Goal: Task Accomplishment & Management: Manage account settings

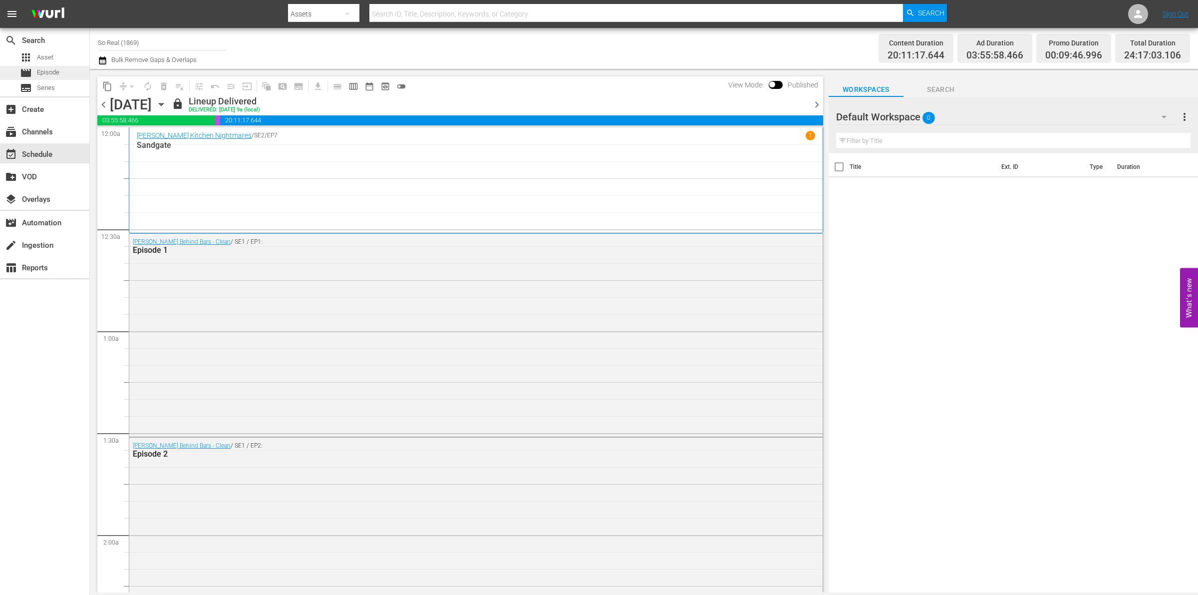
click at [54, 69] on span "Episode" at bounding box center [48, 72] width 22 height 10
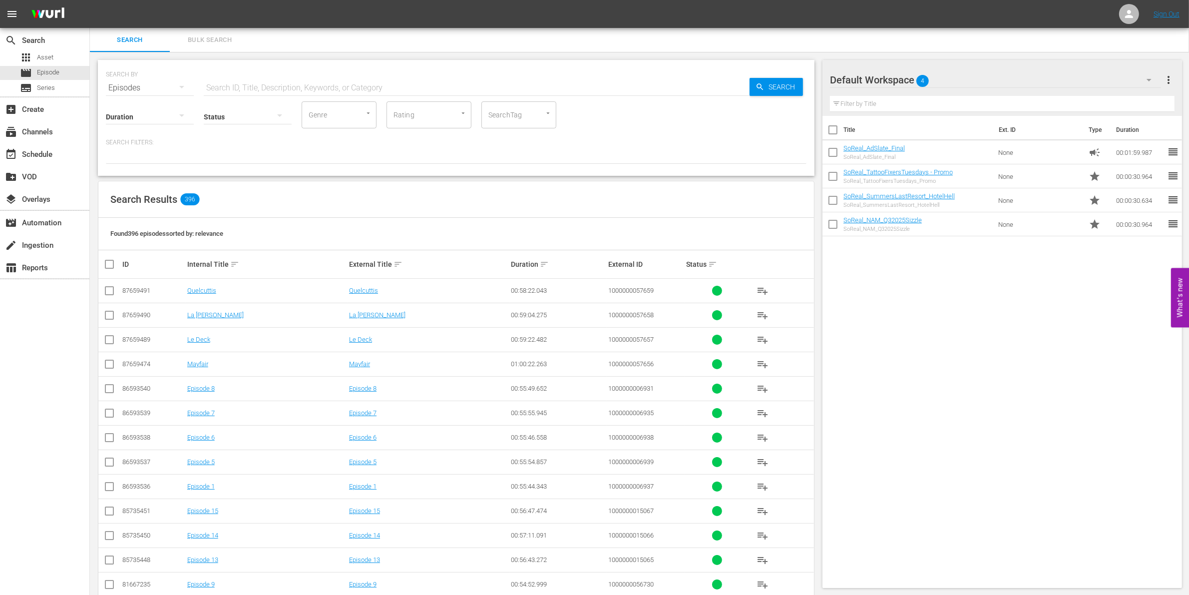
click at [262, 92] on div "Status" at bounding box center [248, 110] width 88 height 36
click at [248, 88] on input "text" at bounding box center [477, 88] width 546 height 24
paste input "1000000023303"
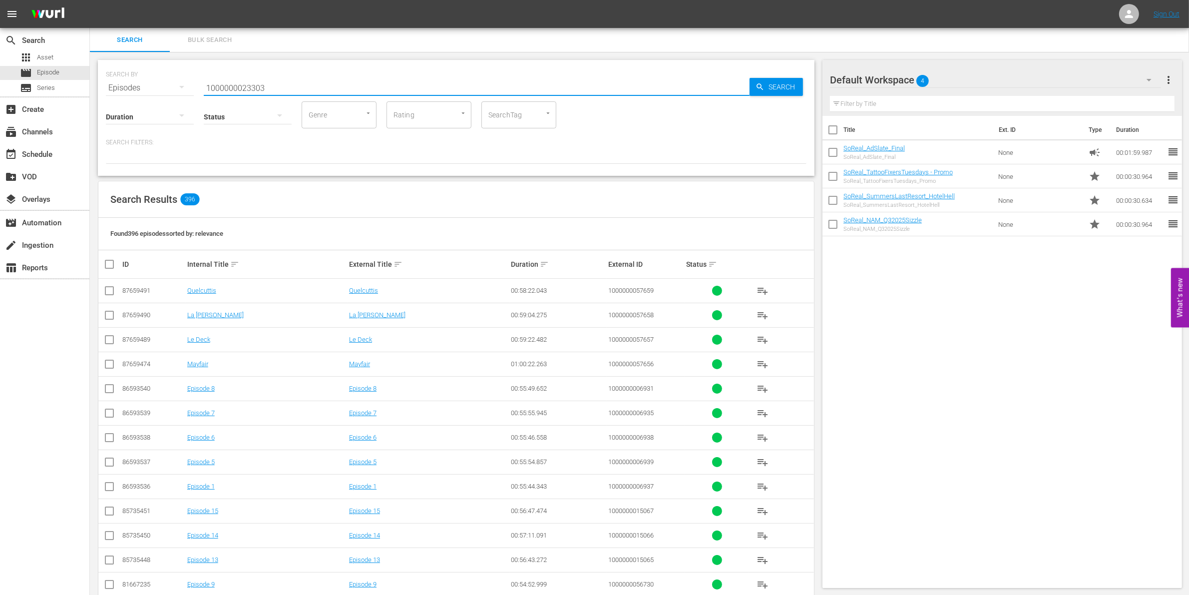
type input "1000000023303"
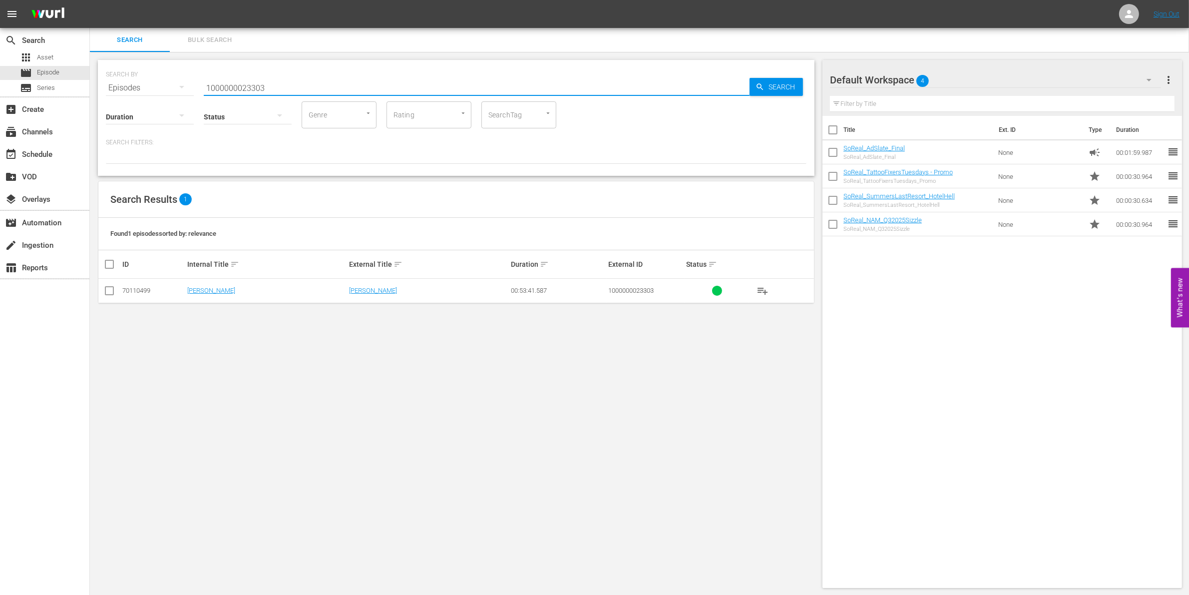
click at [110, 298] on input "checkbox" at bounding box center [109, 293] width 12 height 12
checkbox input "true"
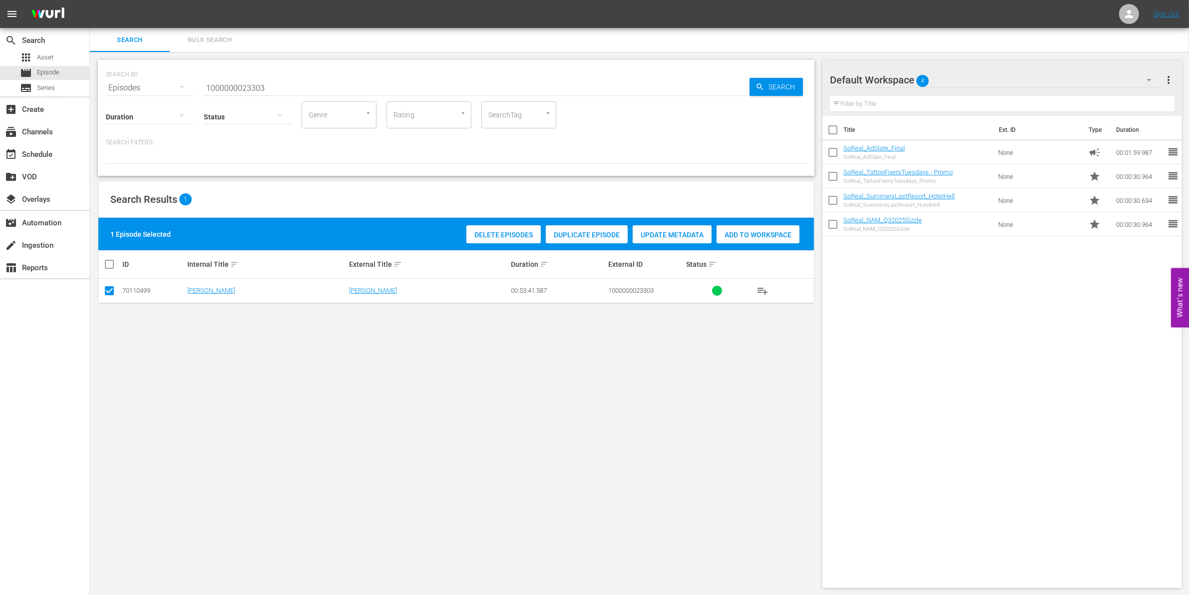
click at [735, 228] on div "Add to Workspace" at bounding box center [757, 234] width 83 height 19
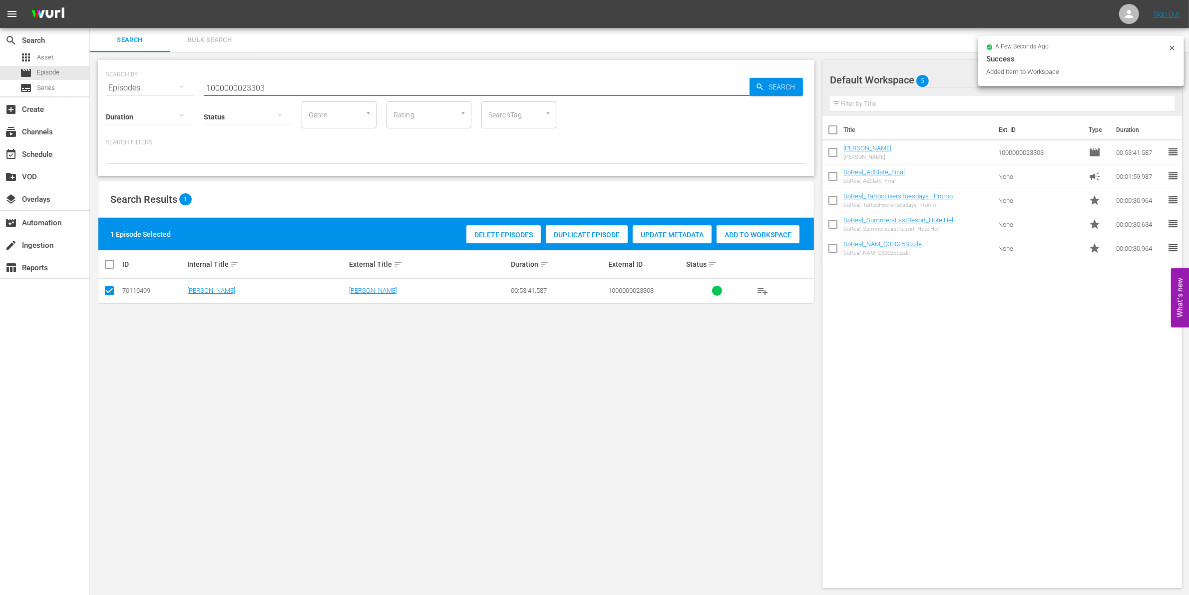
click at [290, 88] on input "1000000023303" at bounding box center [477, 88] width 546 height 24
type input "1000000023304"
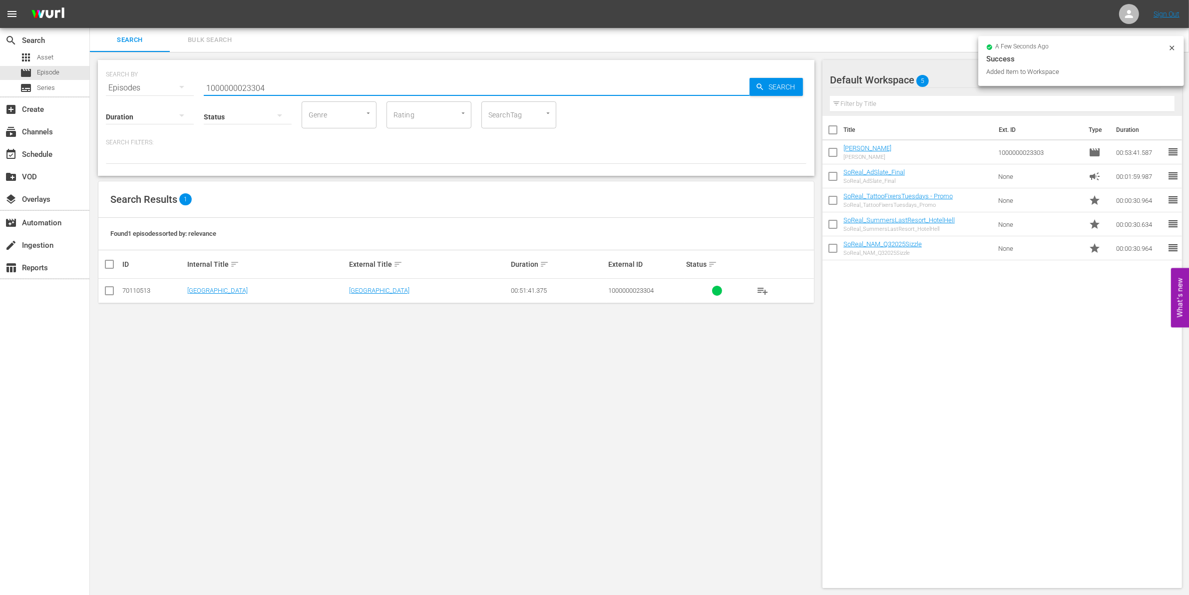
click at [106, 289] on input "checkbox" at bounding box center [109, 293] width 12 height 12
checkbox input "true"
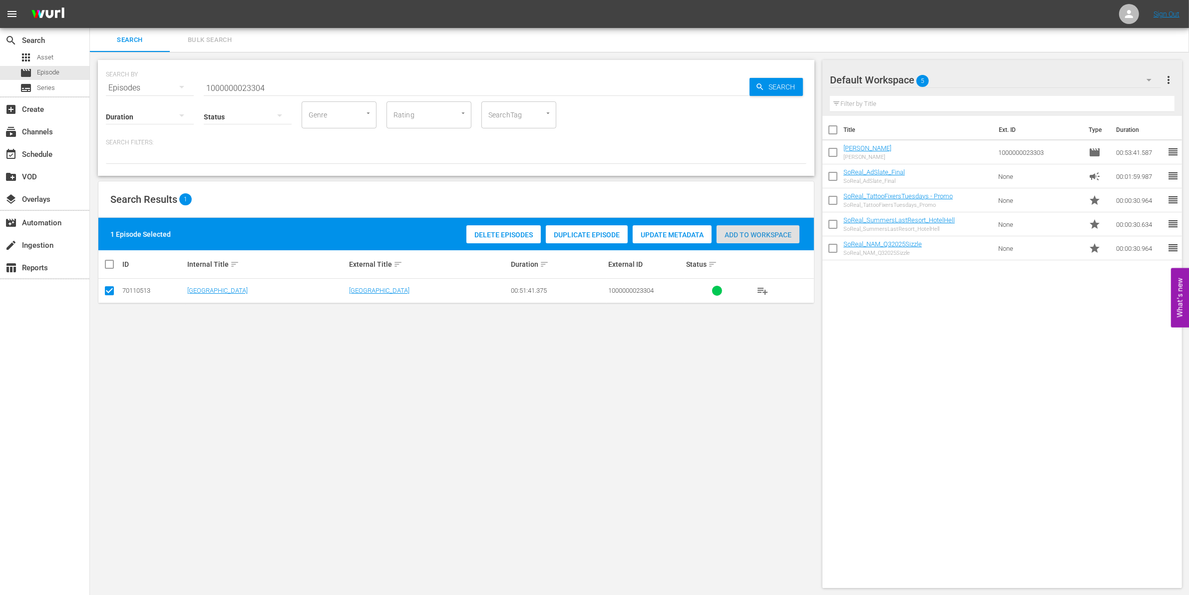
click at [734, 235] on span "Add to Workspace" at bounding box center [757, 235] width 83 height 8
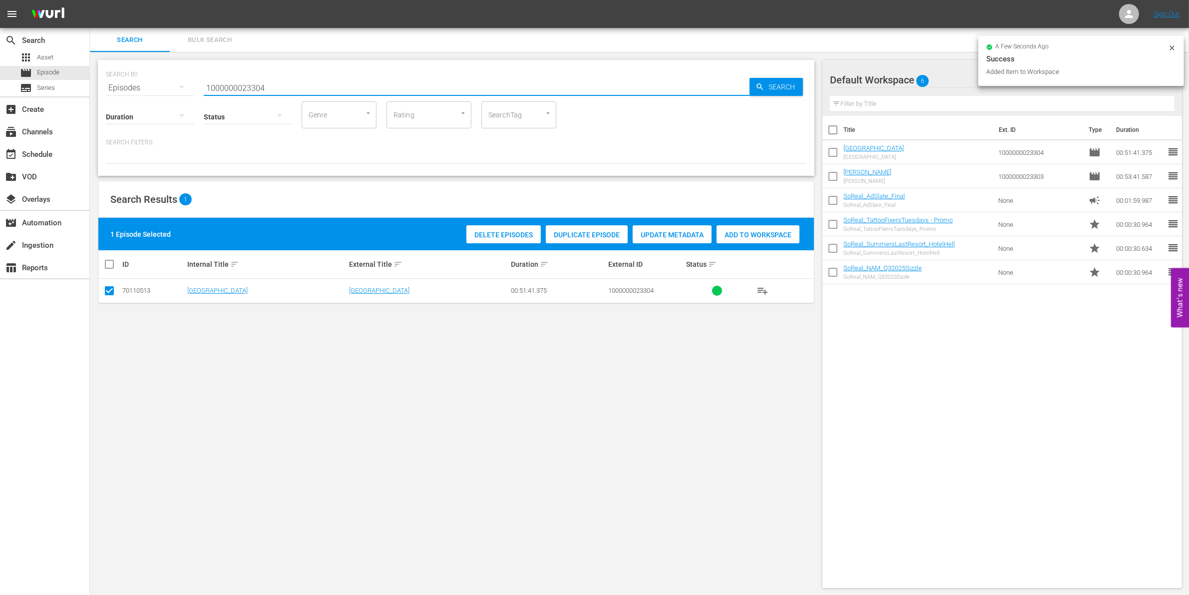
click at [283, 81] on input "1000000023304" at bounding box center [477, 88] width 546 height 24
type input "1000000023305"
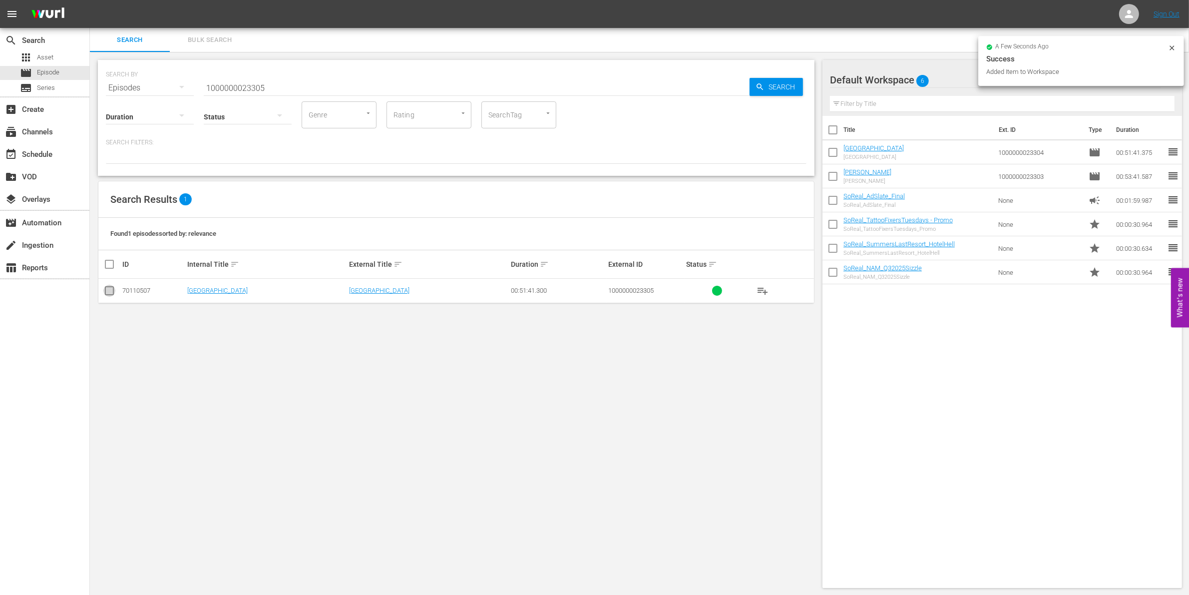
click at [113, 294] on input "checkbox" at bounding box center [109, 293] width 12 height 12
checkbox input "true"
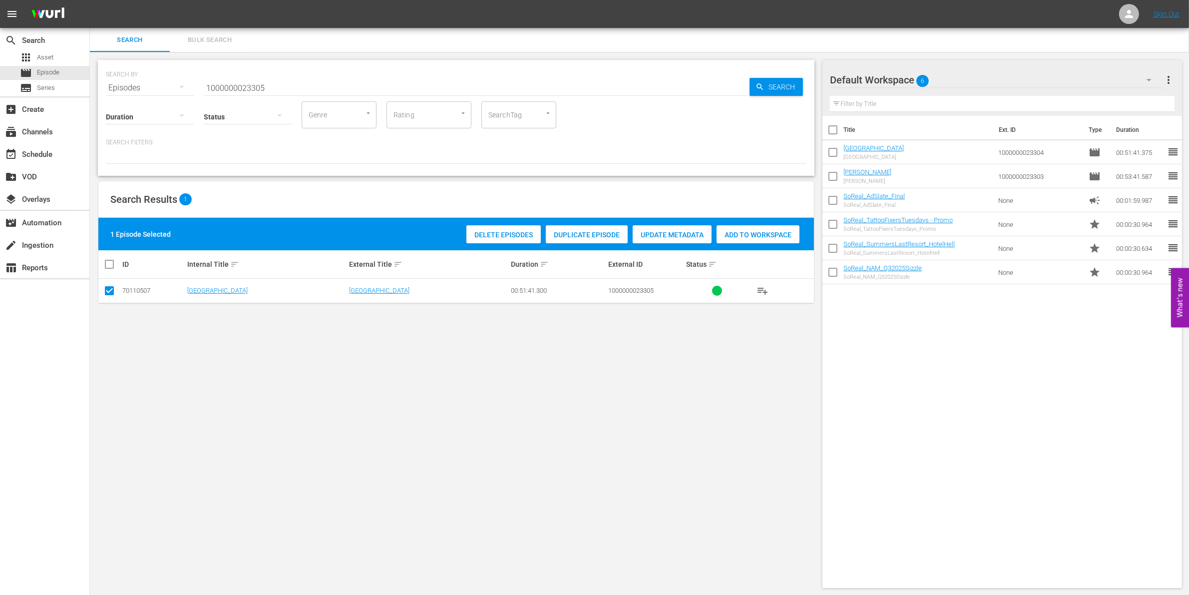
click at [757, 231] on span "Add to Workspace" at bounding box center [757, 235] width 83 height 8
click at [304, 93] on input "1000000023305" at bounding box center [477, 88] width 546 height 24
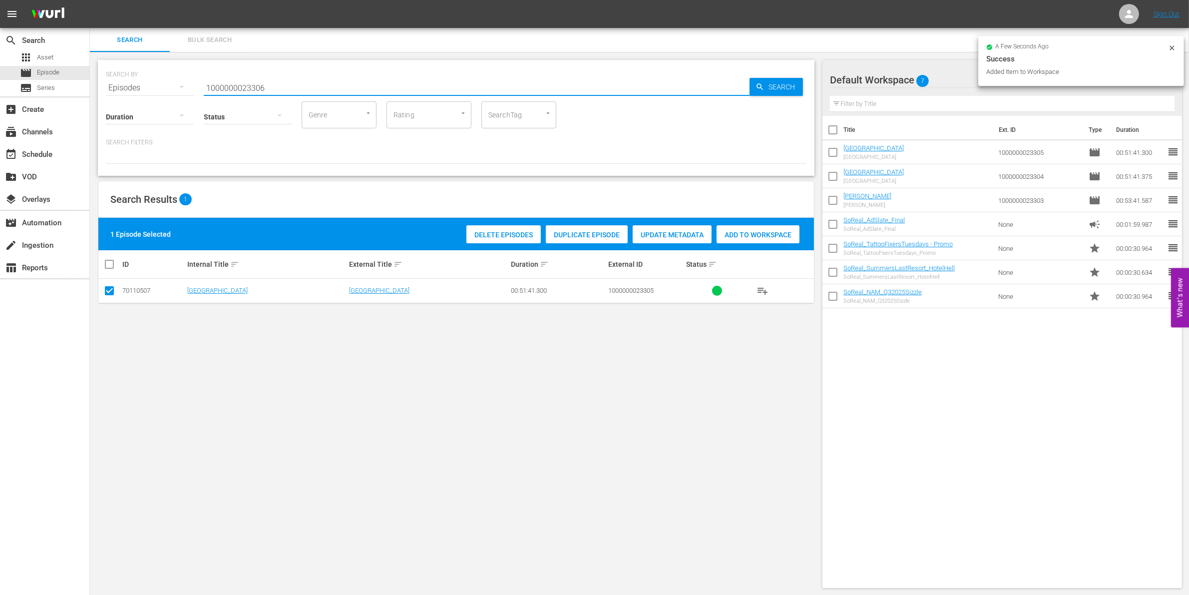
type input "1000000023306"
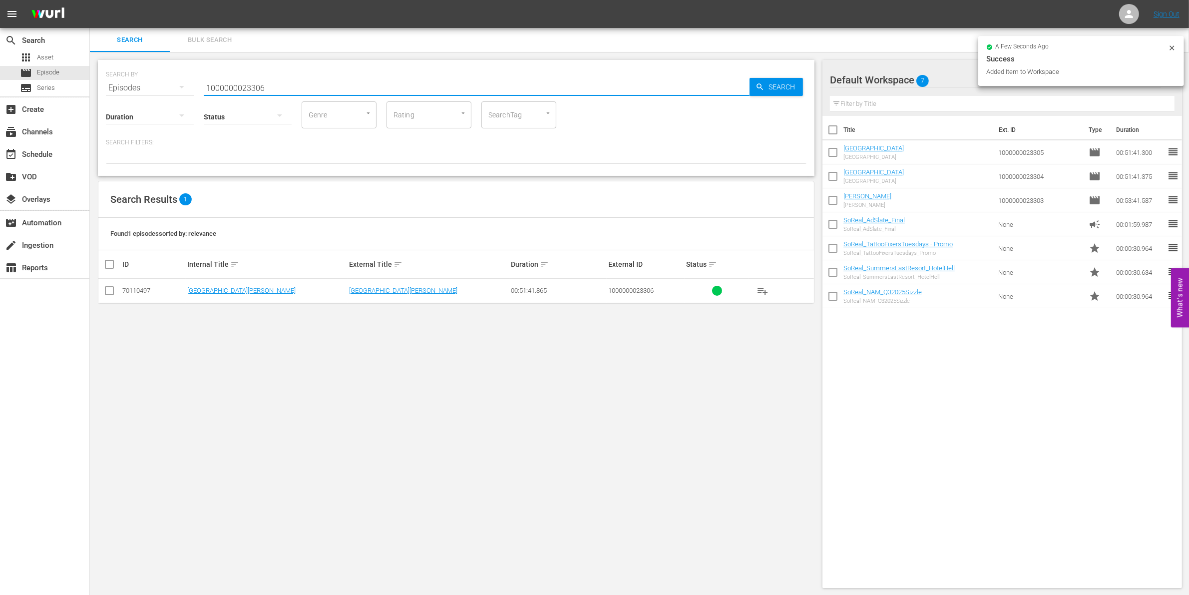
click at [111, 298] on input "checkbox" at bounding box center [109, 293] width 12 height 12
checkbox input "true"
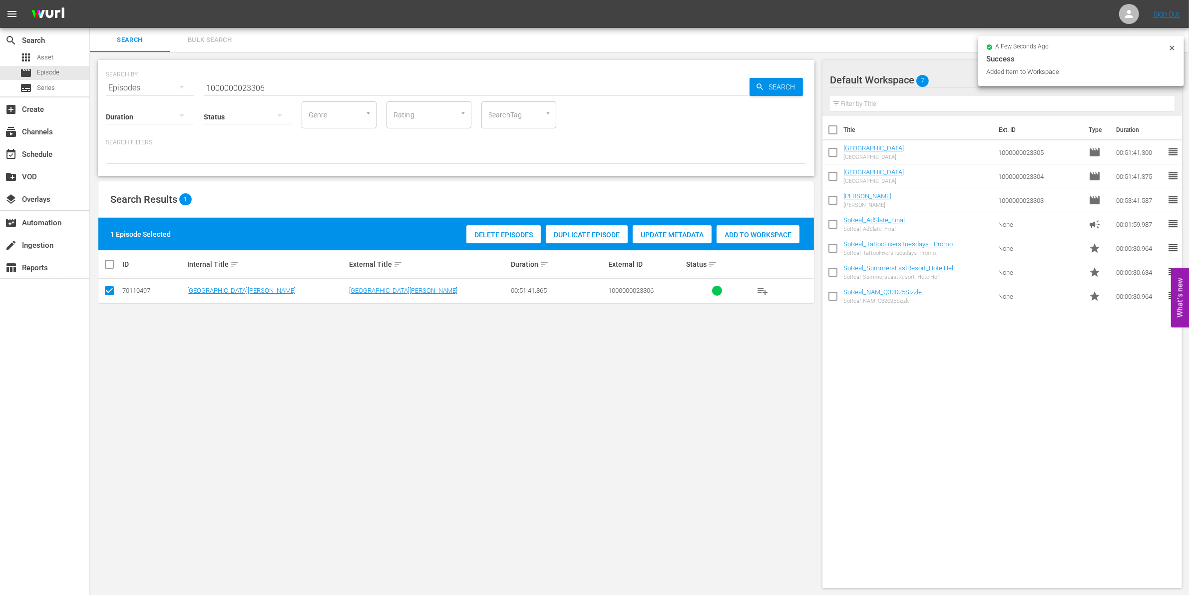
click at [726, 227] on div "Add to Workspace" at bounding box center [757, 234] width 83 height 19
click at [282, 73] on div "SEARCH BY Search By Episodes Search ID, Title, Description, Keywords, or Catego…" at bounding box center [456, 82] width 700 height 36
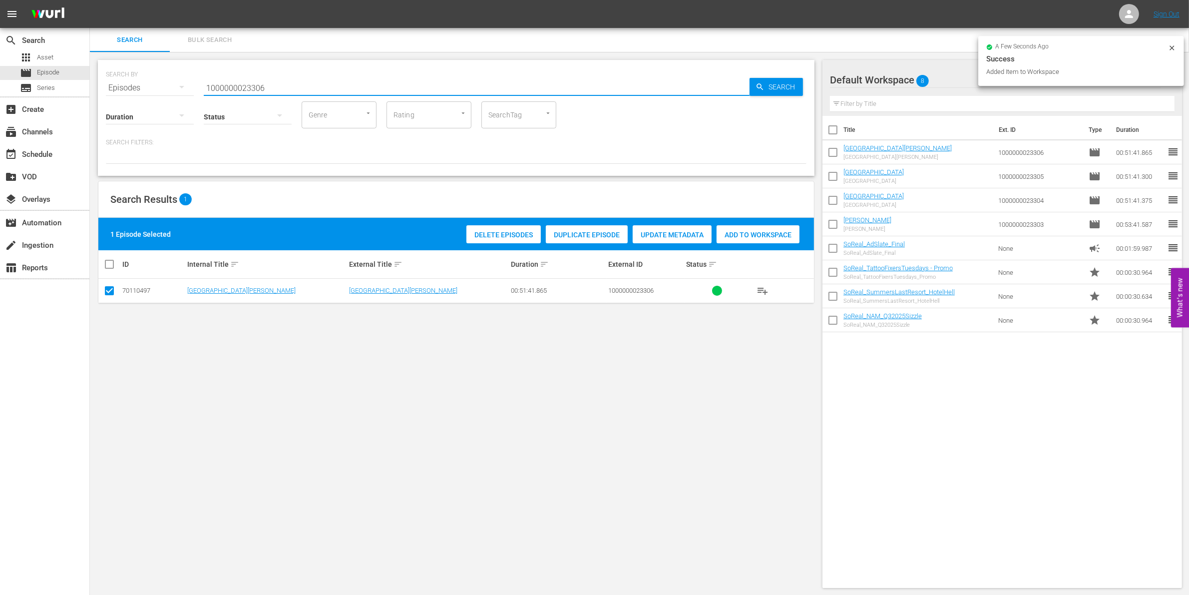
click at [283, 81] on input "1000000023306" at bounding box center [477, 88] width 546 height 24
type input "1000000023307"
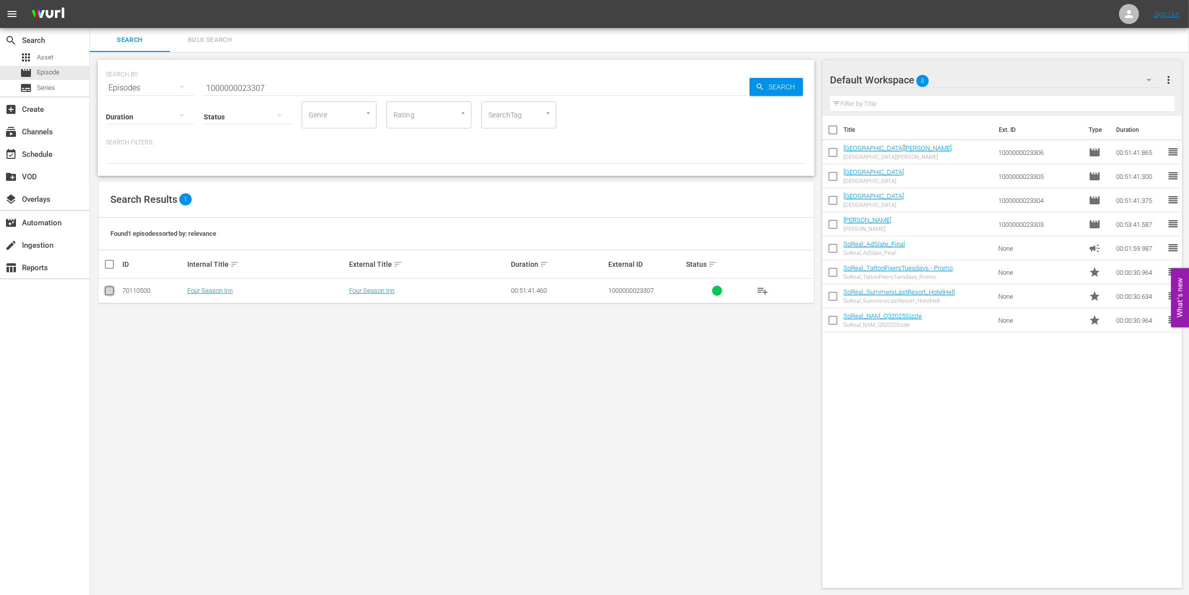
click at [112, 294] on input "checkbox" at bounding box center [109, 293] width 12 height 12
checkbox input "true"
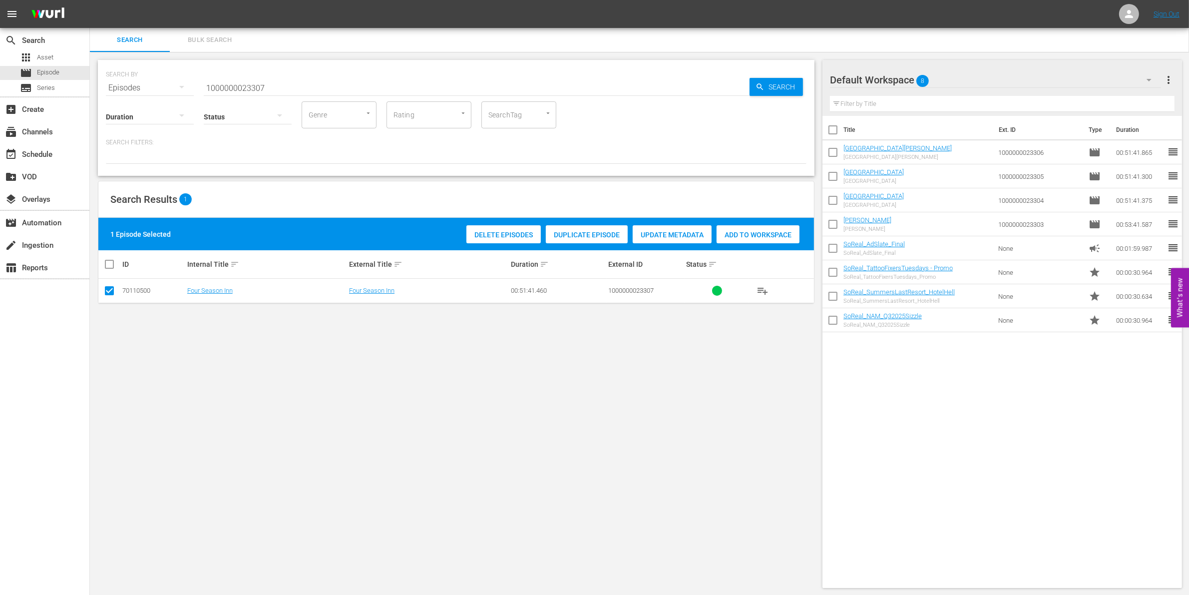
click at [770, 233] on span "Add to Workspace" at bounding box center [757, 235] width 83 height 8
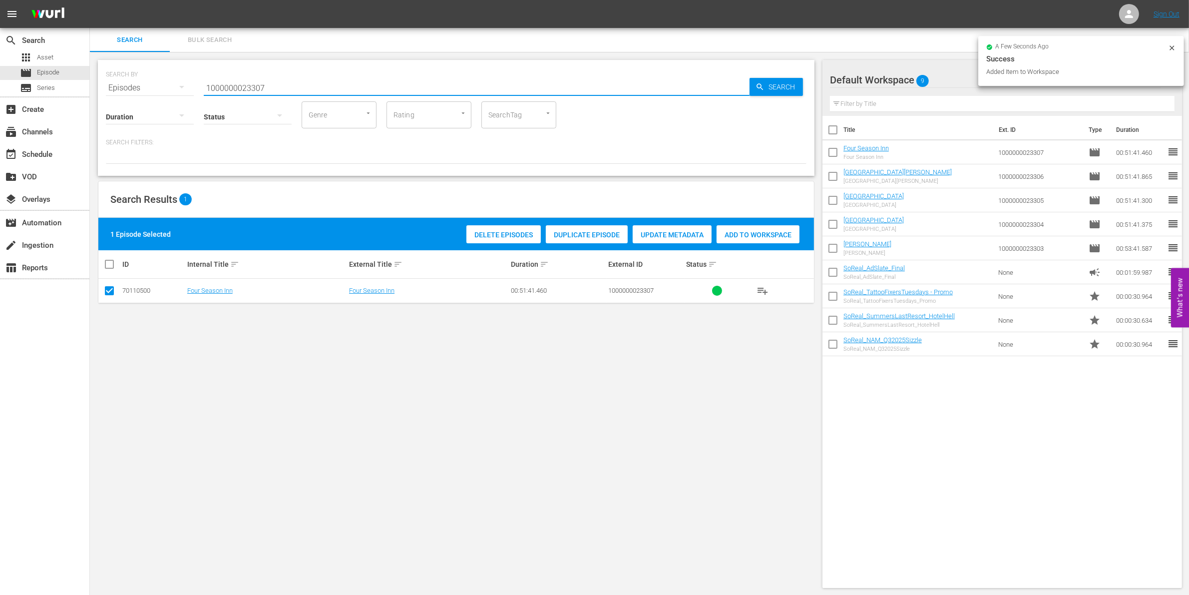
click at [276, 85] on input "1000000023307" at bounding box center [477, 88] width 546 height 24
type input "1000000023308"
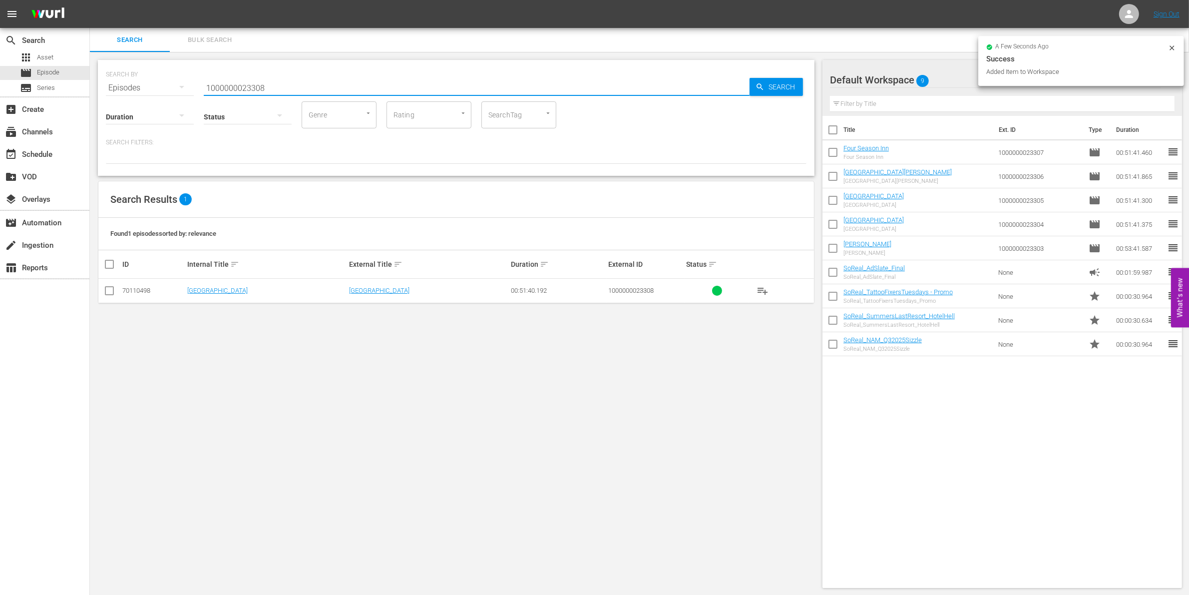
click at [102, 298] on td at bounding box center [109, 291] width 22 height 24
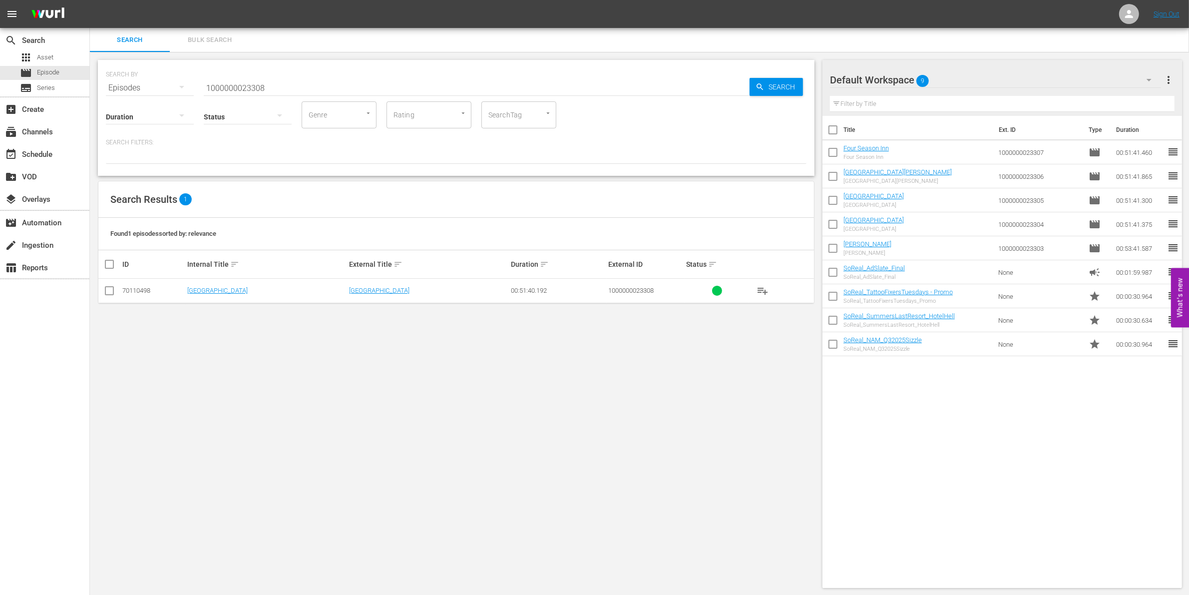
click at [109, 295] on input "checkbox" at bounding box center [109, 293] width 12 height 12
checkbox input "true"
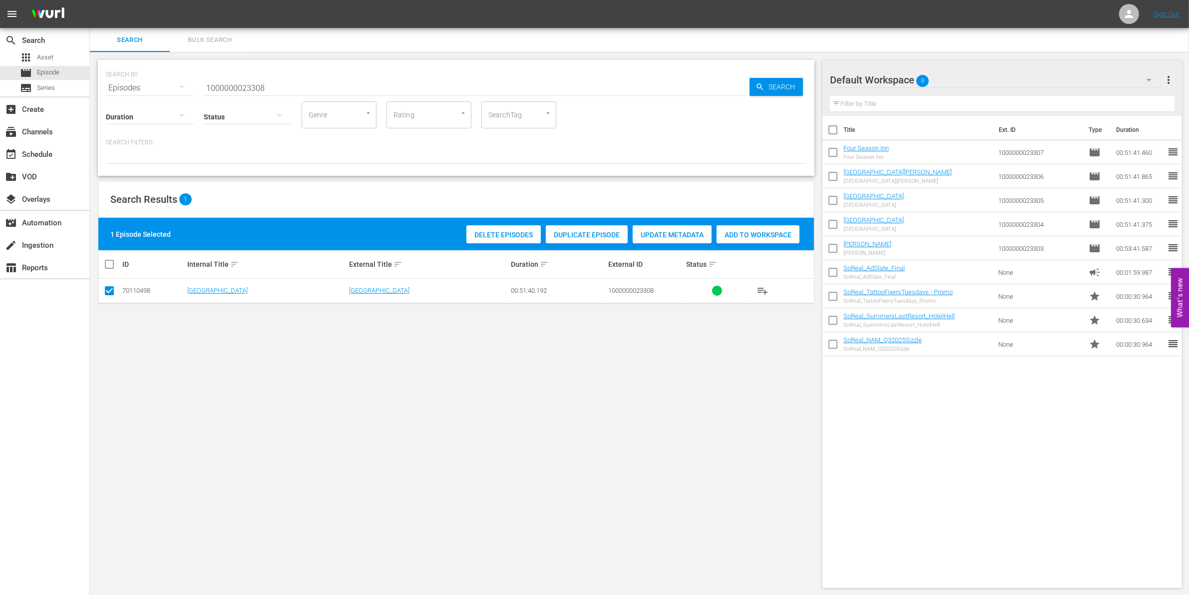
click at [773, 237] on span "Add to Workspace" at bounding box center [757, 235] width 83 height 8
click at [377, 89] on input "1000000023308" at bounding box center [477, 88] width 546 height 24
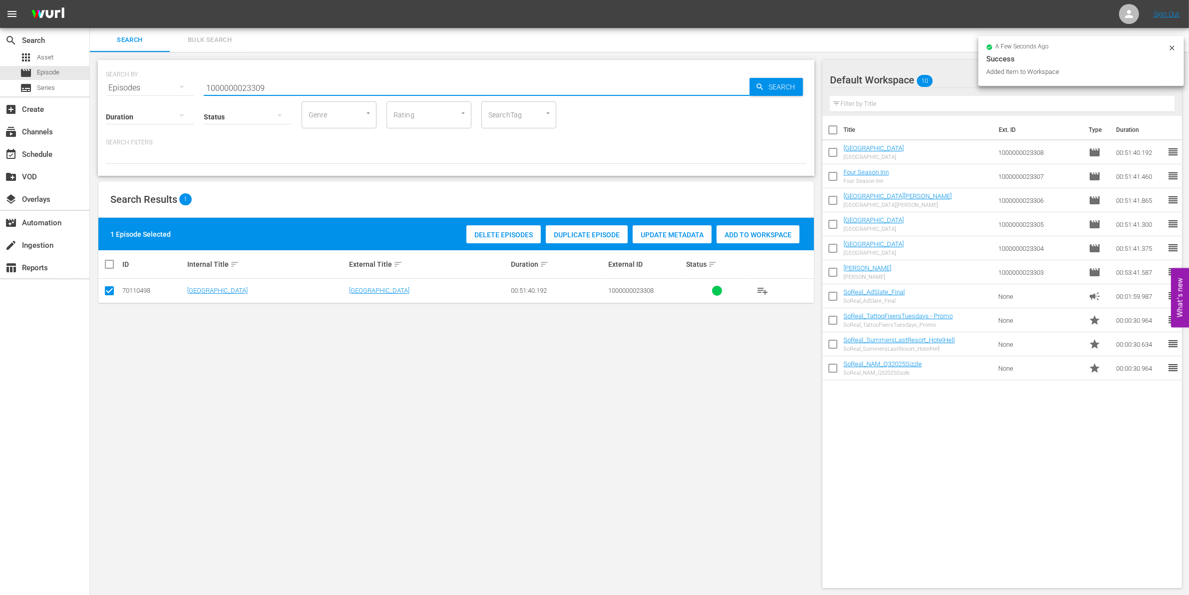
type input "1000000023309"
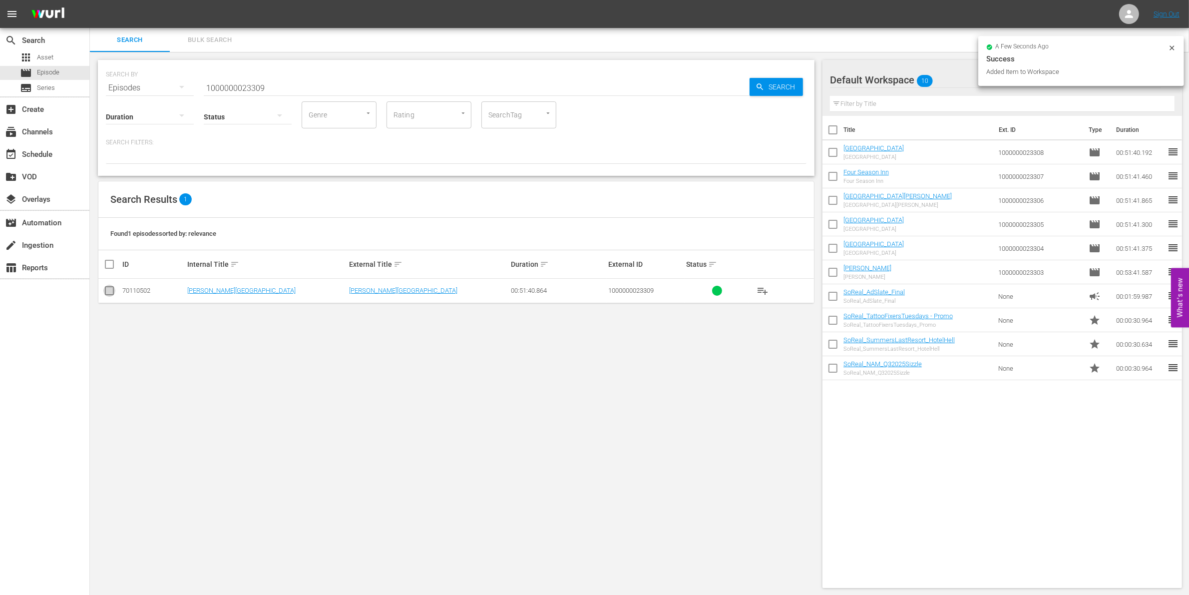
click at [110, 293] on input "checkbox" at bounding box center [109, 293] width 12 height 12
checkbox input "true"
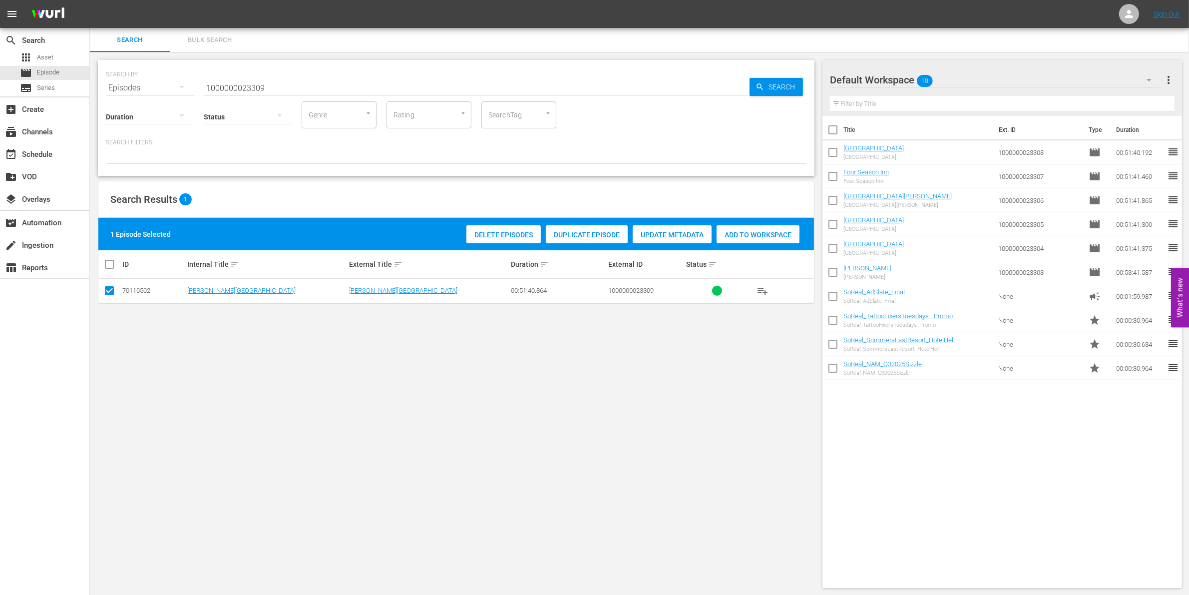
click at [769, 236] on span "Add to Workspace" at bounding box center [757, 235] width 83 height 8
click at [328, 82] on input "1000000023309" at bounding box center [477, 88] width 546 height 24
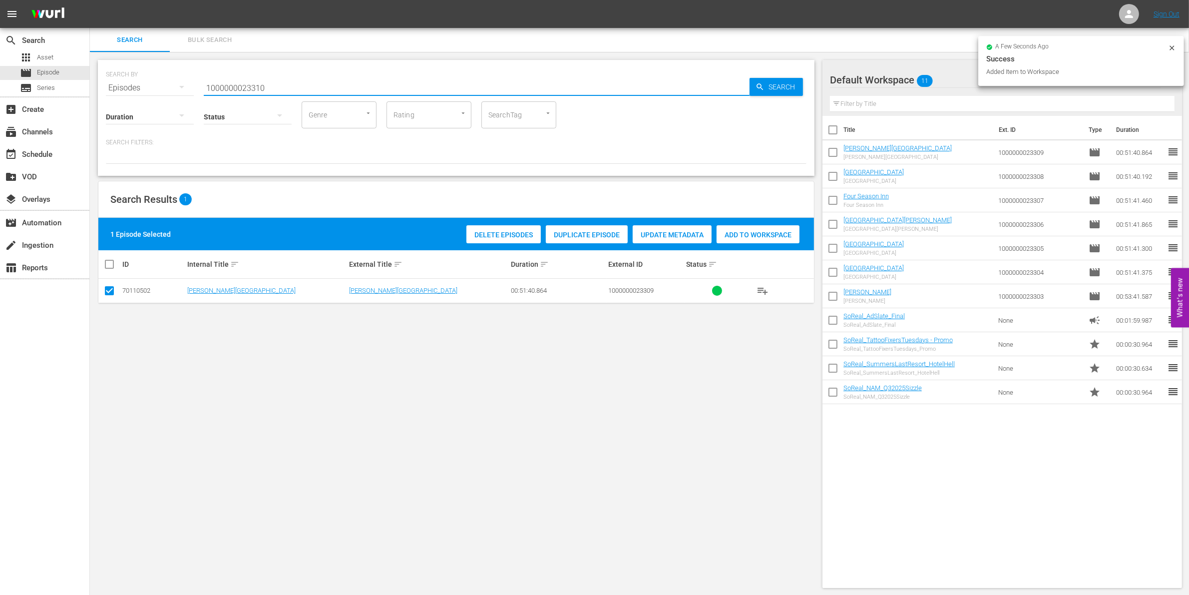
type input "1000000023310"
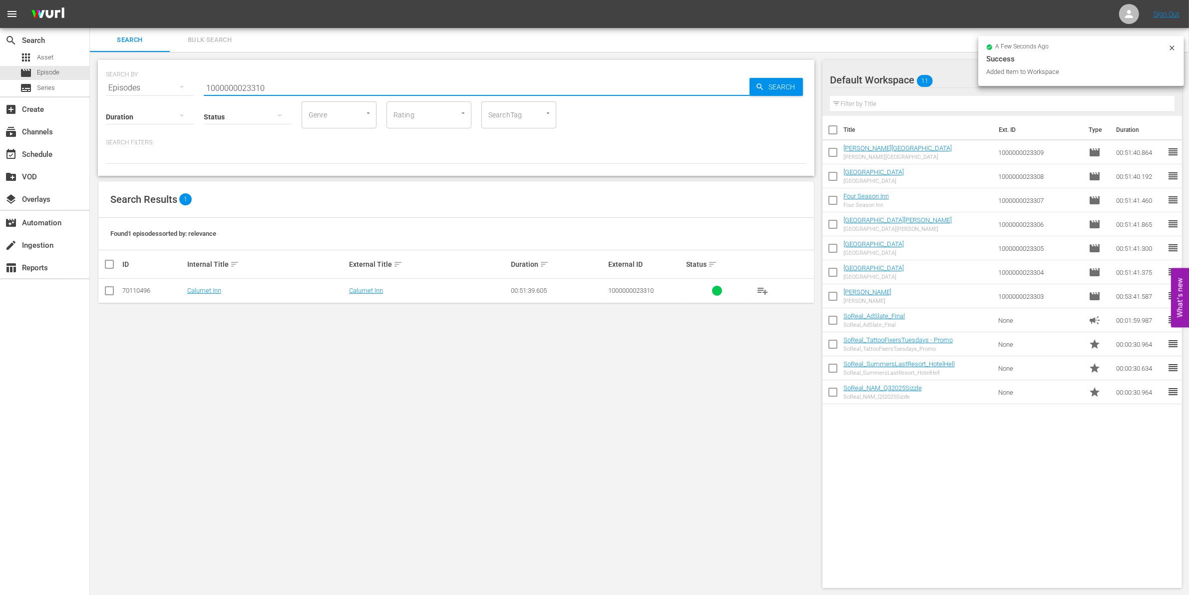
click at [110, 287] on input "checkbox" at bounding box center [109, 293] width 12 height 12
checkbox input "true"
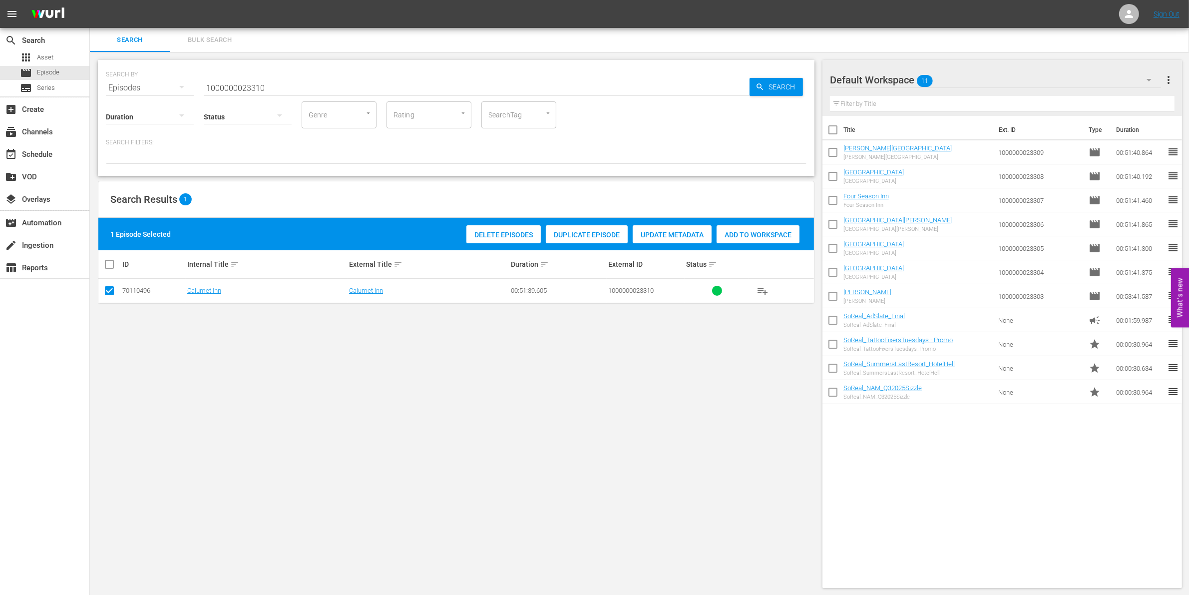
click at [743, 235] on span "Add to Workspace" at bounding box center [757, 235] width 83 height 8
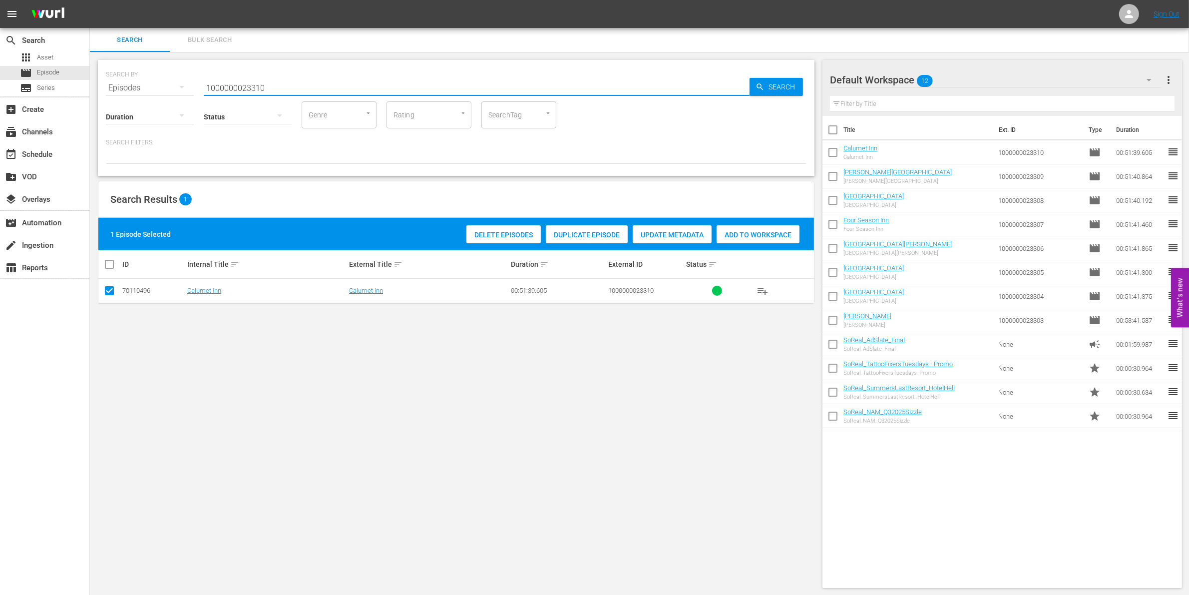
click at [250, 85] on input "1000000023310" at bounding box center [477, 88] width 546 height 24
paste input "35254"
type input "1000000035254"
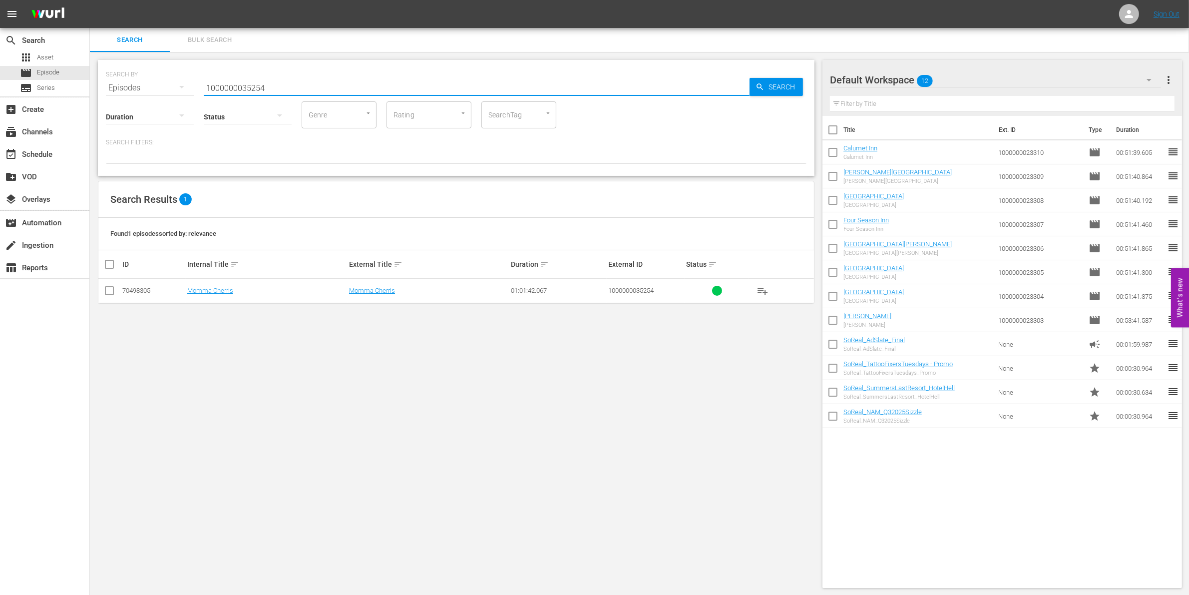
click at [109, 295] on input "checkbox" at bounding box center [109, 293] width 12 height 12
checkbox input "true"
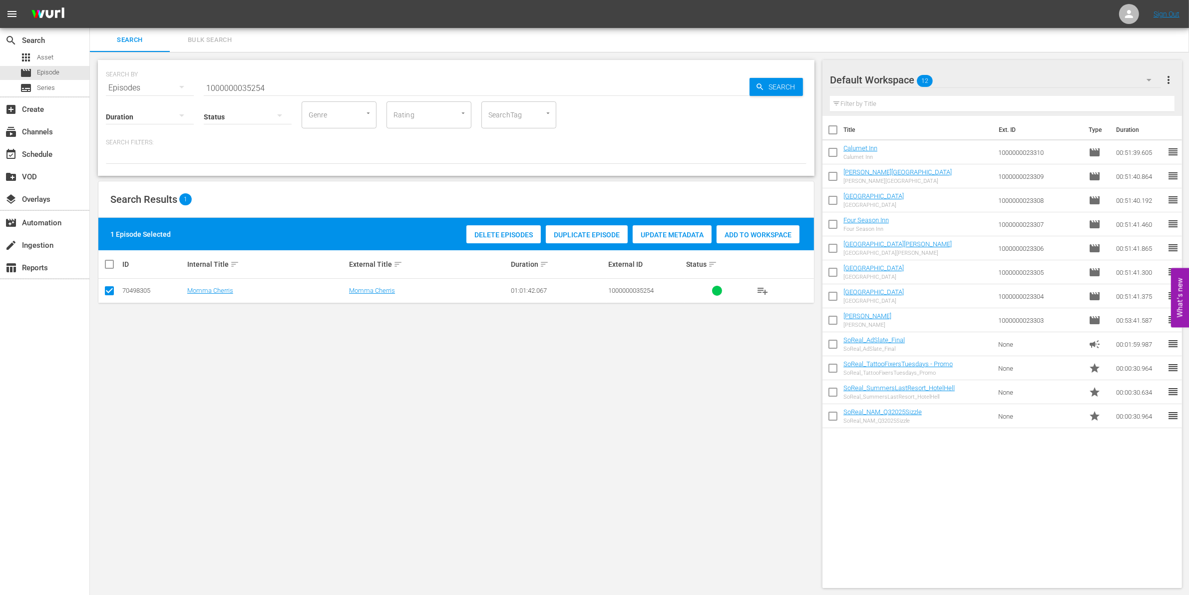
click at [777, 246] on div "1 Episode Selected Delete Episodes Duplicate Episode Update Metadata Add to Wor…" at bounding box center [455, 234] width 715 height 32
click at [755, 232] on span "Add to Workspace" at bounding box center [757, 235] width 83 height 8
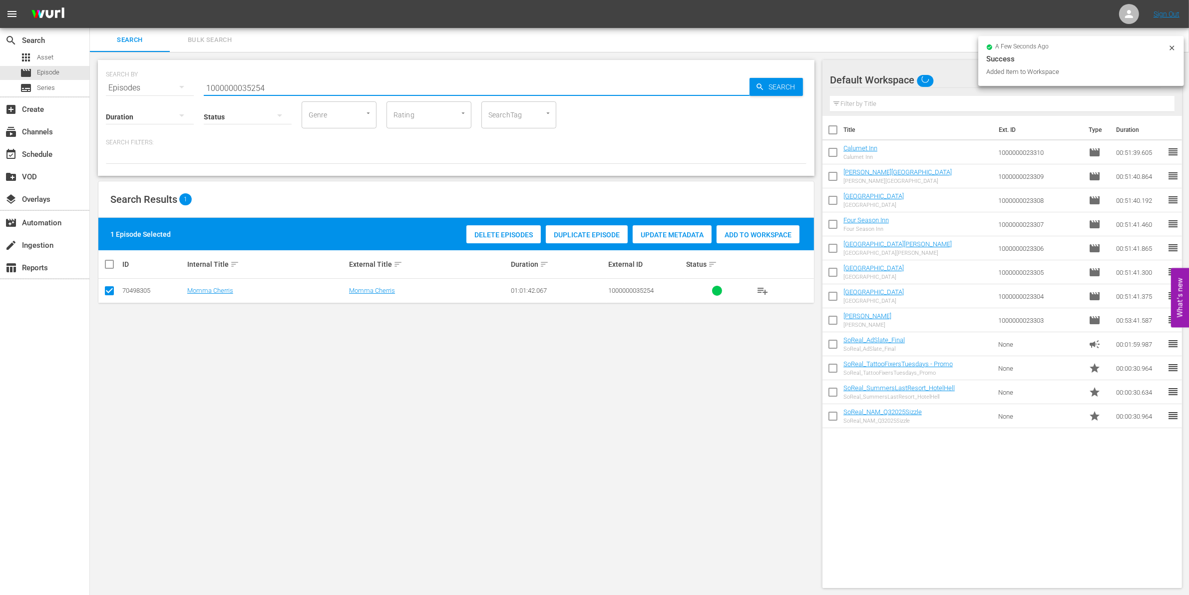
click at [289, 87] on input "1000000035254" at bounding box center [477, 88] width 546 height 24
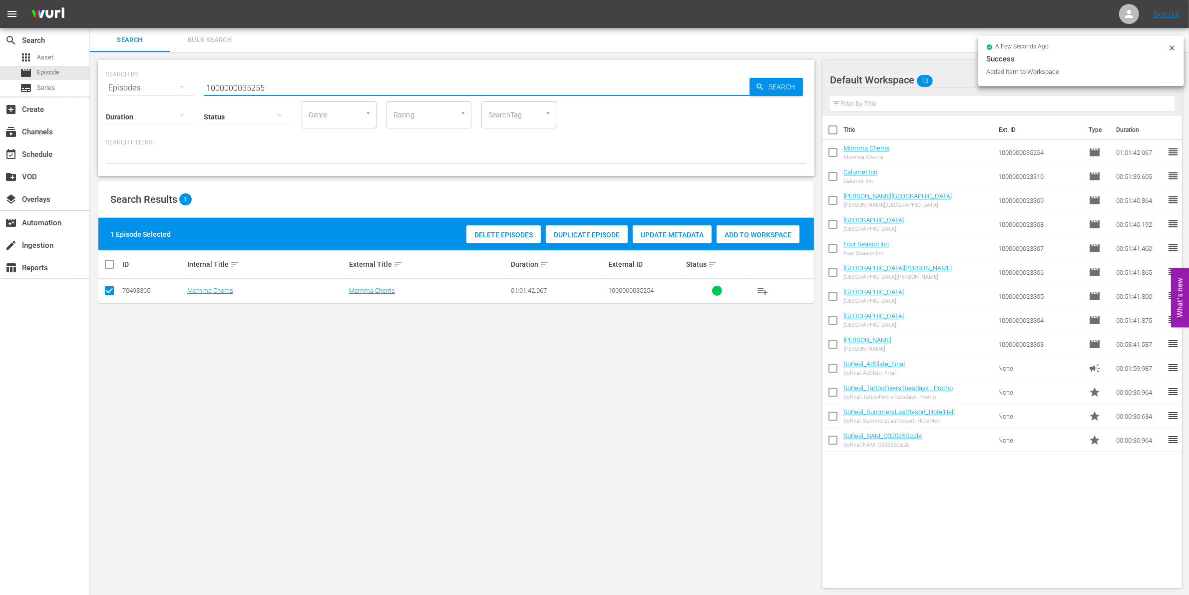
type input "1000000035255"
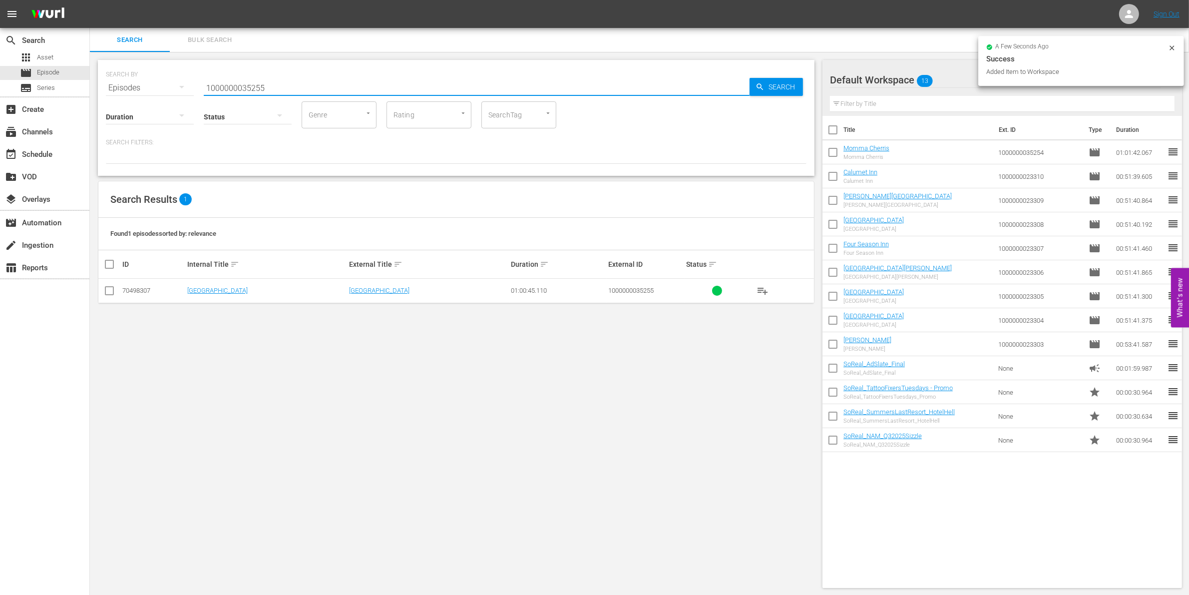
click at [107, 293] on input "checkbox" at bounding box center [109, 293] width 12 height 12
checkbox input "true"
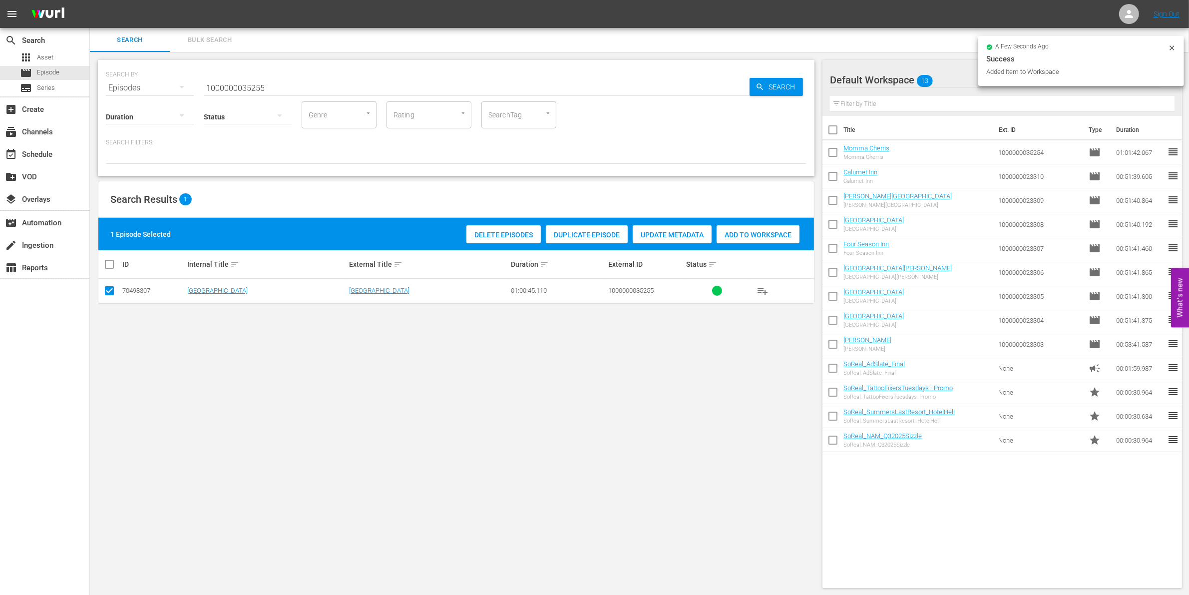
click at [754, 226] on div "Add to Workspace" at bounding box center [757, 234] width 83 height 19
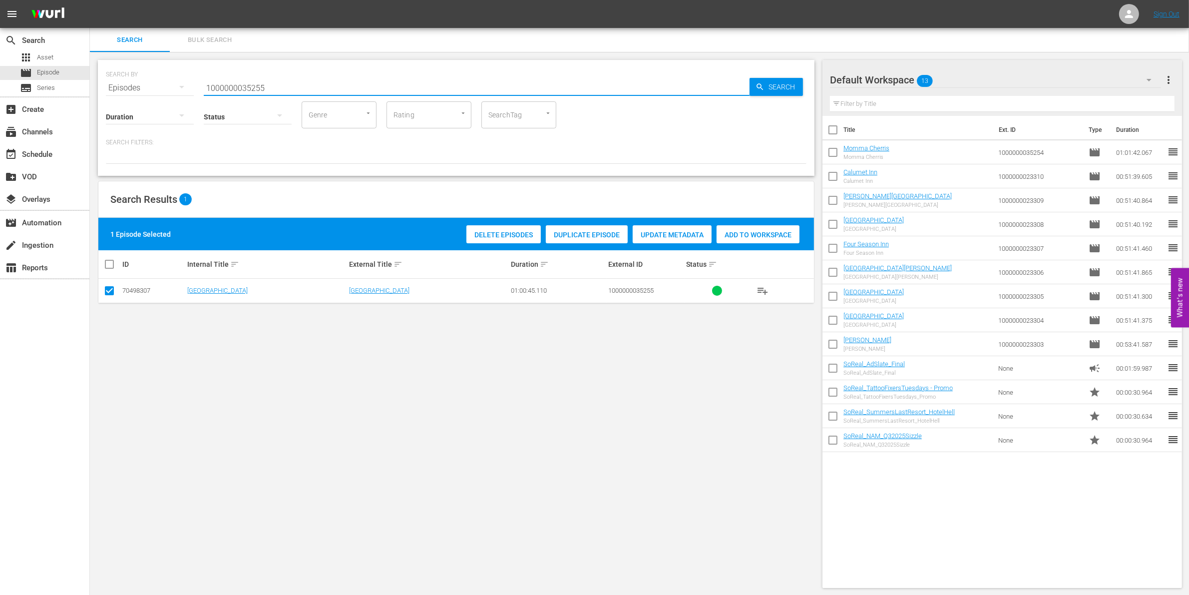
click at [301, 78] on input "1000000035255" at bounding box center [477, 88] width 546 height 24
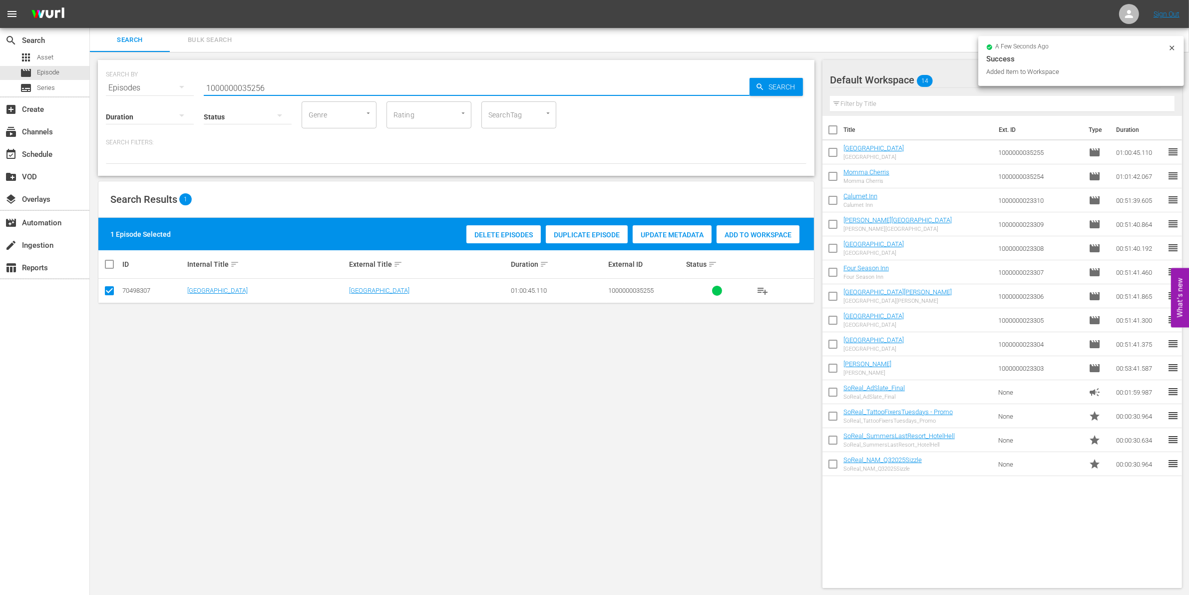
type input "1000000035256"
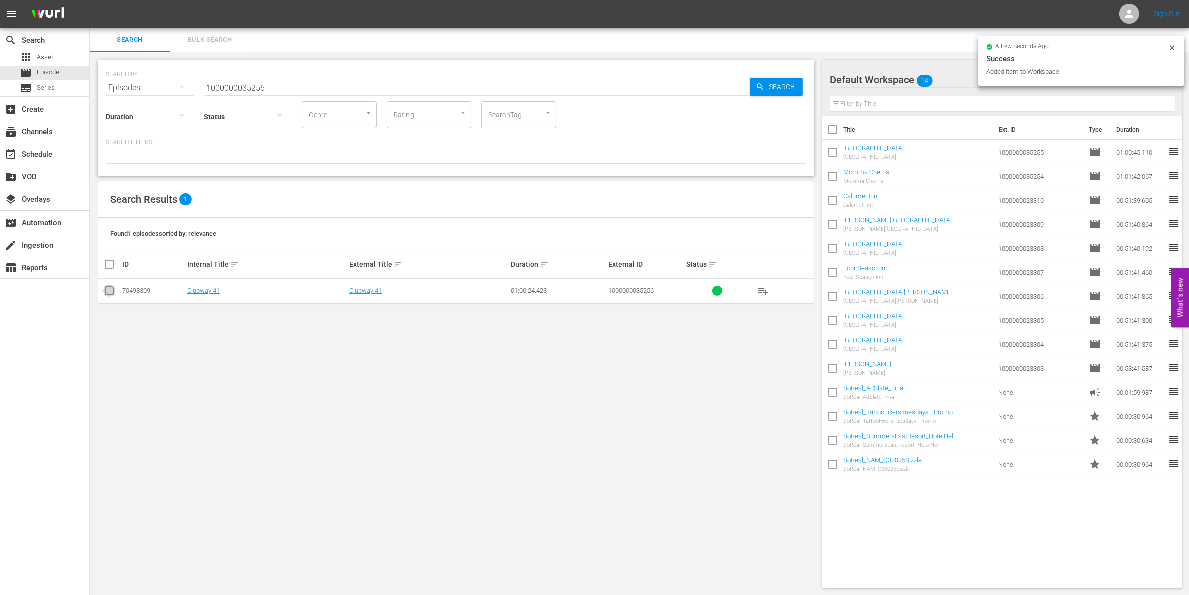
click at [108, 291] on input "checkbox" at bounding box center [109, 293] width 12 height 12
checkbox input "true"
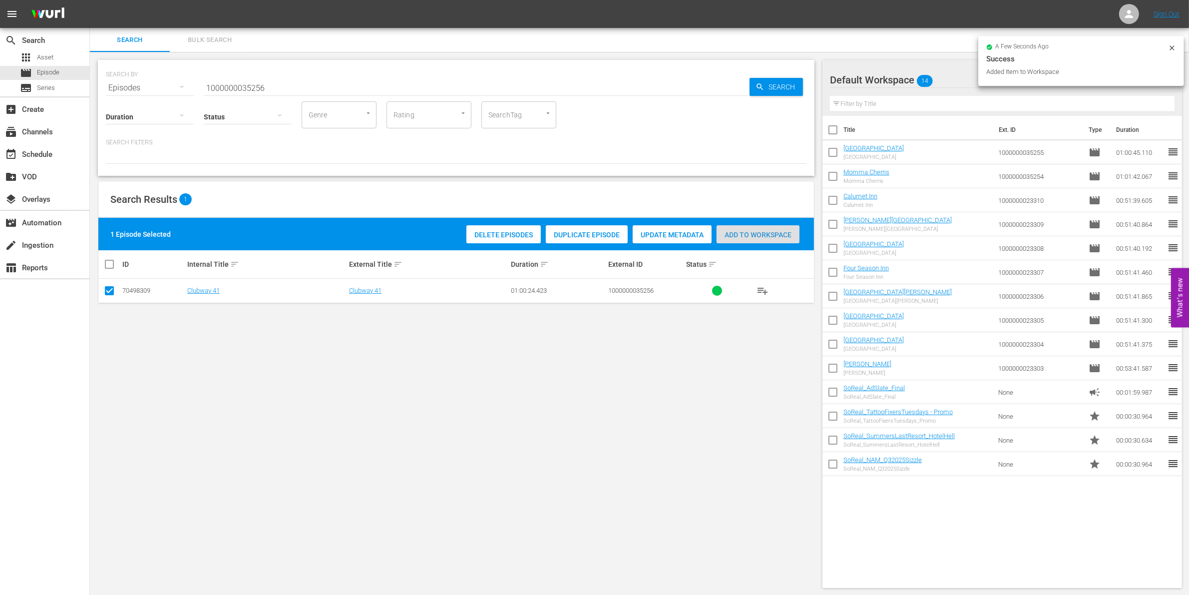
click at [742, 229] on div "Add to Workspace" at bounding box center [757, 234] width 83 height 19
click at [283, 88] on input "1000000035256" at bounding box center [477, 88] width 546 height 24
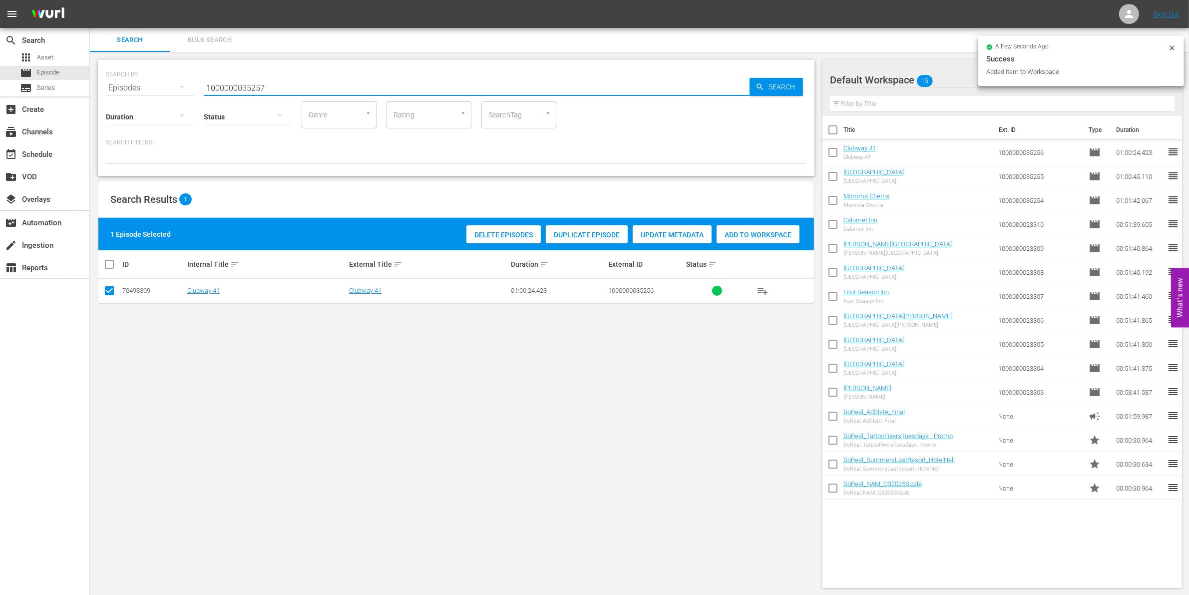
type input "1000000035257"
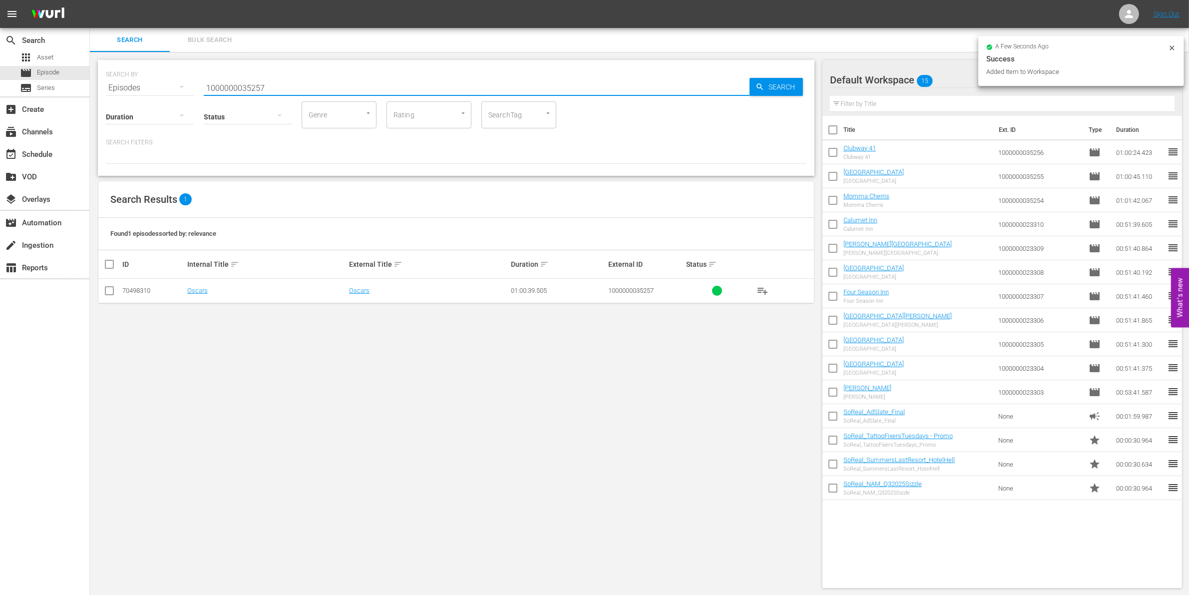
click at [111, 291] on input "checkbox" at bounding box center [109, 293] width 12 height 12
checkbox input "true"
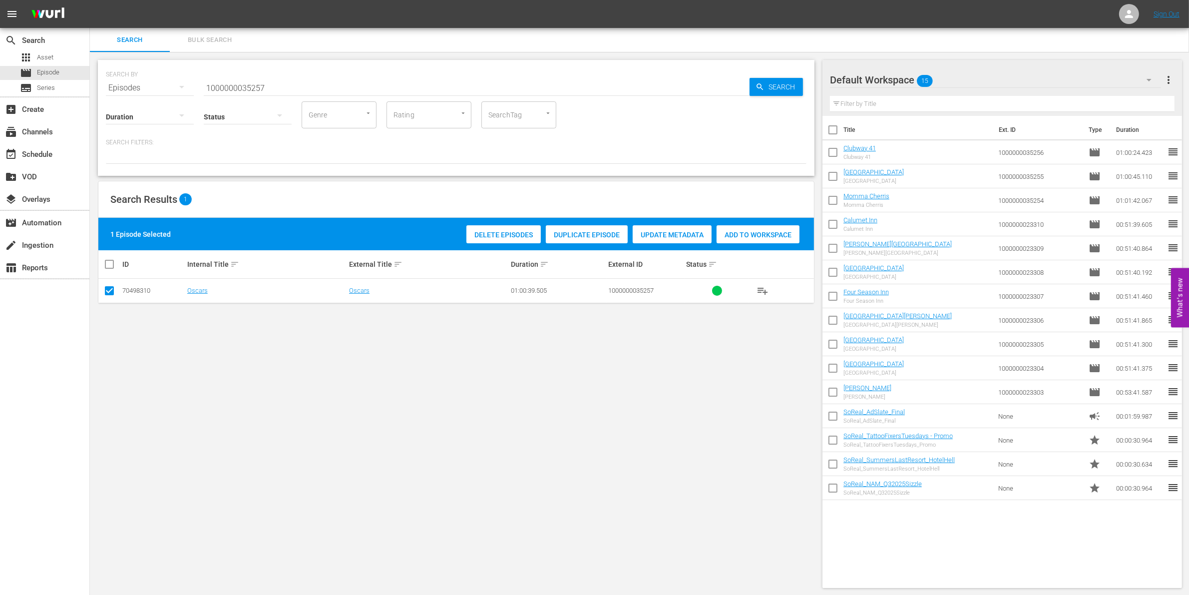
click at [773, 231] on span "Add to Workspace" at bounding box center [757, 235] width 83 height 8
click at [291, 85] on input "1000000035257" at bounding box center [477, 88] width 546 height 24
type input "1000000035258"
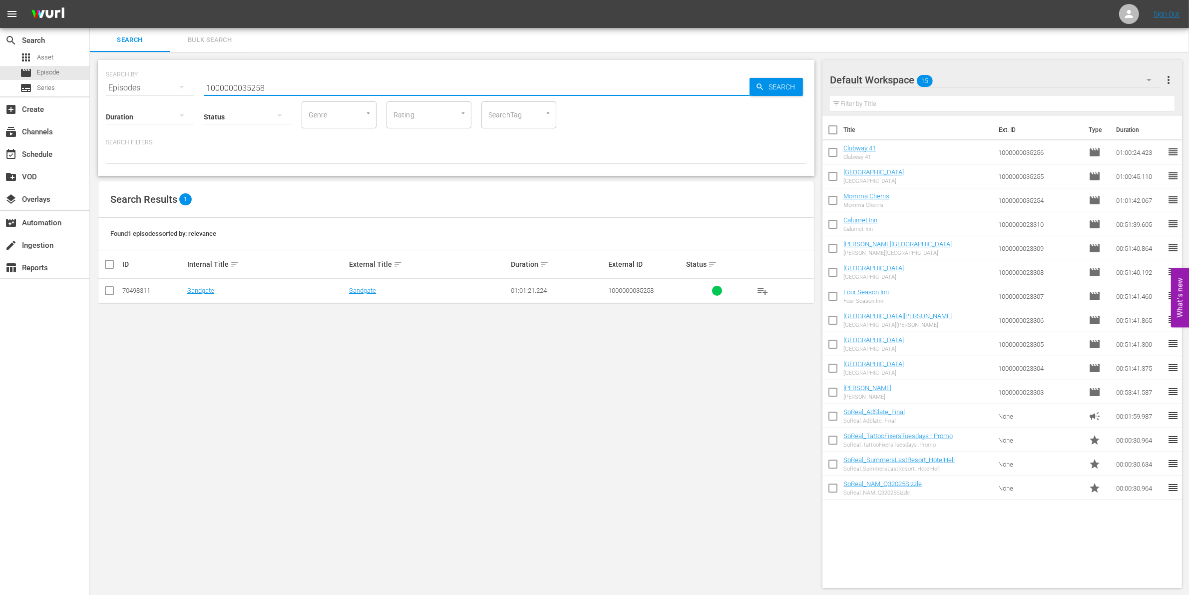
click at [112, 292] on input "checkbox" at bounding box center [109, 293] width 12 height 12
checkbox input "true"
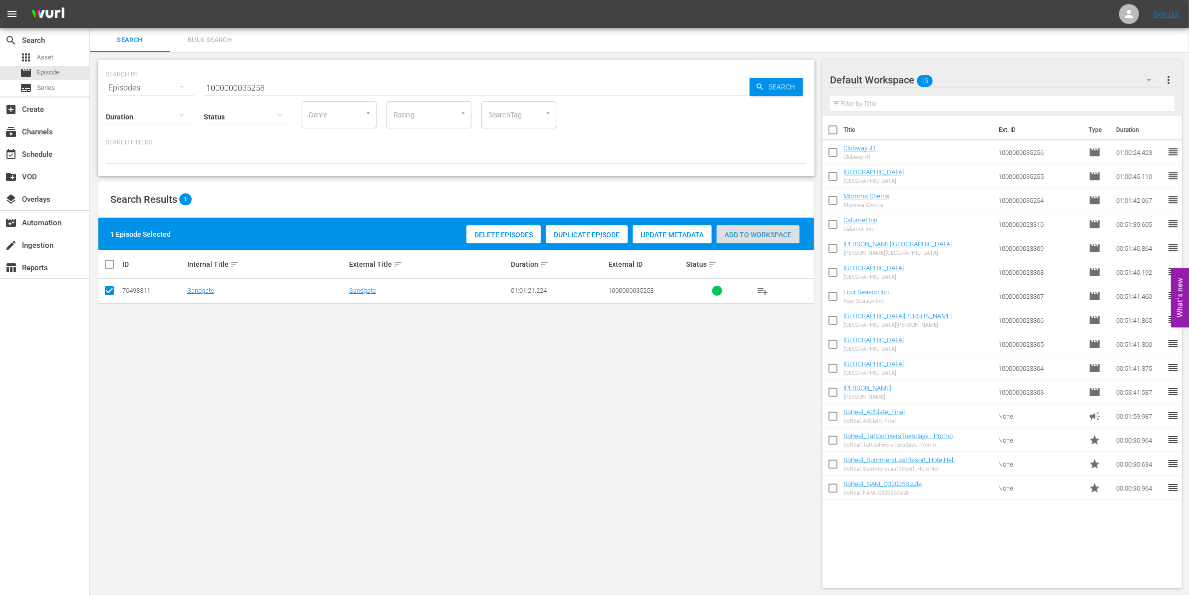
click at [777, 231] on span "Add to Workspace" at bounding box center [757, 235] width 83 height 8
click at [290, 92] on div "Status" at bounding box center [248, 110] width 88 height 36
click at [288, 90] on input "1000000035258" at bounding box center [477, 88] width 546 height 24
type input "1000000035259"
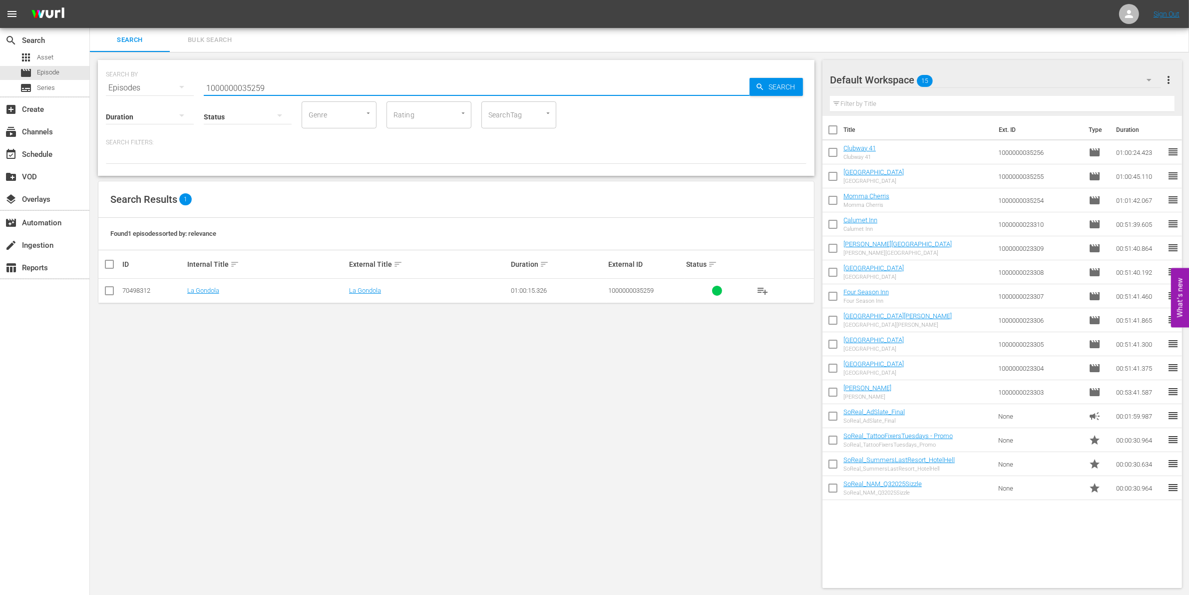
click at [106, 293] on input "checkbox" at bounding box center [109, 293] width 12 height 12
checkbox input "true"
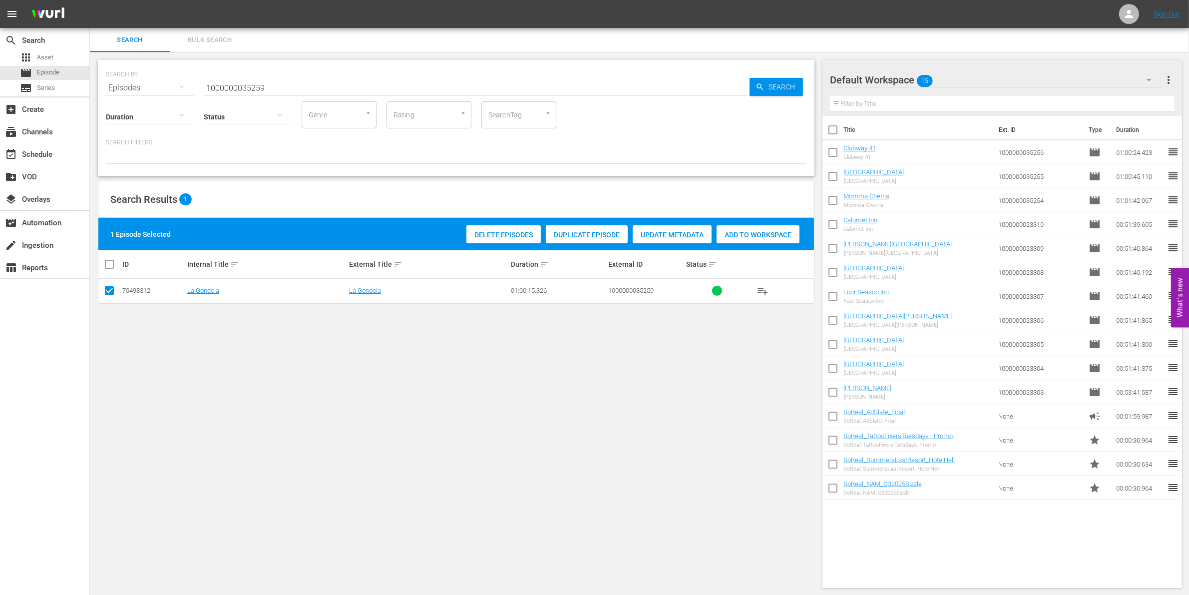
click at [782, 235] on span "Add to Workspace" at bounding box center [757, 235] width 83 height 8
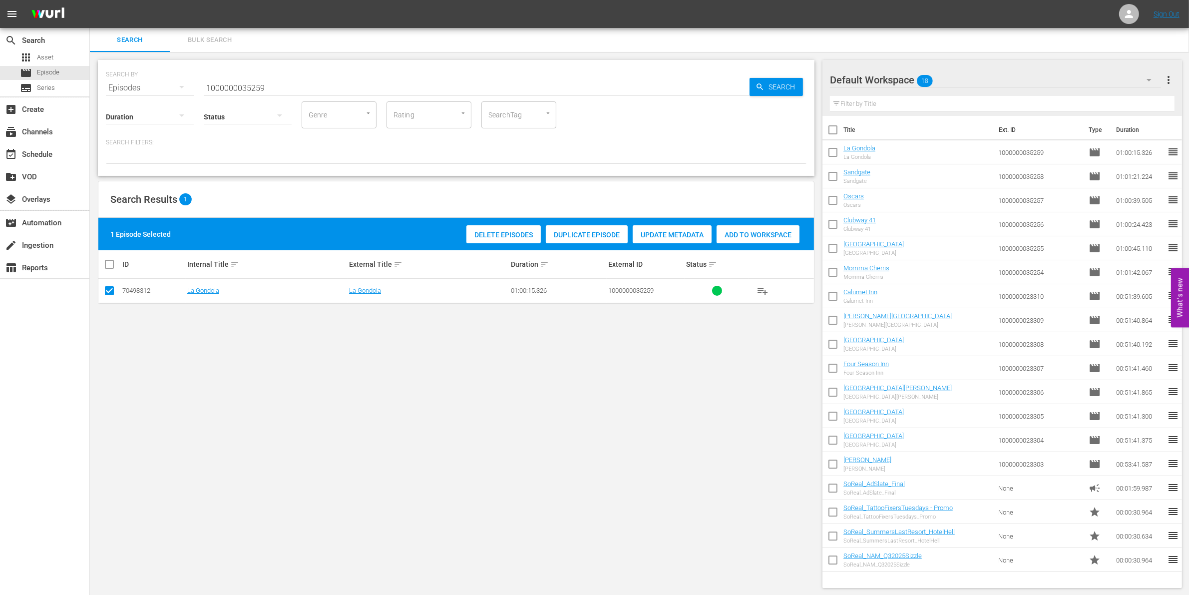
click at [231, 83] on input "1000000035259" at bounding box center [477, 88] width 546 height 24
paste input "23313"
type input "1000000023313"
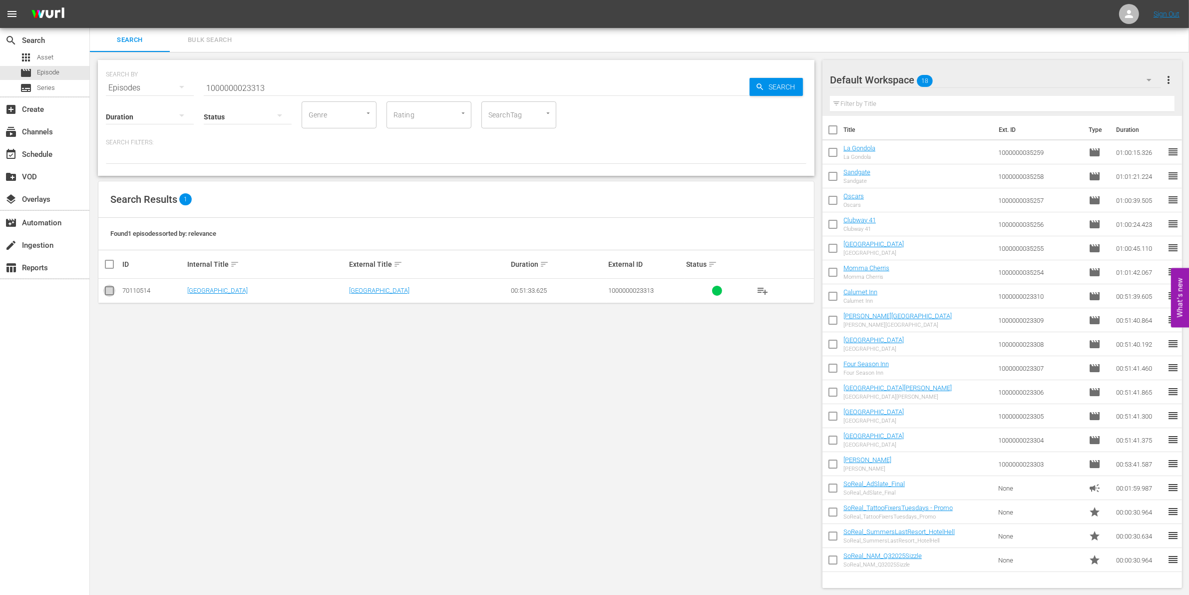
click at [111, 296] on input "checkbox" at bounding box center [109, 293] width 12 height 12
checkbox input "true"
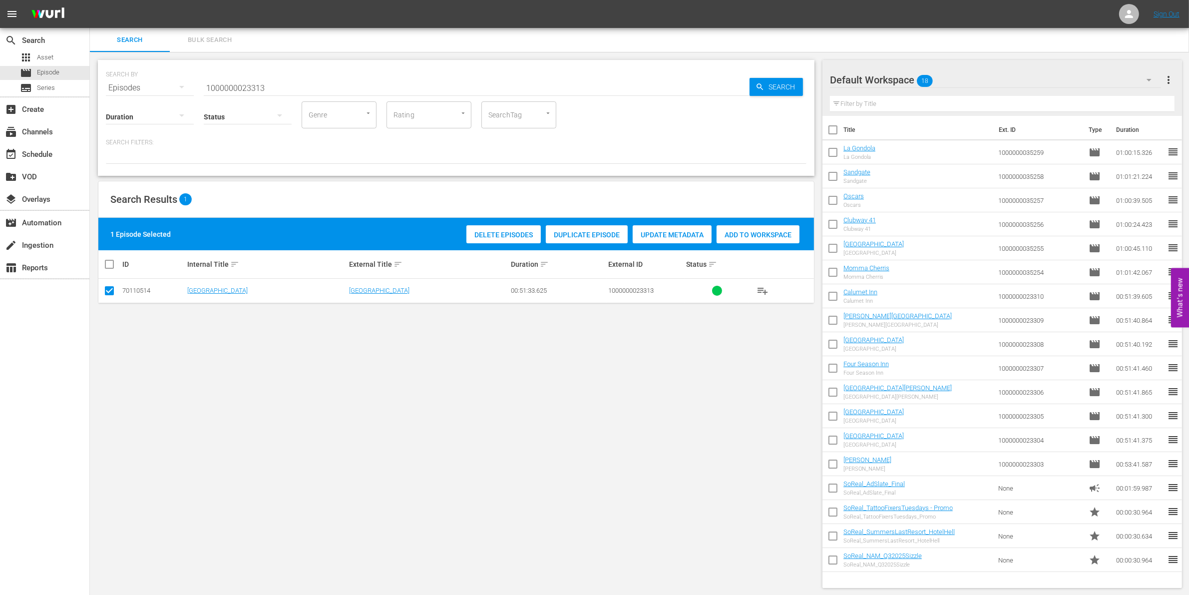
click at [739, 233] on span "Add to Workspace" at bounding box center [757, 235] width 83 height 8
click at [283, 95] on div "Status" at bounding box center [248, 110] width 88 height 36
click at [271, 83] on input "1000000023313" at bounding box center [477, 88] width 546 height 24
click at [750, 235] on span "Add to Workspace" at bounding box center [757, 235] width 83 height 8
click at [305, 82] on input "1000000023313" at bounding box center [477, 88] width 546 height 24
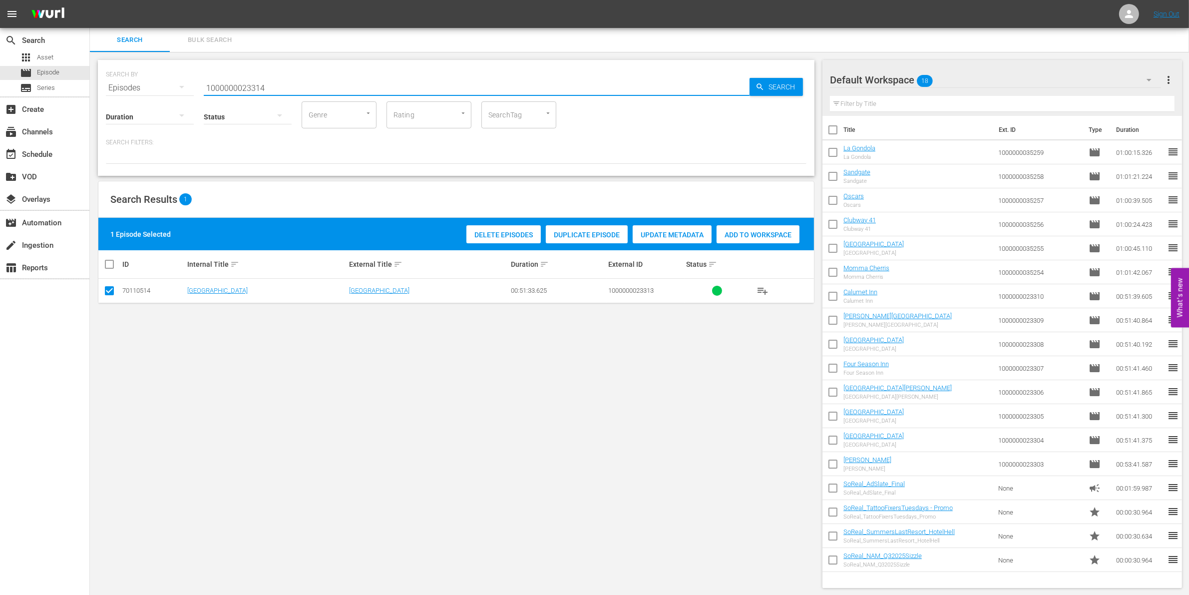
type input "1000000023314"
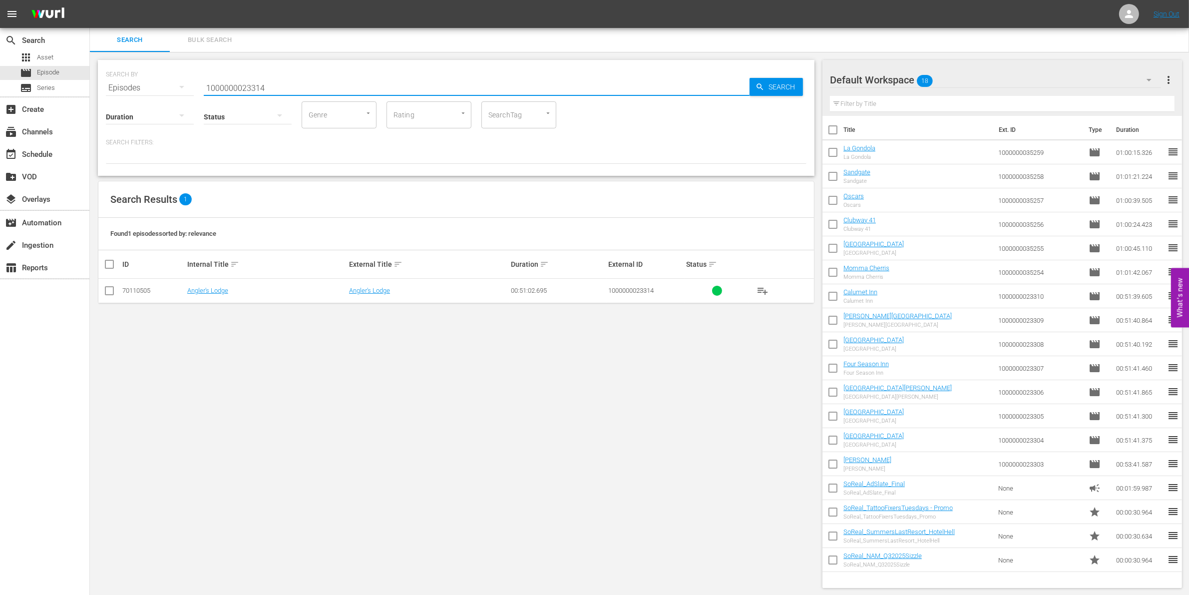
click at [113, 290] on input "checkbox" at bounding box center [109, 293] width 12 height 12
checkbox input "true"
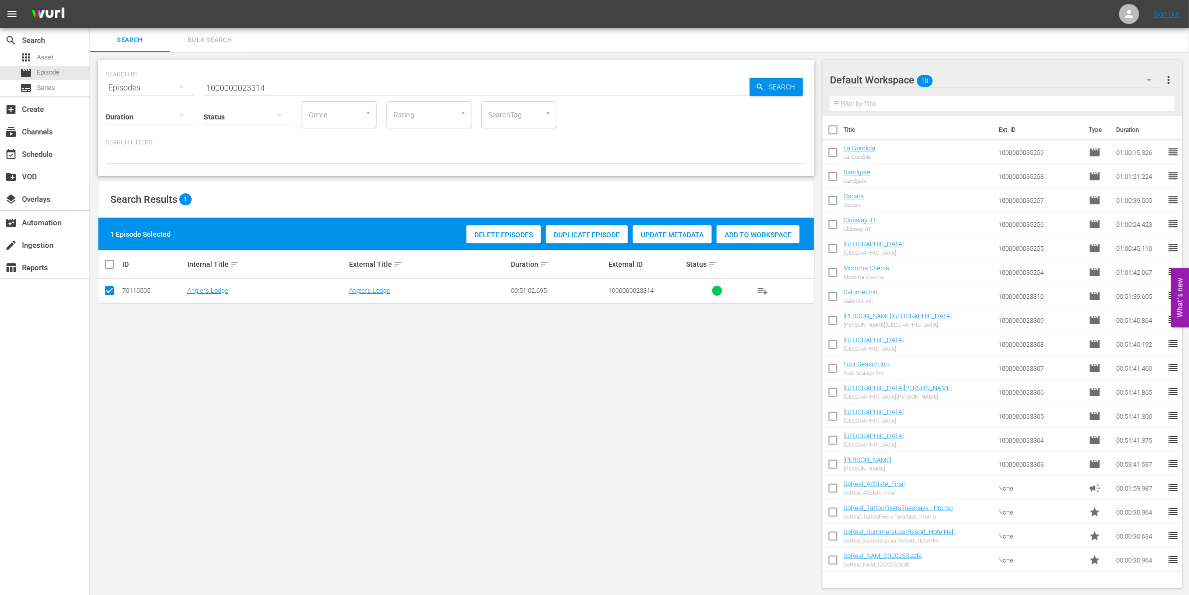
click at [739, 240] on div "Add to Workspace" at bounding box center [757, 234] width 83 height 19
click at [332, 90] on input "1000000023314" at bounding box center [477, 88] width 546 height 24
type input "1000000023315"
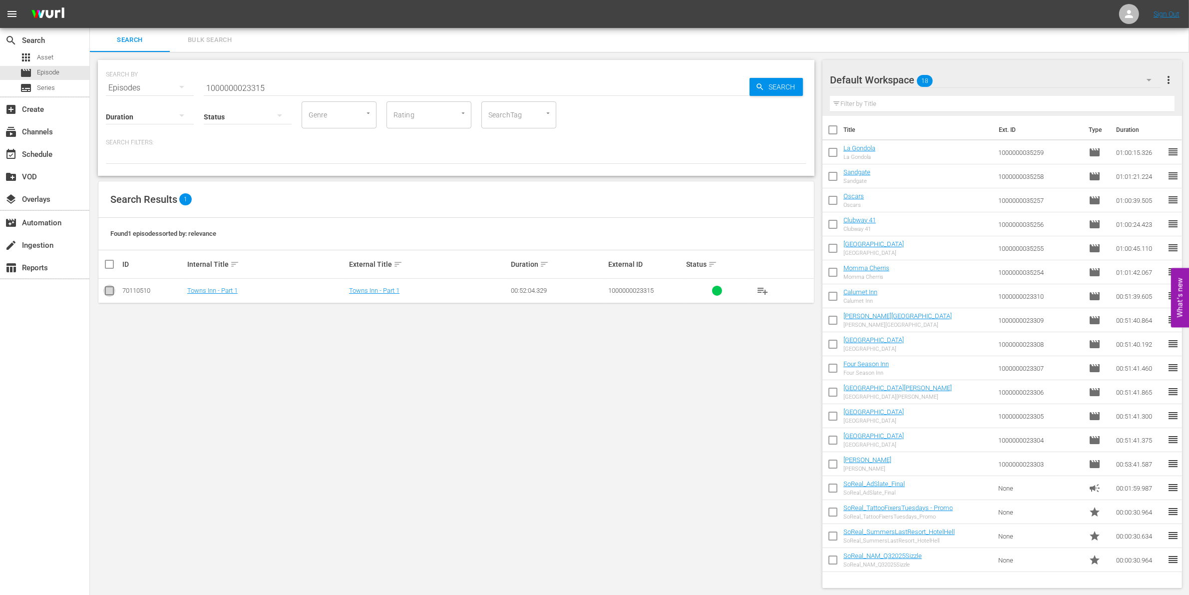
click at [108, 296] on input "checkbox" at bounding box center [109, 293] width 12 height 12
checkbox input "true"
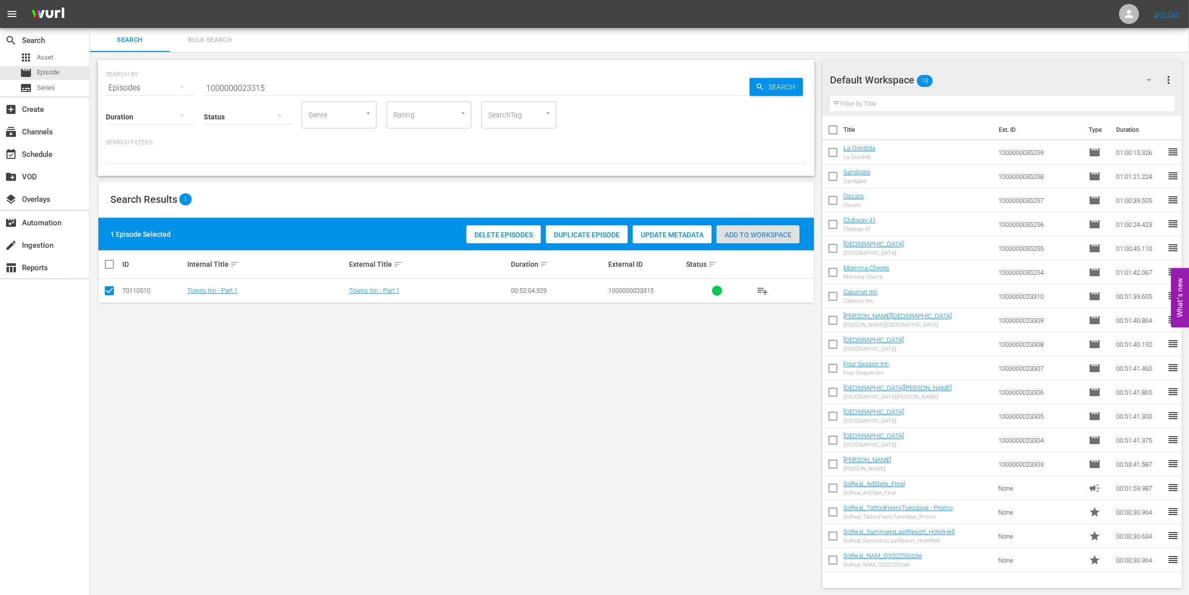
click at [740, 242] on div "Add to Workspace" at bounding box center [757, 234] width 83 height 19
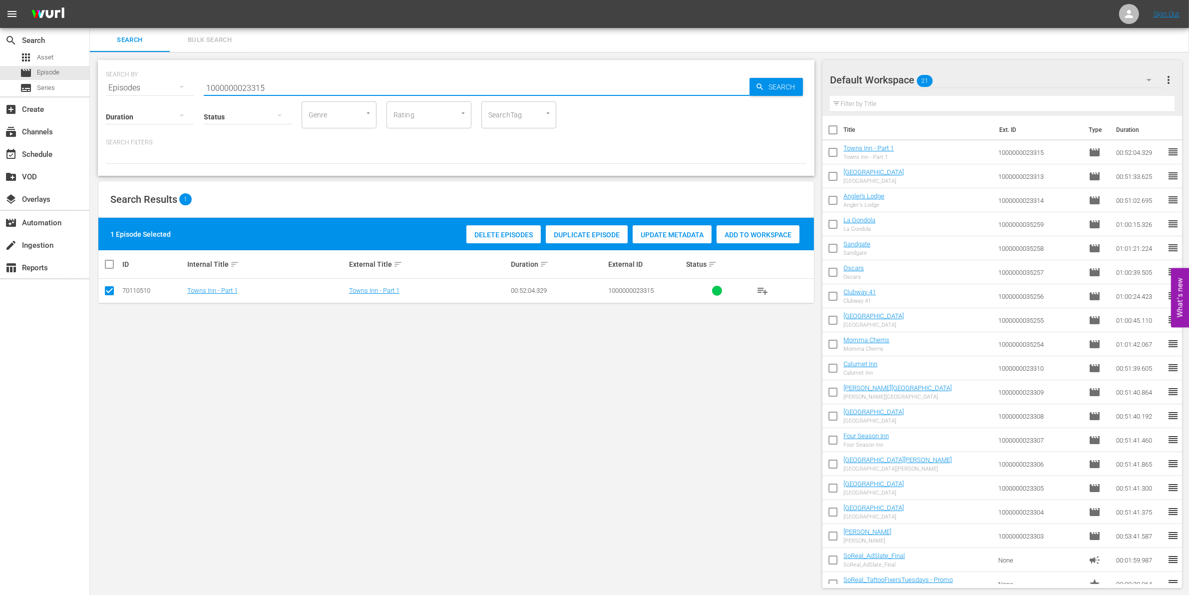
click at [294, 90] on input "1000000023315" at bounding box center [477, 88] width 546 height 24
type input "1000000023316"
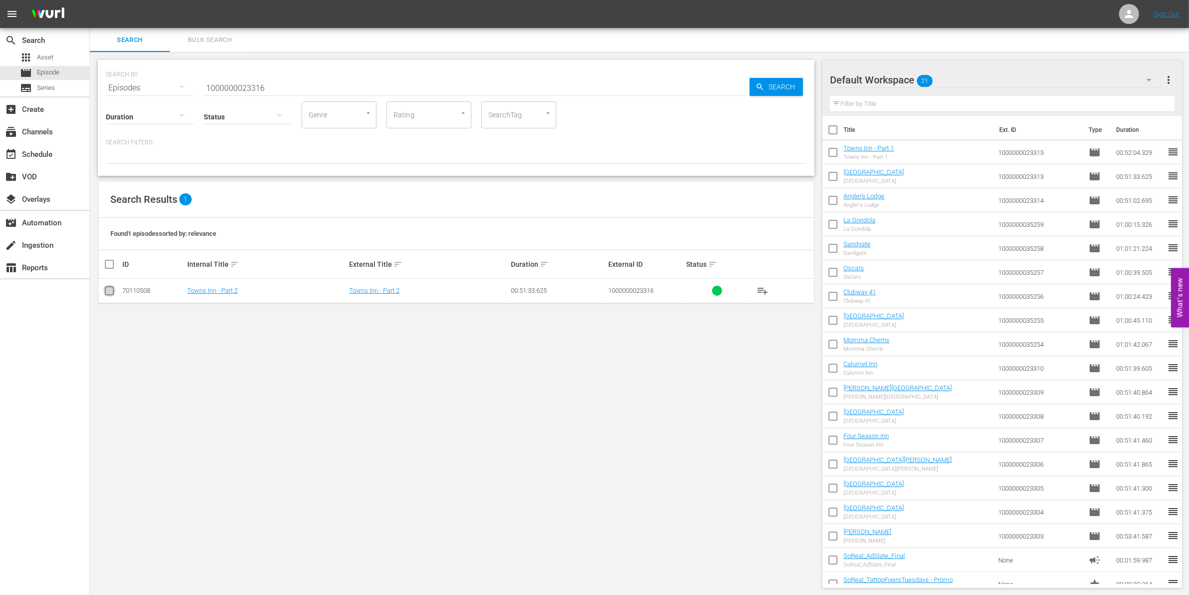
click at [110, 291] on input "checkbox" at bounding box center [109, 293] width 12 height 12
checkbox input "true"
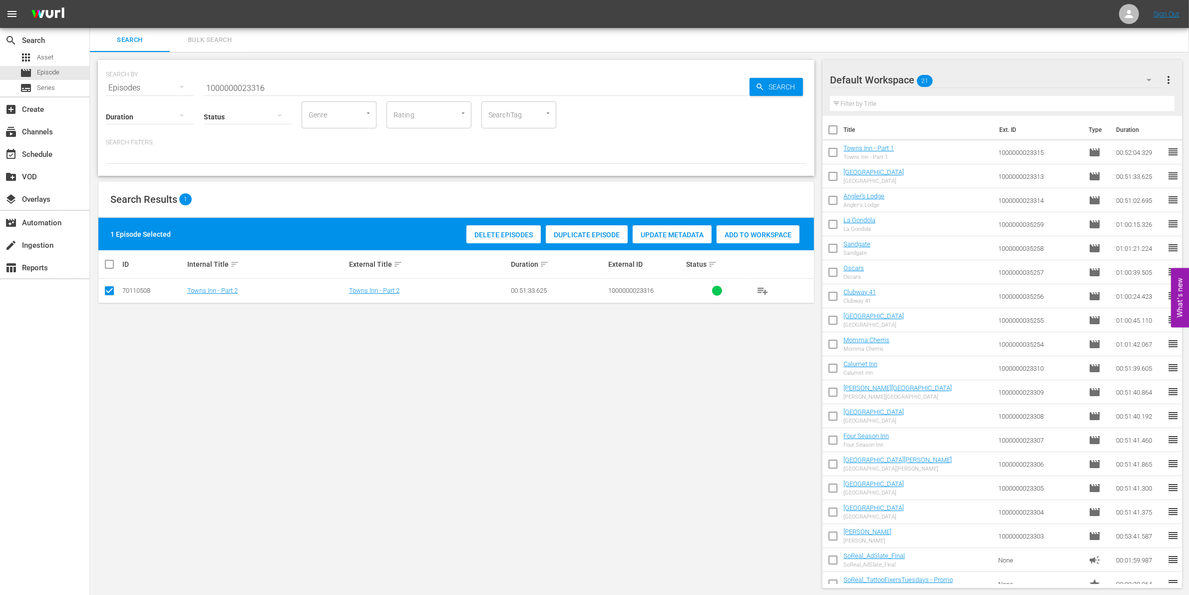
click at [774, 236] on span "Add to Workspace" at bounding box center [757, 235] width 83 height 8
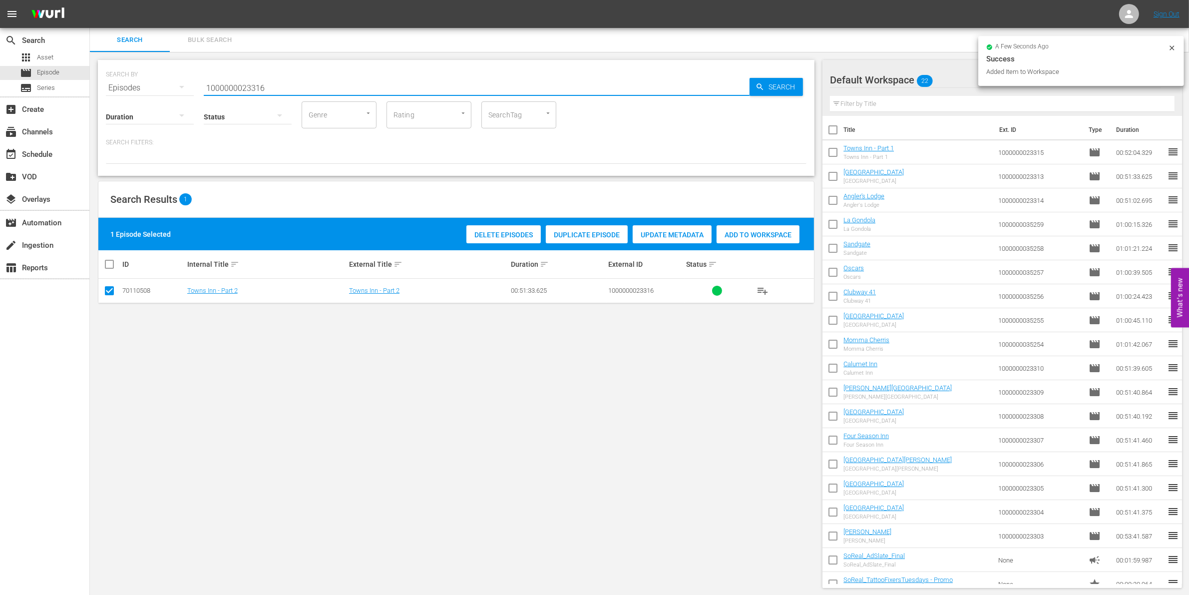
click at [321, 85] on input "1000000023316" at bounding box center [477, 88] width 546 height 24
type input "1000000023317"
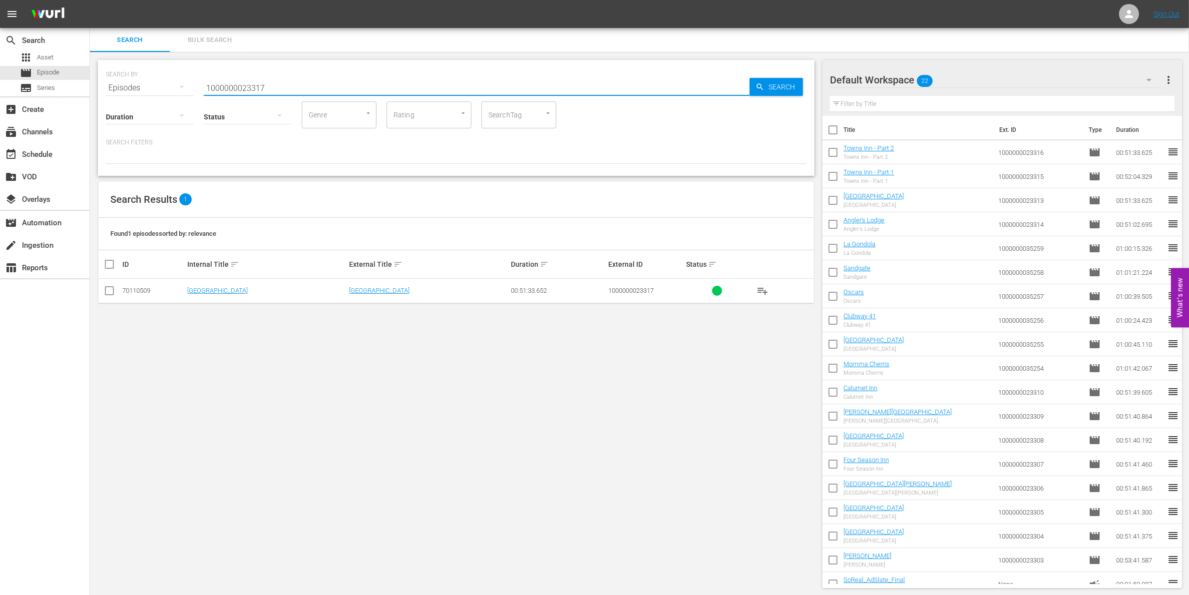
click at [110, 294] on input "checkbox" at bounding box center [109, 293] width 12 height 12
checkbox input "true"
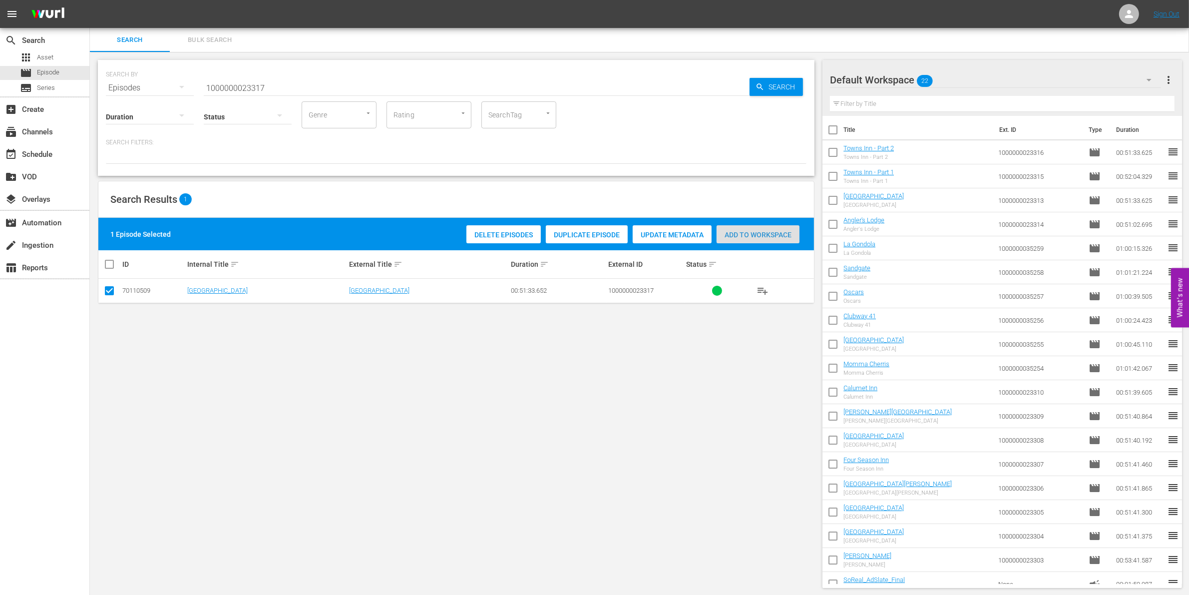
click at [750, 228] on div "Add to Workspace" at bounding box center [757, 234] width 83 height 19
click at [303, 85] on input "1000000023317" at bounding box center [477, 88] width 546 height 24
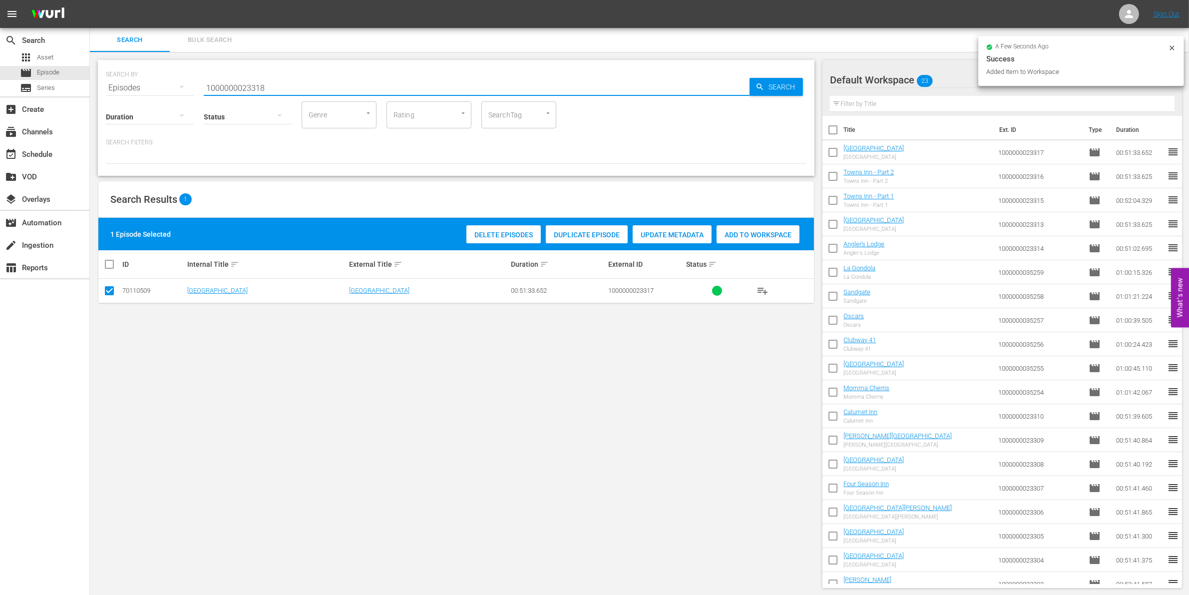
type input "1000000023318"
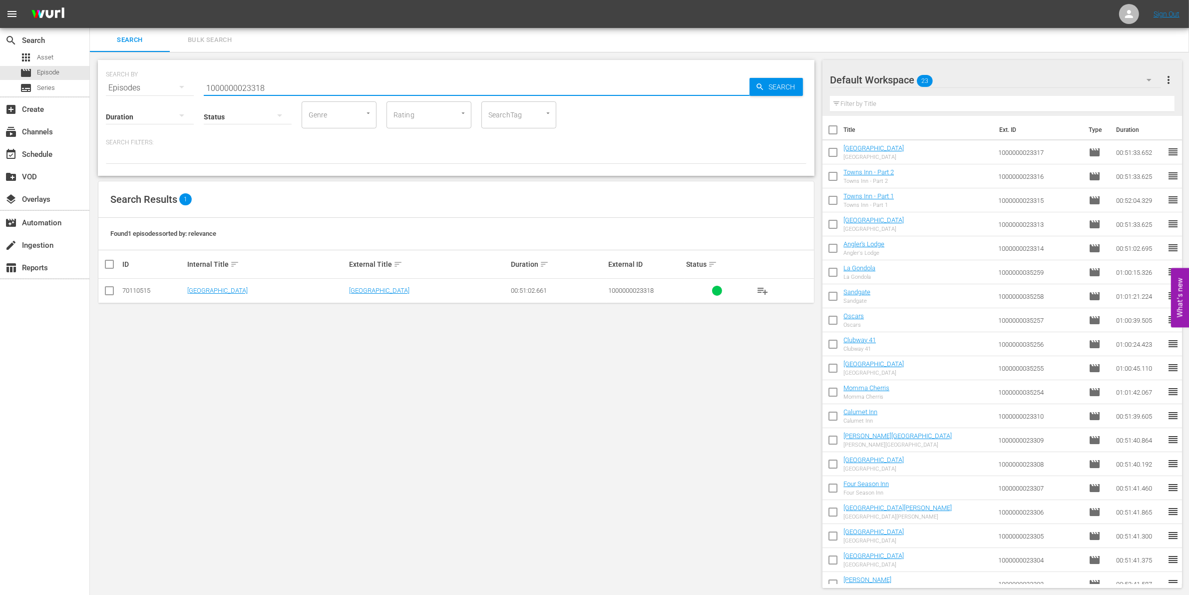
click at [104, 289] on input "checkbox" at bounding box center [109, 293] width 12 height 12
checkbox input "true"
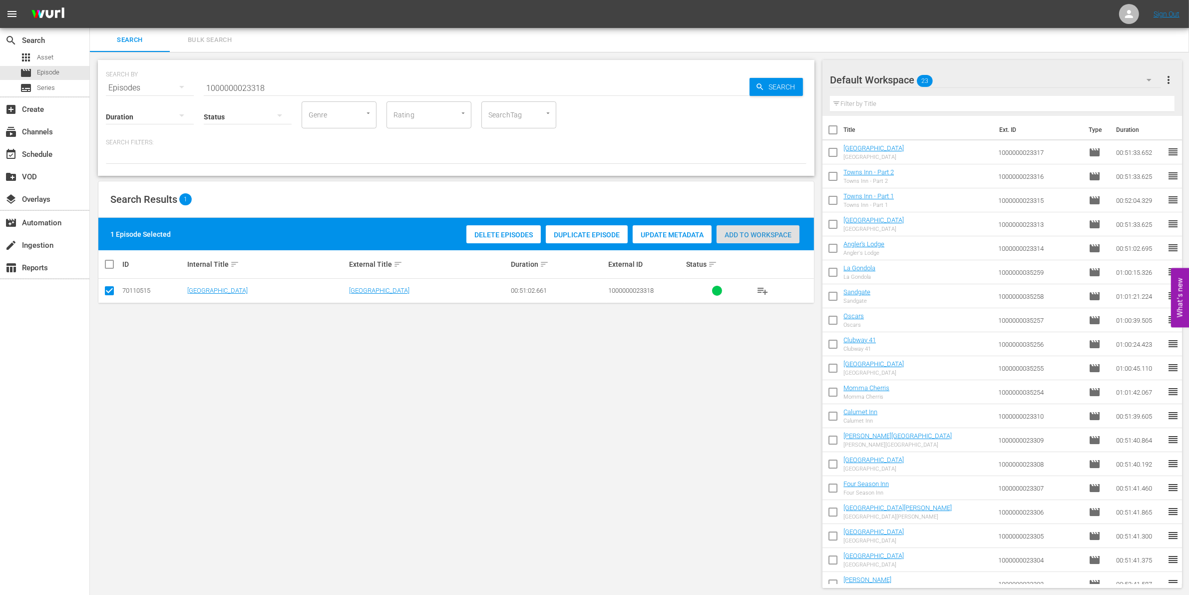
click at [769, 225] on div "Add to Workspace" at bounding box center [757, 234] width 83 height 19
click at [279, 92] on div "Status" at bounding box center [248, 110] width 88 height 36
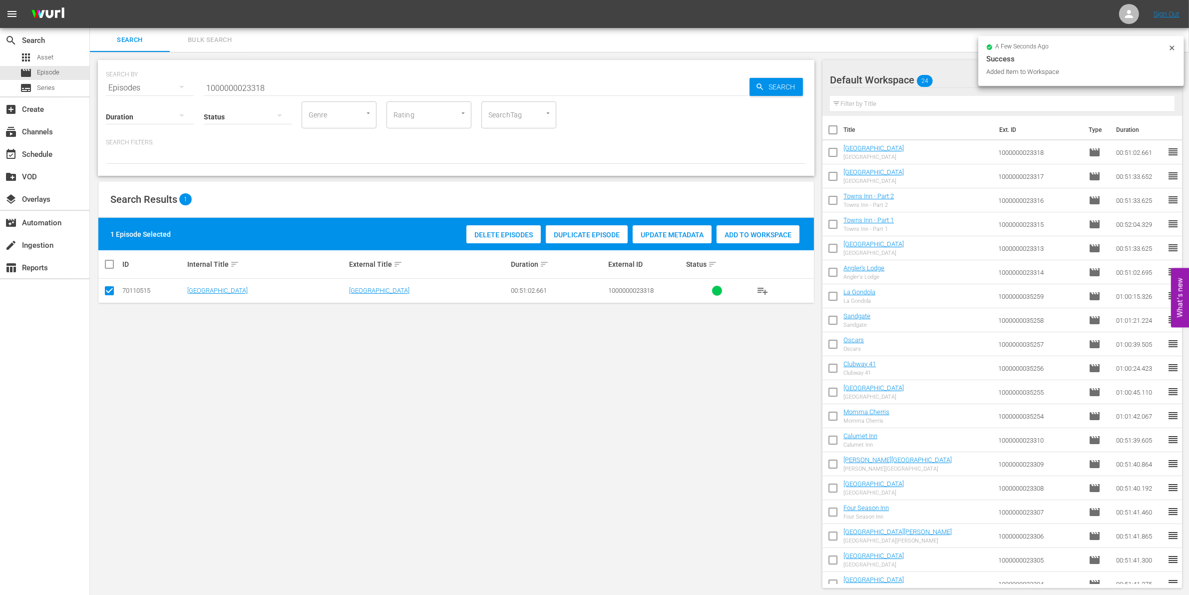
click at [279, 92] on div "Status" at bounding box center [248, 110] width 88 height 36
click at [270, 87] on input "1000000023318" at bounding box center [477, 88] width 546 height 24
type input "1000000023319"
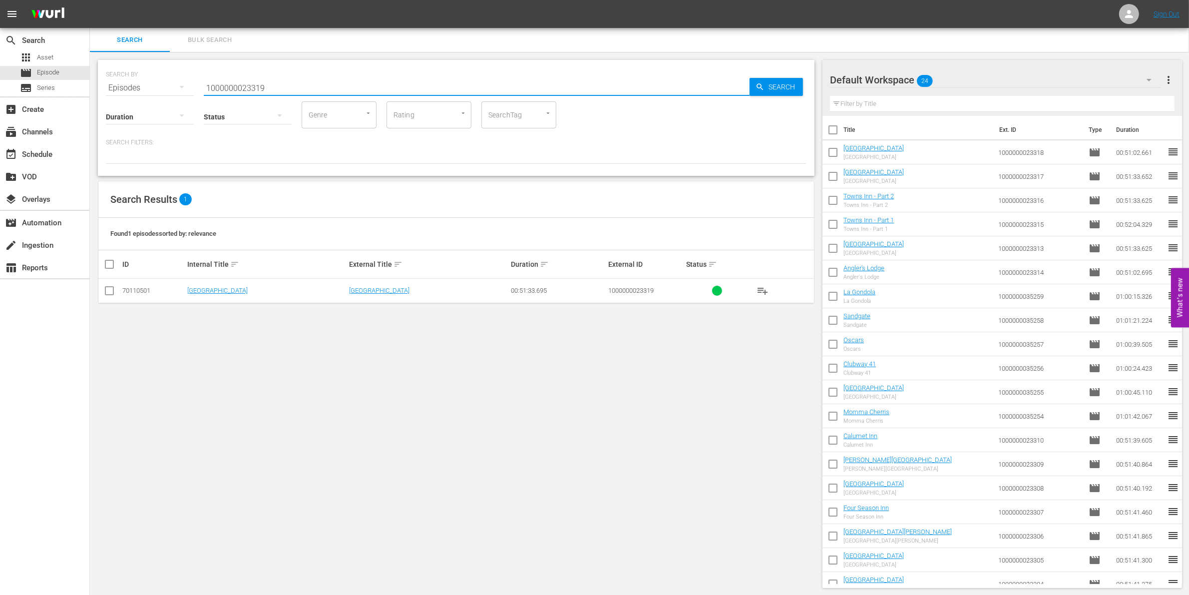
click at [109, 291] on input "checkbox" at bounding box center [109, 293] width 12 height 12
checkbox input "true"
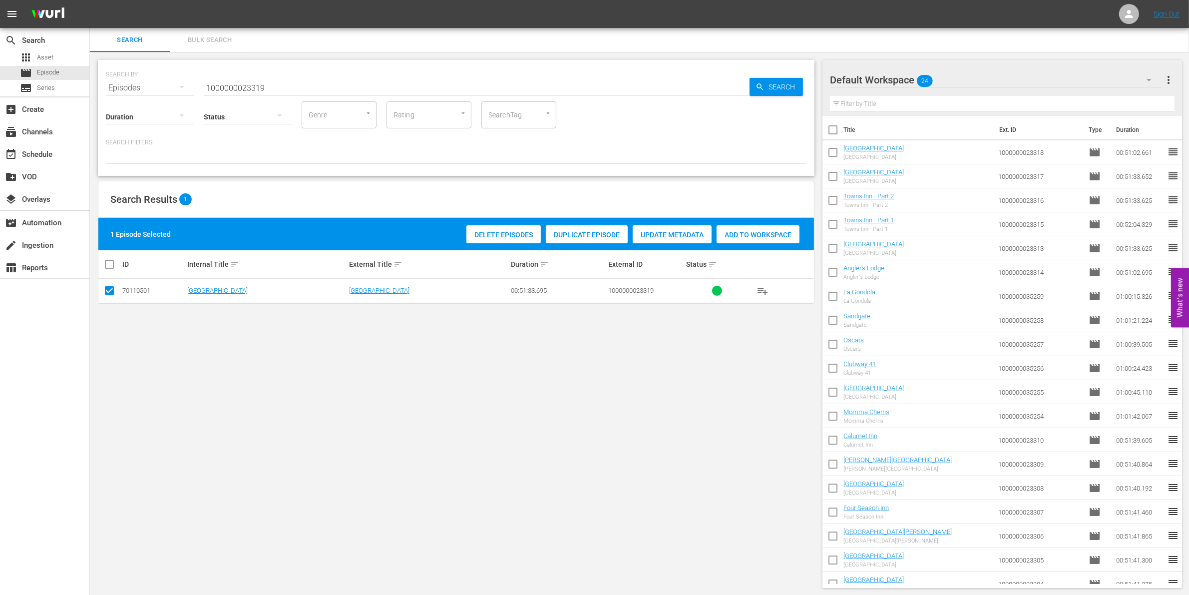
click at [735, 238] on span "Add to Workspace" at bounding box center [757, 235] width 83 height 8
click at [243, 78] on input "1000000023319" at bounding box center [477, 88] width 546 height 24
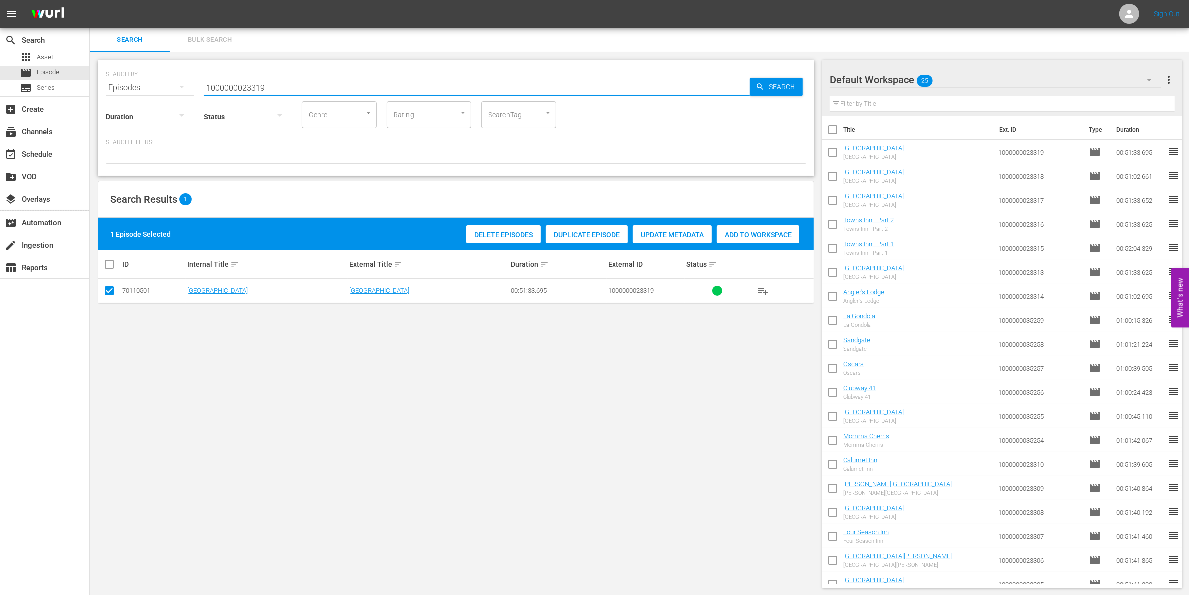
paste input "41722"
type input "1000000041722"
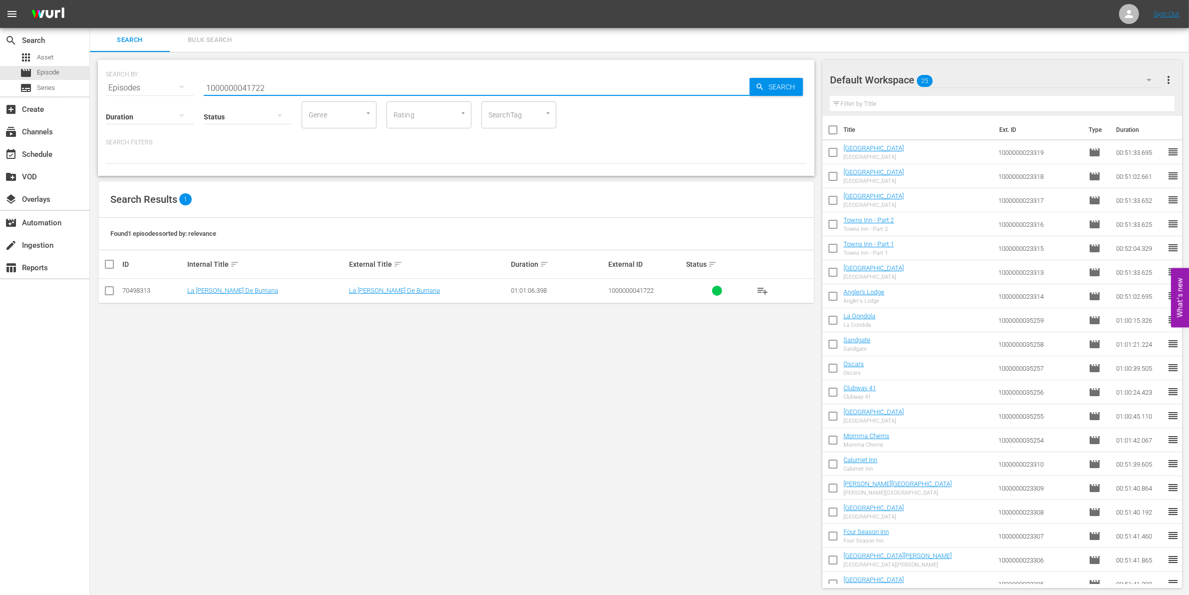
click at [108, 300] on td at bounding box center [109, 291] width 22 height 24
click at [108, 295] on input "checkbox" at bounding box center [109, 293] width 12 height 12
checkbox input "true"
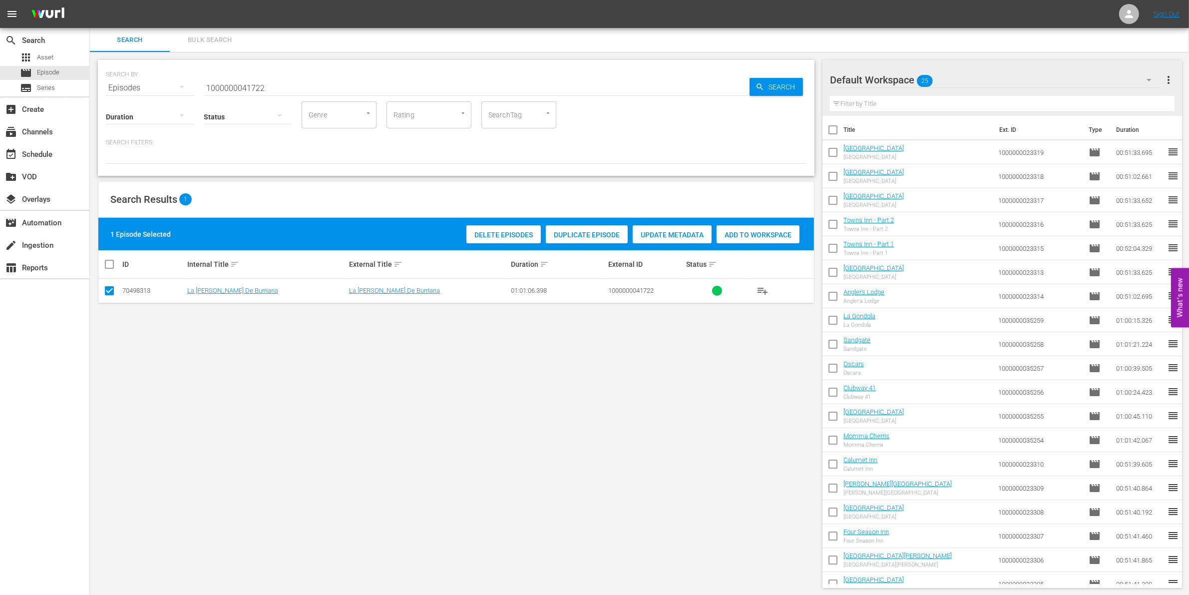
click at [757, 236] on span "Add to Workspace" at bounding box center [757, 235] width 83 height 8
click at [283, 85] on input "1000000041722" at bounding box center [477, 88] width 546 height 24
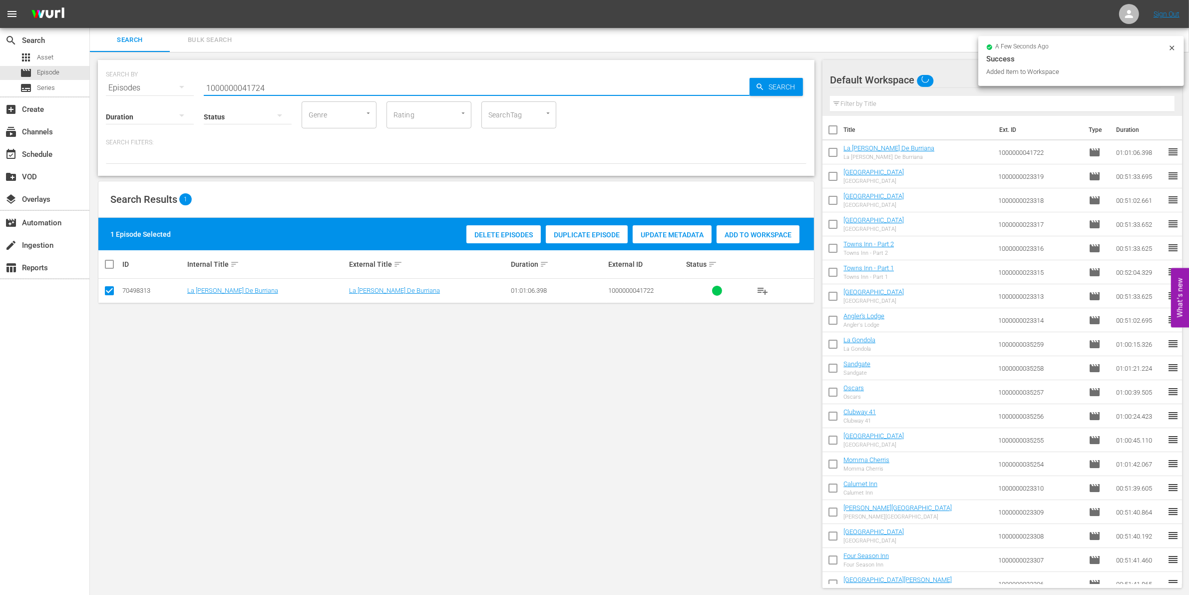
type input "1000000041724"
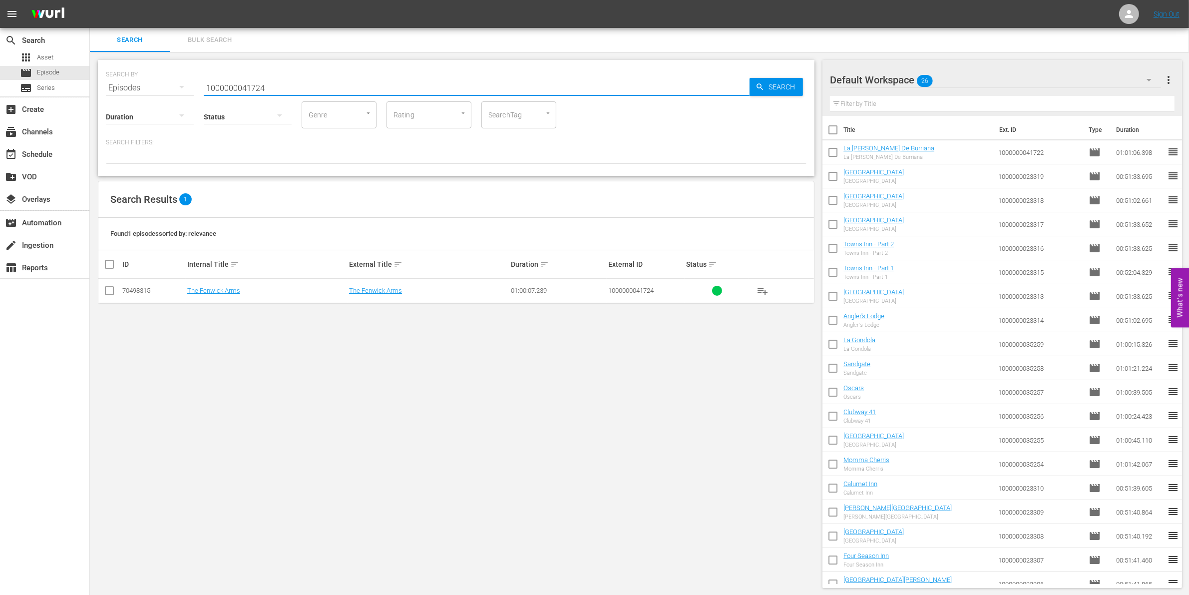
click at [115, 291] on input "checkbox" at bounding box center [109, 293] width 12 height 12
checkbox input "true"
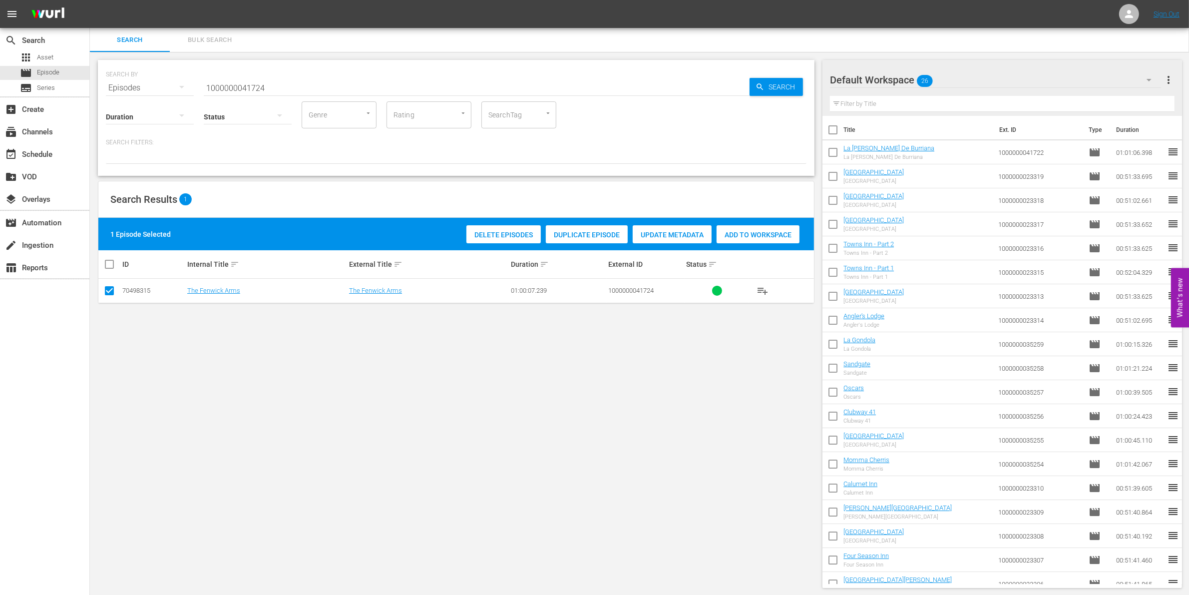
click at [755, 238] on div "Add to Workspace" at bounding box center [757, 234] width 83 height 19
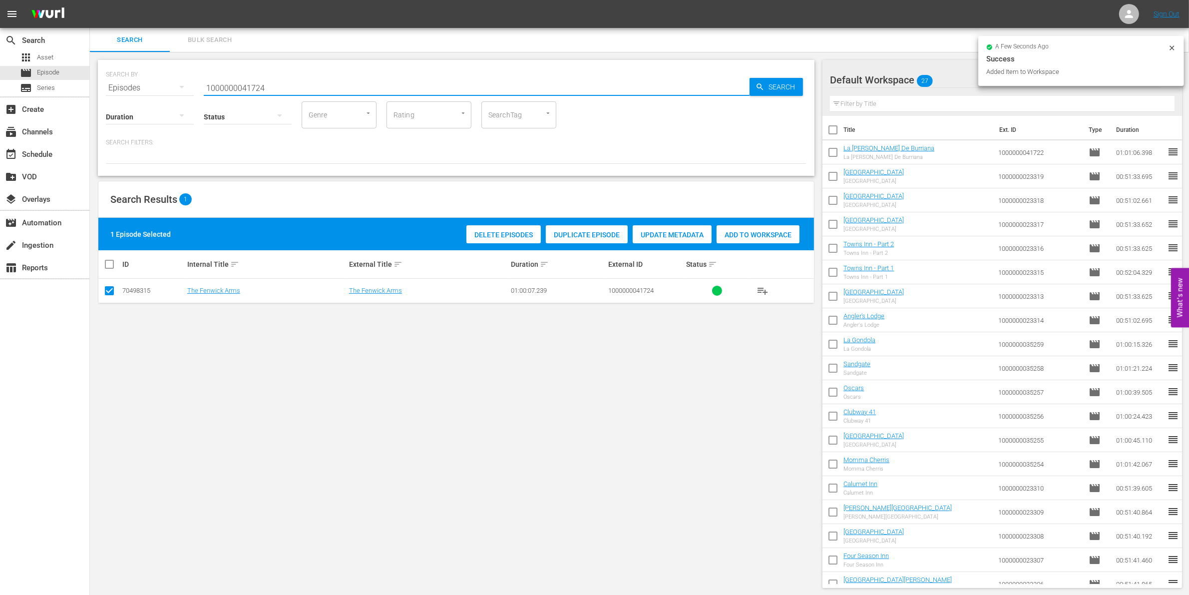
click at [295, 84] on input "1000000041724" at bounding box center [477, 88] width 546 height 24
type input "1000000041726"
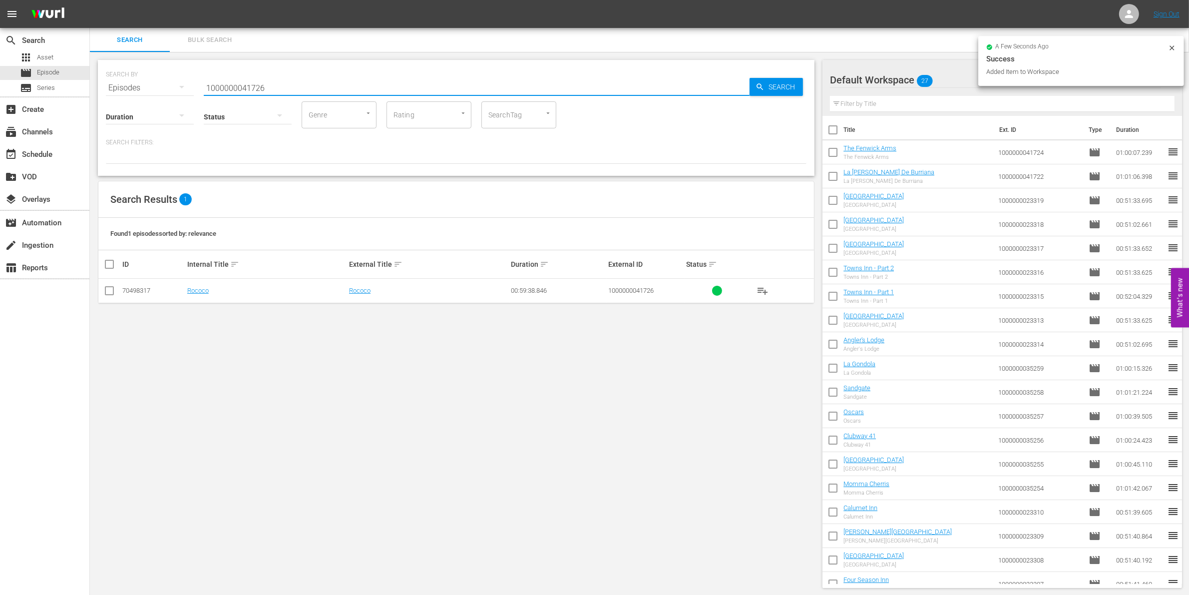
click at [108, 291] on input "checkbox" at bounding box center [109, 293] width 12 height 12
checkbox input "true"
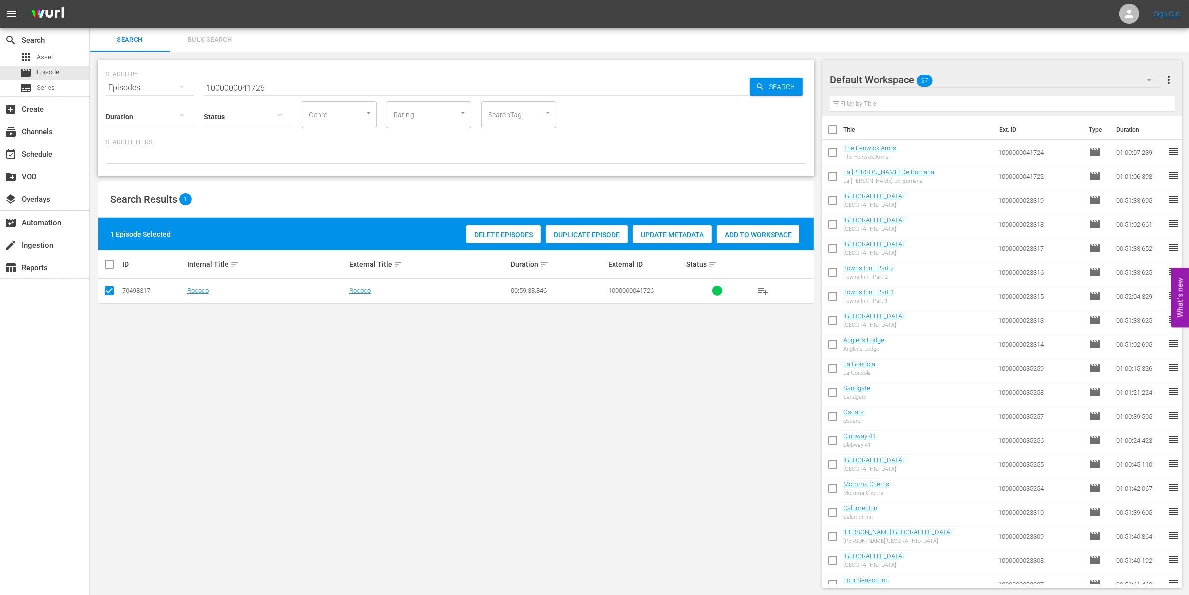
click at [784, 231] on span "Add to Workspace" at bounding box center [757, 235] width 83 height 8
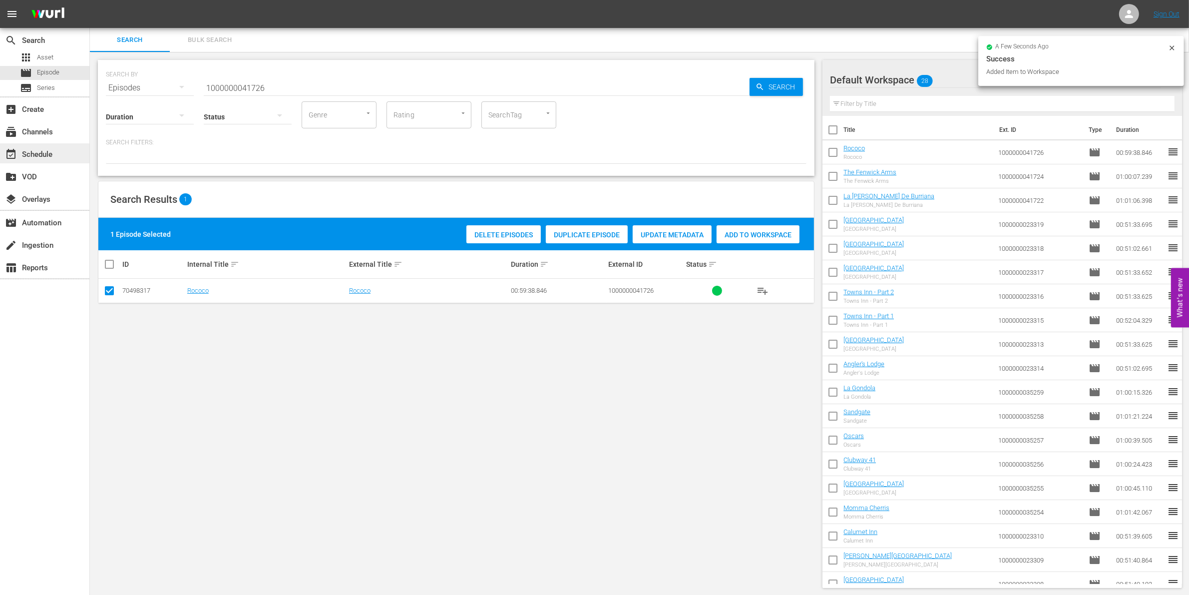
click at [63, 148] on div "event_available Schedule" at bounding box center [44, 153] width 89 height 20
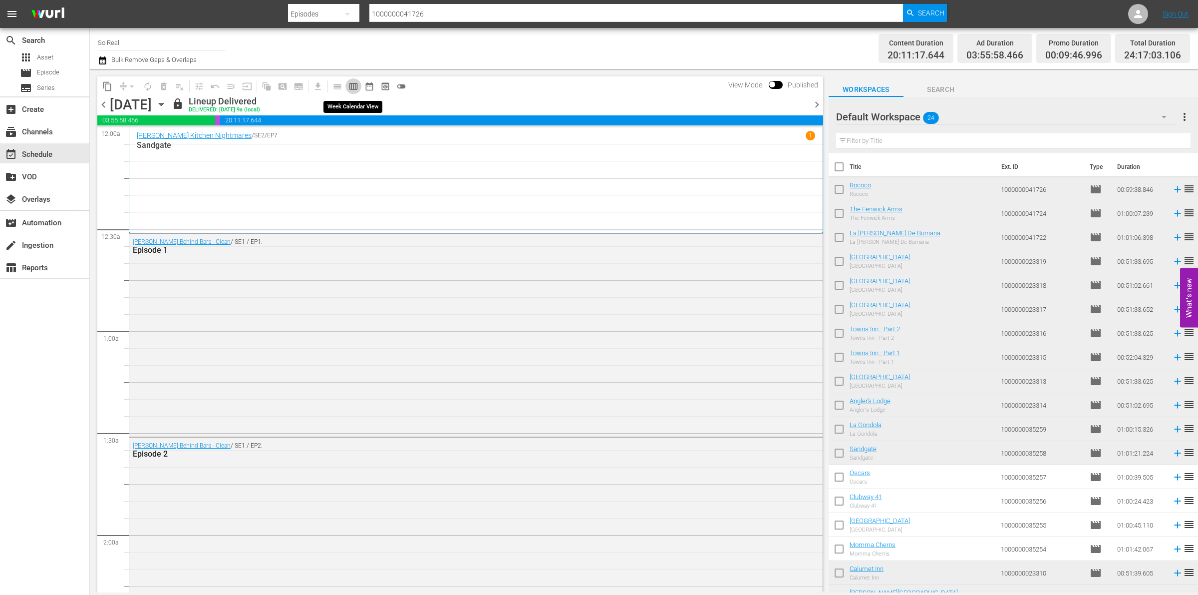
click at [351, 86] on span "calendar_view_week_outlined" at bounding box center [353, 86] width 10 height 10
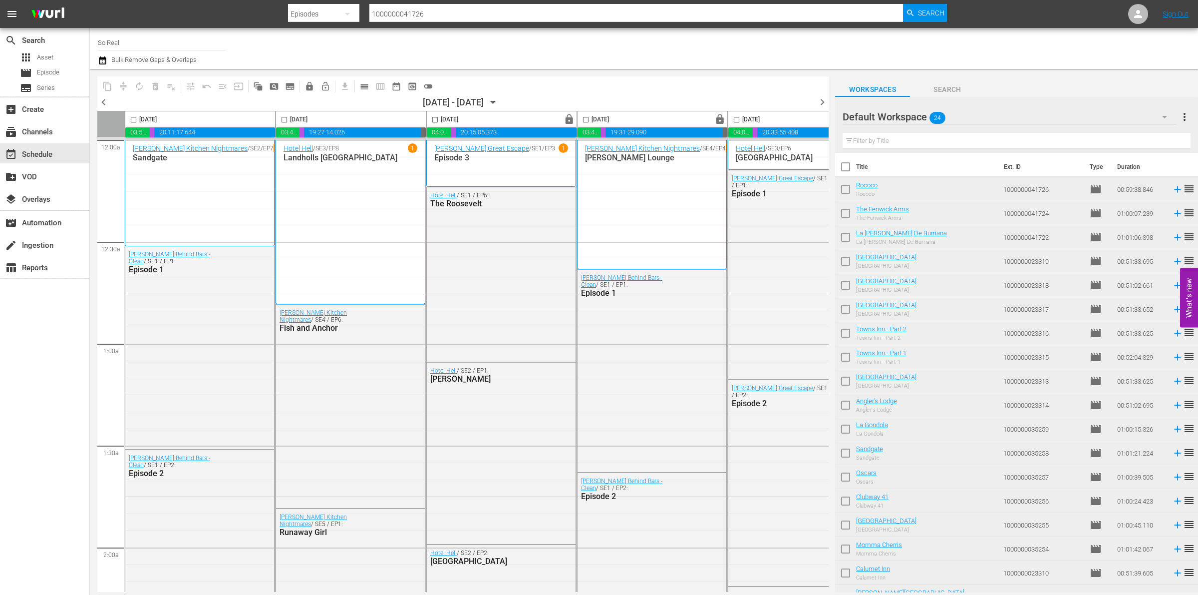
click at [499, 105] on icon "button" at bounding box center [493, 102] width 11 height 11
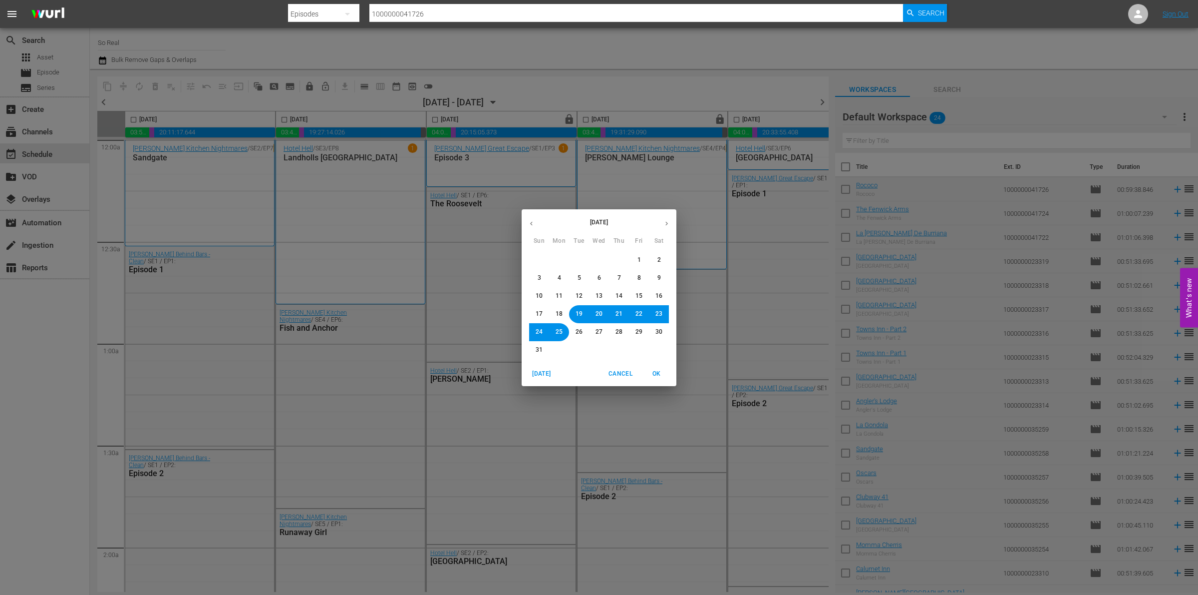
click at [580, 335] on span "26" at bounding box center [579, 331] width 7 height 8
click at [658, 369] on span "OK" at bounding box center [656, 373] width 24 height 10
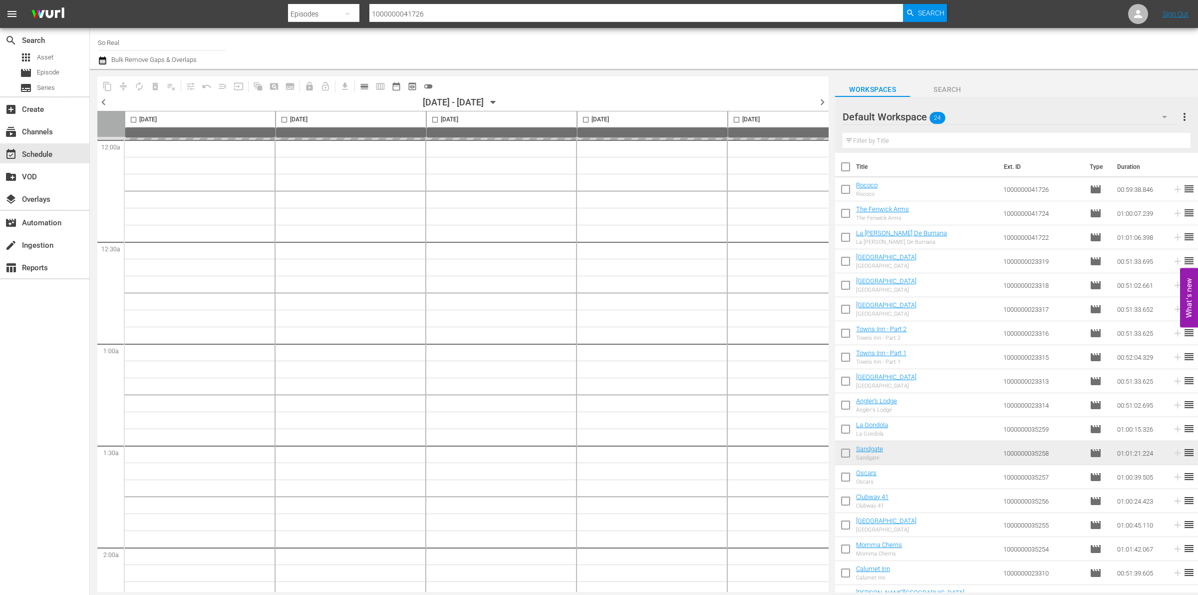
click at [427, 86] on span "toggle_off" at bounding box center [428, 86] width 10 height 10
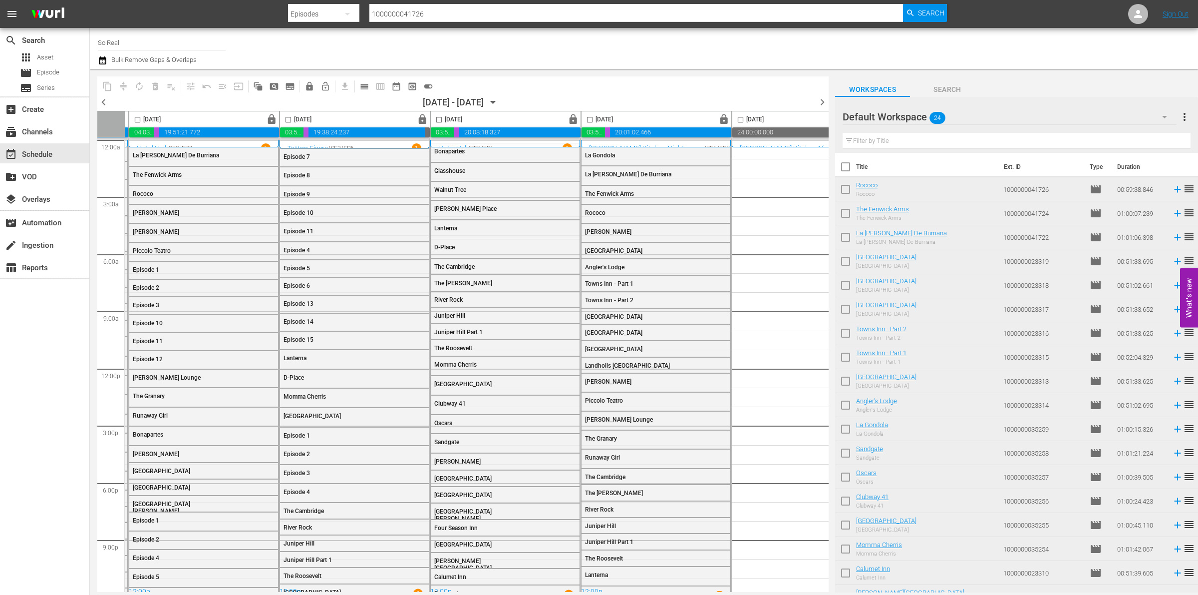
scroll to position [0, 357]
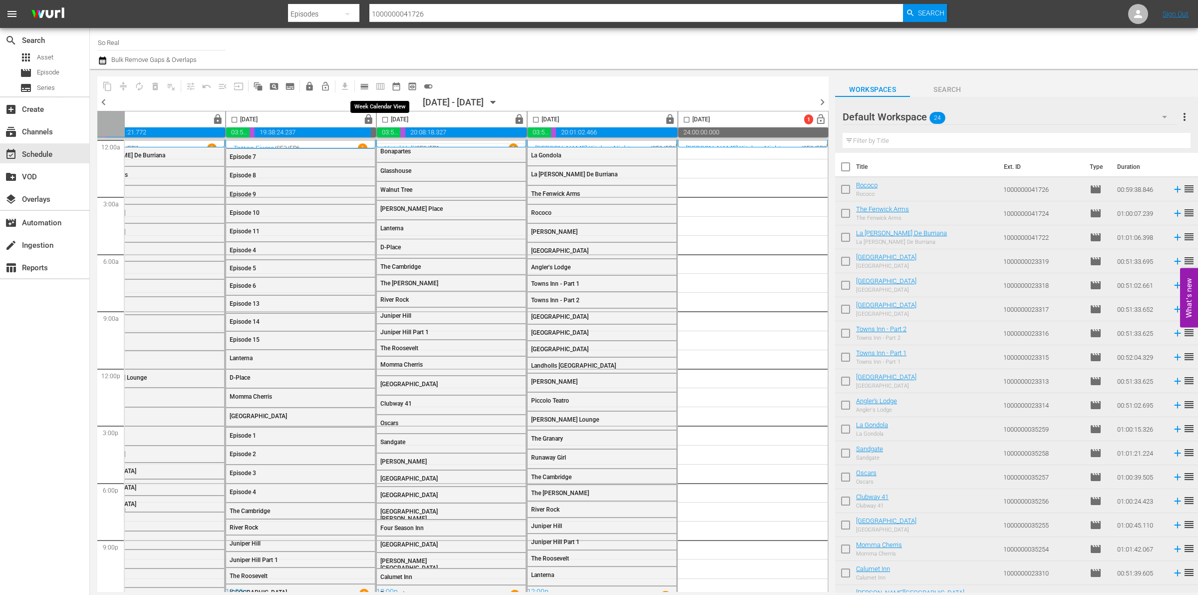
click at [378, 86] on span "calendar_view_week_outlined" at bounding box center [380, 86] width 16 height 16
click at [499, 101] on icon "button" at bounding box center [493, 102] width 11 height 11
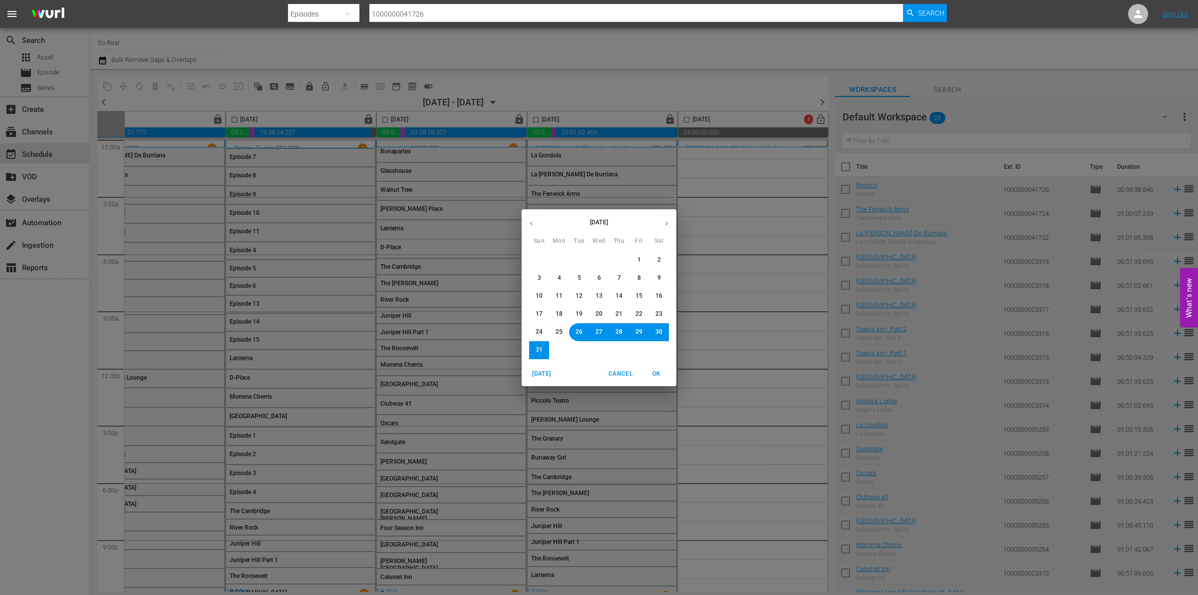
click at [661, 223] on button "button" at bounding box center [666, 223] width 19 height 19
click at [560, 257] on span "1" at bounding box center [559, 260] width 3 height 8
click at [660, 375] on span "OK" at bounding box center [656, 373] width 24 height 10
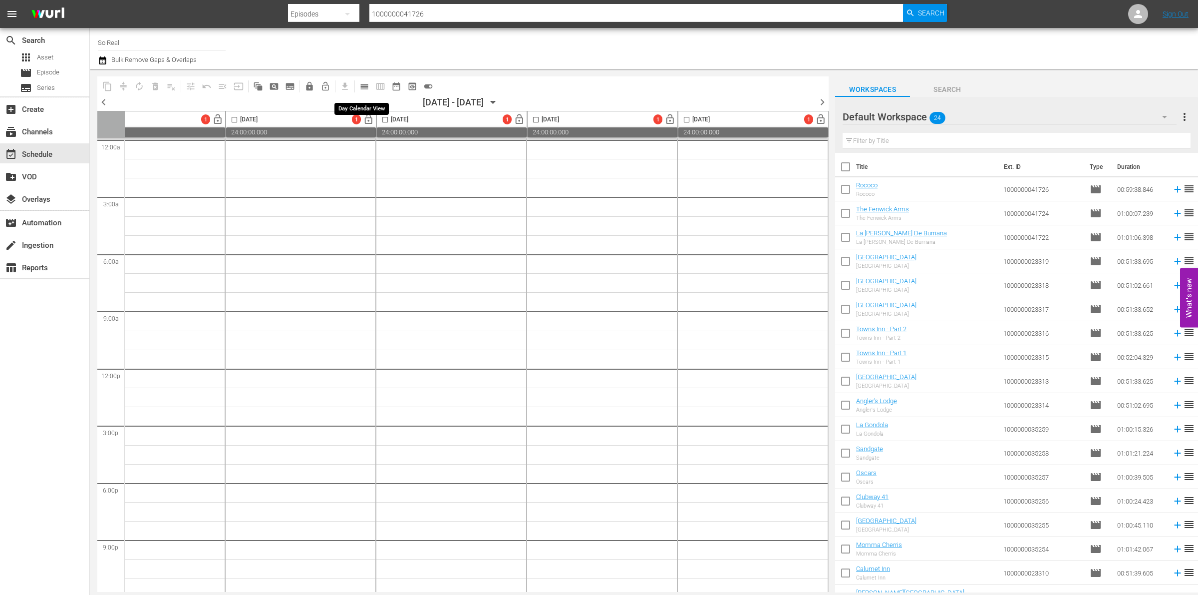
click at [366, 90] on span "calendar_view_day_outlined" at bounding box center [364, 86] width 10 height 10
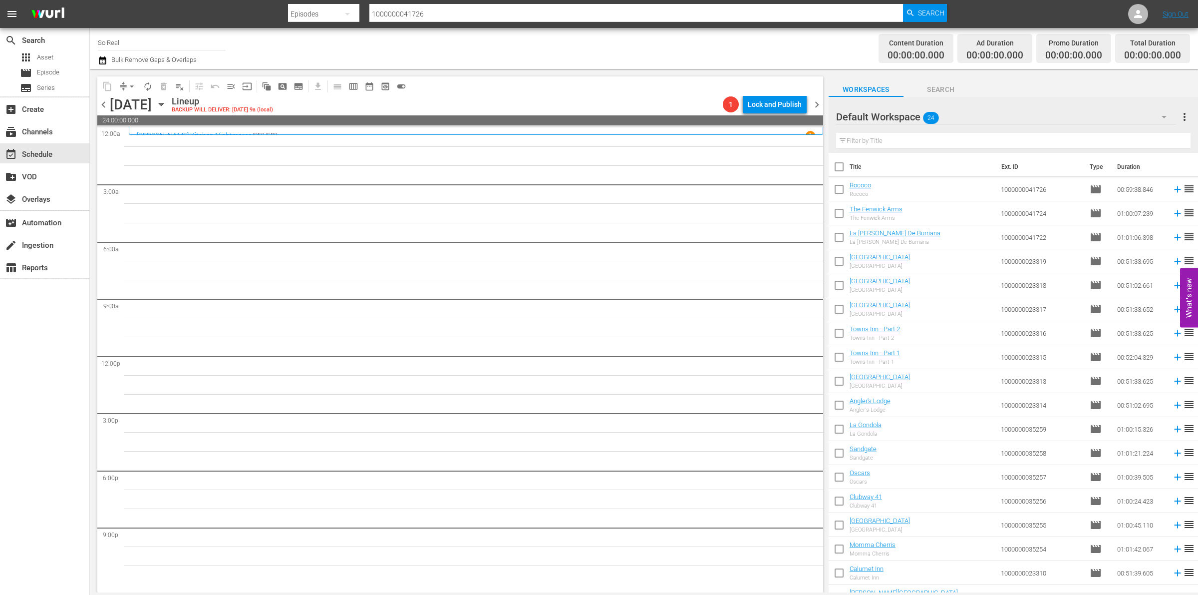
scroll to position [158, 0]
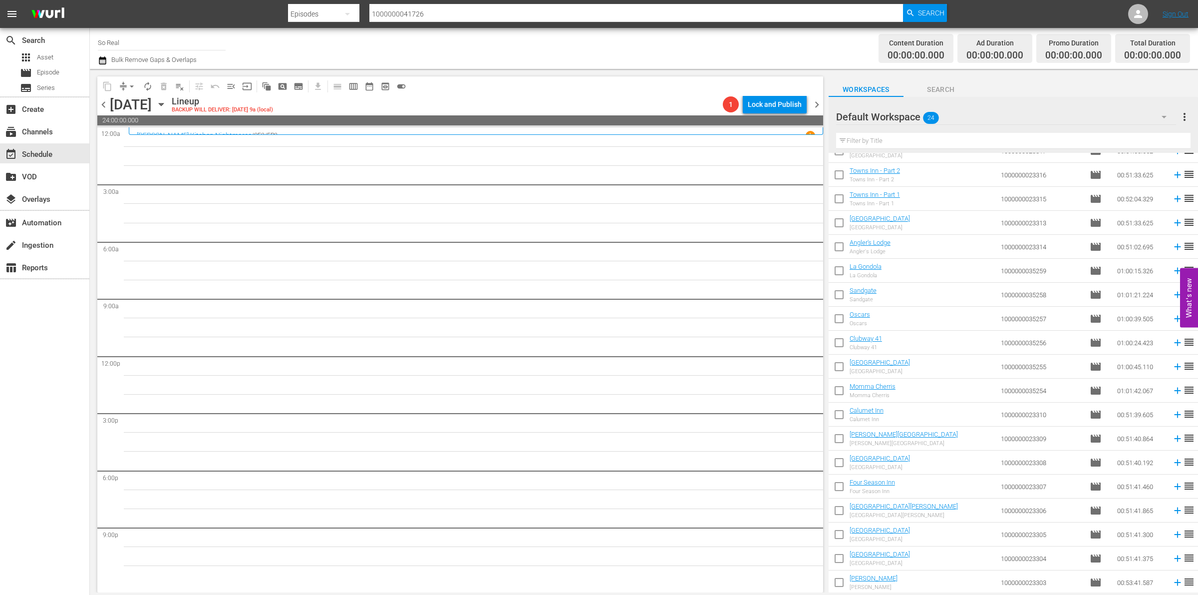
click at [842, 585] on input "checkbox" at bounding box center [839, 584] width 21 height 21
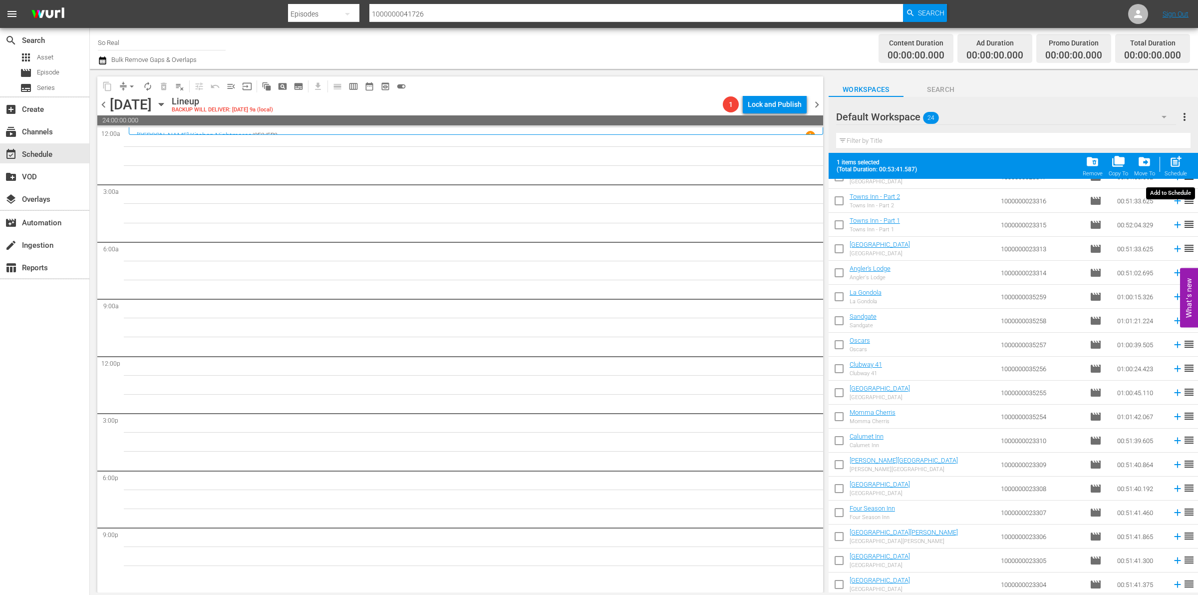
click at [1182, 159] on span "post_add" at bounding box center [1175, 161] width 13 height 13
checkbox input "false"
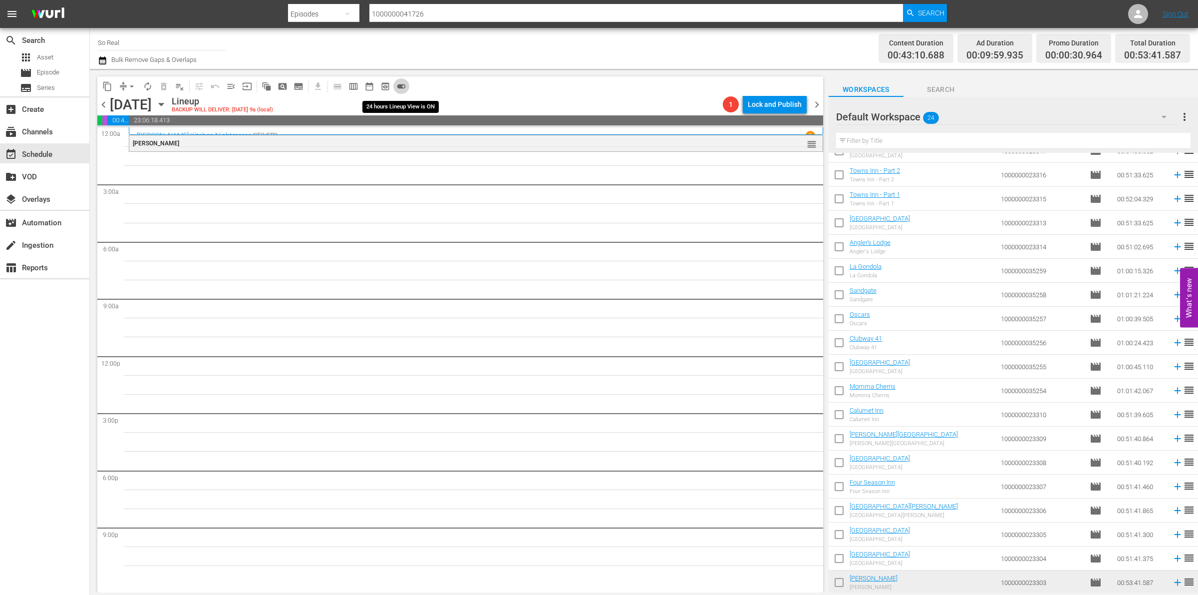
click at [402, 84] on span "toggle_on" at bounding box center [401, 86] width 10 height 10
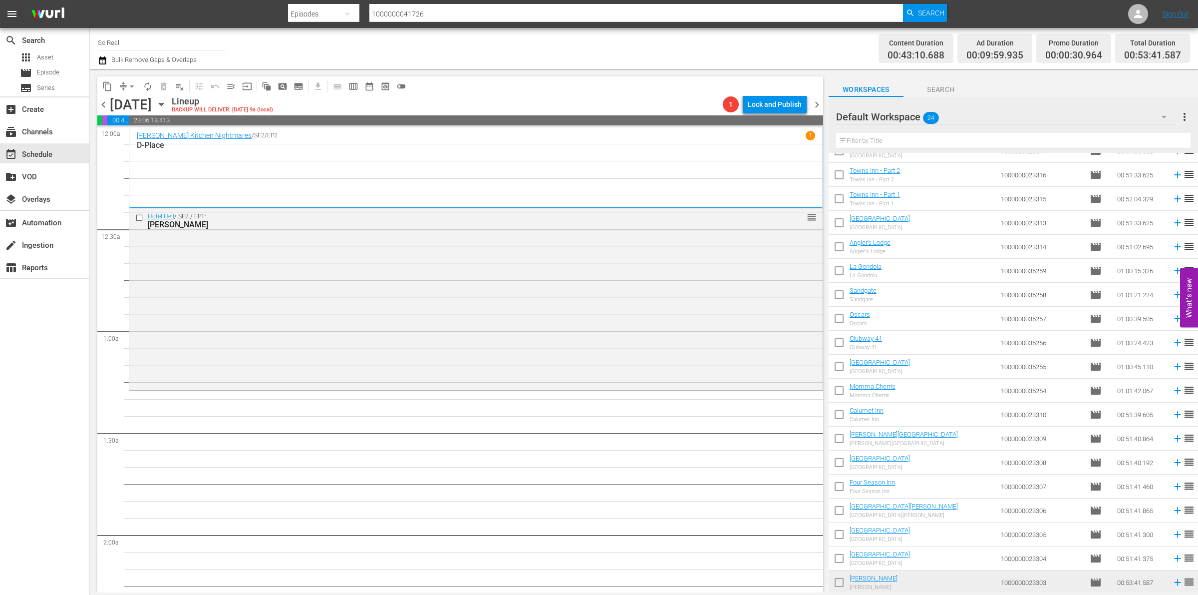
click at [835, 563] on input "checkbox" at bounding box center [839, 560] width 21 height 21
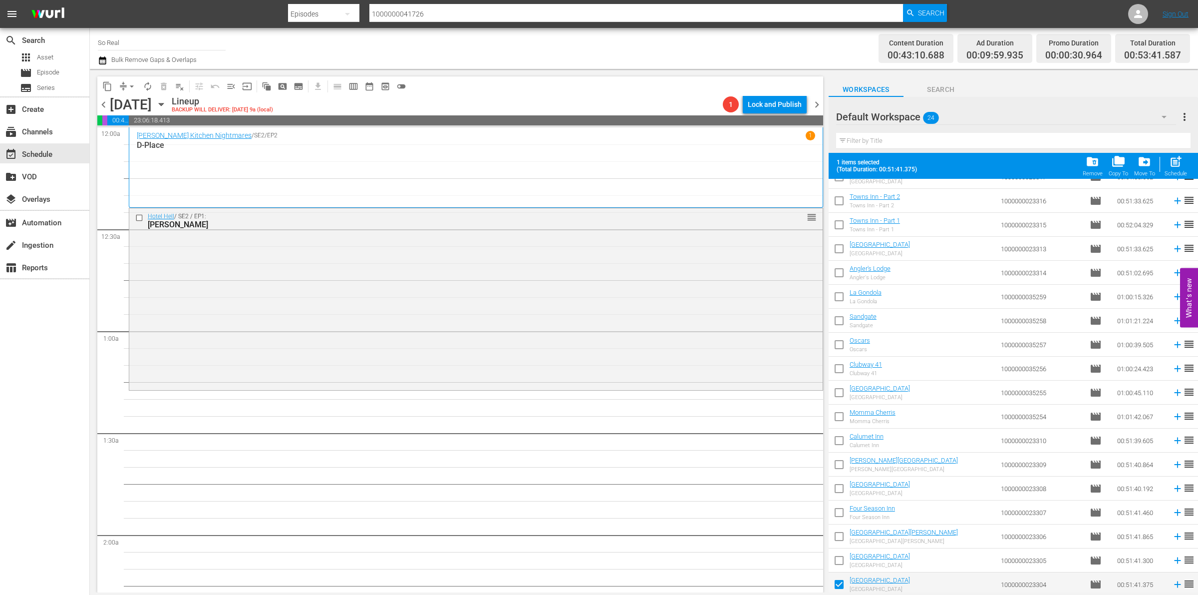
click at [1176, 167] on span "post_add" at bounding box center [1175, 161] width 13 height 13
checkbox input "false"
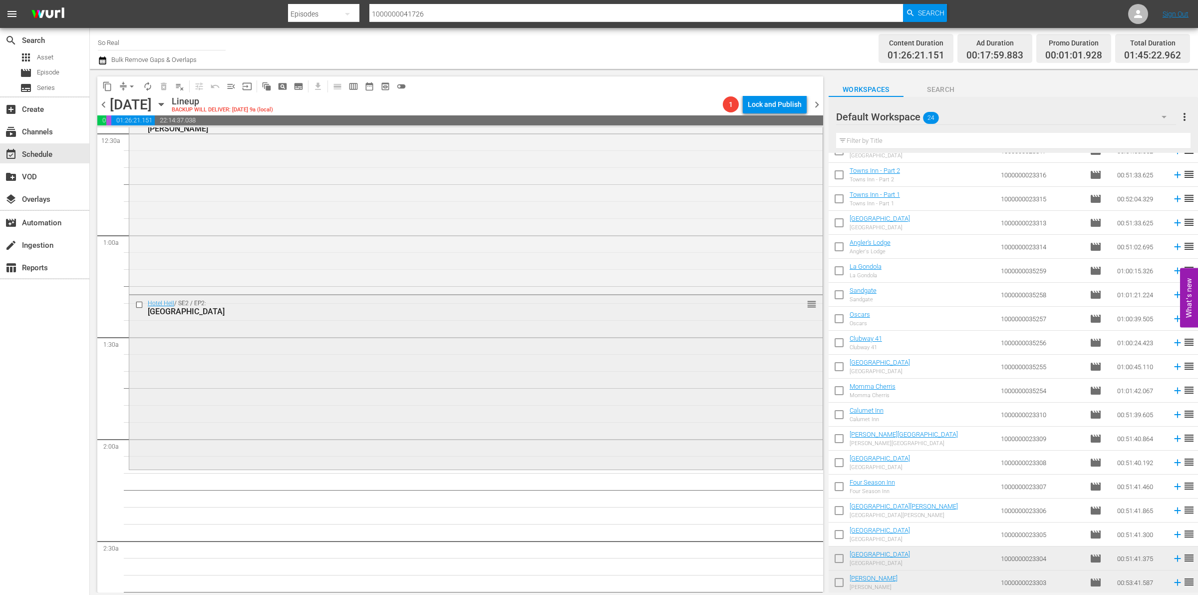
scroll to position [97, 0]
click at [843, 539] on input "checkbox" at bounding box center [839, 536] width 21 height 21
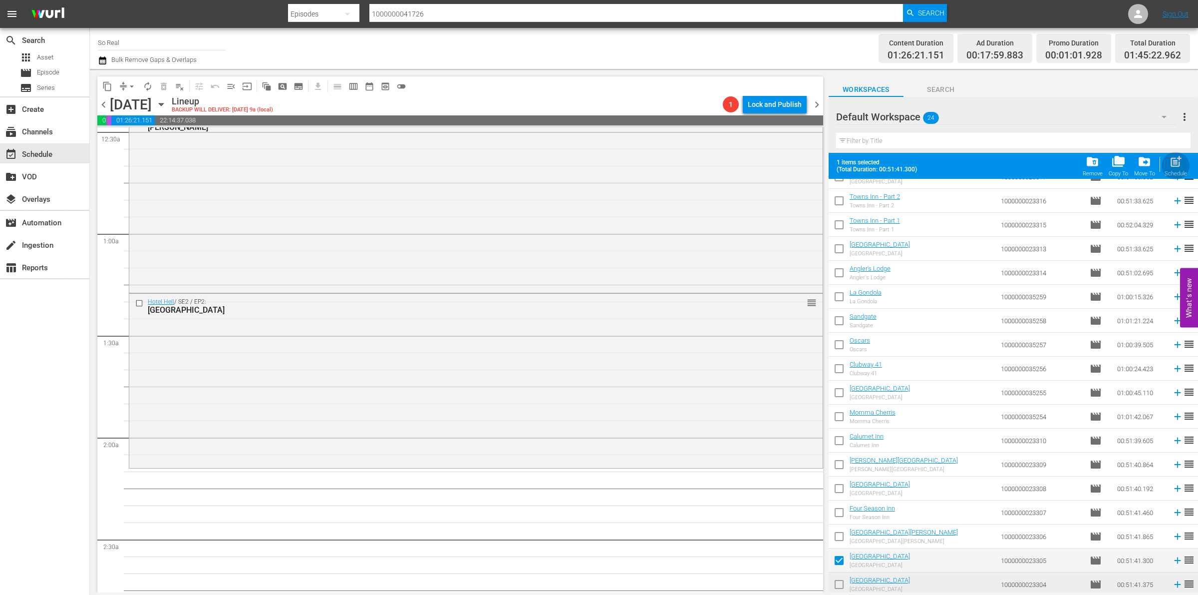
click at [1178, 166] on span "post_add" at bounding box center [1175, 161] width 13 height 13
checkbox input "false"
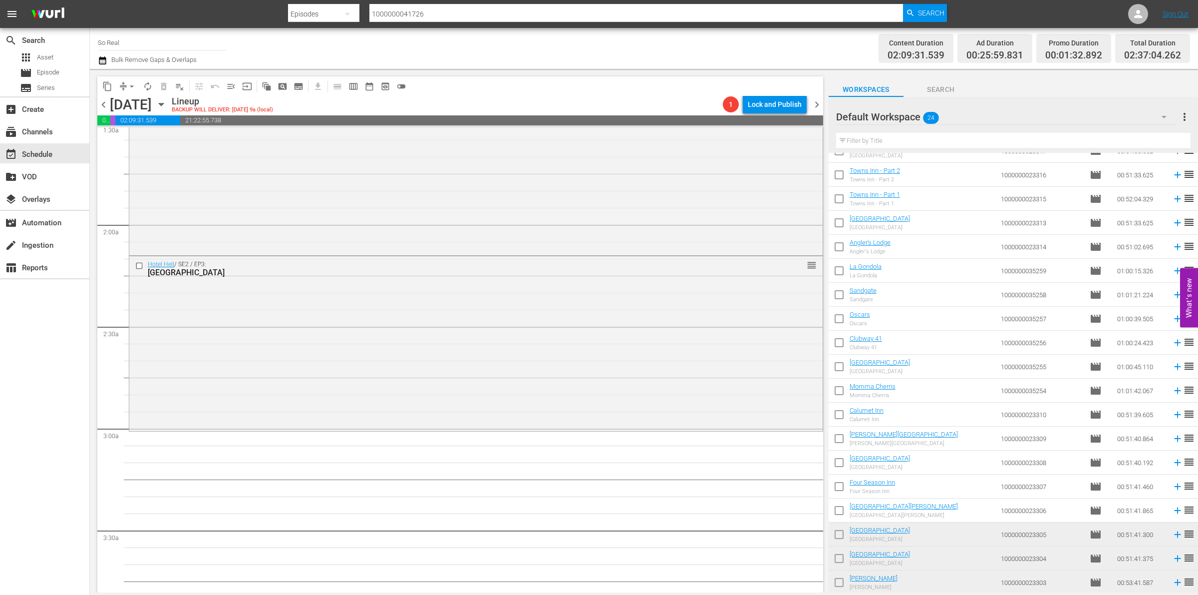
scroll to position [311, 0]
click at [839, 505] on input "checkbox" at bounding box center [839, 512] width 21 height 21
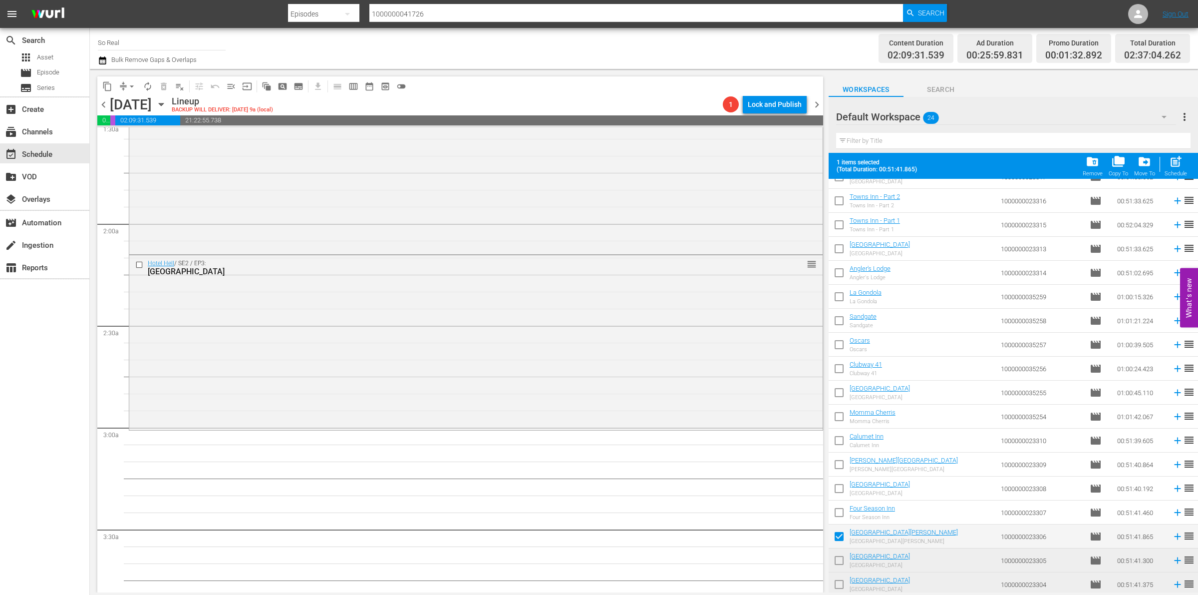
click at [1177, 172] on div "Schedule" at bounding box center [1176, 173] width 22 height 6
checkbox input "false"
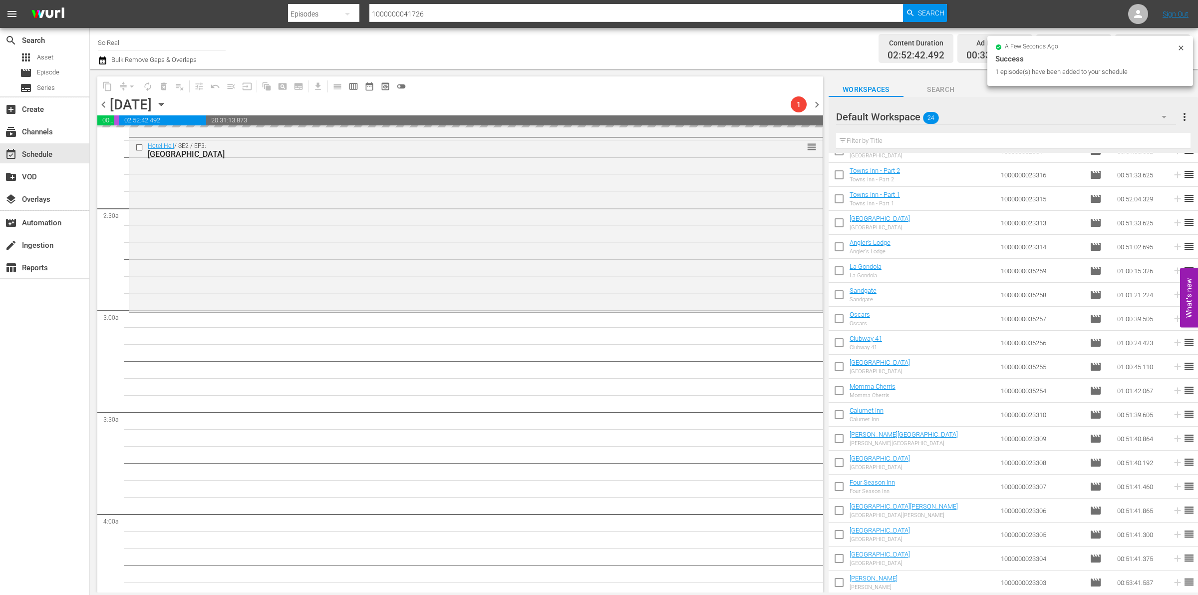
scroll to position [453, 0]
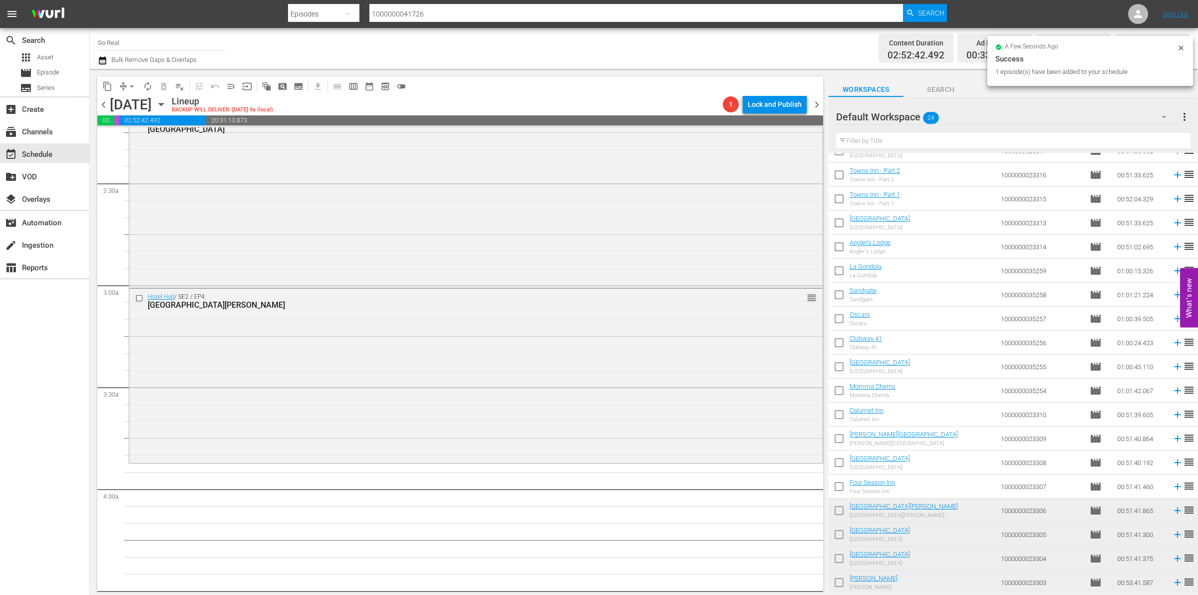
click at [840, 490] on input "checkbox" at bounding box center [839, 488] width 21 height 21
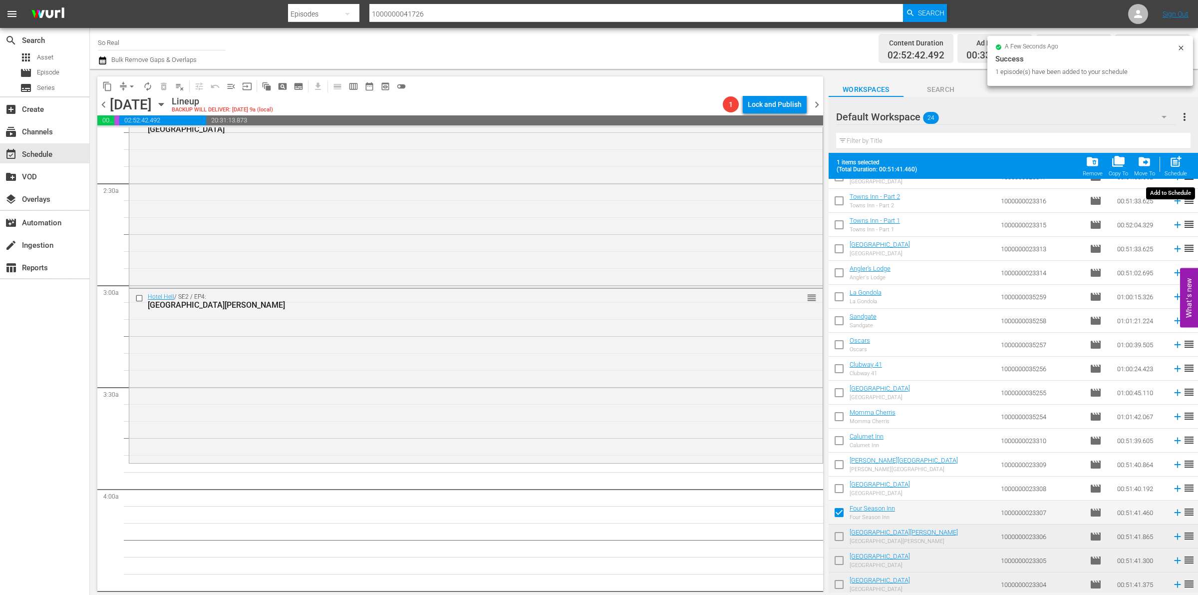
click at [1176, 165] on span "post_add" at bounding box center [1175, 161] width 13 height 13
checkbox input "false"
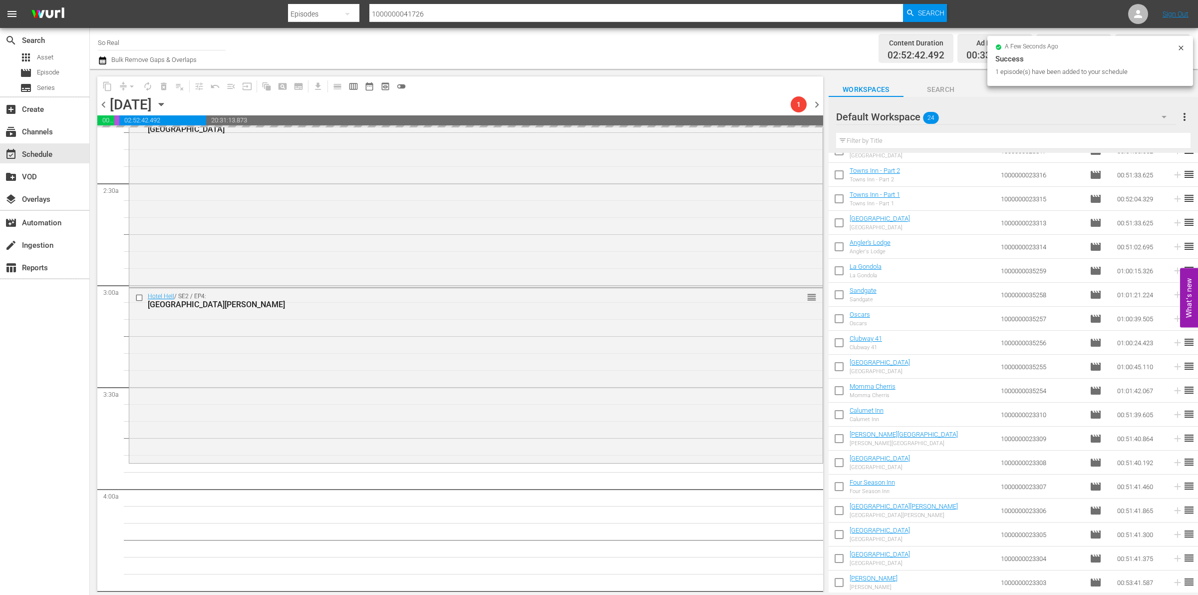
scroll to position [608, 0]
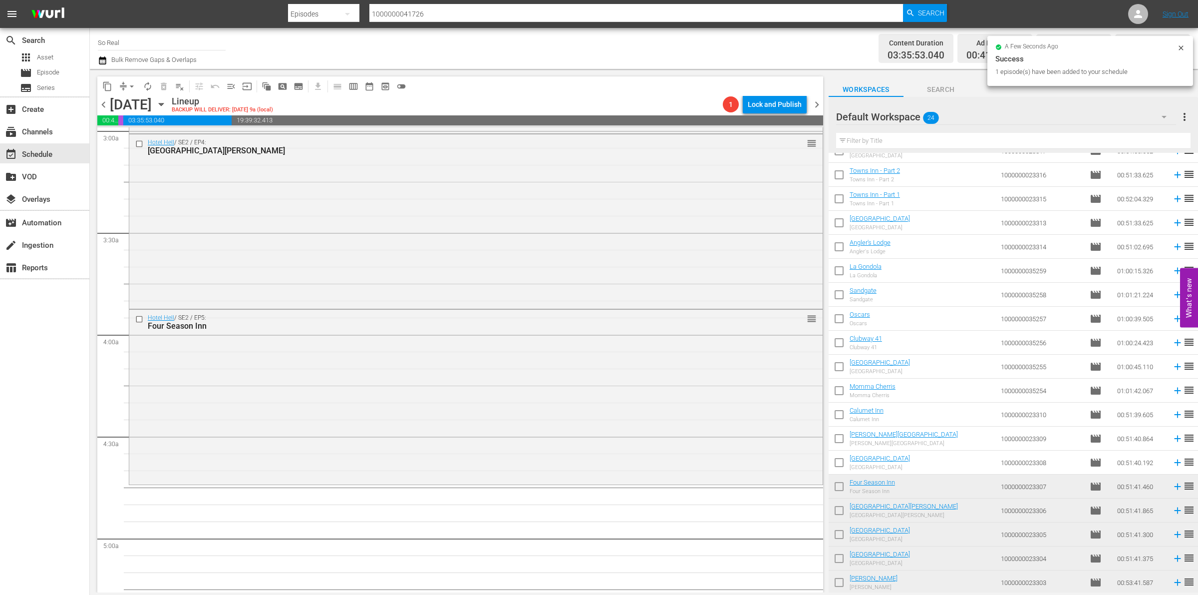
click at [840, 465] on input "checkbox" at bounding box center [839, 464] width 21 height 21
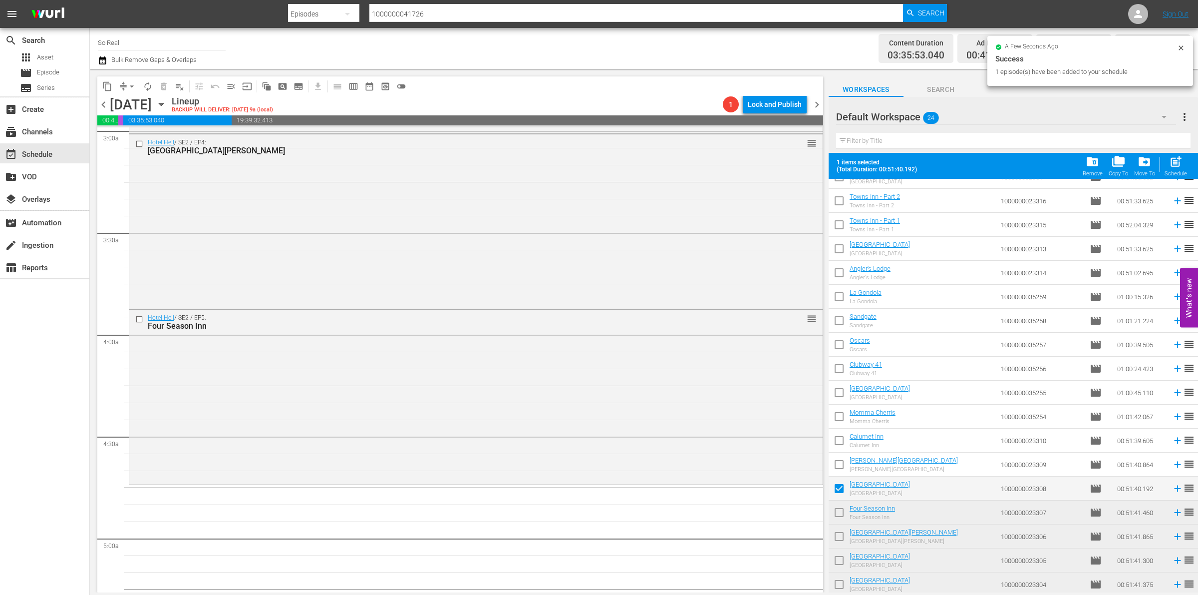
click at [1180, 154] on button "post_add Schedule" at bounding box center [1176, 166] width 28 height 28
checkbox input "false"
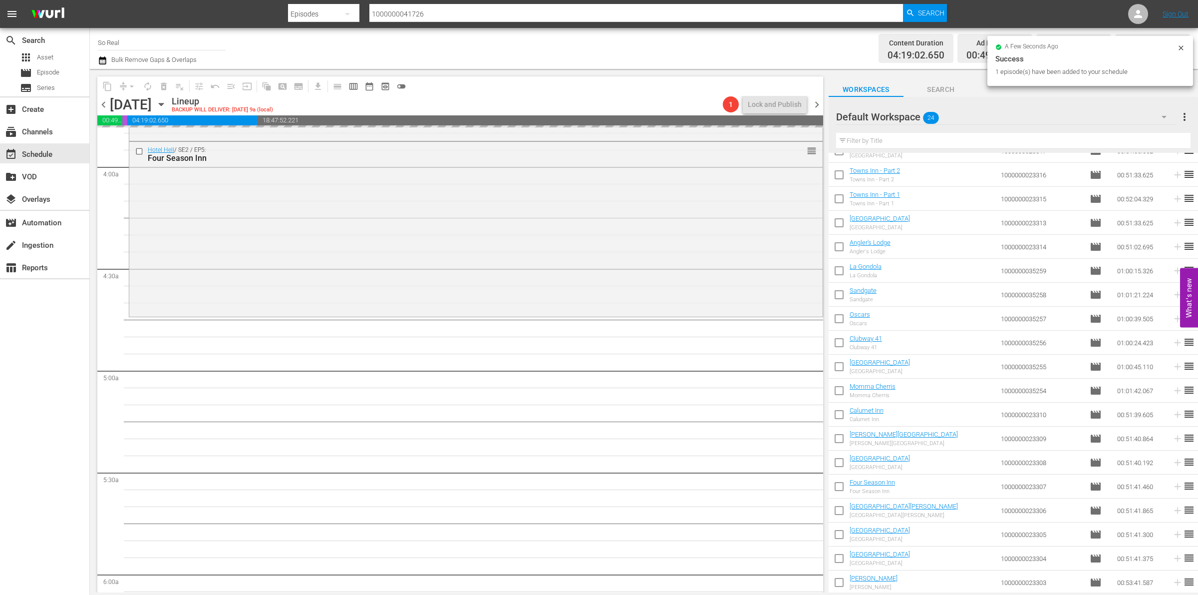
scroll to position [776, 0]
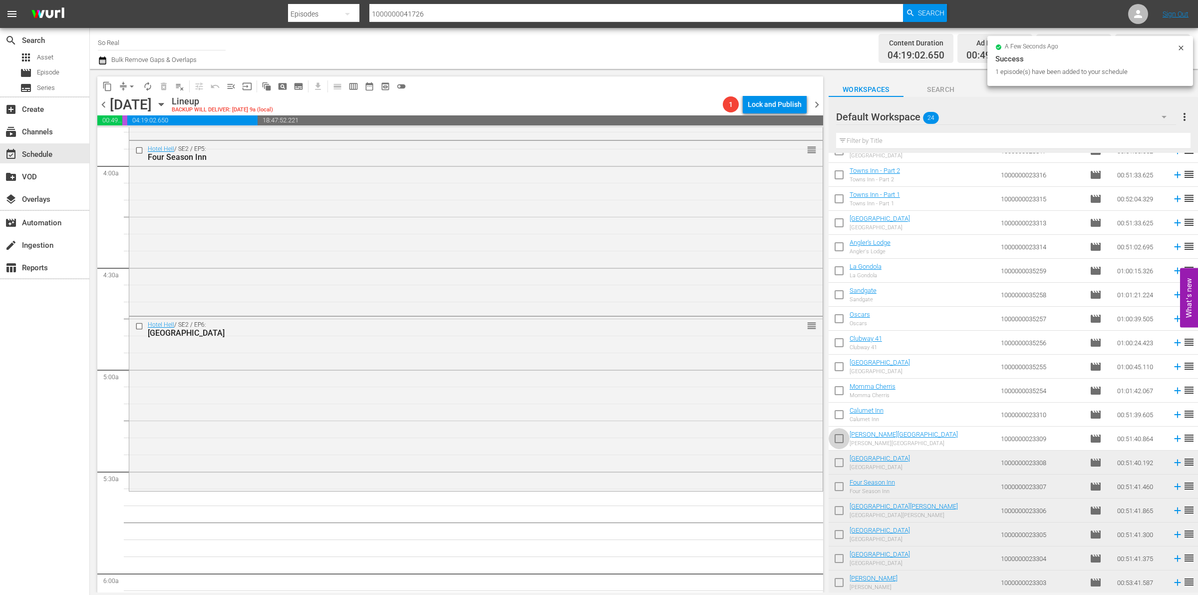
click at [840, 440] on input "checkbox" at bounding box center [839, 440] width 21 height 21
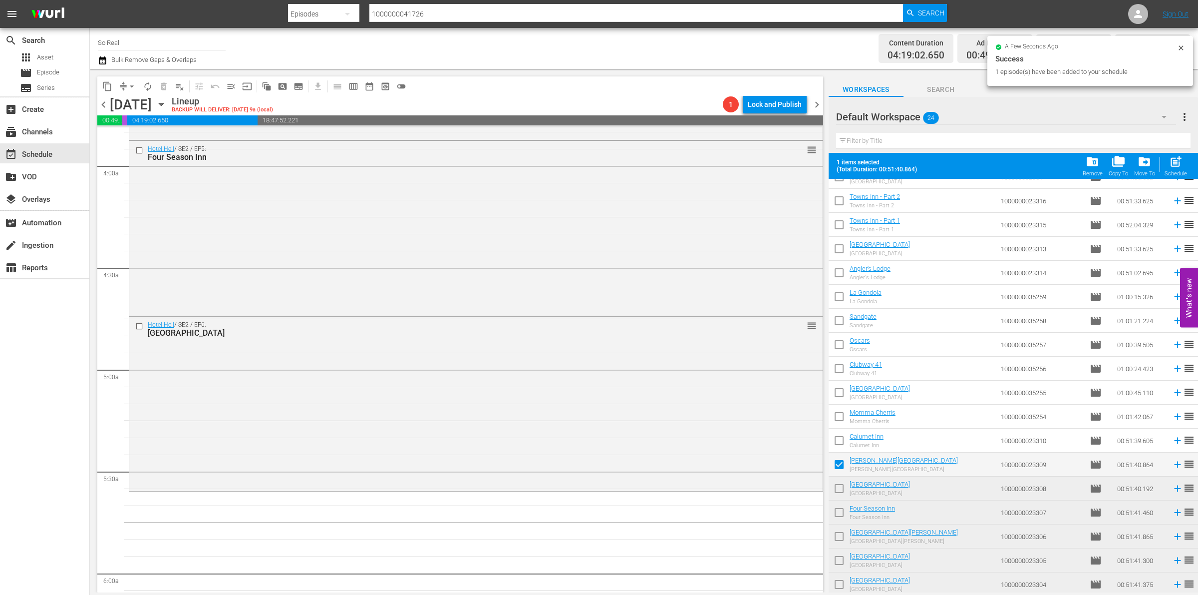
click at [1174, 173] on div "Schedule" at bounding box center [1176, 173] width 22 height 6
checkbox input "false"
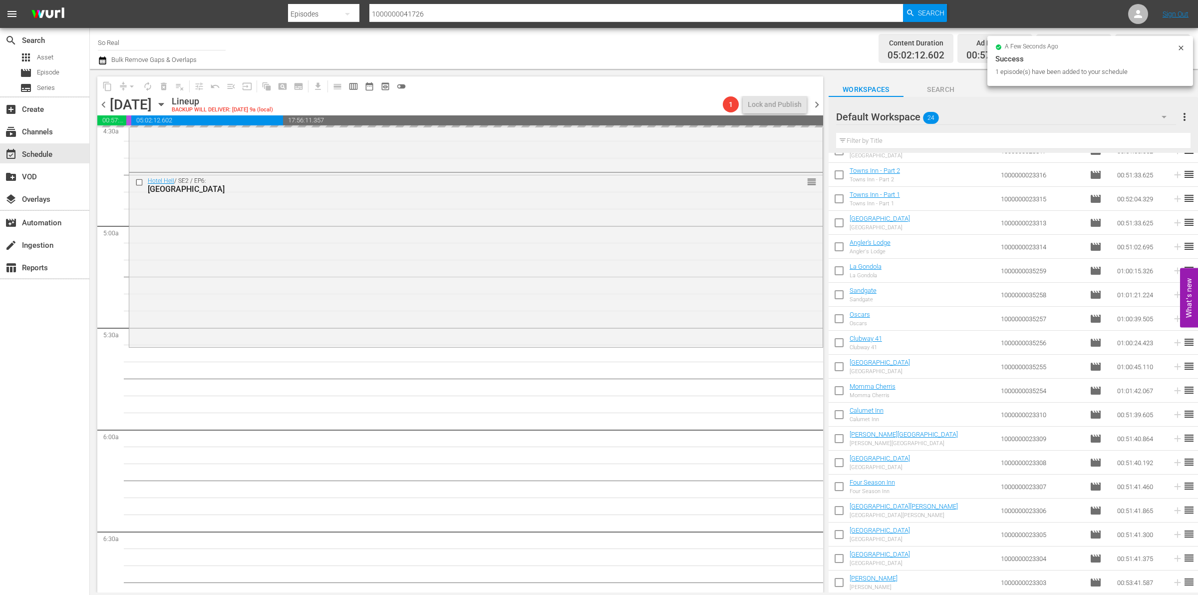
scroll to position [921, 0]
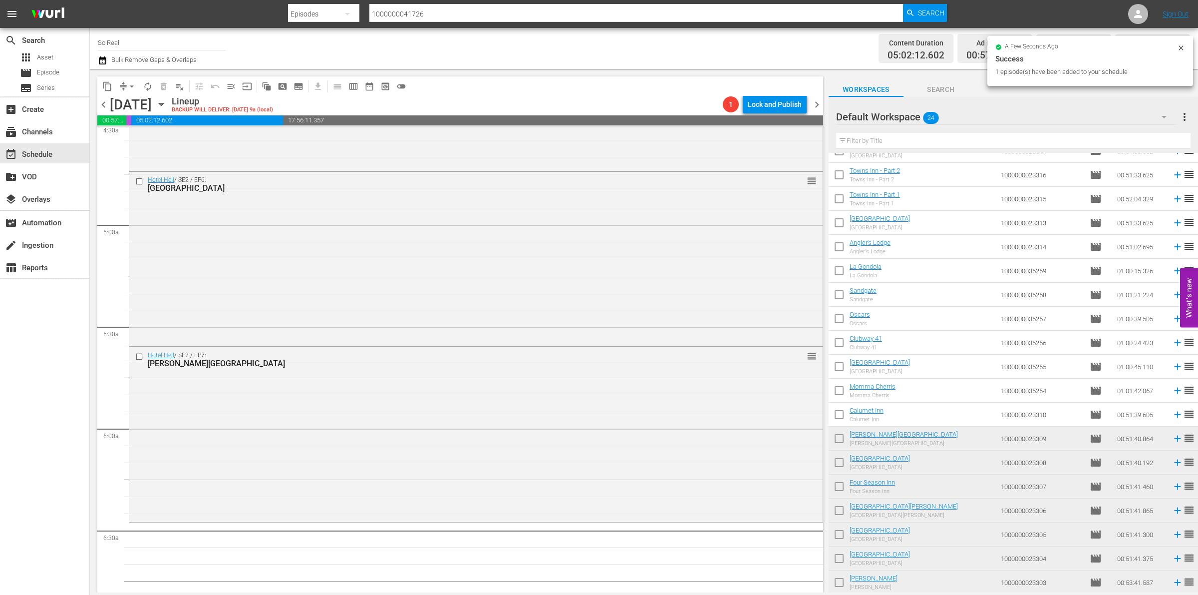
click at [843, 419] on input "checkbox" at bounding box center [839, 416] width 21 height 21
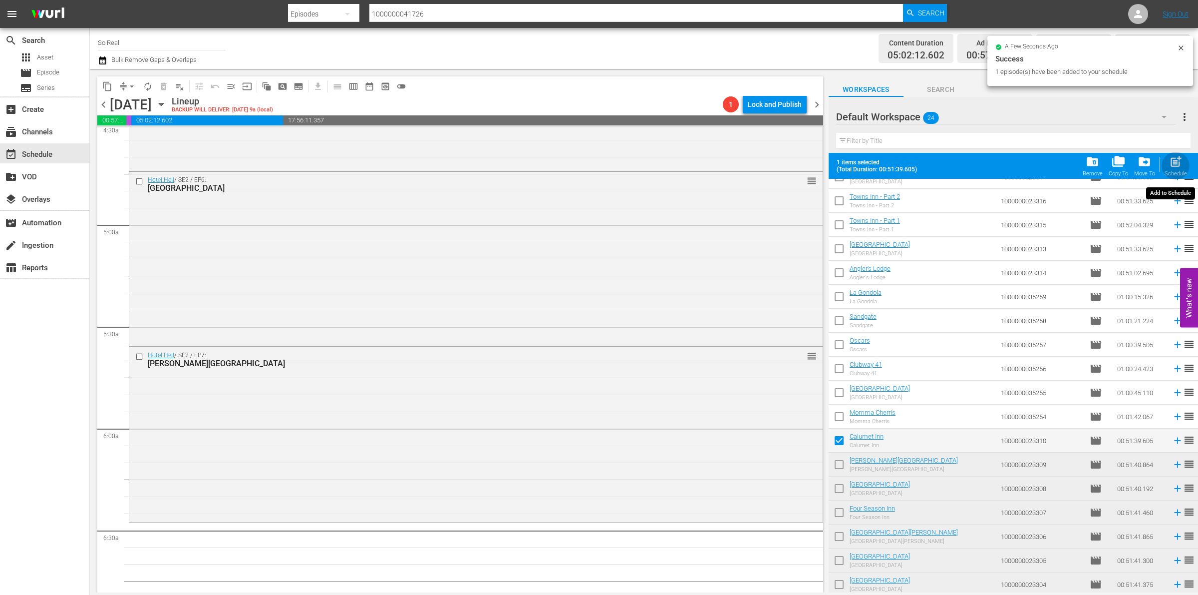
click at [1178, 171] on div "Schedule" at bounding box center [1176, 173] width 22 height 6
checkbox input "false"
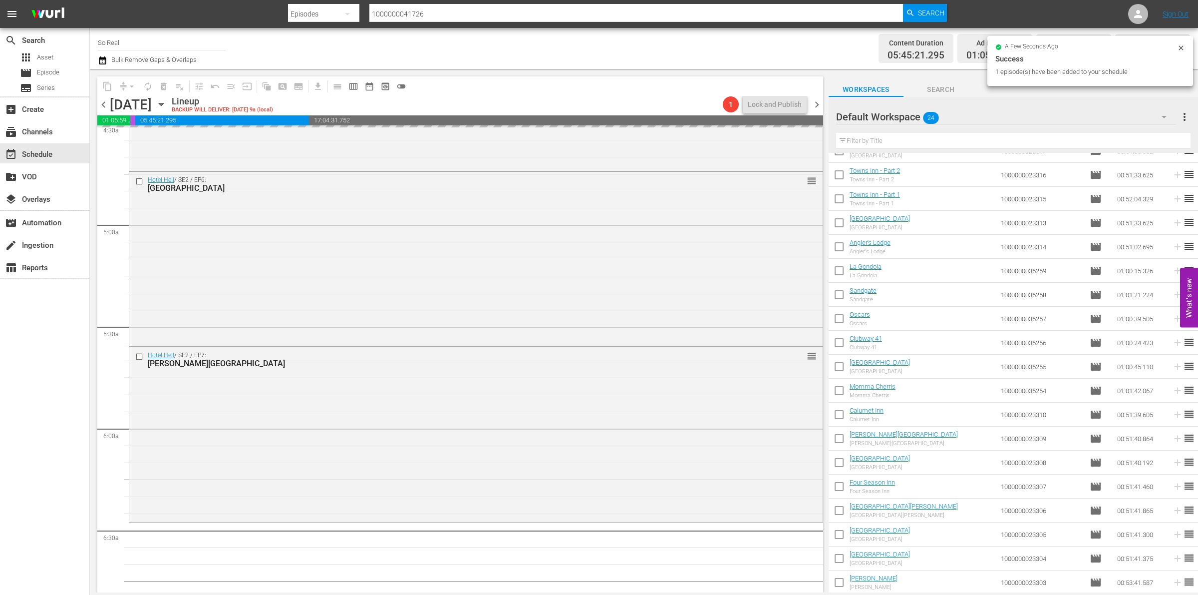
scroll to position [1086, 0]
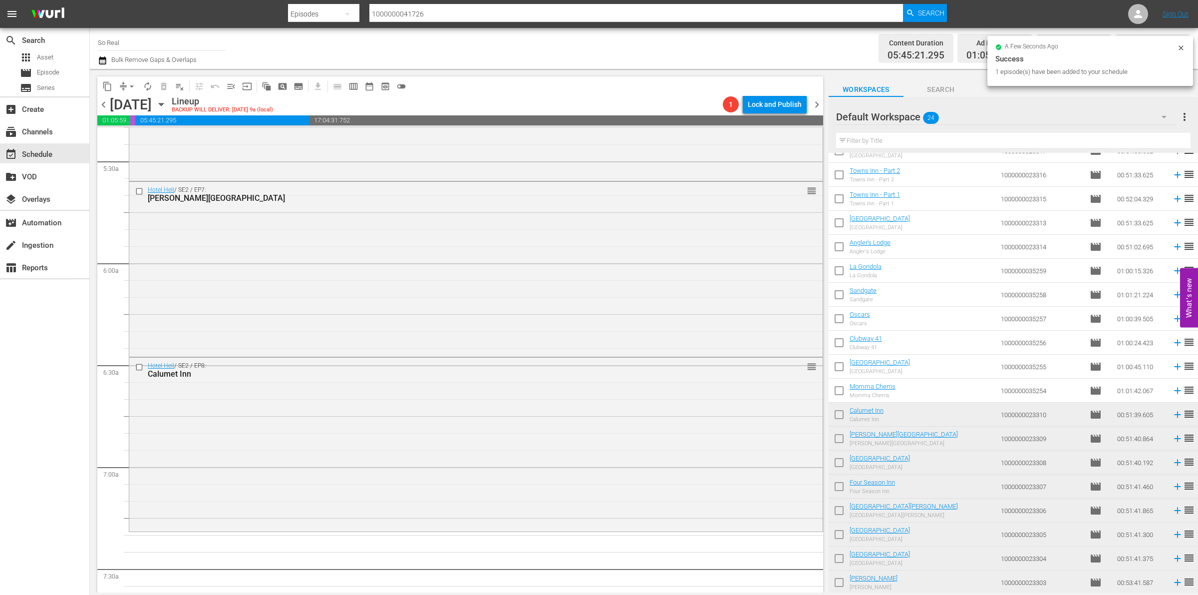
click at [840, 393] on input "checkbox" at bounding box center [839, 392] width 21 height 21
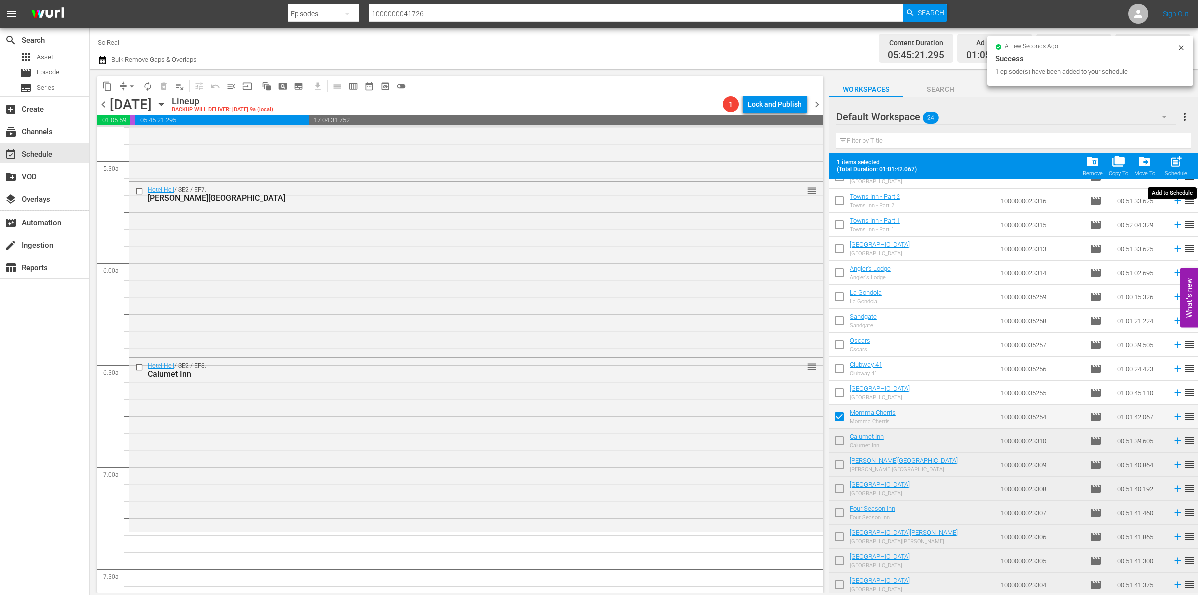
click at [1185, 158] on div "post_add Schedule" at bounding box center [1176, 166] width 22 height 22
checkbox input "false"
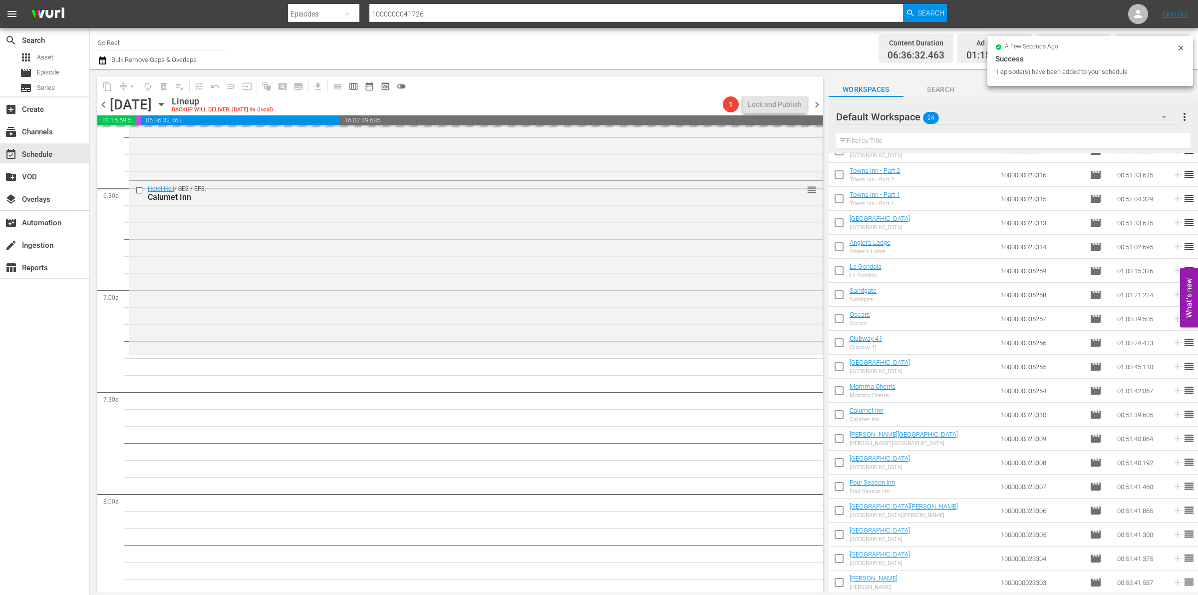
scroll to position [1263, 0]
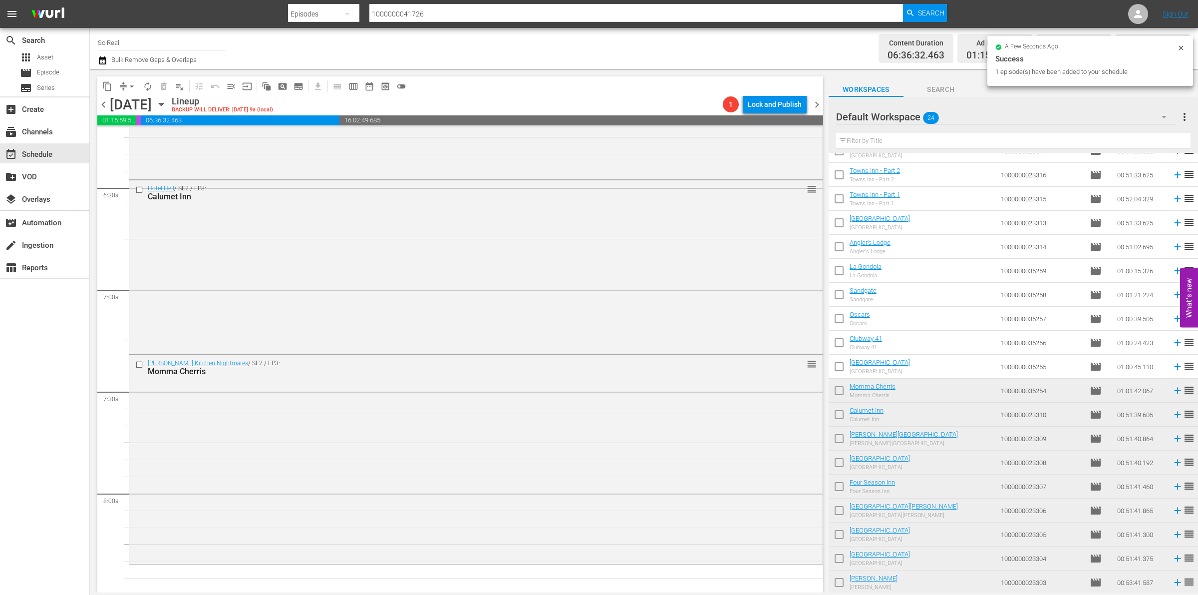
click at [842, 368] on input "checkbox" at bounding box center [839, 368] width 21 height 21
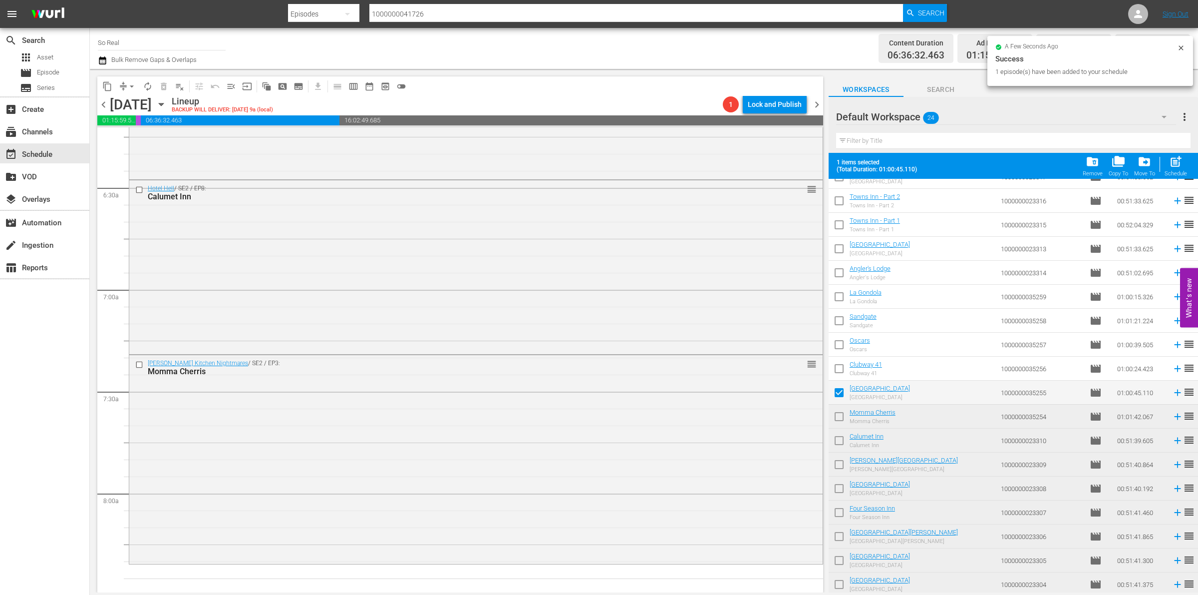
click at [1178, 158] on span "post_add" at bounding box center [1175, 161] width 13 height 13
checkbox input "false"
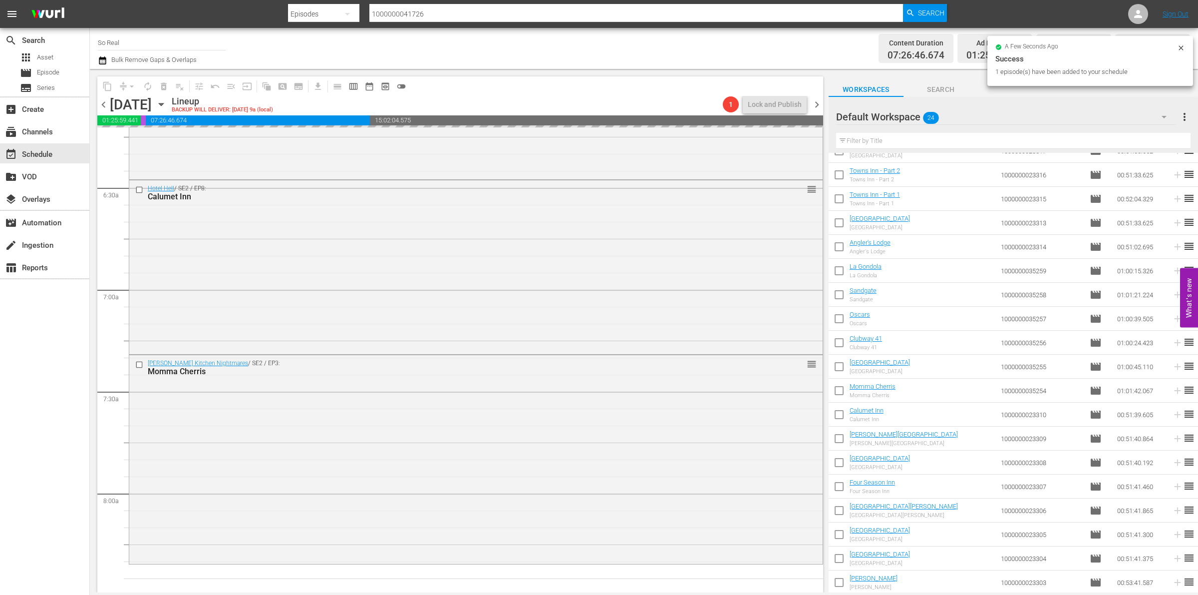
scroll to position [1449, 0]
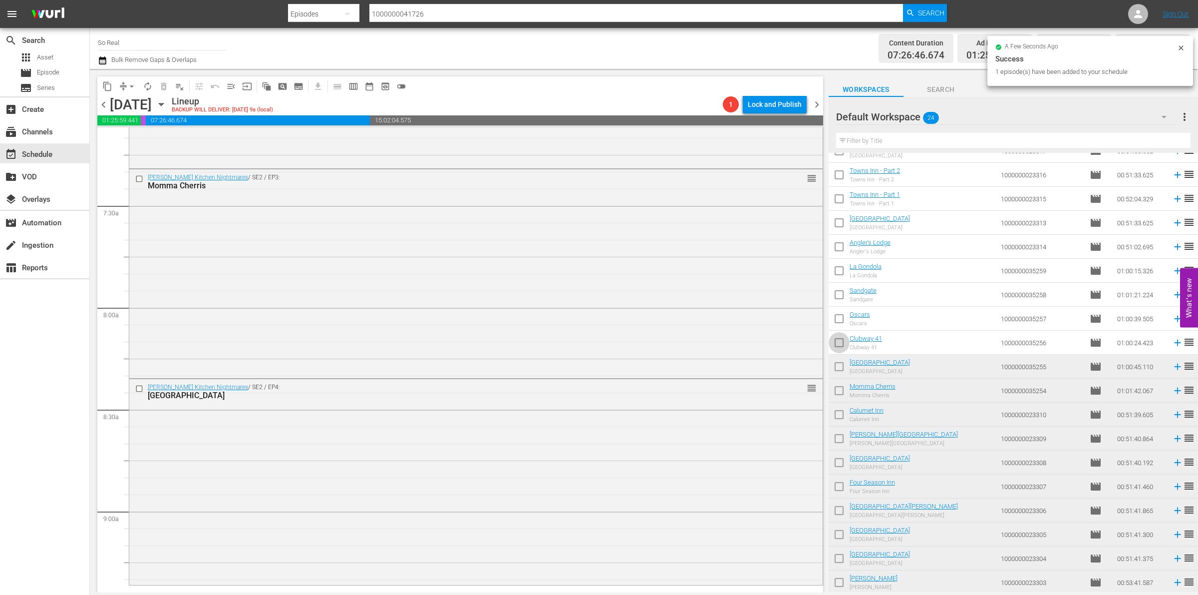
click at [842, 341] on input "checkbox" at bounding box center [839, 344] width 21 height 21
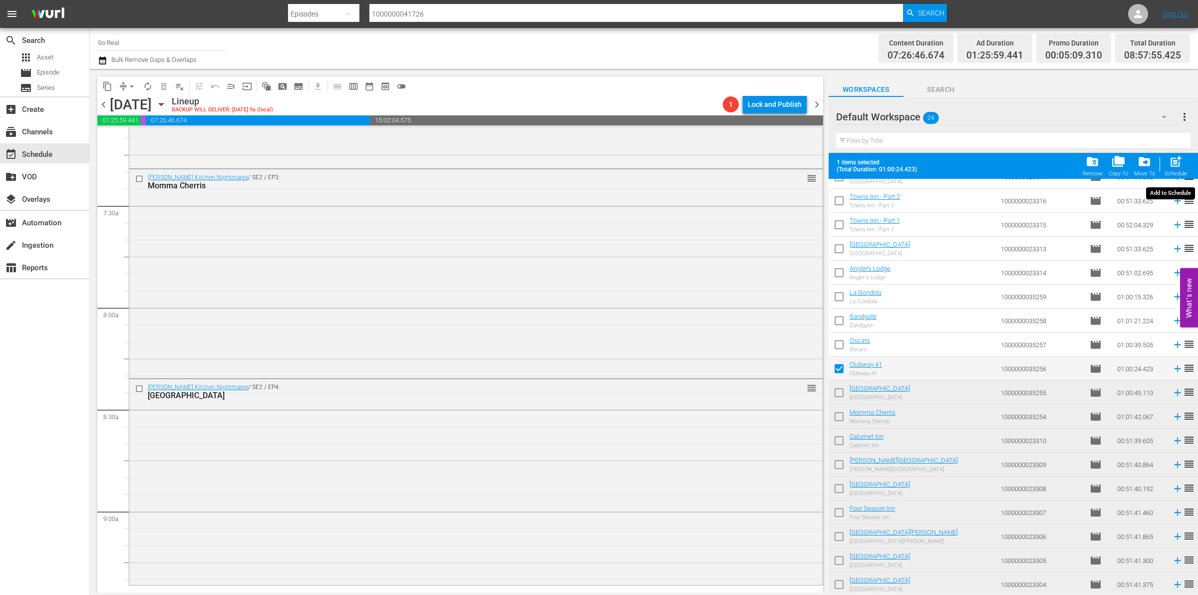
click at [1186, 160] on div "post_add Schedule" at bounding box center [1176, 166] width 22 height 22
checkbox input "false"
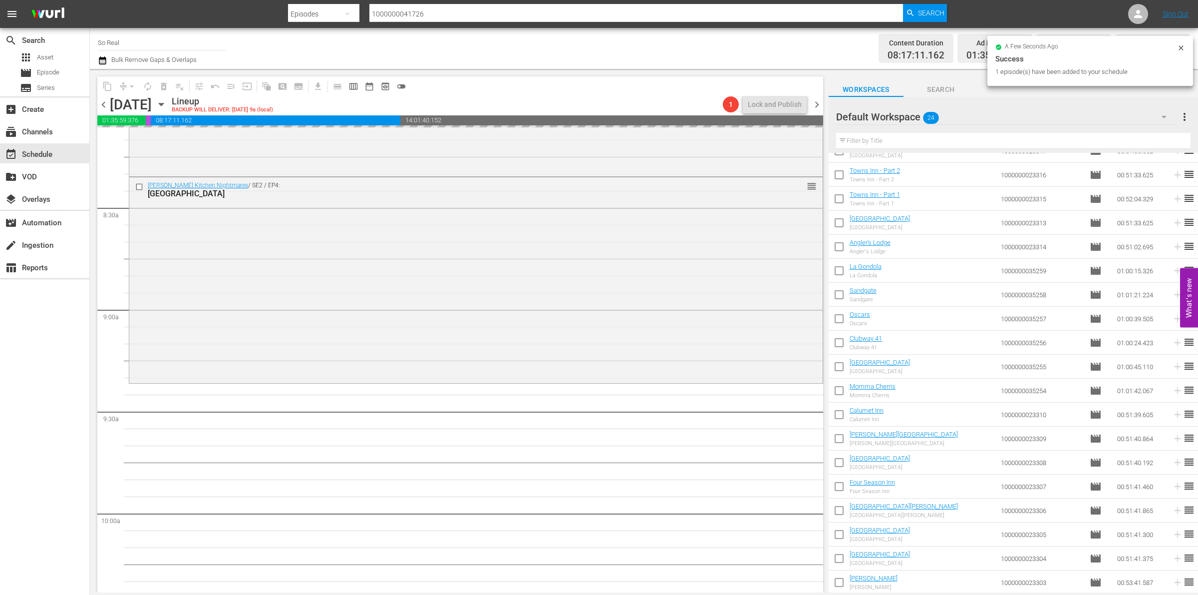
scroll to position [1700, 0]
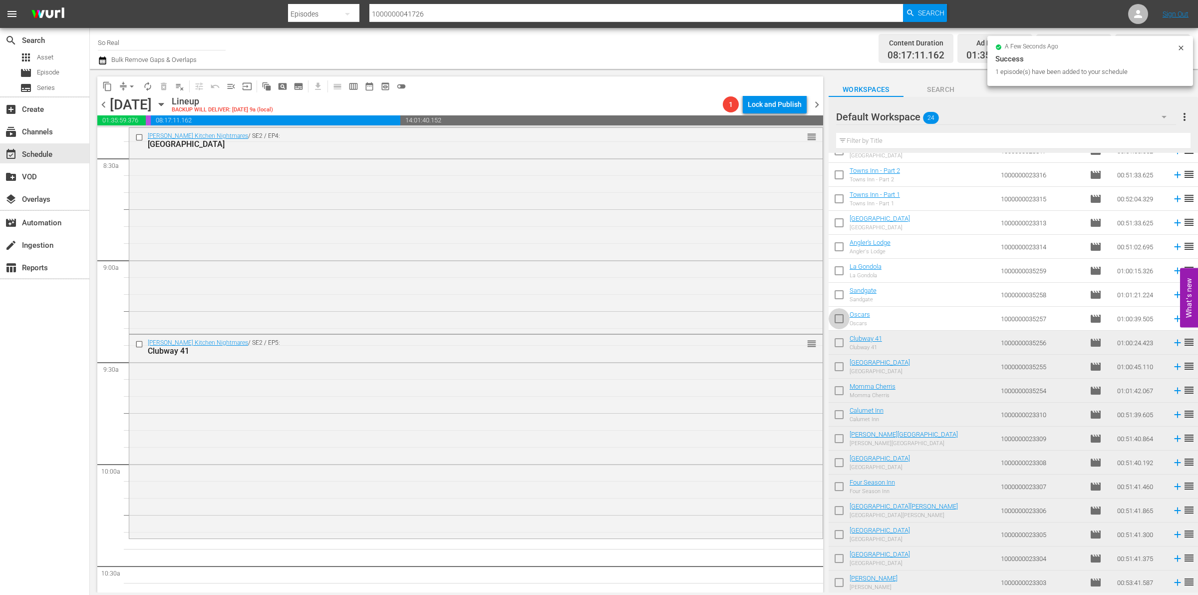
click at [842, 324] on input "checkbox" at bounding box center [839, 320] width 21 height 21
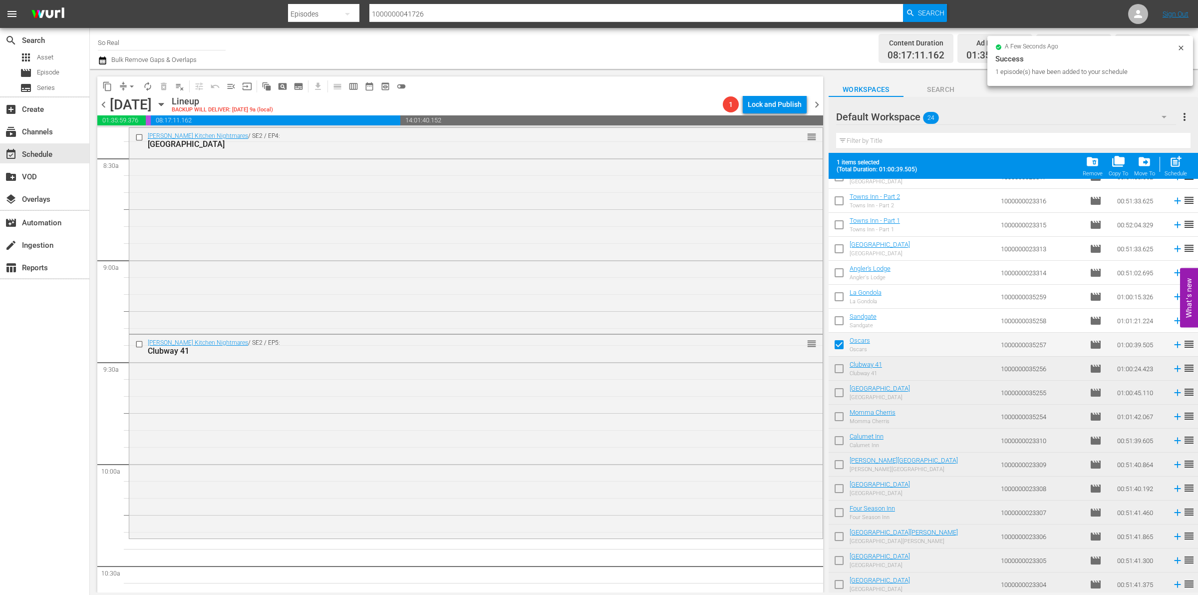
click at [1183, 163] on div "post_add Schedule" at bounding box center [1176, 166] width 22 height 22
checkbox input "false"
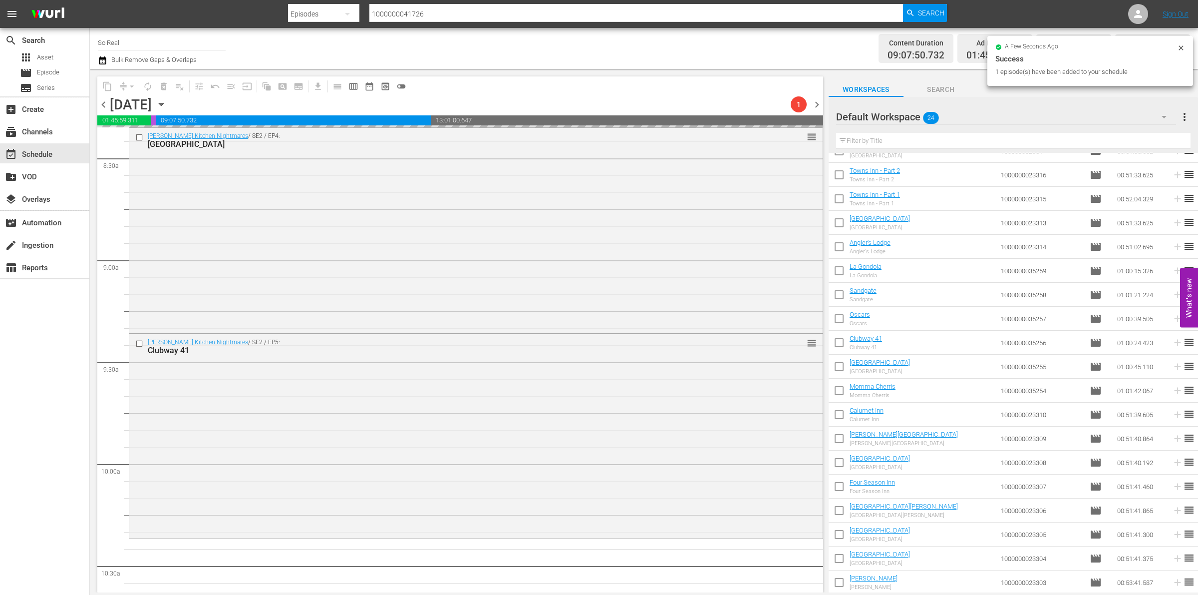
scroll to position [1923, 0]
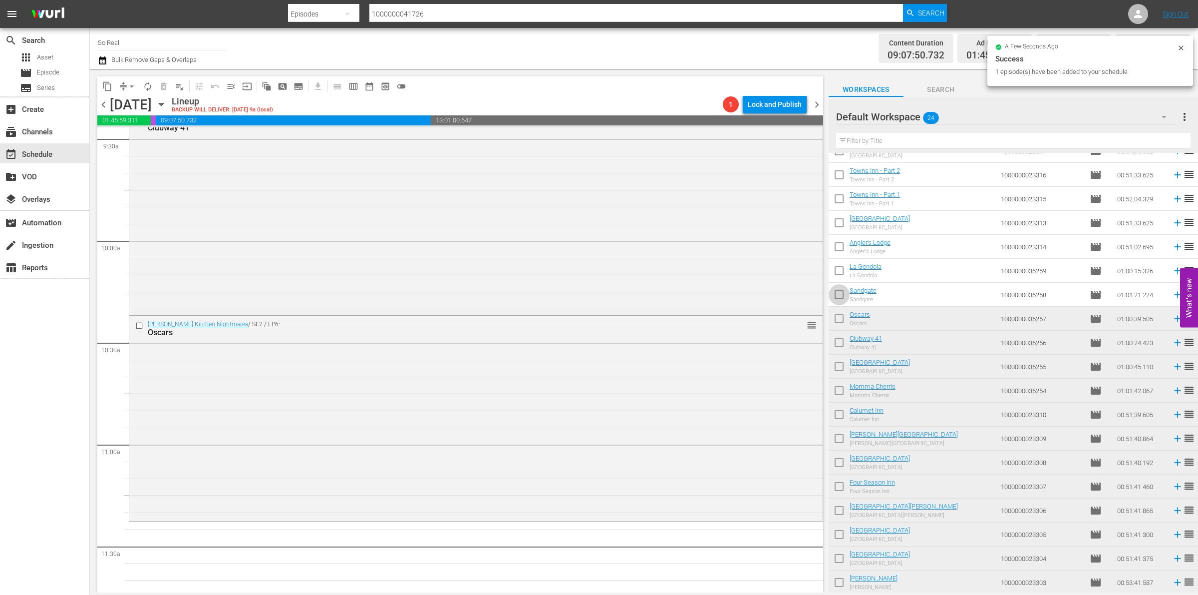
click at [844, 291] on input "checkbox" at bounding box center [839, 296] width 21 height 21
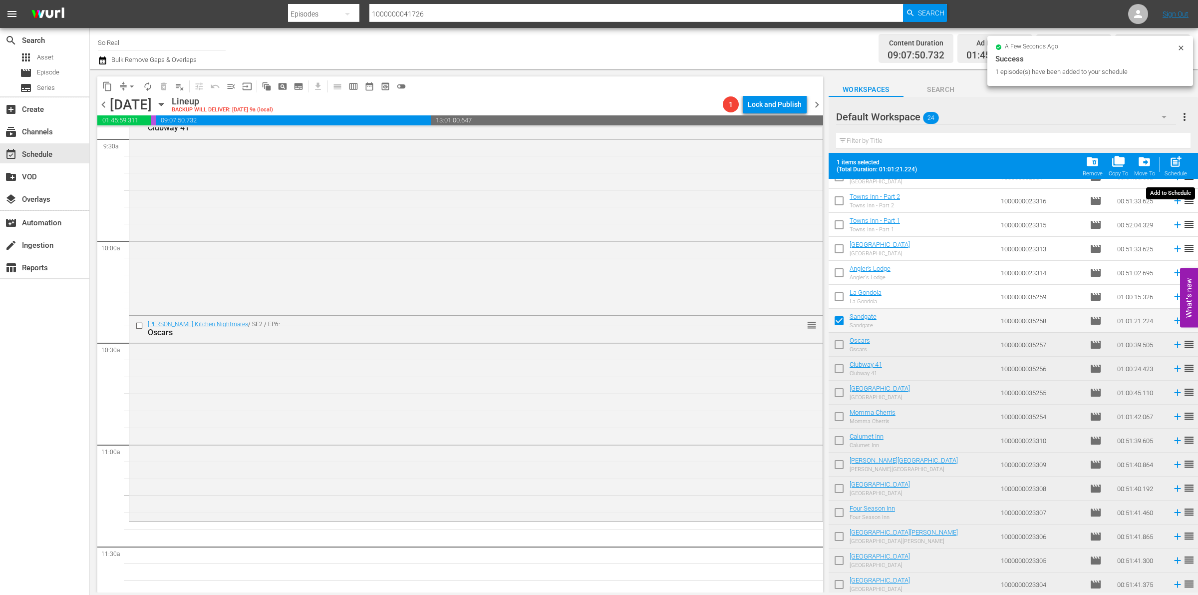
click at [1176, 155] on span "post_add" at bounding box center [1175, 161] width 13 height 13
checkbox input "false"
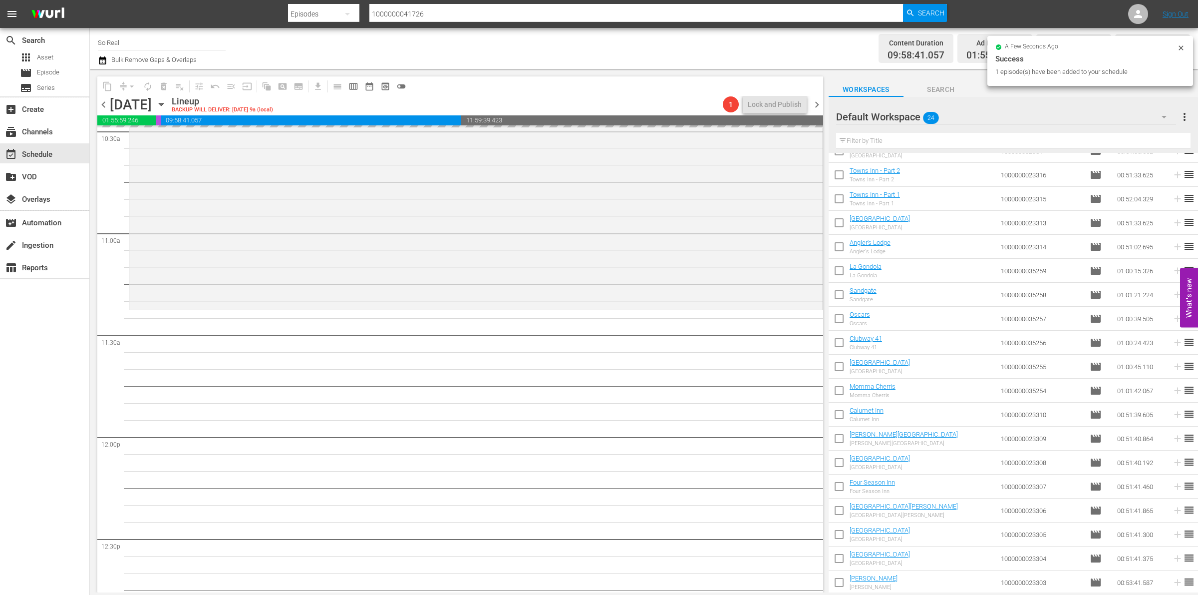
scroll to position [2135, 0]
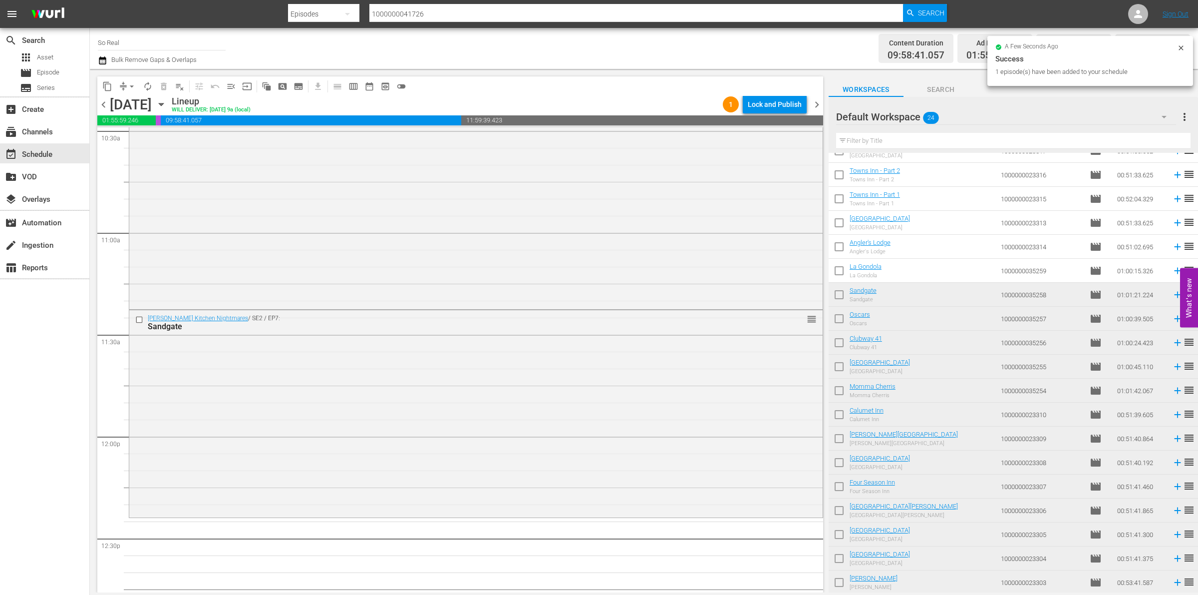
click at [839, 276] on input "checkbox" at bounding box center [839, 272] width 21 height 21
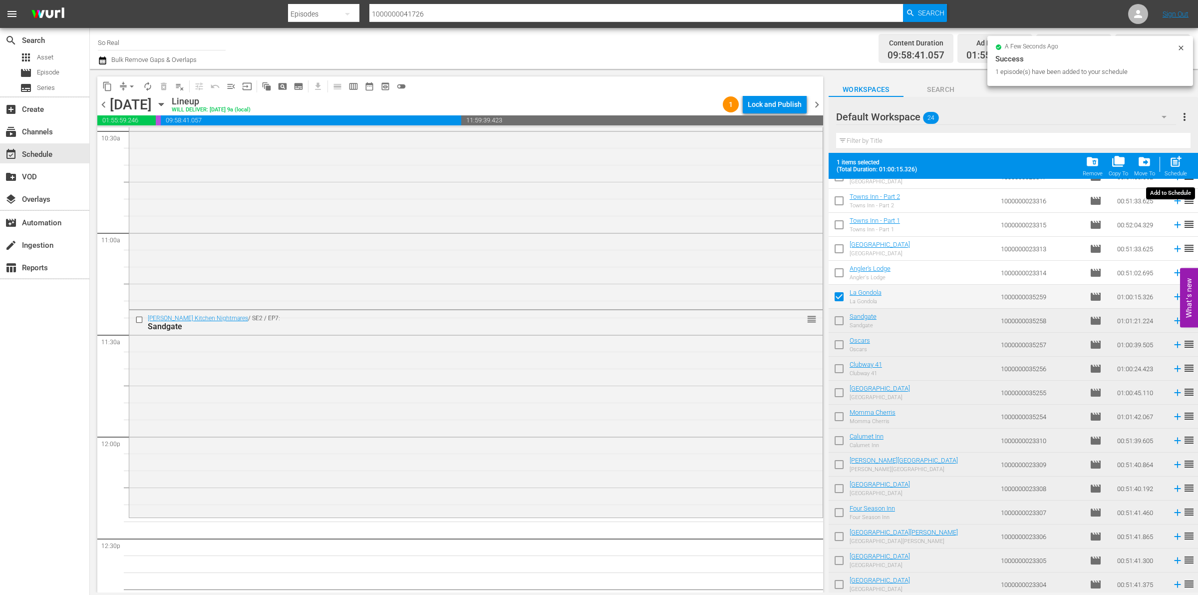
click at [1178, 160] on span "post_add" at bounding box center [1175, 161] width 13 height 13
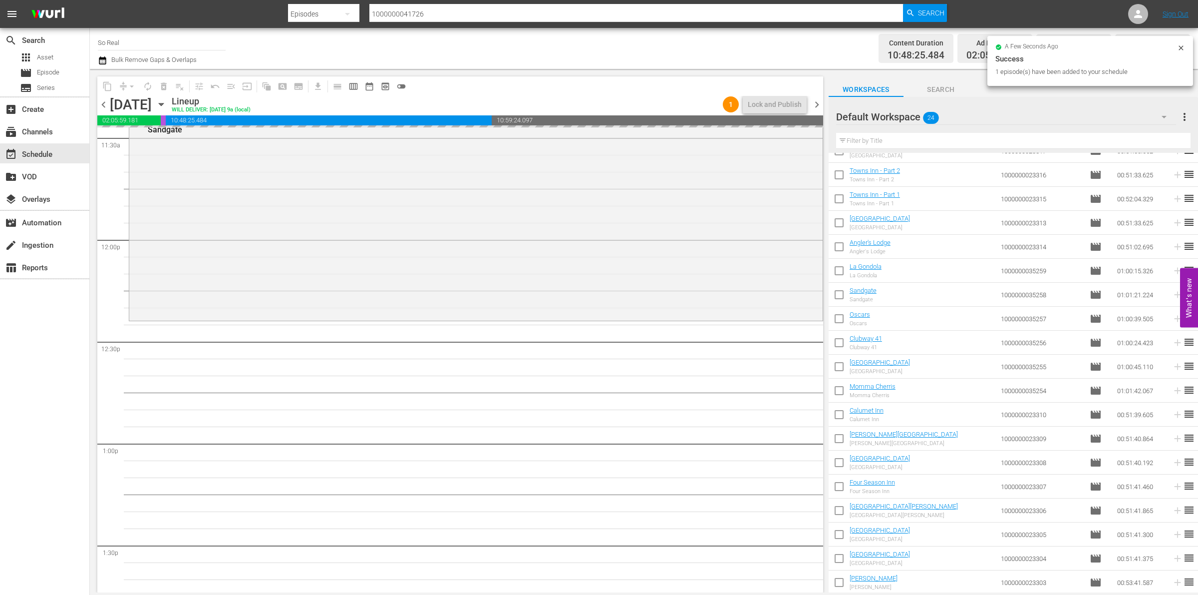
scroll to position [2338, 0]
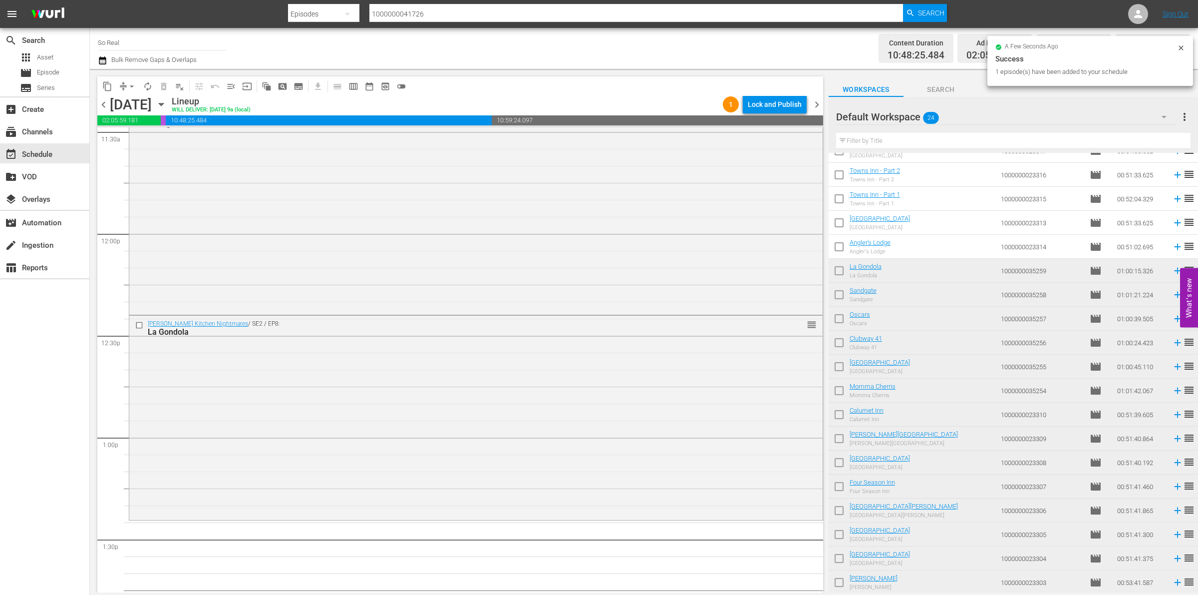
click at [838, 265] on input "checkbox" at bounding box center [839, 272] width 21 height 21
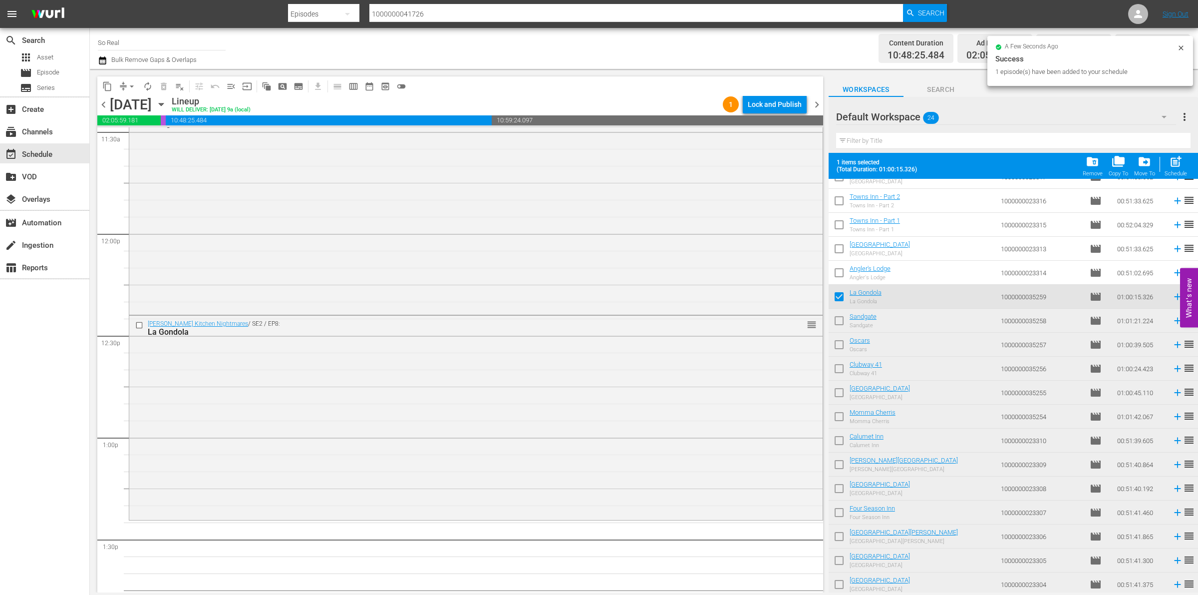
click at [839, 300] on input "checkbox" at bounding box center [839, 298] width 21 height 21
checkbox input "false"
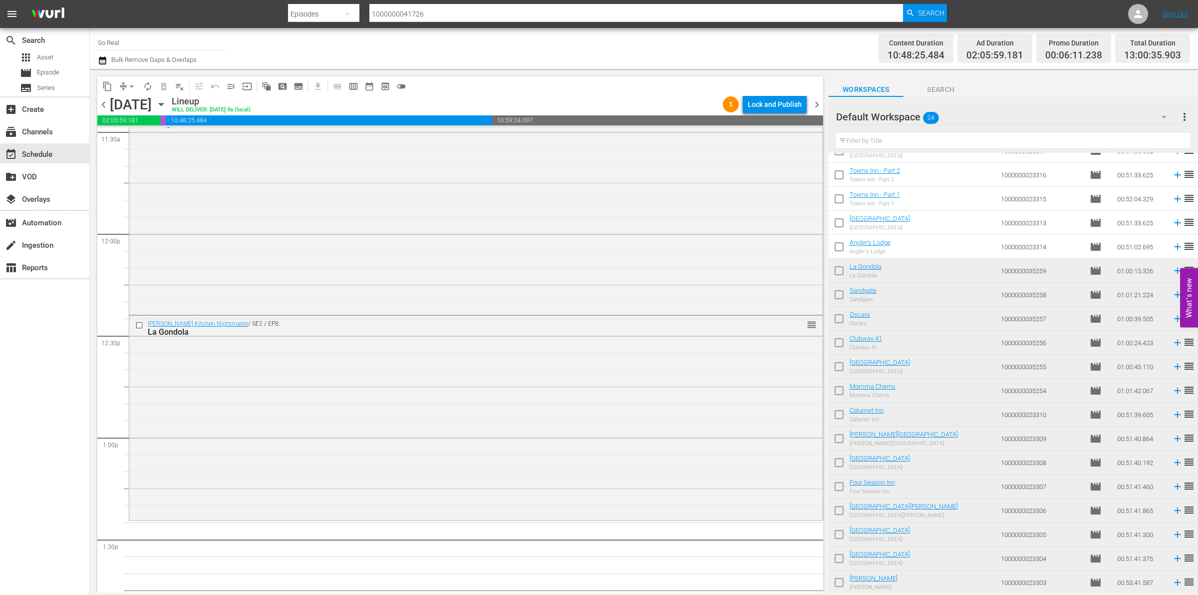
click at [840, 246] on input "checkbox" at bounding box center [839, 248] width 21 height 21
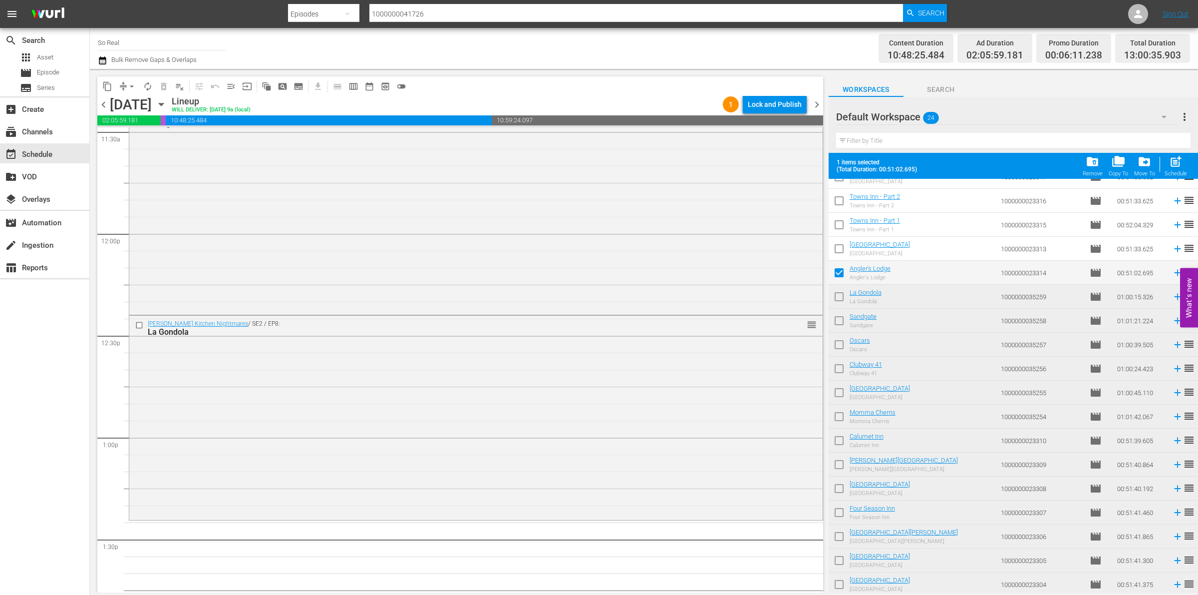
click at [1179, 163] on span "post_add" at bounding box center [1175, 161] width 13 height 13
checkbox input "false"
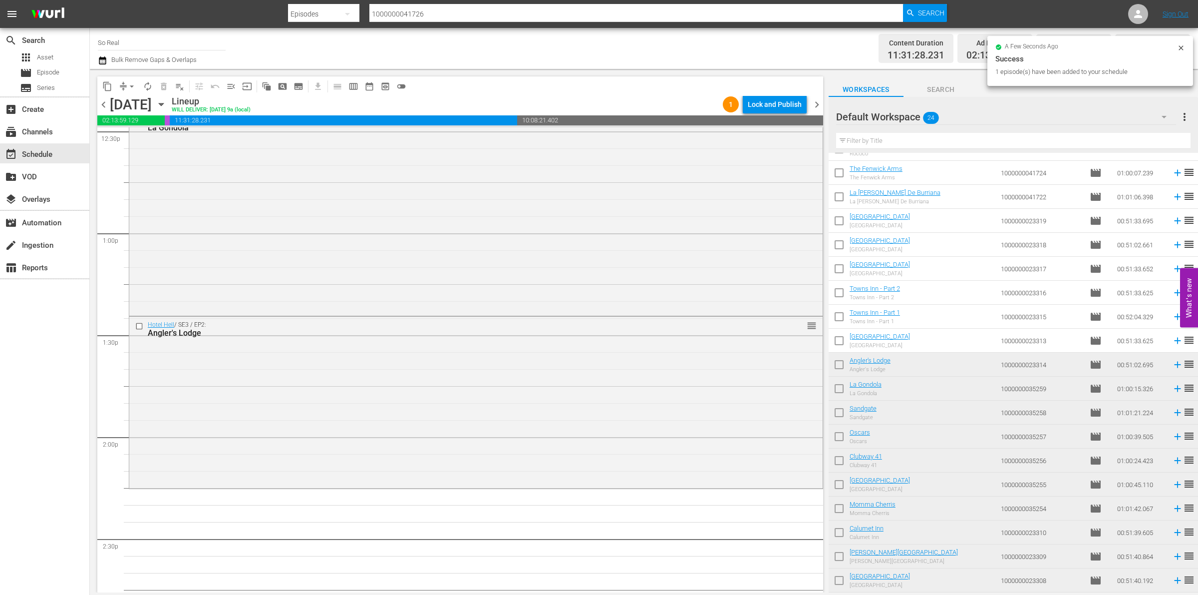
scroll to position [0, 0]
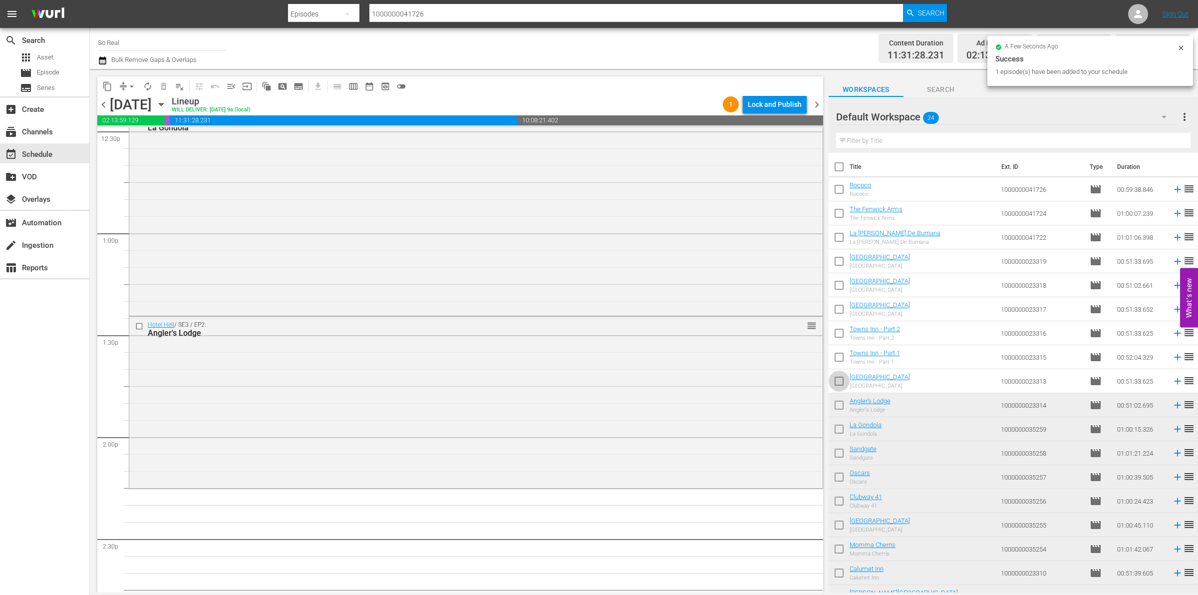
click at [838, 385] on input "checkbox" at bounding box center [839, 382] width 21 height 21
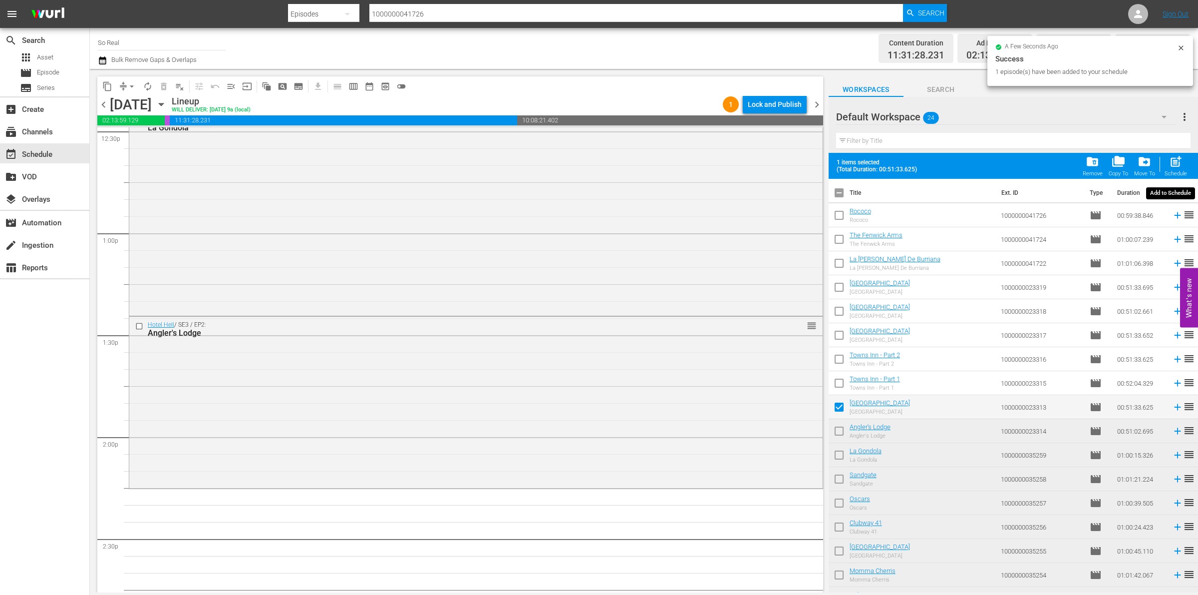
click at [1174, 161] on span "post_add" at bounding box center [1175, 161] width 13 height 13
checkbox input "false"
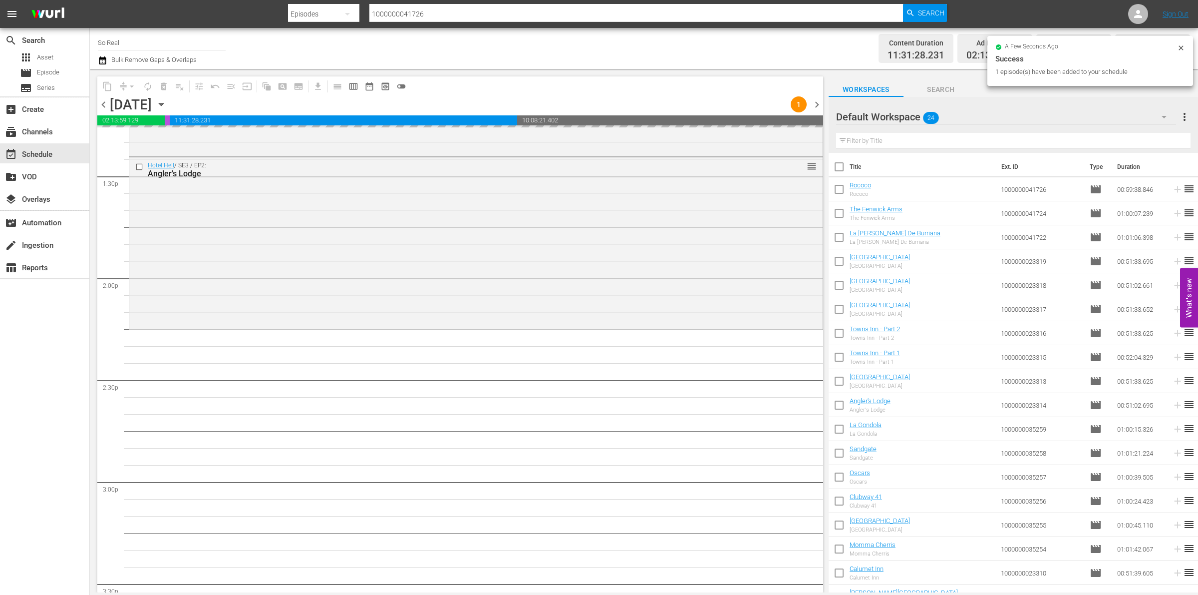
scroll to position [2759, 0]
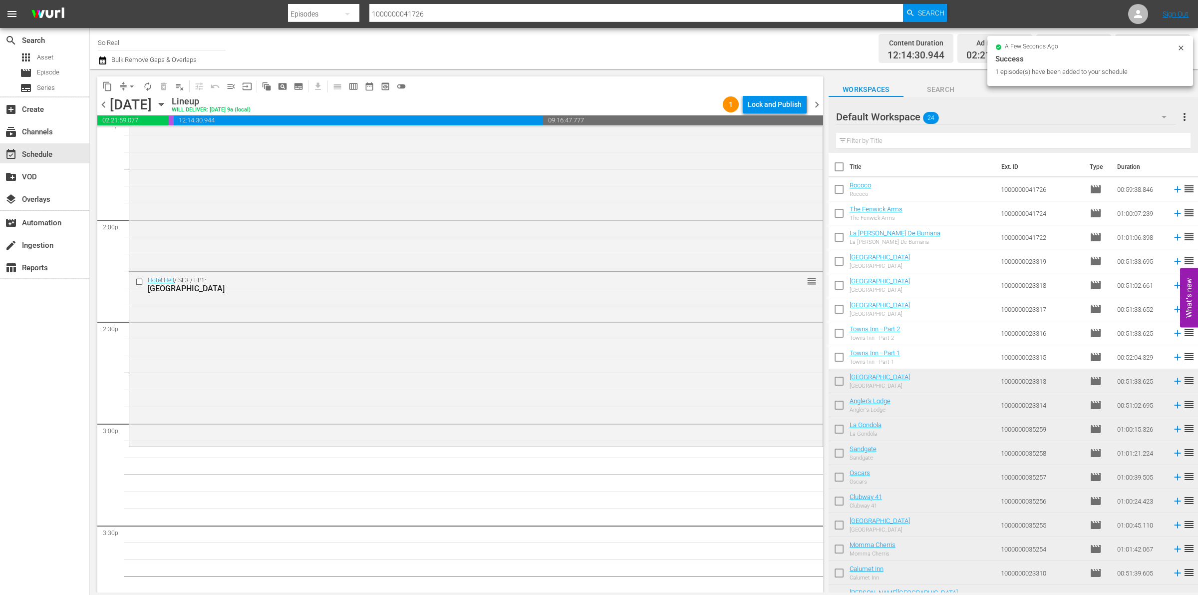
click at [840, 355] on input "checkbox" at bounding box center [839, 358] width 21 height 21
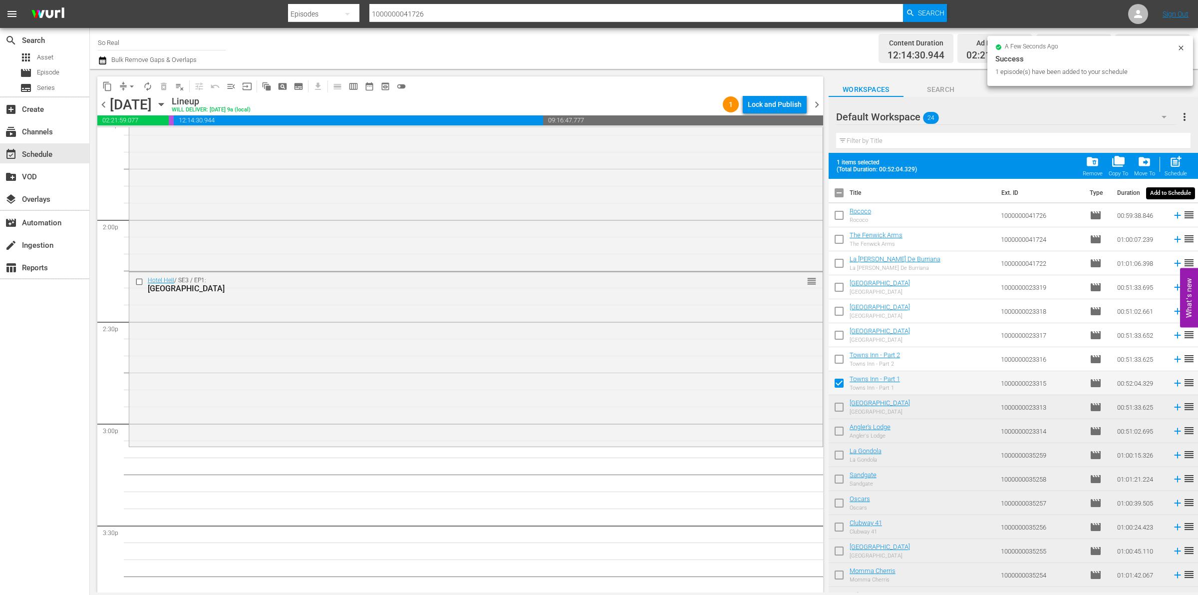
click at [1177, 159] on span "post_add" at bounding box center [1175, 161] width 13 height 13
checkbox input "false"
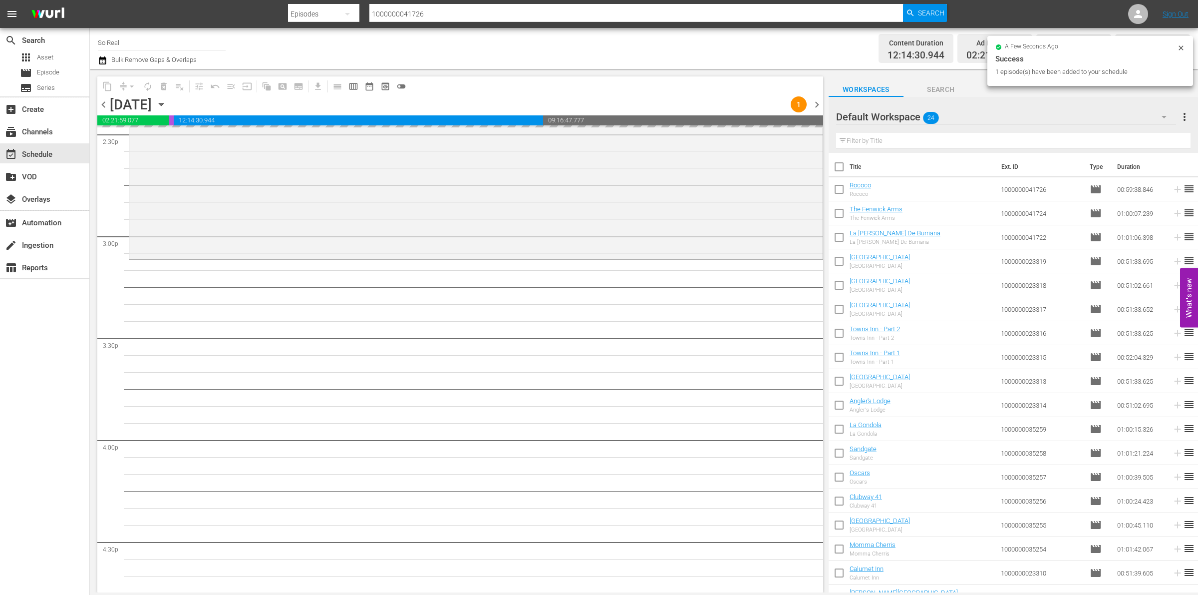
scroll to position [2956, 0]
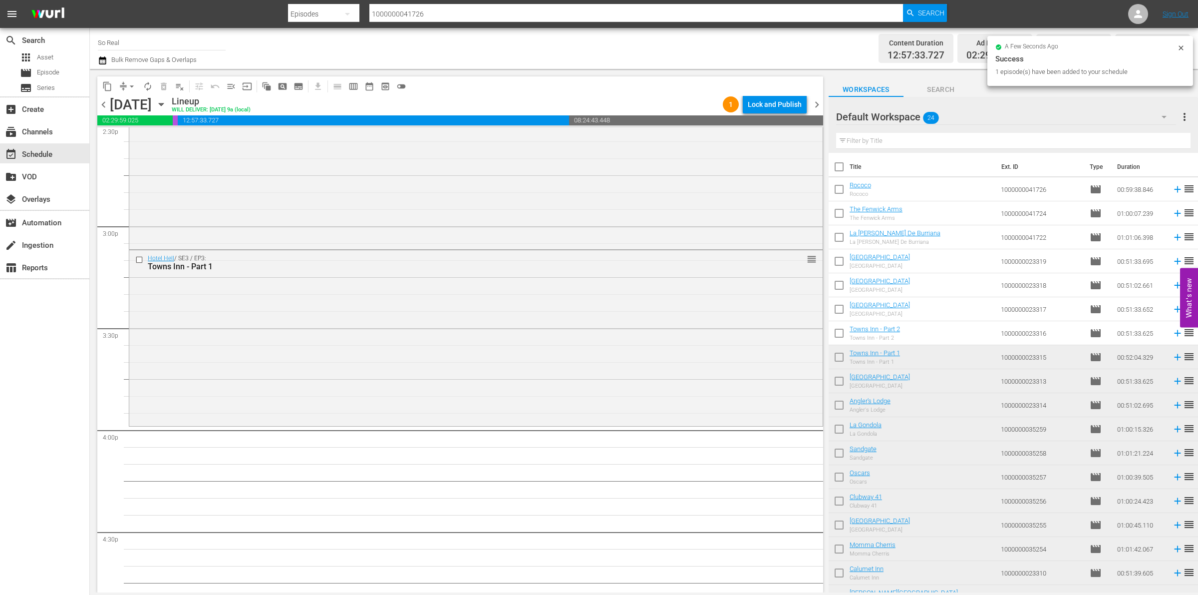
click at [841, 334] on input "checkbox" at bounding box center [839, 334] width 21 height 21
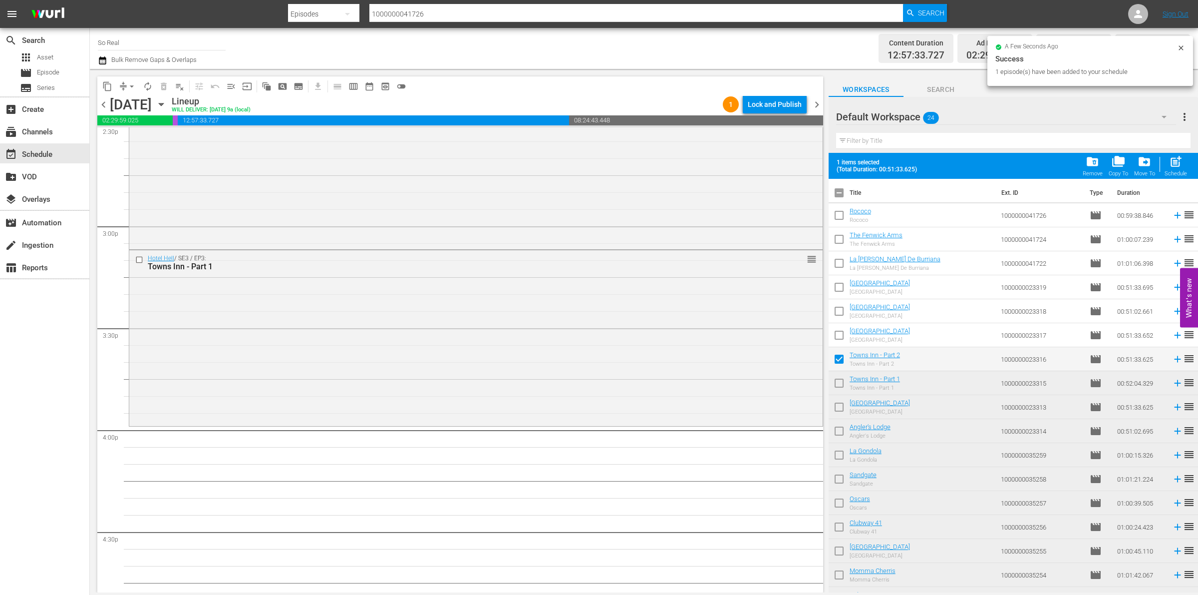
click at [1172, 159] on span "post_add" at bounding box center [1175, 161] width 13 height 13
checkbox input "false"
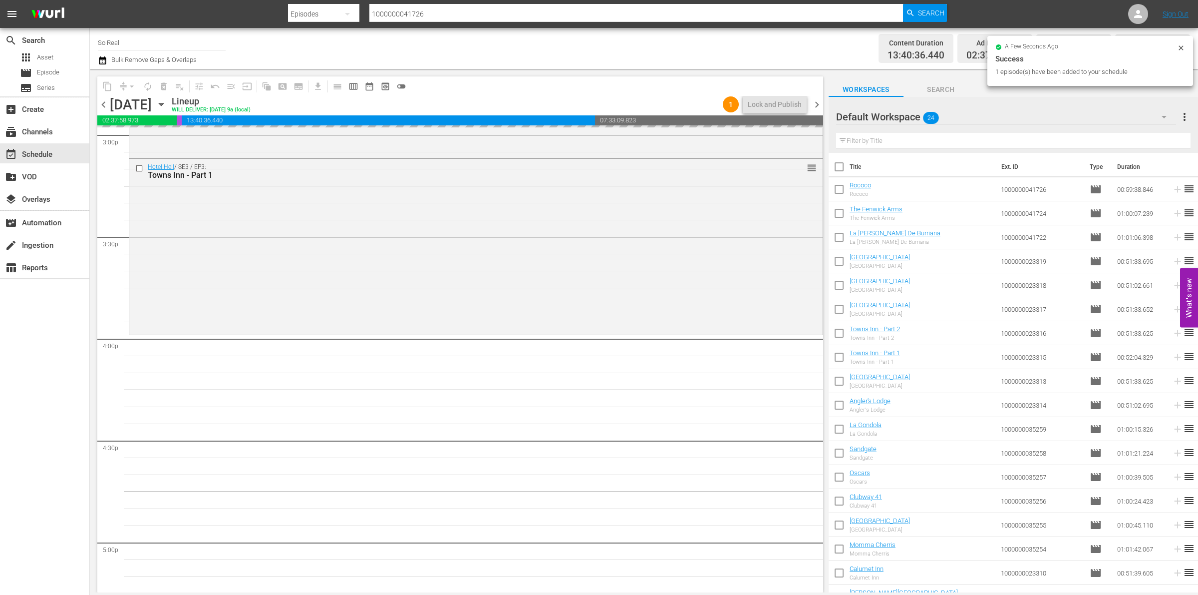
scroll to position [3116, 0]
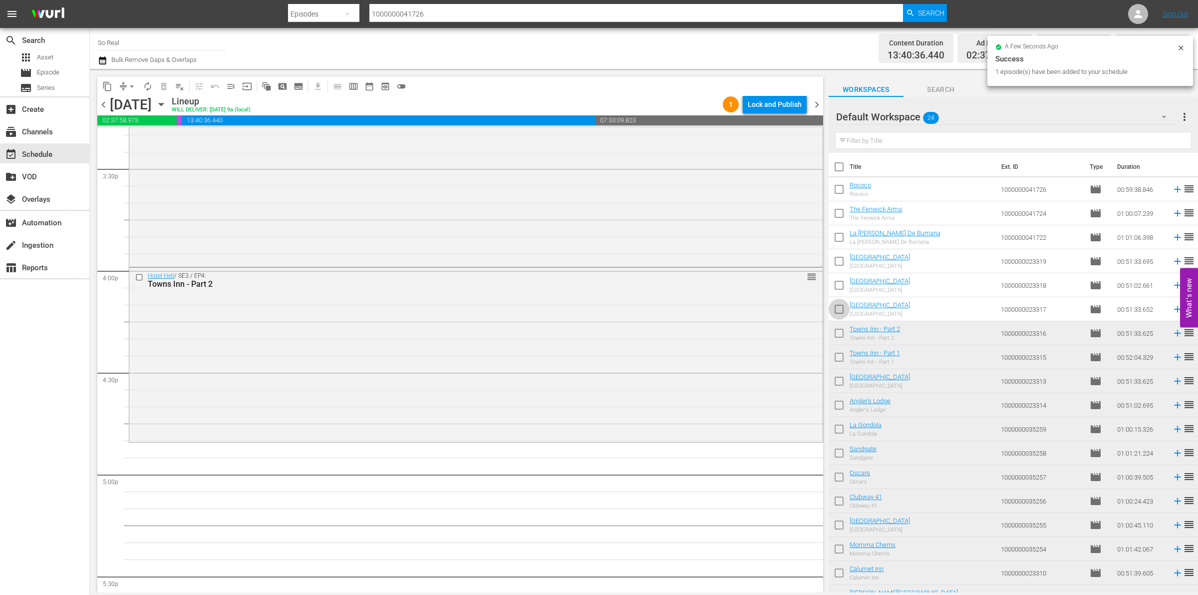
click at [842, 305] on input "checkbox" at bounding box center [839, 311] width 21 height 21
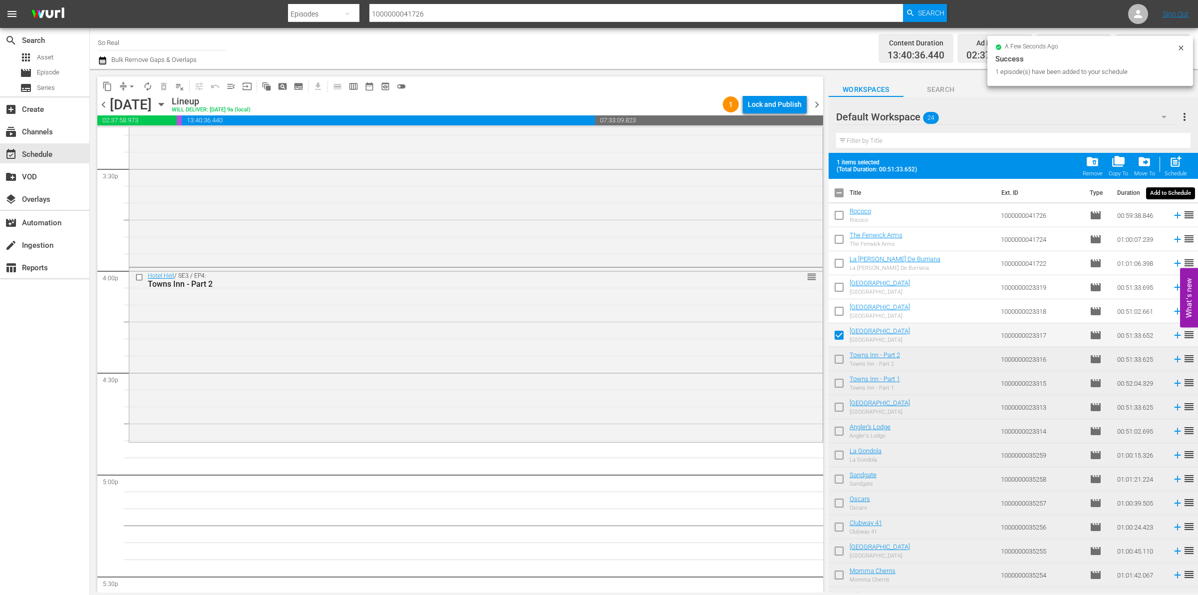
click at [1177, 163] on span "post_add" at bounding box center [1175, 161] width 13 height 13
checkbox input "false"
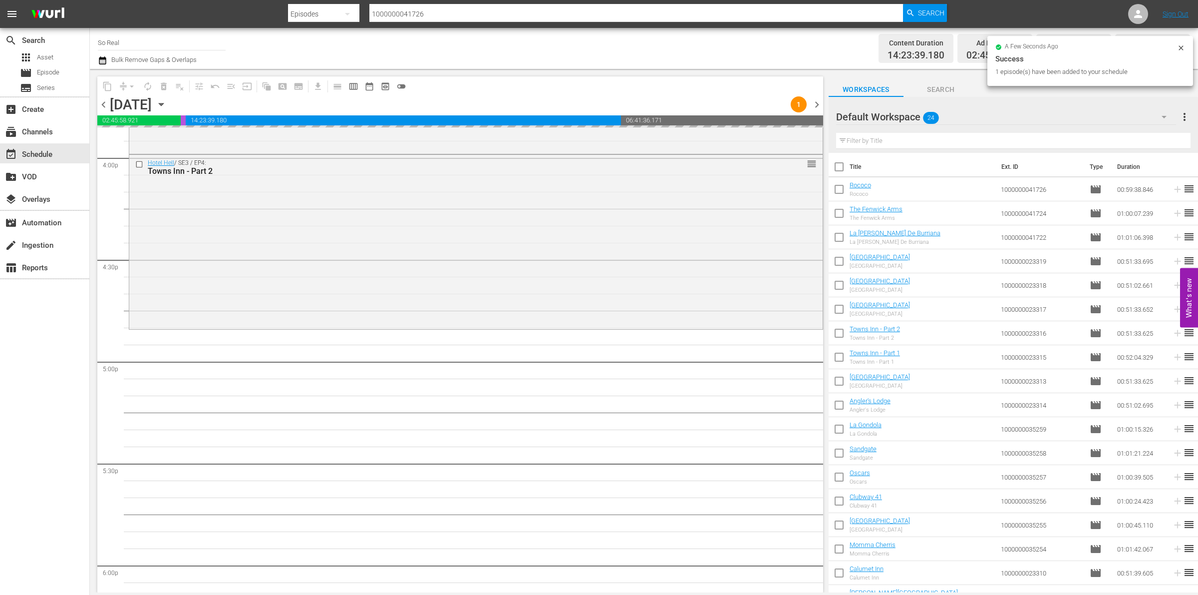
scroll to position [3267, 0]
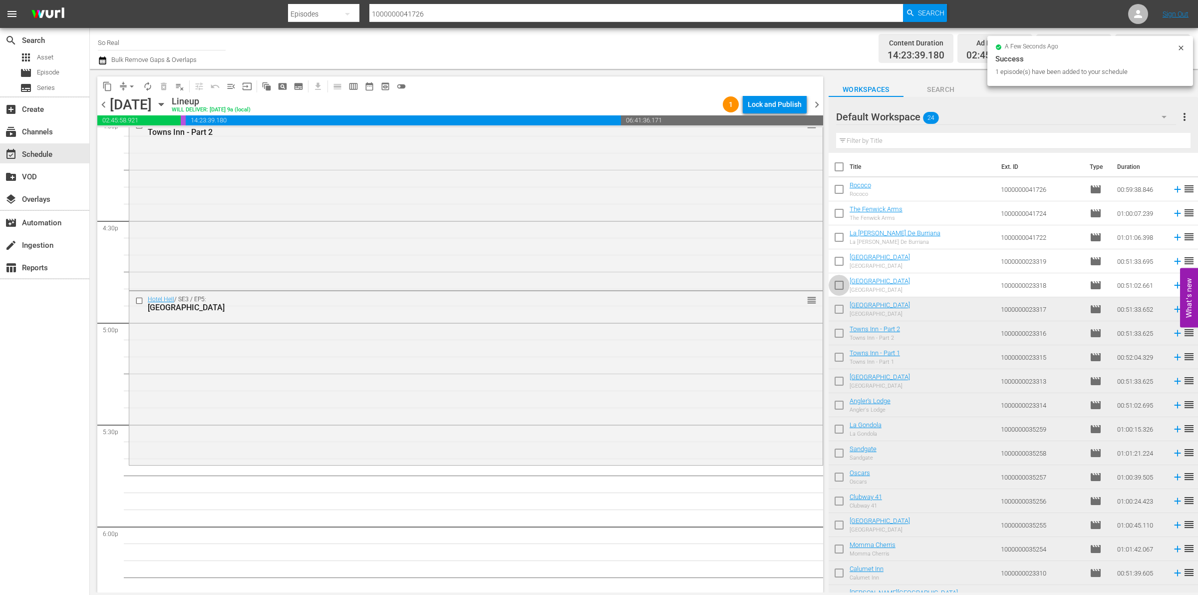
click at [839, 283] on input "checkbox" at bounding box center [839, 287] width 21 height 21
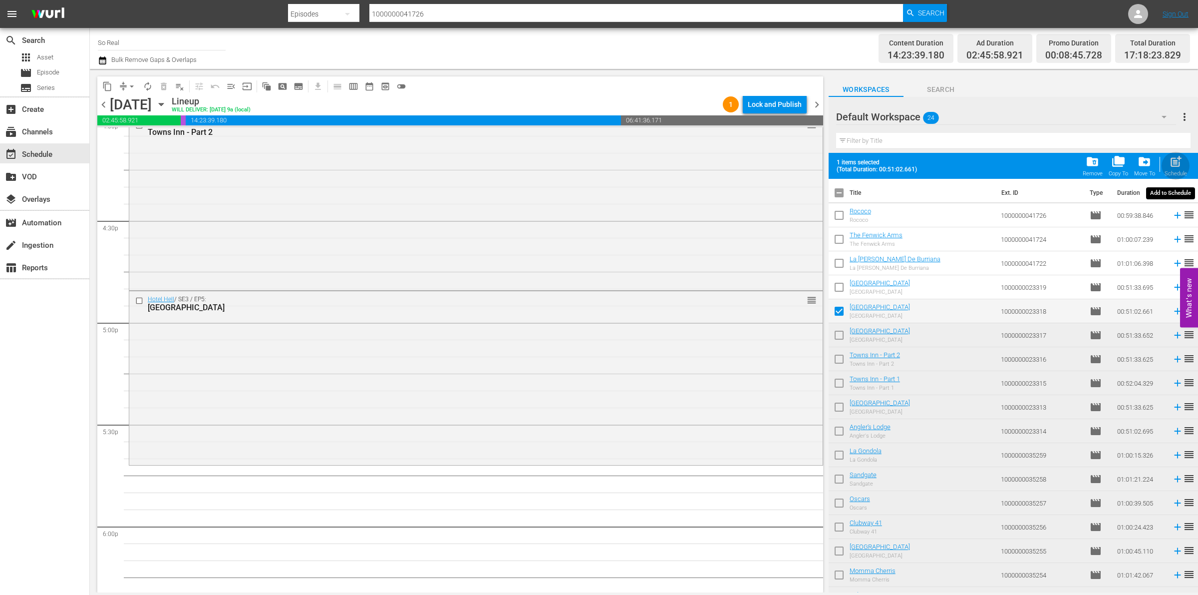
click at [1165, 165] on div "post_add Schedule" at bounding box center [1176, 166] width 22 height 22
checkbox input "false"
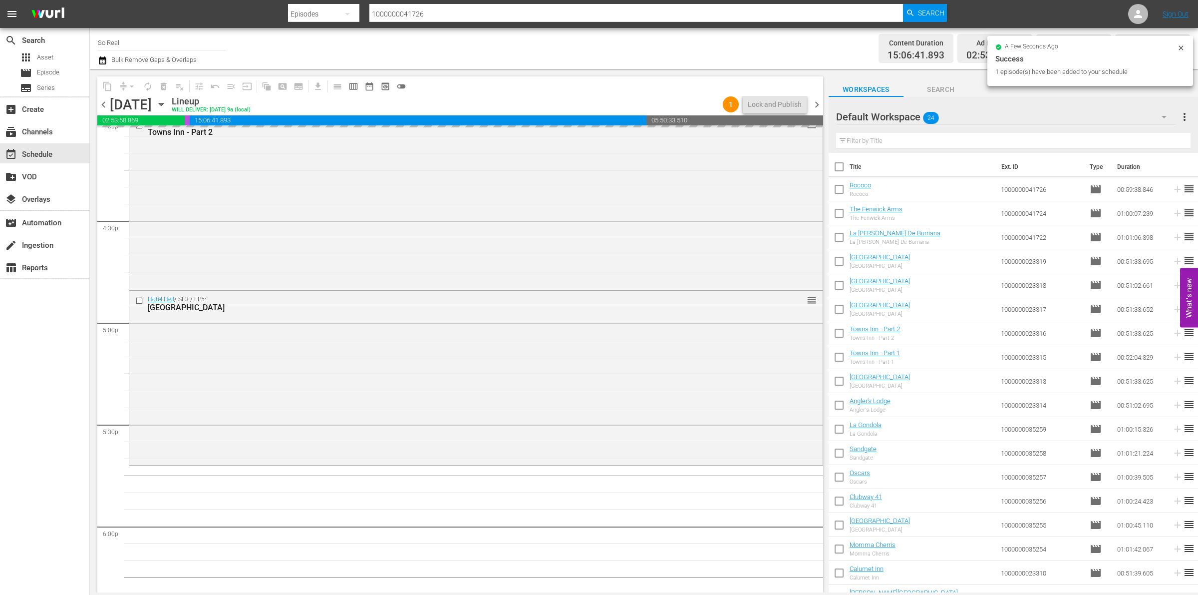
scroll to position [3417, 0]
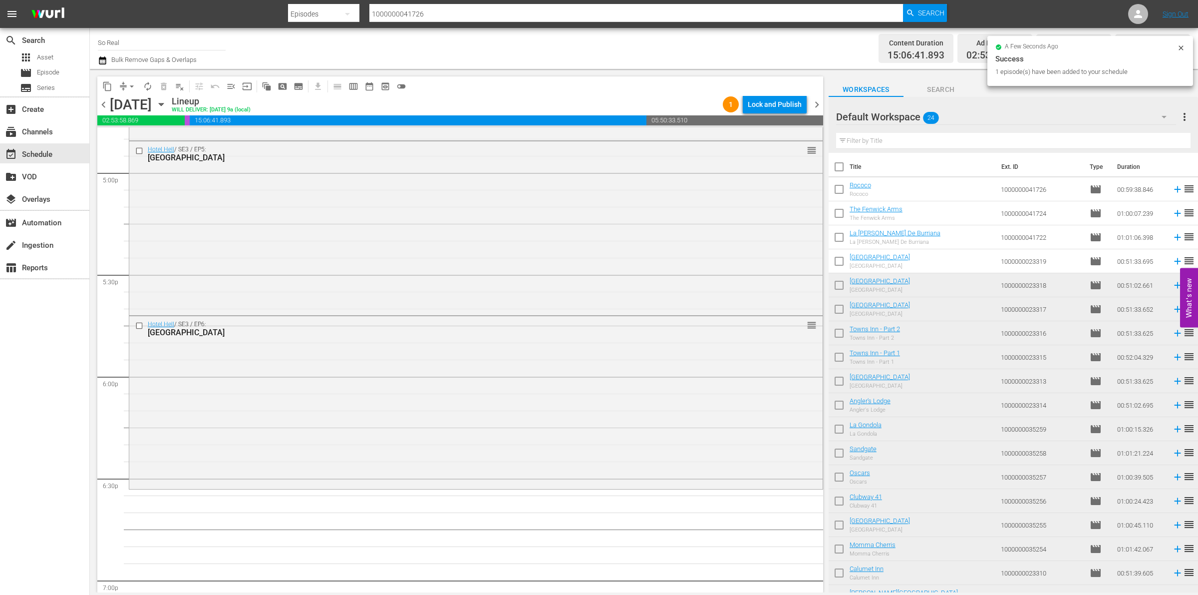
click at [838, 262] on input "checkbox" at bounding box center [839, 263] width 21 height 21
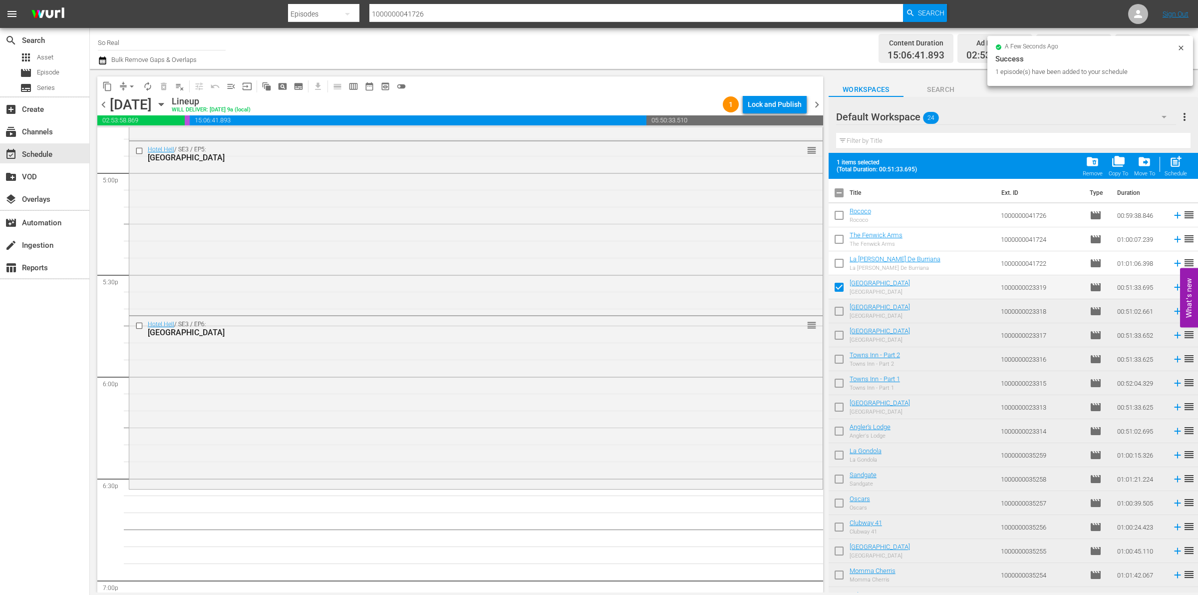
click at [1176, 163] on span "post_add" at bounding box center [1175, 161] width 13 height 13
checkbox input "false"
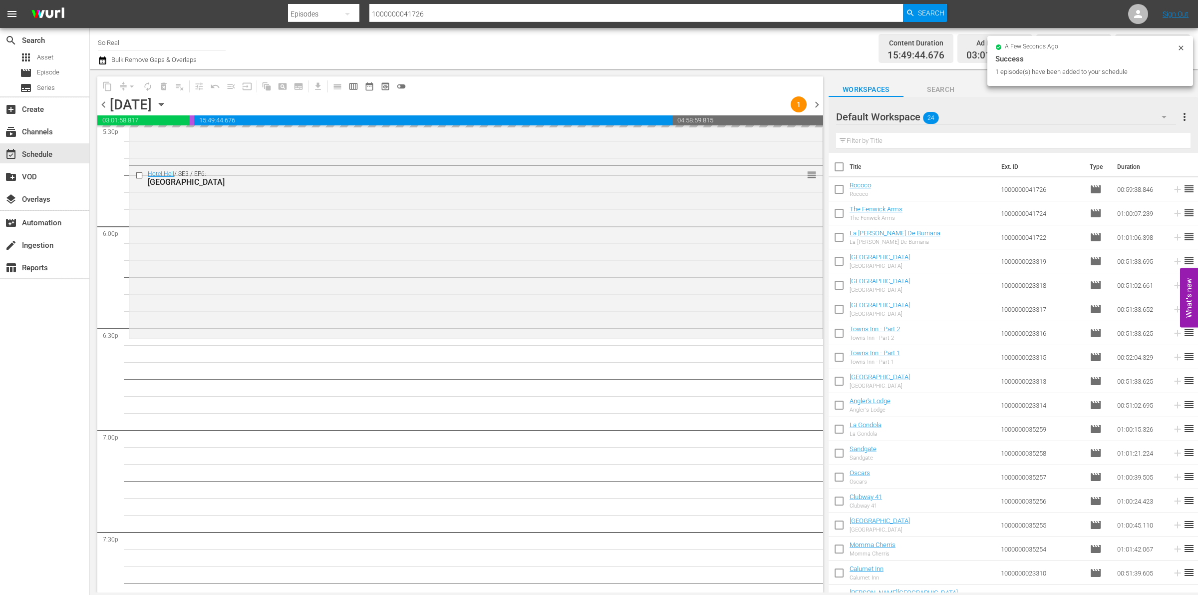
scroll to position [3581, 0]
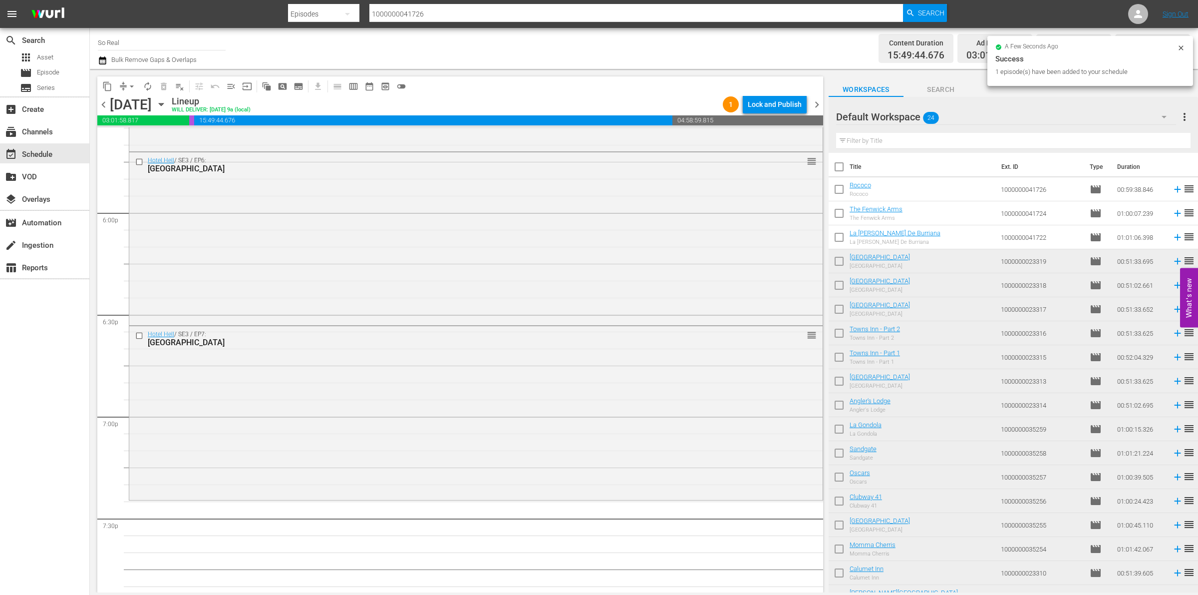
click at [841, 231] on input "checkbox" at bounding box center [839, 239] width 21 height 21
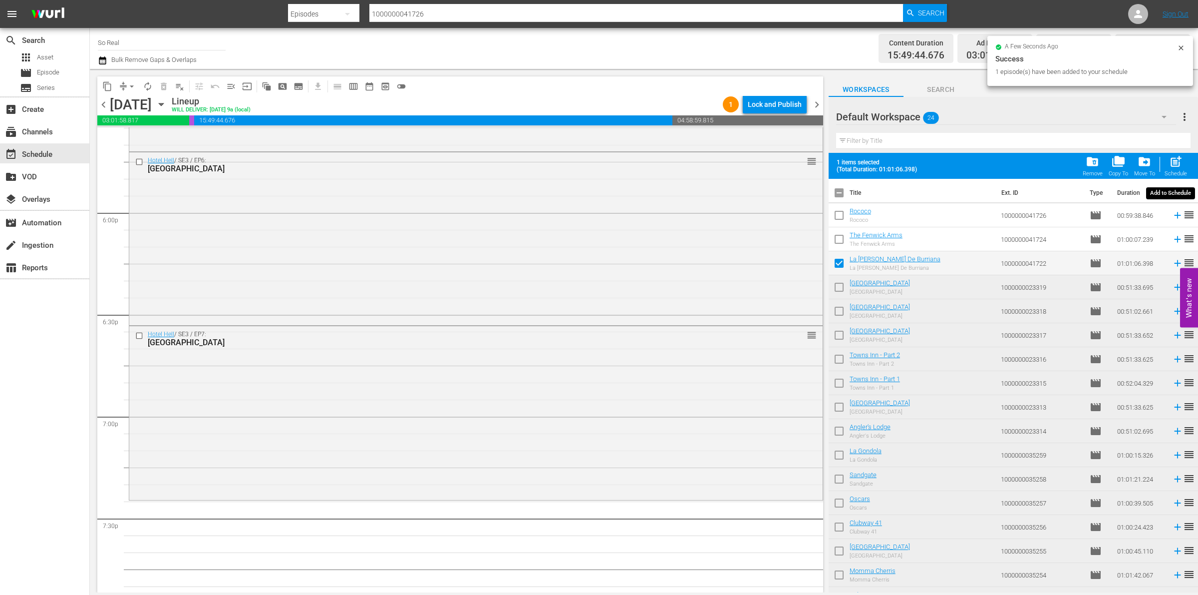
click at [1167, 165] on div "post_add Schedule" at bounding box center [1176, 166] width 22 height 22
checkbox input "false"
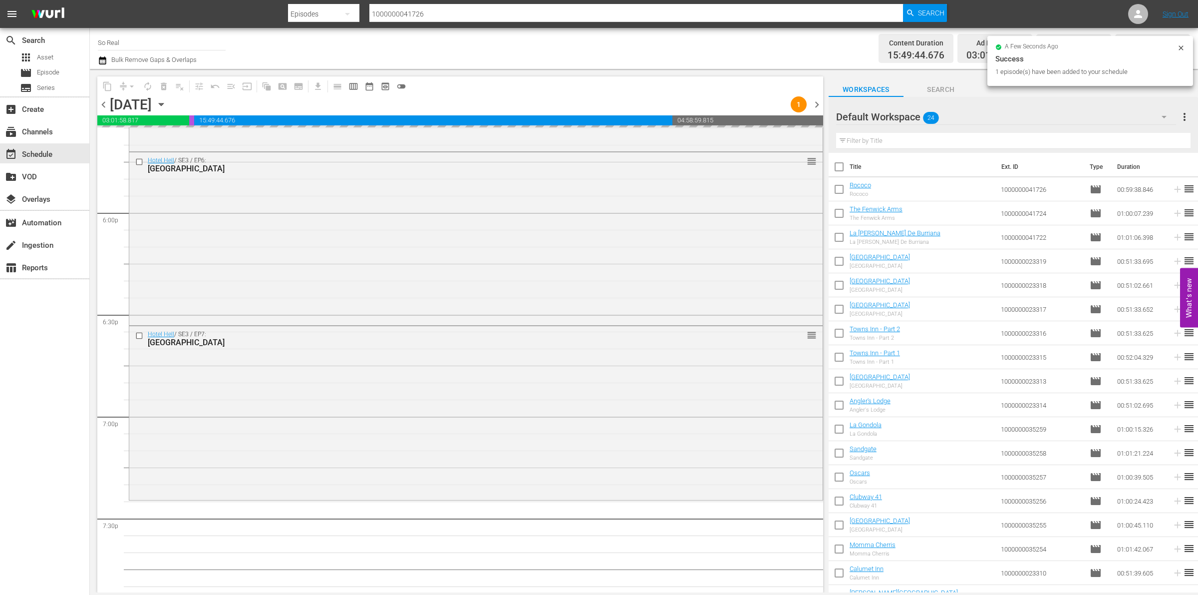
scroll to position [3755, 0]
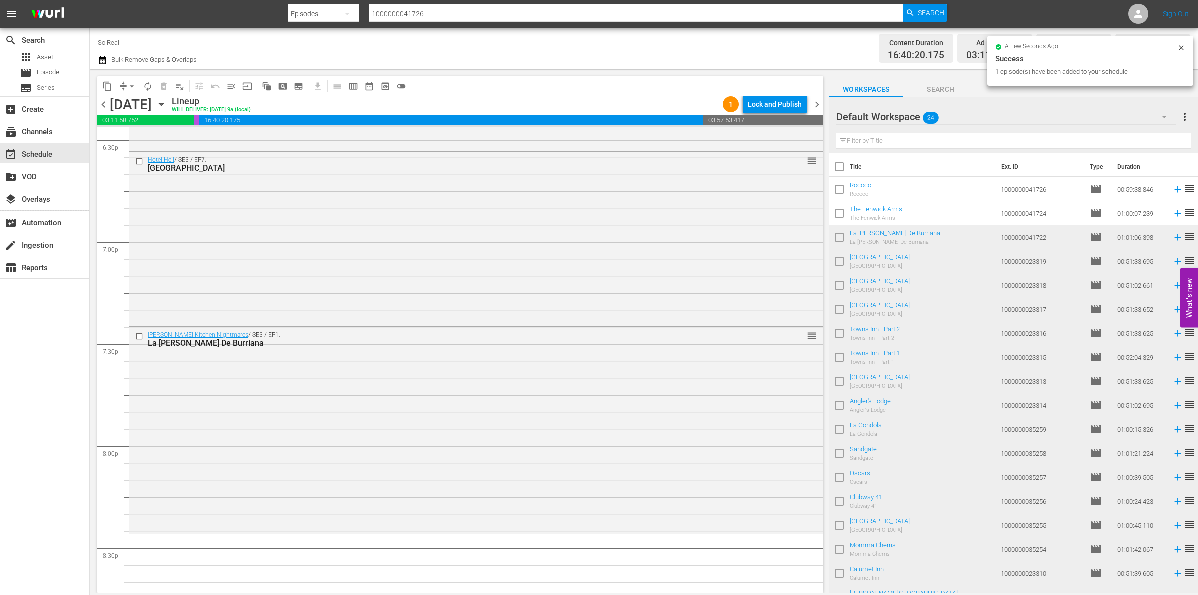
click at [839, 215] on input "checkbox" at bounding box center [839, 215] width 21 height 21
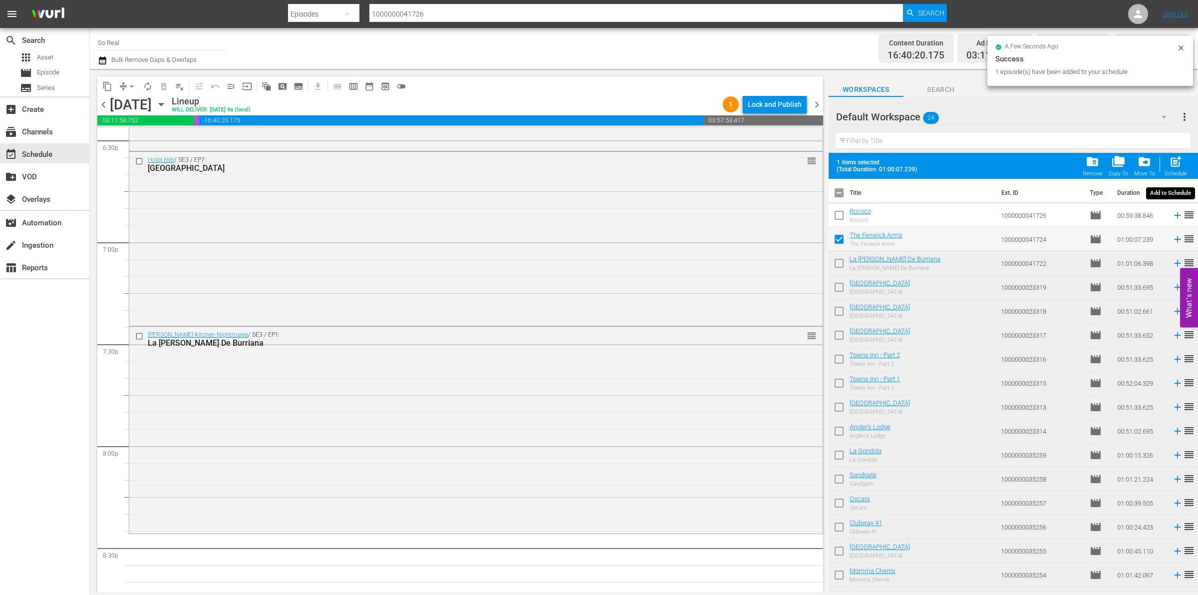
click at [1189, 155] on span "post_add Schedule" at bounding box center [1176, 166] width 28 height 28
click at [1176, 166] on span "post_add" at bounding box center [1175, 161] width 13 height 13
checkbox input "false"
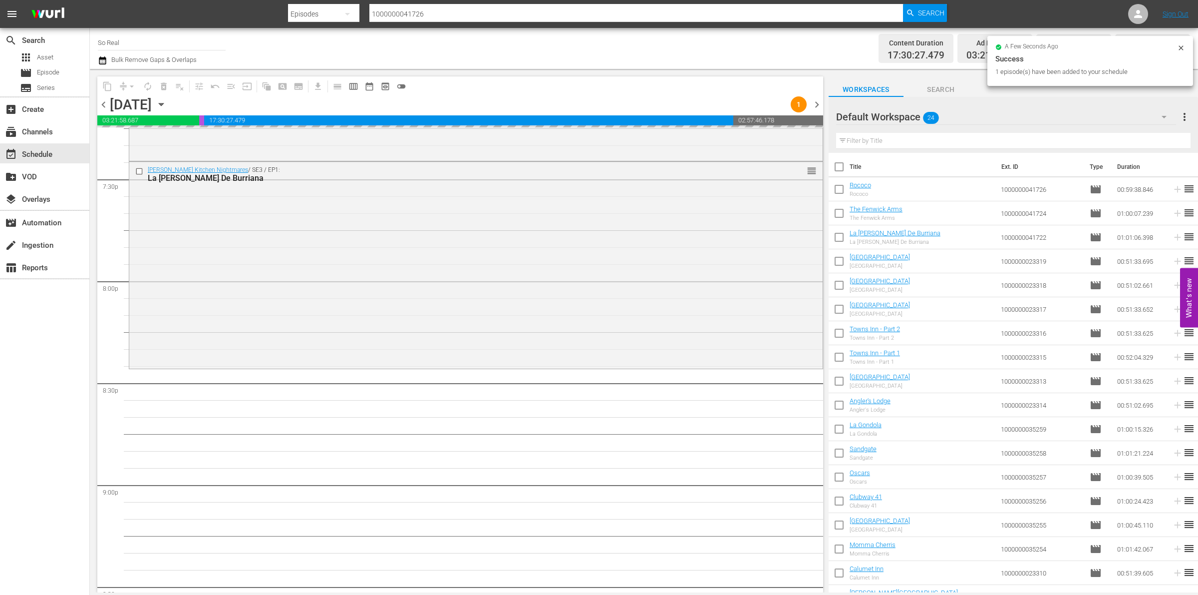
scroll to position [3934, 0]
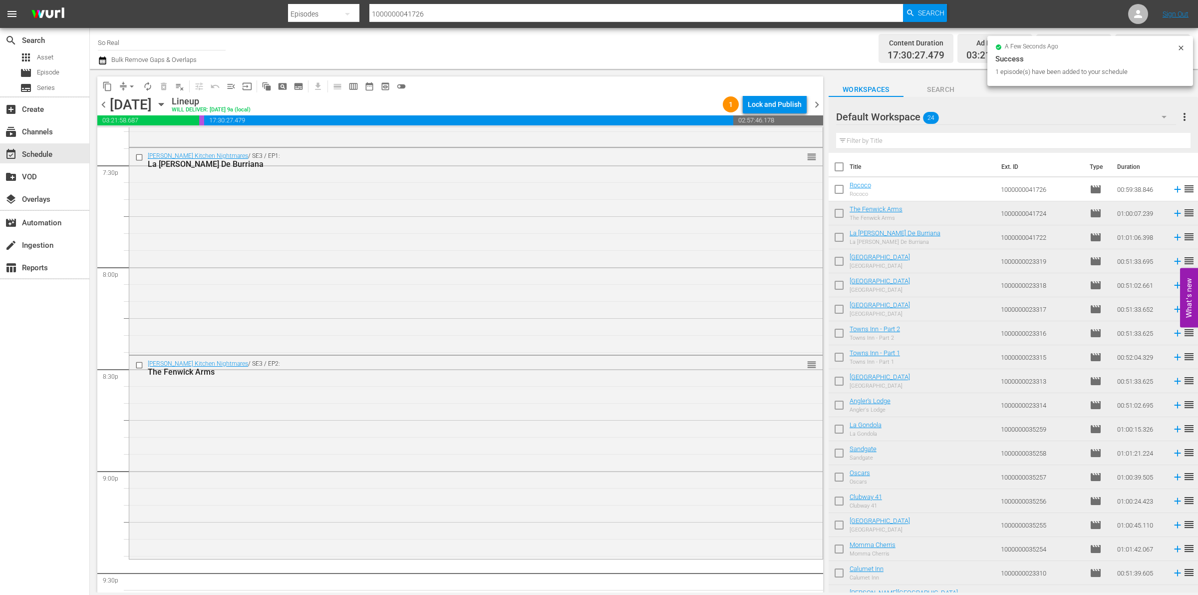
click at [840, 188] on input "checkbox" at bounding box center [839, 191] width 21 height 21
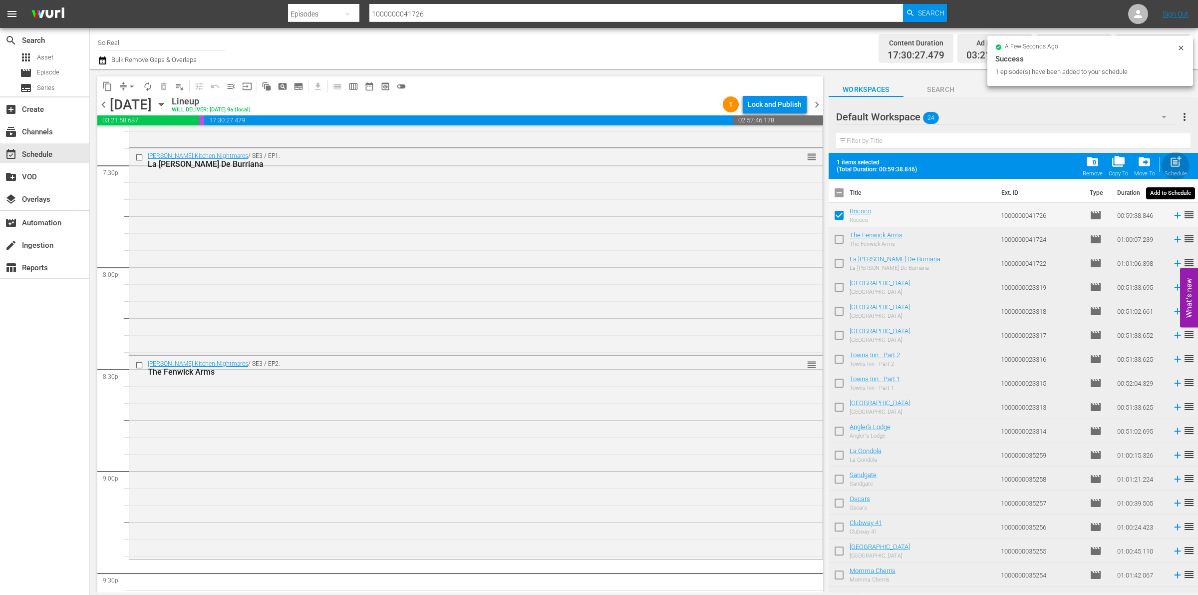
click at [1182, 160] on span "post_add" at bounding box center [1175, 161] width 13 height 13
checkbox input "false"
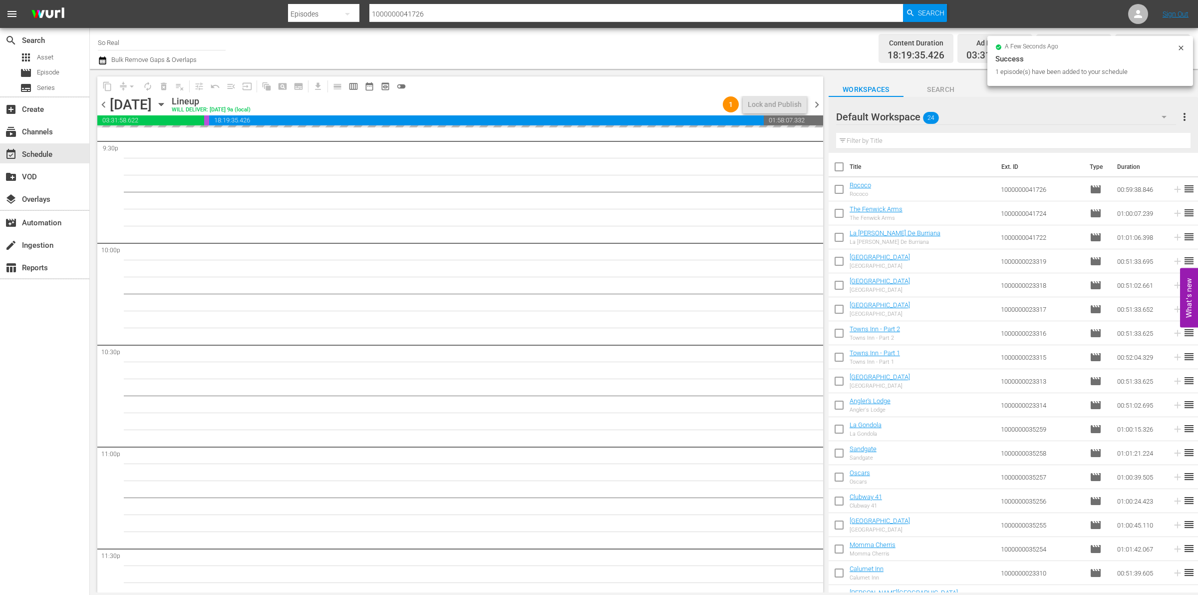
scroll to position [4366, 0]
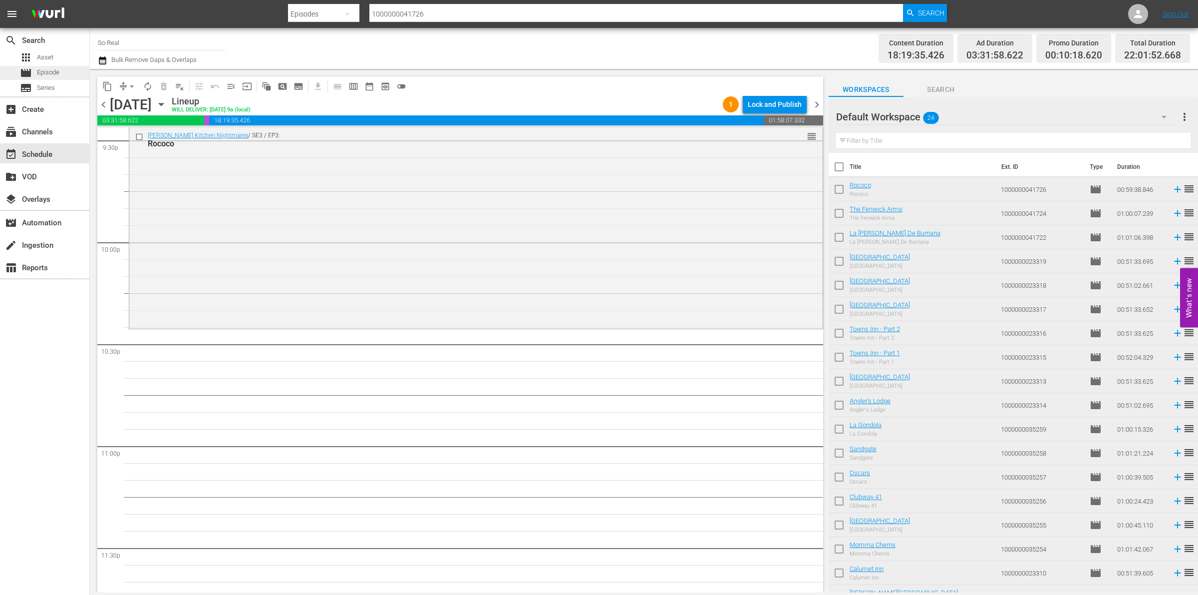
click at [45, 66] on div "movie Episode" at bounding box center [39, 73] width 39 height 14
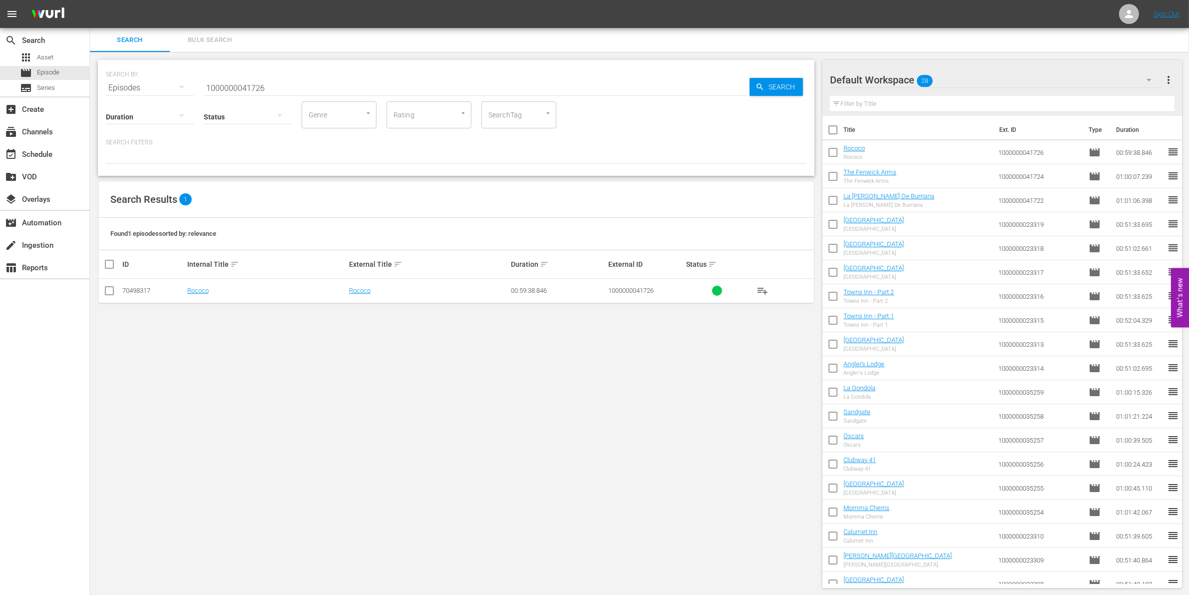
click at [271, 85] on input "1000000041726" at bounding box center [477, 88] width 546 height 24
paste input "8"
type input "1000000041728"
click at [108, 288] on input "checkbox" at bounding box center [109, 293] width 12 height 12
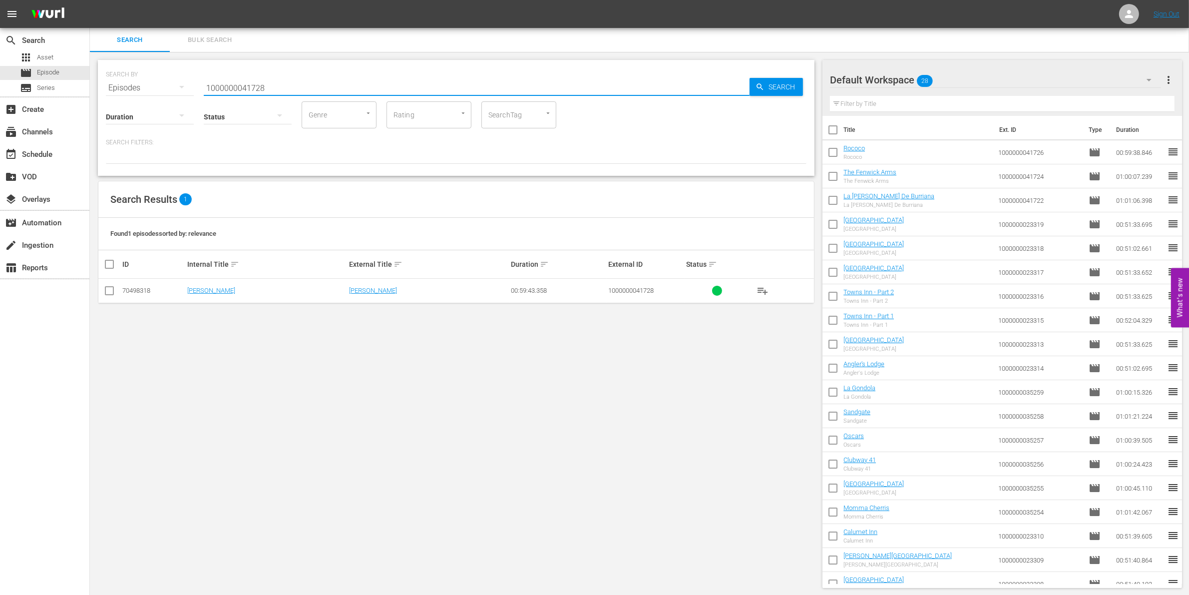
checkbox input "true"
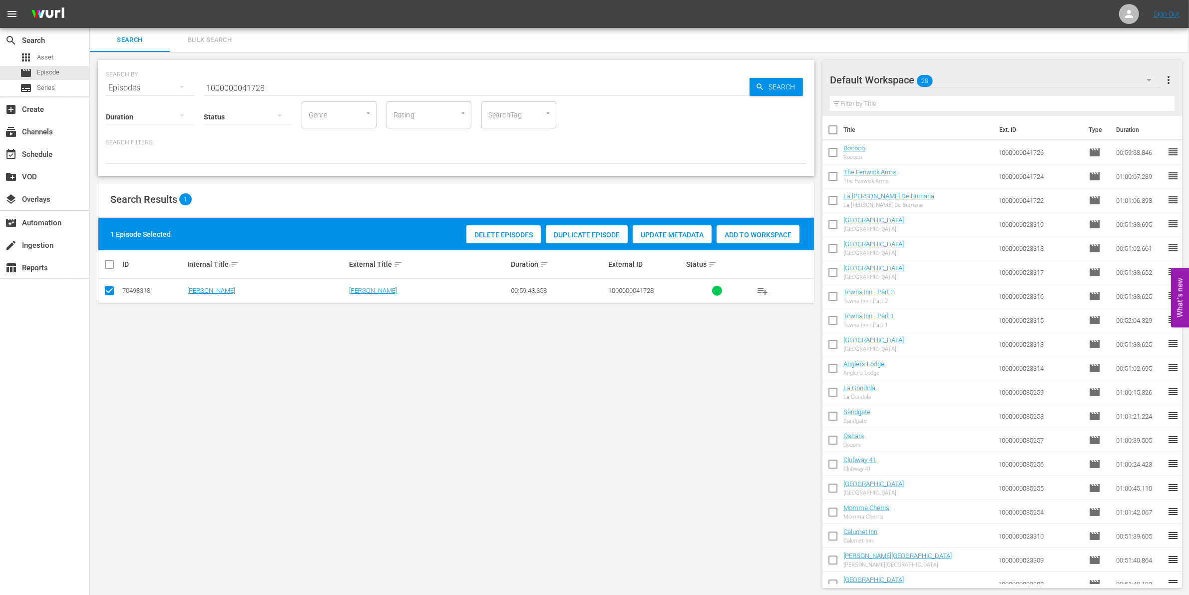
click at [785, 231] on span "Add to Workspace" at bounding box center [757, 235] width 83 height 8
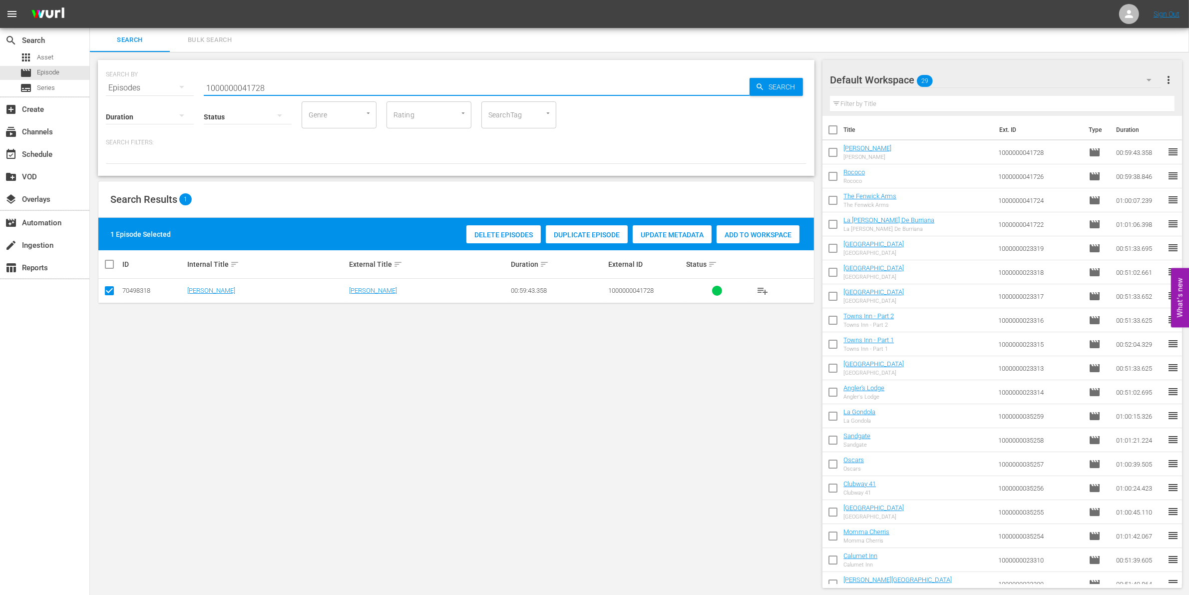
click at [233, 85] on input "1000000041728" at bounding box center [477, 88] width 546 height 24
paste input "1"
type input "1000000041721"
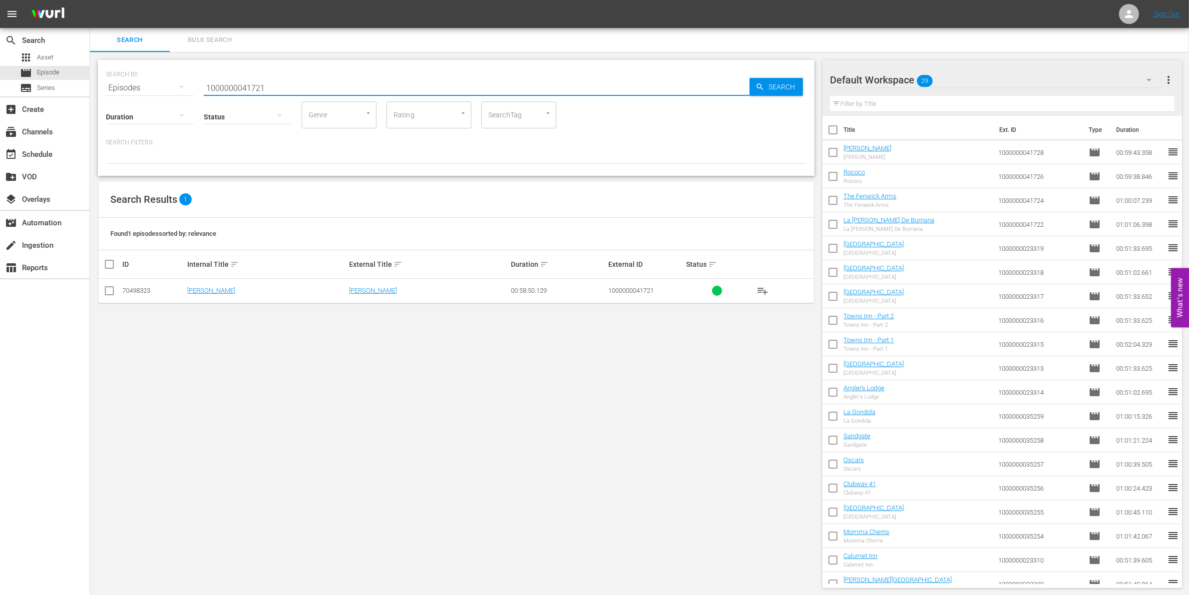
click at [109, 289] on input "checkbox" at bounding box center [109, 293] width 12 height 12
checkbox input "true"
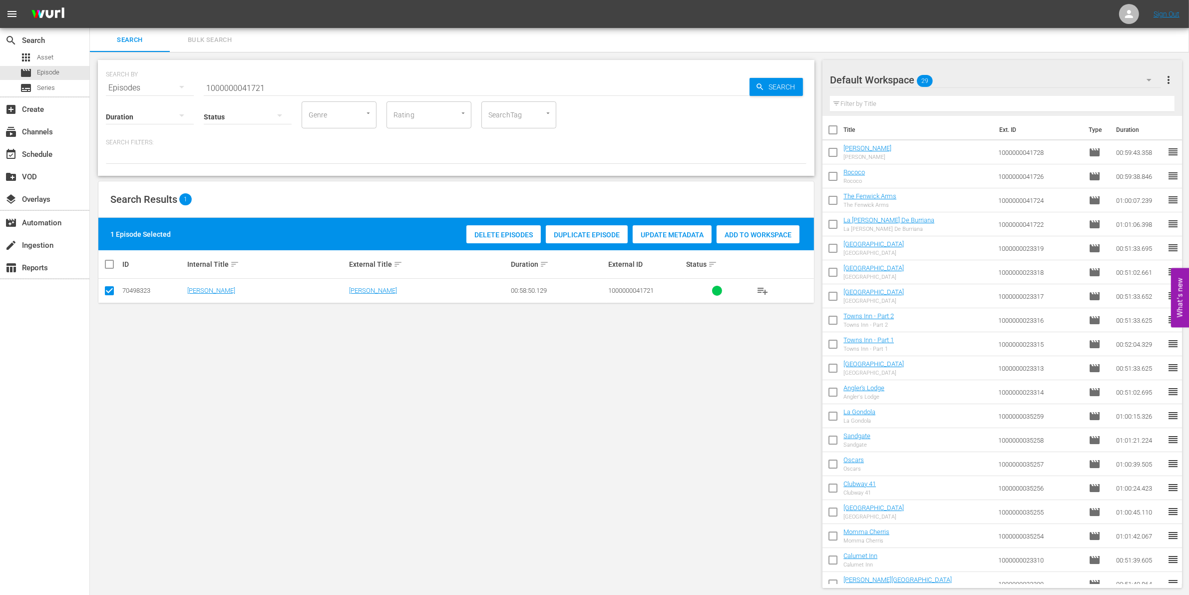
click at [765, 234] on span "Add to Workspace" at bounding box center [757, 235] width 83 height 8
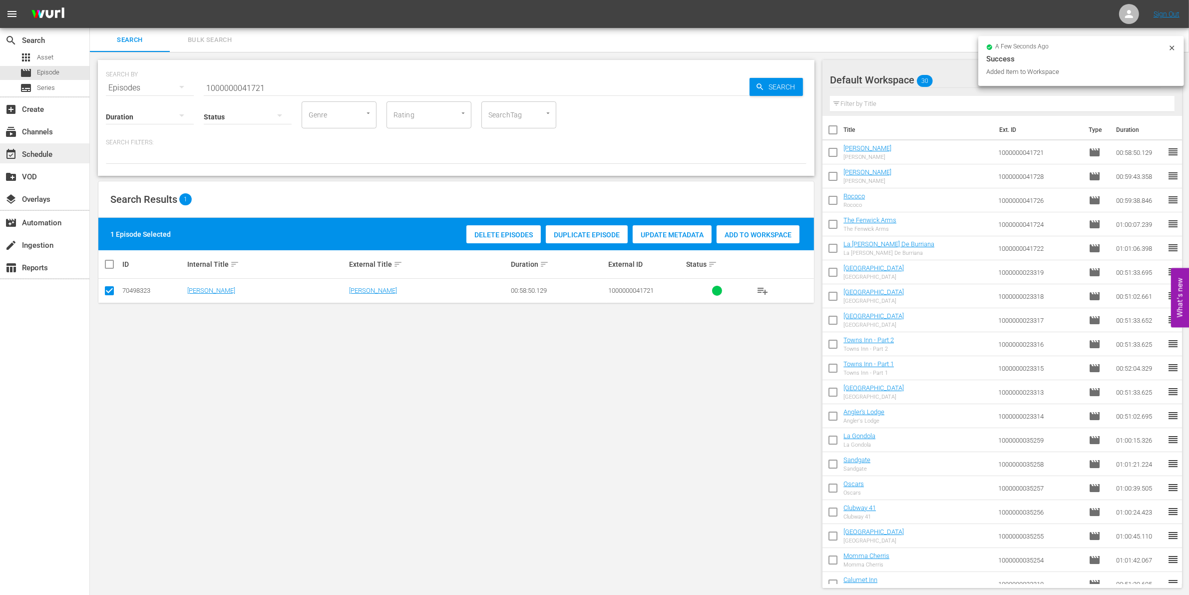
click at [60, 152] on div "event_available Schedule" at bounding box center [44, 153] width 89 height 20
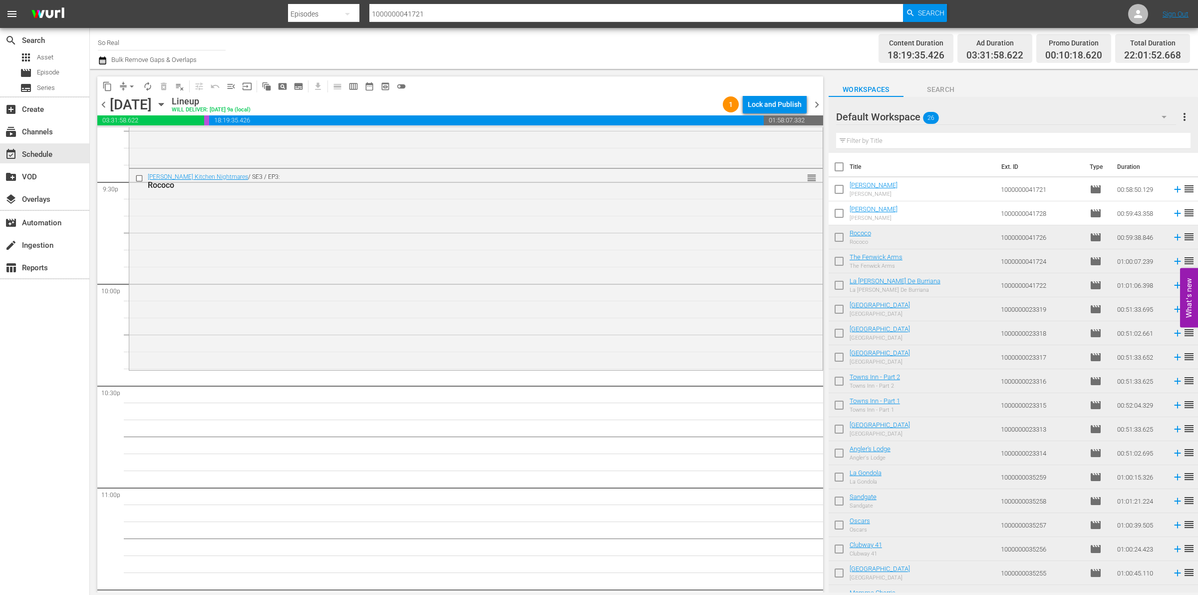
scroll to position [4423, 0]
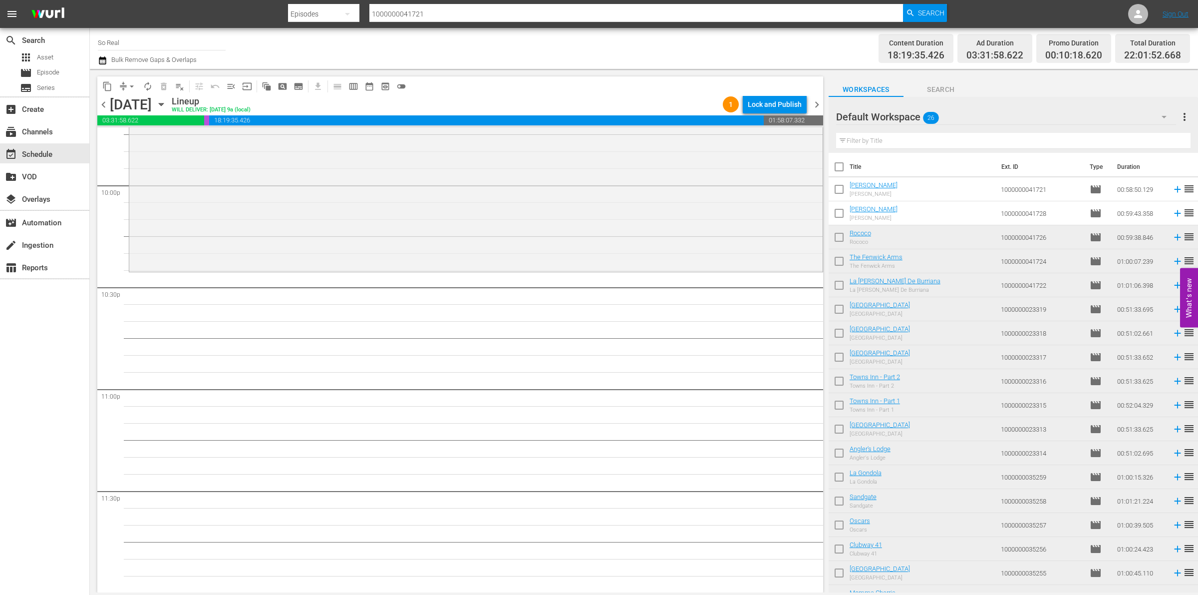
click at [843, 216] on input "checkbox" at bounding box center [839, 215] width 21 height 21
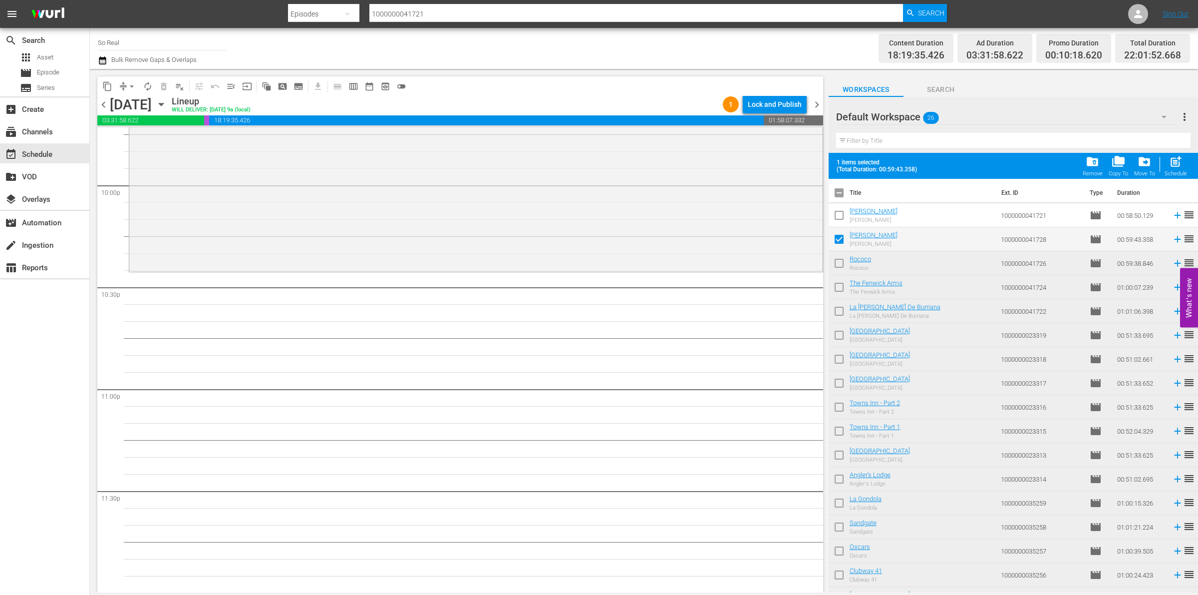
click at [1172, 173] on div "Schedule" at bounding box center [1176, 173] width 22 height 6
checkbox input "false"
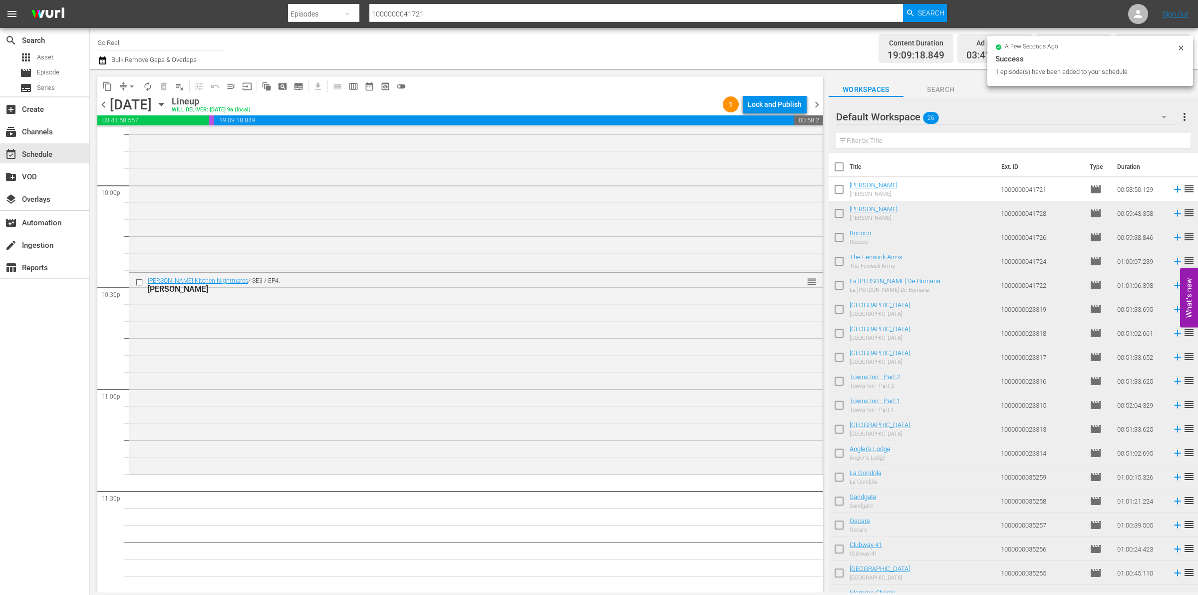
click at [840, 186] on input "checkbox" at bounding box center [839, 191] width 21 height 21
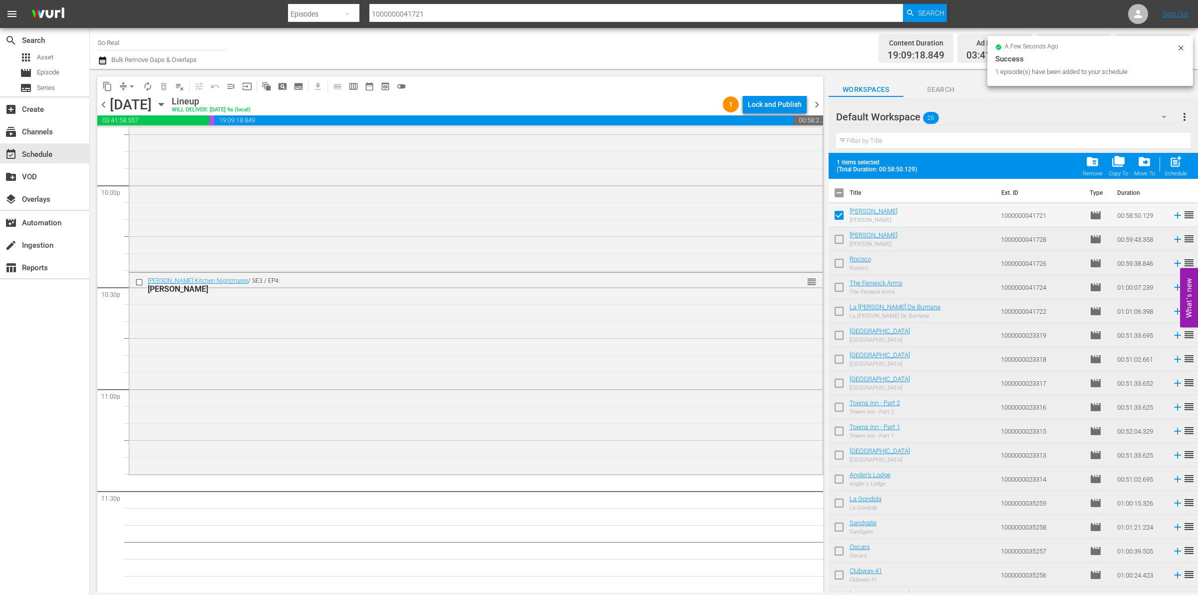
click at [1182, 154] on button "post_add Schedule" at bounding box center [1176, 166] width 28 height 28
checkbox input "false"
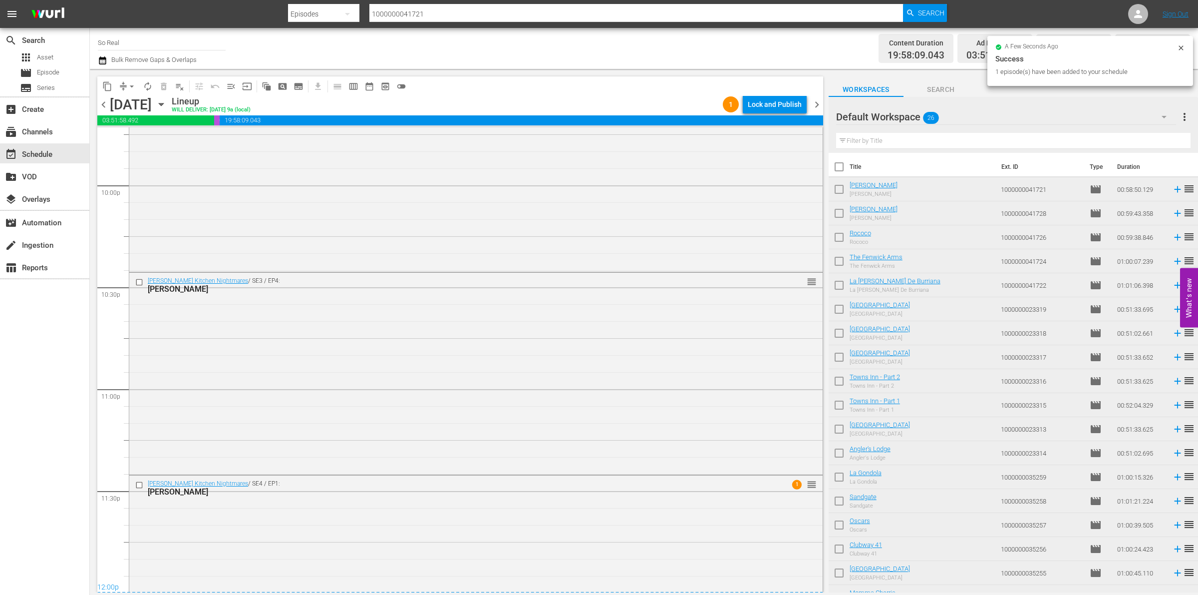
scroll to position [4505, 0]
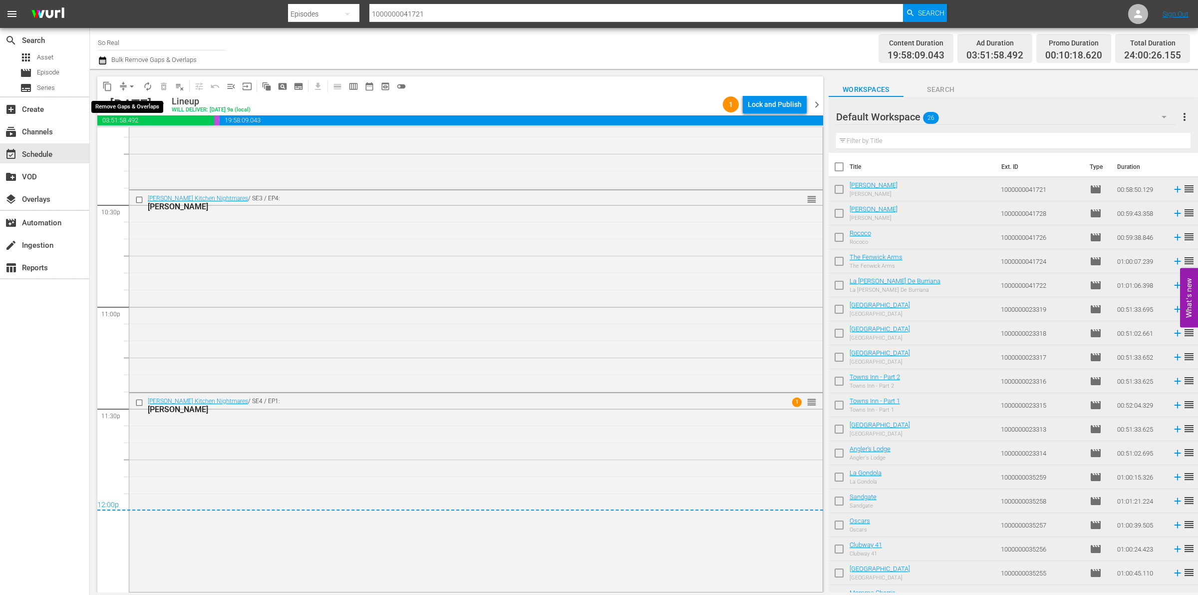
click at [131, 86] on span "arrow_drop_down" at bounding box center [132, 86] width 10 height 10
click at [141, 137] on li "Align to End of Previous Day" at bounding box center [132, 139] width 105 height 16
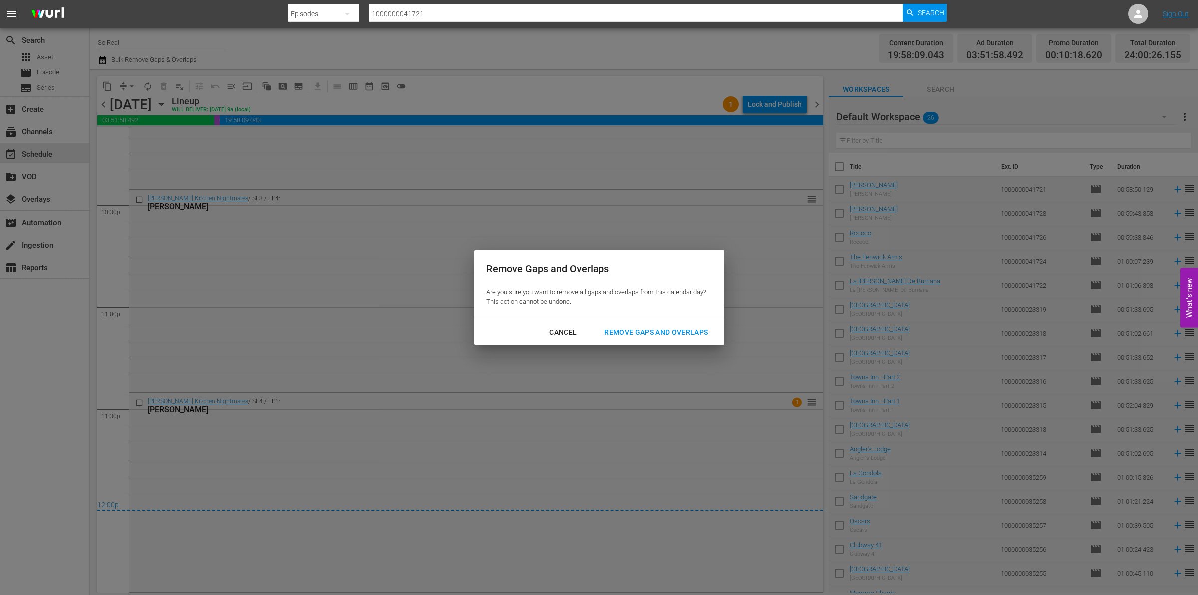
click at [643, 332] on div "Remove Gaps and Overlaps" at bounding box center [656, 332] width 119 height 12
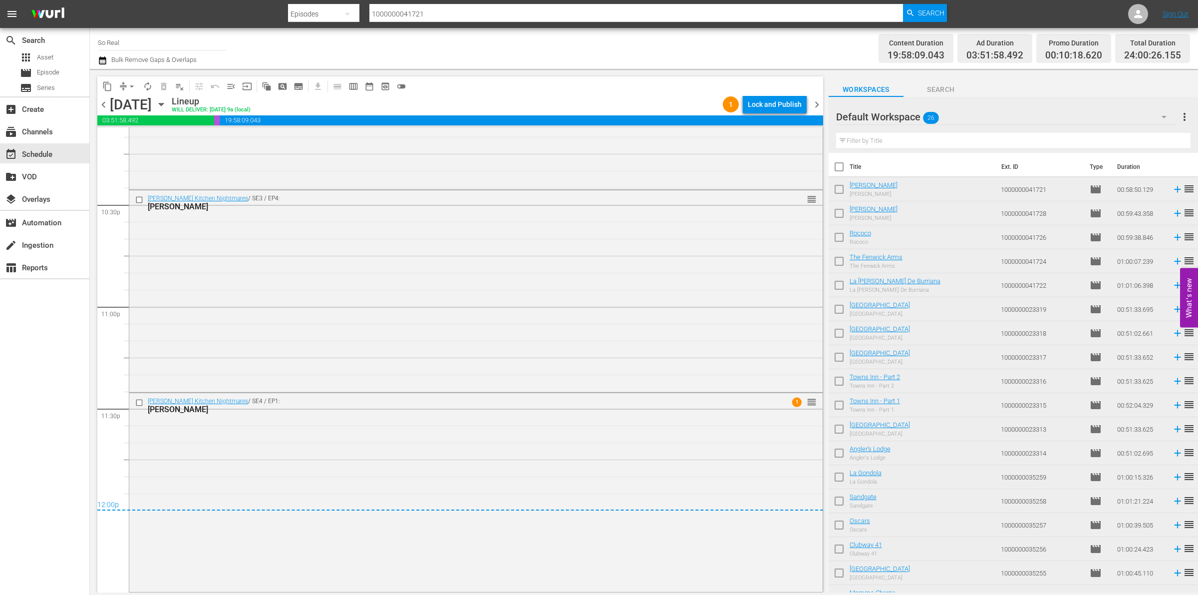
click at [128, 88] on span "arrow_drop_down" at bounding box center [132, 86] width 10 height 10
click at [155, 142] on li "Align to End of Previous Day" at bounding box center [132, 139] width 105 height 16
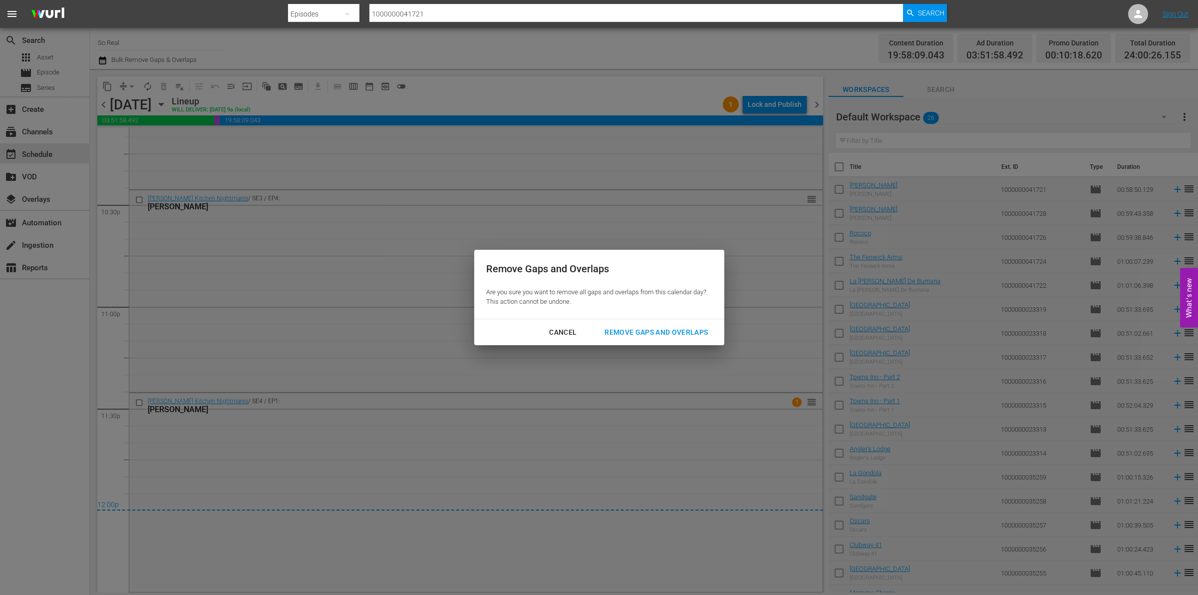
click at [632, 335] on div "Remove Gaps and Overlaps" at bounding box center [656, 332] width 119 height 12
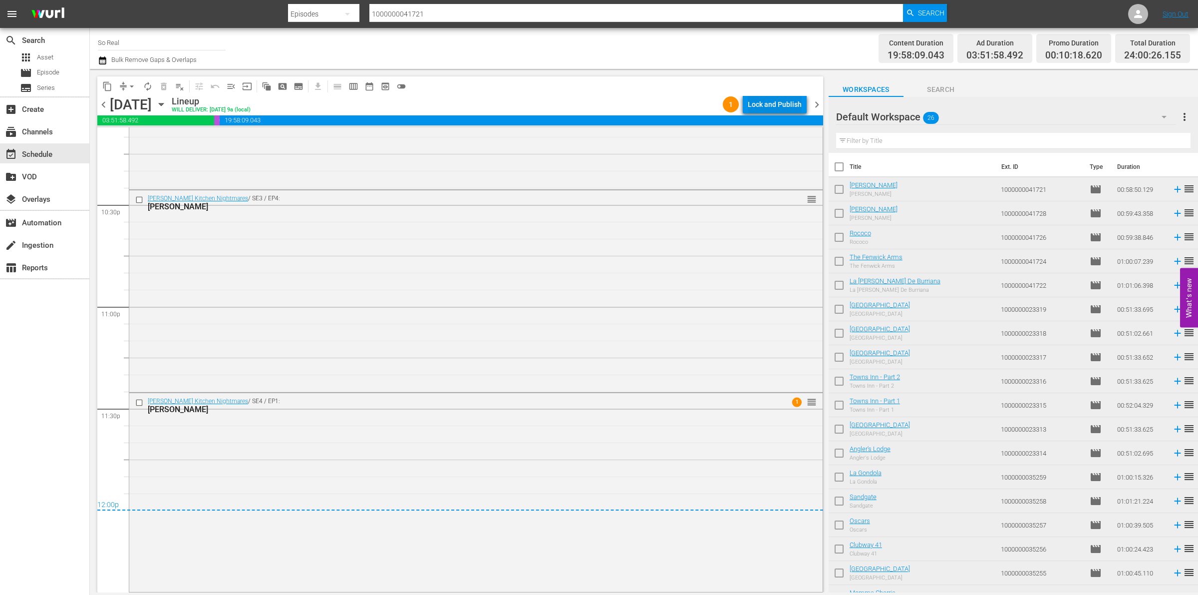
click at [772, 99] on div "Lock and Publish" at bounding box center [775, 104] width 54 height 18
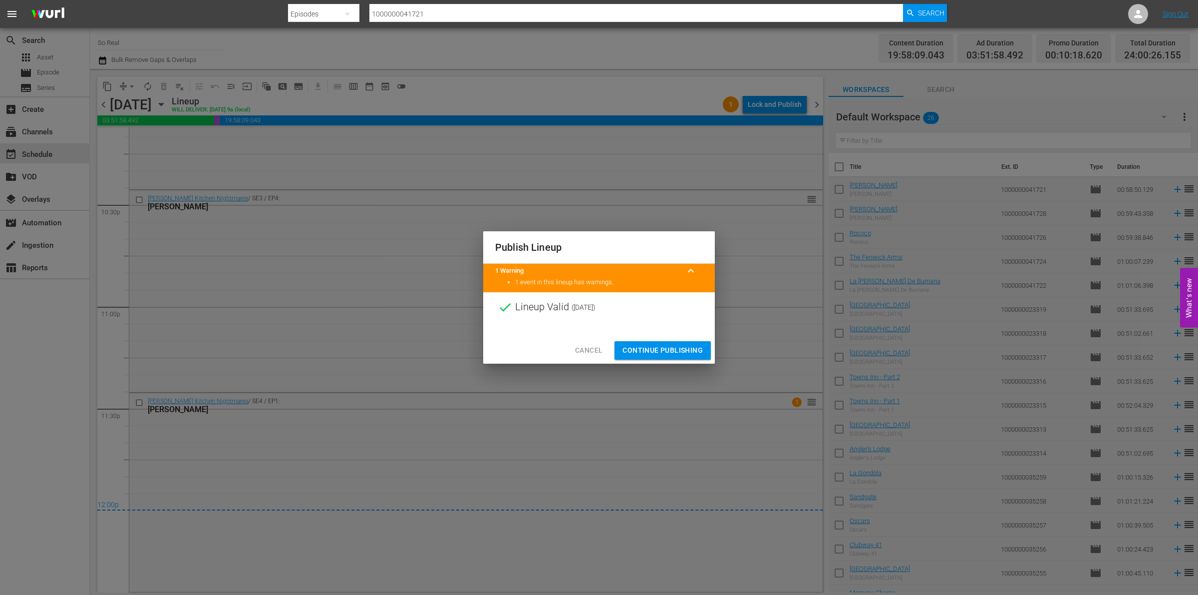
click at [670, 347] on span "Continue Publishing" at bounding box center [663, 350] width 80 height 12
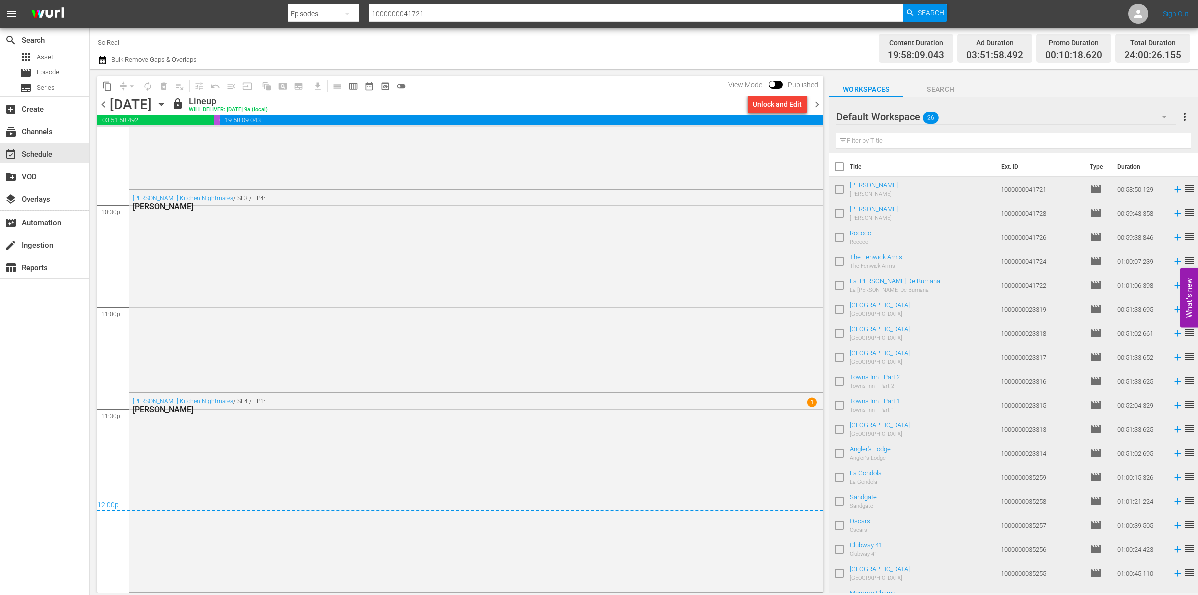
click at [816, 103] on span "chevron_right" at bounding box center [817, 104] width 12 height 12
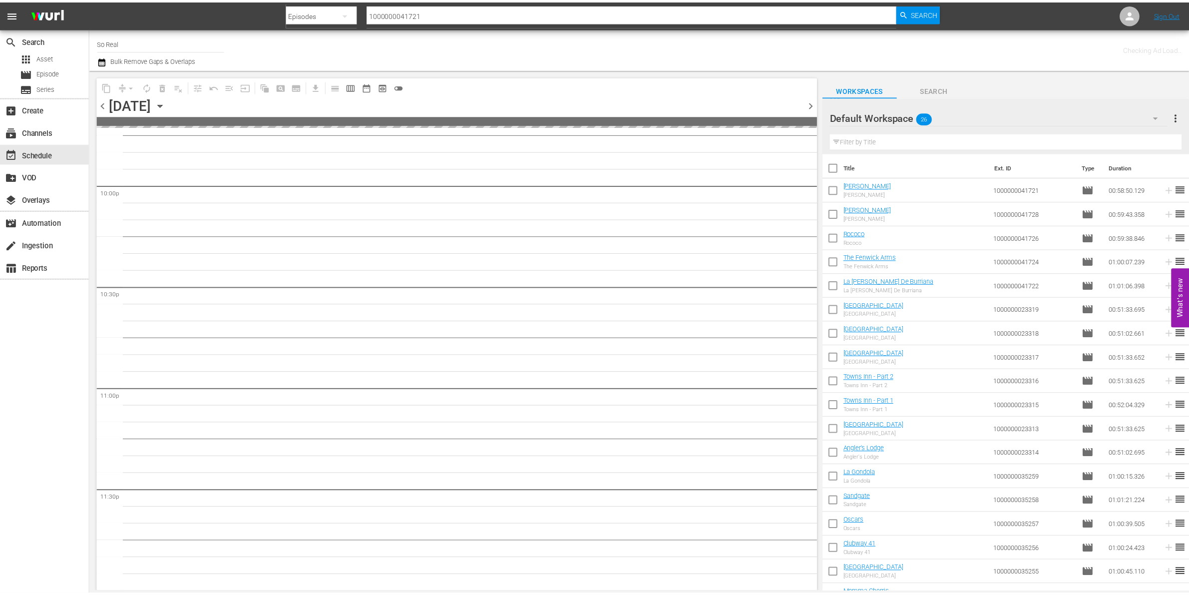
scroll to position [4422, 0]
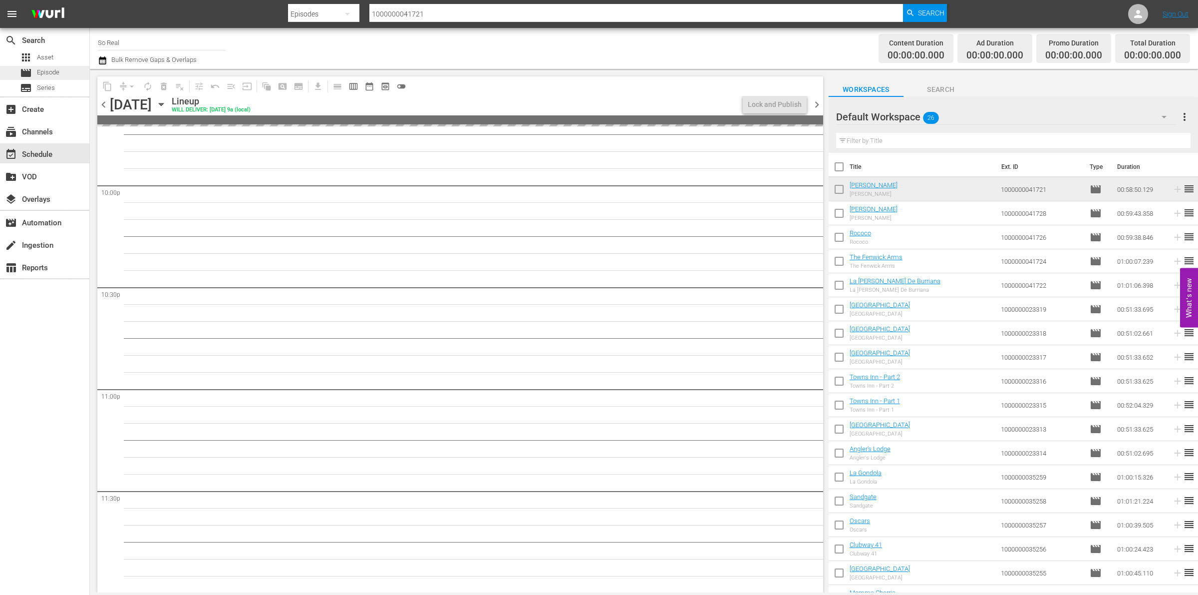
click at [73, 71] on div "movie Episode" at bounding box center [44, 73] width 89 height 14
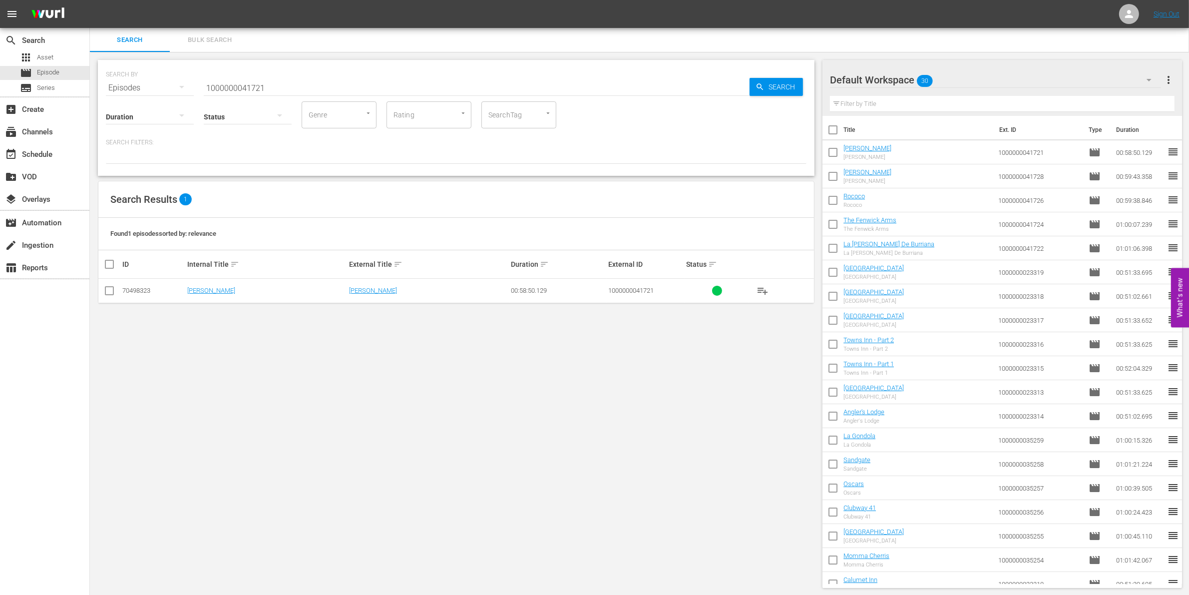
click at [830, 150] on input "checkbox" at bounding box center [832, 154] width 21 height 21
checkbox input "true"
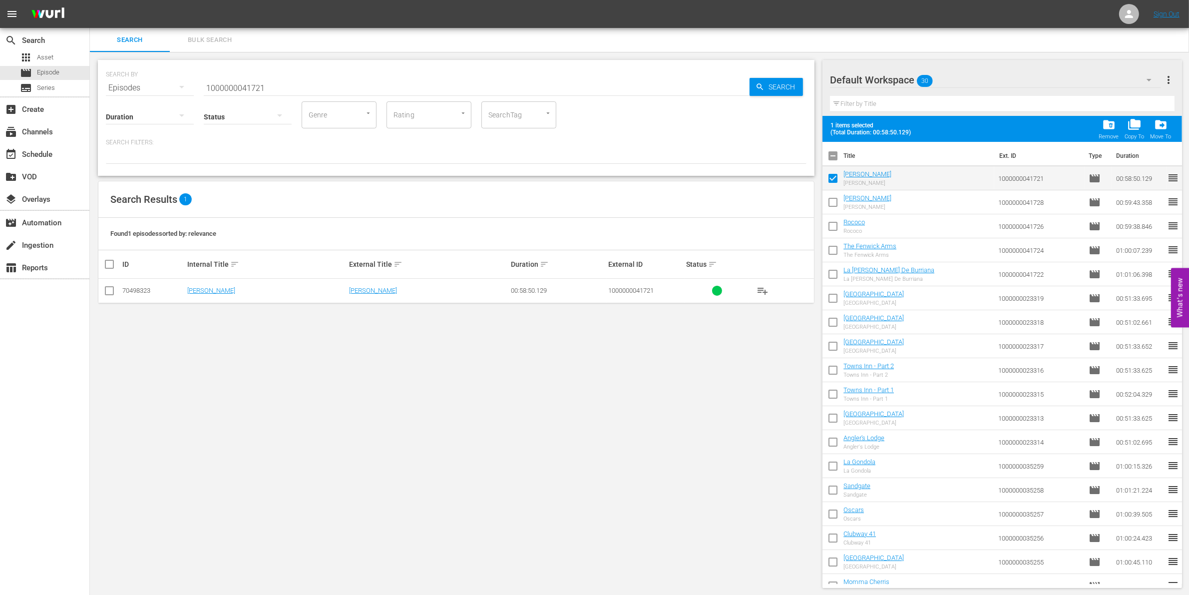
click at [834, 196] on input "checkbox" at bounding box center [832, 204] width 21 height 21
checkbox input "true"
click at [832, 226] on input "checkbox" at bounding box center [832, 228] width 21 height 21
checkbox input "true"
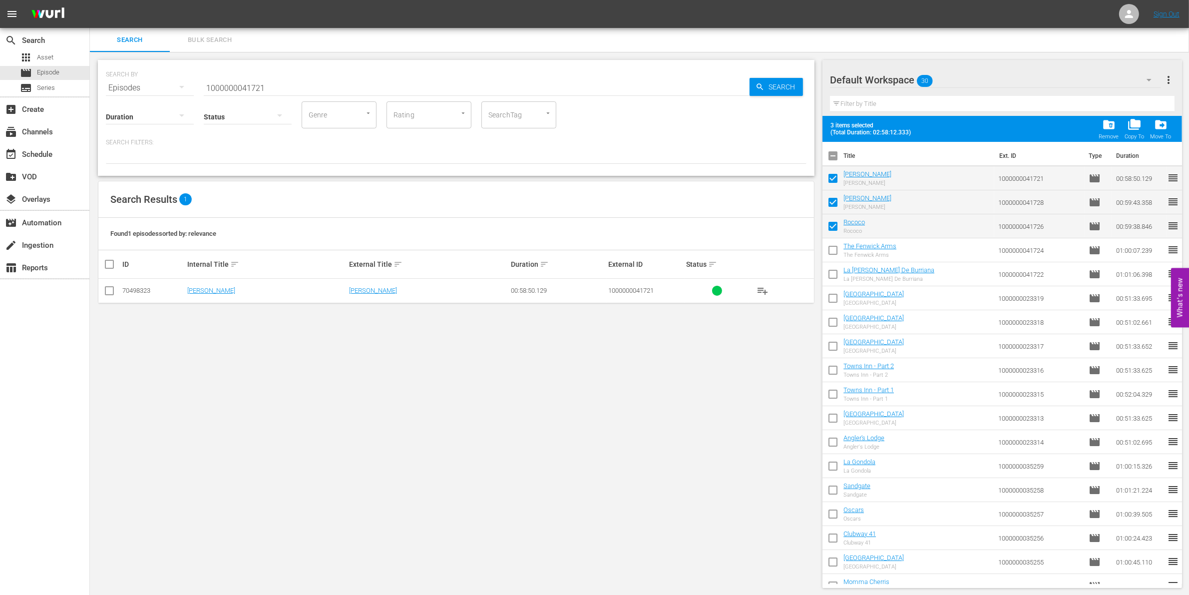
click at [832, 250] on input "checkbox" at bounding box center [832, 252] width 21 height 21
checkbox input "true"
click at [834, 273] on input "checkbox" at bounding box center [832, 276] width 21 height 21
checkbox input "true"
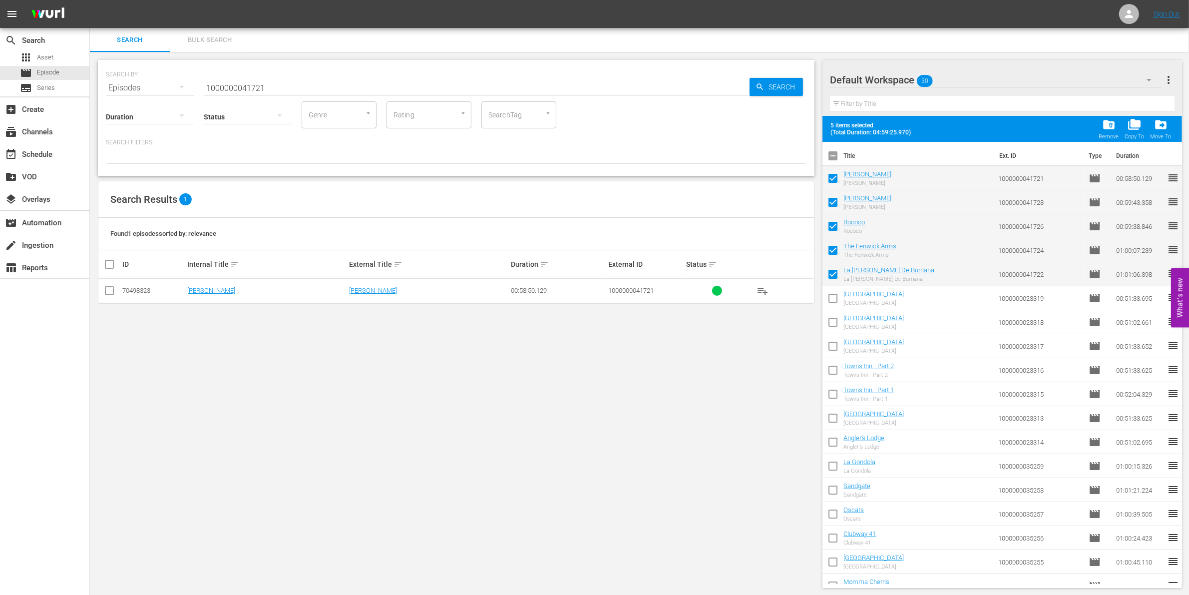
click at [834, 301] on input "checkbox" at bounding box center [832, 300] width 21 height 21
checkbox input "true"
click at [834, 321] on input "checkbox" at bounding box center [832, 324] width 21 height 21
checkbox input "true"
click at [832, 347] on input "checkbox" at bounding box center [832, 347] width 21 height 21
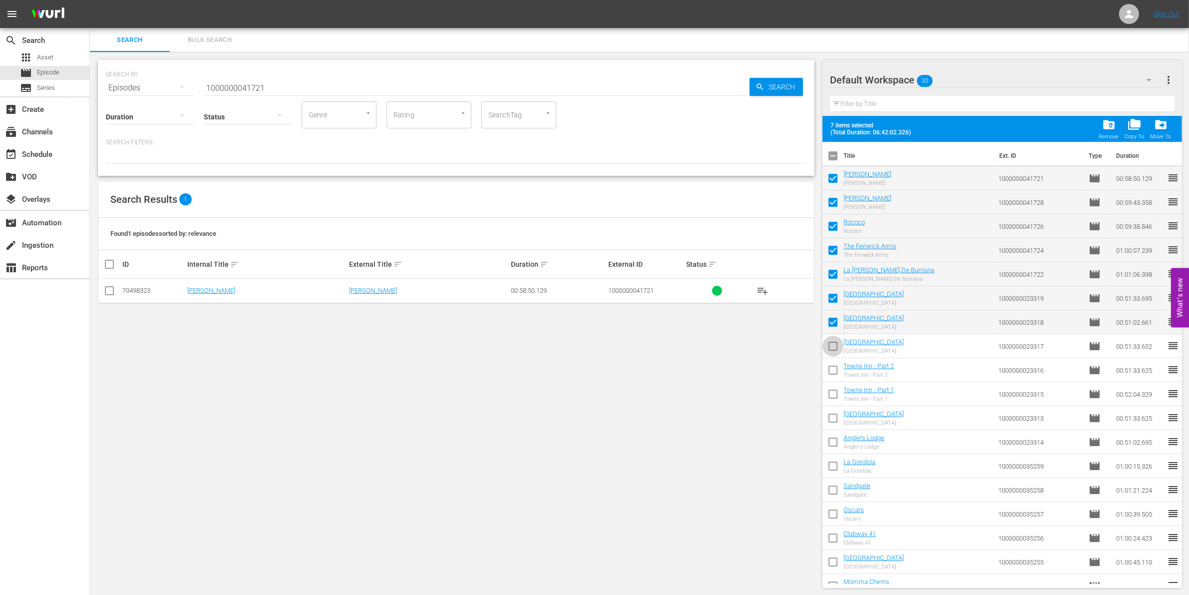
checkbox input "true"
click at [832, 372] on input "checkbox" at bounding box center [832, 371] width 21 height 21
checkbox input "true"
click at [834, 391] on input "checkbox" at bounding box center [832, 395] width 21 height 21
checkbox input "true"
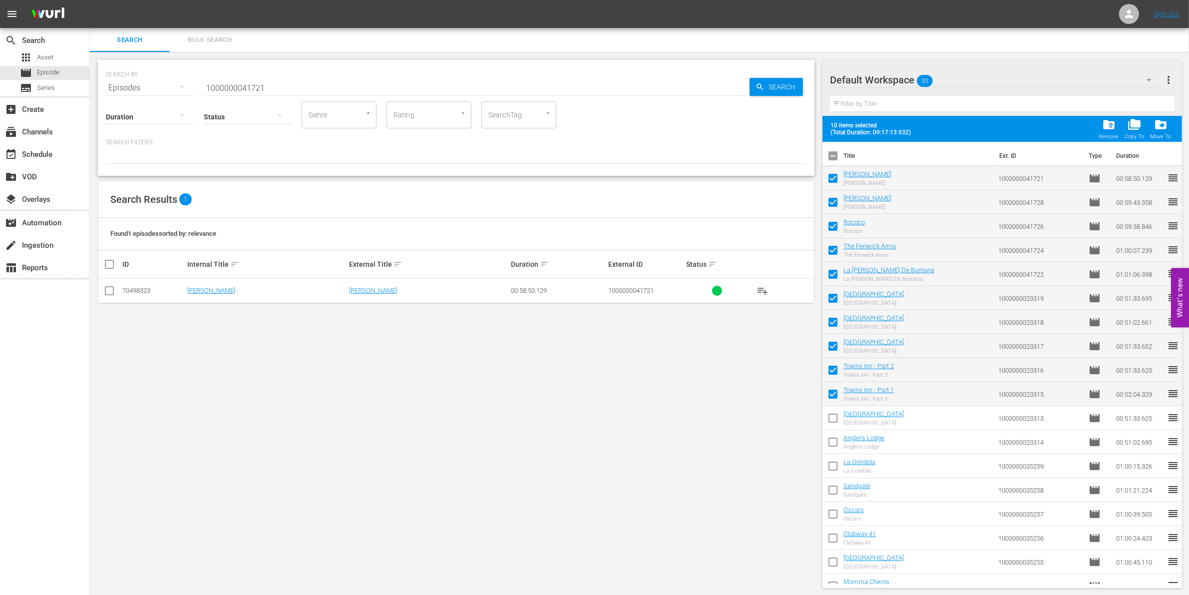
click at [835, 417] on input "checkbox" at bounding box center [832, 419] width 21 height 21
checkbox input "true"
click at [832, 440] on input "checkbox" at bounding box center [832, 443] width 21 height 21
checkbox input "true"
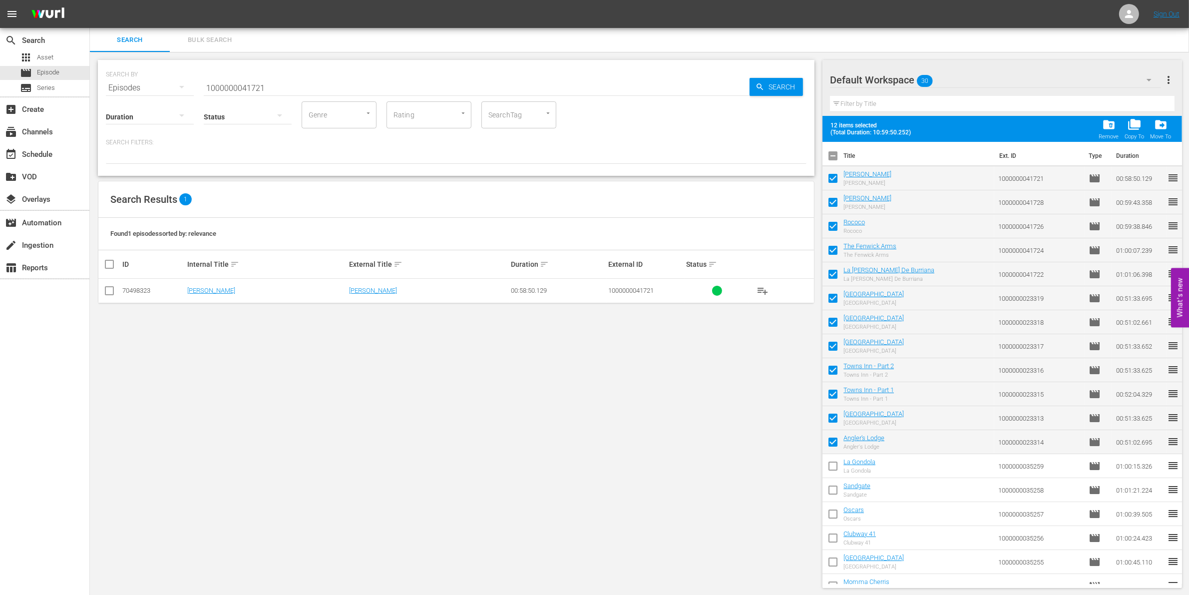
click at [832, 468] on input "checkbox" at bounding box center [832, 467] width 21 height 21
checkbox input "true"
click at [833, 485] on input "checkbox" at bounding box center [832, 491] width 21 height 21
checkbox input "true"
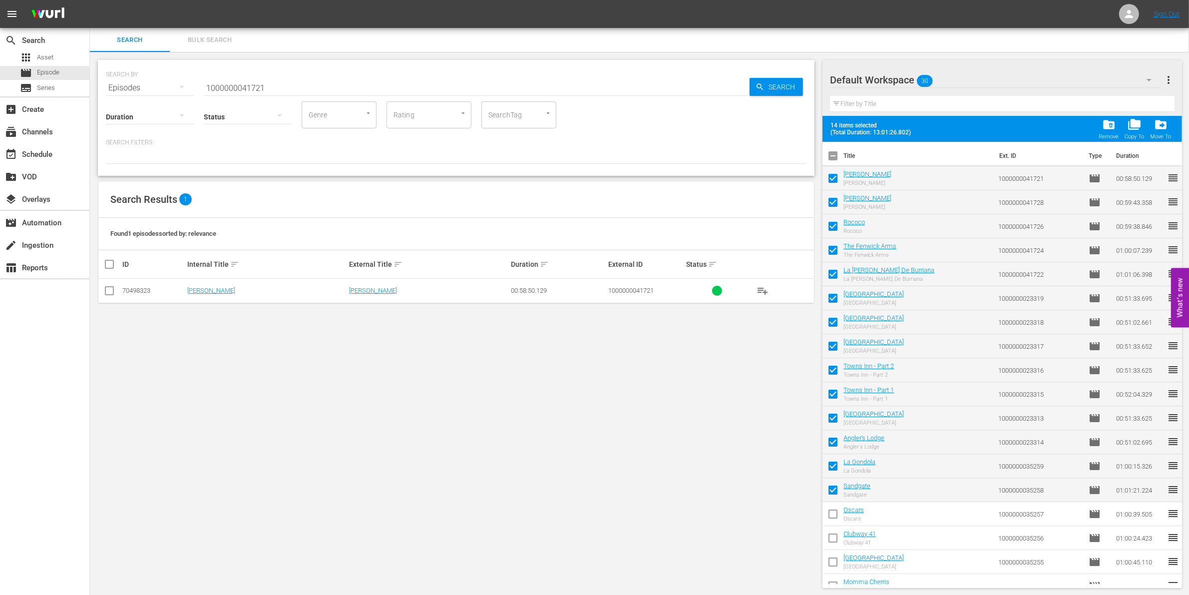
click at [834, 512] on input "checkbox" at bounding box center [832, 515] width 21 height 21
checkbox input "true"
click at [834, 543] on input "checkbox" at bounding box center [832, 539] width 21 height 21
checkbox input "true"
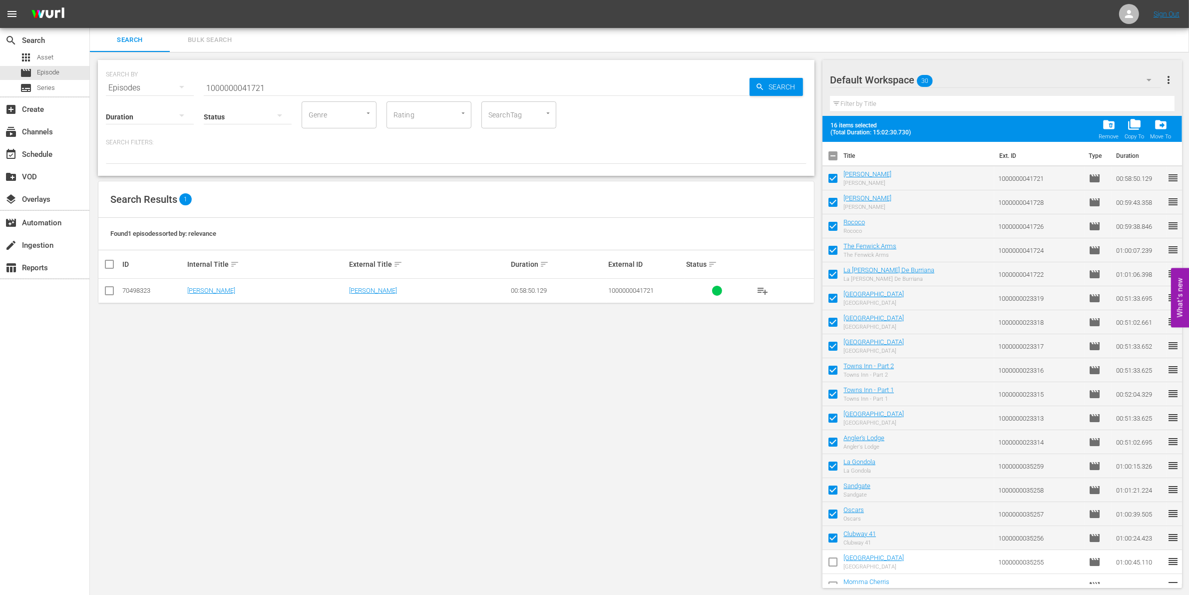
click at [834, 553] on input "checkbox" at bounding box center [832, 563] width 21 height 21
checkbox input "true"
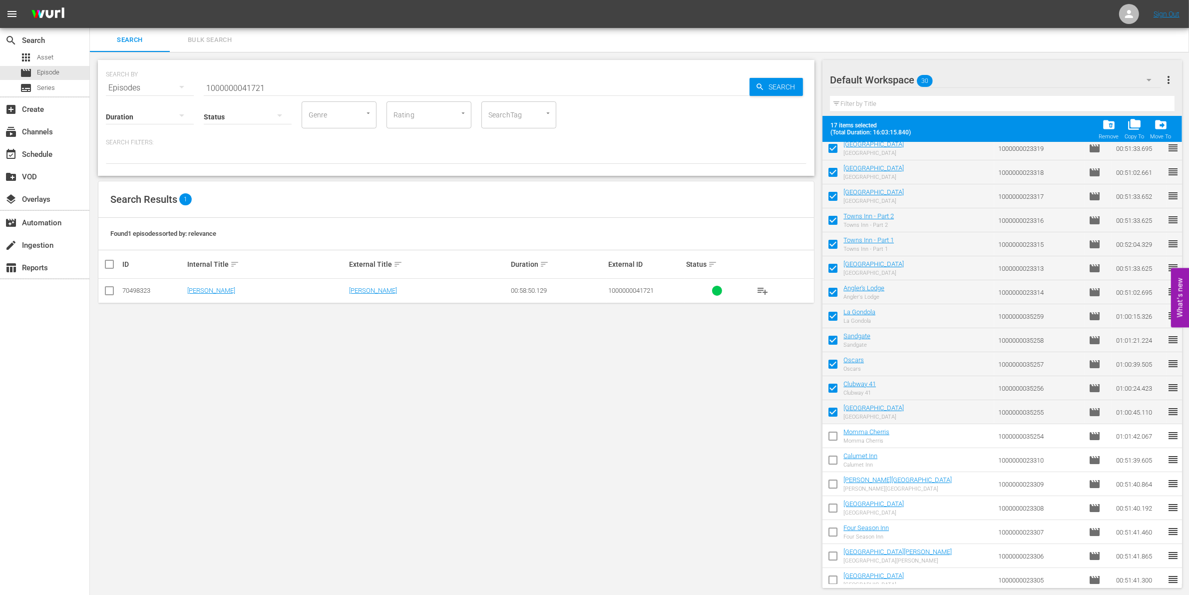
scroll to position [150, 0]
click at [830, 435] on input "checkbox" at bounding box center [832, 437] width 21 height 21
checkbox input "true"
click at [833, 455] on input "checkbox" at bounding box center [832, 461] width 21 height 21
checkbox input "true"
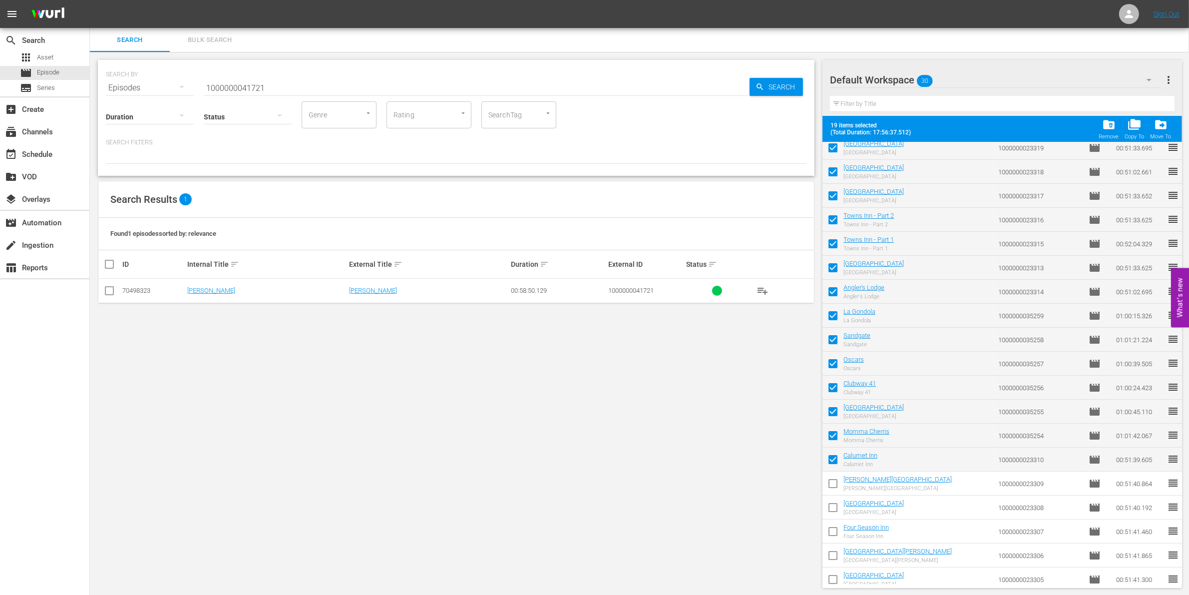
click at [833, 483] on input "checkbox" at bounding box center [832, 485] width 21 height 21
checkbox input "true"
click at [831, 515] on input "checkbox" at bounding box center [832, 509] width 21 height 21
checkbox input "true"
click at [832, 525] on input "checkbox" at bounding box center [832, 533] width 21 height 21
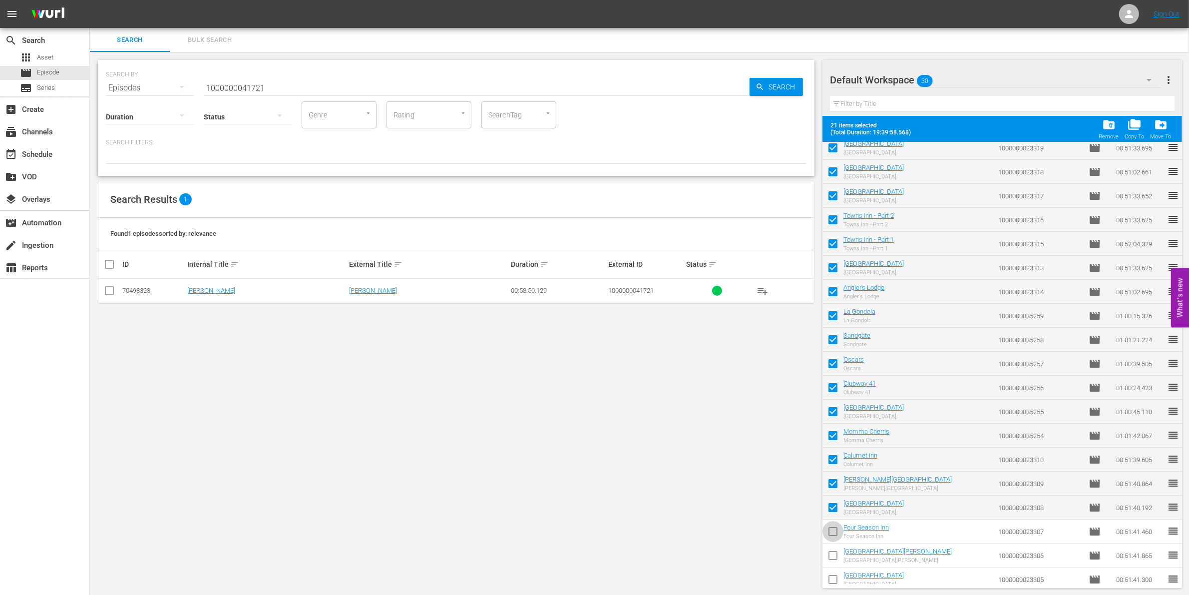
checkbox input "true"
click at [833, 555] on input "checkbox" at bounding box center [832, 557] width 21 height 21
checkbox input "true"
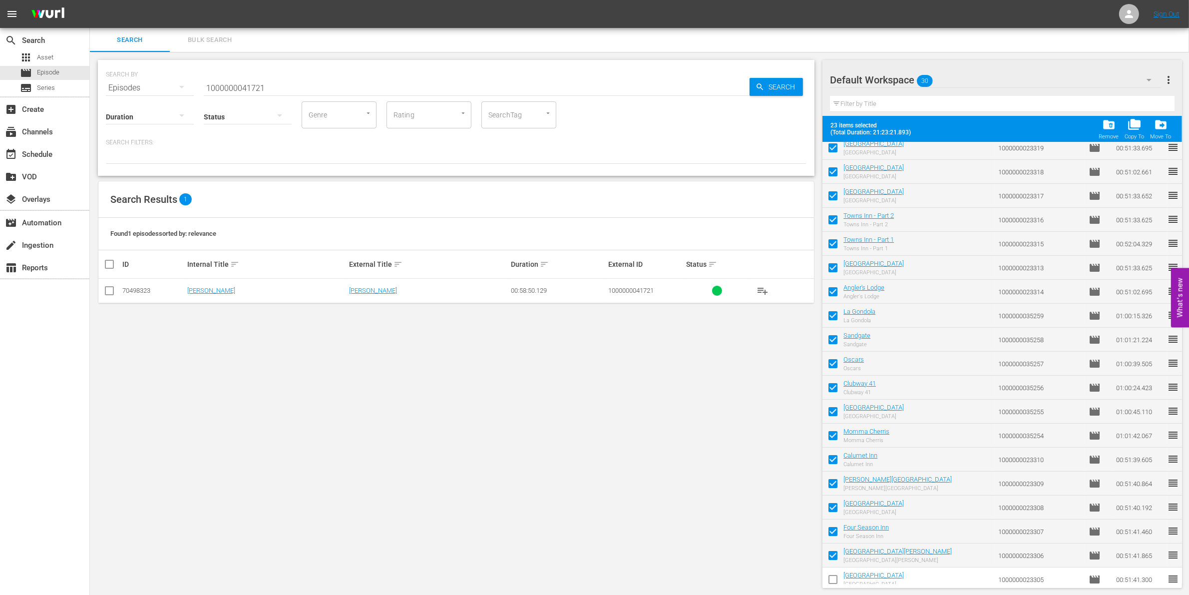
scroll to position [301, 0]
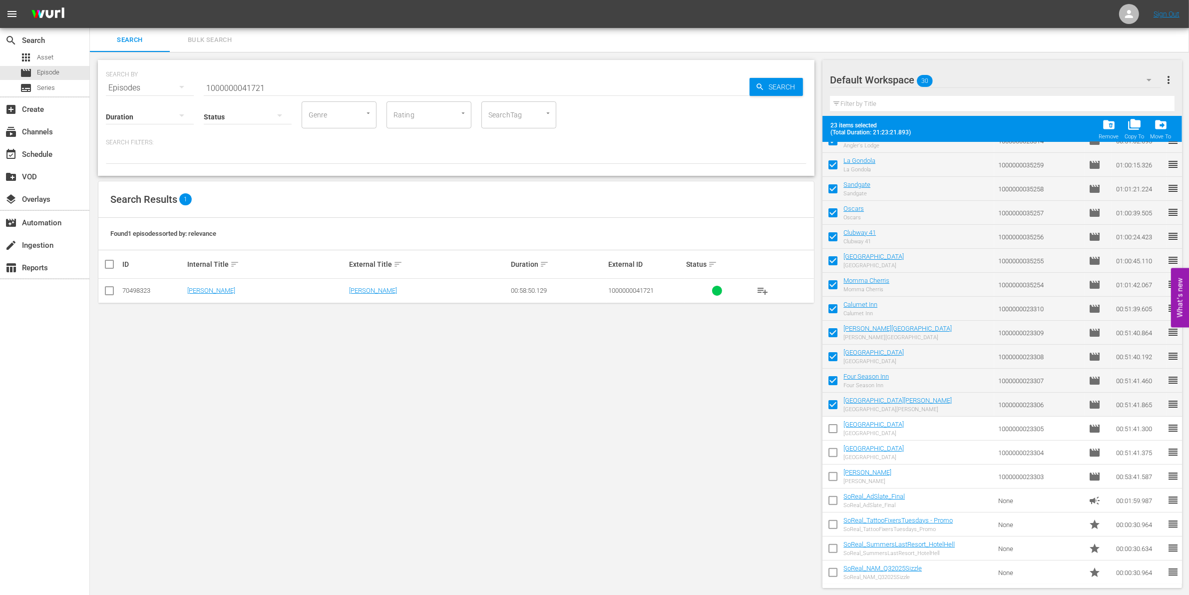
click at [833, 432] on input "checkbox" at bounding box center [832, 430] width 21 height 21
checkbox input "true"
click at [832, 447] on input "checkbox" at bounding box center [832, 454] width 21 height 21
checkbox input "true"
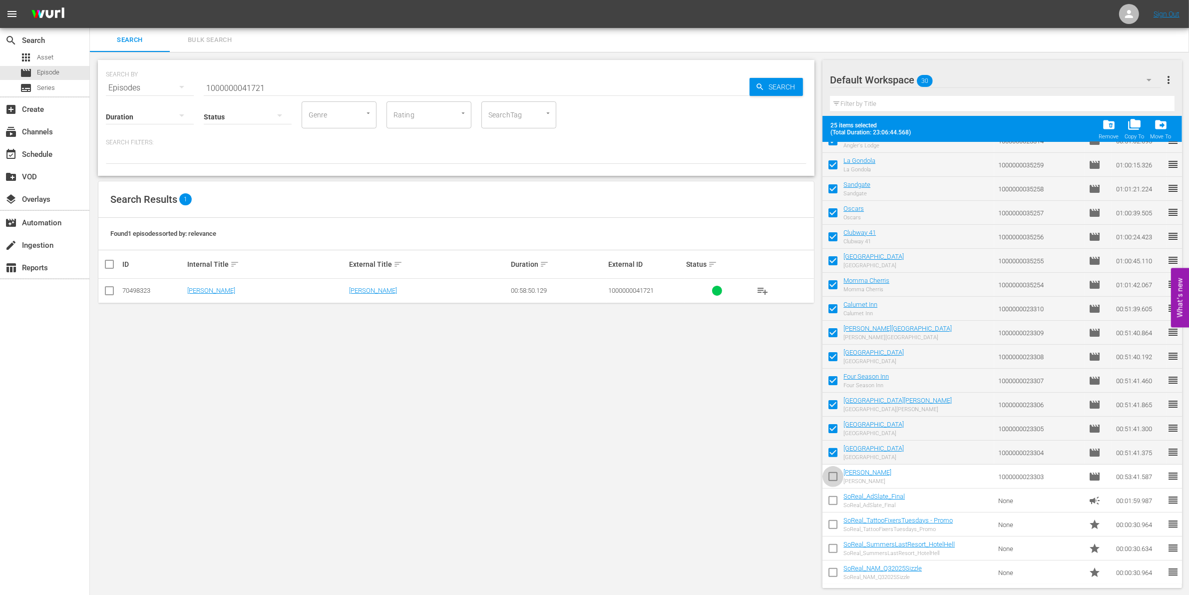
click at [832, 468] on input "checkbox" at bounding box center [832, 478] width 21 height 21
checkbox input "true"
click at [1116, 128] on div "folder_delete Remove" at bounding box center [1108, 129] width 20 height 22
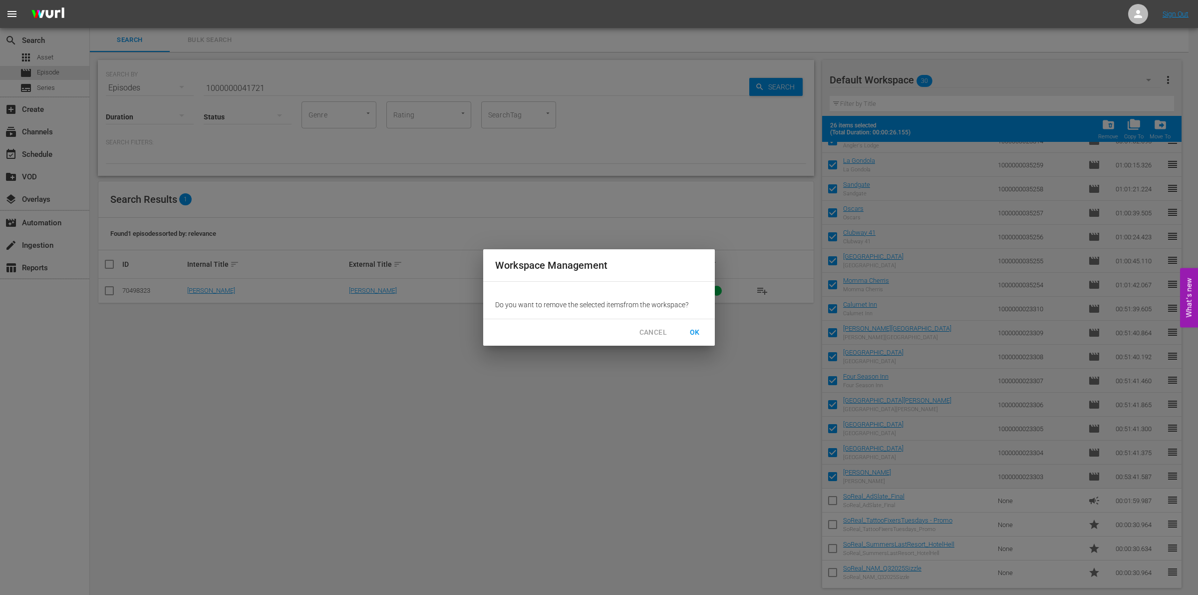
click at [703, 322] on div "CANCEL OK" at bounding box center [599, 332] width 232 height 26
click at [700, 328] on span "OK" at bounding box center [695, 332] width 16 height 12
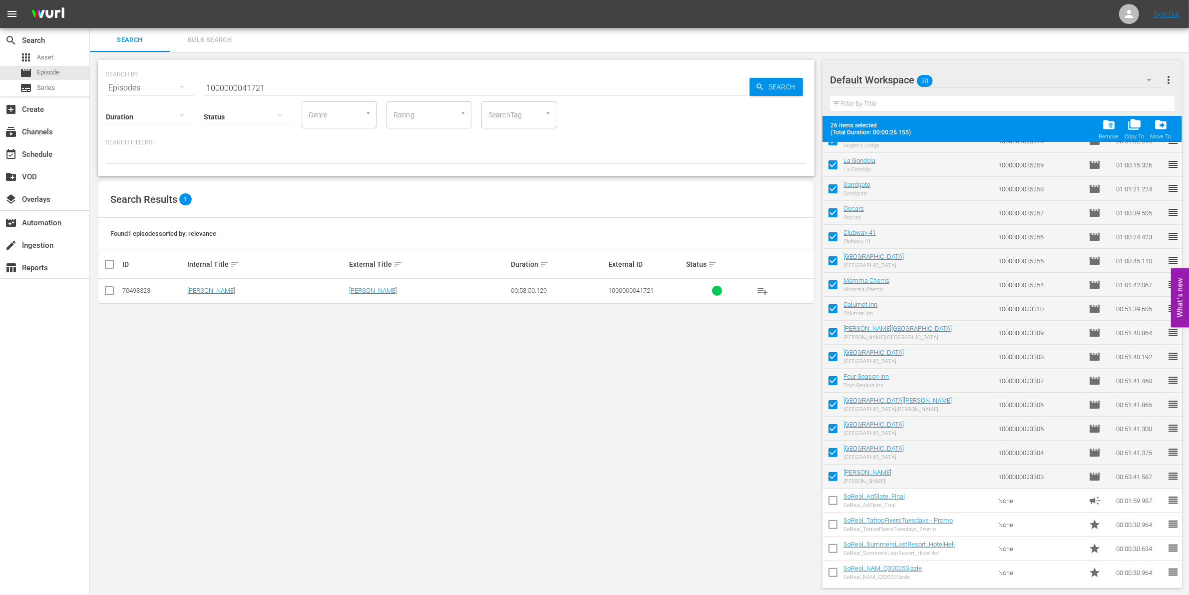
checkbox input "false"
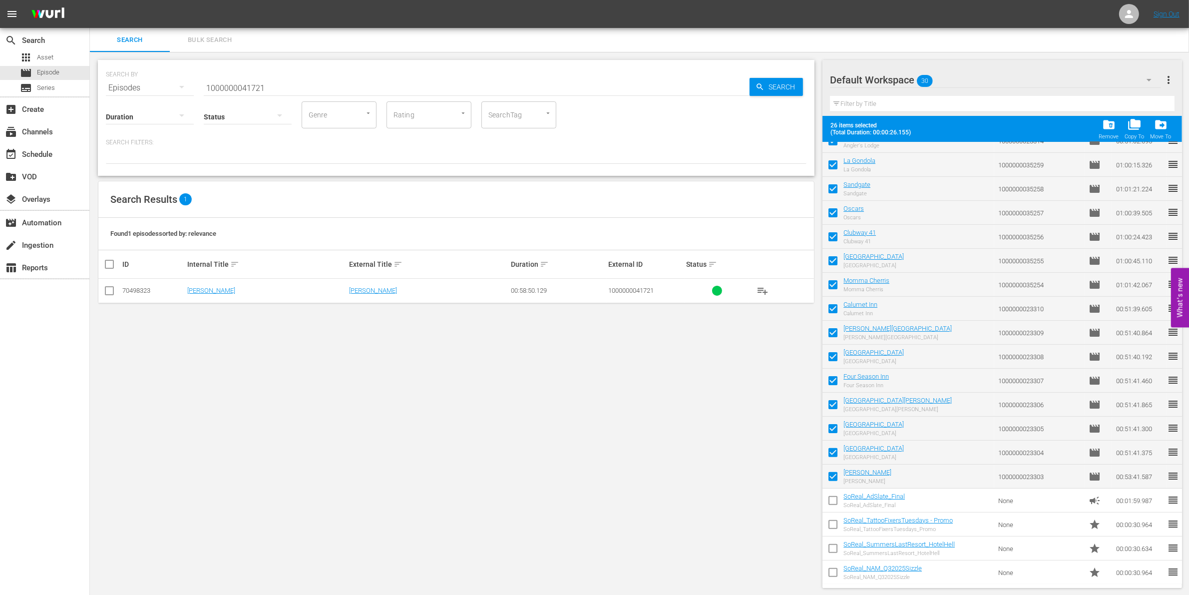
checkbox input "false"
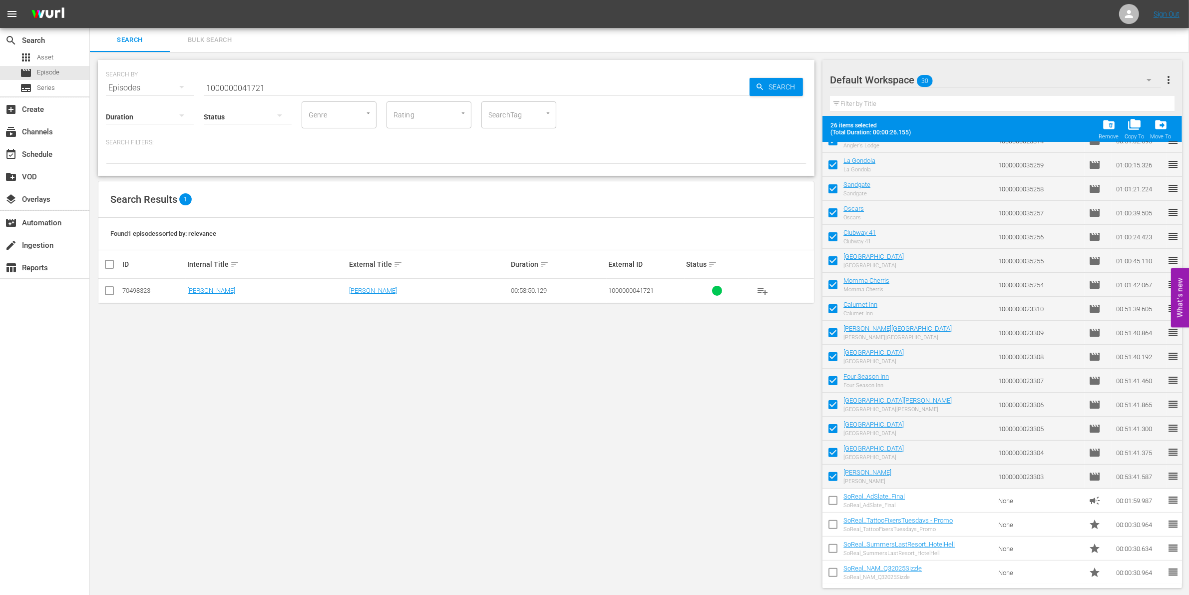
checkbox input "false"
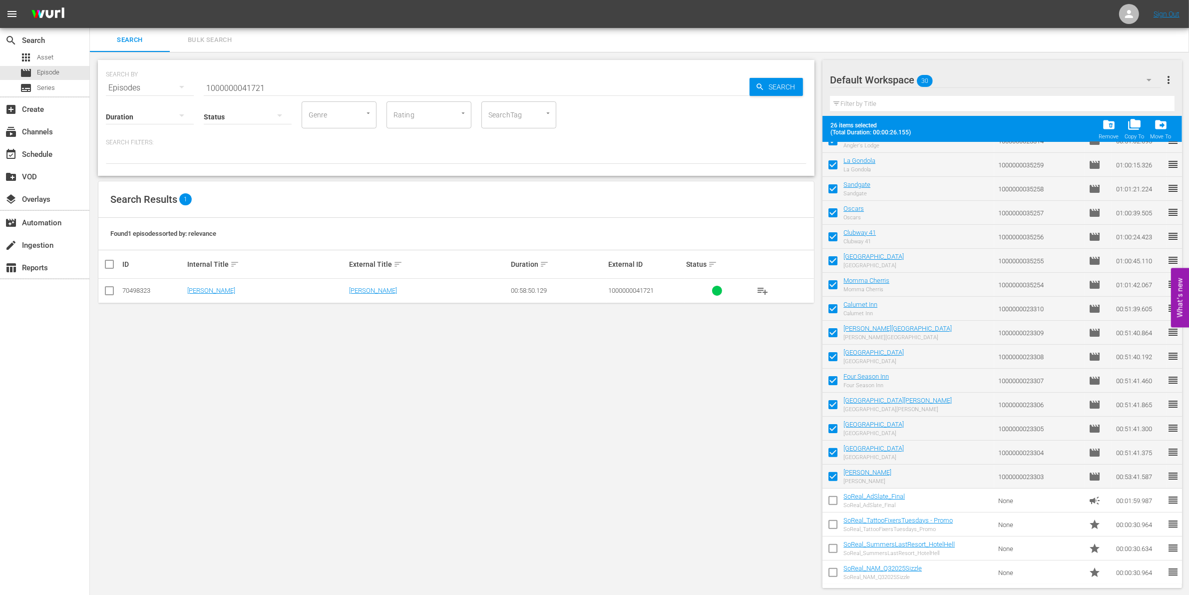
checkbox input "false"
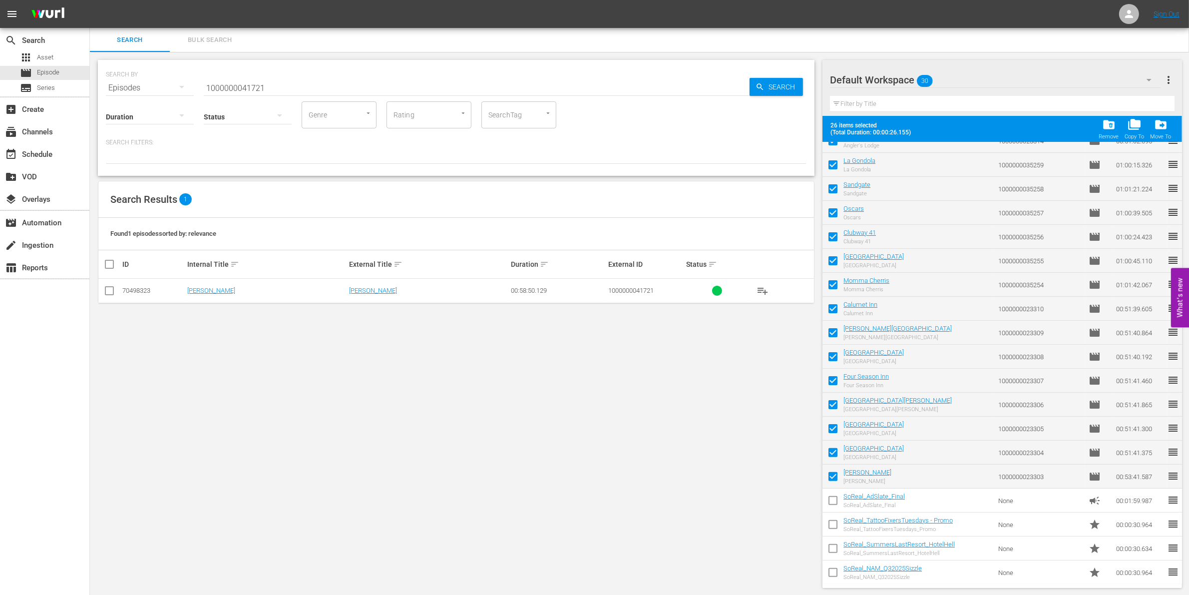
checkbox input "false"
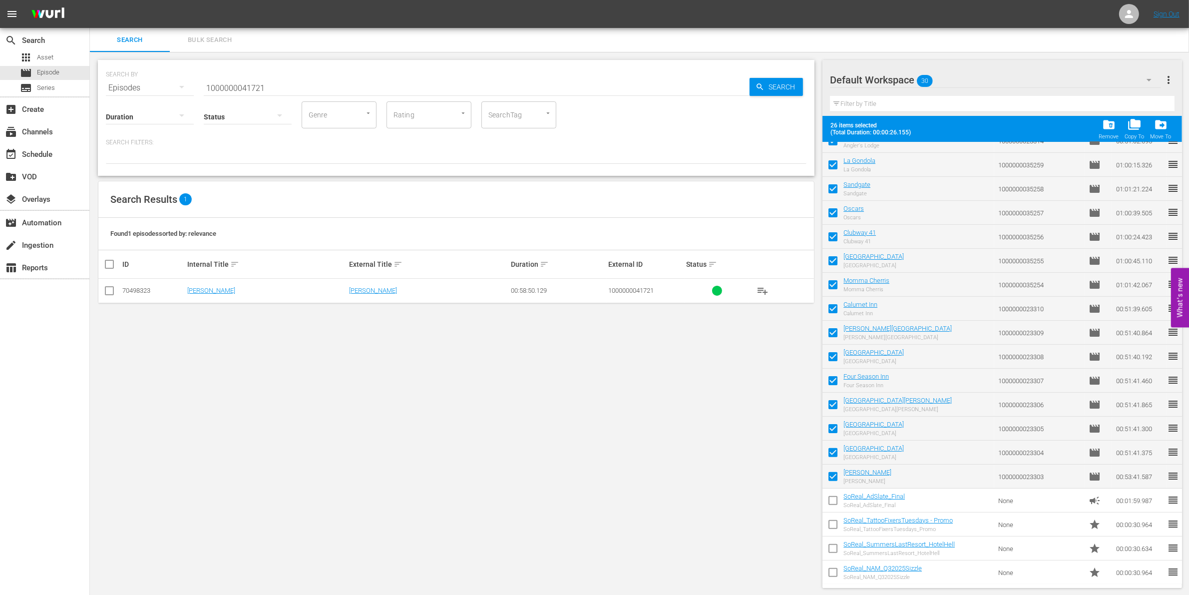
checkbox input "false"
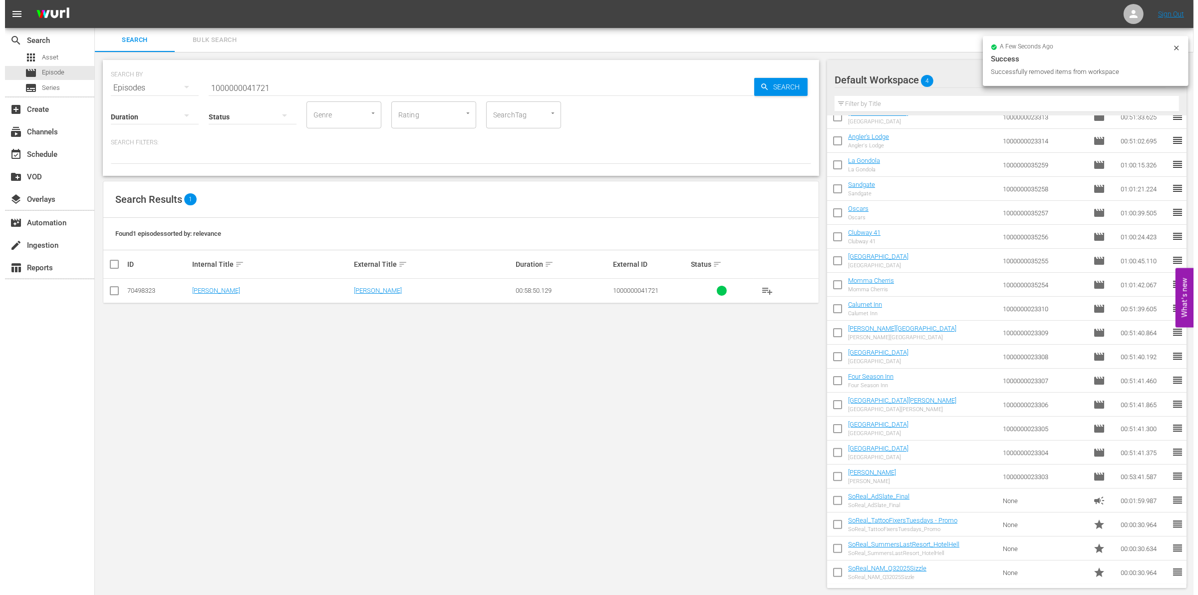
scroll to position [0, 0]
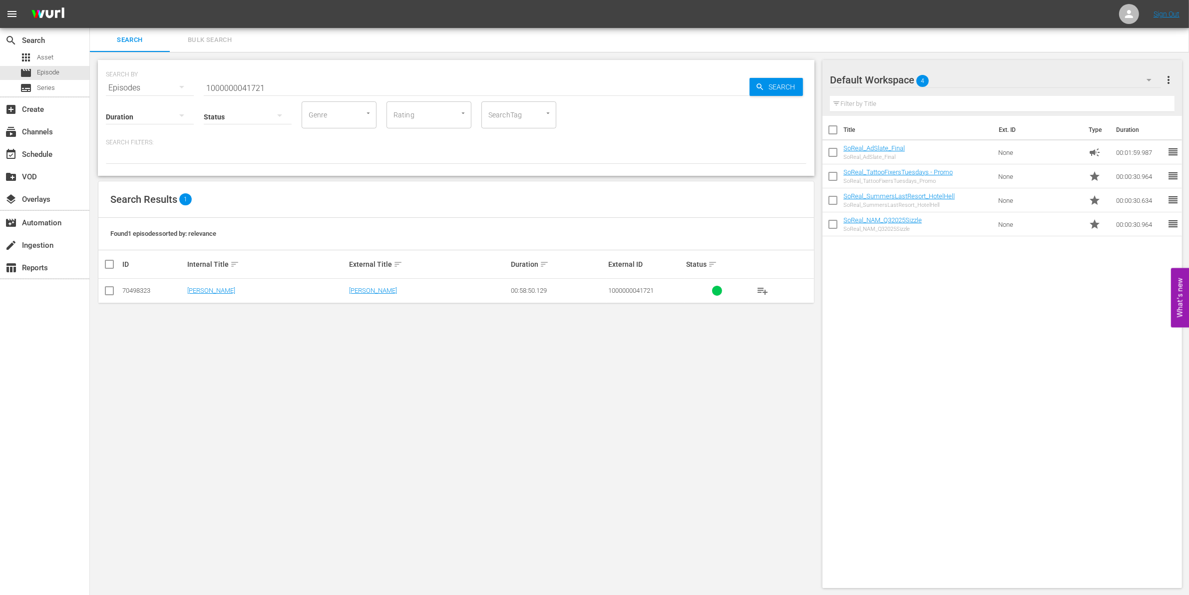
click at [264, 92] on div "Status" at bounding box center [248, 110] width 88 height 36
click at [252, 89] on input "1000000041721" at bounding box center [477, 88] width 546 height 24
paste input "5"
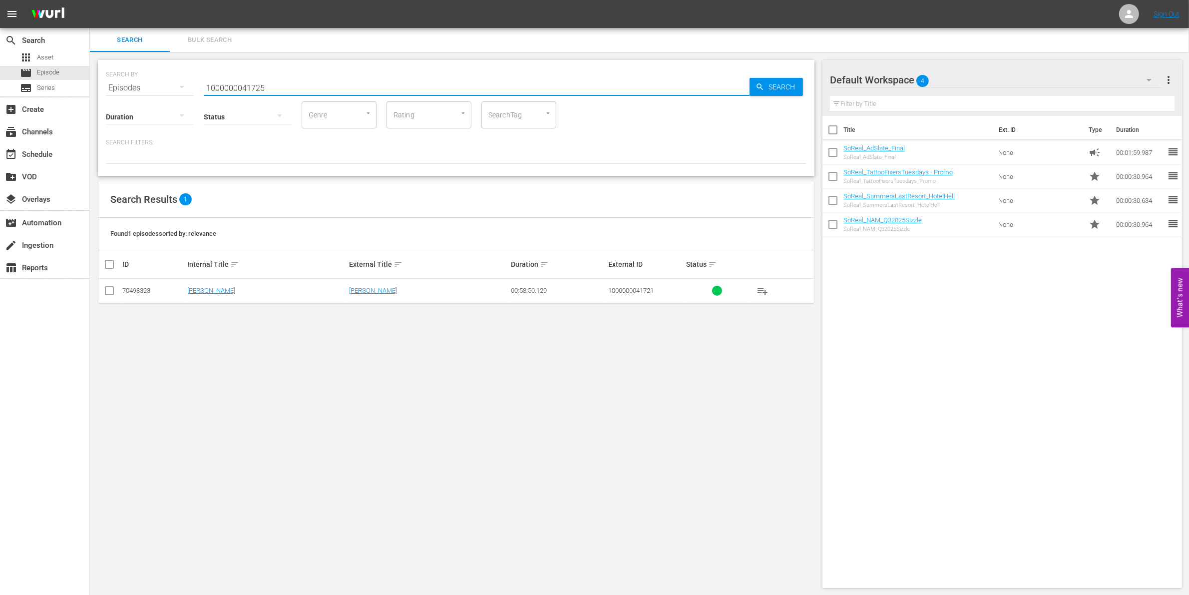
type input "1000000041725"
click at [106, 288] on input "checkbox" at bounding box center [109, 293] width 12 height 12
checkbox input "true"
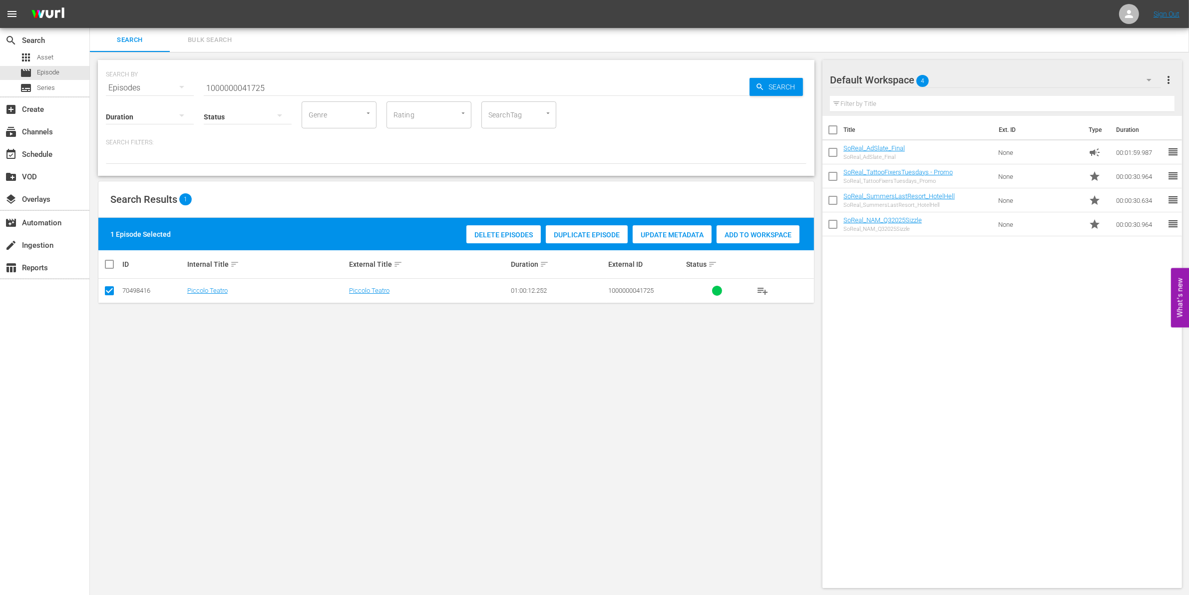
click at [725, 242] on div "Add to Workspace" at bounding box center [757, 234] width 83 height 19
click at [348, 81] on input "1000000041725" at bounding box center [477, 88] width 546 height 24
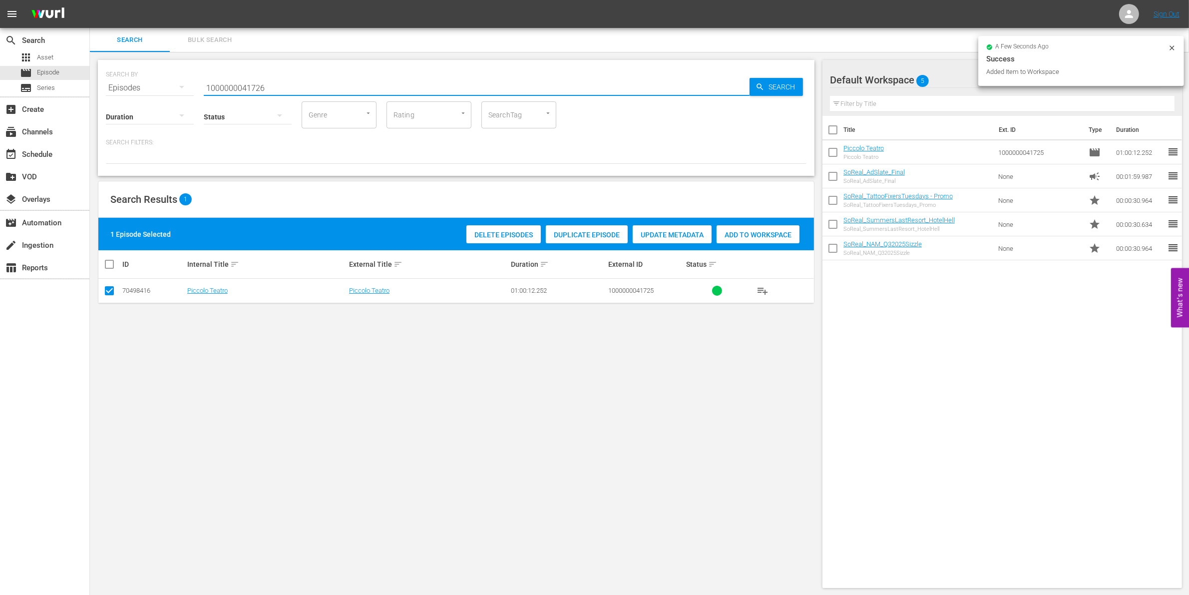
type input "1000000041726"
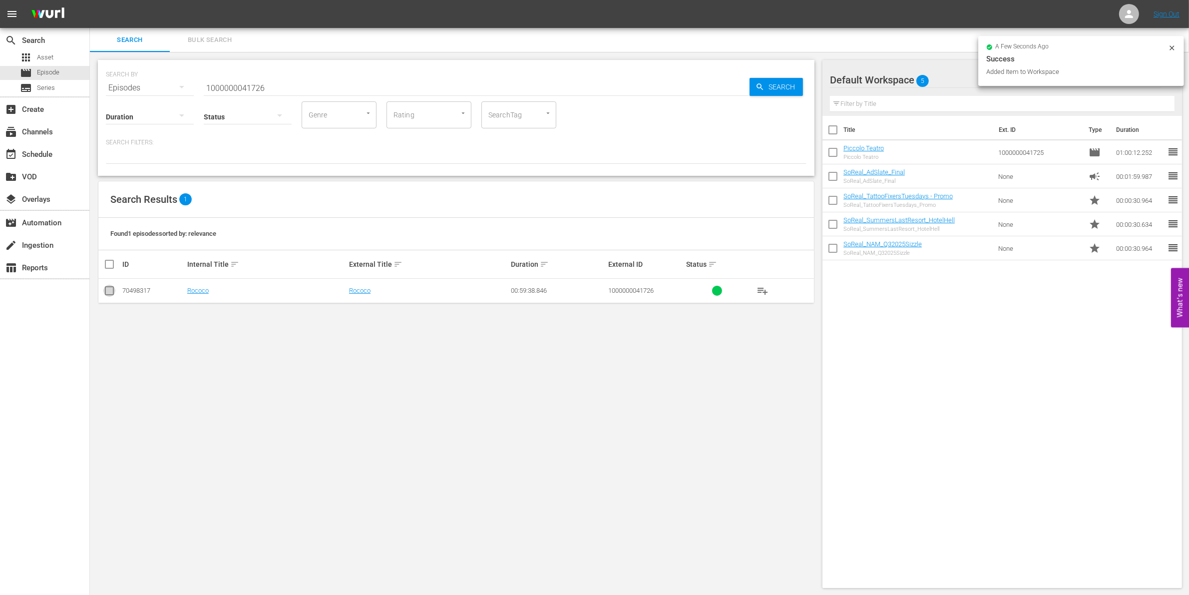
click at [108, 295] on input "checkbox" at bounding box center [109, 293] width 12 height 12
checkbox input "true"
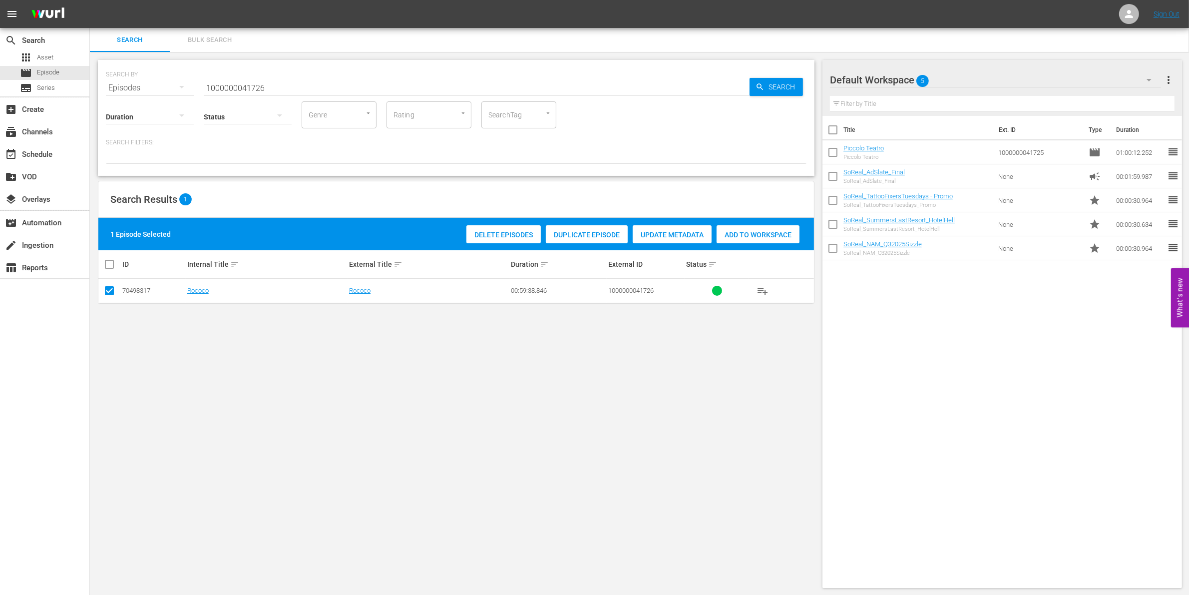
click at [745, 234] on span "Add to Workspace" at bounding box center [757, 235] width 83 height 8
click at [291, 90] on input "1000000041726" at bounding box center [477, 88] width 546 height 24
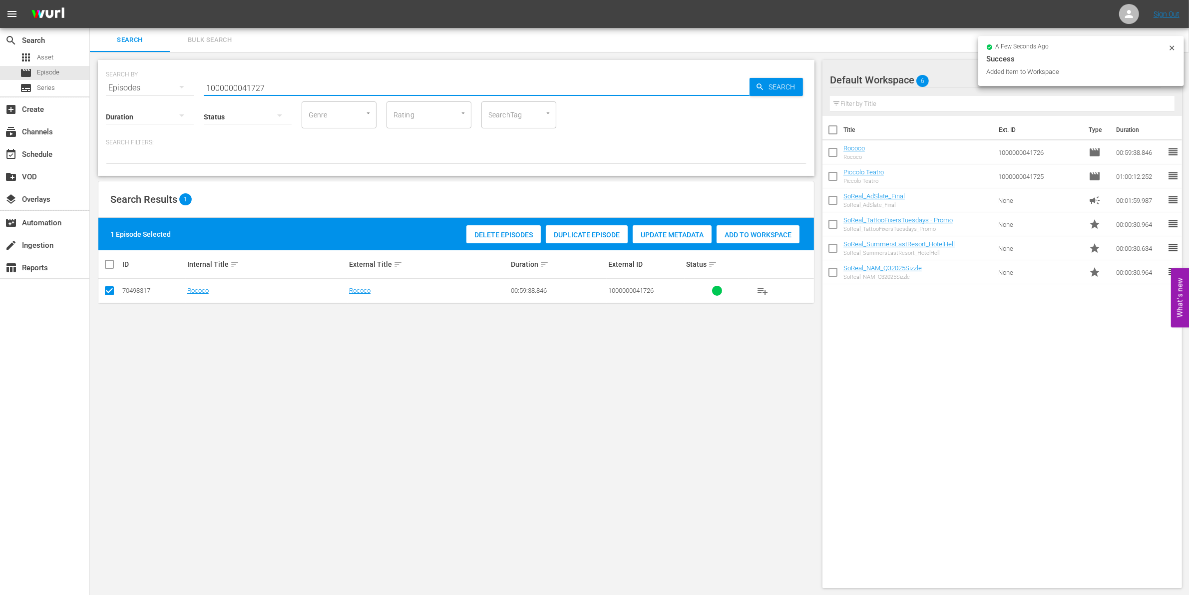
type input "1000000041727"
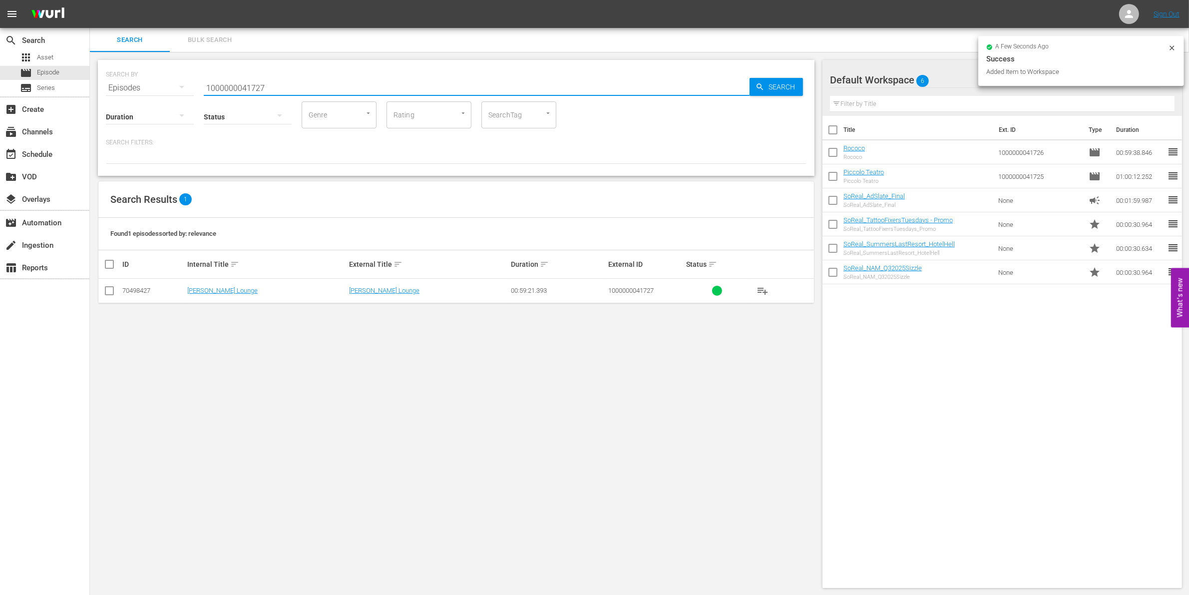
click at [107, 291] on input "checkbox" at bounding box center [109, 293] width 12 height 12
checkbox input "true"
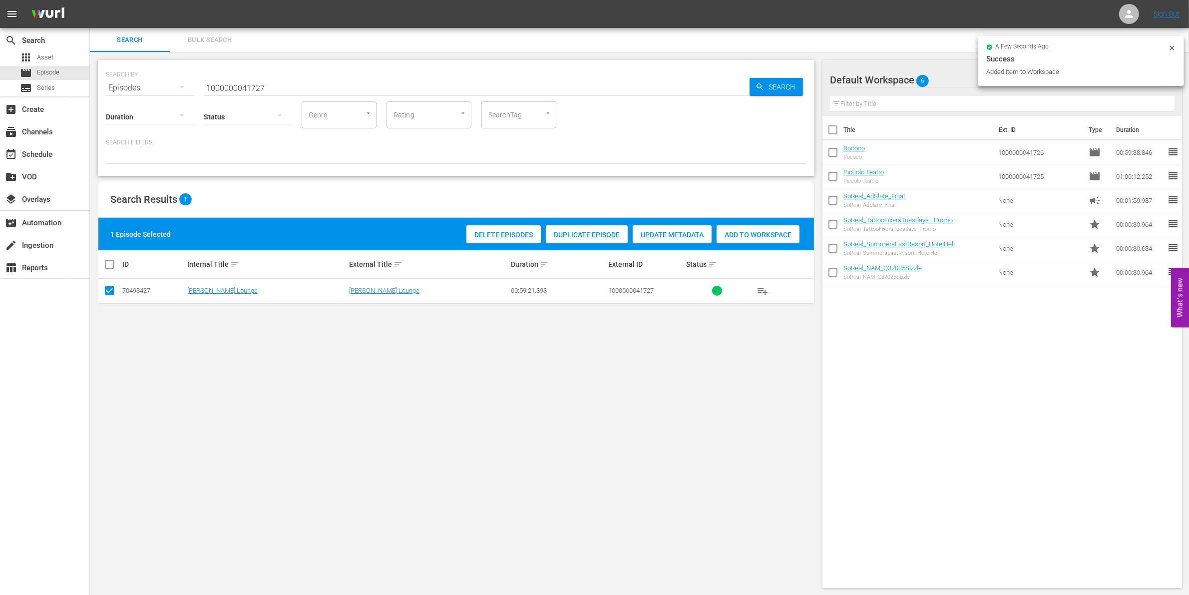
click at [770, 231] on span "Add to Workspace" at bounding box center [757, 235] width 83 height 8
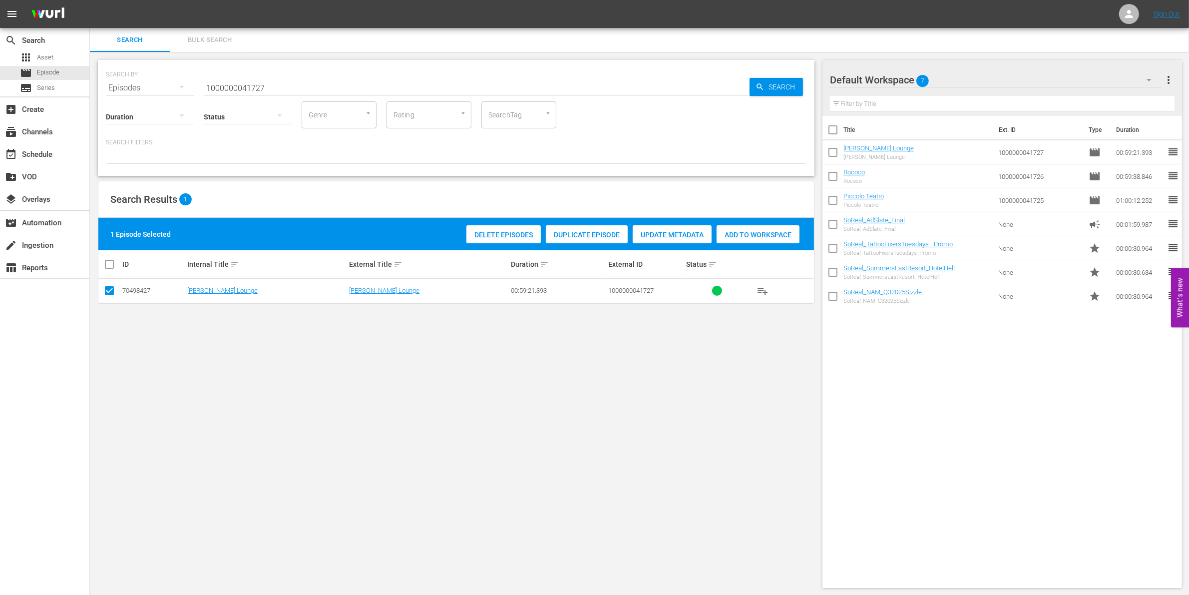
click at [245, 89] on input "1000000041727" at bounding box center [477, 88] width 546 height 24
paste input "35252"
type input "1000000035252"
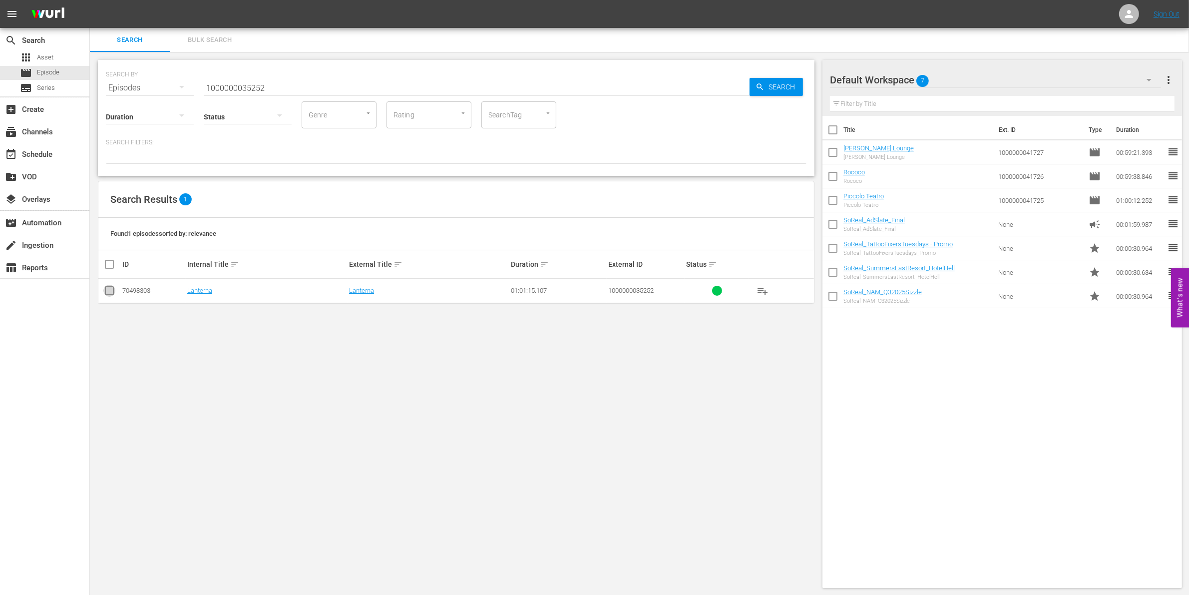
click at [113, 288] on input "checkbox" at bounding box center [109, 293] width 12 height 12
checkbox input "true"
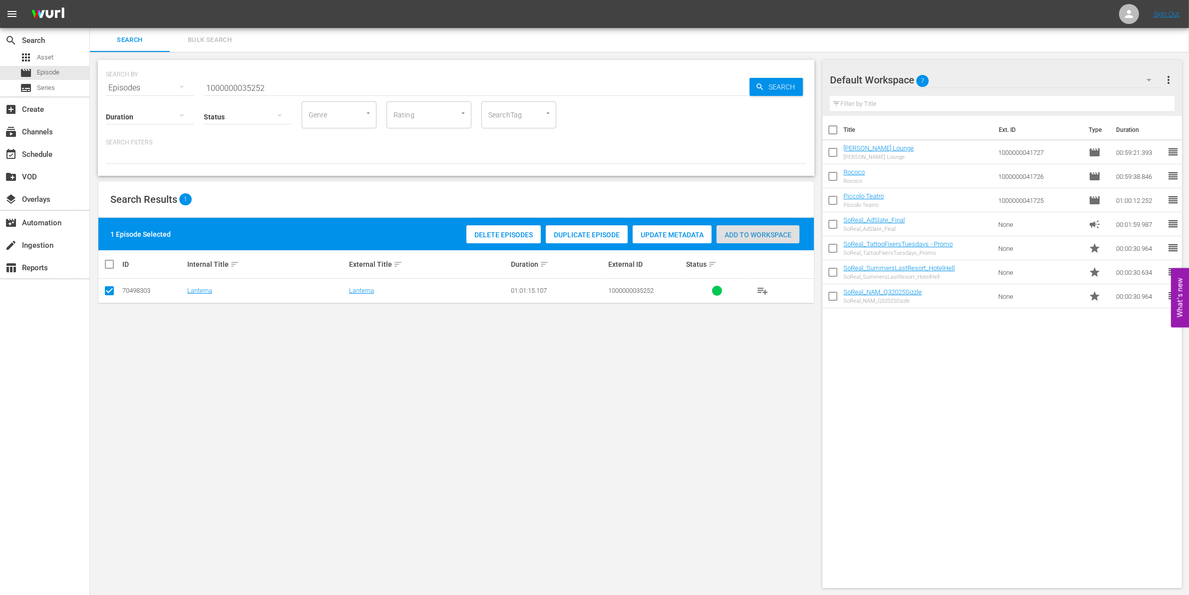
click at [750, 236] on span "Add to Workspace" at bounding box center [757, 235] width 83 height 8
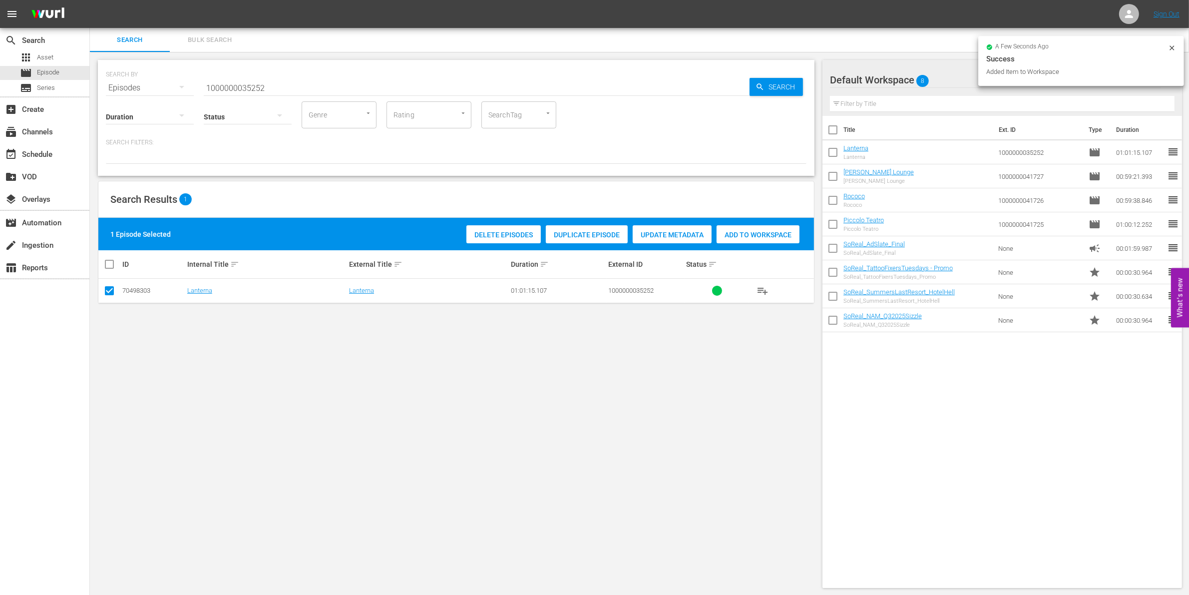
click at [308, 88] on input "1000000035252" at bounding box center [477, 88] width 546 height 24
type input "1000000035253"
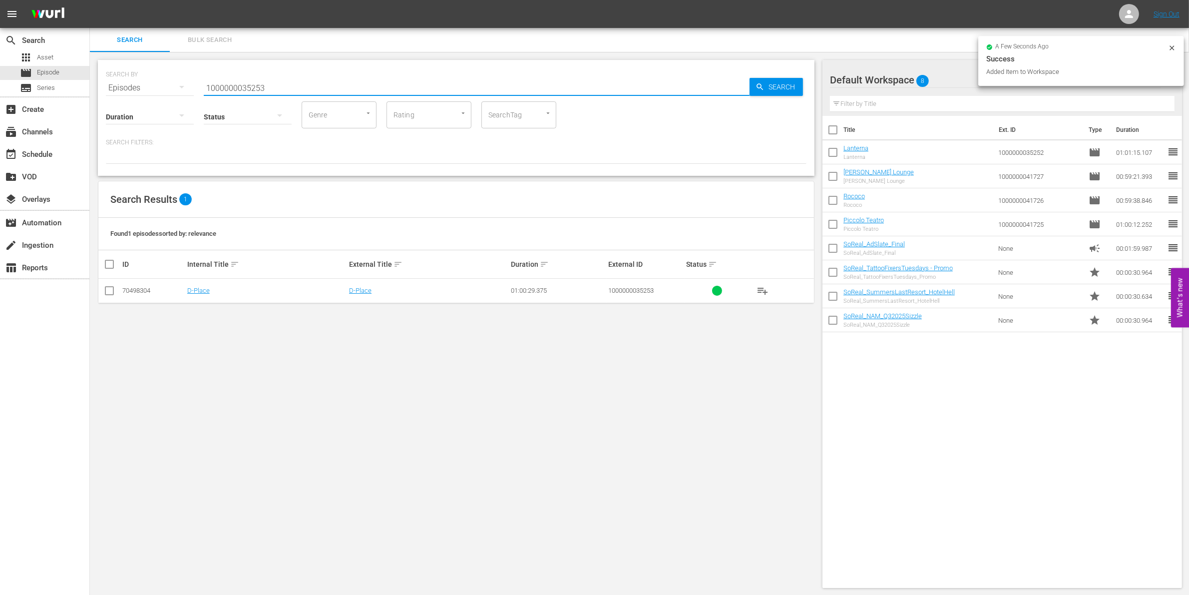
click at [112, 288] on input "checkbox" at bounding box center [109, 293] width 12 height 12
checkbox input "true"
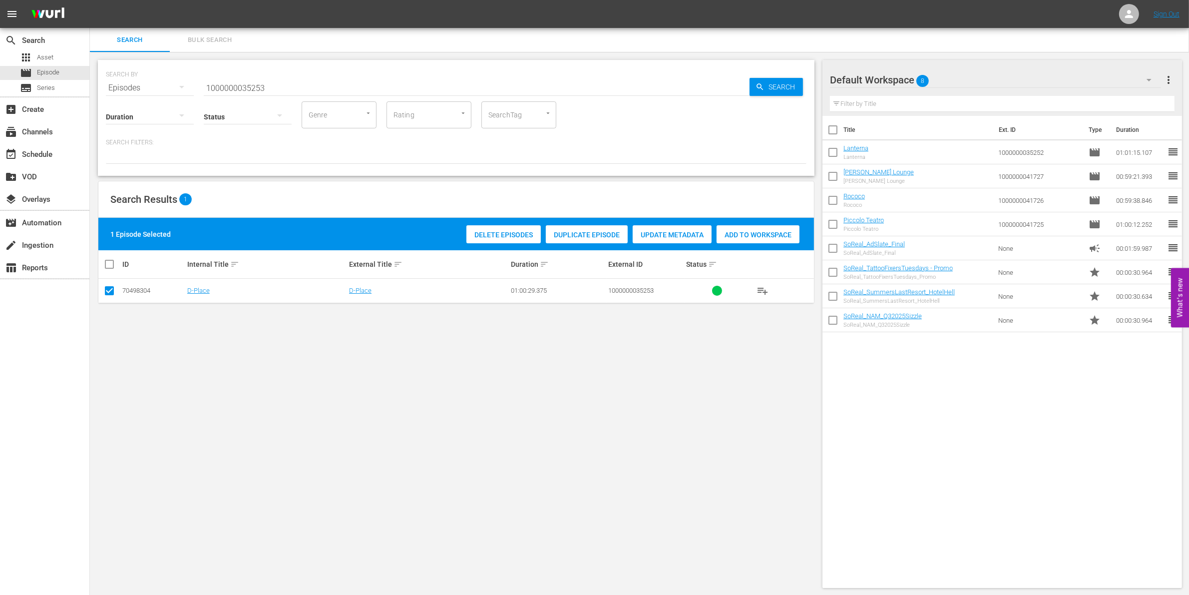
click at [779, 227] on div "Add to Workspace" at bounding box center [757, 234] width 83 height 19
click at [248, 88] on input "1000000035253" at bounding box center [477, 88] width 546 height 24
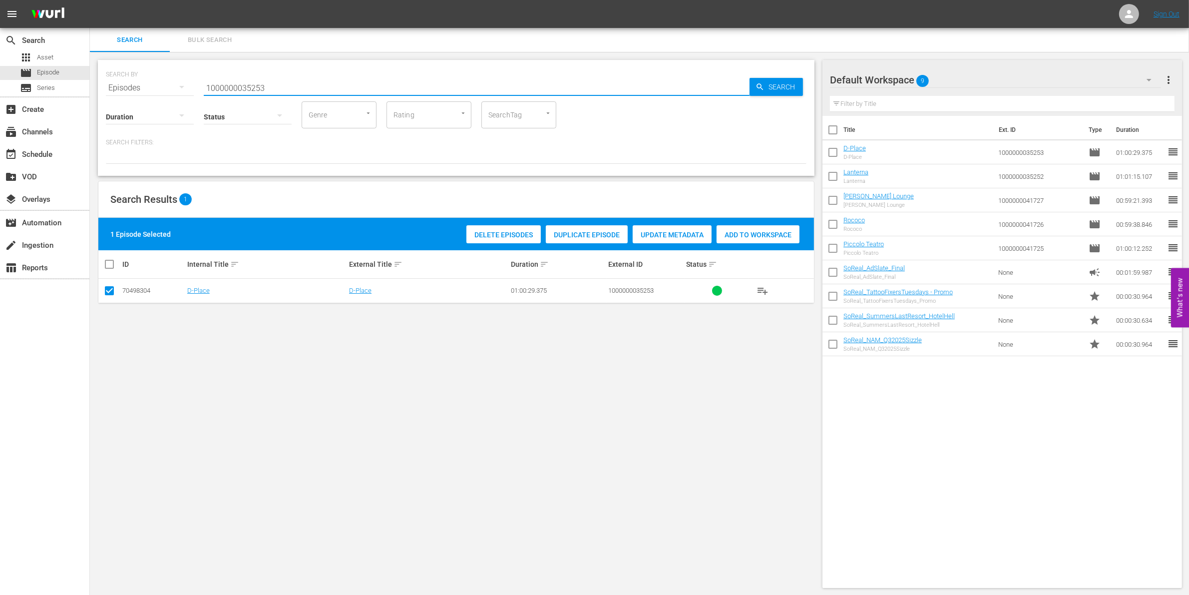
click at [248, 88] on input "1000000035253" at bounding box center [477, 88] width 546 height 24
paste input "CEG10029665"
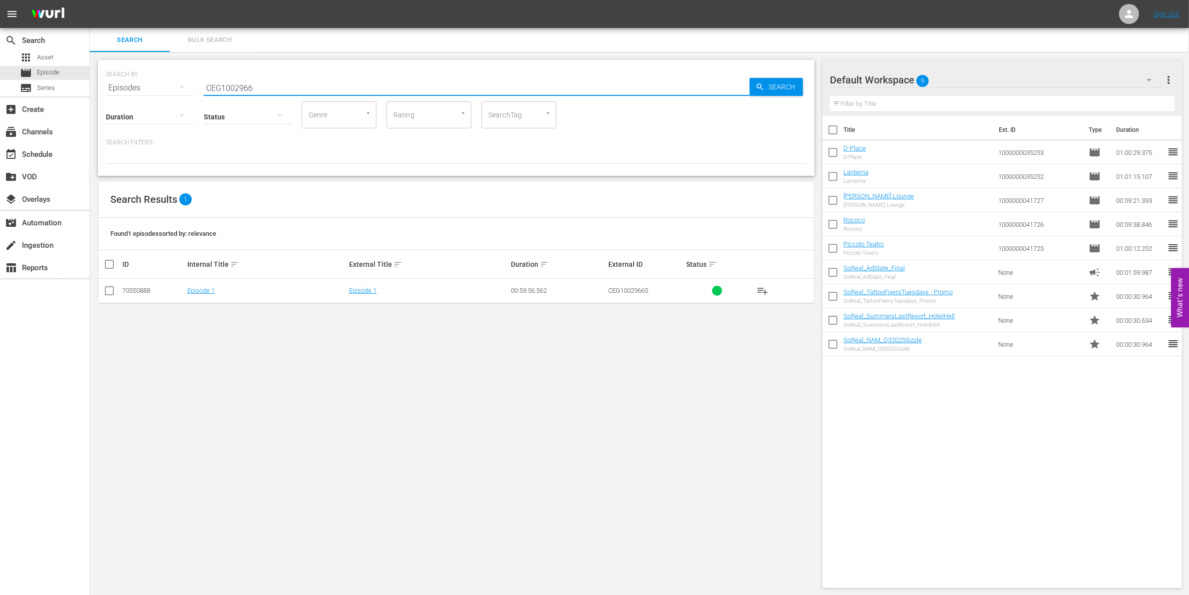
type input "CEG1002966"
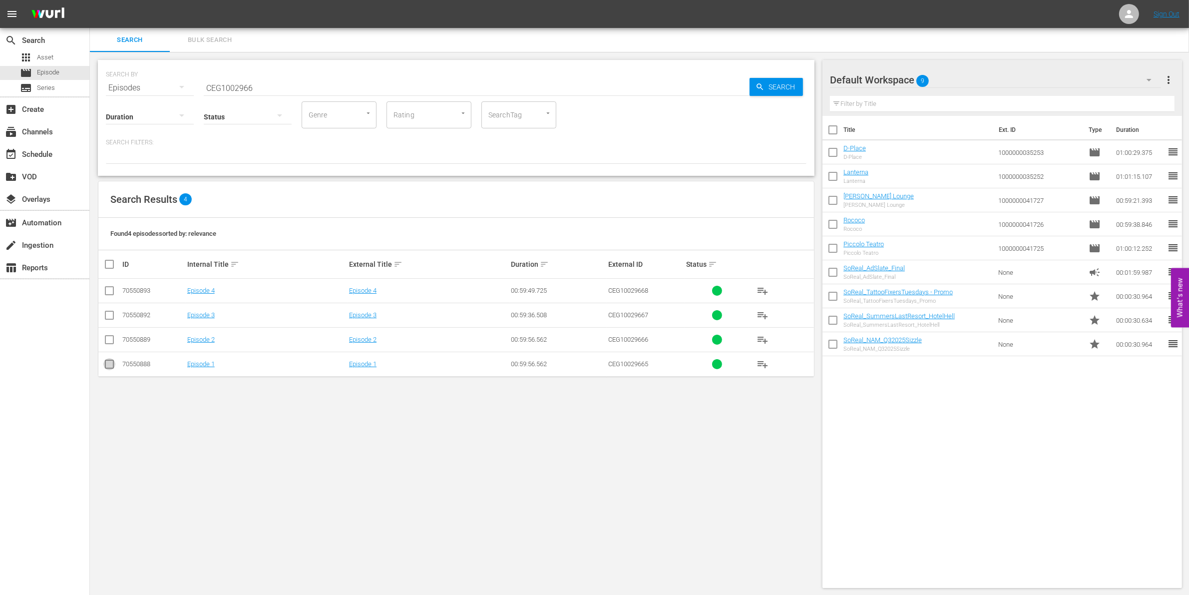
click at [105, 363] on input "checkbox" at bounding box center [109, 366] width 12 height 12
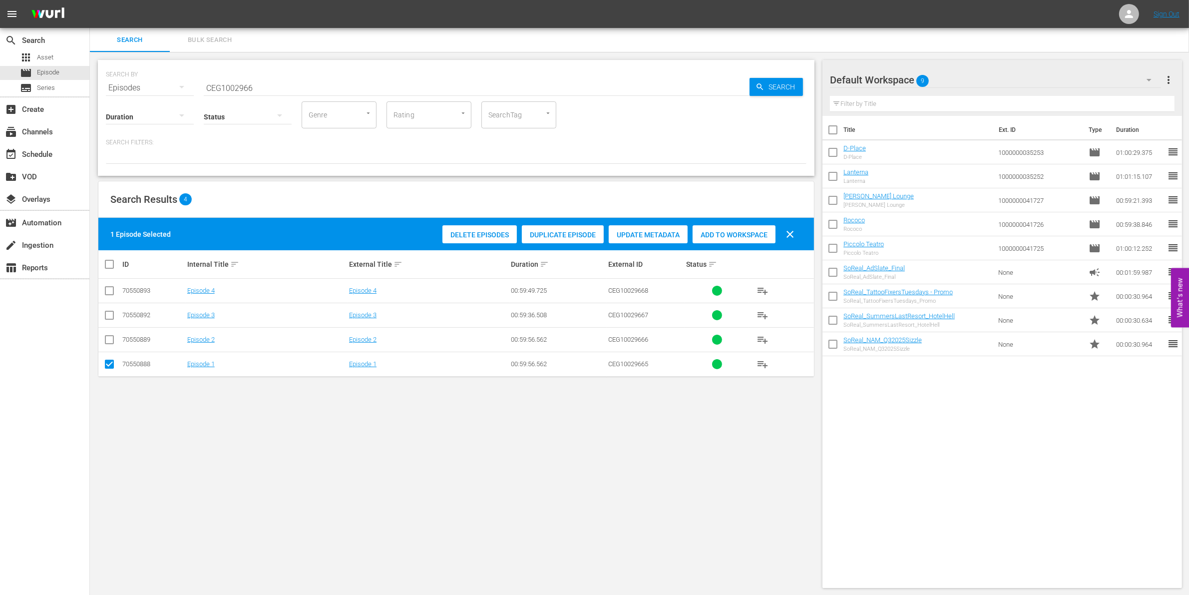
click at [744, 232] on span "Add to Workspace" at bounding box center [733, 235] width 83 height 8
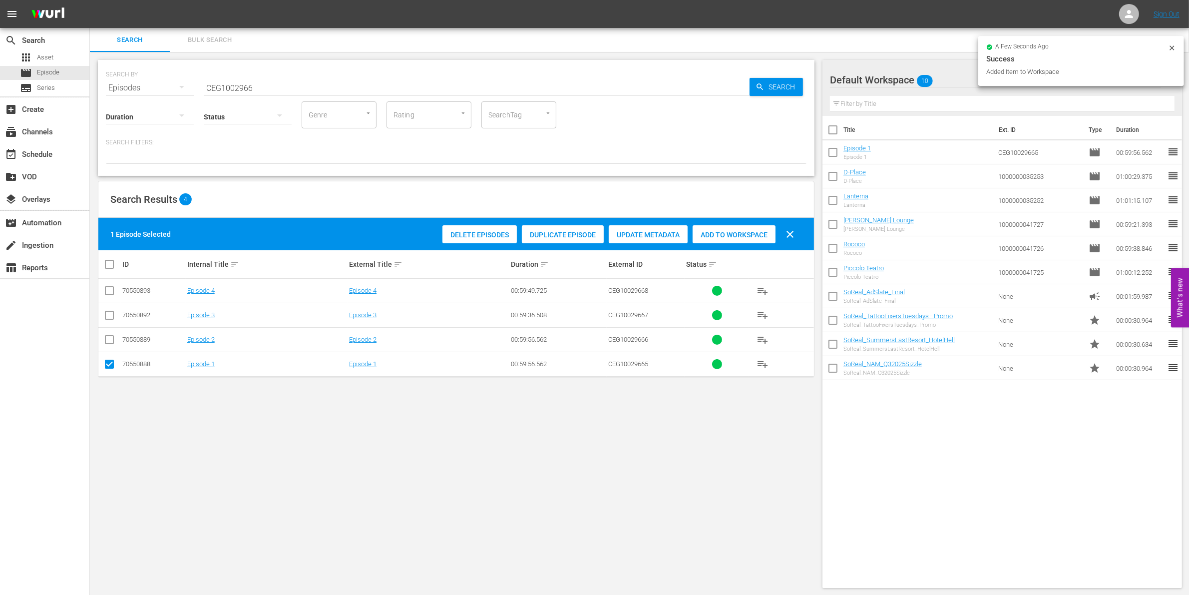
click at [106, 367] on input "checkbox" at bounding box center [109, 366] width 12 height 12
checkbox input "false"
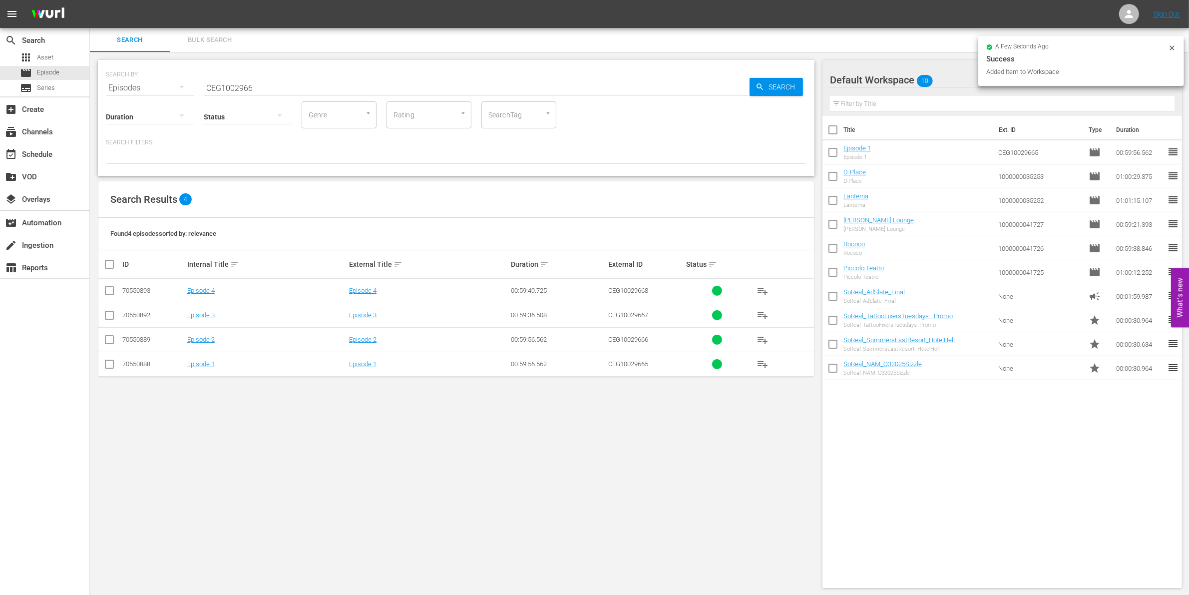
click at [106, 338] on input "checkbox" at bounding box center [109, 341] width 12 height 12
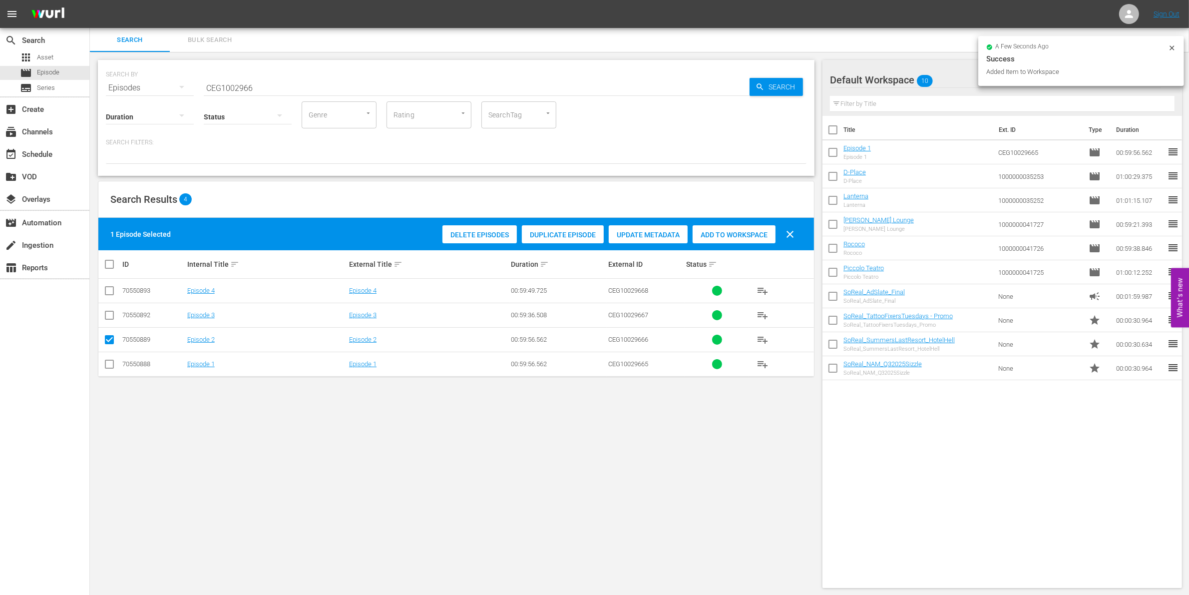
click at [745, 221] on div "1 Episode Selected Delete Episodes Duplicate Episode Update Metadata Add to Wor…" at bounding box center [455, 234] width 715 height 32
click at [729, 235] on span "Add to Workspace" at bounding box center [733, 235] width 83 height 8
click at [109, 337] on input "checkbox" at bounding box center [109, 341] width 12 height 12
checkbox input "false"
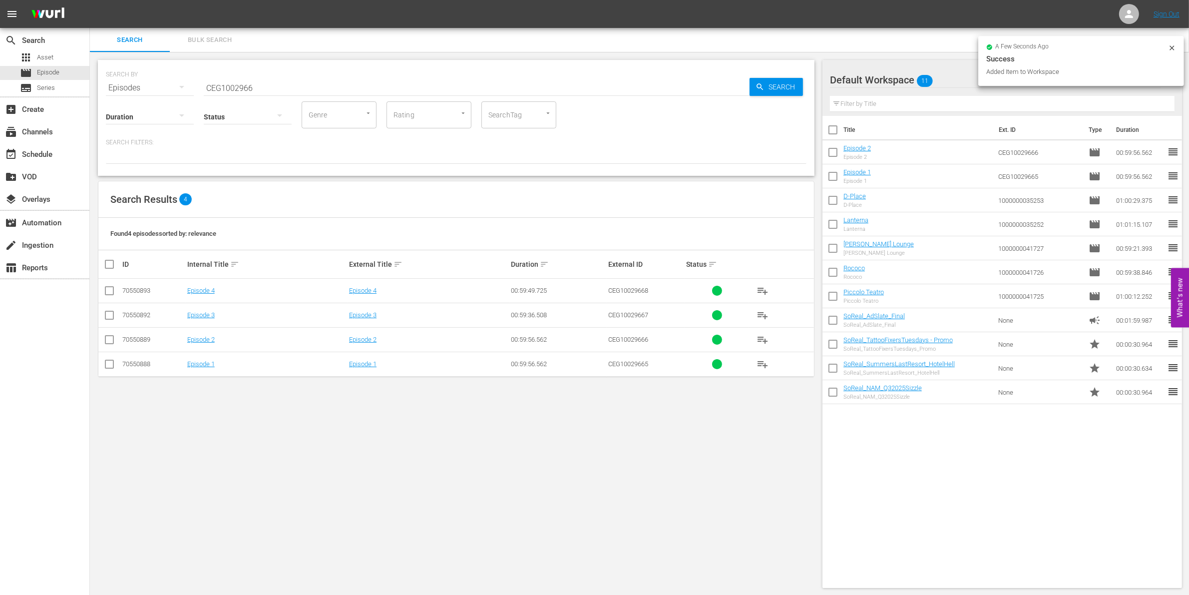
click at [108, 311] on input "checkbox" at bounding box center [109, 317] width 12 height 12
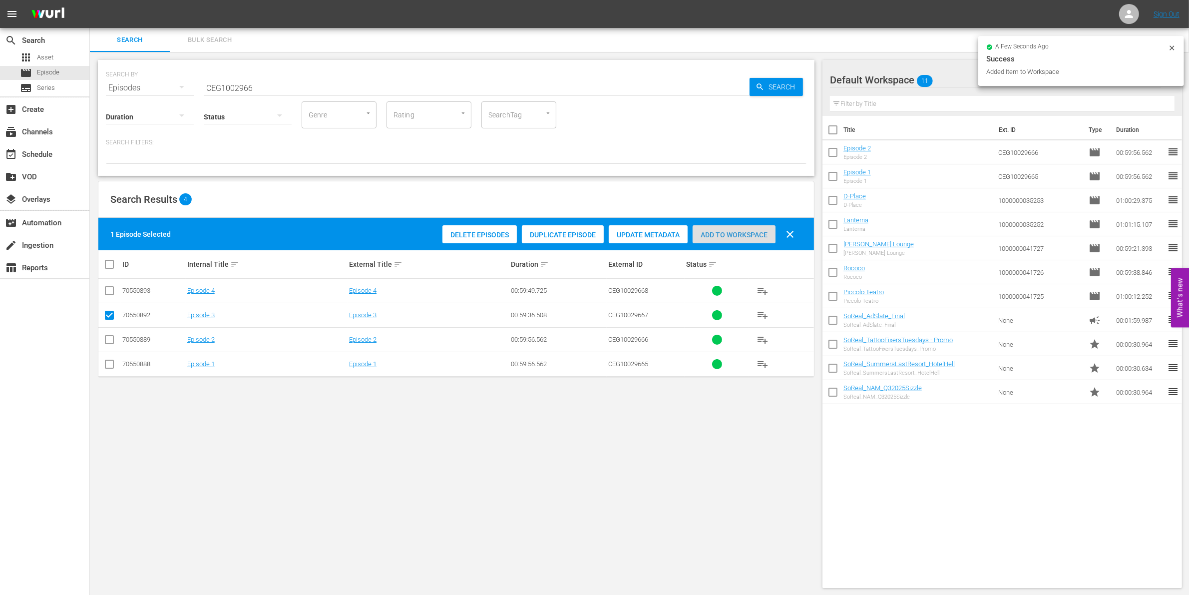
click at [730, 231] on span "Add to Workspace" at bounding box center [733, 235] width 83 height 8
click at [108, 320] on input "checkbox" at bounding box center [109, 317] width 12 height 12
checkbox input "false"
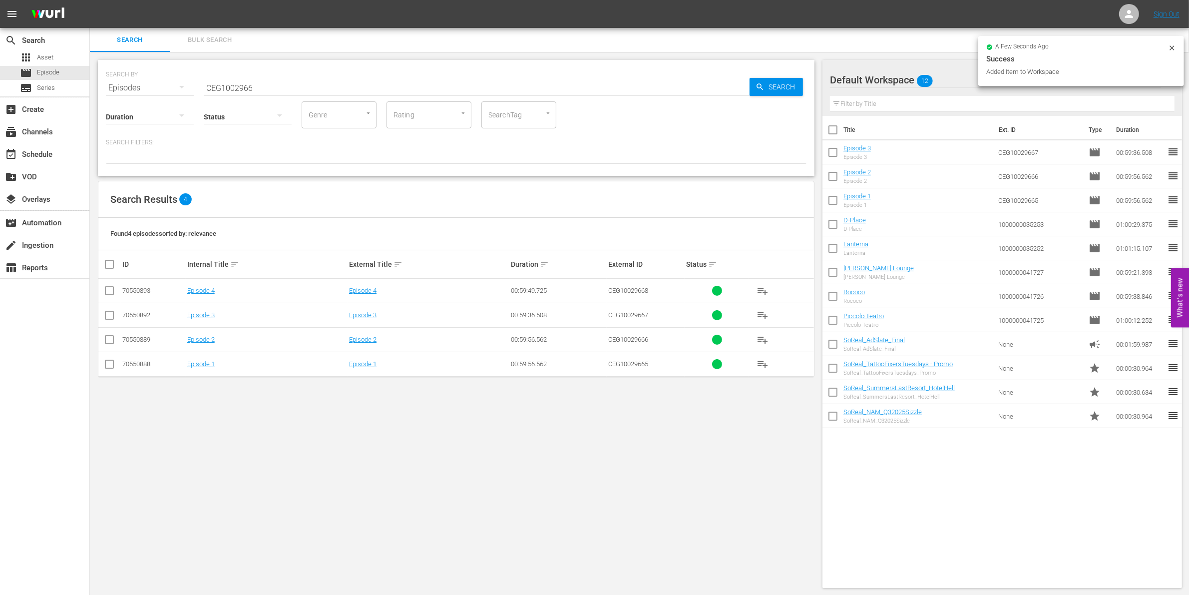
click at [110, 287] on input "checkbox" at bounding box center [109, 293] width 12 height 12
checkbox input "true"
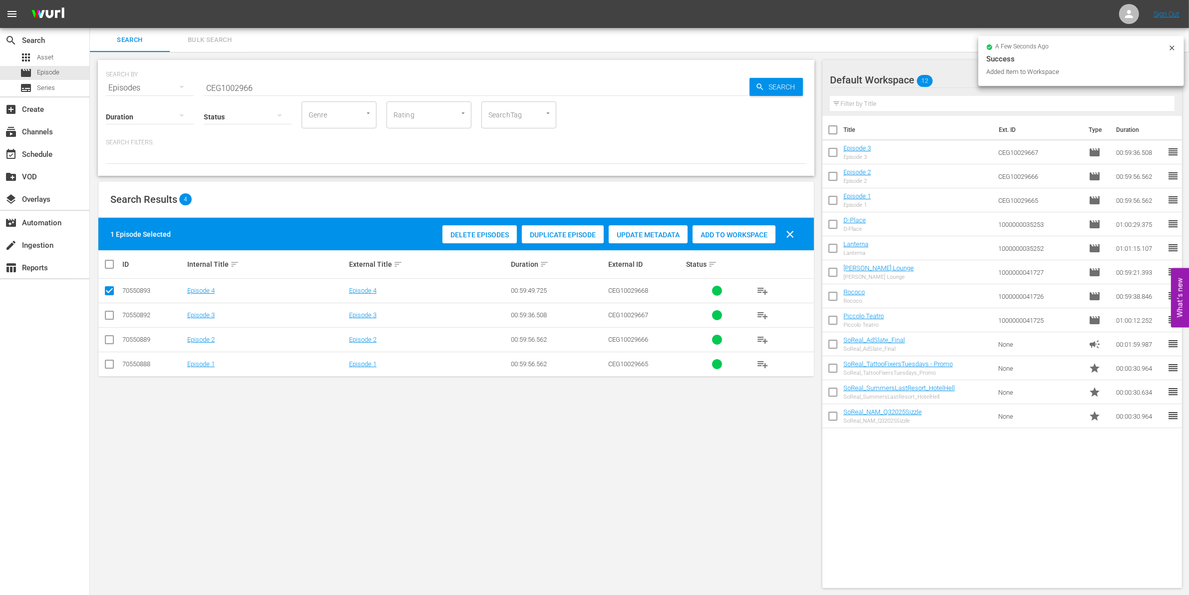
click at [732, 225] on div "Add to Workspace" at bounding box center [733, 234] width 83 height 19
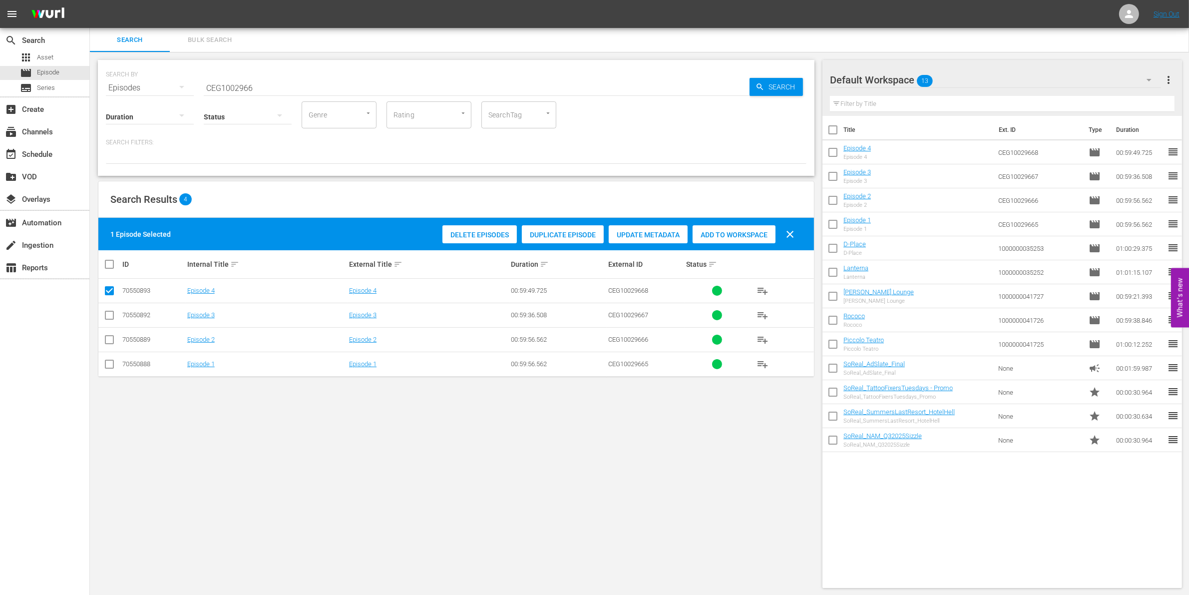
click at [260, 83] on input "CEG1002966" at bounding box center [477, 88] width 546 height 24
paste input "1000000023295"
type input "1000000023295"
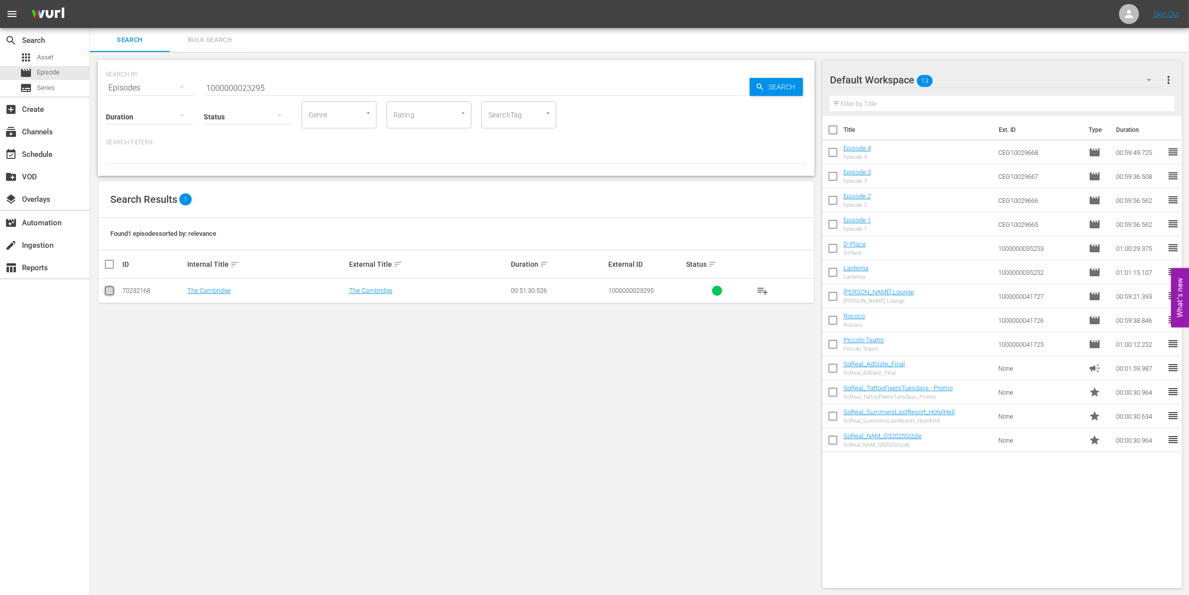
click at [105, 290] on input "checkbox" at bounding box center [109, 293] width 12 height 12
checkbox input "true"
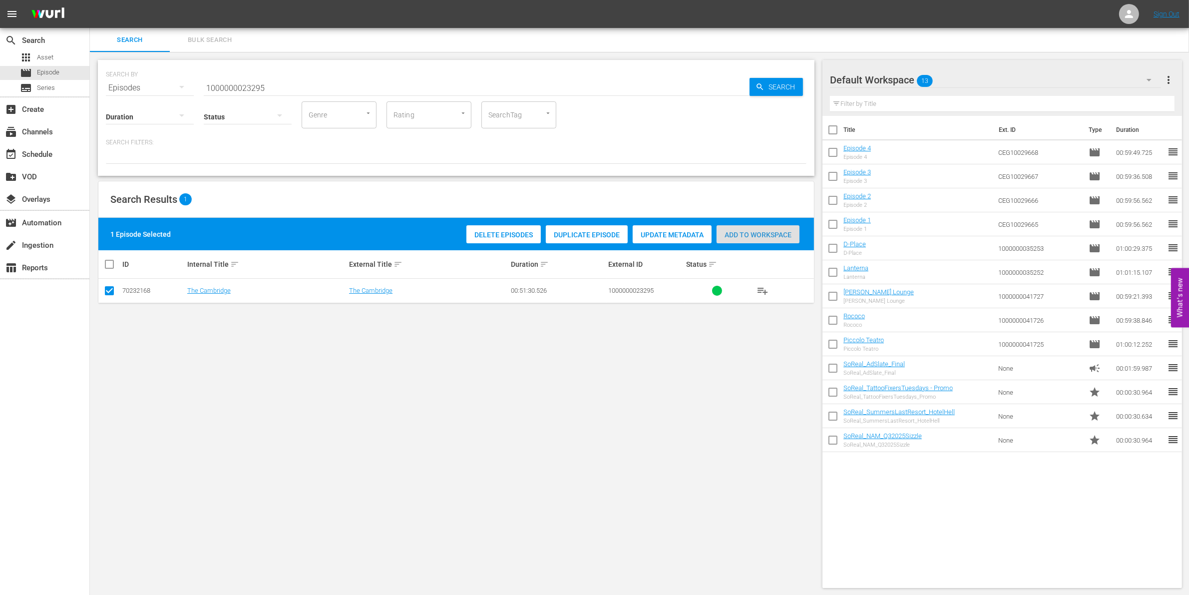
click at [772, 228] on div "Add to Workspace" at bounding box center [757, 234] width 83 height 19
click at [316, 86] on input "1000000023295" at bounding box center [477, 88] width 546 height 24
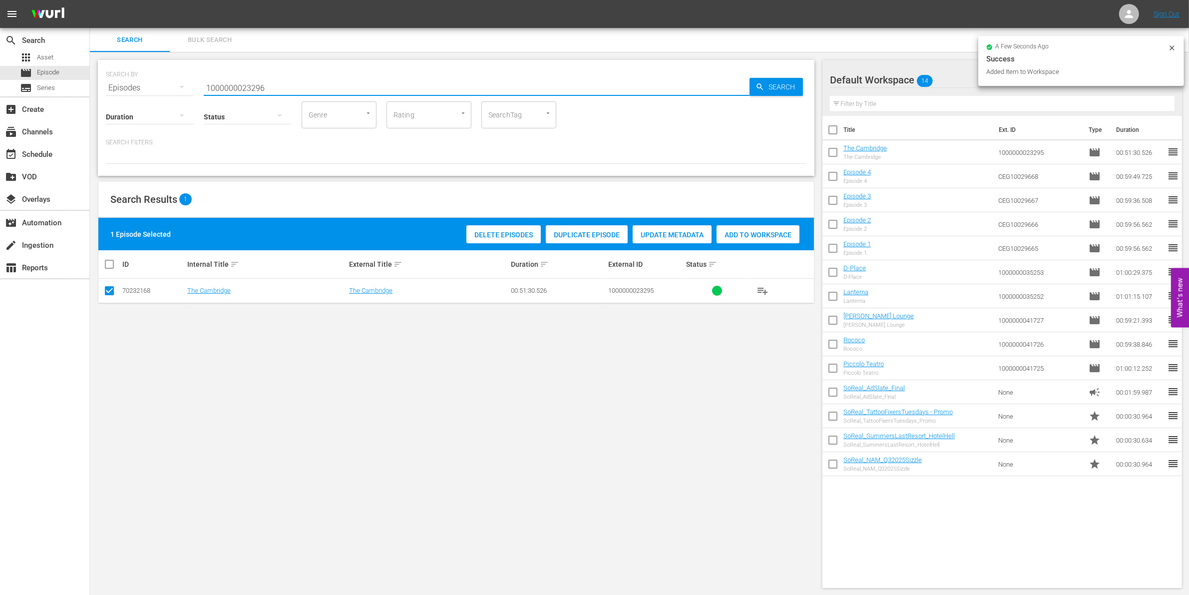
type input "1000000023296"
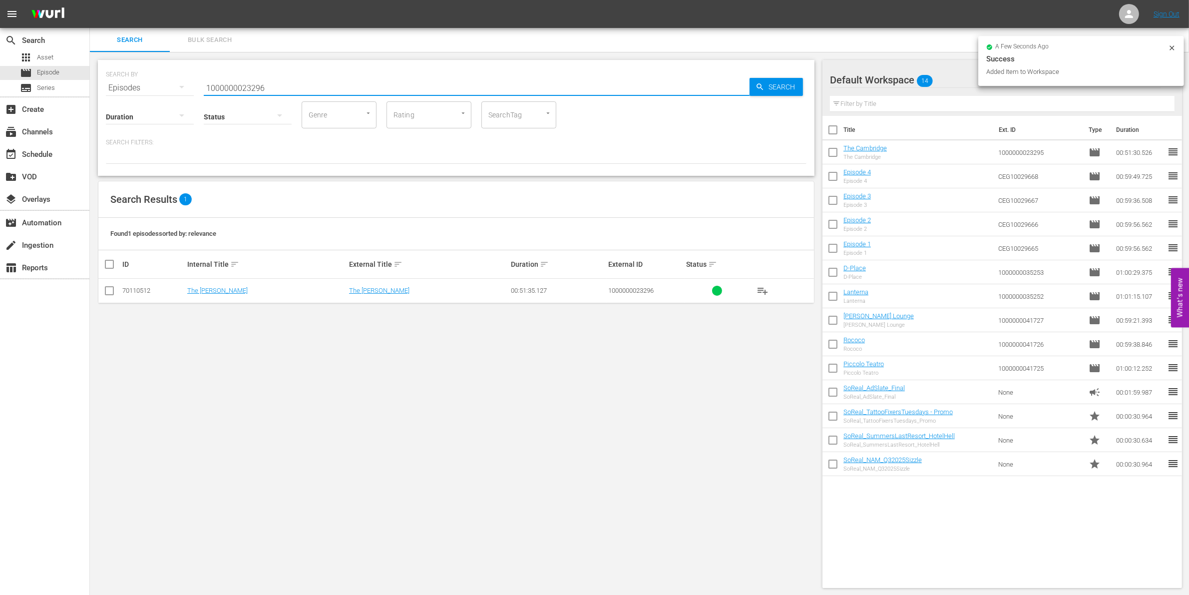
click at [106, 287] on input "checkbox" at bounding box center [109, 293] width 12 height 12
checkbox input "true"
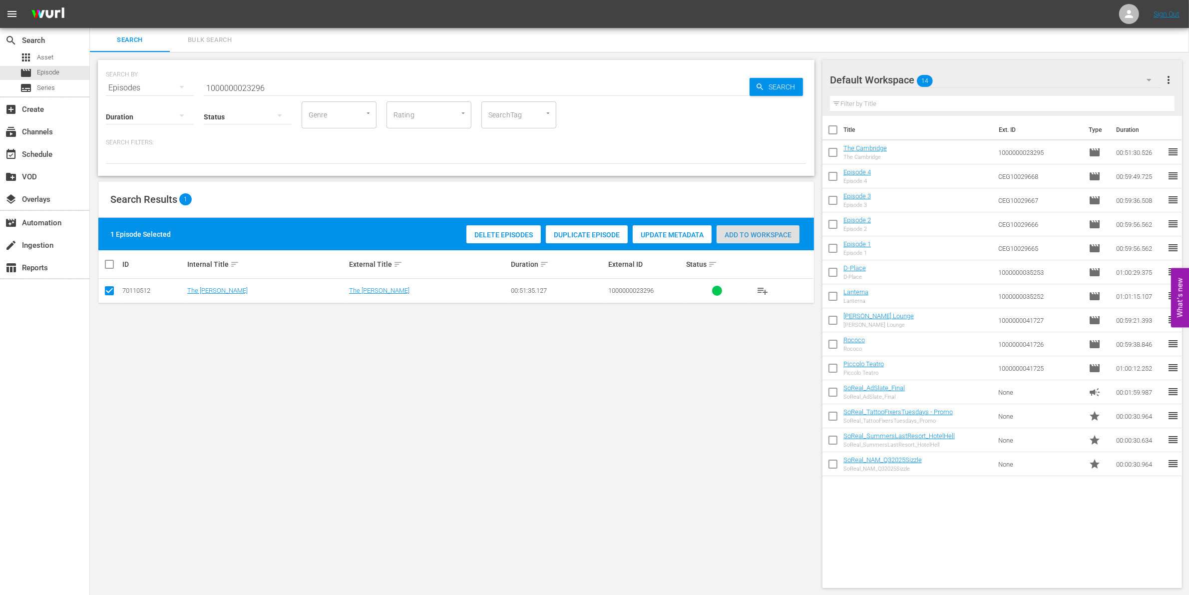
click at [775, 225] on div "Add to Workspace" at bounding box center [757, 234] width 83 height 19
click at [329, 84] on input "1000000023296" at bounding box center [477, 88] width 546 height 24
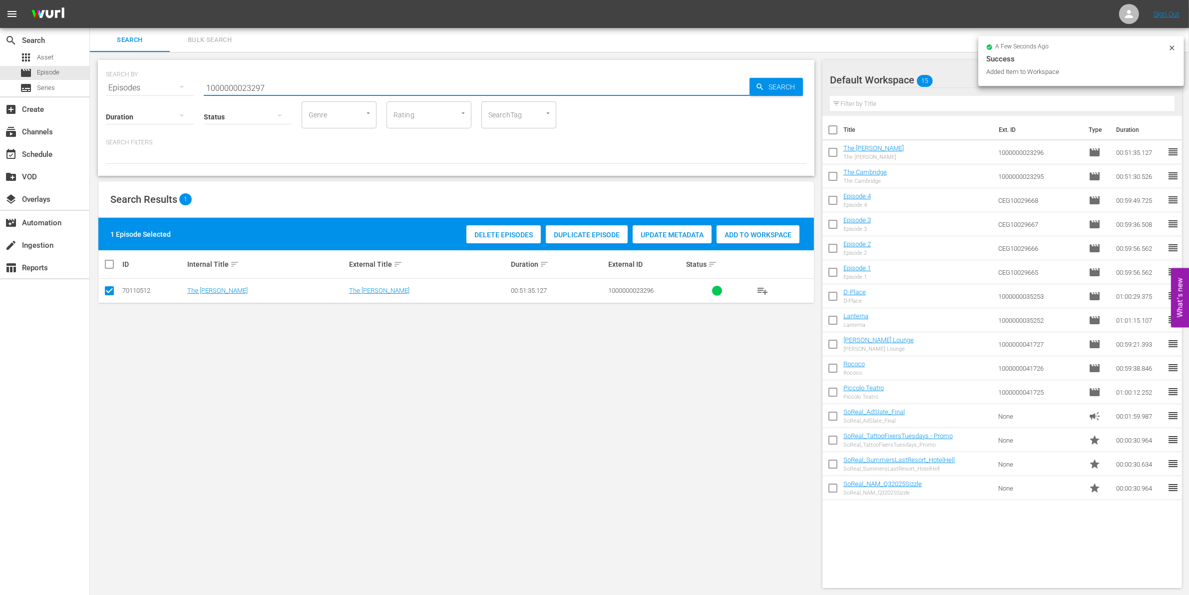
type input "1000000023297"
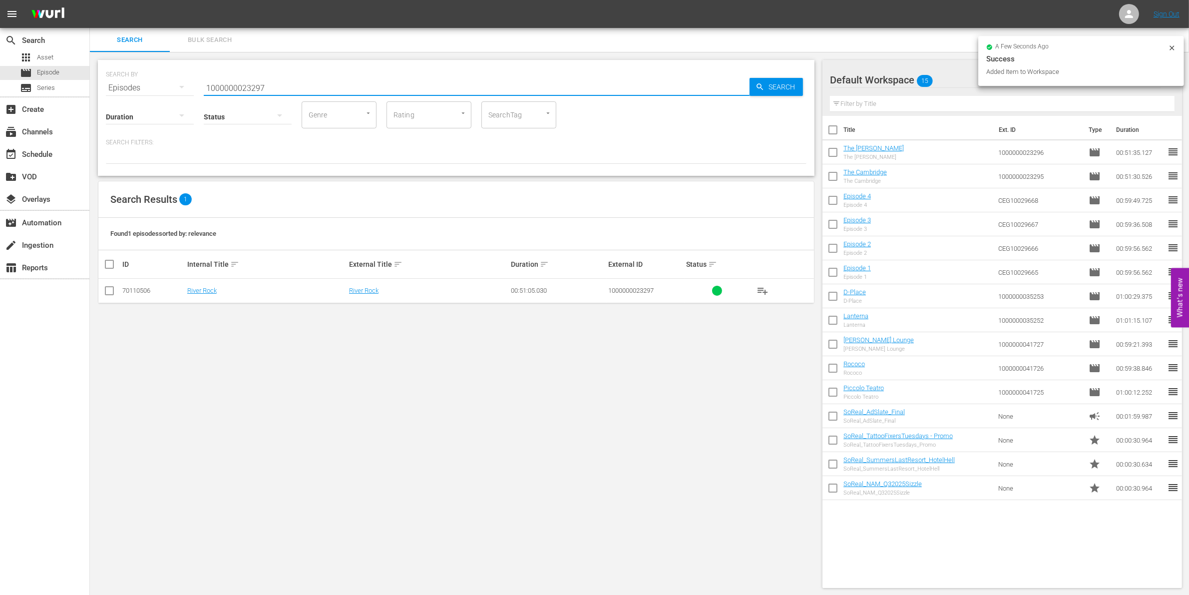
click at [105, 293] on input "checkbox" at bounding box center [109, 293] width 12 height 12
checkbox input "true"
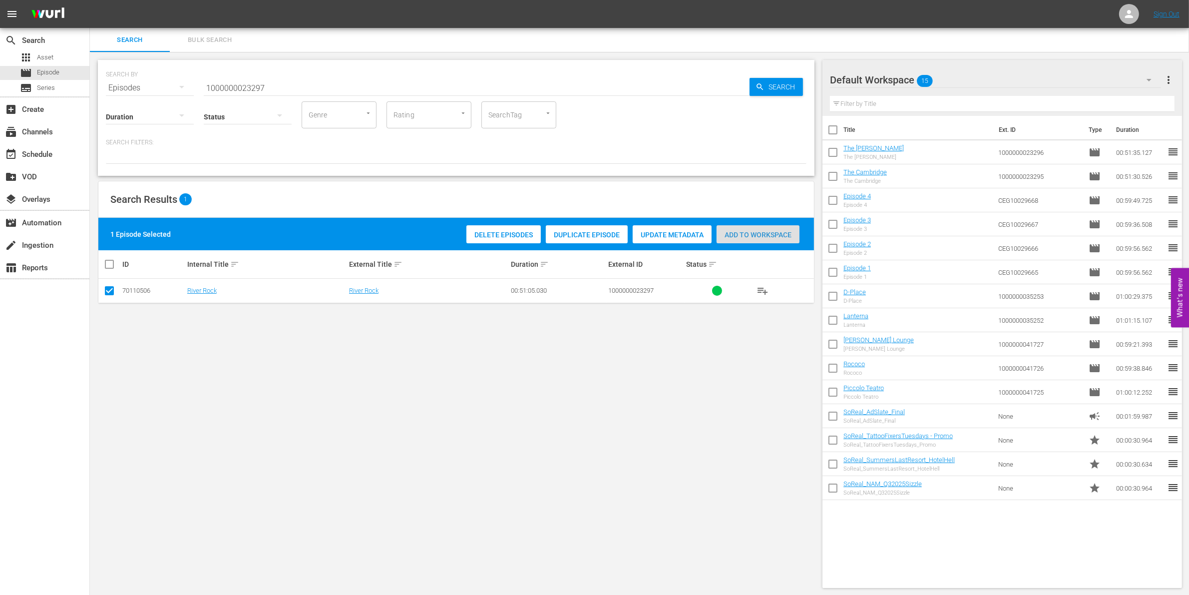
click at [758, 242] on div "Add to Workspace" at bounding box center [757, 234] width 83 height 19
click at [305, 85] on input "1000000023297" at bounding box center [477, 88] width 546 height 24
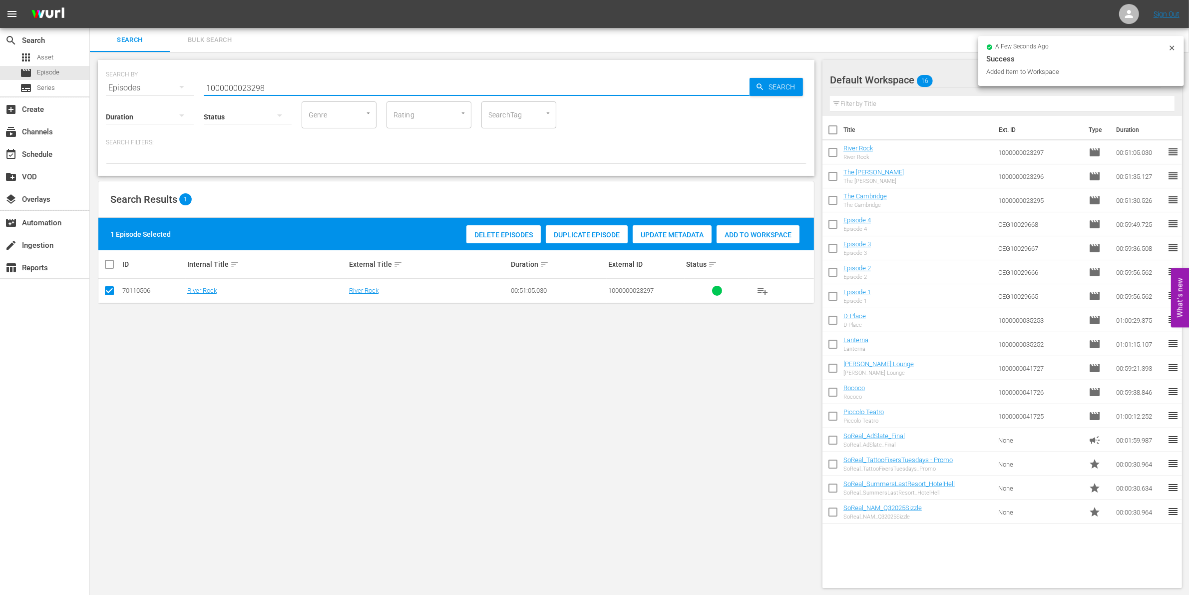
type input "1000000023298"
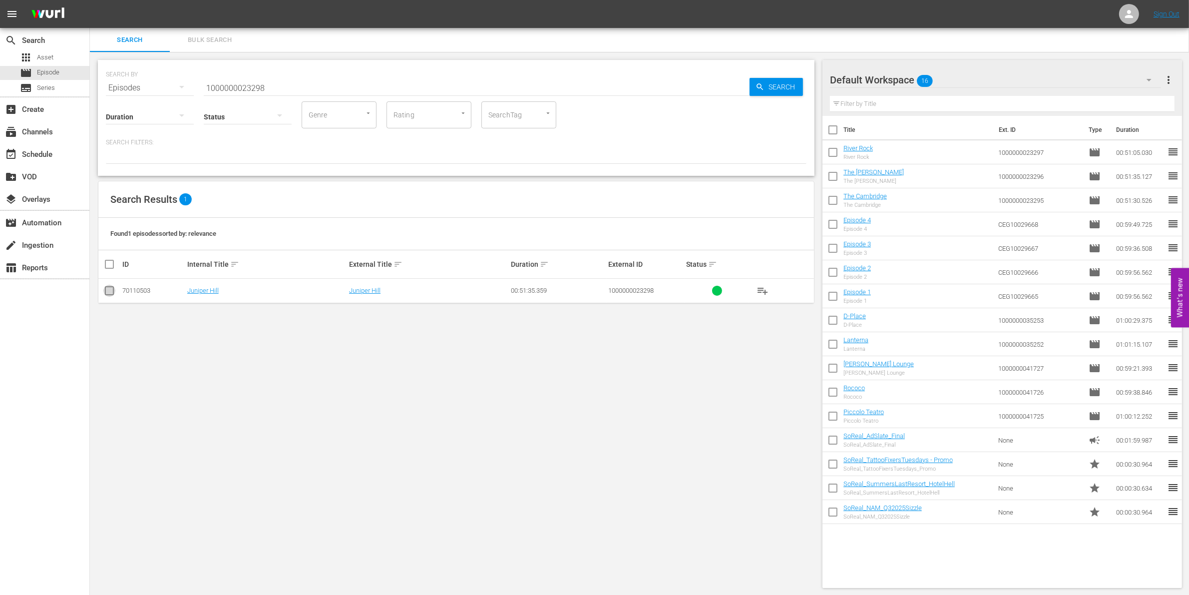
click at [108, 292] on input "checkbox" at bounding box center [109, 293] width 12 height 12
checkbox input "true"
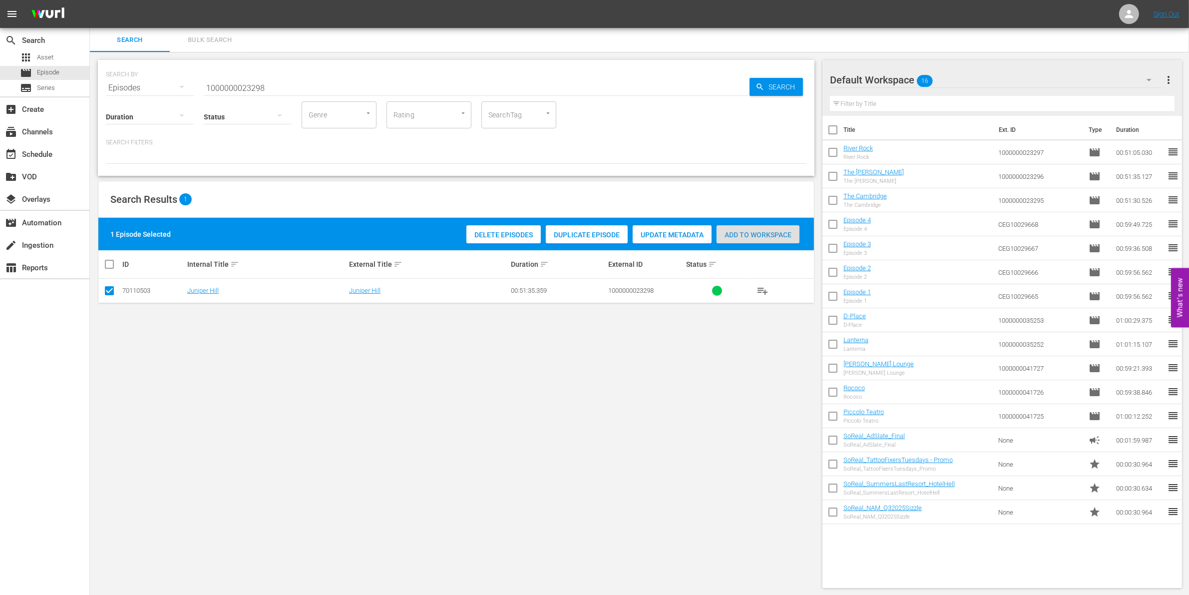
click at [784, 234] on span "Add to Workspace" at bounding box center [757, 235] width 83 height 8
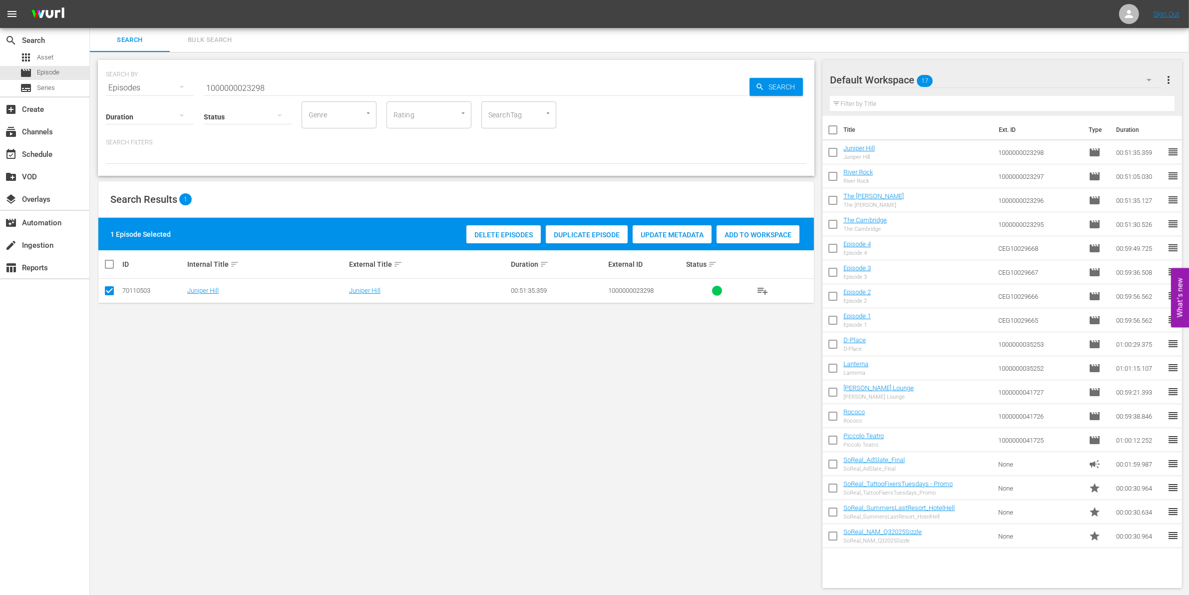
click at [237, 91] on input "1000000023298" at bounding box center [477, 88] width 546 height 24
paste input "57656"
type input "1000000057656"
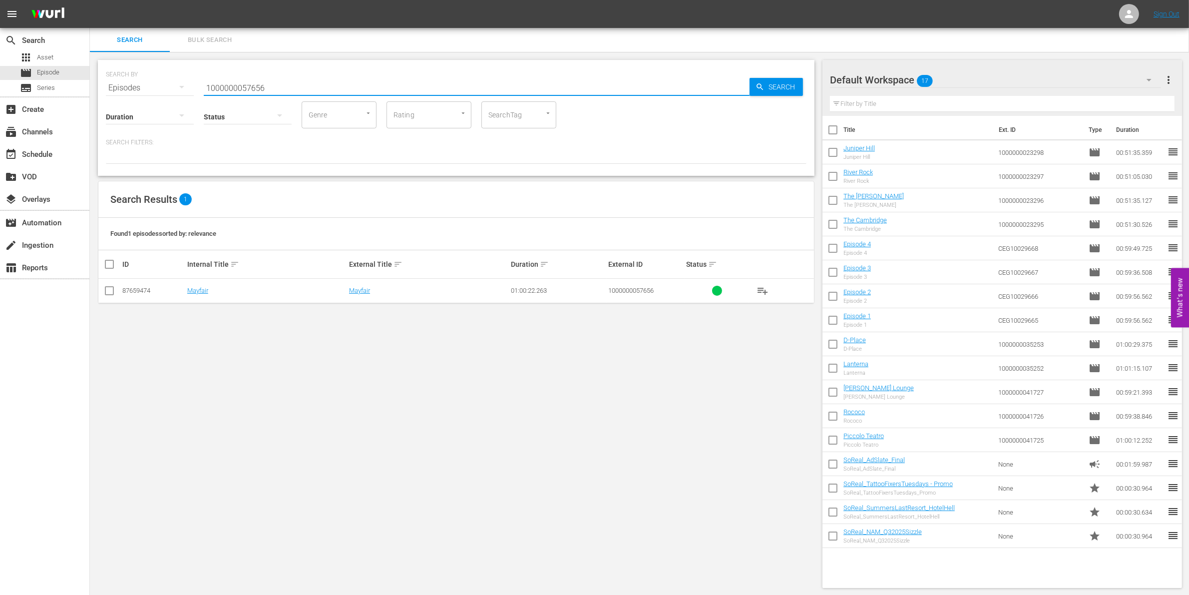
click at [113, 293] on input "checkbox" at bounding box center [109, 293] width 12 height 12
checkbox input "true"
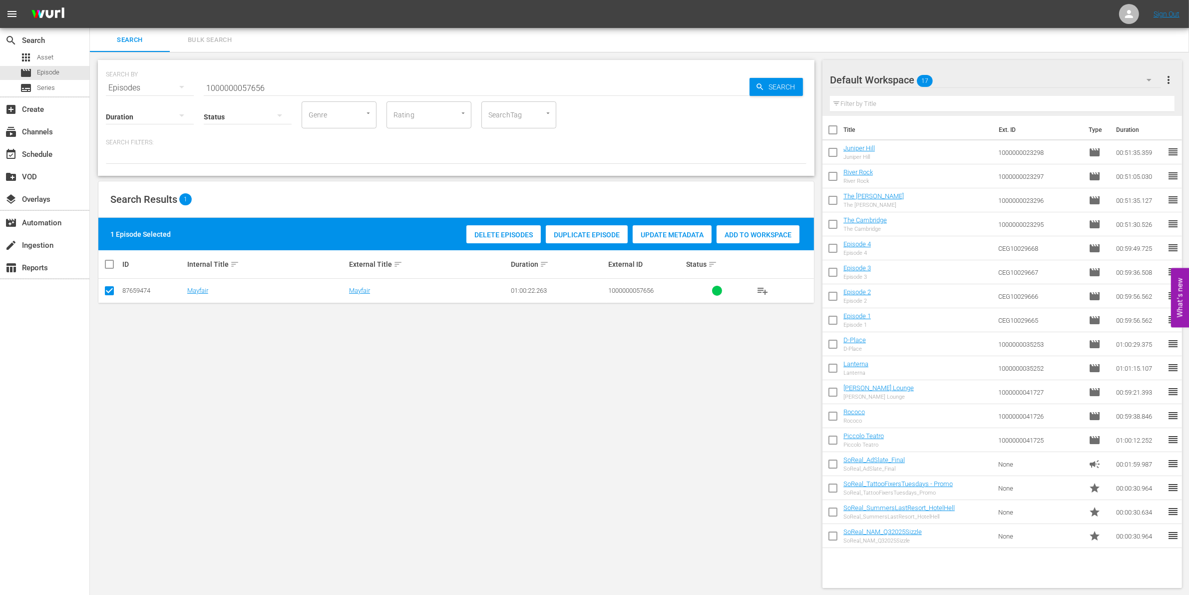
click at [749, 238] on div "Add to Workspace" at bounding box center [757, 234] width 83 height 19
click at [308, 88] on input "1000000057656" at bounding box center [477, 88] width 546 height 24
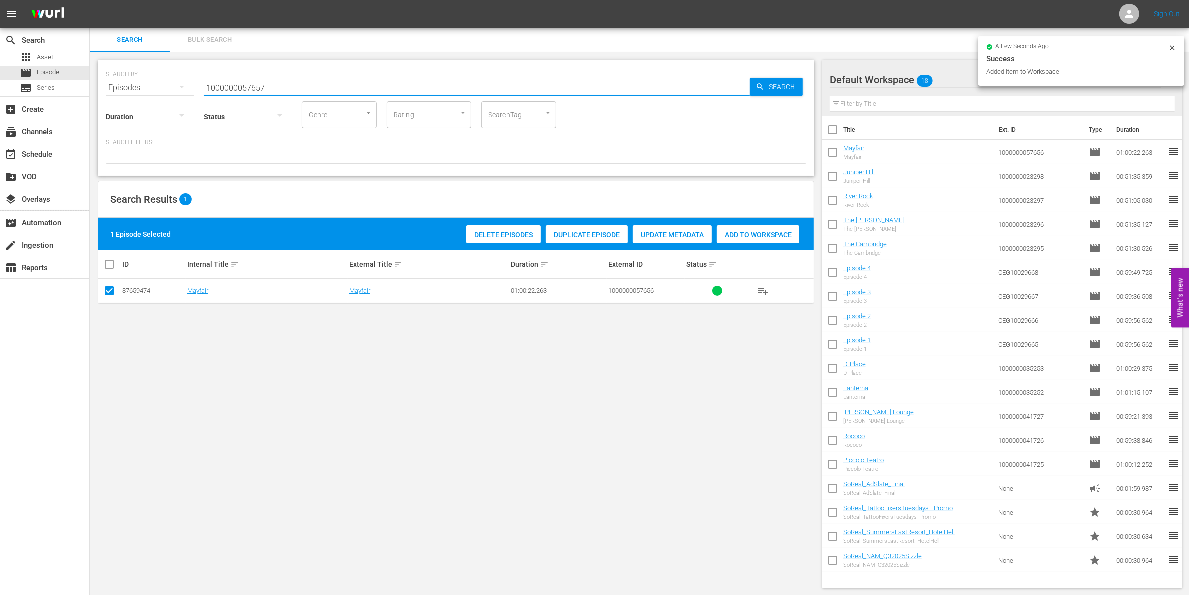
type input "1000000057657"
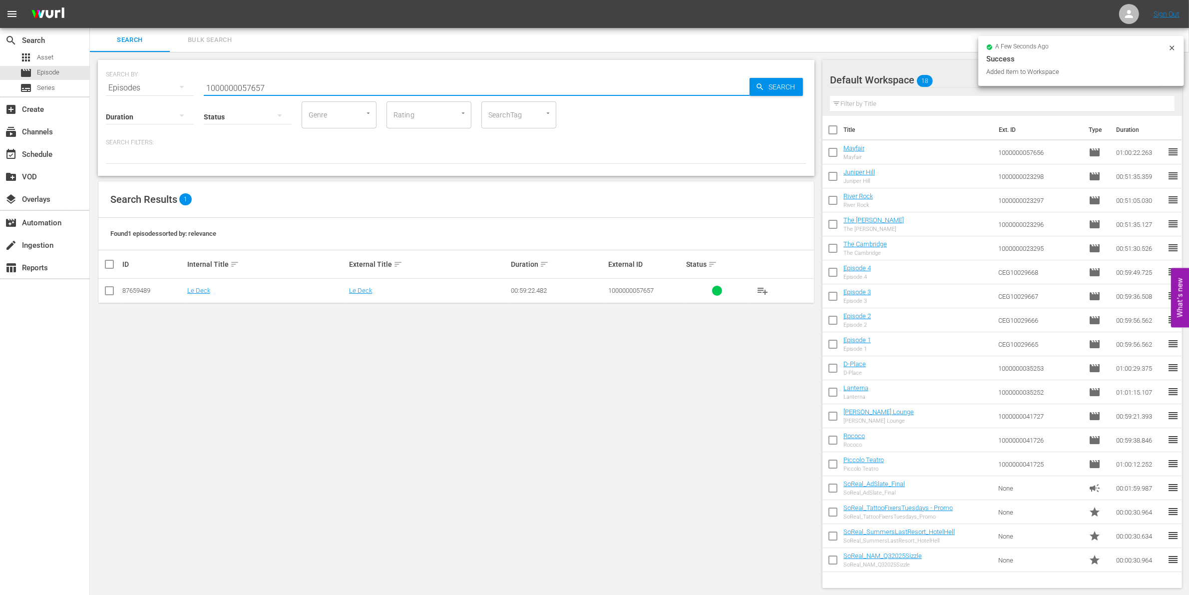
click at [106, 293] on input "checkbox" at bounding box center [109, 293] width 12 height 12
checkbox input "true"
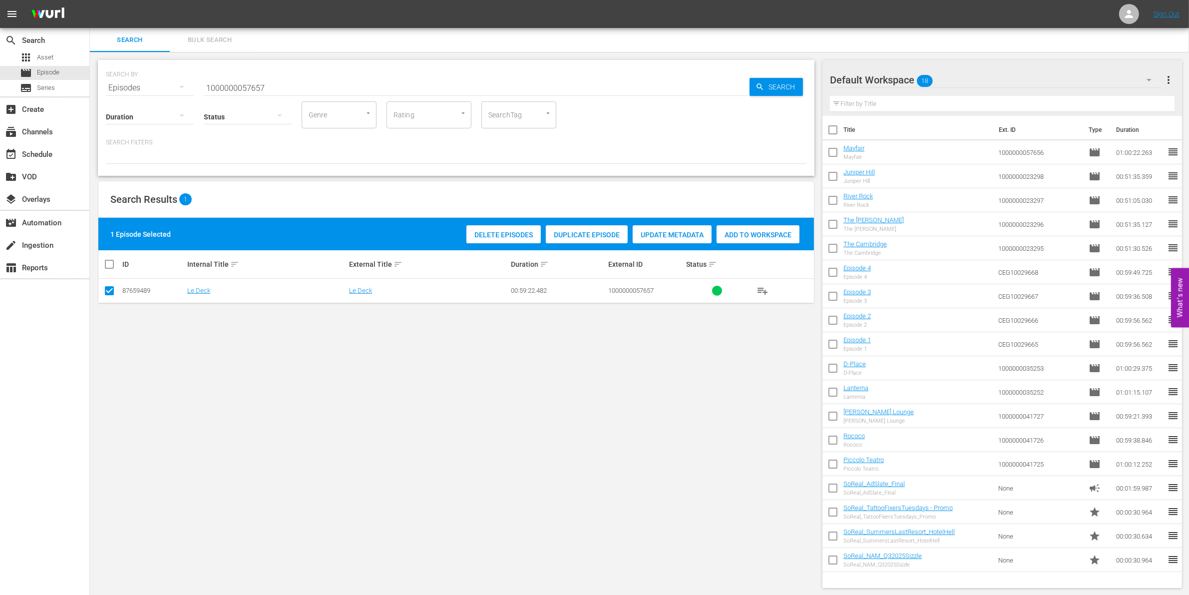
click at [758, 240] on div "Add to Workspace" at bounding box center [757, 234] width 83 height 19
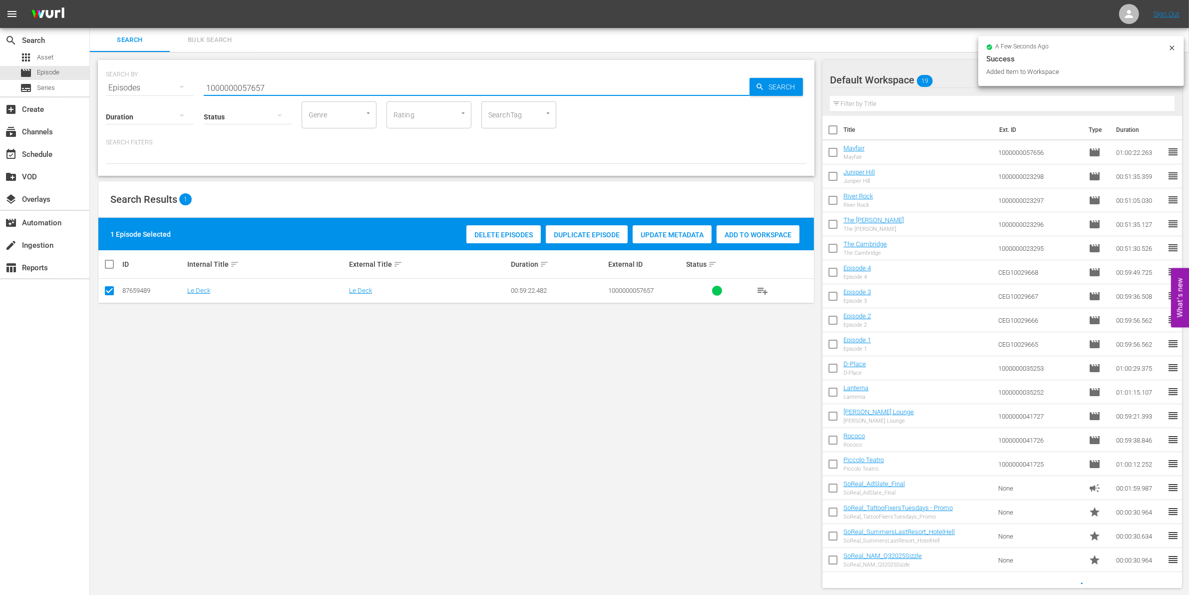
click at [323, 80] on input "1000000057657" at bounding box center [477, 88] width 546 height 24
type input "1000000057658"
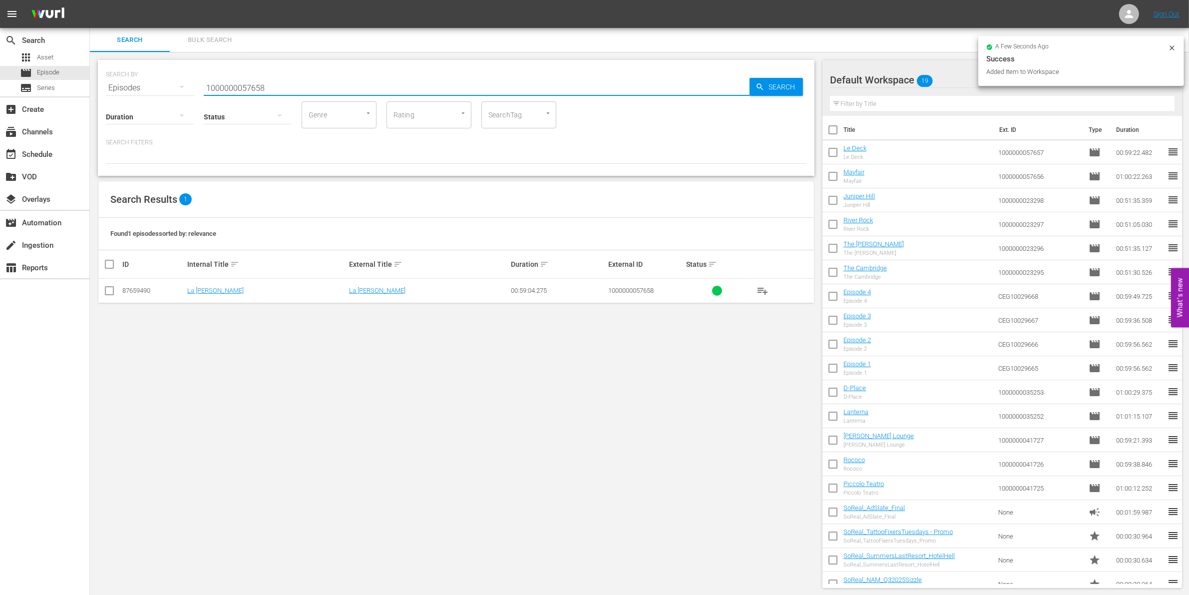
click at [105, 293] on input "checkbox" at bounding box center [109, 293] width 12 height 12
checkbox input "true"
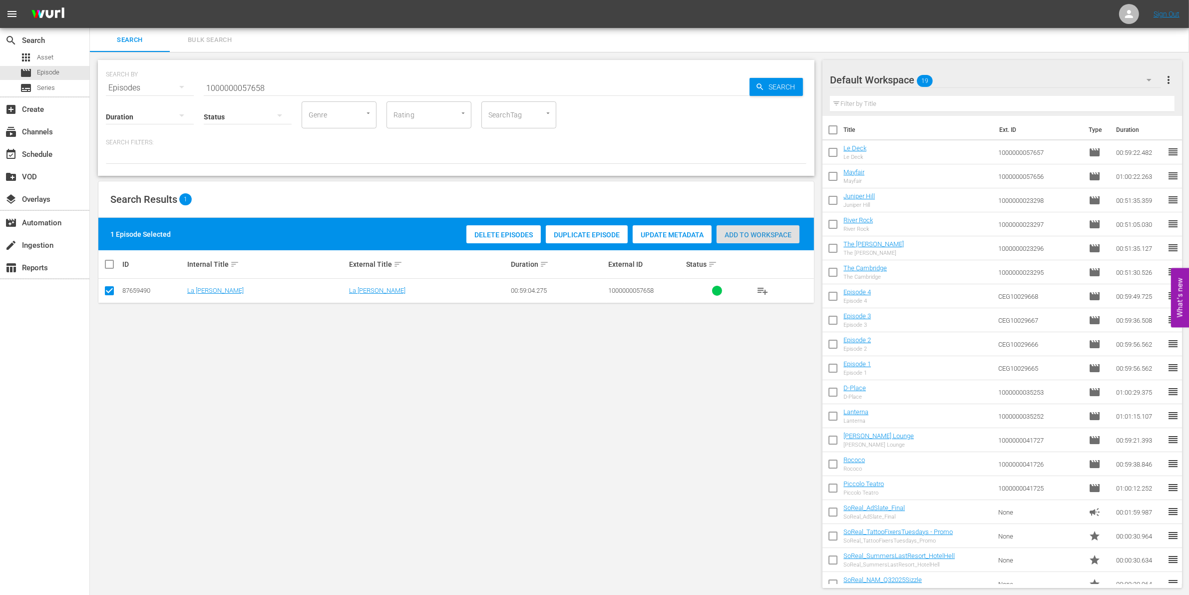
click at [742, 238] on div "Add to Workspace" at bounding box center [757, 234] width 83 height 19
click at [325, 86] on input "1000000057658" at bounding box center [477, 88] width 546 height 24
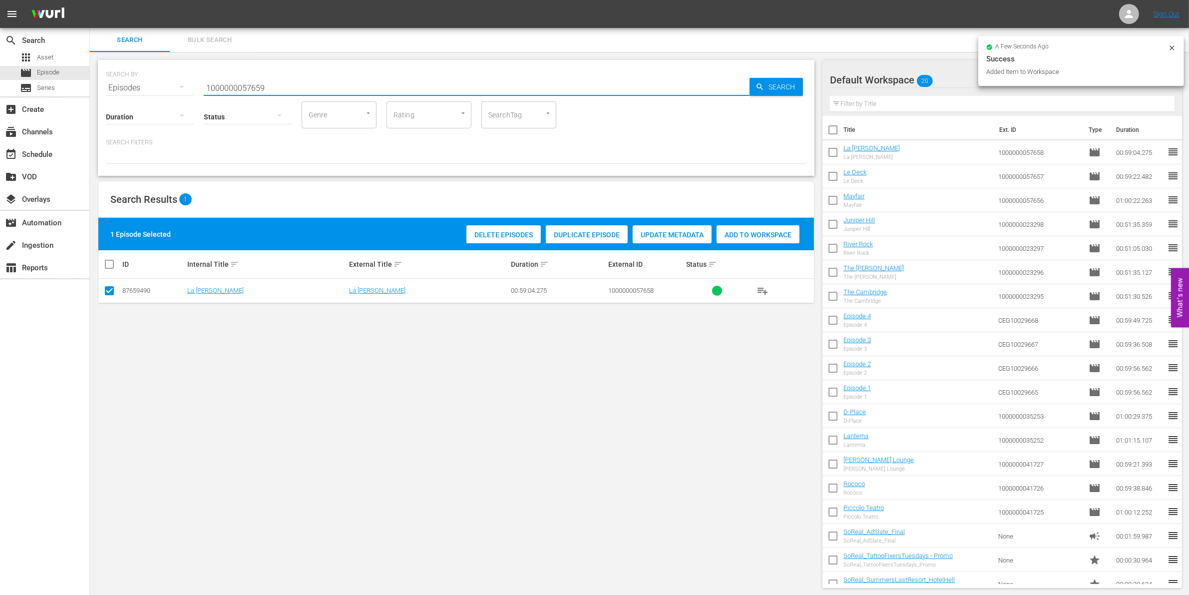
type input "1000000057659"
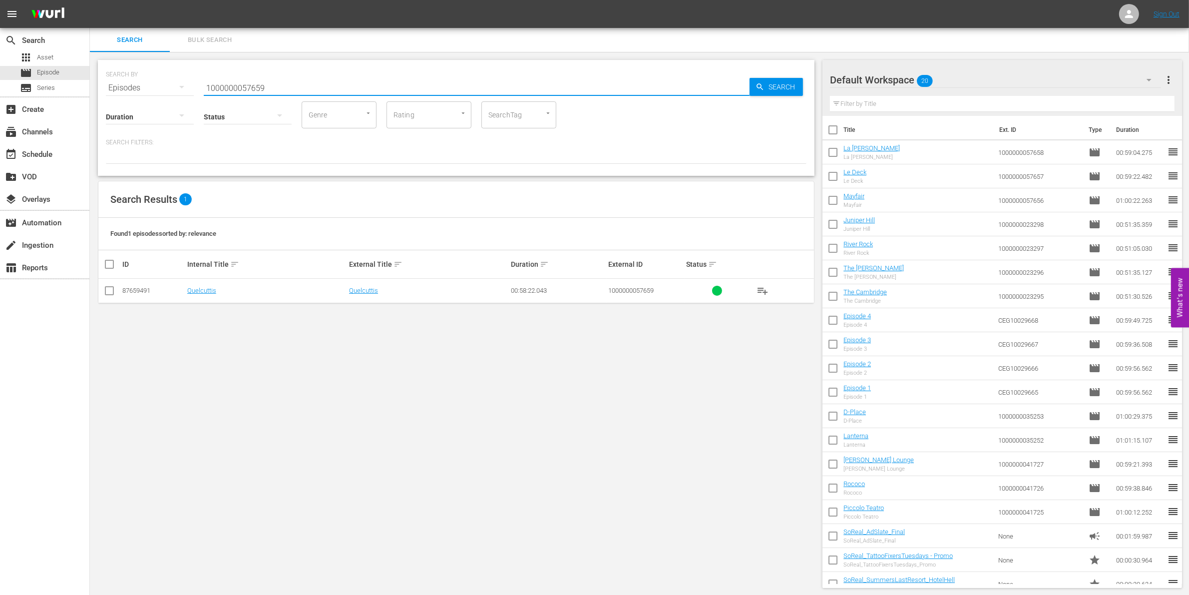
click at [111, 288] on input "checkbox" at bounding box center [109, 293] width 12 height 12
checkbox input "true"
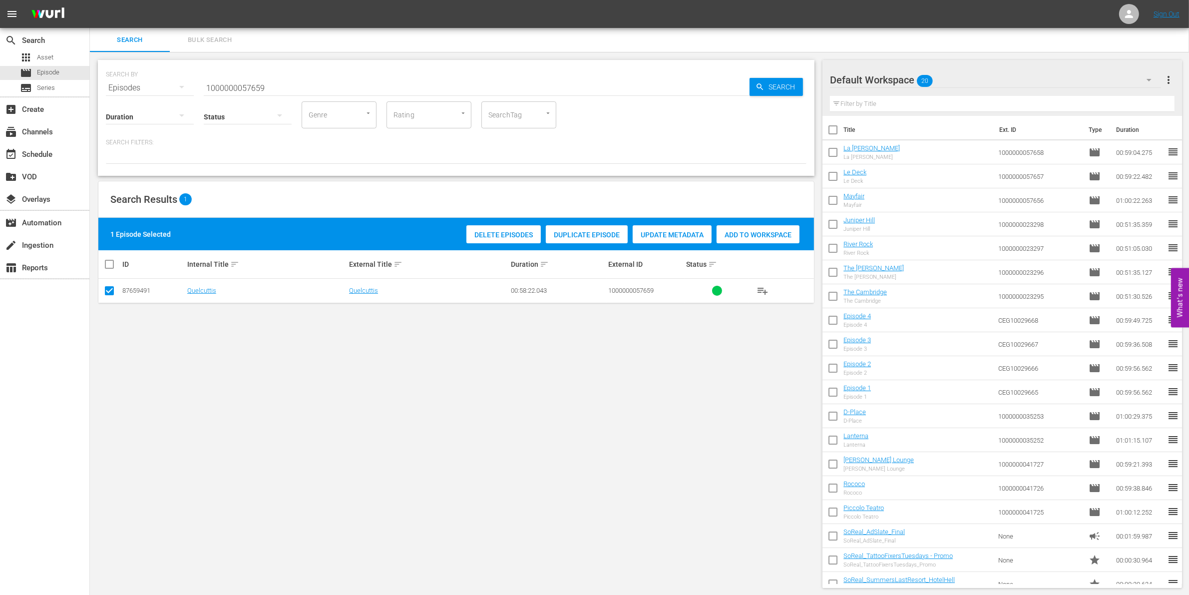
click at [773, 241] on div "Add to Workspace" at bounding box center [757, 234] width 83 height 19
click at [266, 78] on input "1000000057659" at bounding box center [477, 88] width 546 height 24
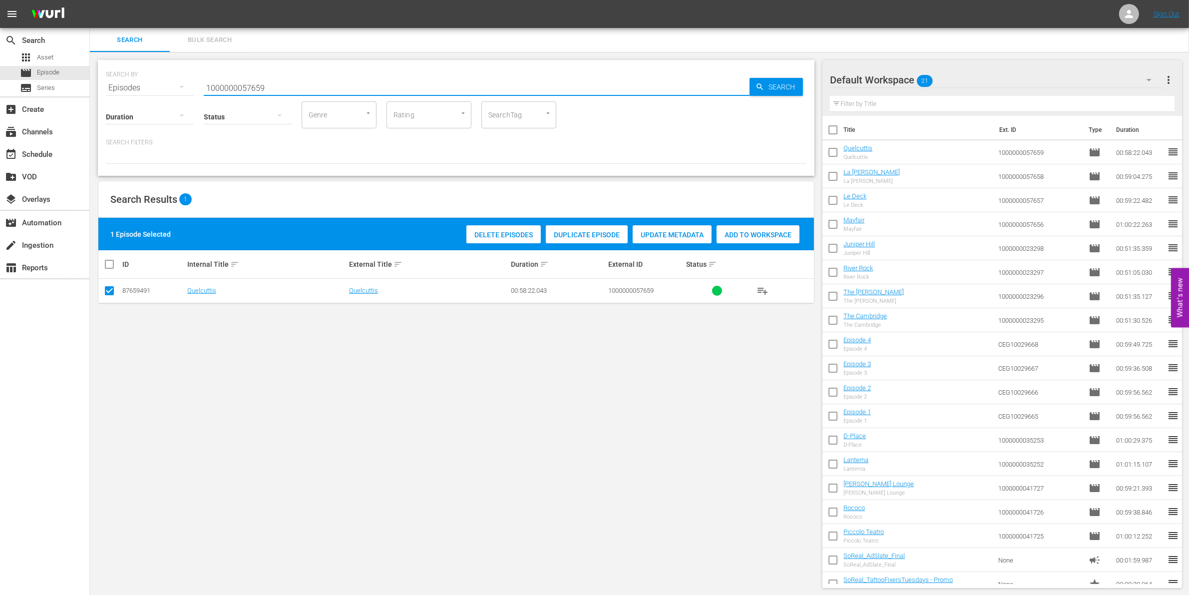
click at [266, 78] on input "1000000057659" at bounding box center [477, 88] width 546 height 24
paste input "03087"
type input "1000000003087"
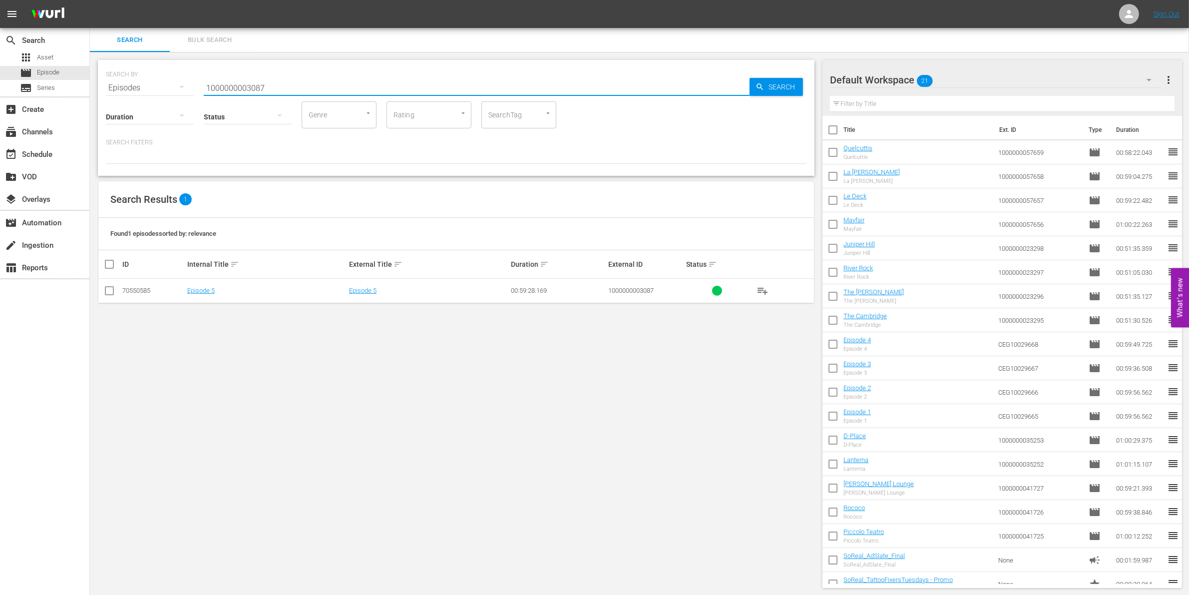
click at [114, 290] on input "checkbox" at bounding box center [109, 293] width 12 height 12
checkbox input "true"
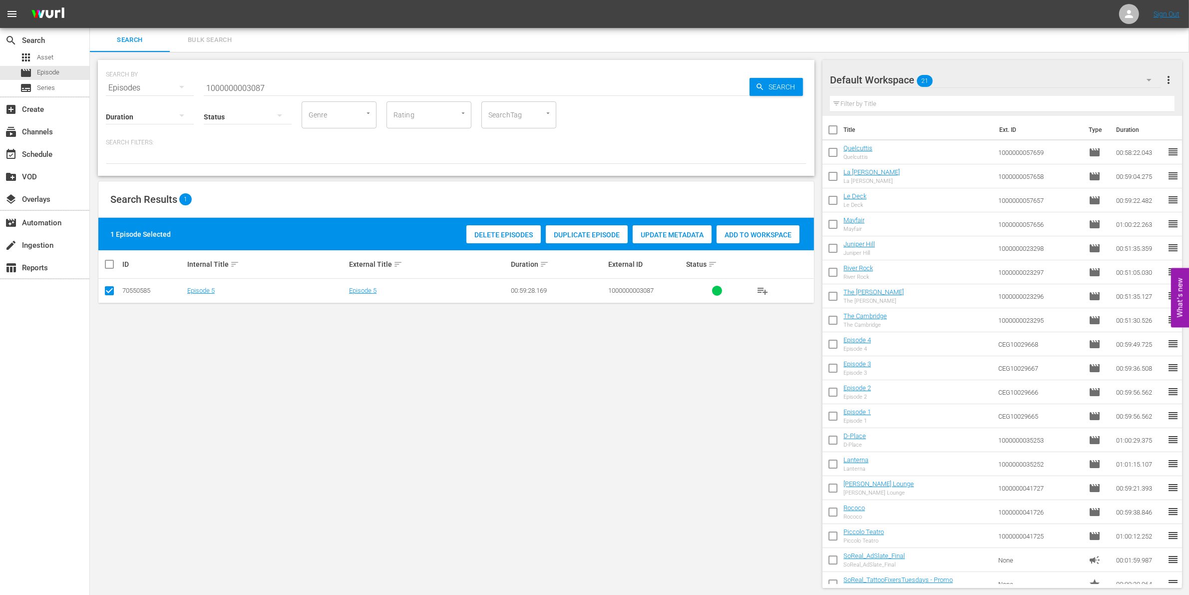
click at [759, 232] on span "Add to Workspace" at bounding box center [757, 235] width 83 height 8
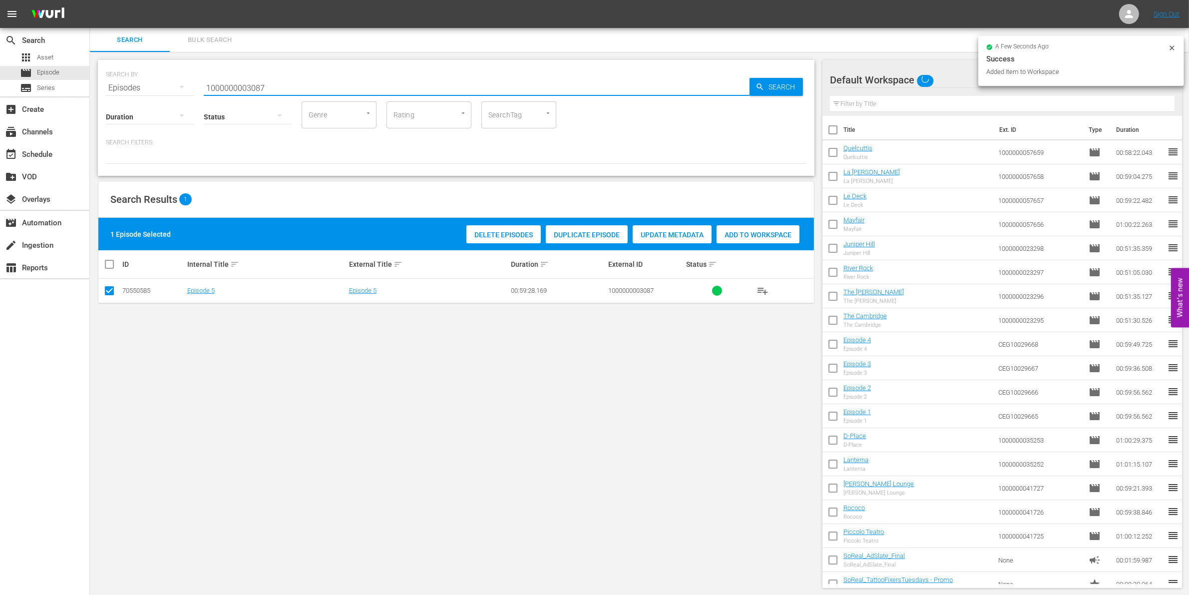
click at [297, 83] on input "1000000003087" at bounding box center [477, 88] width 546 height 24
type input "1000000003088"
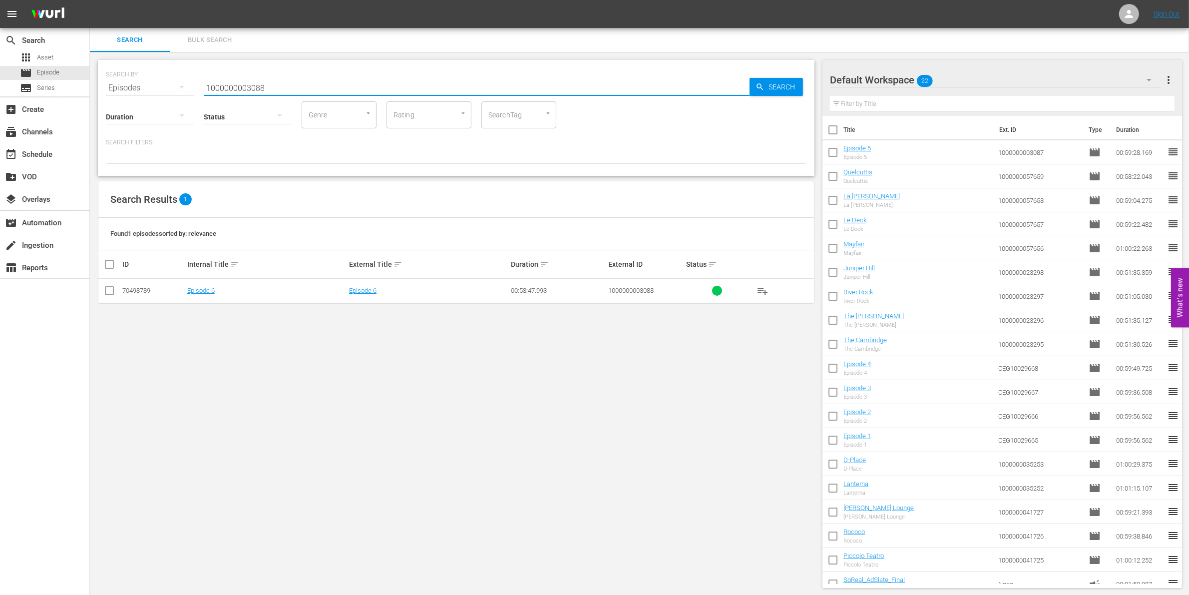
click at [101, 291] on td at bounding box center [109, 291] width 22 height 24
click at [307, 85] on input "1000000003088" at bounding box center [477, 88] width 546 height 24
click at [111, 289] on input "checkbox" at bounding box center [109, 293] width 12 height 12
checkbox input "true"
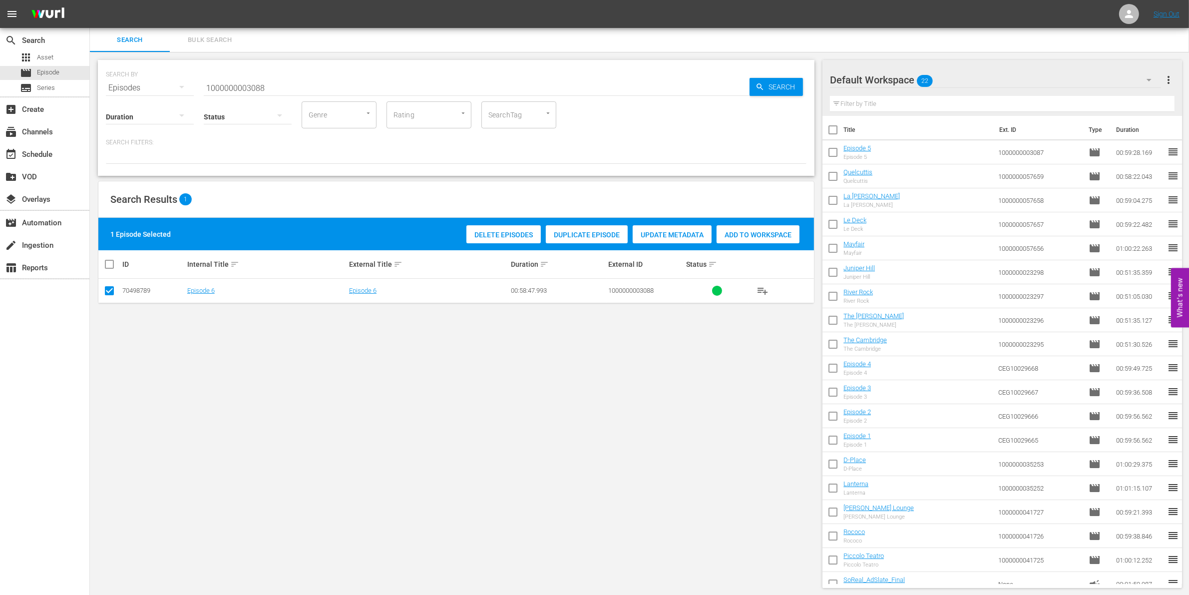
click at [750, 237] on span "Add to Workspace" at bounding box center [757, 235] width 83 height 8
click at [322, 86] on input "1000000003088" at bounding box center [477, 88] width 546 height 24
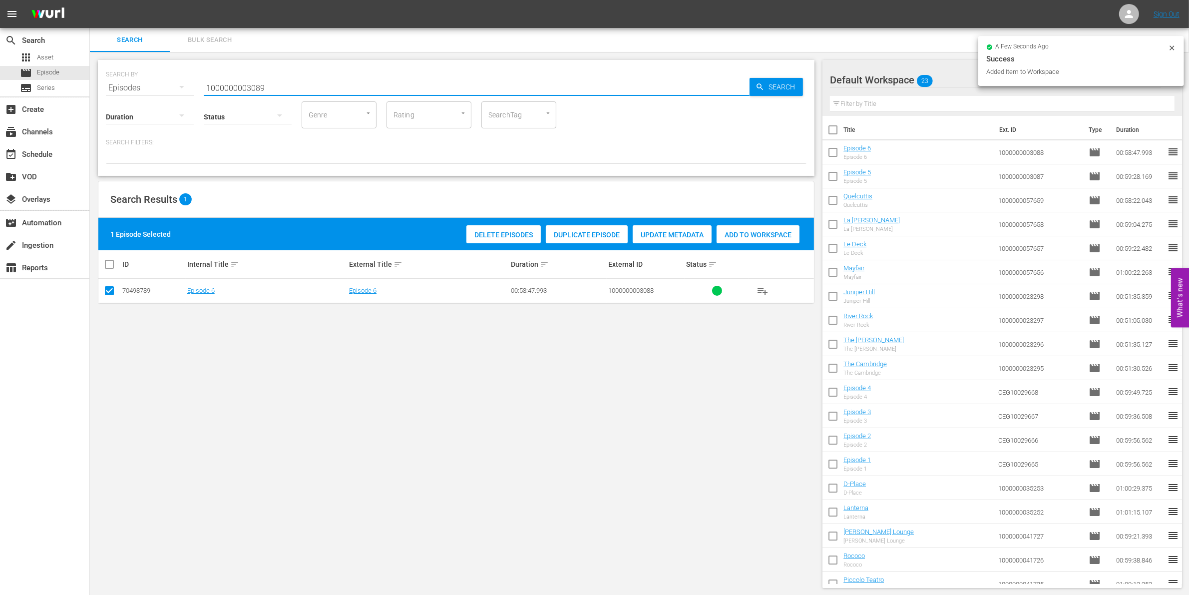
type input "1000000003089"
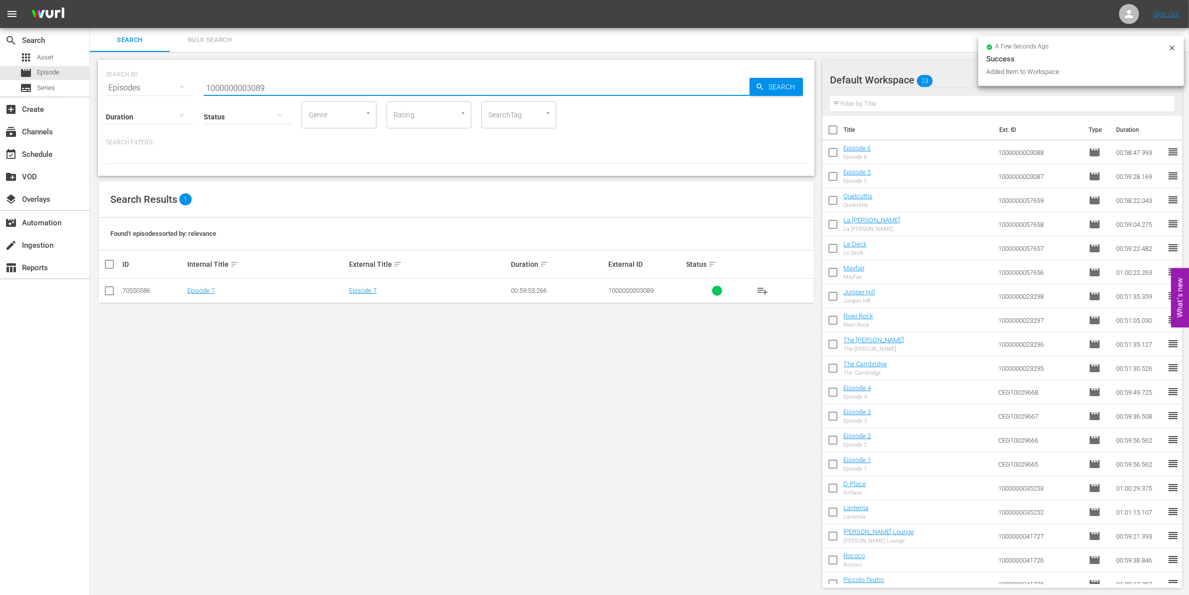
click at [108, 289] on input "checkbox" at bounding box center [109, 293] width 12 height 12
checkbox input "true"
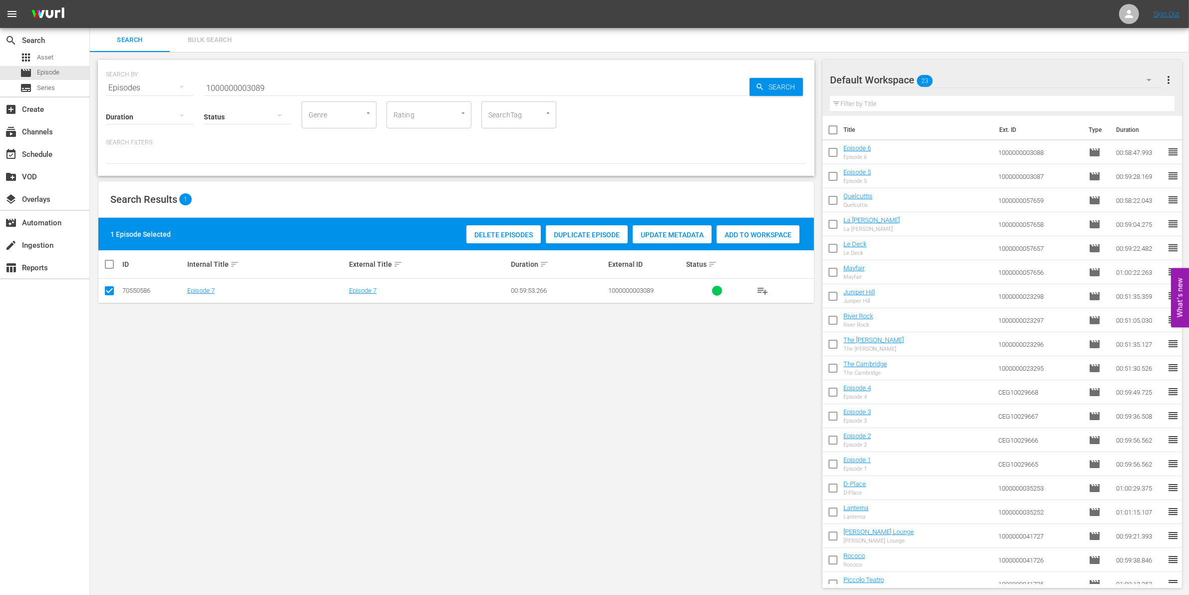
click at [765, 234] on span "Add to Workspace" at bounding box center [757, 235] width 83 height 8
click at [333, 86] on input "1000000003089" at bounding box center [477, 88] width 546 height 24
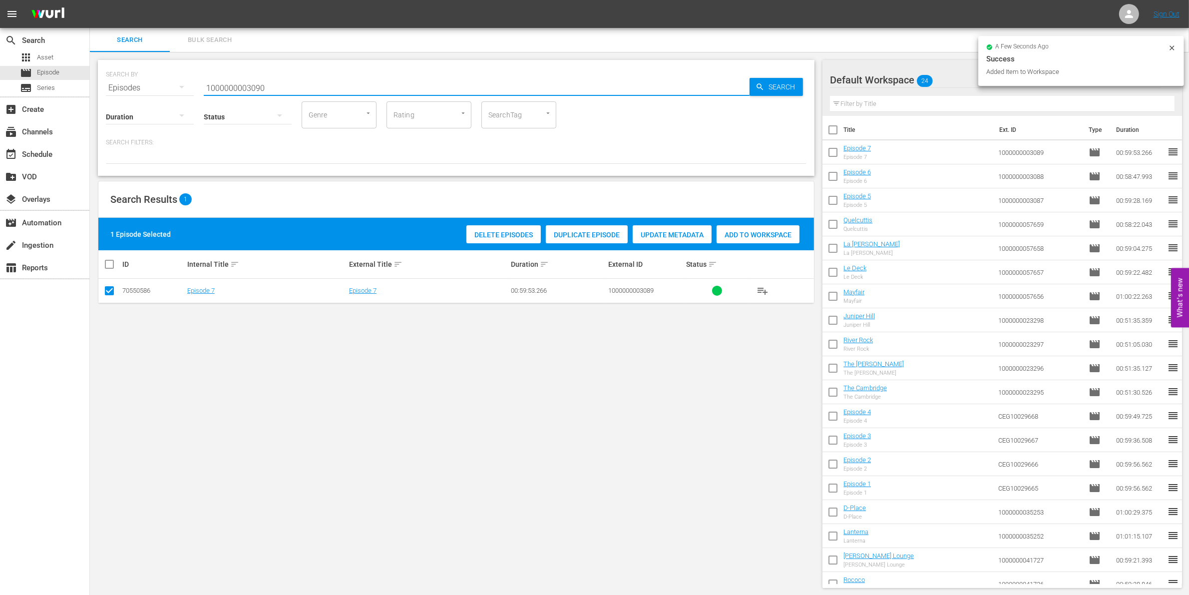
type input "1000000003090"
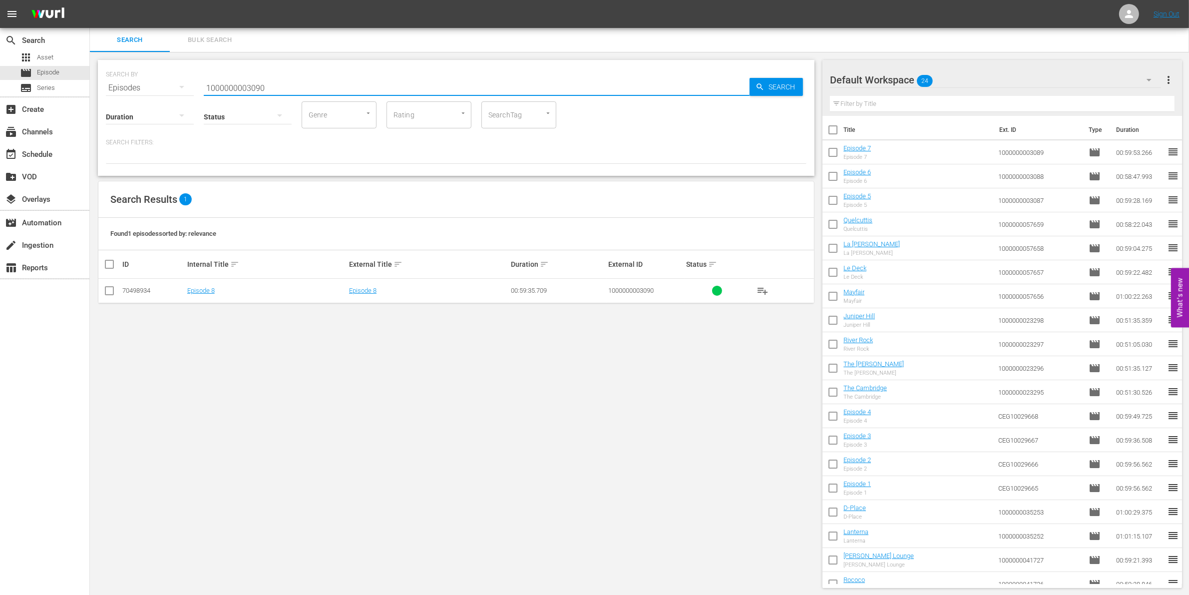
click at [107, 293] on input "checkbox" at bounding box center [109, 293] width 12 height 12
checkbox input "true"
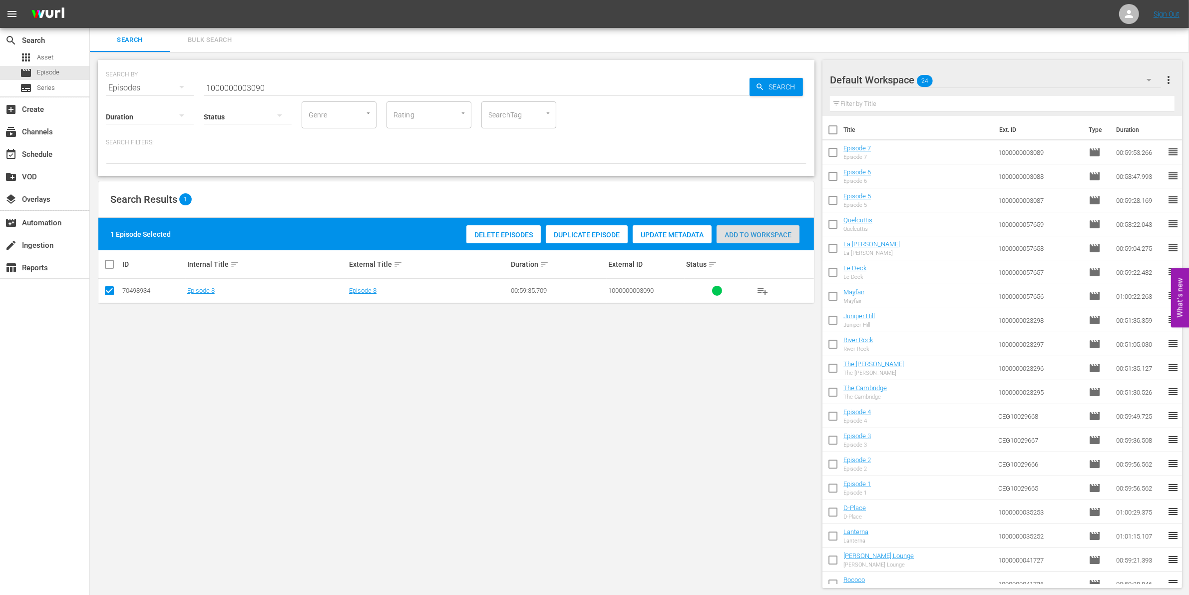
click at [754, 232] on span "Add to Workspace" at bounding box center [757, 235] width 83 height 8
click at [271, 83] on input "1000000003090" at bounding box center [477, 88] width 546 height 24
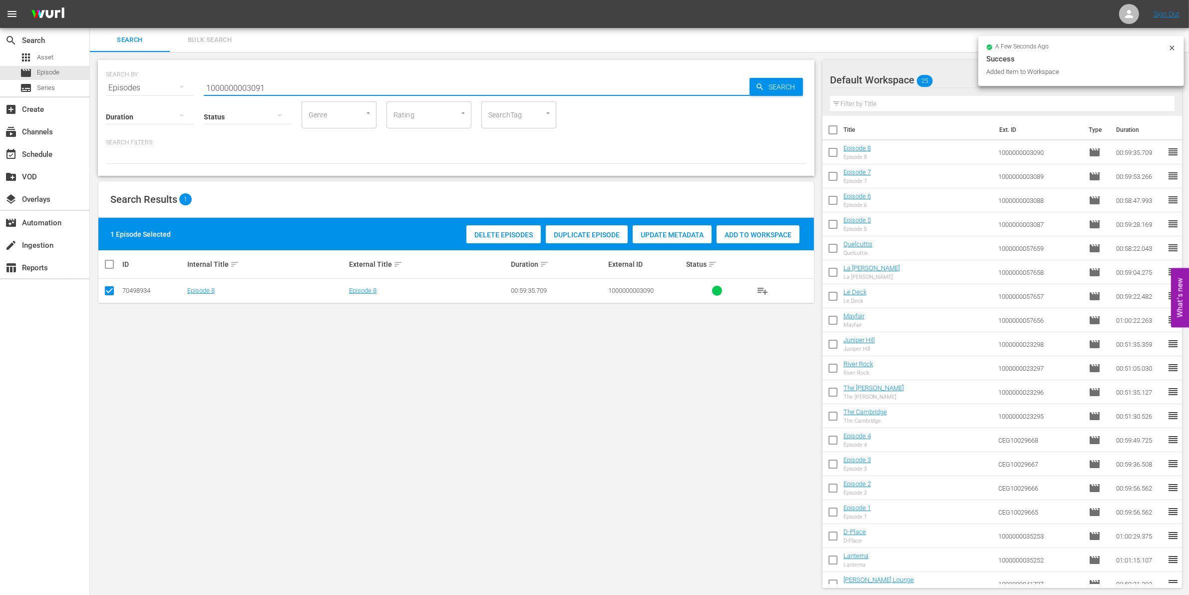
type input "1000000003091"
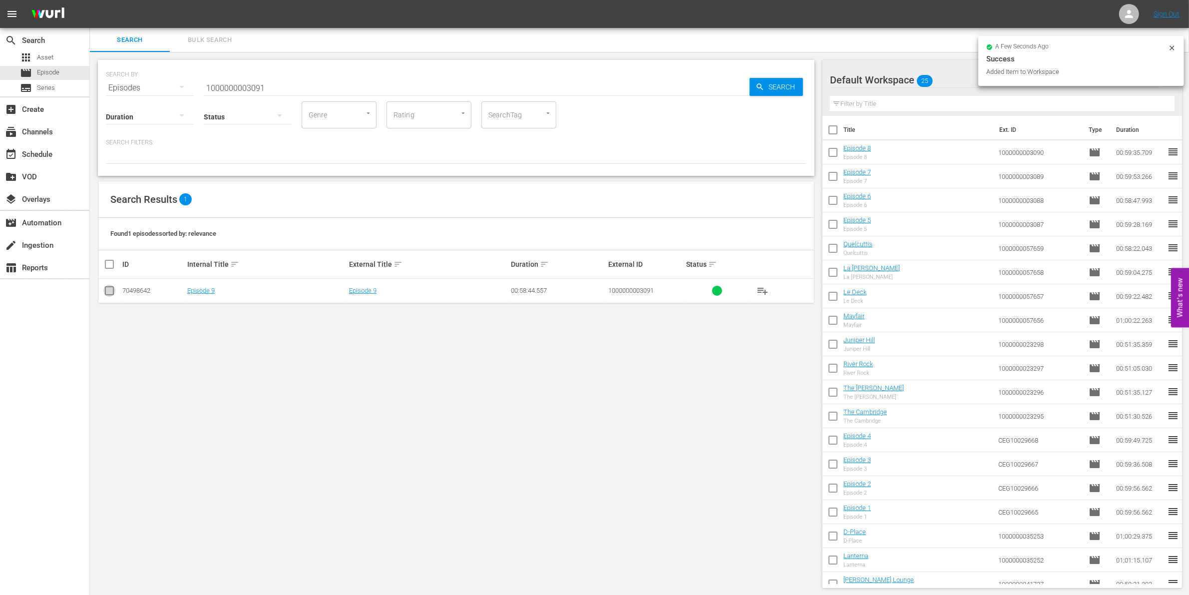
click at [106, 291] on input "checkbox" at bounding box center [109, 293] width 12 height 12
checkbox input "true"
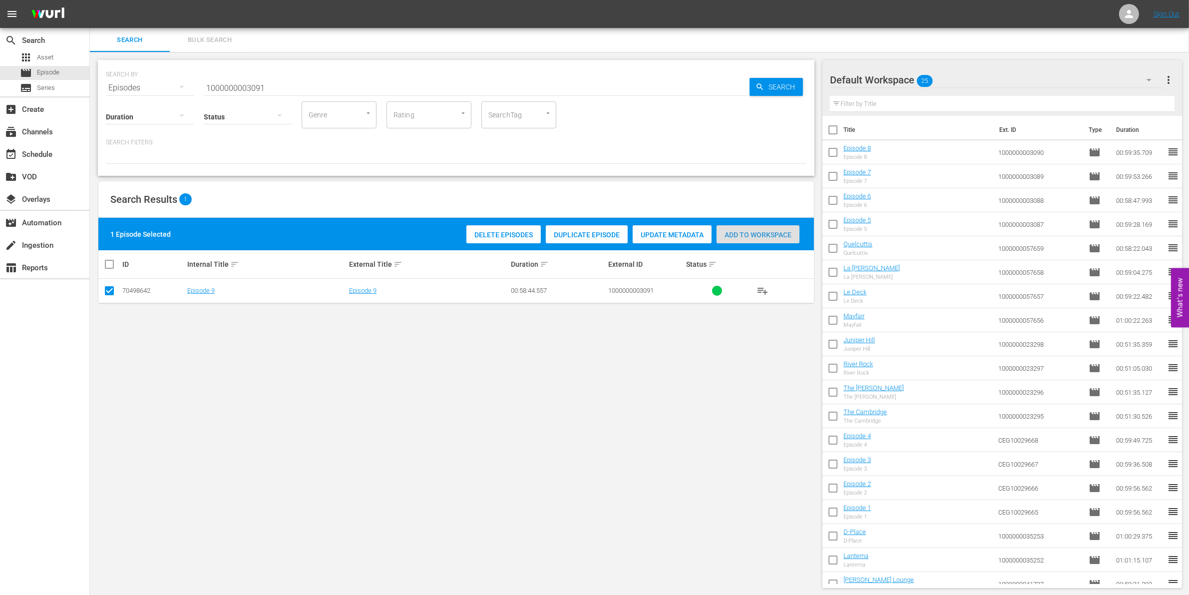
click at [762, 233] on span "Add to Workspace" at bounding box center [757, 235] width 83 height 8
click at [325, 81] on input "1000000003091" at bounding box center [477, 88] width 546 height 24
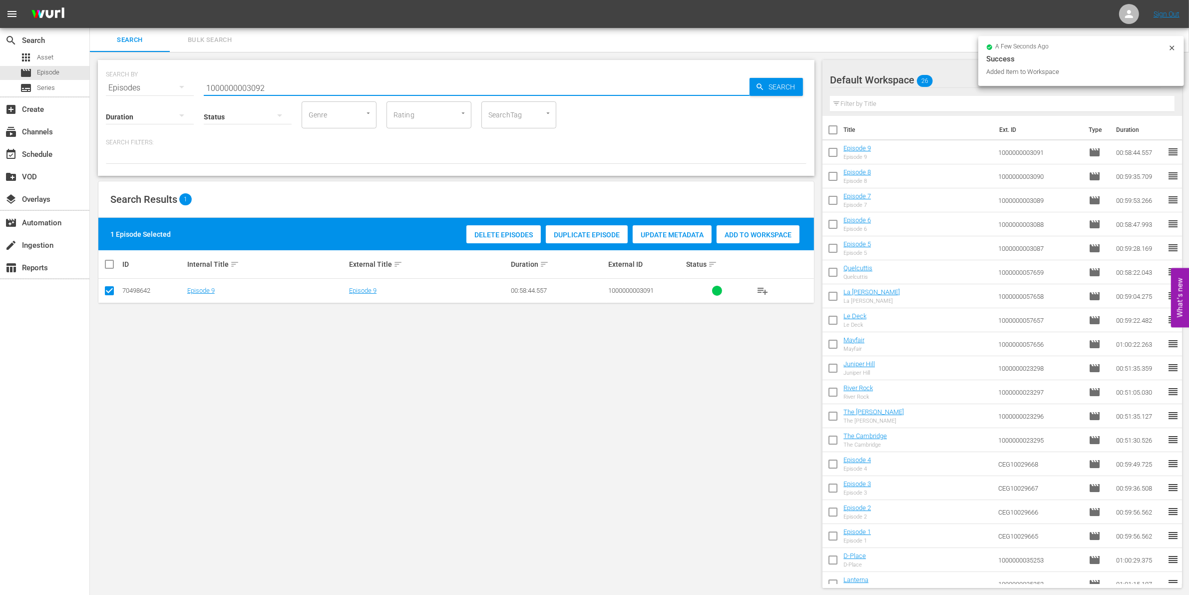
type input "1000000003092"
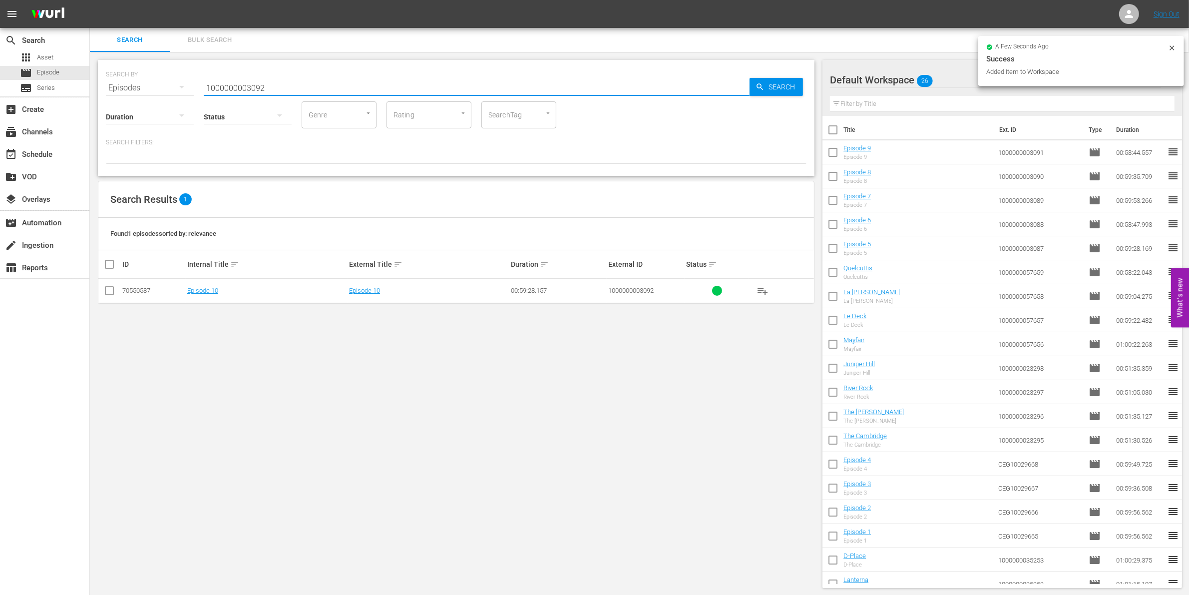
click at [113, 290] on input "checkbox" at bounding box center [109, 293] width 12 height 12
checkbox input "true"
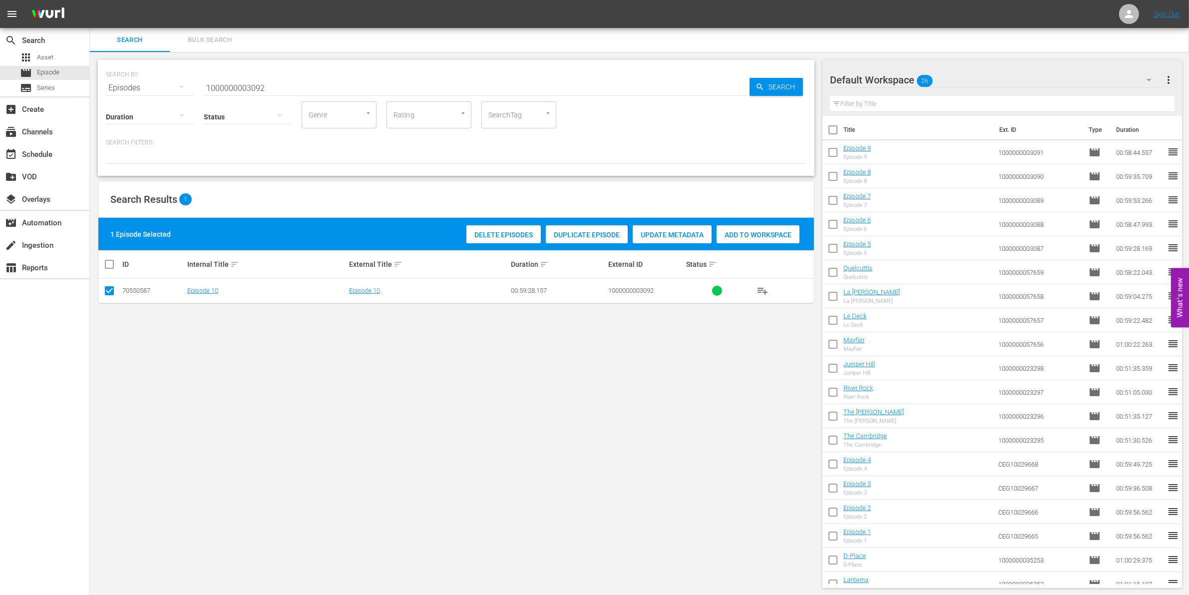
click at [751, 225] on div "Add to Workspace" at bounding box center [757, 234] width 83 height 19
click at [361, 89] on input "1000000003092" at bounding box center [477, 88] width 546 height 24
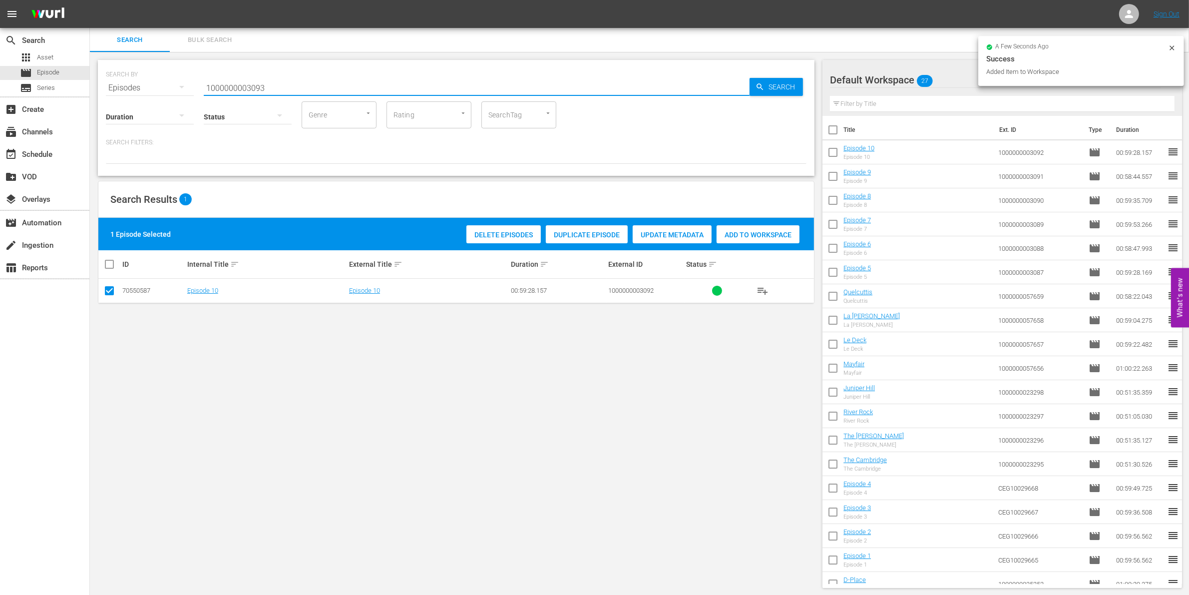
type input "1000000003093"
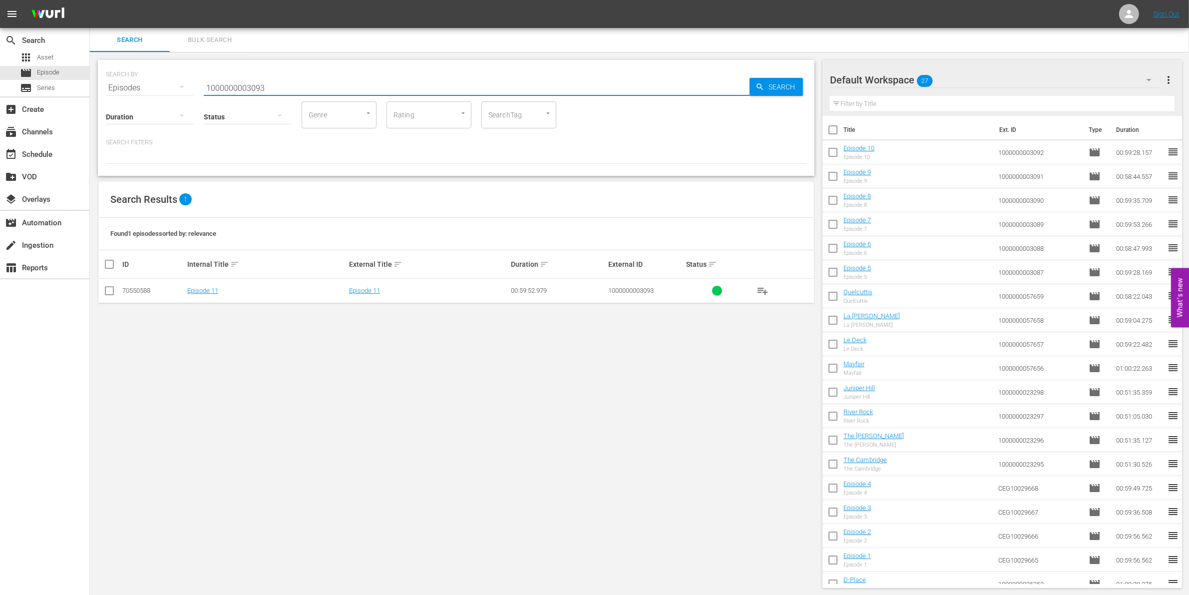
click at [112, 289] on input "checkbox" at bounding box center [109, 293] width 12 height 12
checkbox input "true"
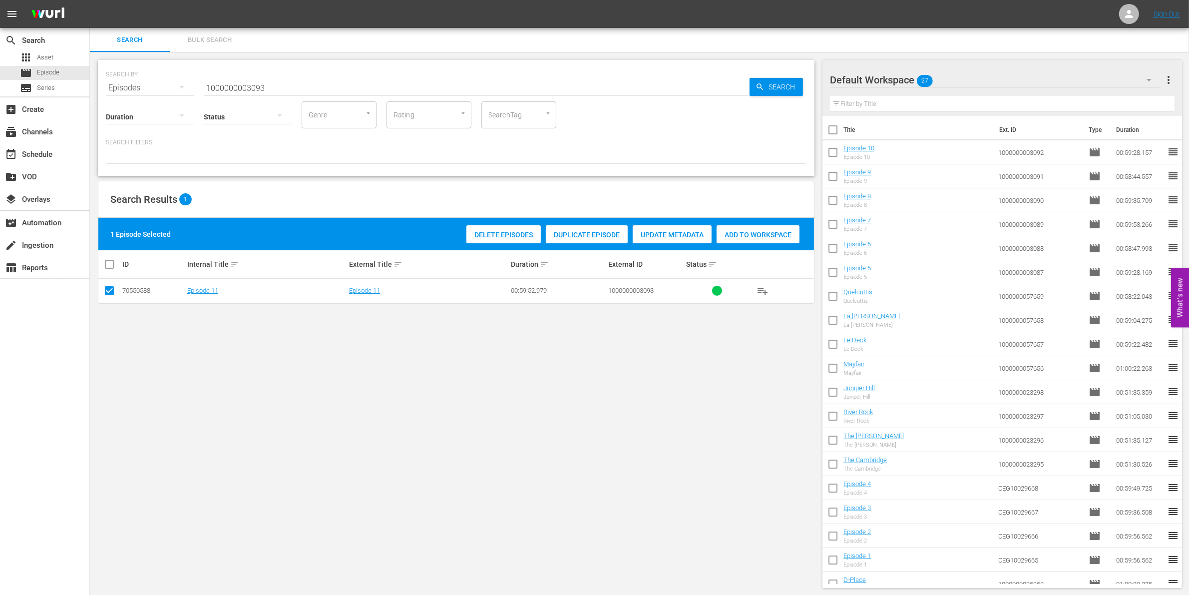
click at [745, 231] on span "Add to Workspace" at bounding box center [757, 235] width 83 height 8
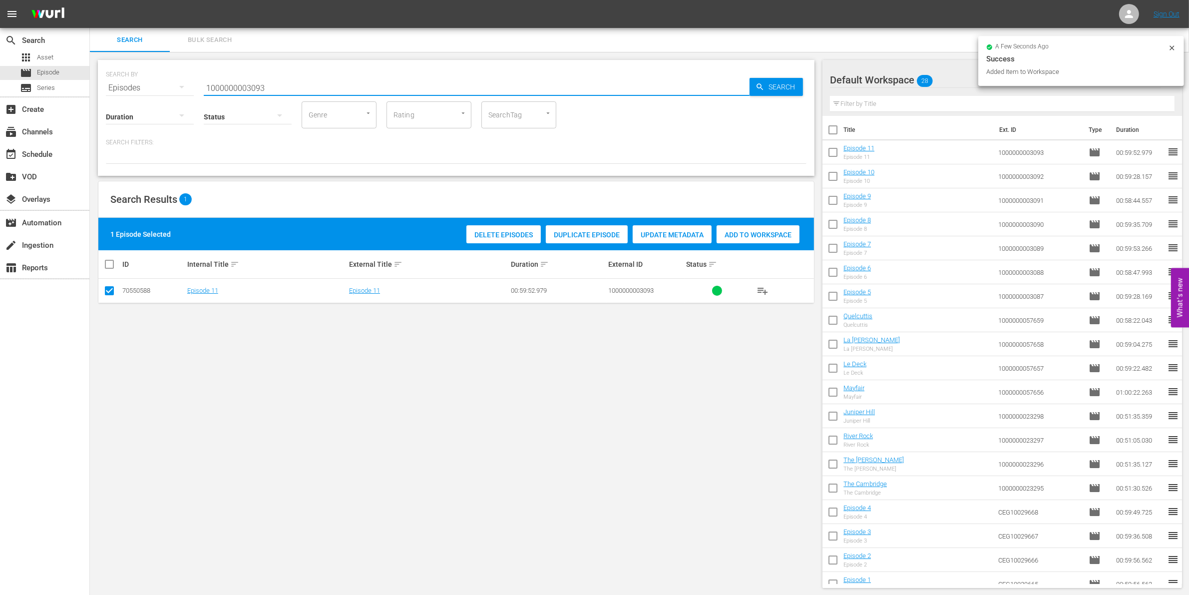
click at [335, 86] on input "1000000003093" at bounding box center [477, 88] width 546 height 24
type input "1000000003094"
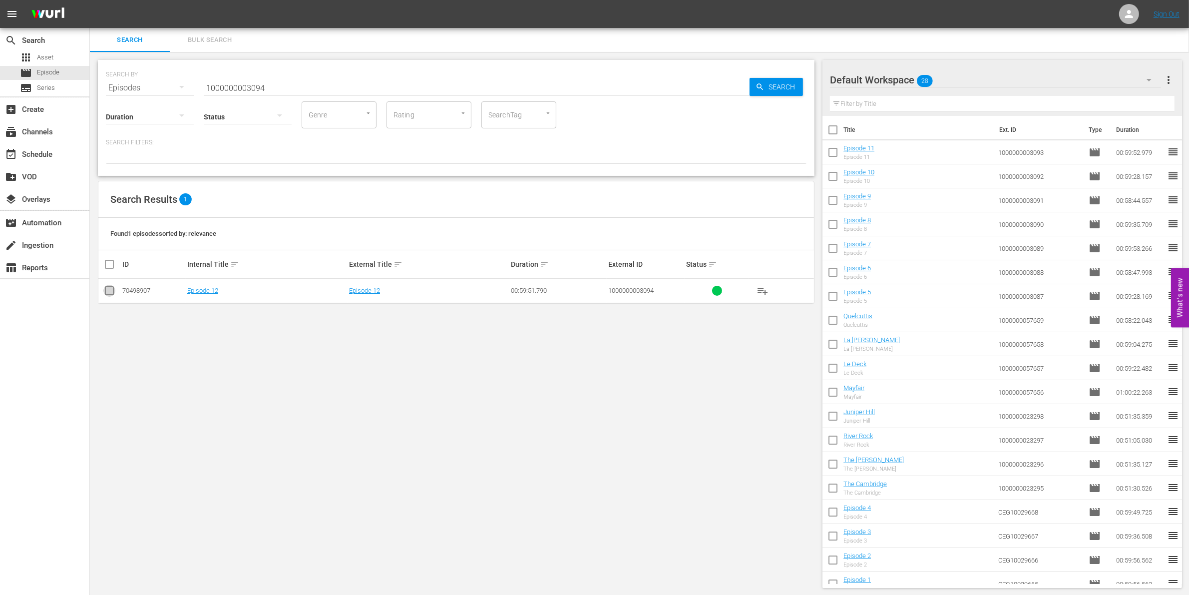
click at [113, 291] on input "checkbox" at bounding box center [109, 293] width 12 height 12
checkbox input "true"
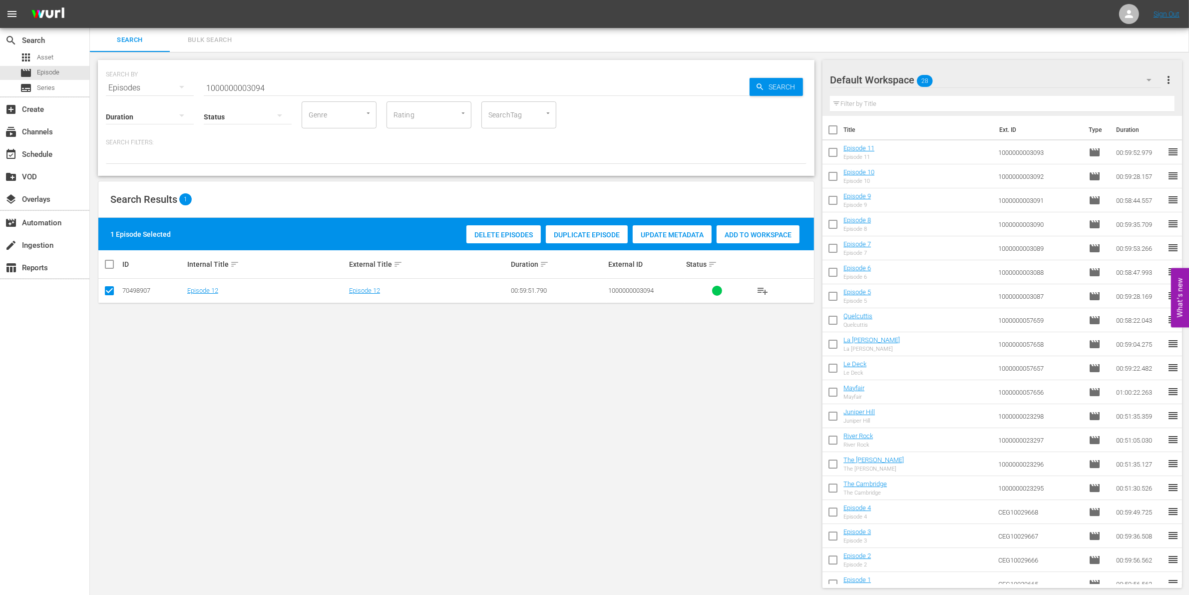
click at [762, 223] on div "Delete Episodes Duplicate Episode Update Metadata Add to Workspace" at bounding box center [633, 234] width 338 height 23
click at [737, 233] on span "Add to Workspace" at bounding box center [757, 235] width 83 height 8
click at [12, 155] on span "event_available" at bounding box center [11, 154] width 12 height 12
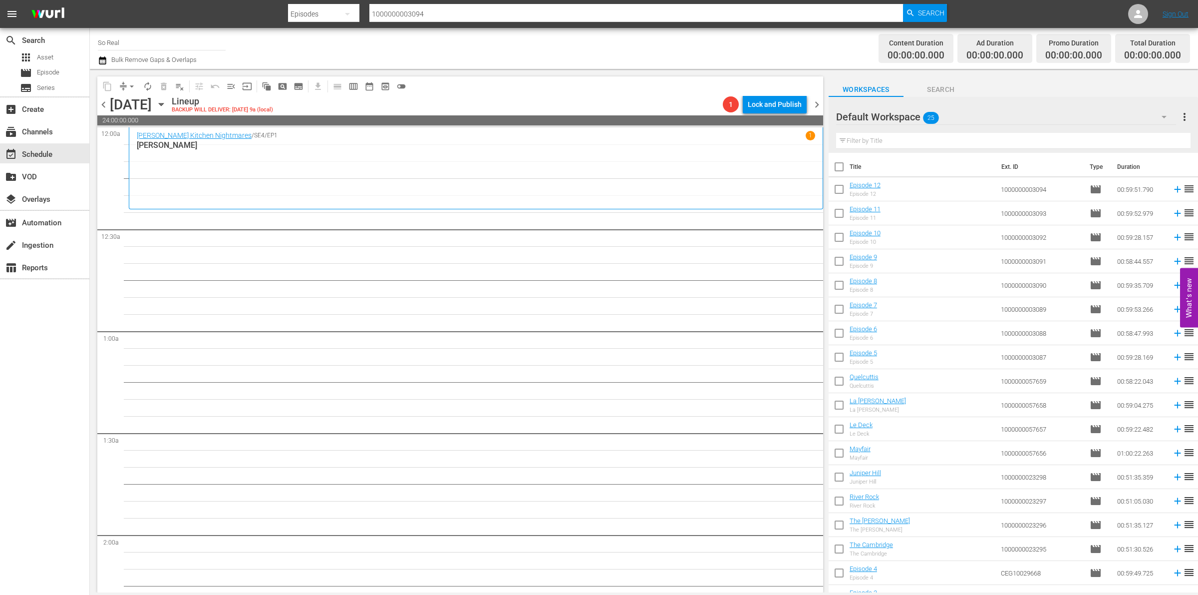
scroll to position [182, 0]
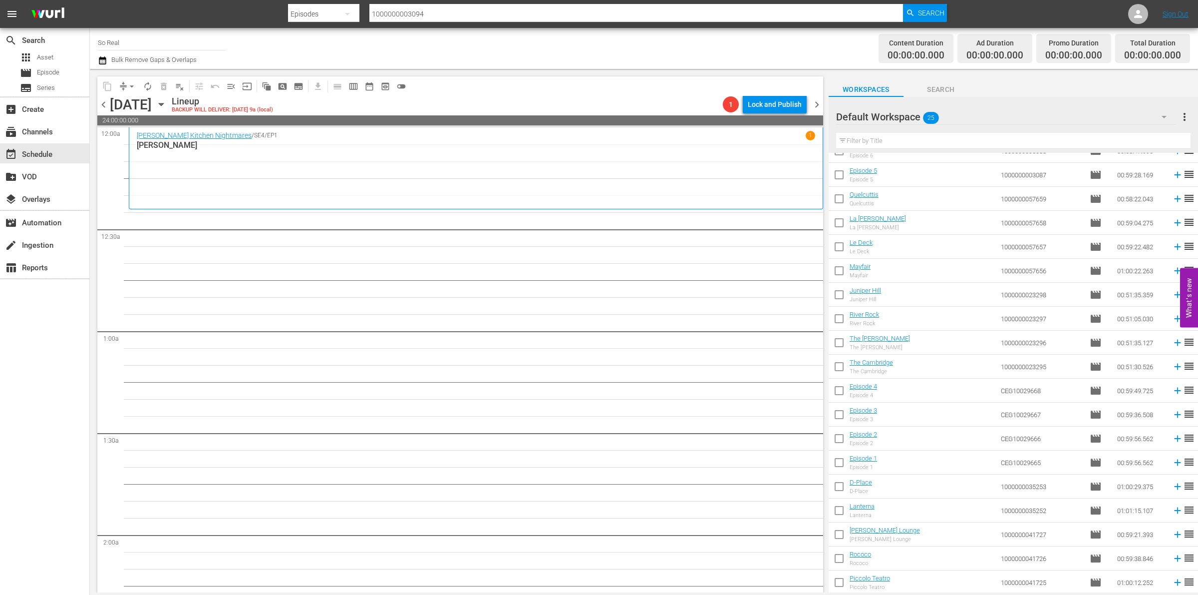
click at [839, 588] on input "checkbox" at bounding box center [839, 584] width 21 height 21
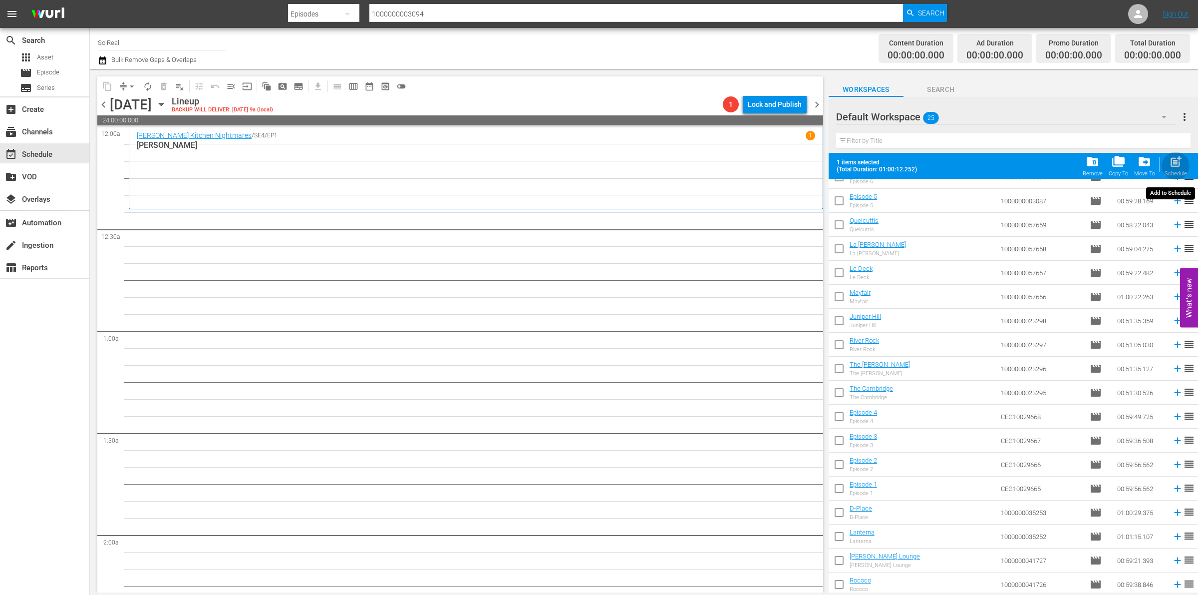
click at [1172, 164] on span "post_add" at bounding box center [1175, 161] width 13 height 13
checkbox input "false"
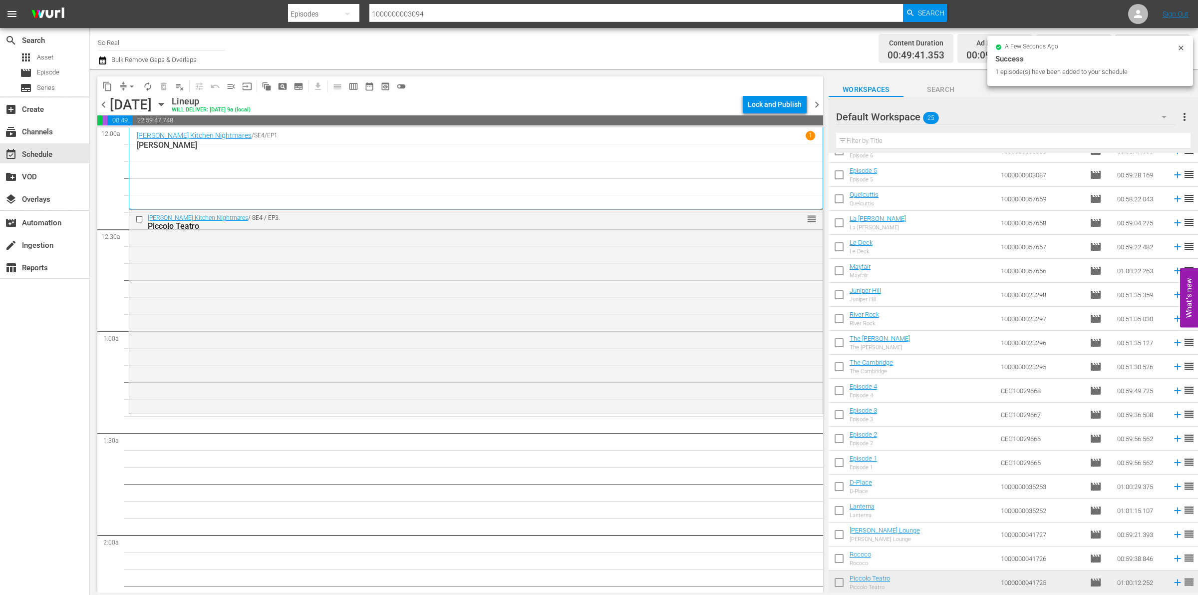
click at [835, 563] on input "checkbox" at bounding box center [839, 560] width 21 height 21
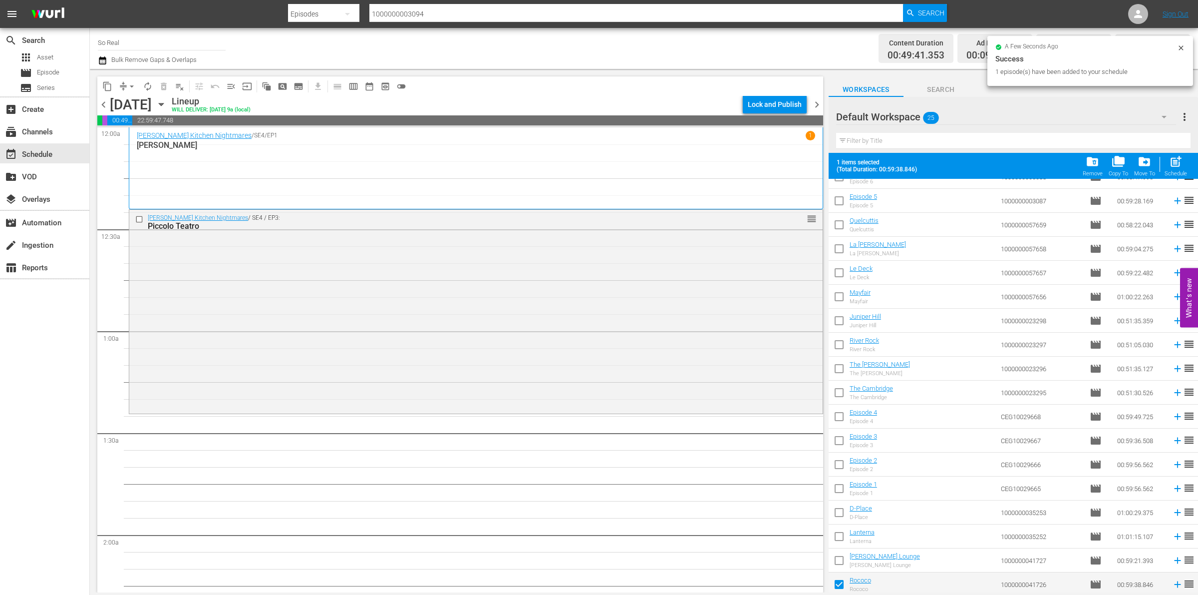
click at [1181, 171] on div "Schedule" at bounding box center [1176, 173] width 22 height 6
checkbox input "false"
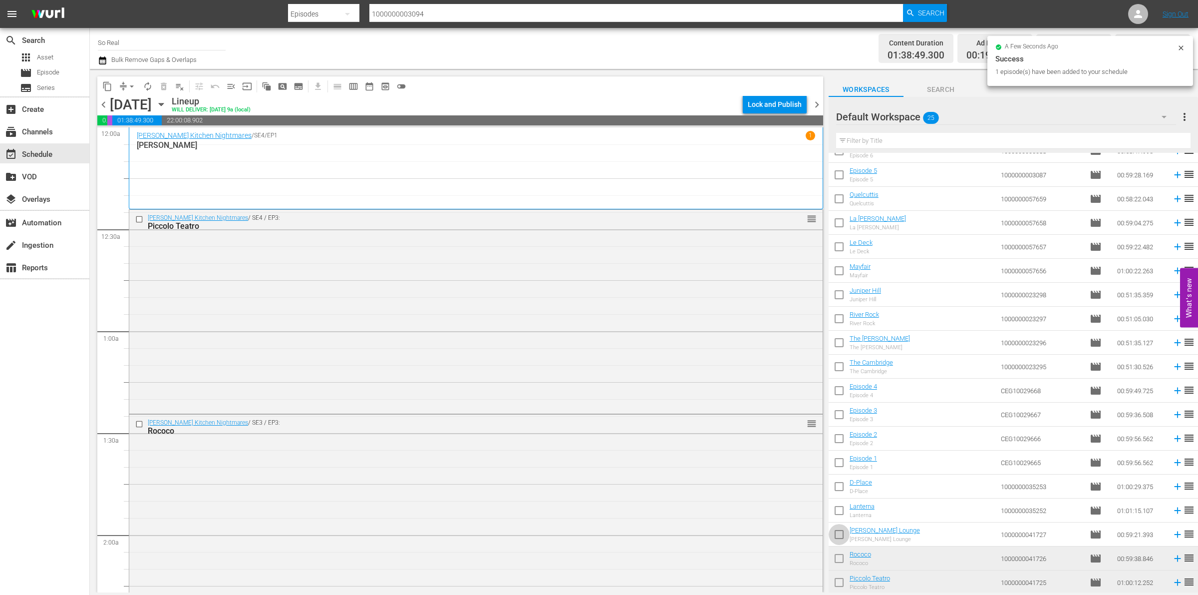
click at [840, 535] on input "checkbox" at bounding box center [839, 536] width 21 height 21
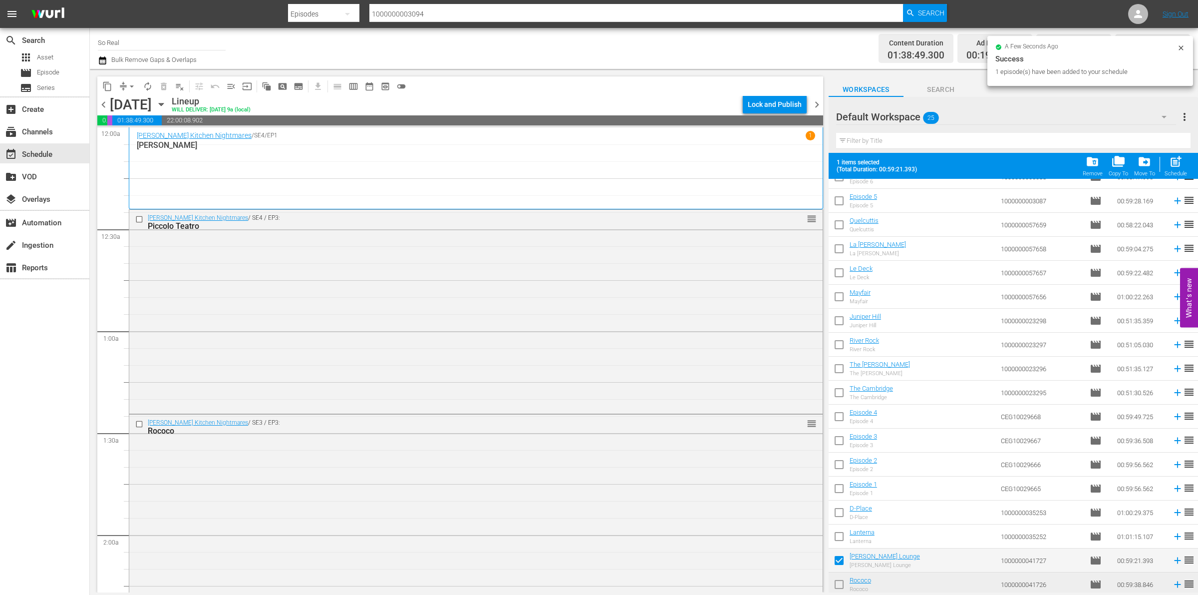
click at [1179, 165] on span "post_add" at bounding box center [1175, 161] width 13 height 13
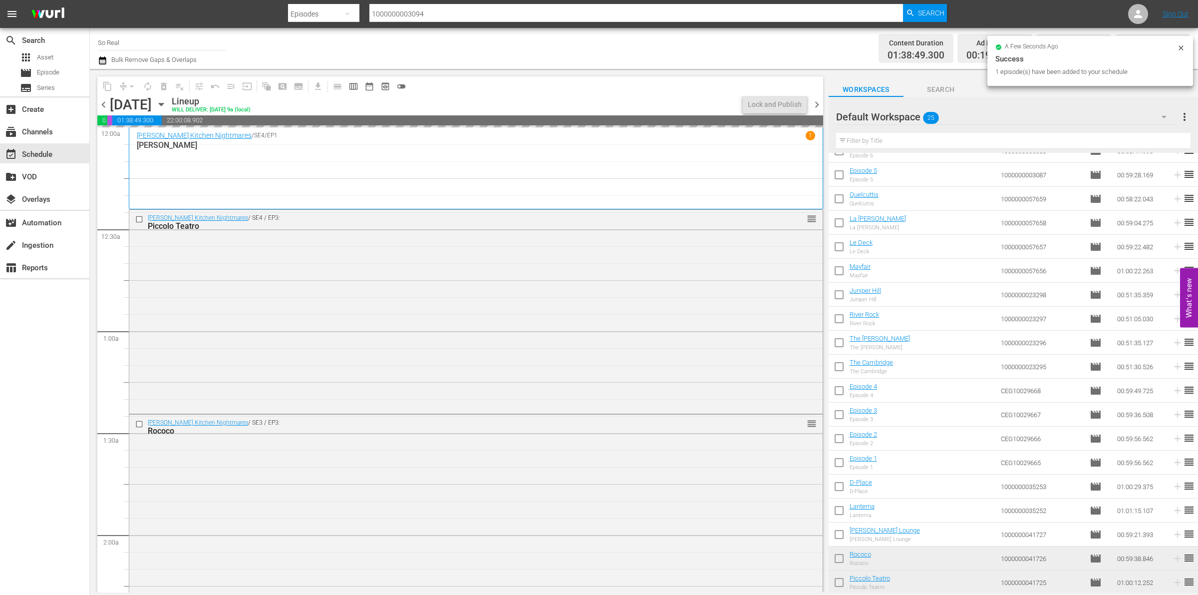
checkbox input "false"
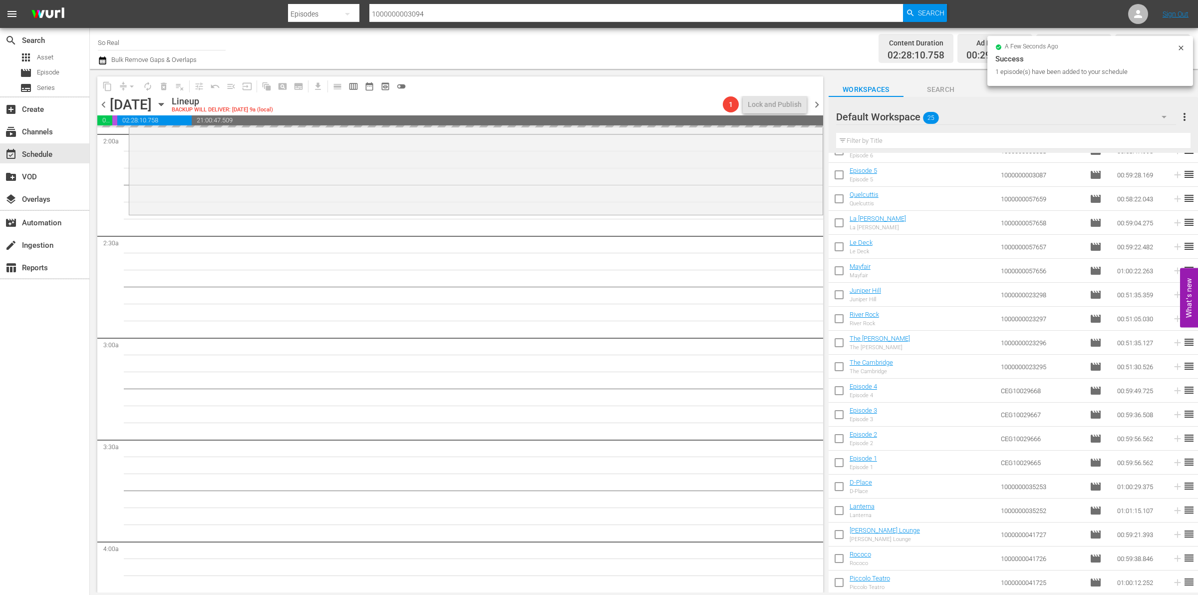
scroll to position [421, 0]
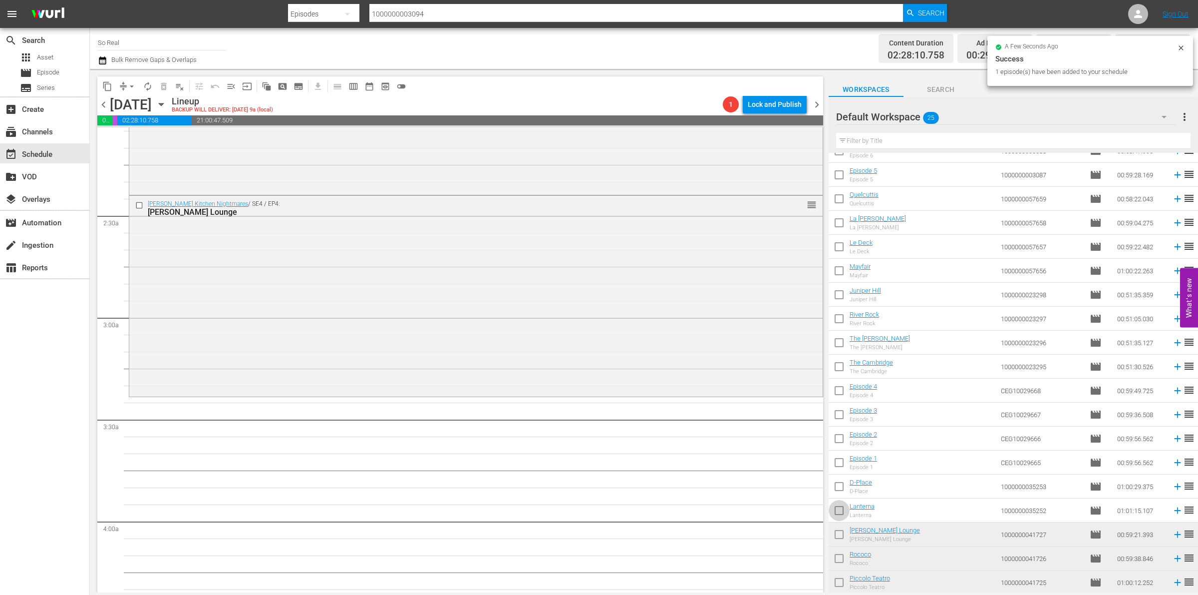
click at [841, 510] on input "checkbox" at bounding box center [839, 512] width 21 height 21
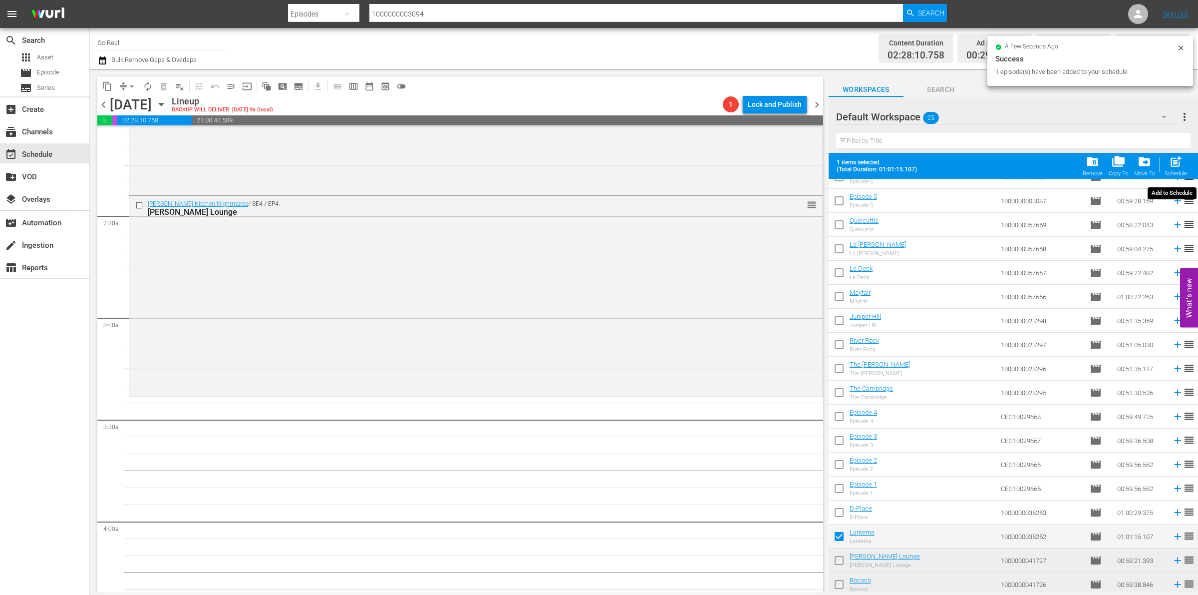
click at [1177, 163] on span "post_add" at bounding box center [1175, 161] width 13 height 13
checkbox input "false"
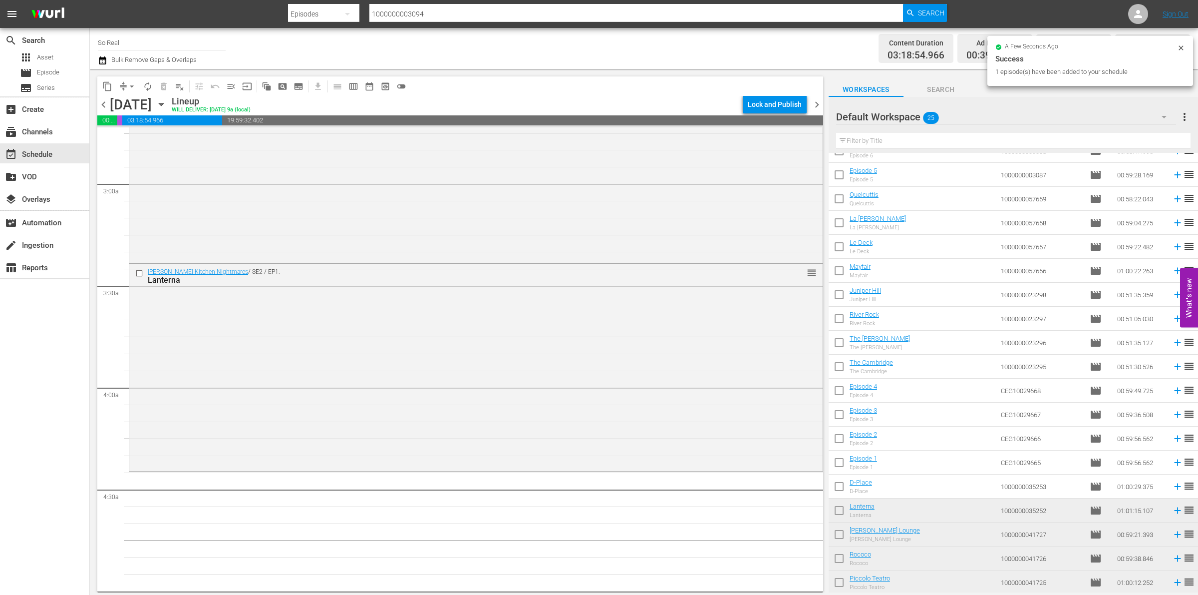
scroll to position [555, 0]
click at [836, 488] on input "checkbox" at bounding box center [839, 488] width 21 height 21
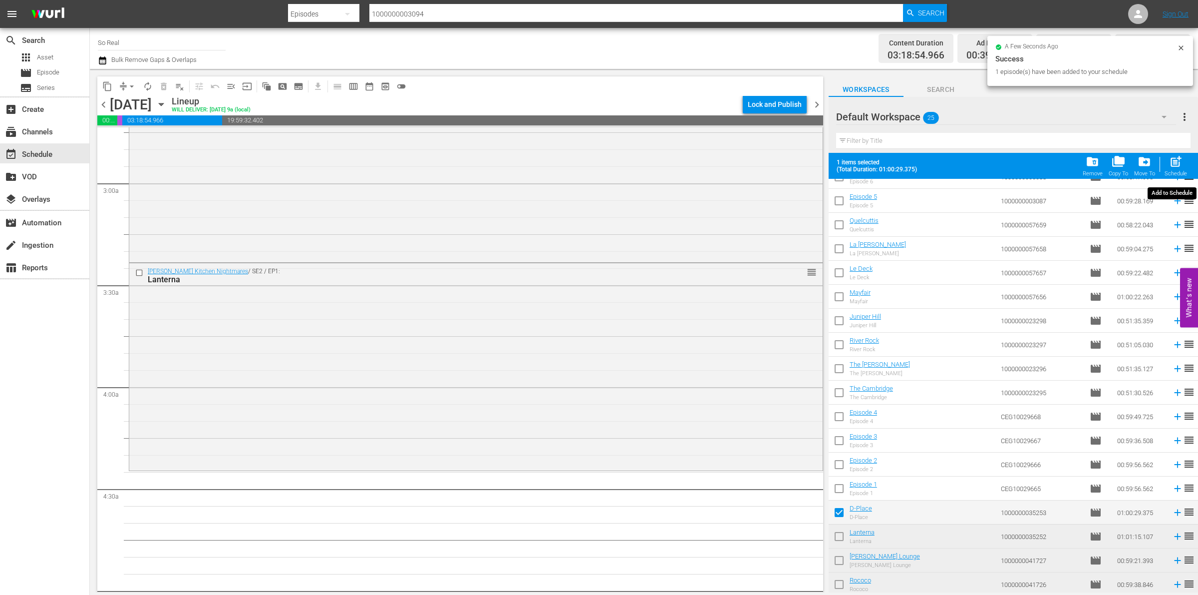
click at [1175, 163] on span "post_add" at bounding box center [1175, 161] width 13 height 13
checkbox input "false"
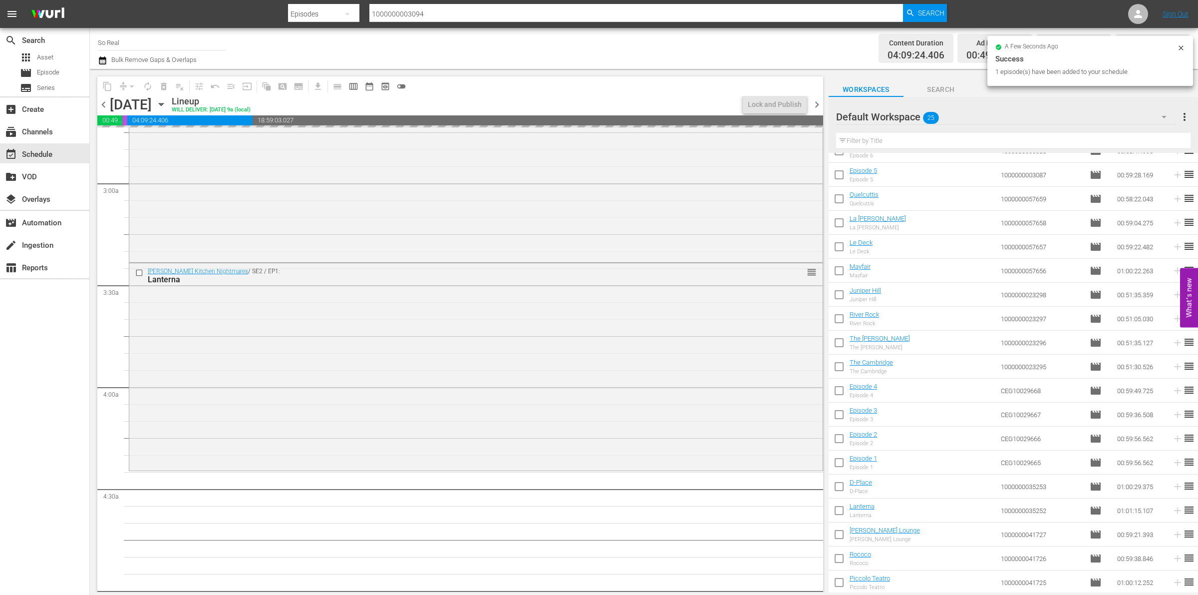
scroll to position [694, 0]
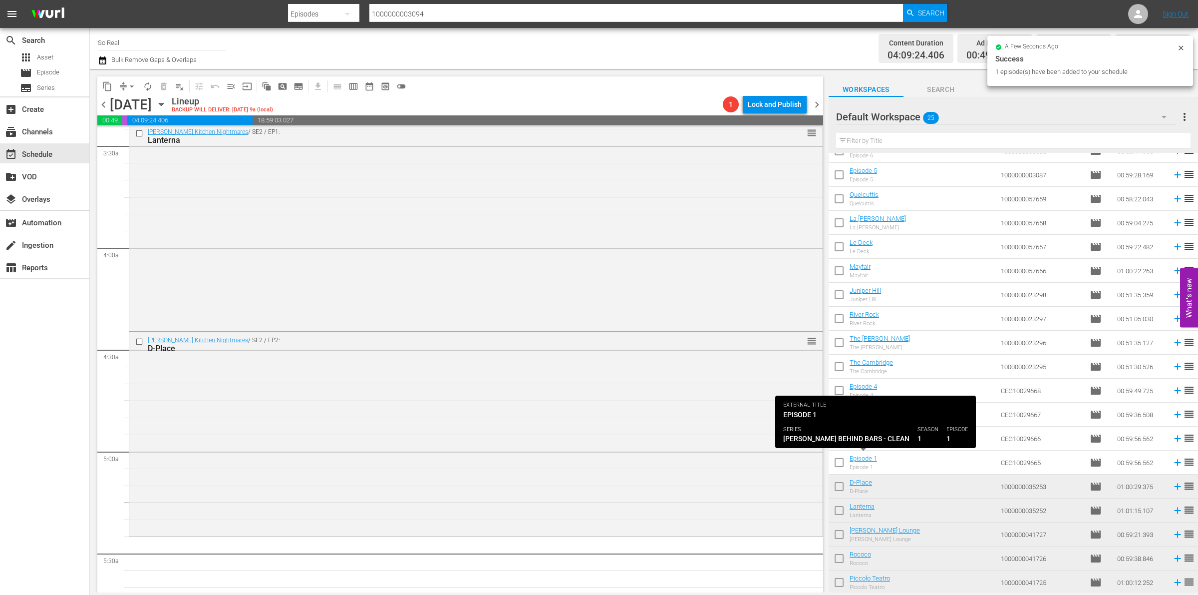
click at [839, 462] on input "checkbox" at bounding box center [839, 464] width 21 height 21
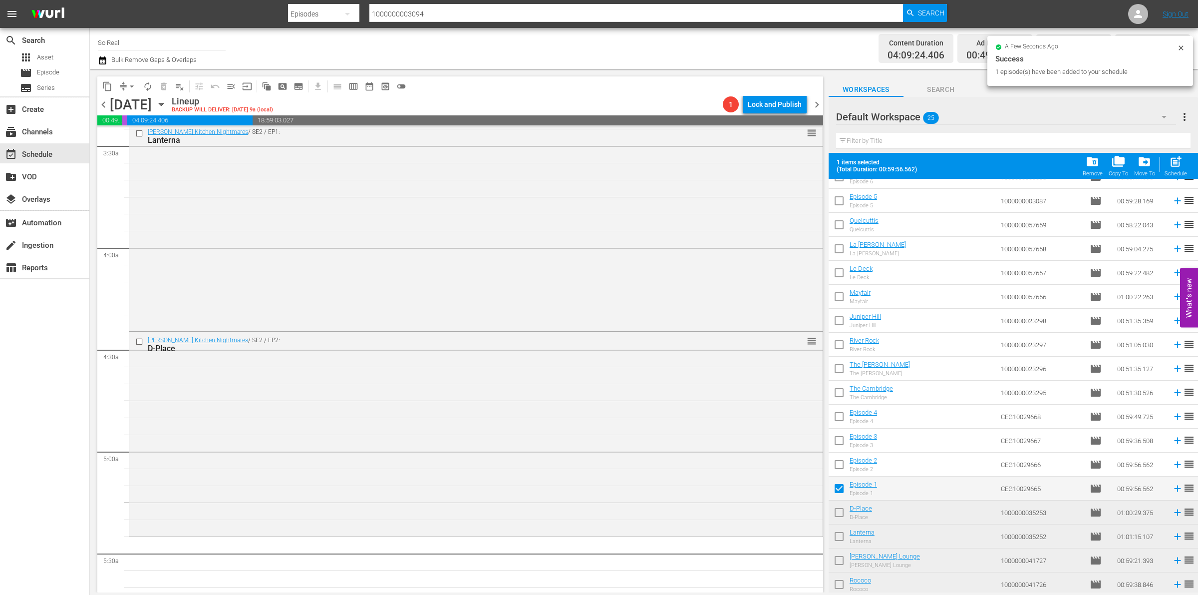
click at [1178, 161] on span "post_add" at bounding box center [1175, 161] width 13 height 13
checkbox input "false"
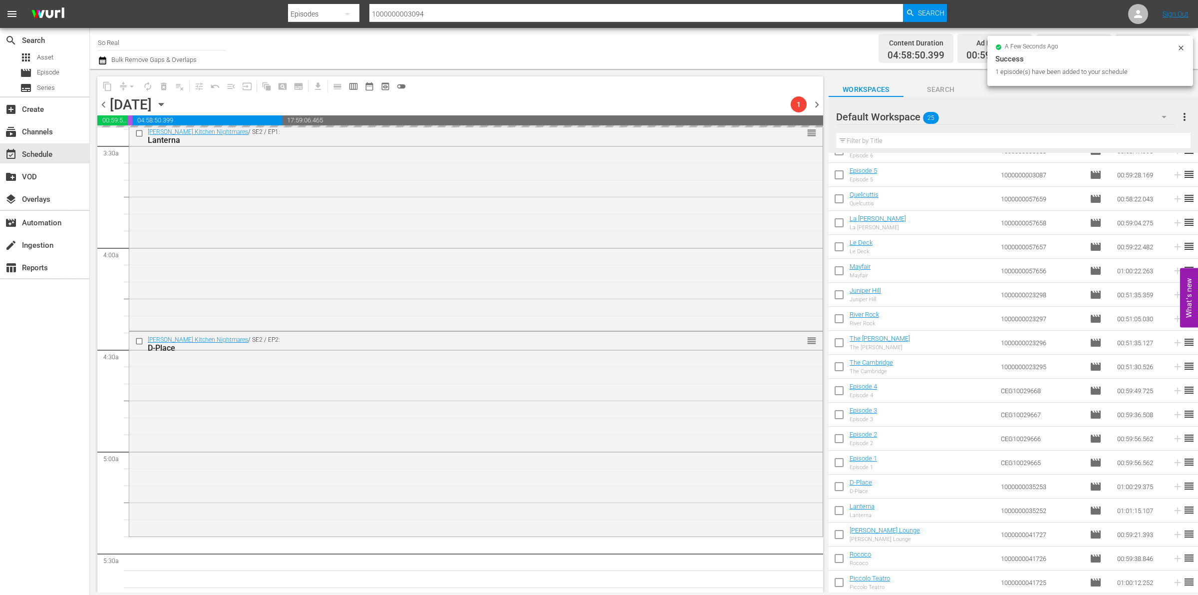
scroll to position [797, 0]
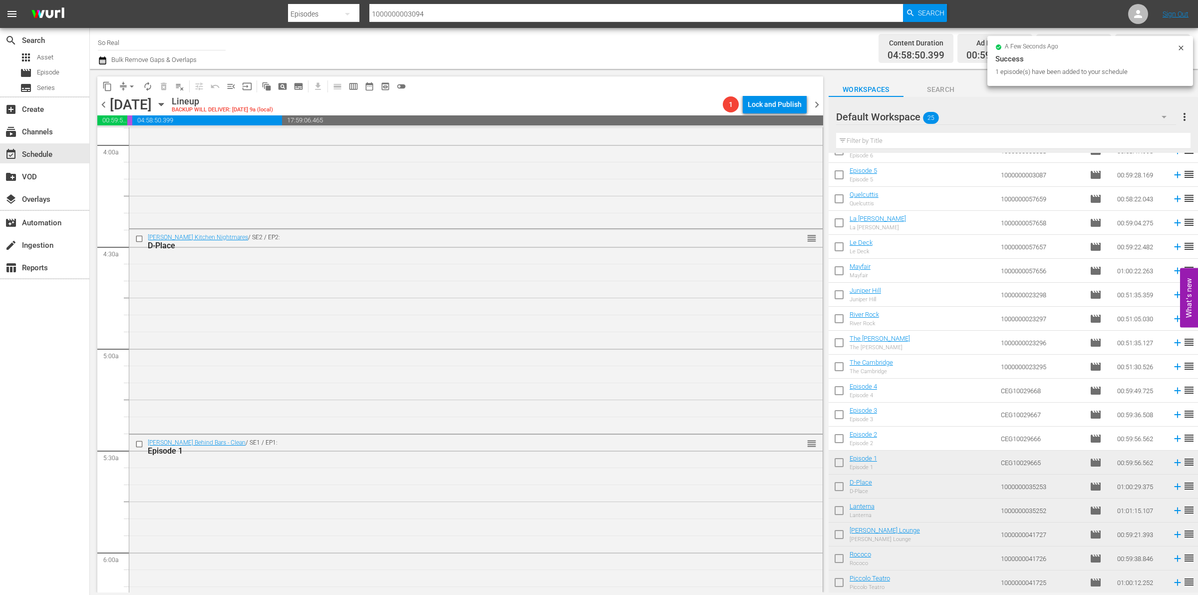
click at [842, 440] on input "checkbox" at bounding box center [839, 440] width 21 height 21
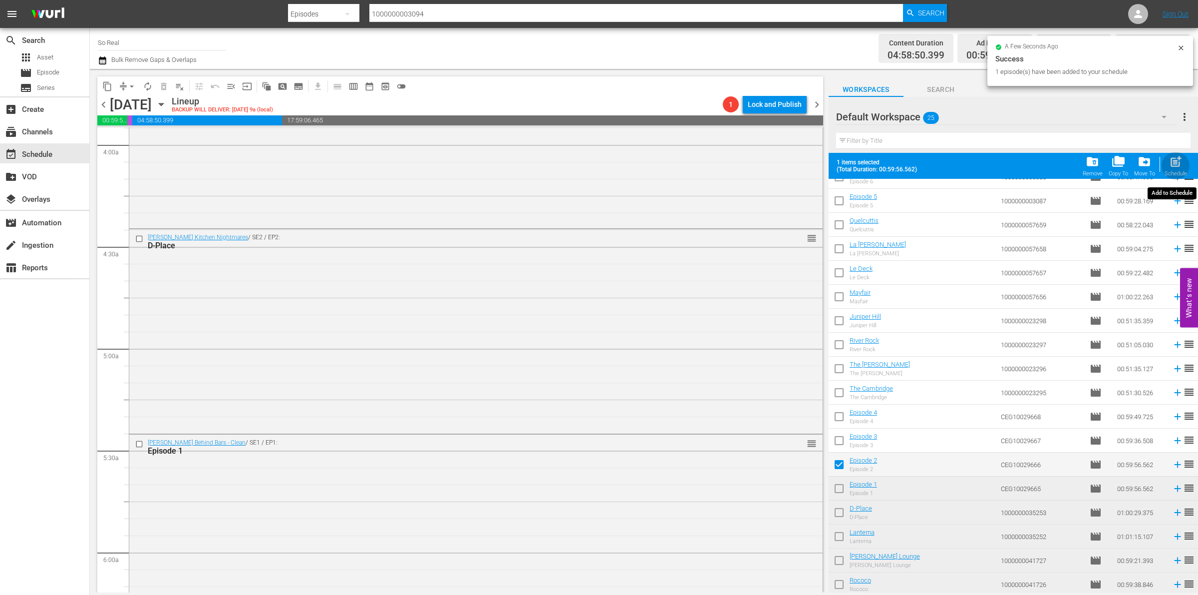
click at [1175, 160] on span "post_add" at bounding box center [1175, 161] width 13 height 13
checkbox input "false"
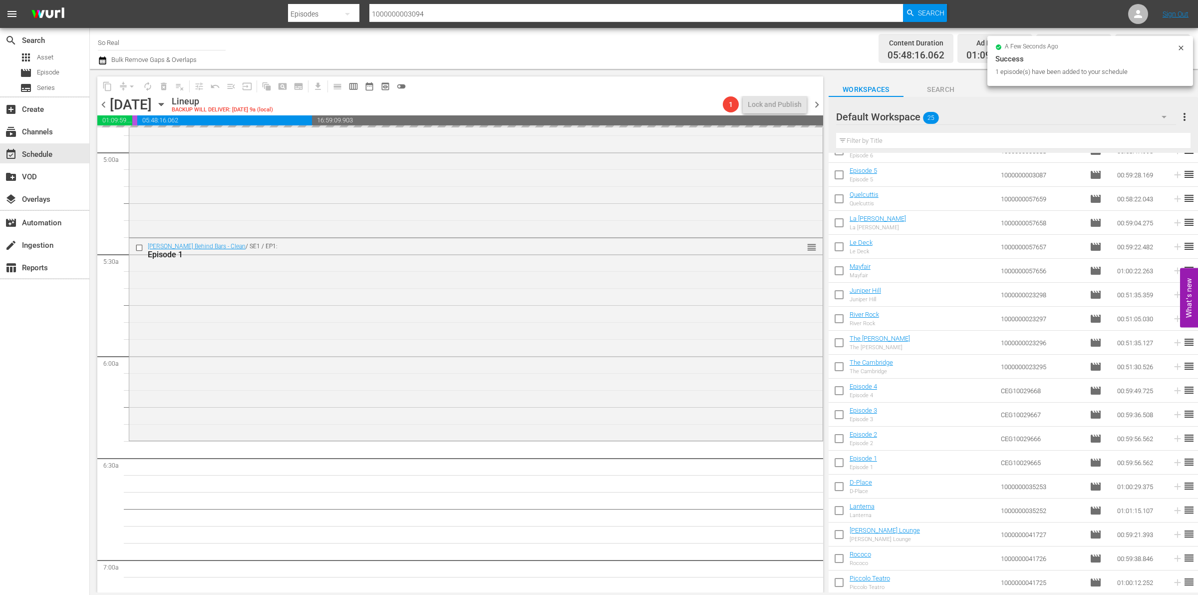
scroll to position [1022, 0]
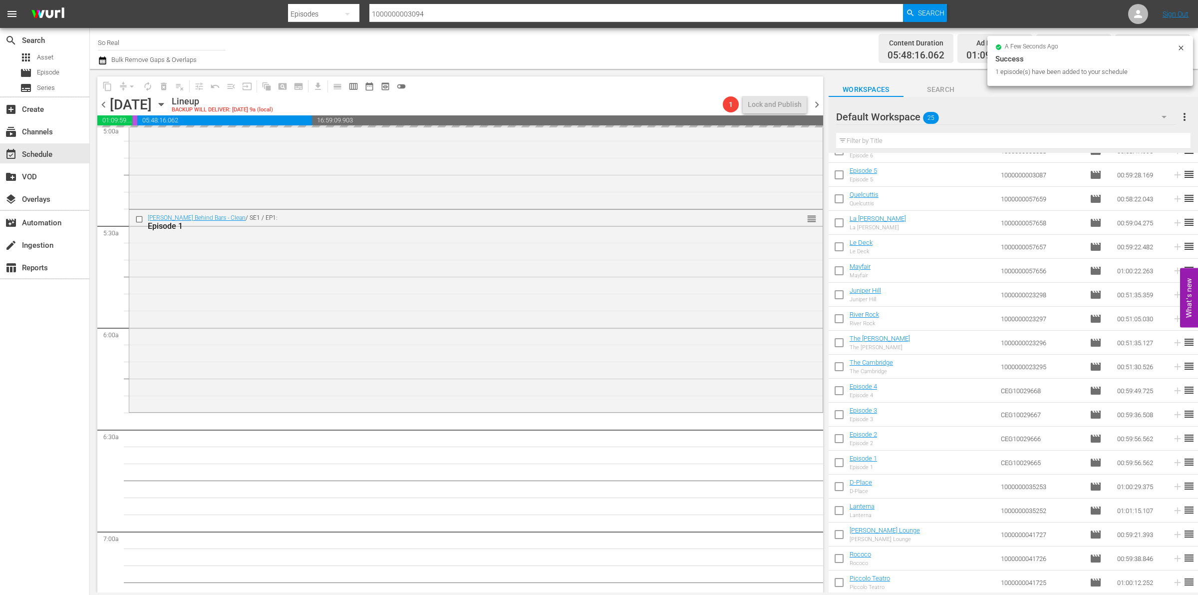
click at [839, 418] on input "checkbox" at bounding box center [839, 416] width 21 height 21
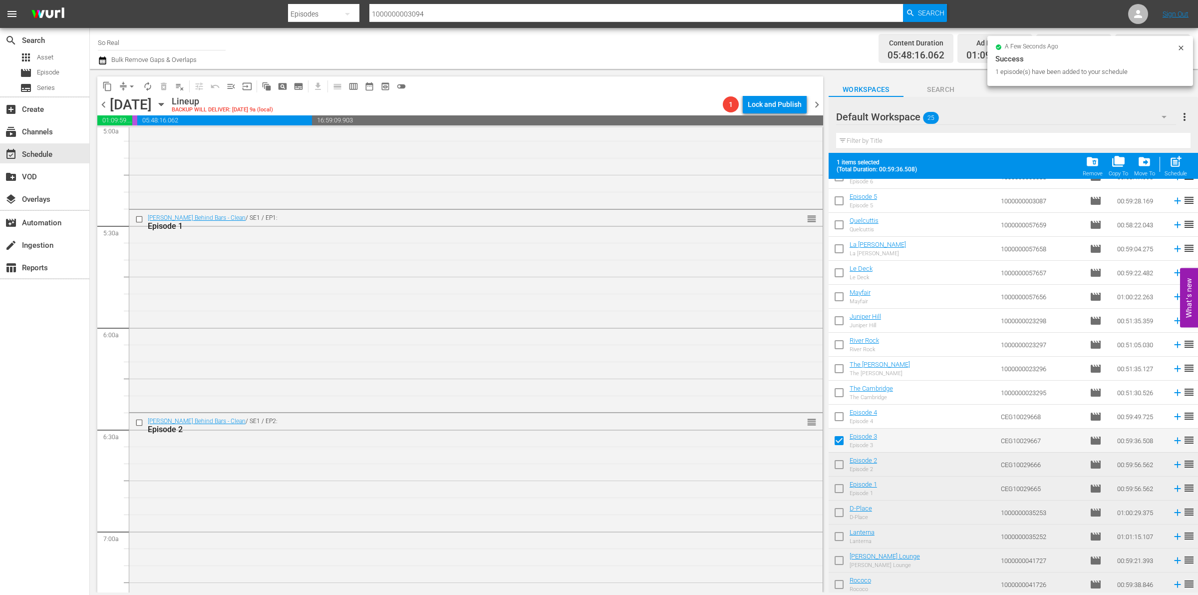
click at [1177, 170] on div "post_add Schedule" at bounding box center [1176, 166] width 22 height 22
checkbox input "false"
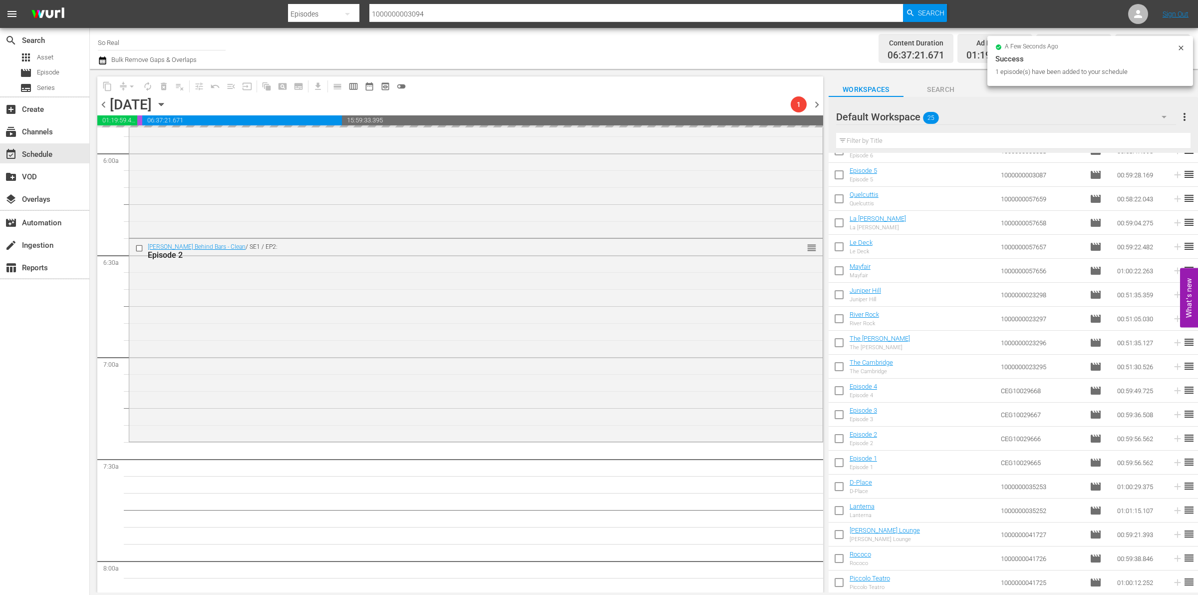
scroll to position [1286, 0]
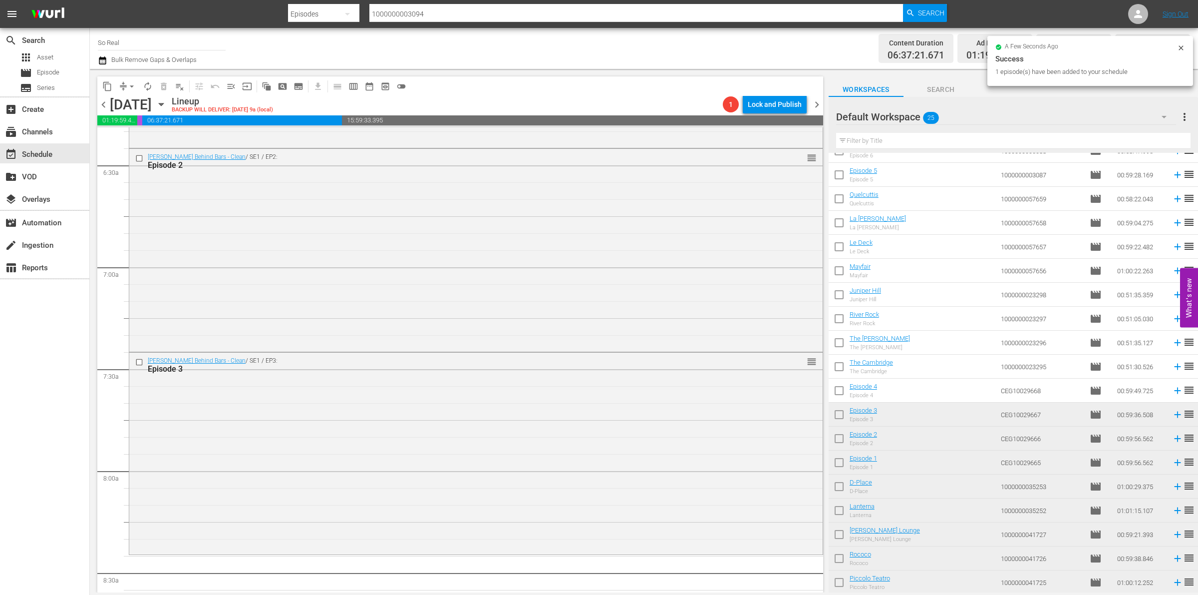
click at [843, 392] on input "checkbox" at bounding box center [839, 392] width 21 height 21
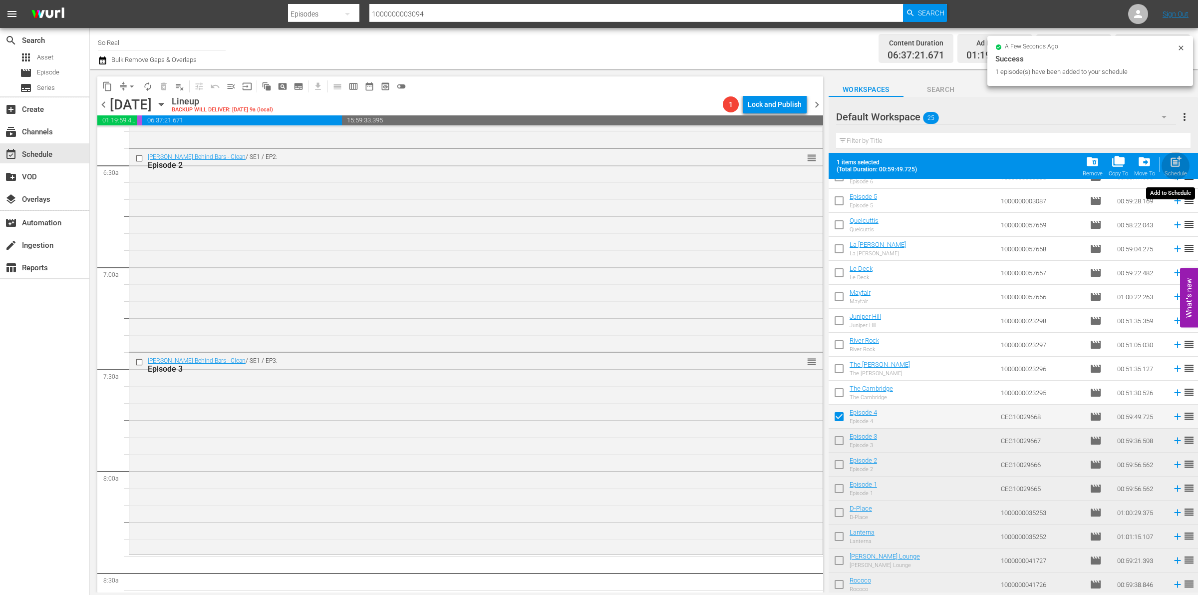
click at [1177, 168] on span "post_add" at bounding box center [1175, 161] width 13 height 13
checkbox input "false"
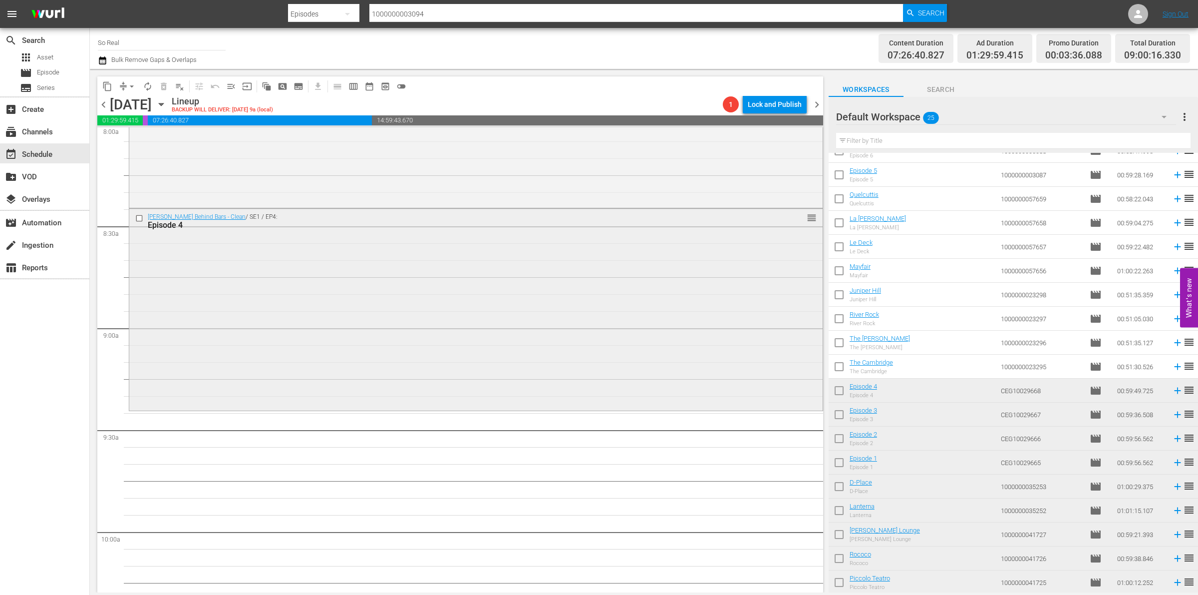
scroll to position [1633, 0]
click at [835, 370] on input "checkbox" at bounding box center [839, 368] width 21 height 21
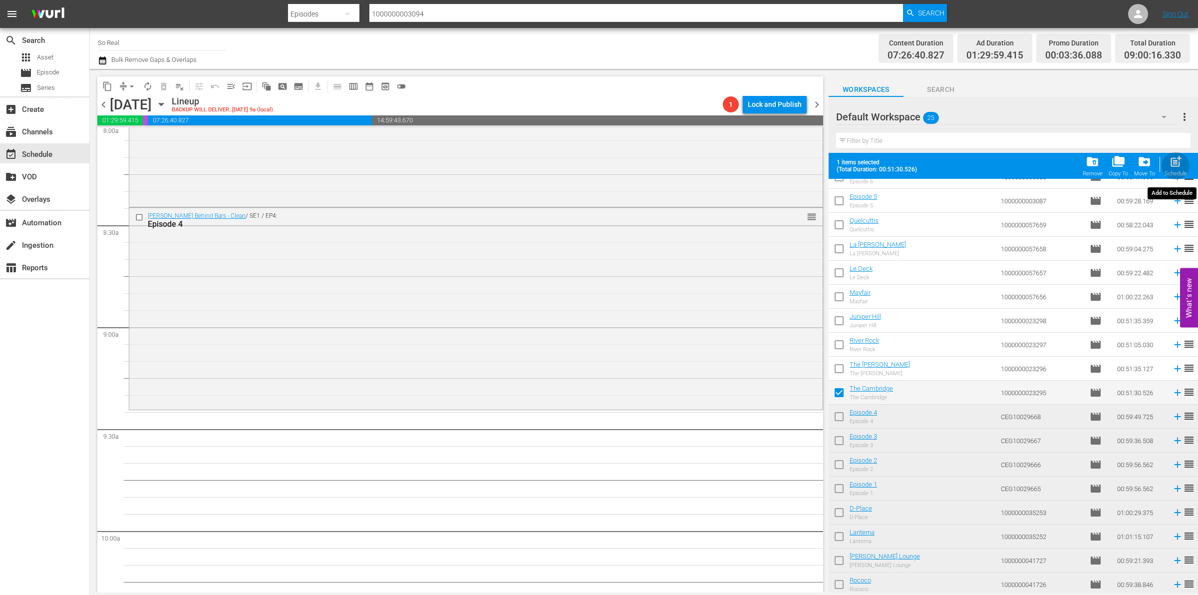
click at [1169, 172] on div "Schedule" at bounding box center [1176, 173] width 22 height 6
checkbox input "false"
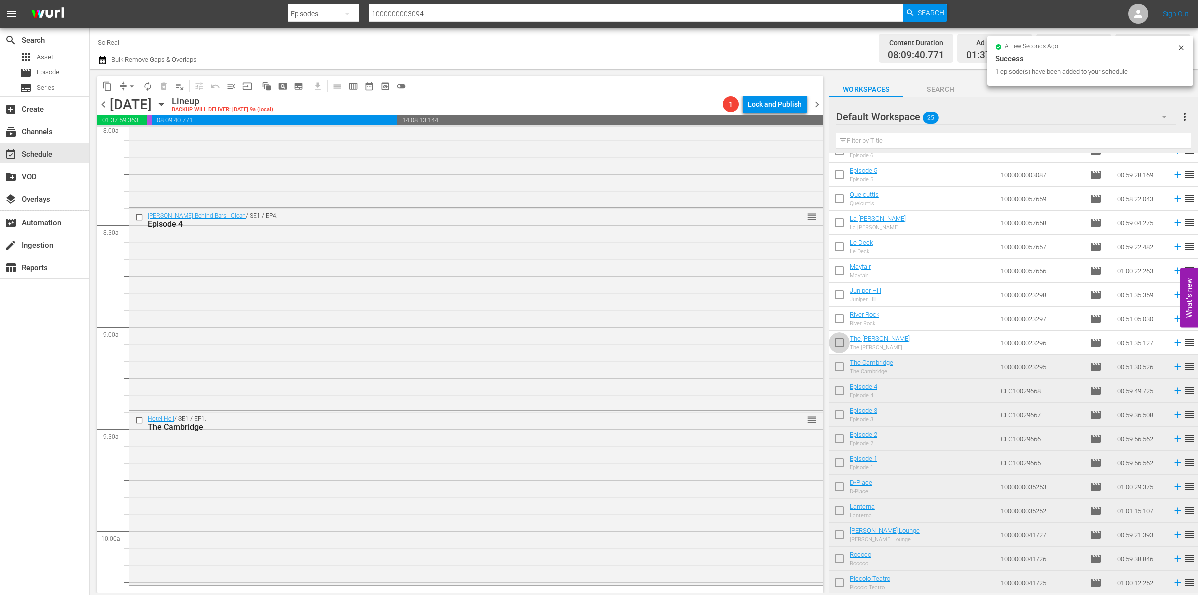
click at [841, 340] on input "checkbox" at bounding box center [839, 344] width 21 height 21
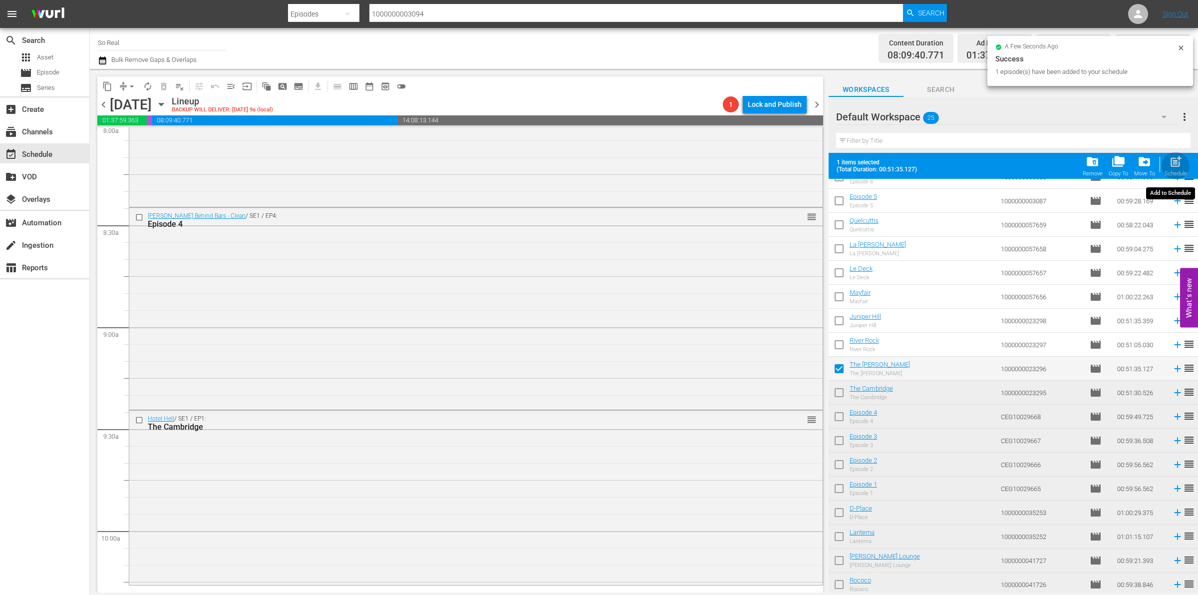
click at [1172, 153] on button "post_add Schedule" at bounding box center [1176, 166] width 28 height 28
checkbox input "false"
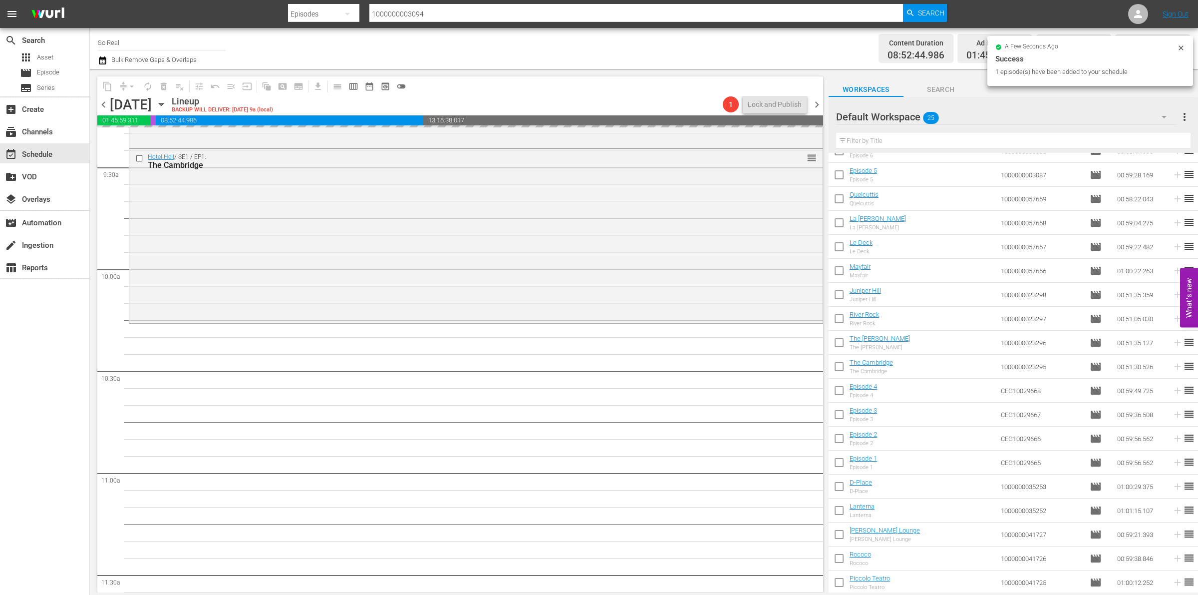
scroll to position [1896, 0]
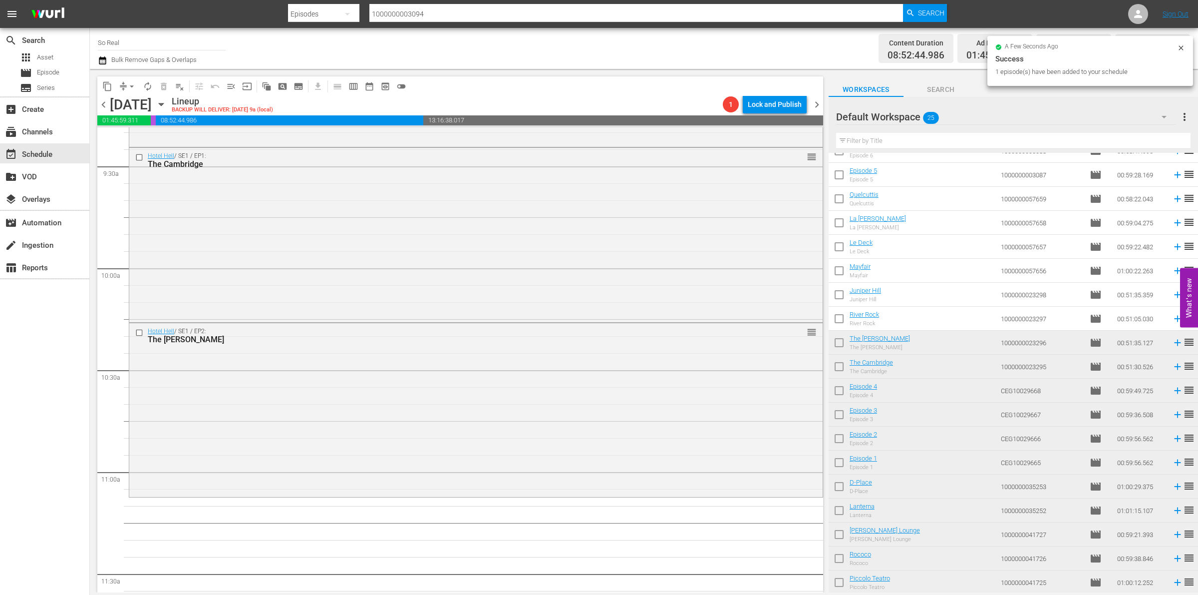
click at [839, 315] on input "checkbox" at bounding box center [839, 320] width 21 height 21
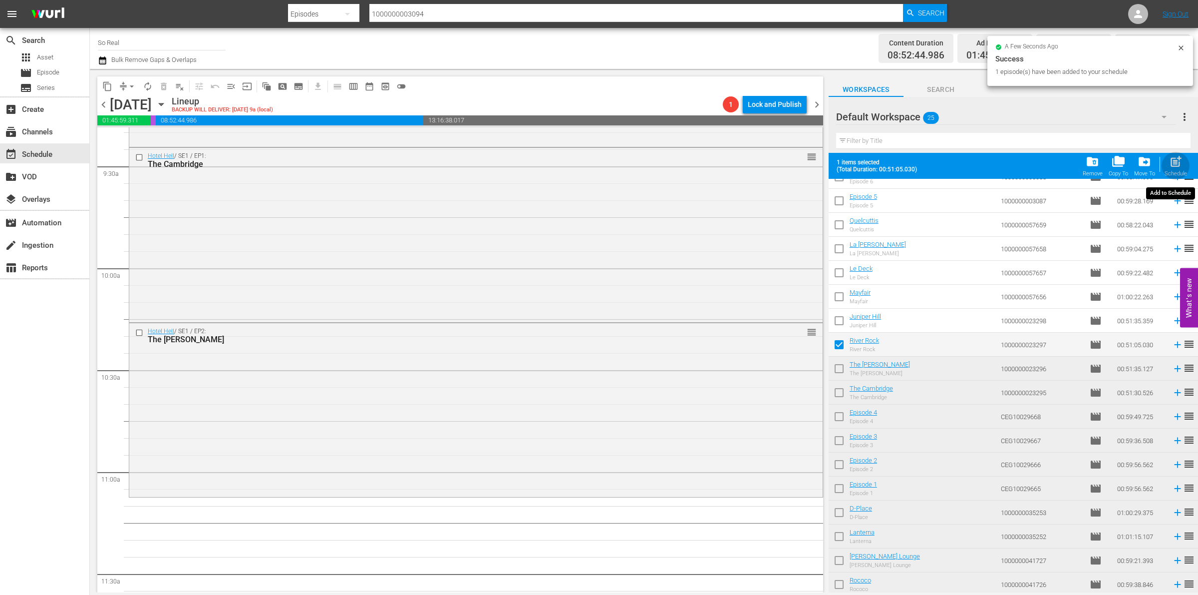
click at [1170, 175] on div "Schedule" at bounding box center [1176, 173] width 22 height 6
checkbox input "false"
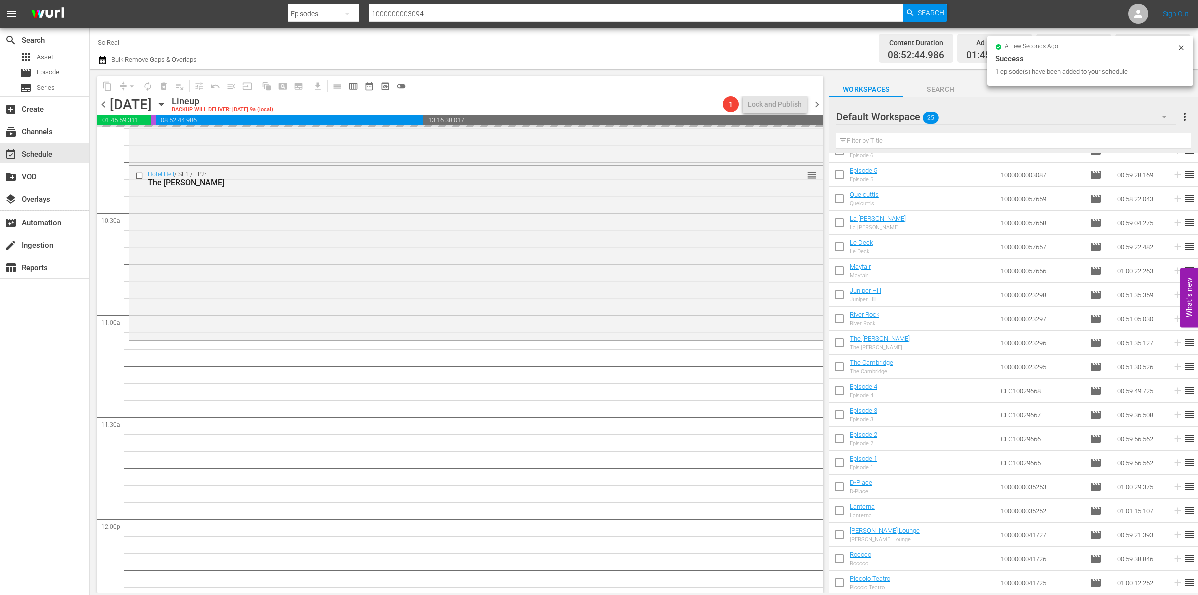
scroll to position [2053, 0]
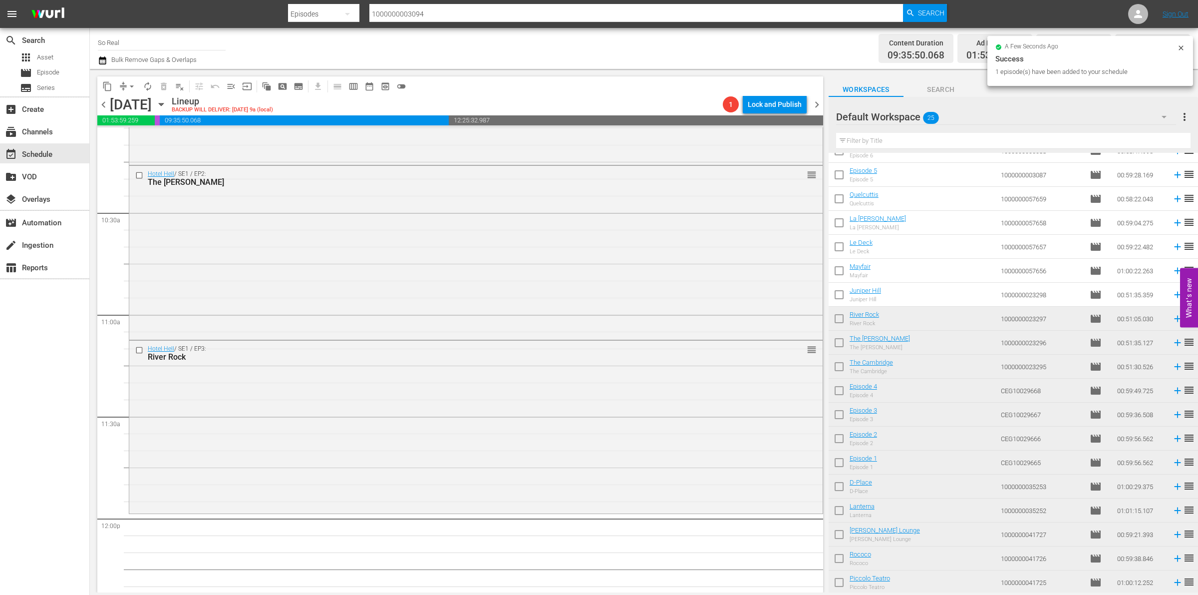
click at [839, 295] on input "checkbox" at bounding box center [839, 296] width 21 height 21
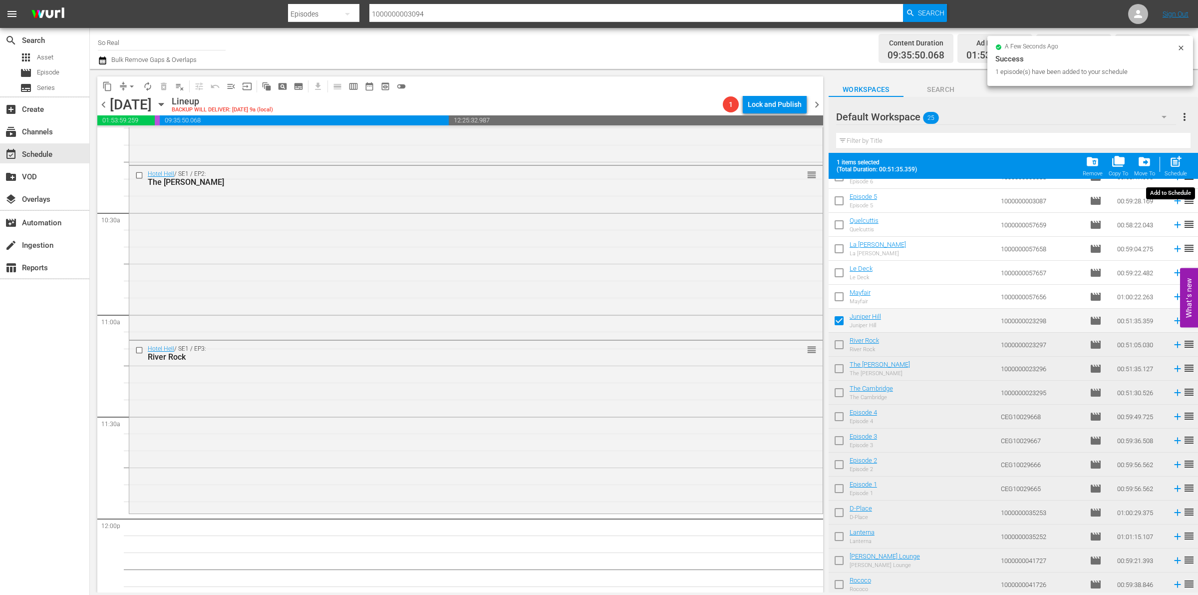
click at [1172, 160] on span "post_add" at bounding box center [1175, 161] width 13 height 13
checkbox input "false"
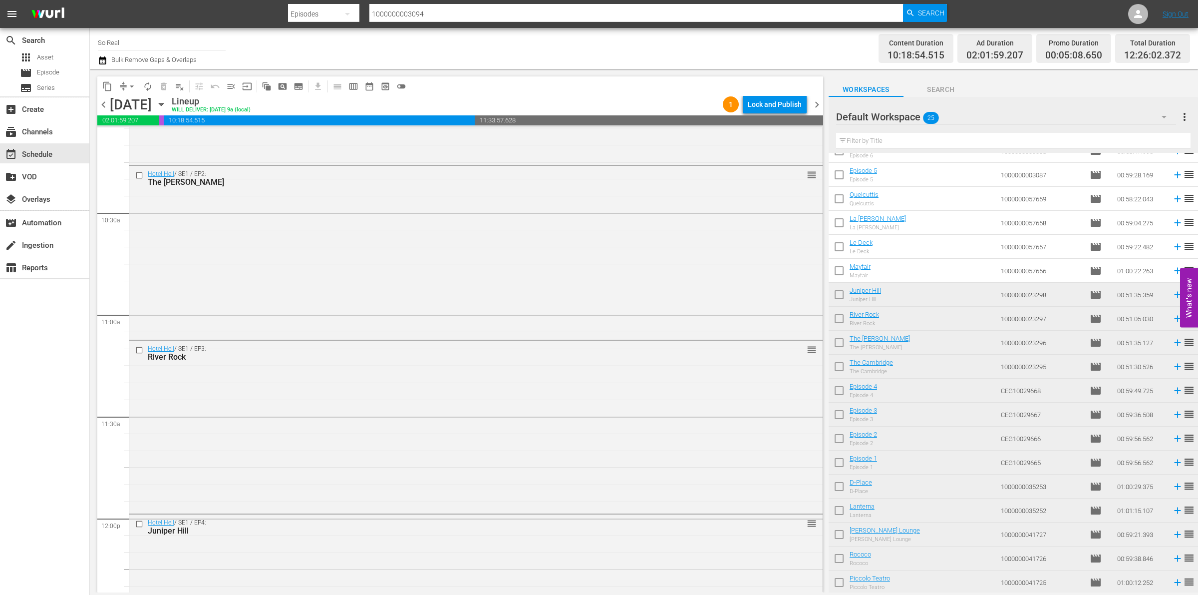
click at [836, 269] on input "checkbox" at bounding box center [839, 272] width 21 height 21
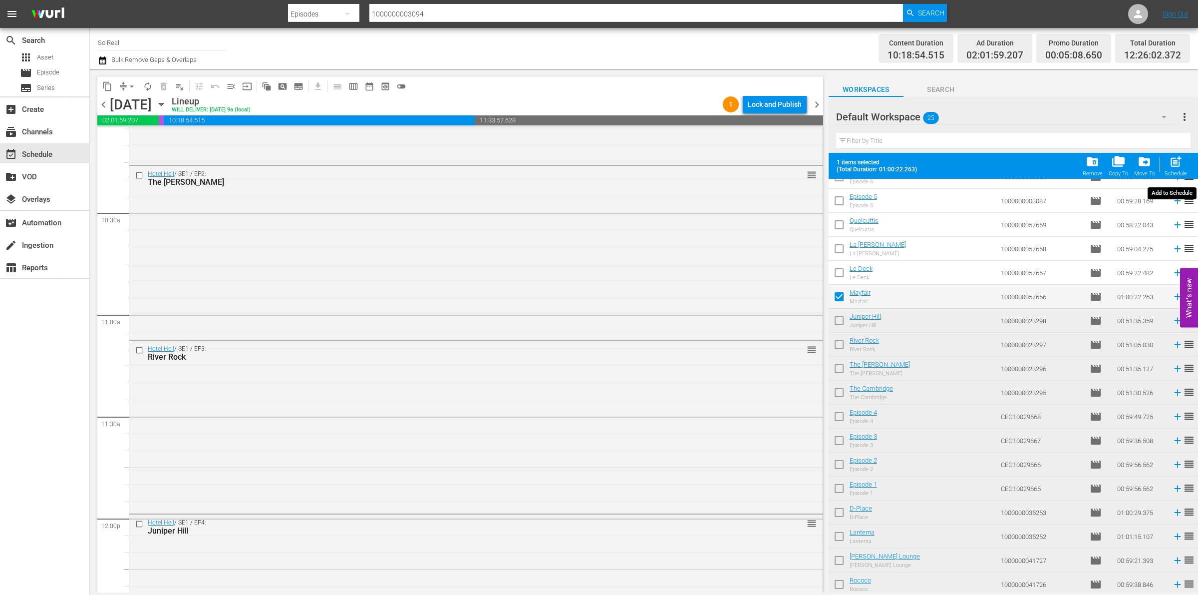
click at [1175, 160] on span "post_add" at bounding box center [1175, 161] width 13 height 13
checkbox input "false"
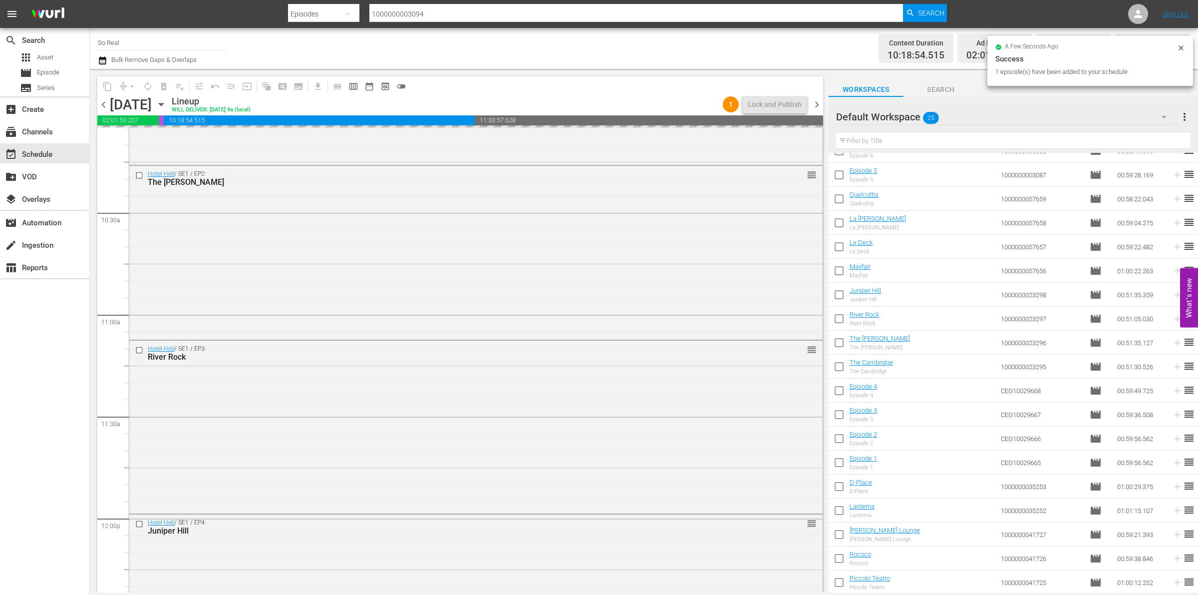
scroll to position [2322, 0]
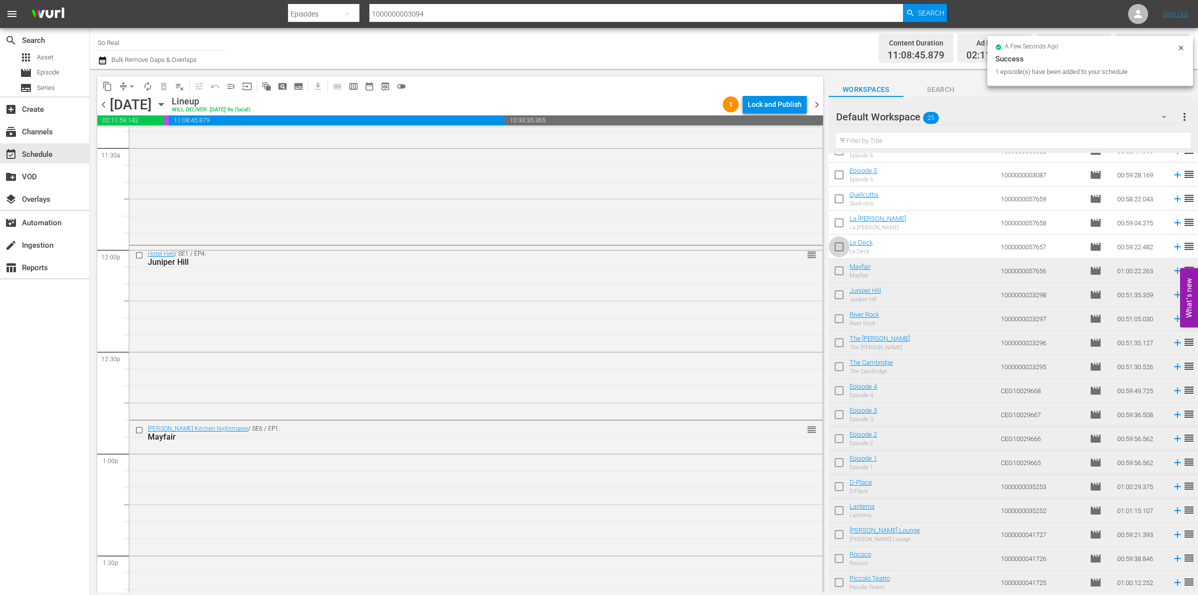
click at [842, 254] on input "checkbox" at bounding box center [839, 248] width 21 height 21
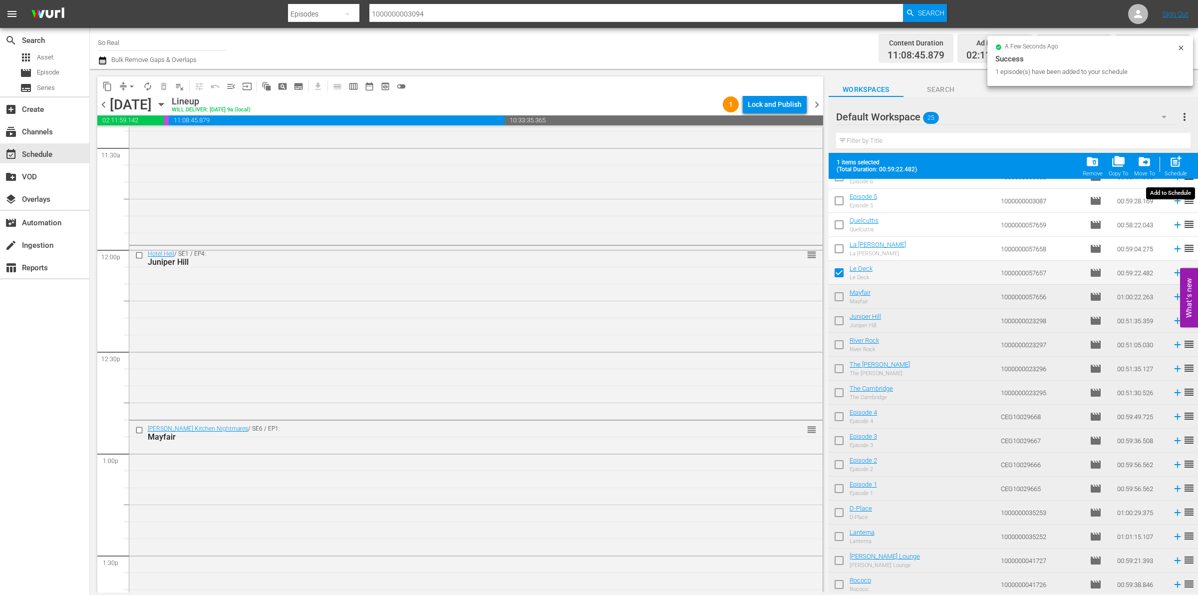
click at [1172, 174] on div "Schedule" at bounding box center [1176, 173] width 22 height 6
checkbox input "false"
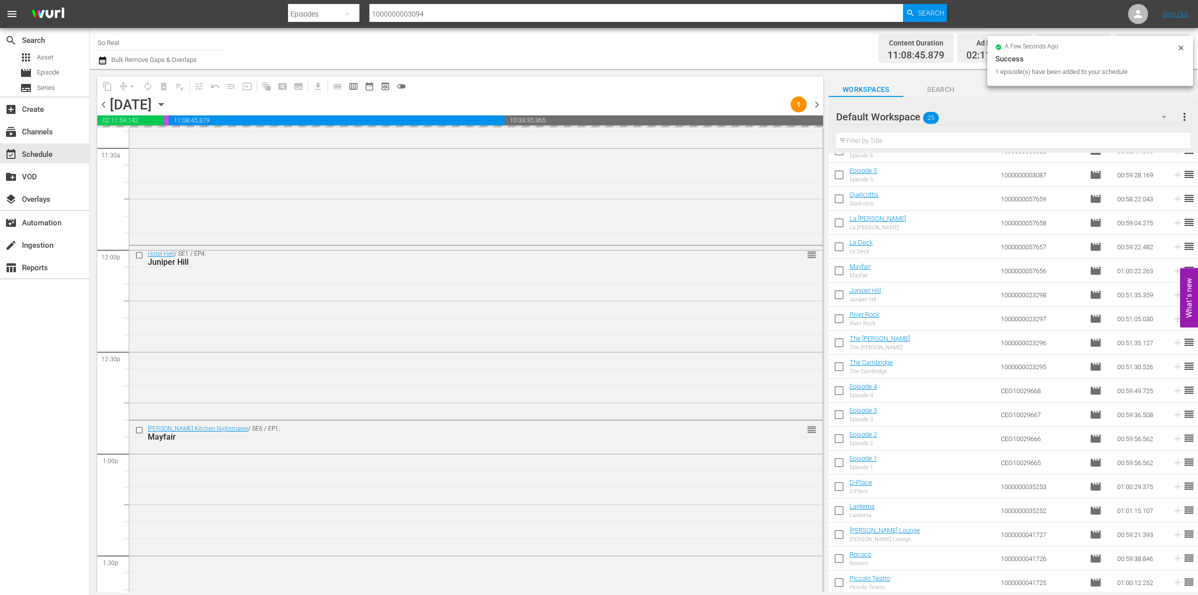
scroll to position [2603, 0]
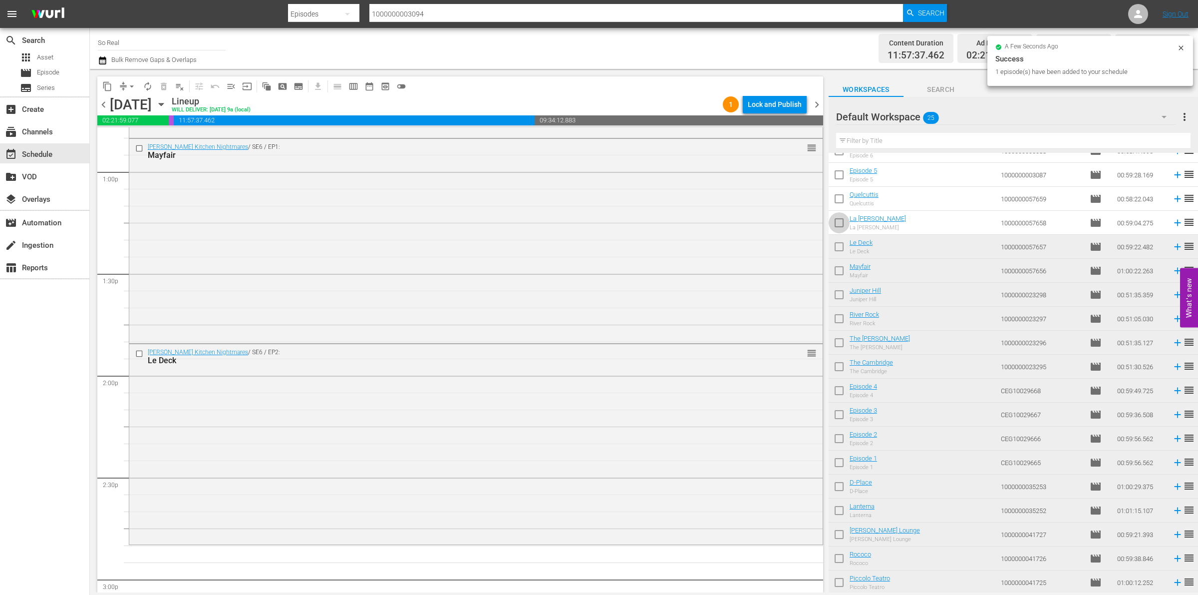
click at [842, 225] on input "checkbox" at bounding box center [839, 224] width 21 height 21
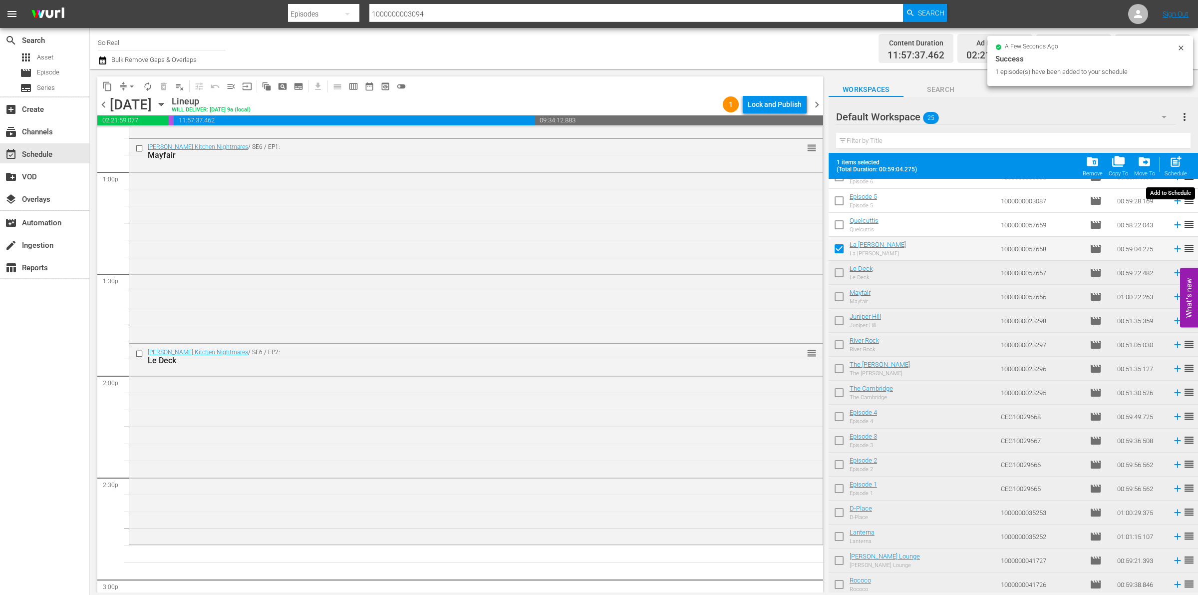
click at [1181, 160] on span "post_add" at bounding box center [1175, 161] width 13 height 13
checkbox input "false"
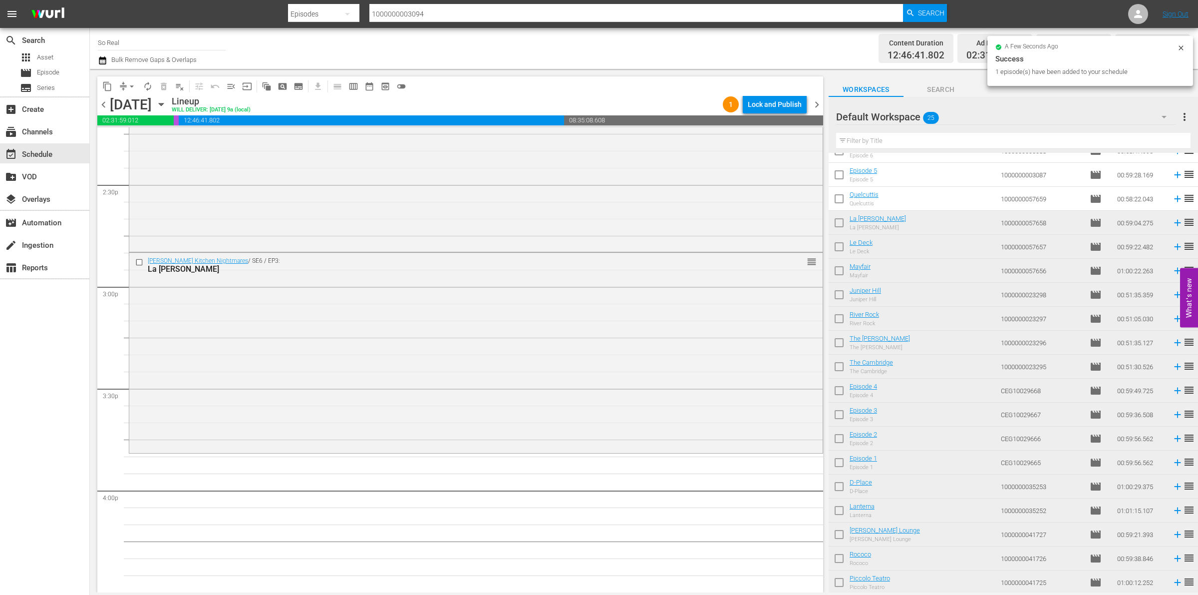
scroll to position [2896, 0]
click at [840, 201] on input "checkbox" at bounding box center [839, 200] width 21 height 21
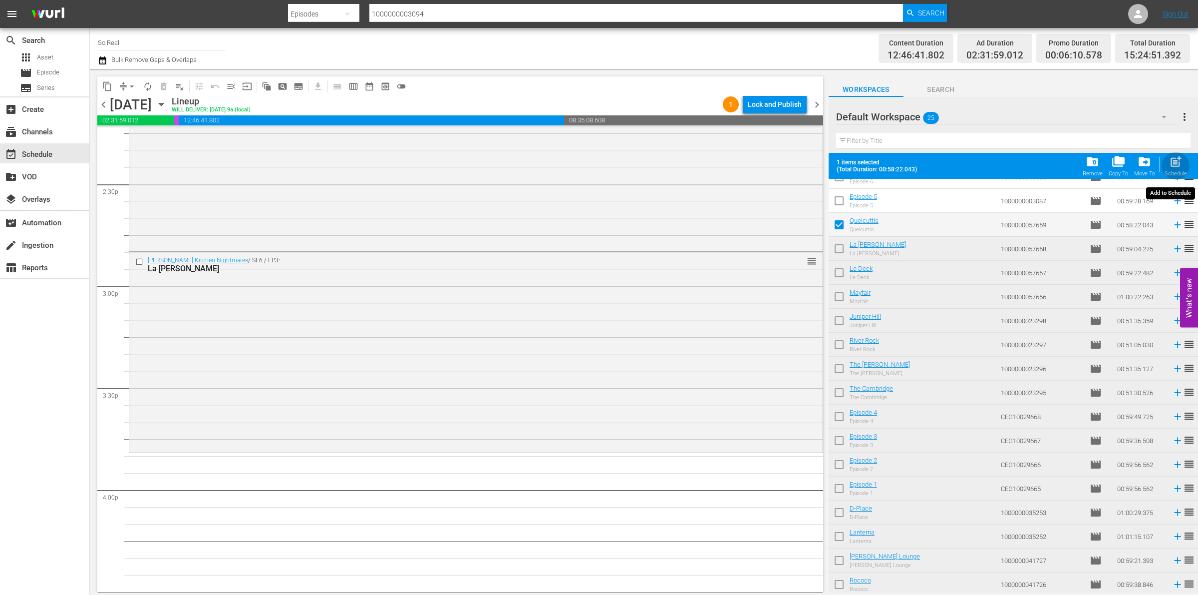
click at [1176, 171] on div "Schedule" at bounding box center [1176, 173] width 22 height 6
checkbox input "false"
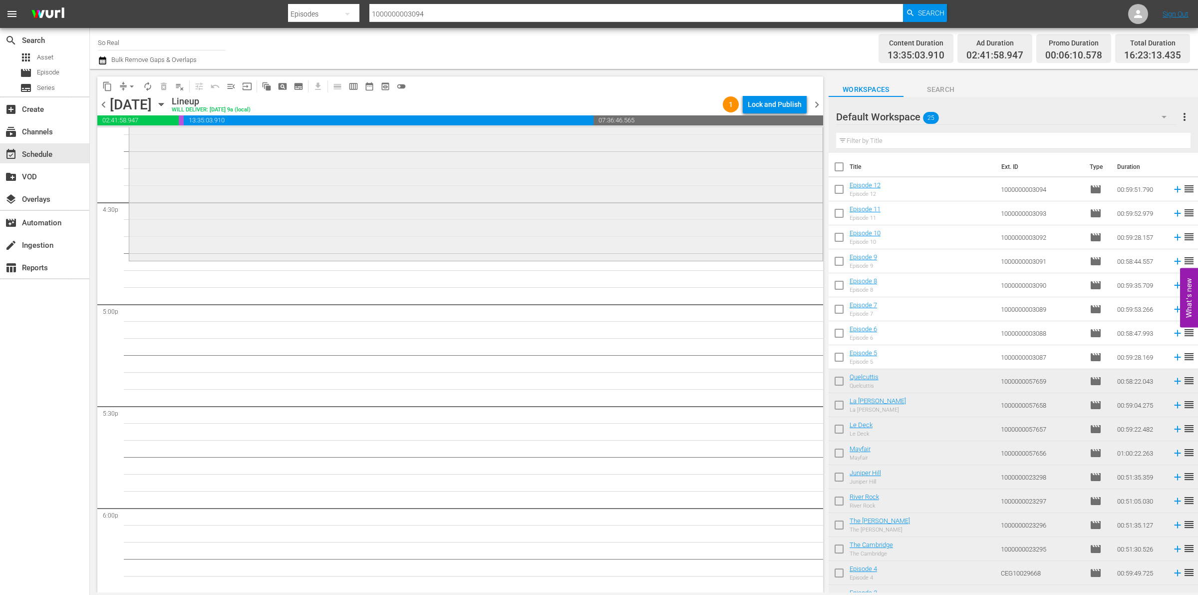
scroll to position [3286, 0]
click at [841, 360] on input "checkbox" at bounding box center [839, 358] width 21 height 21
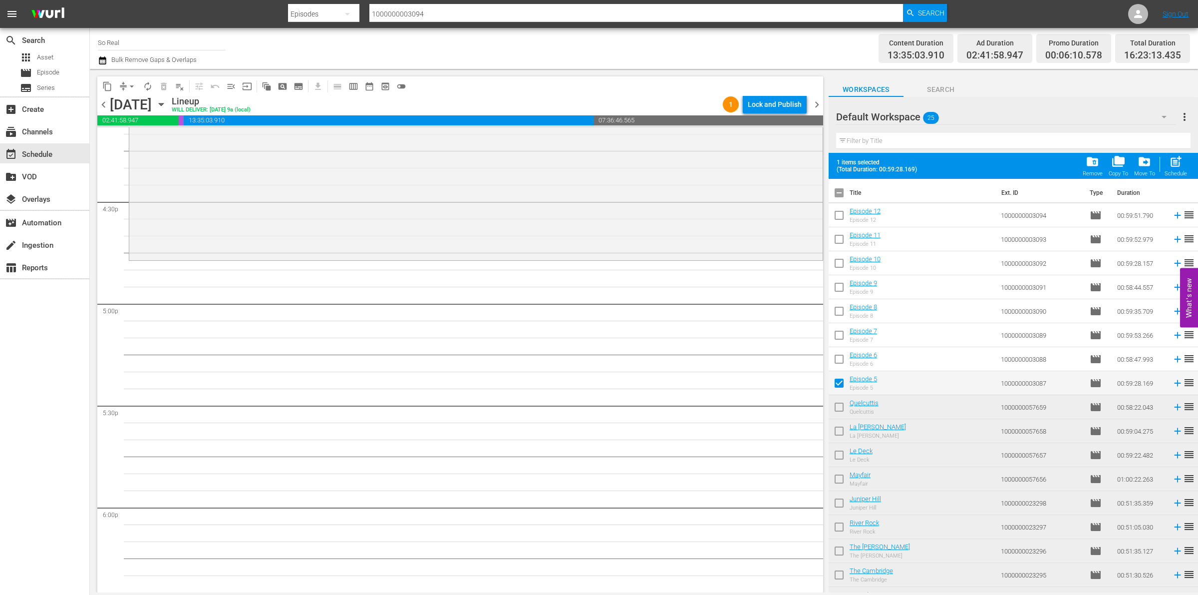
click at [1180, 163] on span "post_add" at bounding box center [1175, 161] width 13 height 13
checkbox input "false"
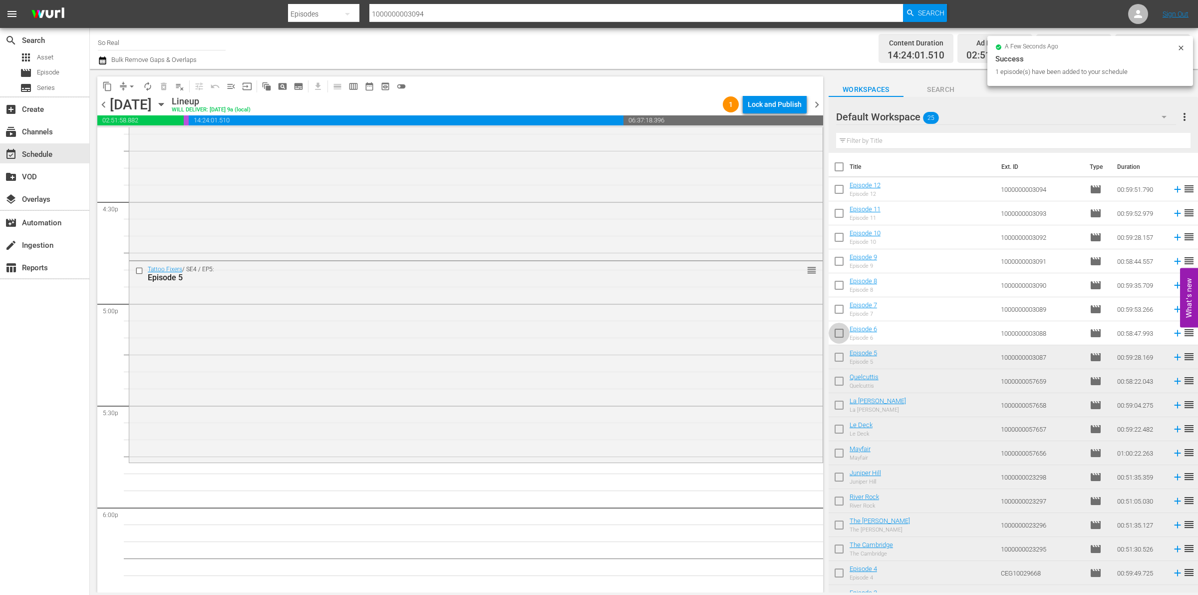
click at [833, 339] on input "checkbox" at bounding box center [839, 334] width 21 height 21
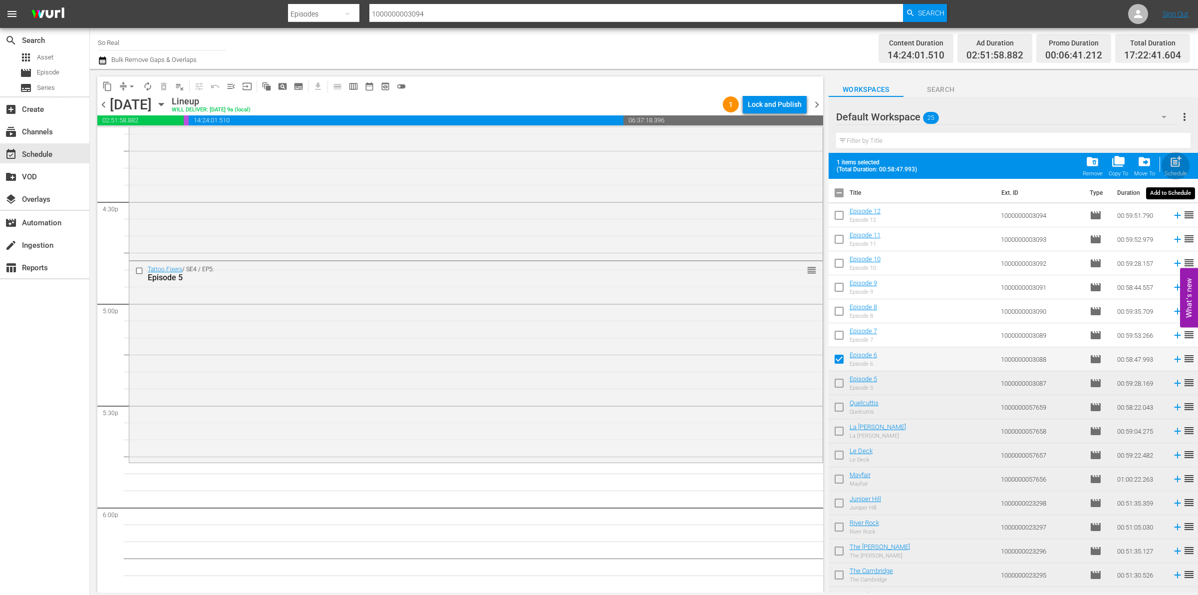
click at [1174, 166] on span "post_add" at bounding box center [1175, 161] width 13 height 13
checkbox input "false"
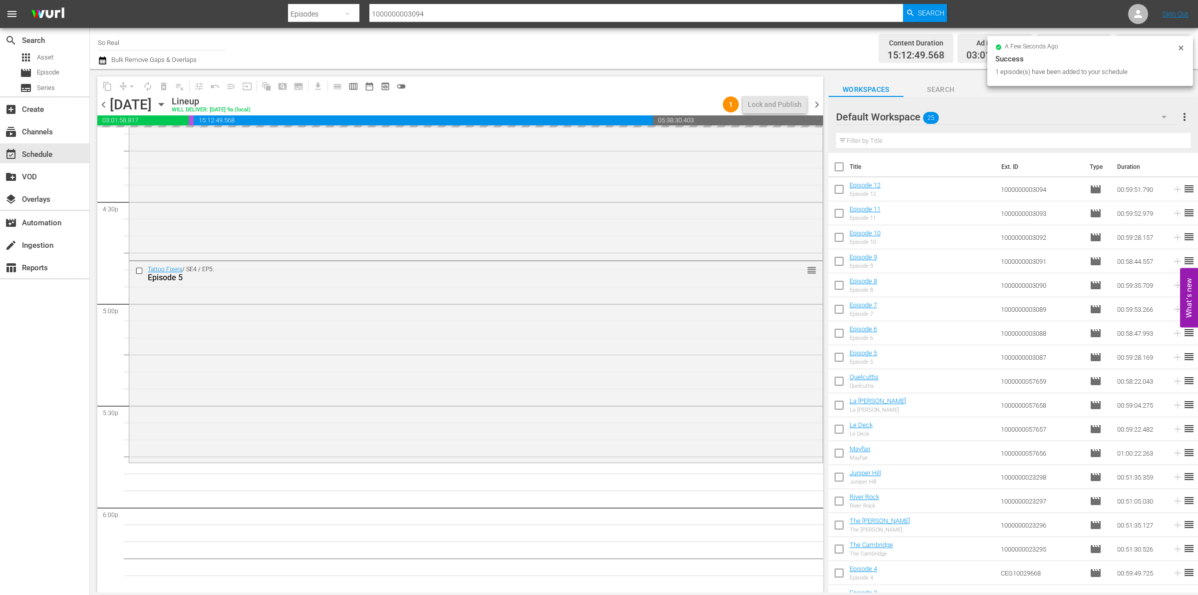
scroll to position [3426, 0]
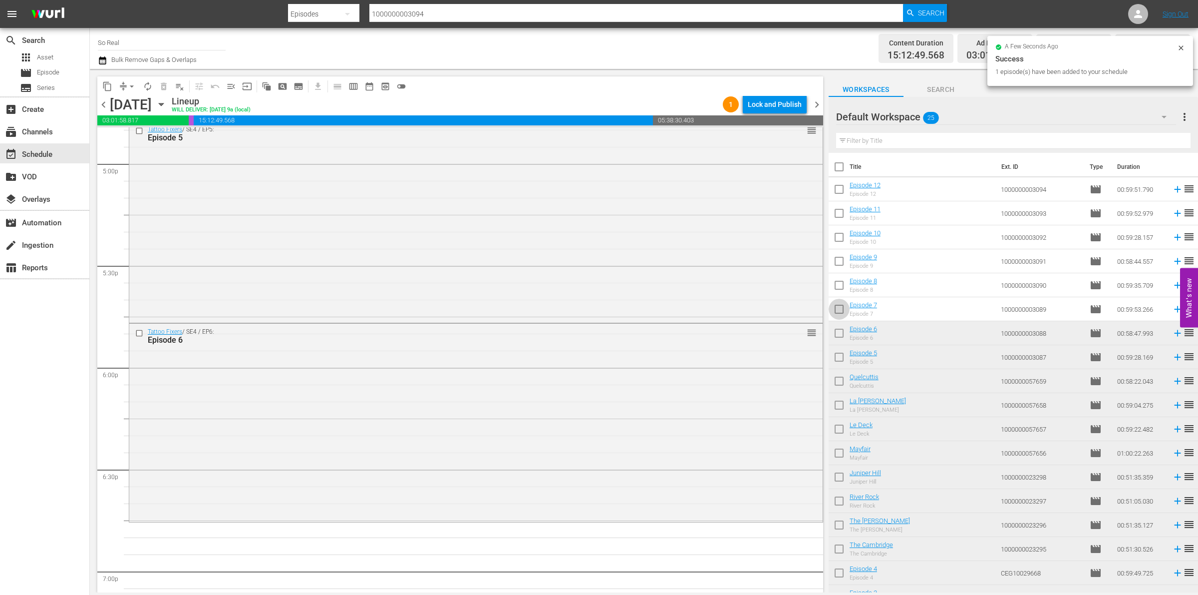
click at [840, 316] on input "checkbox" at bounding box center [839, 311] width 21 height 21
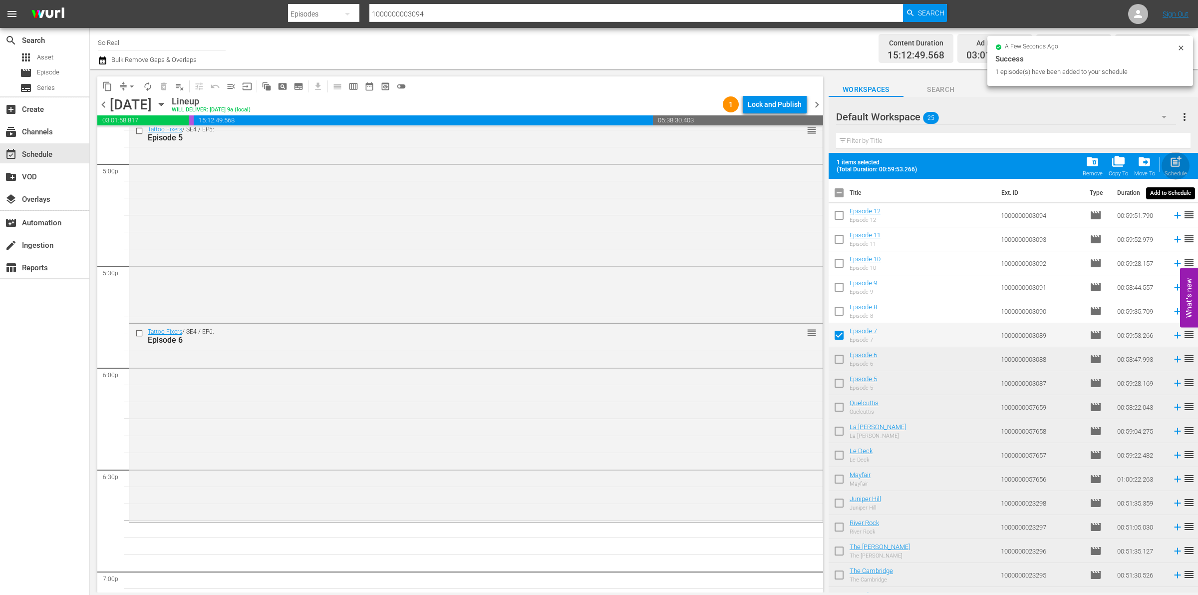
click at [1171, 167] on span "post_add" at bounding box center [1175, 161] width 13 height 13
checkbox input "false"
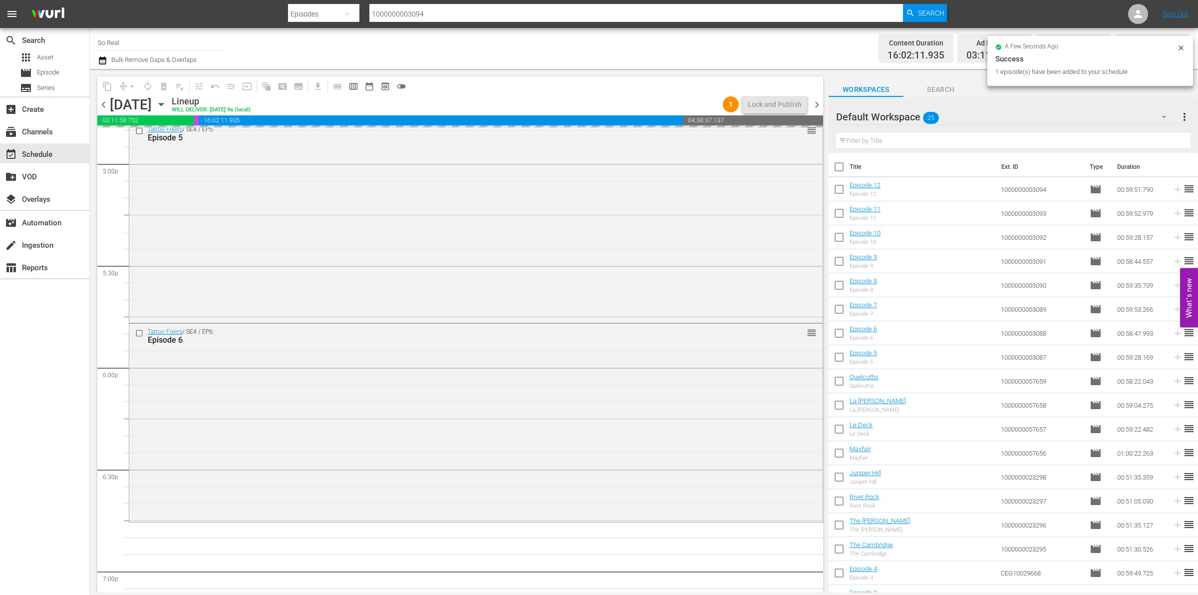
scroll to position [3637, 0]
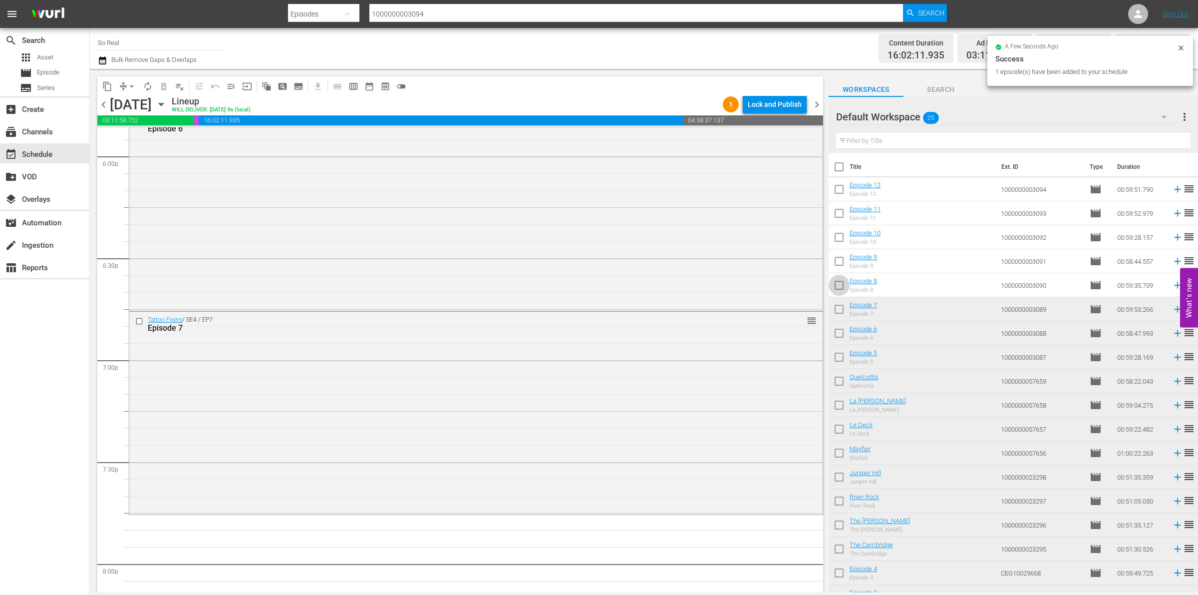
click at [842, 286] on input "checkbox" at bounding box center [839, 287] width 21 height 21
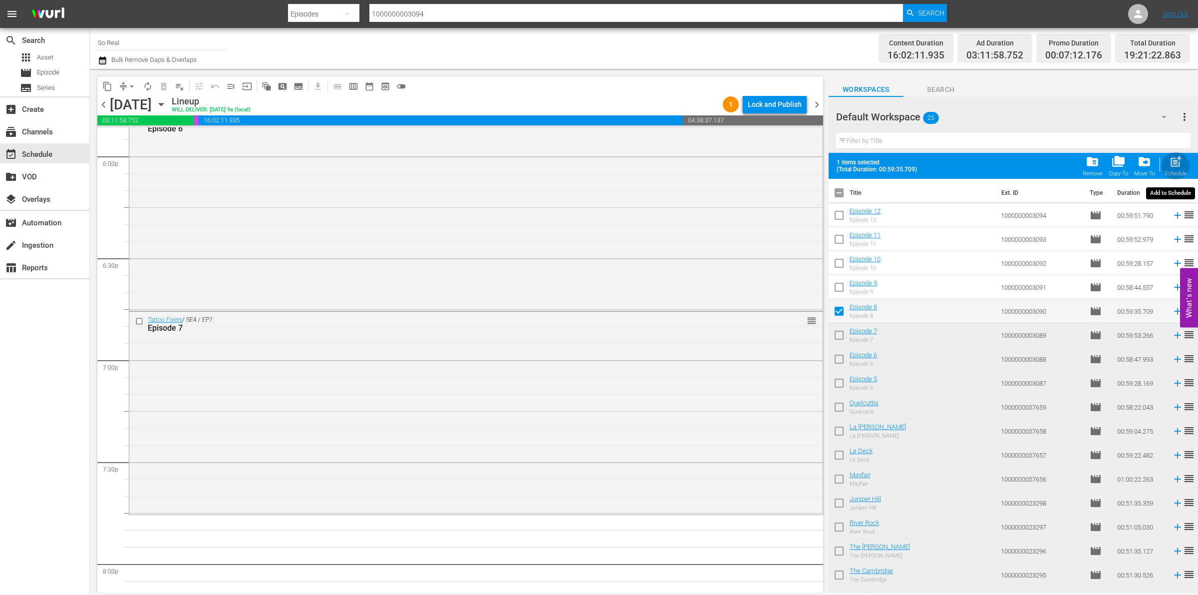
click at [1177, 161] on span "post_add" at bounding box center [1175, 161] width 13 height 13
checkbox input "false"
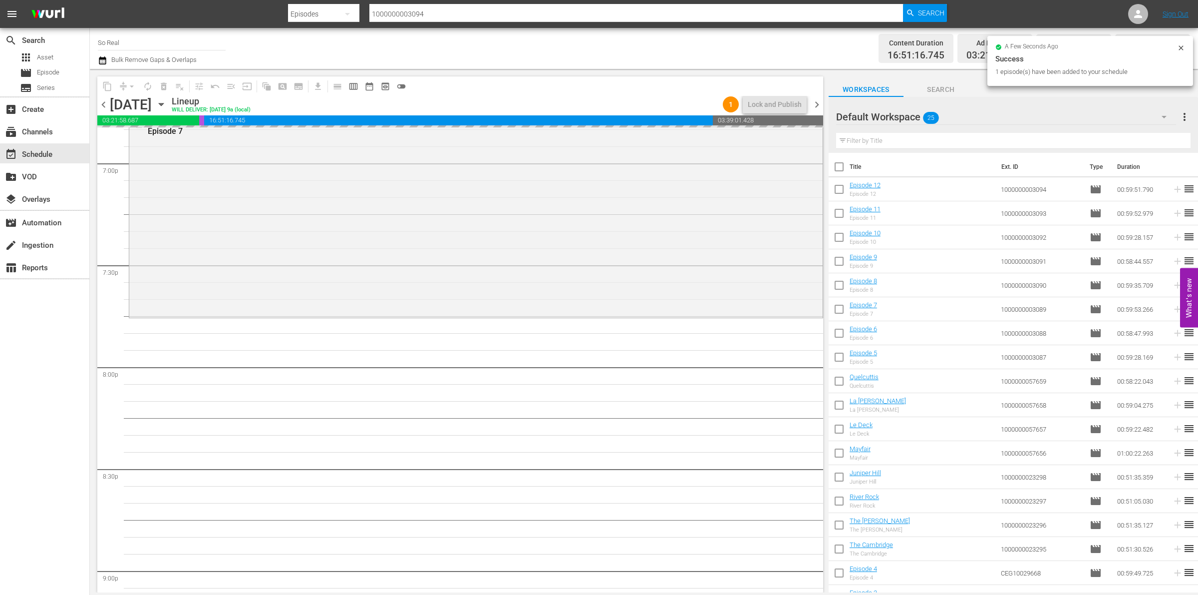
scroll to position [3834, 0]
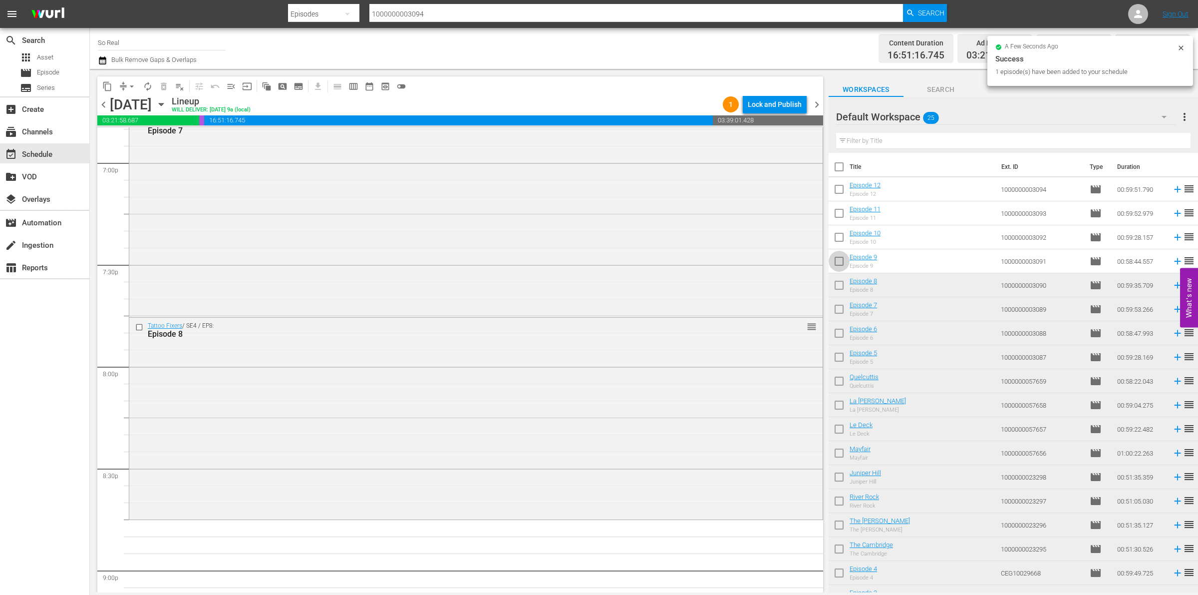
click at [844, 264] on input "checkbox" at bounding box center [839, 263] width 21 height 21
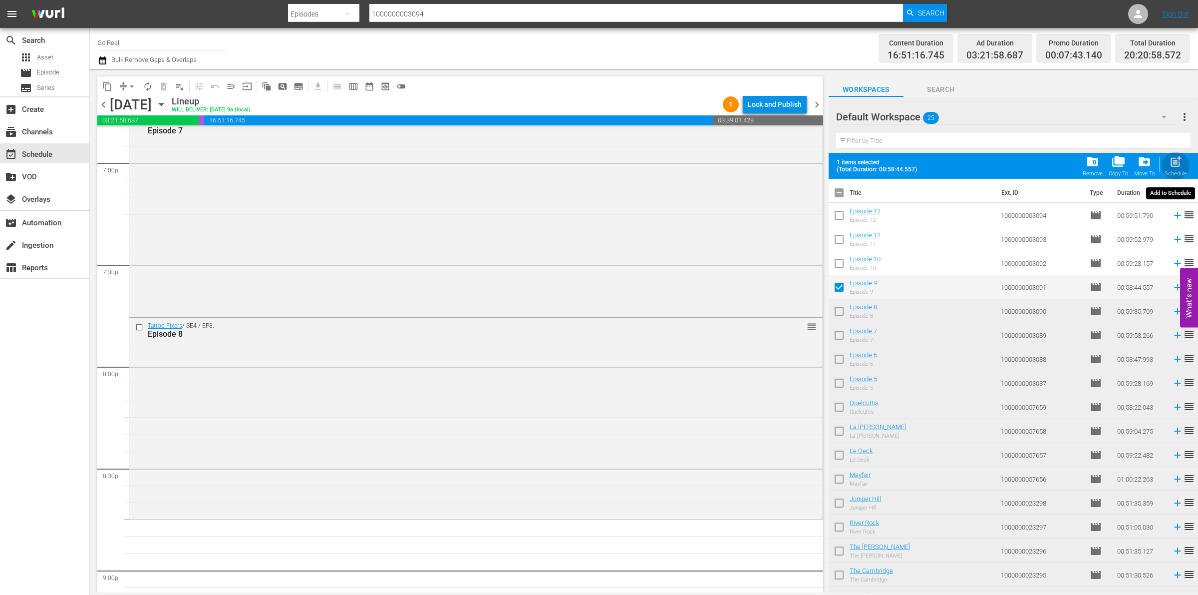
click at [1167, 165] on div "post_add Schedule" at bounding box center [1176, 166] width 22 height 22
checkbox input "false"
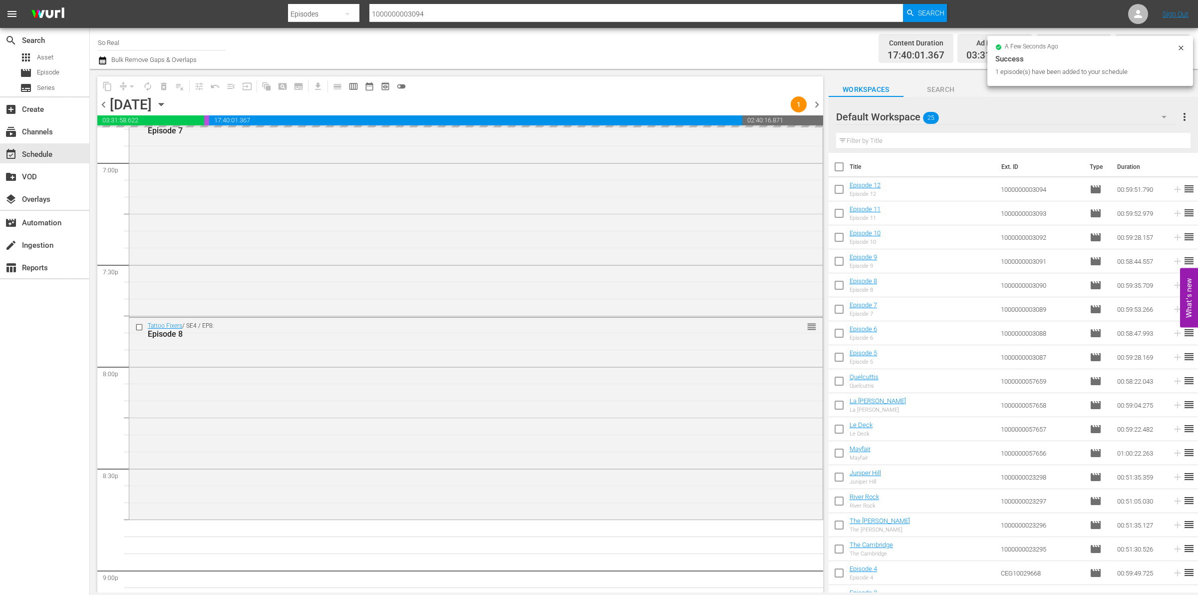
scroll to position [4052, 0]
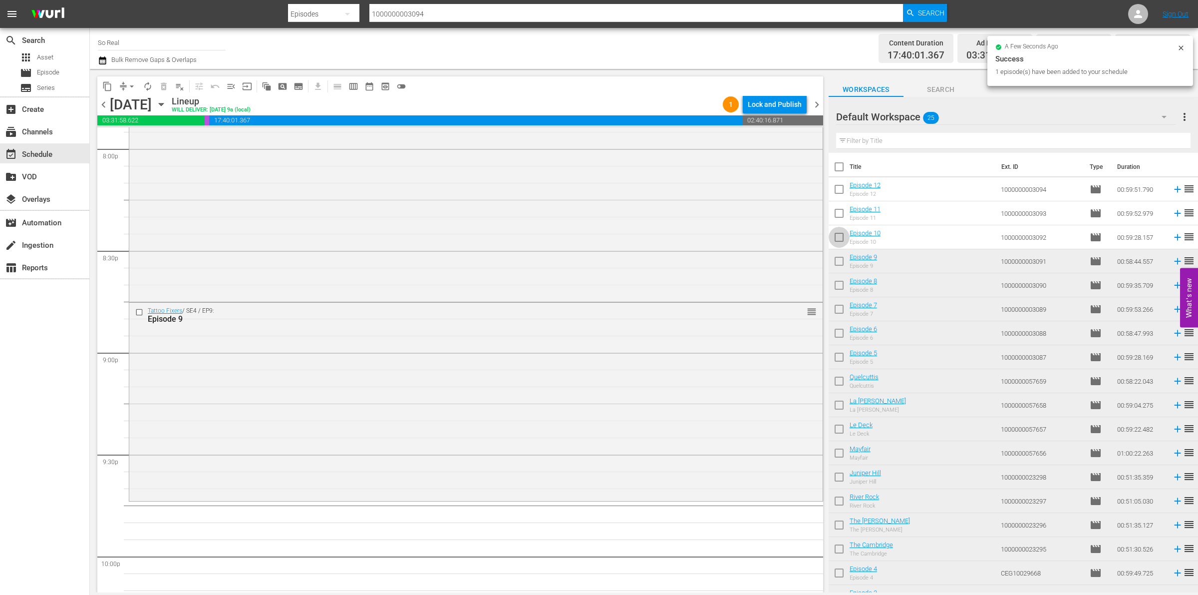
click at [843, 245] on input "checkbox" at bounding box center [839, 239] width 21 height 21
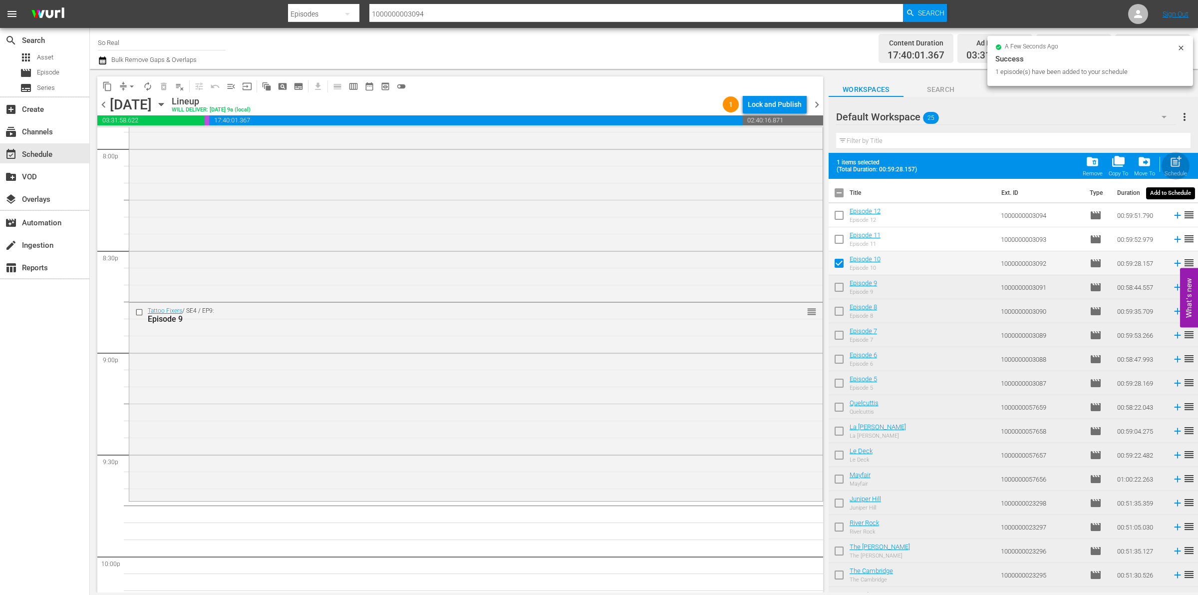
click at [1182, 156] on span "post_add" at bounding box center [1175, 161] width 13 height 13
checkbox input "false"
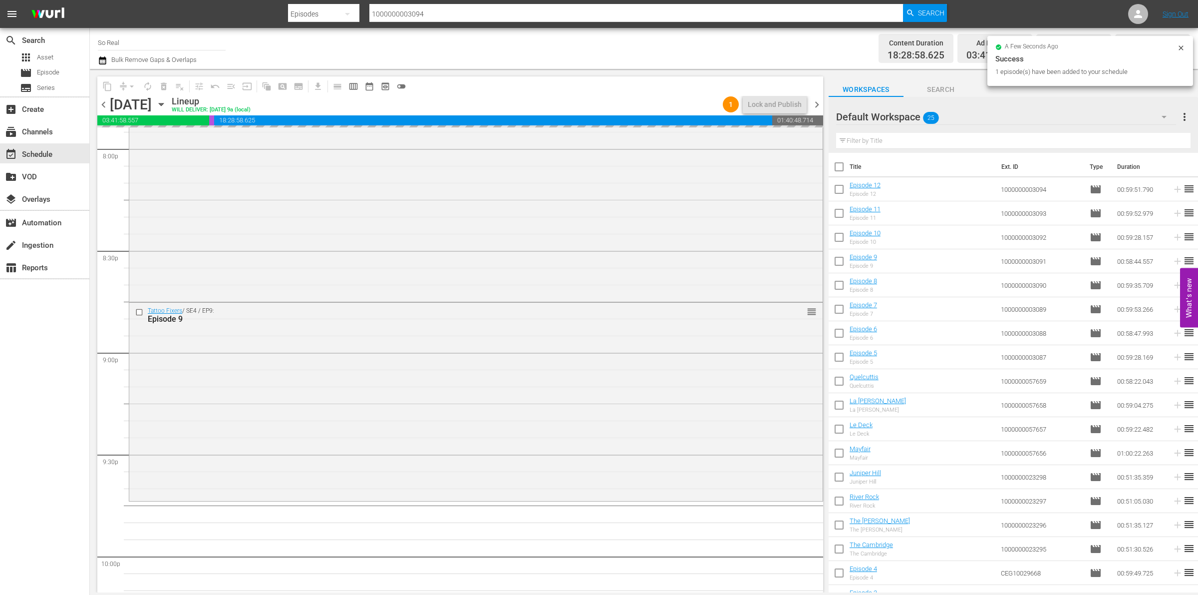
scroll to position [4281, 0]
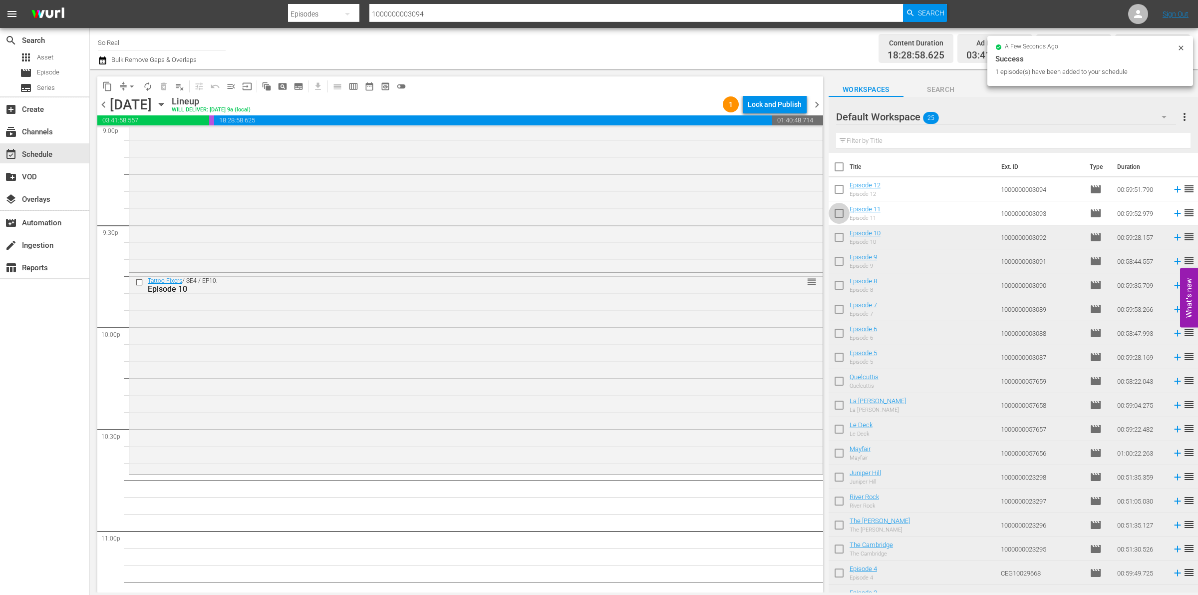
click at [835, 216] on input "checkbox" at bounding box center [839, 215] width 21 height 21
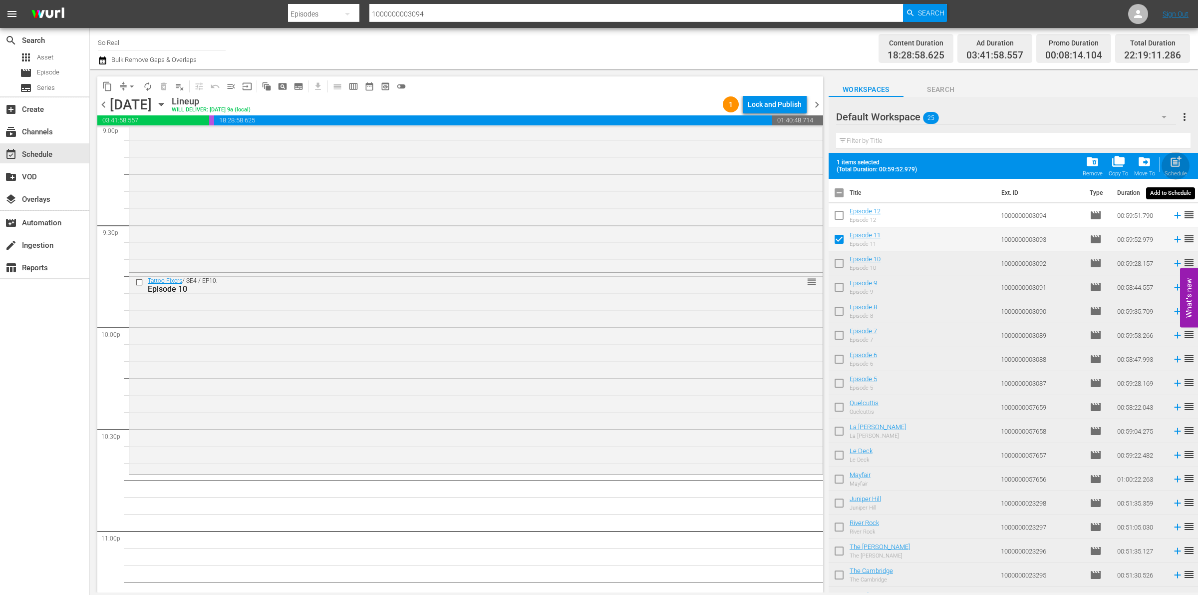
click at [1171, 161] on span "post_add" at bounding box center [1175, 161] width 13 height 13
checkbox input "false"
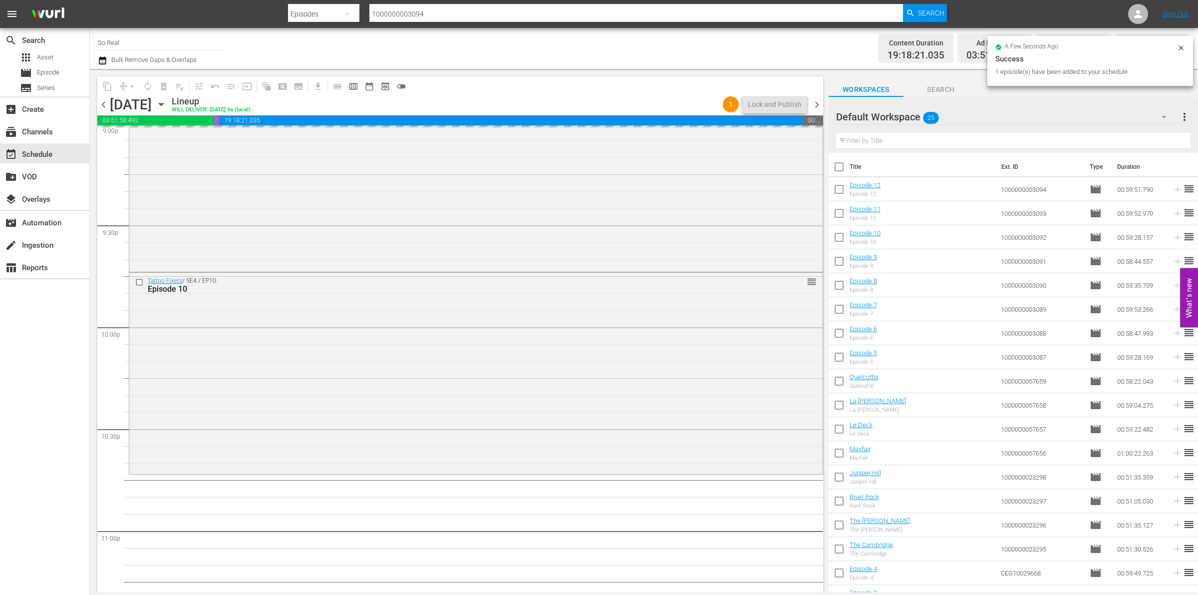
scroll to position [4423, 0]
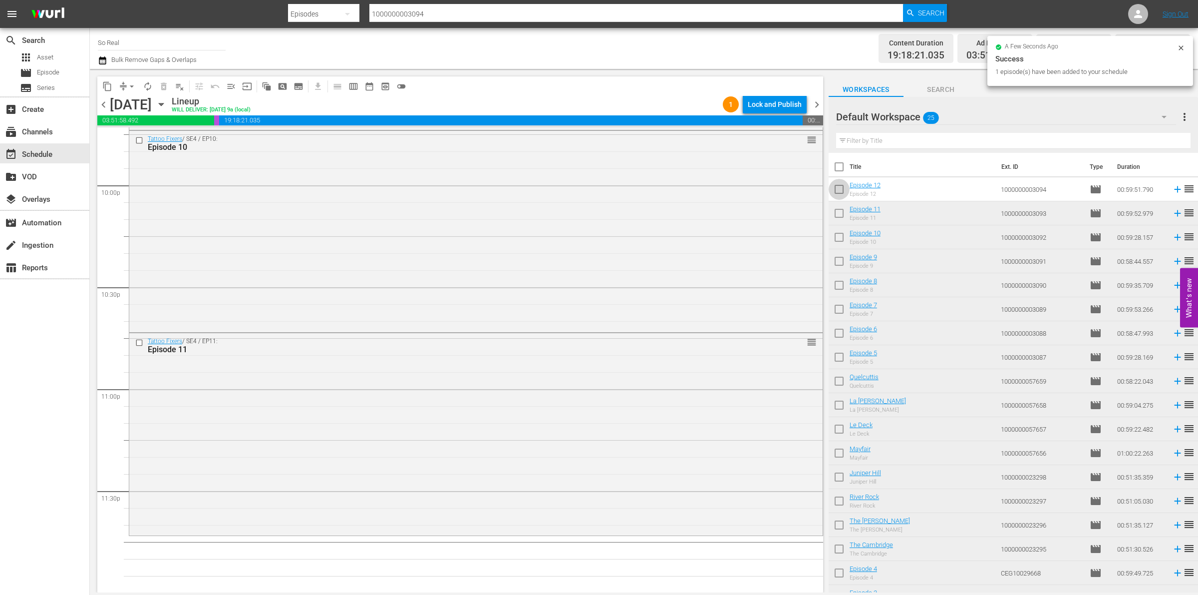
click at [841, 188] on input "checkbox" at bounding box center [839, 191] width 21 height 21
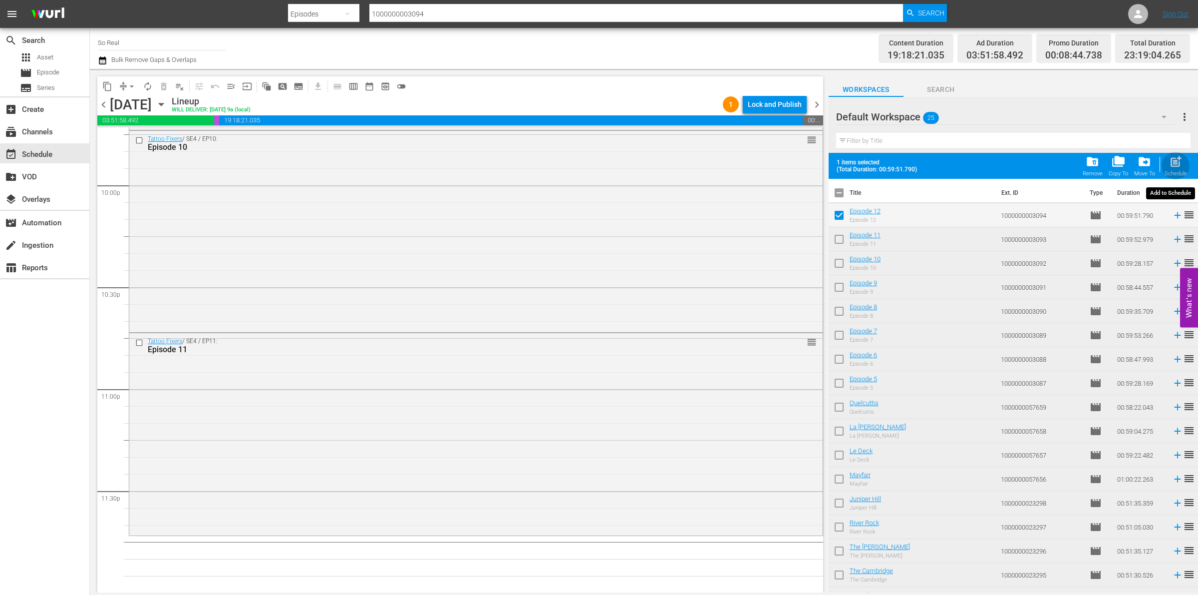
click at [1172, 175] on div "Schedule" at bounding box center [1176, 173] width 22 height 6
checkbox input "false"
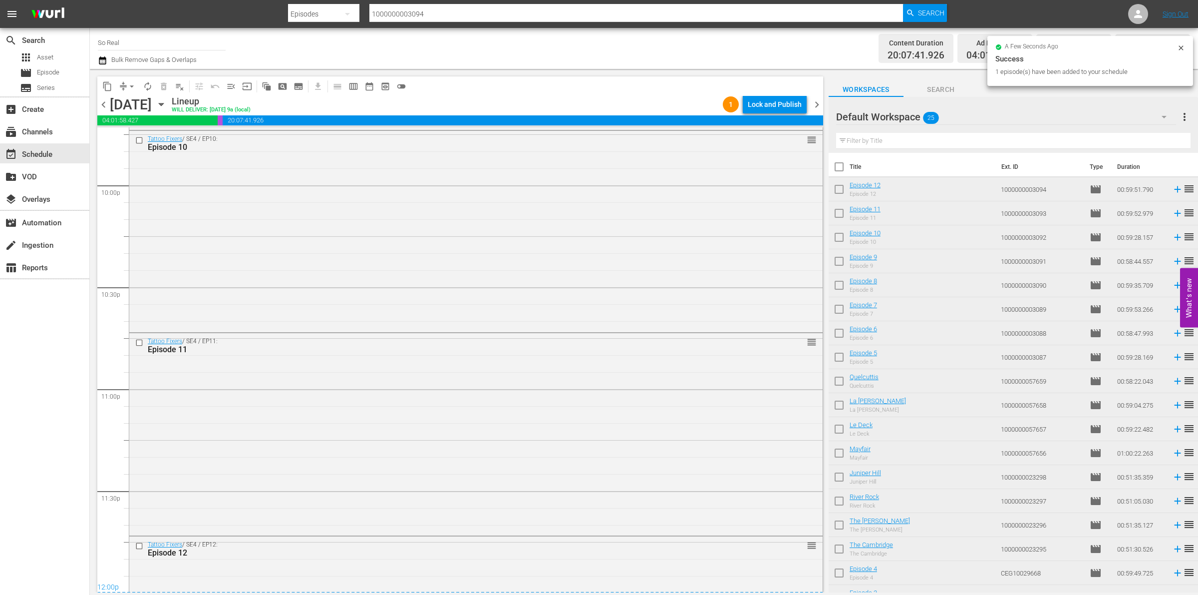
scroll to position [4569, 0]
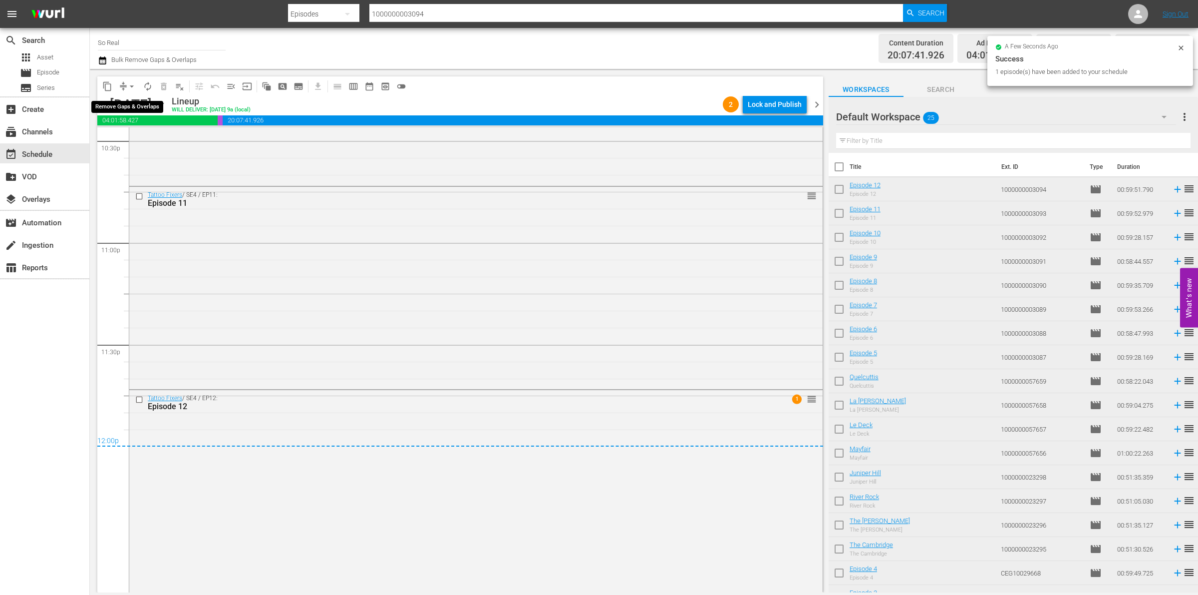
click at [129, 80] on button "arrow_drop_down" at bounding box center [132, 86] width 16 height 16
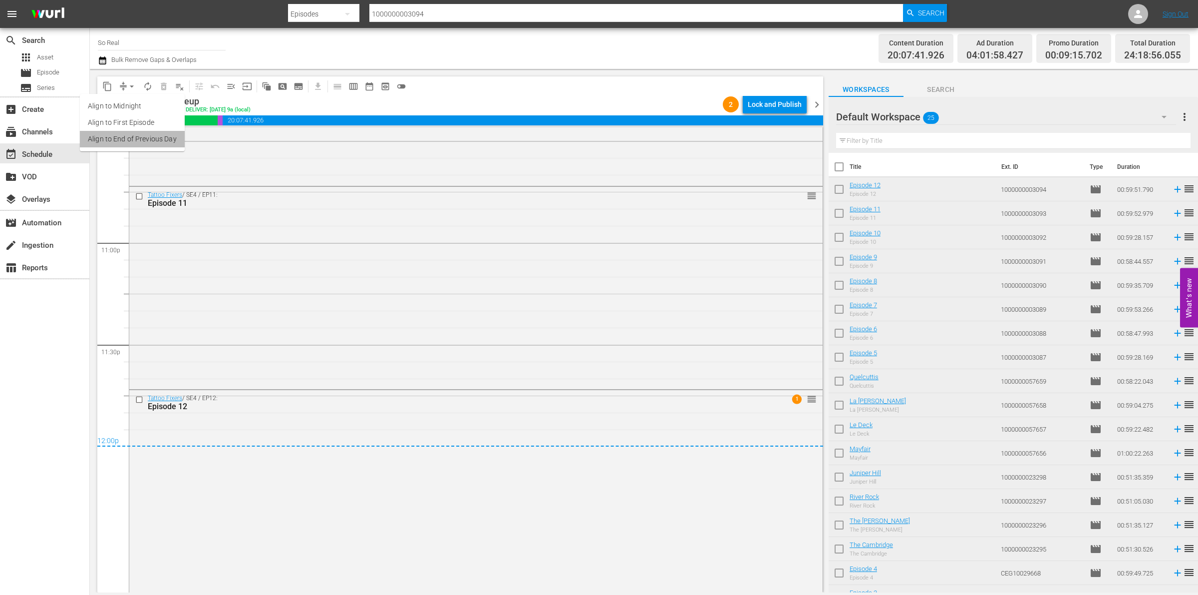
click at [141, 135] on li "Align to End of Previous Day" at bounding box center [132, 139] width 105 height 16
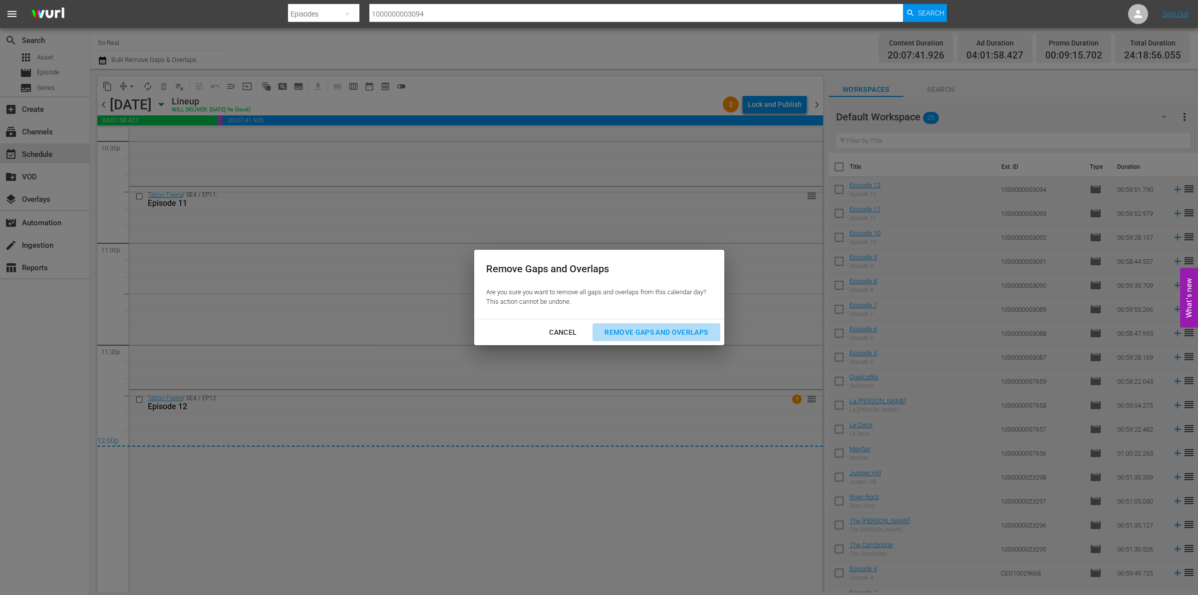
click at [648, 330] on div "Remove Gaps and Overlaps" at bounding box center [656, 332] width 119 height 12
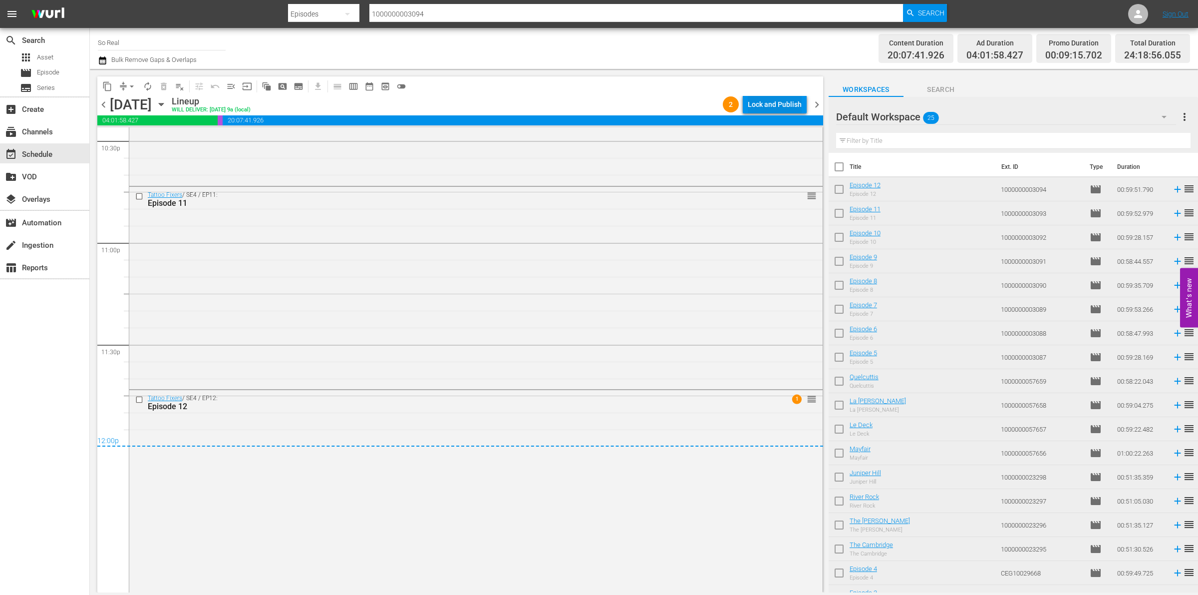
click at [790, 98] on div "Lock and Publish" at bounding box center [775, 104] width 54 height 18
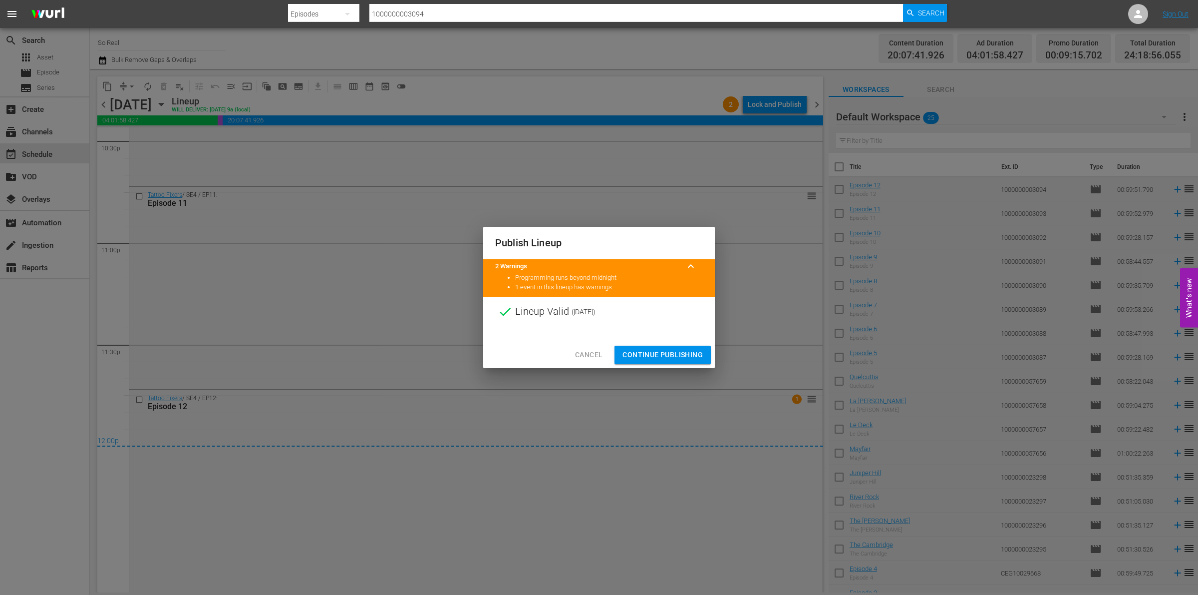
click at [632, 347] on button "Continue Publishing" at bounding box center [663, 354] width 96 height 18
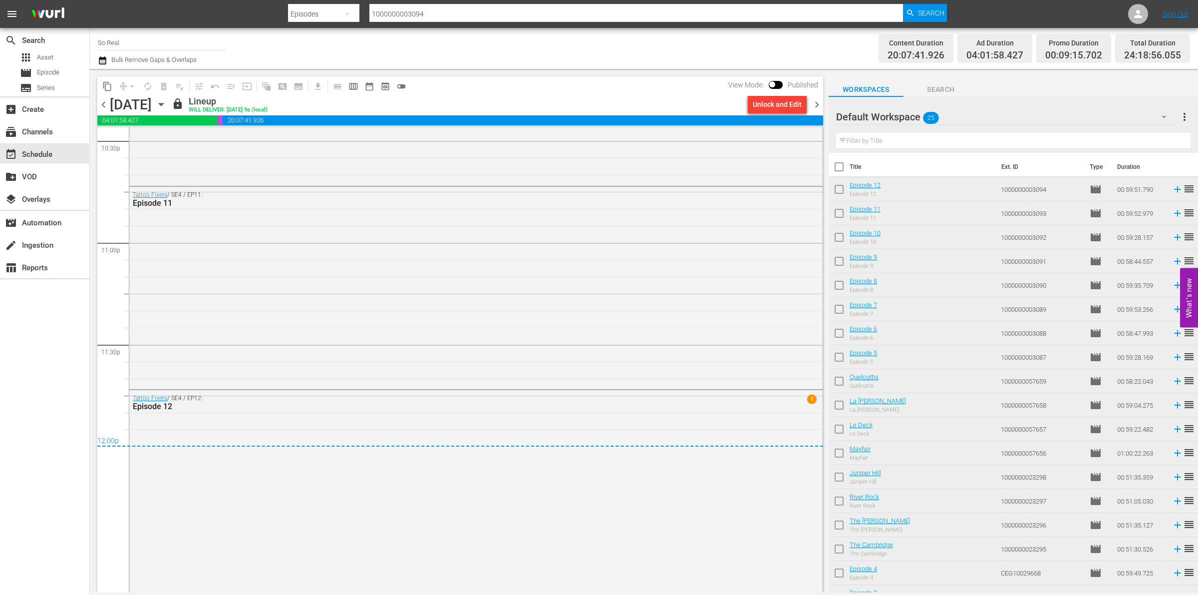
click at [814, 102] on span "chevron_right" at bounding box center [817, 104] width 12 height 12
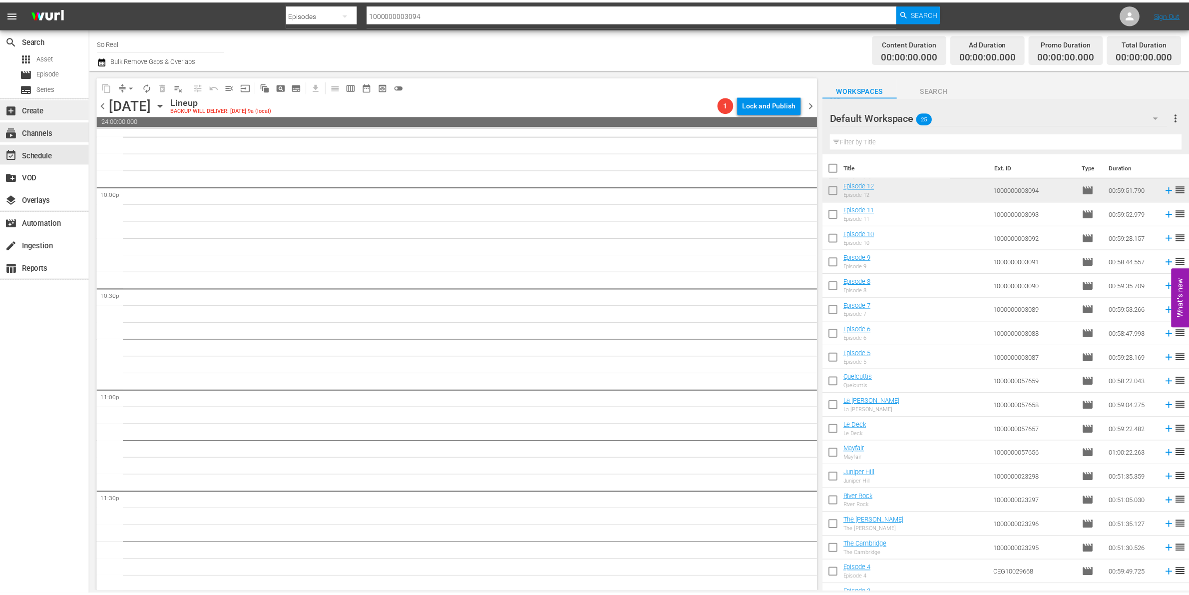
scroll to position [4423, 0]
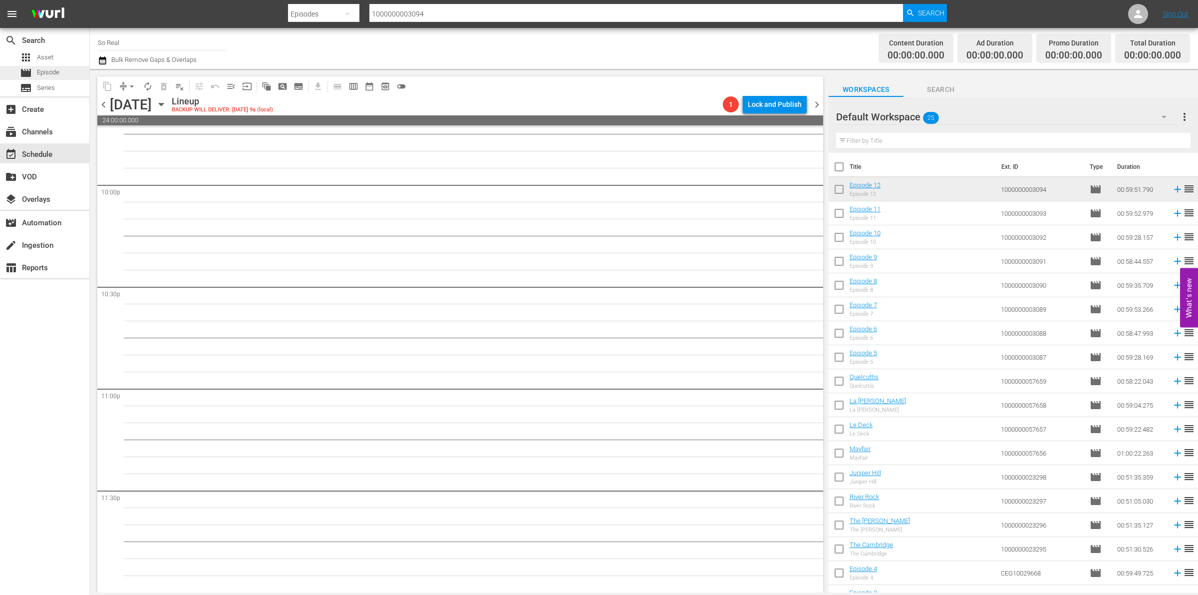
click at [35, 77] on div "movie Episode" at bounding box center [39, 73] width 39 height 14
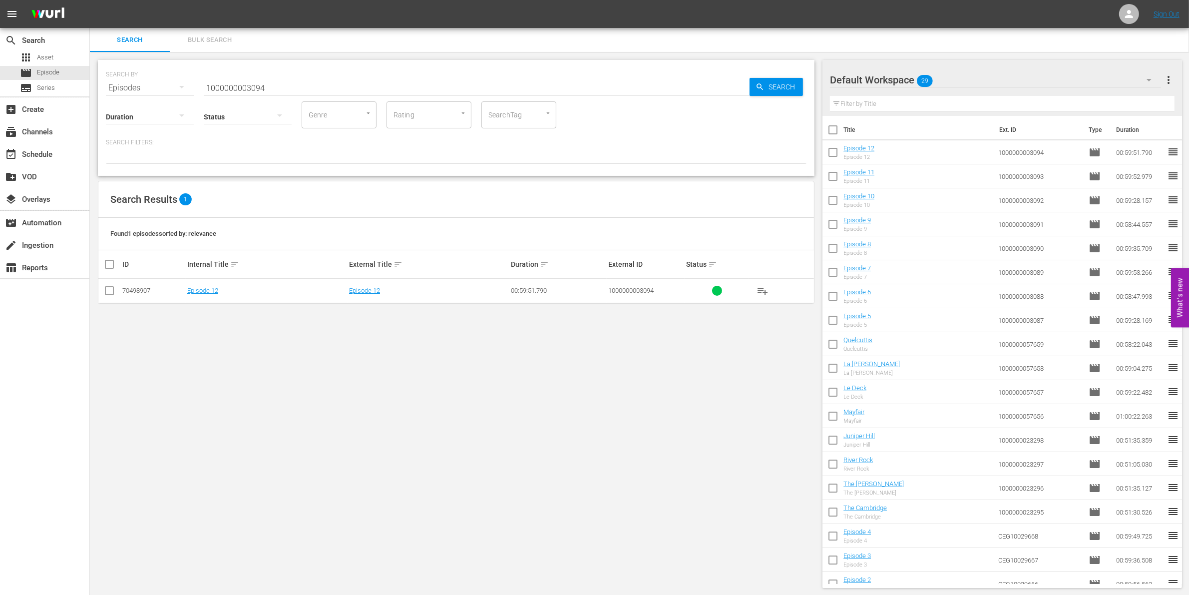
click at [840, 161] on input "checkbox" at bounding box center [832, 154] width 21 height 21
checkbox input "true"
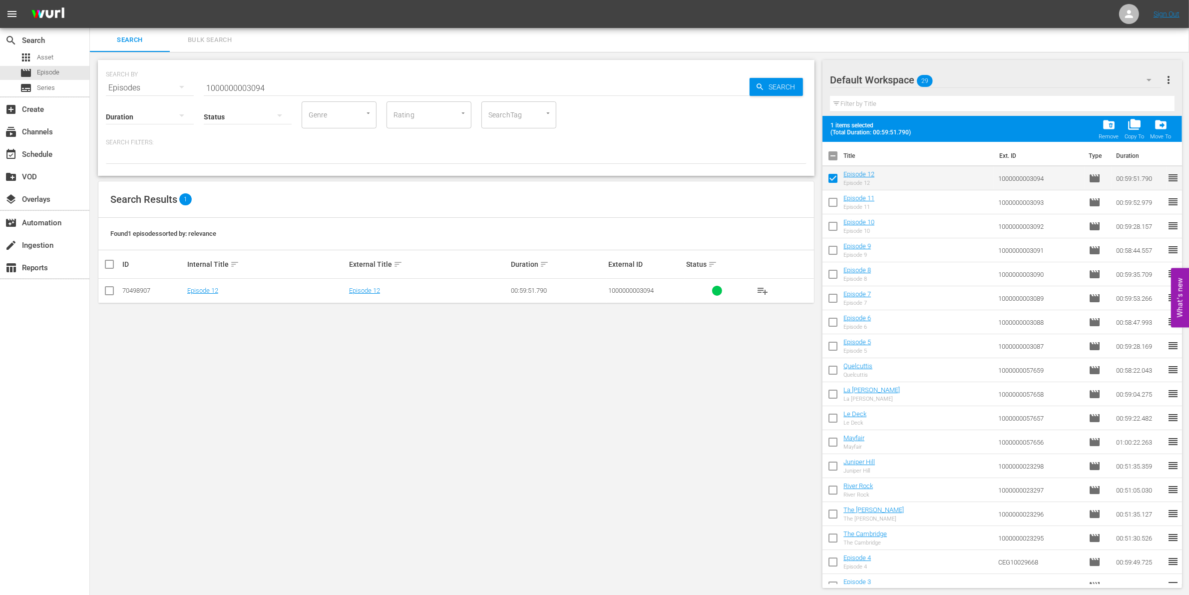
click at [837, 205] on input "checkbox" at bounding box center [832, 204] width 21 height 21
checkbox input "true"
click at [832, 226] on input "checkbox" at bounding box center [832, 228] width 21 height 21
checkbox input "true"
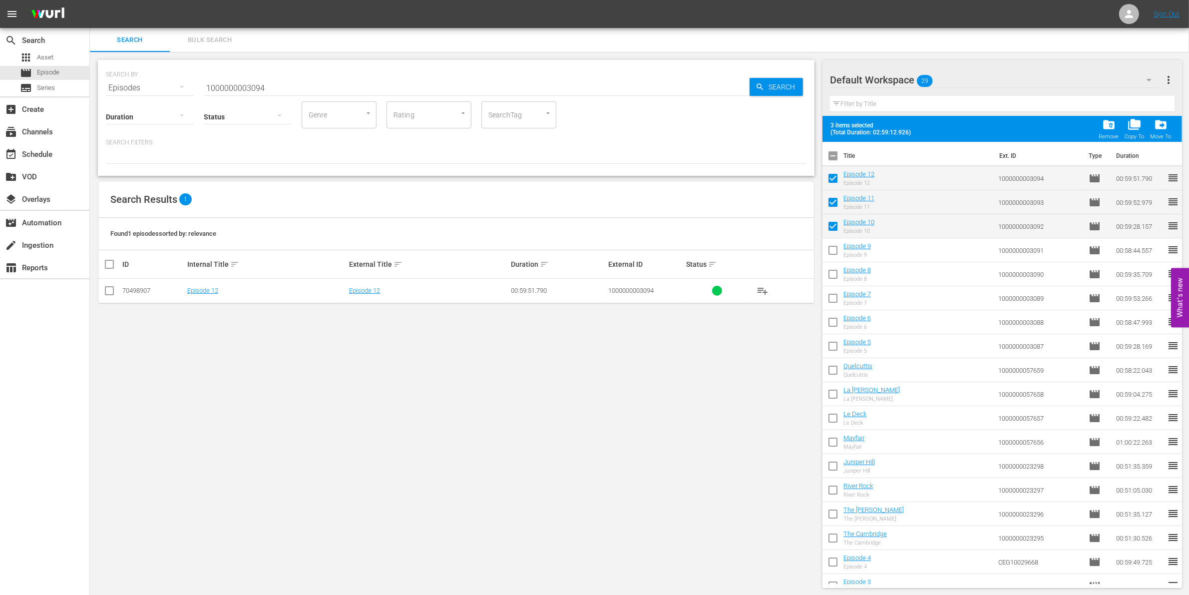
click at [834, 248] on input "checkbox" at bounding box center [832, 252] width 21 height 21
checkbox input "true"
click at [834, 275] on input "checkbox" at bounding box center [832, 276] width 21 height 21
checkbox input "true"
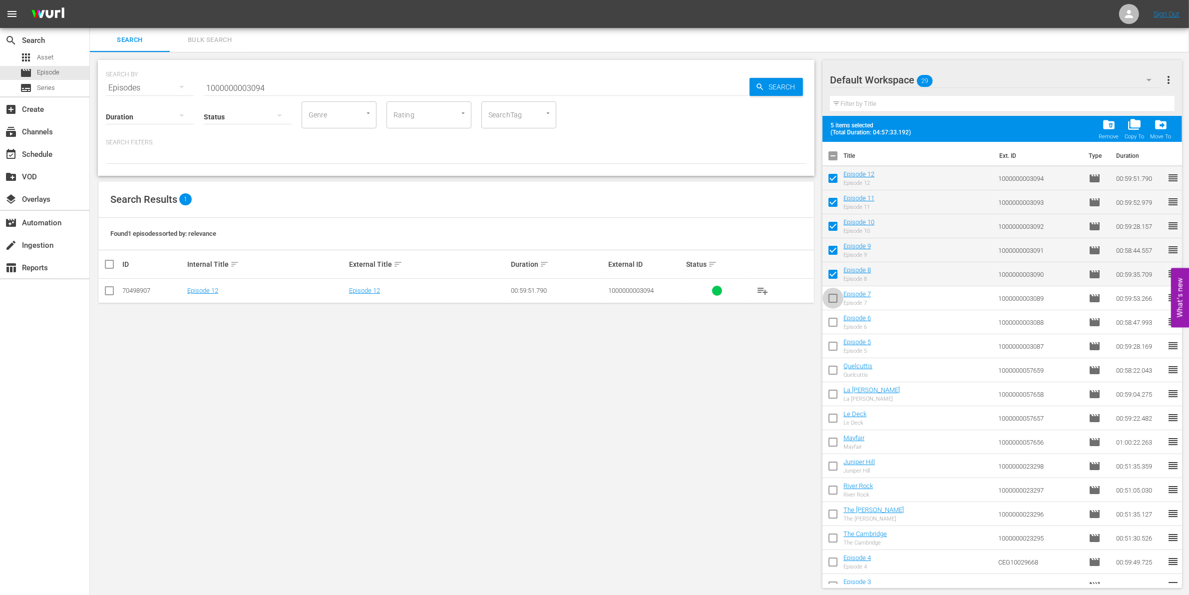
click at [833, 301] on input "checkbox" at bounding box center [832, 300] width 21 height 21
checkbox input "true"
click at [833, 325] on input "checkbox" at bounding box center [832, 324] width 21 height 21
checkbox input "true"
click at [834, 345] on input "checkbox" at bounding box center [832, 347] width 21 height 21
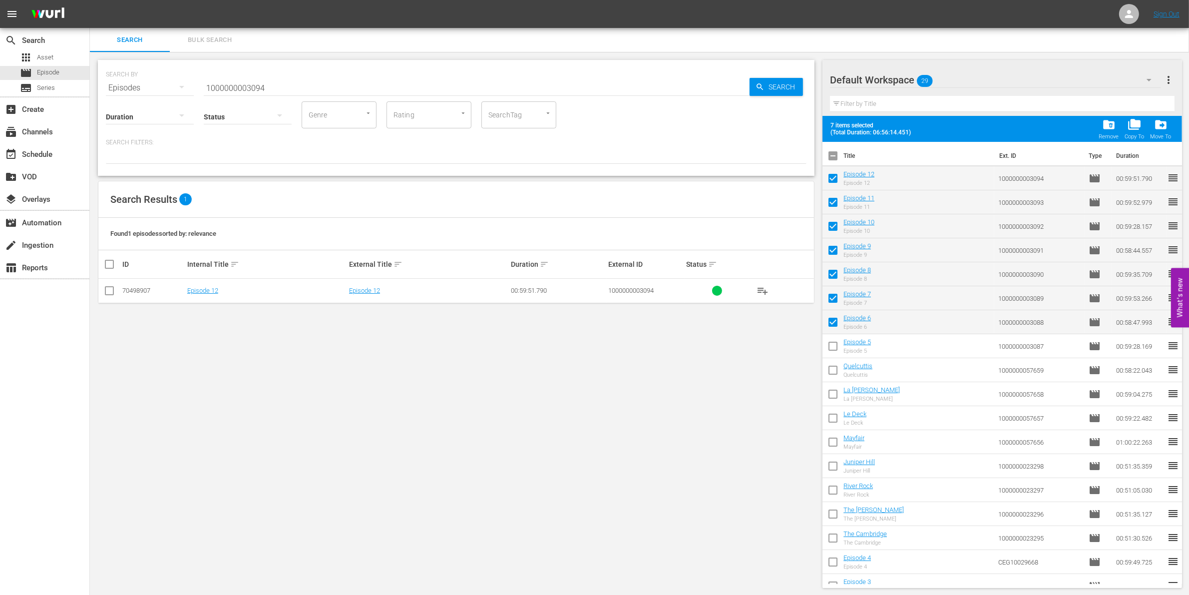
checkbox input "true"
click at [834, 369] on input "checkbox" at bounding box center [832, 371] width 21 height 21
checkbox input "true"
click at [834, 399] on input "checkbox" at bounding box center [832, 395] width 21 height 21
checkbox input "true"
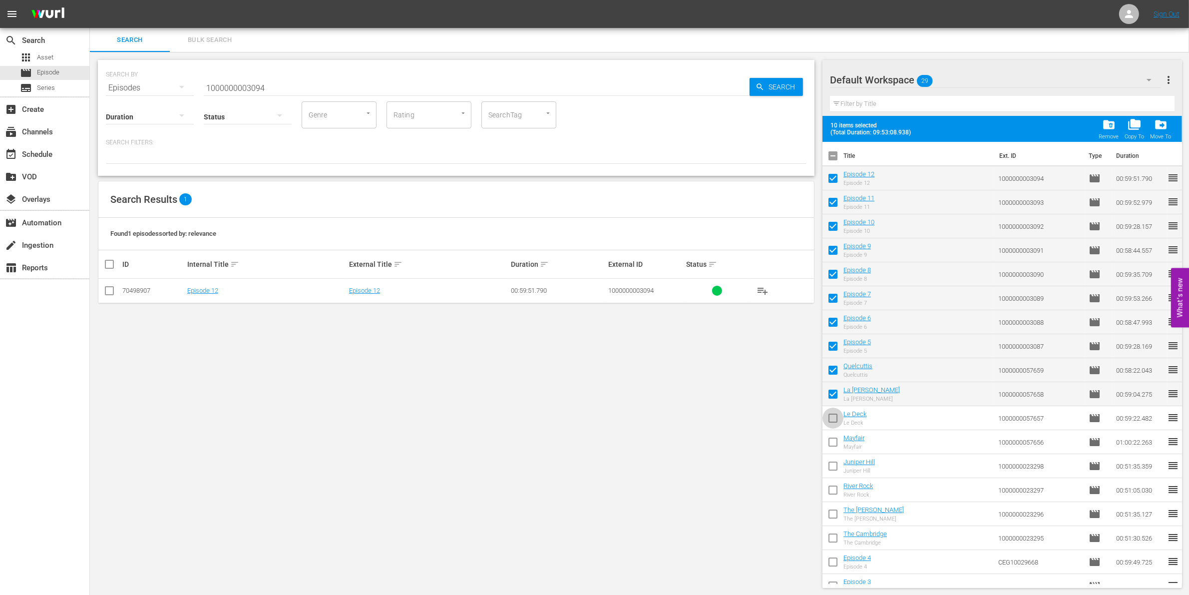
click at [834, 423] on input "checkbox" at bounding box center [832, 419] width 21 height 21
checkbox input "true"
click at [834, 447] on input "checkbox" at bounding box center [832, 443] width 21 height 21
checkbox input "true"
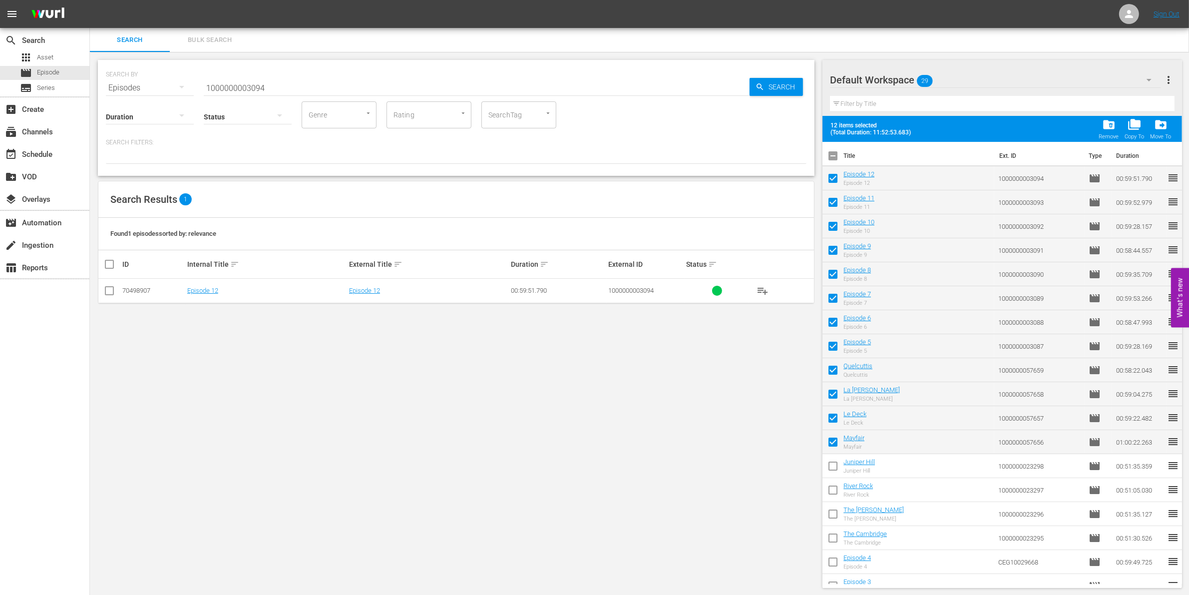
click at [834, 465] on input "checkbox" at bounding box center [832, 467] width 21 height 21
checkbox input "true"
click at [833, 494] on input "checkbox" at bounding box center [832, 491] width 21 height 21
checkbox input "true"
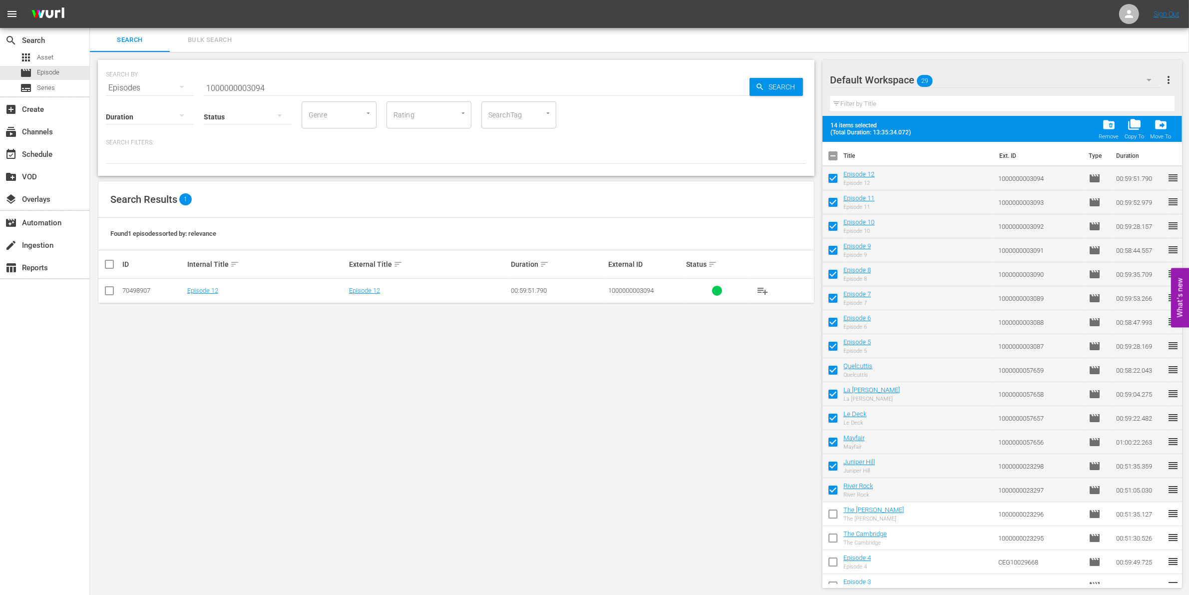
click at [833, 512] on input "checkbox" at bounding box center [832, 515] width 21 height 21
checkbox input "true"
click at [833, 537] on input "checkbox" at bounding box center [832, 539] width 21 height 21
checkbox input "true"
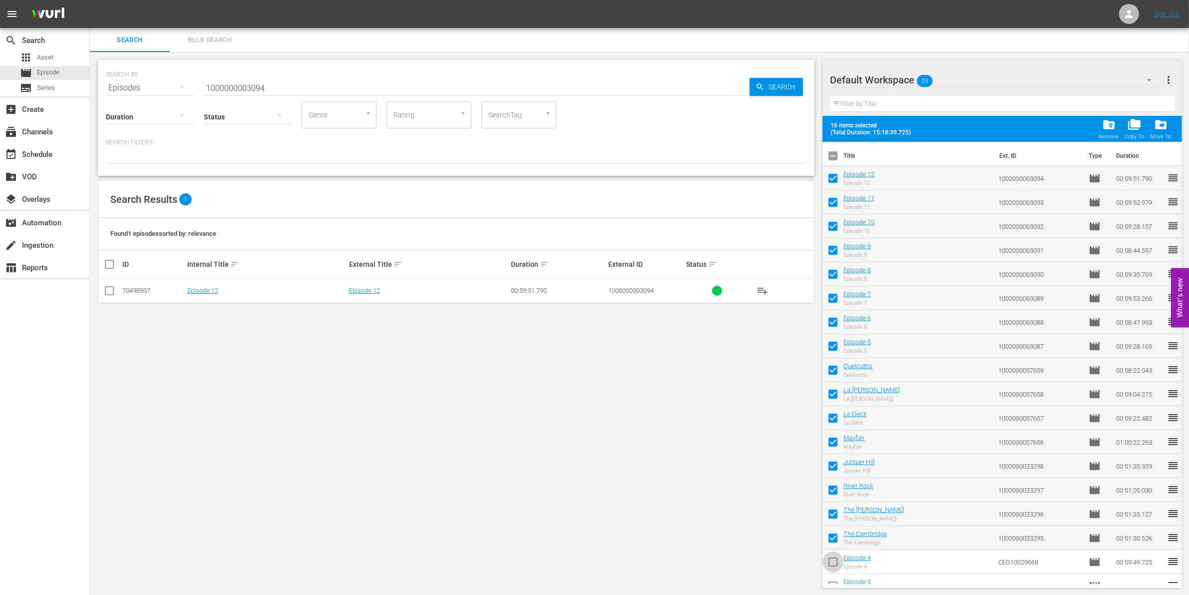
click at [831, 562] on input "checkbox" at bounding box center [832, 563] width 21 height 21
checkbox input "true"
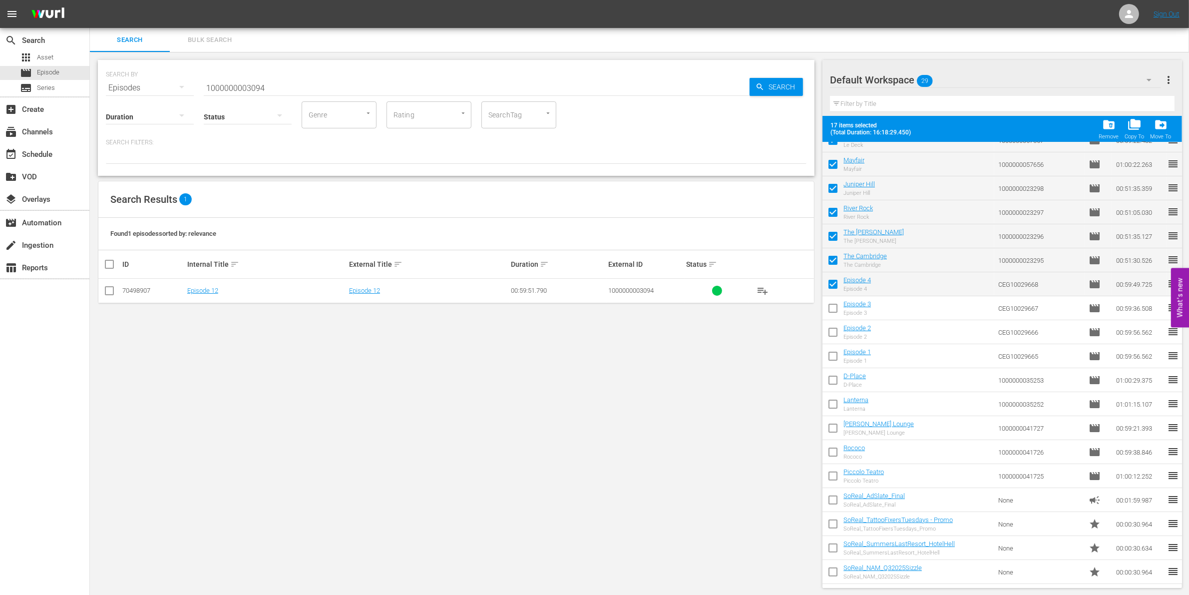
click at [832, 314] on input "checkbox" at bounding box center [832, 310] width 21 height 21
checkbox input "true"
click at [834, 330] on input "checkbox" at bounding box center [832, 333] width 21 height 21
checkbox input "true"
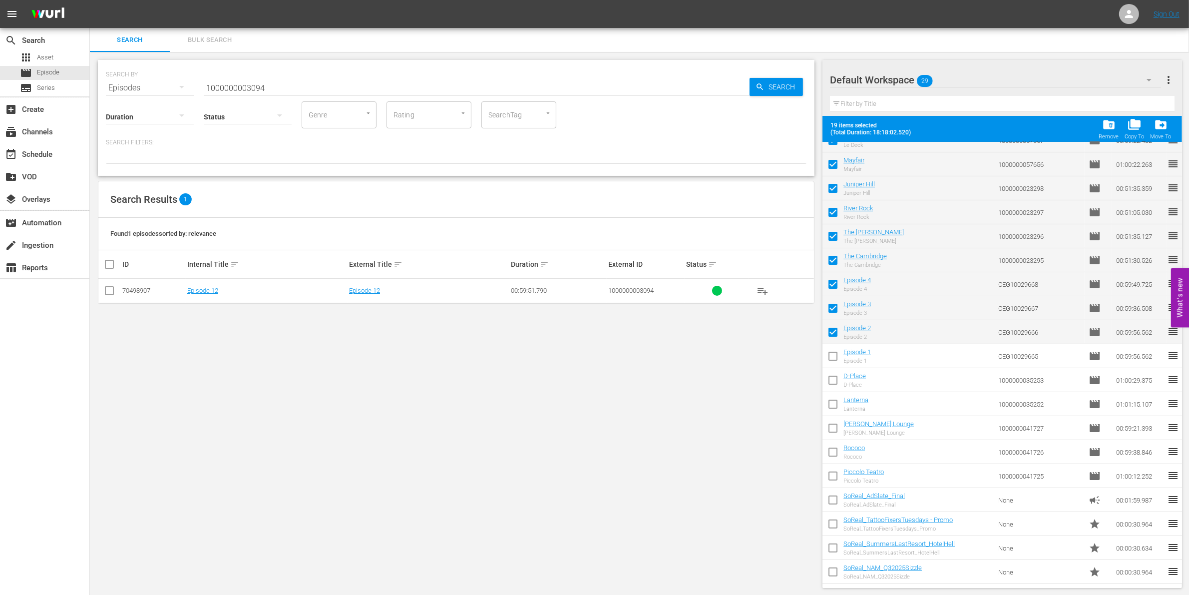
click at [834, 357] on input "checkbox" at bounding box center [832, 357] width 21 height 21
checkbox input "true"
click at [832, 387] on input "checkbox" at bounding box center [832, 381] width 21 height 21
checkbox input "true"
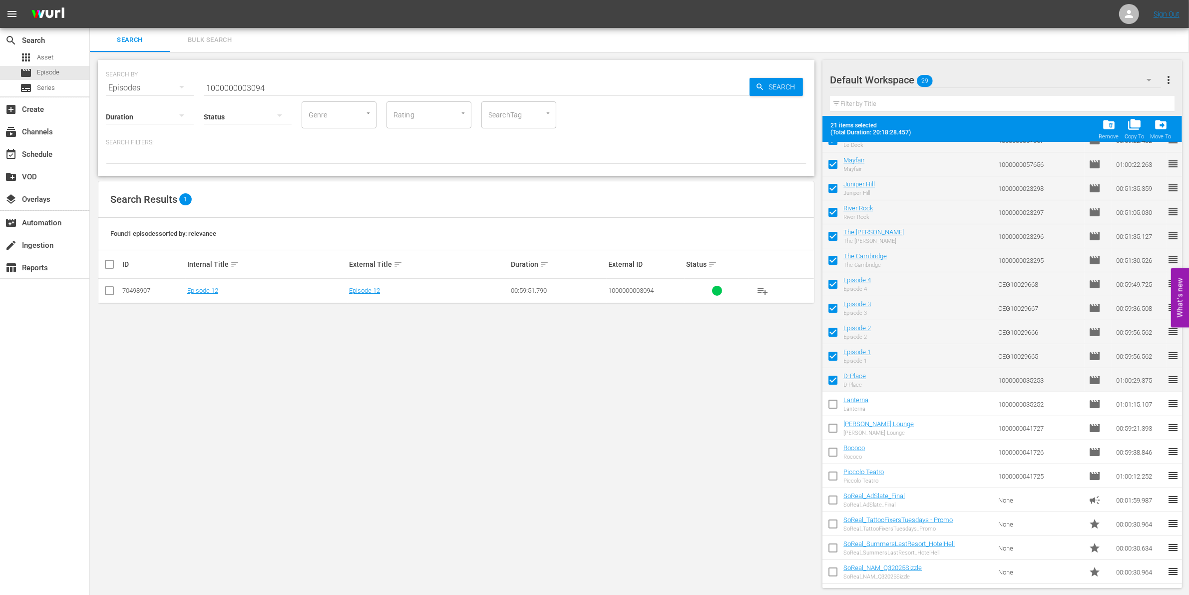
click at [832, 400] on input "checkbox" at bounding box center [832, 405] width 21 height 21
checkbox input "true"
click at [832, 430] on input "checkbox" at bounding box center [832, 429] width 21 height 21
checkbox input "true"
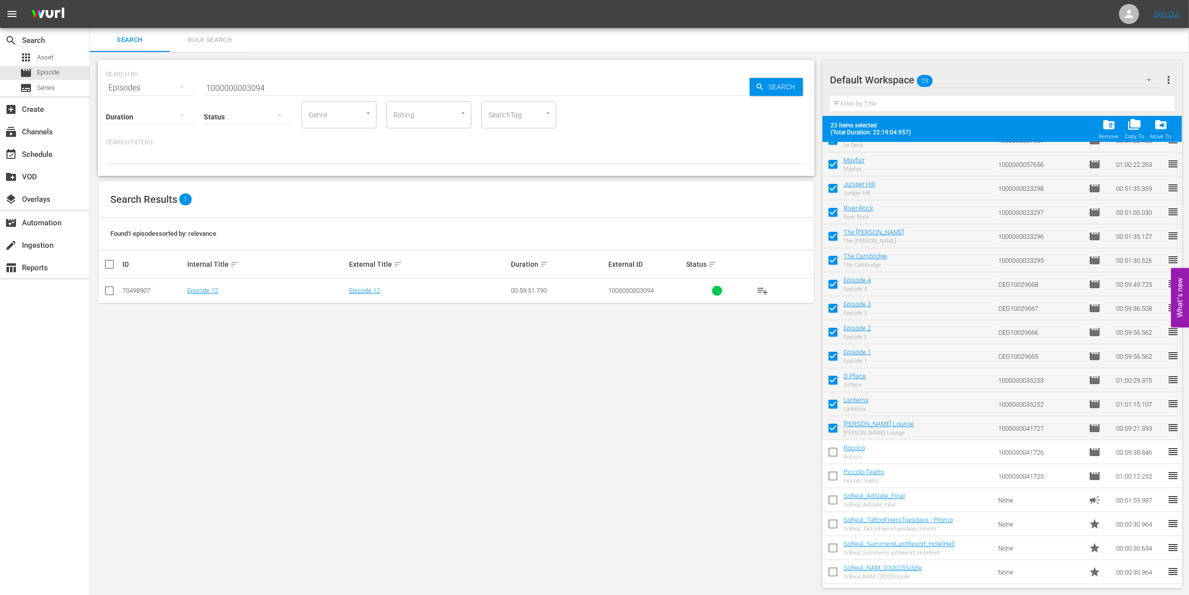
click at [831, 446] on input "checkbox" at bounding box center [832, 453] width 21 height 21
checkbox input "true"
click at [831, 470] on input "checkbox" at bounding box center [832, 477] width 21 height 21
checkbox input "true"
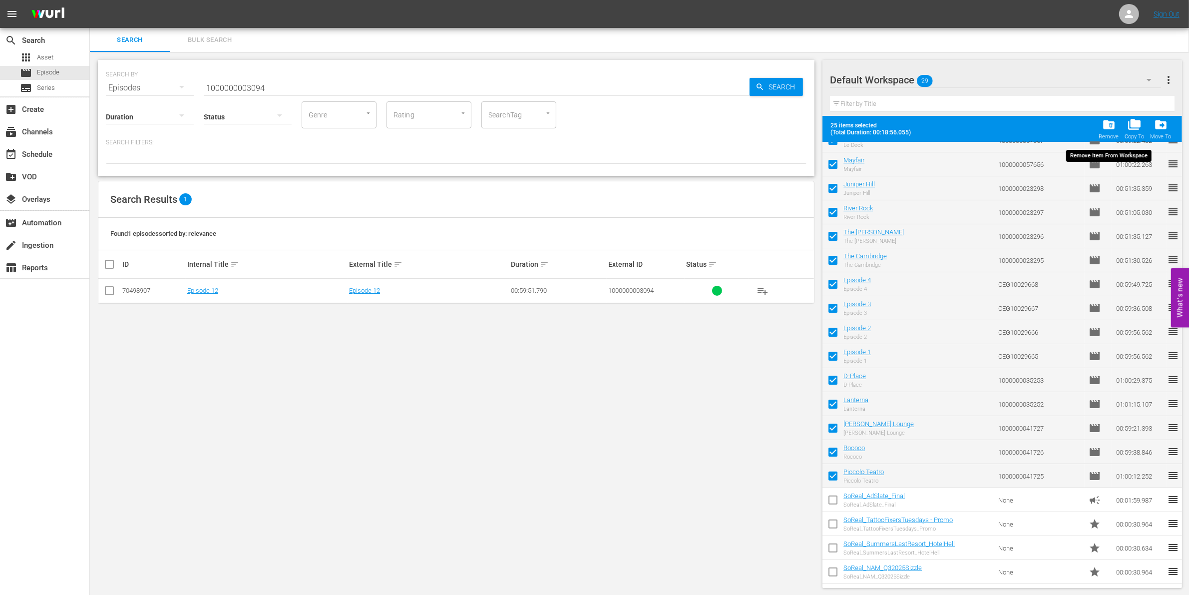
click at [1107, 123] on span "folder_delete" at bounding box center [1108, 124] width 13 height 13
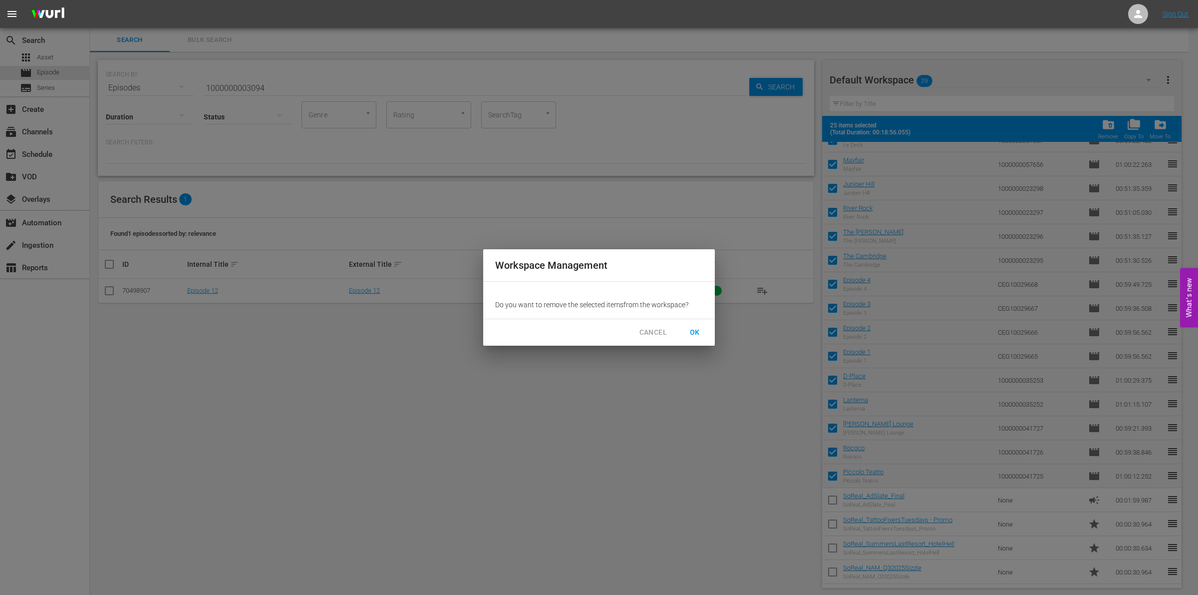
click at [689, 322] on div "CANCEL OK" at bounding box center [599, 332] width 232 height 26
click at [691, 328] on span "OK" at bounding box center [695, 332] width 16 height 12
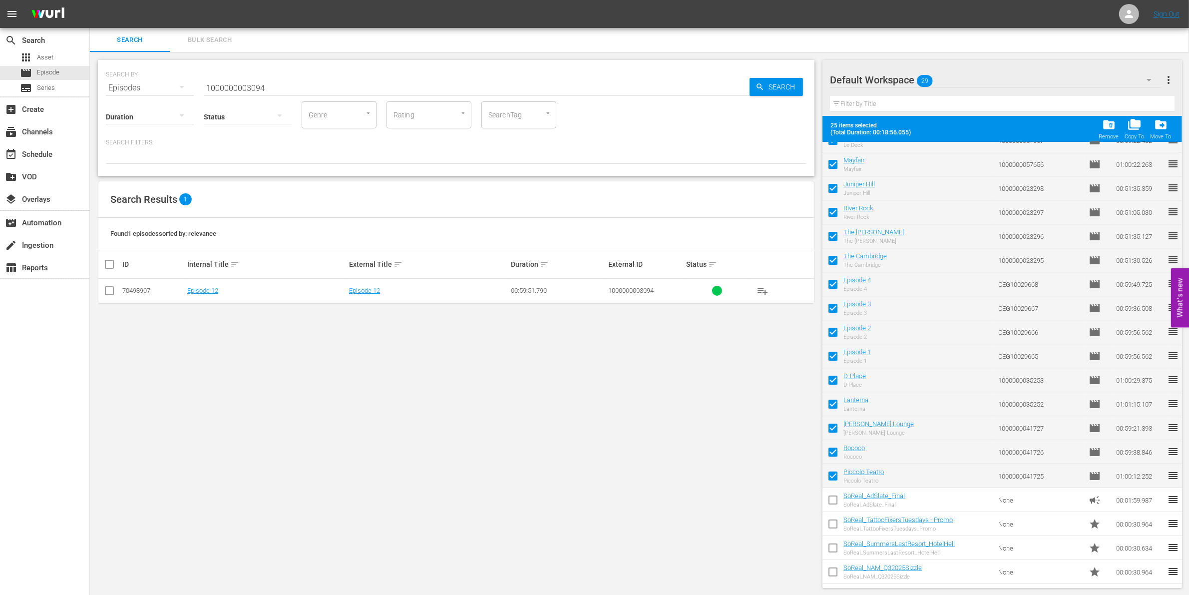
checkbox input "false"
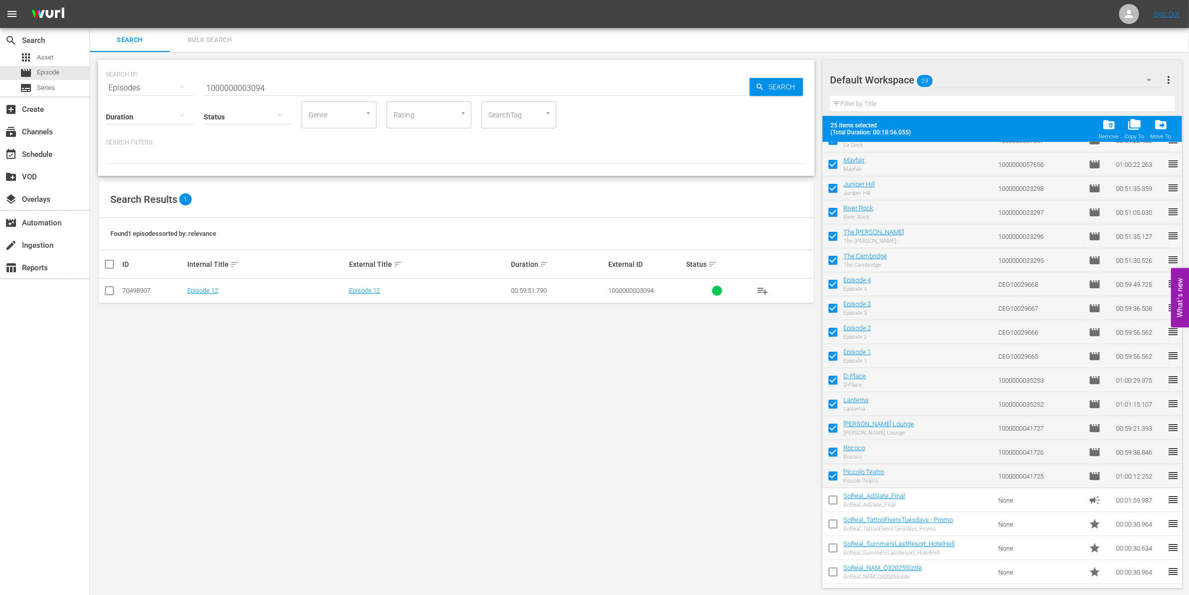
checkbox input "false"
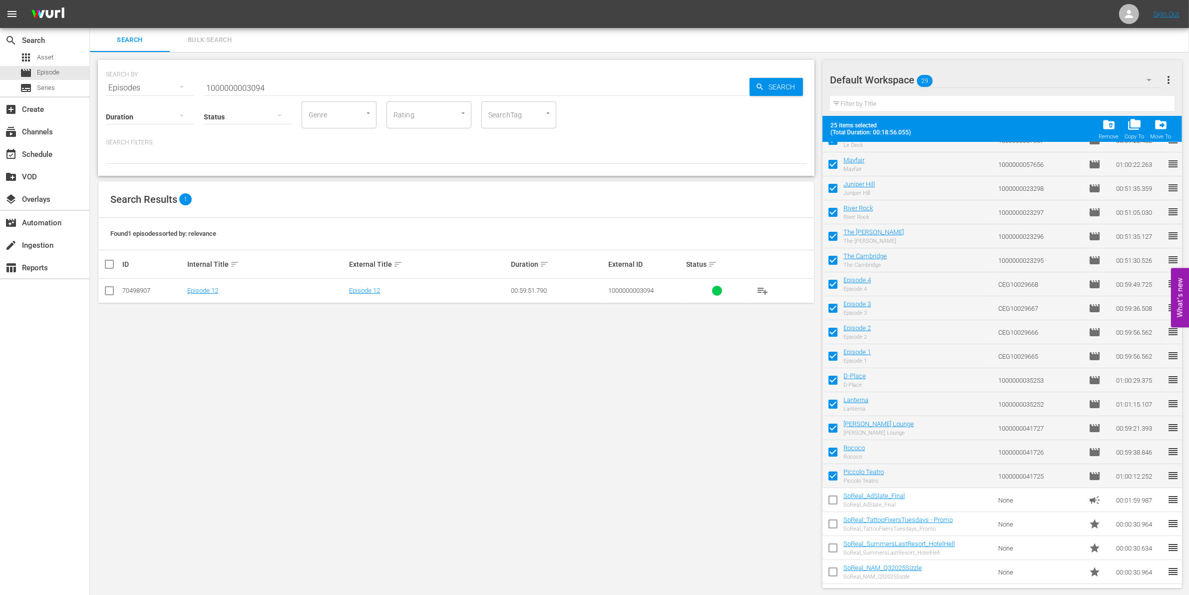
checkbox input "false"
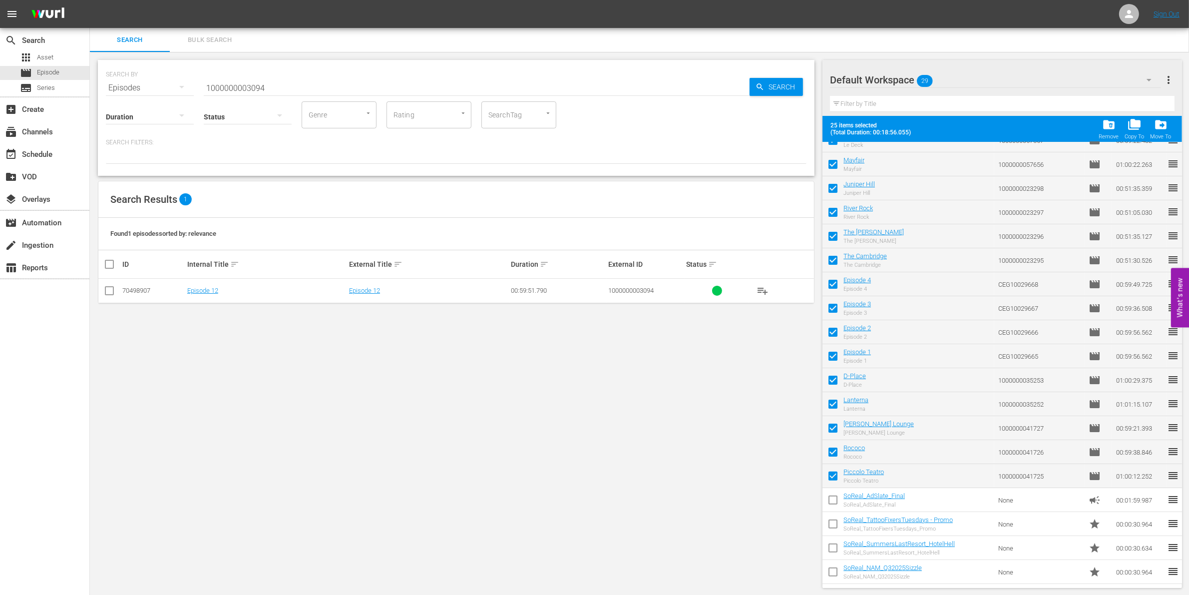
checkbox input "false"
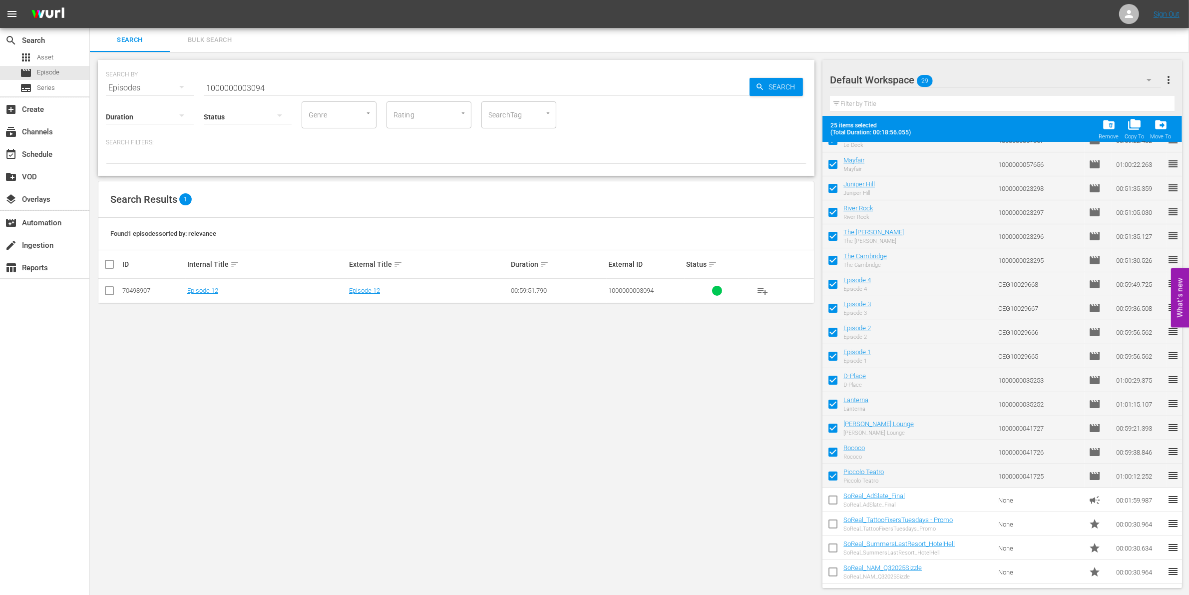
checkbox input "false"
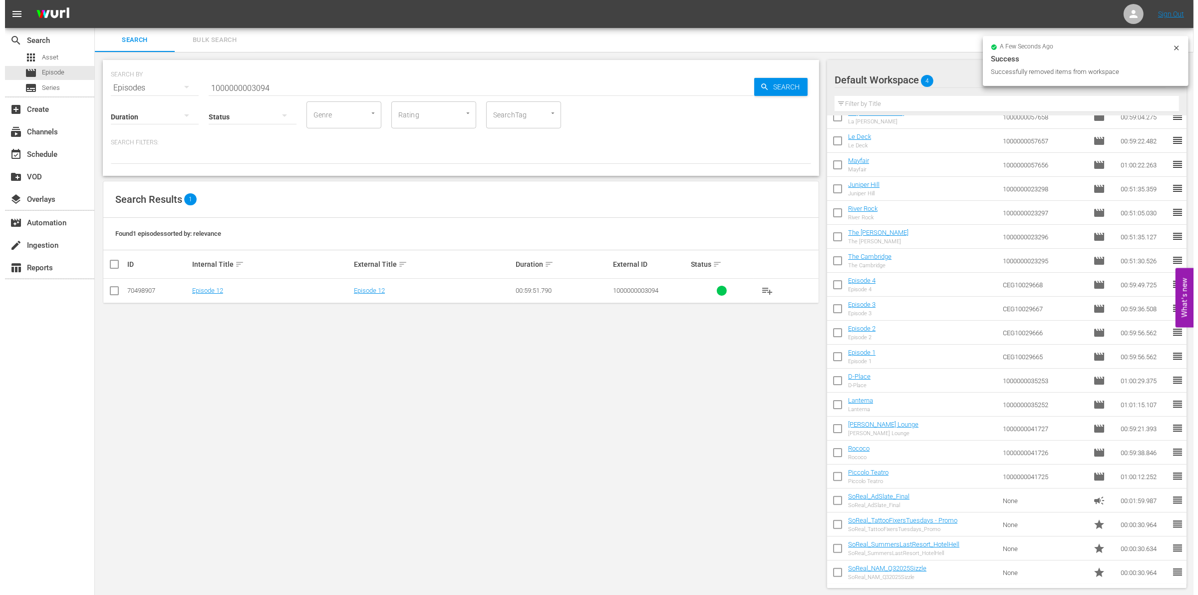
scroll to position [0, 0]
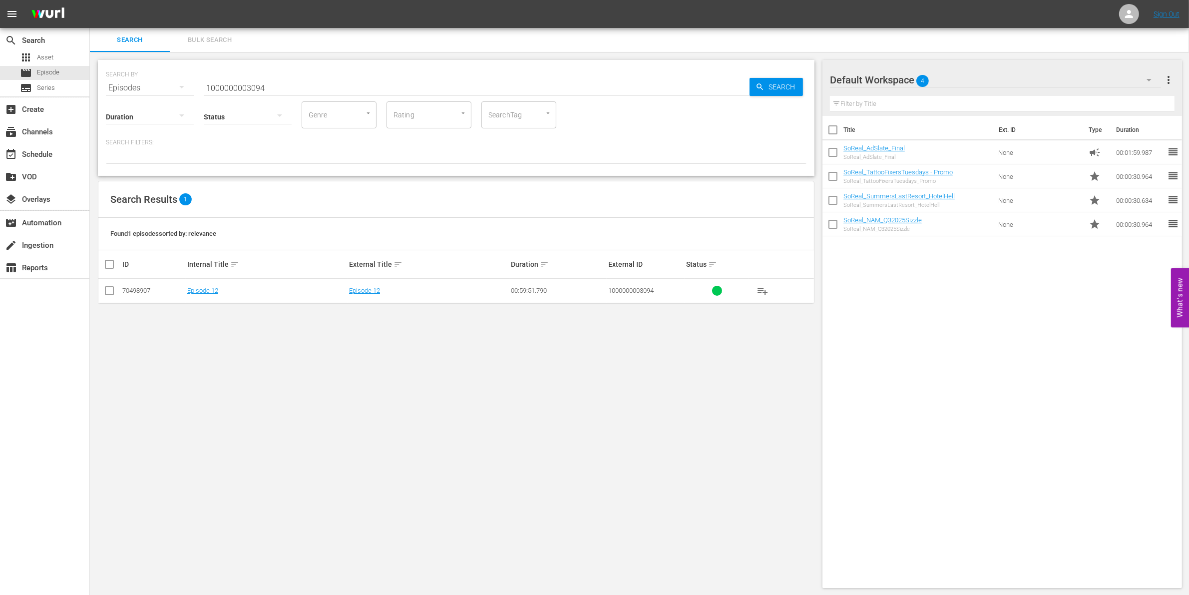
click at [284, 88] on input "1000000003094" at bounding box center [477, 88] width 546 height 24
paste input "CEG10029665"
type input "CEG10029665"
click at [107, 289] on input "checkbox" at bounding box center [109, 293] width 12 height 12
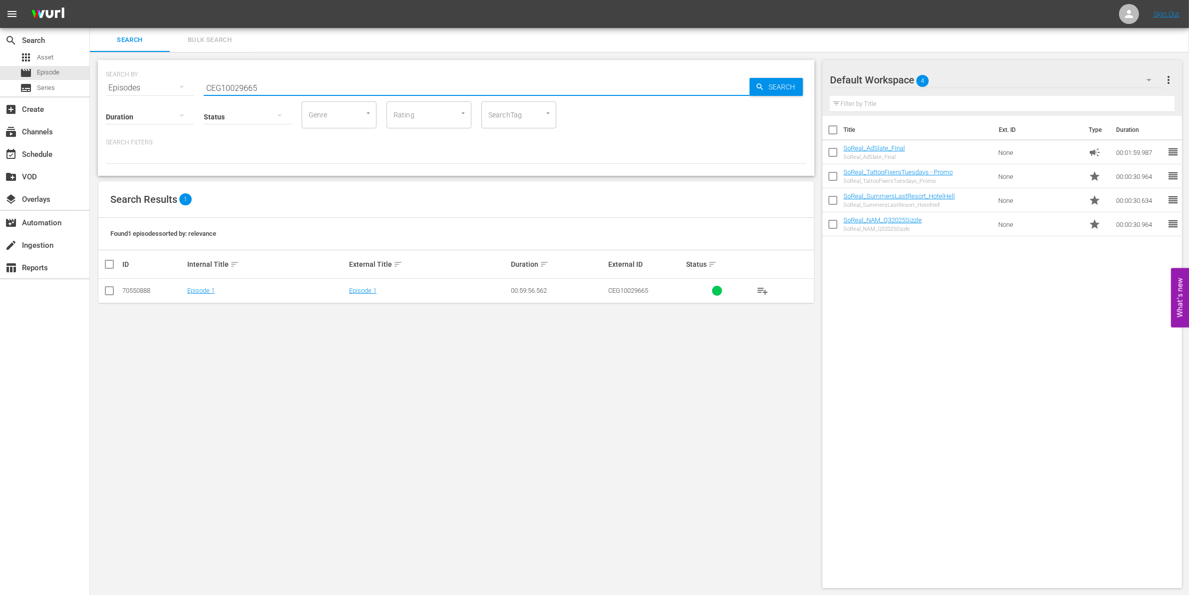
checkbox input "true"
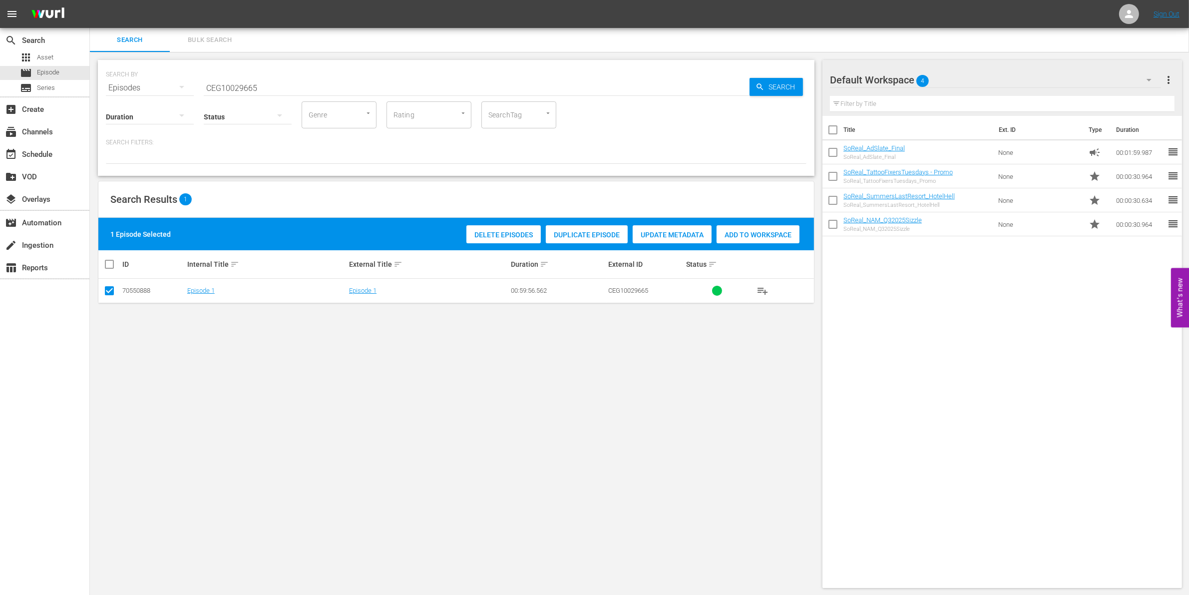
click at [759, 233] on span "Add to Workspace" at bounding box center [757, 235] width 83 height 8
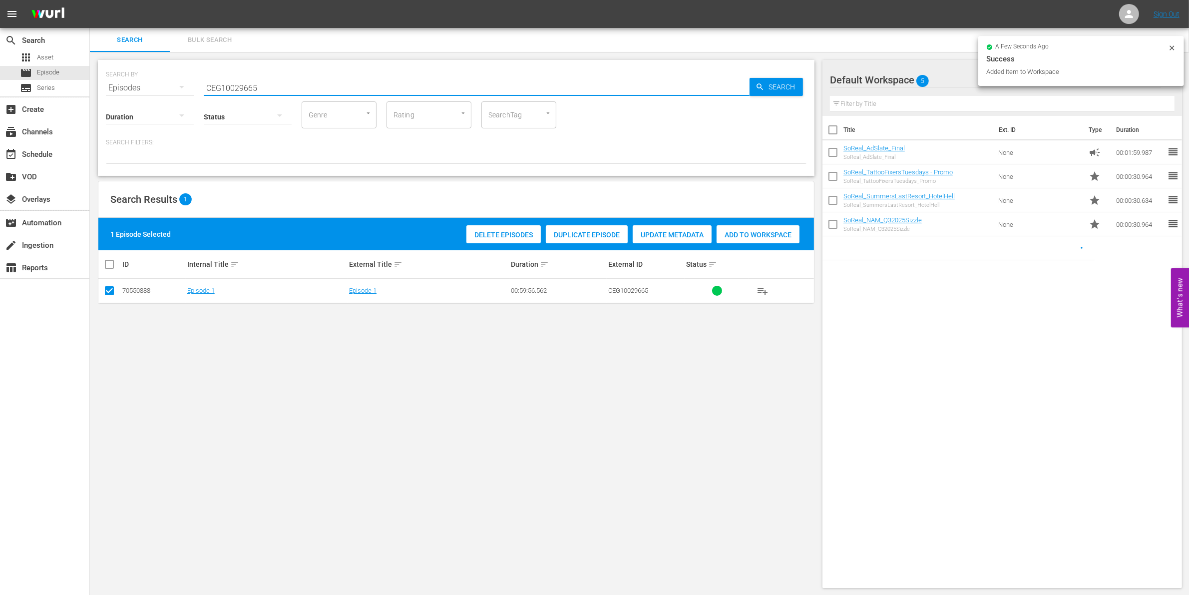
click at [331, 77] on input "CEG10029665" at bounding box center [477, 88] width 546 height 24
type input "CEG10029666"
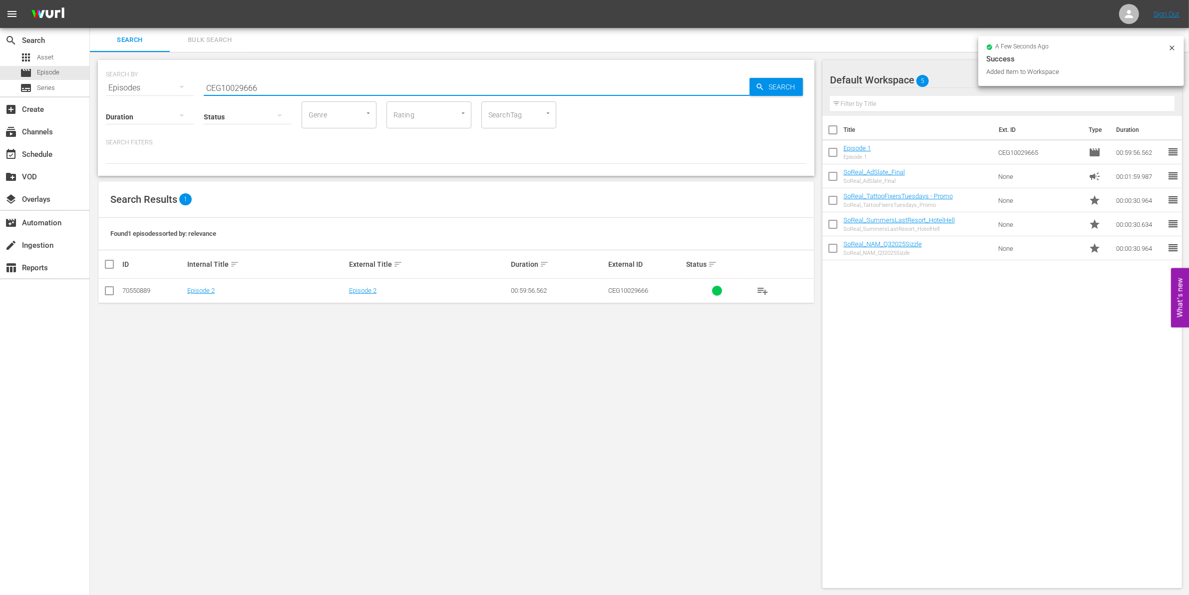
click at [105, 293] on input "checkbox" at bounding box center [109, 293] width 12 height 12
checkbox input "true"
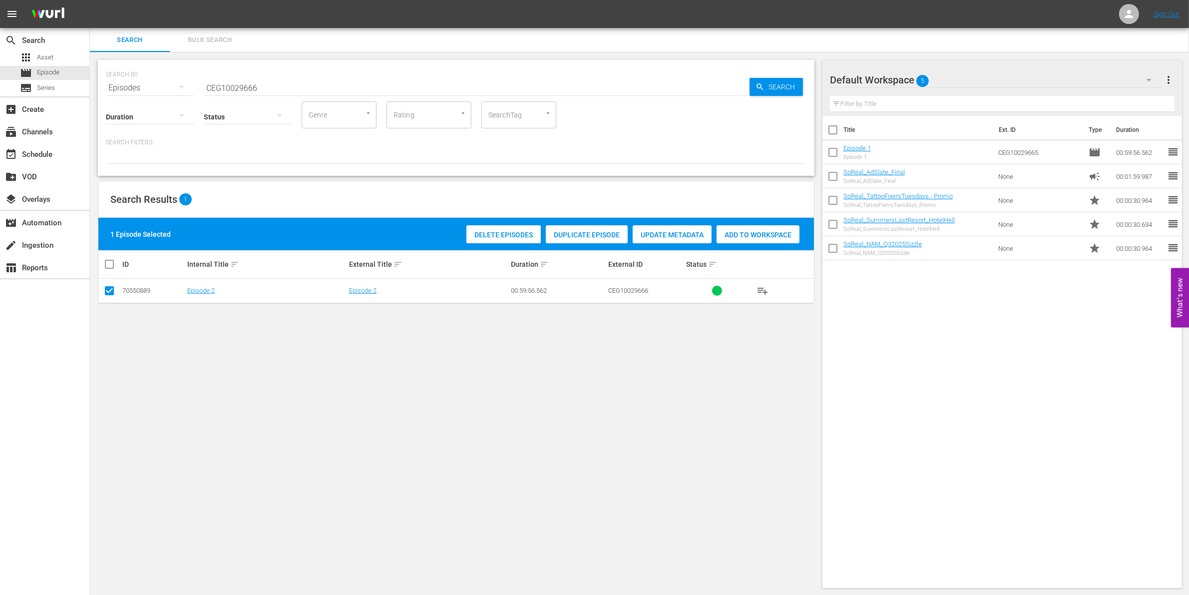
click at [763, 225] on div "Add to Workspace" at bounding box center [757, 234] width 83 height 19
click at [311, 80] on input "CEG10029666" at bounding box center [477, 88] width 546 height 24
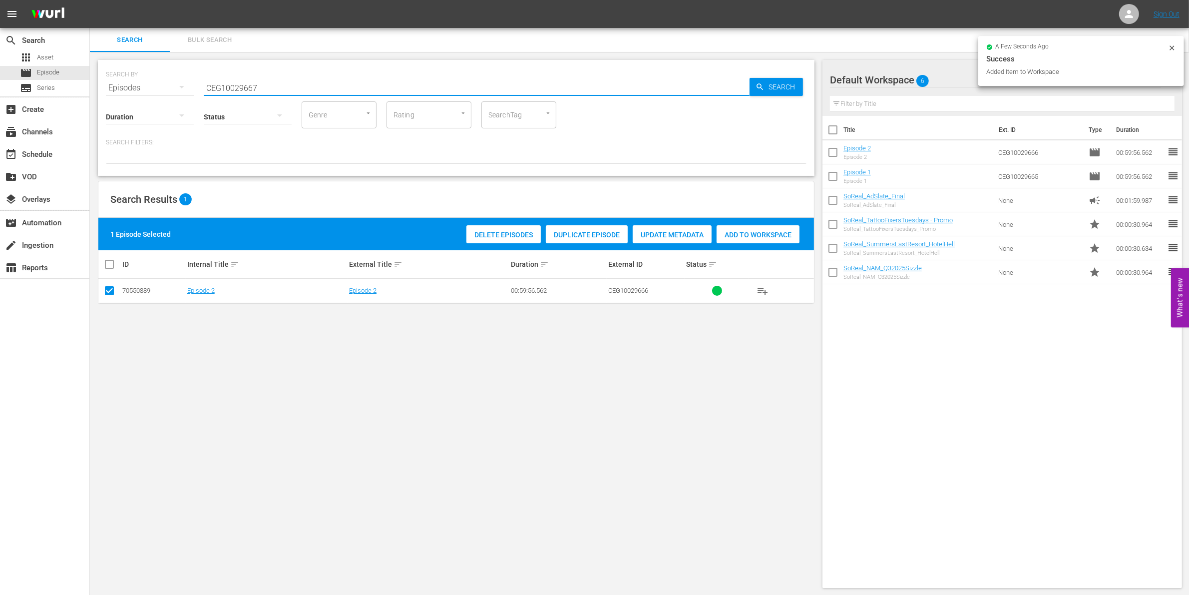
type input "CEG10029667"
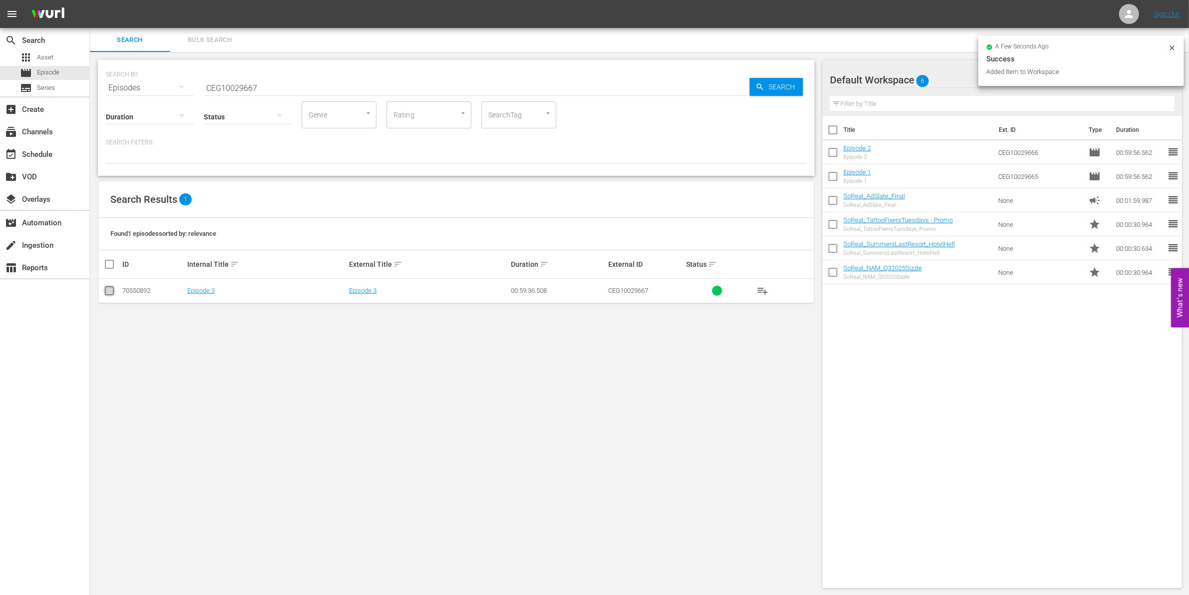
click at [105, 293] on input "checkbox" at bounding box center [109, 293] width 12 height 12
checkbox input "true"
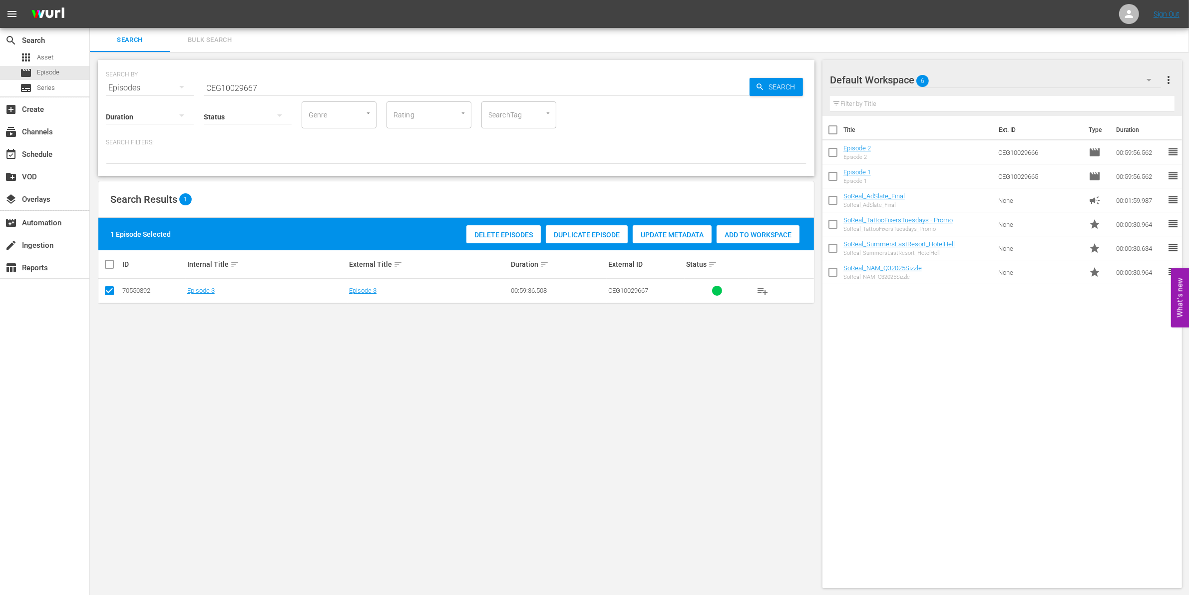
click at [767, 246] on div "1 Episode Selected Delete Episodes Duplicate Episode Update Metadata Add to Wor…" at bounding box center [455, 234] width 715 height 32
click at [739, 237] on span "Add to Workspace" at bounding box center [757, 235] width 83 height 8
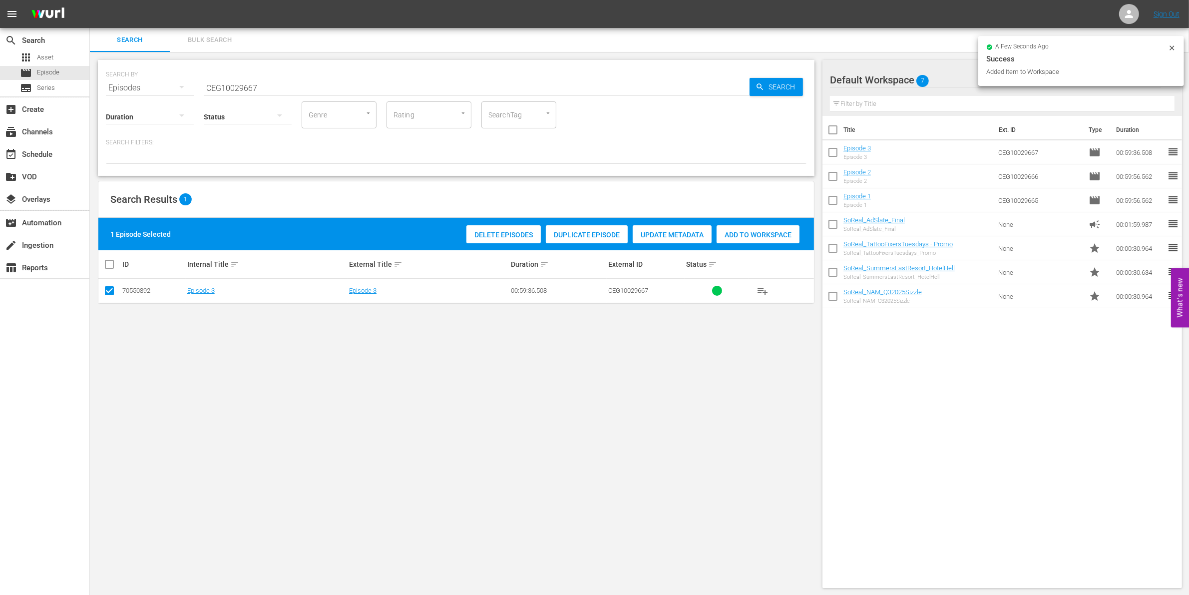
click at [295, 85] on input "CEG10029667" at bounding box center [477, 88] width 546 height 24
type input "CEG10029668"
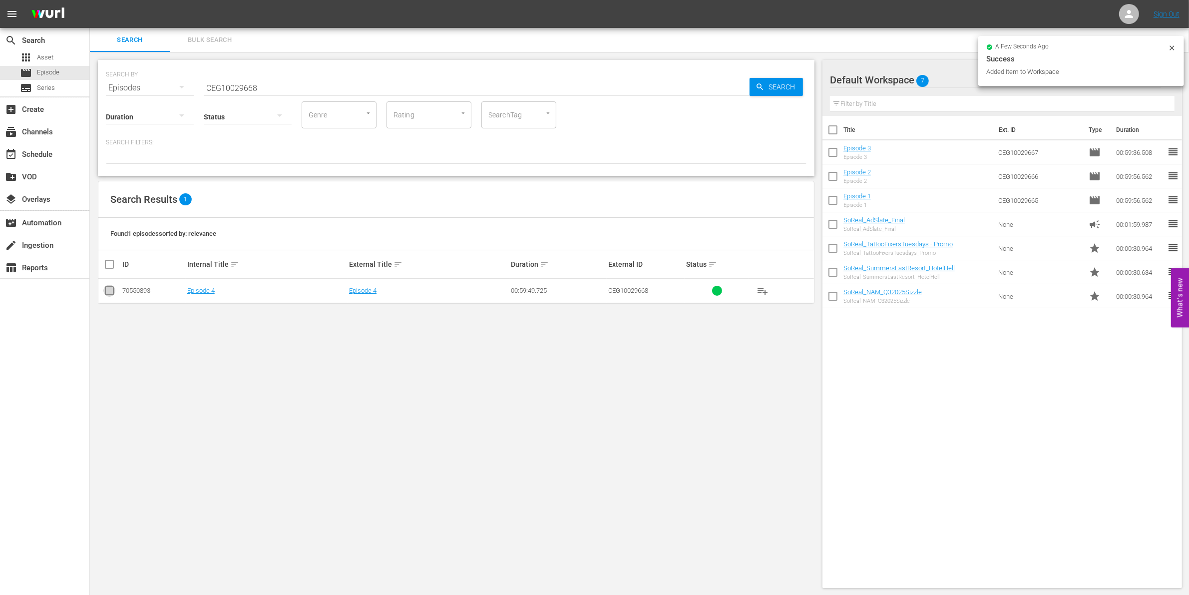
click at [105, 290] on input "checkbox" at bounding box center [109, 293] width 12 height 12
checkbox input "true"
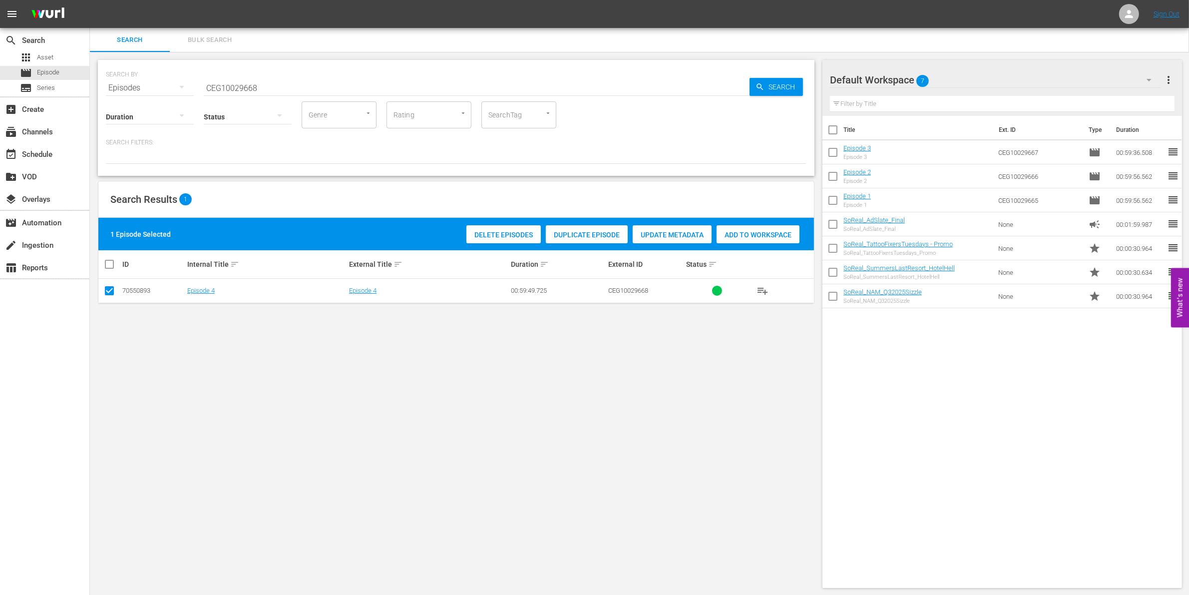
click at [769, 245] on div "Delete Episodes Duplicate Episode Update Metadata Add to Workspace" at bounding box center [633, 234] width 338 height 23
click at [757, 238] on span "Add to Workspace" at bounding box center [757, 235] width 83 height 8
click at [218, 81] on input "CEG10029668" at bounding box center [477, 88] width 546 height 24
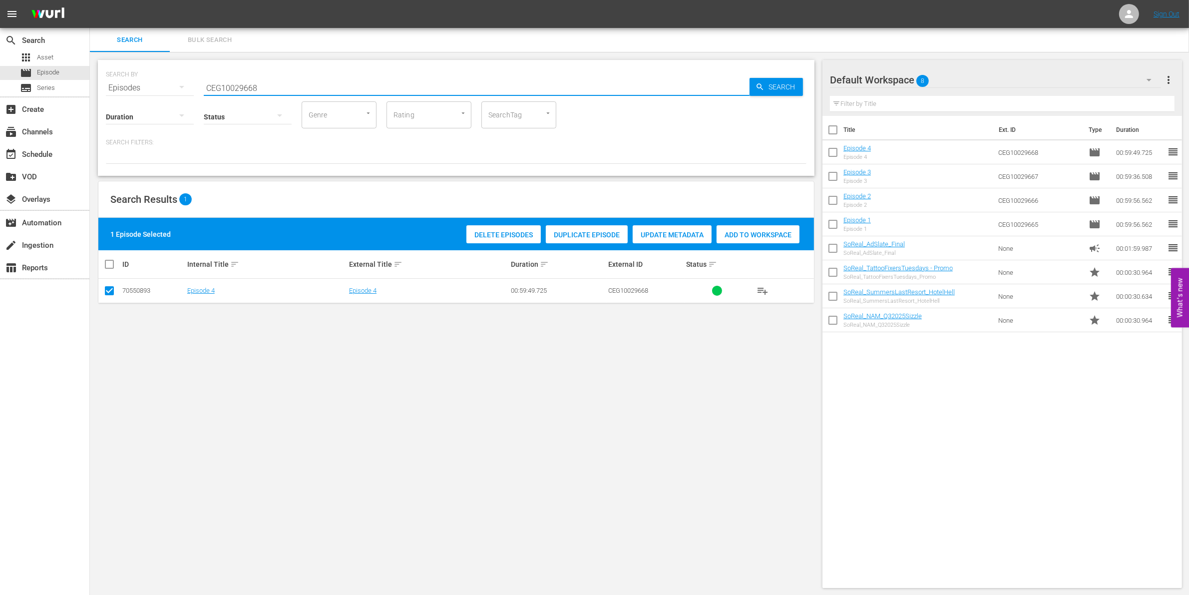
click at [218, 81] on input "CEG10029668" at bounding box center [477, 88] width 546 height 24
paste input "1000000035227"
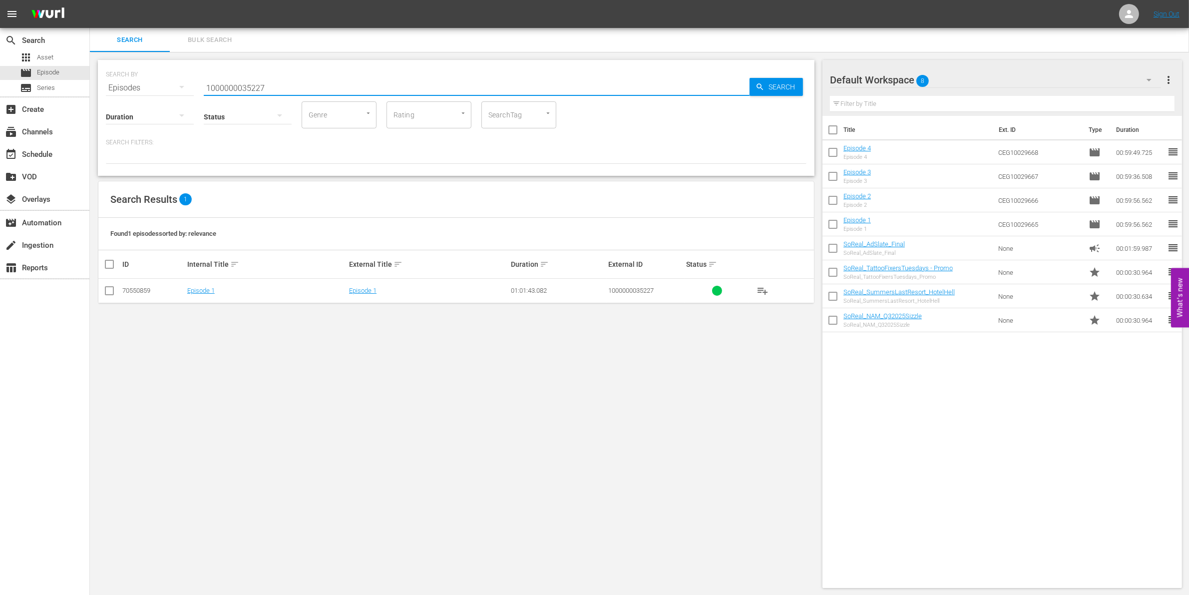
type input "1000000035227"
click at [110, 291] on input "checkbox" at bounding box center [109, 293] width 12 height 12
checkbox input "true"
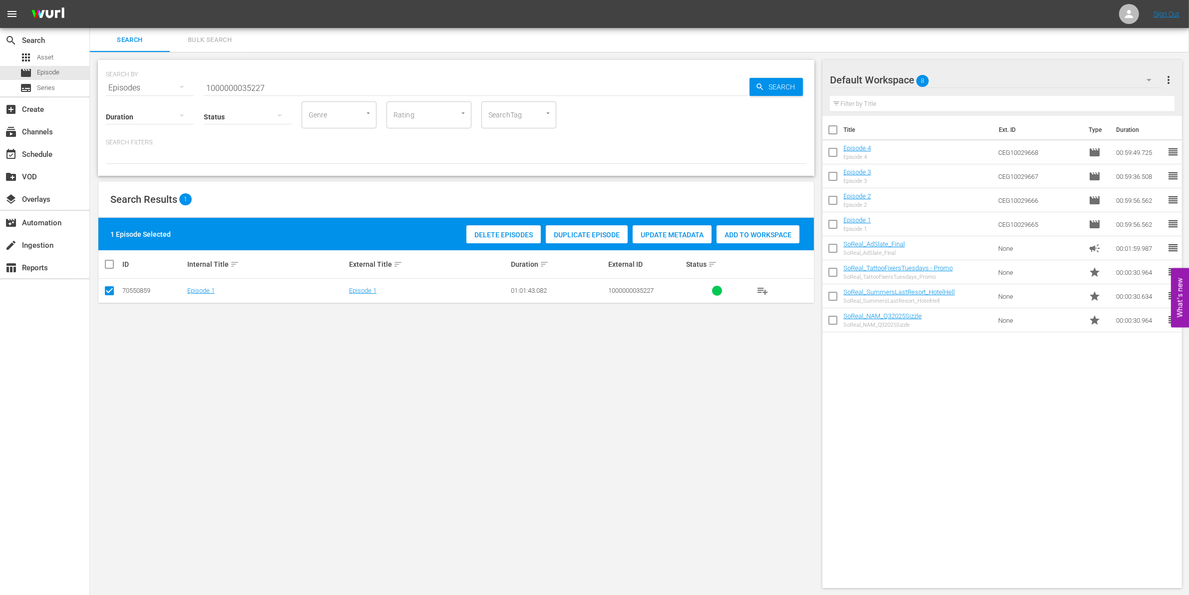
click at [766, 233] on span "Add to Workspace" at bounding box center [757, 235] width 83 height 8
click at [330, 80] on input "1000000035227" at bounding box center [477, 88] width 546 height 24
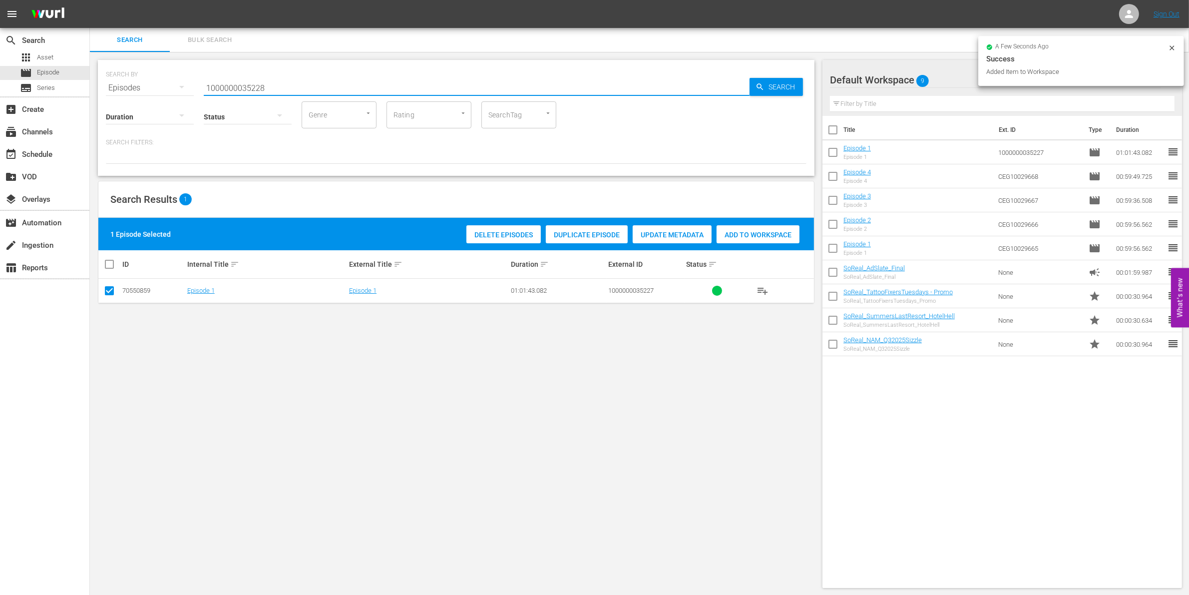
type input "1000000035228"
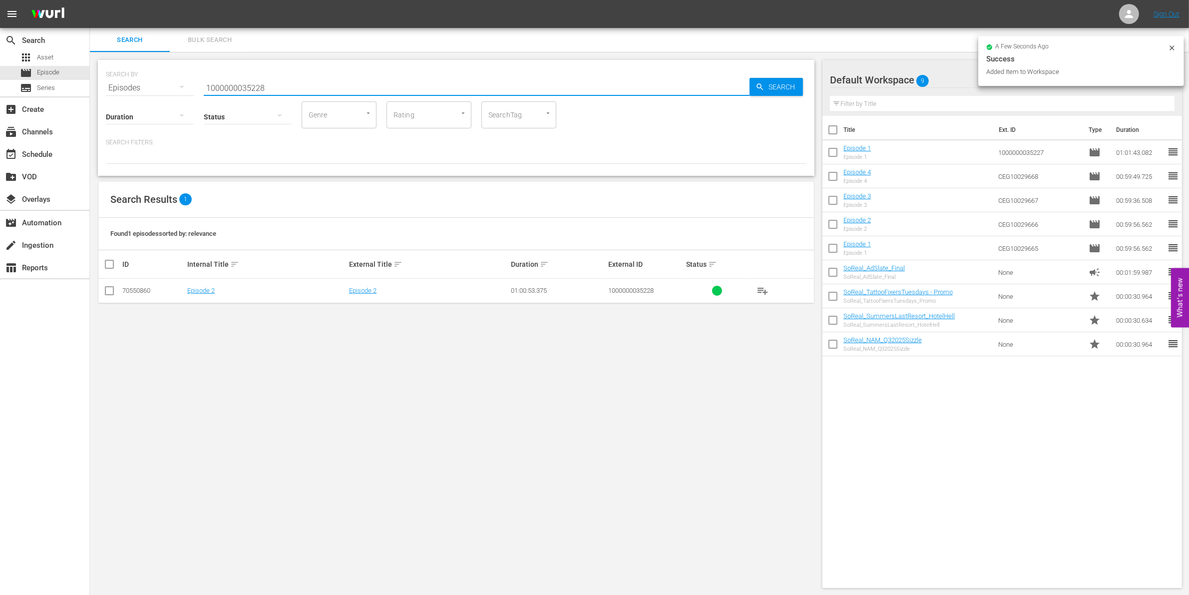
click at [105, 289] on input "checkbox" at bounding box center [109, 293] width 12 height 12
checkbox input "true"
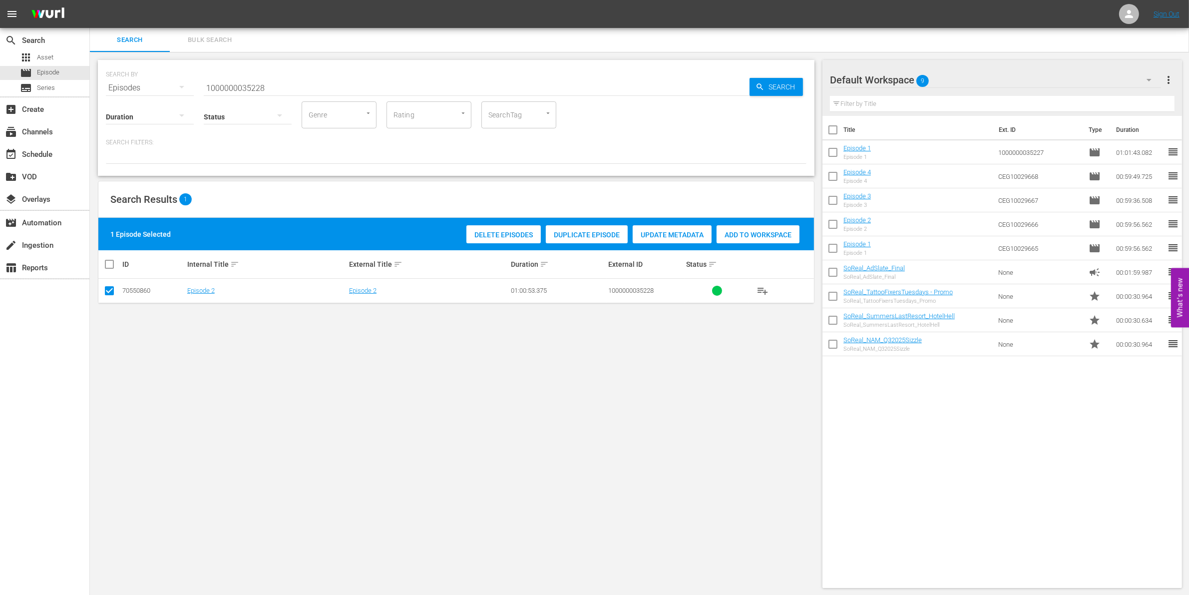
click at [780, 223] on div "Delete Episodes Duplicate Episode Update Metadata Add to Workspace" at bounding box center [633, 234] width 338 height 23
click at [755, 231] on span "Add to Workspace" at bounding box center [757, 235] width 83 height 8
click at [310, 86] on input "1000000035228" at bounding box center [477, 88] width 546 height 24
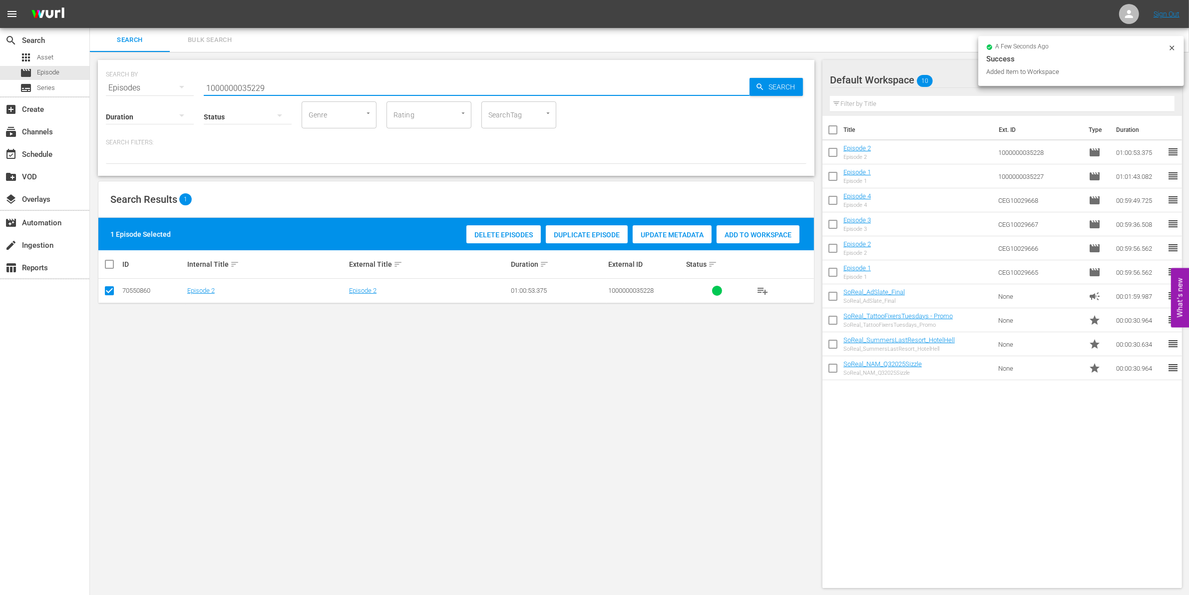
type input "1000000035229"
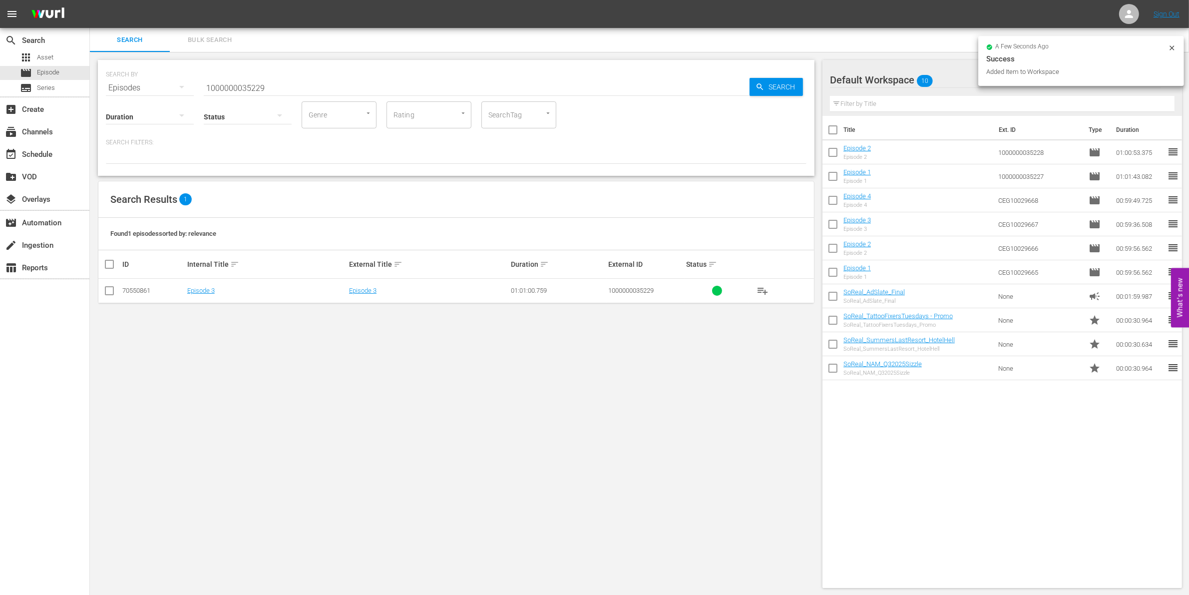
click at [102, 290] on td at bounding box center [109, 291] width 22 height 24
click at [105, 290] on input "checkbox" at bounding box center [109, 293] width 12 height 12
checkbox input "true"
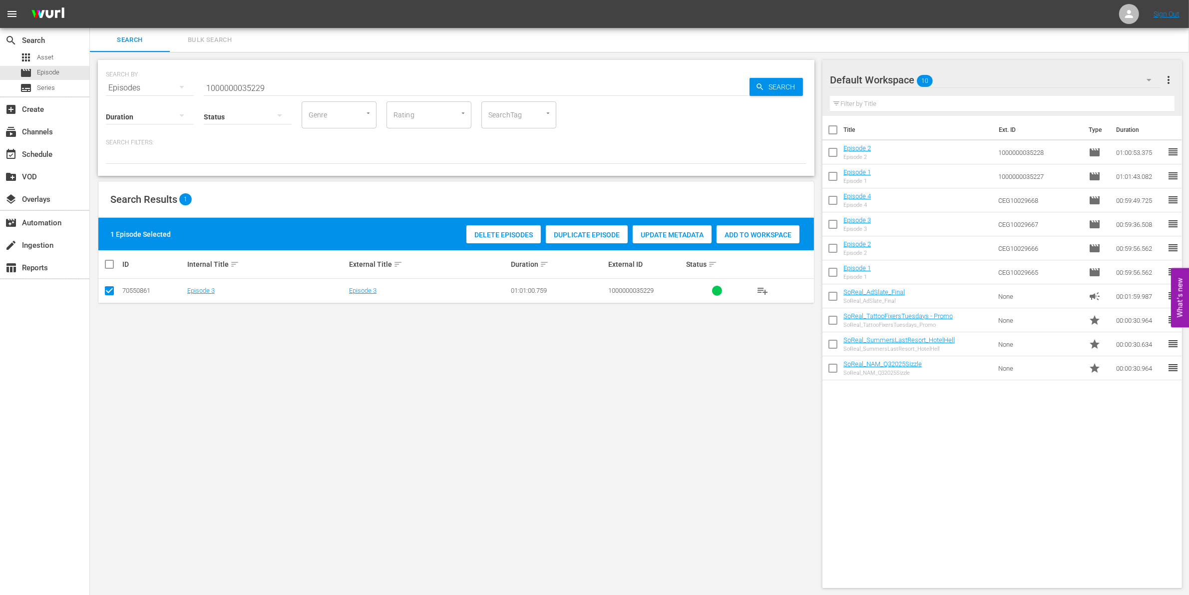
click at [751, 233] on span "Add to Workspace" at bounding box center [757, 235] width 83 height 8
click at [255, 87] on input "1000000035229" at bounding box center [477, 88] width 546 height 24
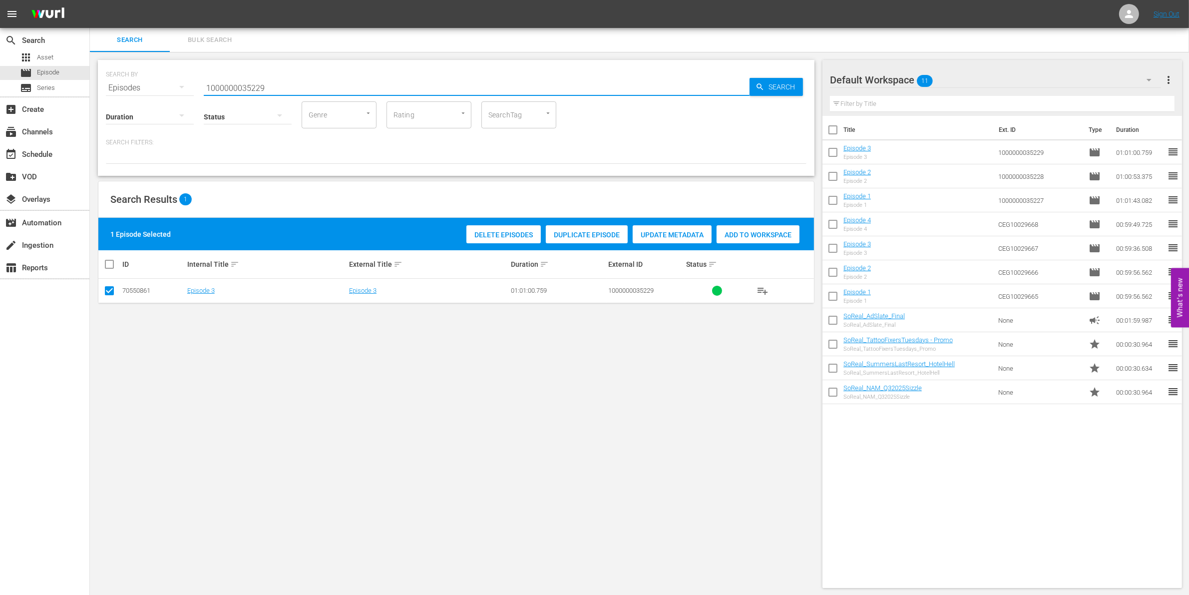
click at [256, 86] on input "1000000035229" at bounding box center [477, 88] width 546 height 24
paste input "0485"
type input "1000000004859"
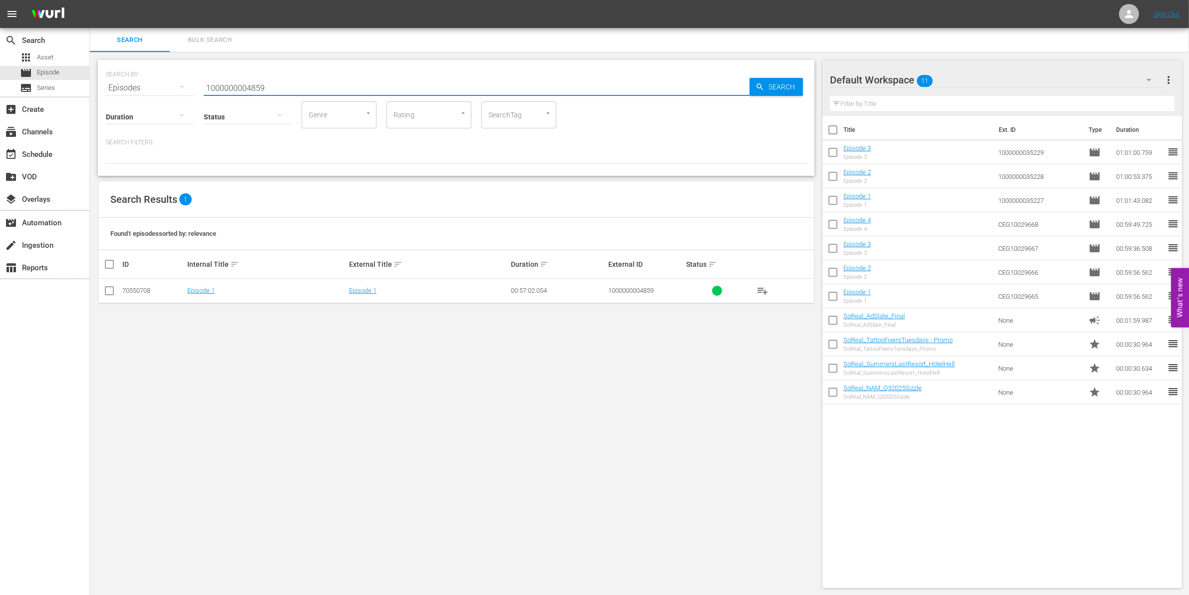
click at [110, 293] on input "checkbox" at bounding box center [109, 293] width 12 height 12
checkbox input "true"
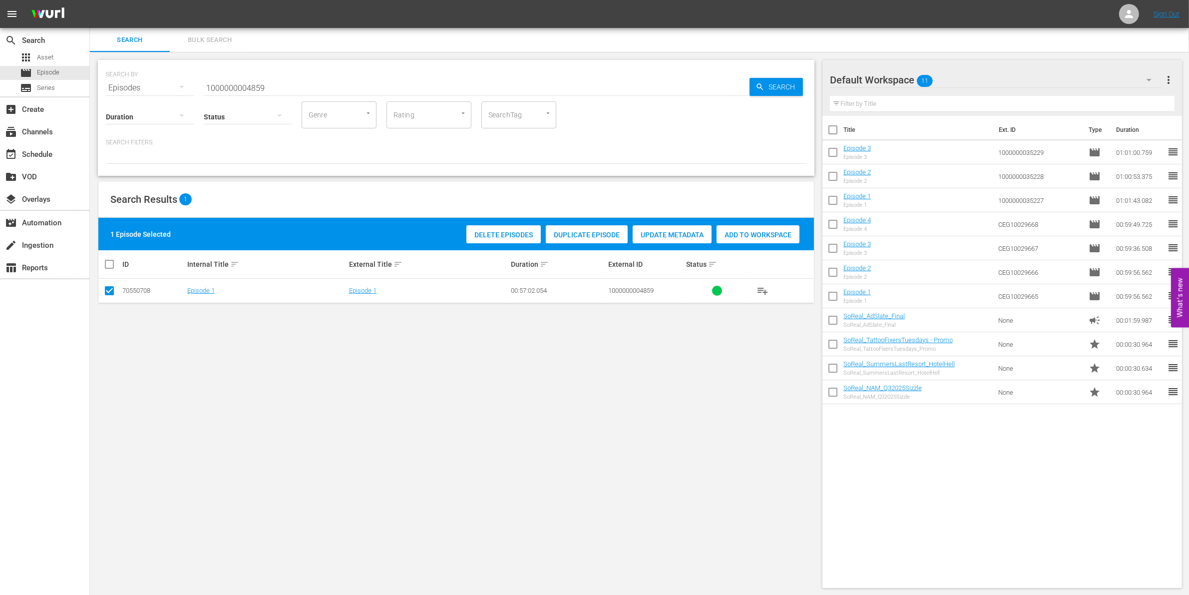
click at [760, 238] on div "Add to Workspace" at bounding box center [757, 234] width 83 height 19
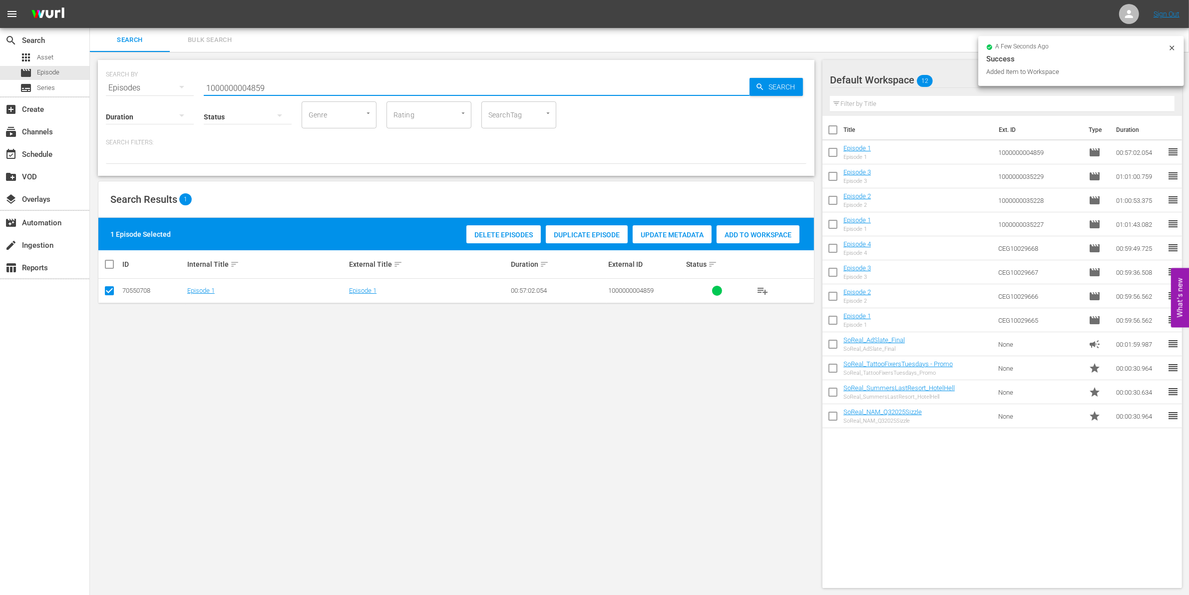
click at [290, 81] on input "1000000004859" at bounding box center [477, 88] width 546 height 24
type input "1000000004860"
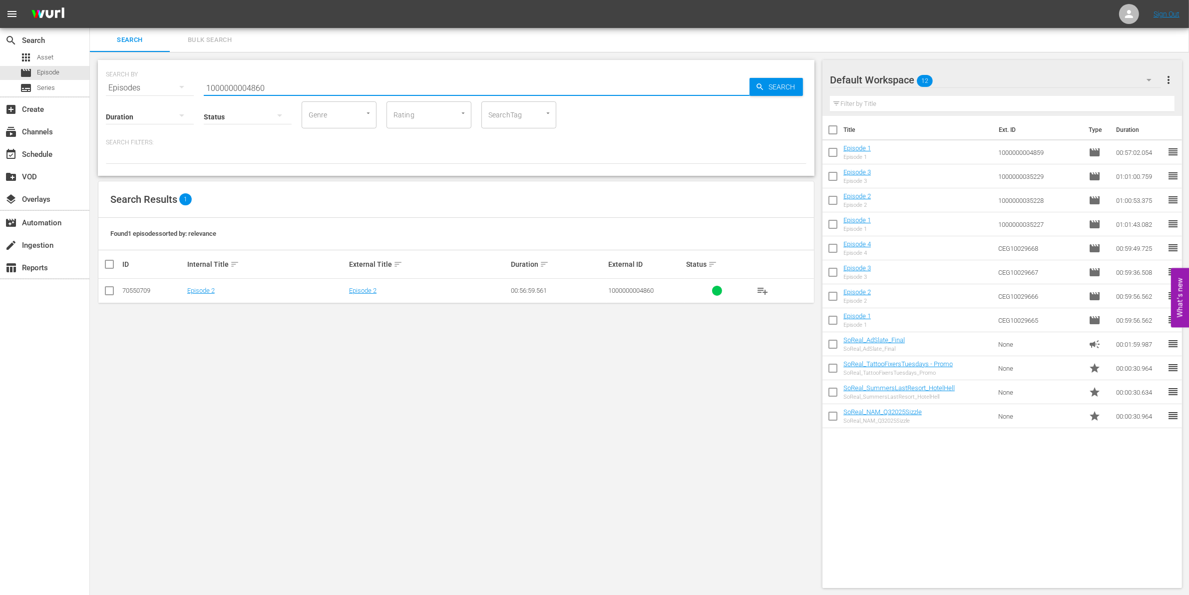
click at [111, 290] on input "checkbox" at bounding box center [109, 293] width 12 height 12
checkbox input "true"
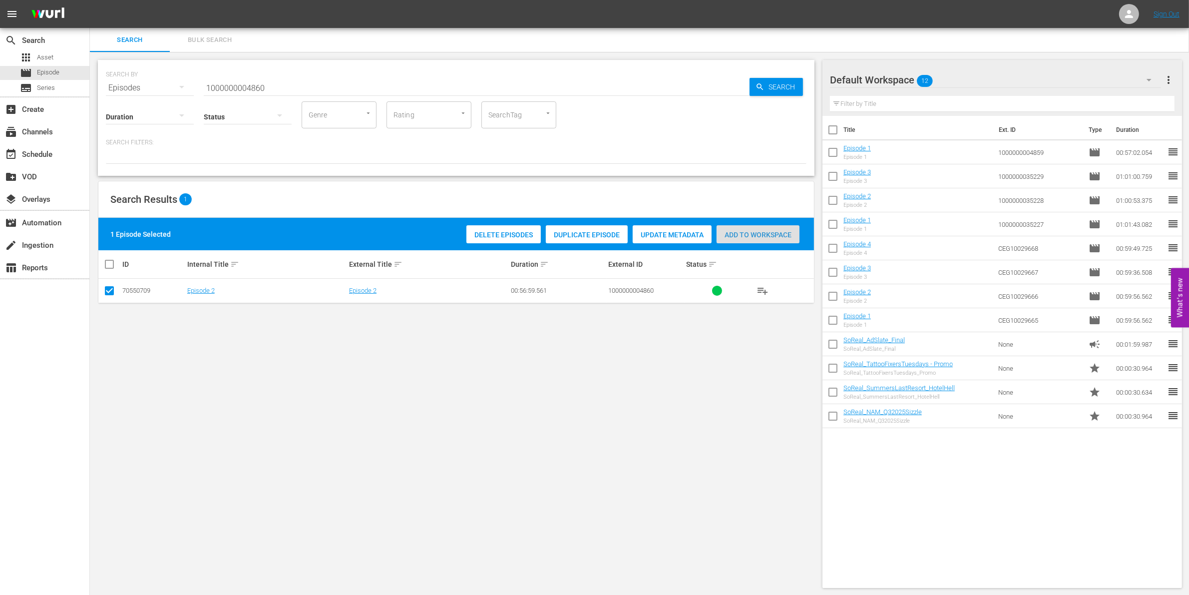
click at [787, 228] on div "Add to Workspace" at bounding box center [757, 234] width 83 height 19
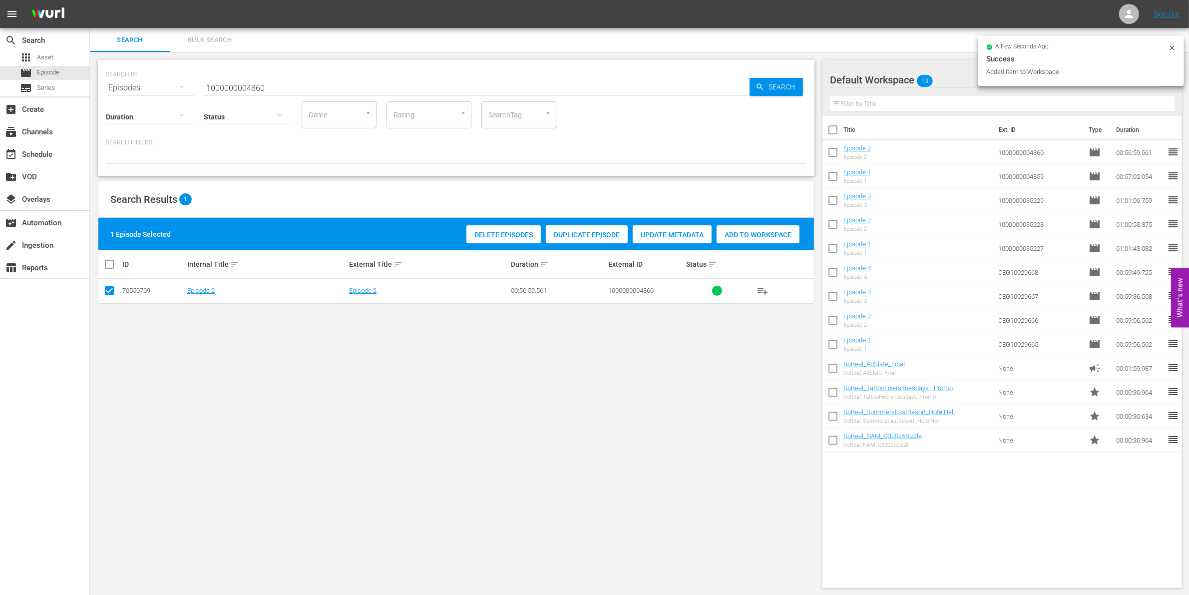
click at [312, 89] on input "1000000004860" at bounding box center [477, 88] width 546 height 24
type input "1000000004861"
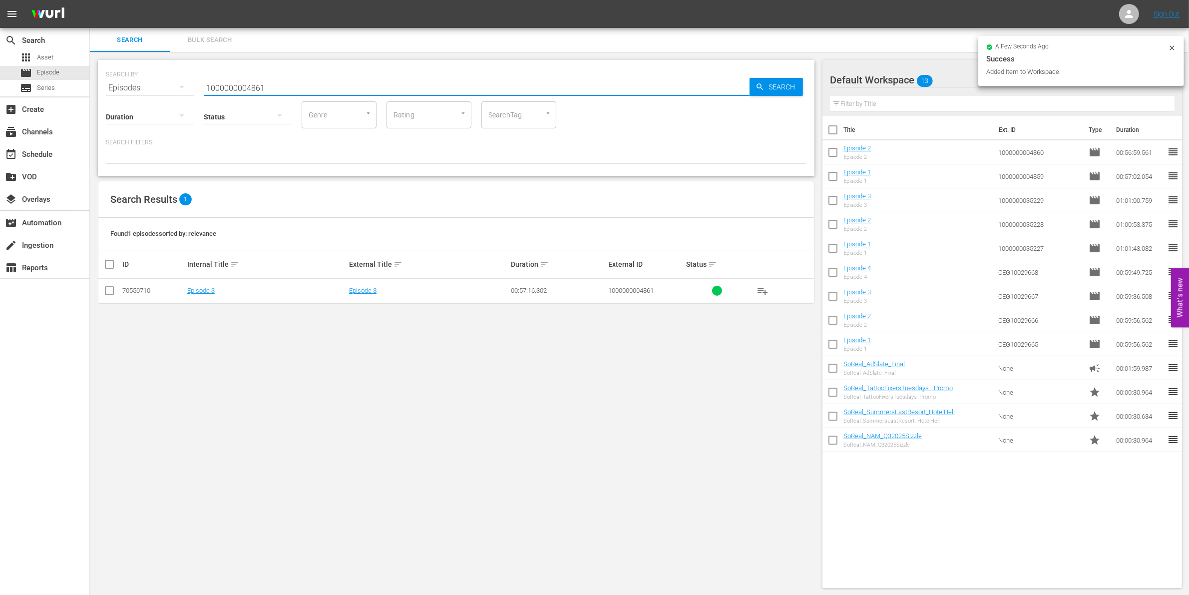
click at [106, 291] on input "checkbox" at bounding box center [109, 293] width 12 height 12
checkbox input "true"
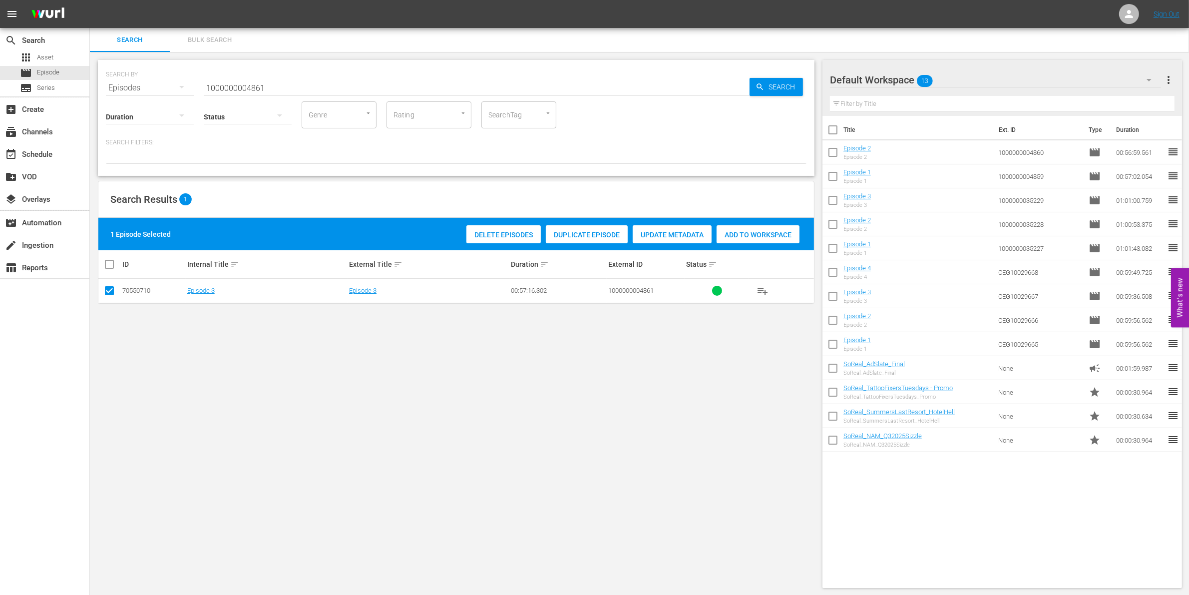
click at [750, 228] on div "Add to Workspace" at bounding box center [757, 234] width 83 height 19
click at [242, 88] on input "1000000004861" at bounding box center [477, 88] width 546 height 24
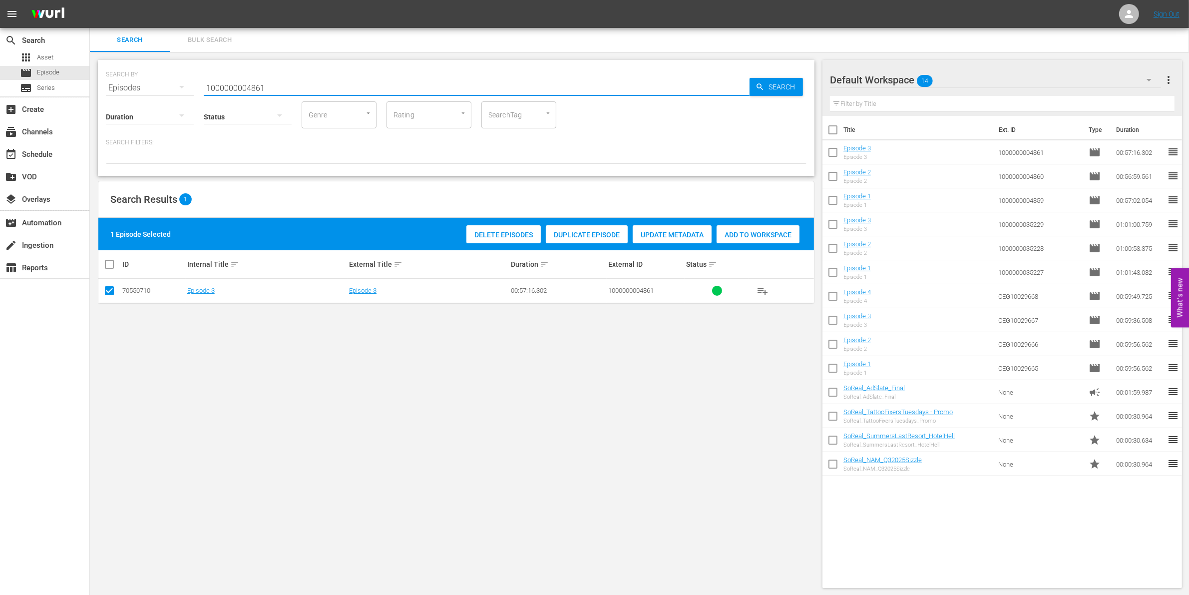
click at [242, 88] on input "1000000004861" at bounding box center [477, 88] width 546 height 24
paste input "12098"
type input "1000000012098"
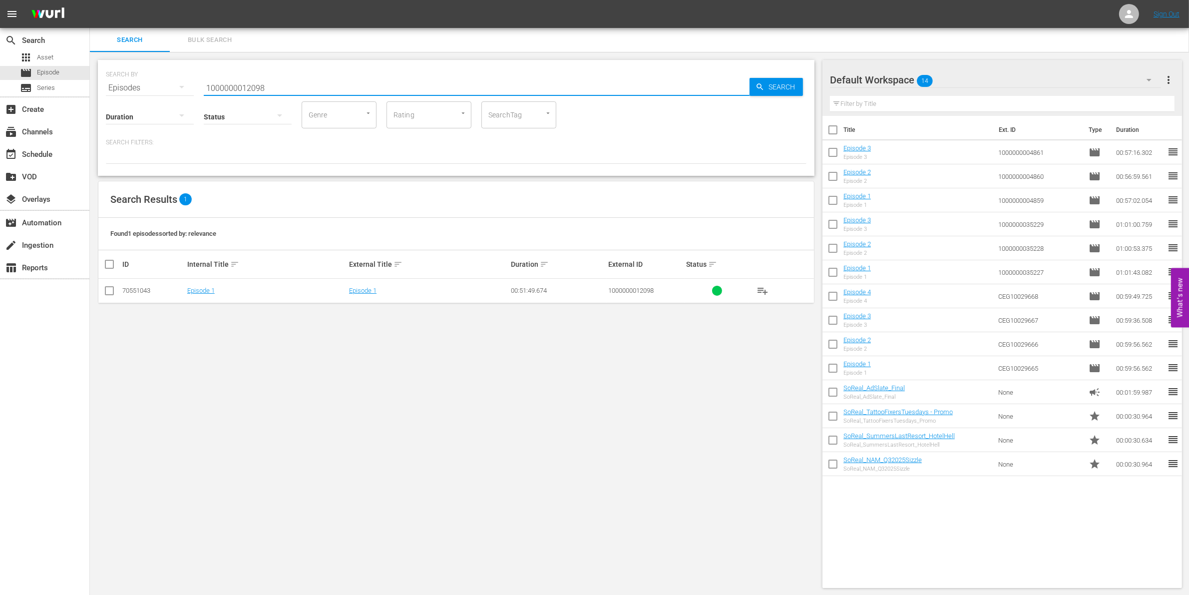
click at [110, 290] on input "checkbox" at bounding box center [109, 293] width 12 height 12
checkbox input "true"
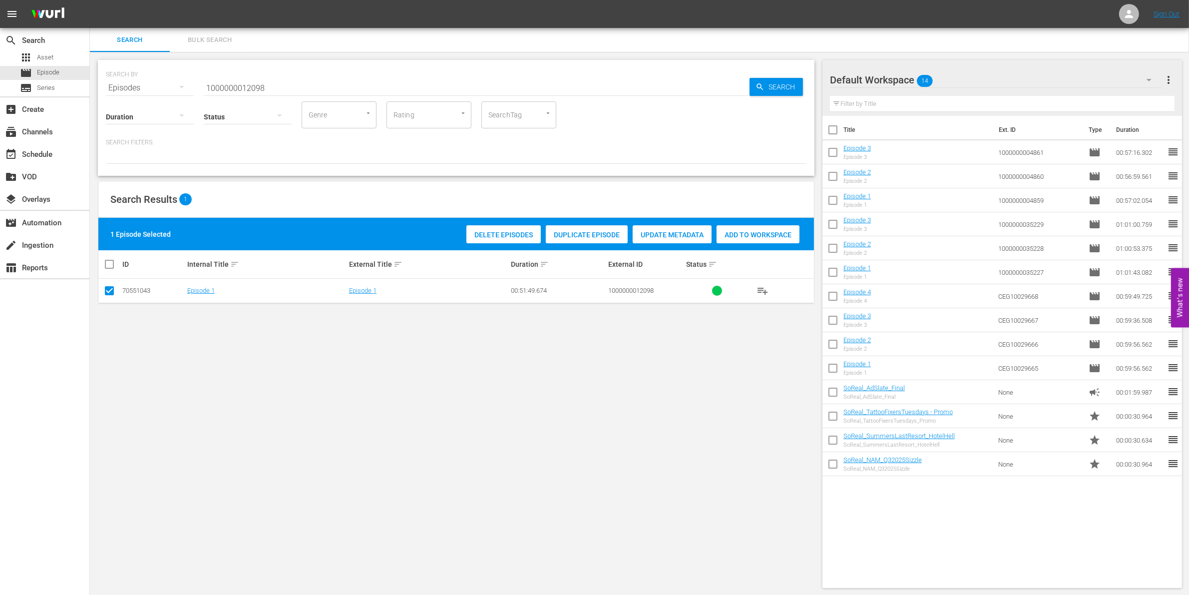
click at [759, 227] on div "Add to Workspace" at bounding box center [757, 234] width 83 height 19
click at [301, 88] on input "1000000012098" at bounding box center [477, 88] width 546 height 24
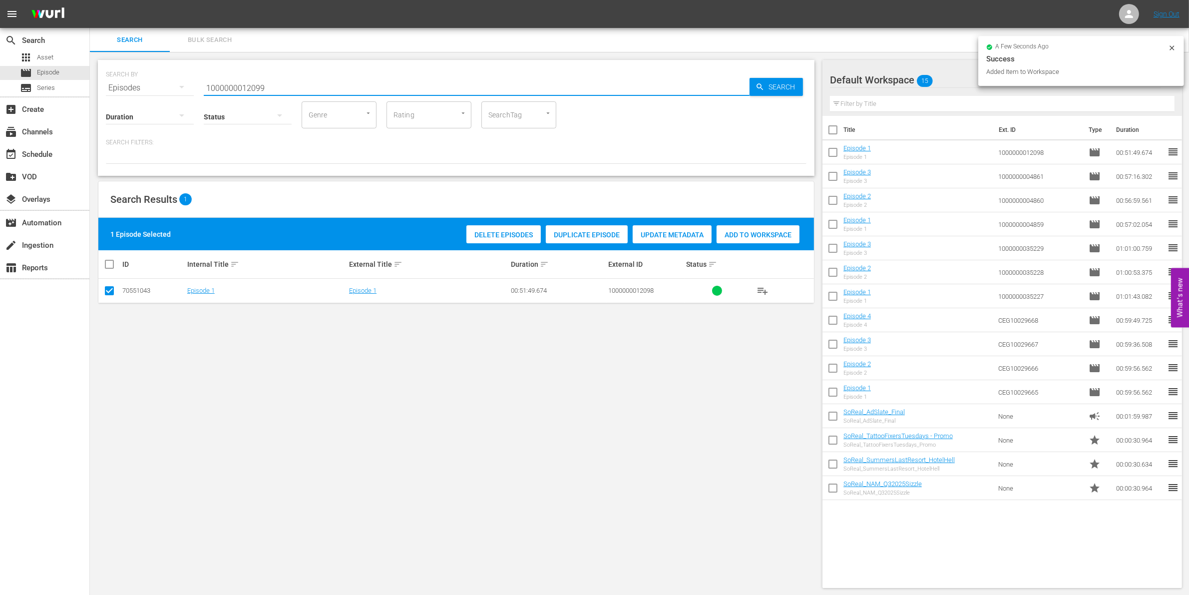
type input "1000000012099"
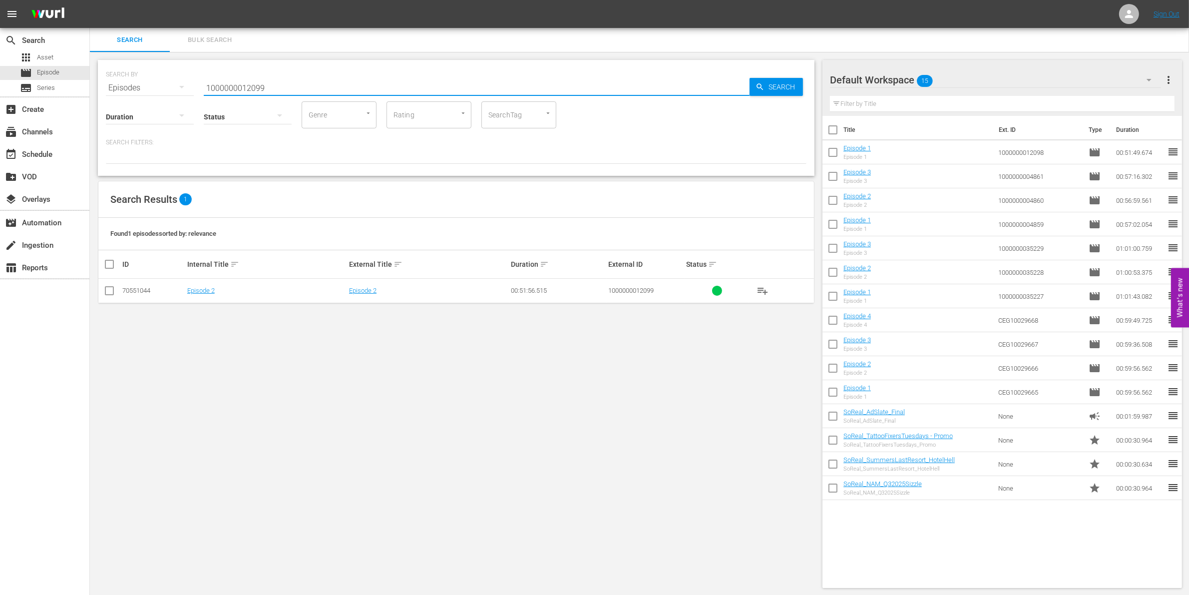
click at [106, 290] on input "checkbox" at bounding box center [109, 293] width 12 height 12
checkbox input "true"
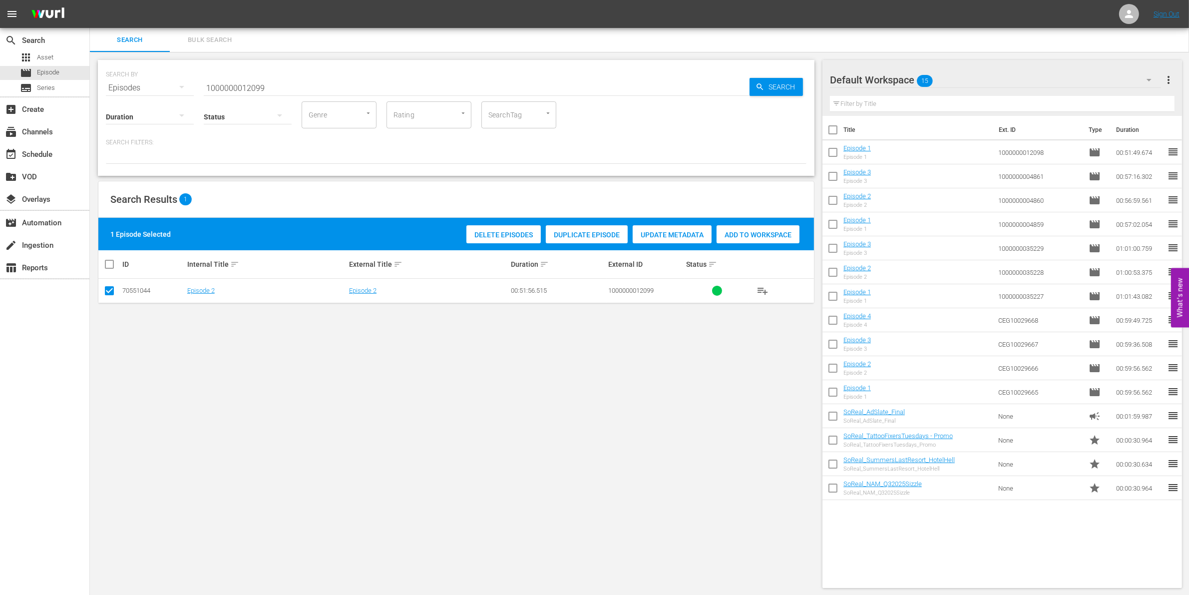
click at [745, 233] on span "Add to Workspace" at bounding box center [757, 235] width 83 height 8
click at [270, 82] on input "1000000012099" at bounding box center [477, 88] width 546 height 24
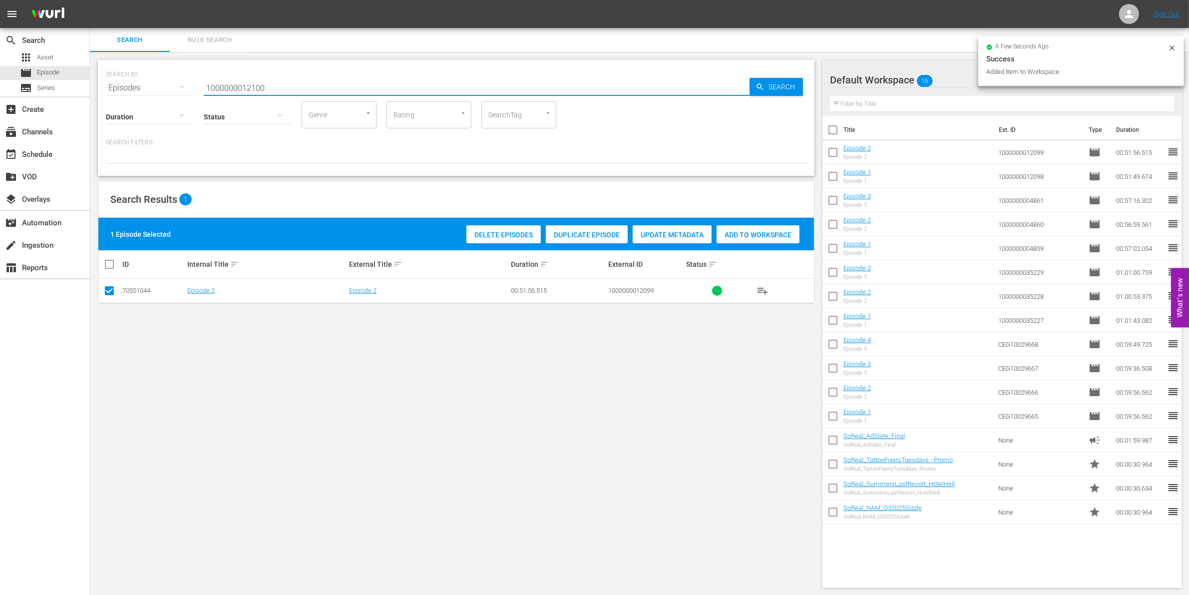
type input "1000000012100"
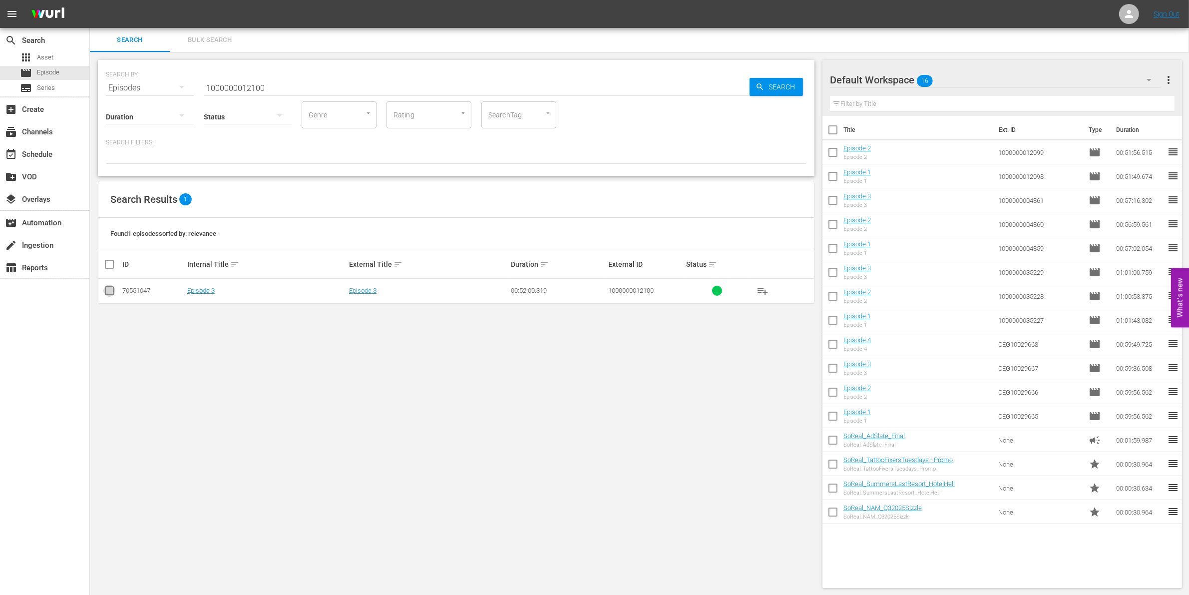
click at [105, 296] on input "checkbox" at bounding box center [109, 293] width 12 height 12
checkbox input "true"
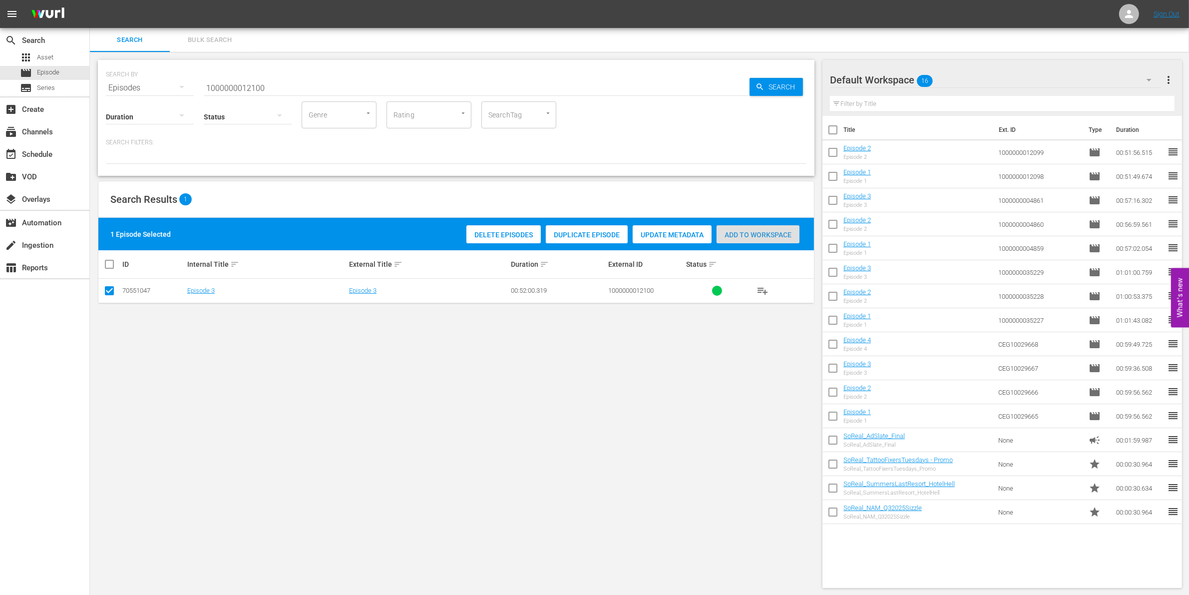
click at [742, 228] on div "Add to Workspace" at bounding box center [757, 234] width 83 height 19
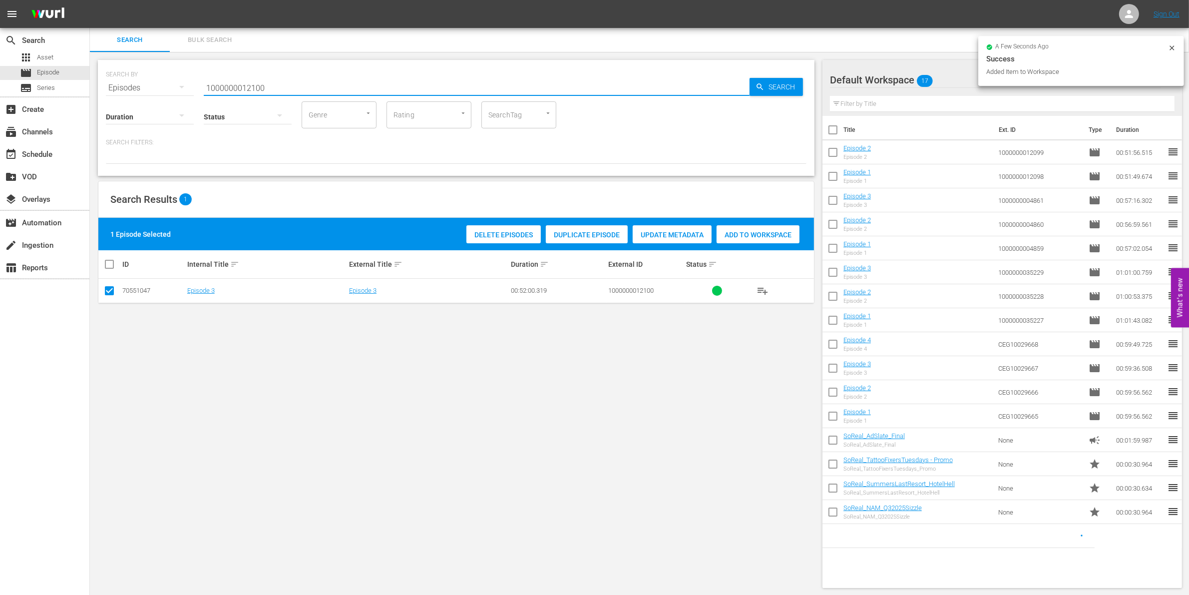
click at [330, 83] on input "1000000012100" at bounding box center [477, 88] width 546 height 24
type input "1000000012101"
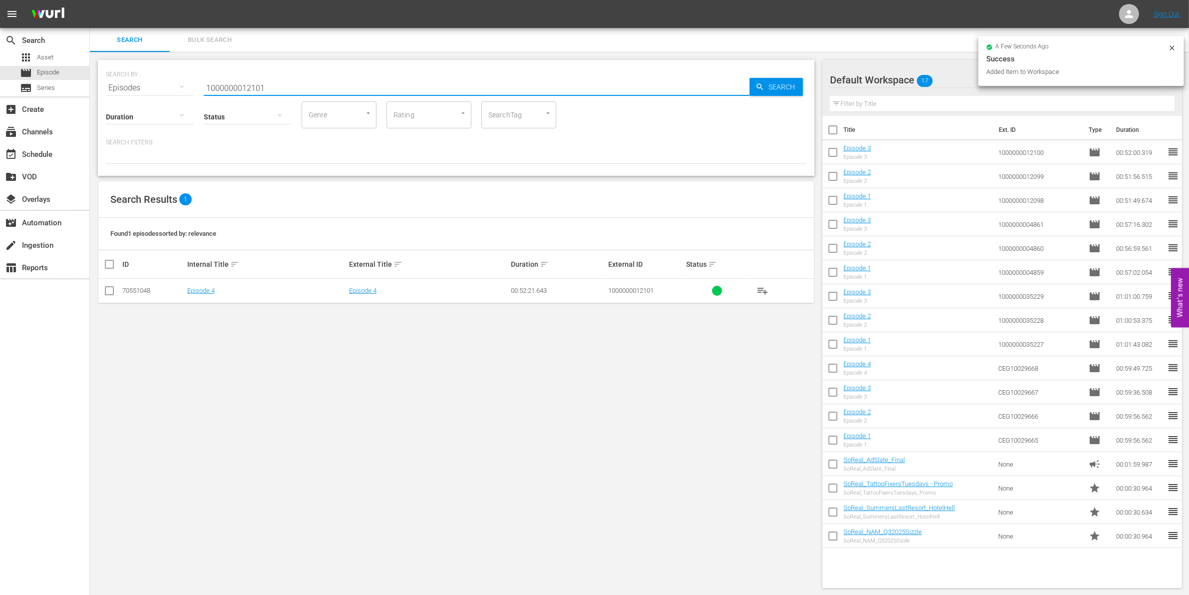
click at [106, 288] on input "checkbox" at bounding box center [109, 293] width 12 height 12
checkbox input "true"
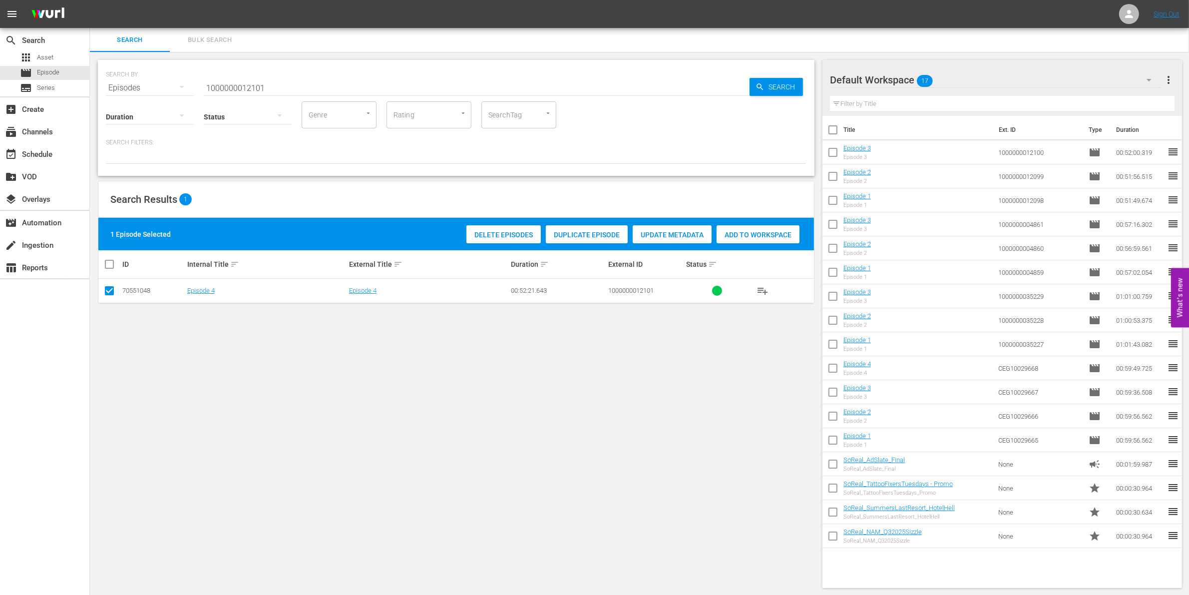
click at [773, 233] on span "Add to Workspace" at bounding box center [757, 235] width 83 height 8
click at [224, 89] on input "1000000012101" at bounding box center [477, 88] width 546 height 24
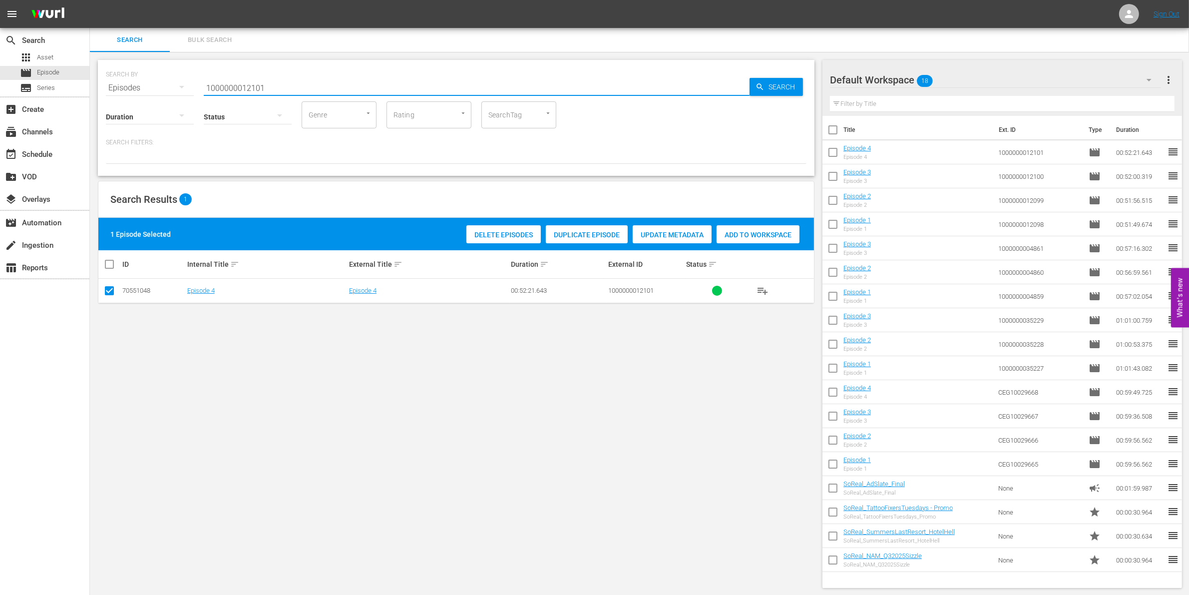
paste input "03067"
type input "1000000003067"
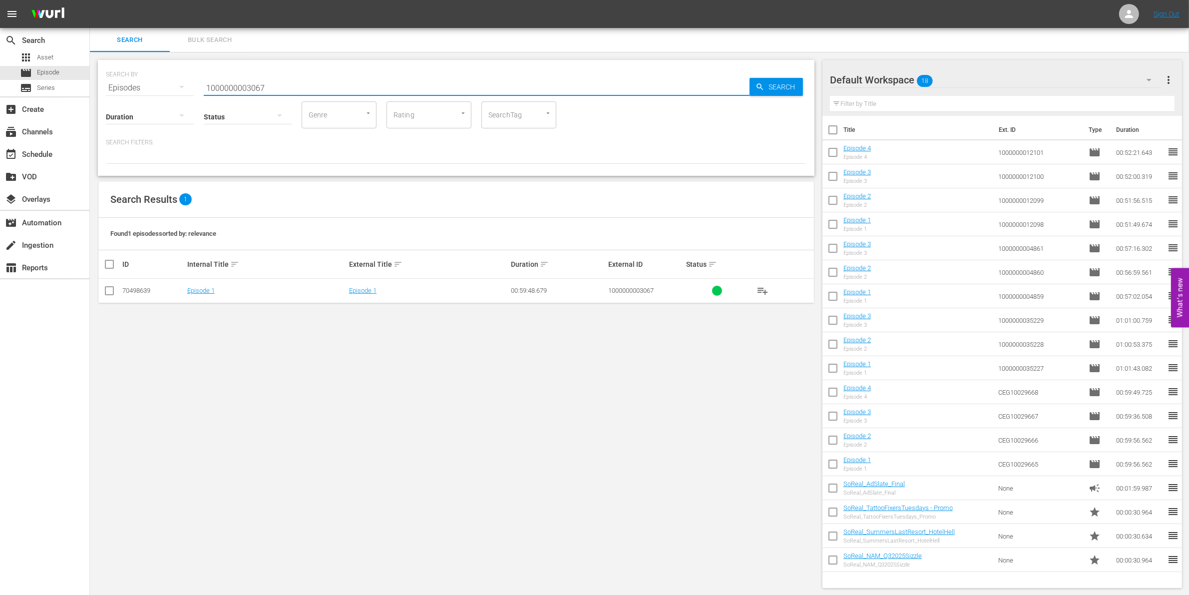
click at [115, 288] on input "checkbox" at bounding box center [109, 293] width 12 height 12
checkbox input "true"
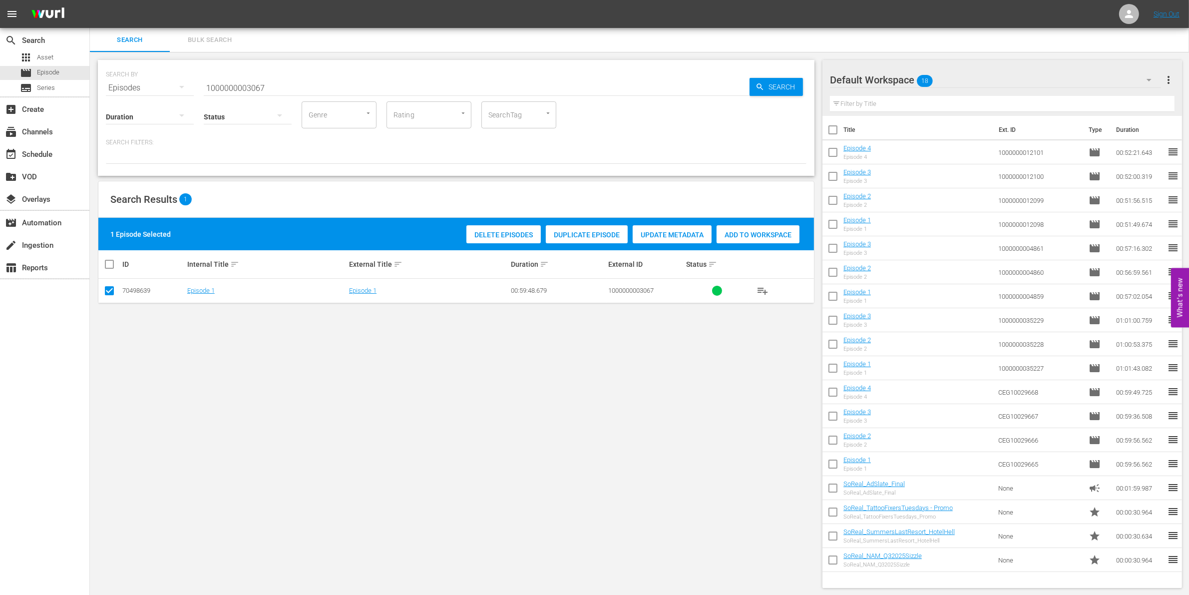
click at [780, 238] on div "Add to Workspace" at bounding box center [757, 234] width 83 height 19
click at [277, 78] on input "1000000003067" at bounding box center [477, 88] width 546 height 24
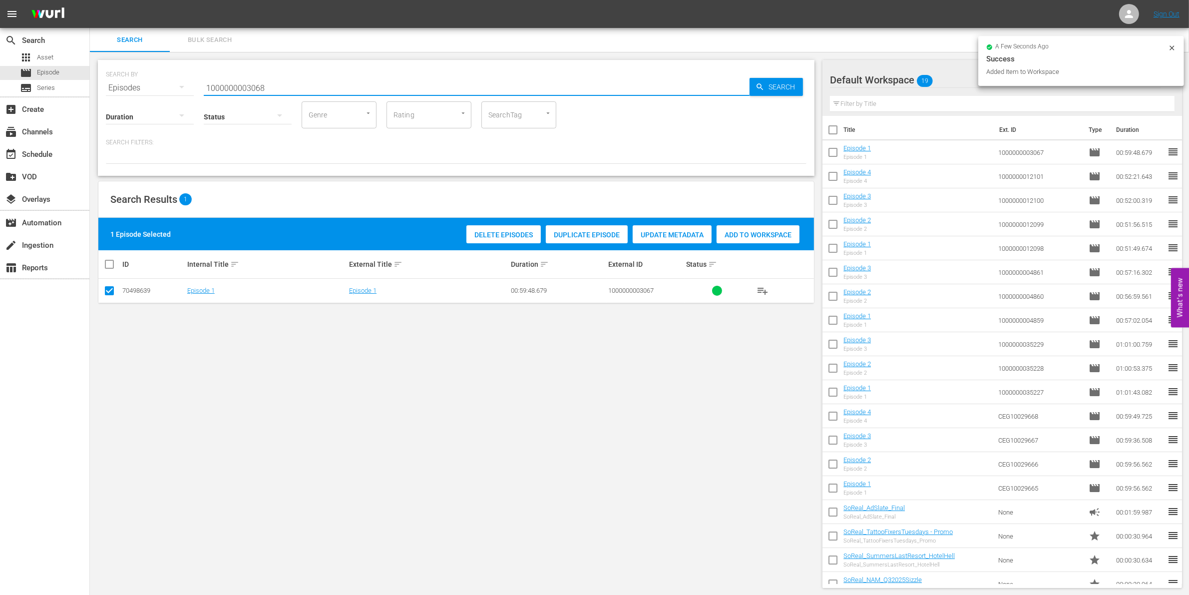
type input "1000000003068"
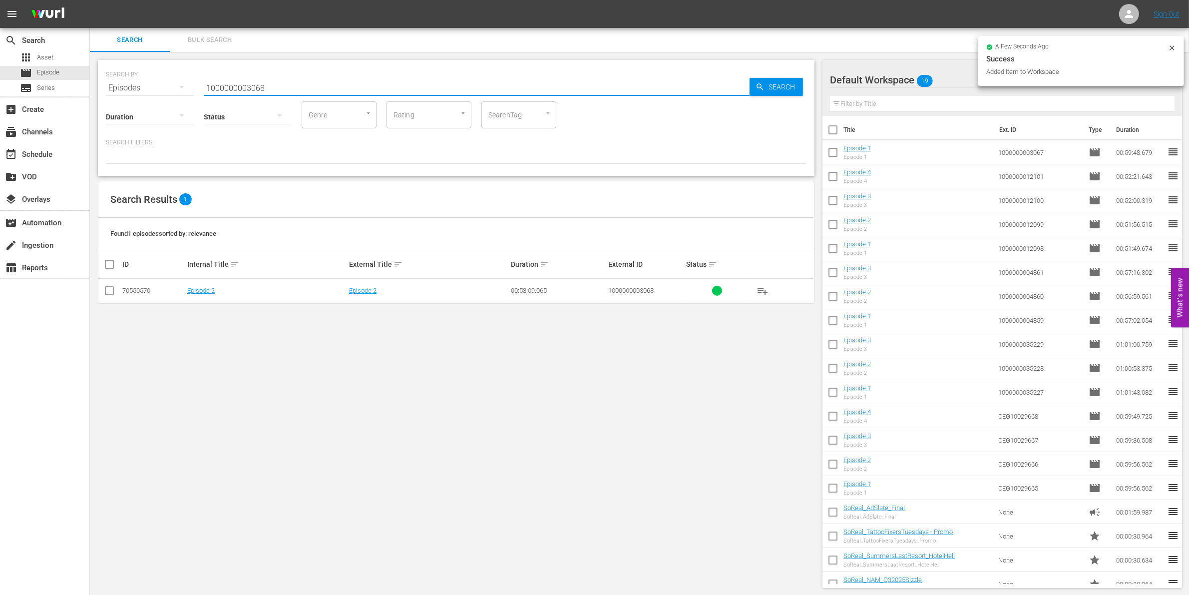
click at [108, 293] on input "checkbox" at bounding box center [109, 293] width 12 height 12
checkbox input "true"
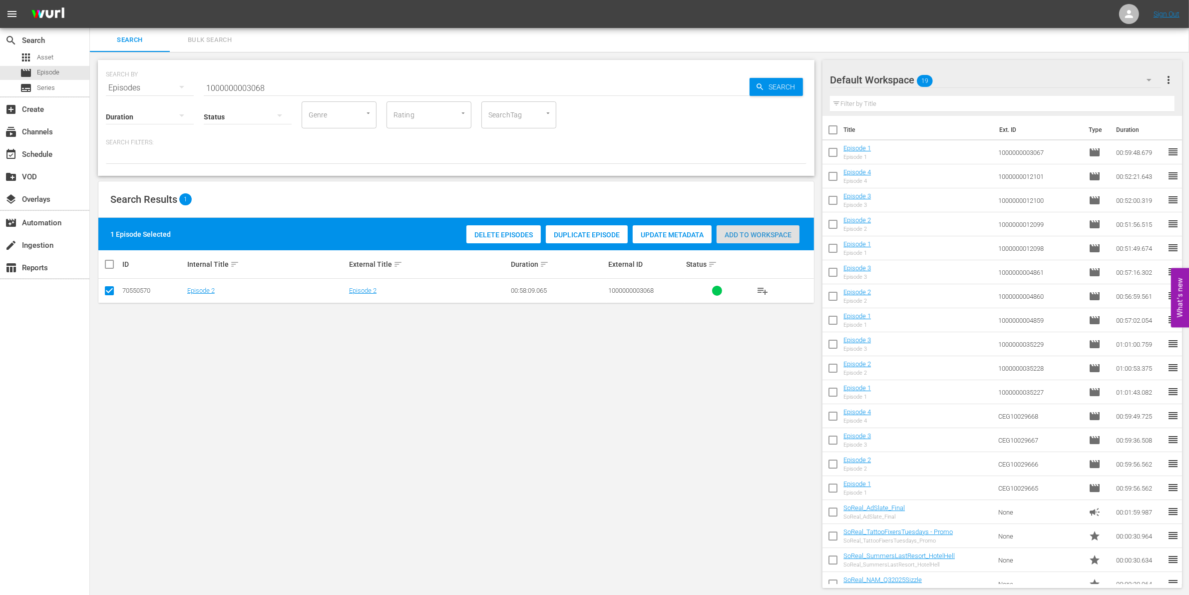
click at [775, 226] on div "Add to Workspace" at bounding box center [757, 234] width 83 height 19
click at [311, 87] on input "1000000003068" at bounding box center [477, 88] width 546 height 24
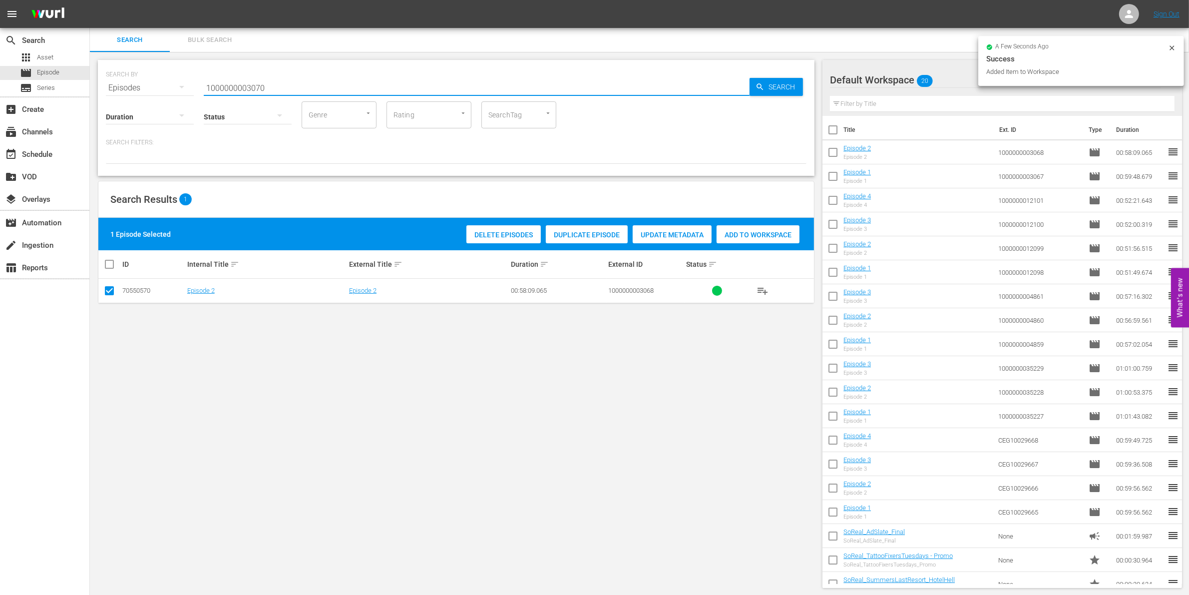
type input "1000000003070"
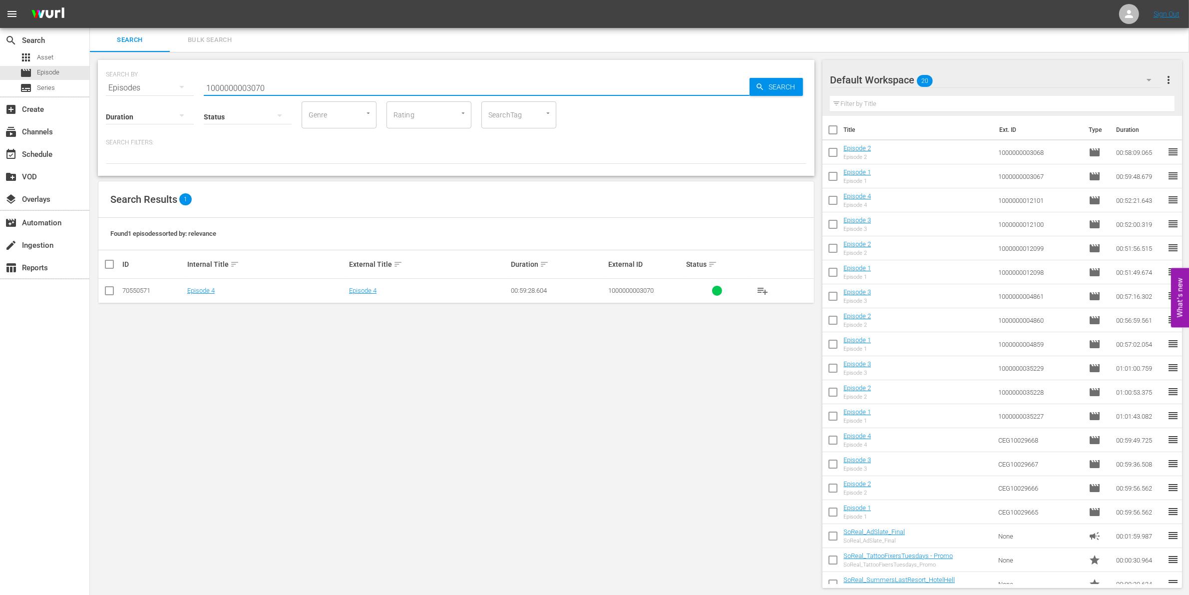
click at [106, 291] on input "checkbox" at bounding box center [109, 293] width 12 height 12
checkbox input "true"
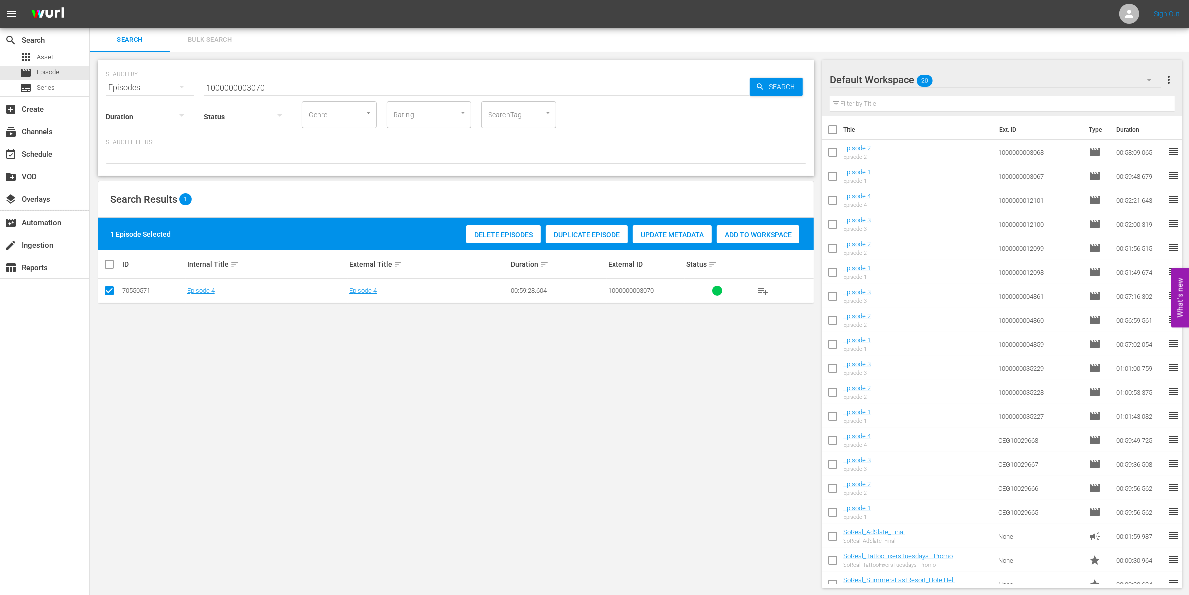
click at [714, 223] on div "Delete Episodes Duplicate Episode Update Metadata Add to Workspace" at bounding box center [633, 234] width 338 height 23
click at [742, 238] on div "Add to Workspace" at bounding box center [757, 234] width 83 height 19
click at [323, 80] on input "1000000003070" at bounding box center [477, 88] width 546 height 24
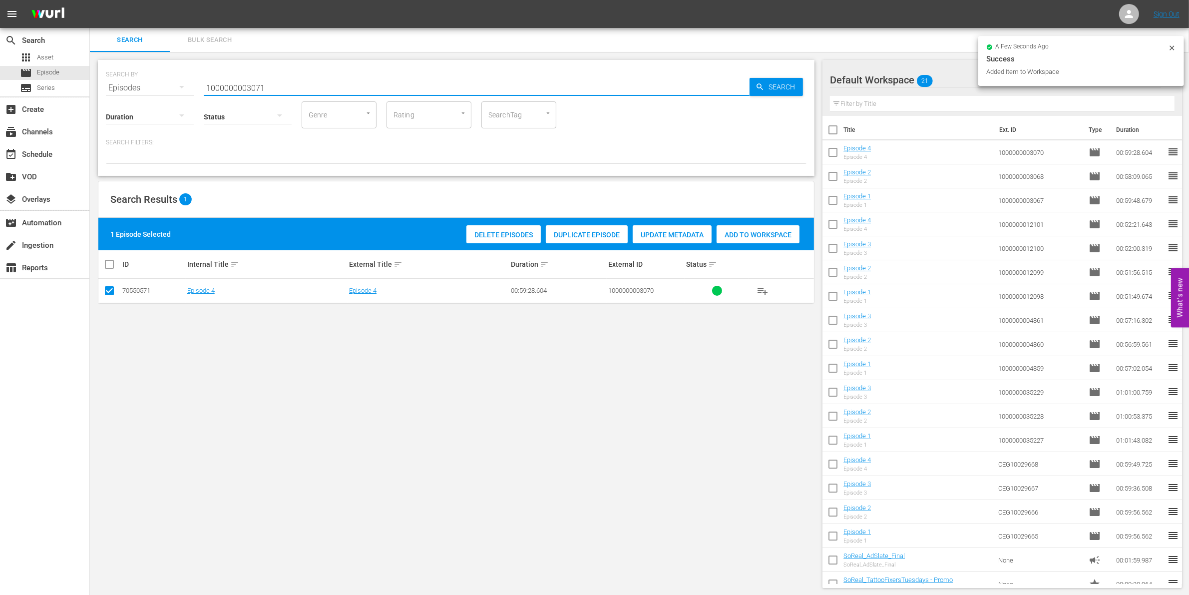
type input "1000000003071"
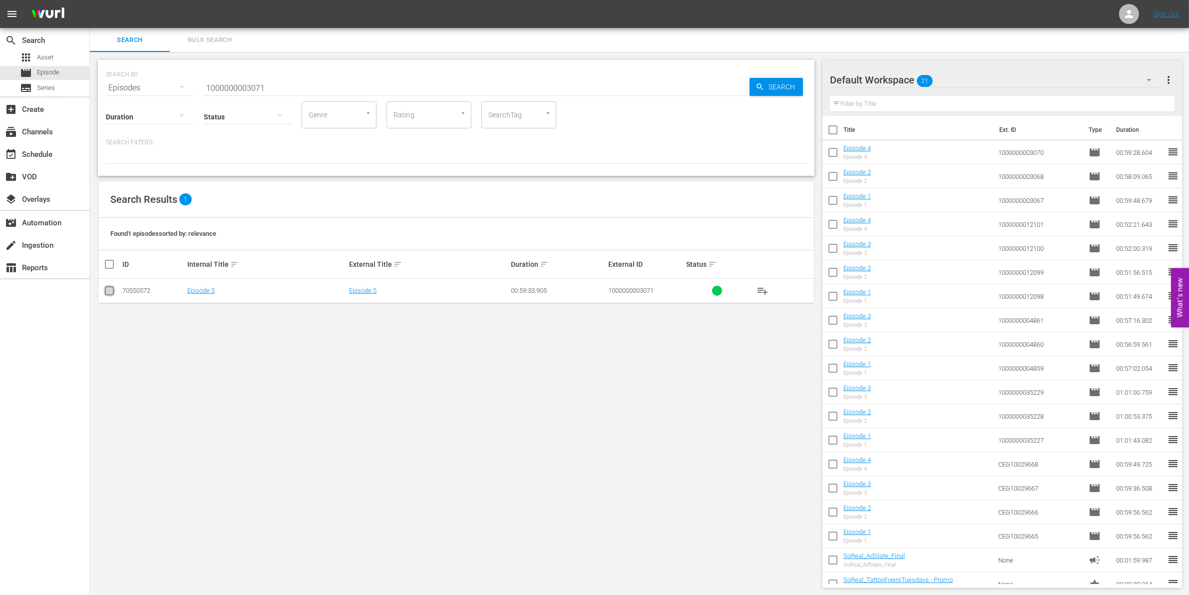
click at [108, 293] on input "checkbox" at bounding box center [109, 293] width 12 height 12
checkbox input "true"
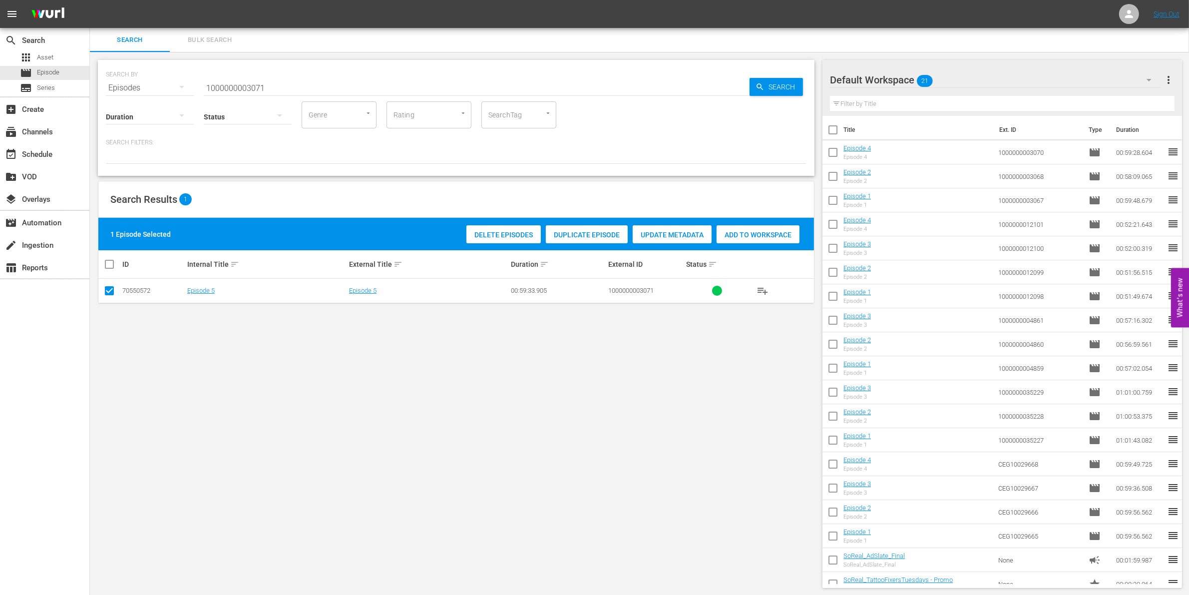
click at [781, 223] on div "Delete Episodes Duplicate Episode Update Metadata Add to Workspace" at bounding box center [633, 234] width 338 height 23
click at [763, 231] on span "Add to Workspace" at bounding box center [757, 235] width 83 height 8
click at [286, 86] on input "1000000003071" at bounding box center [477, 88] width 546 height 24
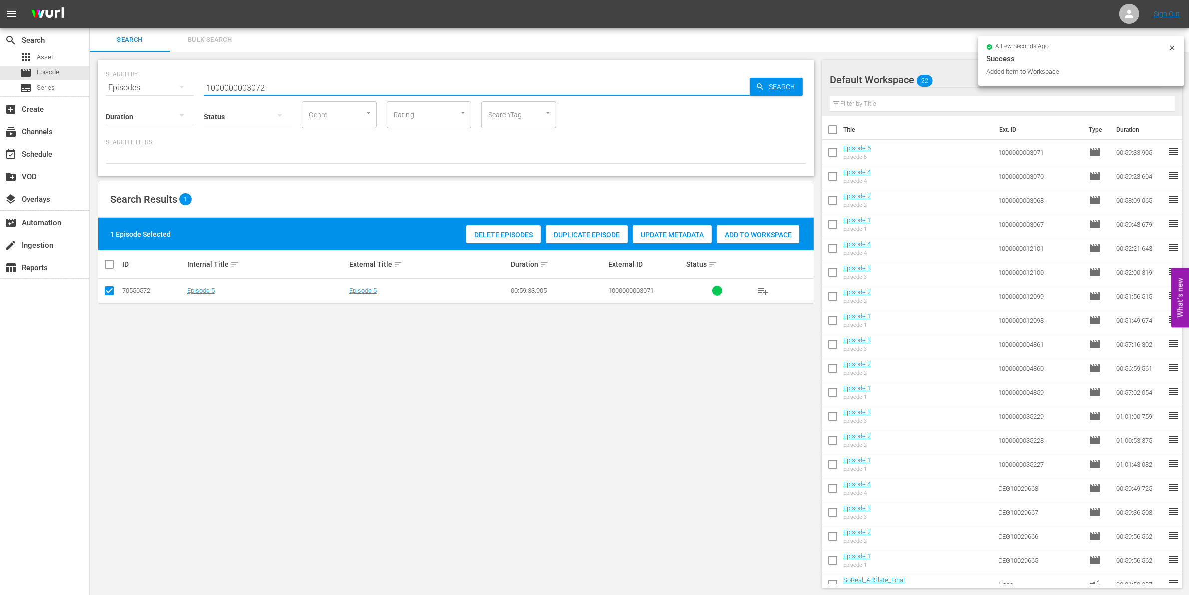
type input "1000000003072"
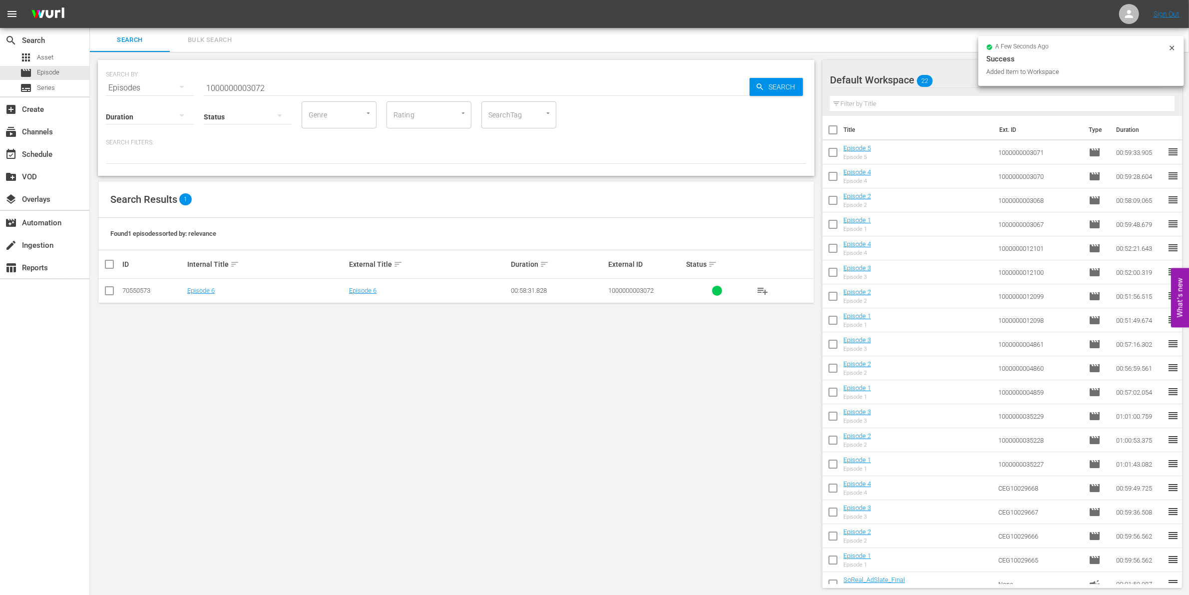
click at [101, 293] on td at bounding box center [109, 291] width 22 height 24
click at [108, 292] on input "checkbox" at bounding box center [109, 293] width 12 height 12
checkbox input "true"
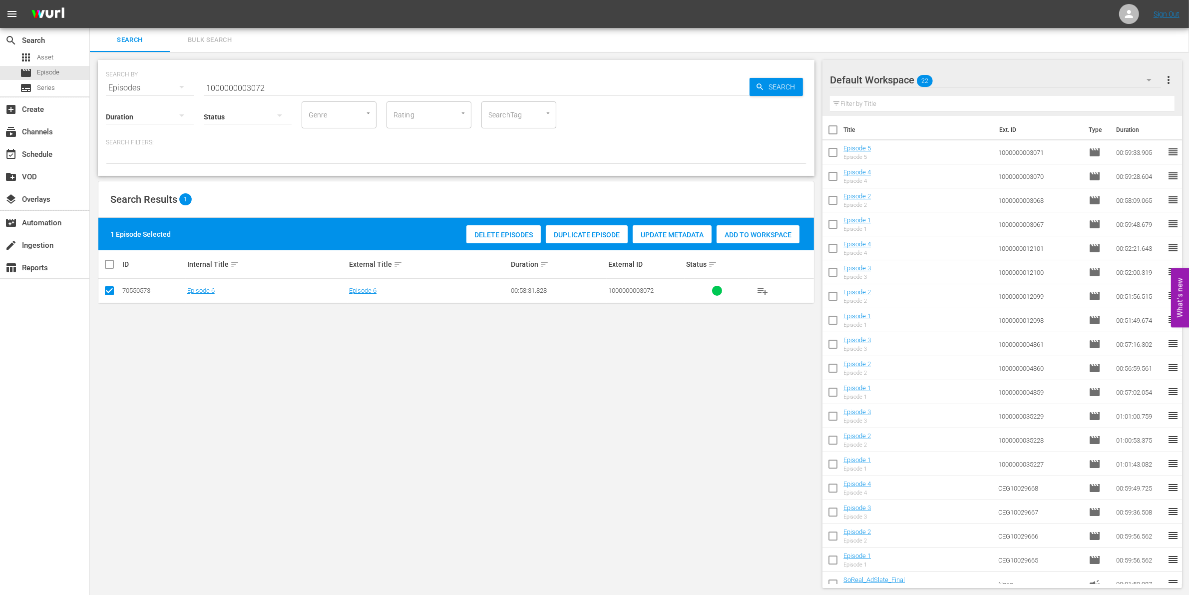
click at [766, 226] on div "Add to Workspace" at bounding box center [757, 234] width 83 height 19
click at [214, 80] on input "1000000003072" at bounding box center [477, 88] width 546 height 24
paste input "23303"
type input "1000000023303"
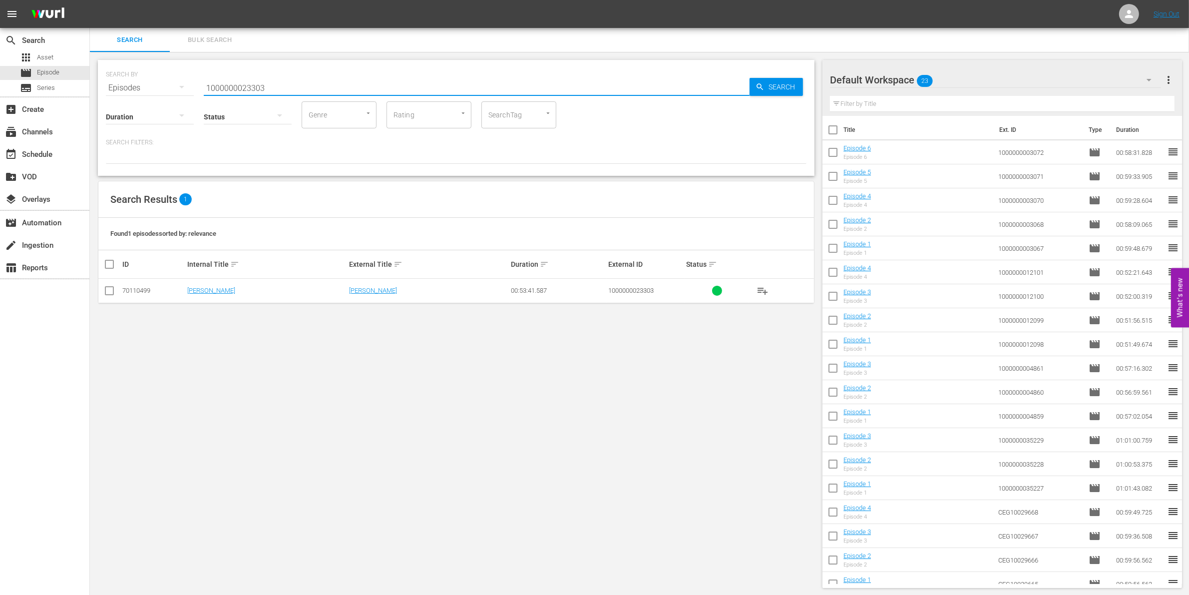
click at [110, 298] on input "checkbox" at bounding box center [109, 293] width 12 height 12
checkbox input "true"
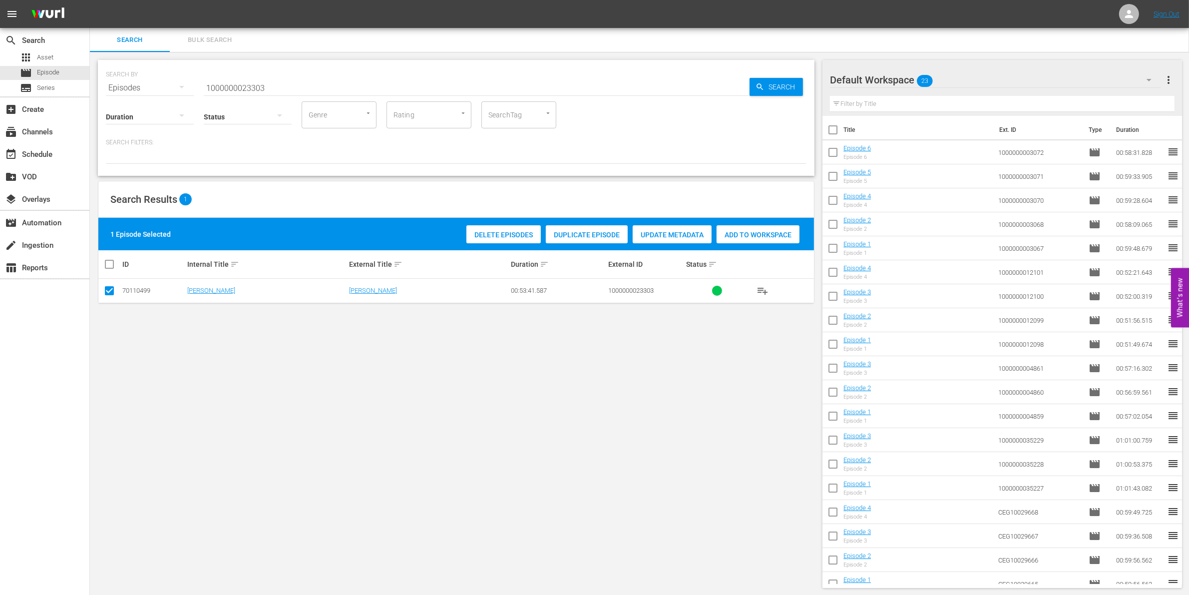
click at [742, 245] on div "Delete Episodes Duplicate Episode Update Metadata Add to Workspace" at bounding box center [633, 234] width 338 height 23
click at [729, 235] on span "Add to Workspace" at bounding box center [757, 235] width 83 height 8
click at [319, 86] on input "1000000023303" at bounding box center [477, 88] width 546 height 24
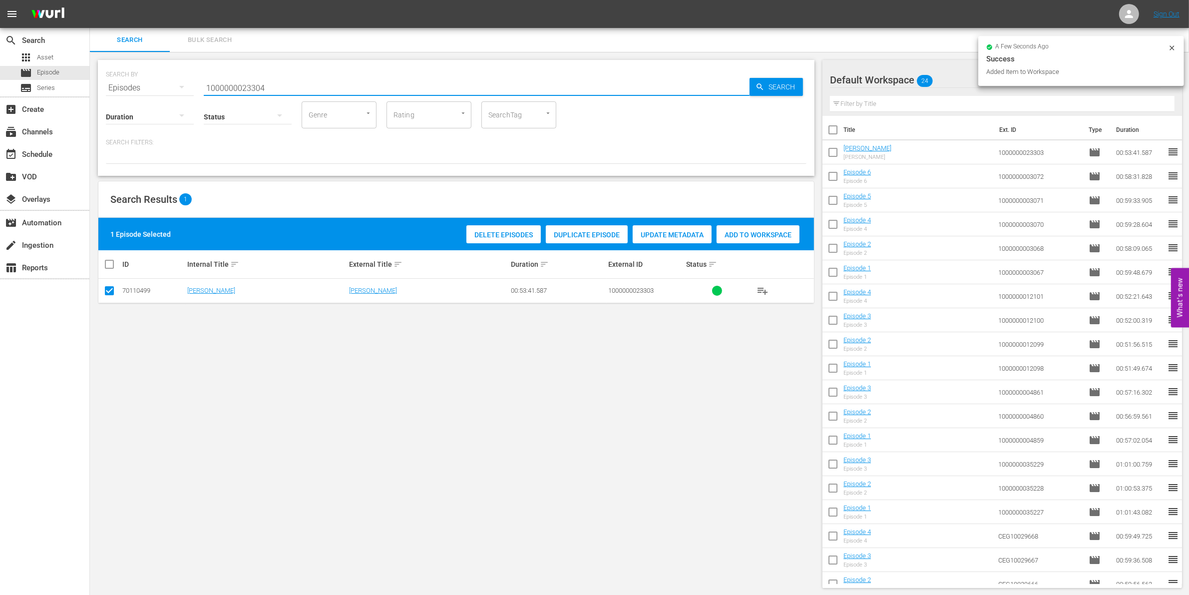
type input "1000000023304"
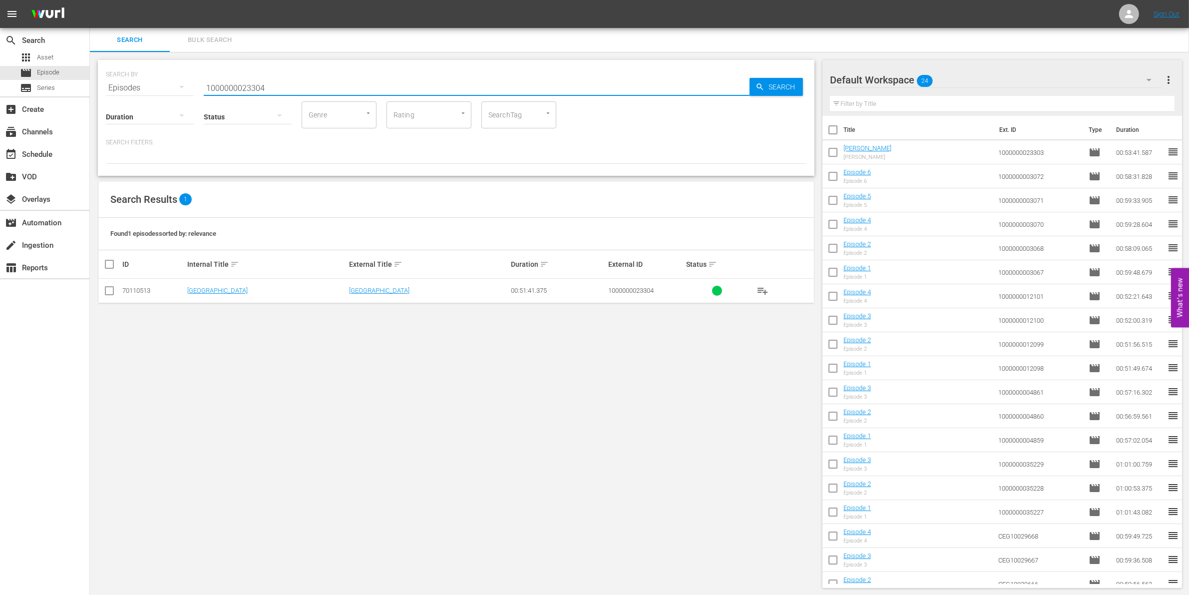
click at [108, 294] on input "checkbox" at bounding box center [109, 293] width 12 height 12
checkbox input "true"
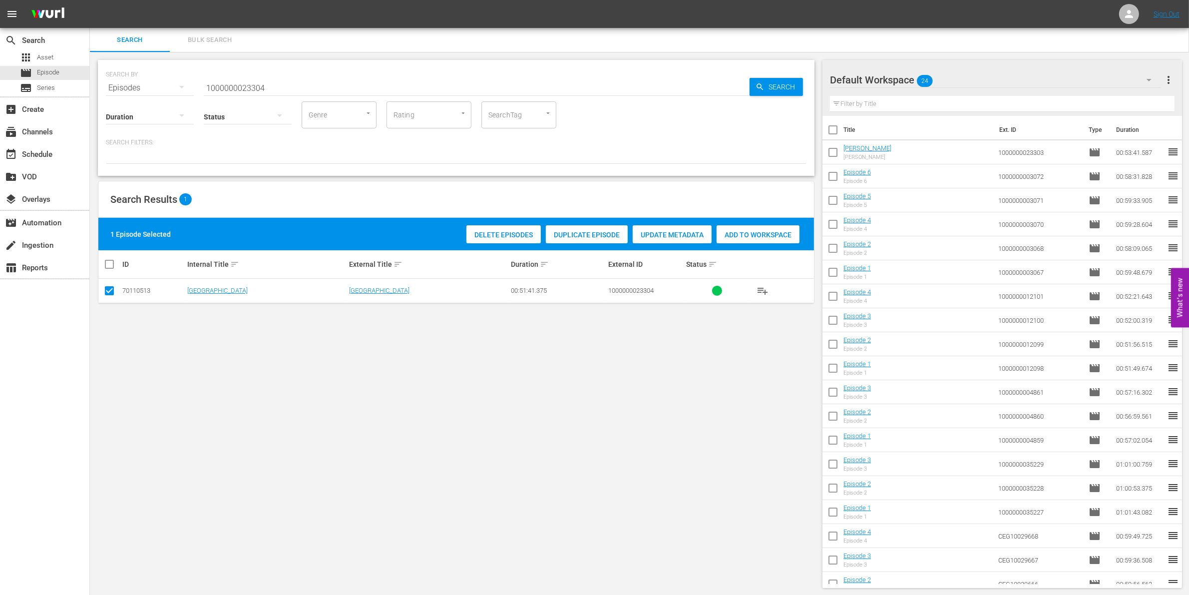
click at [733, 241] on div "Add to Workspace" at bounding box center [757, 234] width 83 height 19
click at [310, 95] on hr at bounding box center [477, 95] width 546 height 0
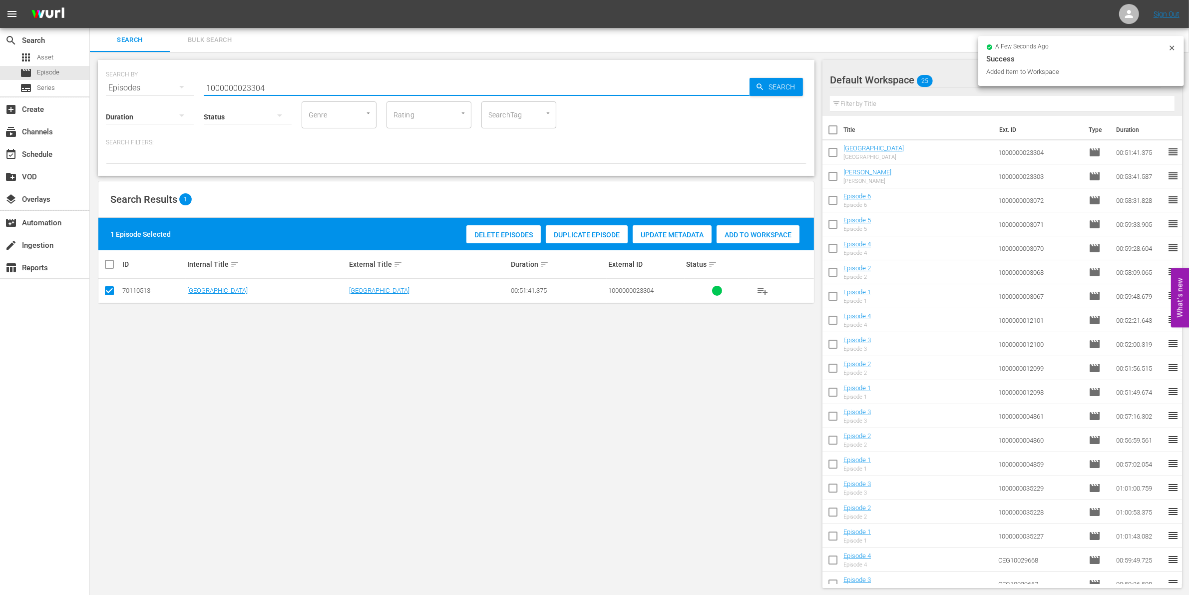
click at [295, 86] on input "1000000023304" at bounding box center [477, 88] width 546 height 24
type input "1000000023305"
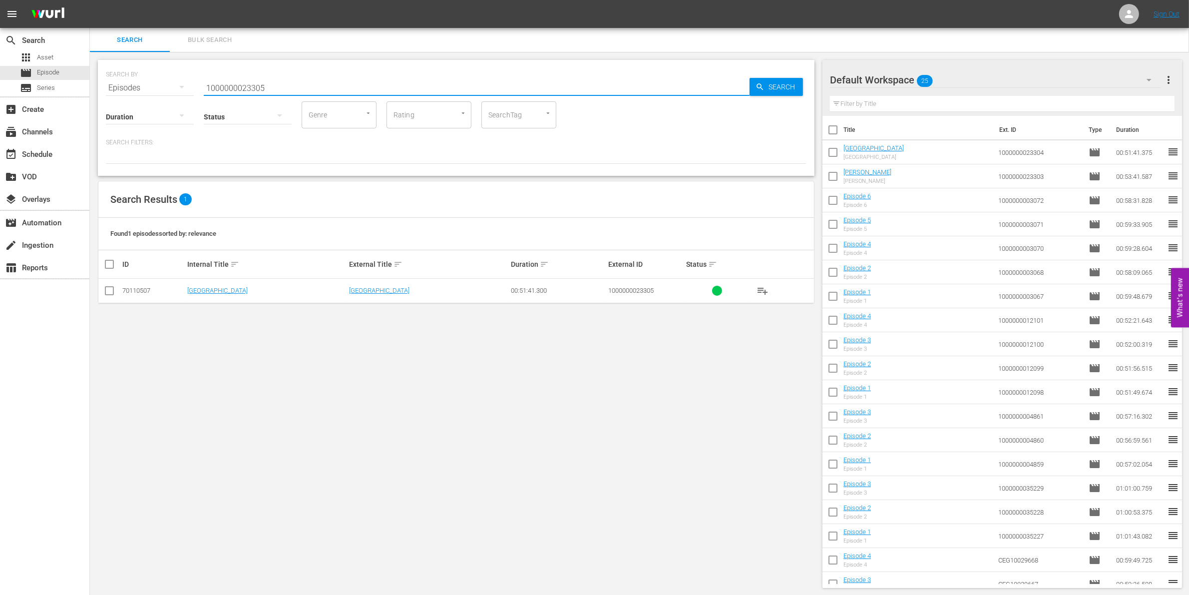
click at [104, 290] on input "checkbox" at bounding box center [109, 293] width 12 height 12
checkbox input "true"
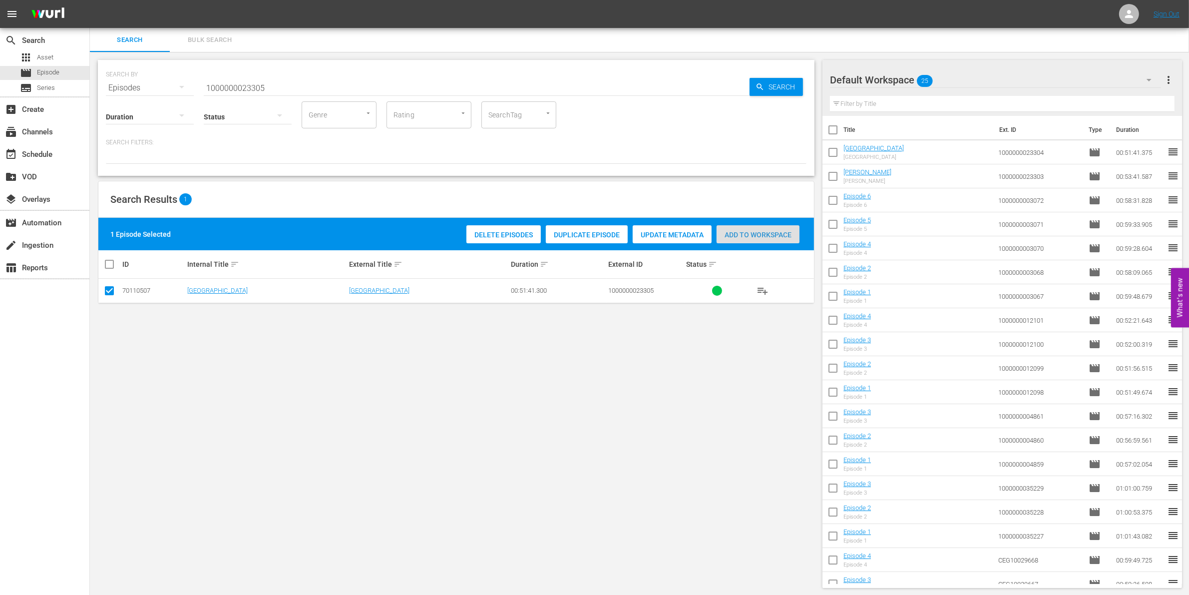
click at [759, 236] on span "Add to Workspace" at bounding box center [757, 235] width 83 height 8
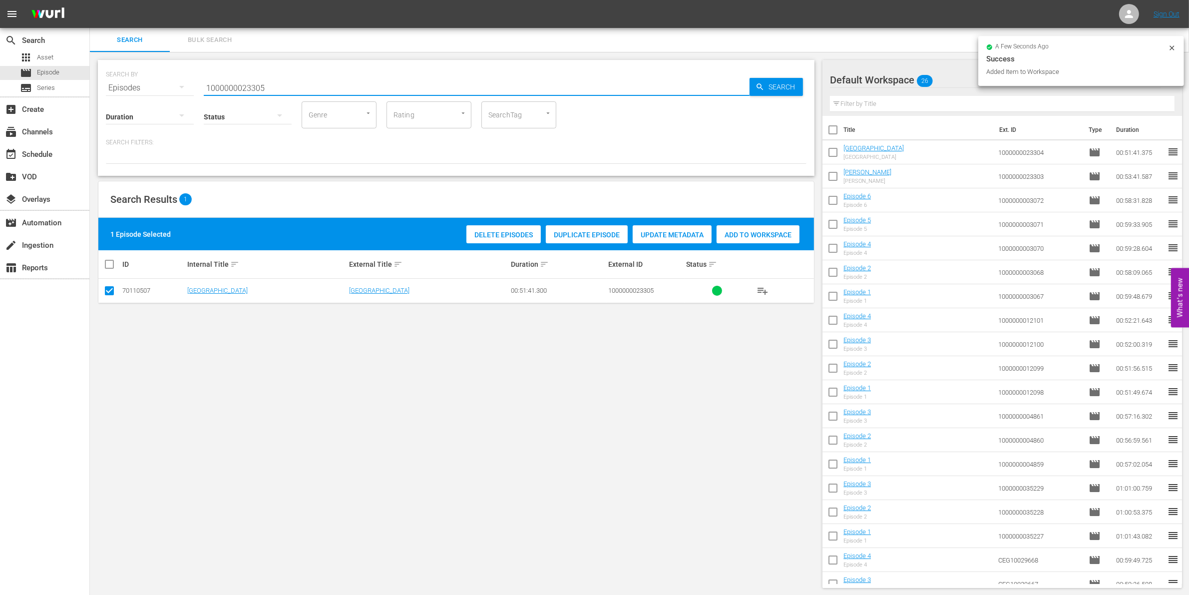
click at [302, 91] on input "1000000023305" at bounding box center [477, 88] width 546 height 24
type input "1000000023306"
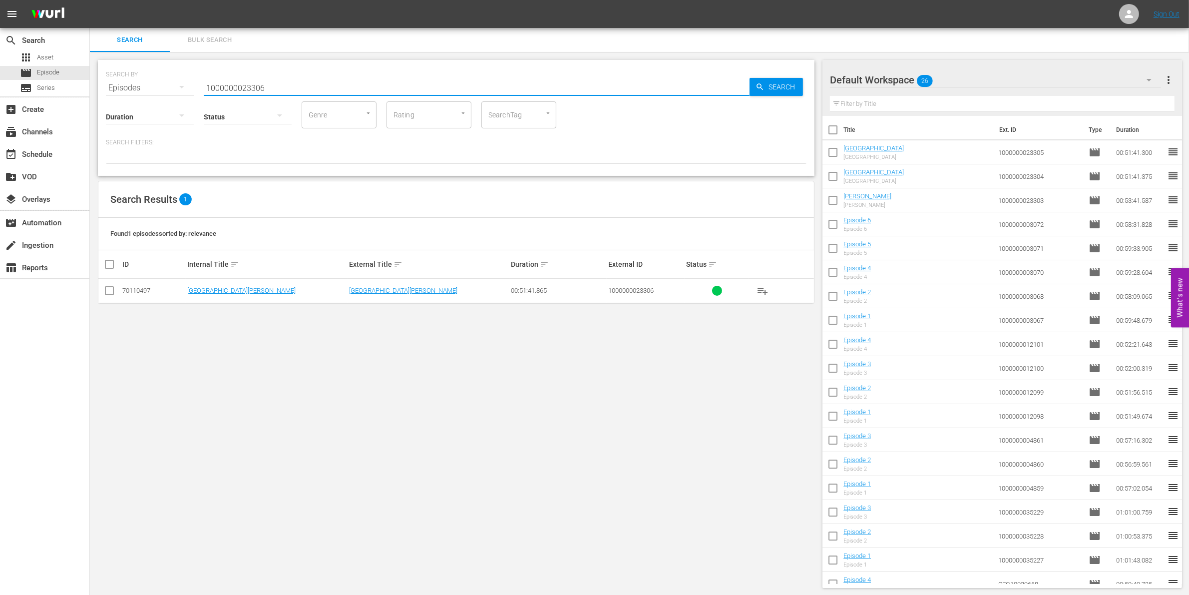
click at [108, 287] on input "checkbox" at bounding box center [109, 293] width 12 height 12
checkbox input "true"
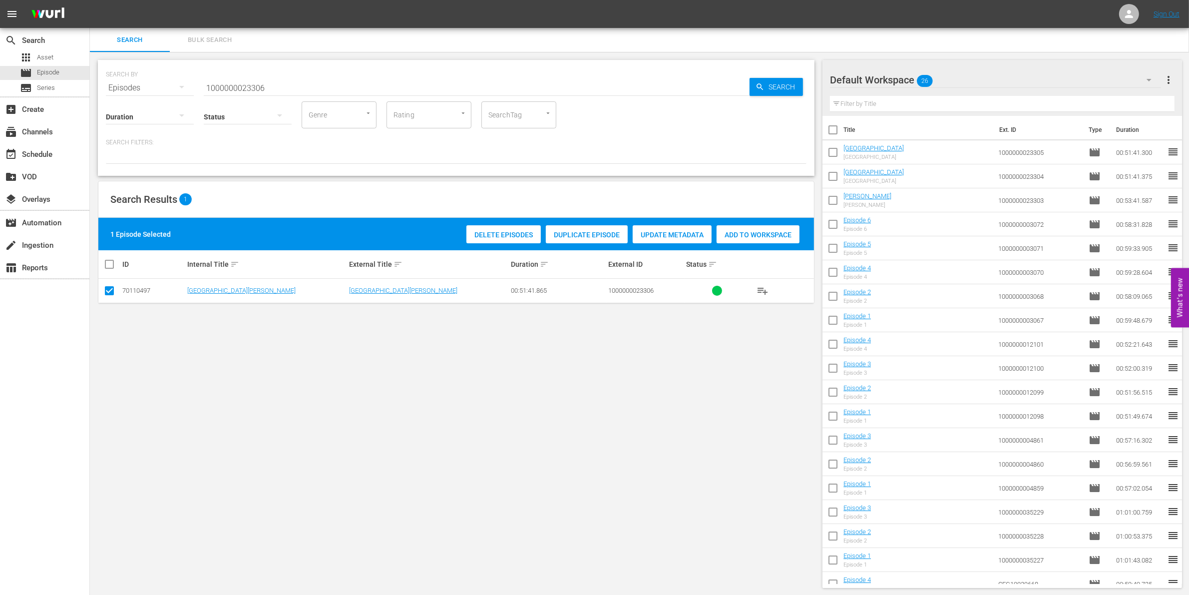
click at [735, 229] on div "Add to Workspace" at bounding box center [757, 234] width 83 height 19
click at [310, 81] on input "1000000023306" at bounding box center [477, 88] width 546 height 24
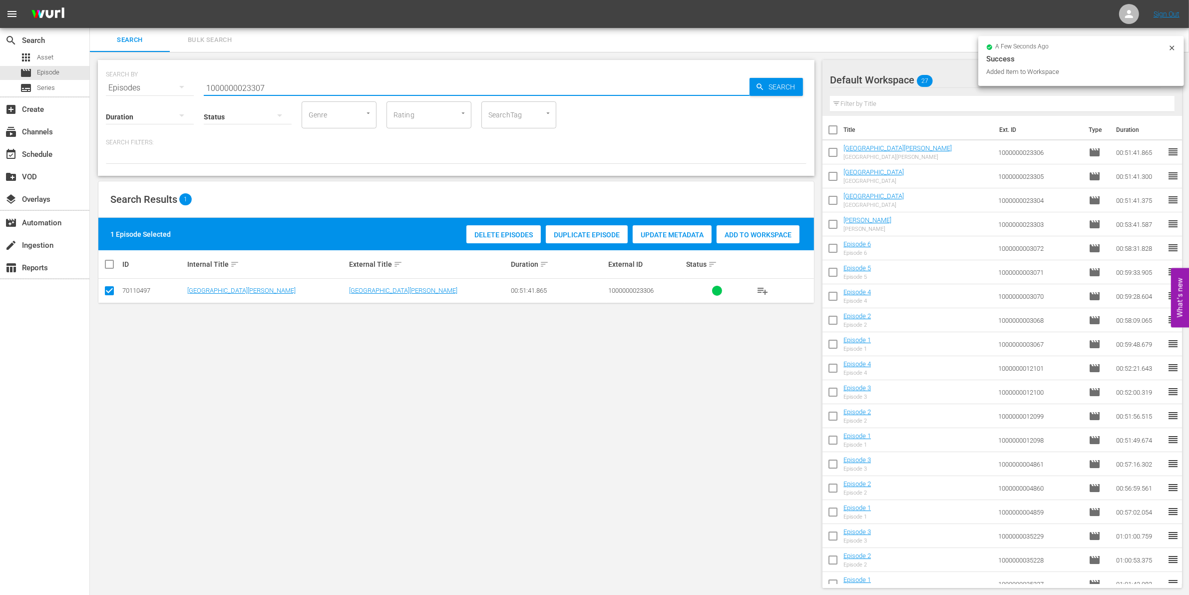
type input "1000000023307"
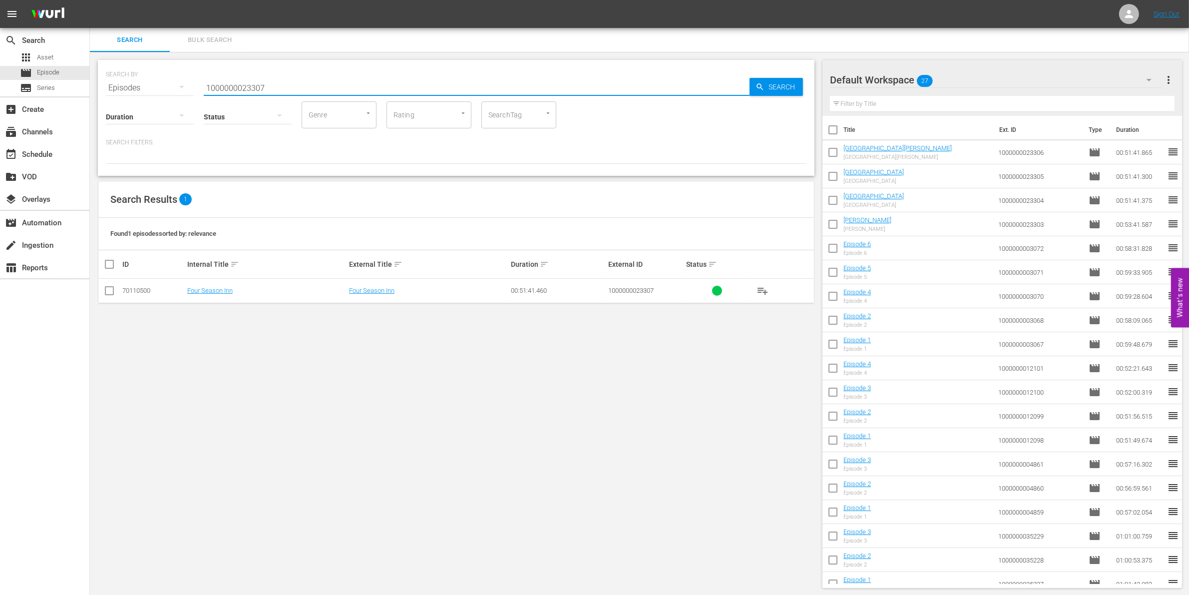
click at [109, 295] on input "checkbox" at bounding box center [109, 293] width 12 height 12
checkbox input "true"
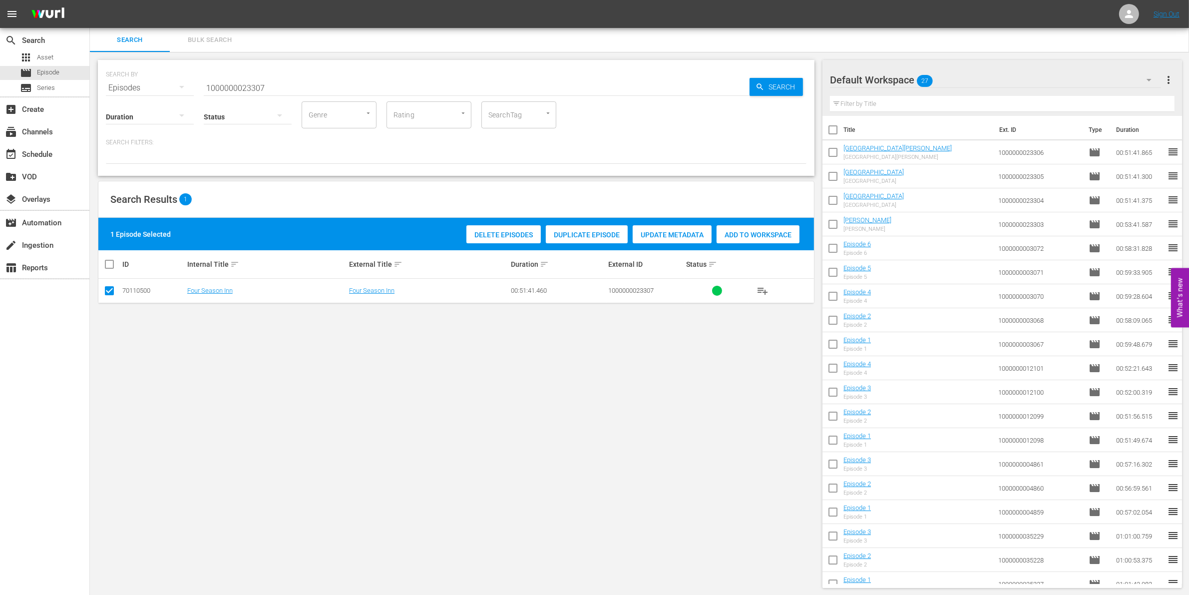
click at [779, 228] on div "Add to Workspace" at bounding box center [757, 234] width 83 height 19
click at [273, 83] on input "1000000023307" at bounding box center [477, 88] width 546 height 24
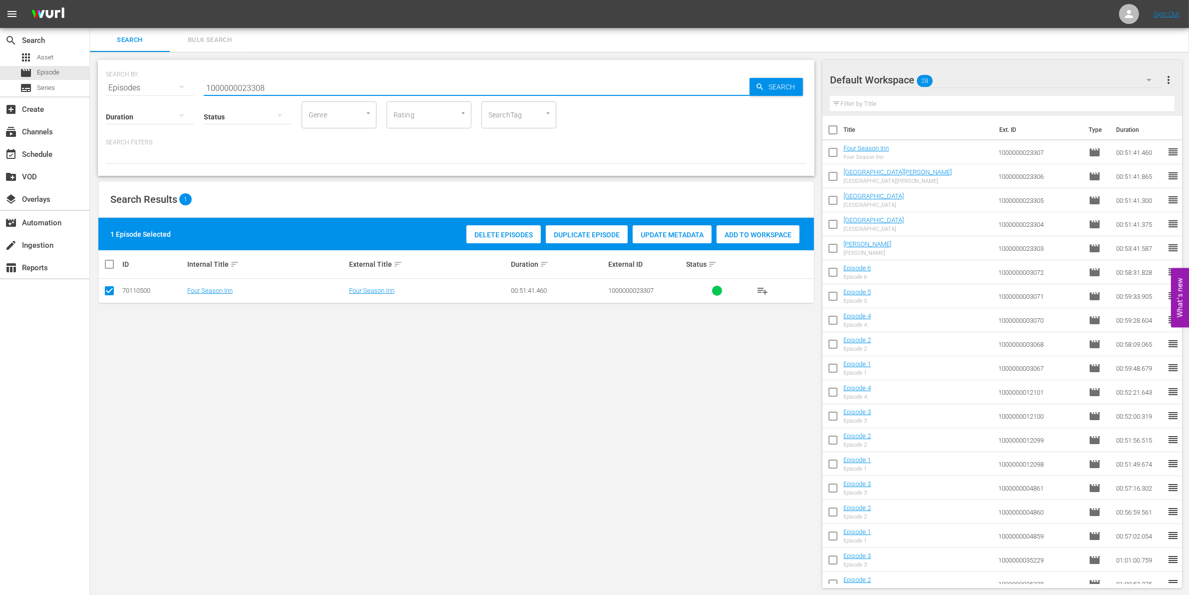
type input "1000000023308"
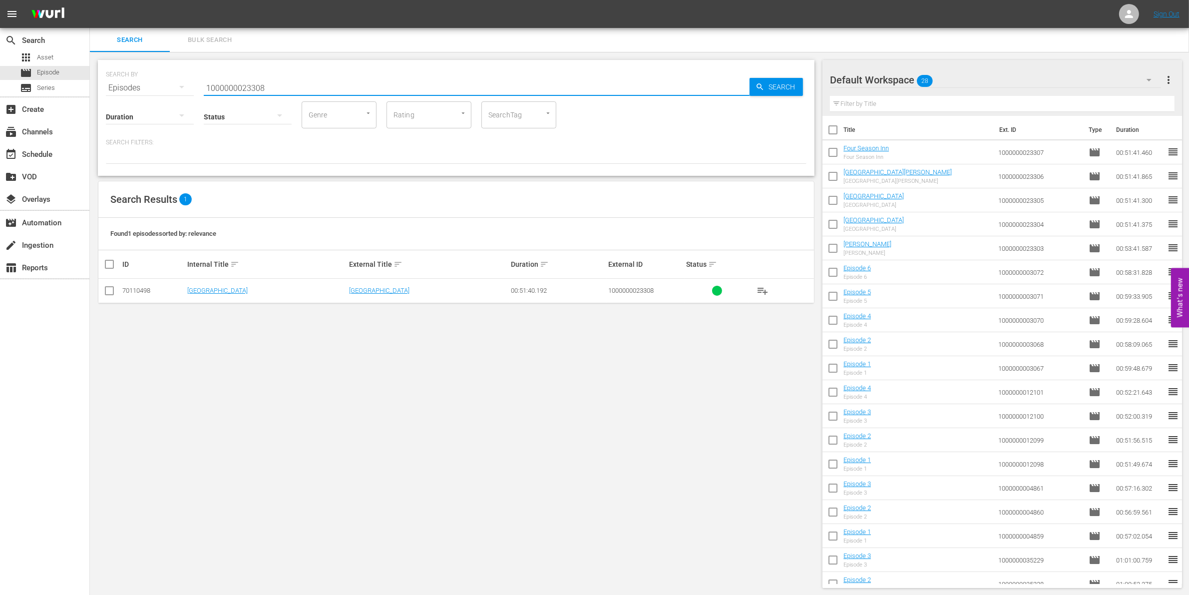
click at [106, 293] on input "checkbox" at bounding box center [109, 293] width 12 height 12
checkbox input "true"
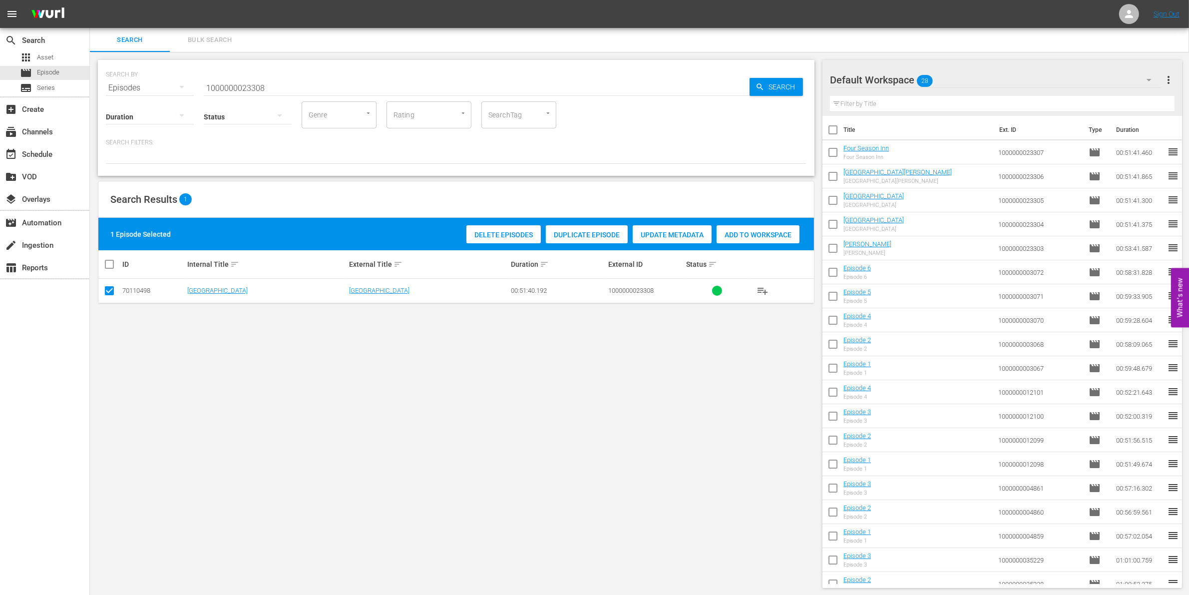
click at [757, 232] on span "Add to Workspace" at bounding box center [757, 235] width 83 height 8
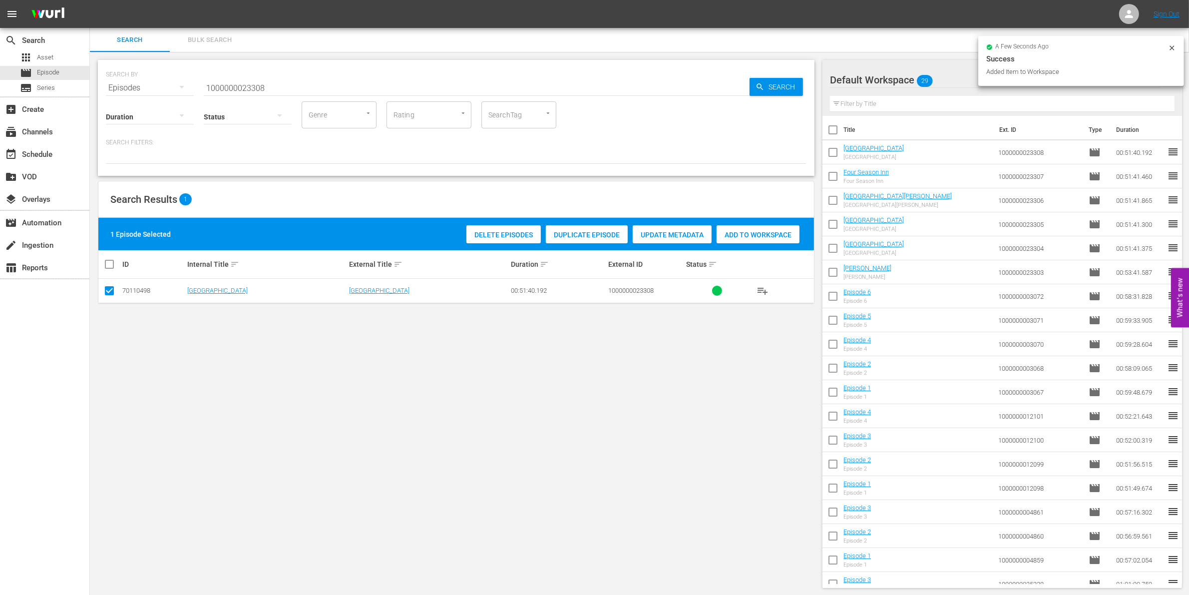
click at [314, 86] on input "1000000023308" at bounding box center [477, 88] width 546 height 24
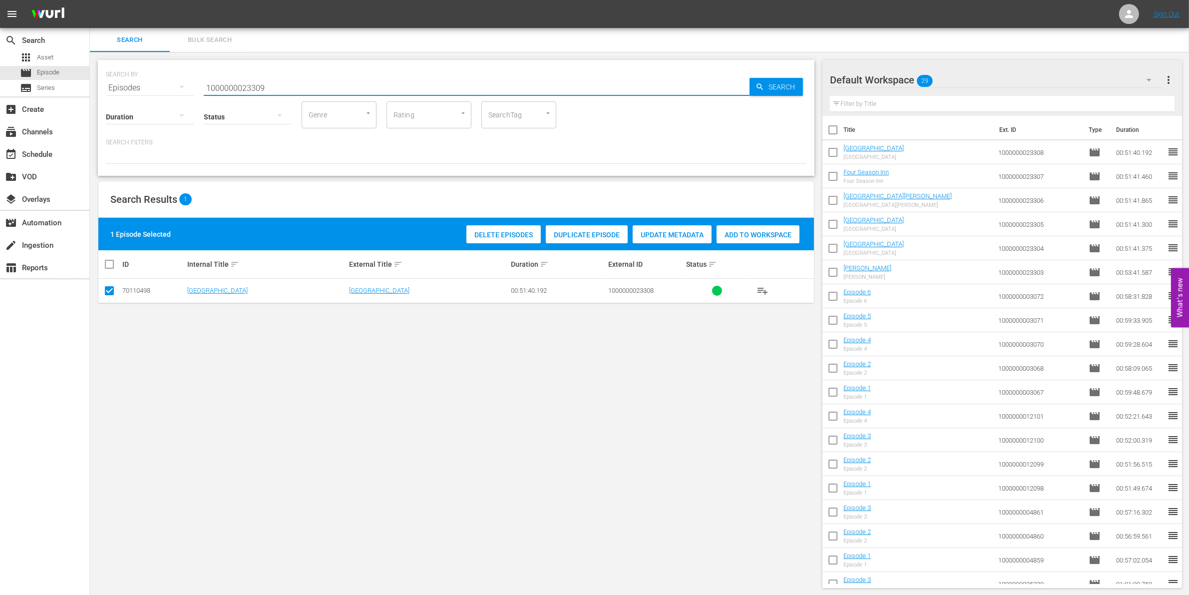
type input "1000000023309"
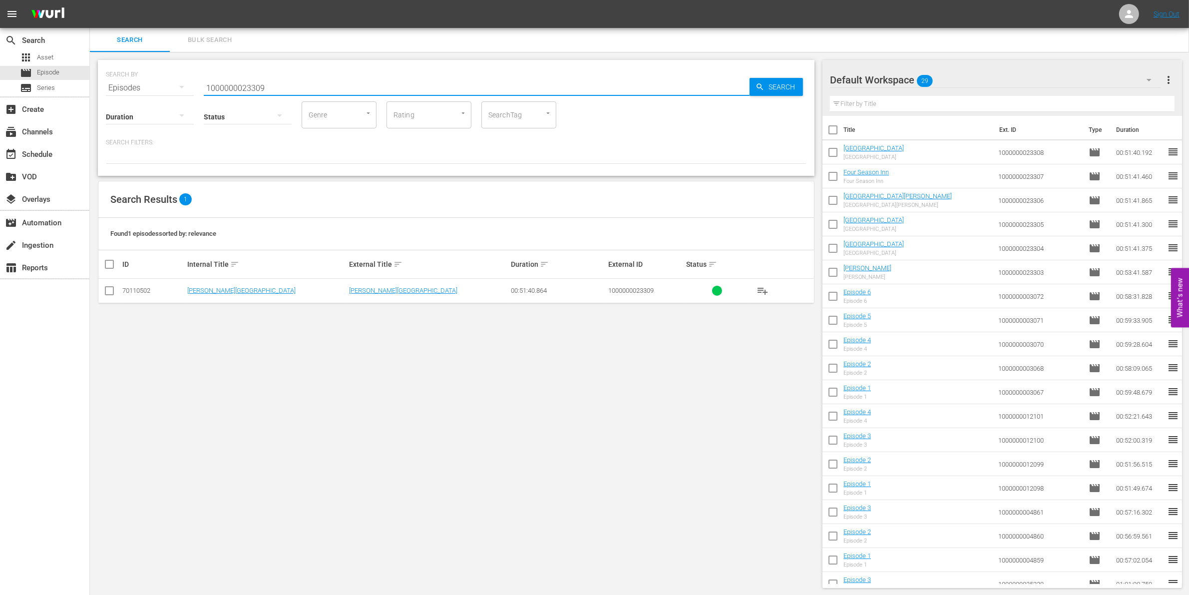
click at [109, 292] on input "checkbox" at bounding box center [109, 293] width 12 height 12
checkbox input "true"
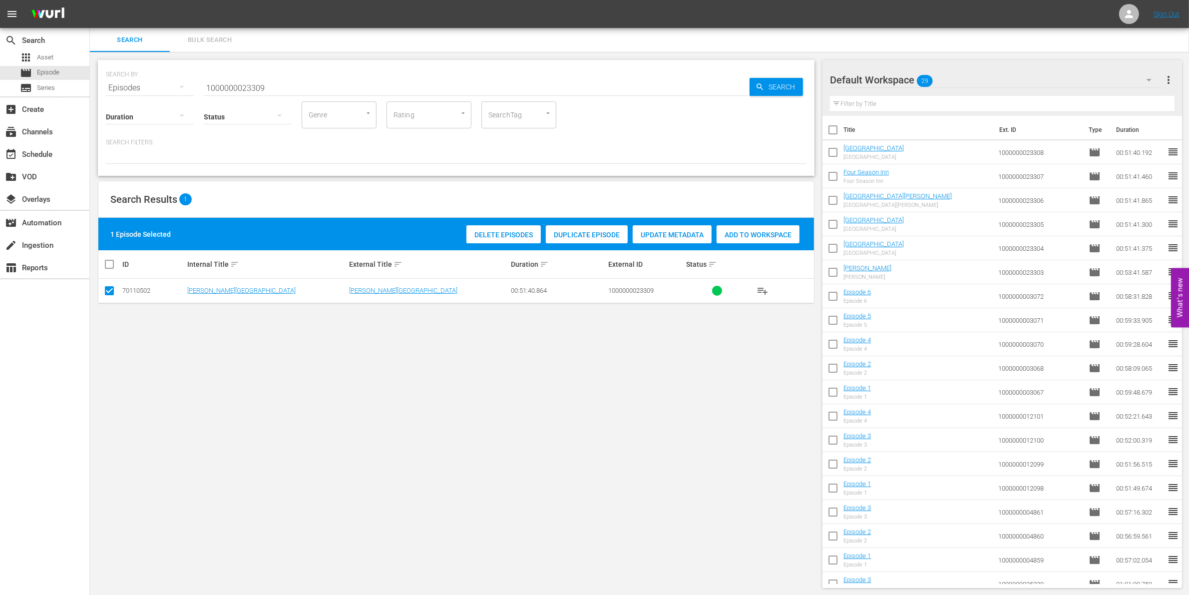
click at [766, 236] on span "Add to Workspace" at bounding box center [757, 235] width 83 height 8
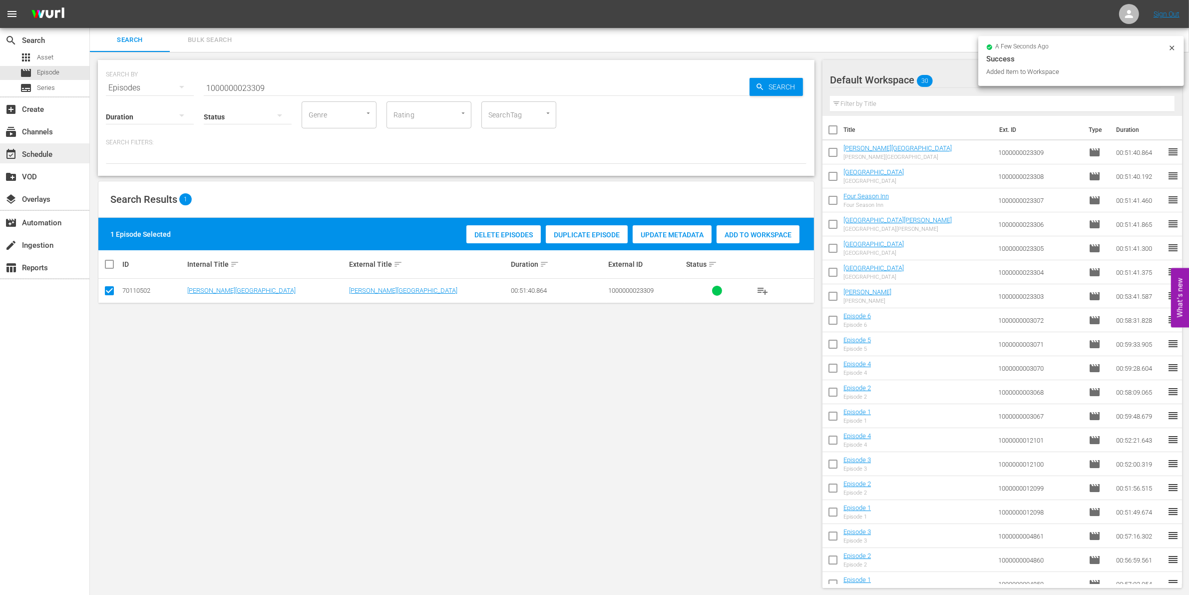
click at [40, 146] on div "event_available Schedule" at bounding box center [44, 153] width 89 height 20
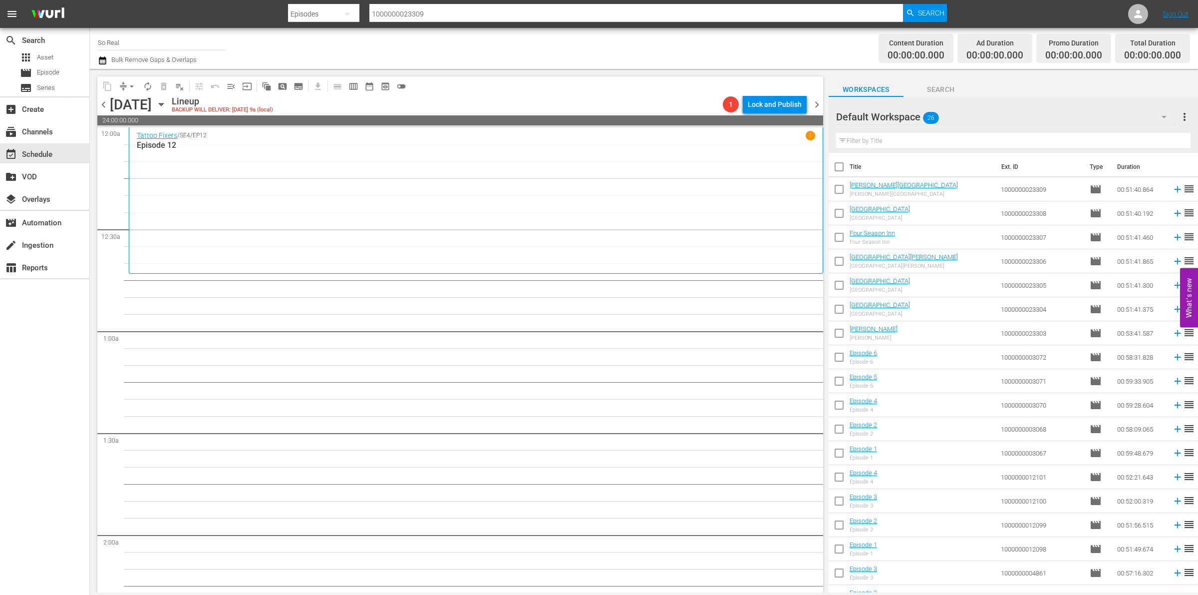
scroll to position [206, 0]
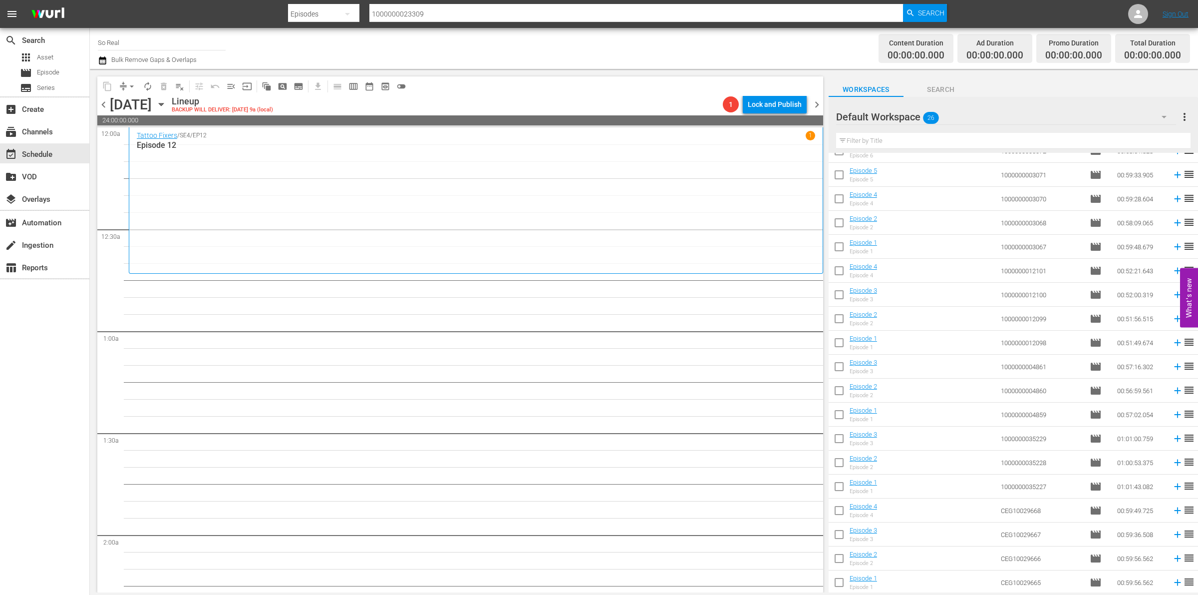
click at [840, 581] on input "checkbox" at bounding box center [839, 584] width 21 height 21
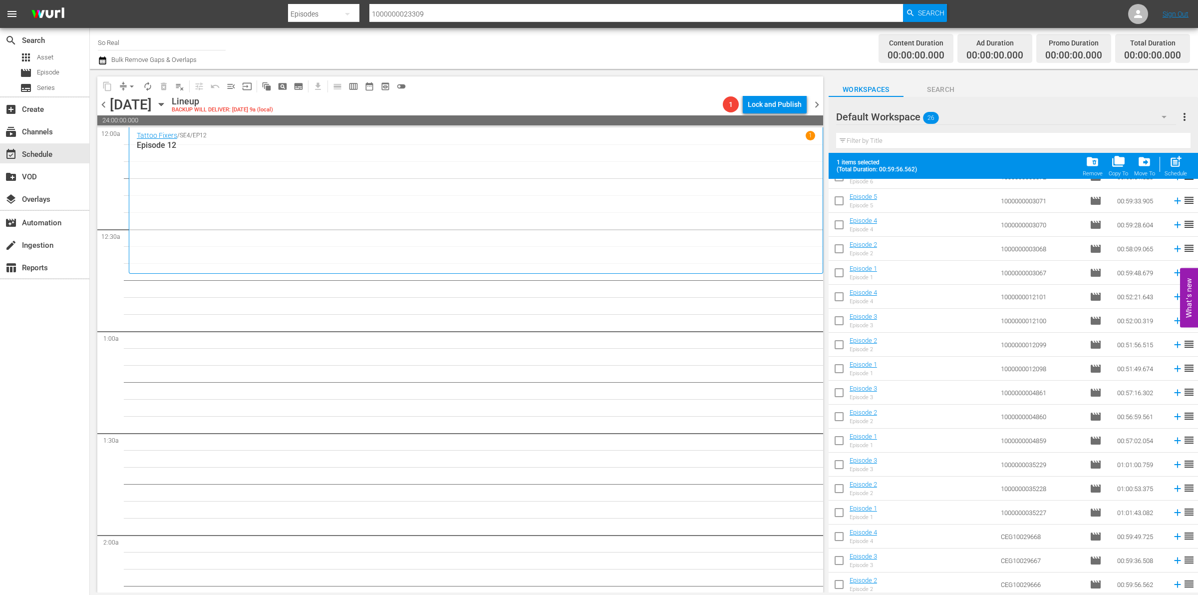
click at [1181, 162] on span "post_add" at bounding box center [1175, 161] width 13 height 13
checkbox input "false"
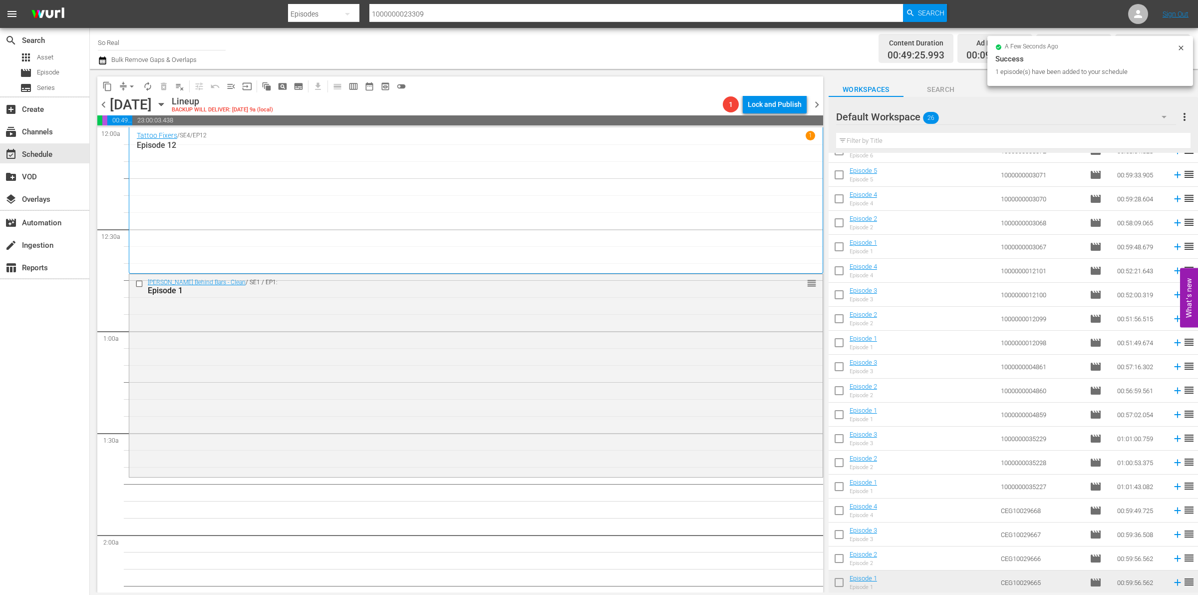
click at [838, 562] on input "checkbox" at bounding box center [839, 560] width 21 height 21
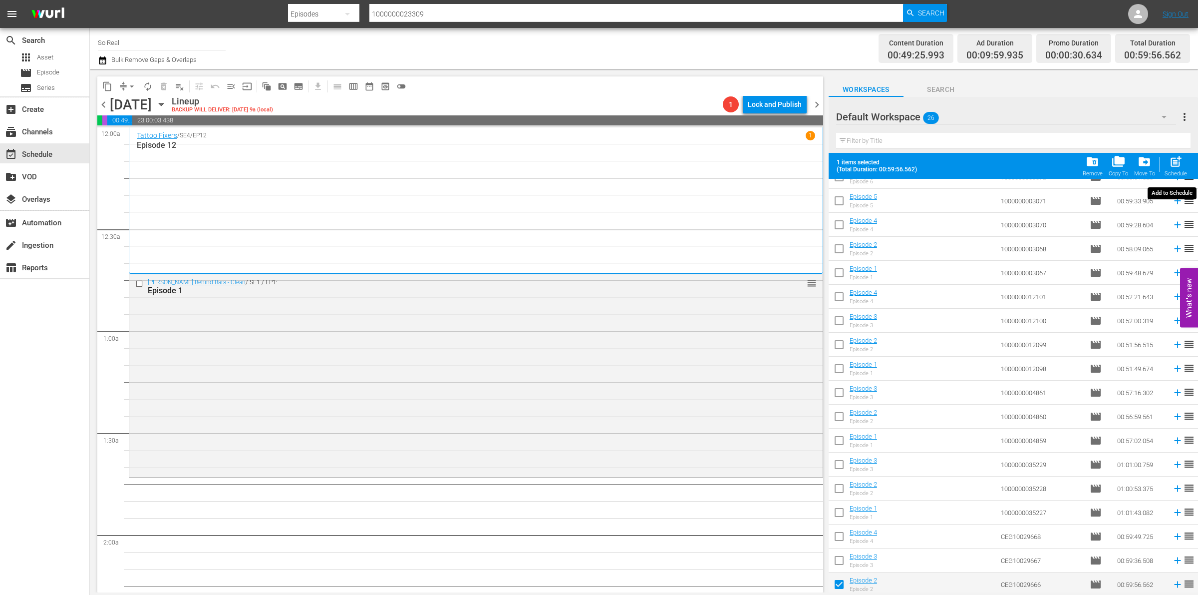
click at [1177, 171] on div "Schedule" at bounding box center [1176, 173] width 22 height 6
checkbox input "false"
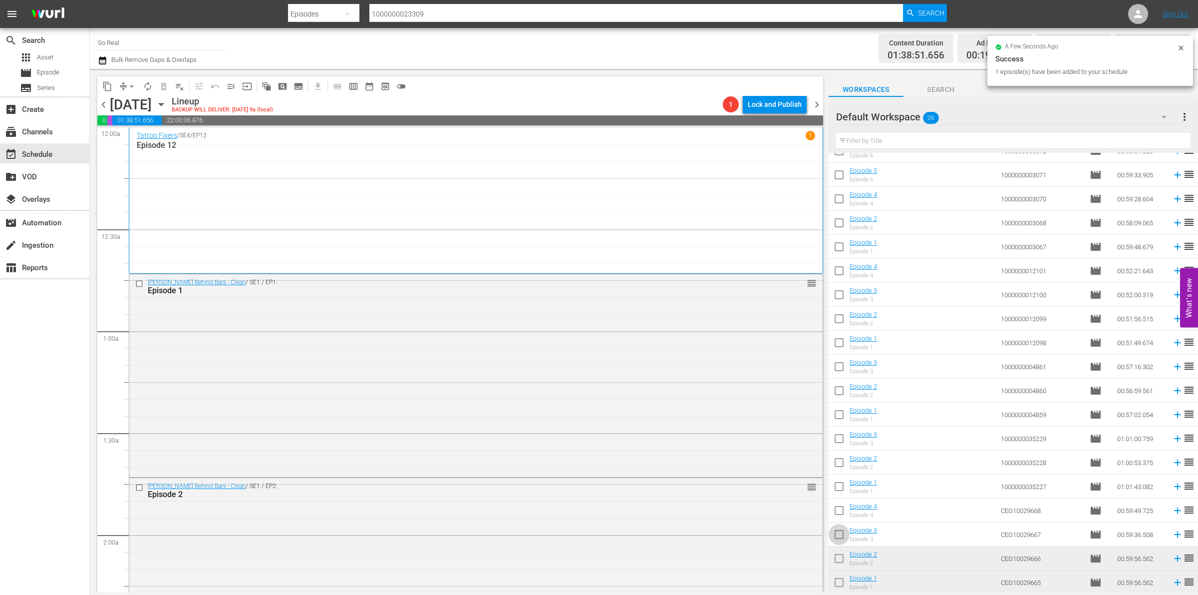
click at [835, 542] on input "checkbox" at bounding box center [839, 536] width 21 height 21
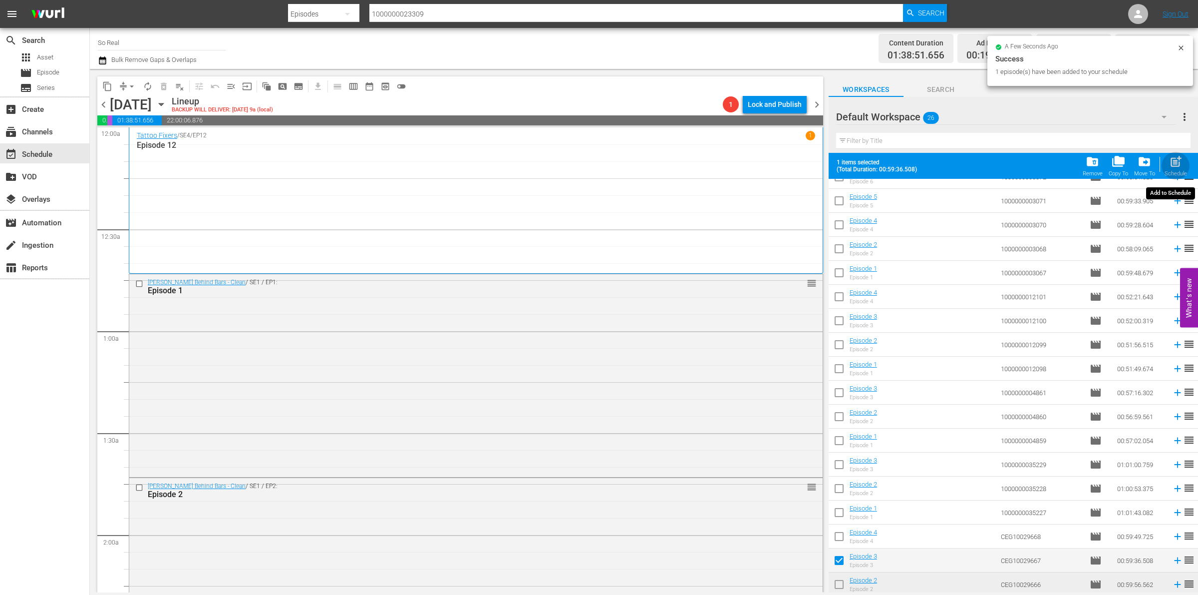
click at [1176, 165] on span "post_add" at bounding box center [1175, 161] width 13 height 13
checkbox input "false"
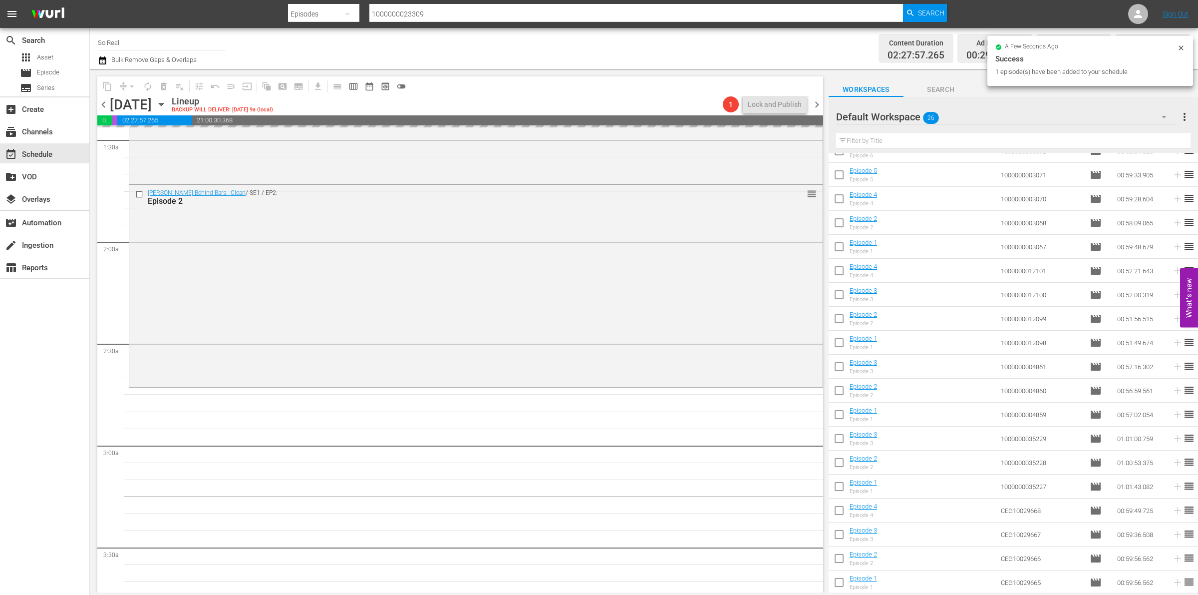
scroll to position [294, 0]
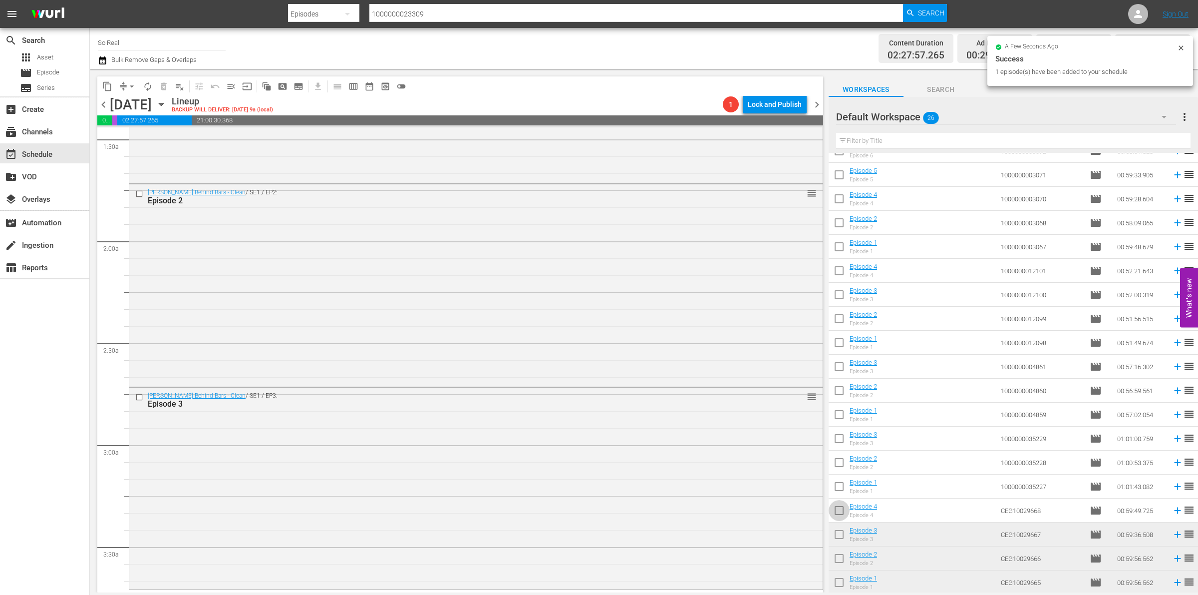
click at [839, 513] on input "checkbox" at bounding box center [839, 512] width 21 height 21
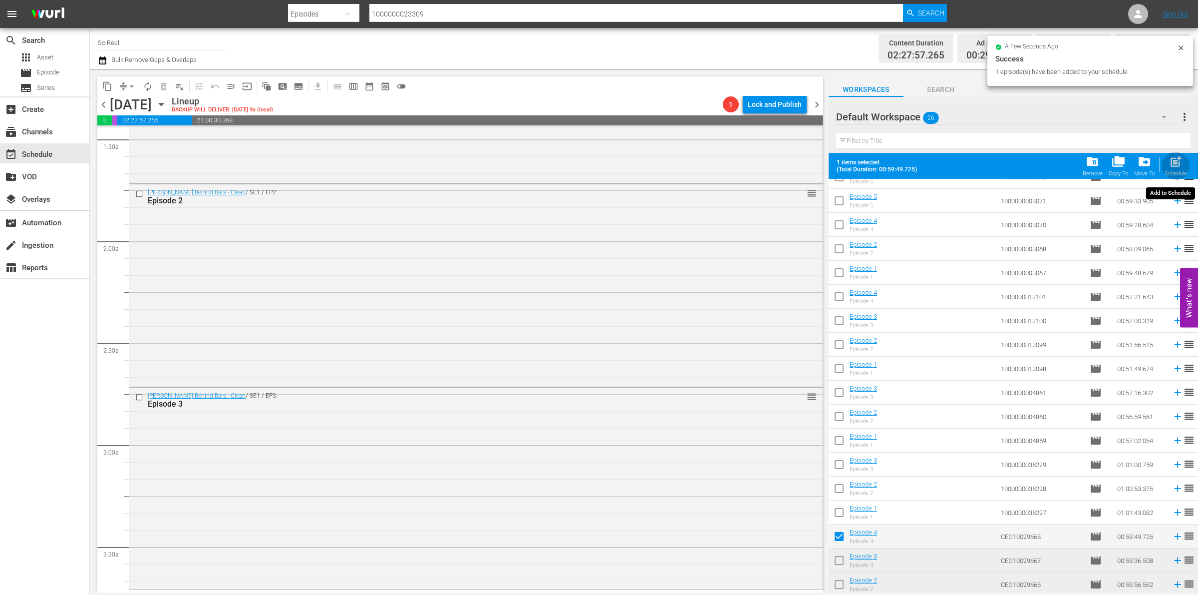
click at [1177, 173] on div "Schedule" at bounding box center [1176, 173] width 22 height 6
checkbox input "false"
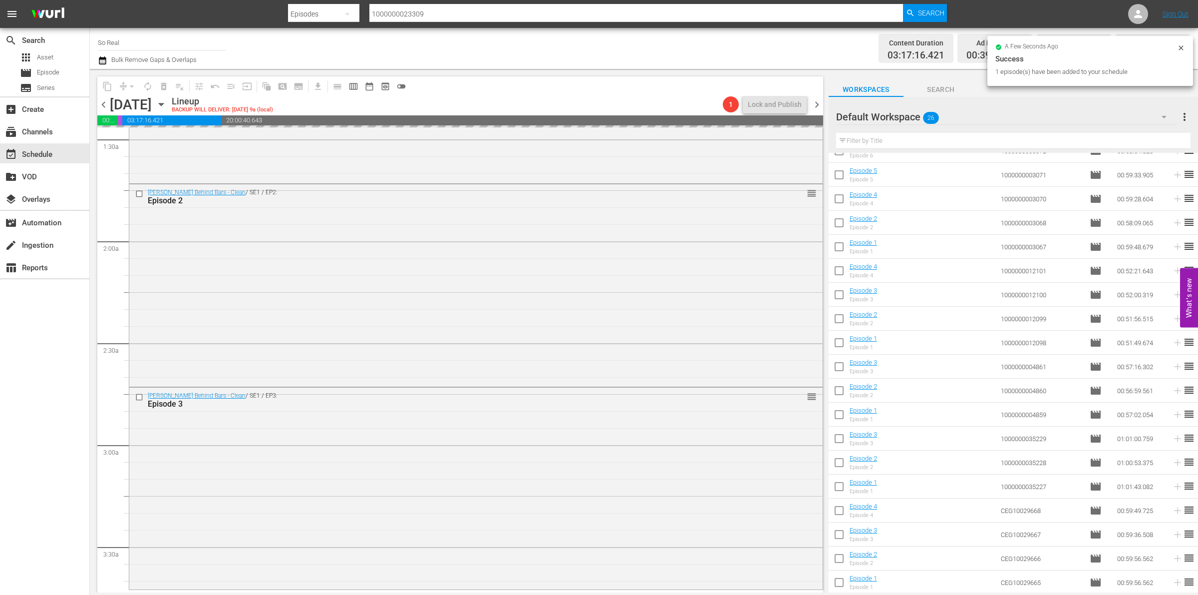
scroll to position [597, 0]
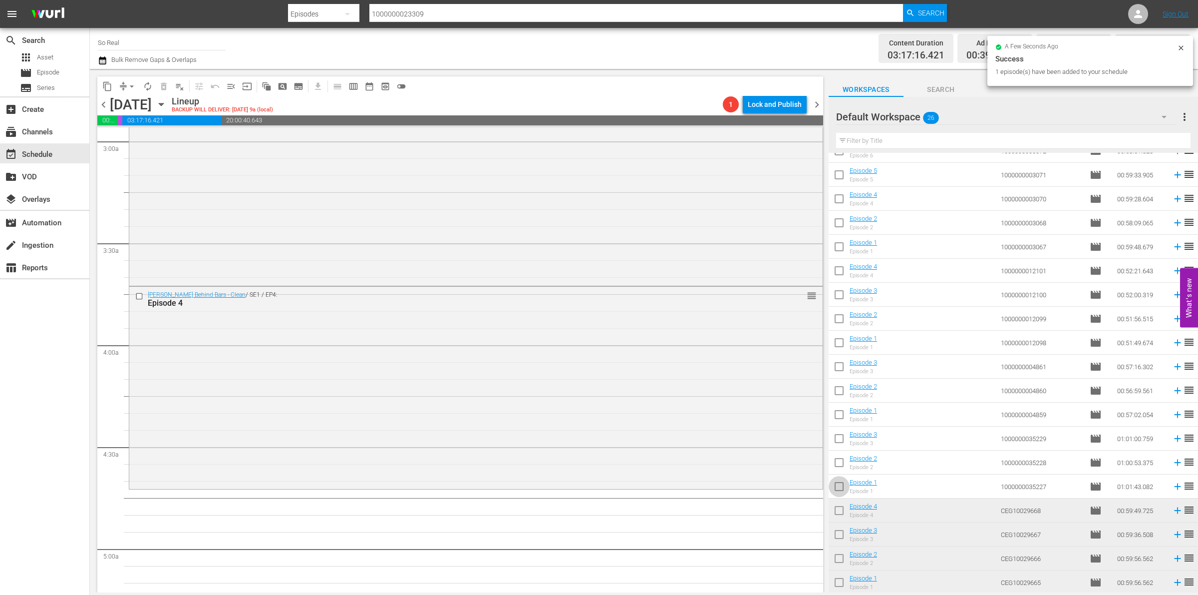
click at [844, 483] on input "checkbox" at bounding box center [839, 488] width 21 height 21
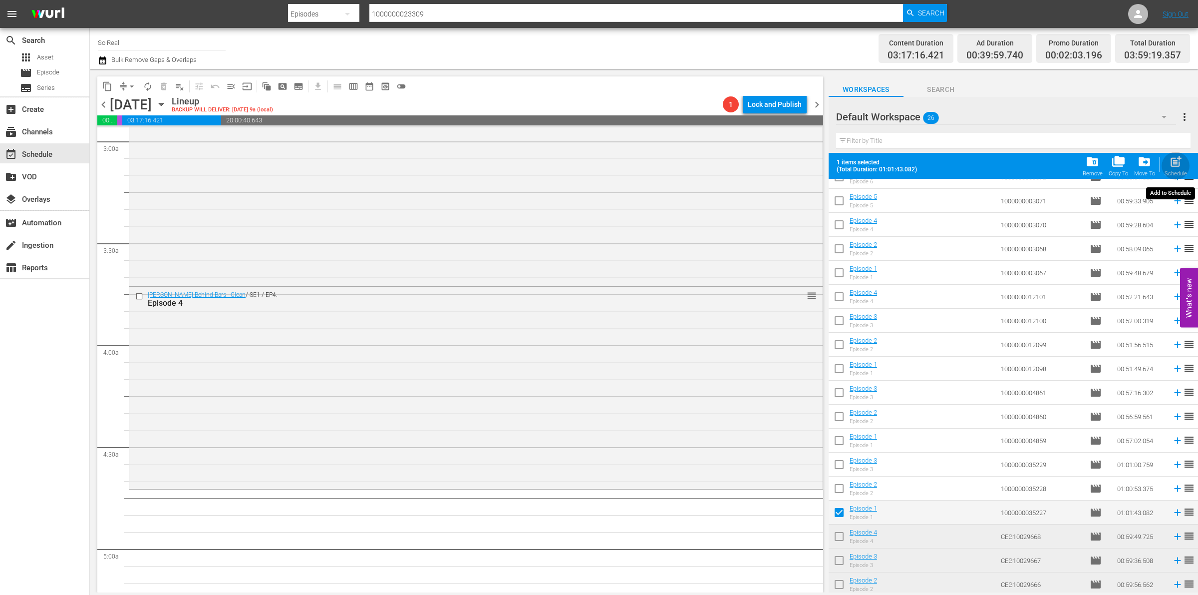
click at [1177, 177] on div "Schedule" at bounding box center [1176, 173] width 22 height 6
checkbox input "false"
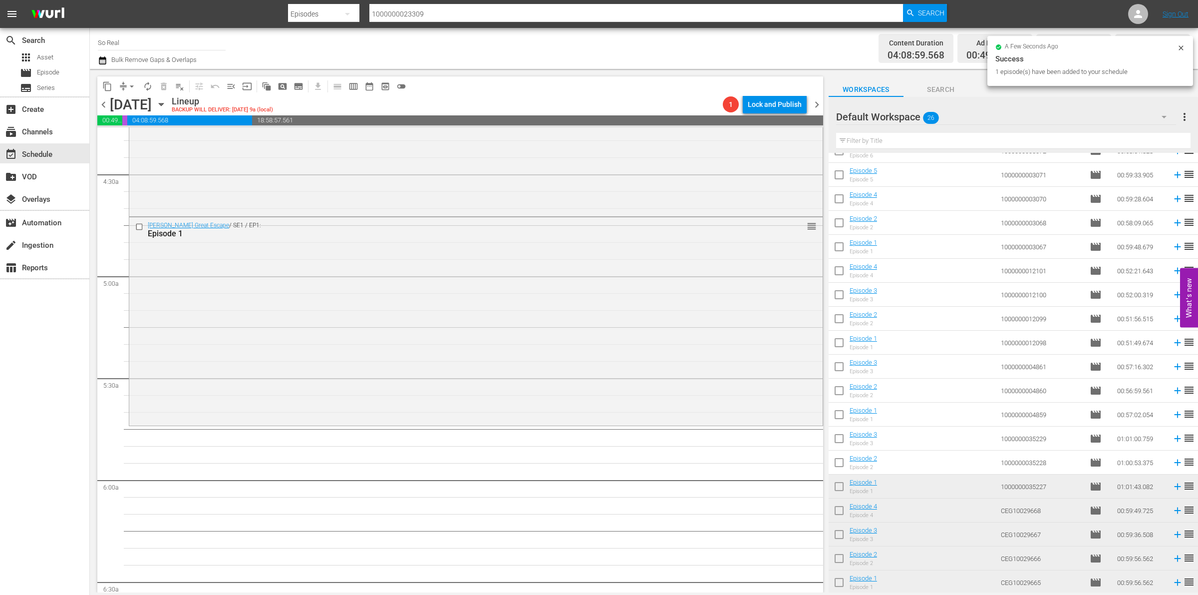
scroll to position [872, 0]
click at [837, 458] on input "checkbox" at bounding box center [839, 464] width 21 height 21
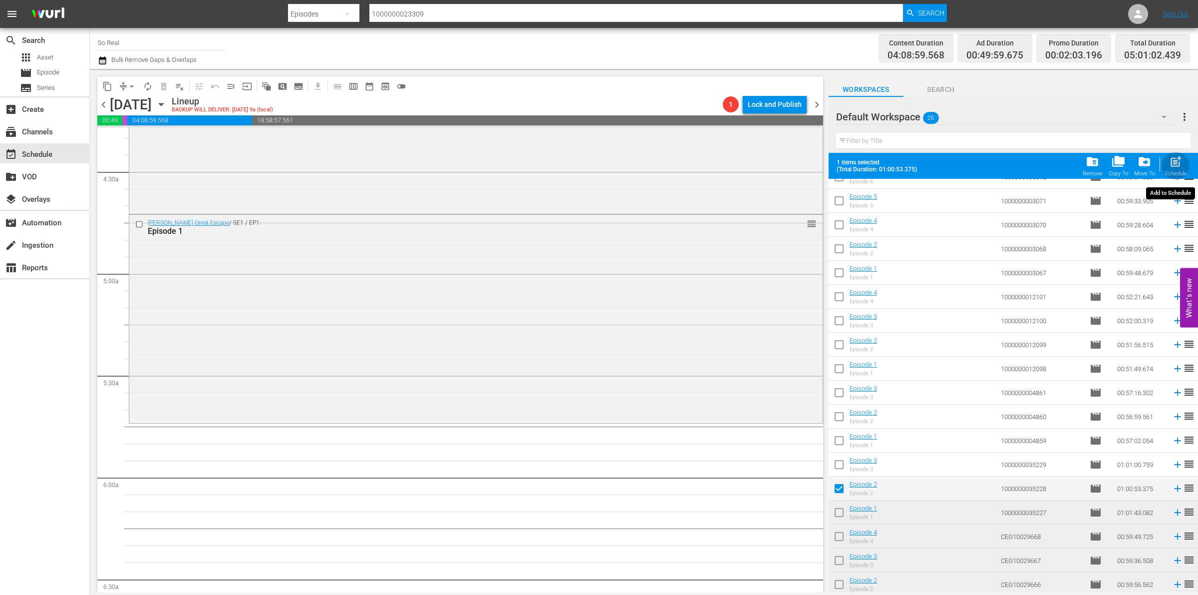
click at [1177, 162] on span "post_add" at bounding box center [1175, 161] width 13 height 13
checkbox input "false"
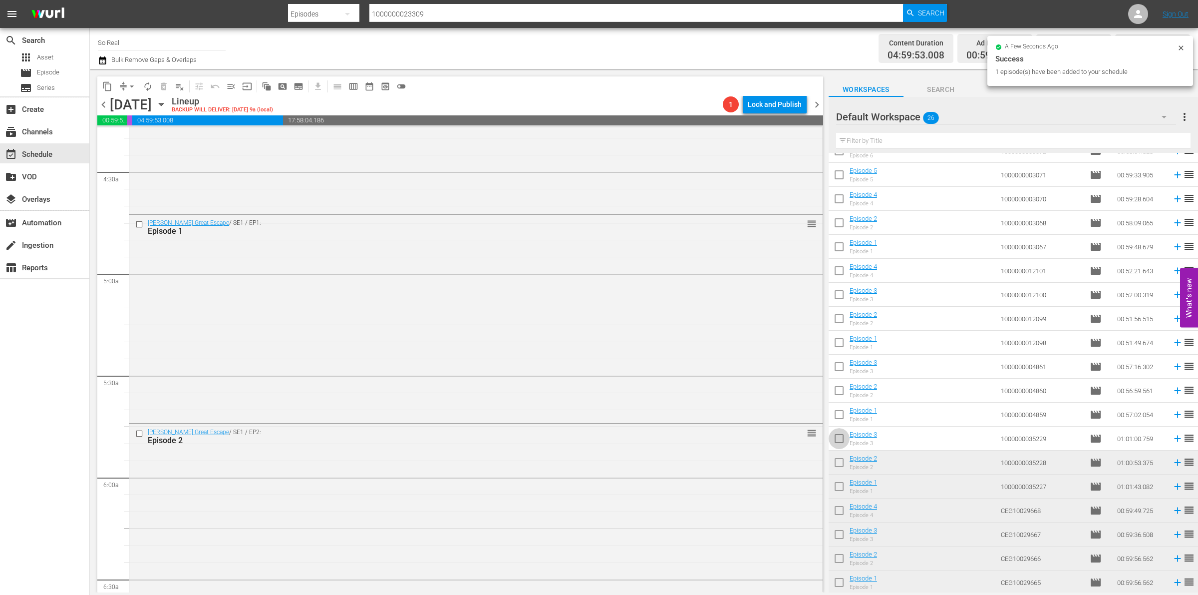
click at [843, 435] on input "checkbox" at bounding box center [839, 440] width 21 height 21
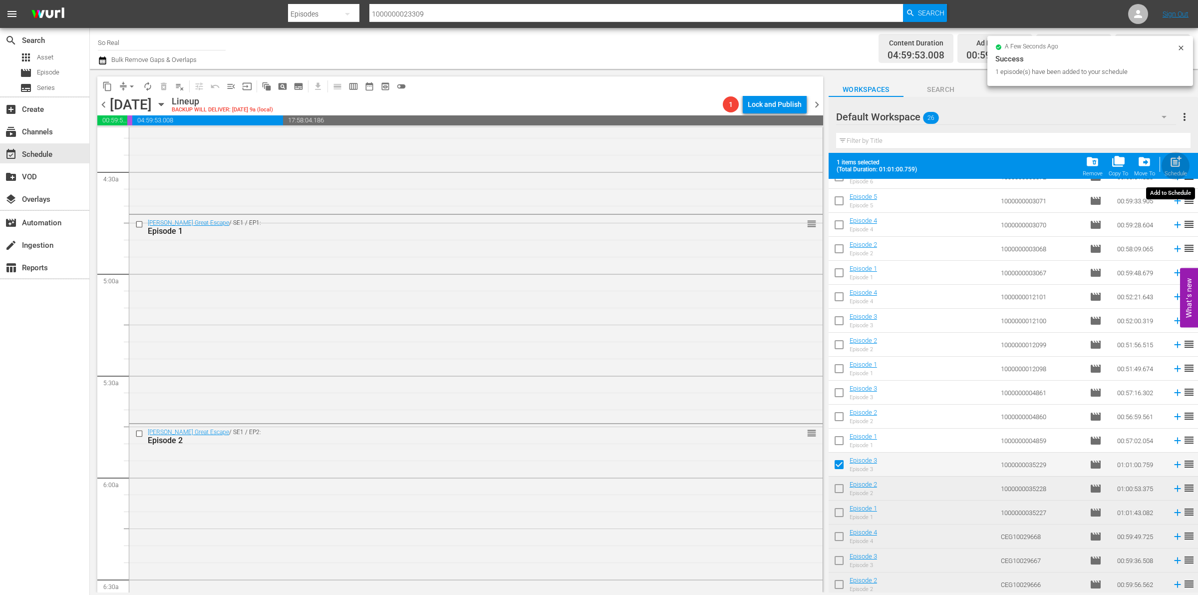
click at [1177, 158] on span "post_add" at bounding box center [1175, 161] width 13 height 13
checkbox input "false"
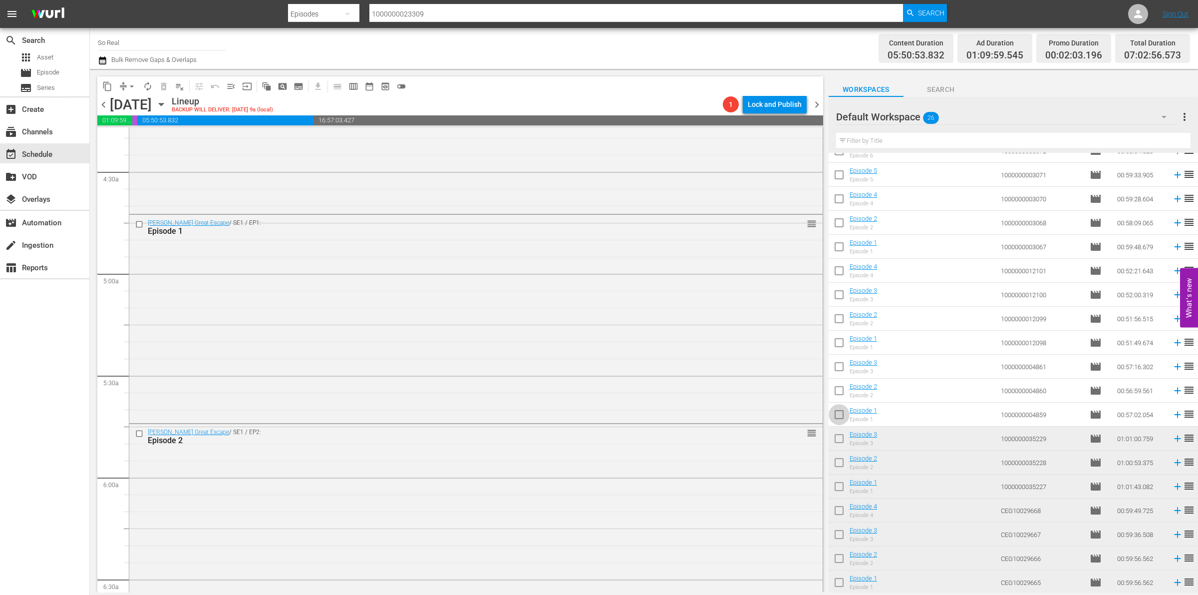
click at [845, 415] on input "checkbox" at bounding box center [839, 416] width 21 height 21
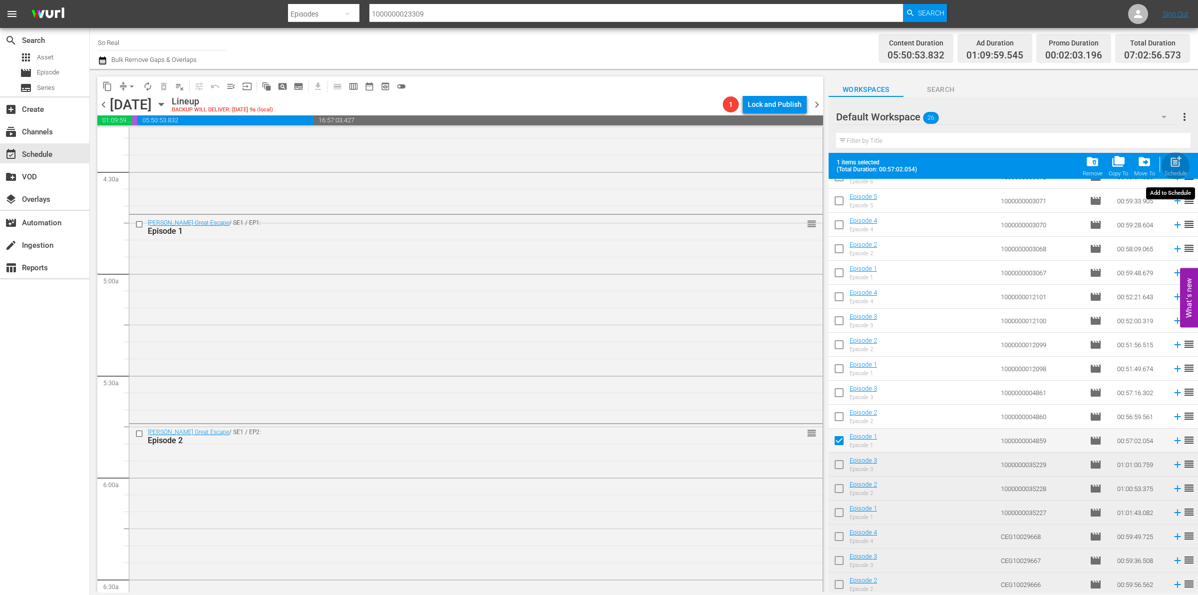
click at [1179, 159] on span "post_add" at bounding box center [1175, 161] width 13 height 13
checkbox input "false"
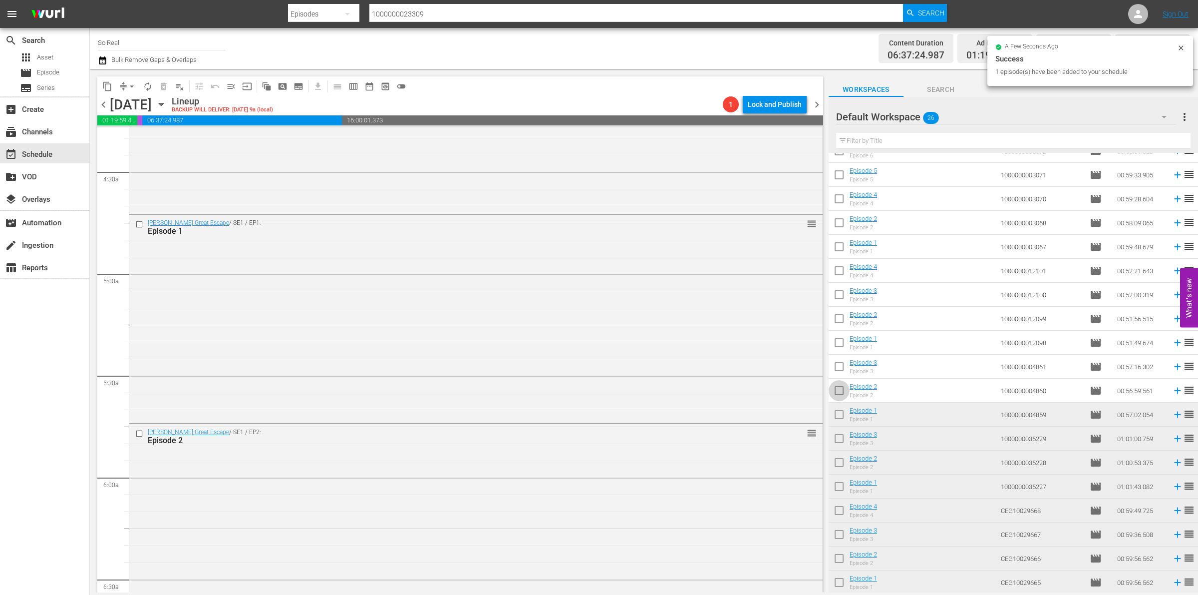
click at [834, 389] on input "checkbox" at bounding box center [839, 392] width 21 height 21
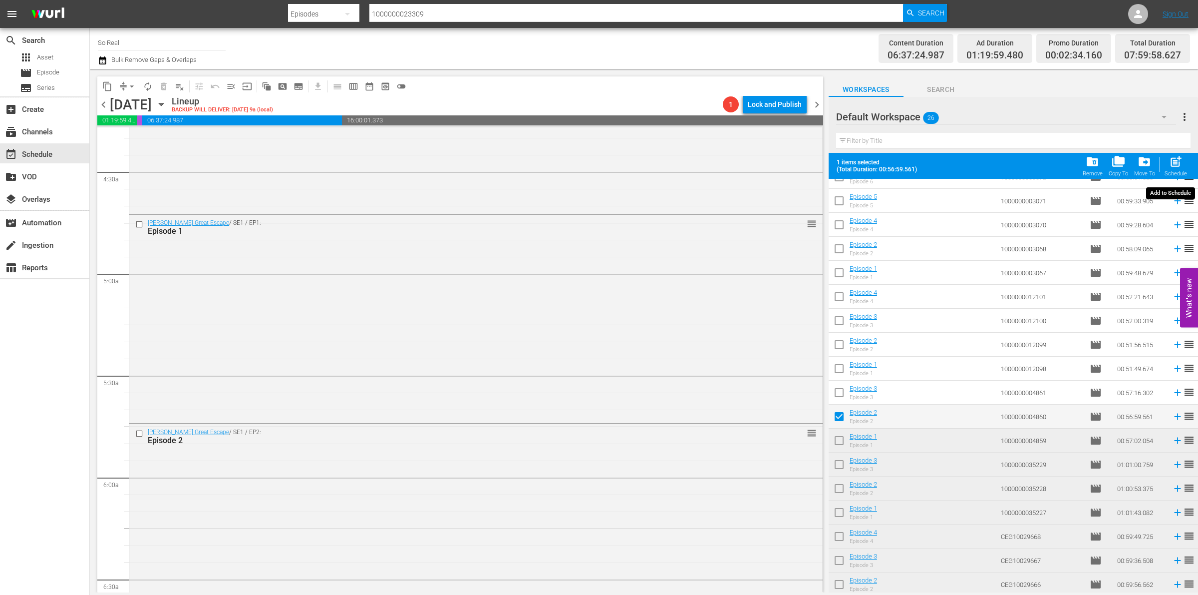
click at [1169, 164] on span "post_add" at bounding box center [1175, 161] width 13 height 13
checkbox input "false"
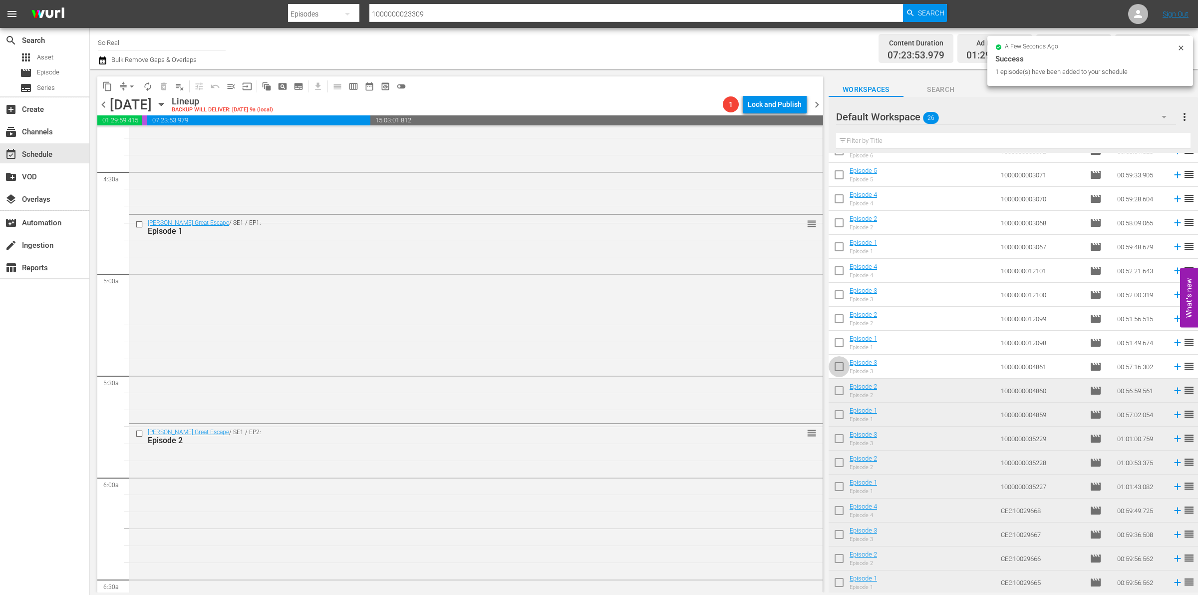
click at [835, 362] on input "checkbox" at bounding box center [839, 368] width 21 height 21
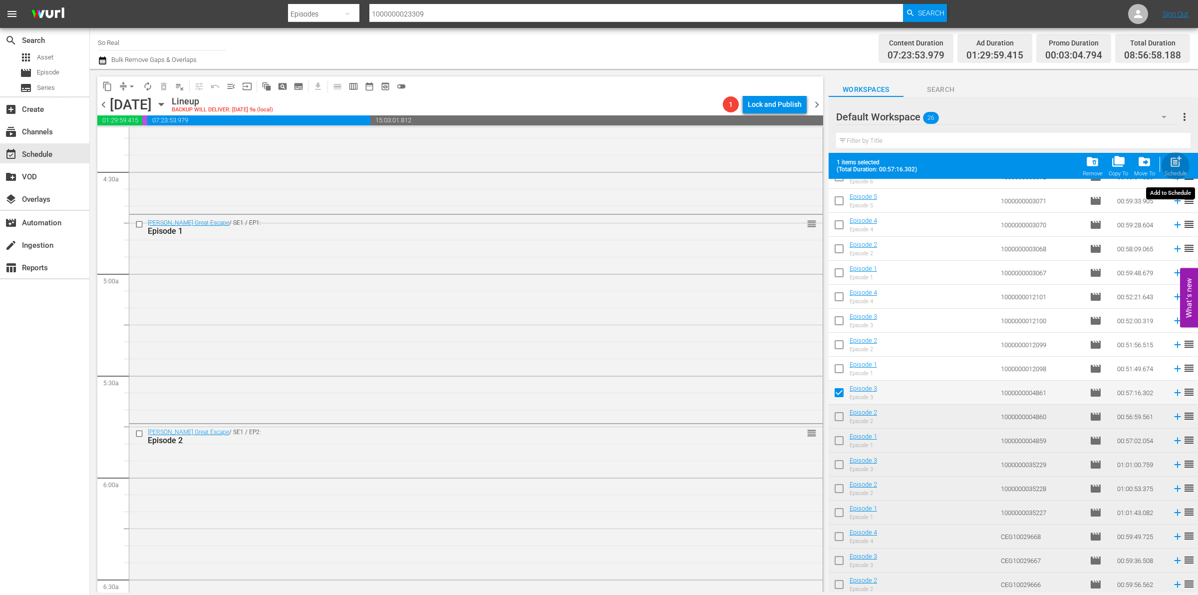
click at [1173, 161] on span "post_add" at bounding box center [1175, 161] width 13 height 13
checkbox input "false"
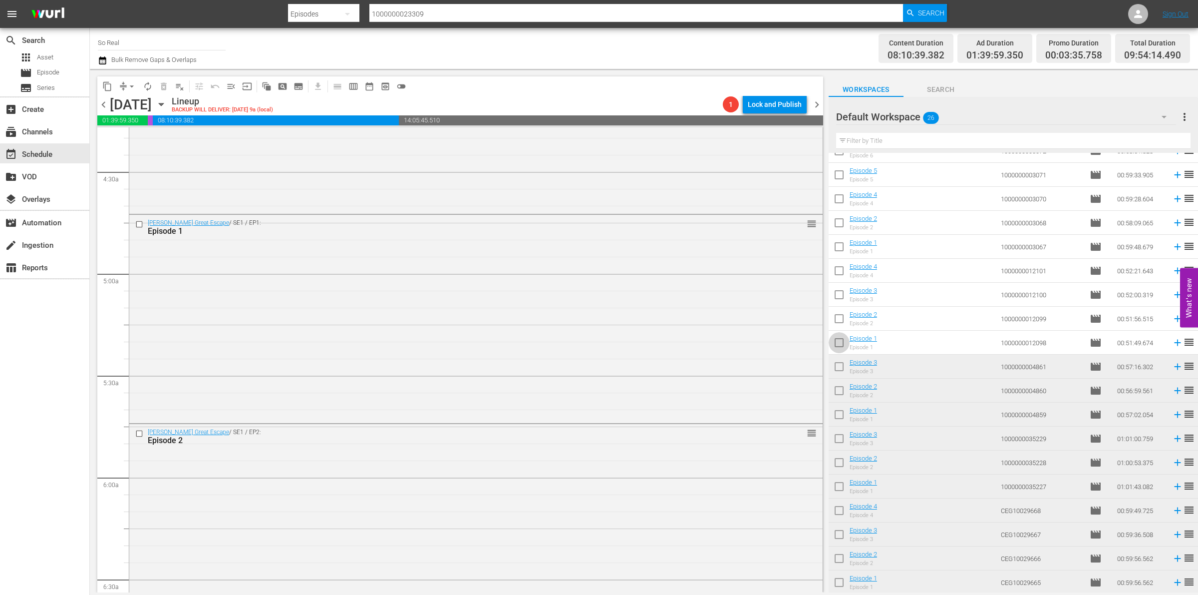
click at [835, 342] on input "checkbox" at bounding box center [839, 344] width 21 height 21
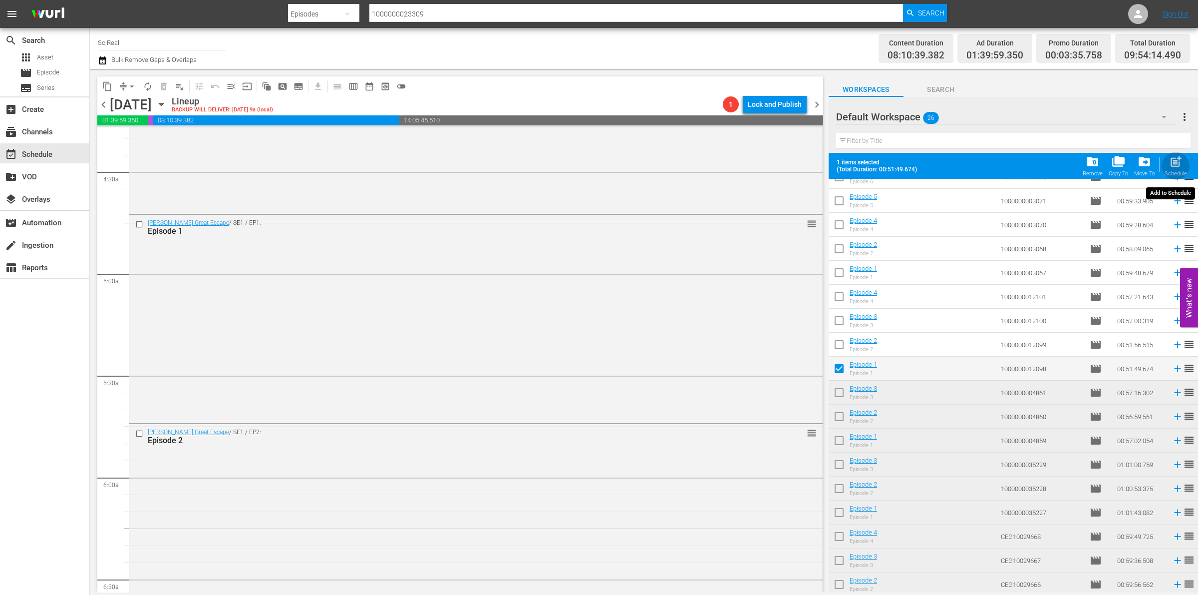
click at [1170, 168] on span "post_add" at bounding box center [1175, 161] width 13 height 13
checkbox input "false"
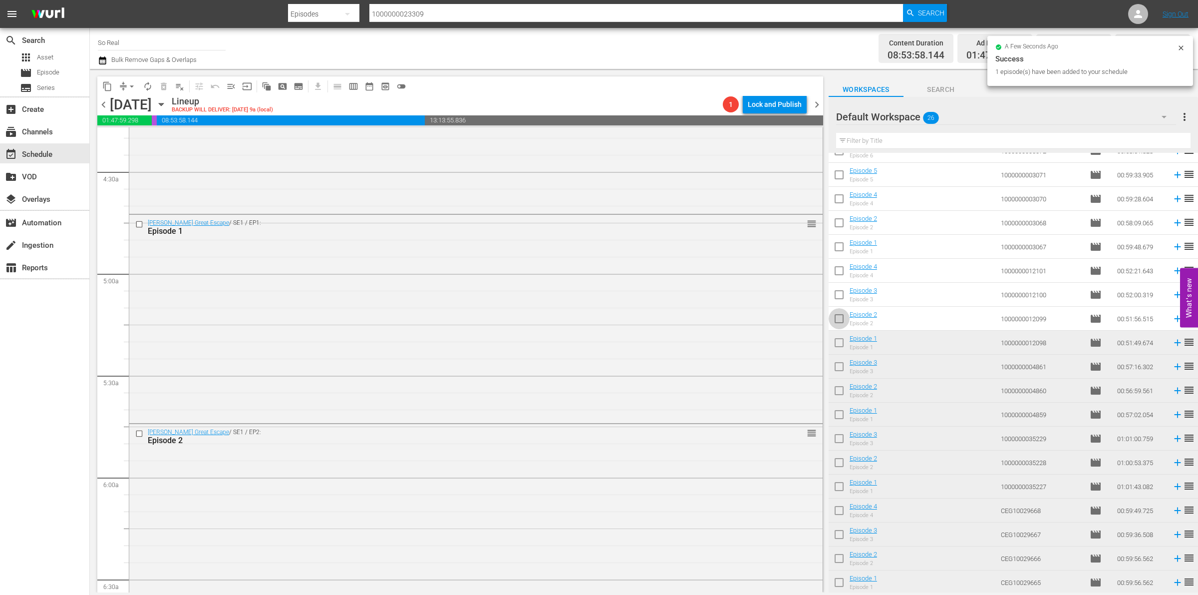
click at [840, 322] on input "checkbox" at bounding box center [839, 320] width 21 height 21
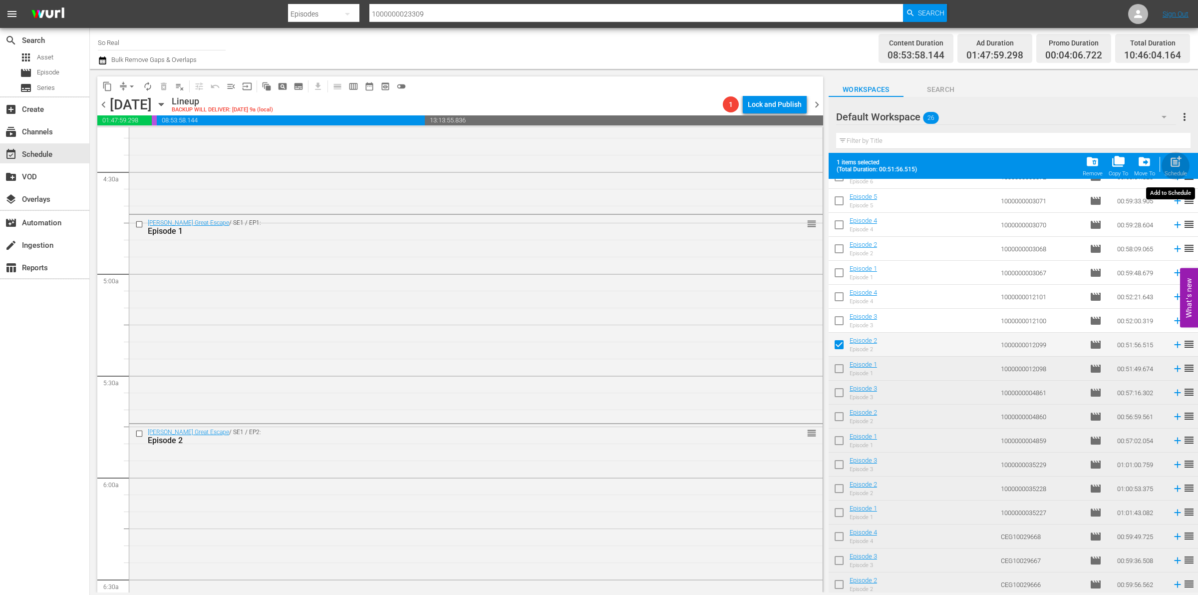
click at [1184, 170] on div "post_add Schedule" at bounding box center [1176, 166] width 22 height 22
checkbox input "false"
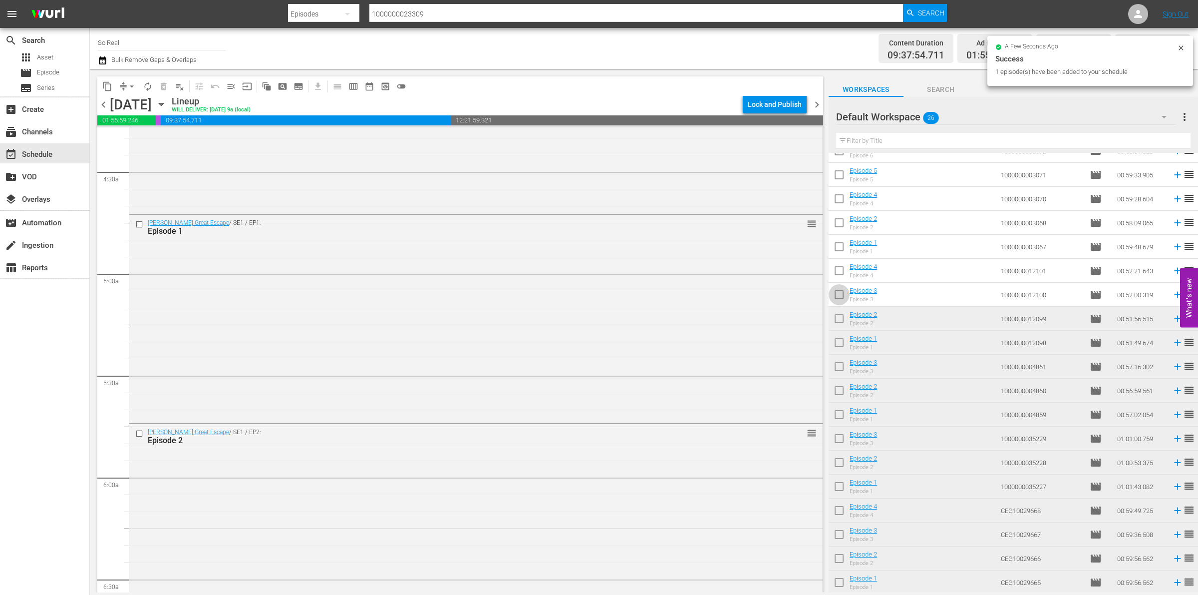
click at [842, 291] on input "checkbox" at bounding box center [839, 296] width 21 height 21
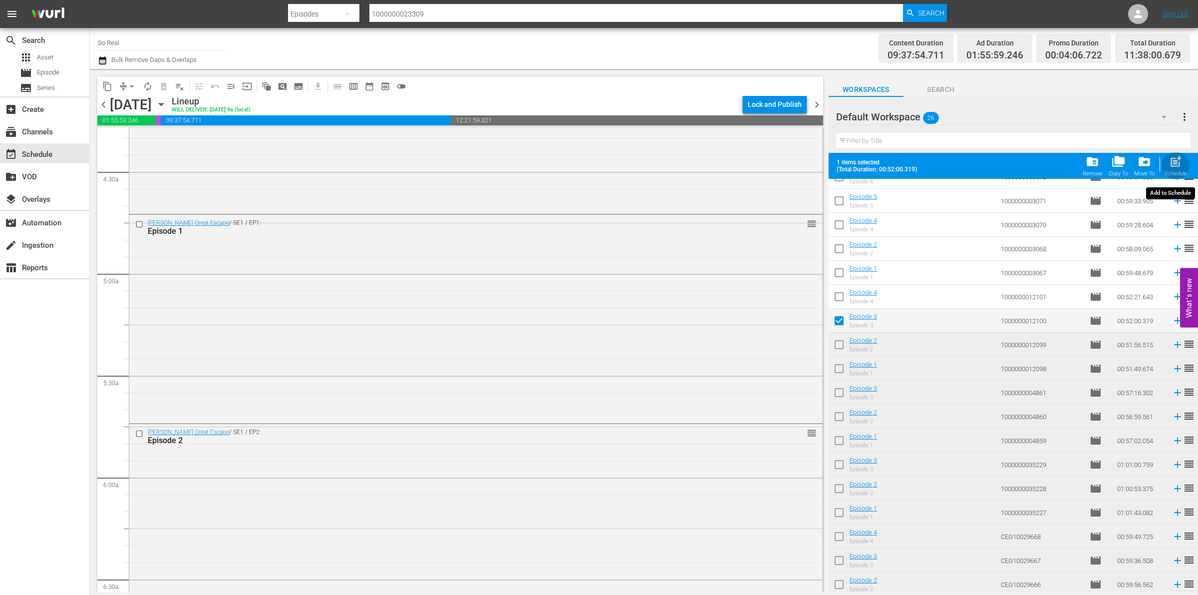
click at [1179, 166] on span "post_add" at bounding box center [1175, 161] width 13 height 13
checkbox input "false"
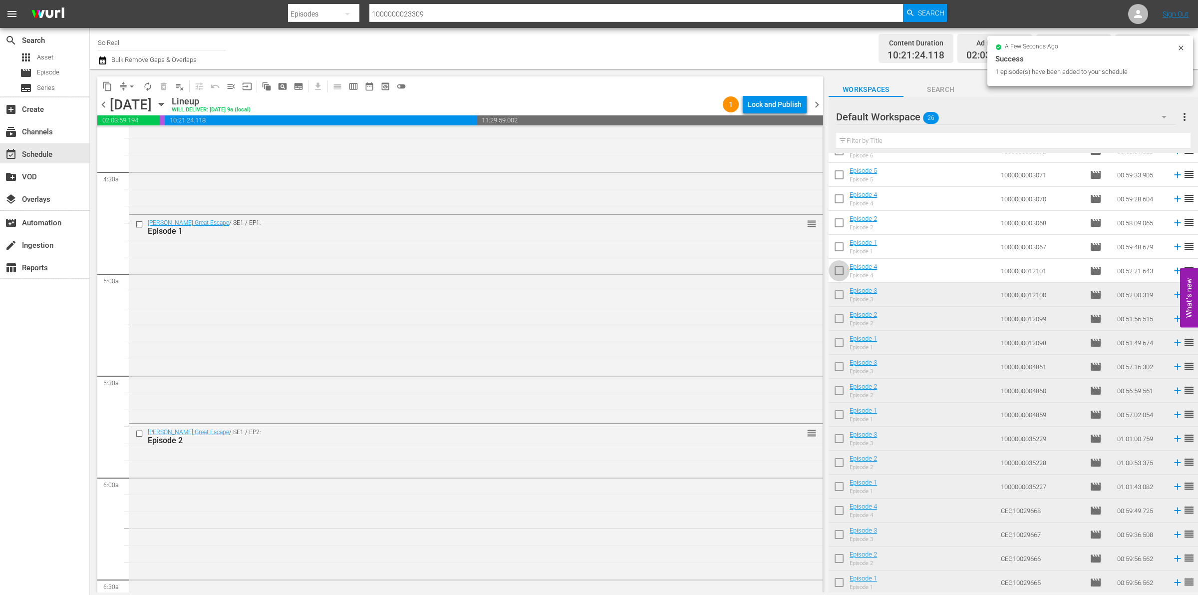
click at [839, 271] on input "checkbox" at bounding box center [839, 272] width 21 height 21
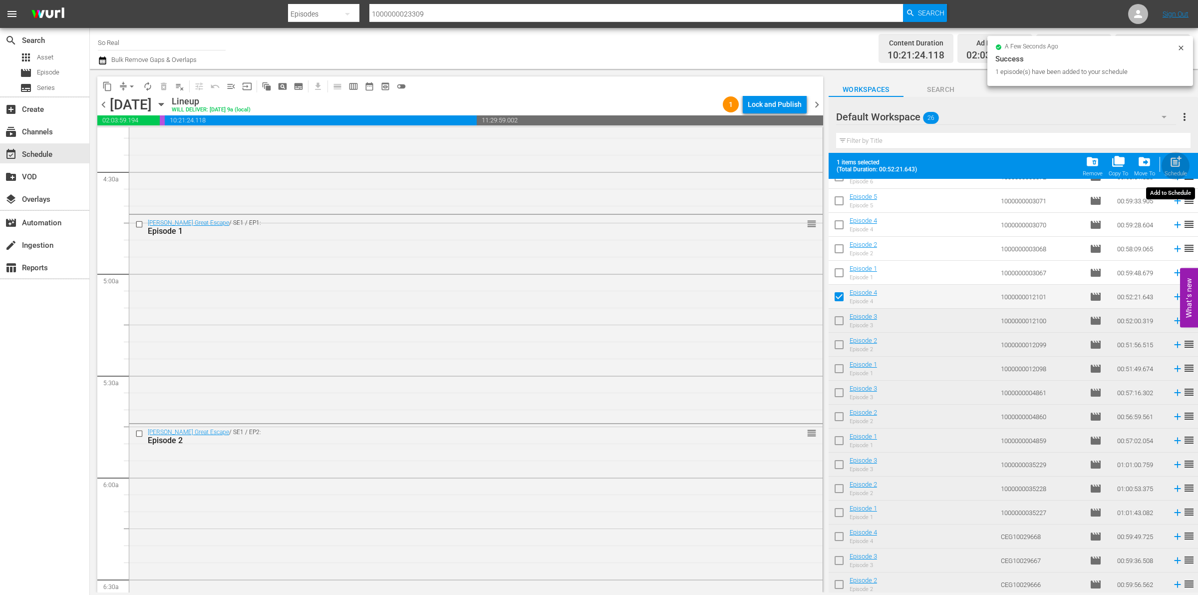
click at [1186, 171] on div "Schedule" at bounding box center [1176, 173] width 22 height 6
checkbox input "false"
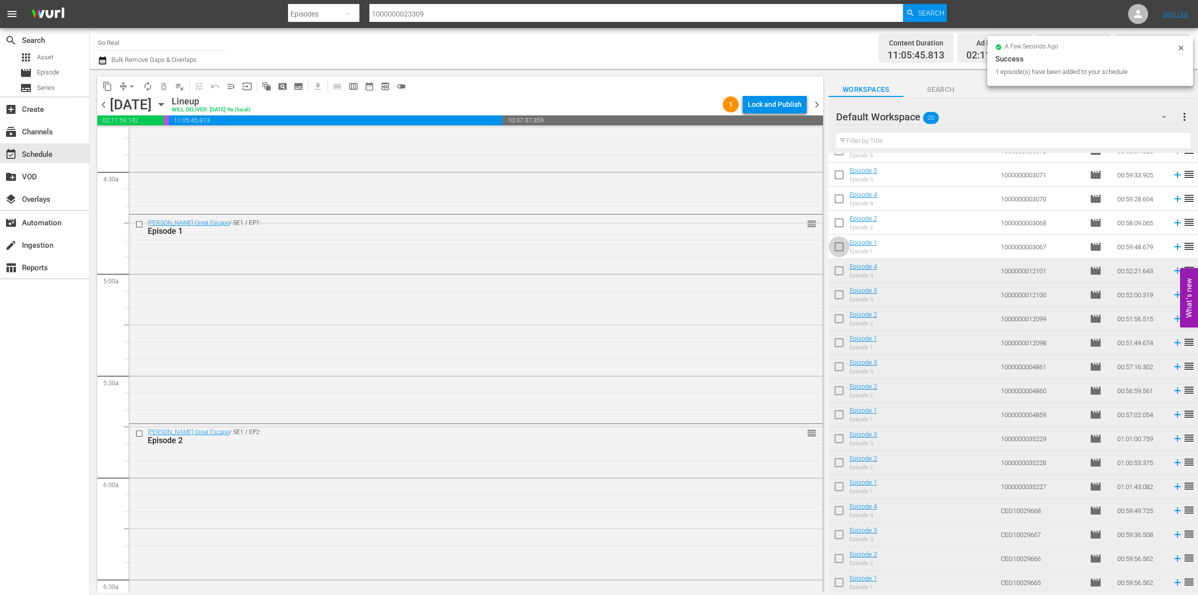
click at [837, 250] on input "checkbox" at bounding box center [839, 248] width 21 height 21
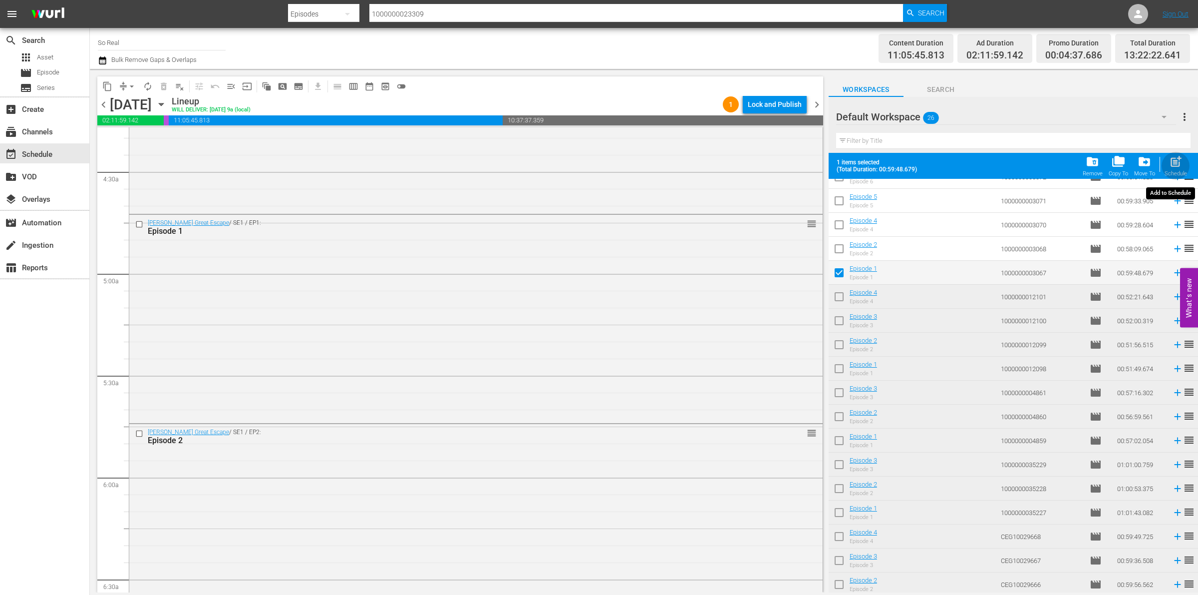
click at [1187, 160] on div "post_add Schedule" at bounding box center [1176, 166] width 22 height 22
checkbox input "false"
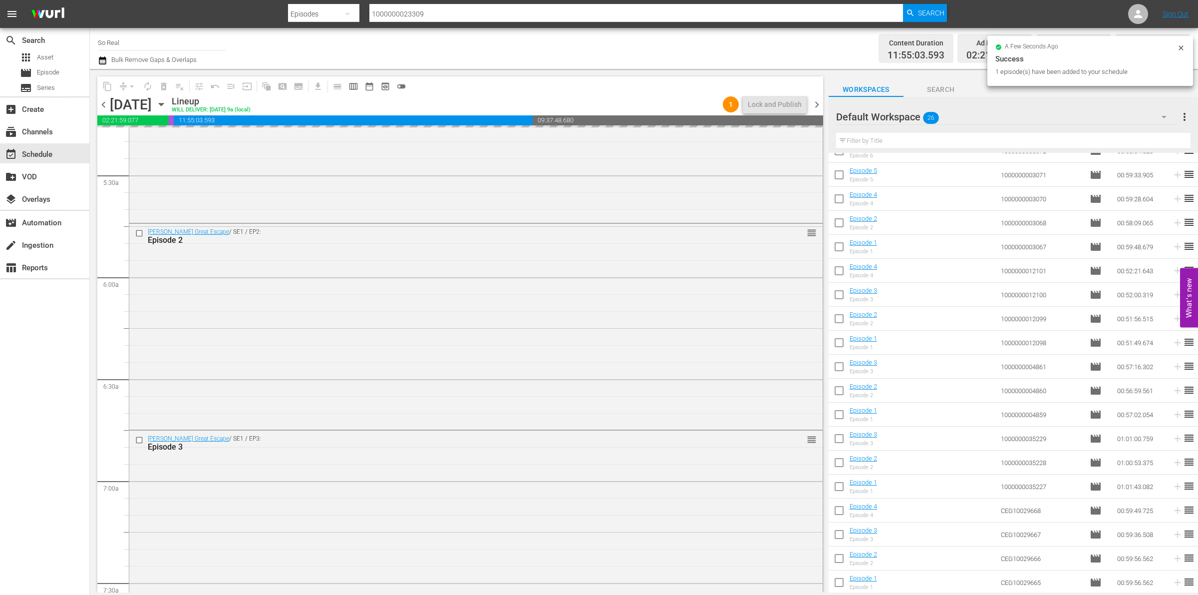
scroll to position [1126, 0]
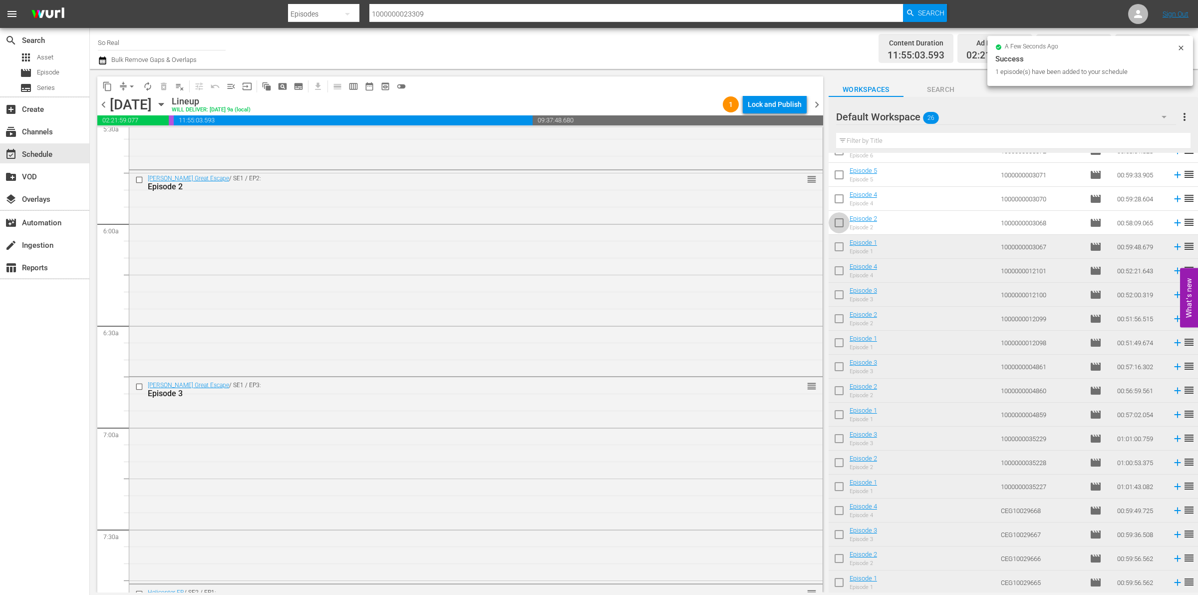
click at [834, 225] on input "checkbox" at bounding box center [839, 224] width 21 height 21
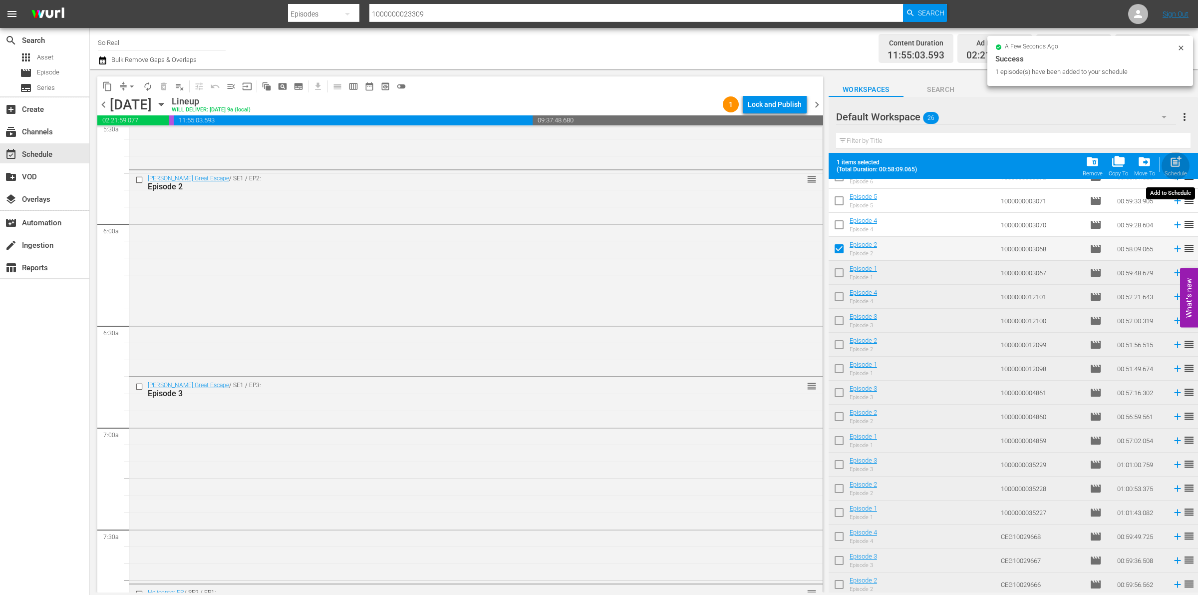
click at [1171, 163] on span "post_add" at bounding box center [1175, 161] width 13 height 13
checkbox input "false"
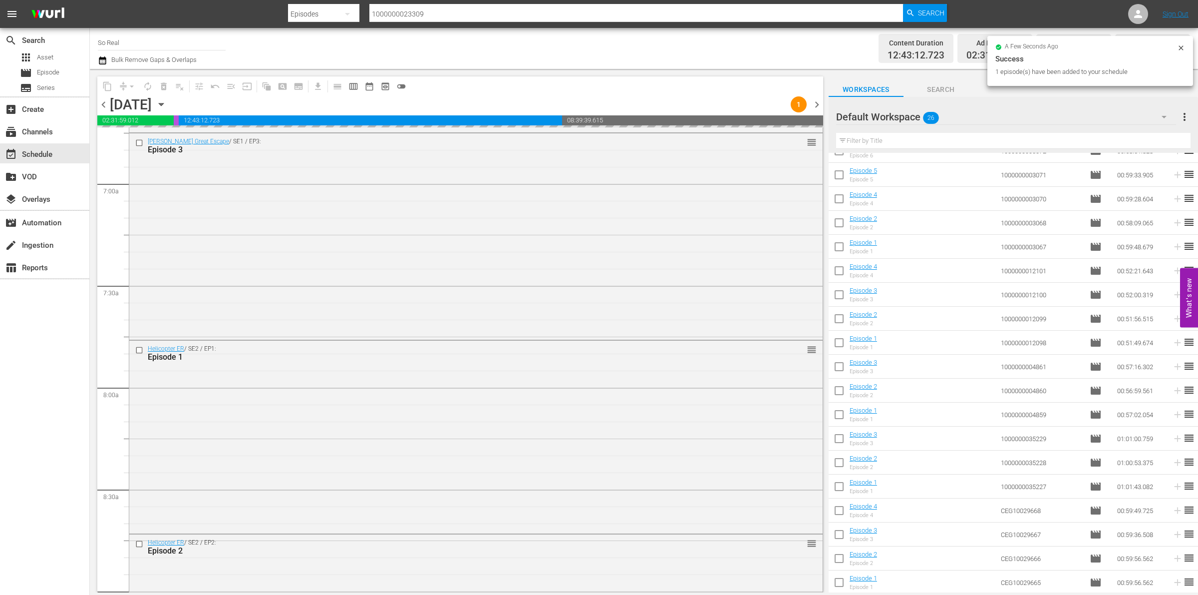
scroll to position [1388, 0]
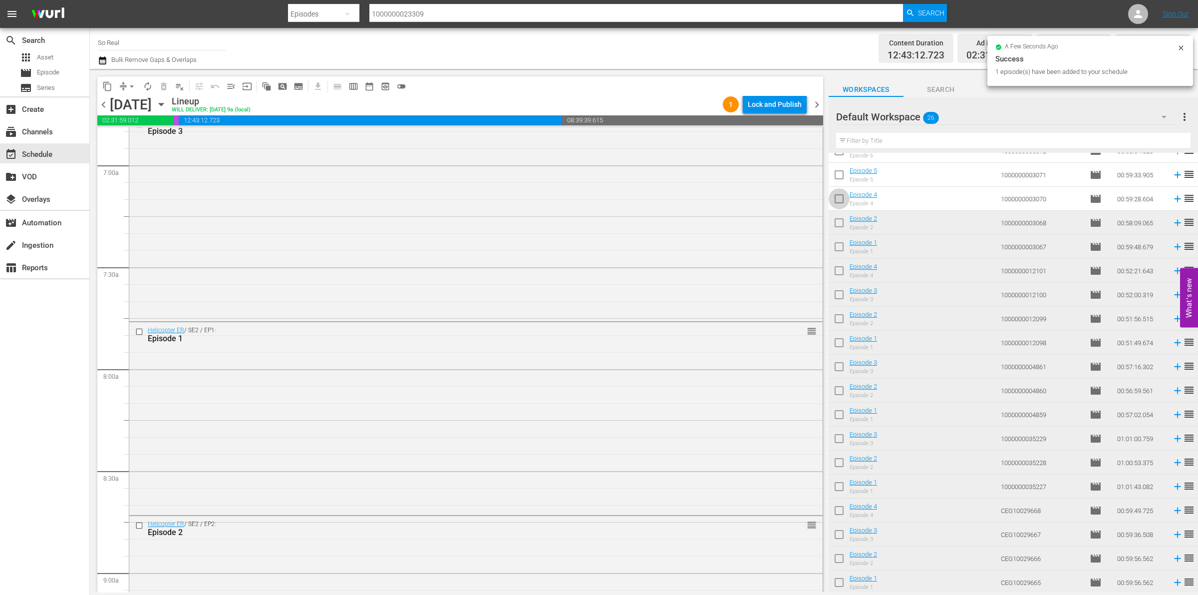
click at [842, 201] on input "checkbox" at bounding box center [839, 200] width 21 height 21
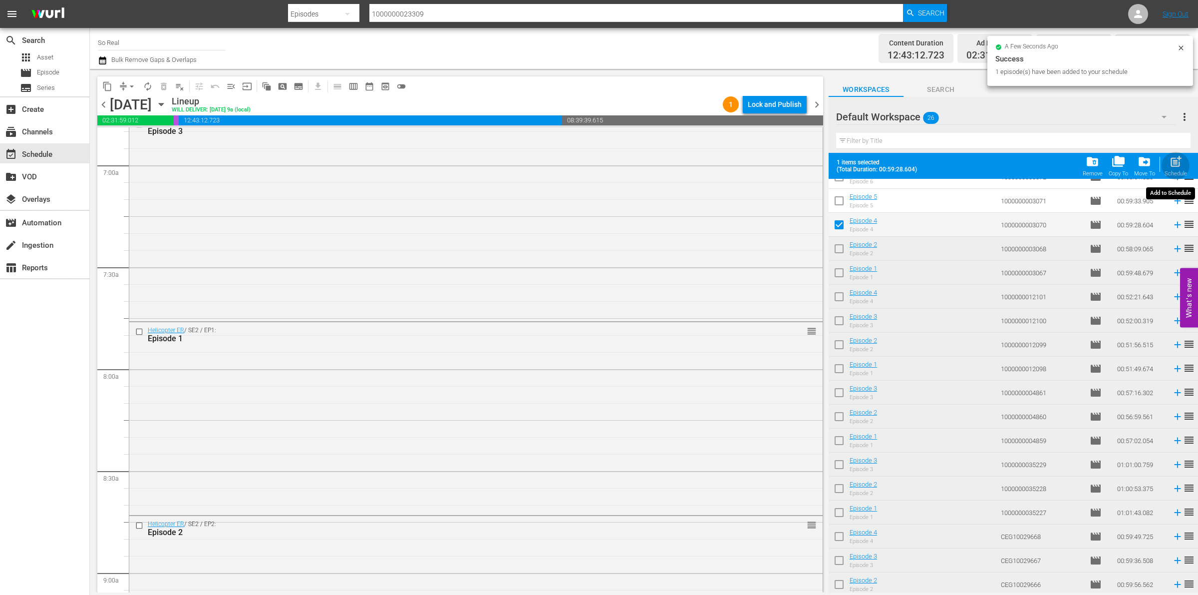
click at [1169, 171] on div "Schedule" at bounding box center [1176, 173] width 22 height 6
checkbox input "false"
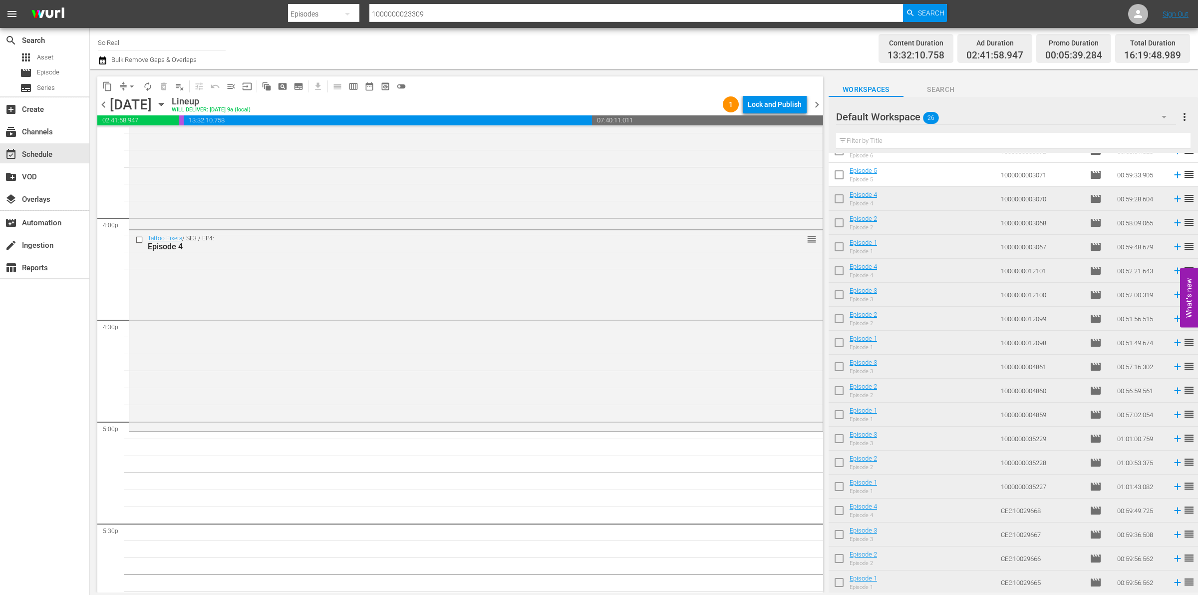
scroll to position [3168, 0]
click at [842, 177] on input "checkbox" at bounding box center [839, 176] width 21 height 21
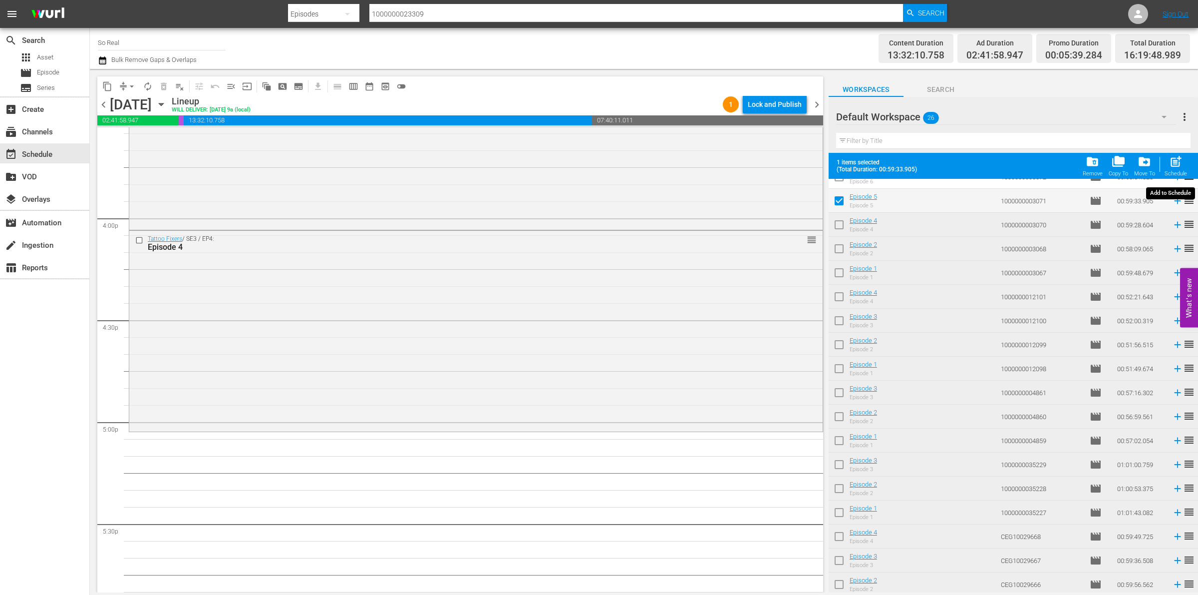
click at [1183, 160] on div "post_add Schedule" at bounding box center [1176, 166] width 22 height 22
checkbox input "false"
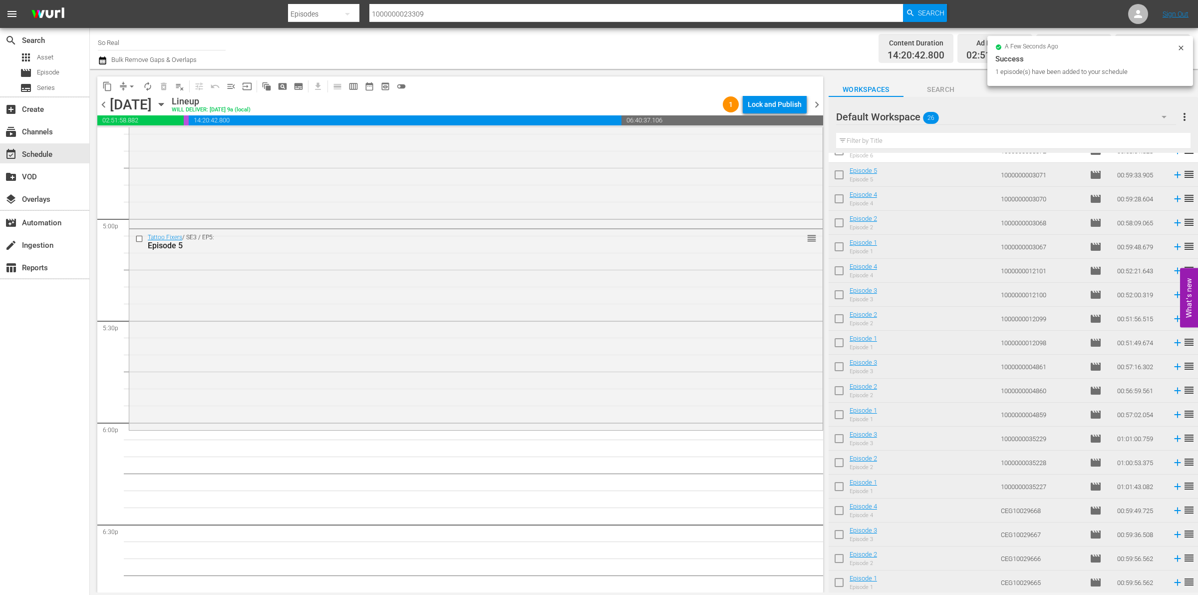
scroll to position [0, 0]
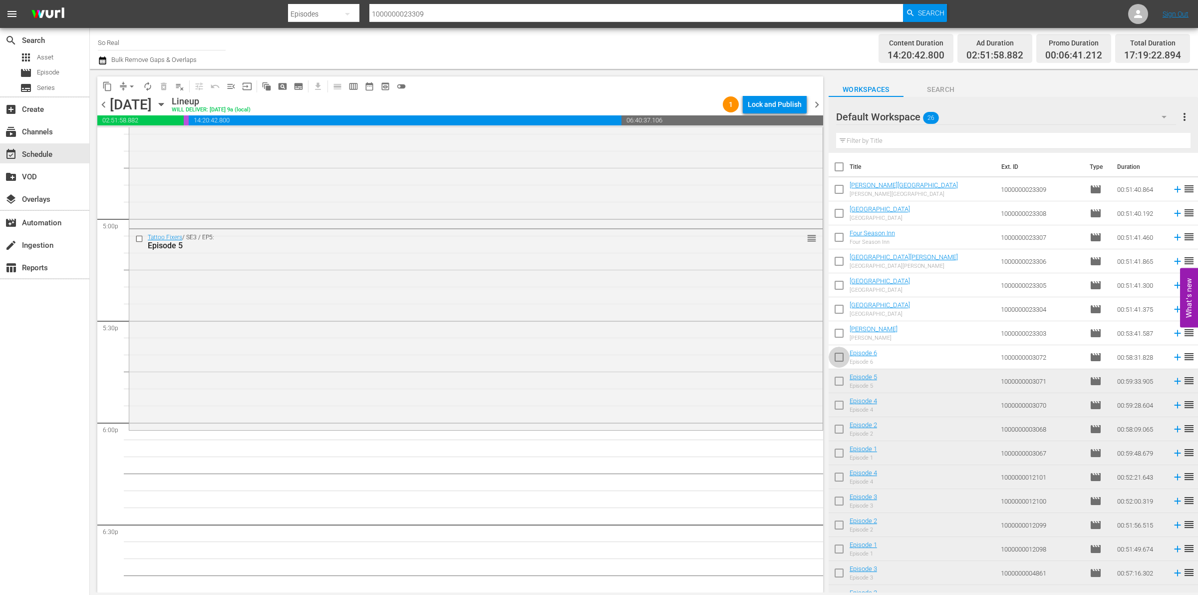
click at [831, 355] on input "checkbox" at bounding box center [839, 358] width 21 height 21
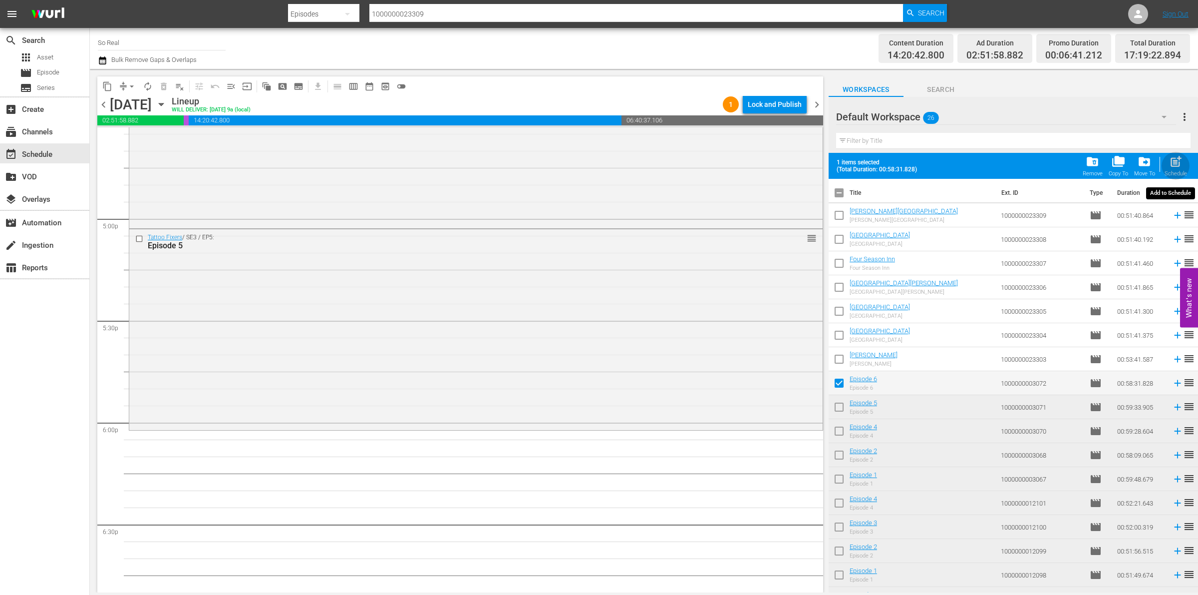
click at [1181, 158] on span "post_add" at bounding box center [1175, 161] width 13 height 13
checkbox input "false"
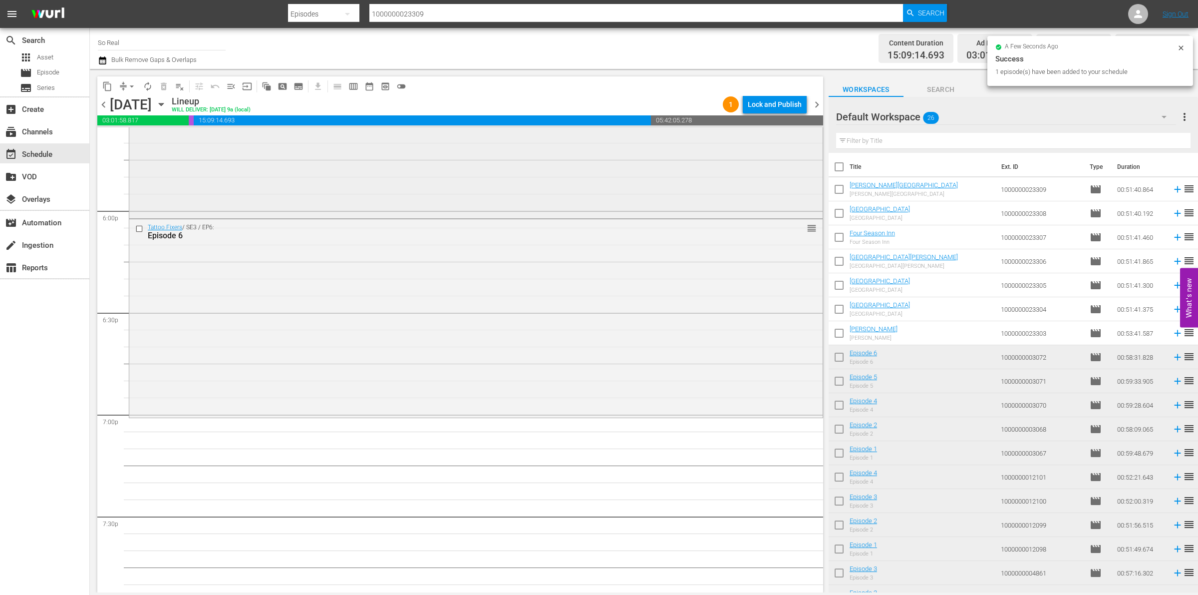
scroll to position [3583, 0]
click at [840, 335] on input "checkbox" at bounding box center [839, 334] width 21 height 21
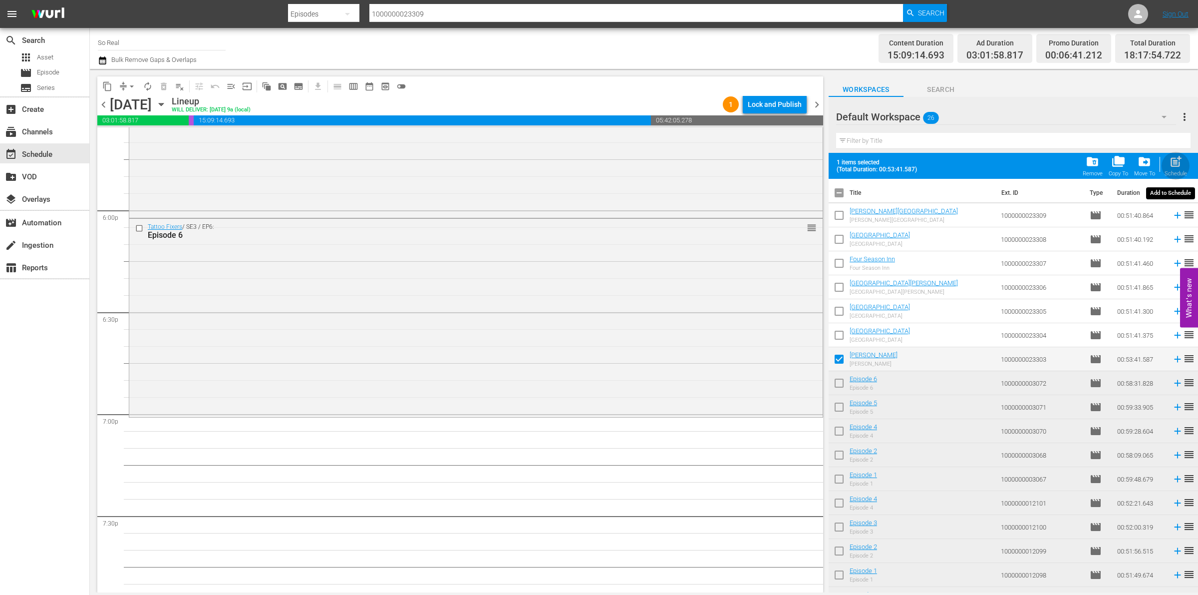
click at [1169, 164] on span "post_add" at bounding box center [1175, 161] width 13 height 13
checkbox input "false"
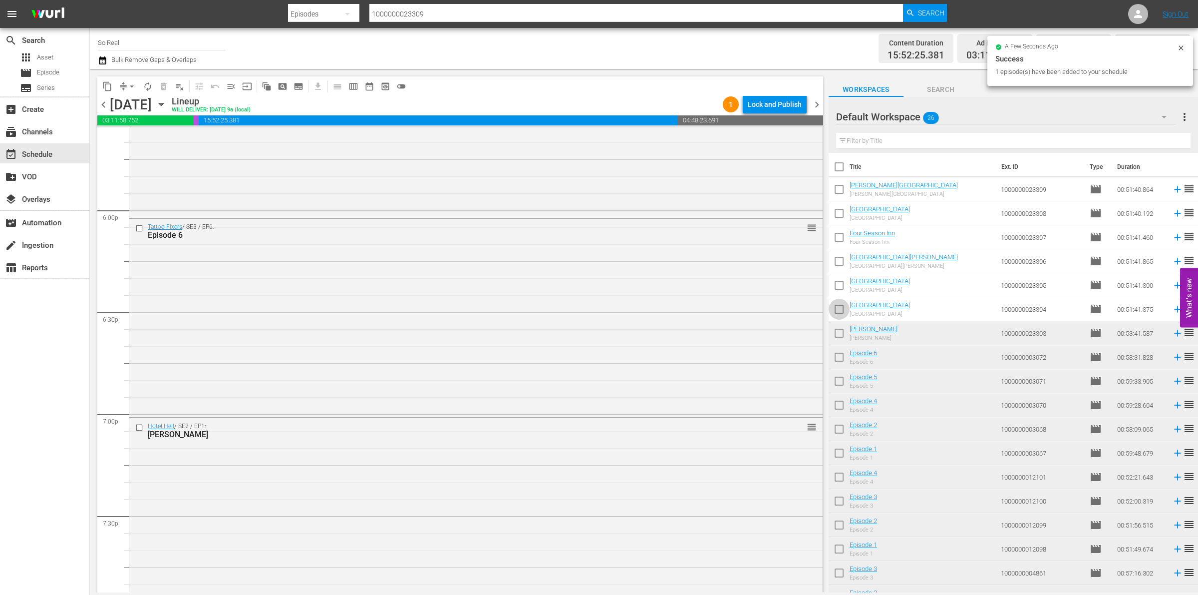
click at [841, 316] on input "checkbox" at bounding box center [839, 311] width 21 height 21
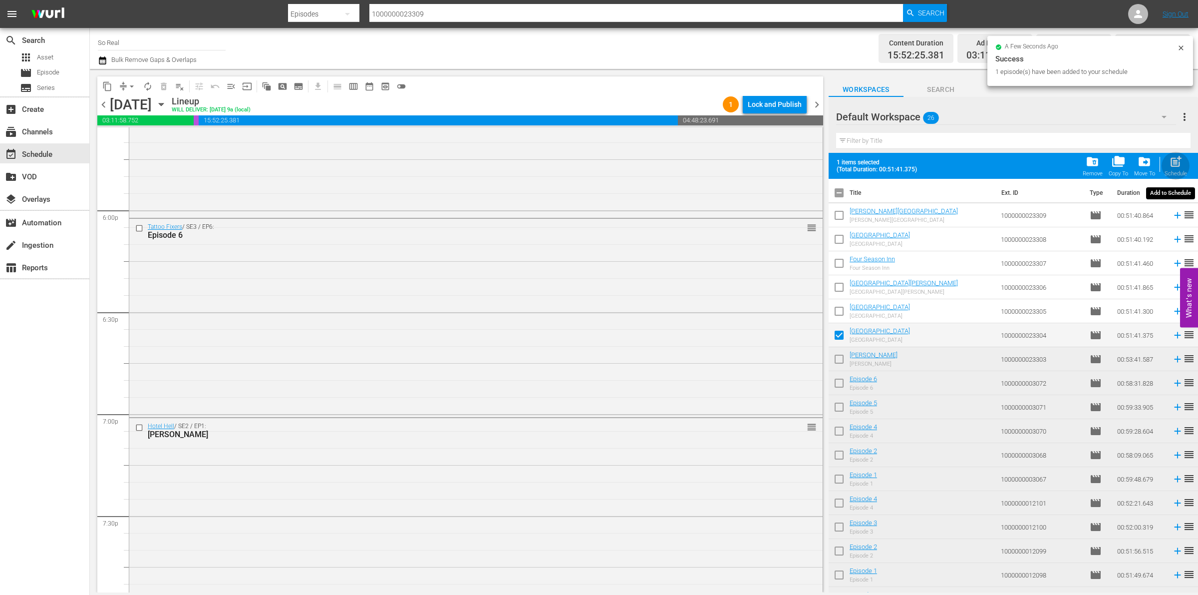
click at [1177, 157] on span "post_add" at bounding box center [1175, 161] width 13 height 13
checkbox input "false"
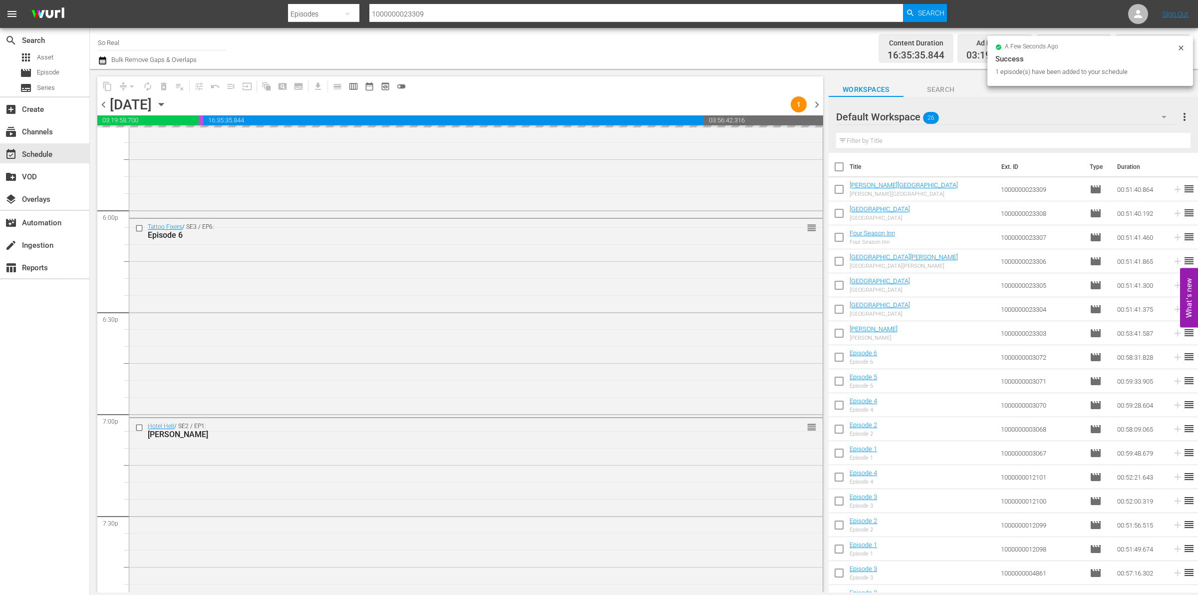
scroll to position [3848, 0]
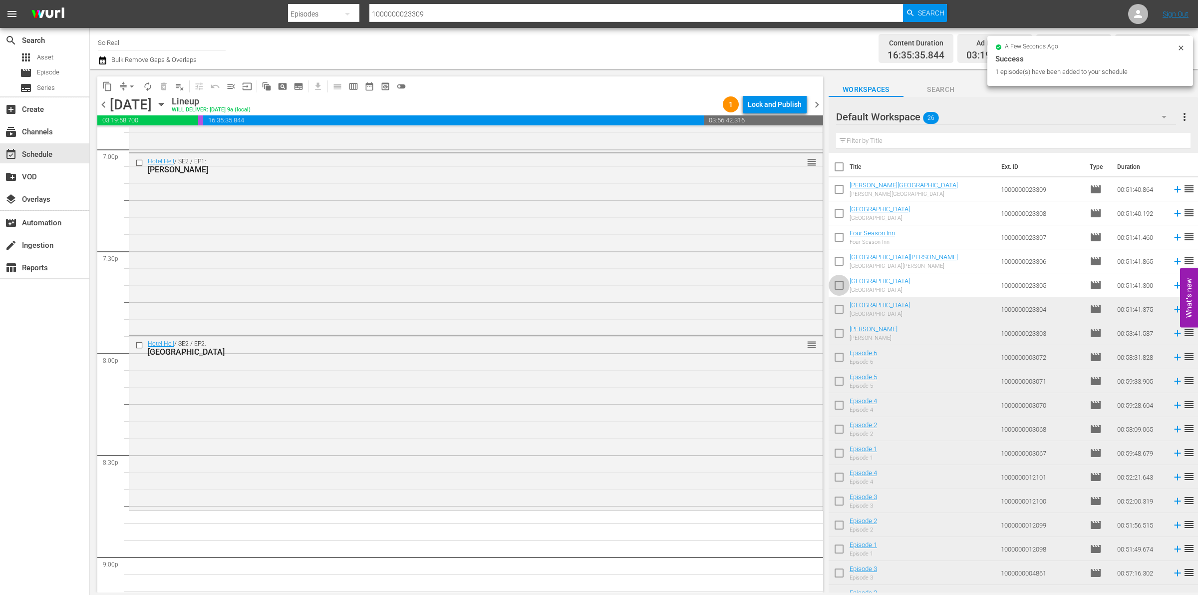
click at [839, 290] on input "checkbox" at bounding box center [839, 287] width 21 height 21
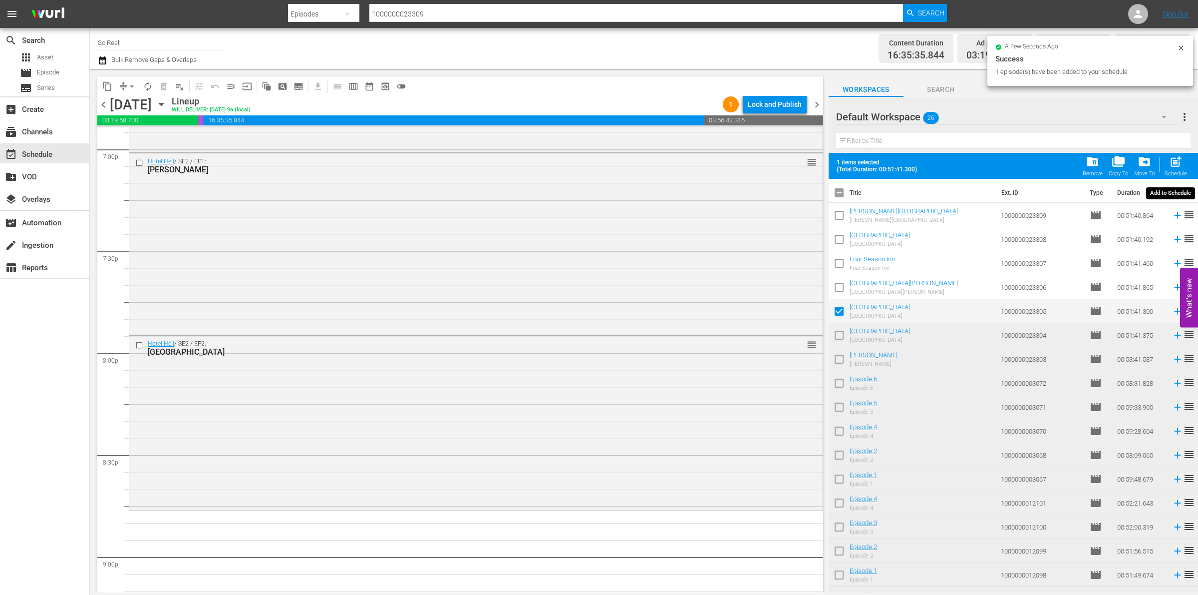
click at [1177, 176] on div "Schedule" at bounding box center [1176, 173] width 22 height 6
checkbox input "false"
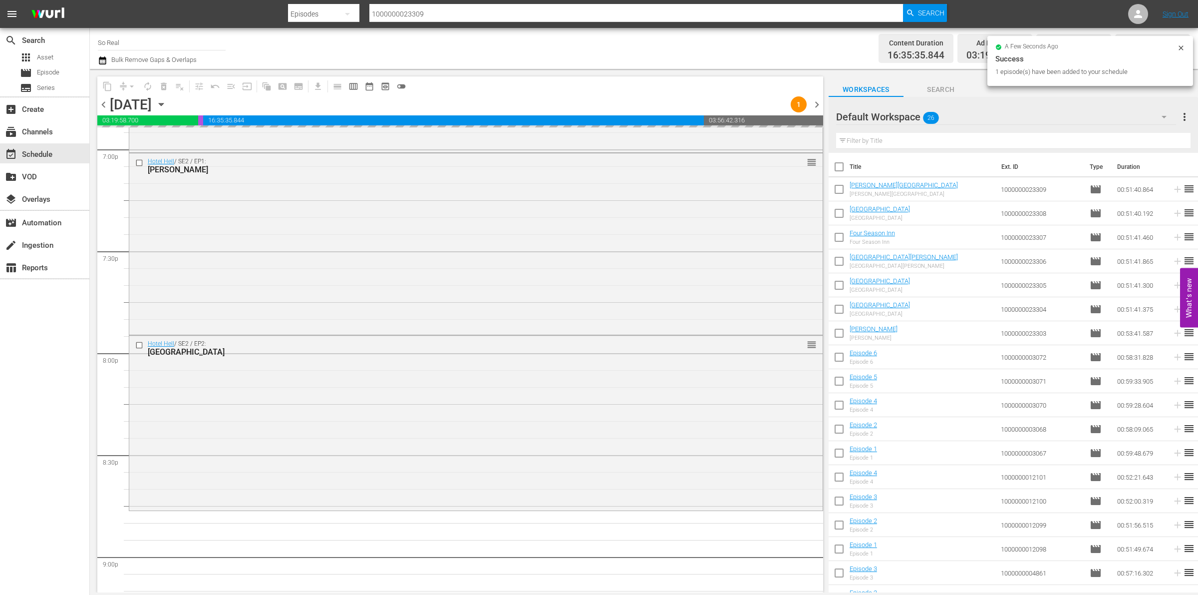
scroll to position [4046, 0]
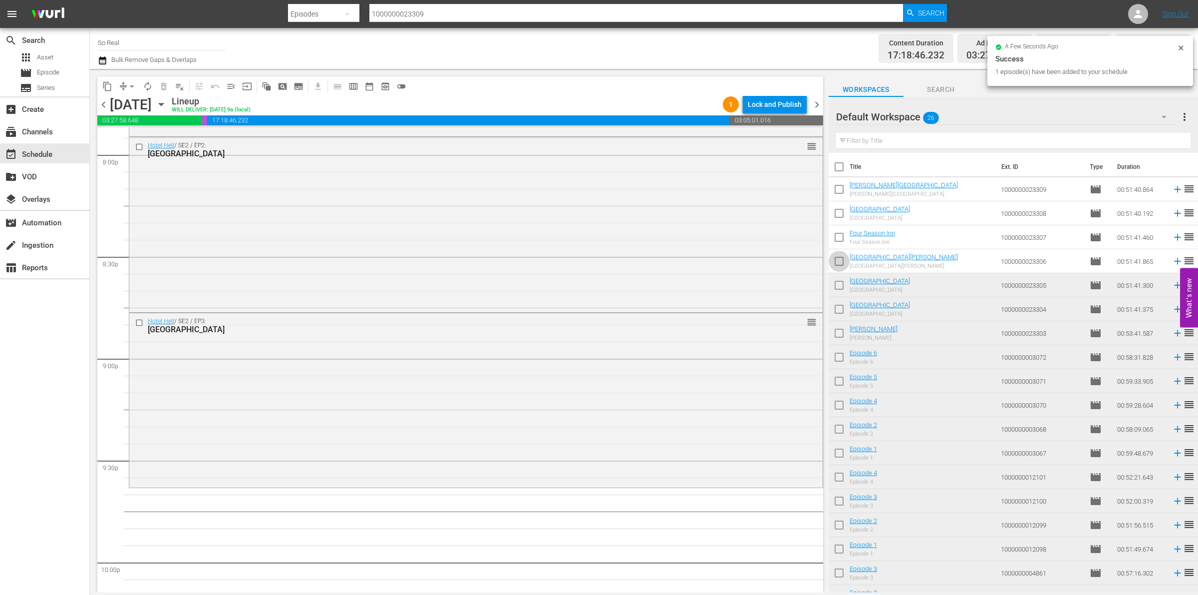
click at [841, 258] on input "checkbox" at bounding box center [839, 263] width 21 height 21
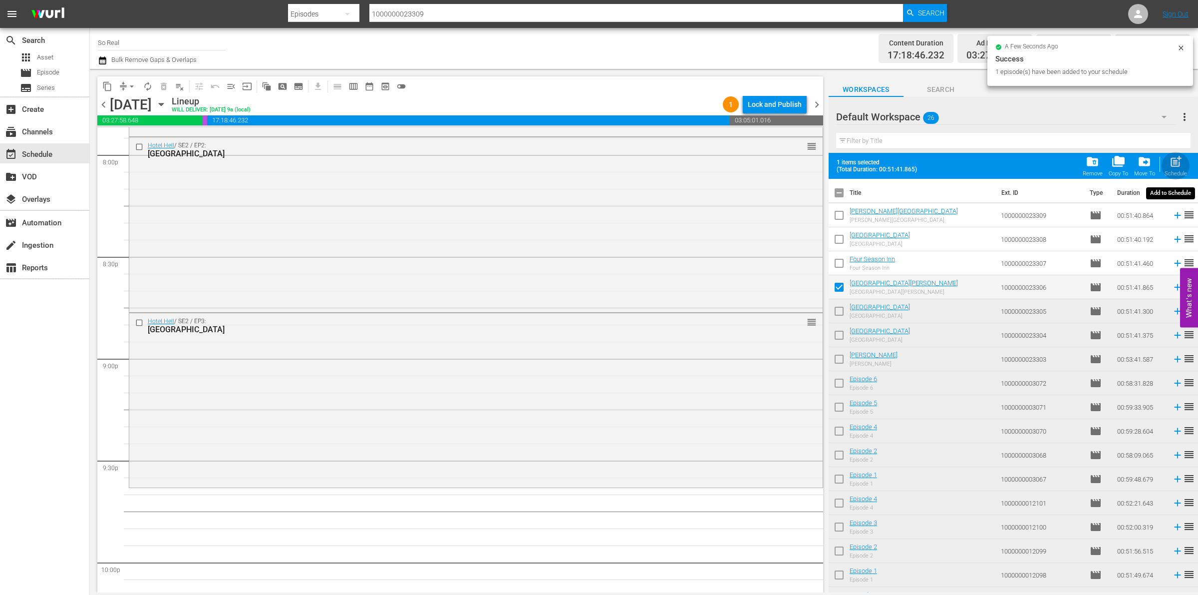
click at [1167, 170] on div "post_add Schedule" at bounding box center [1176, 166] width 22 height 22
checkbox input "false"
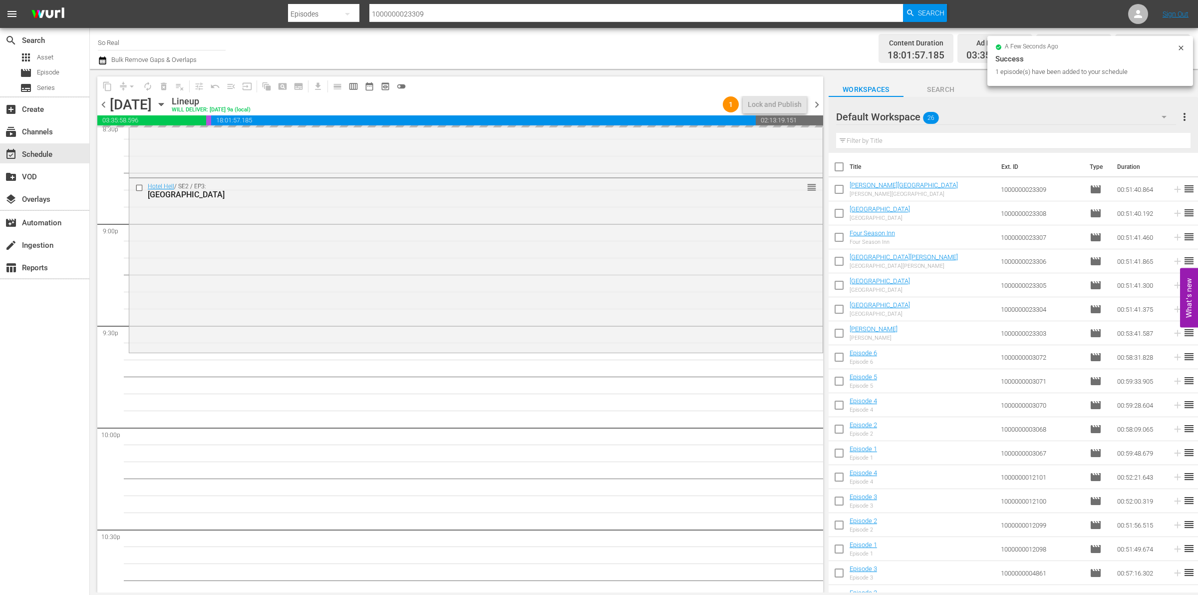
scroll to position [4181, 0]
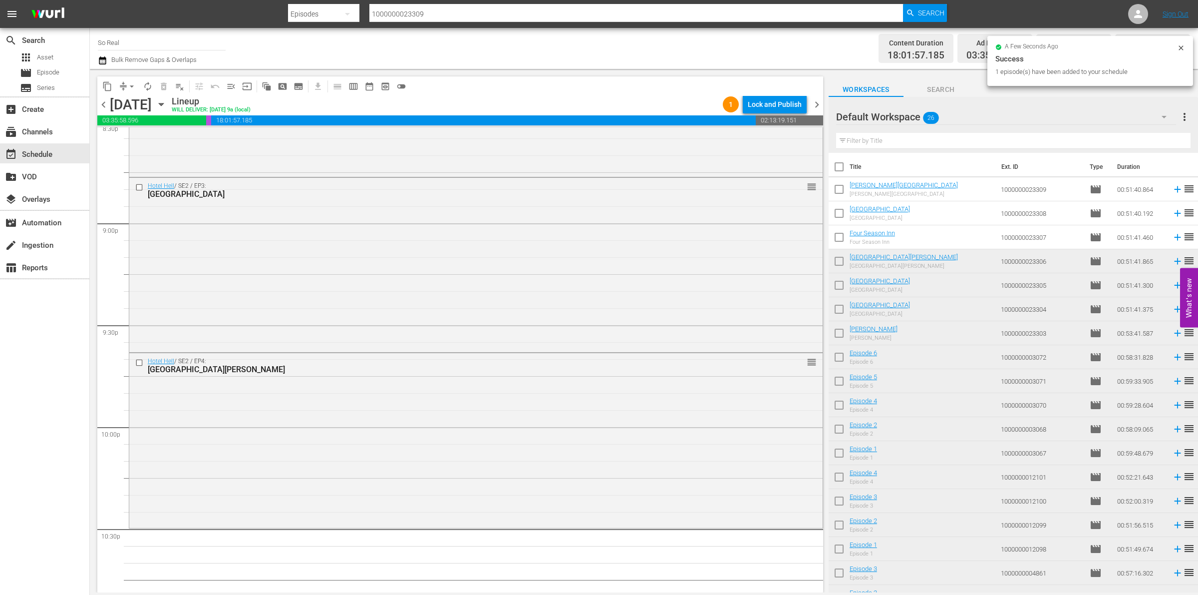
click at [842, 239] on input "checkbox" at bounding box center [839, 239] width 21 height 21
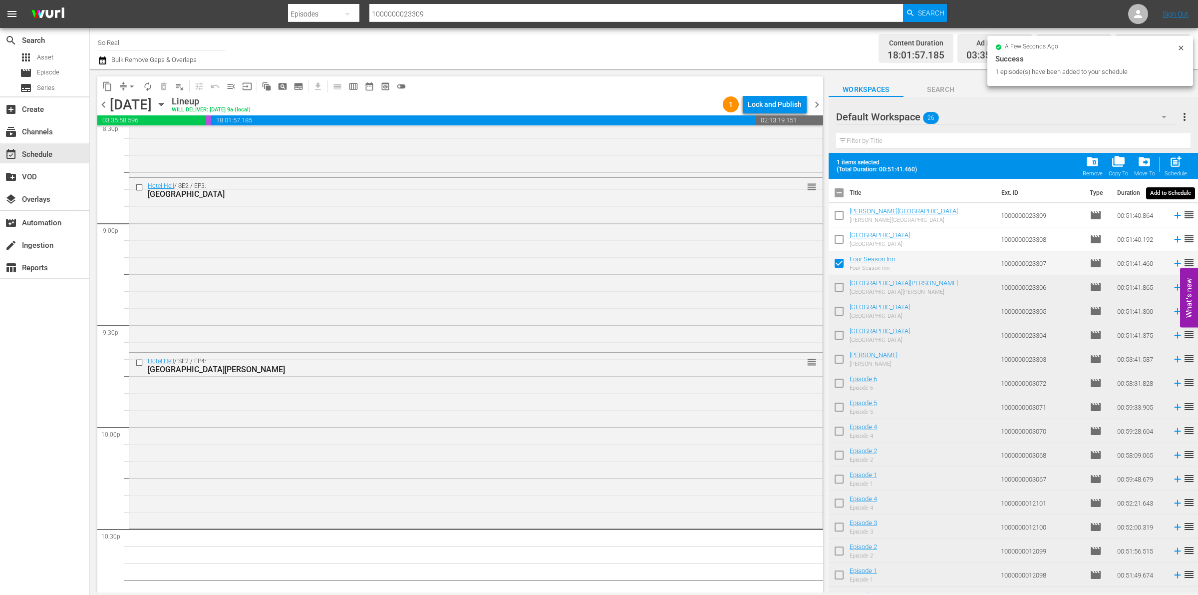
click at [1182, 169] on div "post_add Schedule" at bounding box center [1176, 166] width 22 height 22
checkbox input "false"
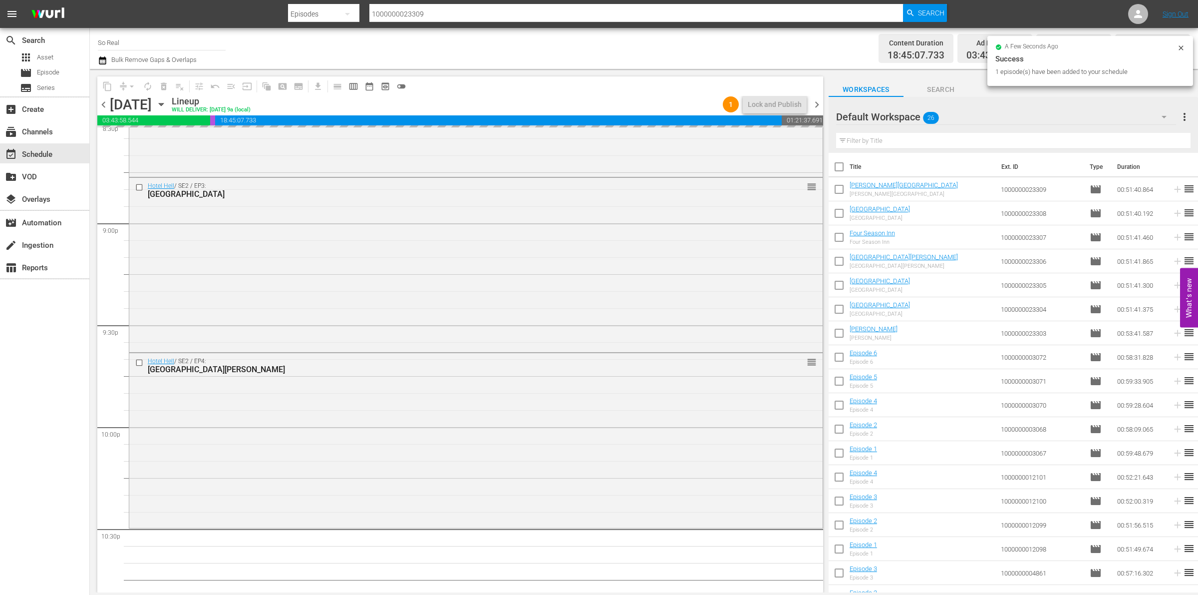
scroll to position [4349, 0]
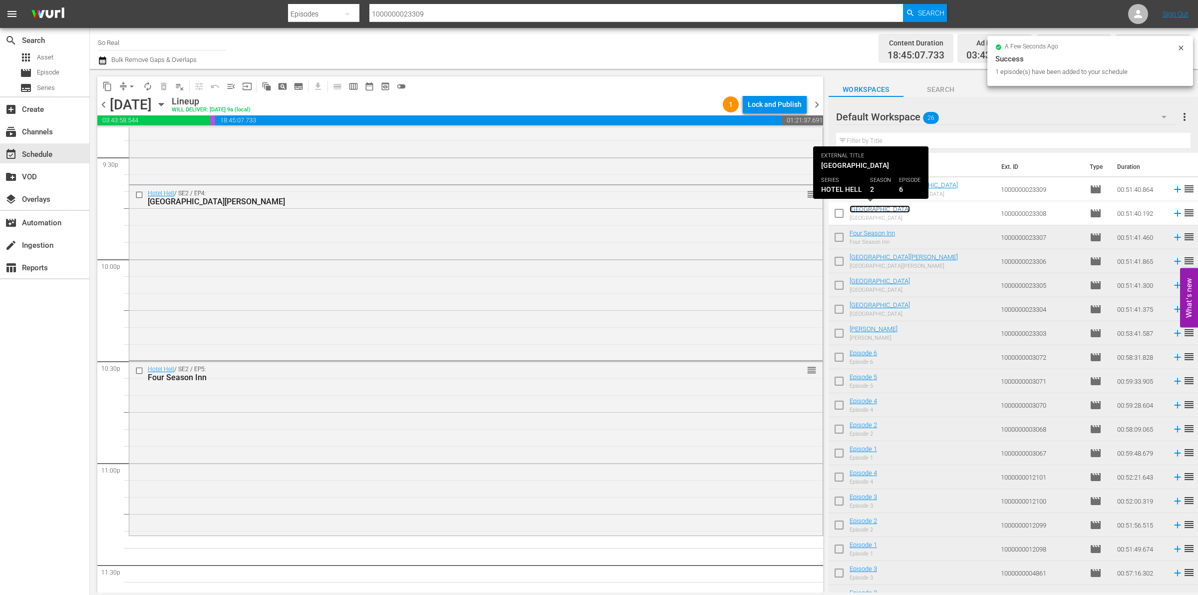
click at [850, 213] on link "[GEOGRAPHIC_DATA]" at bounding box center [880, 208] width 60 height 7
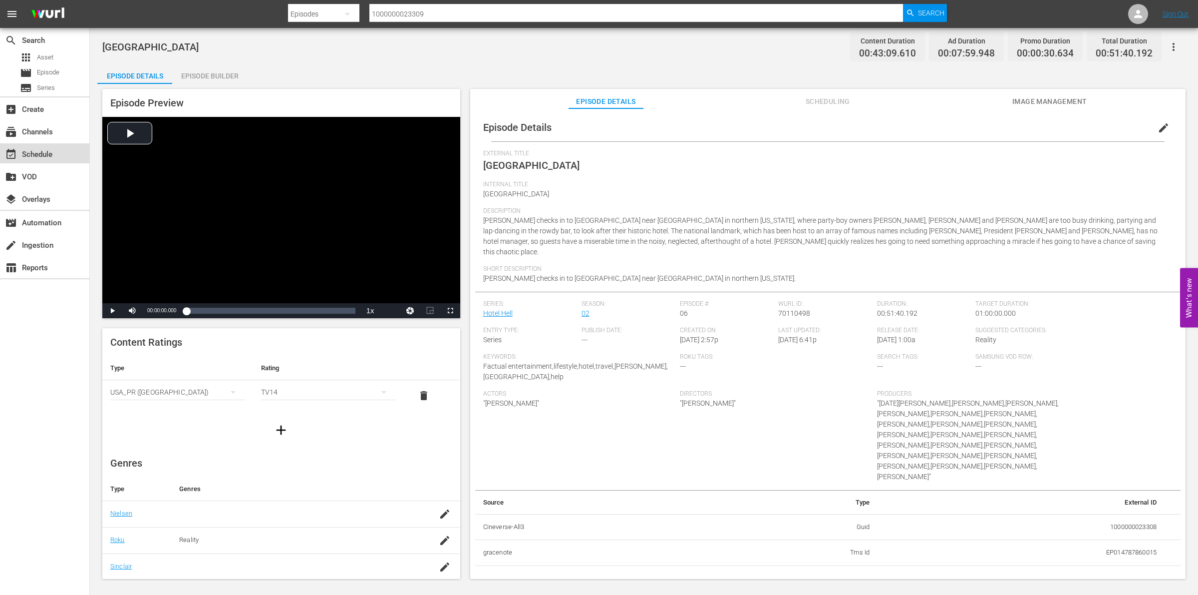
click at [19, 154] on div "event_available Schedule" at bounding box center [28, 152] width 56 height 9
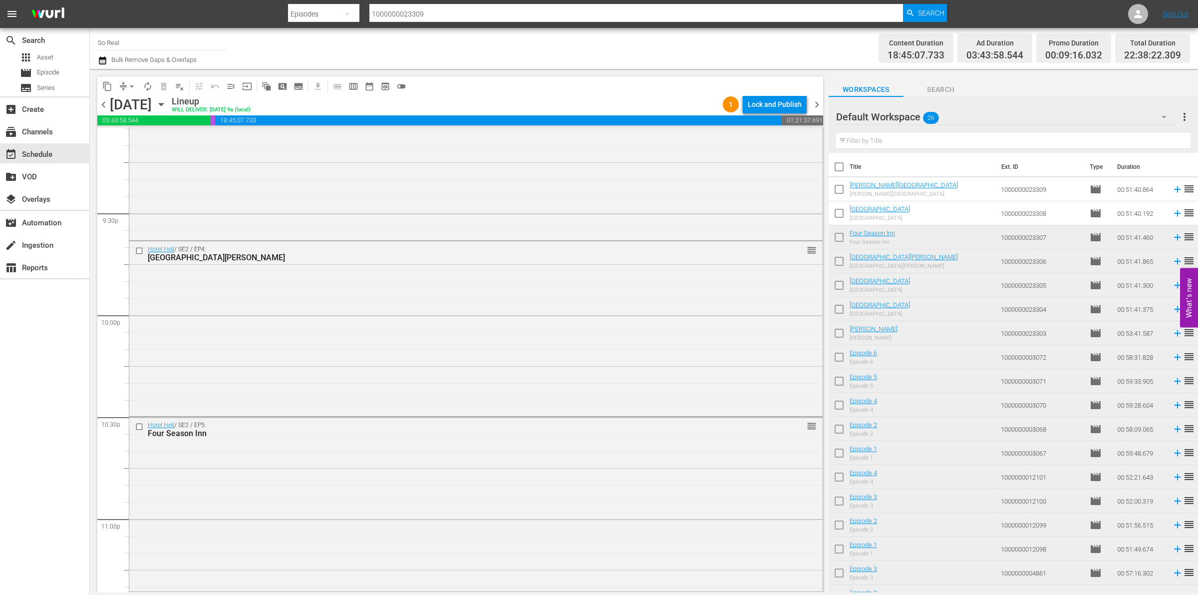
scroll to position [4423, 0]
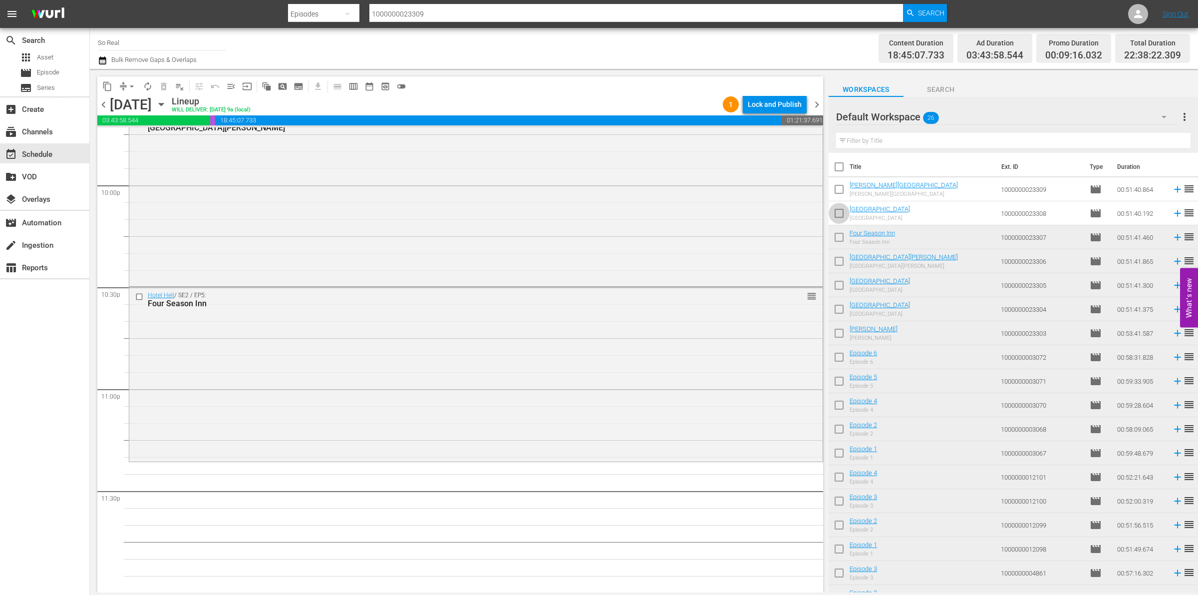
click at [836, 212] on input "checkbox" at bounding box center [839, 215] width 21 height 21
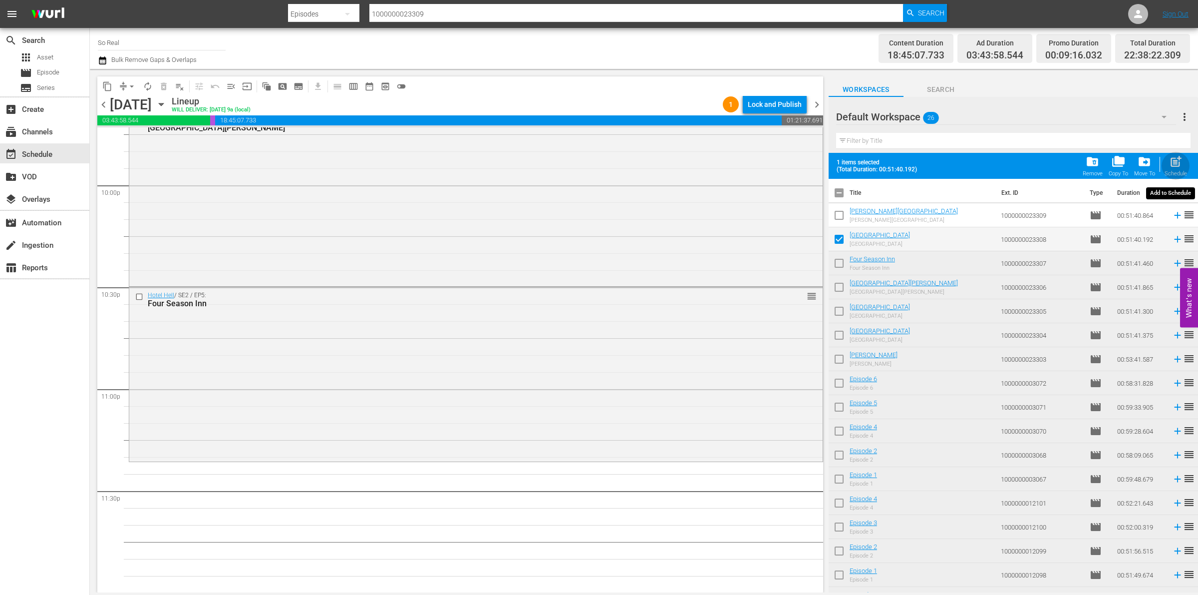
click at [1170, 165] on span "post_add" at bounding box center [1175, 161] width 13 height 13
checkbox input "false"
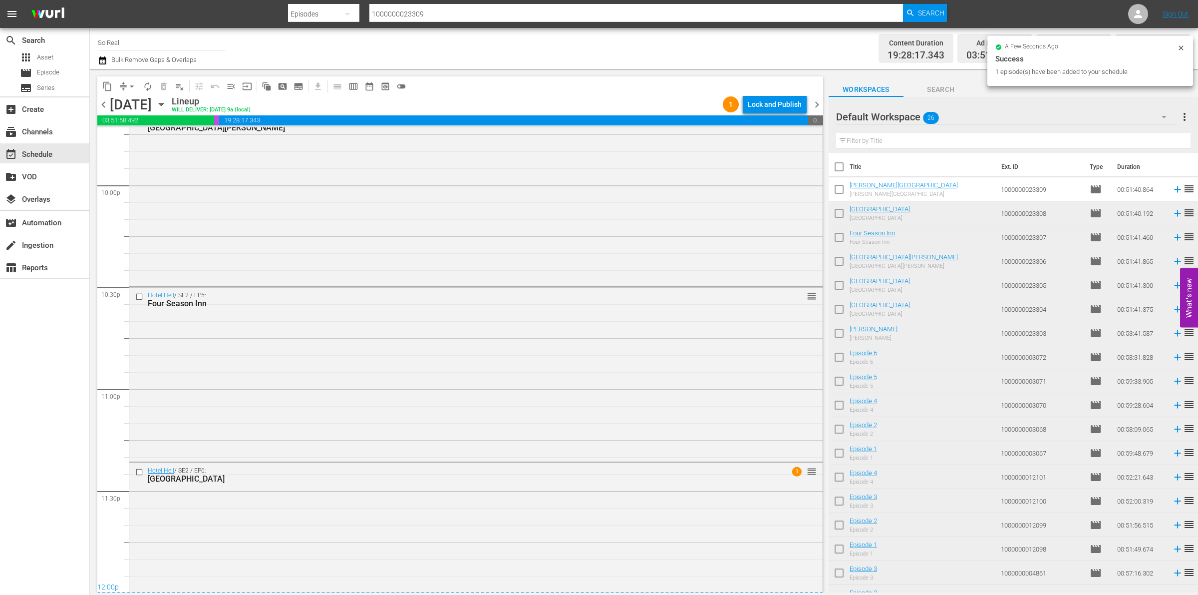
scroll to position [4468, 0]
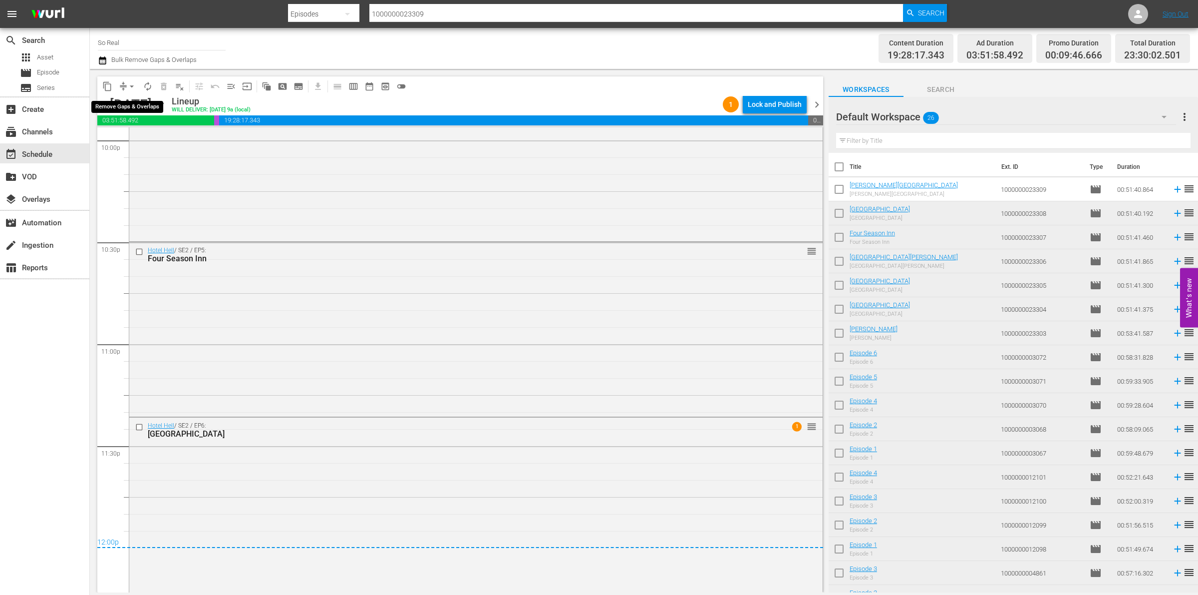
click at [130, 84] on span "arrow_drop_down" at bounding box center [132, 86] width 10 height 10
click at [130, 140] on li "Align to End of Previous Day" at bounding box center [132, 139] width 105 height 16
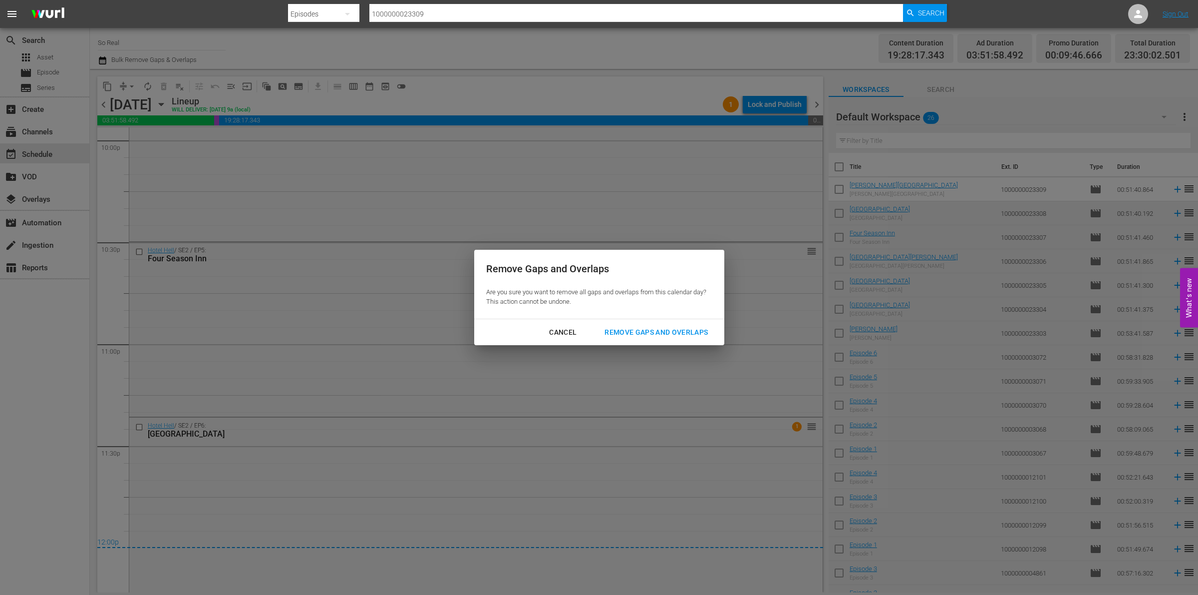
click at [650, 328] on div "Remove Gaps and Overlaps" at bounding box center [656, 332] width 119 height 12
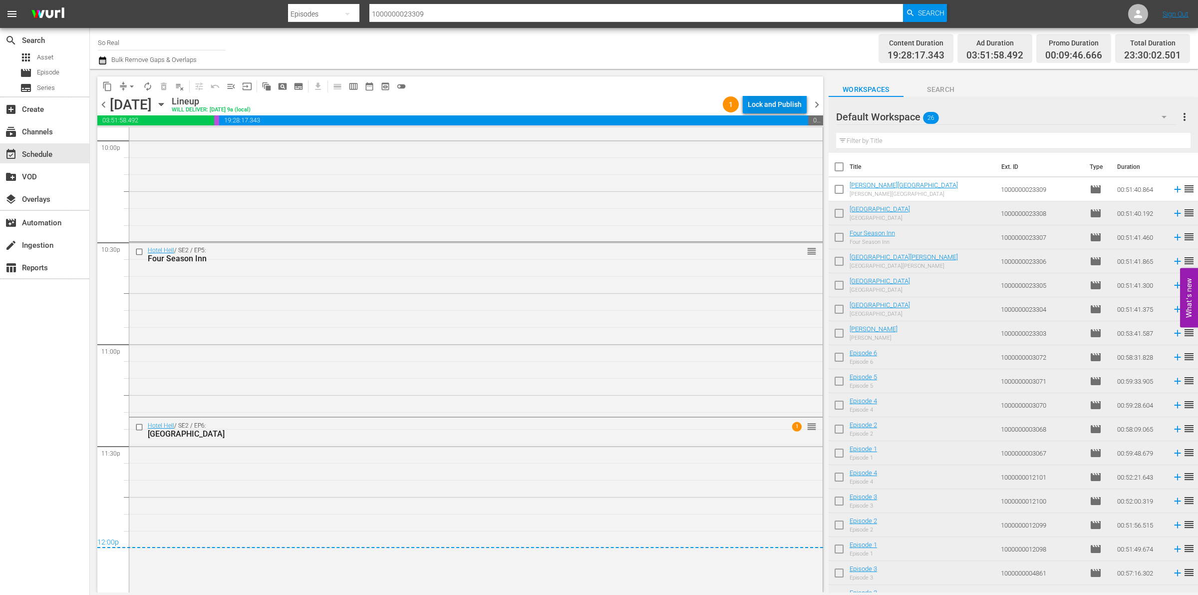
click at [787, 111] on div "Lock and Publish" at bounding box center [775, 104] width 54 height 18
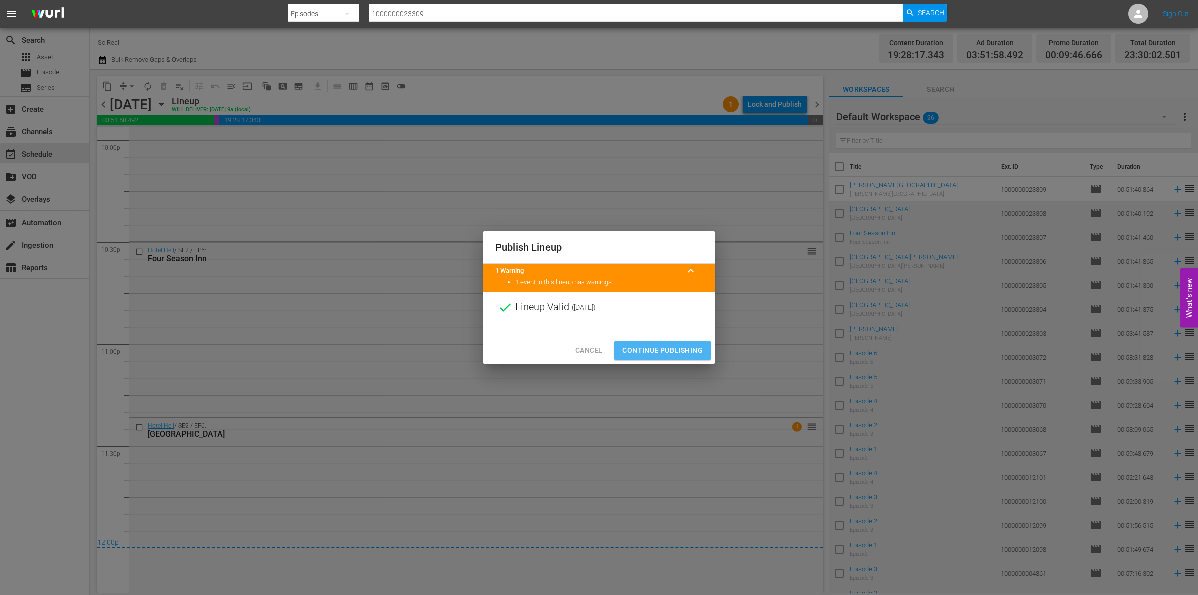
click at [677, 342] on button "Continue Publishing" at bounding box center [663, 350] width 96 height 18
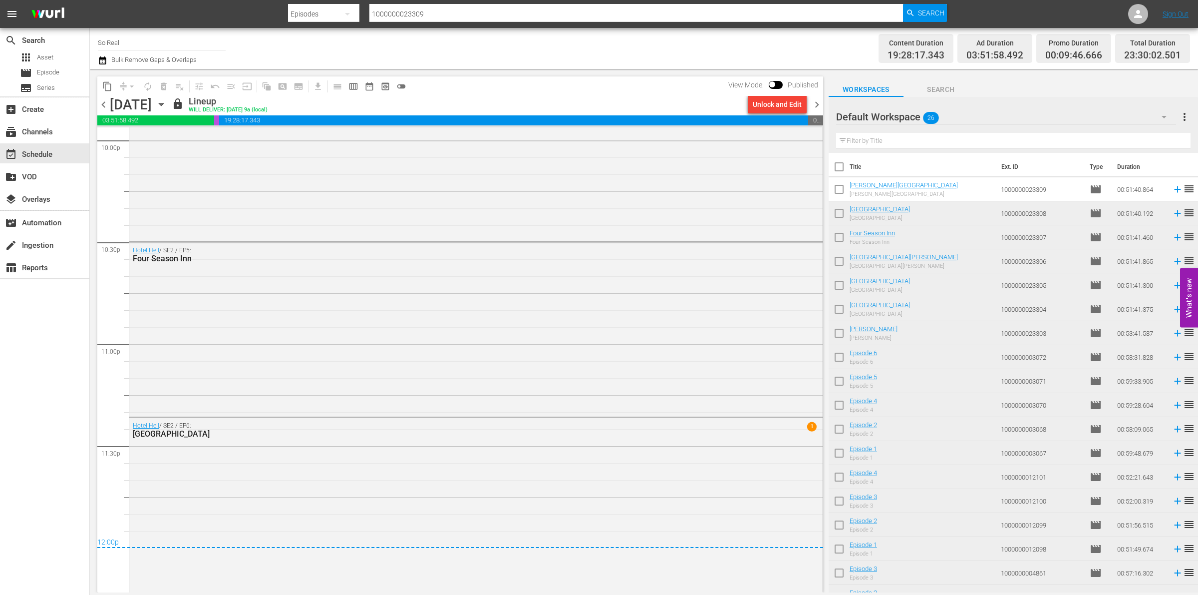
click at [813, 107] on span "chevron_right" at bounding box center [817, 104] width 12 height 12
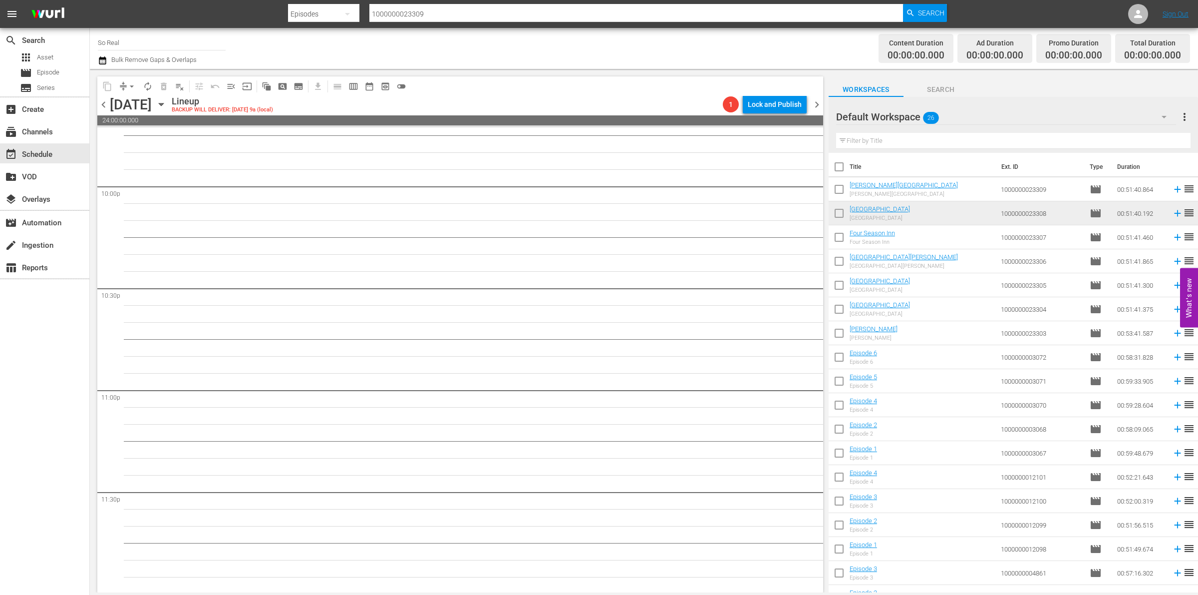
scroll to position [4423, 0]
click at [840, 186] on input "checkbox" at bounding box center [839, 191] width 21 height 21
checkbox input "true"
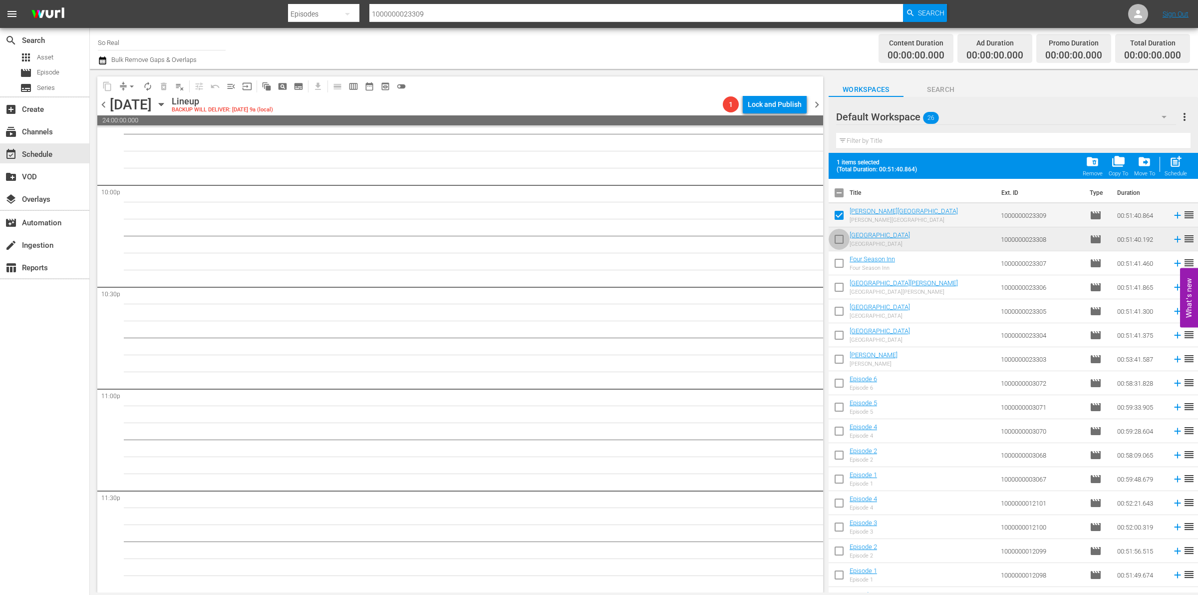
click at [840, 246] on input "checkbox" at bounding box center [839, 241] width 21 height 21
checkbox input "true"
click at [840, 265] on input "checkbox" at bounding box center [839, 265] width 21 height 21
checkbox input "true"
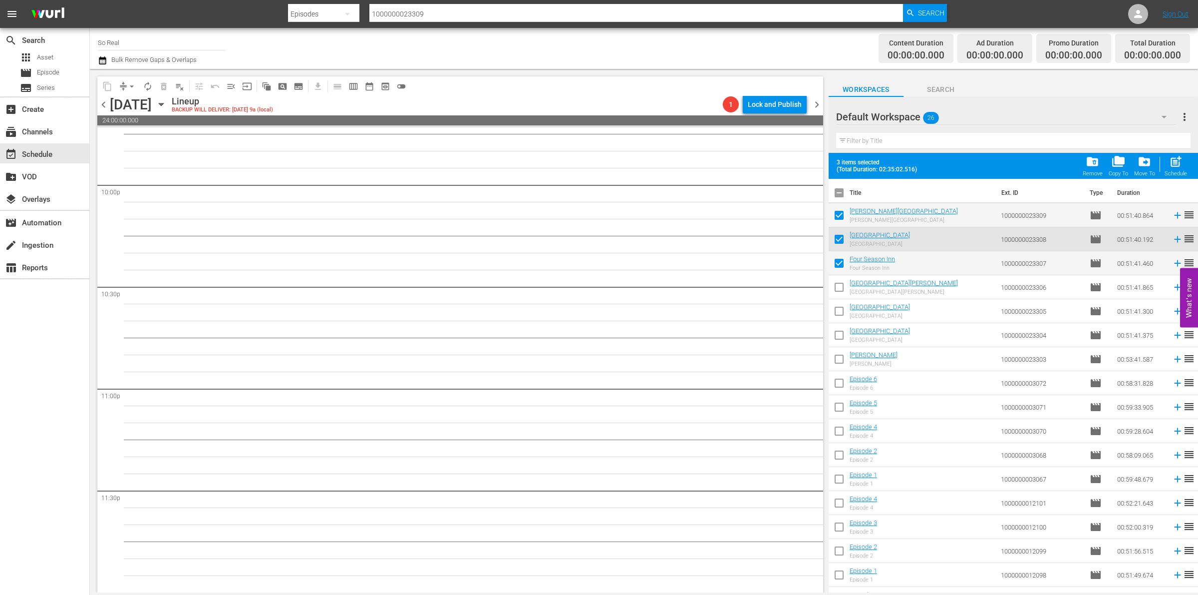
click at [839, 285] on input "checkbox" at bounding box center [839, 289] width 21 height 21
checkbox input "true"
click at [839, 322] on input "checkbox" at bounding box center [839, 313] width 21 height 21
checkbox input "true"
click at [838, 338] on input "checkbox" at bounding box center [839, 336] width 21 height 21
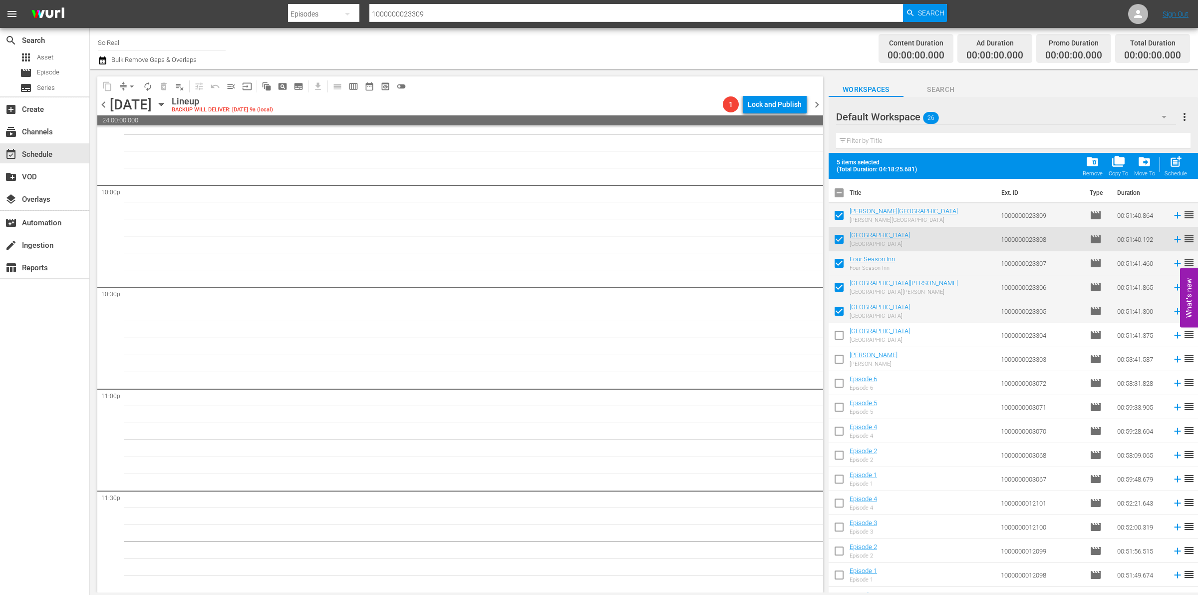
checkbox input "true"
click at [840, 355] on input "checkbox" at bounding box center [839, 360] width 21 height 21
checkbox input "true"
click at [838, 398] on span at bounding box center [839, 406] width 21 height 21
click at [839, 418] on input "checkbox" at bounding box center [839, 408] width 21 height 21
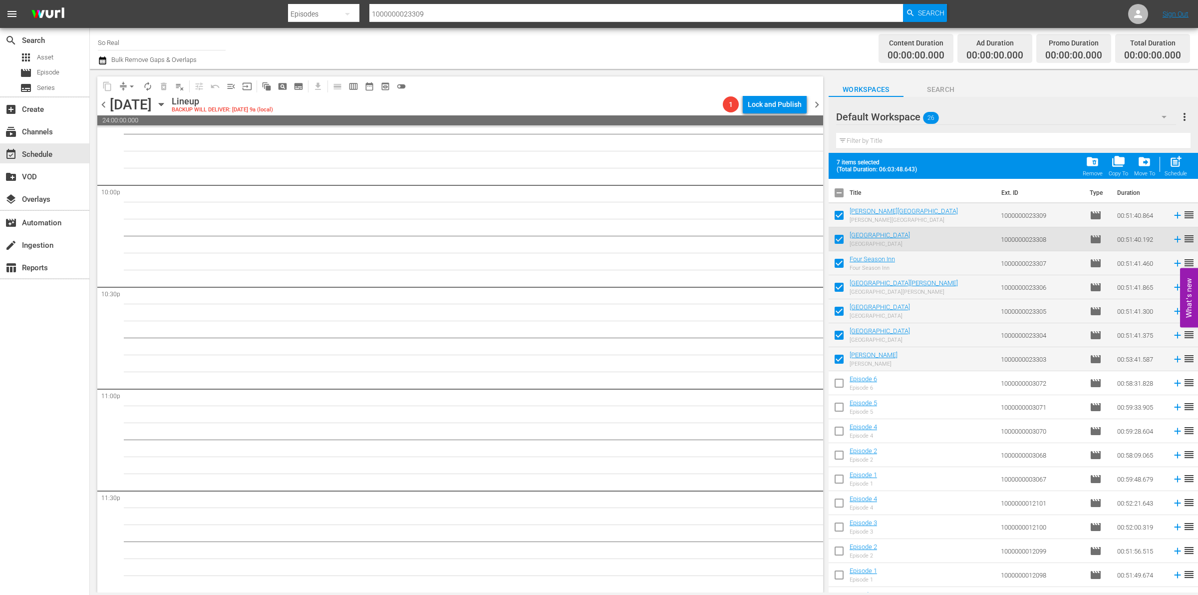
checkbox input "true"
click at [840, 387] on input "checkbox" at bounding box center [839, 384] width 21 height 21
checkbox input "true"
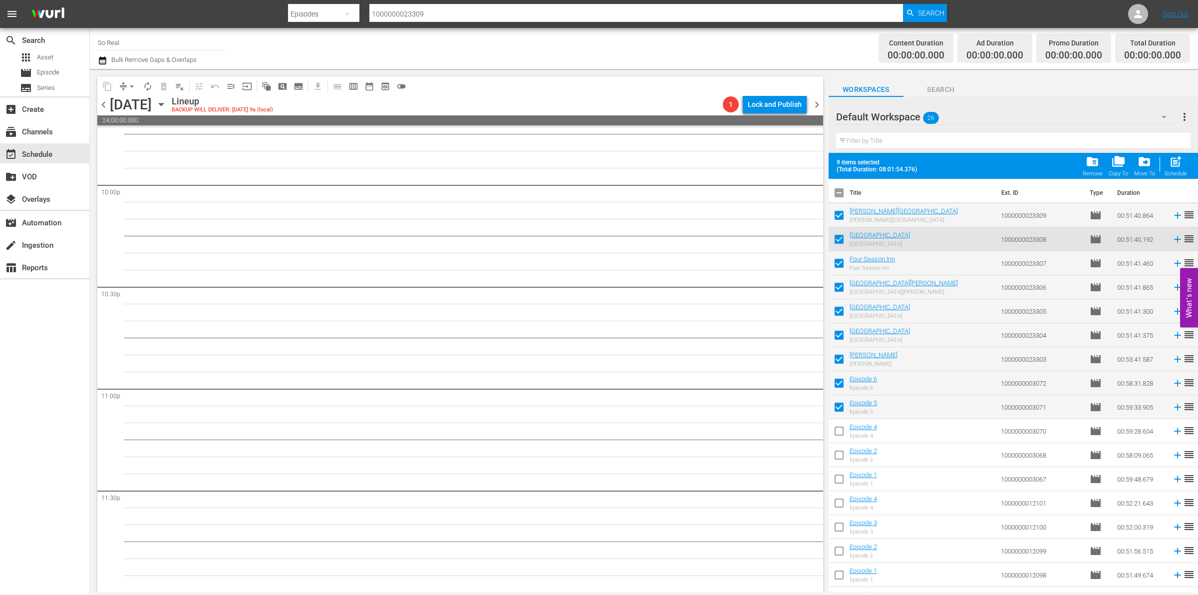
click at [842, 423] on input "checkbox" at bounding box center [839, 432] width 21 height 21
checkbox input "true"
click at [838, 457] on input "checkbox" at bounding box center [839, 456] width 21 height 21
checkbox input "true"
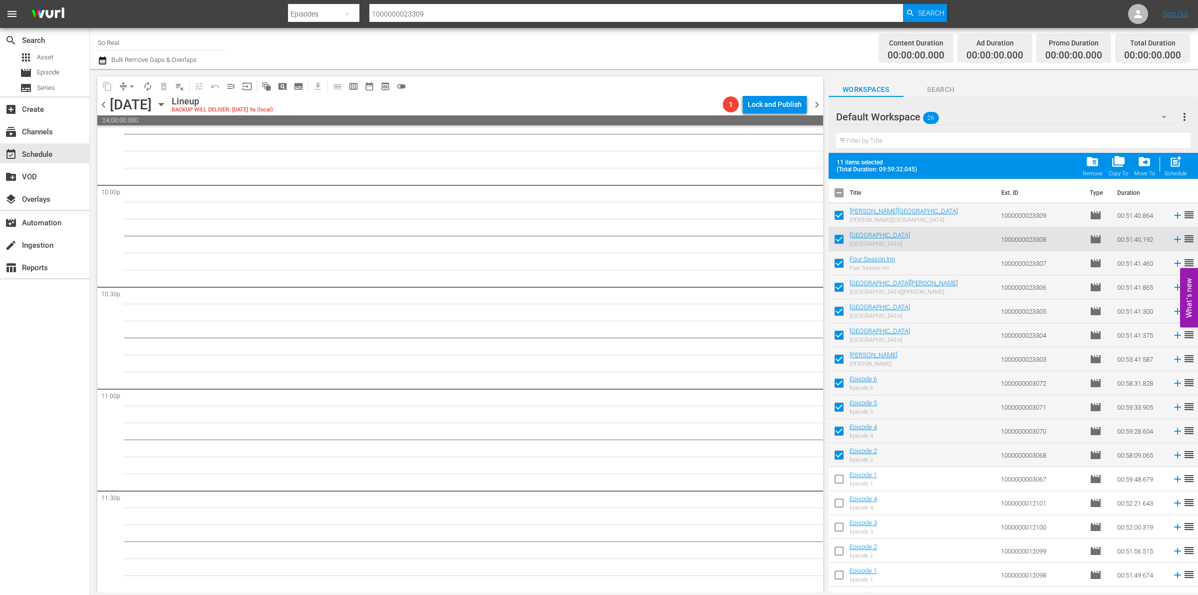
click at [842, 483] on input "checkbox" at bounding box center [839, 480] width 21 height 21
checkbox input "true"
click at [842, 505] on input "checkbox" at bounding box center [839, 504] width 21 height 21
checkbox input "true"
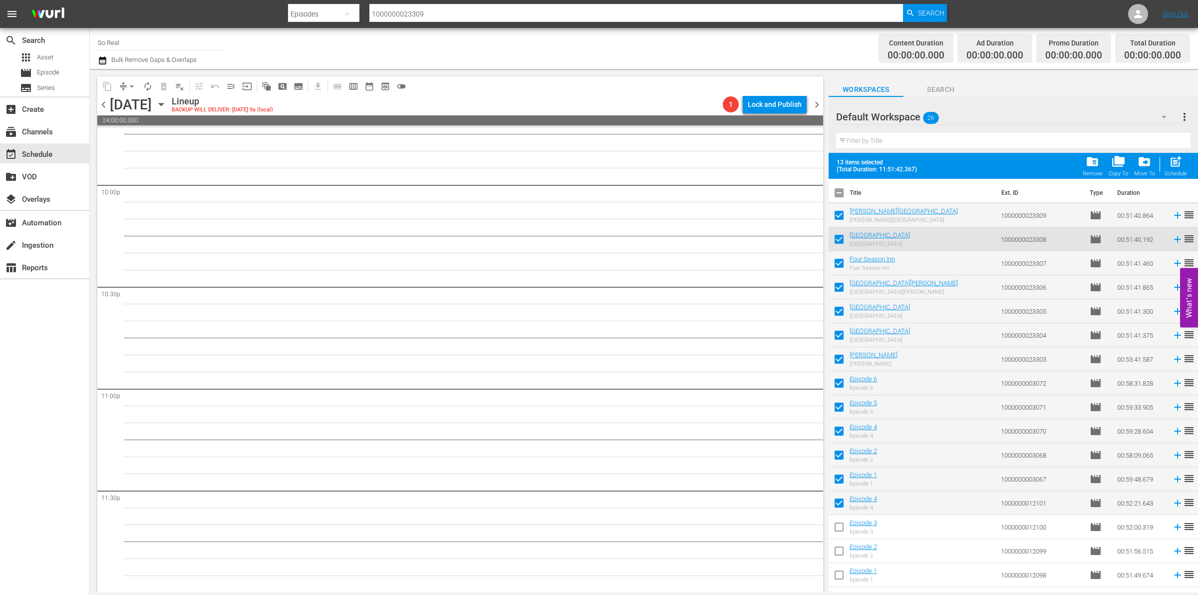
click at [839, 531] on input "checkbox" at bounding box center [839, 528] width 21 height 21
checkbox input "true"
click at [838, 556] on input "checkbox" at bounding box center [839, 552] width 21 height 21
checkbox input "true"
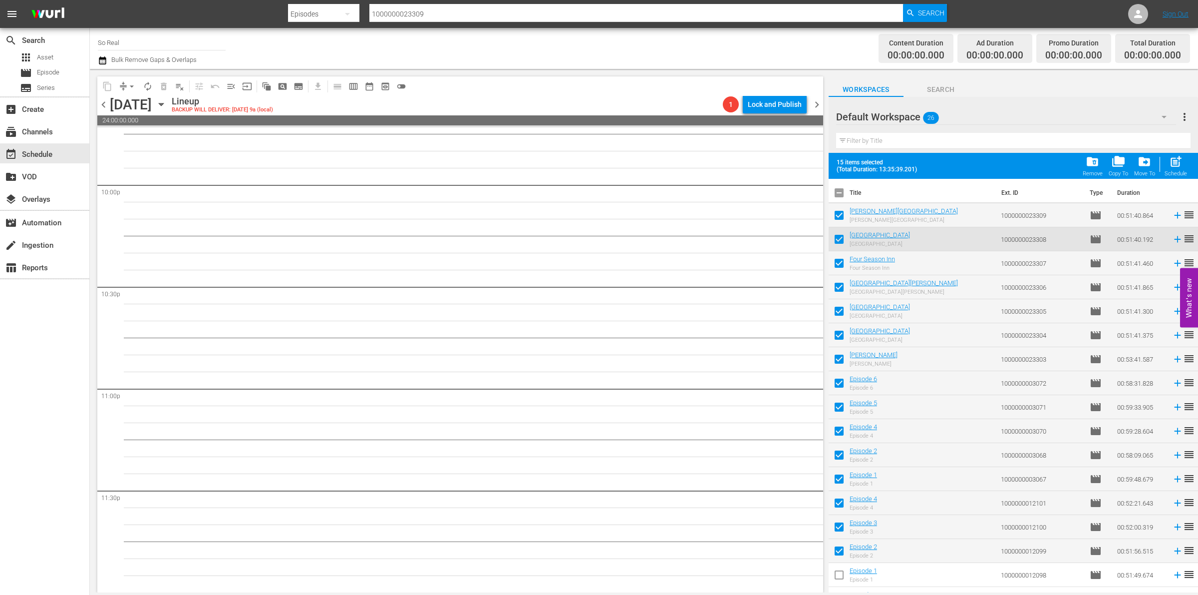
scroll to position [232, 0]
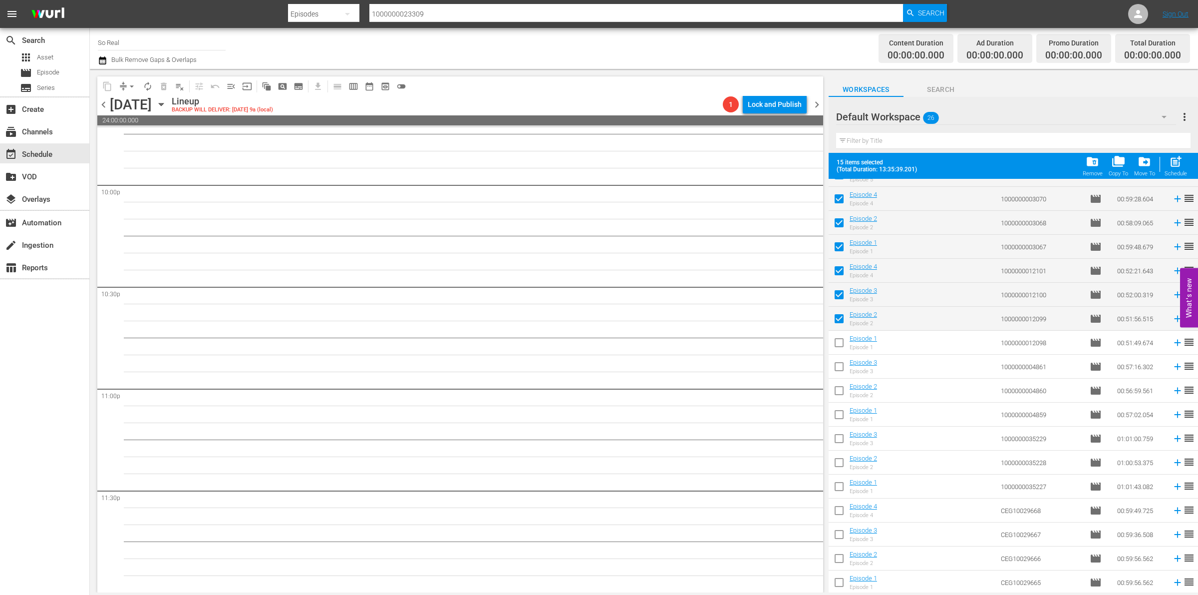
click at [847, 350] on input "checkbox" at bounding box center [839, 344] width 21 height 21
checkbox input "true"
click at [839, 371] on input "checkbox" at bounding box center [839, 368] width 21 height 21
checkbox input "true"
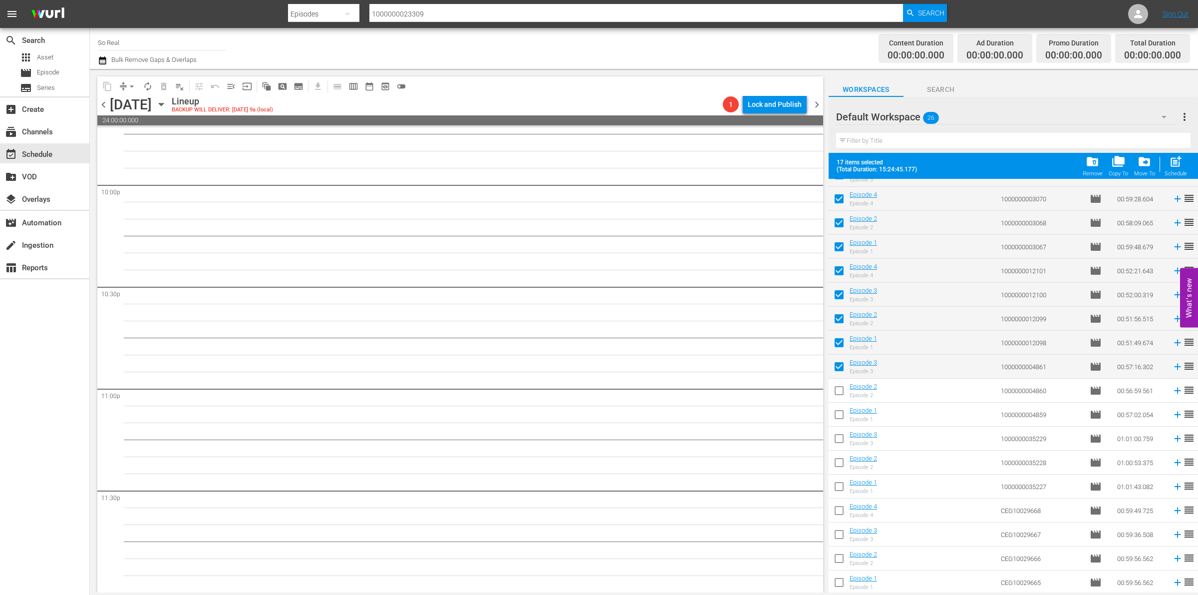
click at [837, 390] on input "checkbox" at bounding box center [839, 392] width 21 height 21
checkbox input "true"
click at [837, 416] on input "checkbox" at bounding box center [839, 416] width 21 height 21
checkbox input "true"
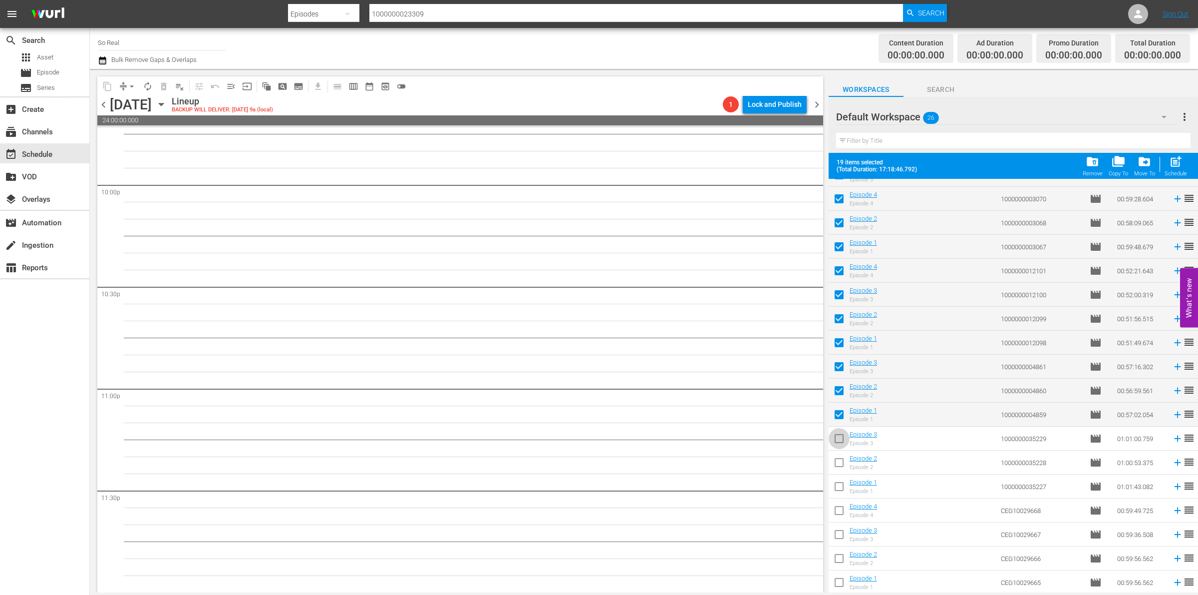
click at [837, 441] on input "checkbox" at bounding box center [839, 440] width 21 height 21
checkbox input "true"
click at [839, 459] on input "checkbox" at bounding box center [839, 464] width 21 height 21
checkbox input "true"
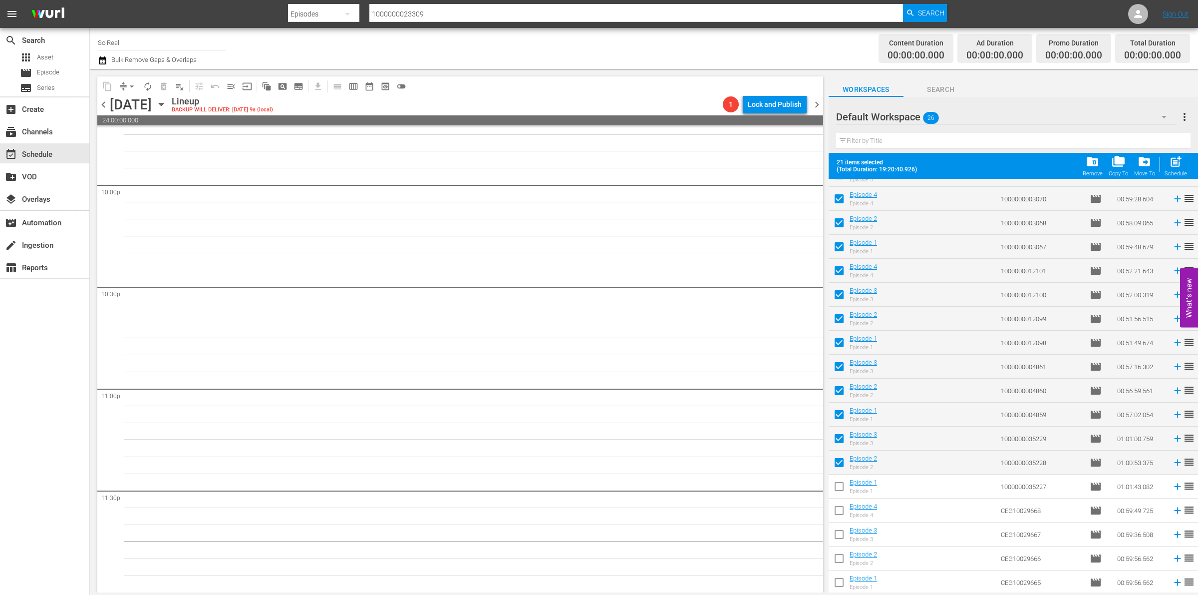
click at [839, 493] on input "checkbox" at bounding box center [839, 488] width 21 height 21
checkbox input "true"
click at [839, 509] on input "checkbox" at bounding box center [839, 512] width 21 height 21
checkbox input "true"
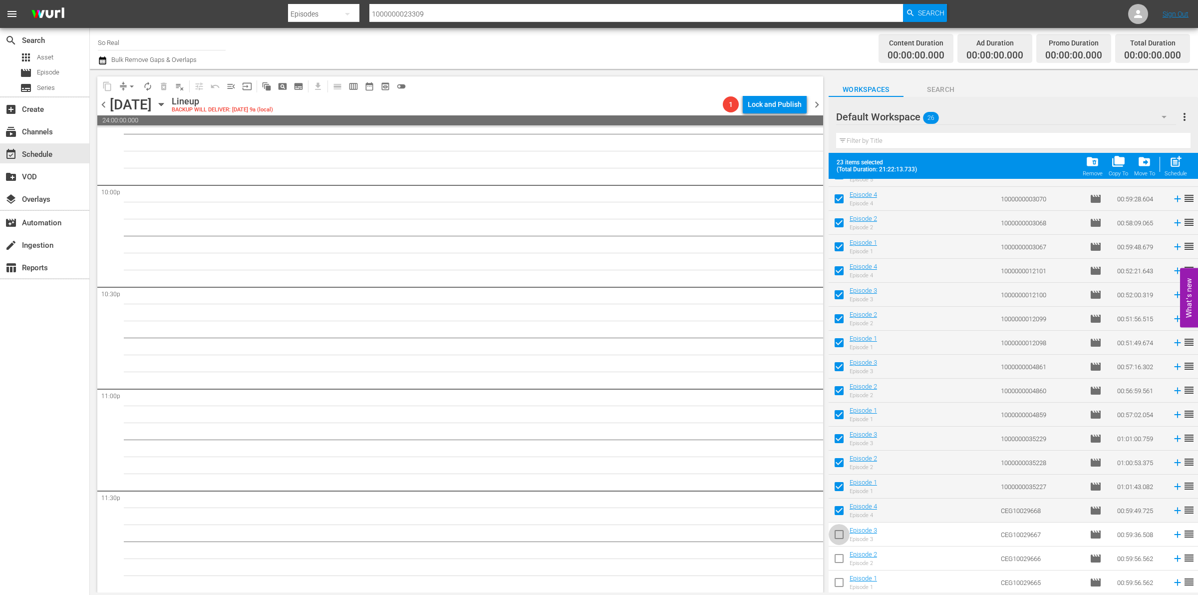
click at [840, 532] on input "checkbox" at bounding box center [839, 536] width 21 height 21
checkbox input "true"
click at [839, 561] on input "checkbox" at bounding box center [839, 560] width 21 height 21
checkbox input "true"
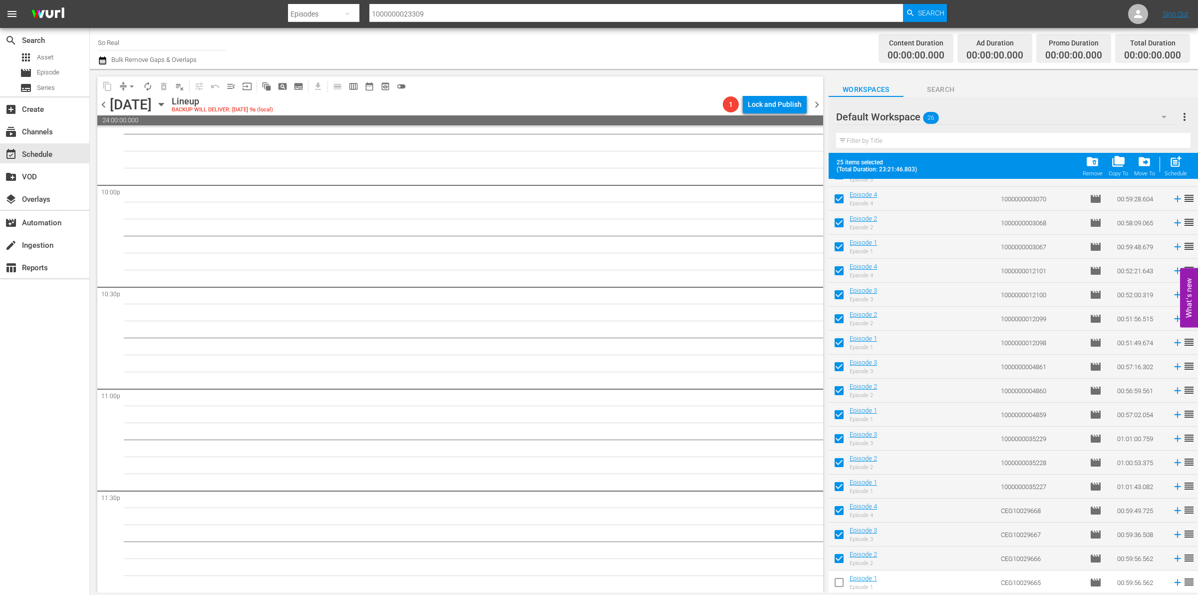
click at [839, 584] on input "checkbox" at bounding box center [839, 584] width 21 height 21
checkbox input "true"
click at [1092, 171] on div "Remove" at bounding box center [1093, 173] width 20 height 6
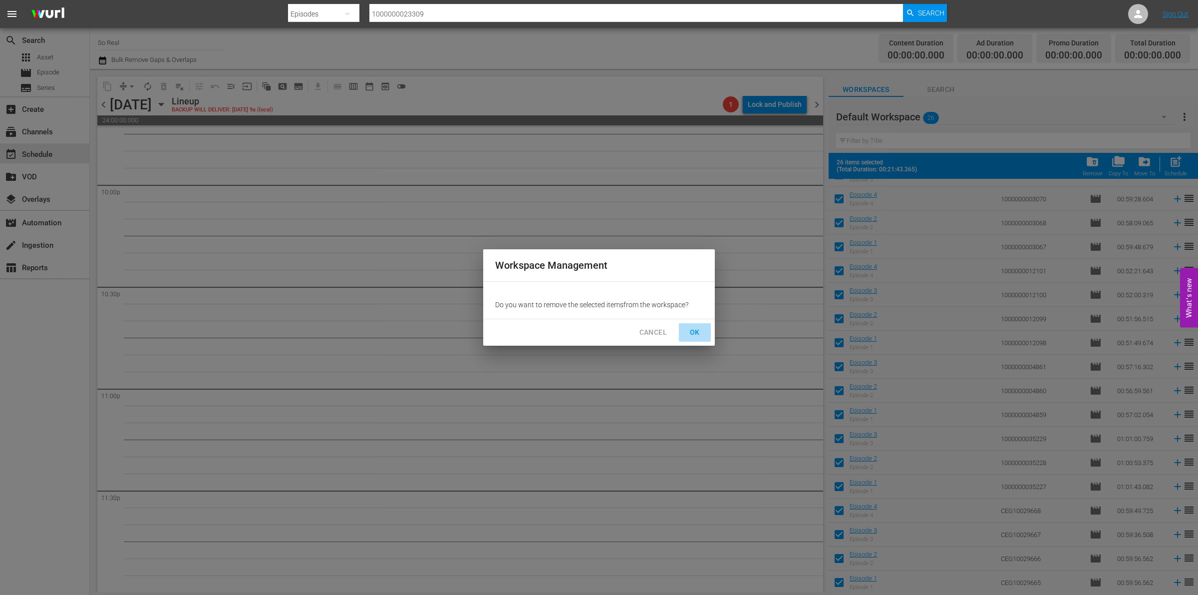
click at [705, 332] on button "OK" at bounding box center [695, 332] width 32 height 18
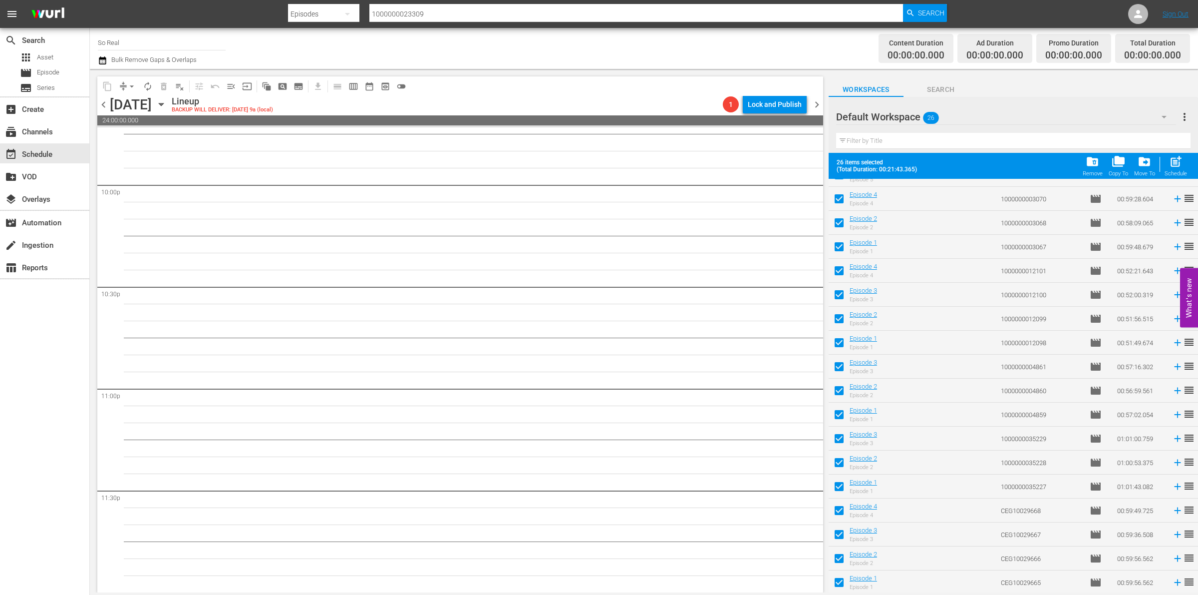
checkbox input "false"
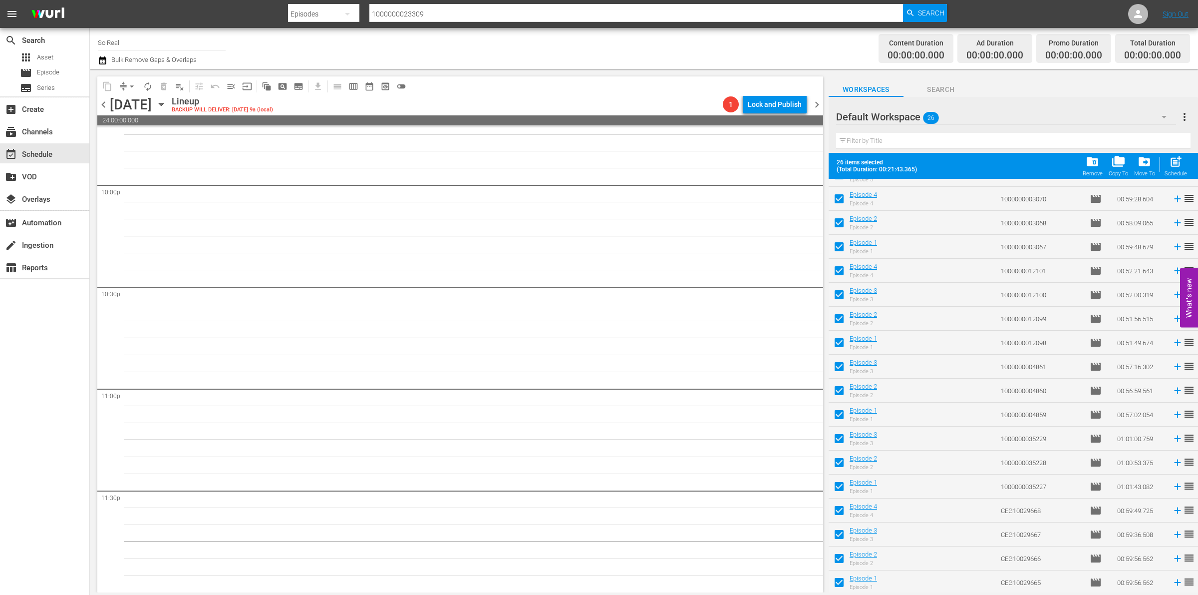
checkbox input "false"
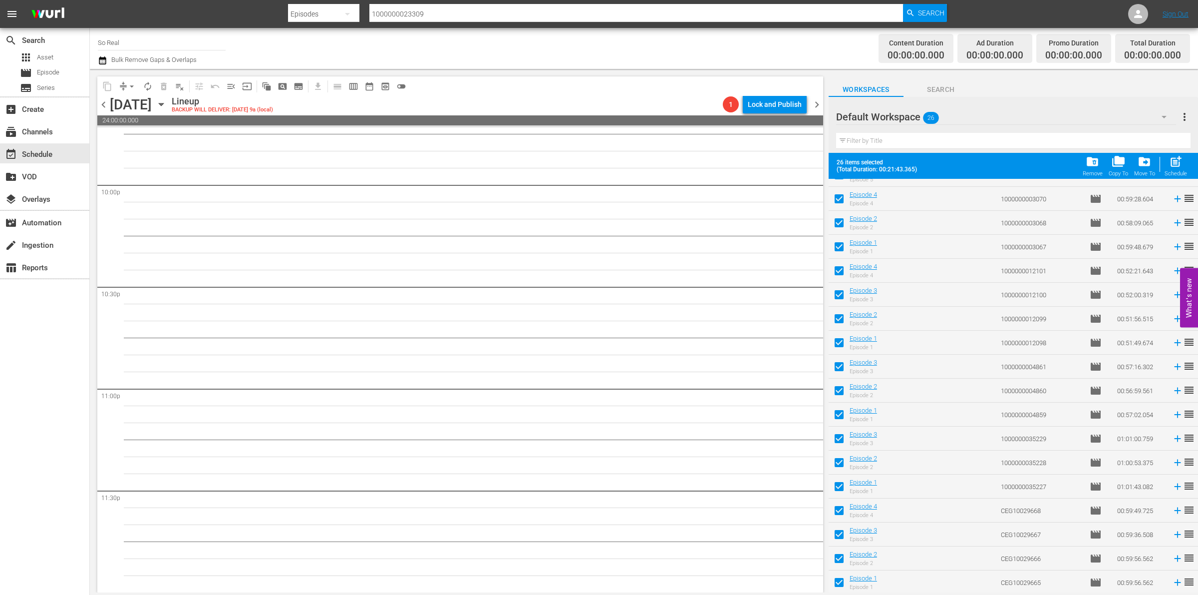
checkbox input "false"
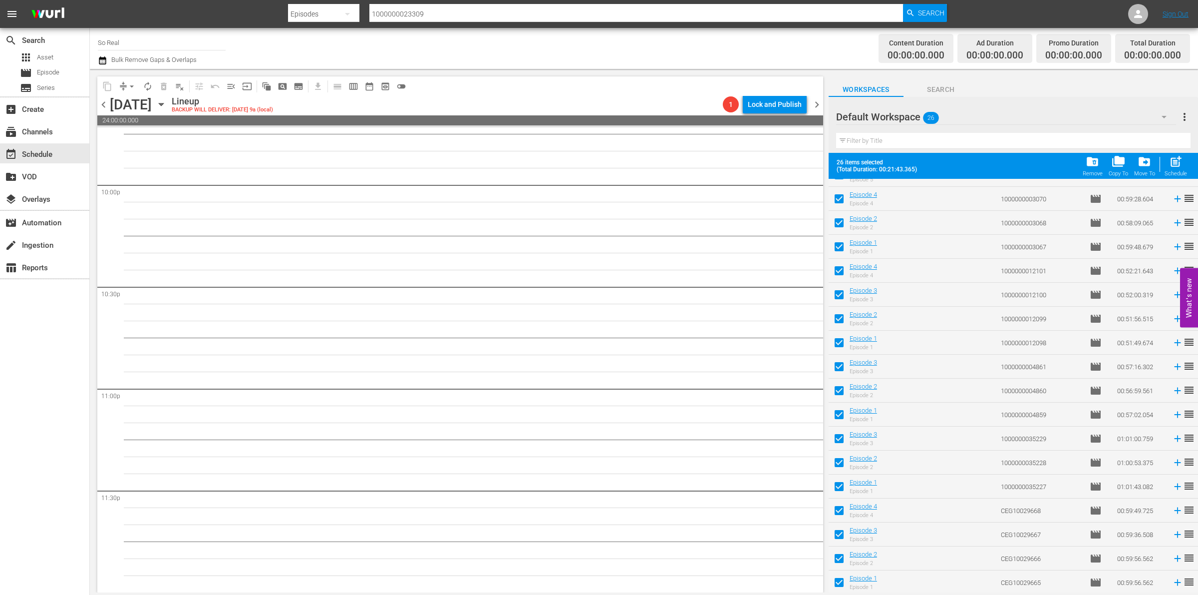
checkbox input "false"
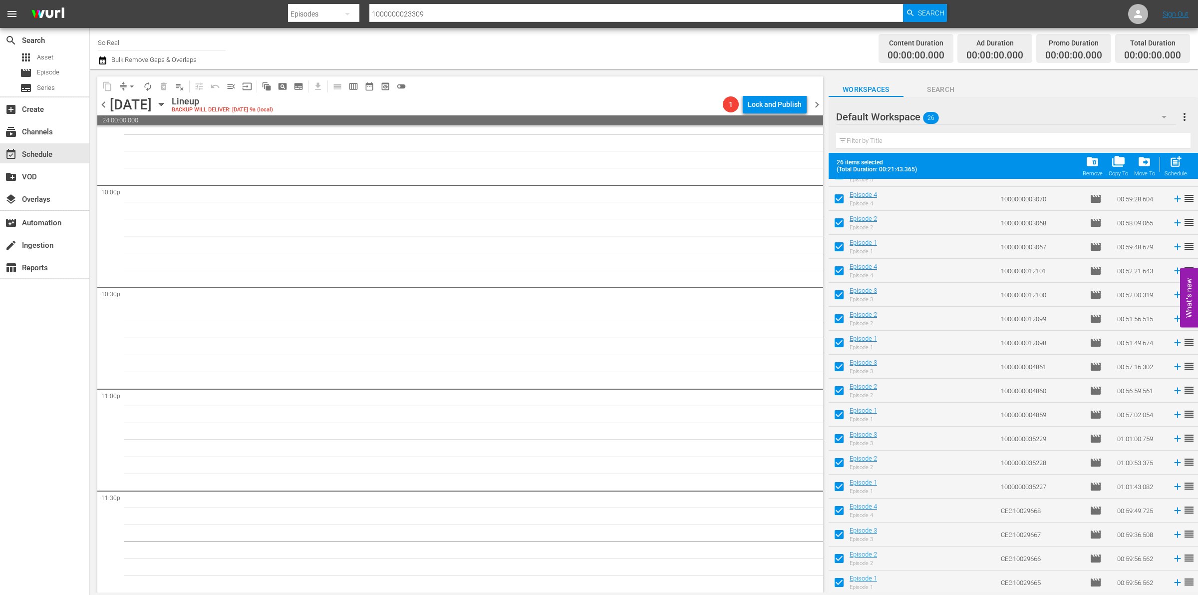
checkbox input "false"
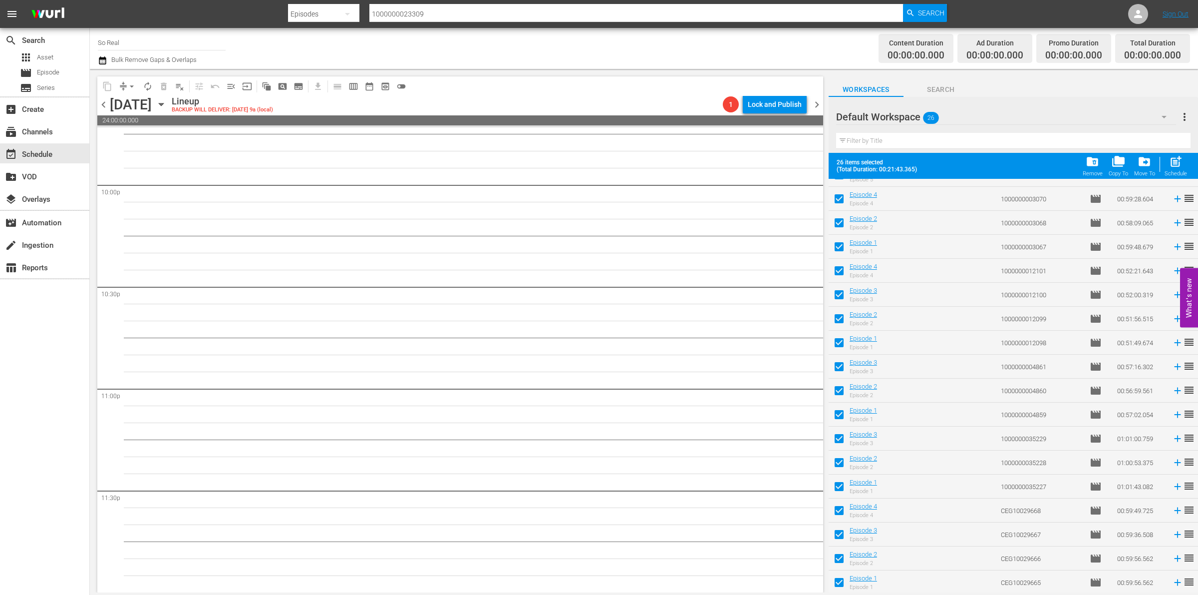
checkbox input "false"
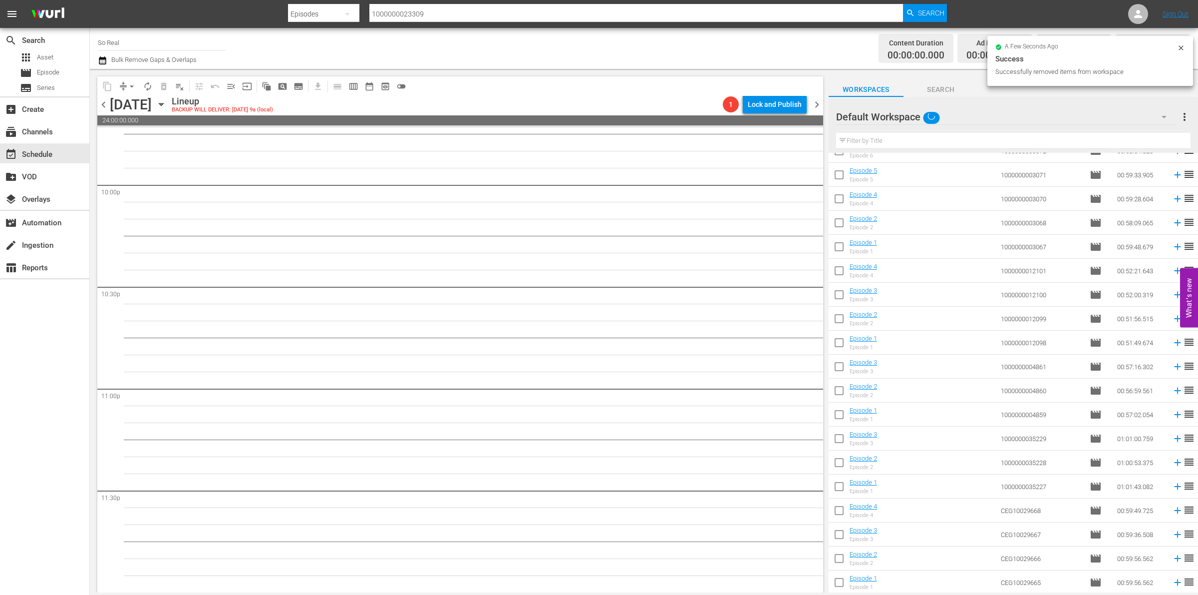
scroll to position [0, 0]
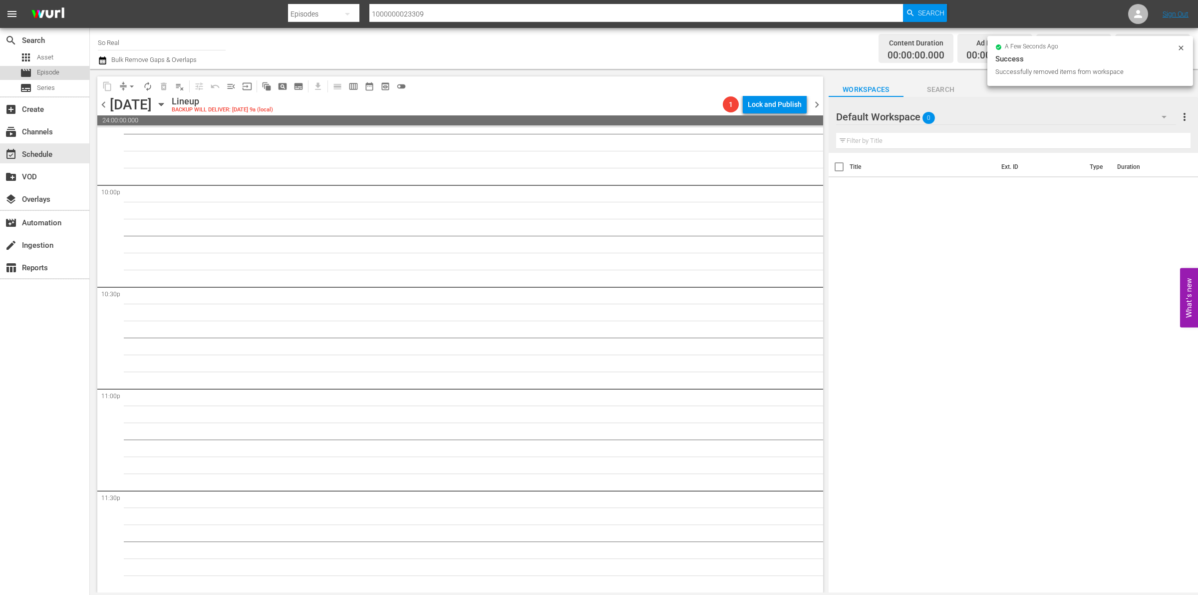
click at [40, 70] on span "Episode" at bounding box center [48, 72] width 22 height 10
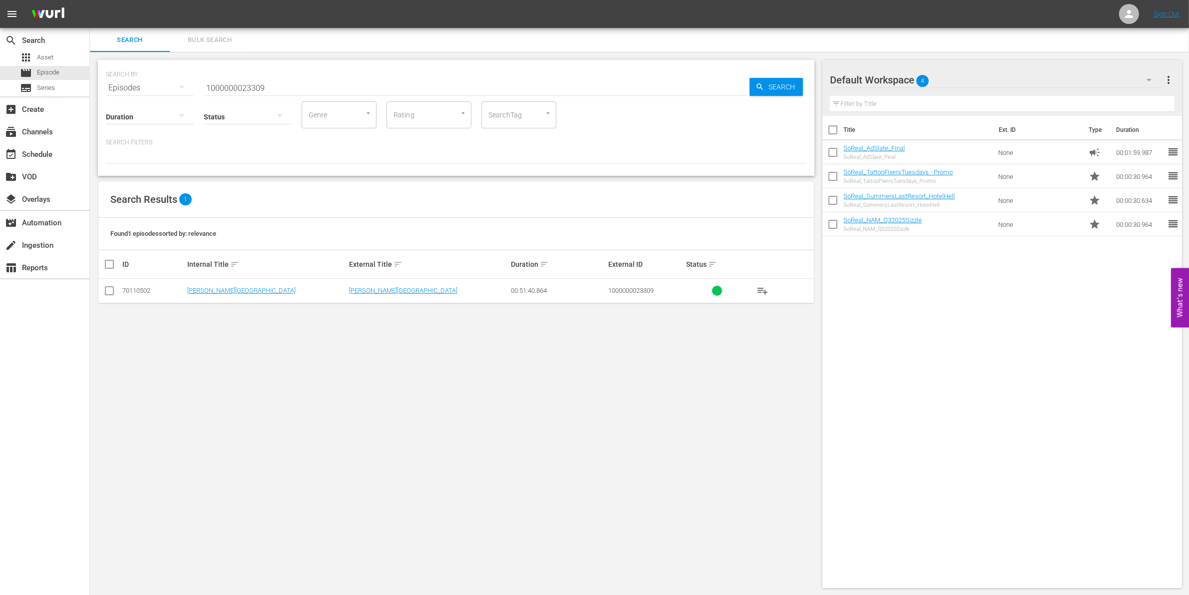
click at [244, 84] on input "1000000023309" at bounding box center [477, 88] width 546 height 24
paste input "0776"
type input "1000000007769"
click at [112, 288] on input "checkbox" at bounding box center [109, 293] width 12 height 12
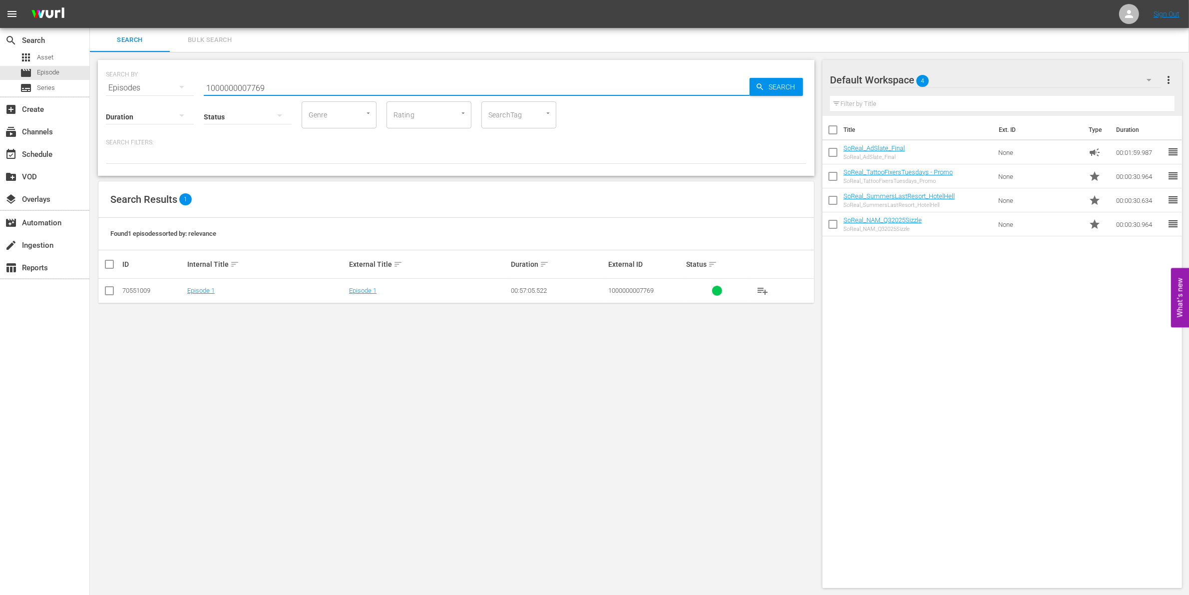
checkbox input "true"
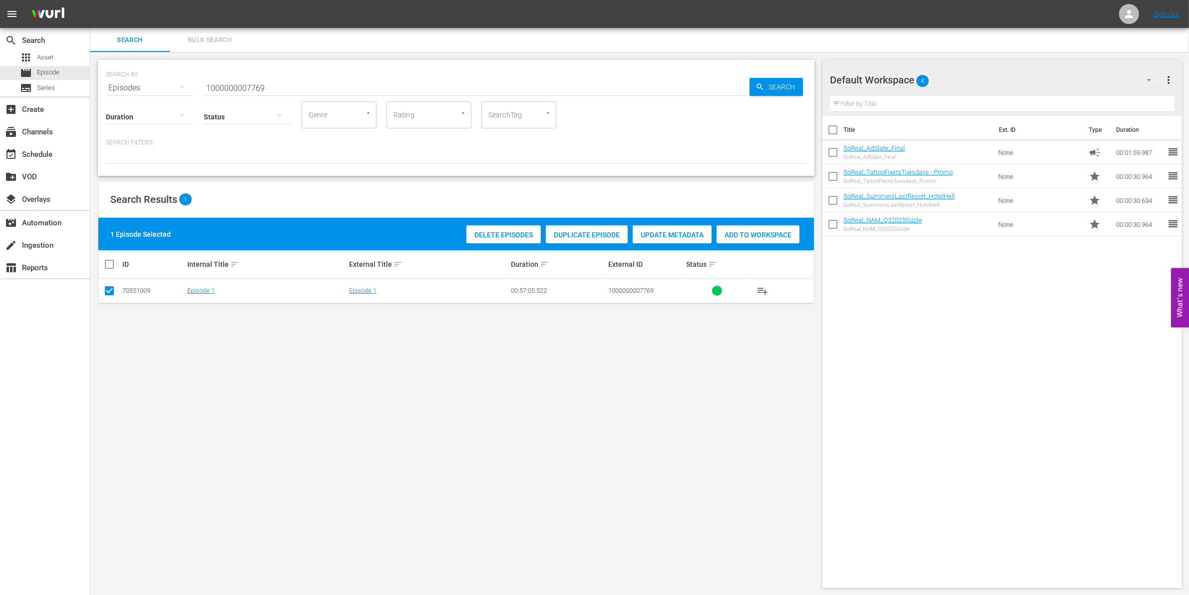
click at [749, 239] on div "Add to Workspace" at bounding box center [757, 234] width 83 height 19
click at [292, 83] on input "1000000007769" at bounding box center [477, 88] width 546 height 24
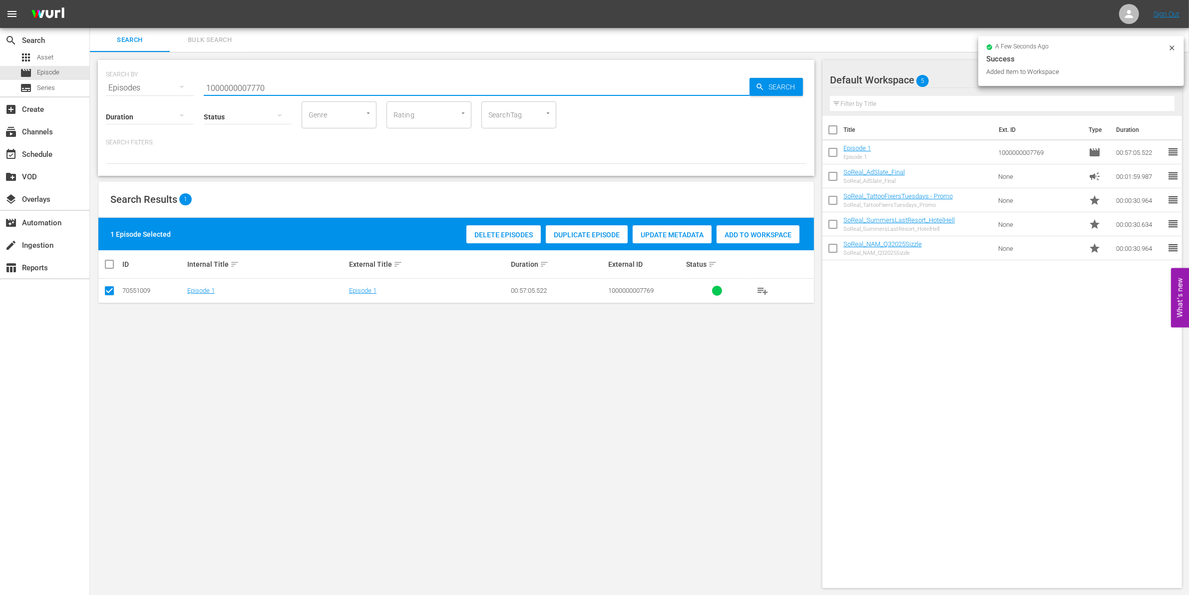
type input "1000000007770"
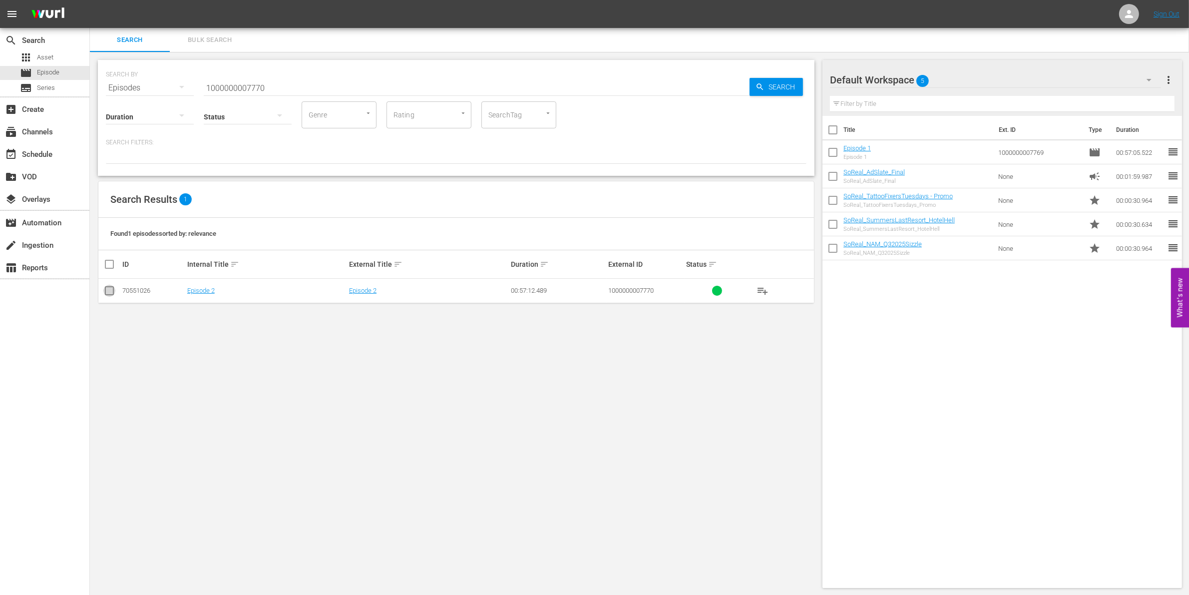
click at [113, 290] on input "checkbox" at bounding box center [109, 293] width 12 height 12
checkbox input "true"
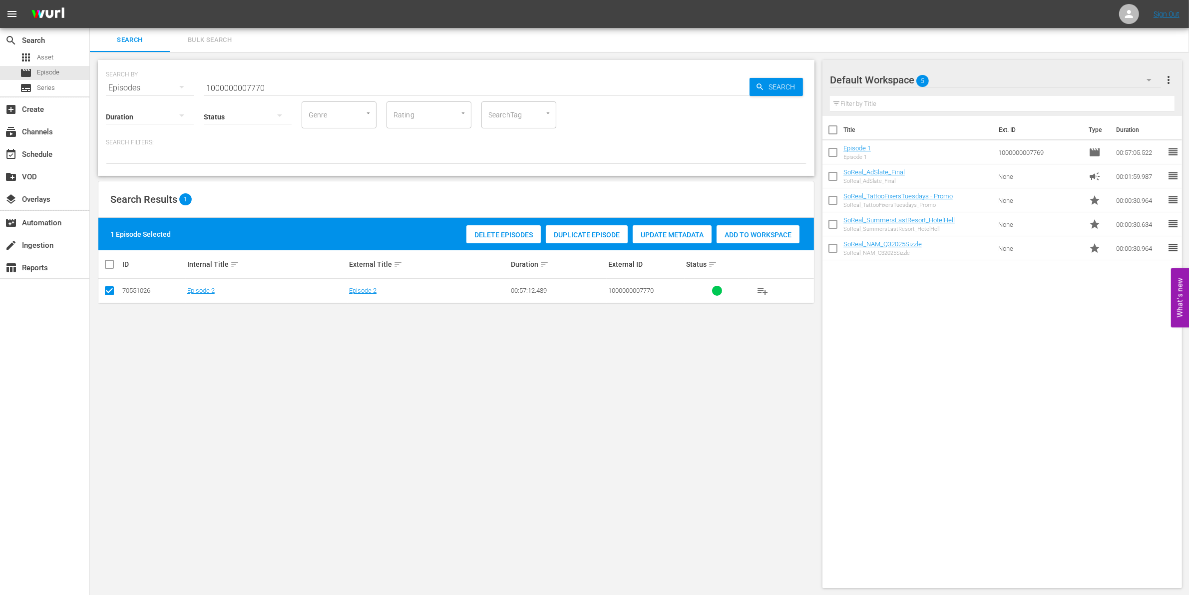
click at [729, 240] on div "Add to Workspace" at bounding box center [757, 234] width 83 height 19
click at [308, 80] on input "1000000007770" at bounding box center [477, 88] width 546 height 24
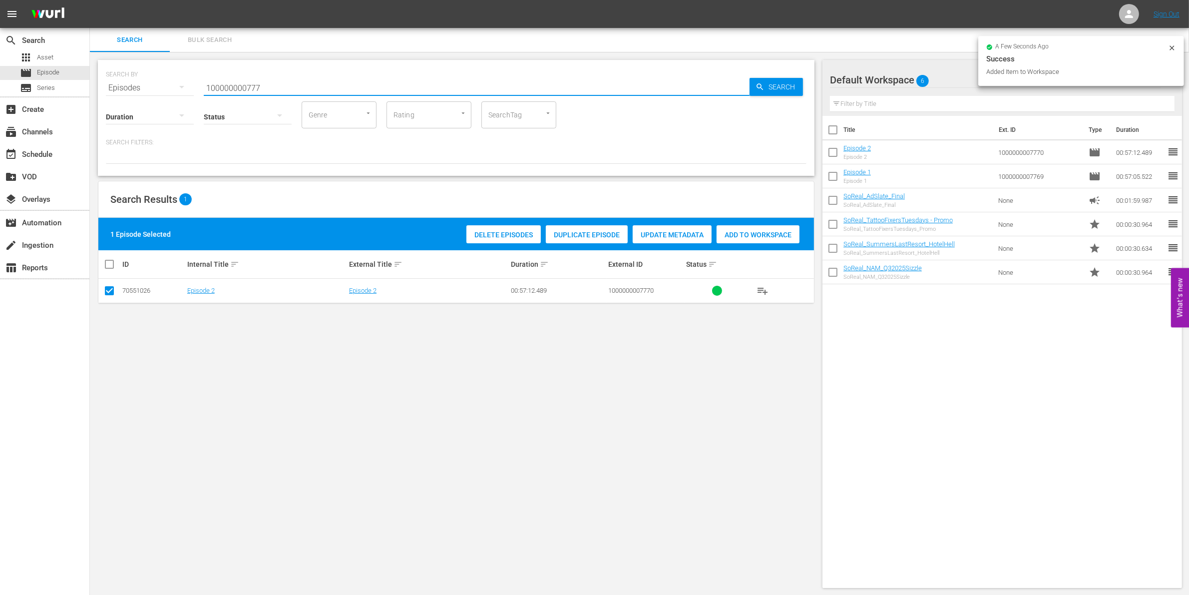
type input "100000000777"
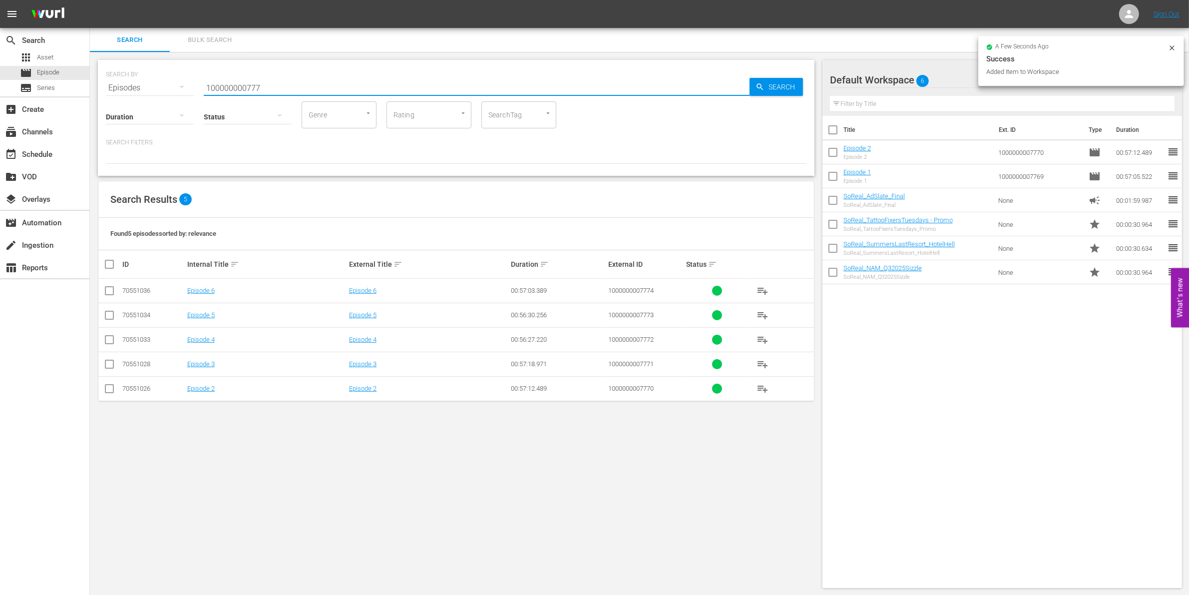
click at [110, 370] on input "checkbox" at bounding box center [109, 366] width 12 height 12
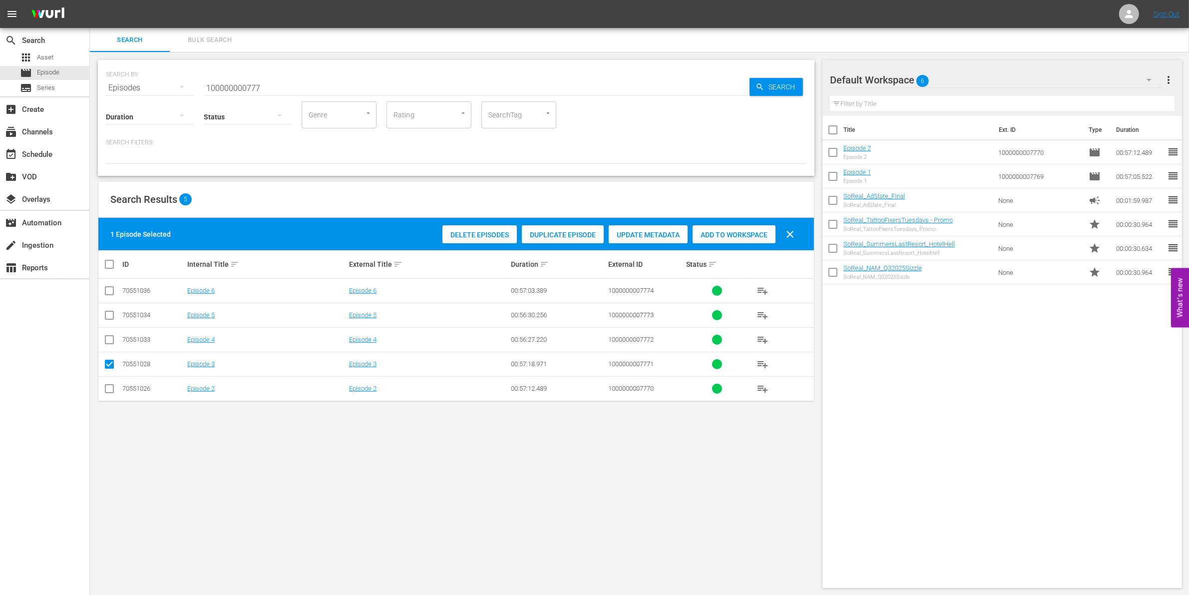
click at [733, 231] on span "Add to Workspace" at bounding box center [733, 235] width 83 height 8
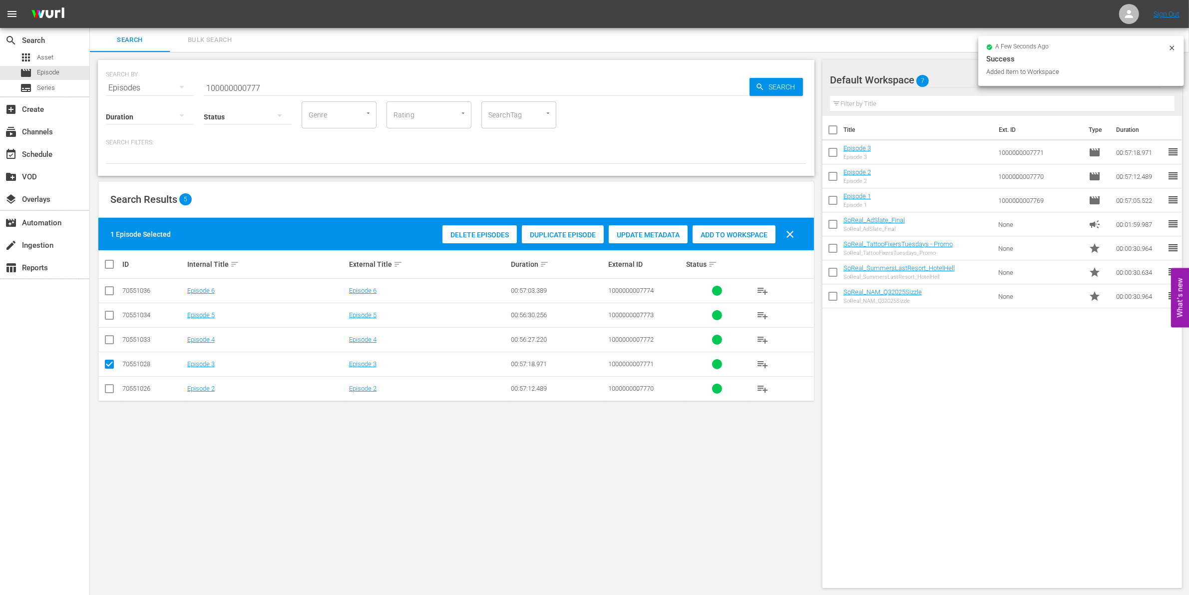
click at [108, 359] on icon at bounding box center [109, 364] width 12 height 12
click at [111, 362] on input "checkbox" at bounding box center [109, 366] width 12 height 12
checkbox input "false"
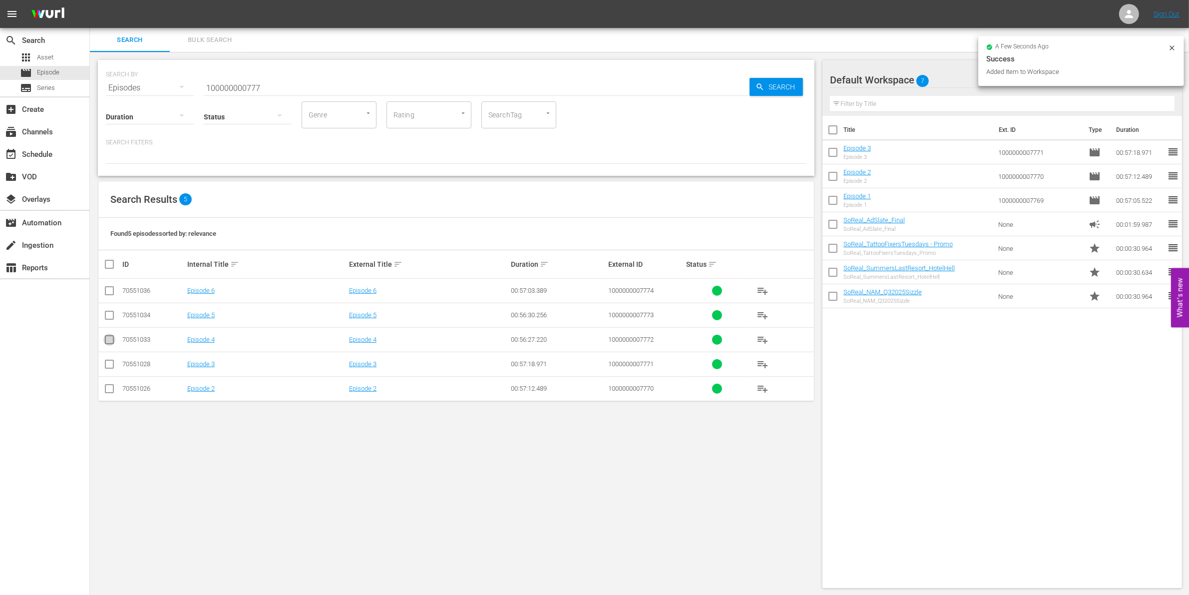
click at [112, 345] on input "checkbox" at bounding box center [109, 341] width 12 height 12
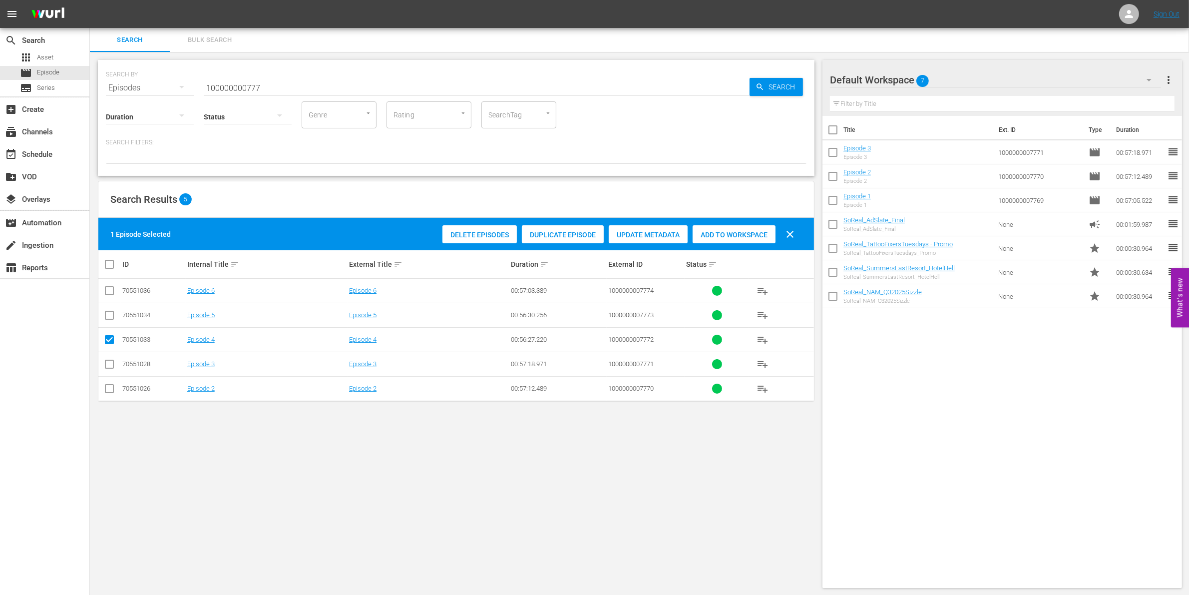
click at [731, 235] on span "Add to Workspace" at bounding box center [733, 235] width 83 height 8
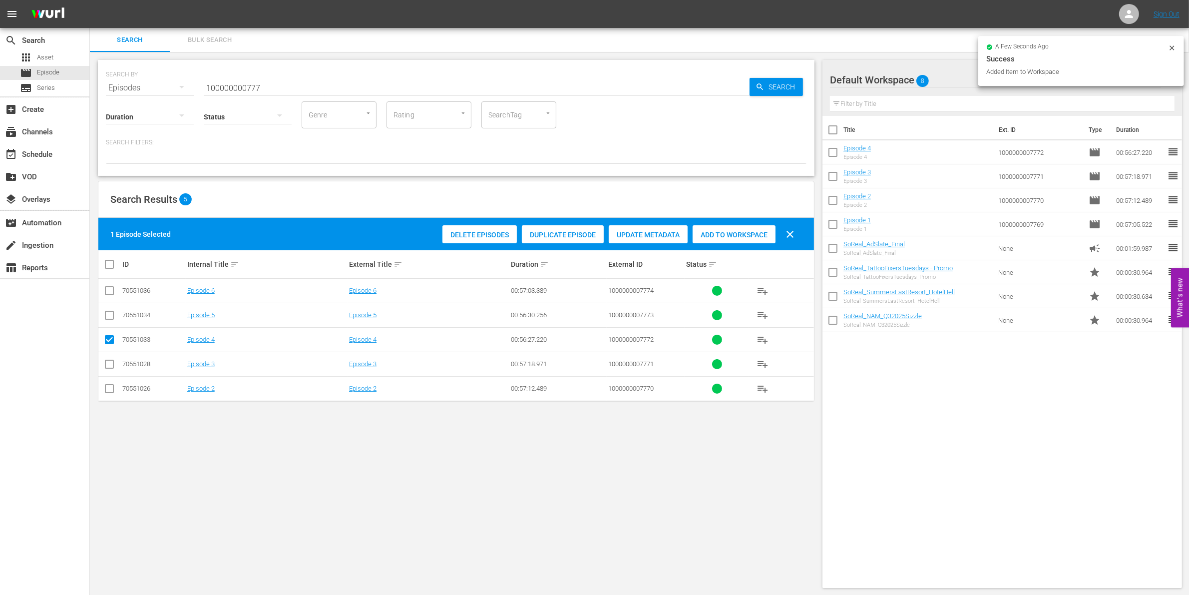
click at [106, 339] on input "checkbox" at bounding box center [109, 341] width 12 height 12
checkbox input "false"
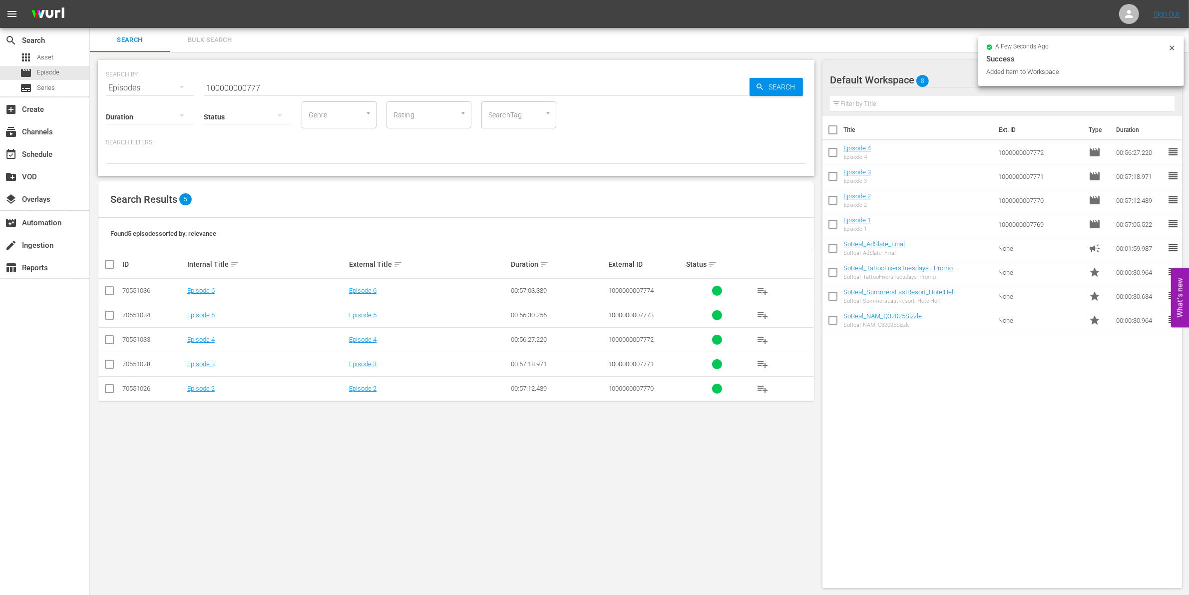
click at [107, 317] on input "checkbox" at bounding box center [109, 317] width 12 height 12
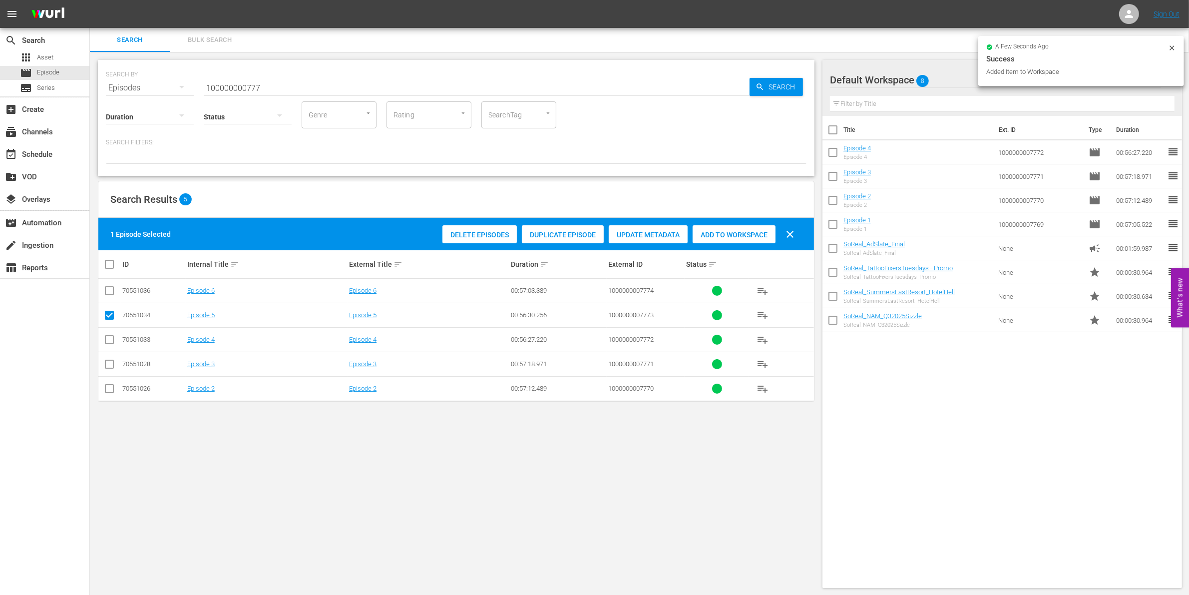
click at [777, 231] on div "Delete Episodes Duplicate Episode Update Metadata Add to Workspace clear" at bounding box center [621, 234] width 362 height 24
click at [745, 231] on span "Add to Workspace" at bounding box center [733, 235] width 83 height 8
click at [103, 315] on input "checkbox" at bounding box center [109, 317] width 12 height 12
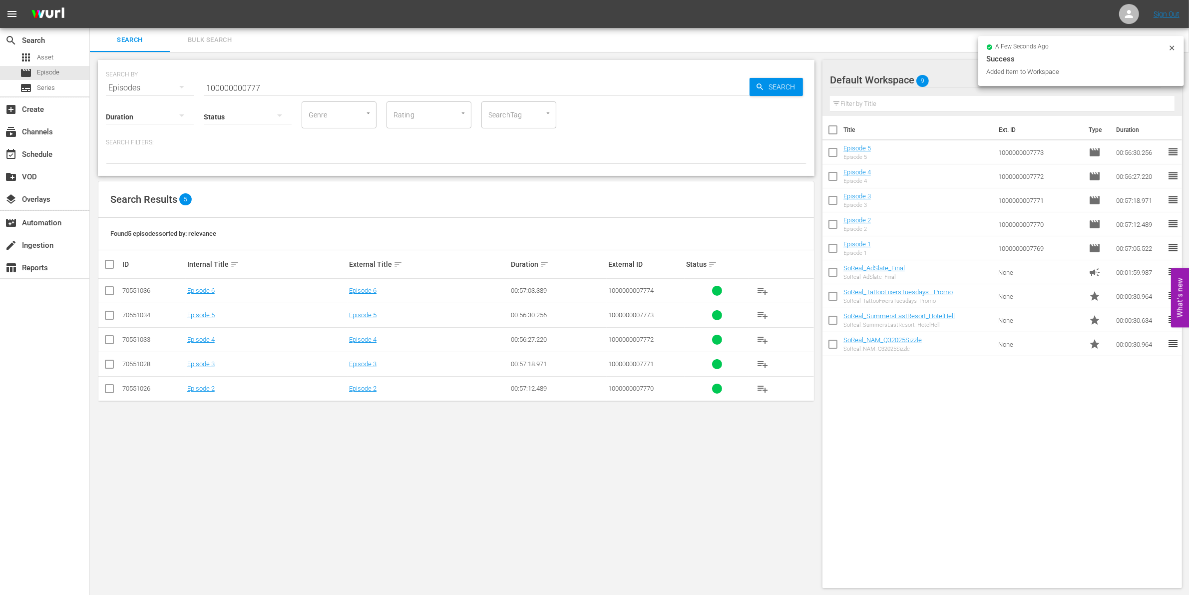
click at [108, 291] on input "checkbox" at bounding box center [109, 293] width 12 height 12
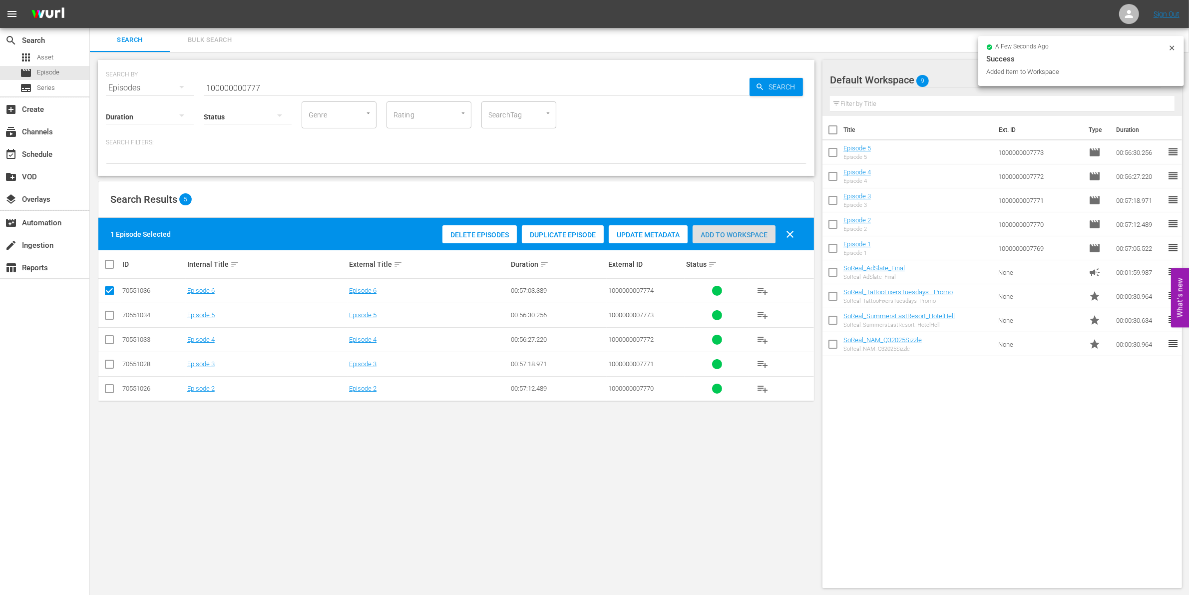
click at [734, 231] on span "Add to Workspace" at bounding box center [733, 235] width 83 height 8
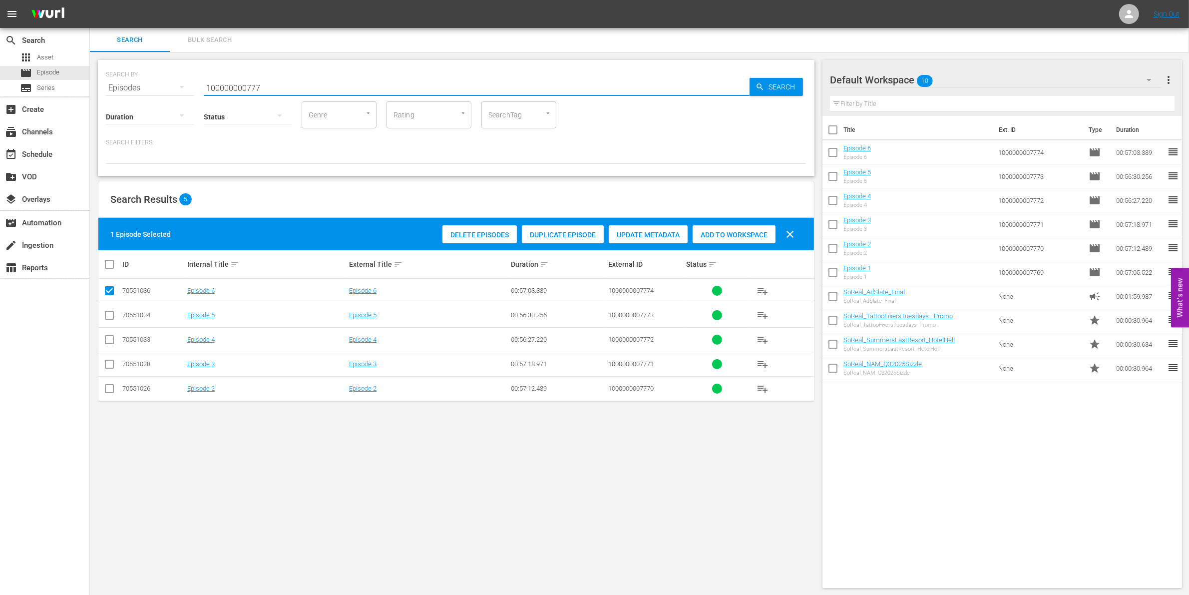
click at [246, 82] on input "100000000777" at bounding box center [477, 88] width 546 height 24
paste input "4862"
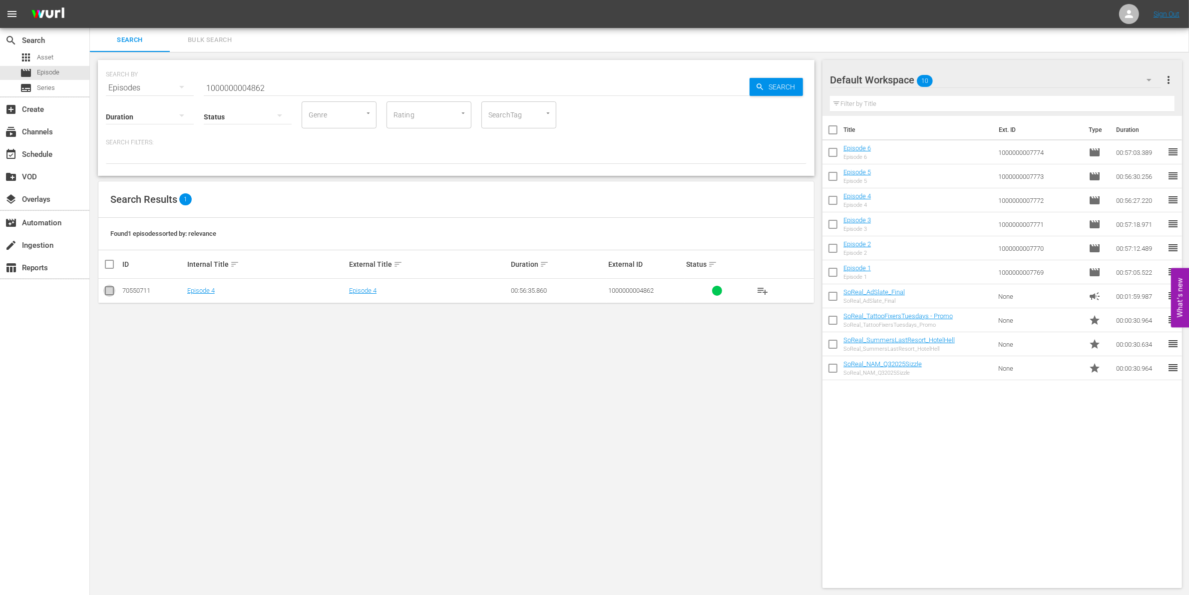
click at [108, 294] on input "checkbox" at bounding box center [109, 293] width 12 height 12
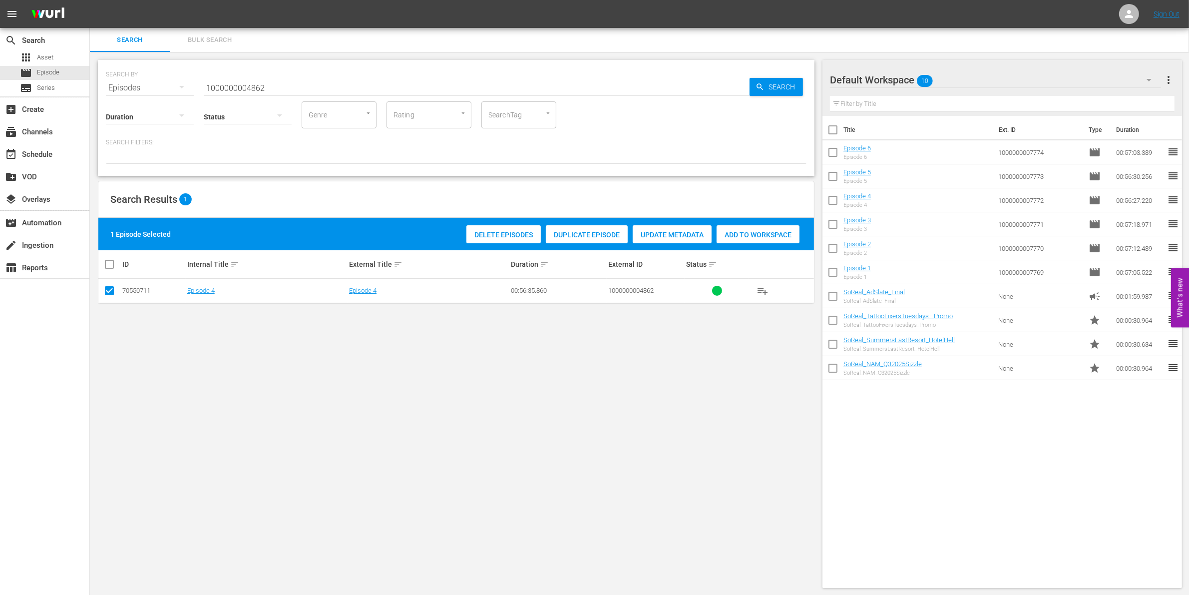
click at [755, 240] on div "Add to Workspace" at bounding box center [757, 234] width 83 height 19
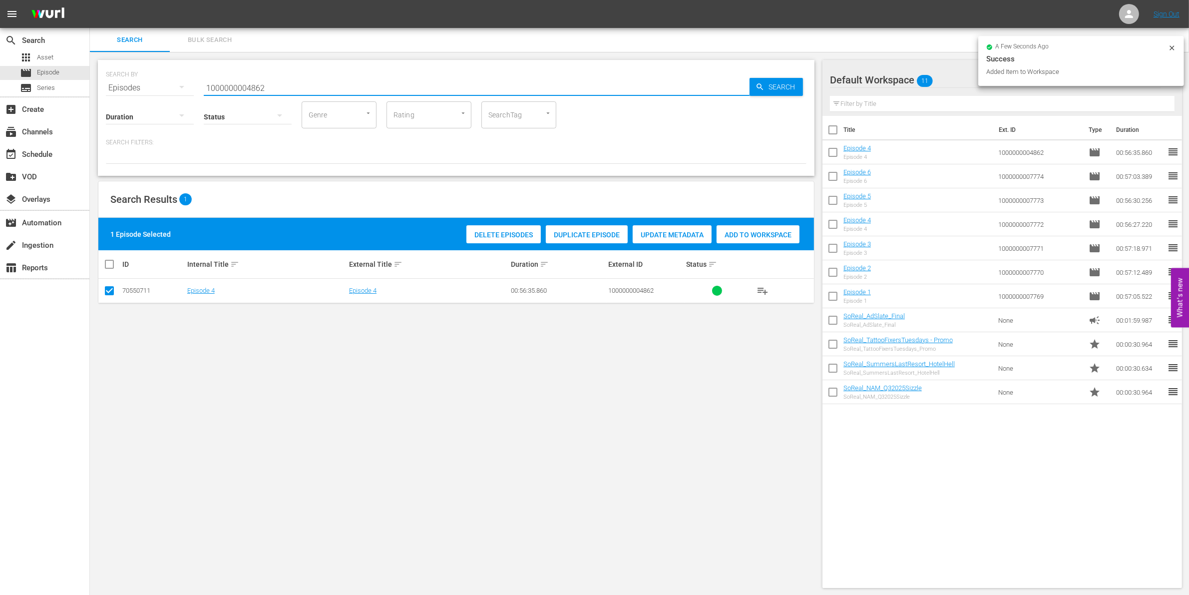
click at [307, 86] on input "1000000004862" at bounding box center [477, 88] width 546 height 24
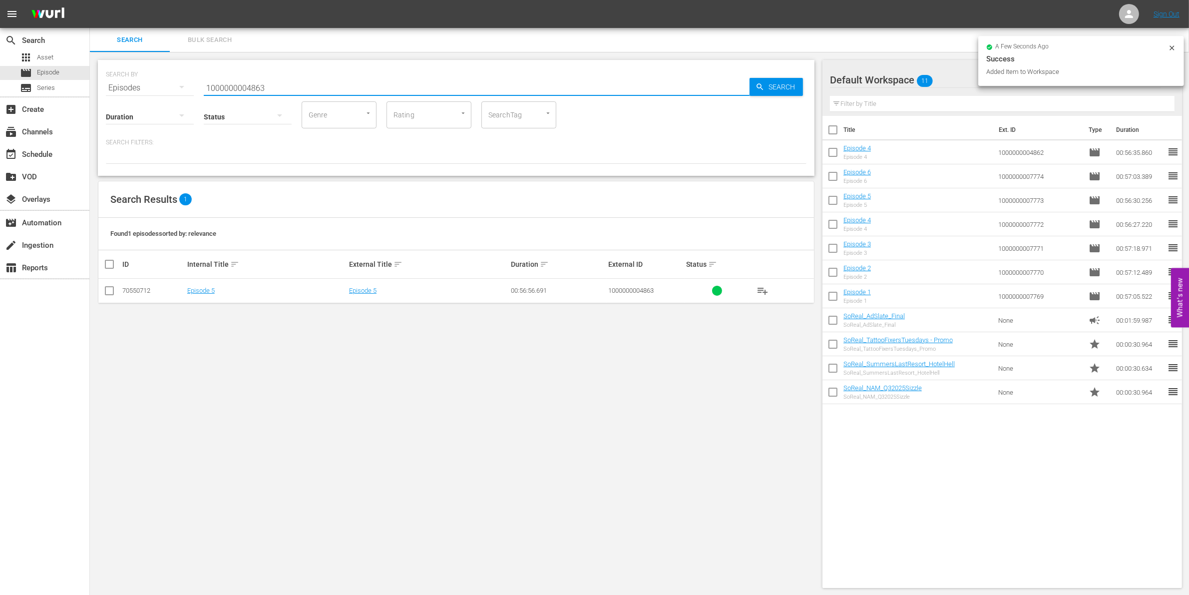
click at [106, 293] on input "checkbox" at bounding box center [109, 293] width 12 height 12
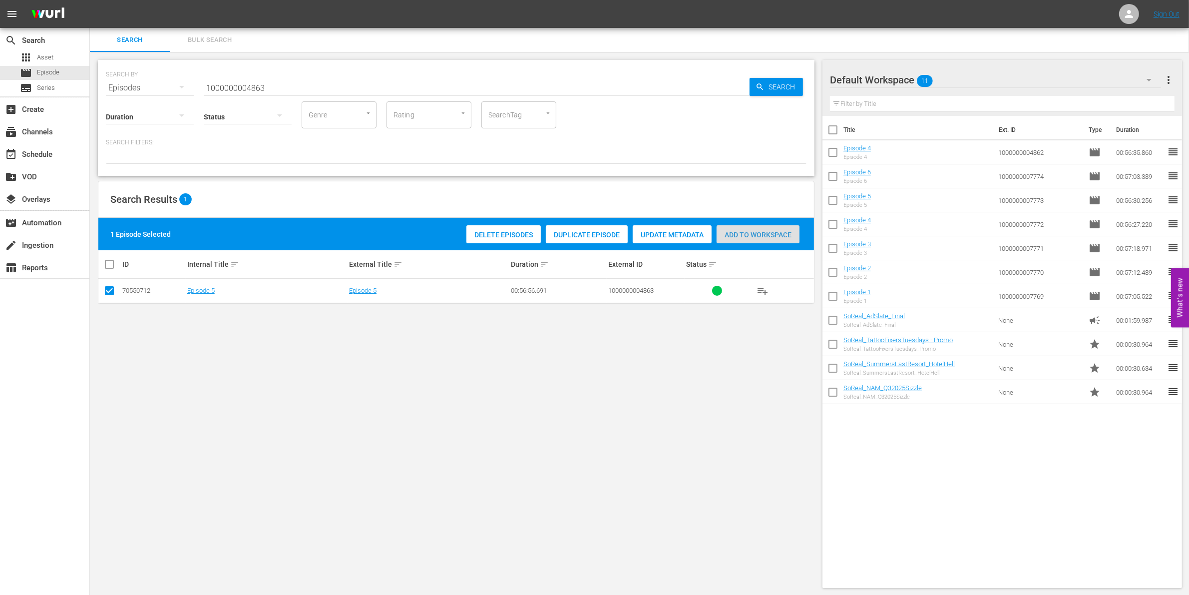
click at [764, 243] on div "Add to Workspace" at bounding box center [757, 234] width 83 height 19
click at [300, 84] on input "1000000004863" at bounding box center [477, 88] width 546 height 24
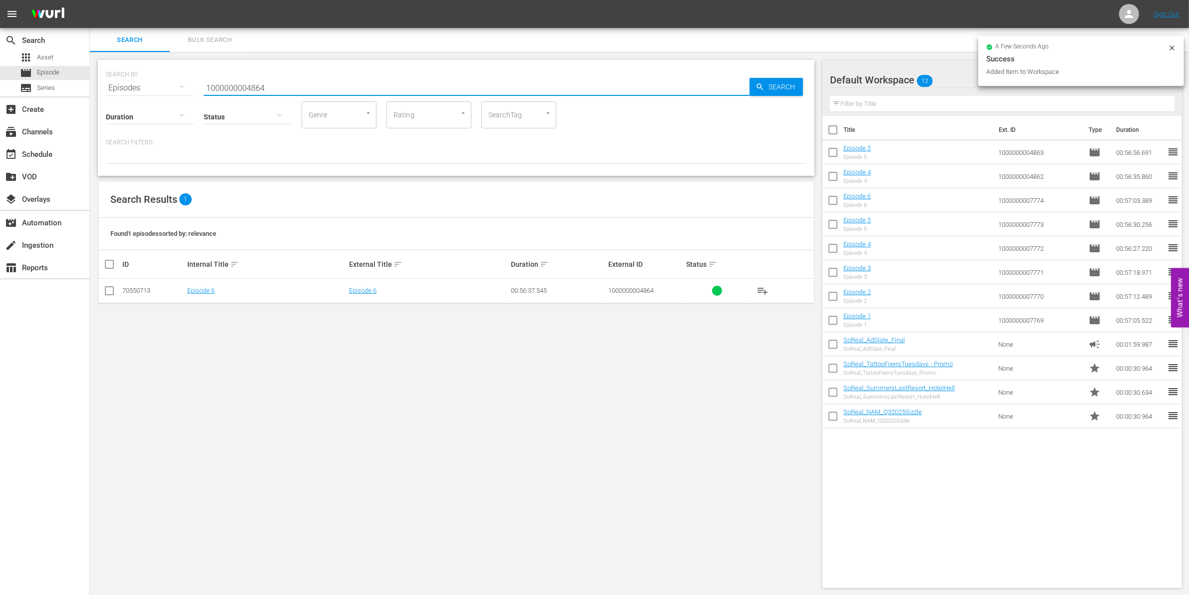
click at [106, 291] on input "checkbox" at bounding box center [109, 293] width 12 height 12
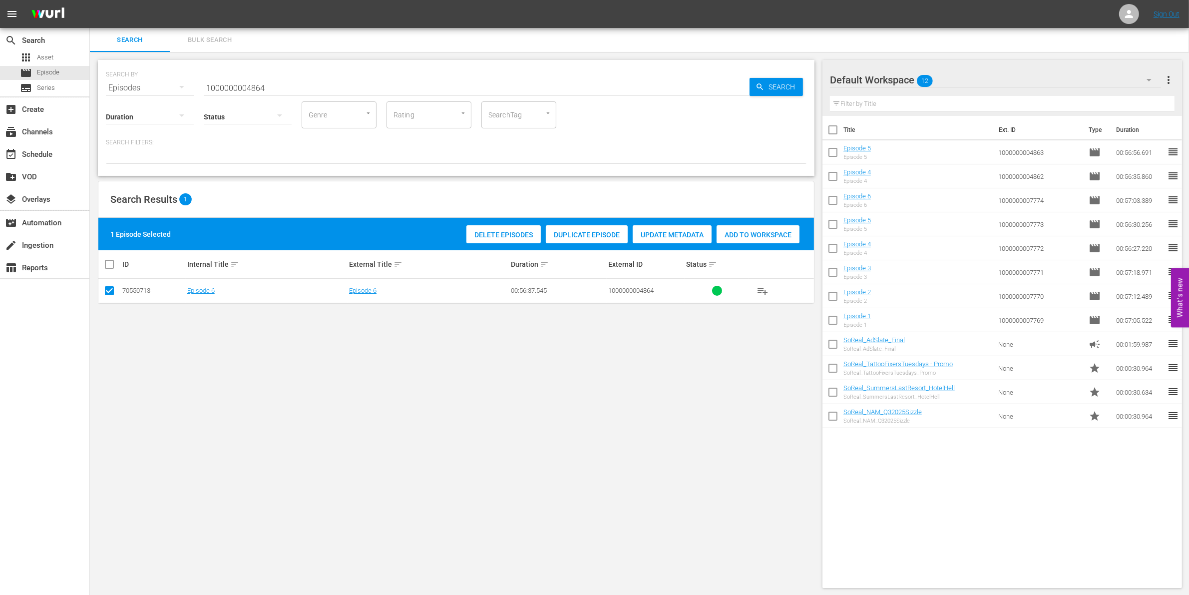
click at [776, 231] on span "Add to Workspace" at bounding box center [757, 235] width 83 height 8
click at [303, 79] on input "1000000004864" at bounding box center [477, 88] width 546 height 24
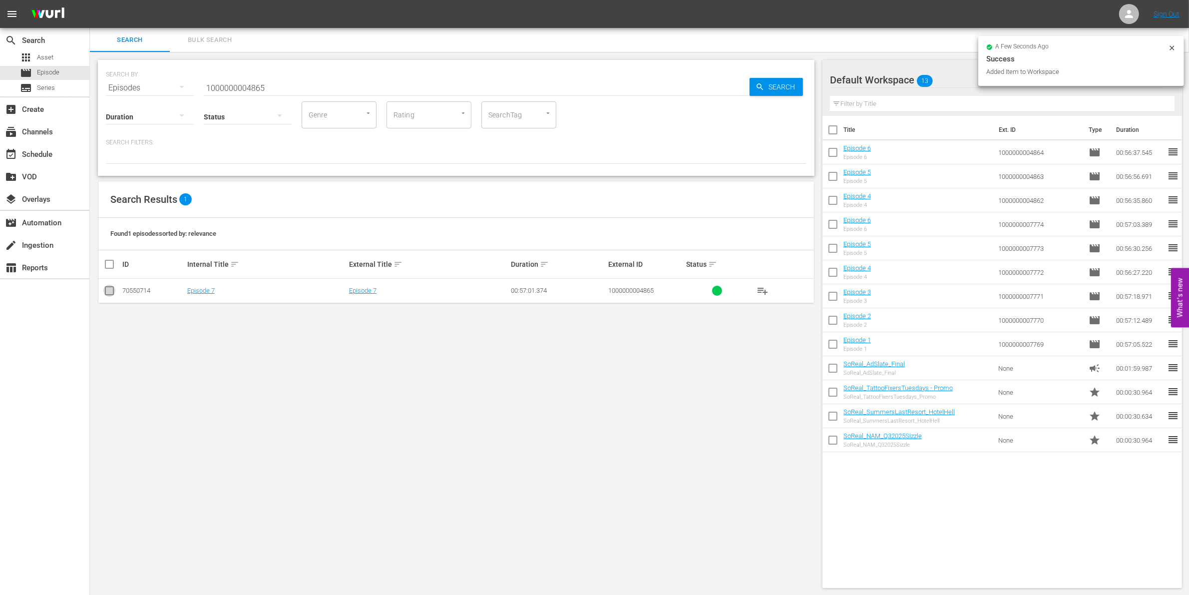
click at [112, 292] on input "checkbox" at bounding box center [109, 293] width 12 height 12
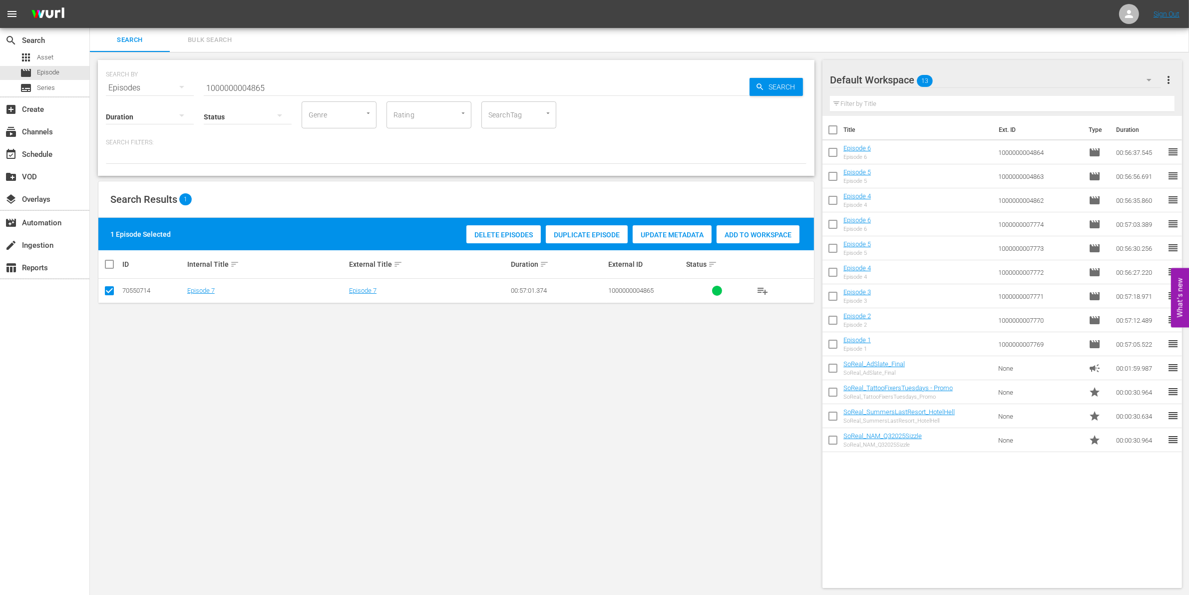
click at [747, 234] on span "Add to Workspace" at bounding box center [757, 235] width 83 height 8
click at [218, 90] on input "1000000004865" at bounding box center [477, 88] width 546 height 24
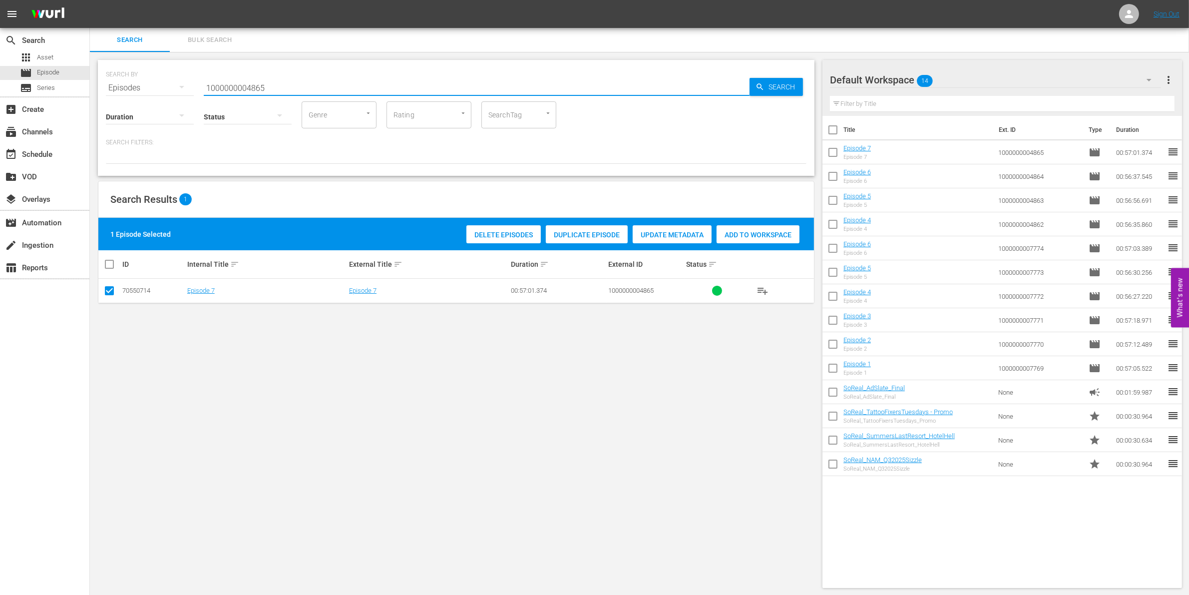
click at [218, 90] on input "1000000004865" at bounding box center [477, 88] width 546 height 24
paste input "12101"
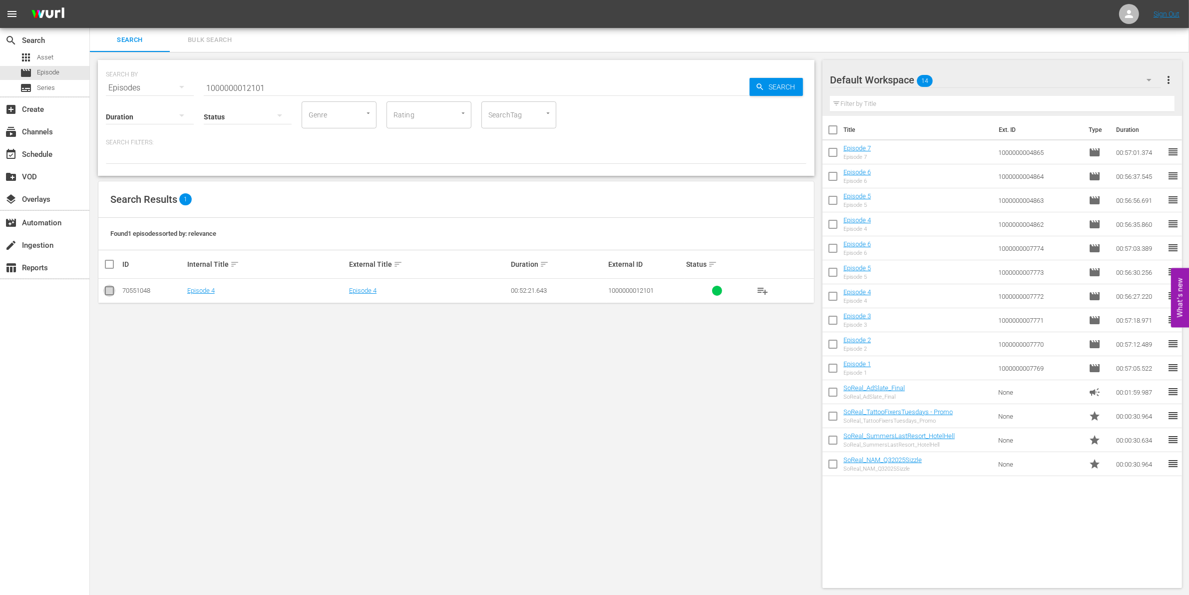
click at [104, 292] on input "checkbox" at bounding box center [109, 293] width 12 height 12
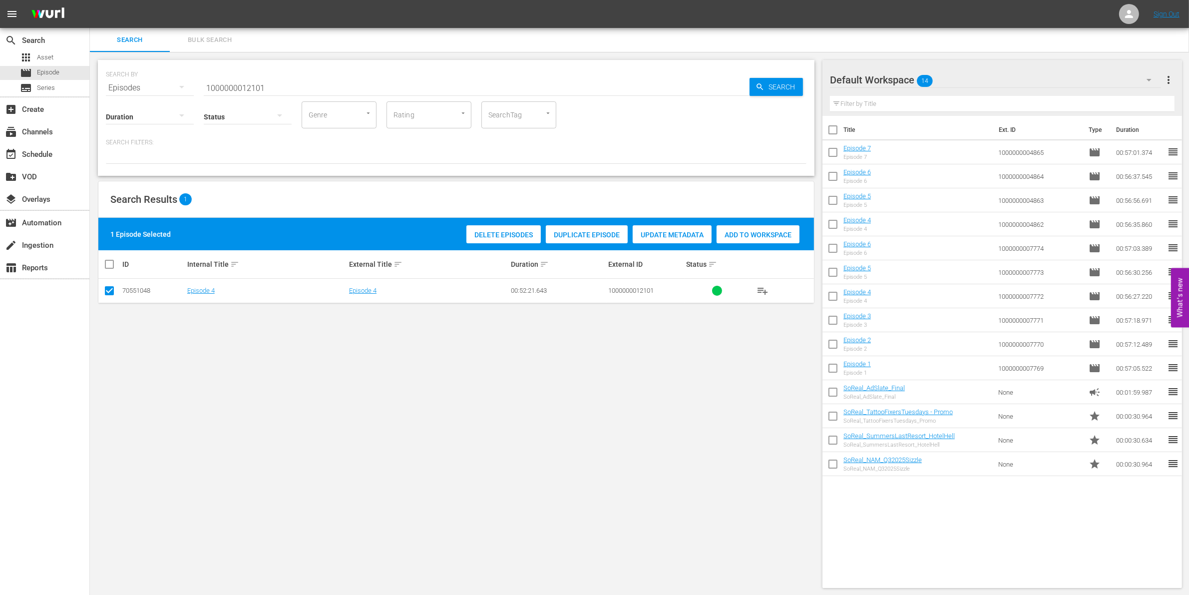
click at [749, 243] on div "Delete Episodes Duplicate Episode Update Metadata Add to Workspace" at bounding box center [633, 234] width 338 height 23
click at [740, 236] on span "Add to Workspace" at bounding box center [757, 235] width 83 height 8
click at [313, 81] on input "1000000012101" at bounding box center [477, 88] width 546 height 24
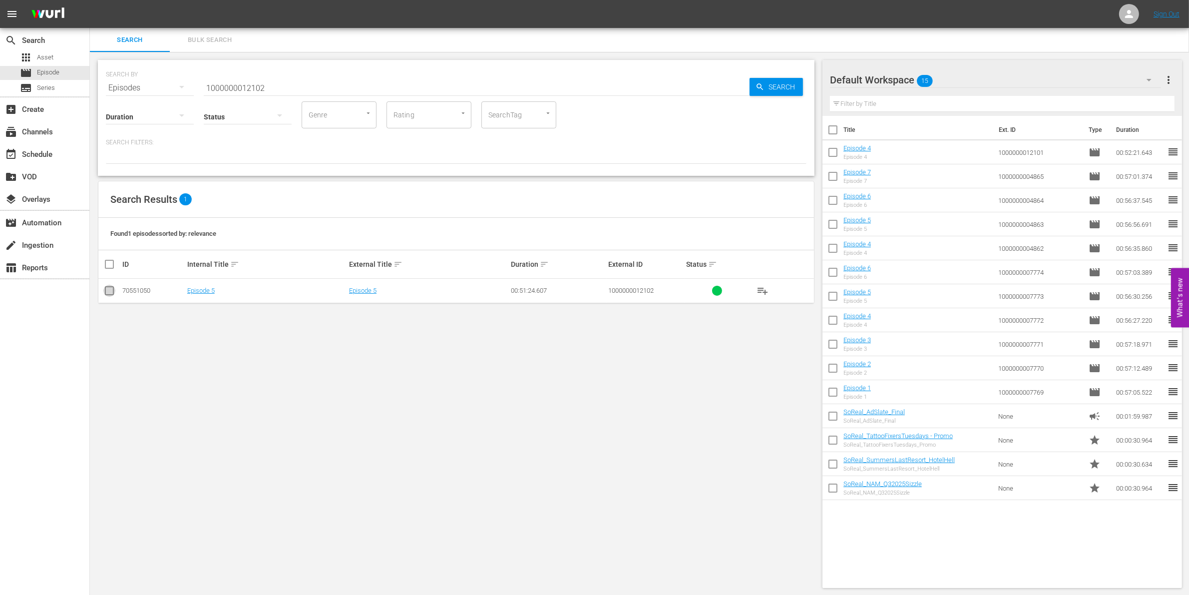
click at [106, 288] on input "checkbox" at bounding box center [109, 293] width 12 height 12
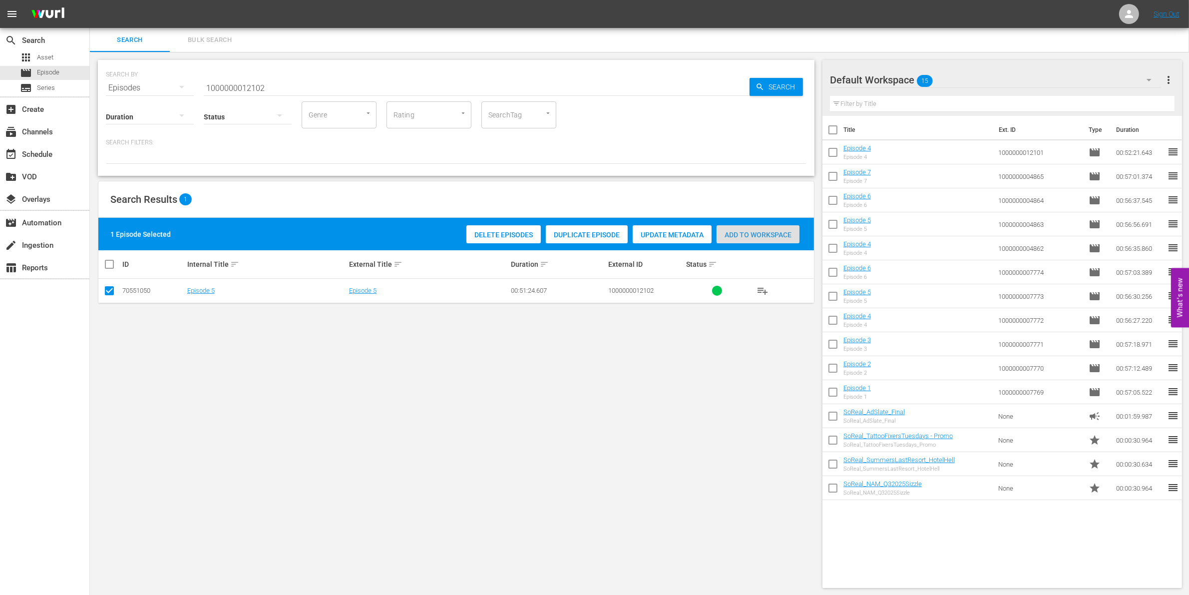
click at [764, 231] on span "Add to Workspace" at bounding box center [757, 235] width 83 height 8
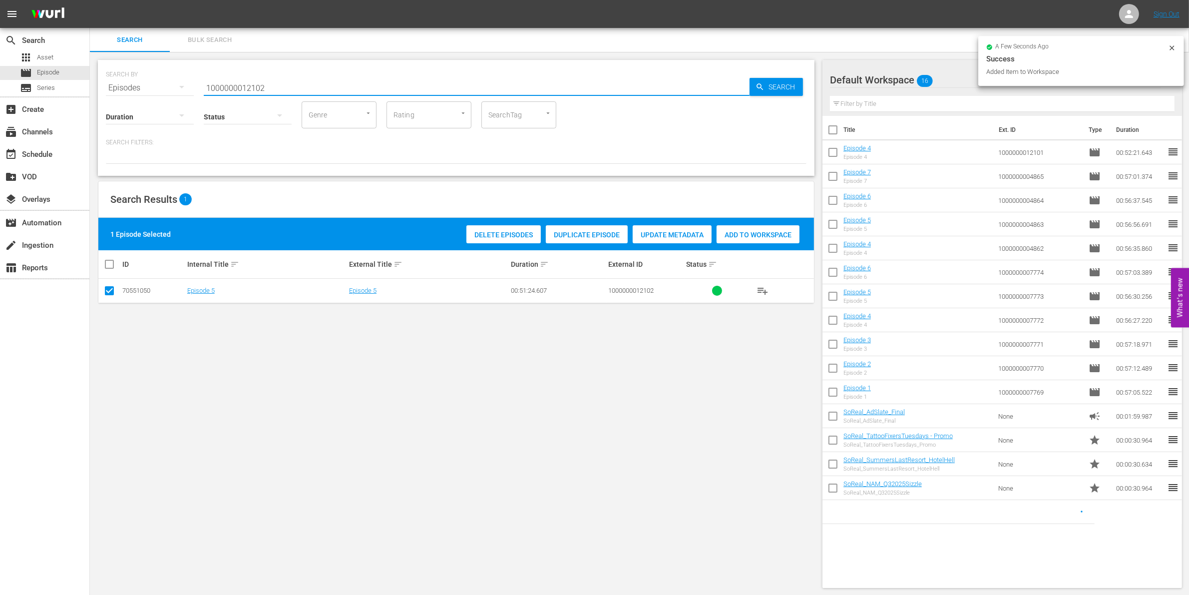
click at [326, 80] on input "1000000012102" at bounding box center [477, 88] width 546 height 24
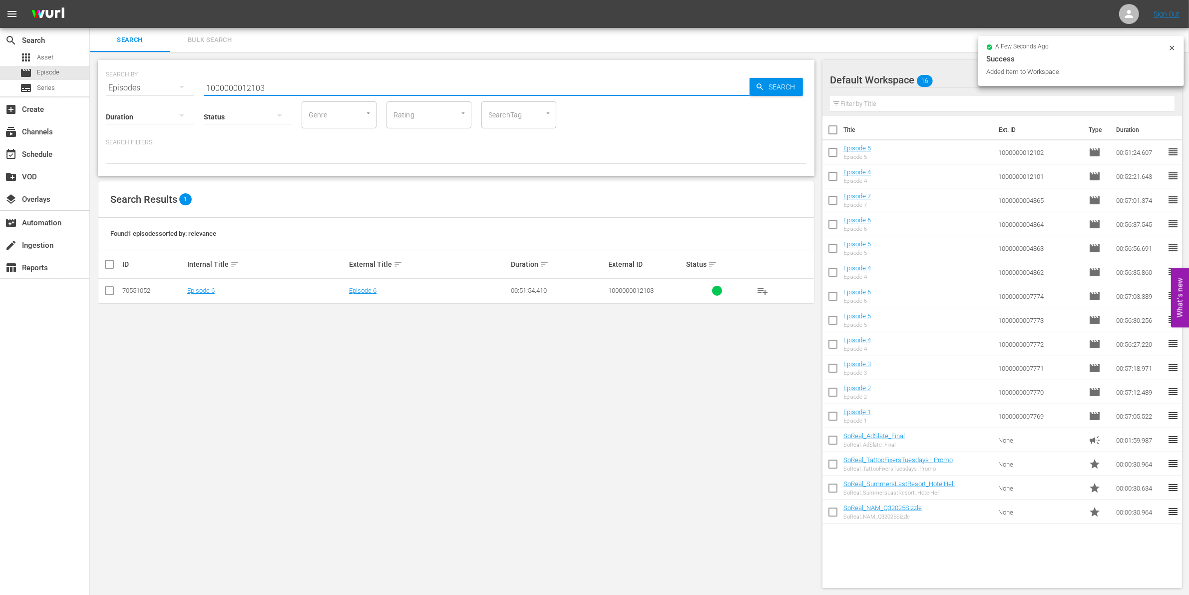
click at [107, 293] on input "checkbox" at bounding box center [109, 293] width 12 height 12
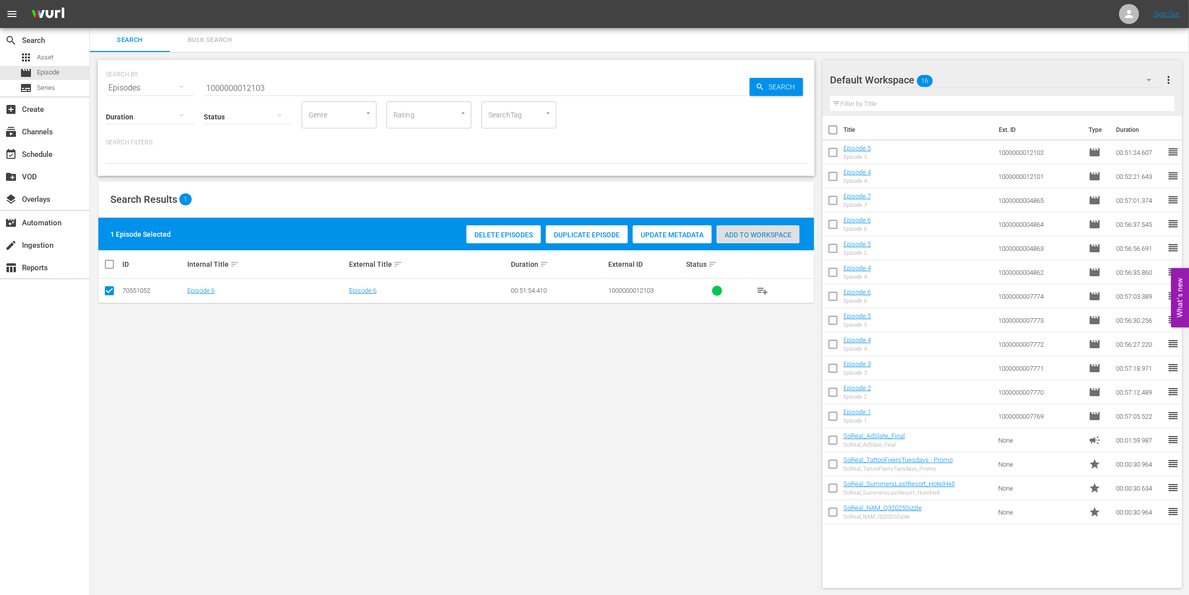
click at [755, 238] on div "Add to Workspace" at bounding box center [757, 234] width 83 height 19
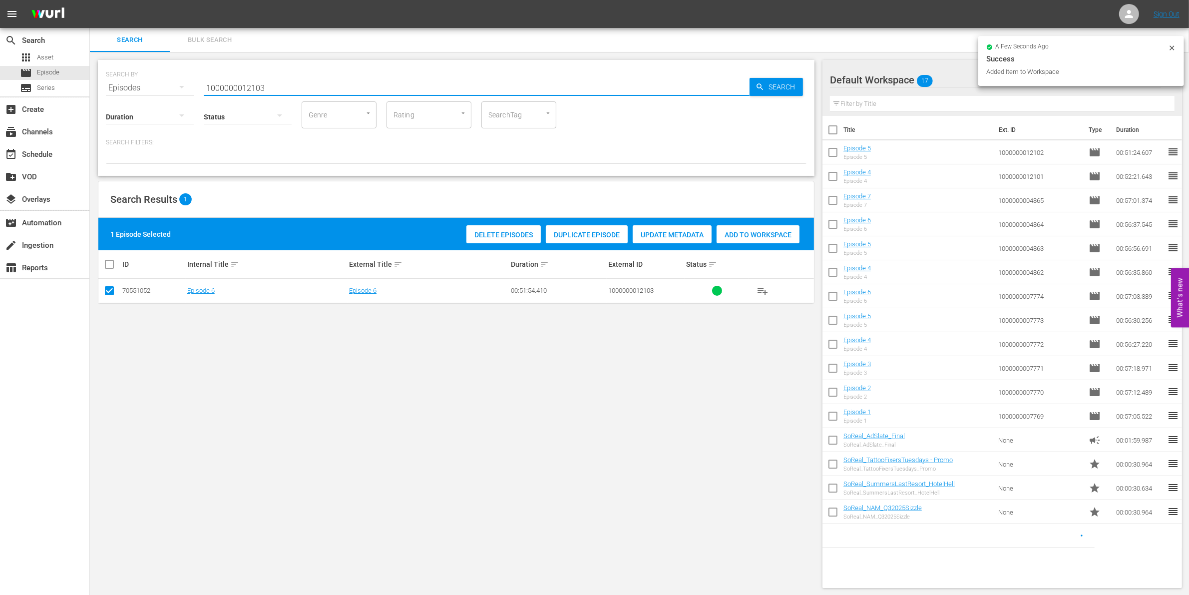
click at [292, 89] on input "1000000012103" at bounding box center [477, 88] width 546 height 24
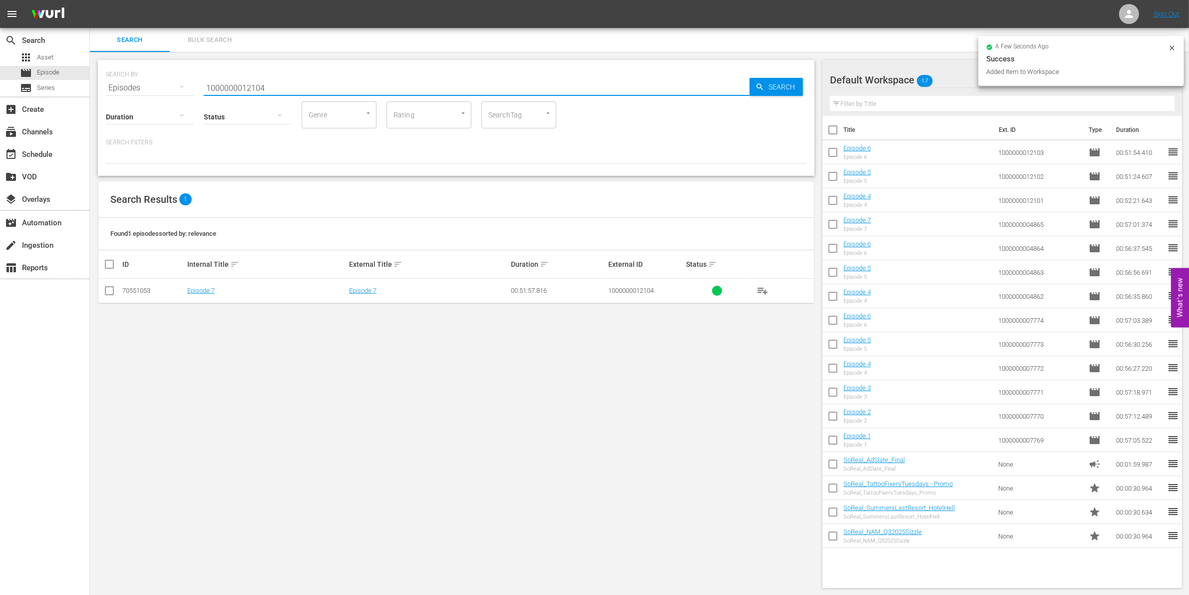
click at [109, 290] on input "checkbox" at bounding box center [109, 293] width 12 height 12
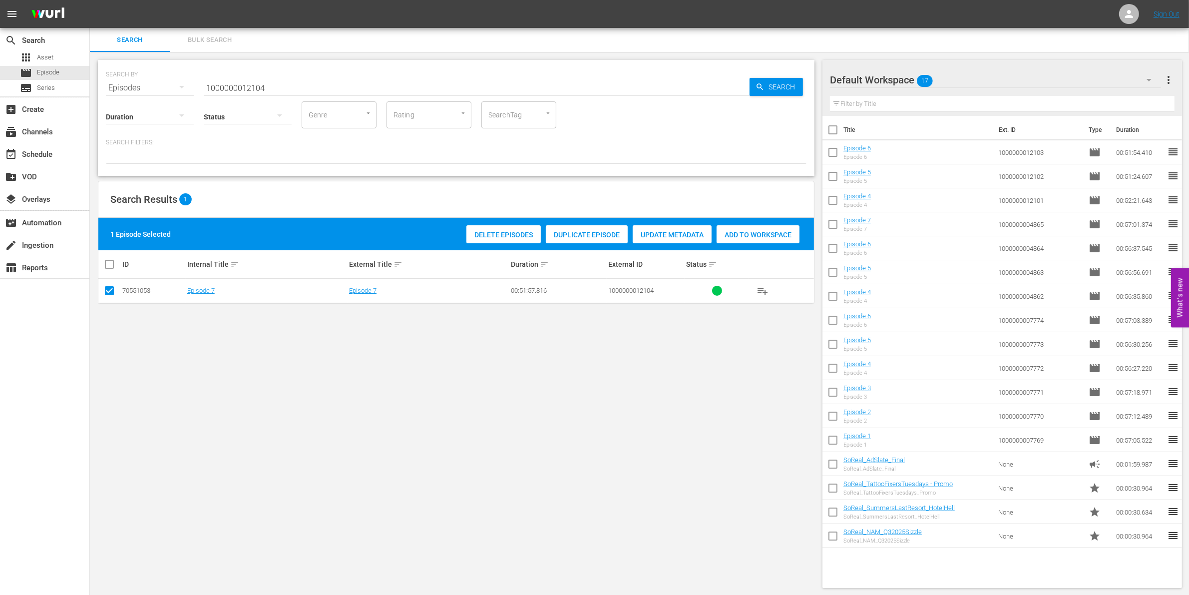
click at [758, 231] on span "Add to Workspace" at bounding box center [757, 235] width 83 height 8
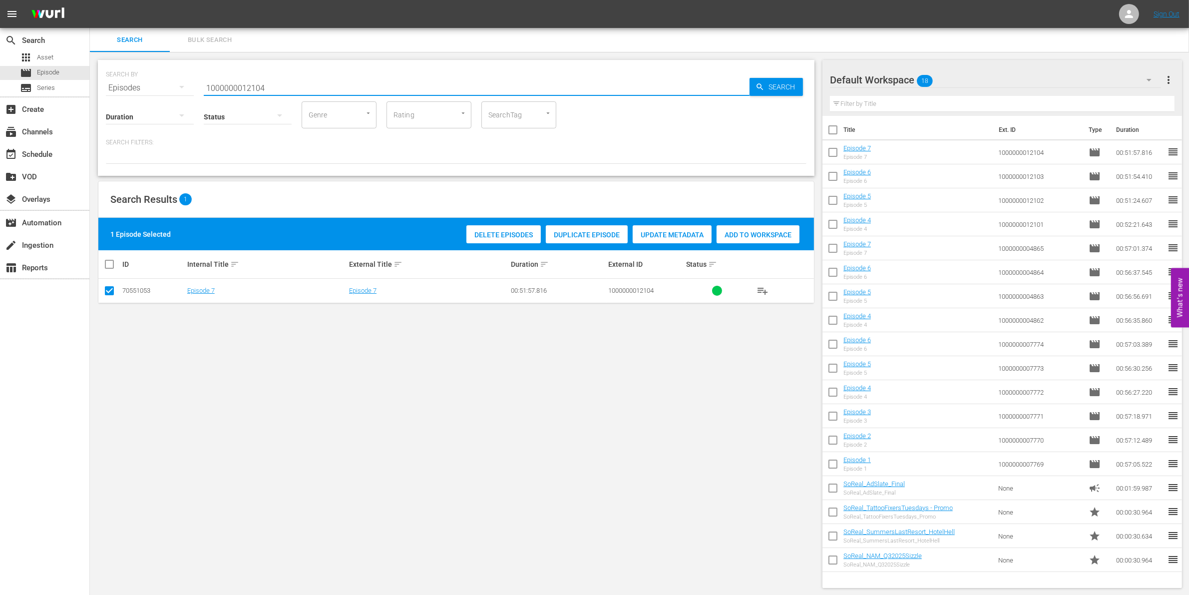
click at [260, 90] on input "1000000012104" at bounding box center [477, 88] width 546 height 24
paste input "23295"
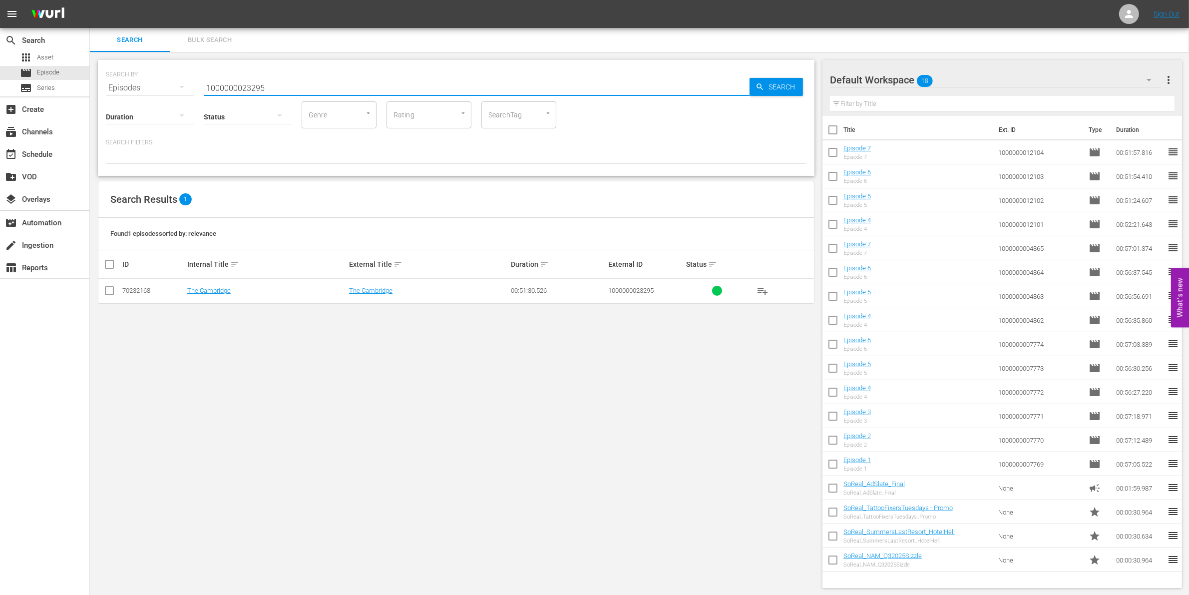
click at [108, 294] on input "checkbox" at bounding box center [109, 293] width 12 height 12
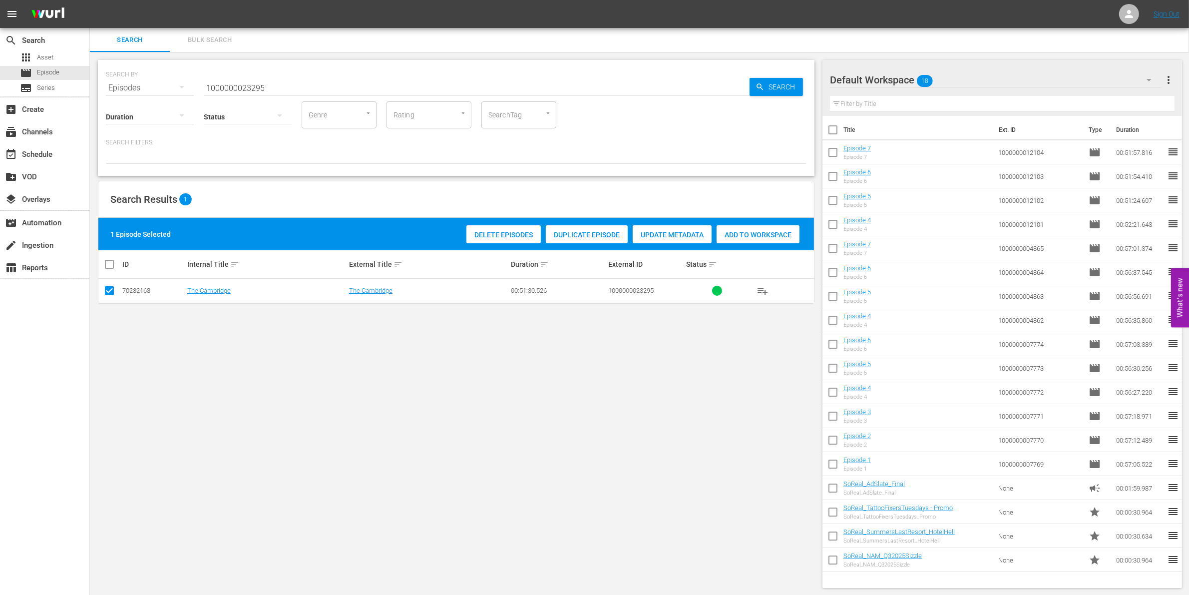
click at [779, 236] on span "Add to Workspace" at bounding box center [757, 235] width 83 height 8
click at [298, 85] on input "1000000023295" at bounding box center [477, 88] width 546 height 24
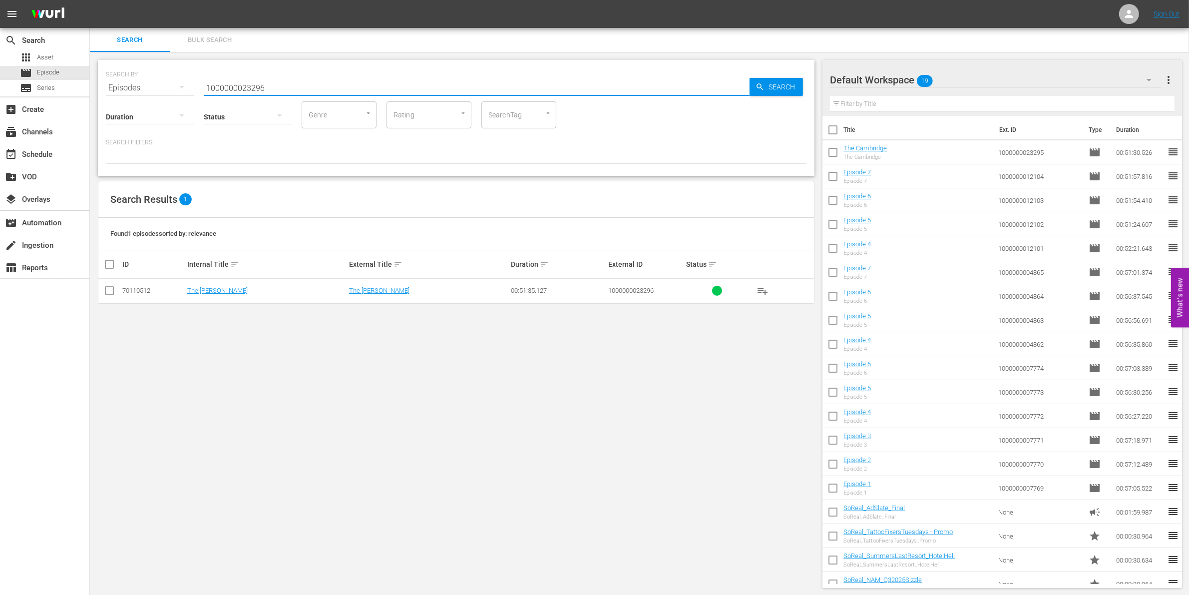
click at [115, 291] on input "checkbox" at bounding box center [109, 293] width 12 height 12
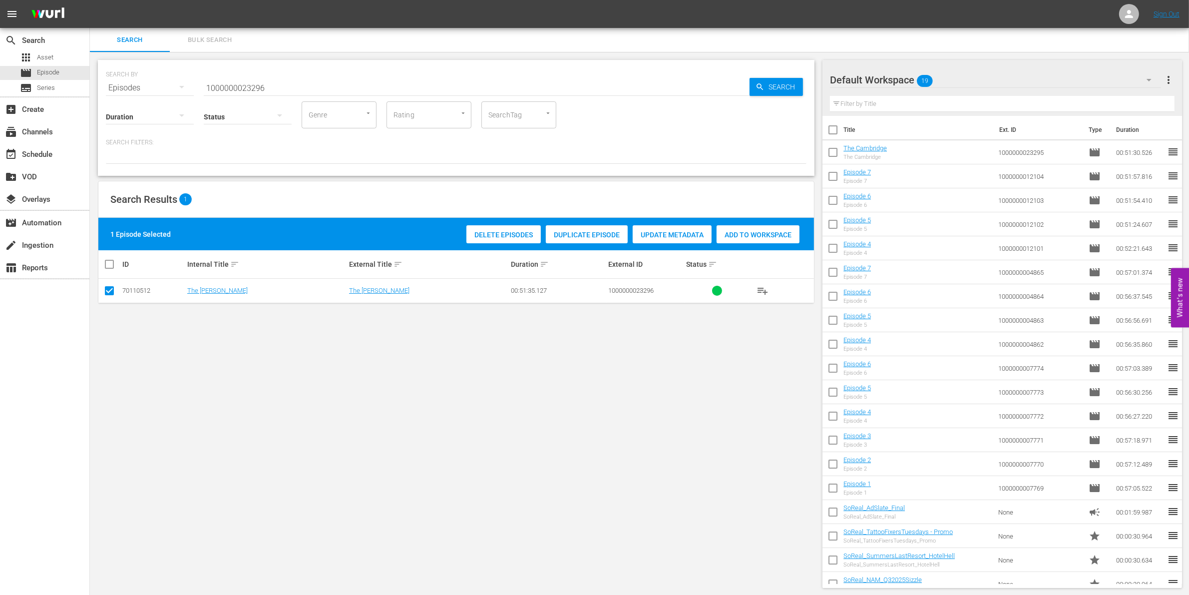
click at [763, 236] on span "Add to Workspace" at bounding box center [757, 235] width 83 height 8
click at [310, 83] on input "1000000023296" at bounding box center [477, 88] width 546 height 24
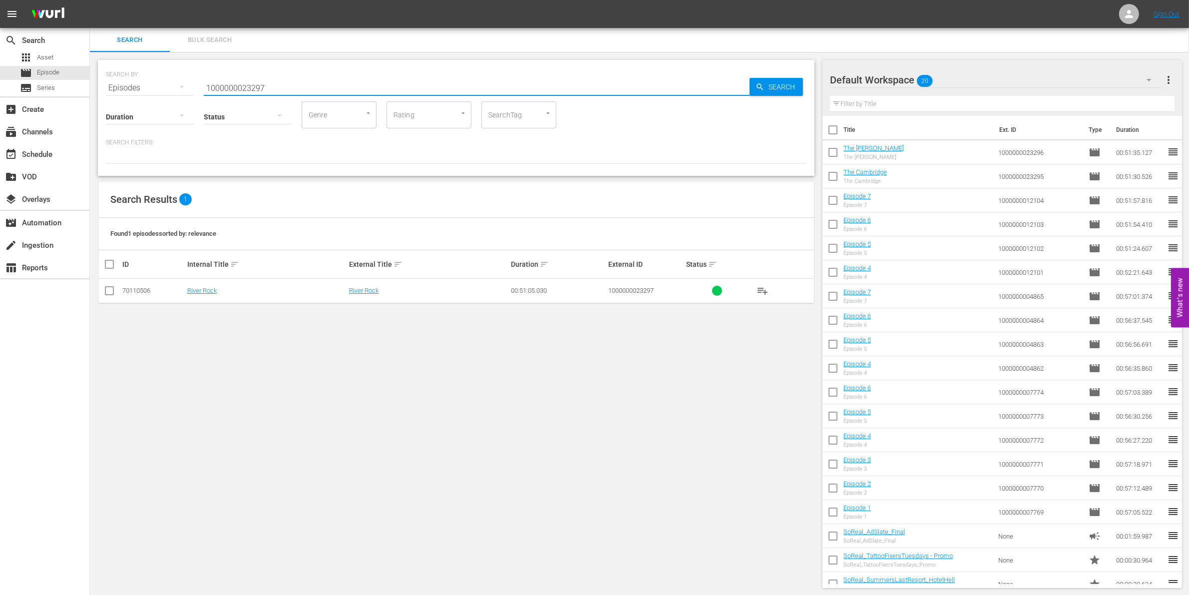
click at [111, 292] on input "checkbox" at bounding box center [109, 293] width 12 height 12
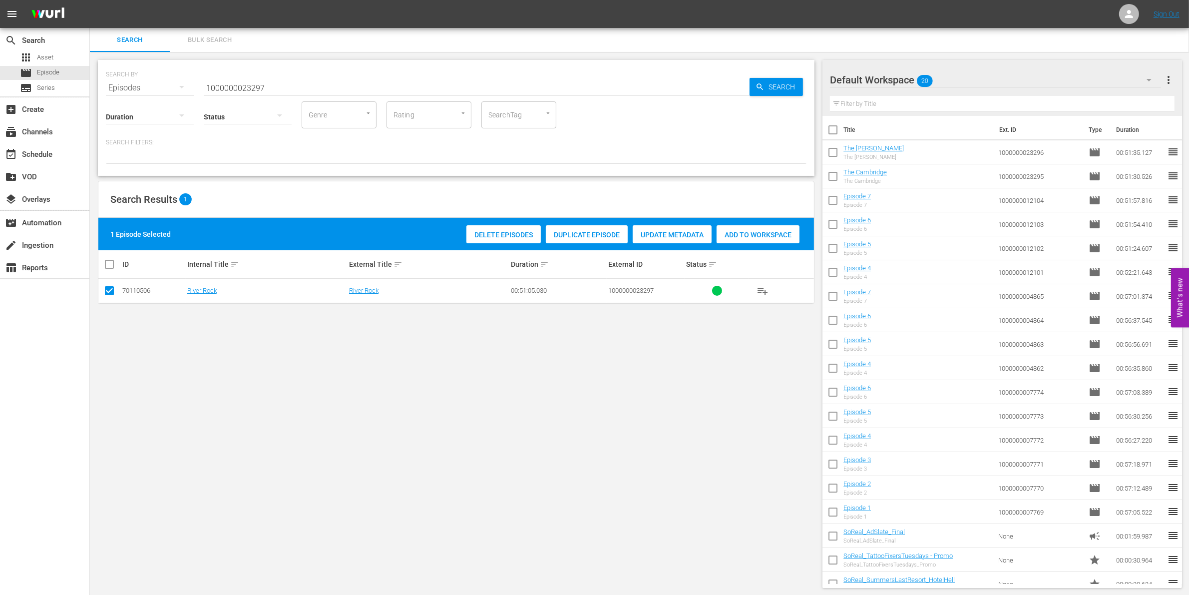
click at [741, 233] on span "Add to Workspace" at bounding box center [757, 235] width 83 height 8
click at [294, 86] on input "1000000023297" at bounding box center [477, 88] width 546 height 24
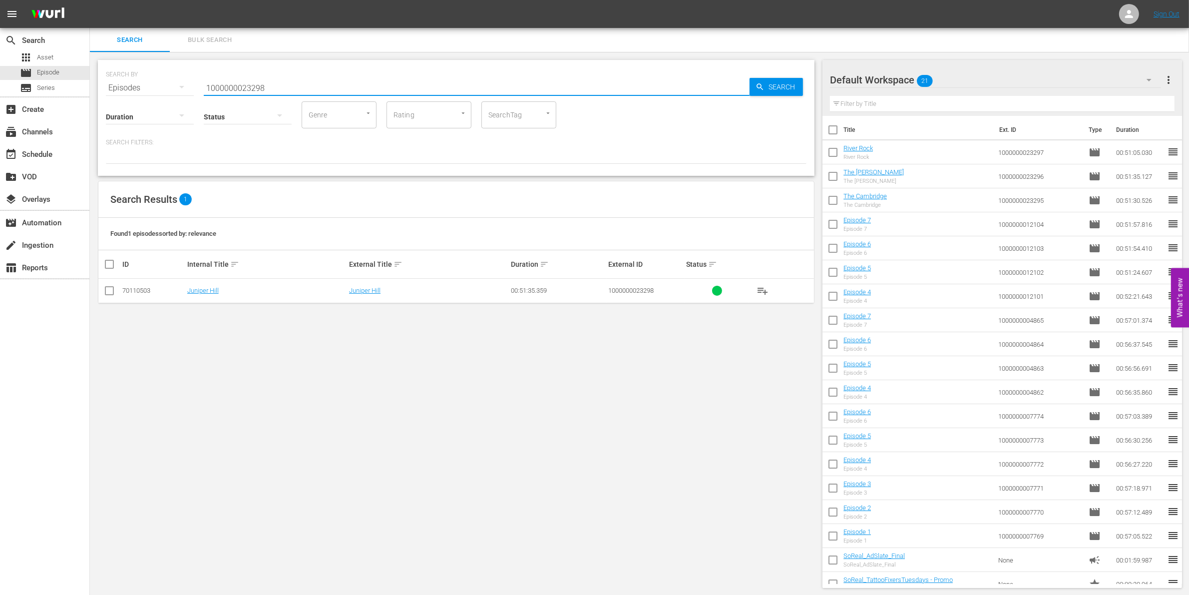
click at [111, 292] on input "checkbox" at bounding box center [109, 293] width 12 height 12
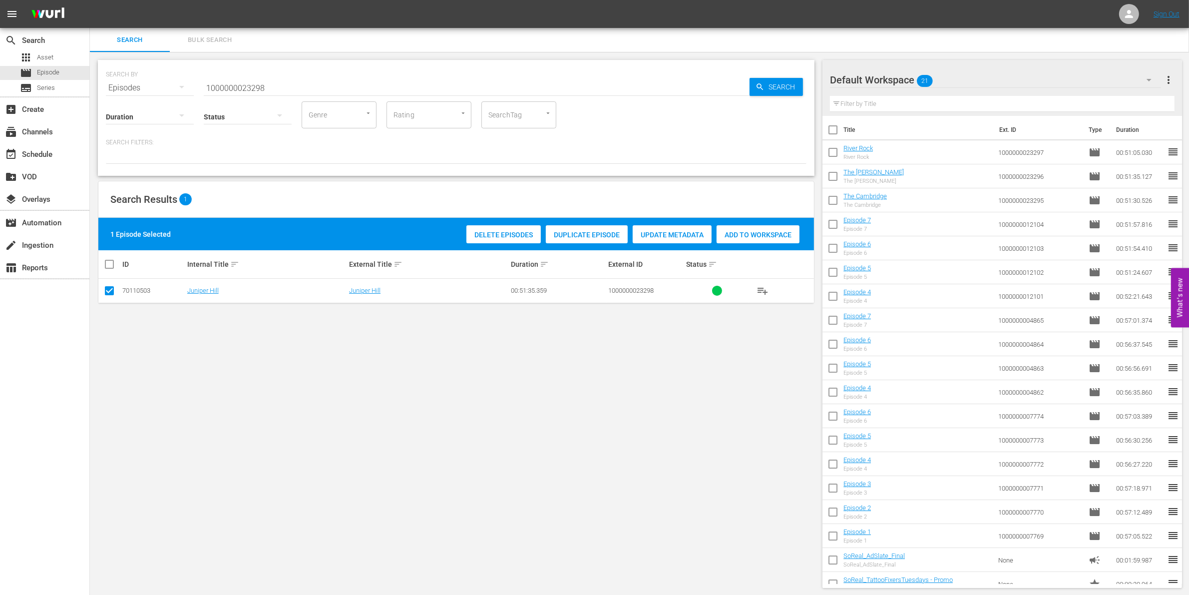
click at [771, 236] on span "Add to Workspace" at bounding box center [757, 235] width 83 height 8
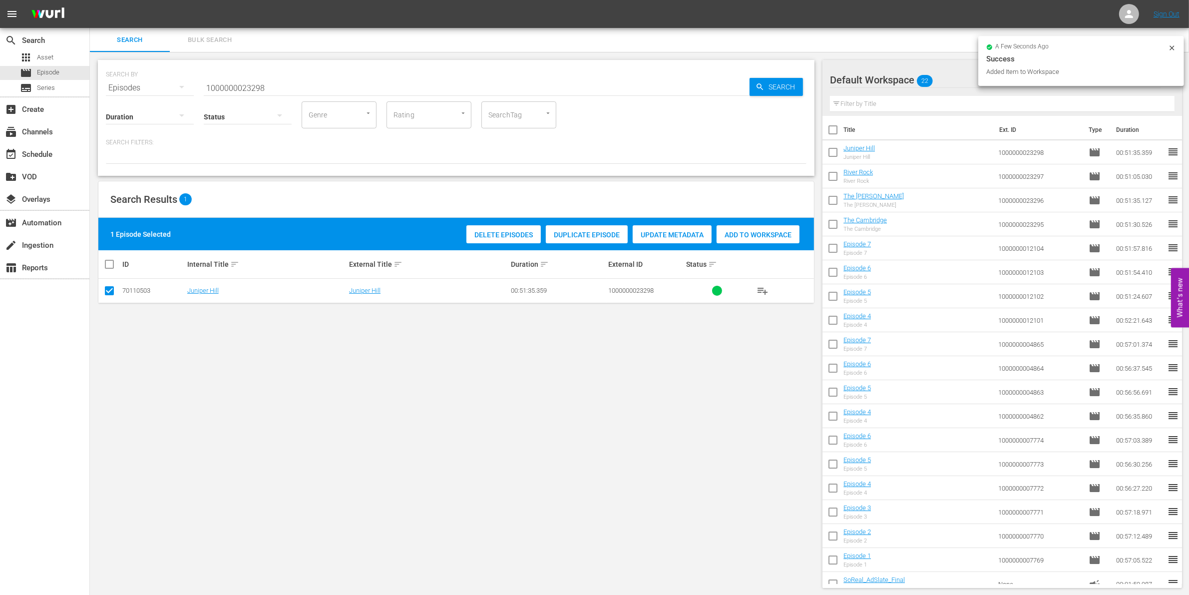
click at [276, 78] on input "1000000023298" at bounding box center [477, 88] width 546 height 24
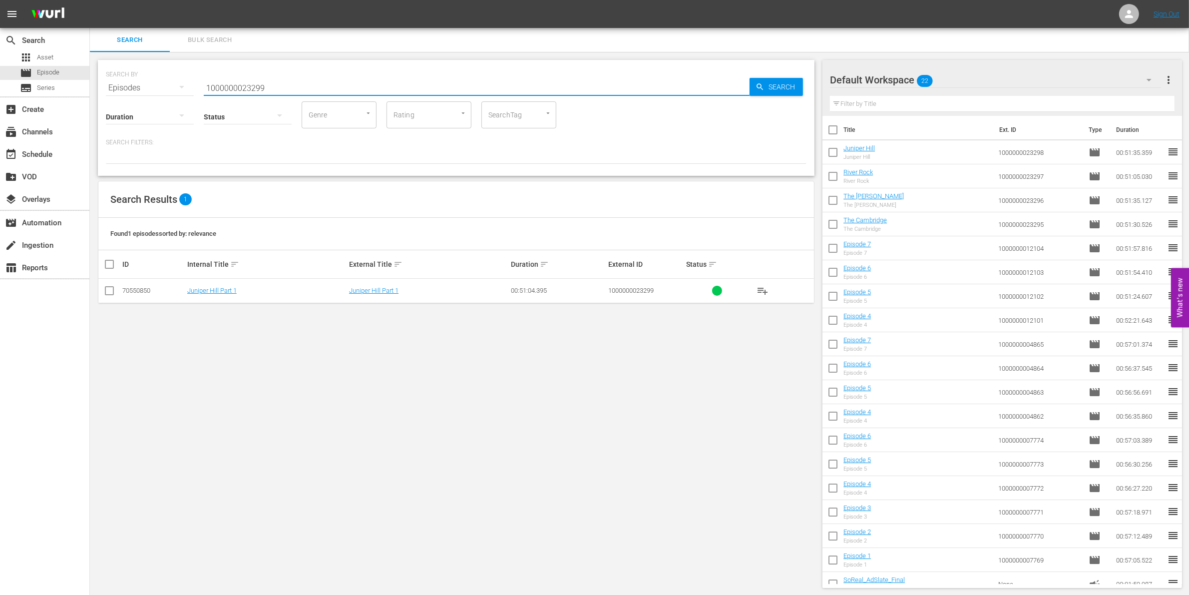
click at [110, 296] on input "checkbox" at bounding box center [109, 293] width 12 height 12
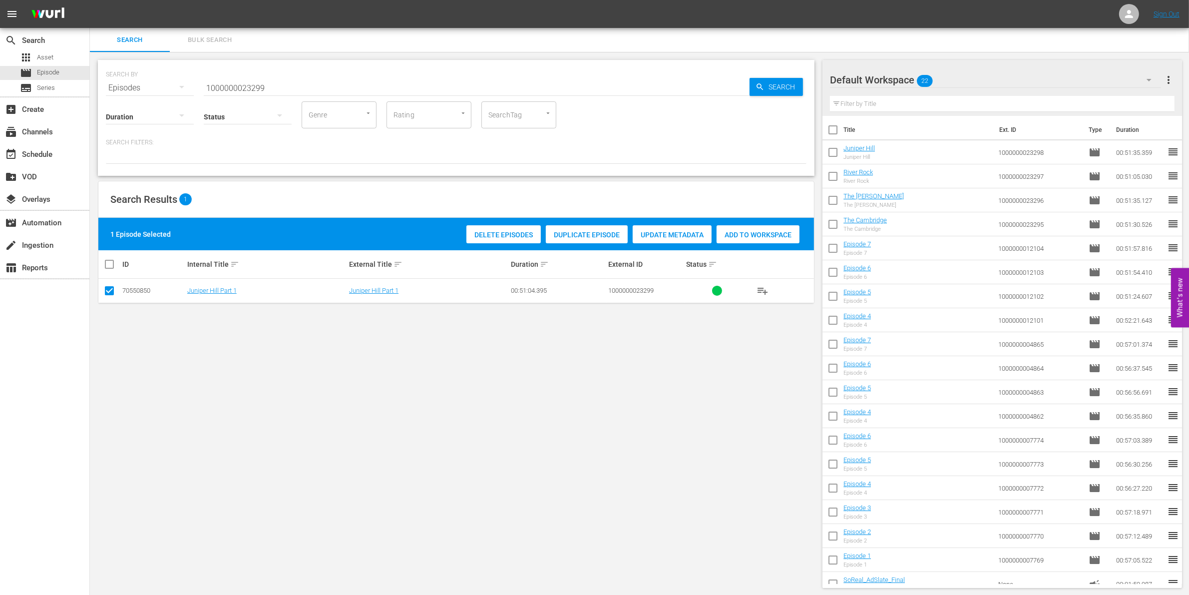
click at [759, 235] on span "Add to Workspace" at bounding box center [757, 235] width 83 height 8
click at [218, 88] on input "1000000023299" at bounding box center [477, 88] width 546 height 24
paste input "35252"
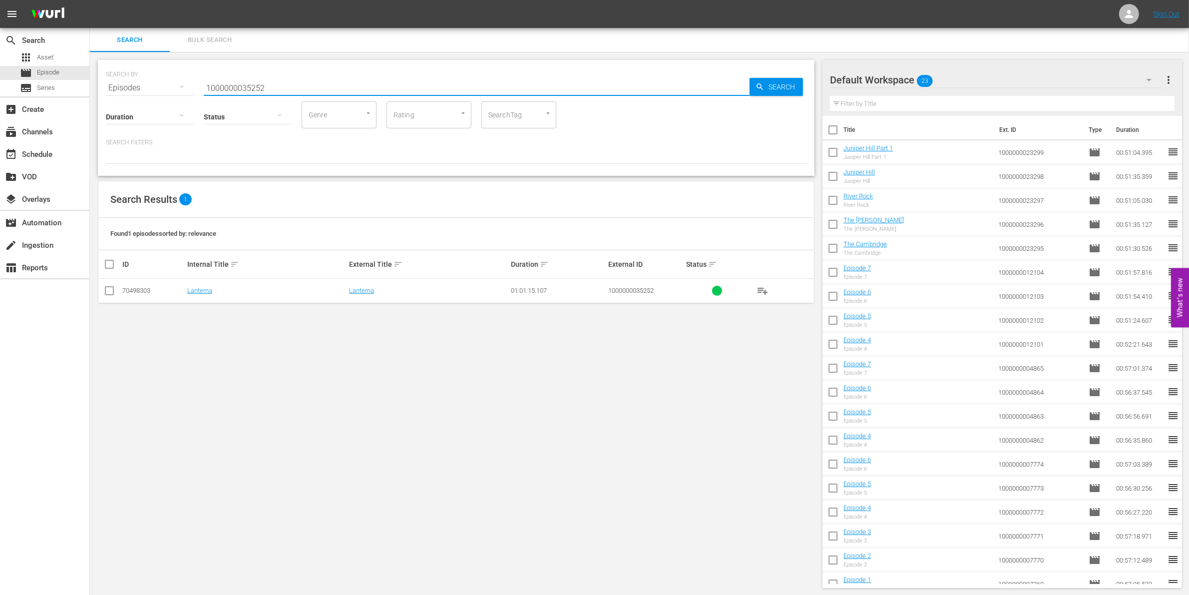
click at [108, 291] on input "checkbox" at bounding box center [109, 293] width 12 height 12
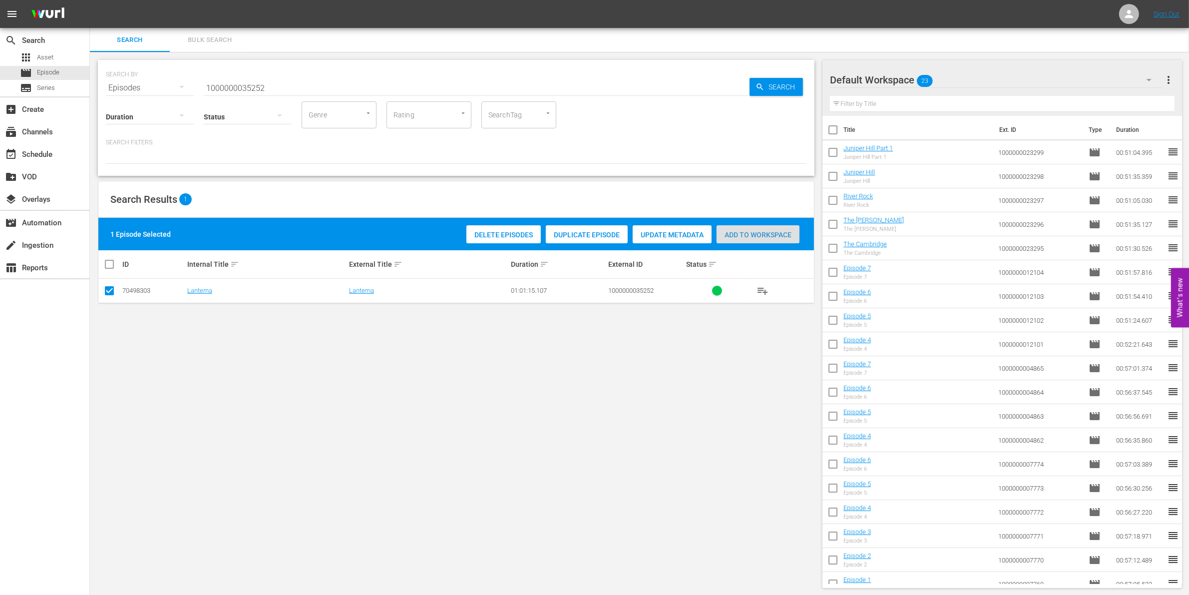
click at [766, 236] on span "Add to Workspace" at bounding box center [757, 235] width 83 height 8
click at [274, 73] on div "SEARCH BY Search By Episodes Search ID, Title, Description, Keywords, or Catego…" at bounding box center [456, 82] width 700 height 36
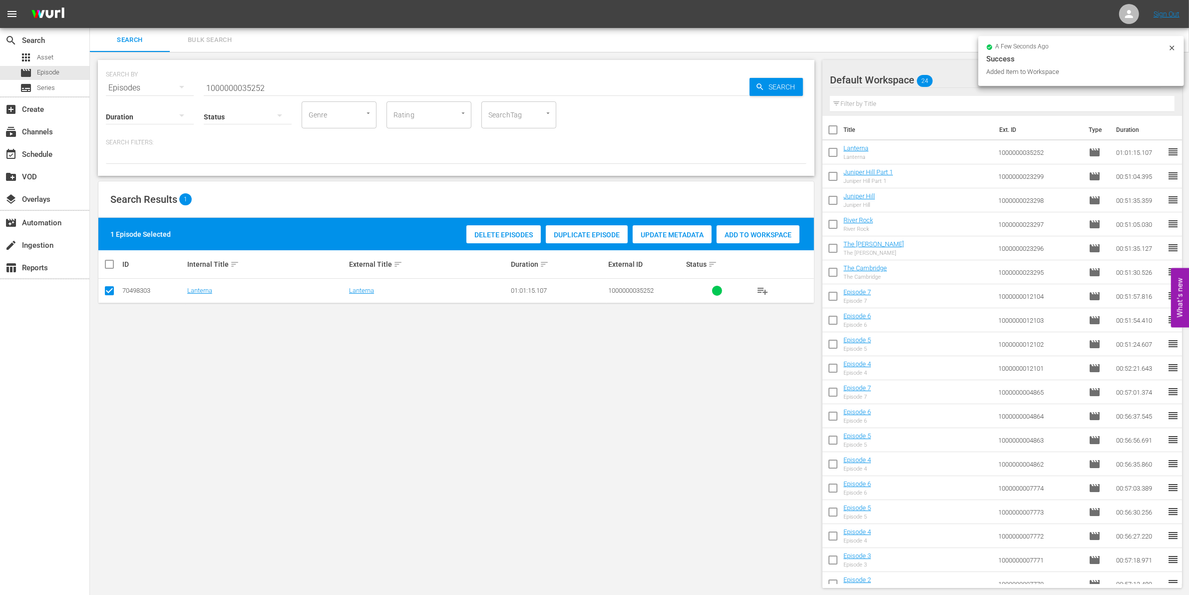
click at [275, 83] on input "1000000035252" at bounding box center [477, 88] width 546 height 24
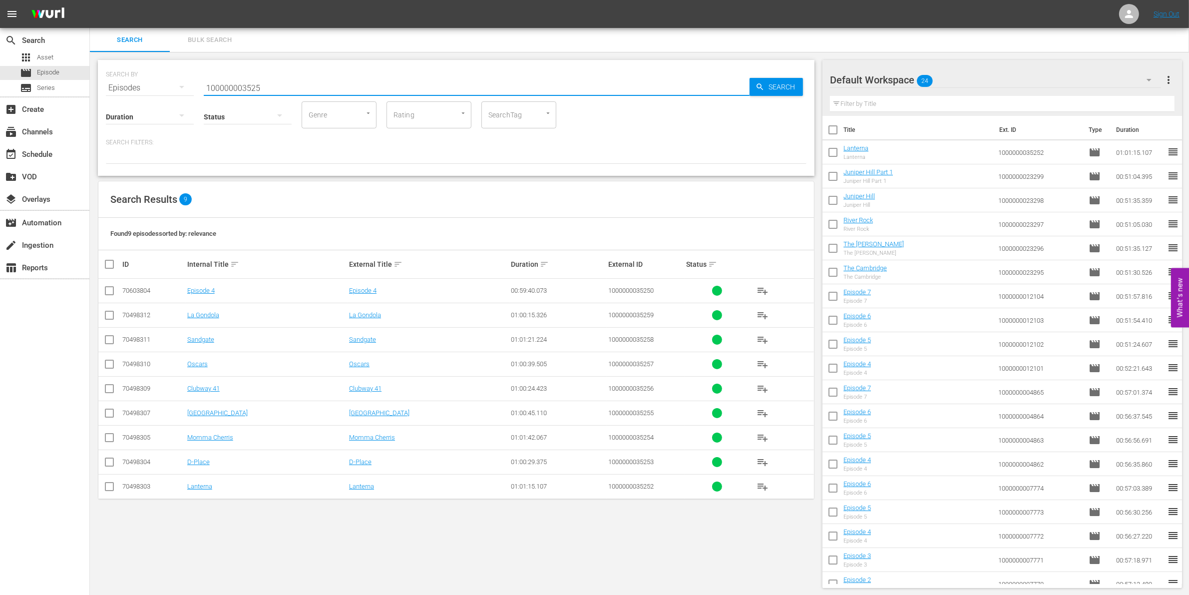
click at [106, 463] on input "checkbox" at bounding box center [109, 464] width 12 height 12
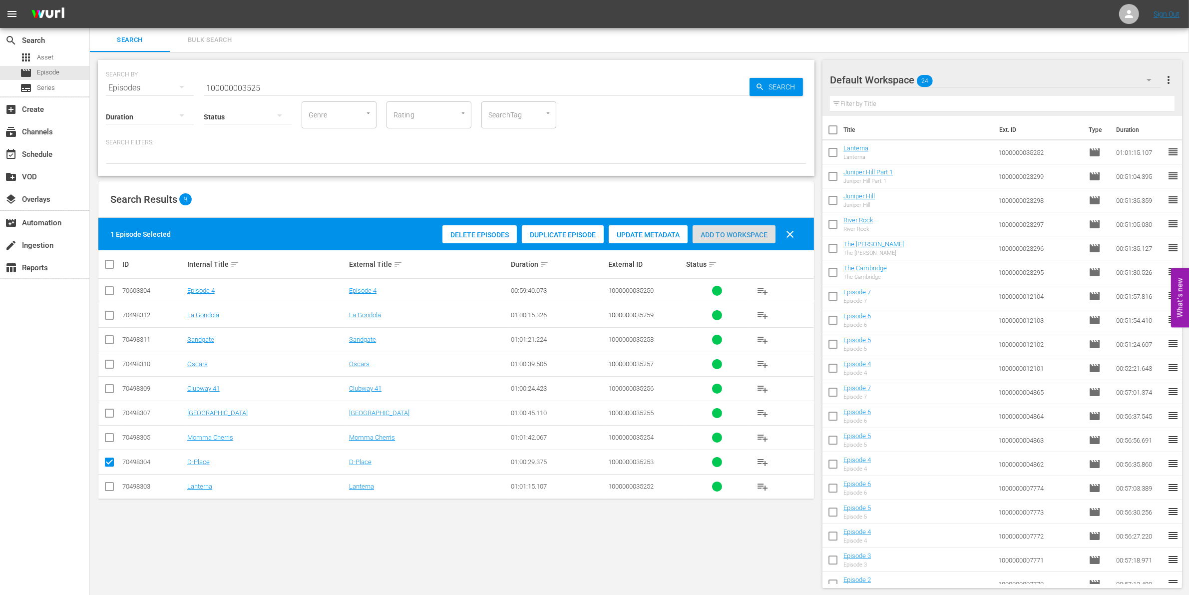
click at [760, 232] on span "Add to Workspace" at bounding box center [733, 235] width 83 height 8
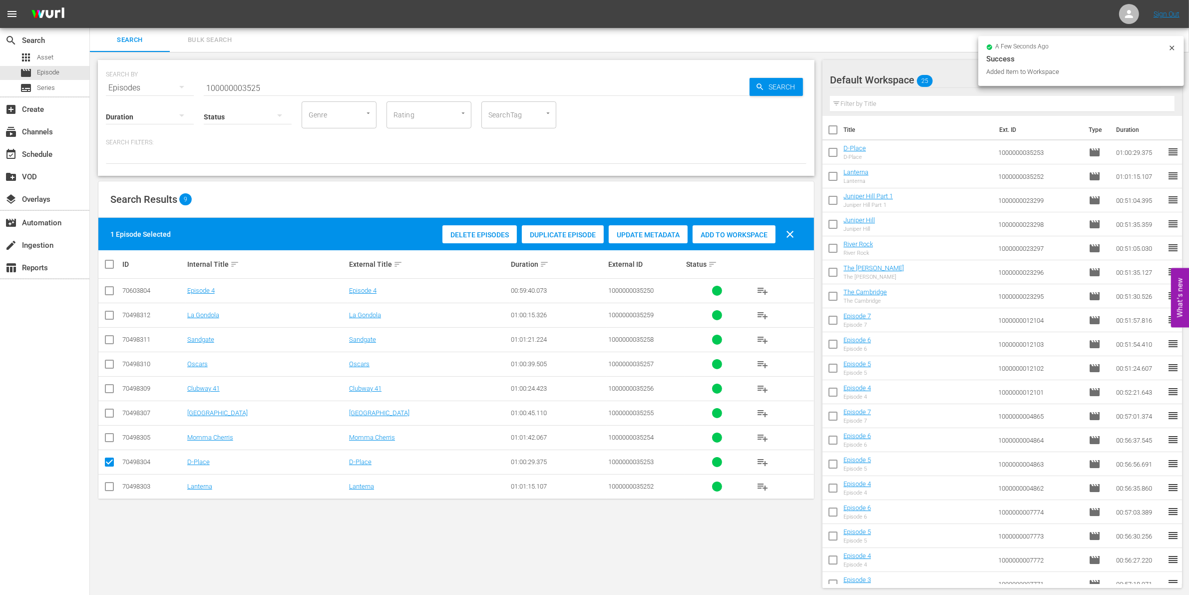
click at [104, 463] on input "checkbox" at bounding box center [109, 464] width 12 height 12
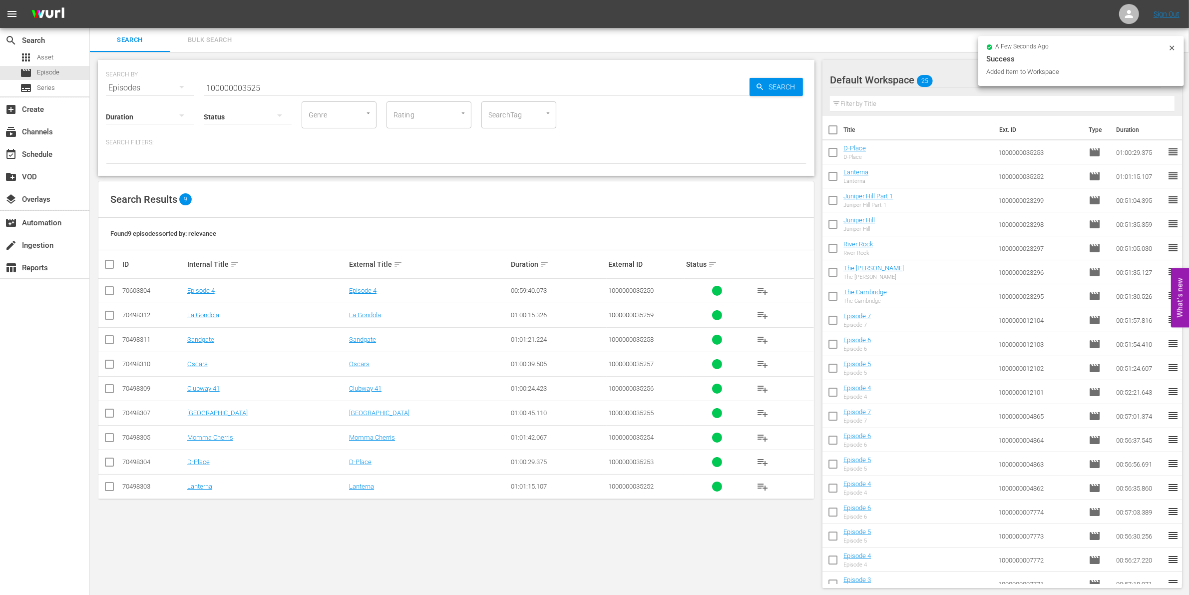
click at [110, 438] on input "checkbox" at bounding box center [109, 439] width 12 height 12
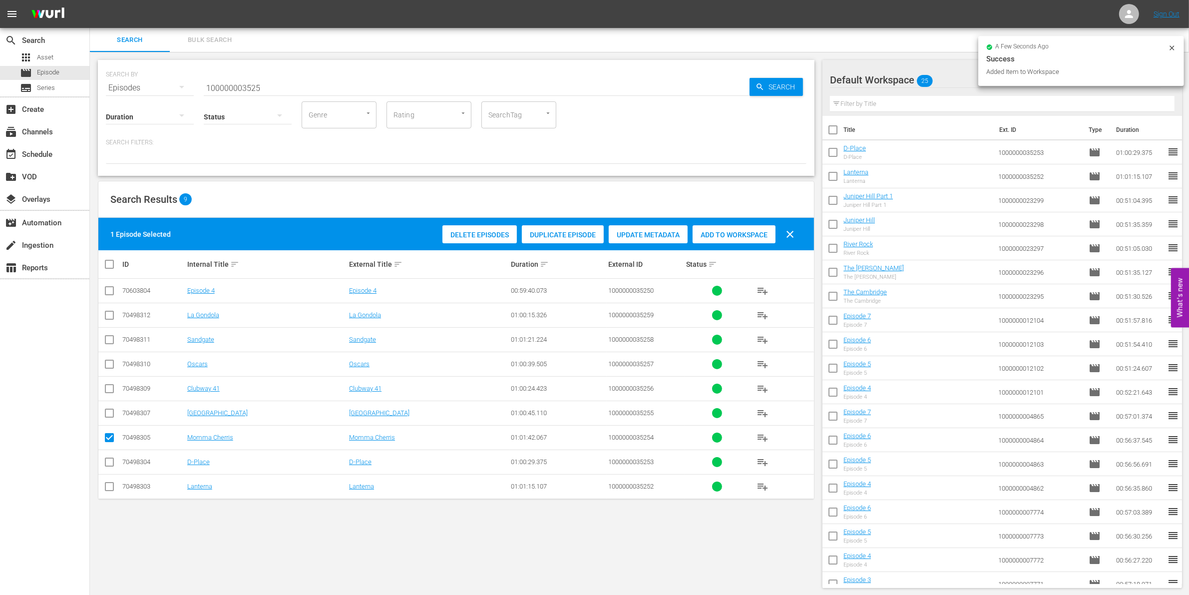
click at [749, 236] on span "Add to Workspace" at bounding box center [733, 235] width 83 height 8
click at [109, 437] on input "checkbox" at bounding box center [109, 439] width 12 height 12
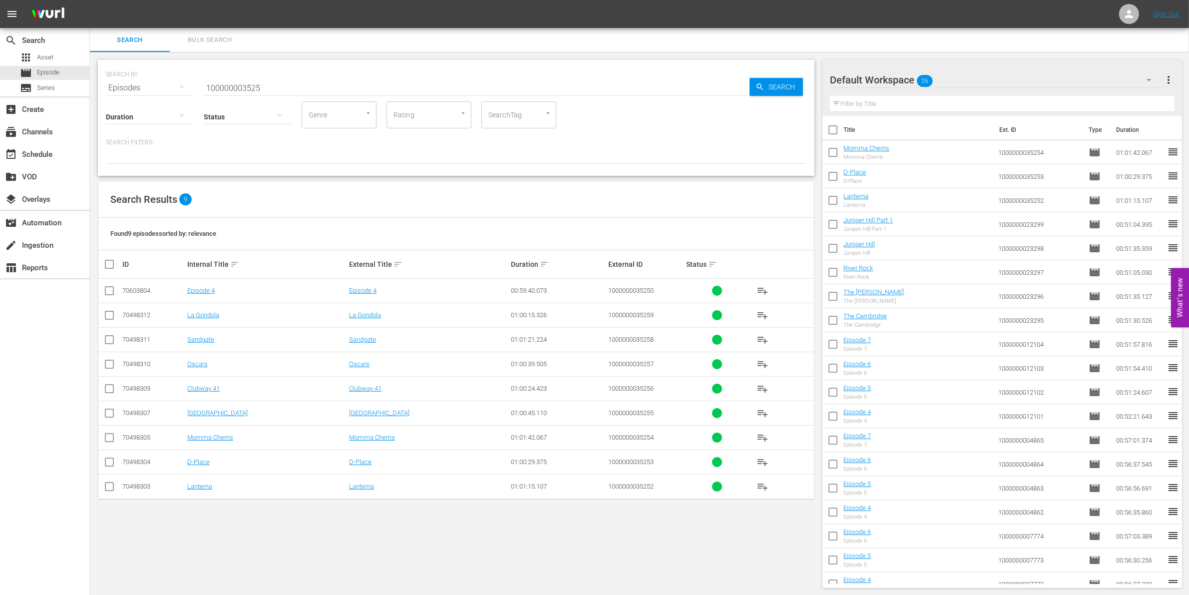
click at [108, 412] on input "checkbox" at bounding box center [109, 415] width 12 height 12
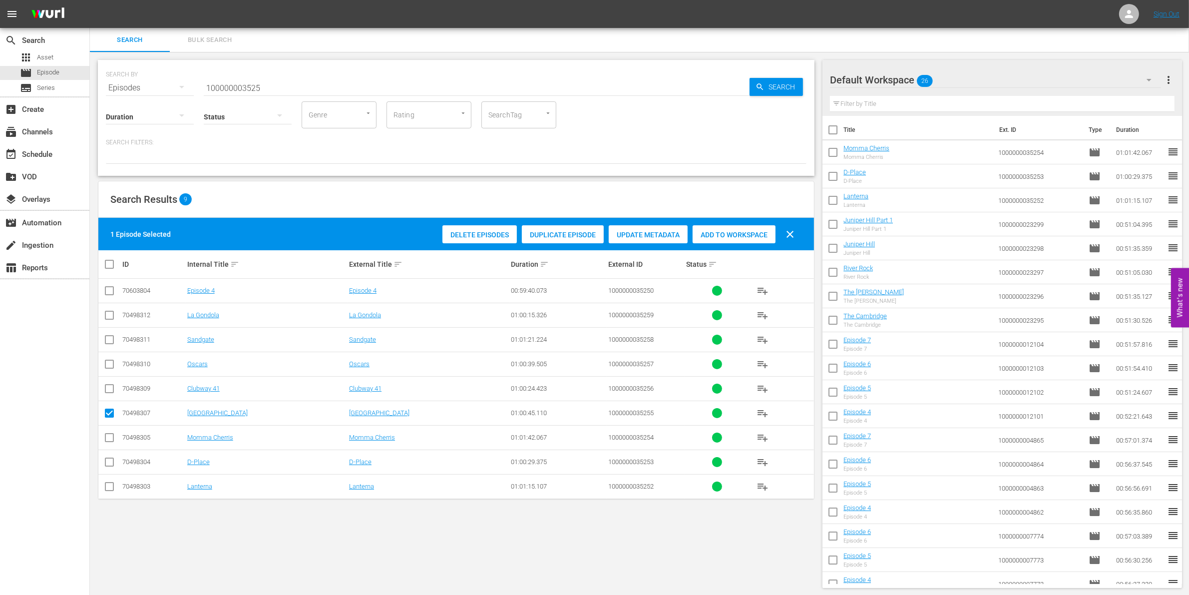
click at [749, 224] on div "Delete Episodes Duplicate Episode Update Metadata Add to Workspace clear" at bounding box center [621, 234] width 362 height 24
click at [734, 231] on span "Add to Workspace" at bounding box center [733, 235] width 83 height 8
click at [108, 415] on input "checkbox" at bounding box center [109, 415] width 12 height 12
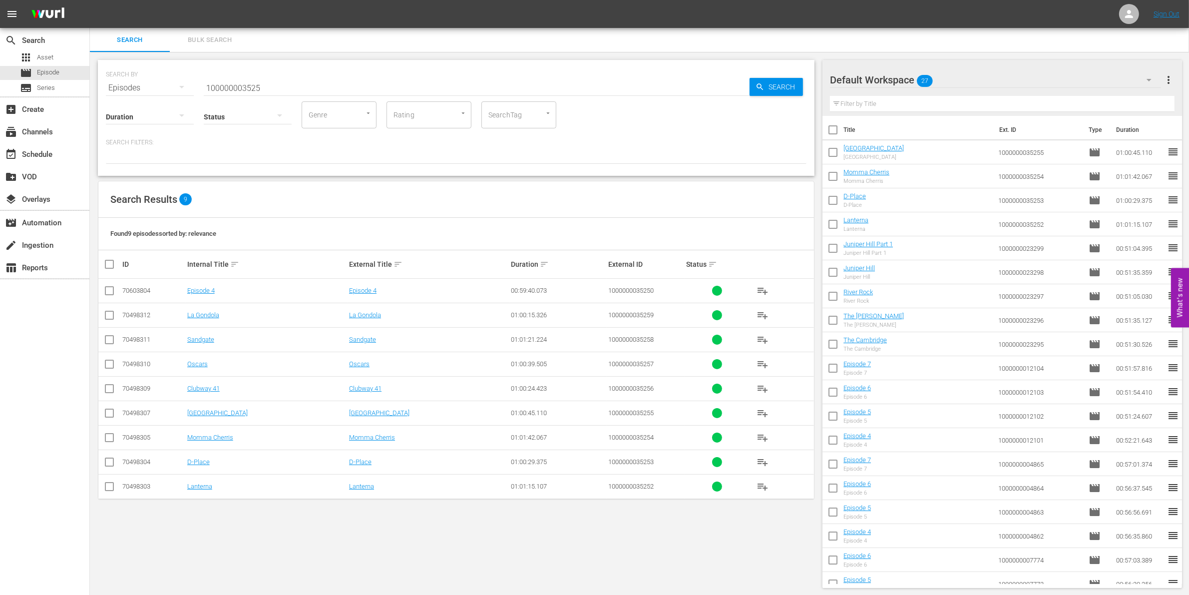
click at [108, 391] on input "checkbox" at bounding box center [109, 390] width 12 height 12
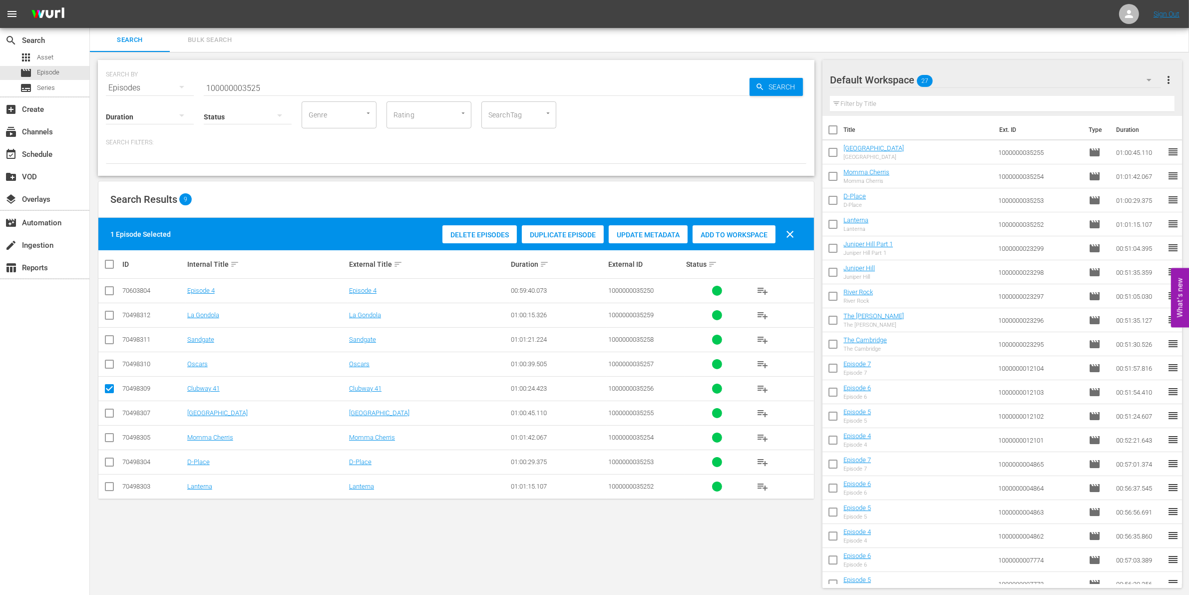
click at [744, 233] on span "Add to Workspace" at bounding box center [733, 235] width 83 height 8
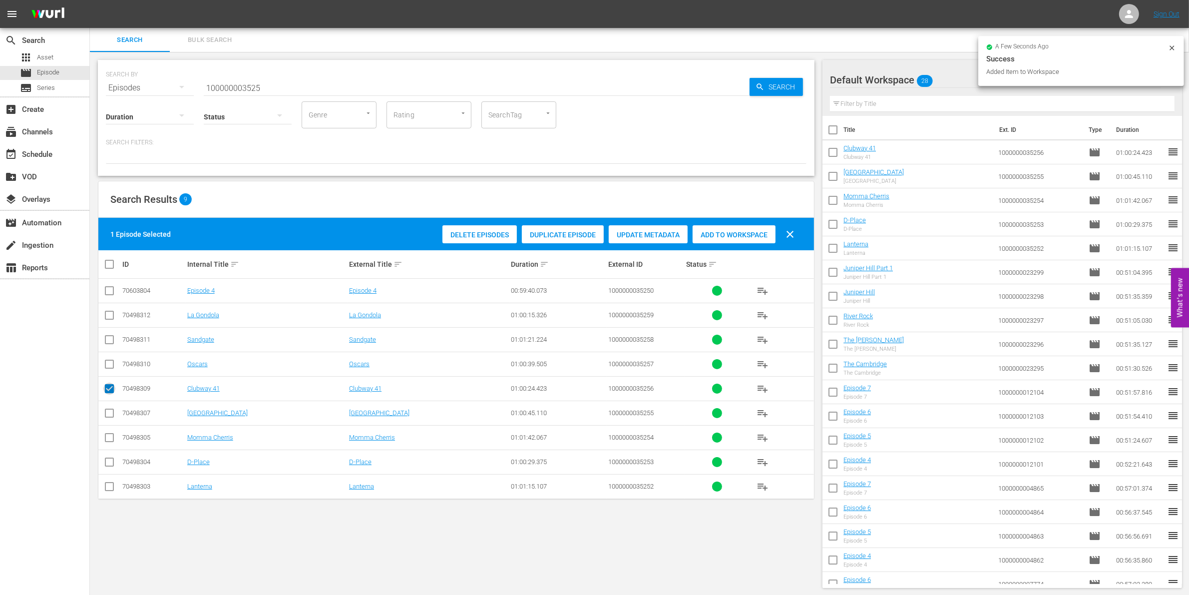
click at [106, 384] on input "checkbox" at bounding box center [109, 390] width 12 height 12
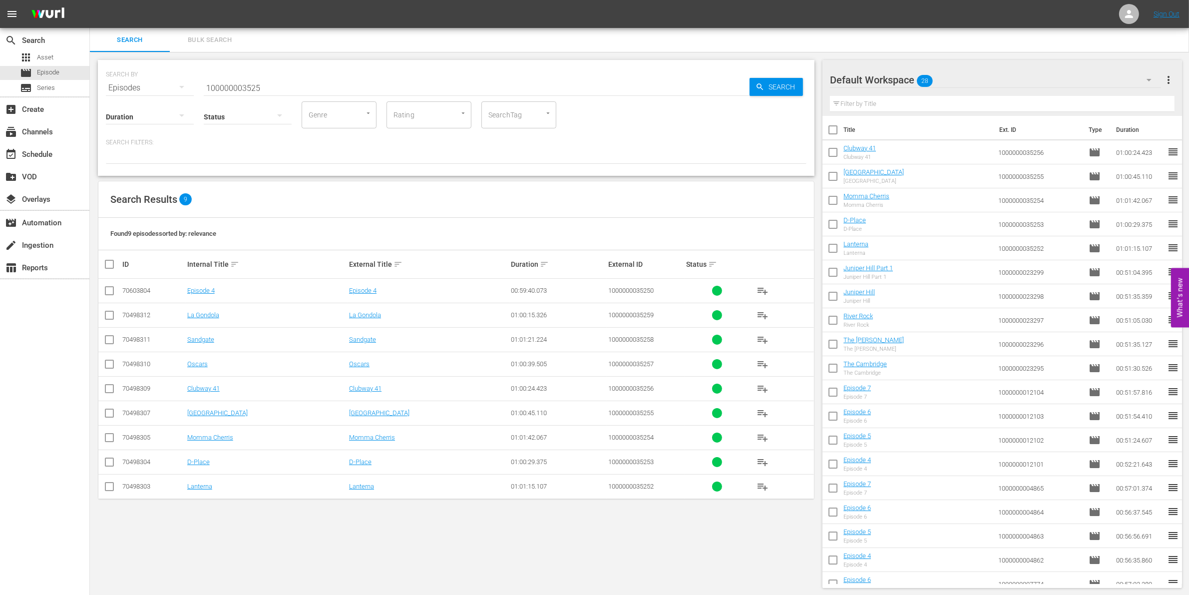
click at [110, 362] on input "checkbox" at bounding box center [109, 366] width 12 height 12
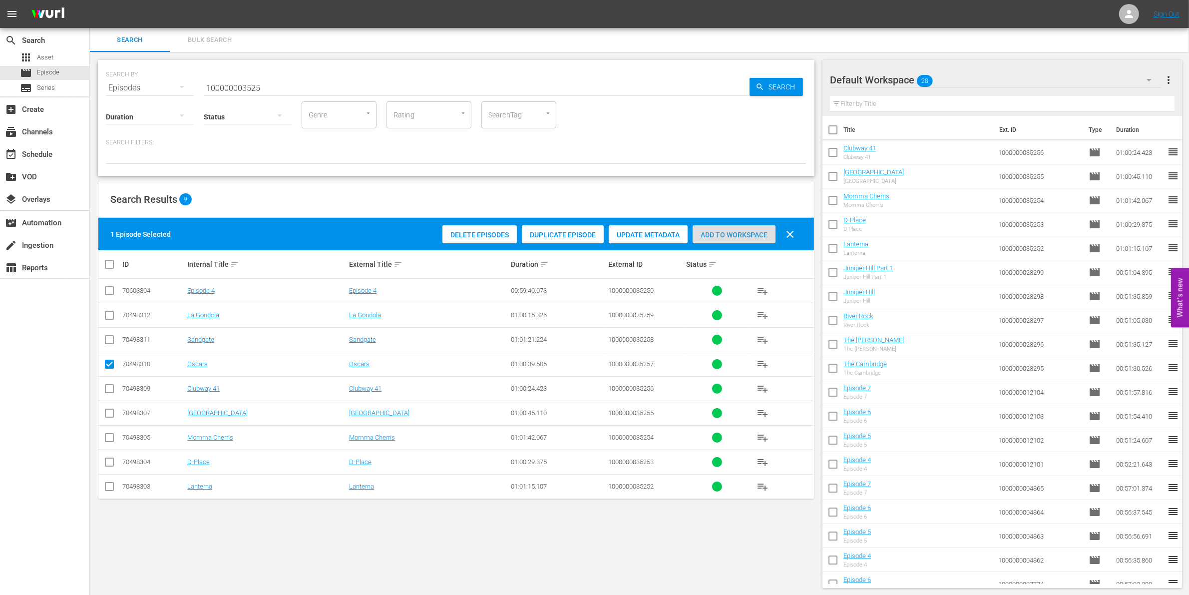
click at [741, 228] on div "Add to Workspace" at bounding box center [733, 234] width 83 height 19
click at [67, 158] on div "event_available Schedule" at bounding box center [44, 153] width 89 height 20
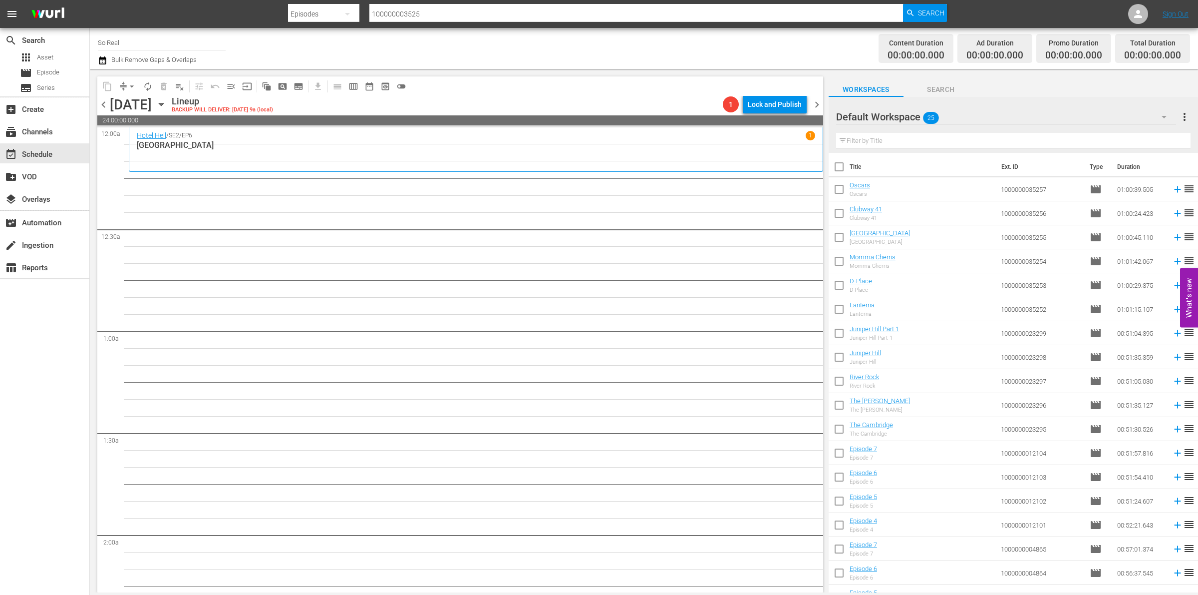
scroll to position [182, 0]
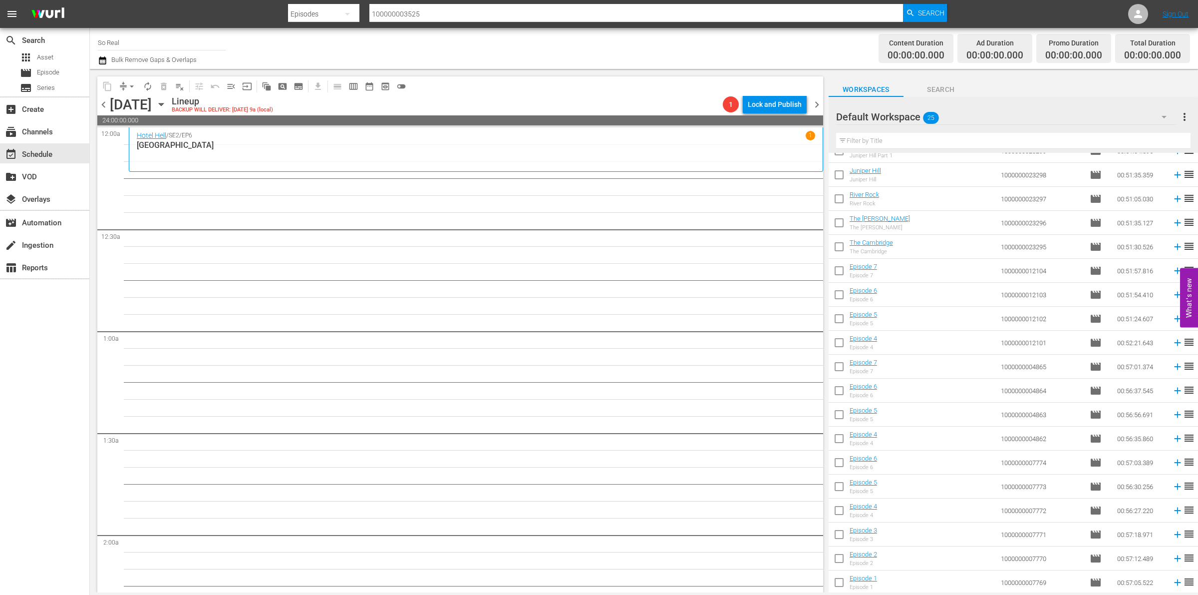
click at [840, 575] on input "checkbox" at bounding box center [839, 584] width 21 height 21
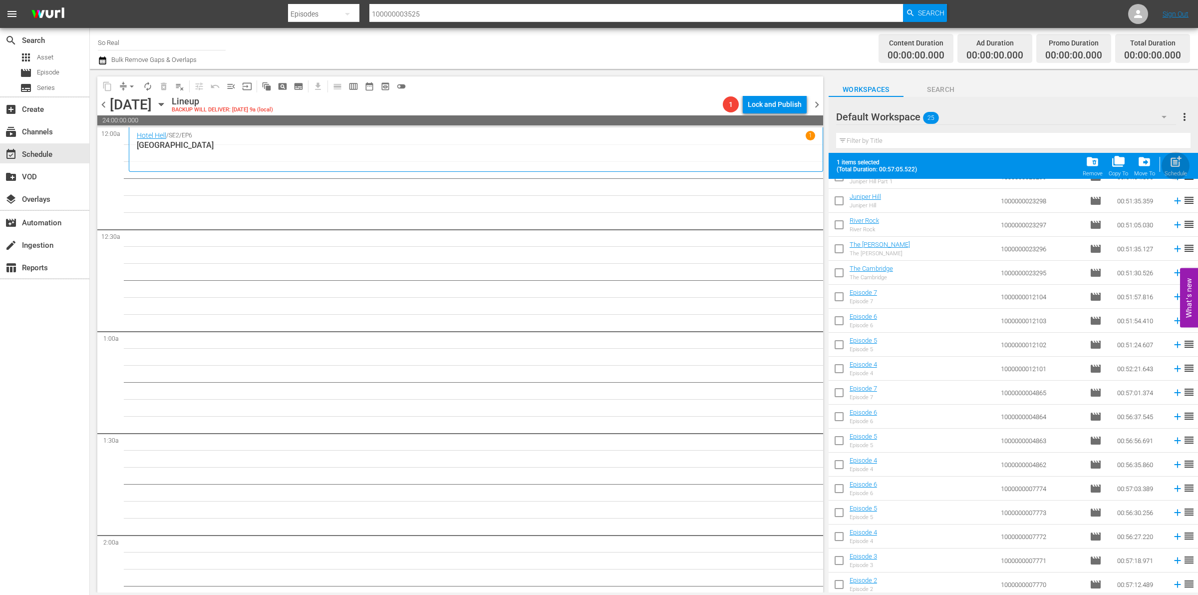
click at [1174, 168] on span "post_add" at bounding box center [1175, 161] width 13 height 13
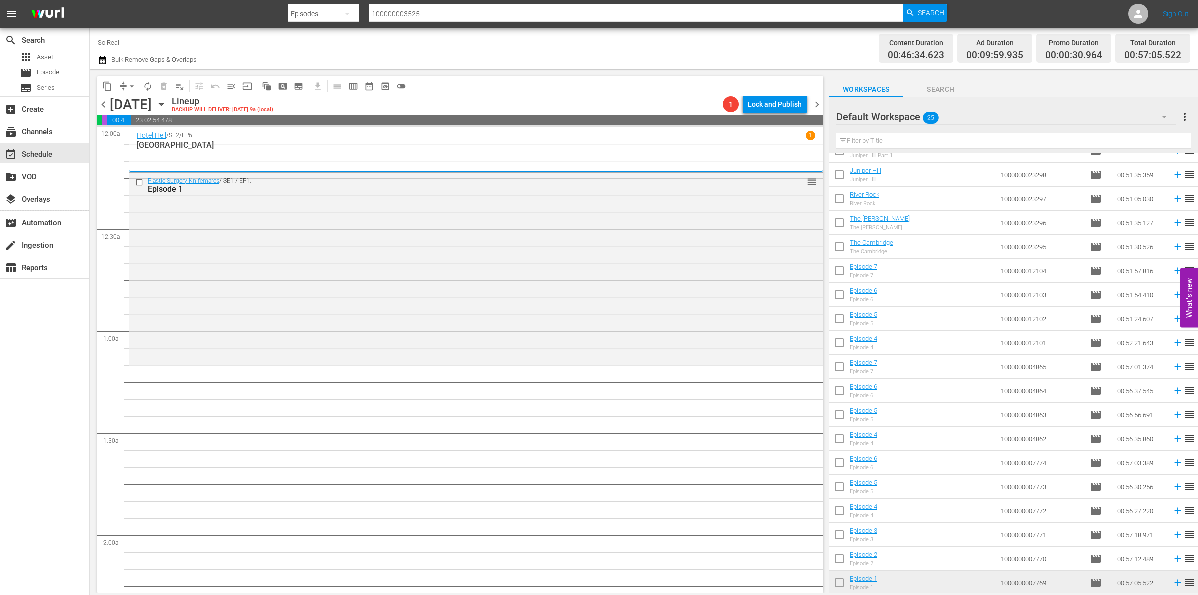
click at [844, 558] on input "checkbox" at bounding box center [839, 560] width 21 height 21
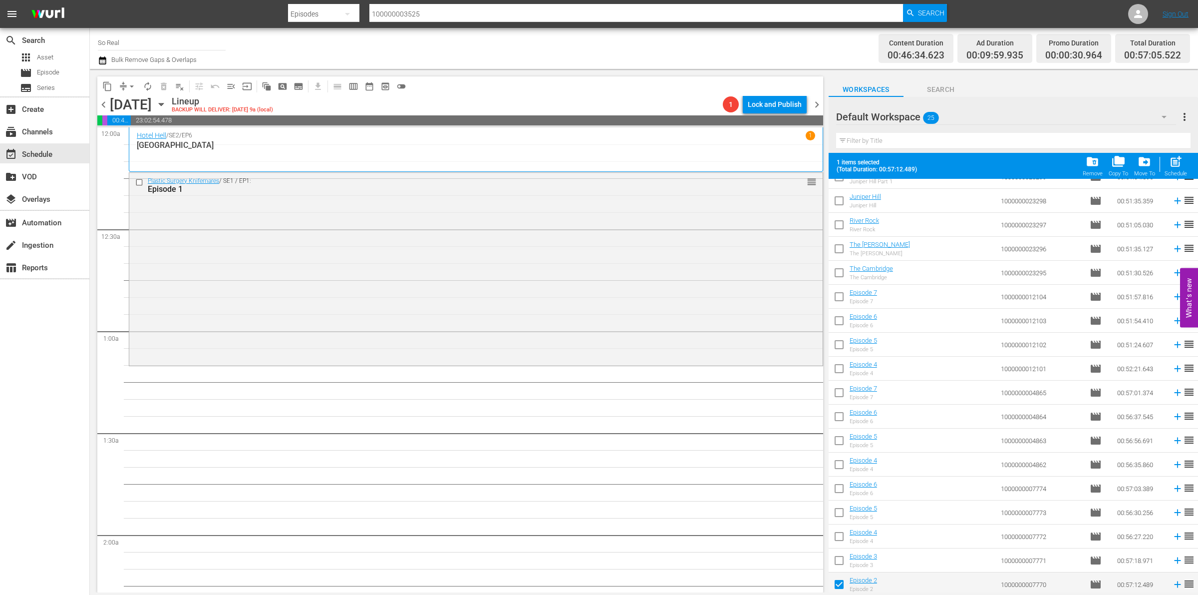
click at [1165, 173] on div "Schedule" at bounding box center [1176, 173] width 22 height 6
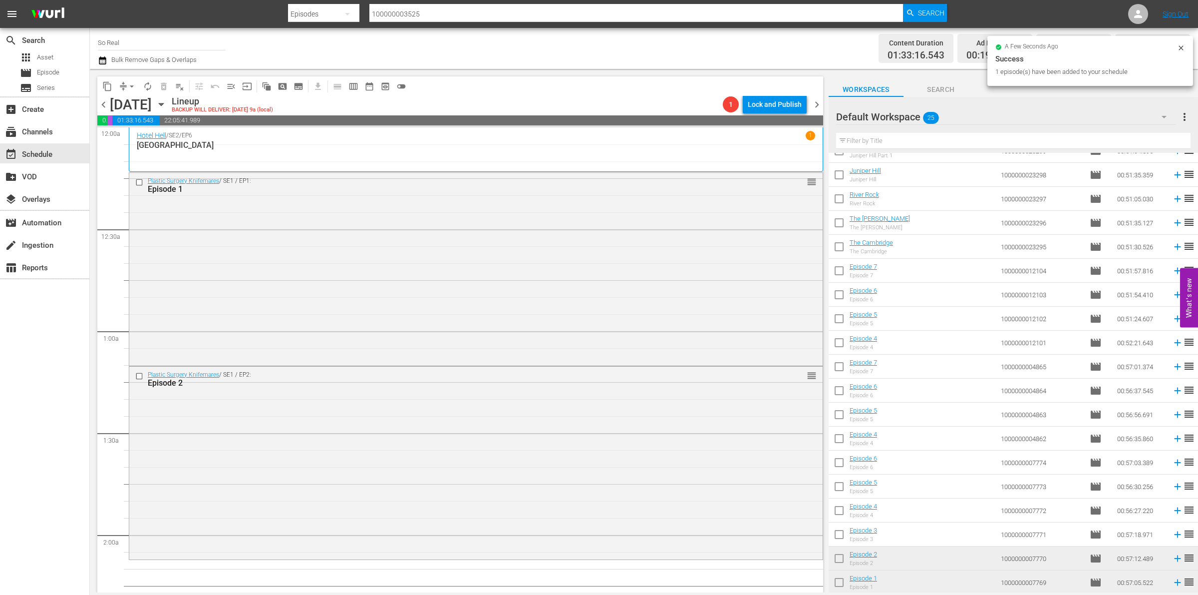
click at [842, 537] on input "checkbox" at bounding box center [839, 536] width 21 height 21
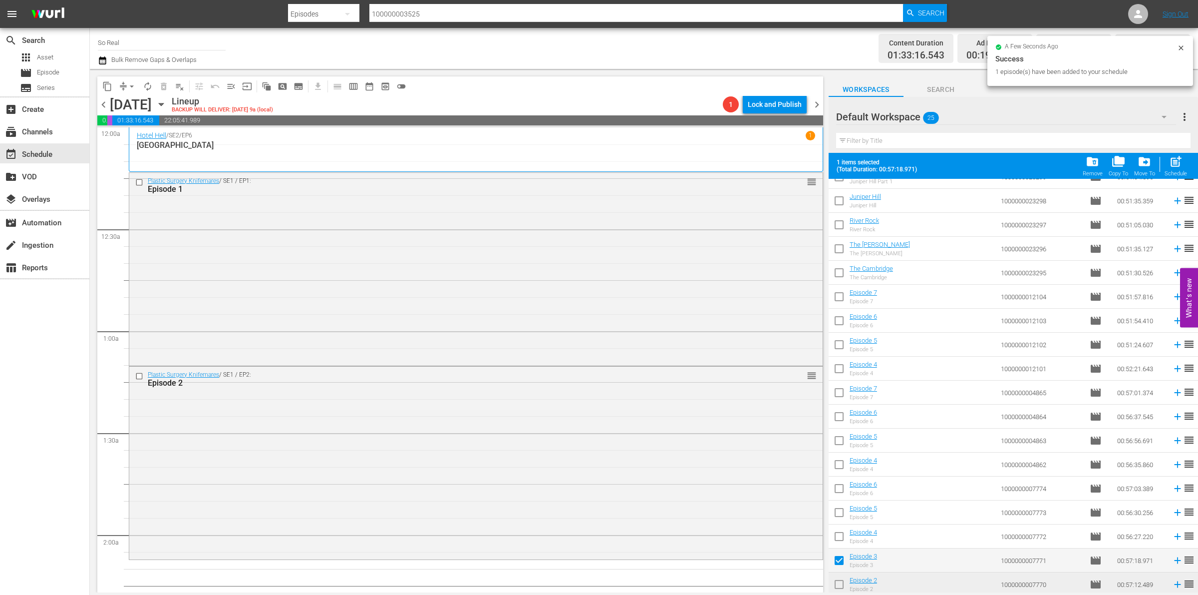
click at [1167, 164] on div "post_add Schedule" at bounding box center [1176, 166] width 22 height 22
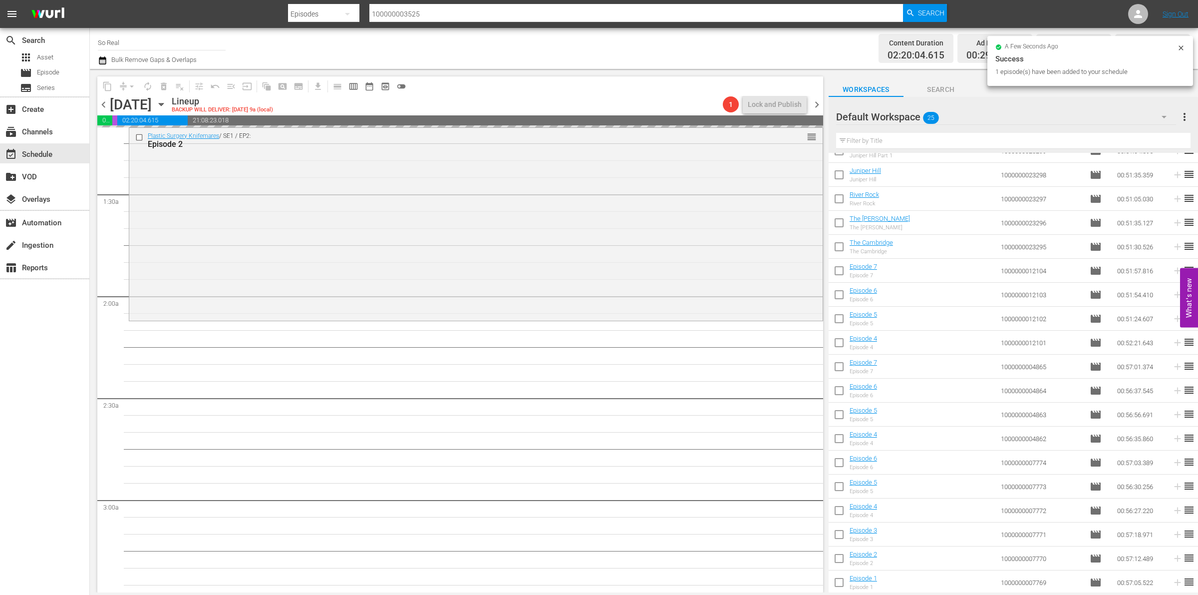
scroll to position [240, 0]
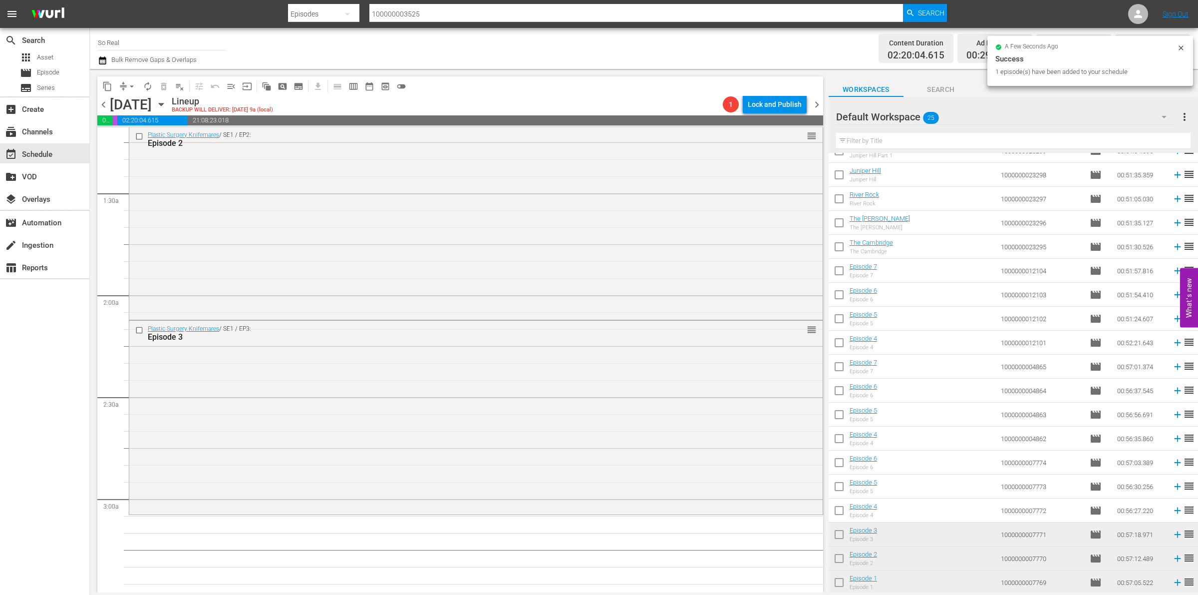
click at [838, 517] on input "checkbox" at bounding box center [839, 512] width 21 height 21
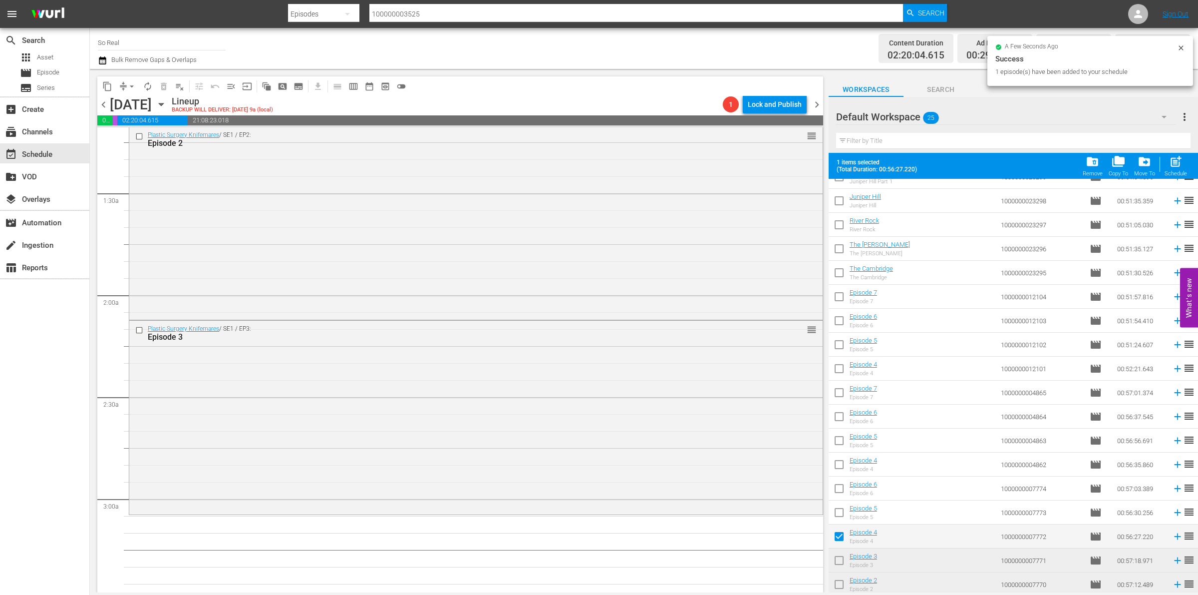
click at [1177, 160] on span "post_add" at bounding box center [1175, 161] width 13 height 13
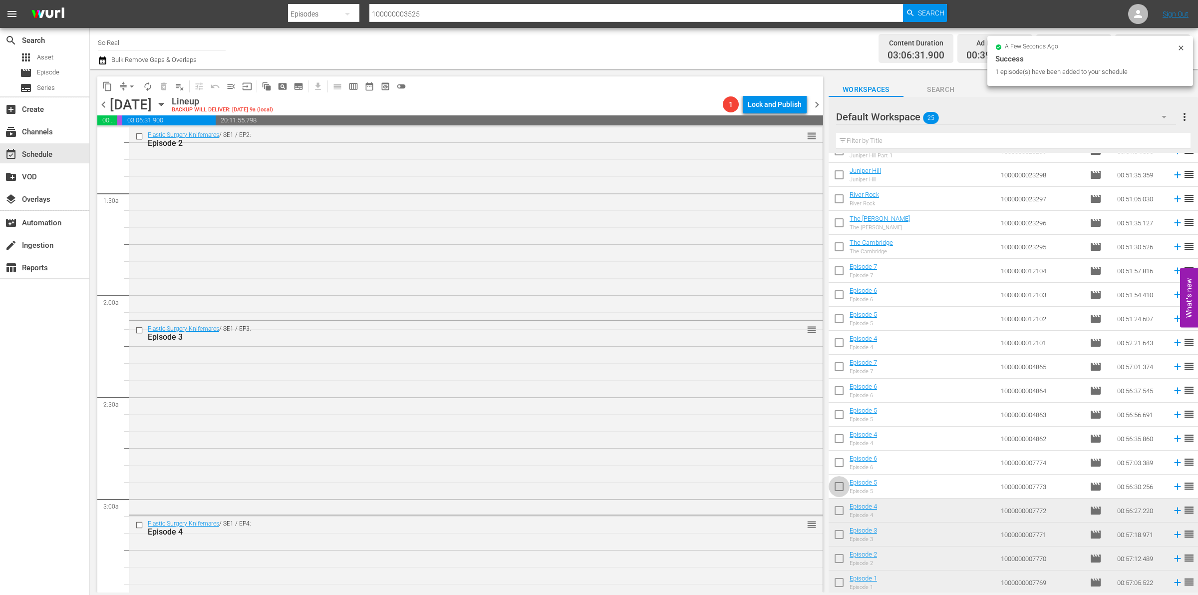
click at [841, 484] on input "checkbox" at bounding box center [839, 488] width 21 height 21
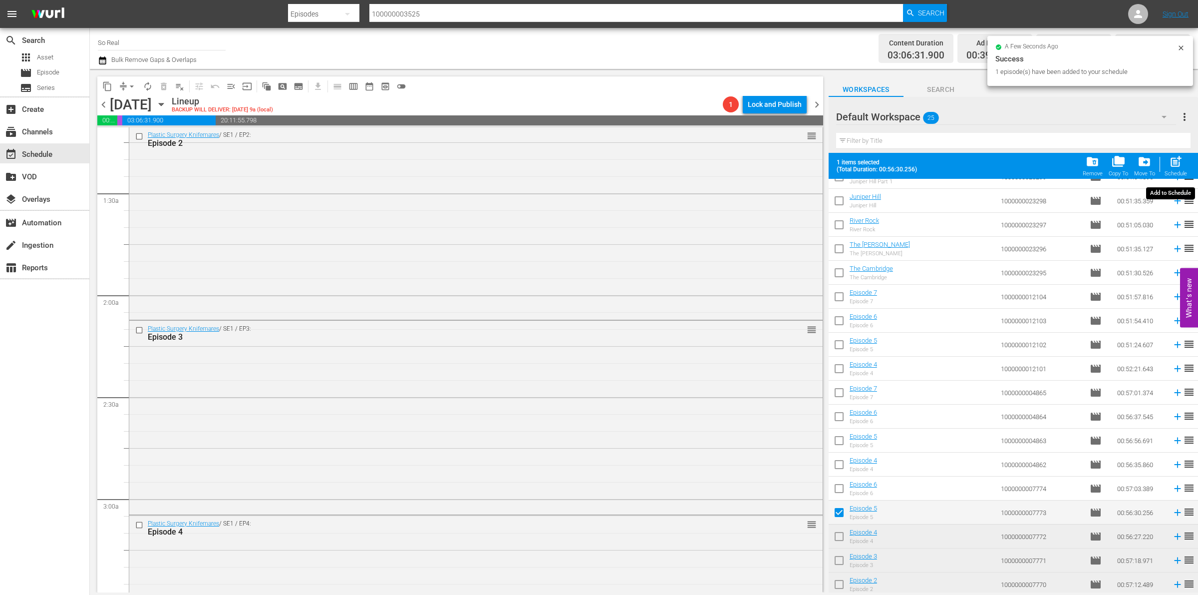
click at [1174, 161] on span "post_add" at bounding box center [1175, 161] width 13 height 13
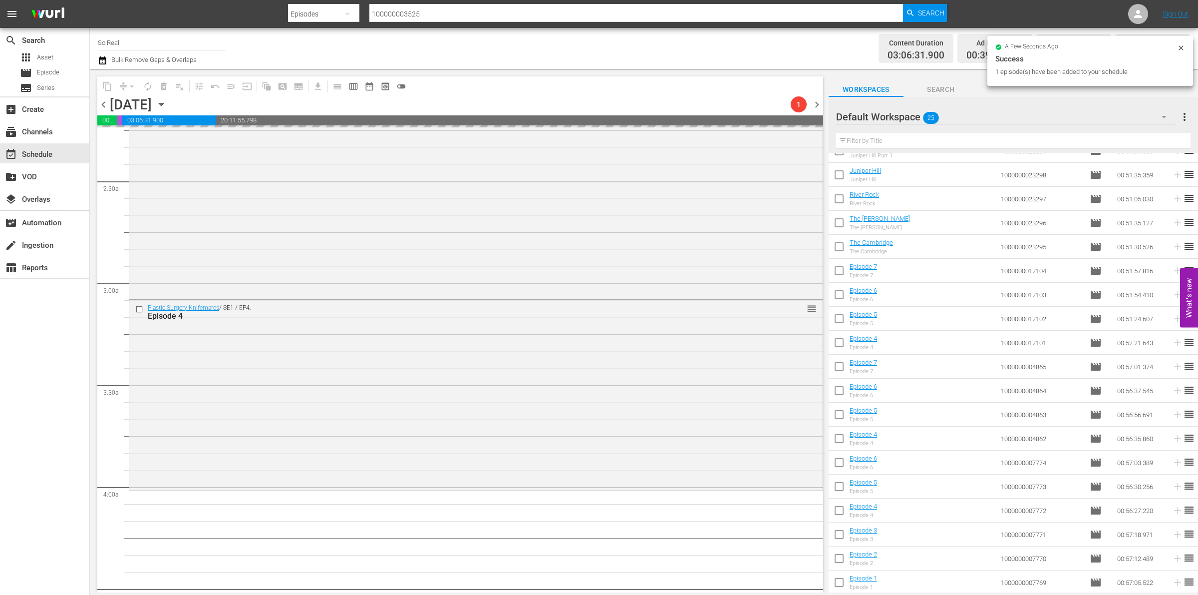
scroll to position [527, 0]
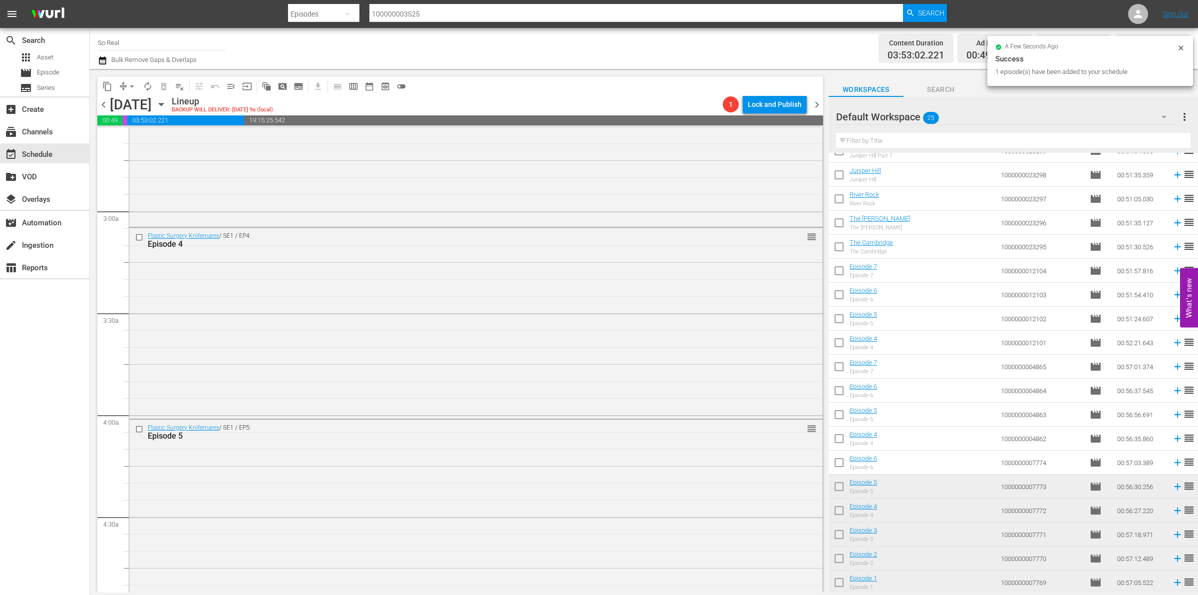
click at [837, 462] on input "checkbox" at bounding box center [839, 464] width 21 height 21
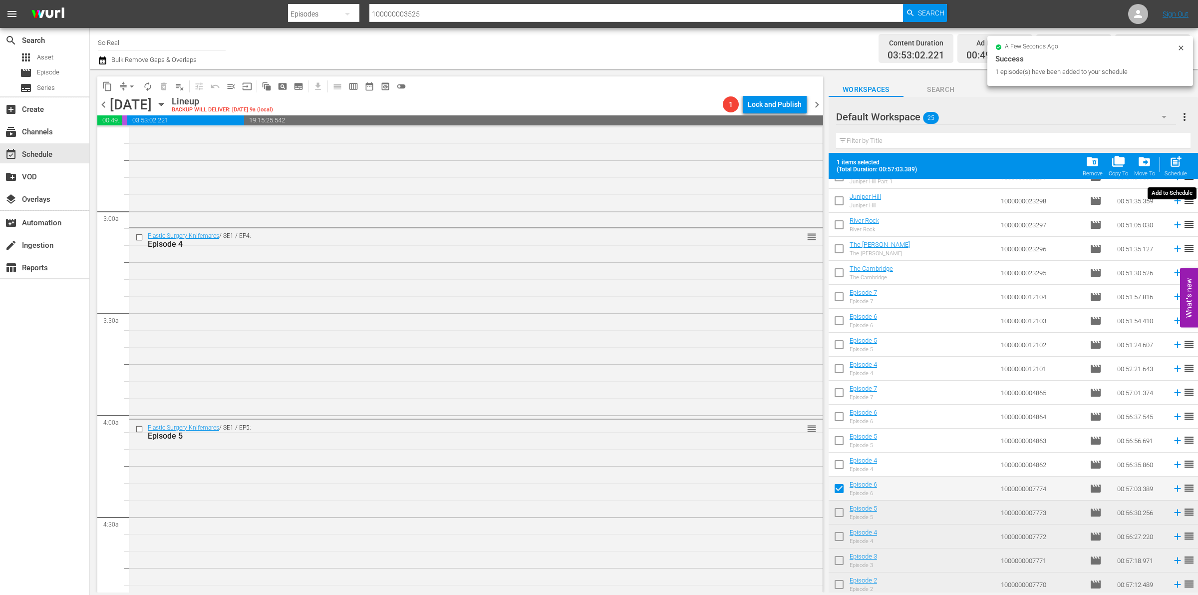
click at [1175, 169] on div "post_add Schedule" at bounding box center [1176, 166] width 22 height 22
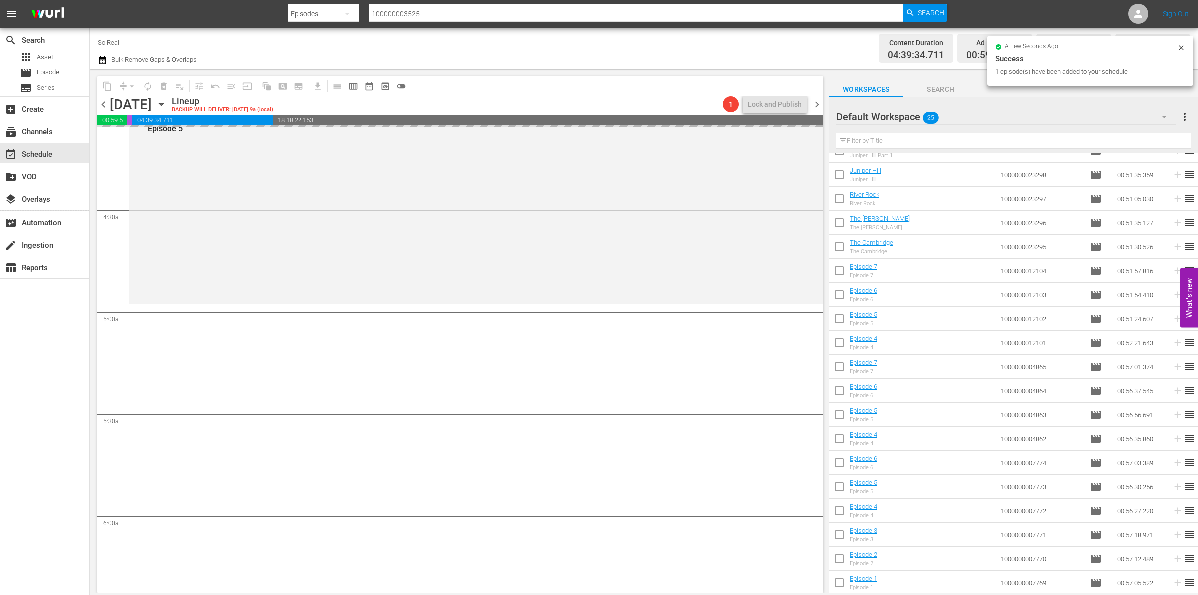
scroll to position [883, 0]
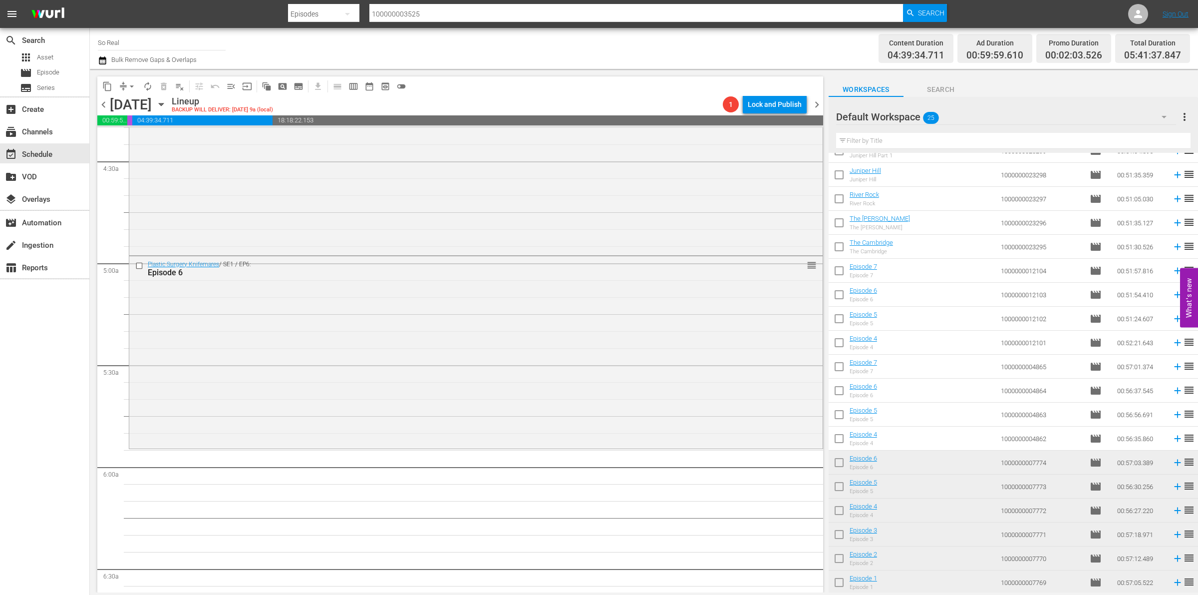
click at [841, 442] on input "checkbox" at bounding box center [839, 440] width 21 height 21
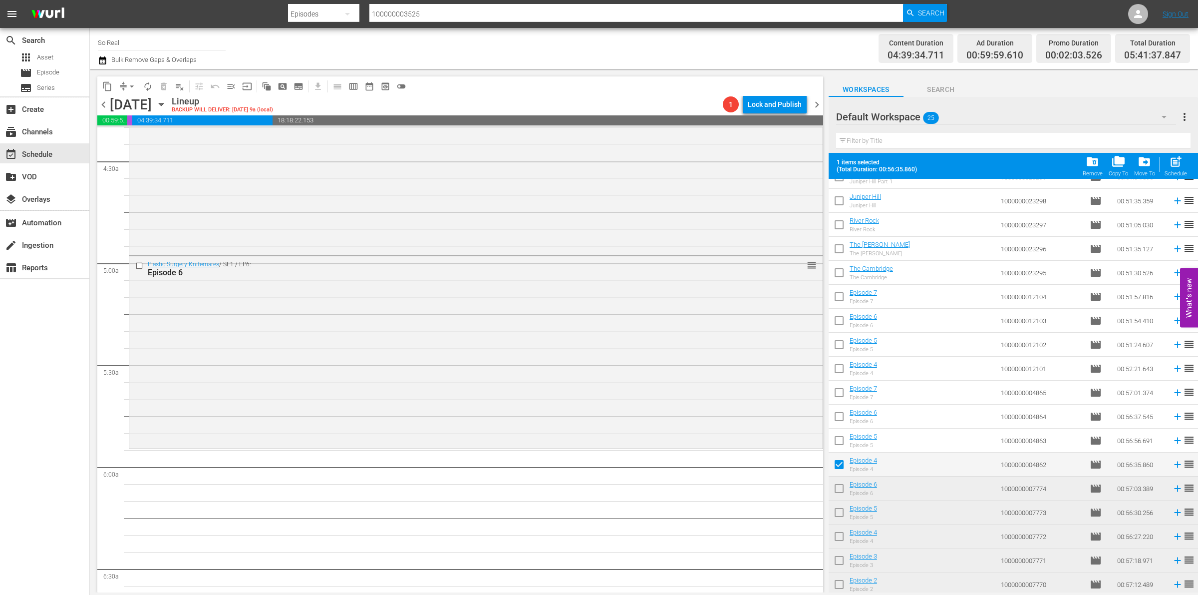
click at [1170, 162] on span "post_add" at bounding box center [1175, 161] width 13 height 13
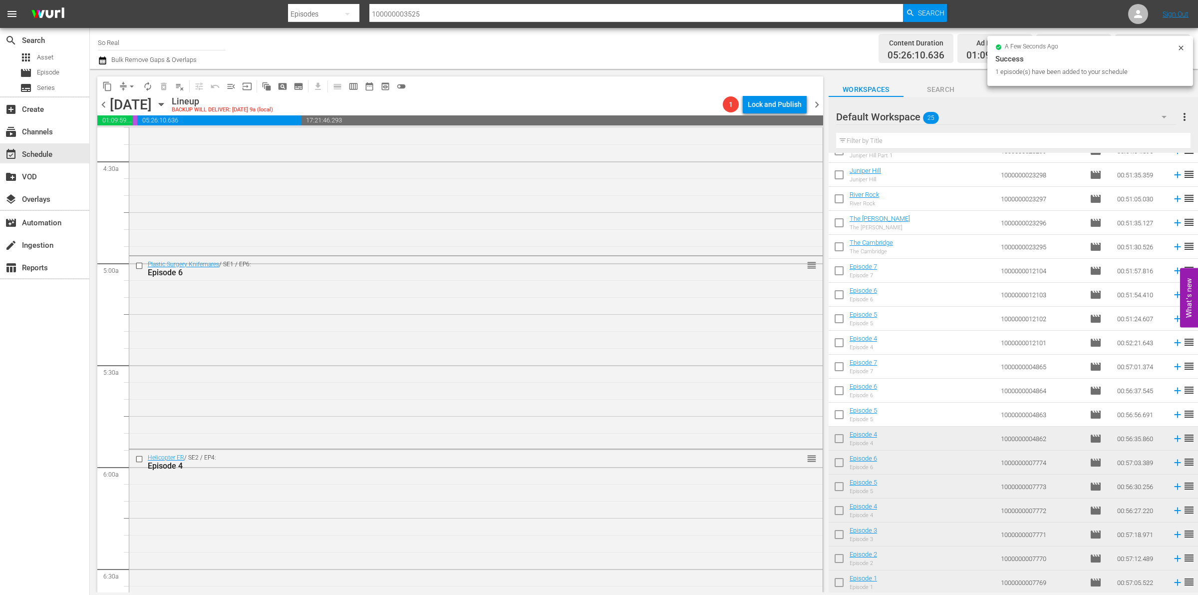
click at [837, 415] on input "checkbox" at bounding box center [839, 416] width 21 height 21
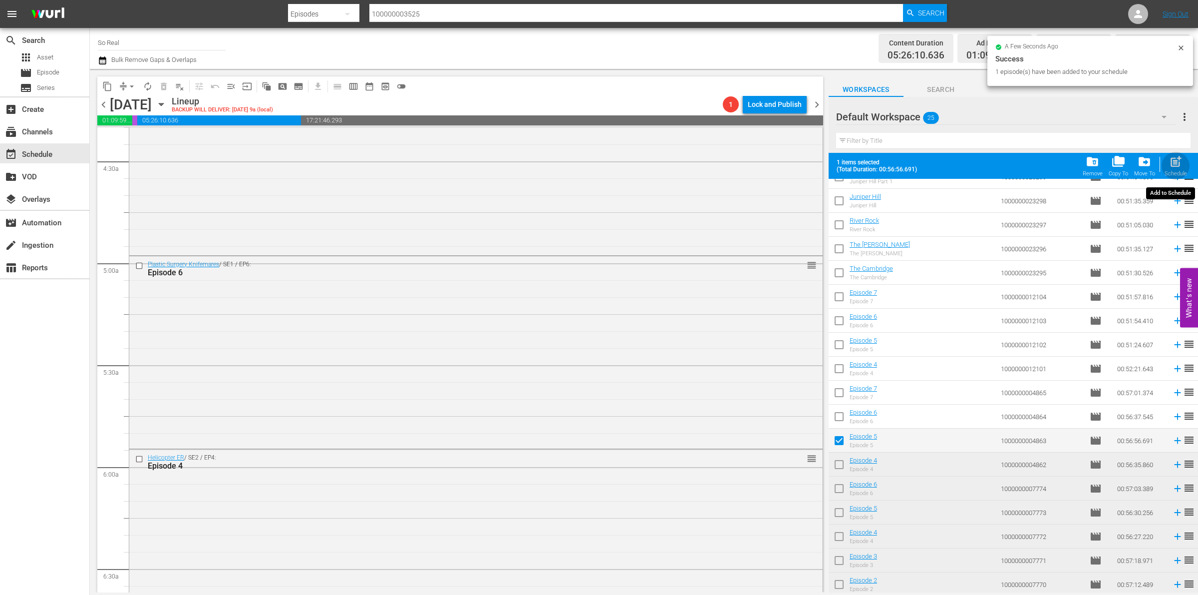
click at [1172, 158] on span "post_add" at bounding box center [1175, 161] width 13 height 13
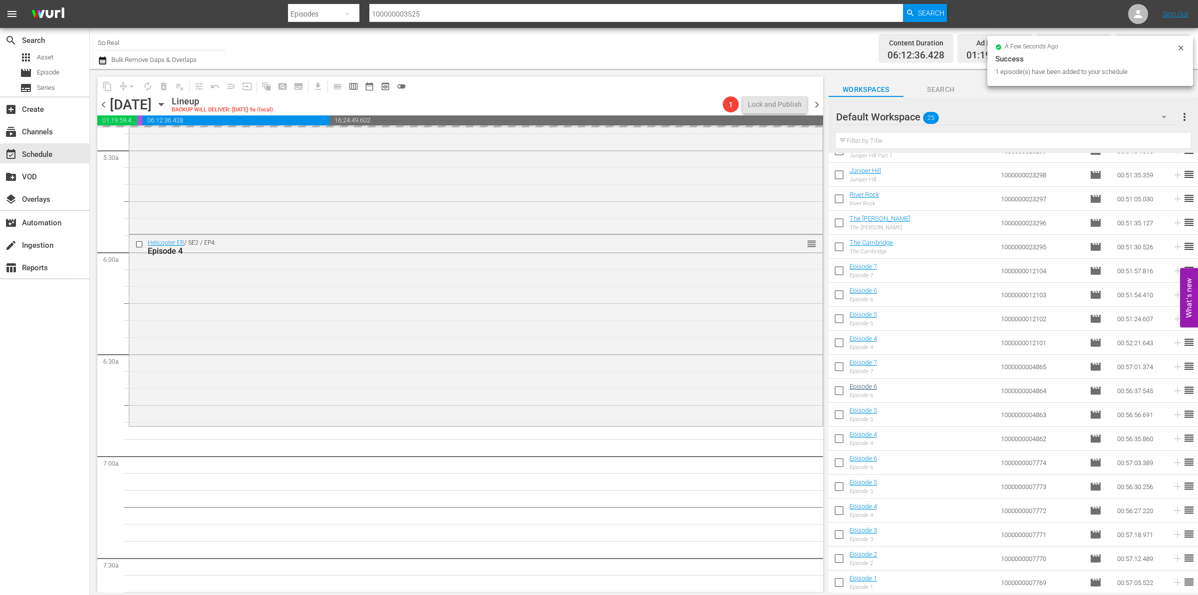
scroll to position [1102, 0]
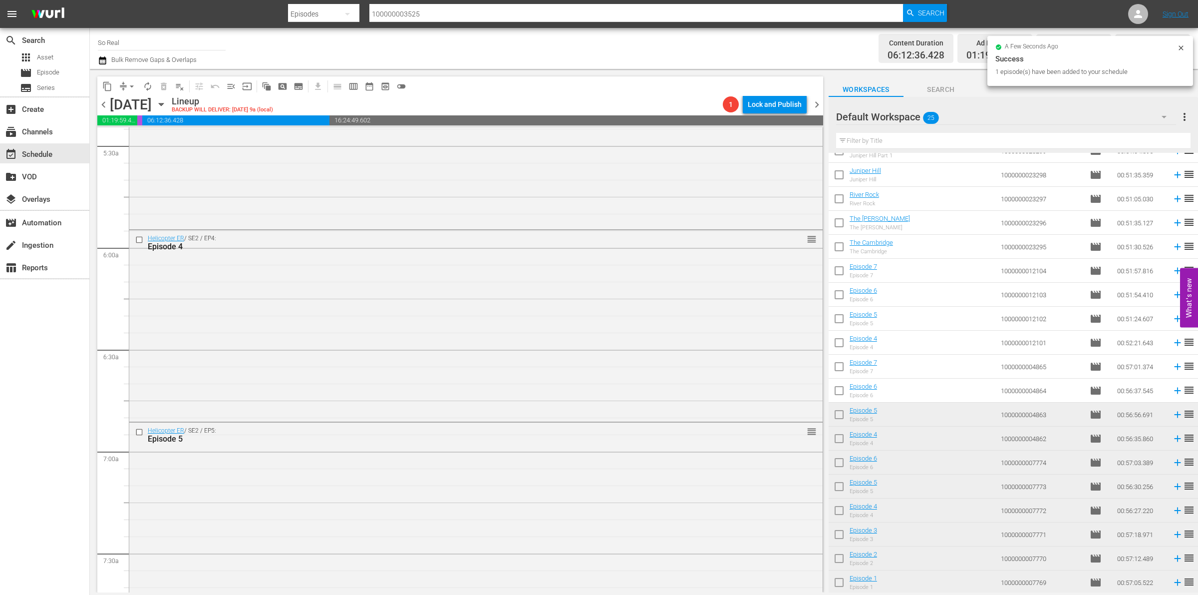
click at [837, 390] on input "checkbox" at bounding box center [839, 392] width 21 height 21
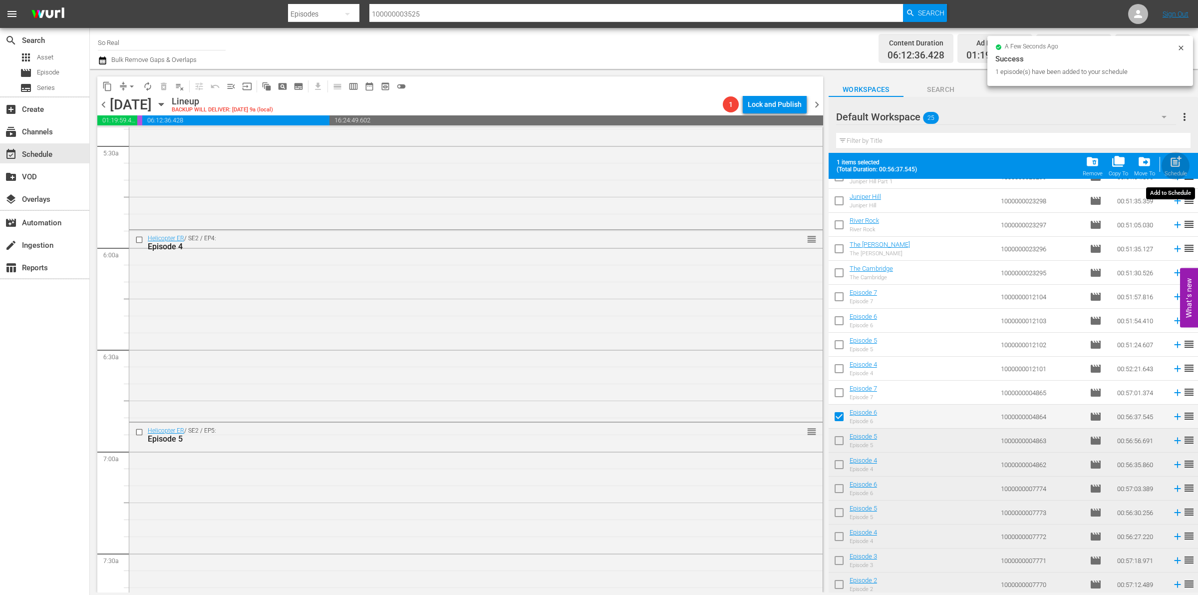
click at [1176, 159] on span "post_add" at bounding box center [1175, 161] width 13 height 13
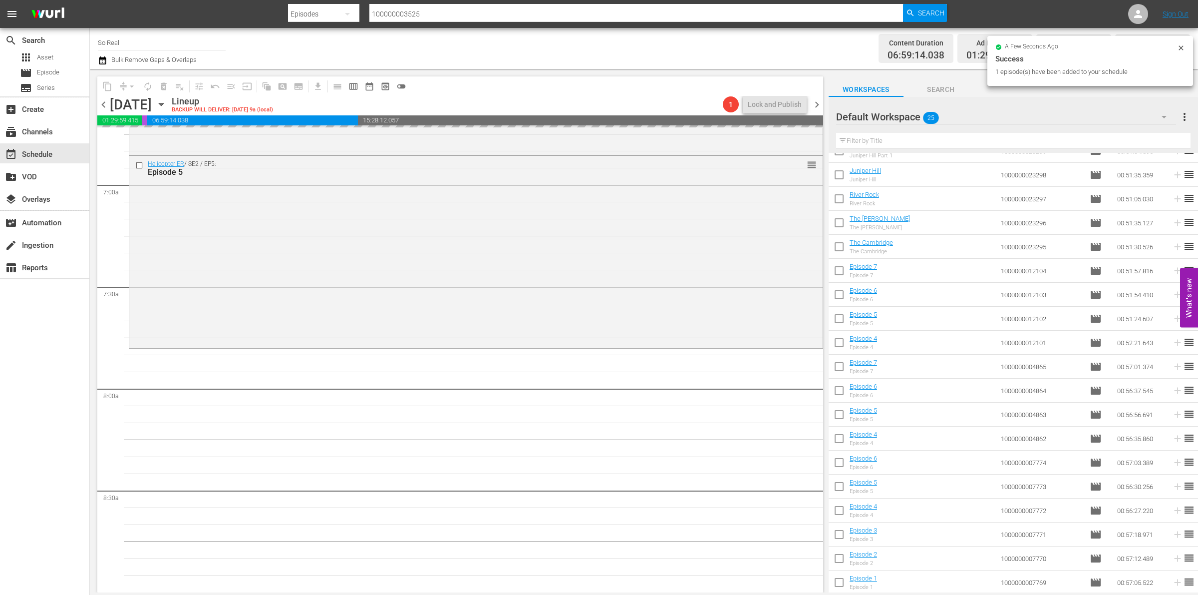
scroll to position [1369, 0]
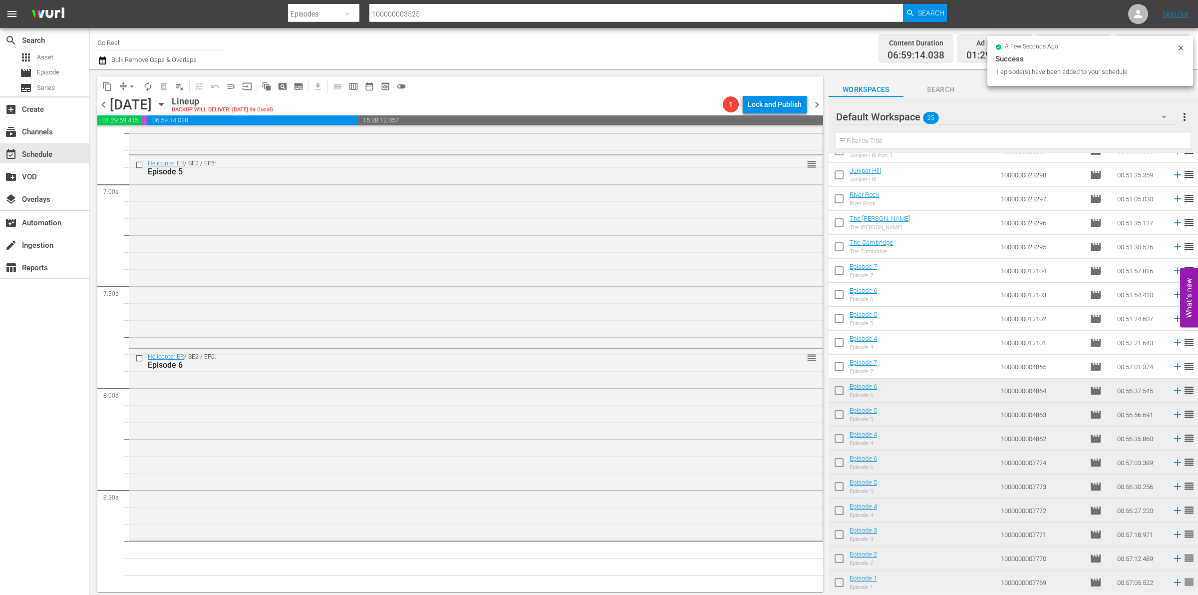
click at [837, 365] on input "checkbox" at bounding box center [839, 368] width 21 height 21
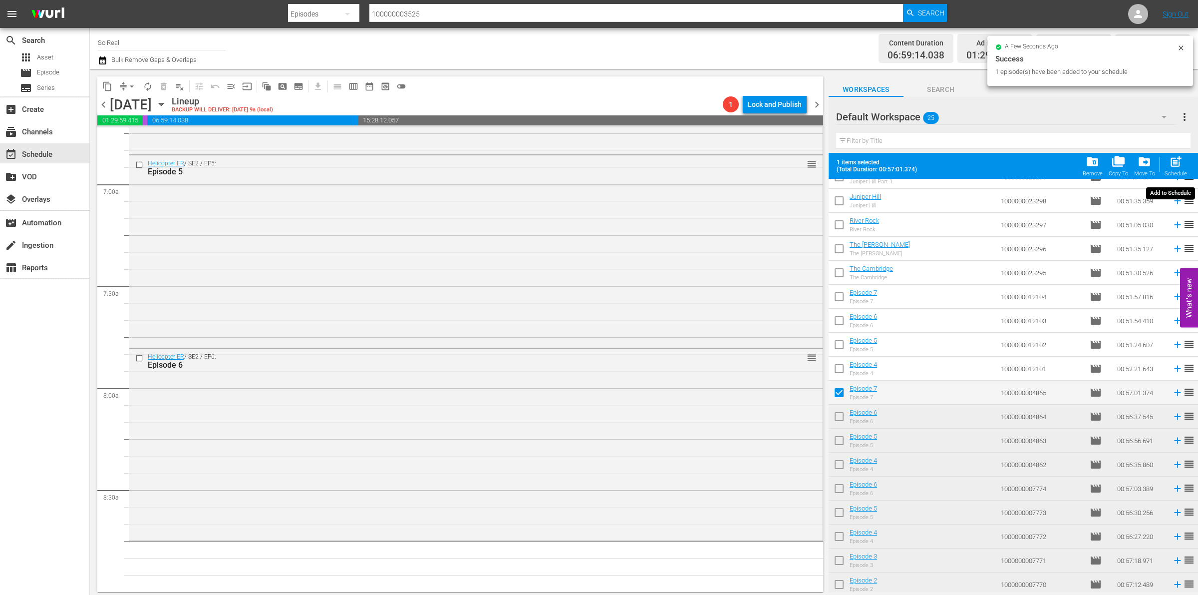
click at [1183, 162] on div "post_add Schedule" at bounding box center [1176, 166] width 22 height 22
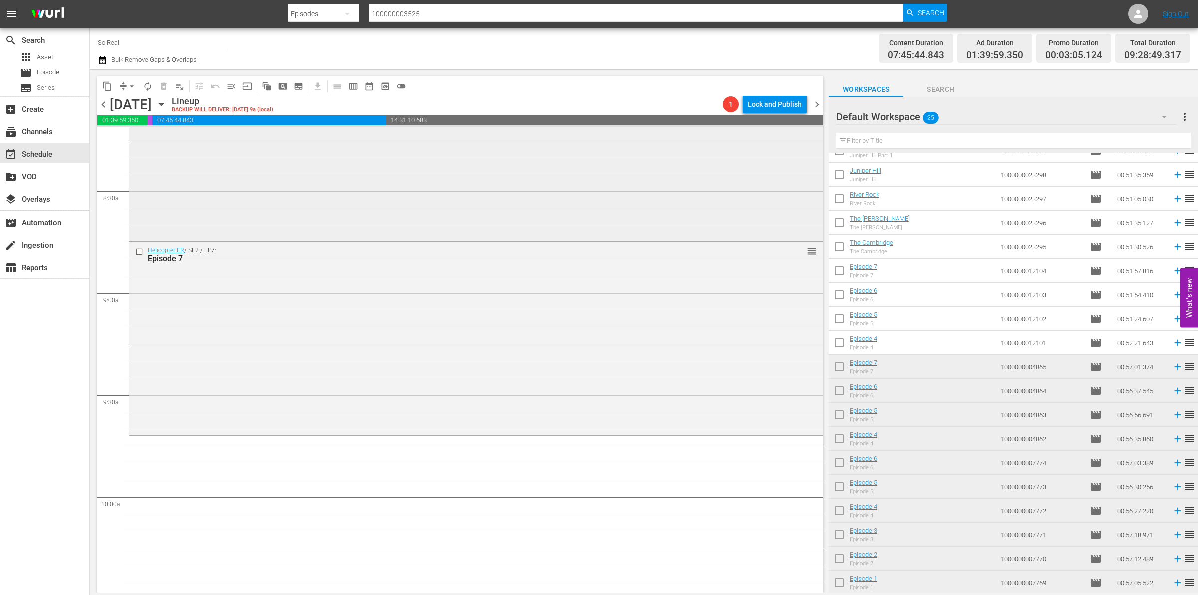
scroll to position [1668, 0]
click at [836, 342] on input "checkbox" at bounding box center [839, 344] width 21 height 21
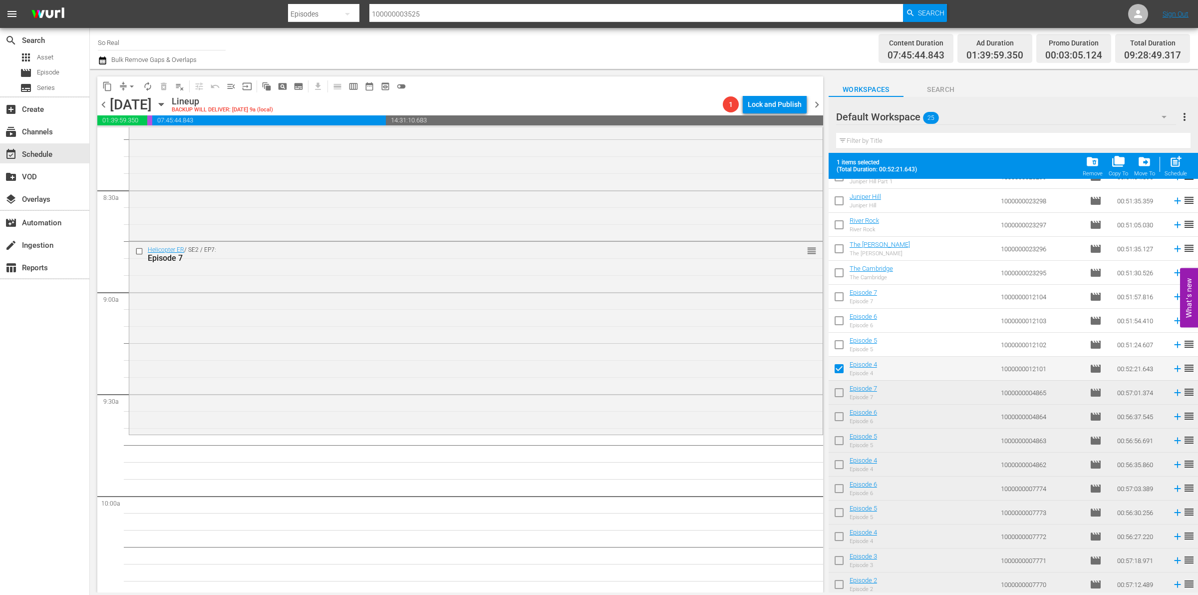
click at [1169, 173] on div "Schedule" at bounding box center [1176, 173] width 22 height 6
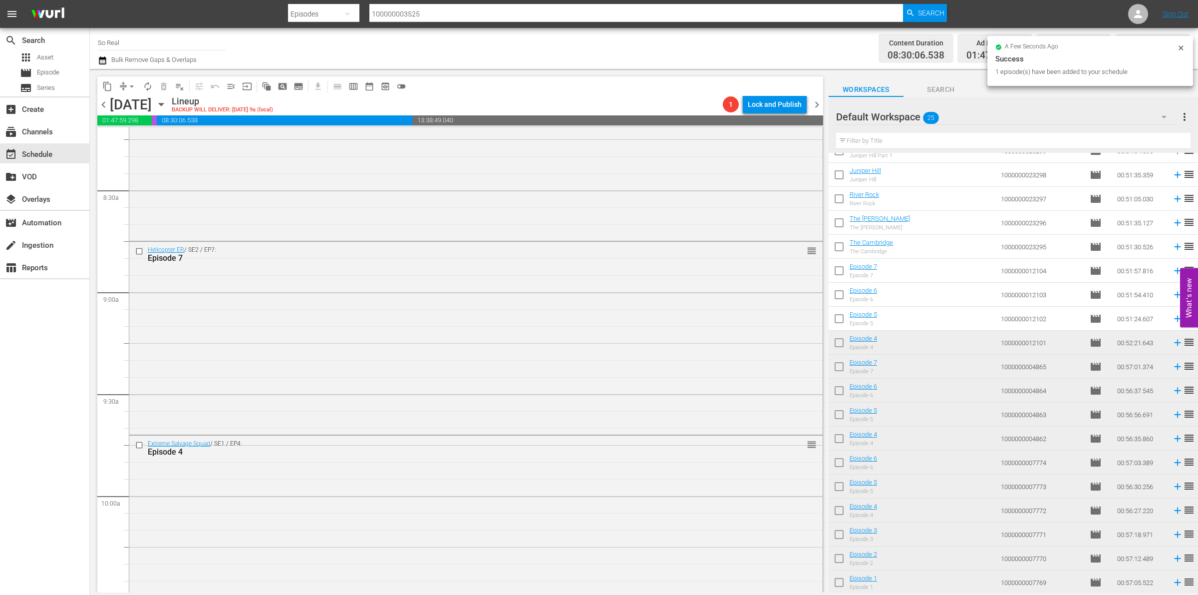
click at [834, 316] on input "checkbox" at bounding box center [839, 320] width 21 height 21
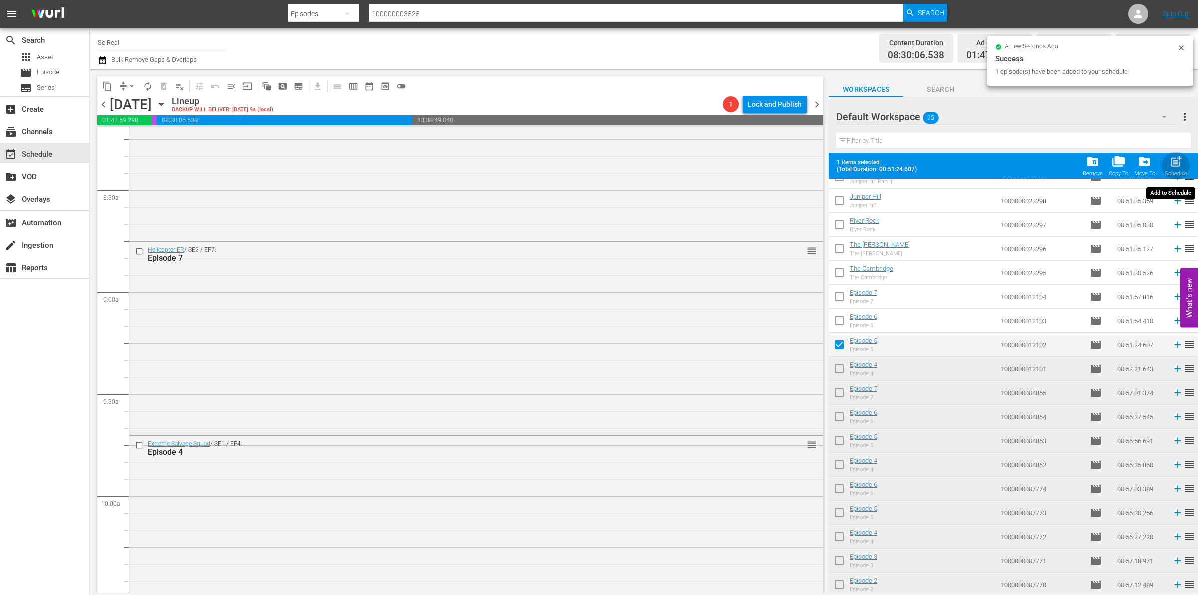
click at [1181, 171] on div "Schedule" at bounding box center [1176, 173] width 22 height 6
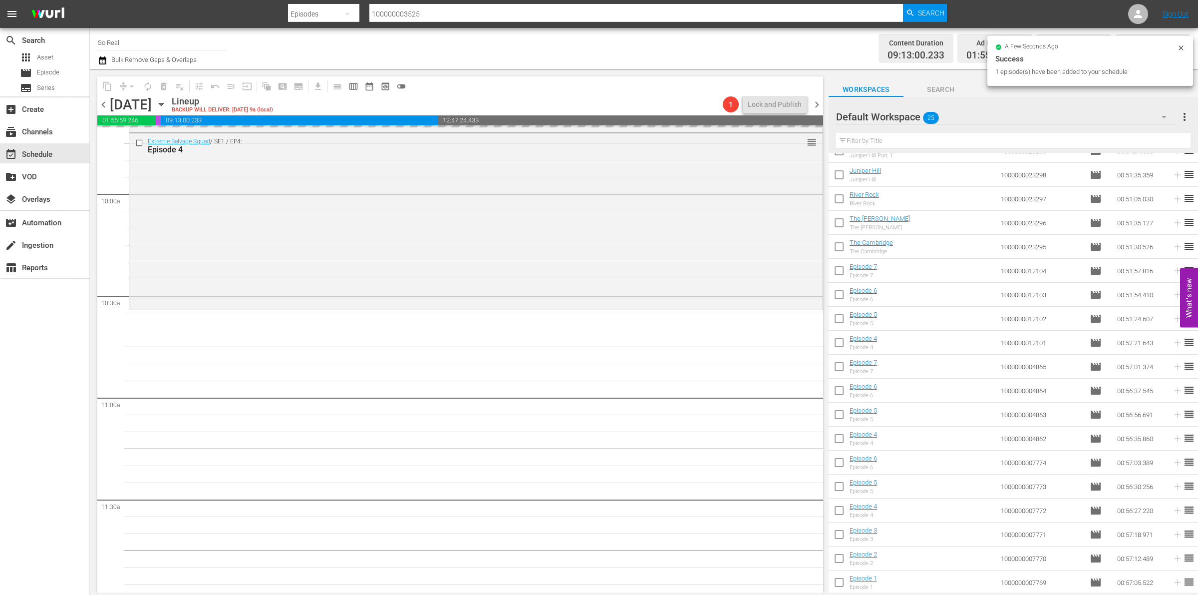
scroll to position [1971, 0]
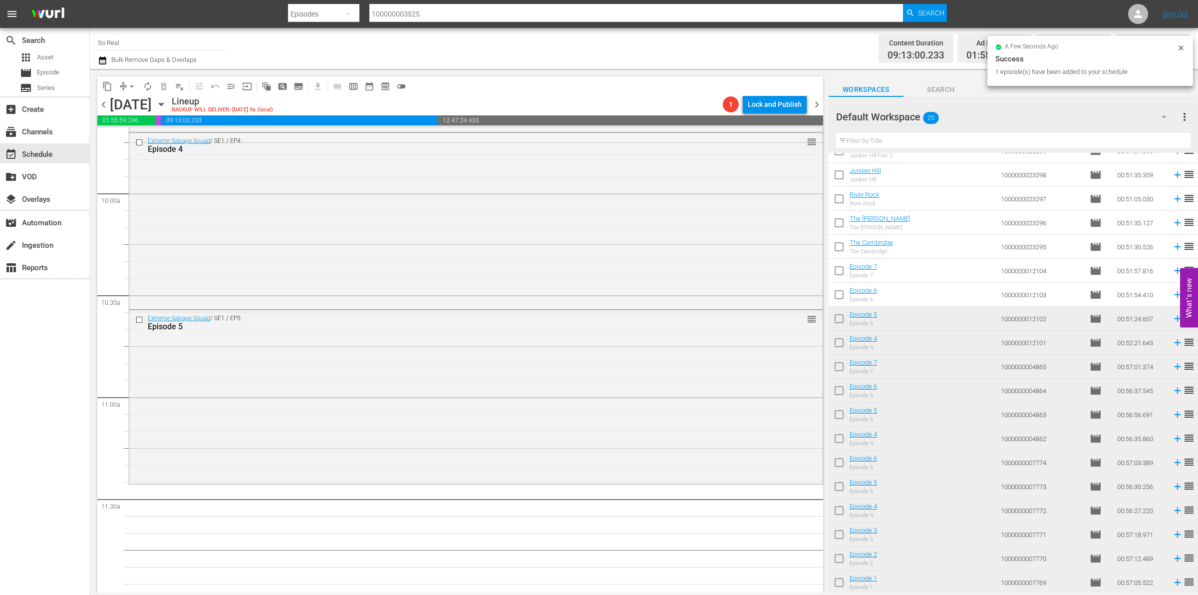
click at [838, 298] on input "checkbox" at bounding box center [839, 296] width 21 height 21
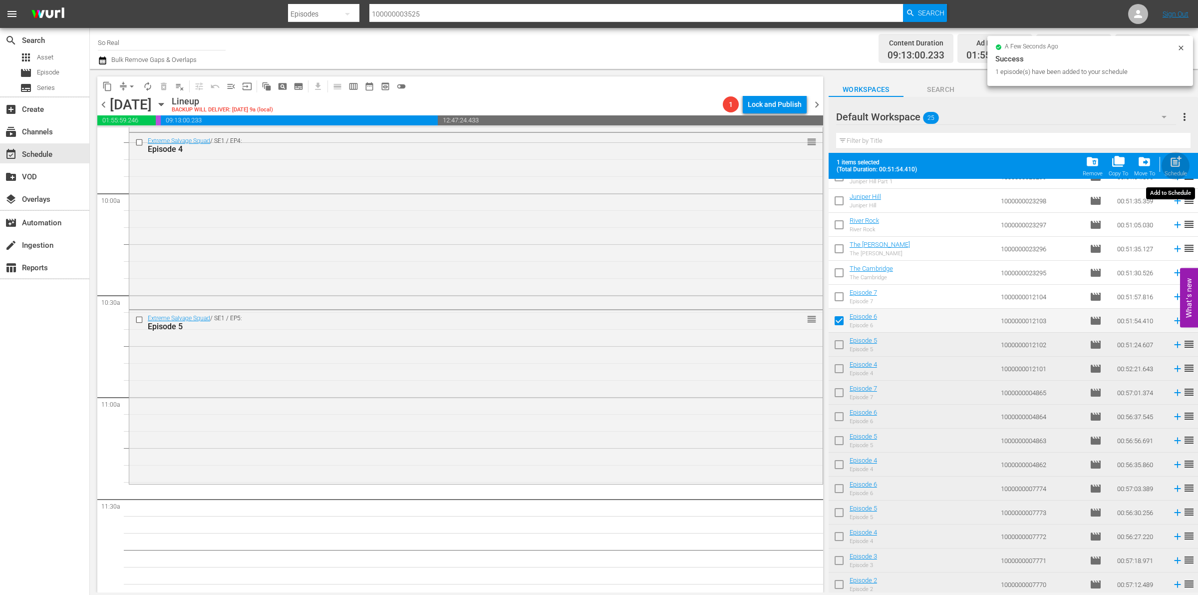
click at [1172, 165] on span "post_add" at bounding box center [1175, 161] width 13 height 13
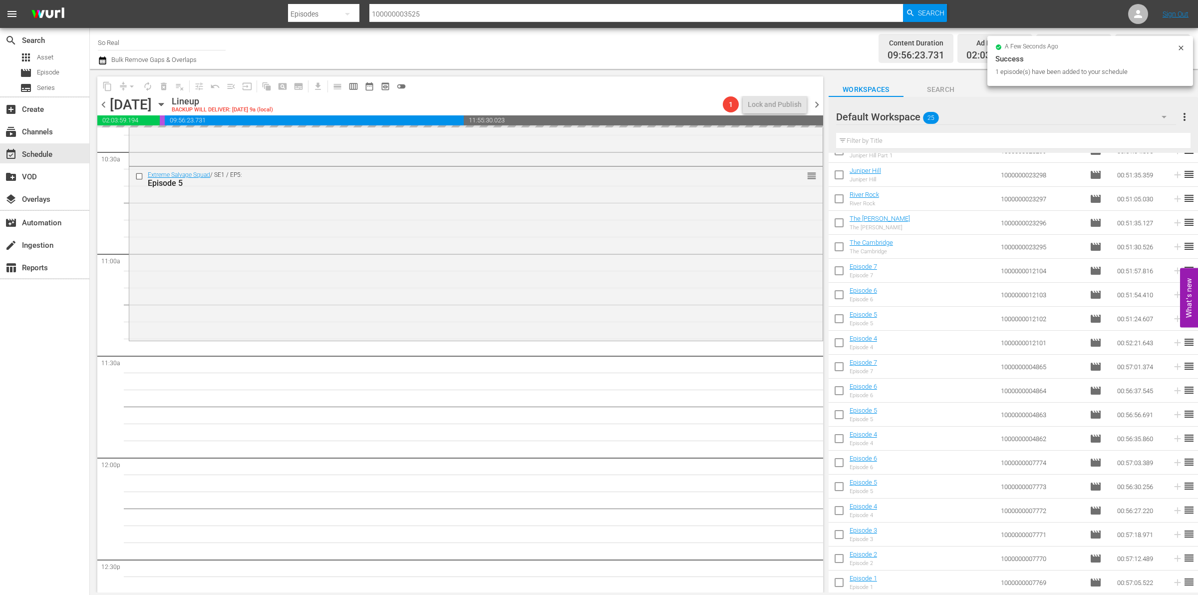
scroll to position [2189, 0]
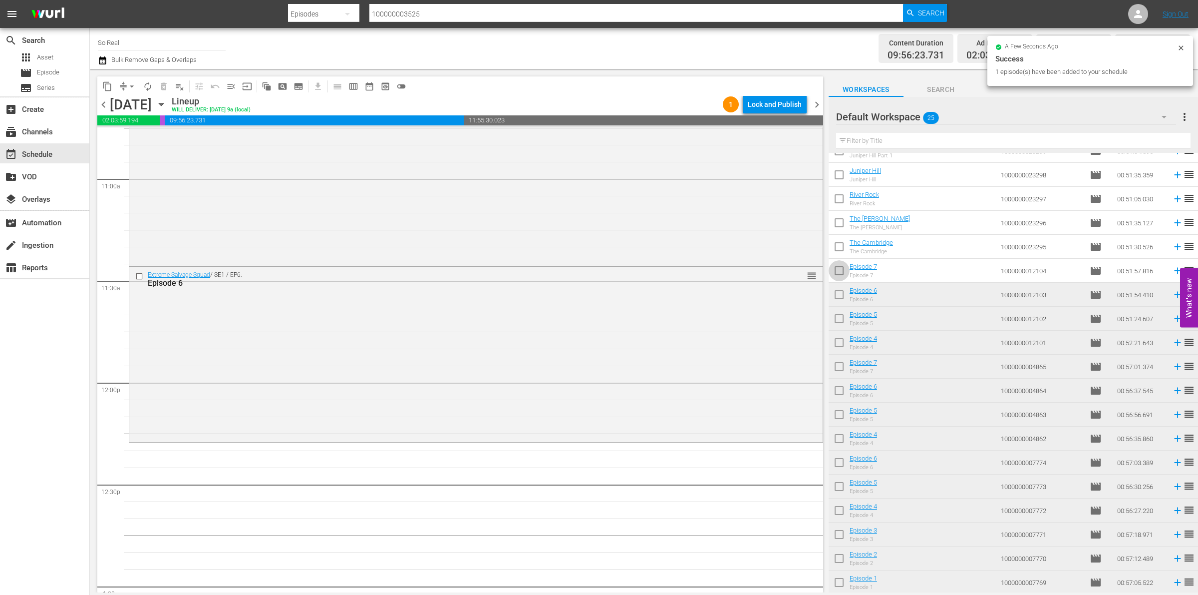
click at [842, 275] on input "checkbox" at bounding box center [839, 272] width 21 height 21
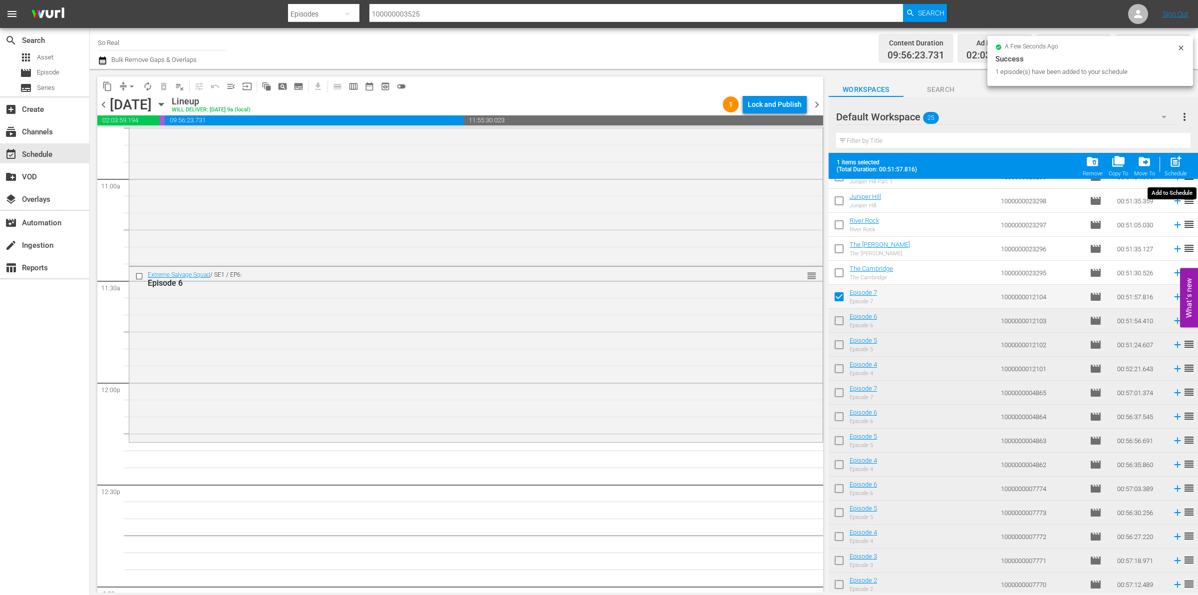
click at [1175, 169] on div "post_add Schedule" at bounding box center [1176, 166] width 22 height 22
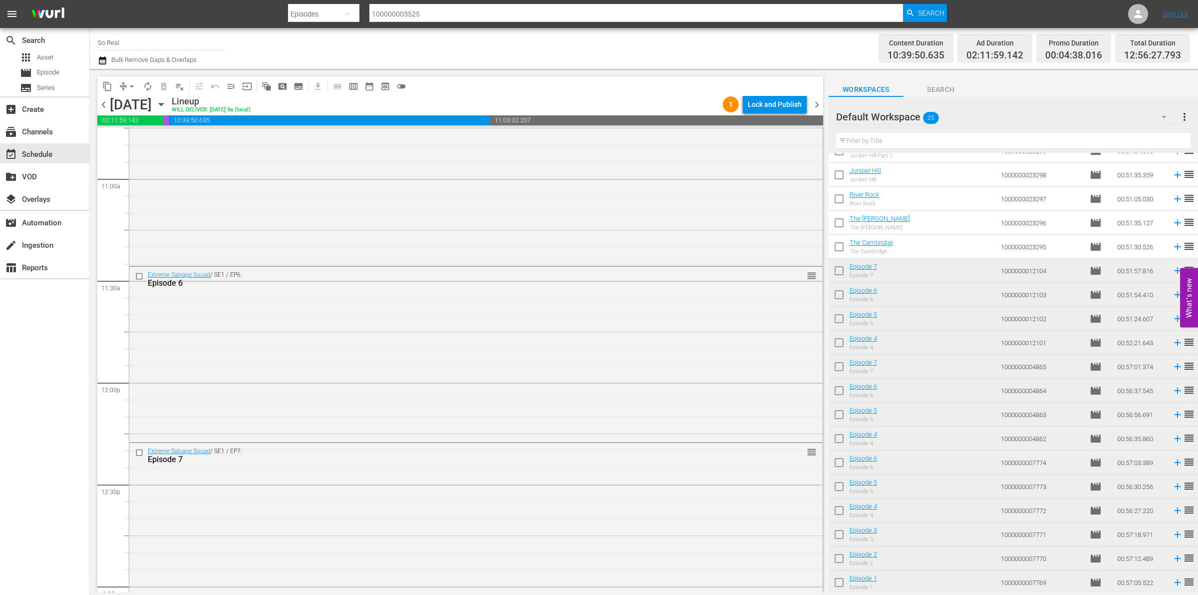
click at [843, 248] on input "checkbox" at bounding box center [839, 248] width 21 height 21
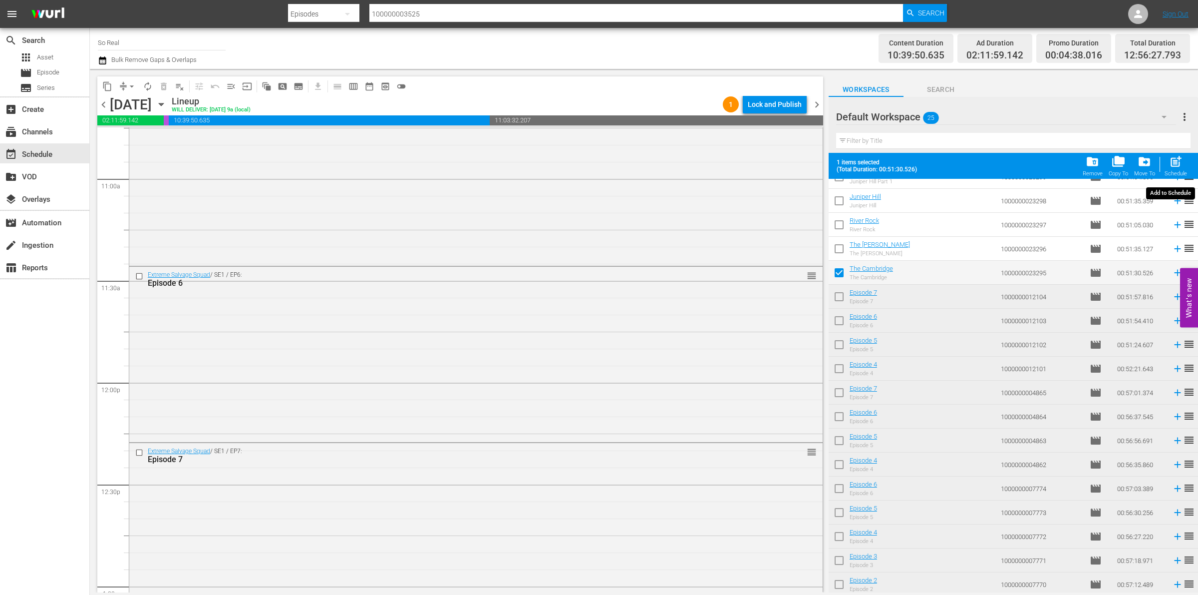
click at [1178, 154] on button "post_add Schedule" at bounding box center [1176, 166] width 28 height 28
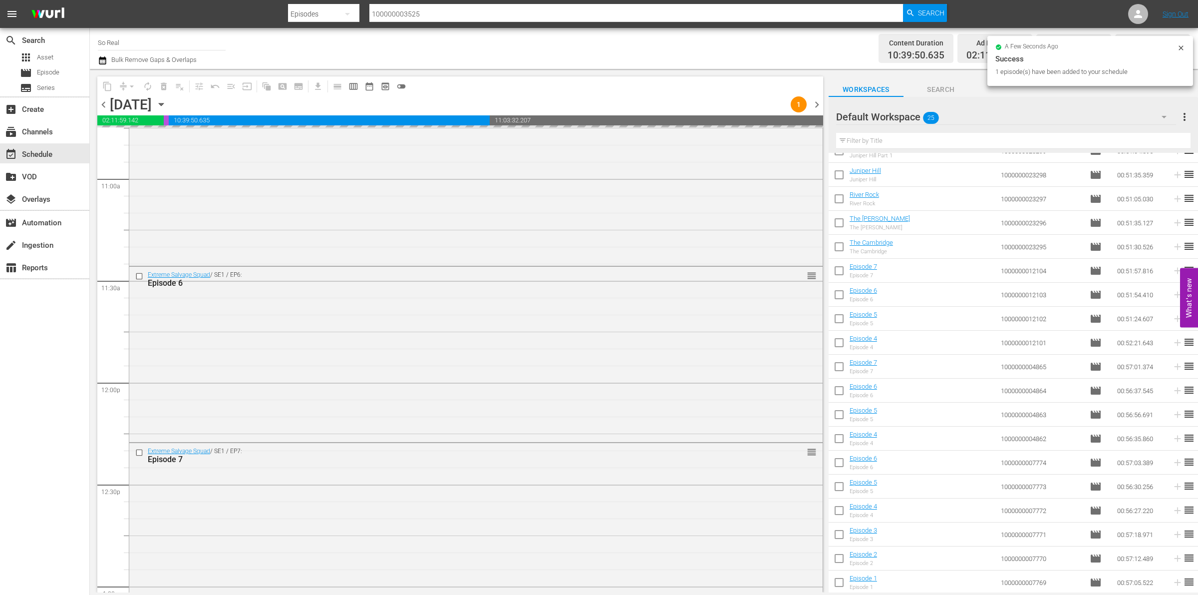
scroll to position [2490, 0]
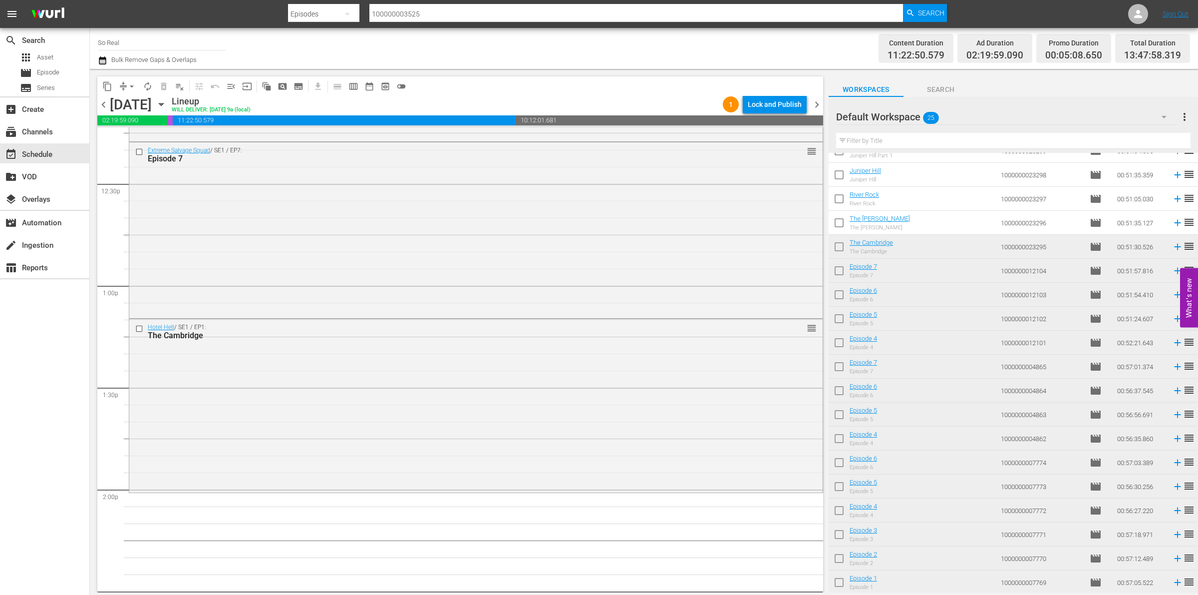
click at [837, 223] on input "checkbox" at bounding box center [839, 224] width 21 height 21
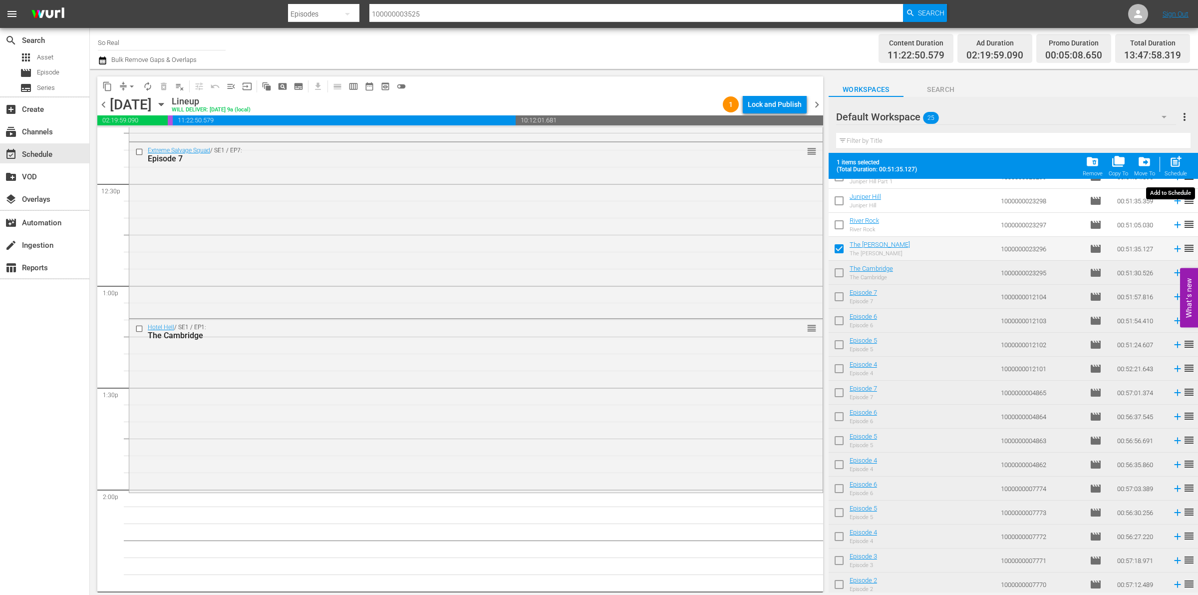
click at [1174, 165] on span "post_add" at bounding box center [1175, 161] width 13 height 13
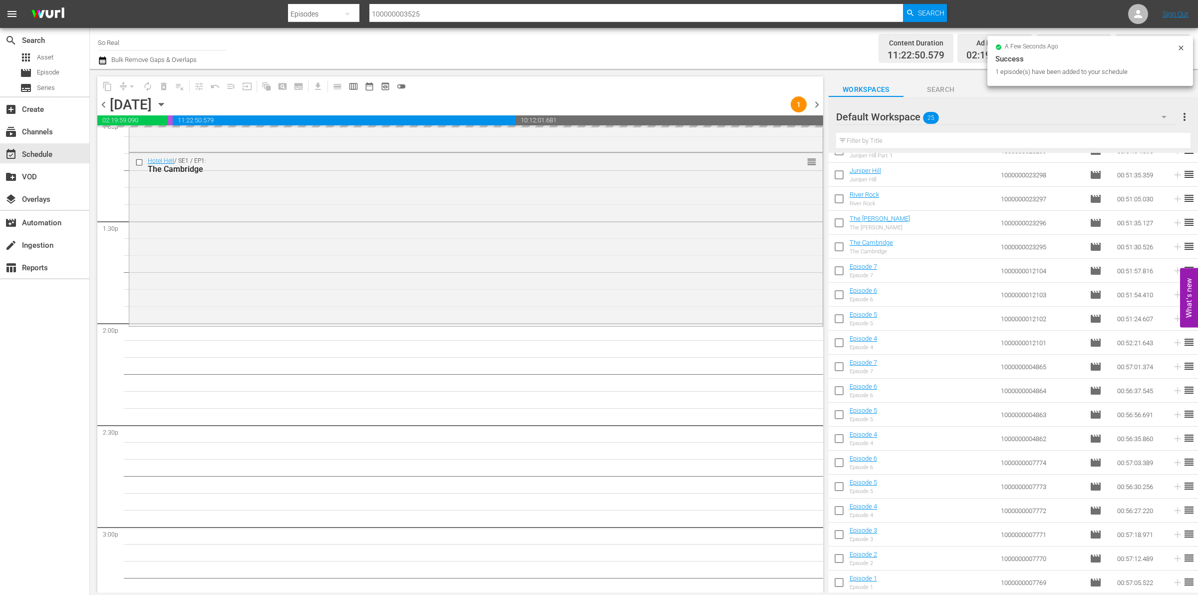
scroll to position [2704, 0]
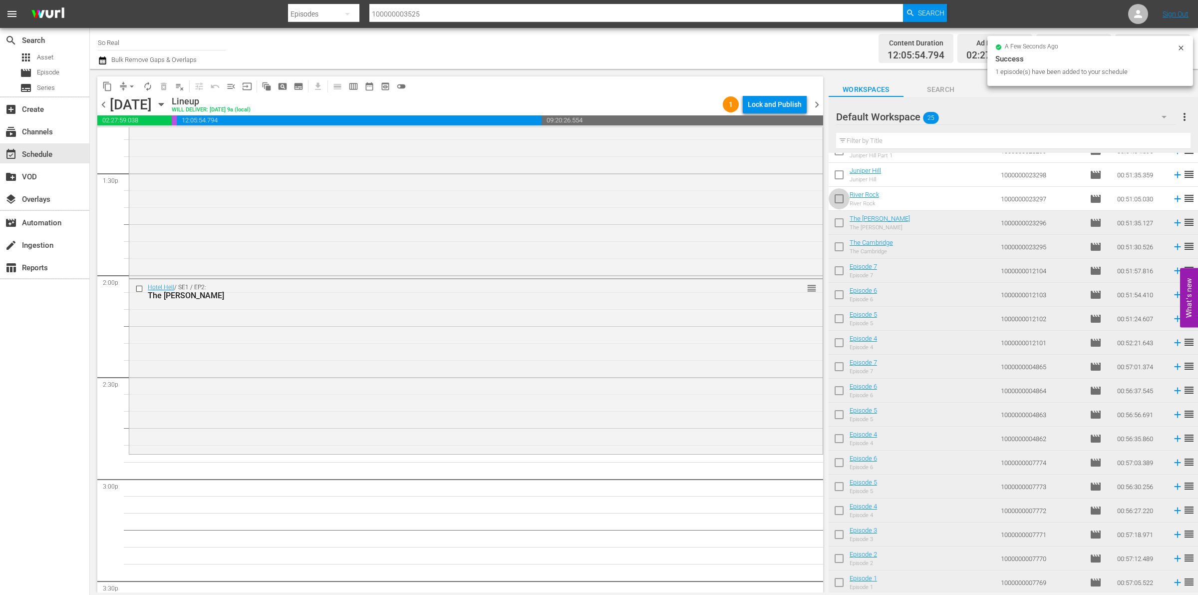
click at [839, 200] on input "checkbox" at bounding box center [839, 200] width 21 height 21
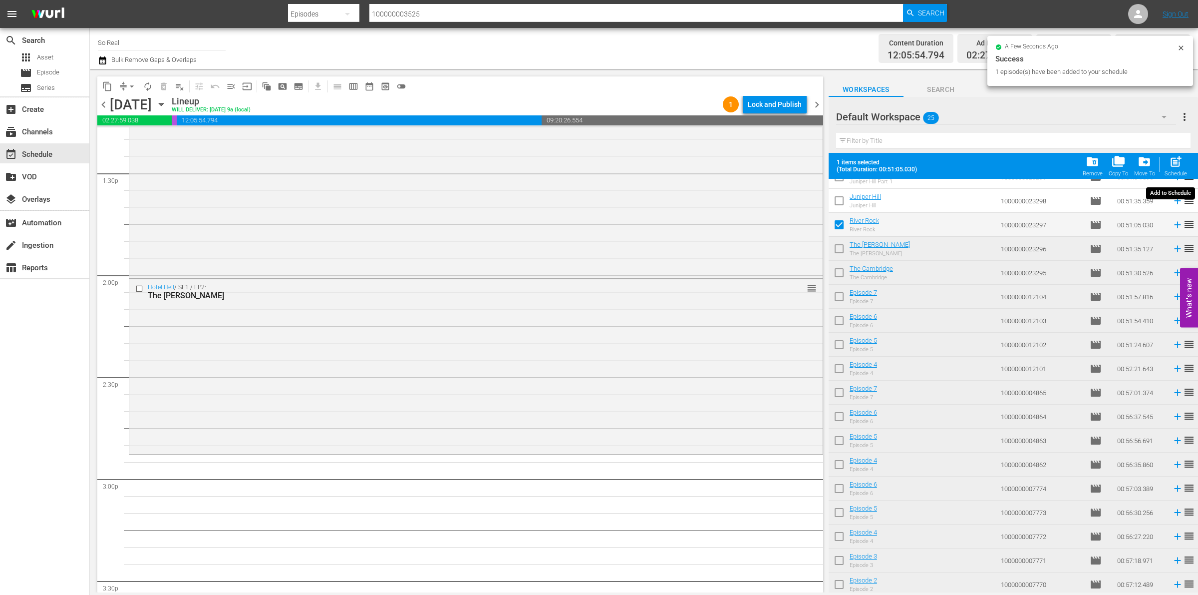
click at [1185, 158] on div "post_add Schedule" at bounding box center [1176, 166] width 22 height 22
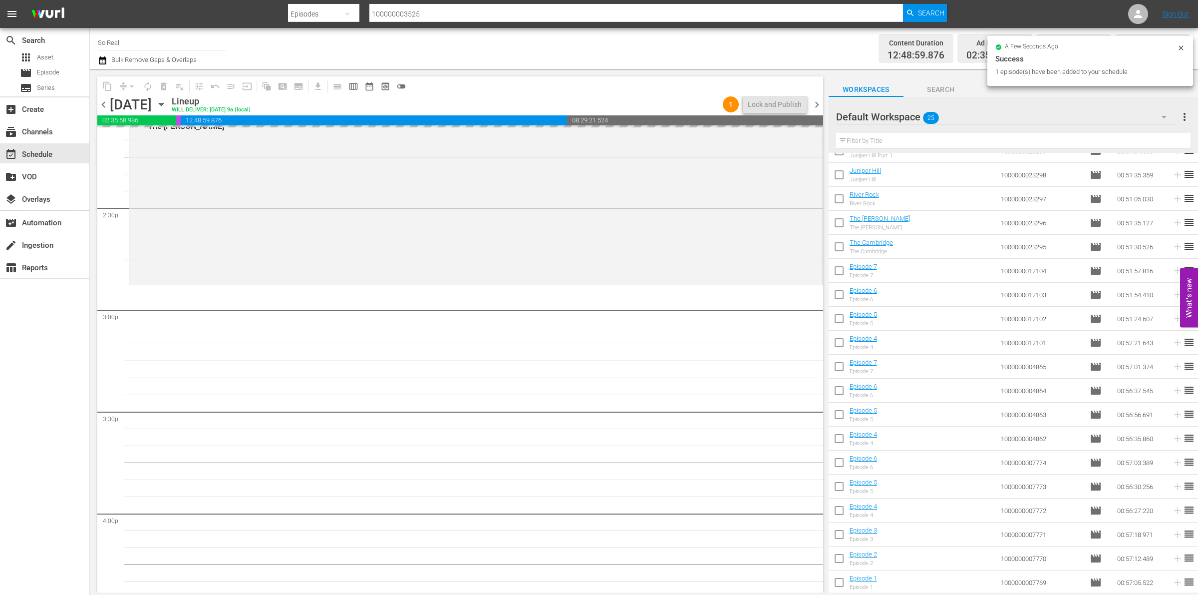
scroll to position [2873, 0]
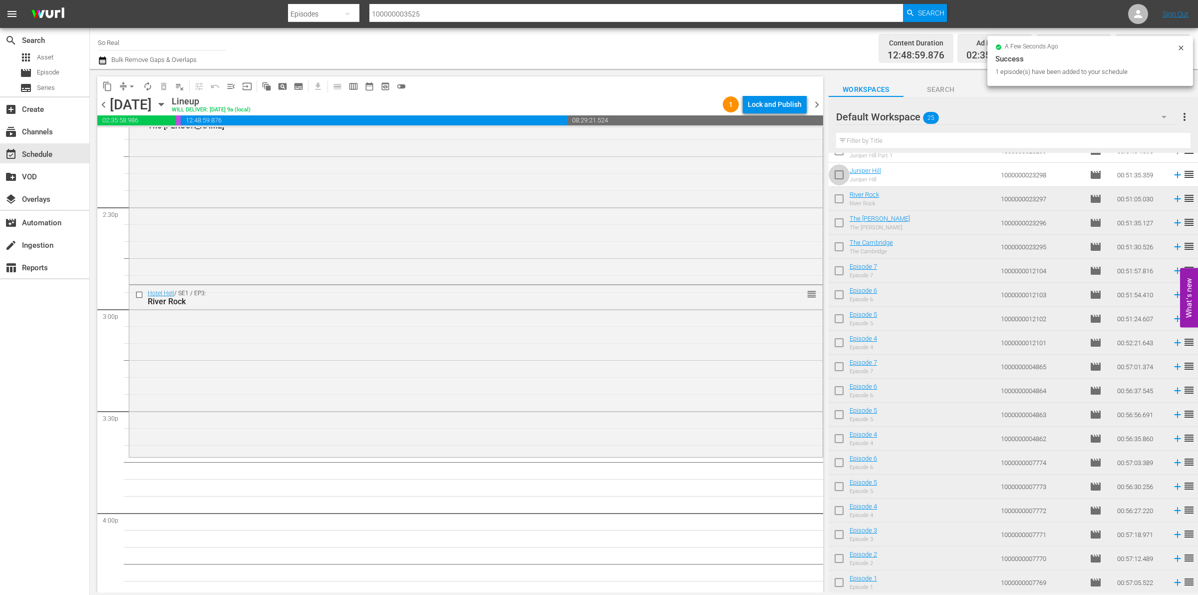
click at [839, 171] on input "checkbox" at bounding box center [839, 176] width 21 height 21
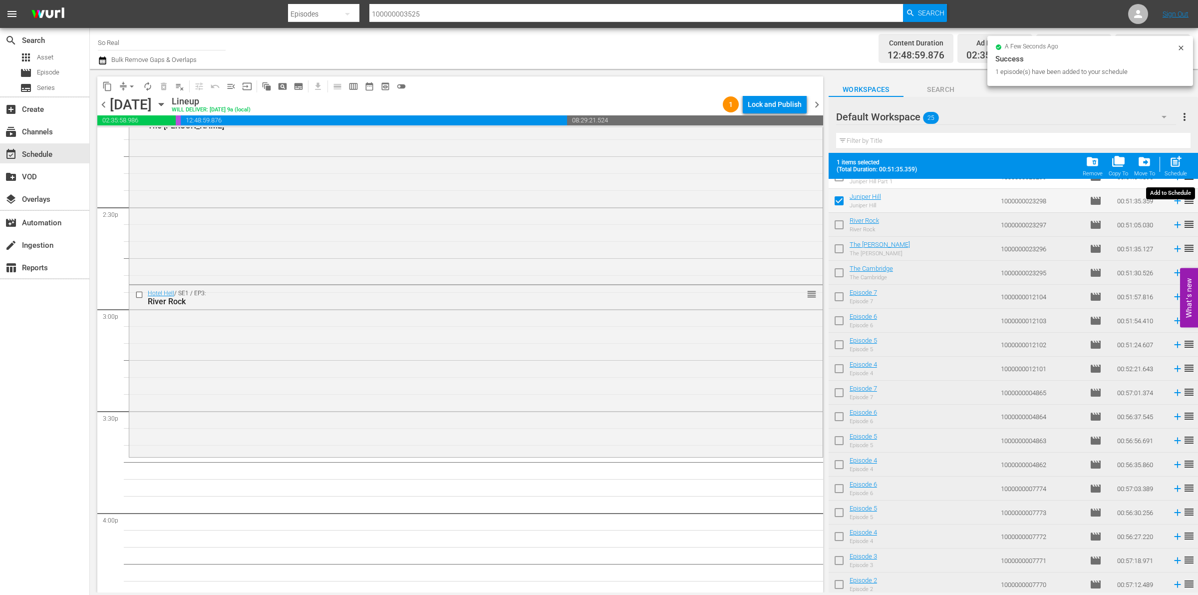
click at [1182, 165] on span "post_add" at bounding box center [1175, 161] width 13 height 13
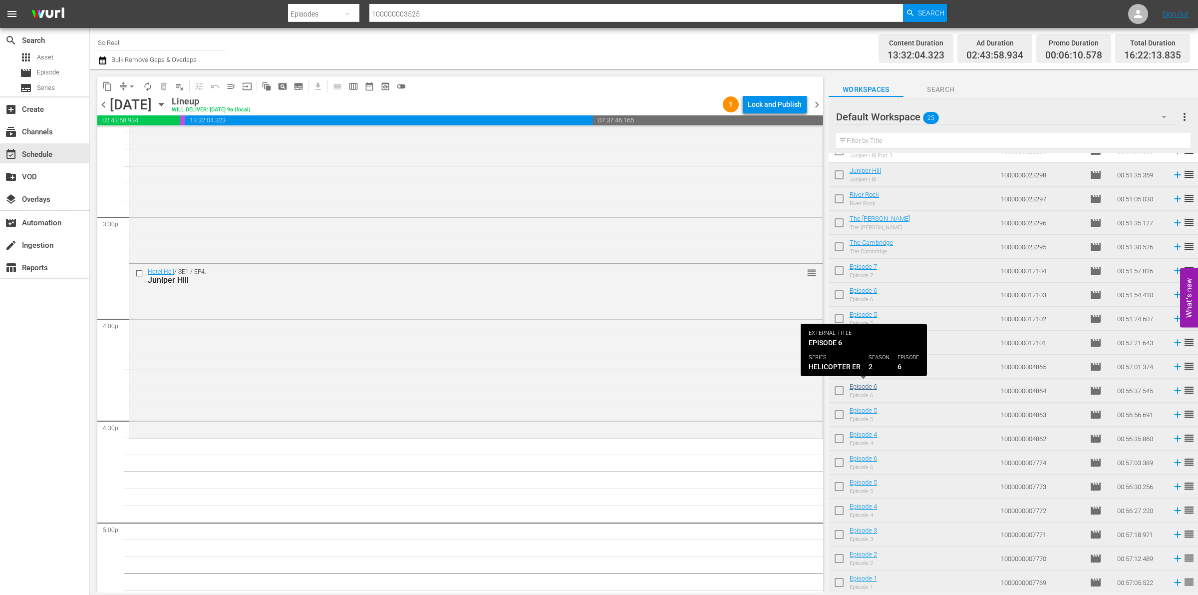
scroll to position [0, 0]
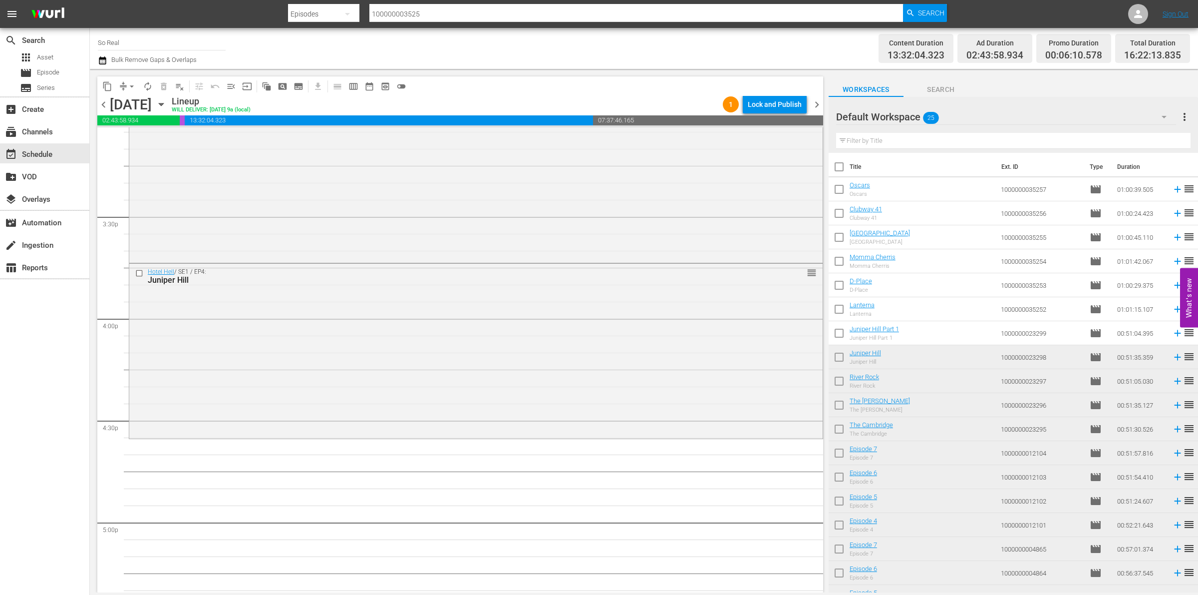
click at [838, 329] on input "checkbox" at bounding box center [839, 334] width 21 height 21
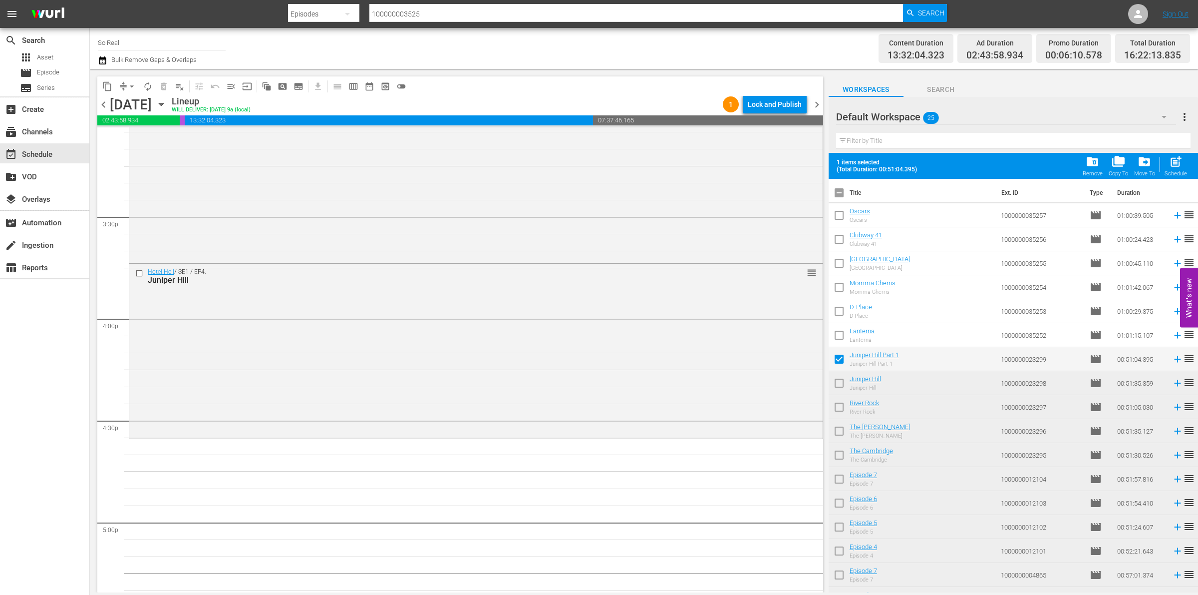
click at [1176, 155] on button "post_add Schedule" at bounding box center [1176, 166] width 28 height 28
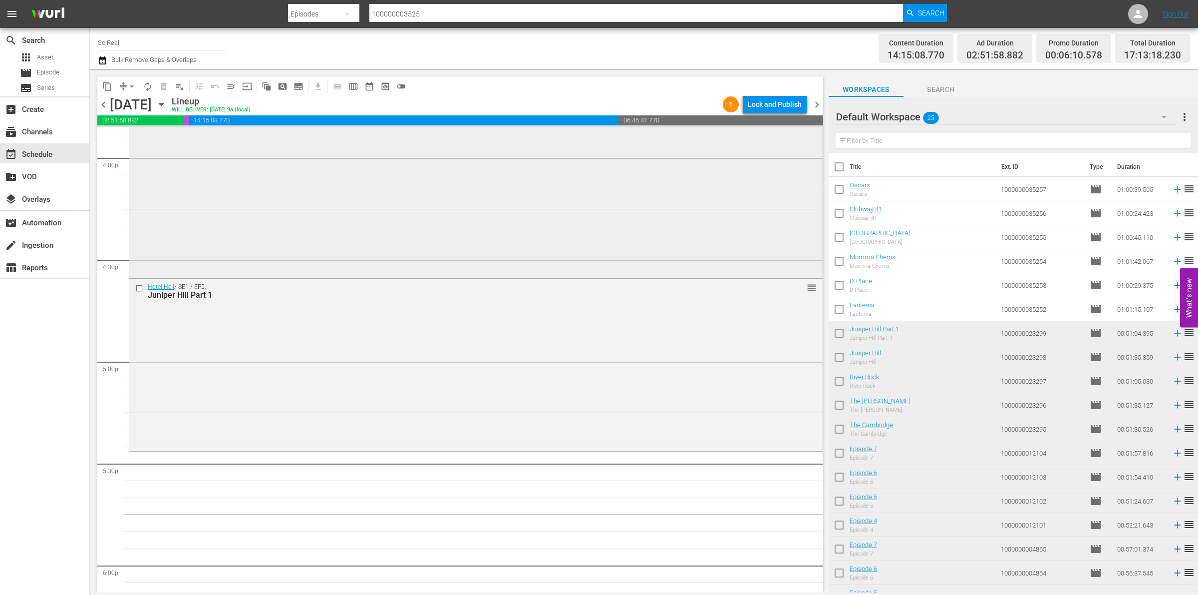
scroll to position [3229, 0]
click at [839, 314] on input "checkbox" at bounding box center [839, 311] width 21 height 21
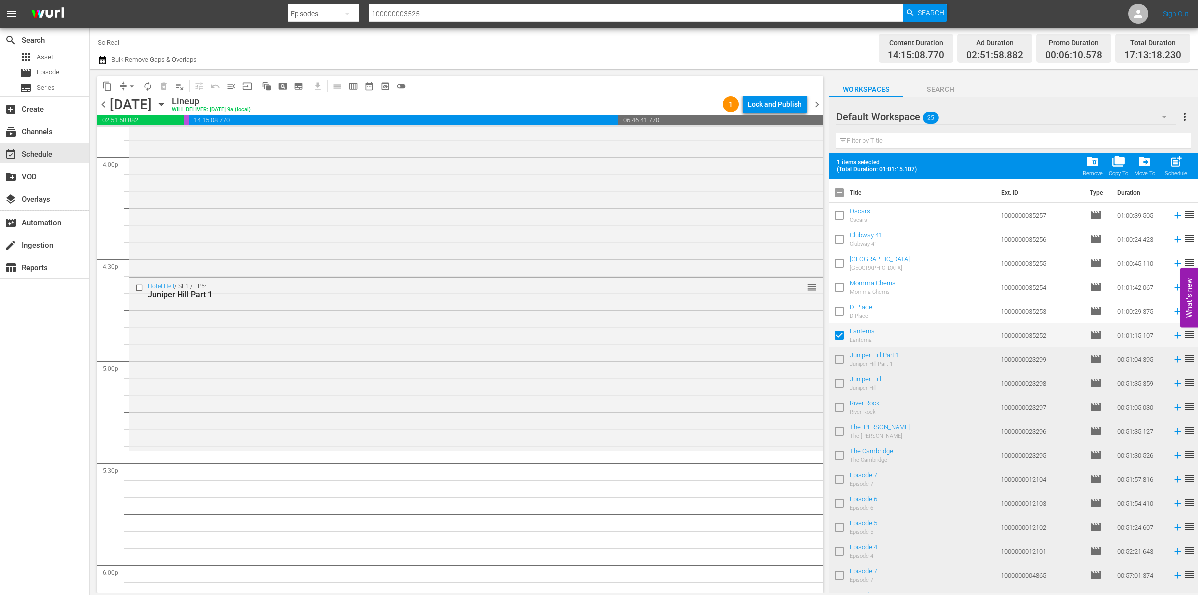
click at [1182, 161] on span "post_add" at bounding box center [1175, 161] width 13 height 13
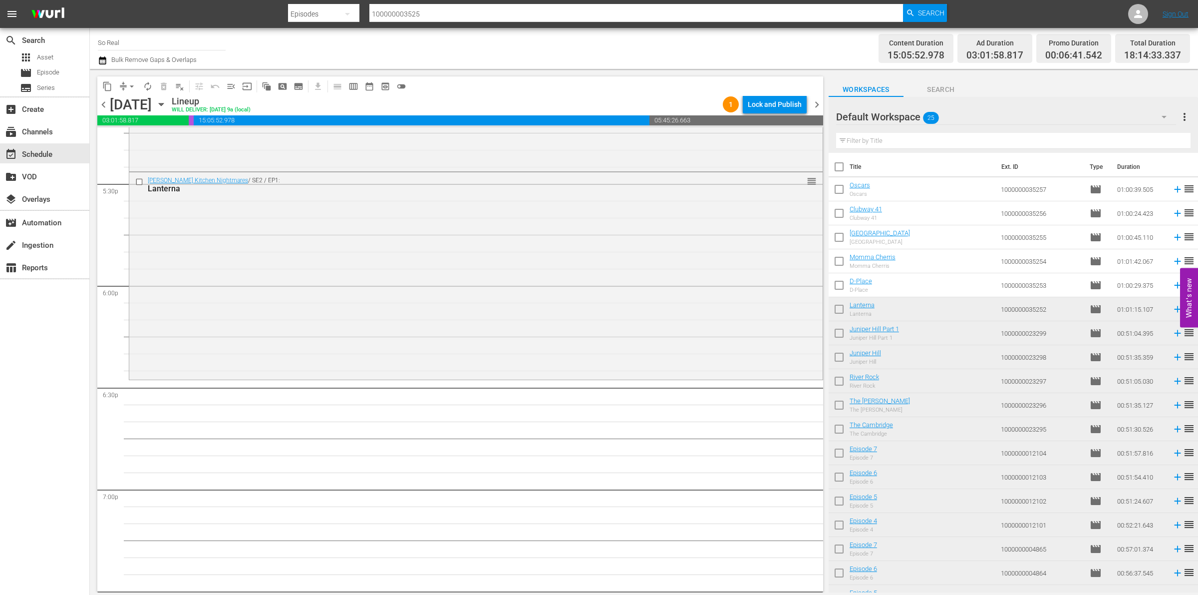
scroll to position [3508, 0]
click at [837, 286] on input "checkbox" at bounding box center [839, 287] width 21 height 21
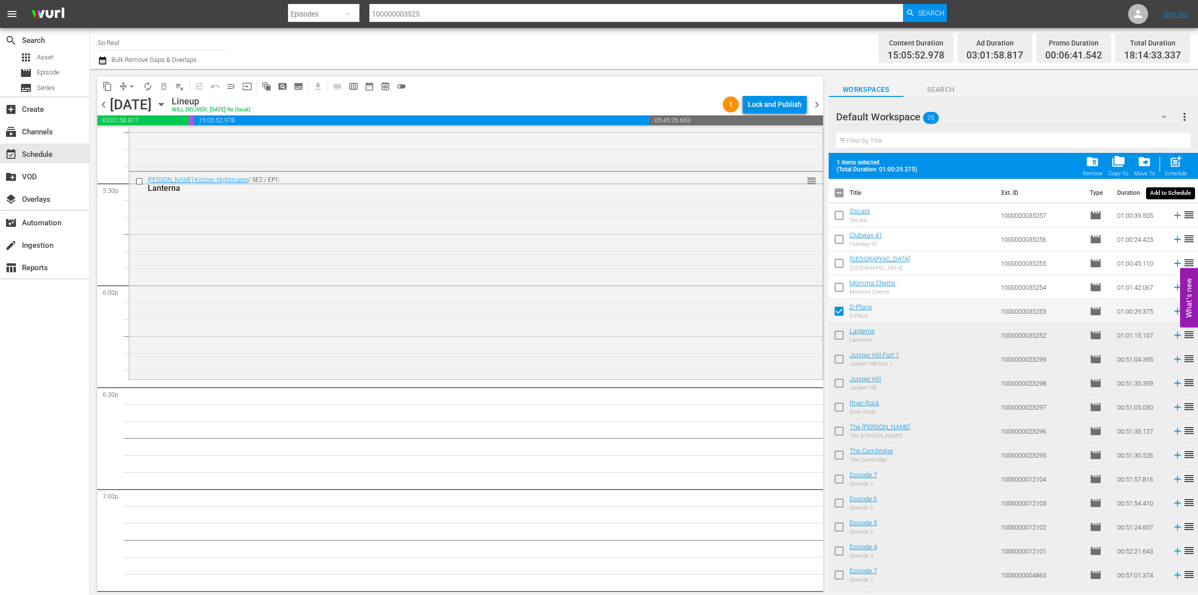
click at [1180, 163] on span "post_add" at bounding box center [1175, 161] width 13 height 13
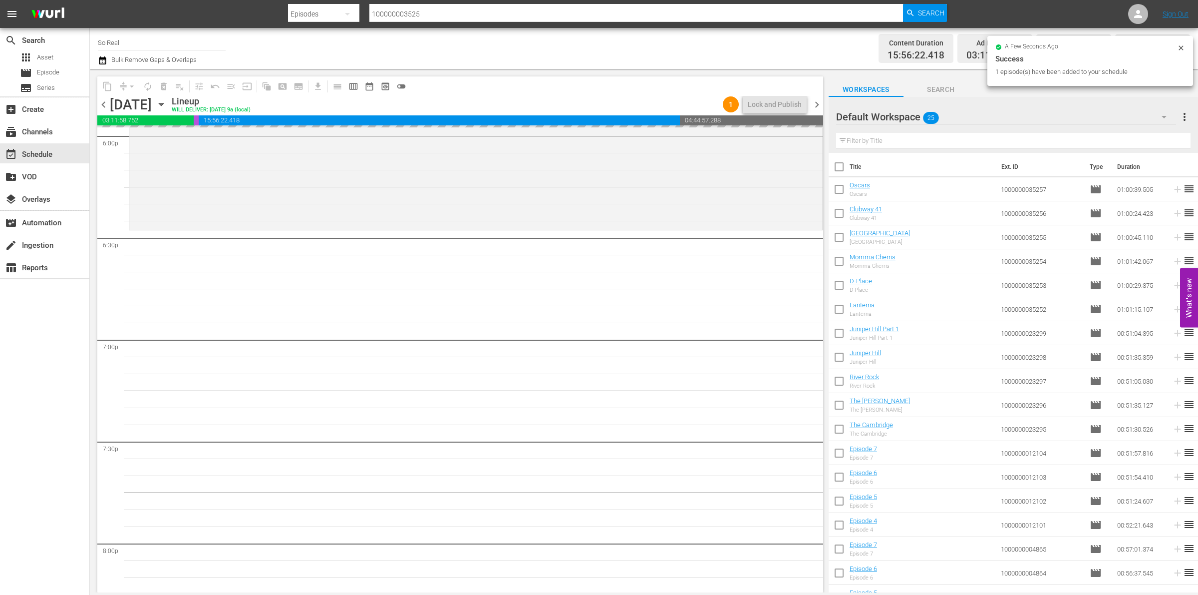
scroll to position [3677, 0]
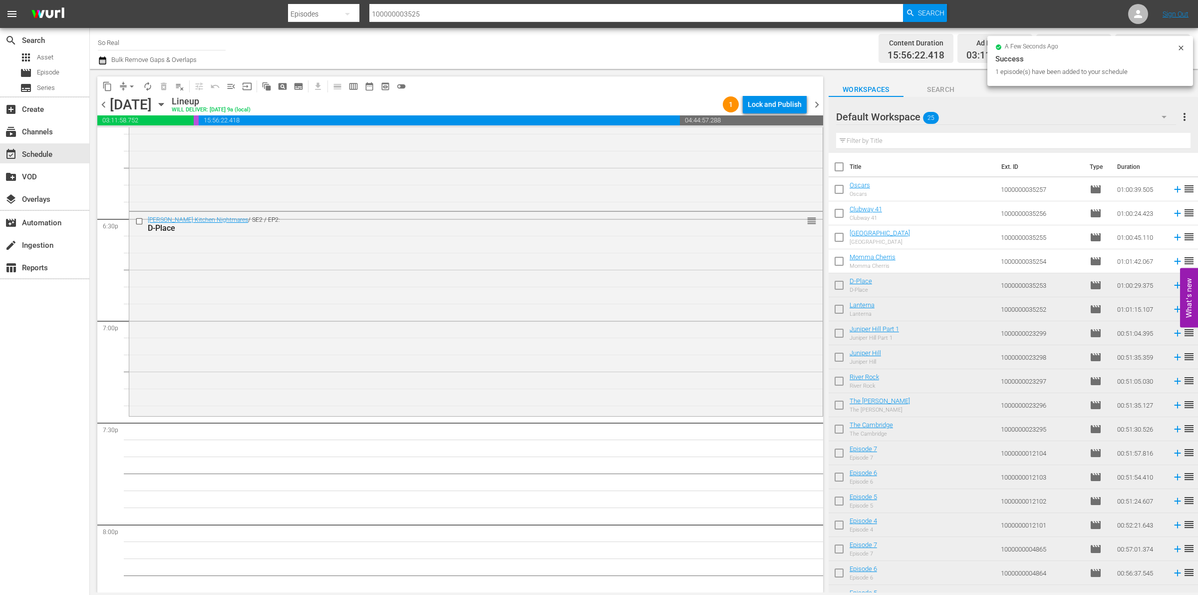
click at [844, 287] on input "checkbox" at bounding box center [839, 287] width 21 height 21
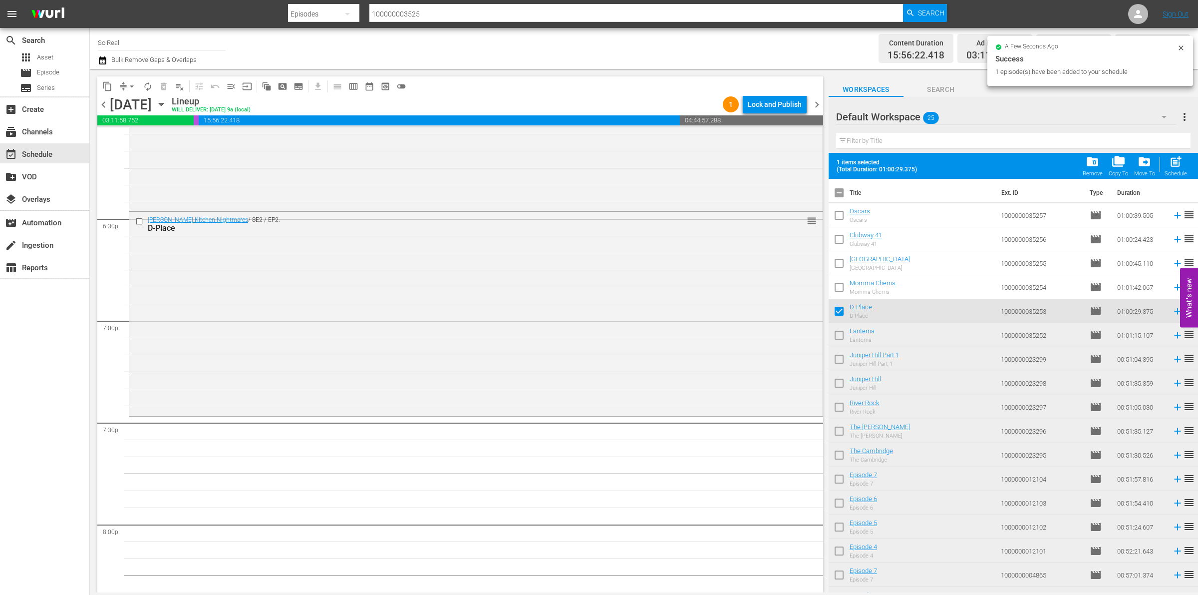
click at [1179, 158] on span "post_add" at bounding box center [1175, 161] width 13 height 13
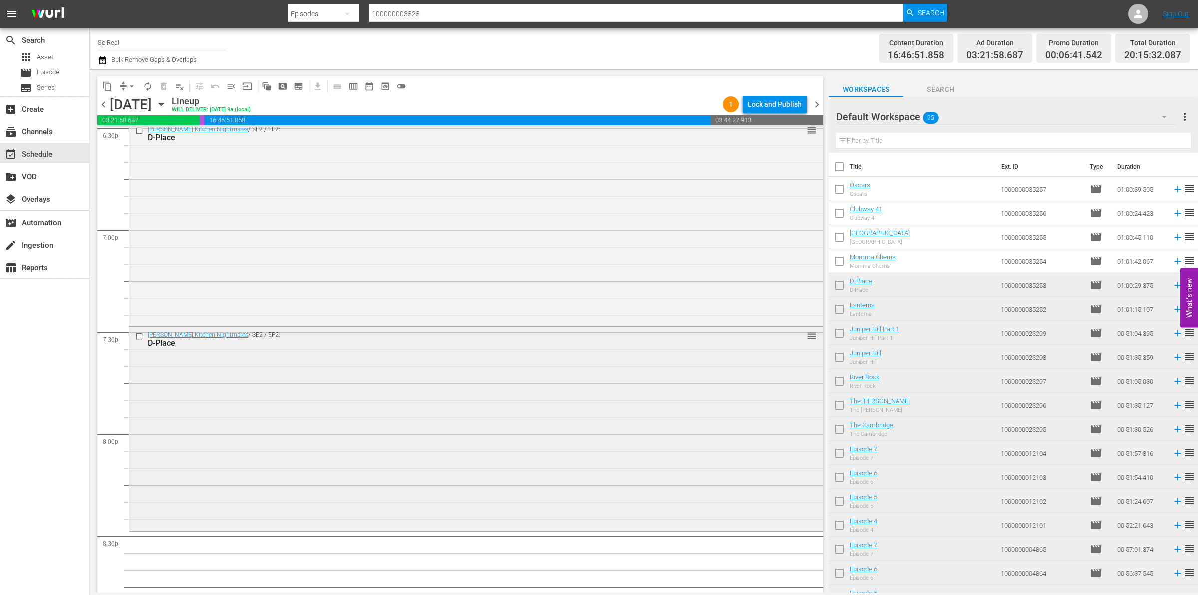
scroll to position [3766, 0]
click at [625, 400] on div "Ramsay's Kitchen Nightmares / SE2 / EP2: D-Place reorder" at bounding box center [475, 428] width 693 height 202
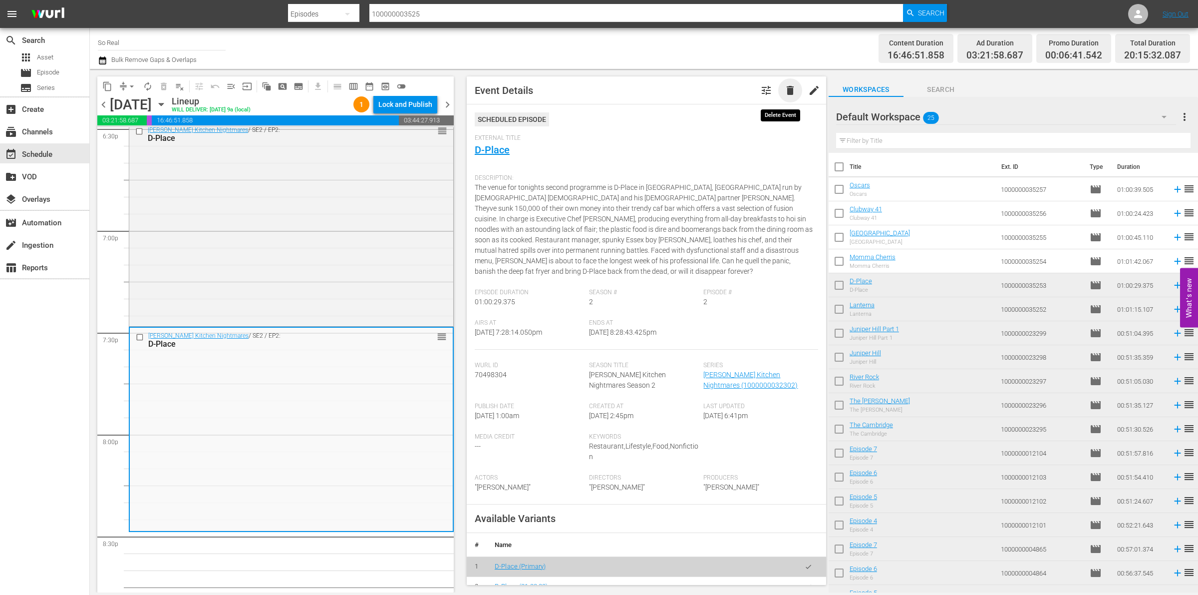
click at [784, 84] on span "delete" at bounding box center [790, 90] width 12 height 12
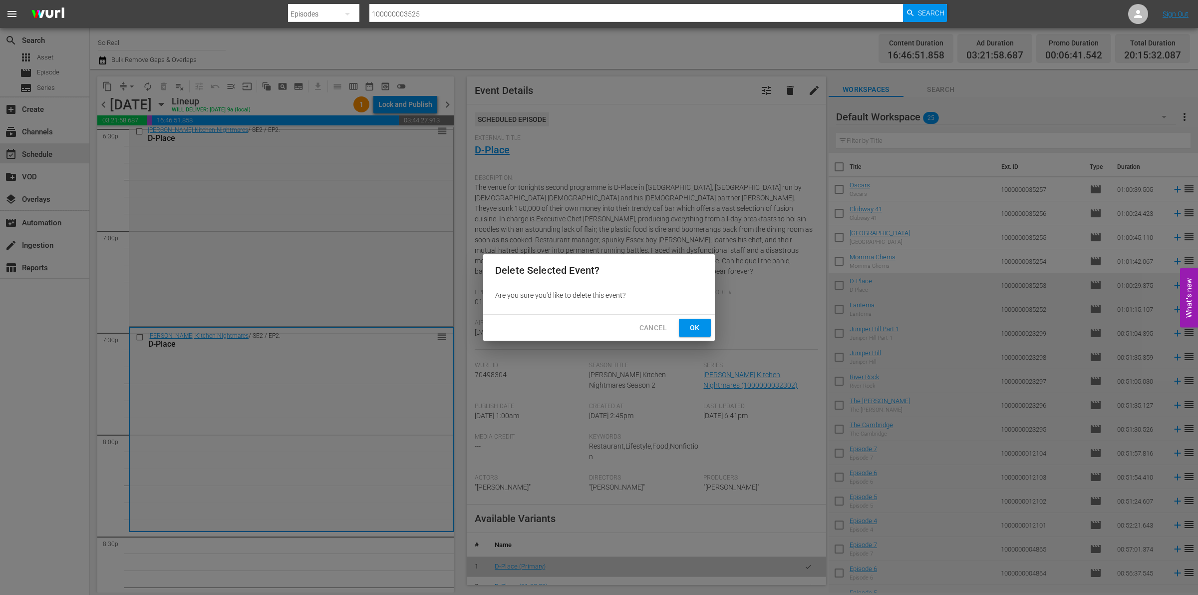
click at [695, 323] on span "Ok" at bounding box center [695, 327] width 16 height 12
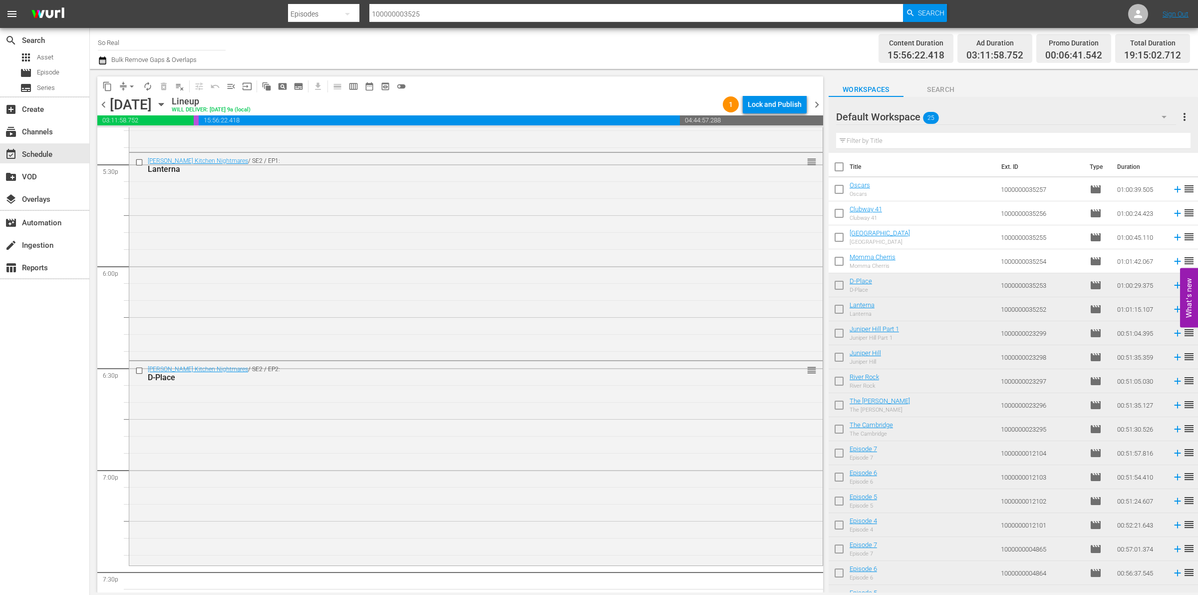
scroll to position [3527, 0]
click at [839, 265] on input "checkbox" at bounding box center [839, 263] width 21 height 21
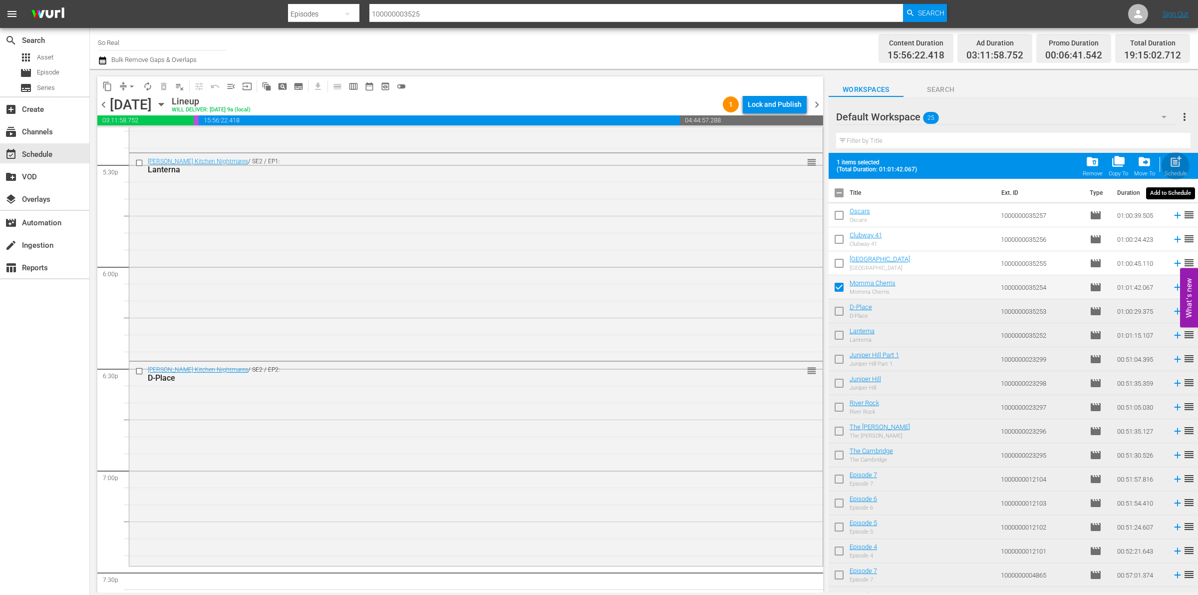
click at [1174, 163] on span "post_add" at bounding box center [1175, 161] width 13 height 13
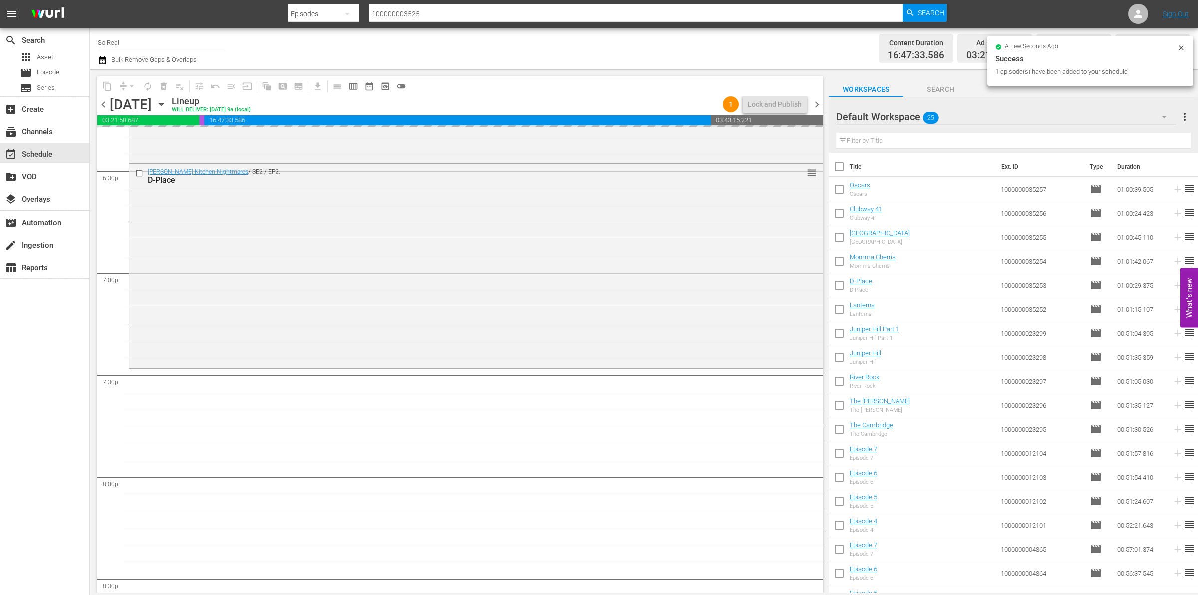
scroll to position [3768, 0]
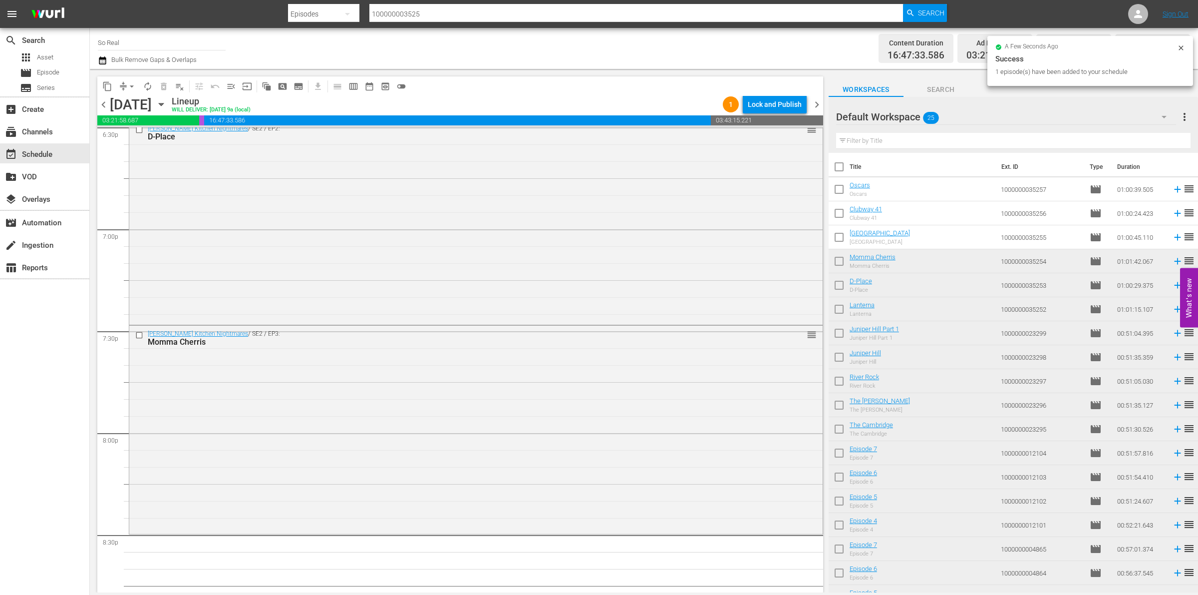
click at [843, 241] on input "checkbox" at bounding box center [839, 239] width 21 height 21
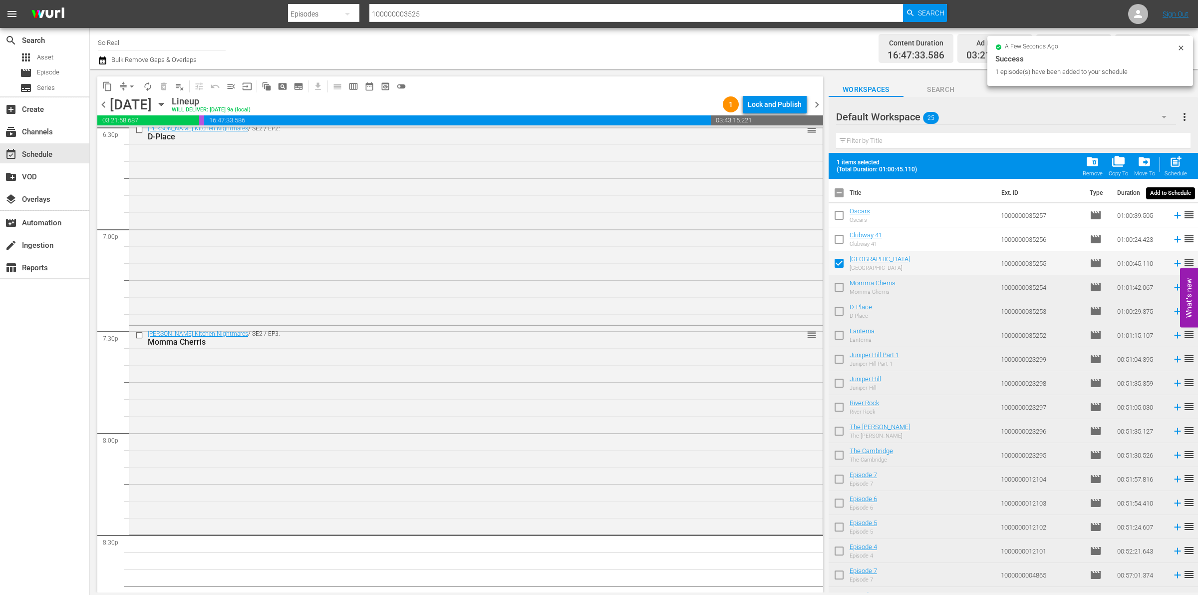
click at [1176, 163] on span "post_add" at bounding box center [1175, 161] width 13 height 13
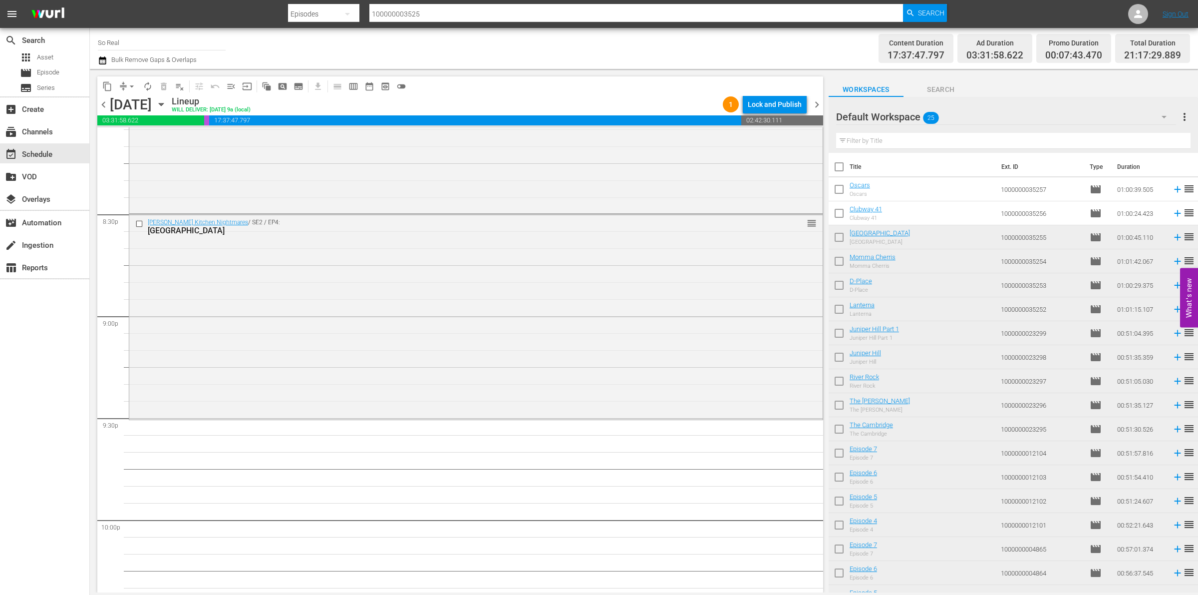
scroll to position [4089, 0]
click at [838, 215] on input "checkbox" at bounding box center [839, 215] width 21 height 21
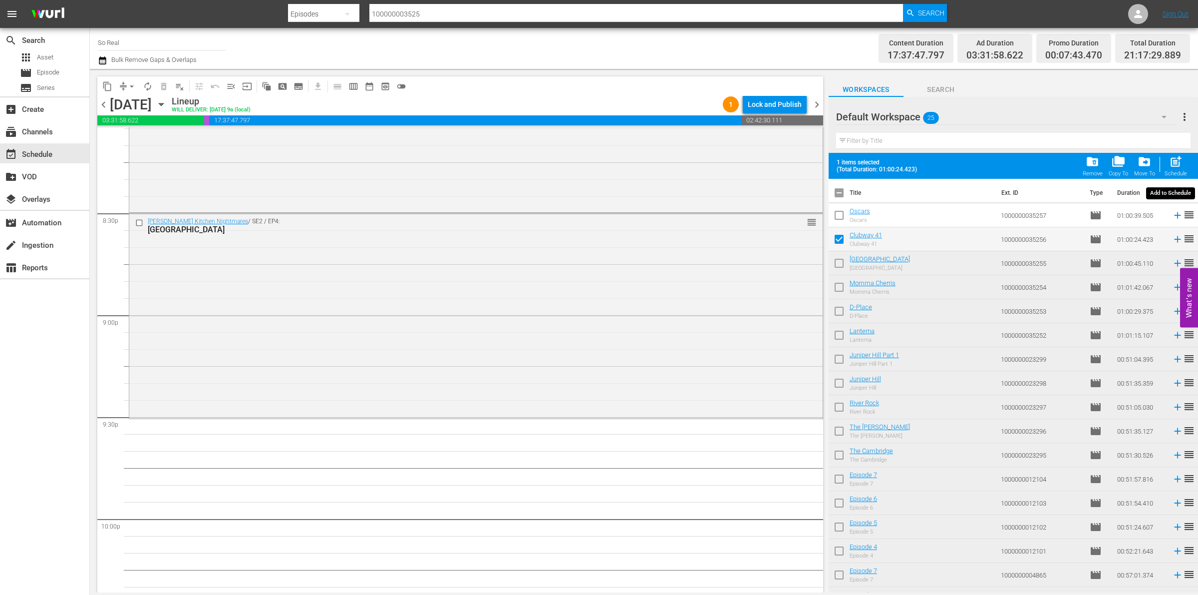
click at [1175, 165] on span "post_add" at bounding box center [1175, 161] width 13 height 13
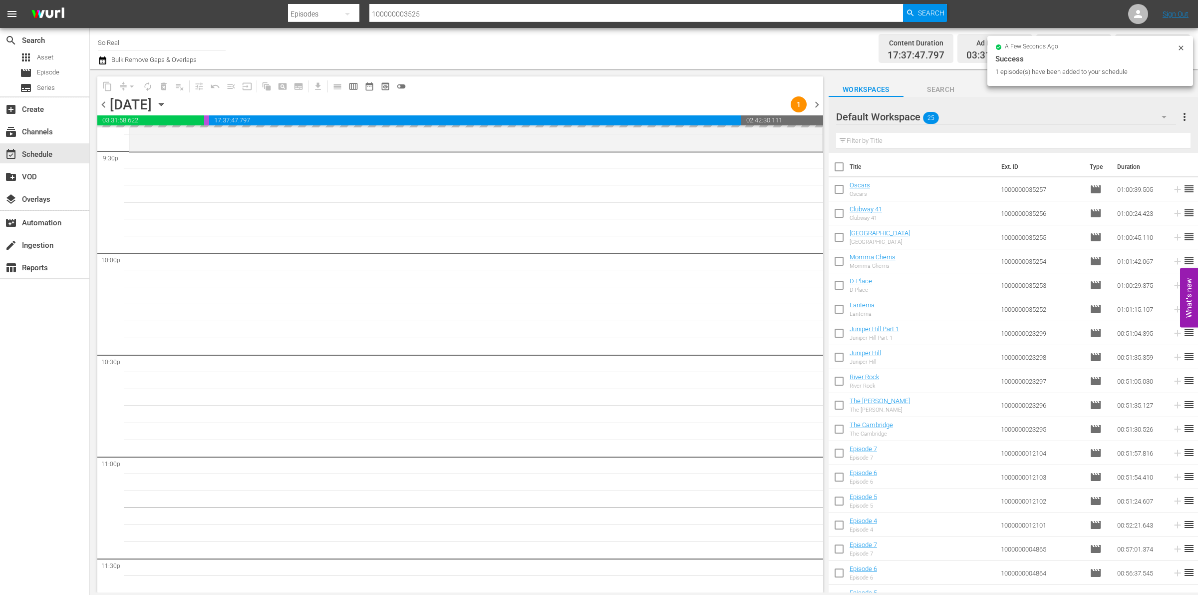
scroll to position [4423, 0]
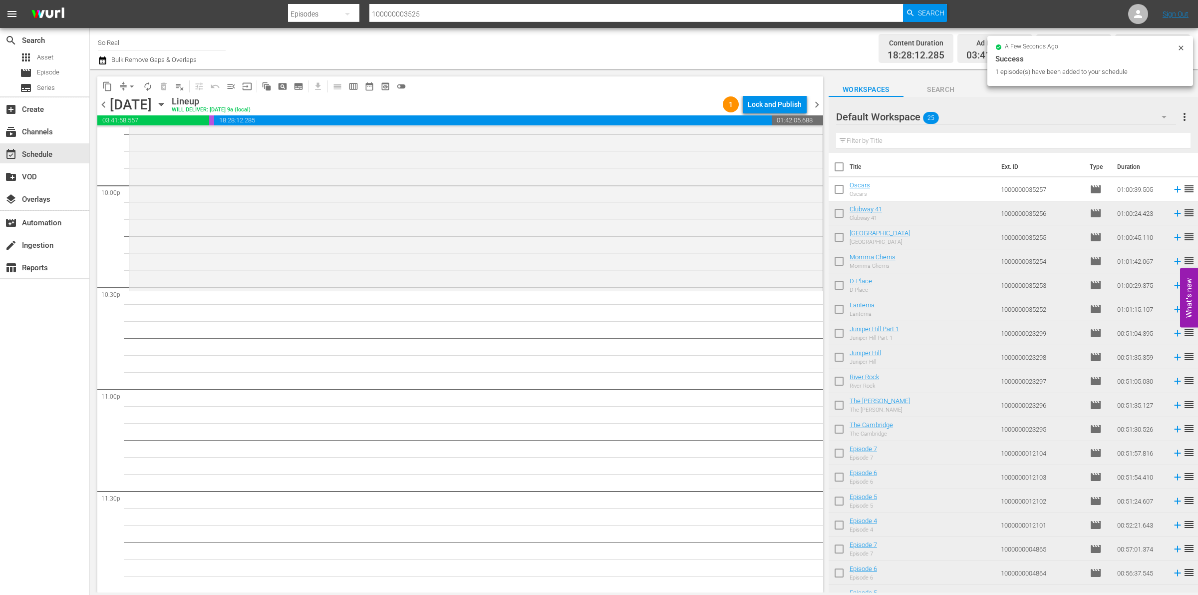
click at [839, 188] on input "checkbox" at bounding box center [839, 191] width 21 height 21
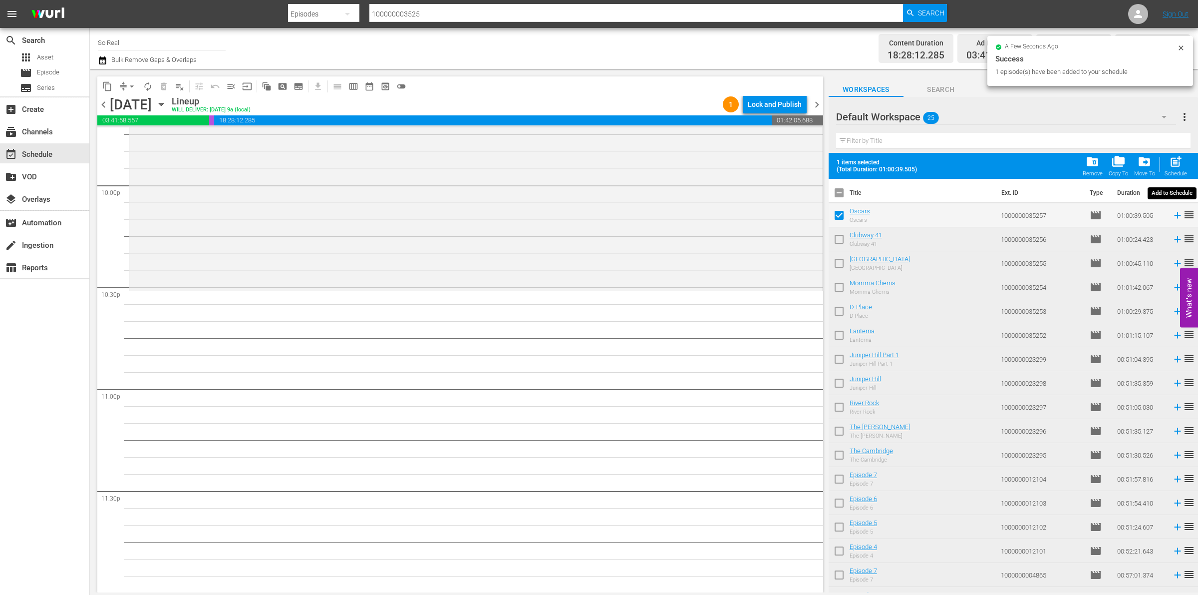
click at [1176, 170] on div "post_add Schedule" at bounding box center [1176, 166] width 22 height 22
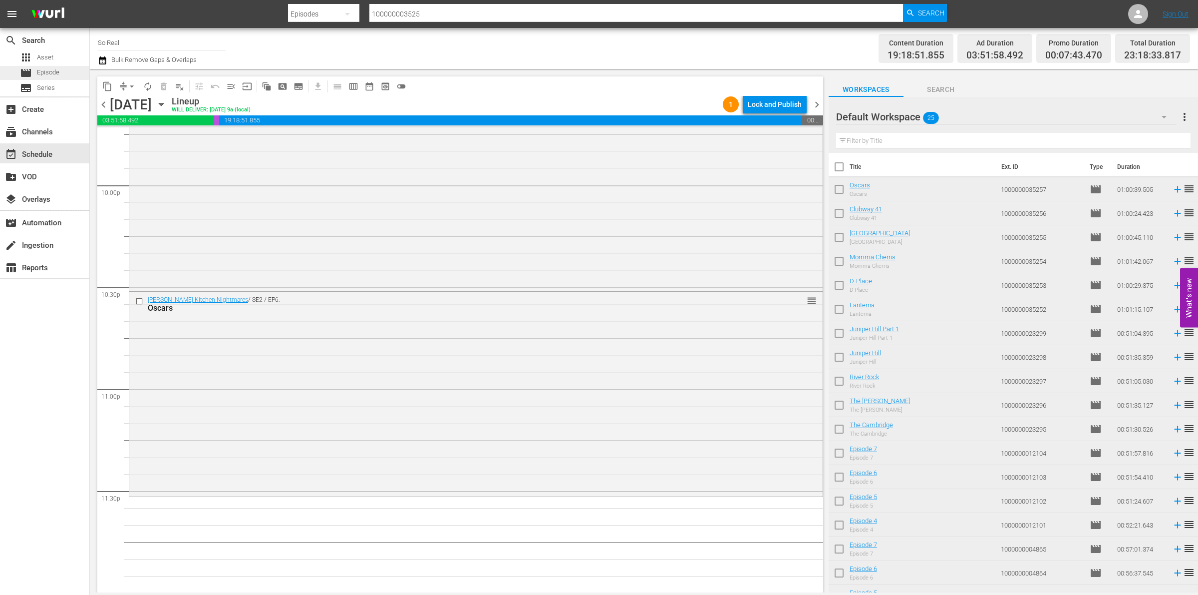
click at [36, 68] on div "movie Episode" at bounding box center [39, 73] width 39 height 14
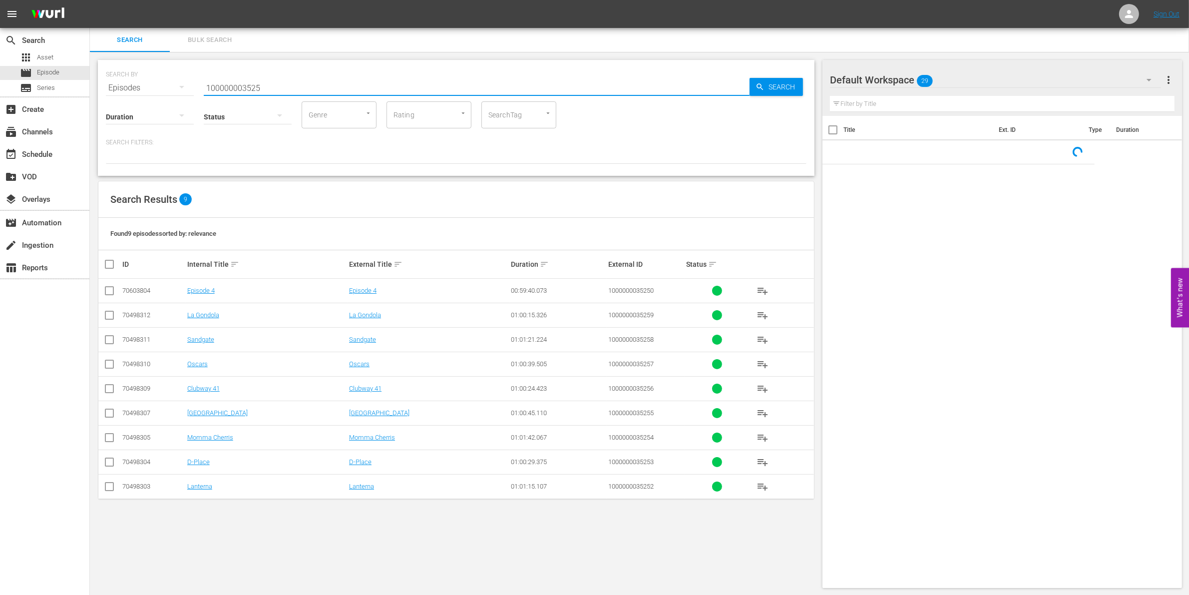
click at [320, 84] on input "100000003525" at bounding box center [477, 88] width 546 height 24
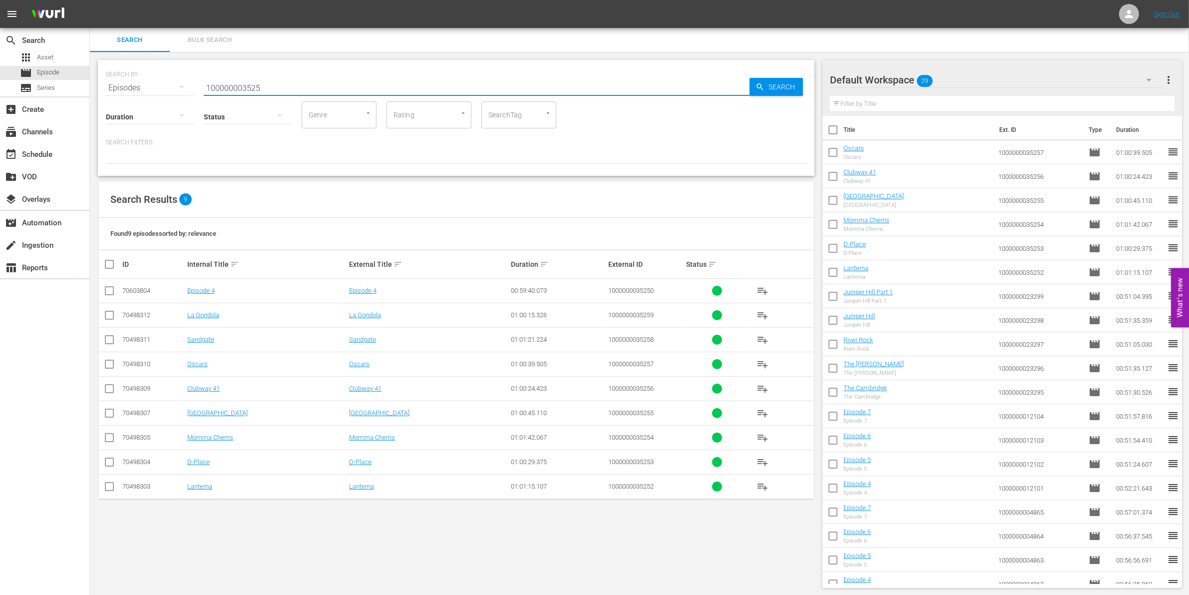
click at [106, 340] on input "checkbox" at bounding box center [109, 341] width 12 height 12
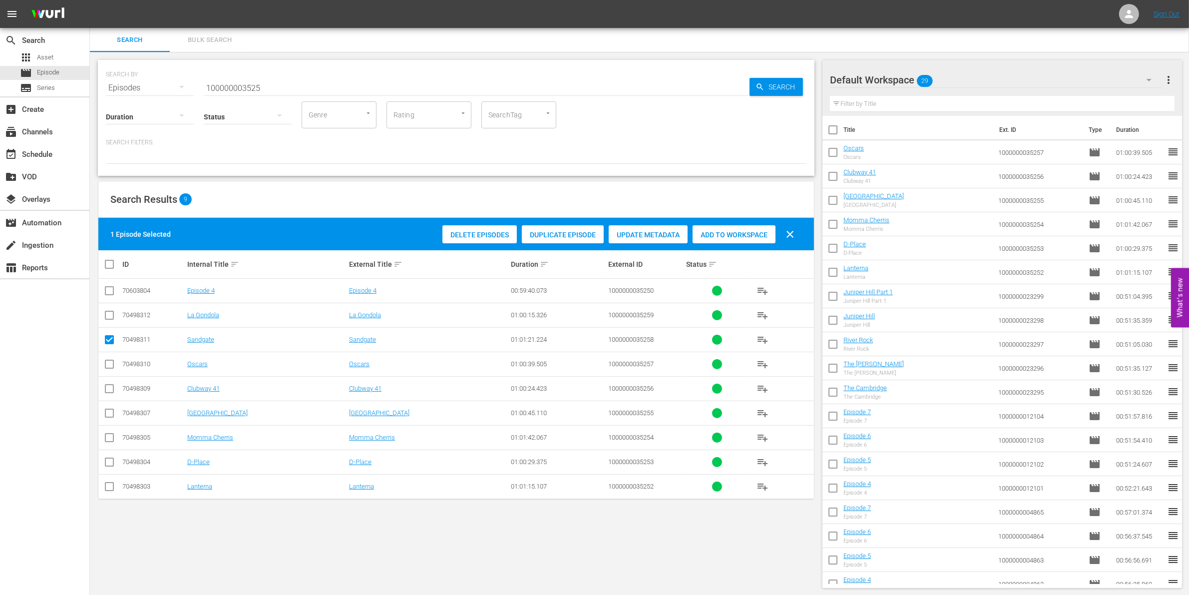
click at [747, 231] on span "Add to Workspace" at bounding box center [733, 235] width 83 height 8
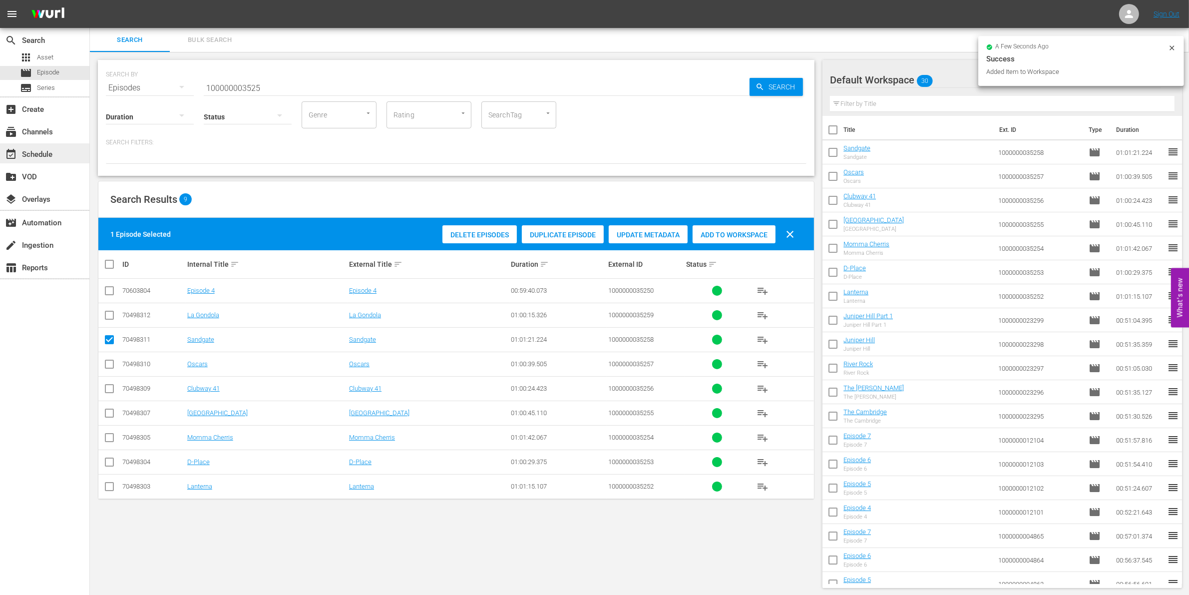
click at [58, 154] on div "event_available Schedule" at bounding box center [44, 153] width 89 height 20
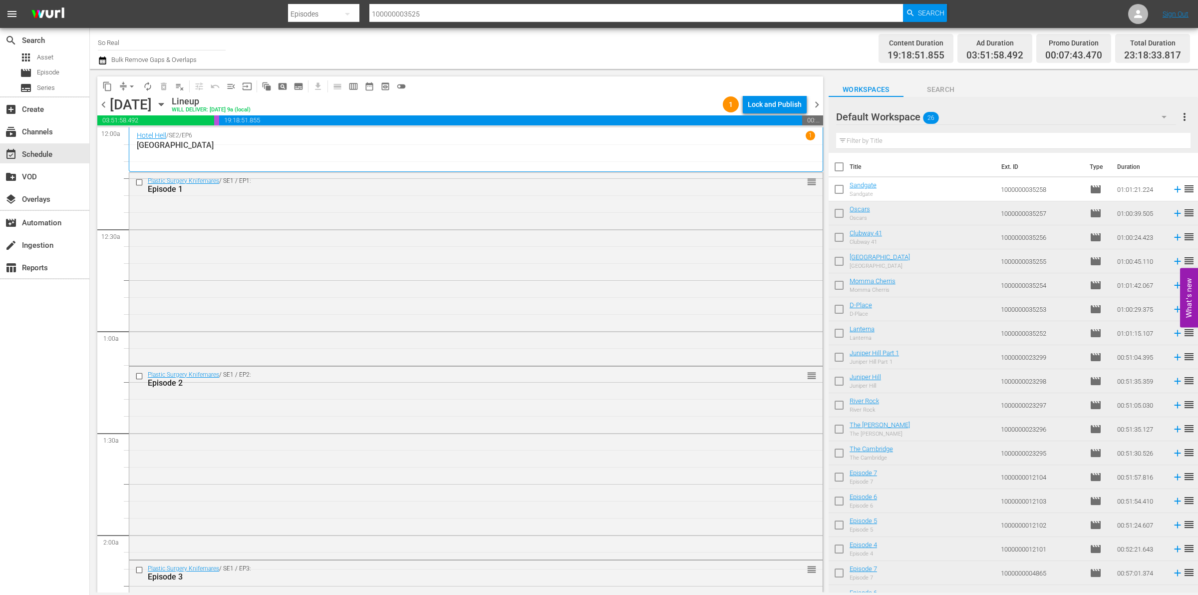
click at [844, 192] on input "checkbox" at bounding box center [839, 191] width 21 height 21
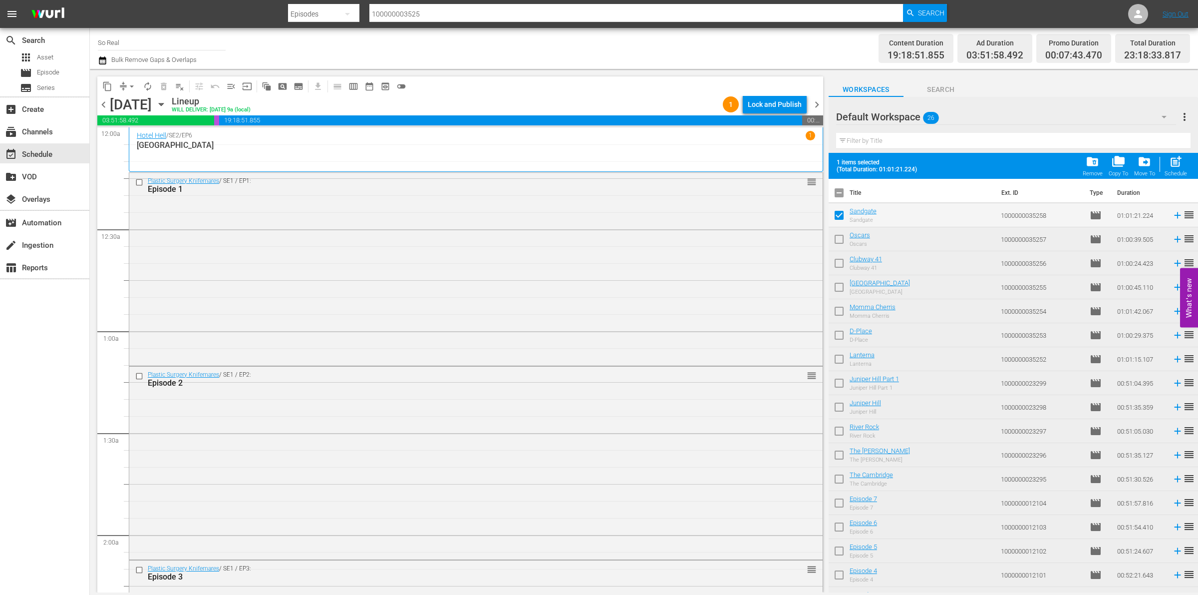
click at [1179, 170] on div "post_add Schedule" at bounding box center [1176, 166] width 22 height 22
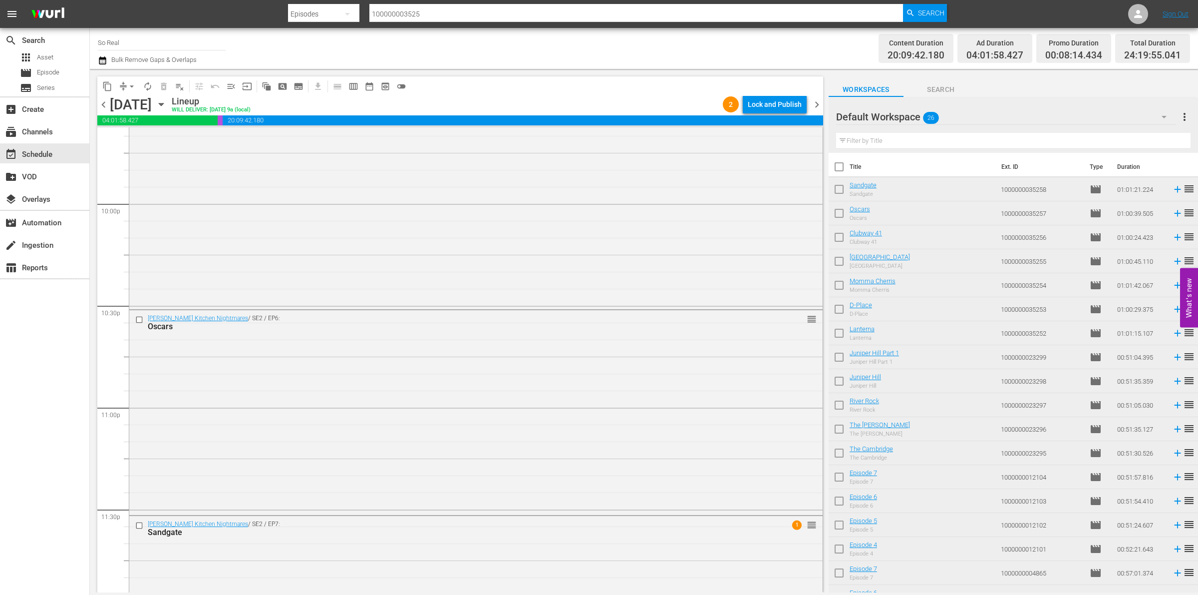
scroll to position [4536, 0]
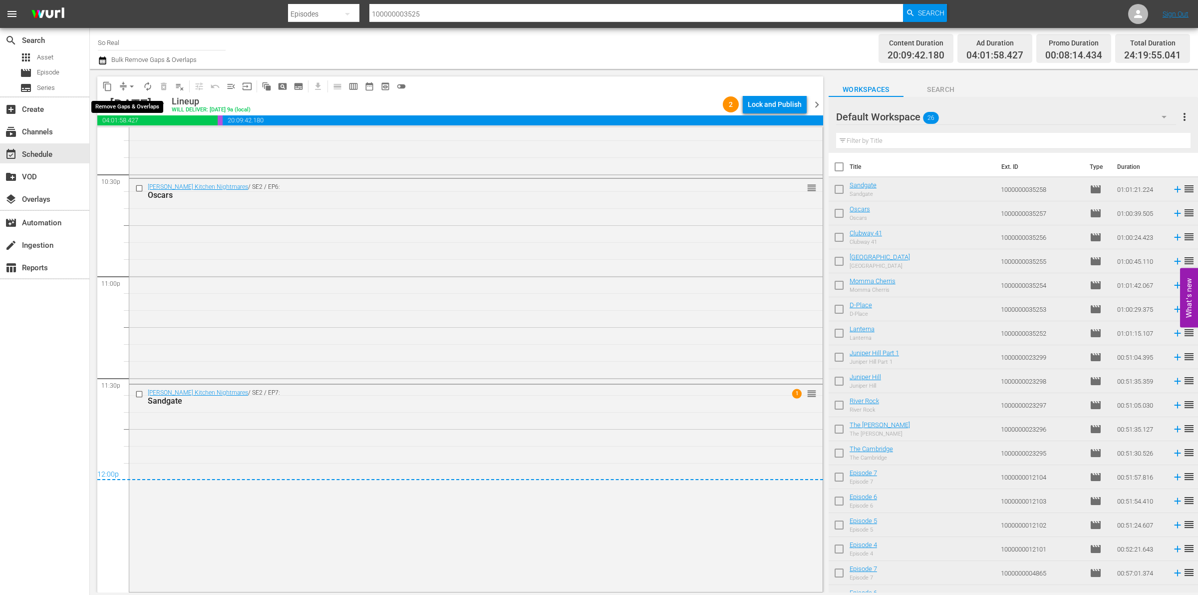
click at [131, 87] on span "arrow_drop_down" at bounding box center [132, 86] width 10 height 10
click at [152, 137] on li "Align to End of Previous Day" at bounding box center [132, 139] width 105 height 16
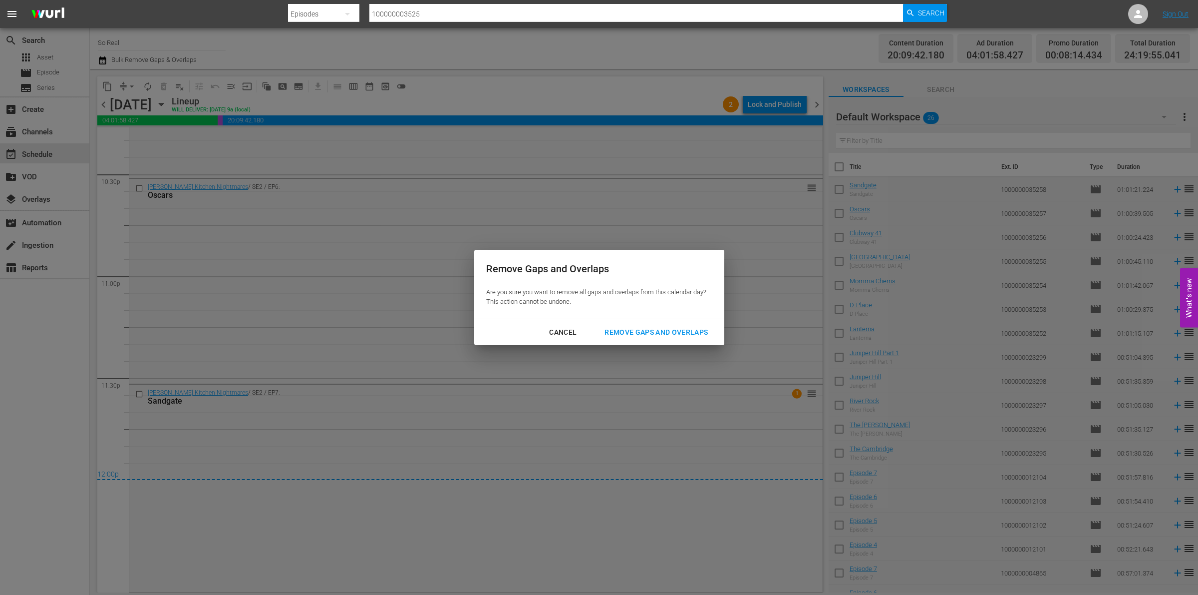
drag, startPoint x: 664, startPoint y: 327, endPoint x: 655, endPoint y: 333, distance: 11.2
click at [655, 333] on div "Remove Gaps and Overlaps" at bounding box center [656, 332] width 119 height 12
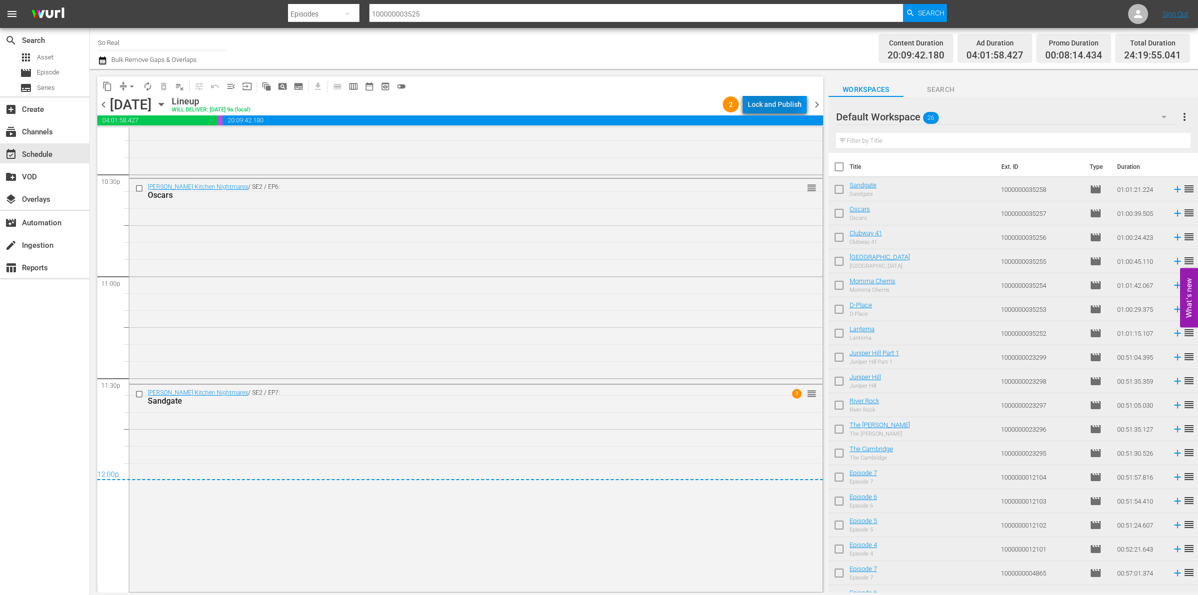
click at [759, 101] on div "Lock and Publish" at bounding box center [775, 104] width 54 height 18
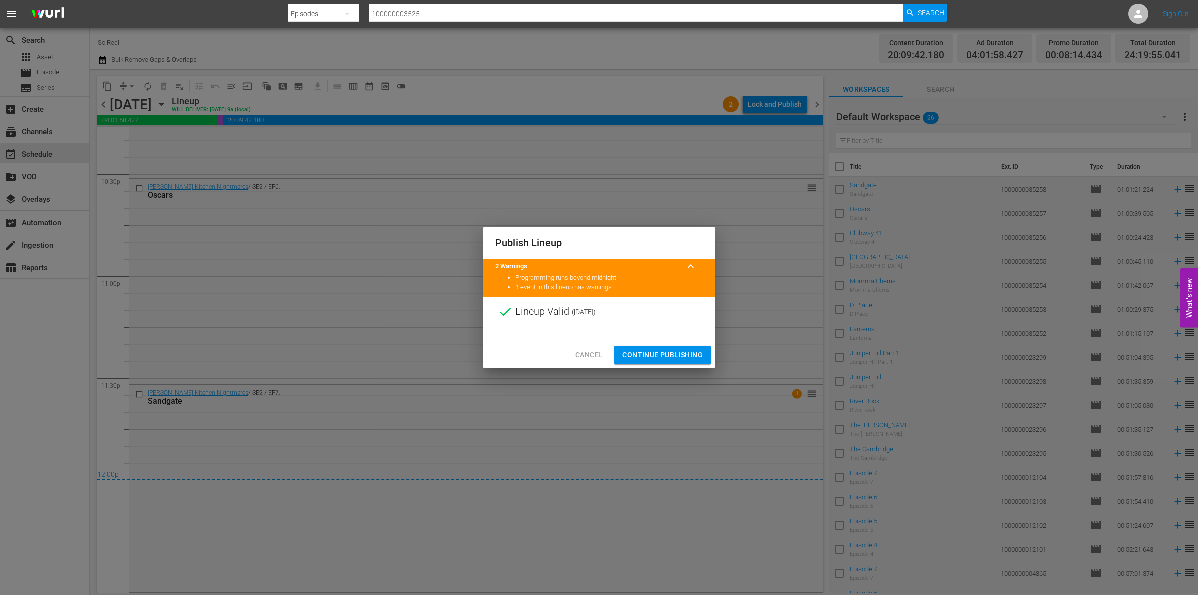
click at [665, 342] on div "Cancel Continue Publishing" at bounding box center [599, 354] width 232 height 26
click at [657, 348] on span "Continue Publishing" at bounding box center [663, 354] width 80 height 12
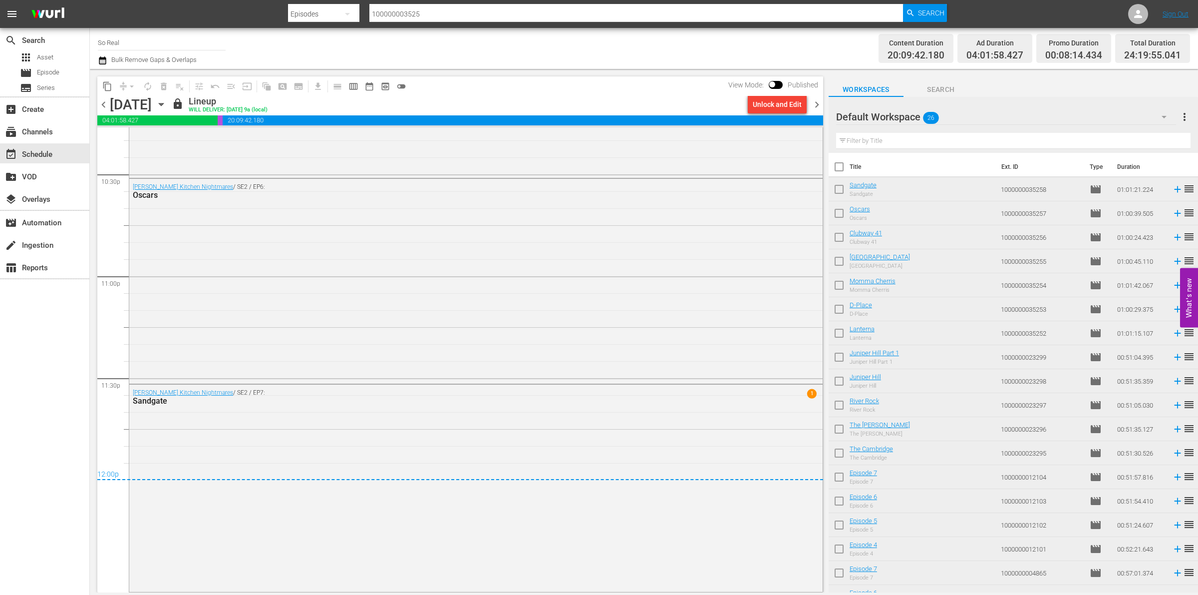
click at [841, 191] on input "checkbox" at bounding box center [839, 191] width 21 height 21
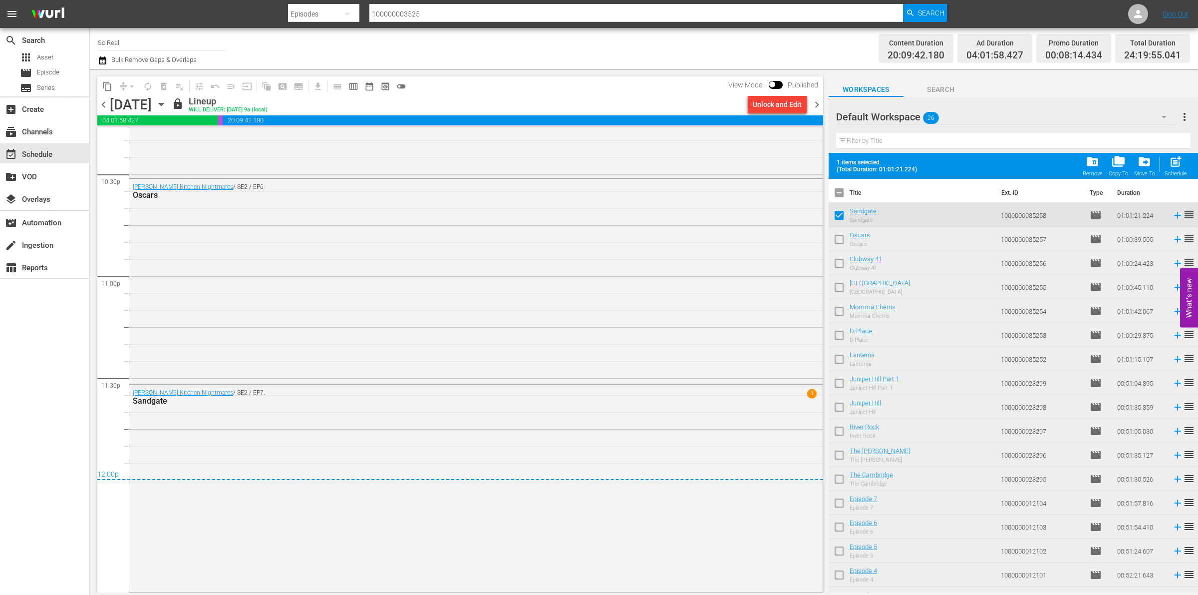
click at [836, 238] on input "checkbox" at bounding box center [839, 241] width 21 height 21
click at [838, 267] on input "checkbox" at bounding box center [839, 265] width 21 height 21
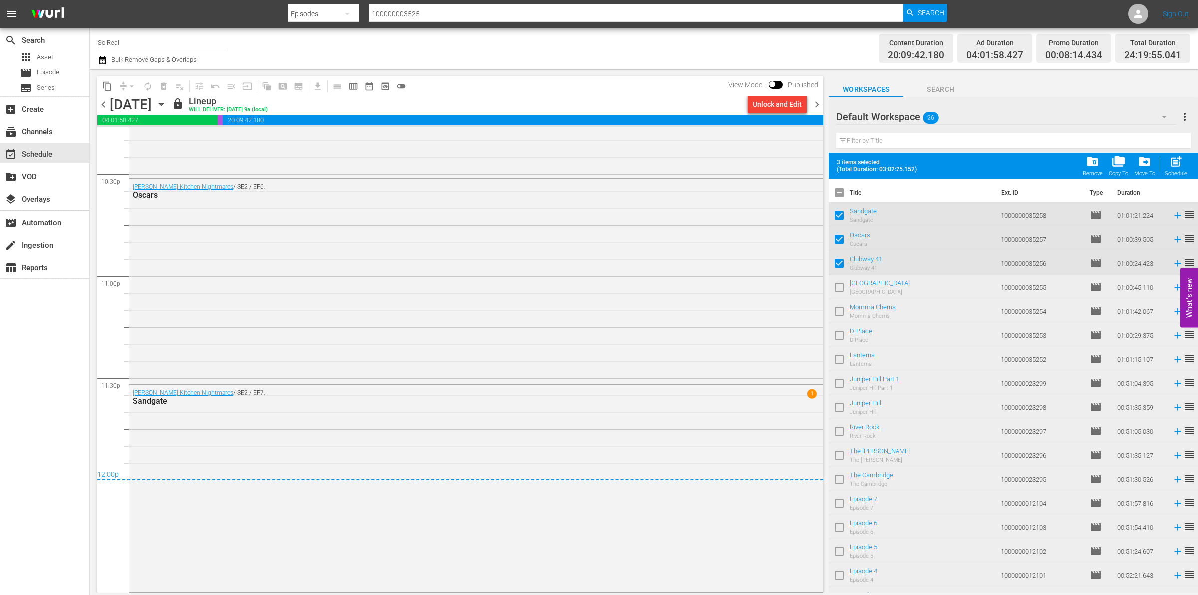
click at [838, 285] on input "checkbox" at bounding box center [839, 289] width 21 height 21
click at [841, 311] on input "checkbox" at bounding box center [839, 313] width 21 height 21
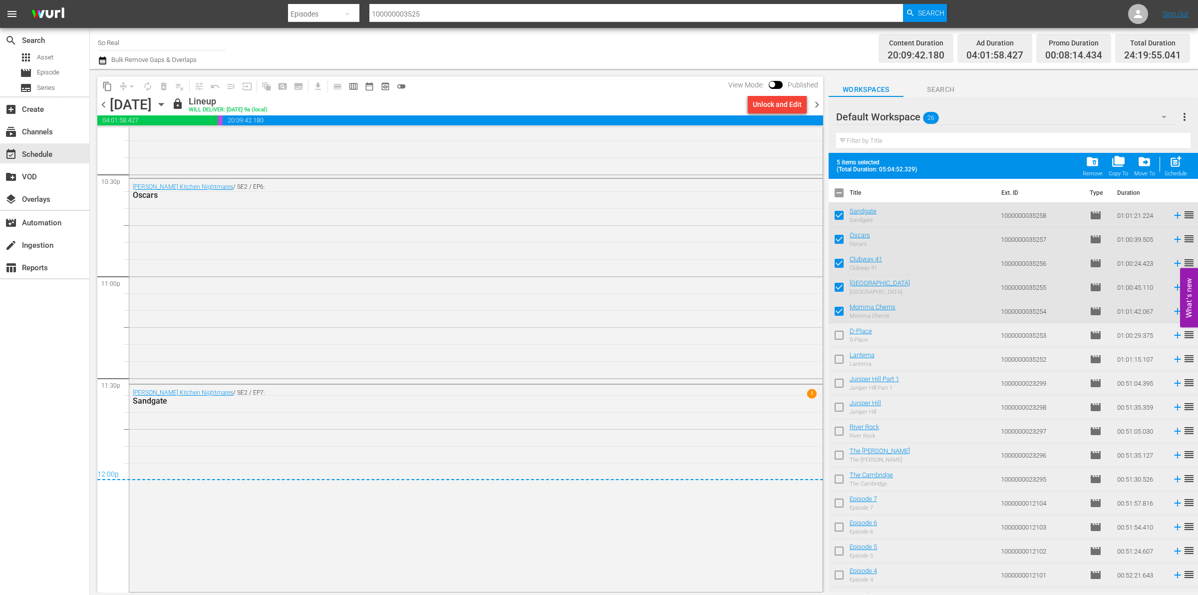
click at [841, 333] on input "checkbox" at bounding box center [839, 336] width 21 height 21
click at [839, 358] on input "checkbox" at bounding box center [839, 360] width 21 height 21
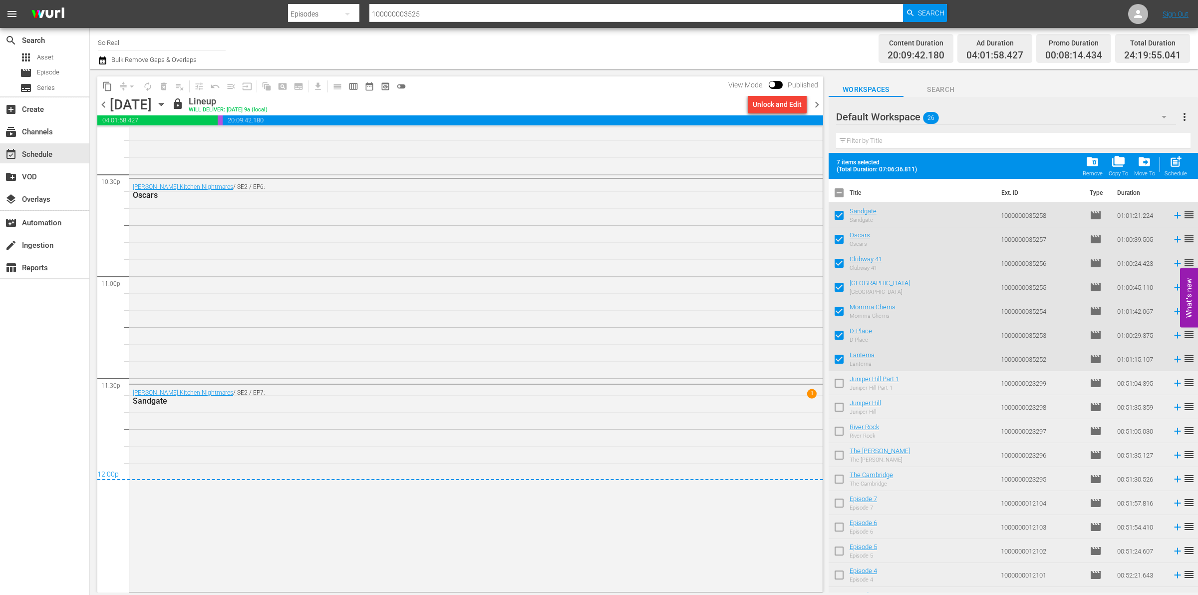
click at [841, 384] on input "checkbox" at bounding box center [839, 384] width 21 height 21
click at [840, 402] on input "checkbox" at bounding box center [839, 408] width 21 height 21
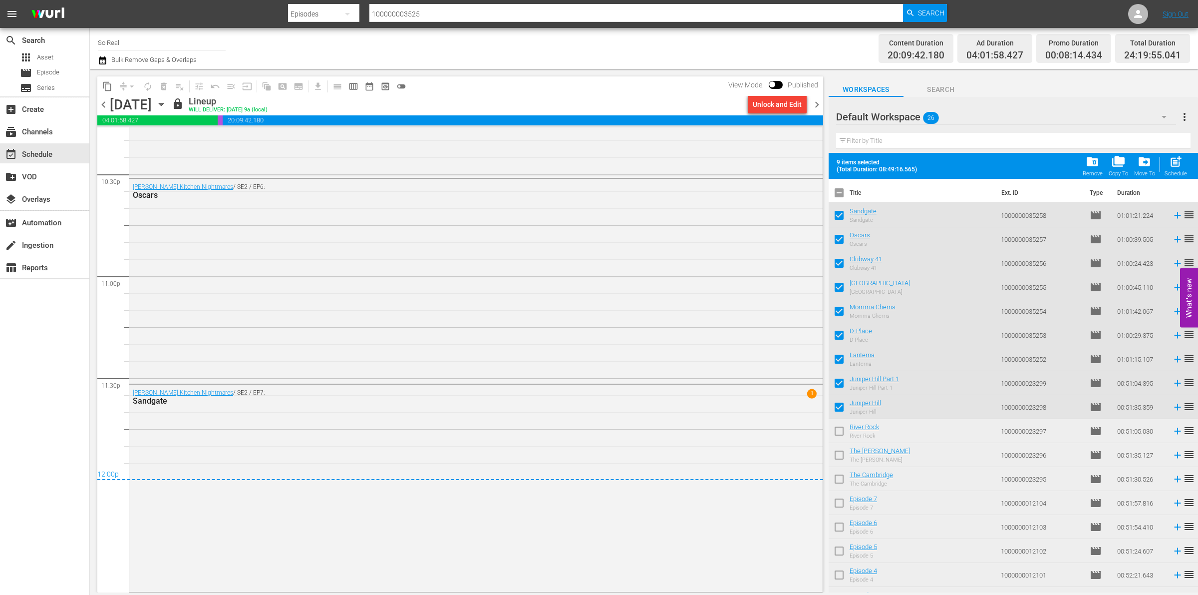
click at [840, 429] on input "checkbox" at bounding box center [839, 432] width 21 height 21
click at [840, 469] on span at bounding box center [839, 478] width 21 height 21
click at [840, 451] on input "checkbox" at bounding box center [839, 456] width 21 height 21
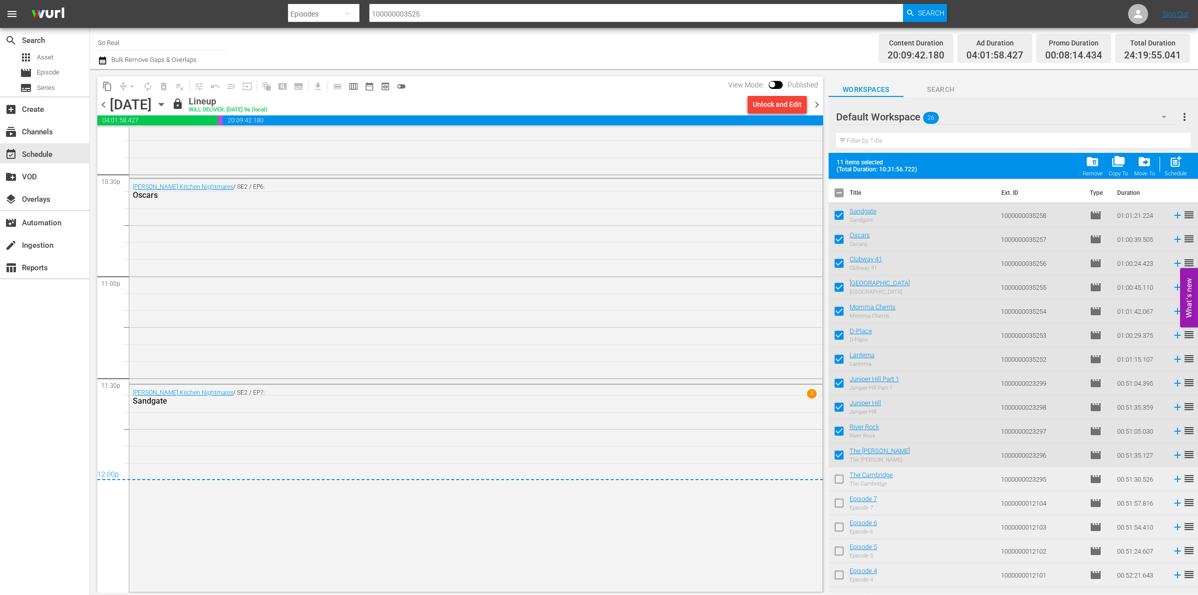
click at [839, 476] on input "checkbox" at bounding box center [839, 480] width 21 height 21
click at [839, 499] on input "checkbox" at bounding box center [839, 504] width 21 height 21
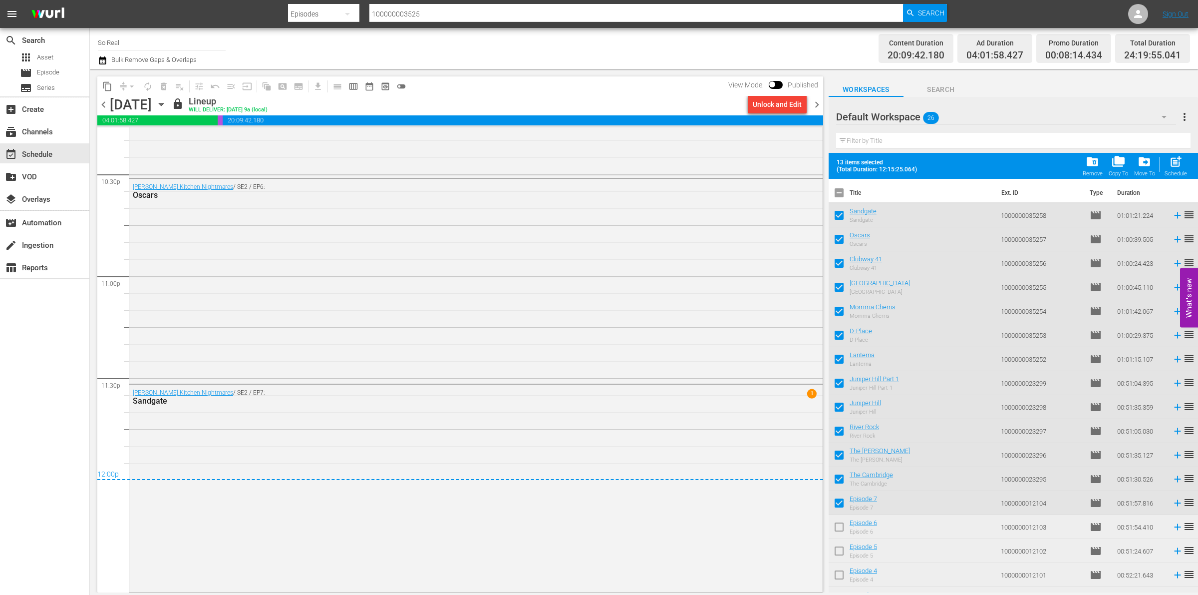
click at [842, 530] on input "checkbox" at bounding box center [839, 528] width 21 height 21
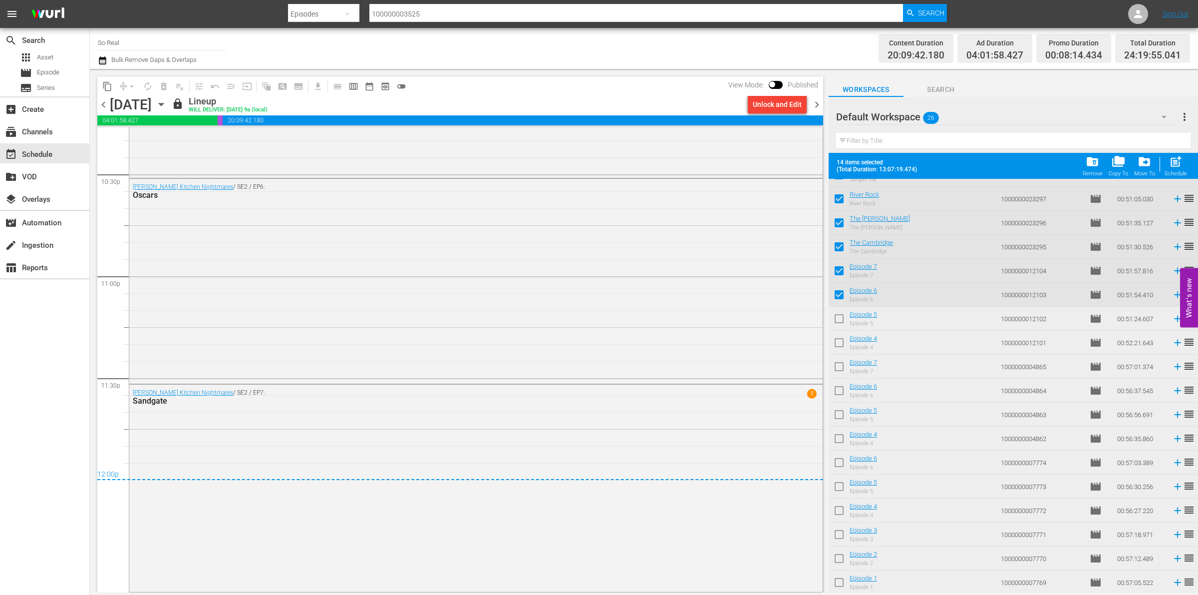
click at [837, 317] on input "checkbox" at bounding box center [839, 320] width 21 height 21
click at [839, 341] on input "checkbox" at bounding box center [839, 344] width 21 height 21
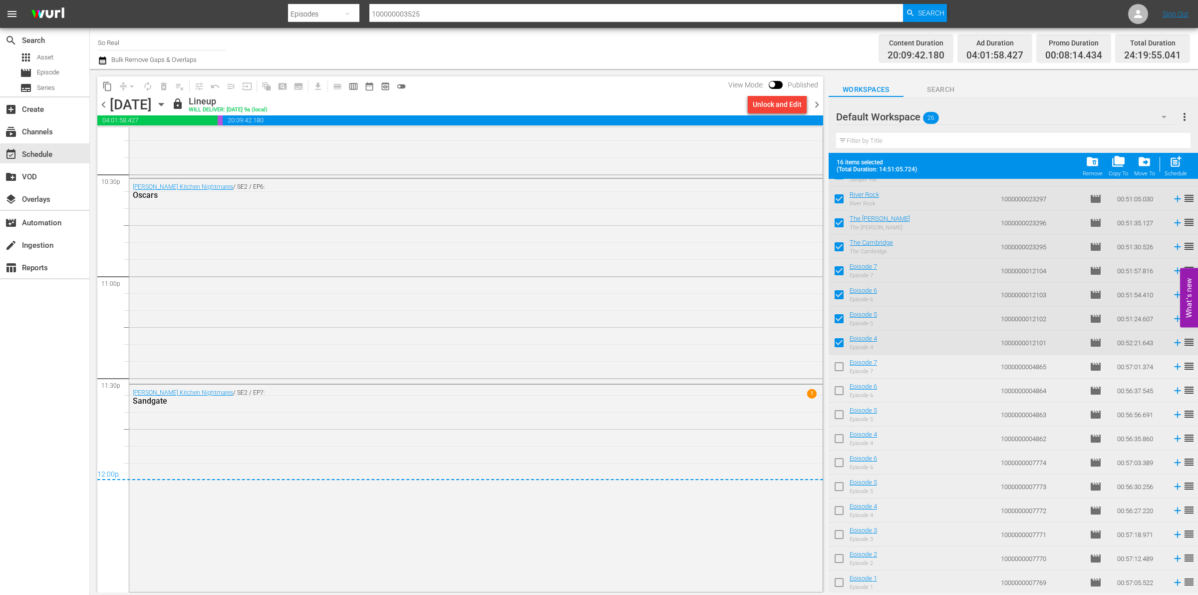
click at [839, 365] on input "checkbox" at bounding box center [839, 368] width 21 height 21
click at [840, 380] on span at bounding box center [839, 390] width 21 height 21
click at [840, 397] on input "checkbox" at bounding box center [839, 392] width 21 height 21
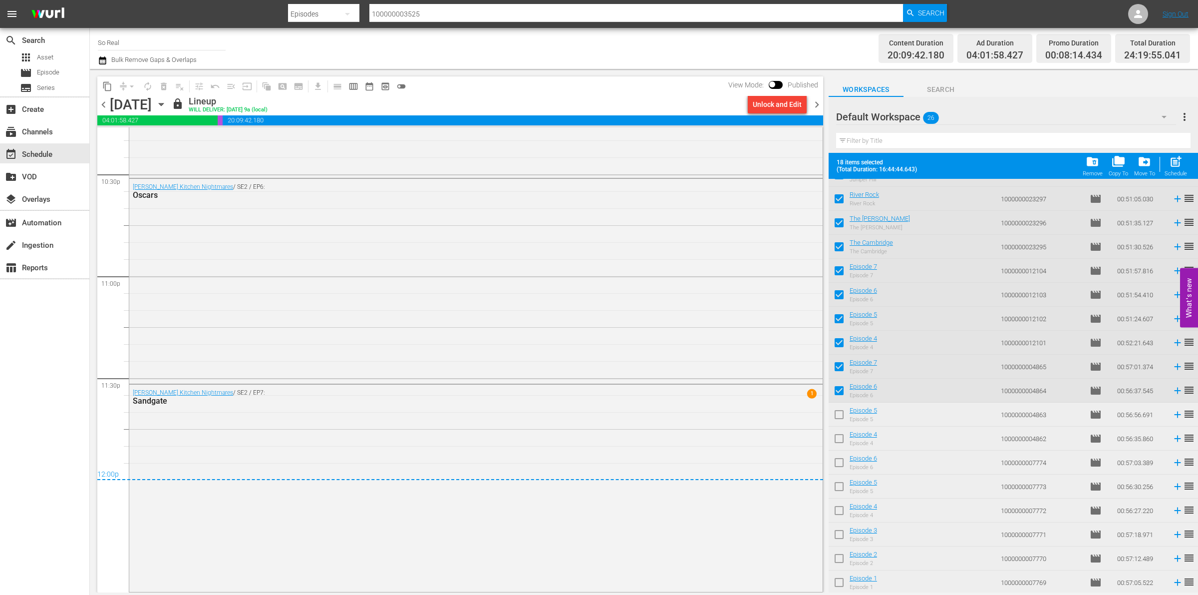
click at [839, 412] on input "checkbox" at bounding box center [839, 416] width 21 height 21
click at [839, 442] on input "checkbox" at bounding box center [839, 440] width 21 height 21
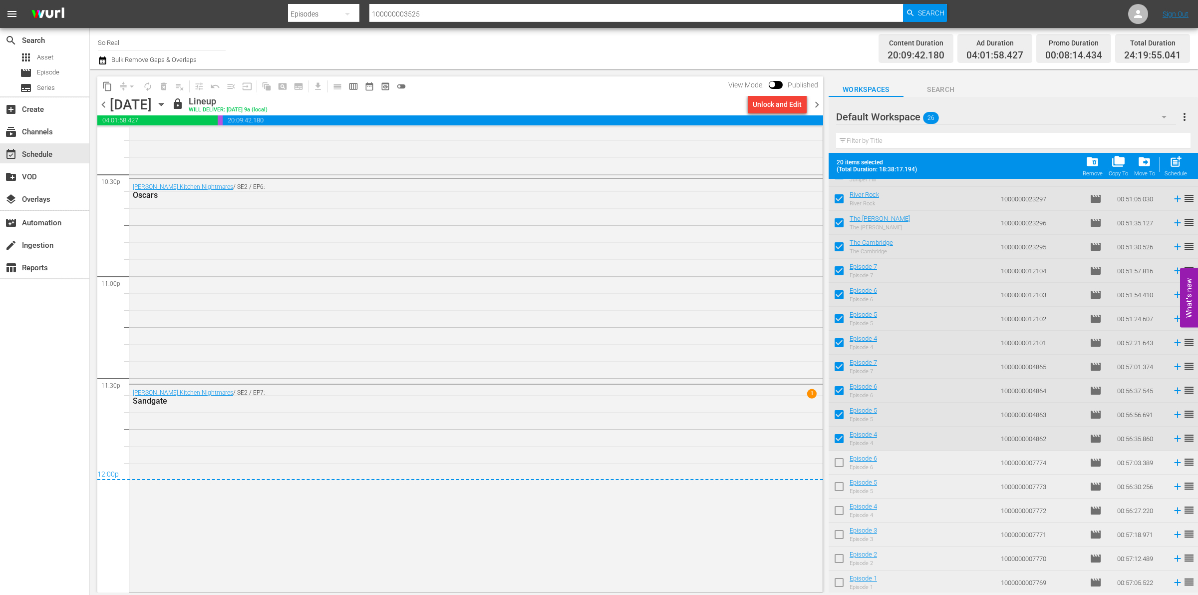
click at [839, 462] on input "checkbox" at bounding box center [839, 464] width 21 height 21
click at [839, 487] on input "checkbox" at bounding box center [839, 488] width 21 height 21
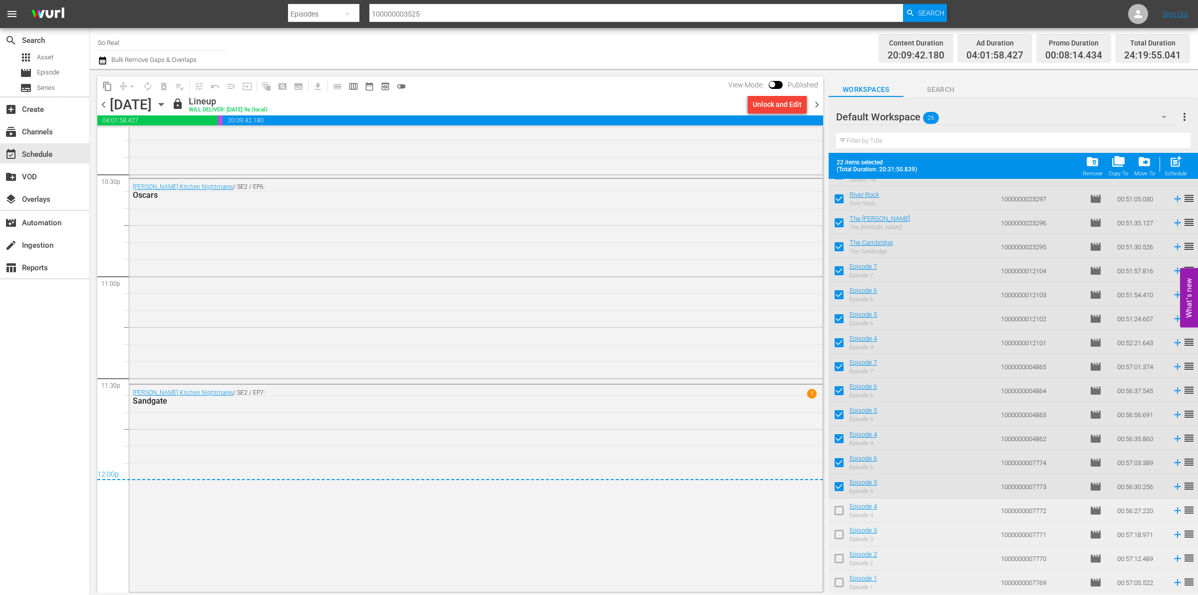
click at [839, 509] on input "checkbox" at bounding box center [839, 512] width 21 height 21
click at [840, 532] on input "checkbox" at bounding box center [839, 536] width 21 height 21
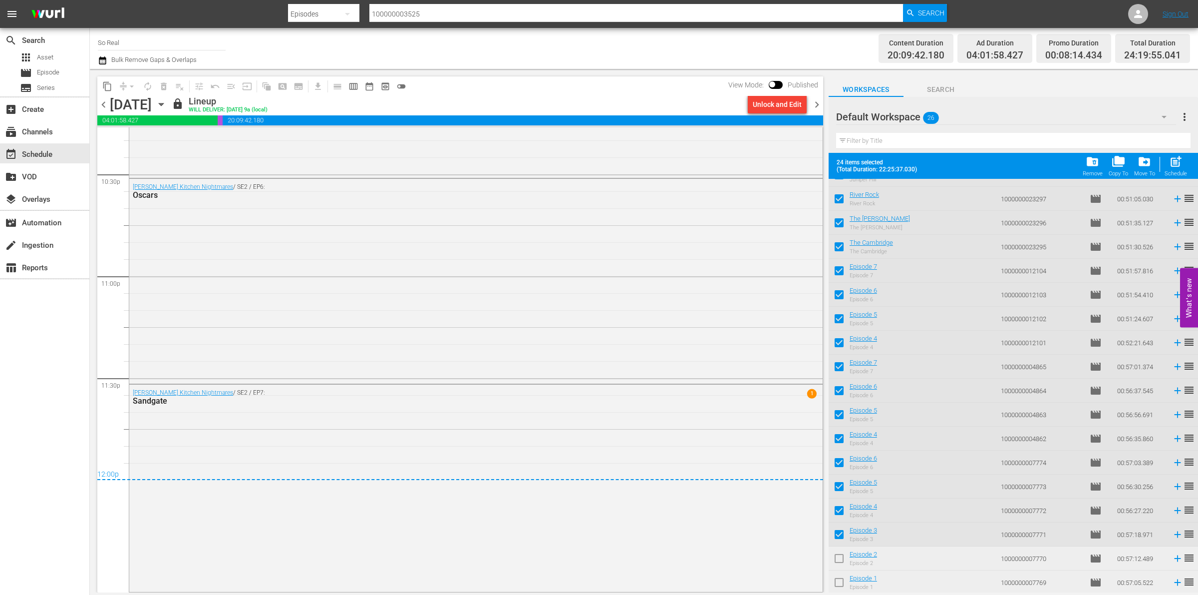
click at [839, 558] on input "checkbox" at bounding box center [839, 560] width 21 height 21
click at [839, 578] on input "checkbox" at bounding box center [839, 584] width 21 height 21
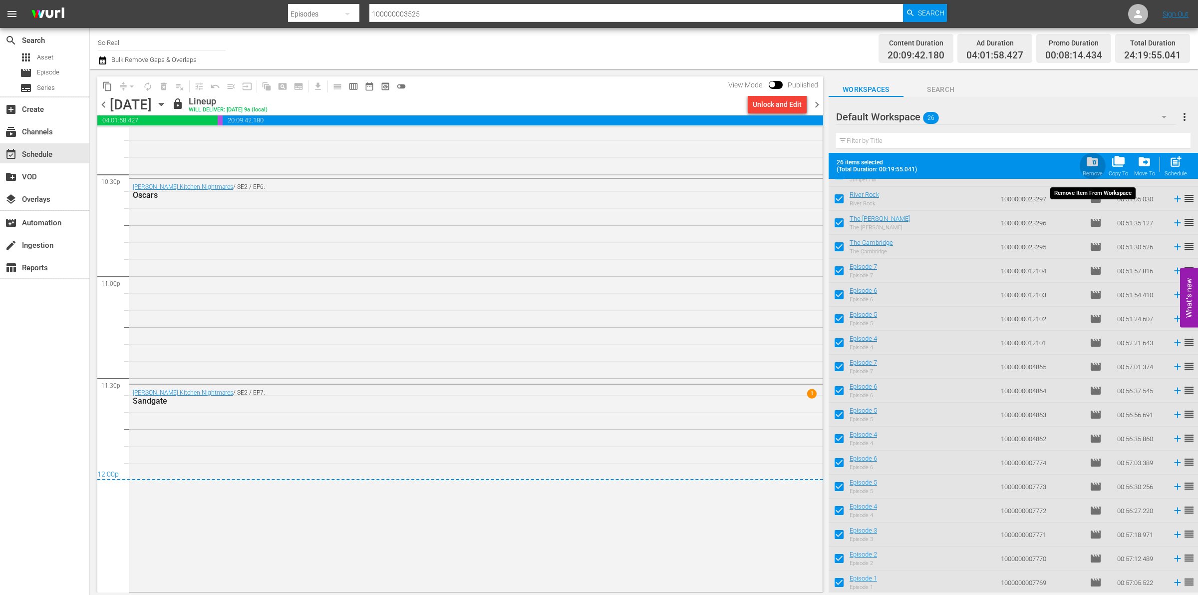
click at [1099, 161] on span "folder_delete" at bounding box center [1092, 161] width 13 height 13
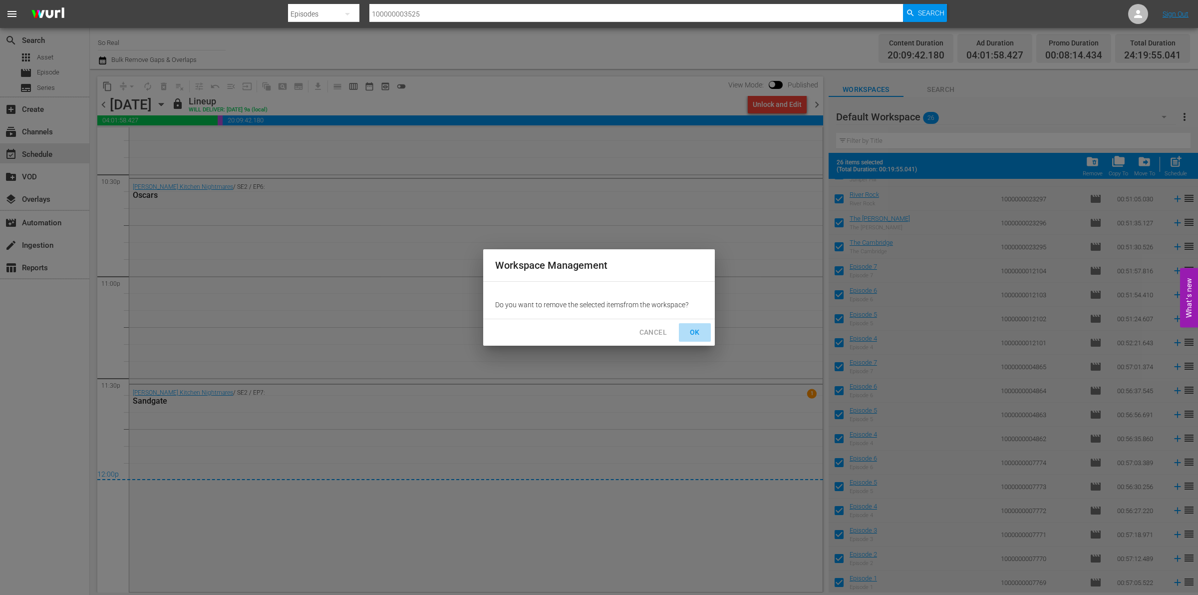
click at [697, 333] on span "OK" at bounding box center [695, 332] width 16 height 12
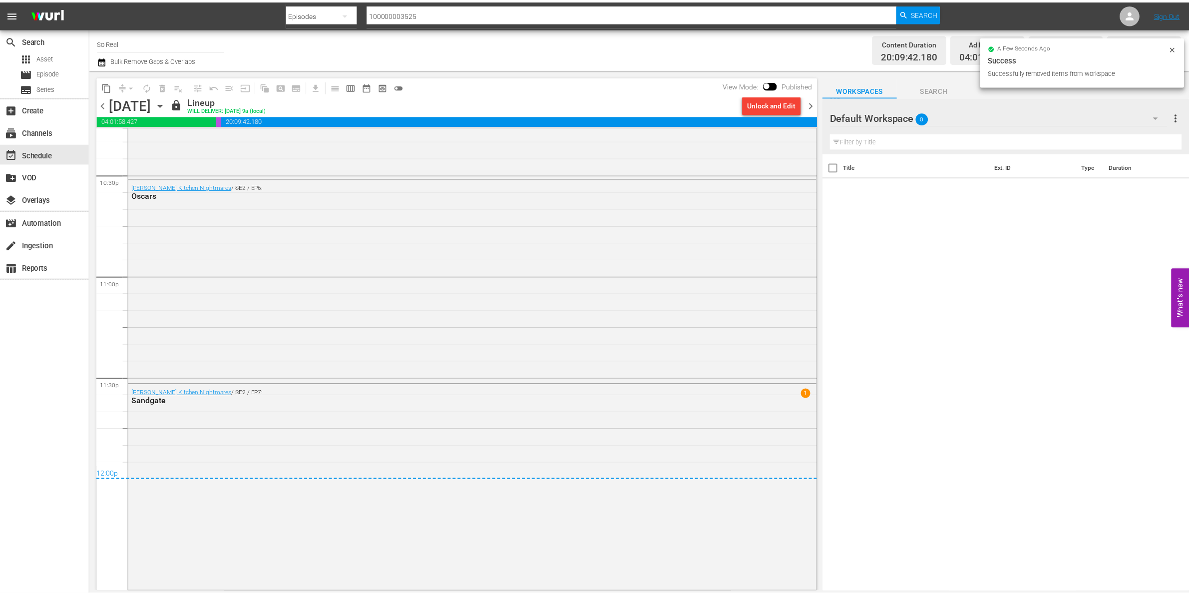
scroll to position [0, 0]
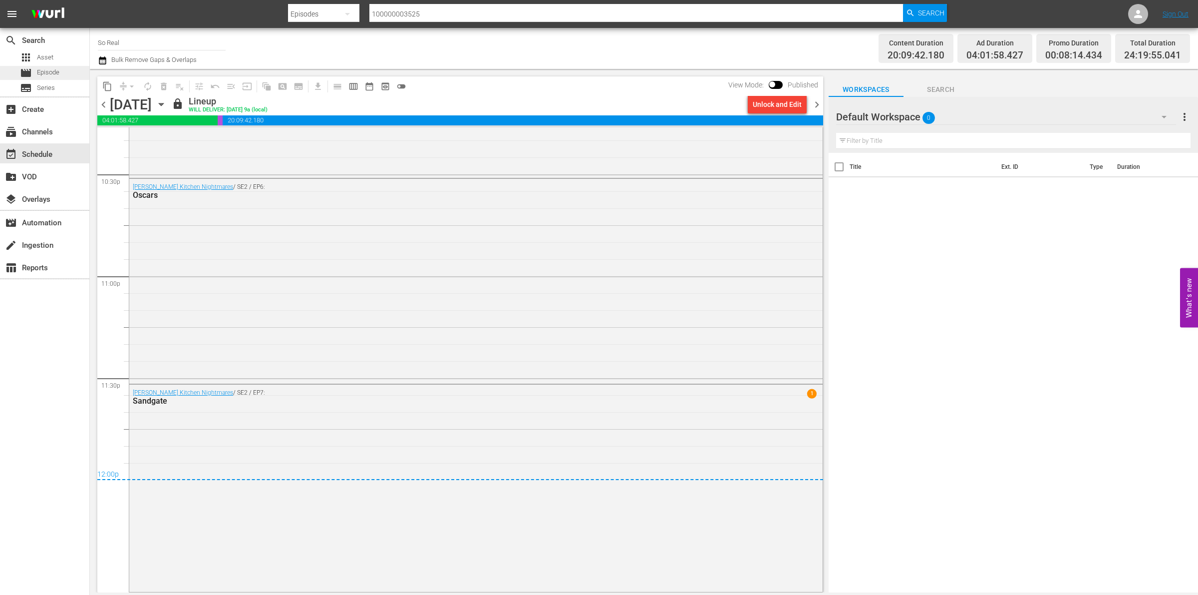
click at [46, 76] on span "Episode" at bounding box center [48, 72] width 22 height 10
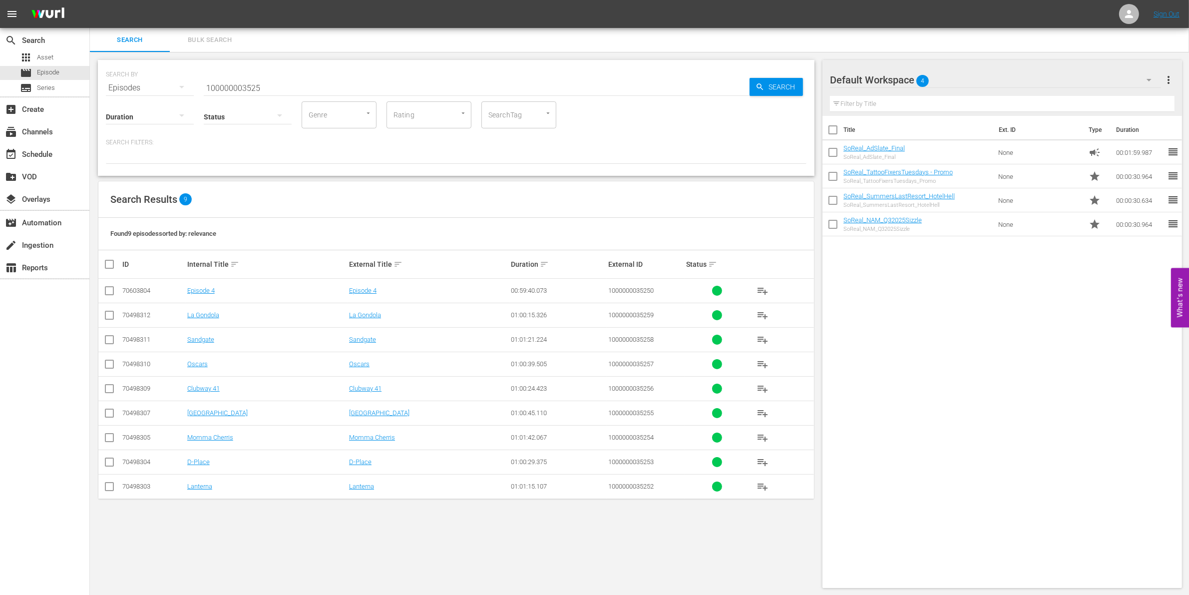
click at [220, 89] on input "100000003525" at bounding box center [477, 88] width 546 height 24
drag, startPoint x: 220, startPoint y: 89, endPoint x: 228, endPoint y: 90, distance: 8.6
click at [228, 90] on input "100000003525" at bounding box center [477, 88] width 546 height 24
paste input "03073"
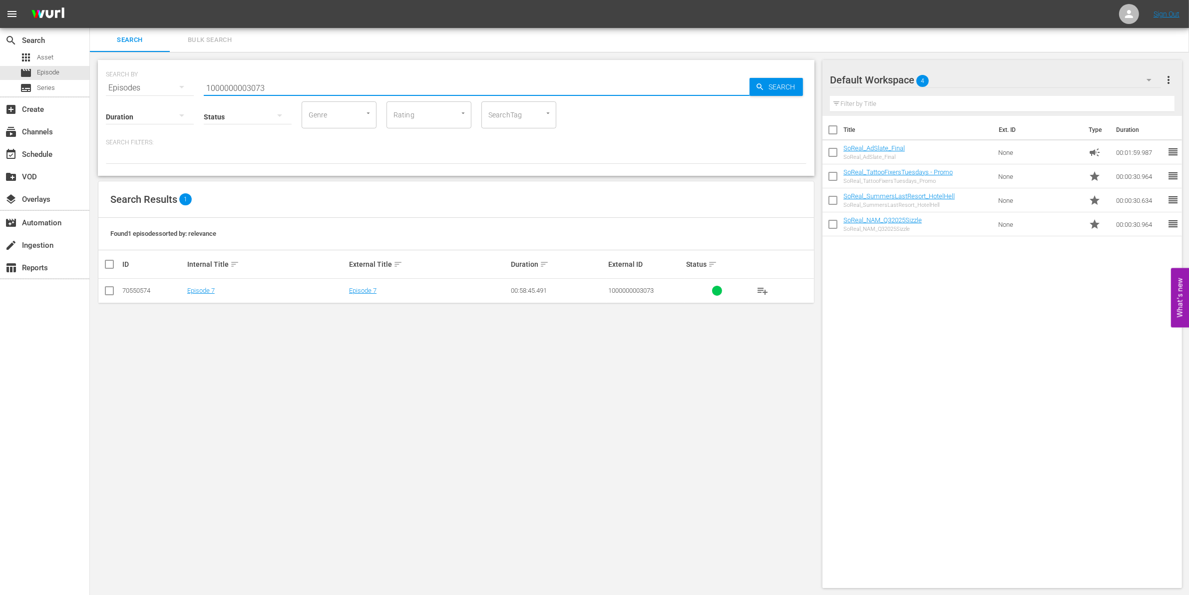
click at [110, 290] on input "checkbox" at bounding box center [109, 293] width 12 height 12
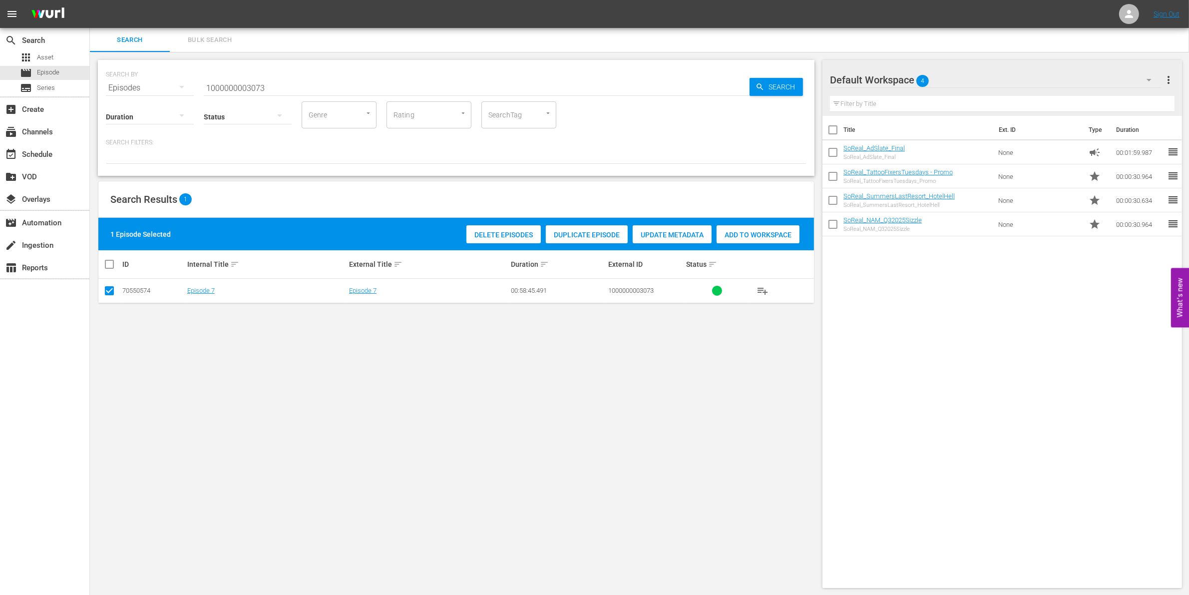
click at [757, 239] on div "Add to Workspace" at bounding box center [757, 234] width 83 height 19
click at [317, 83] on input "1000000003073" at bounding box center [477, 88] width 546 height 24
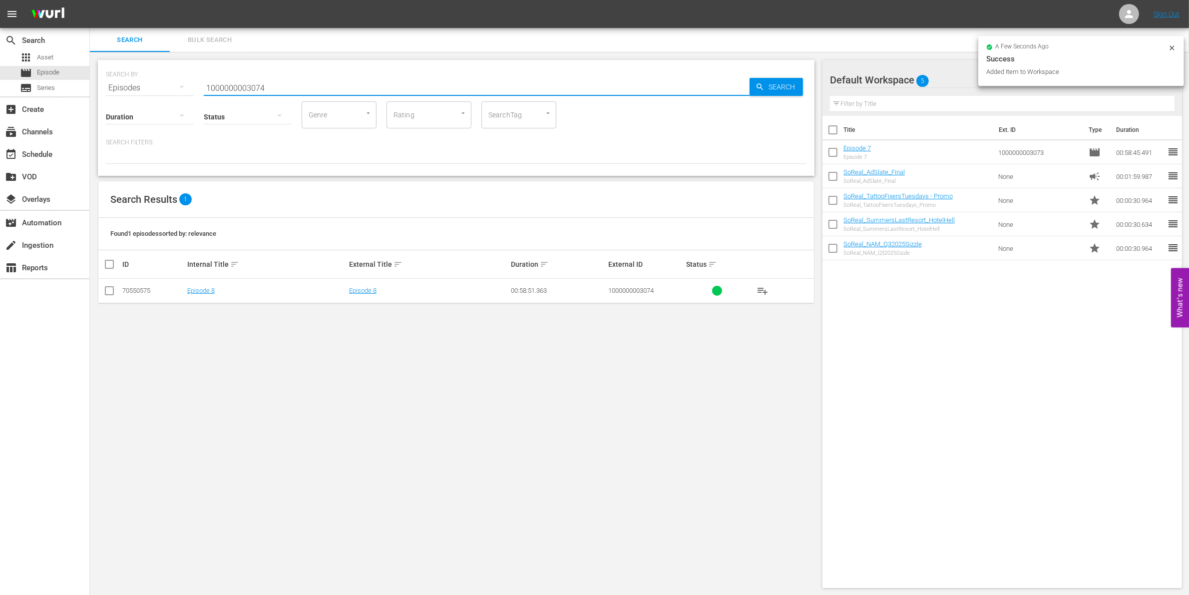
click at [107, 296] on input "checkbox" at bounding box center [109, 293] width 12 height 12
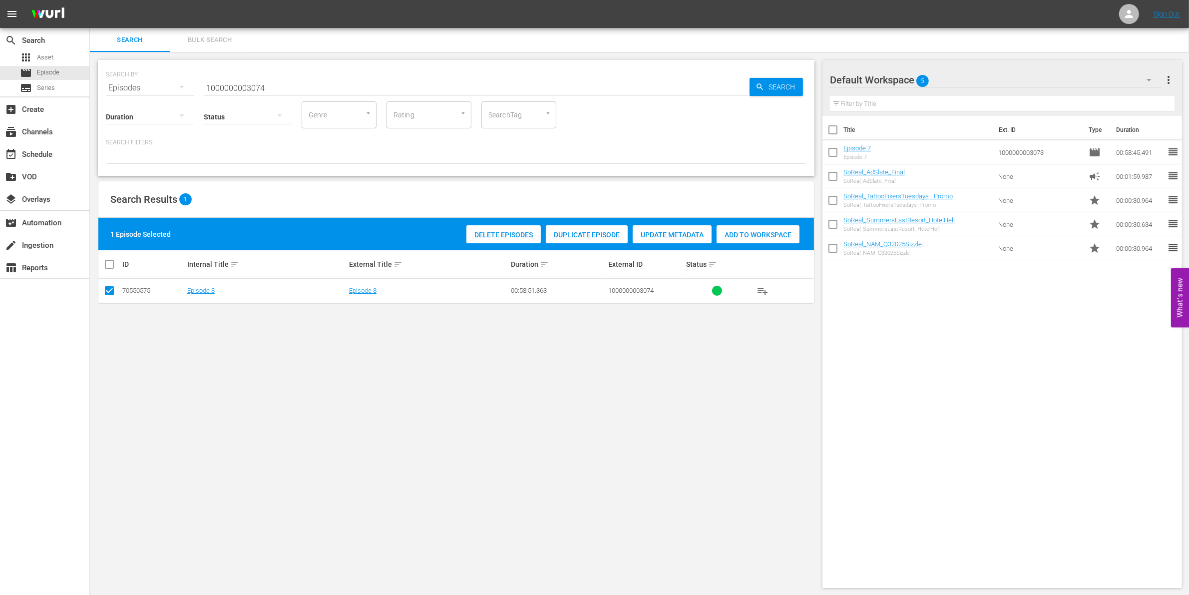
click at [739, 238] on div "Add to Workspace" at bounding box center [757, 234] width 83 height 19
click at [320, 83] on input "1000000003074" at bounding box center [477, 88] width 546 height 24
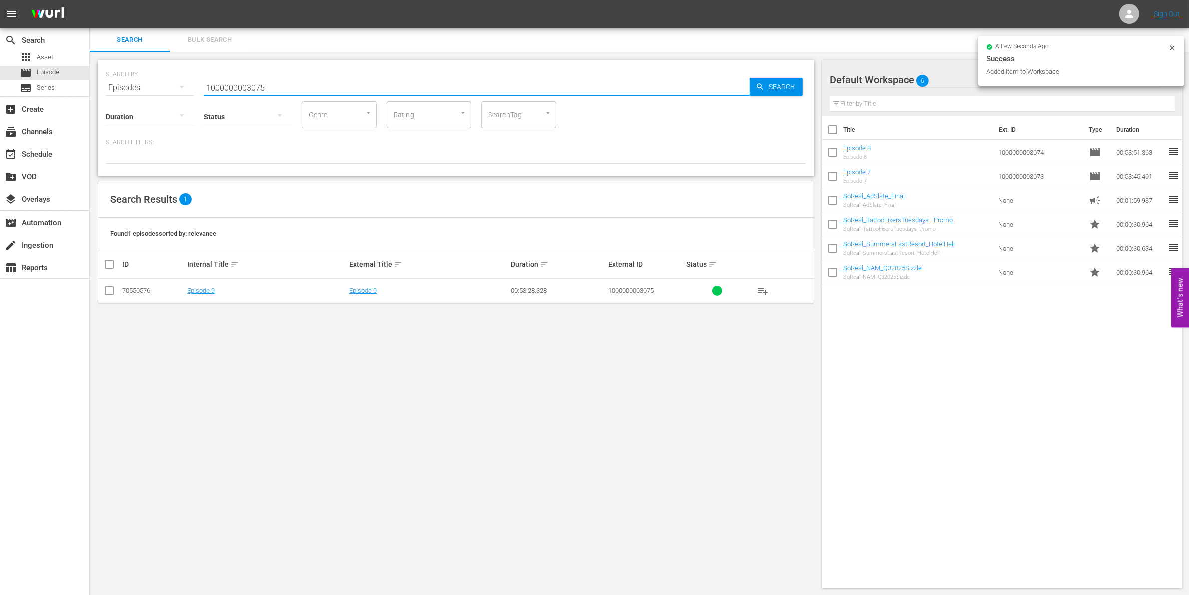
click at [112, 293] on input "checkbox" at bounding box center [109, 293] width 12 height 12
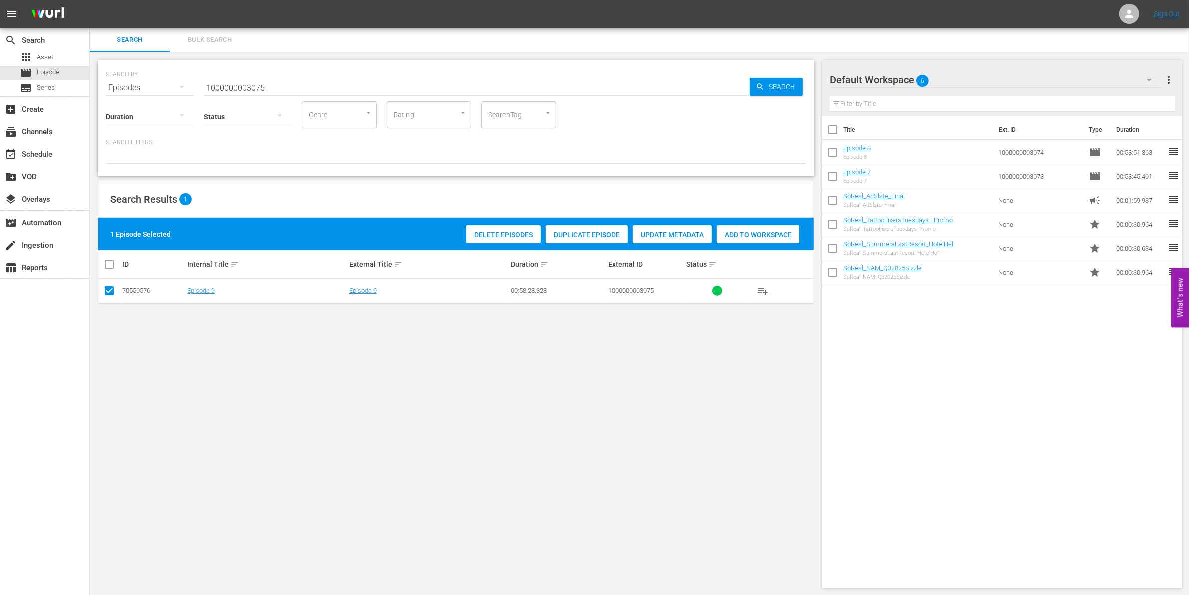
click at [765, 237] on span "Add to Workspace" at bounding box center [757, 235] width 83 height 8
click at [322, 82] on input "1000000003075" at bounding box center [477, 88] width 546 height 24
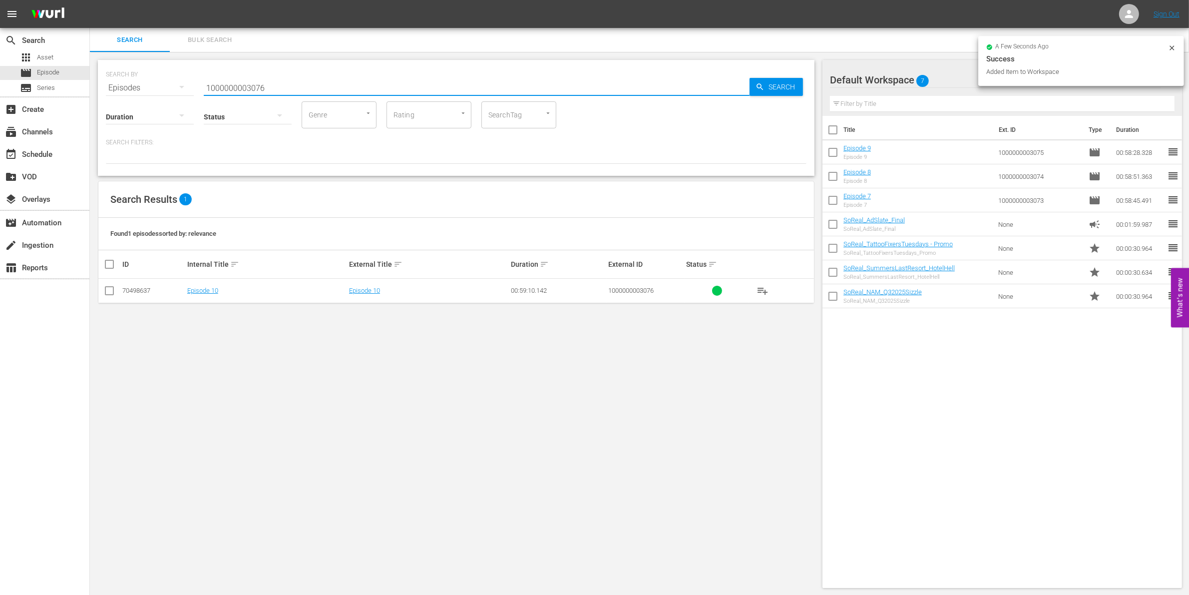
click at [108, 292] on input "checkbox" at bounding box center [109, 293] width 12 height 12
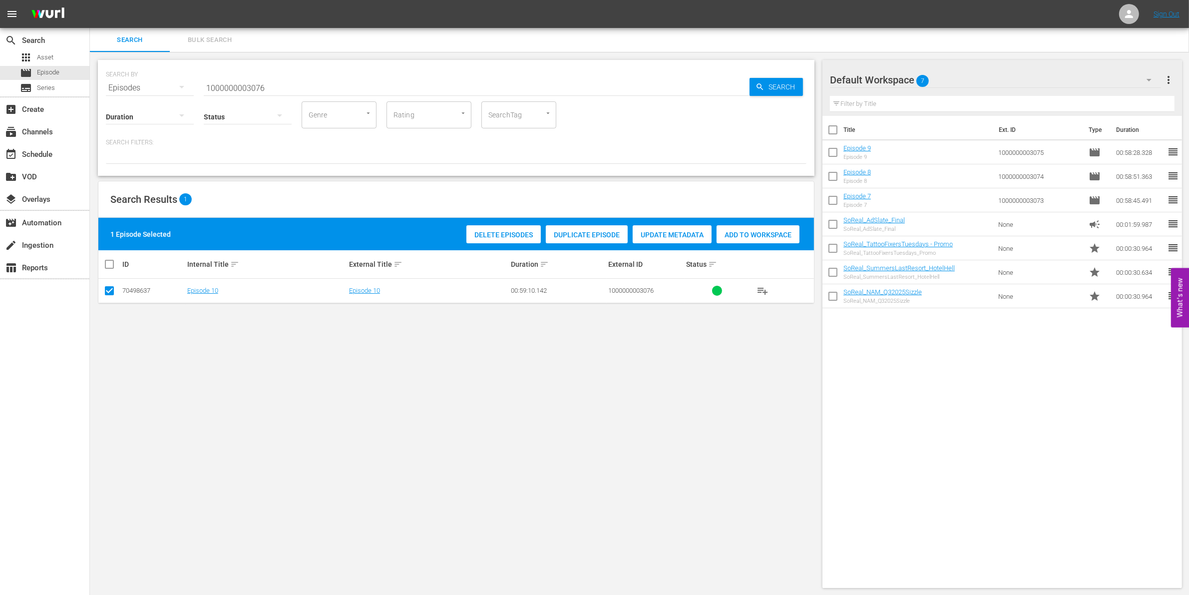
click at [760, 240] on div "Add to Workspace" at bounding box center [757, 234] width 83 height 19
click at [308, 79] on input "1000000003076" at bounding box center [477, 88] width 546 height 24
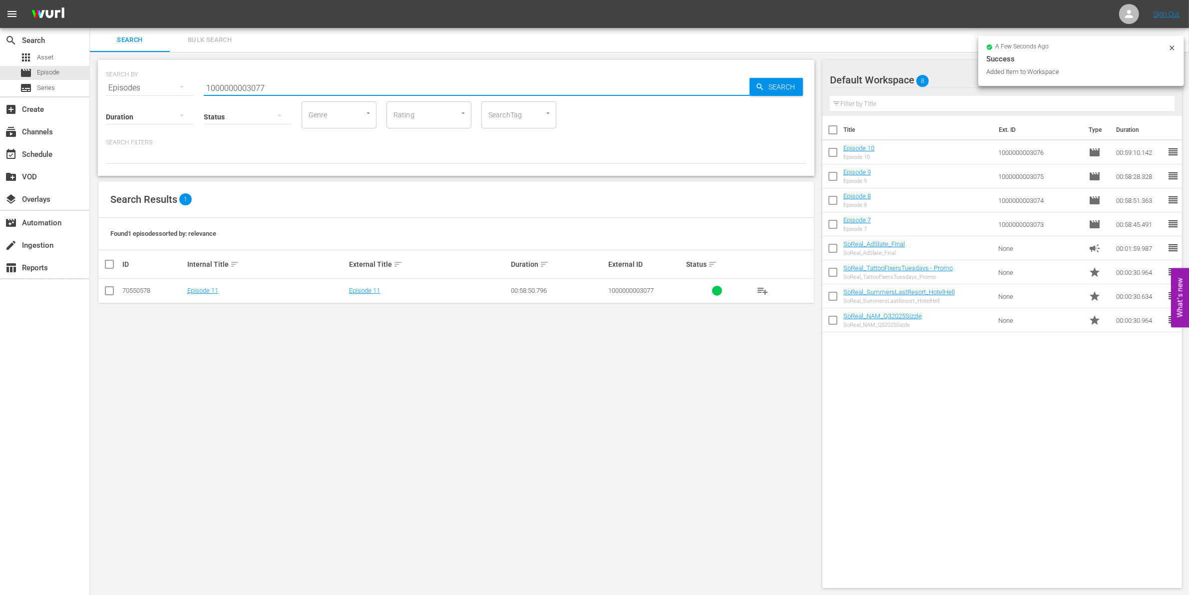
click at [107, 292] on input "checkbox" at bounding box center [109, 293] width 12 height 12
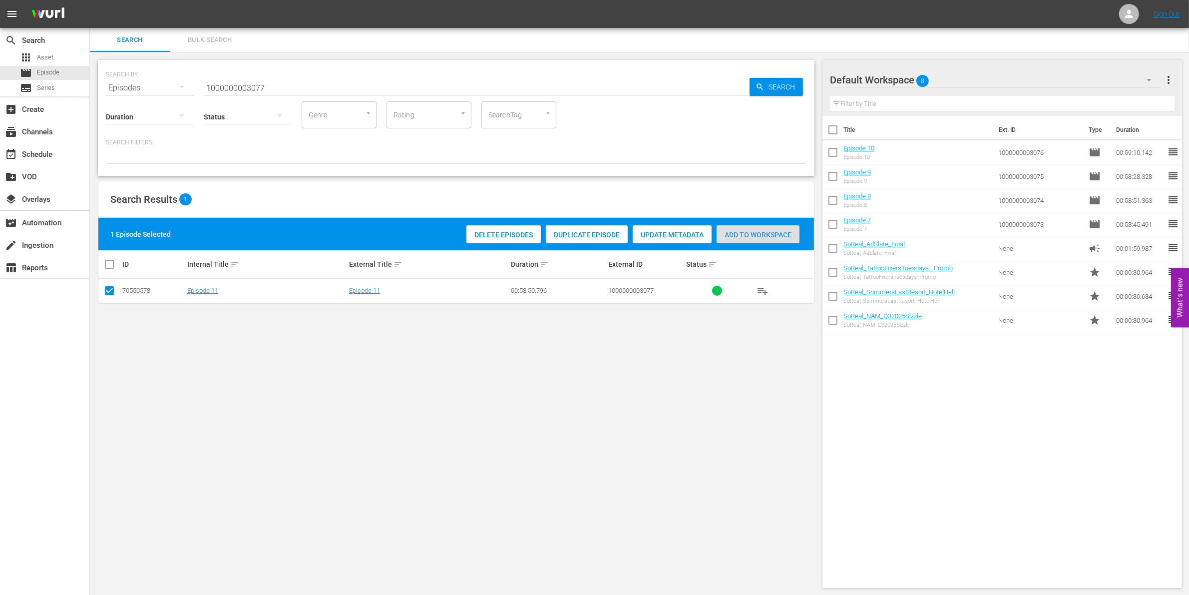
click at [739, 238] on div "Add to Workspace" at bounding box center [757, 234] width 83 height 19
click at [327, 85] on input "1000000003077" at bounding box center [477, 88] width 546 height 24
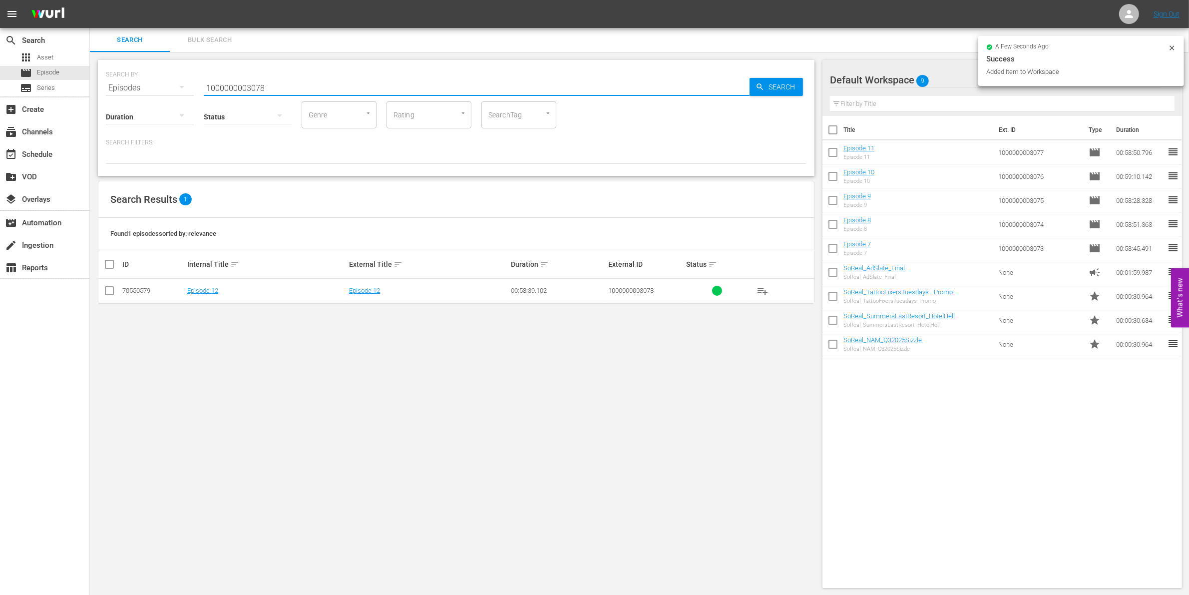
click at [104, 288] on input "checkbox" at bounding box center [109, 293] width 12 height 12
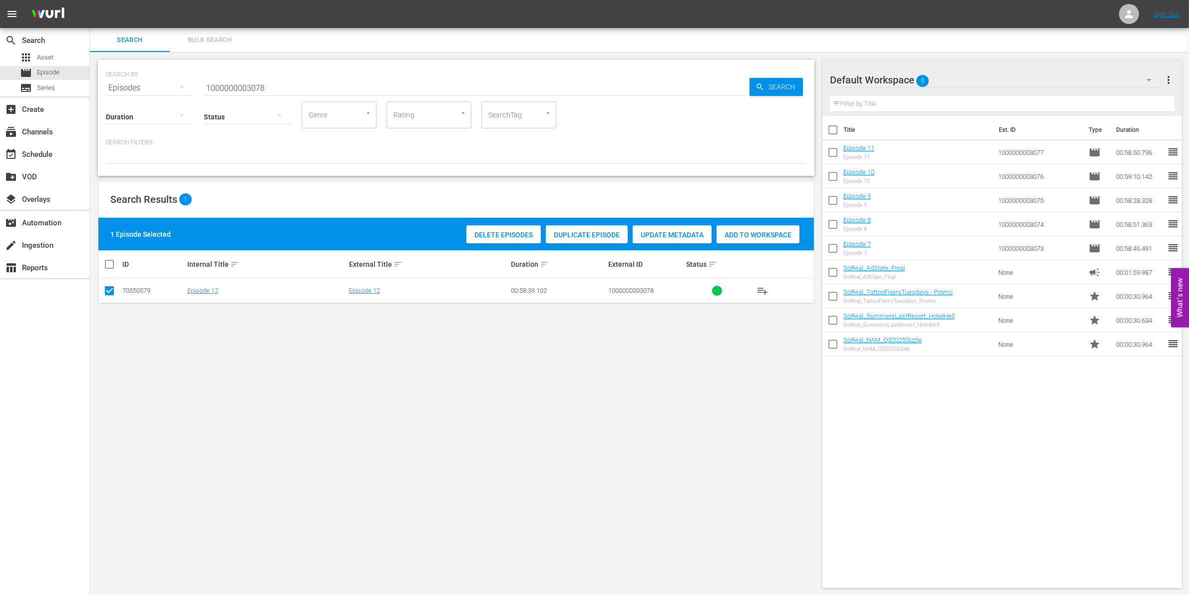
click at [764, 226] on div "Add to Workspace" at bounding box center [757, 234] width 83 height 19
click at [237, 76] on input "1000000003078" at bounding box center [477, 88] width 546 height 24
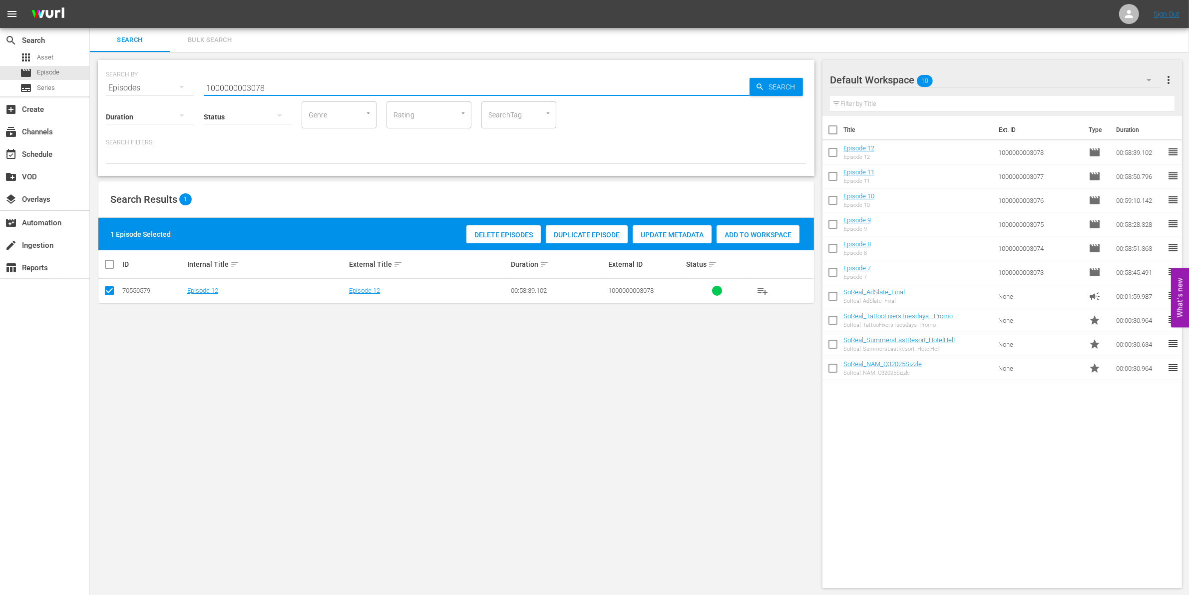
click at [237, 76] on input "1000000003078" at bounding box center [477, 88] width 546 height 24
paste input "4866"
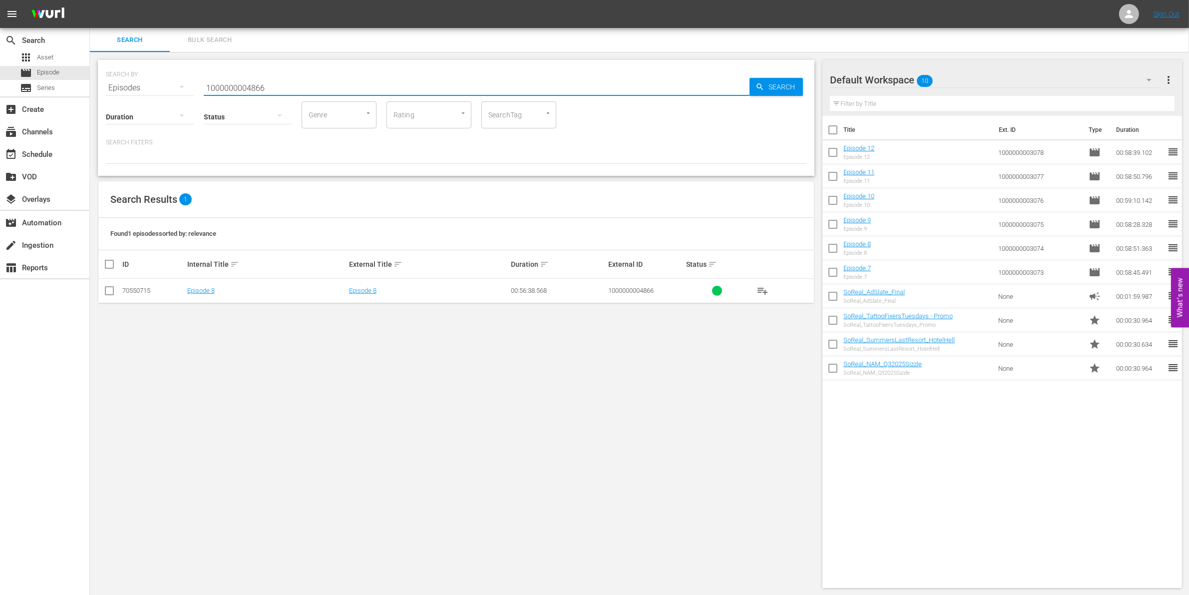
click at [105, 285] on icon at bounding box center [109, 291] width 12 height 12
click at [111, 290] on input "checkbox" at bounding box center [109, 293] width 12 height 12
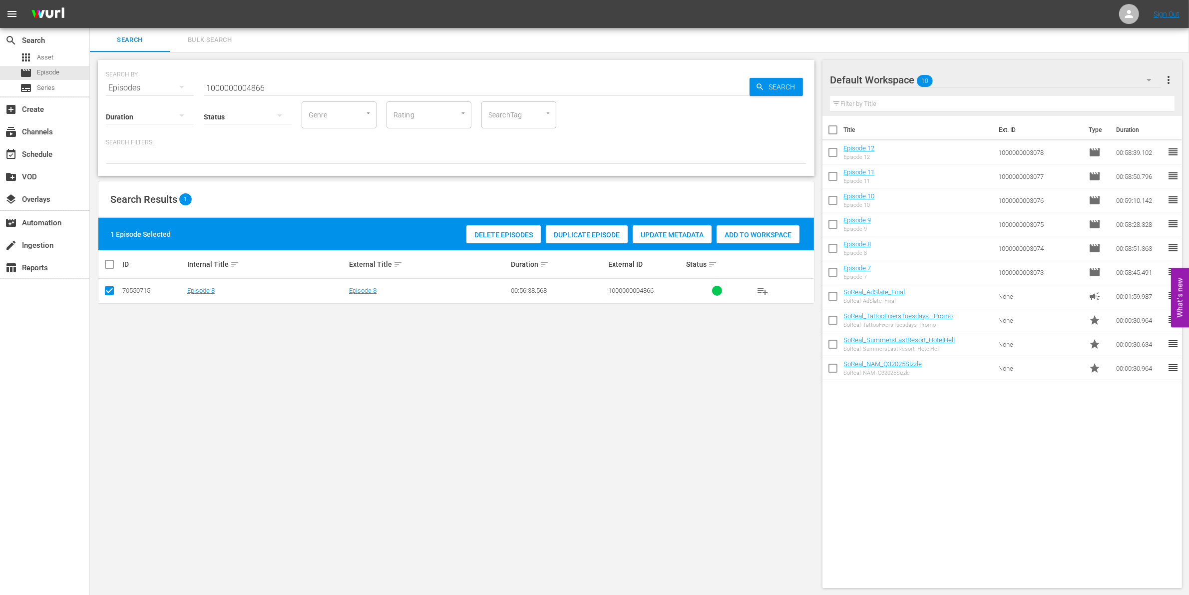
click at [754, 229] on div "Add to Workspace" at bounding box center [757, 234] width 83 height 19
click at [405, 92] on input "1000000004866" at bounding box center [477, 88] width 546 height 24
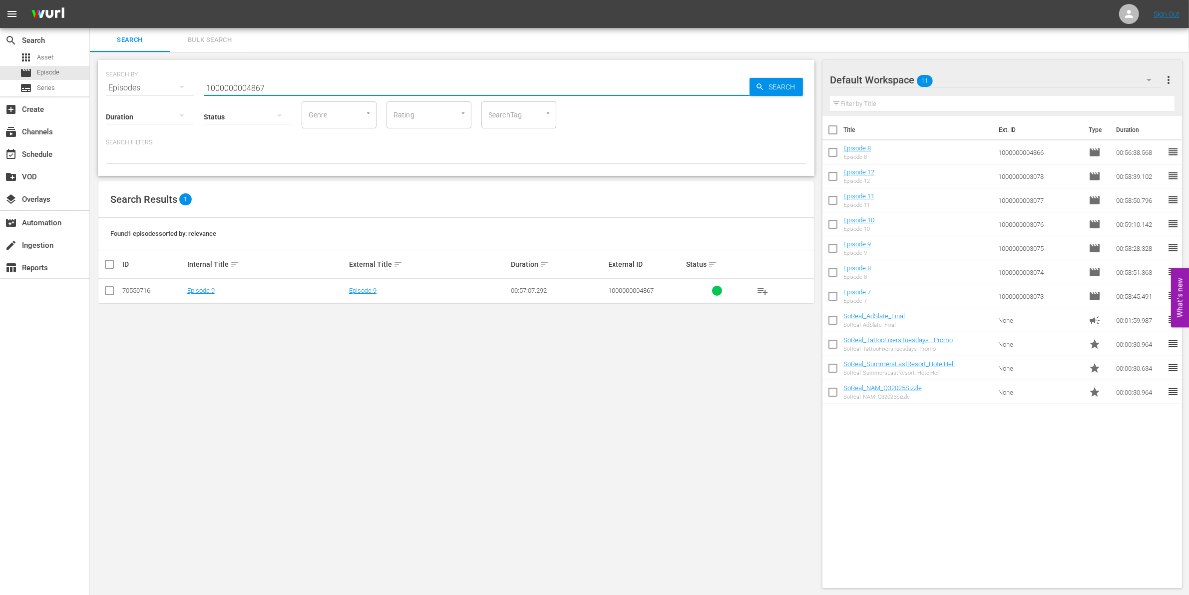
click at [110, 292] on input "checkbox" at bounding box center [109, 293] width 12 height 12
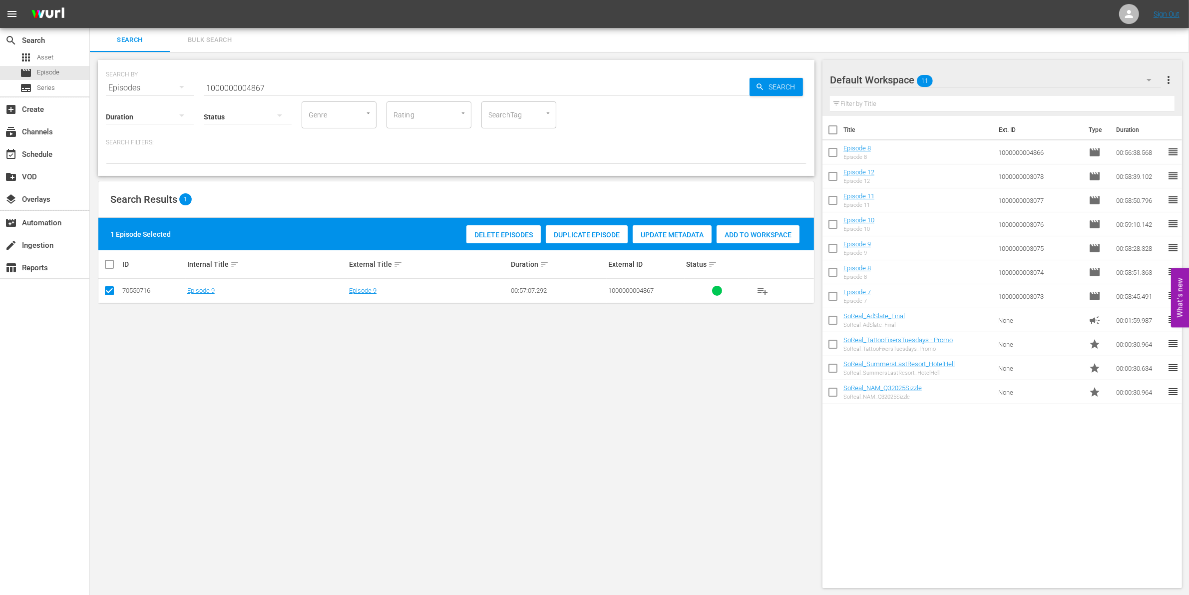
click at [765, 236] on span "Add to Workspace" at bounding box center [757, 235] width 83 height 8
click at [346, 87] on input "1000000004867" at bounding box center [477, 88] width 546 height 24
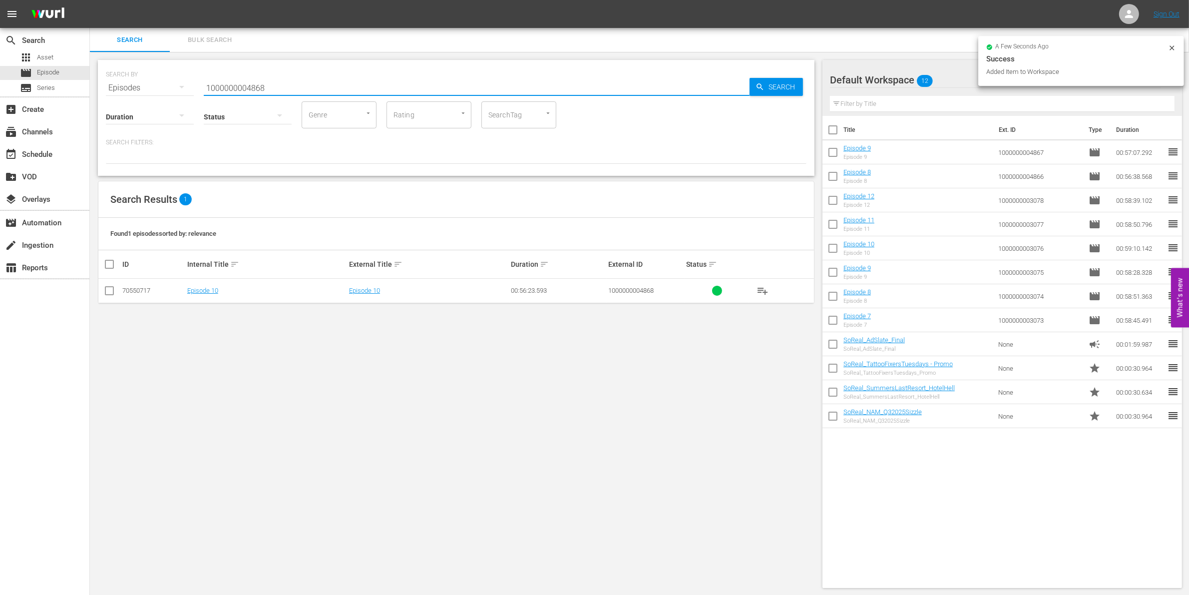
click at [109, 293] on input "checkbox" at bounding box center [109, 293] width 12 height 12
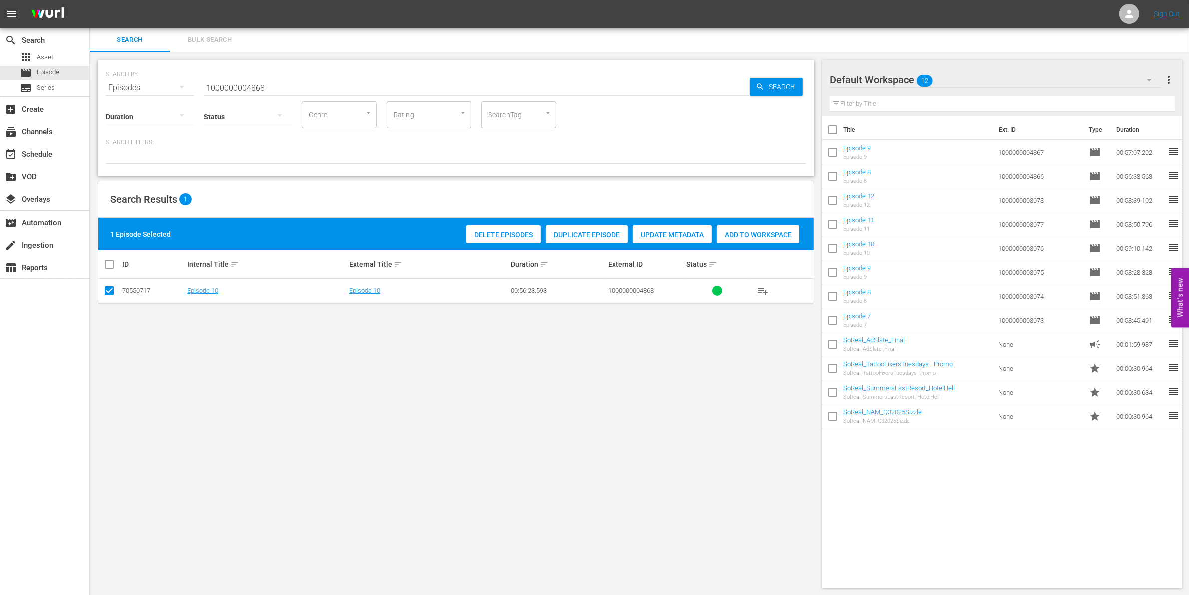
click at [774, 240] on div "Add to Workspace" at bounding box center [757, 234] width 83 height 19
click at [343, 86] on input "1000000004868" at bounding box center [477, 88] width 546 height 24
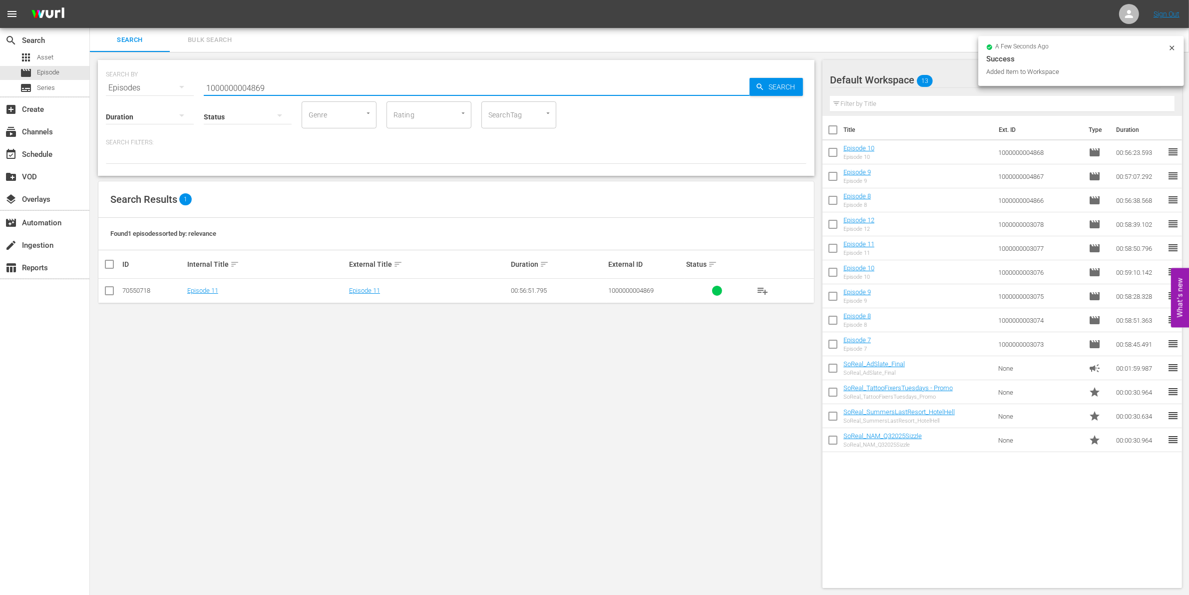
click at [104, 288] on input "checkbox" at bounding box center [109, 293] width 12 height 12
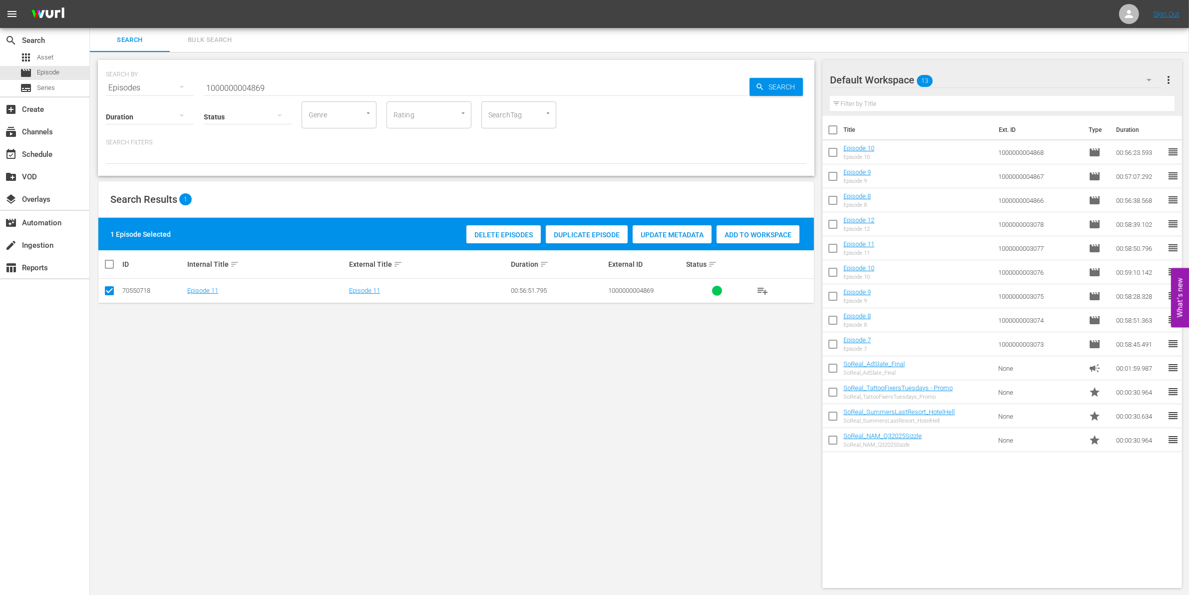
click at [765, 241] on div "Add to Workspace" at bounding box center [757, 234] width 83 height 19
click at [248, 85] on input "1000000004869" at bounding box center [477, 88] width 546 height 24
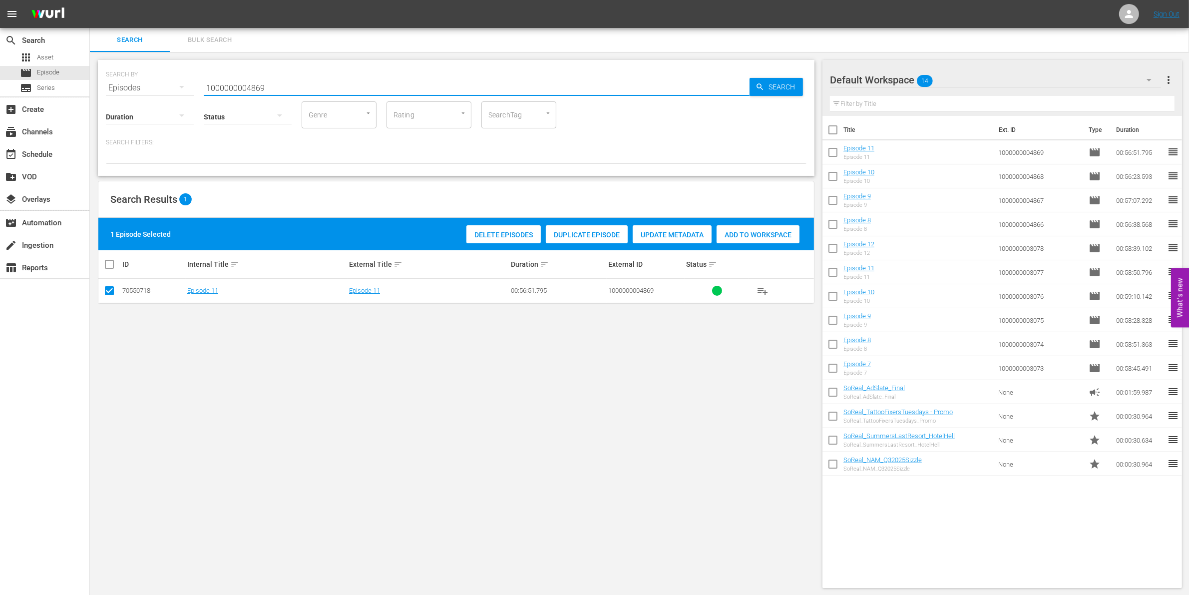
click at [248, 85] on input "1000000004869" at bounding box center [477, 88] width 546 height 24
paste input "7753"
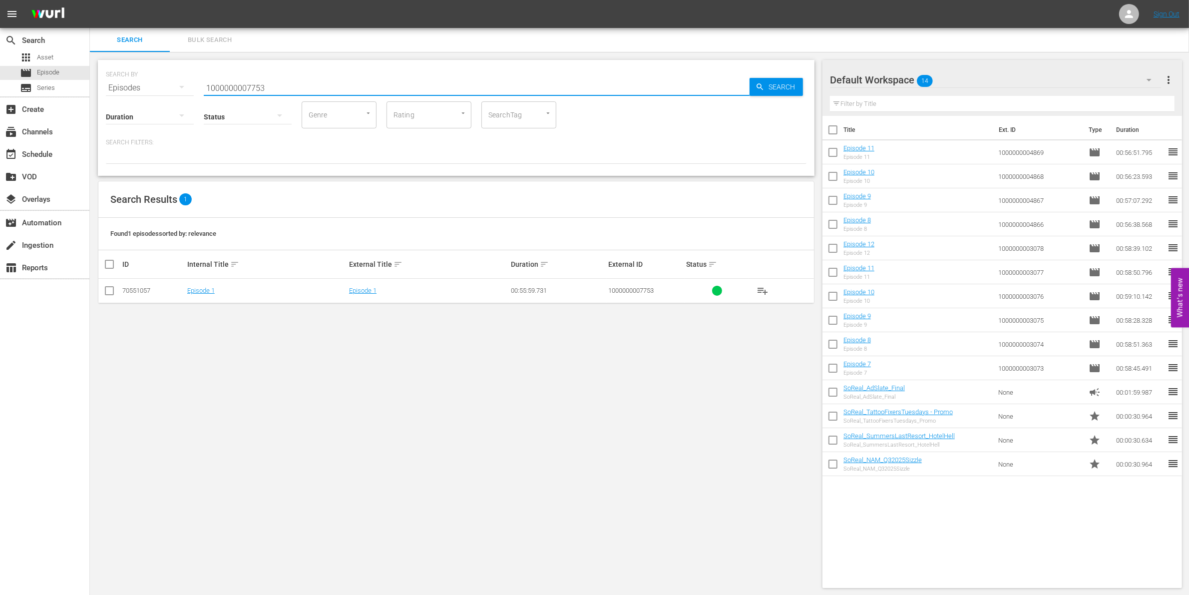
click at [113, 297] on input "checkbox" at bounding box center [109, 293] width 12 height 12
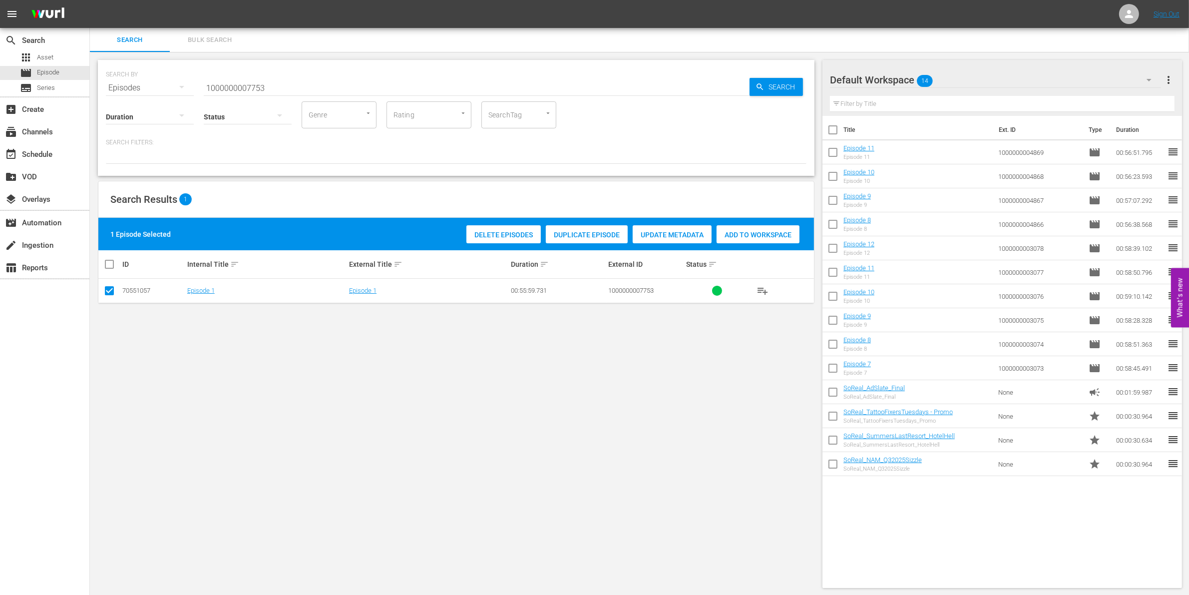
click at [767, 226] on div "Add to Workspace" at bounding box center [757, 234] width 83 height 19
click at [313, 78] on input "1000000007753" at bounding box center [477, 88] width 546 height 24
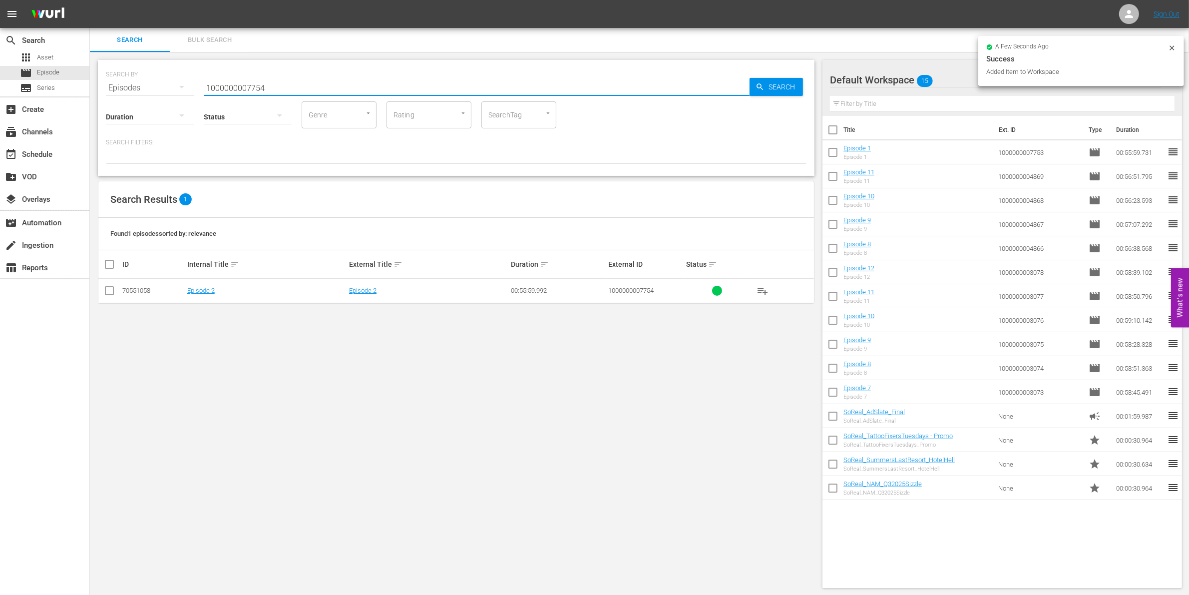
click at [105, 293] on input "checkbox" at bounding box center [109, 293] width 12 height 12
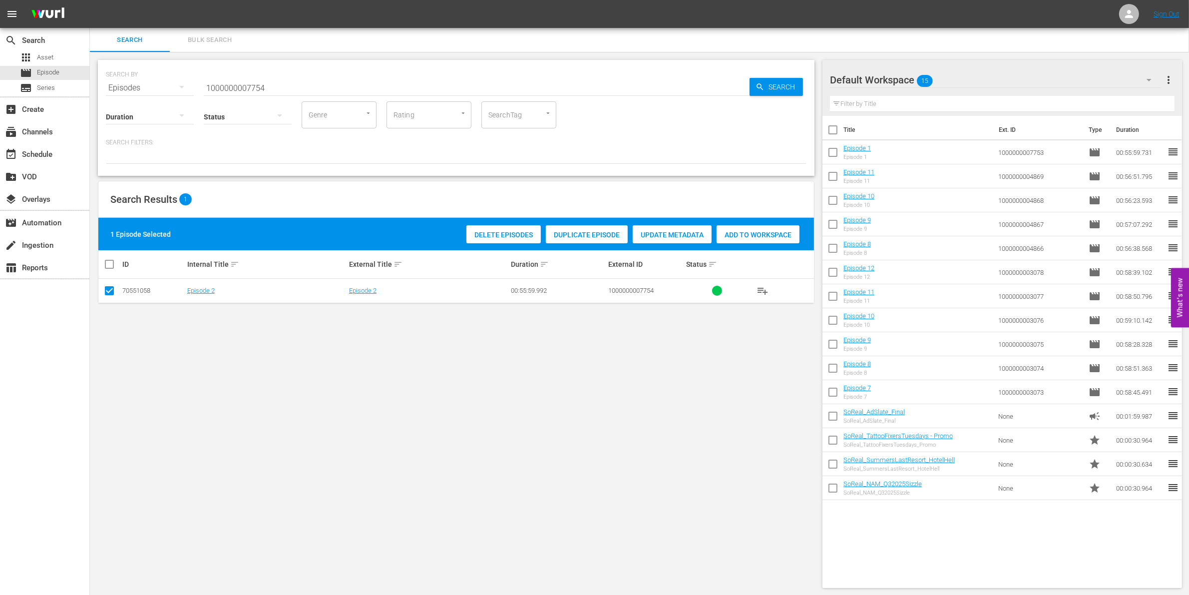
click at [778, 231] on span "Add to Workspace" at bounding box center [757, 235] width 83 height 8
click at [275, 89] on input "1000000007754" at bounding box center [477, 88] width 546 height 24
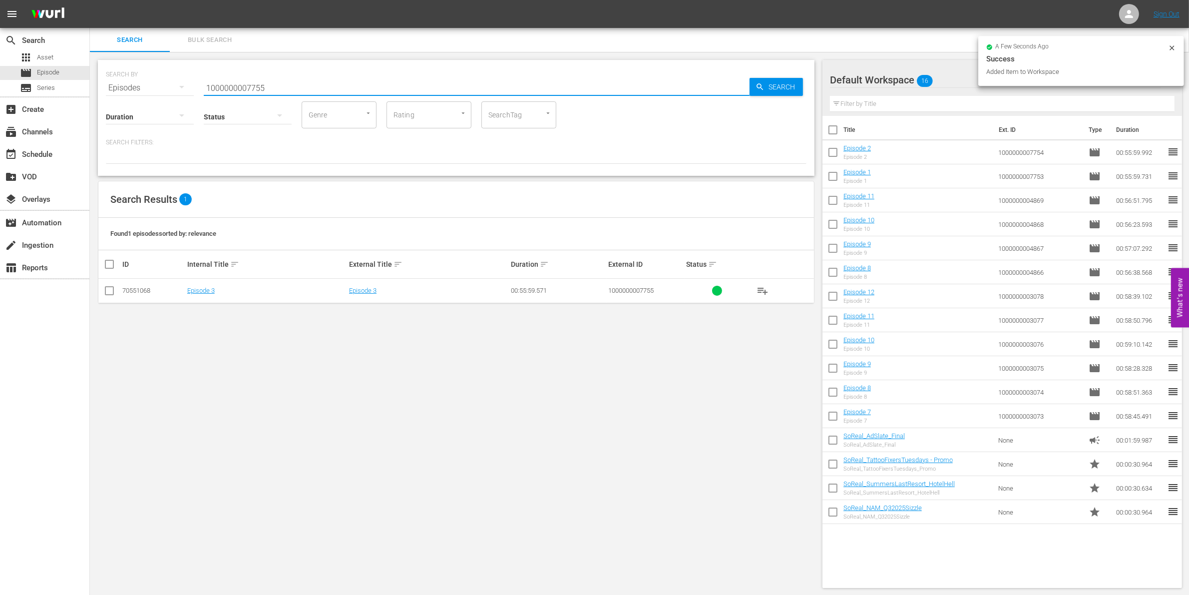
click at [106, 288] on input "checkbox" at bounding box center [109, 293] width 12 height 12
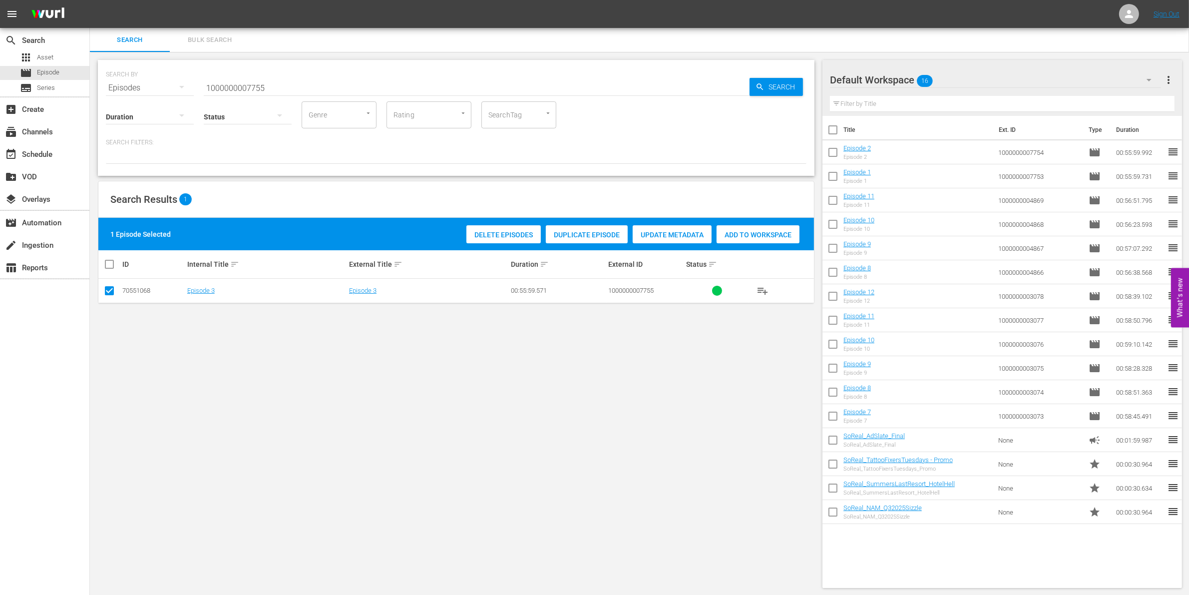
click at [780, 228] on div "Add to Workspace" at bounding box center [757, 234] width 83 height 19
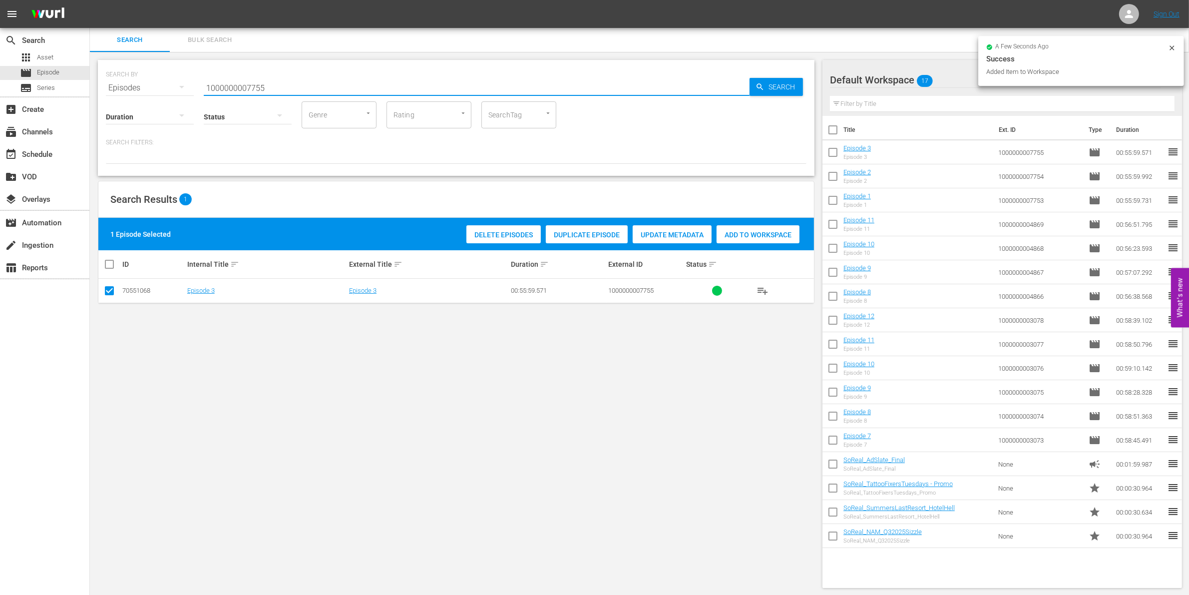
click at [310, 81] on input "1000000007755" at bounding box center [477, 88] width 546 height 24
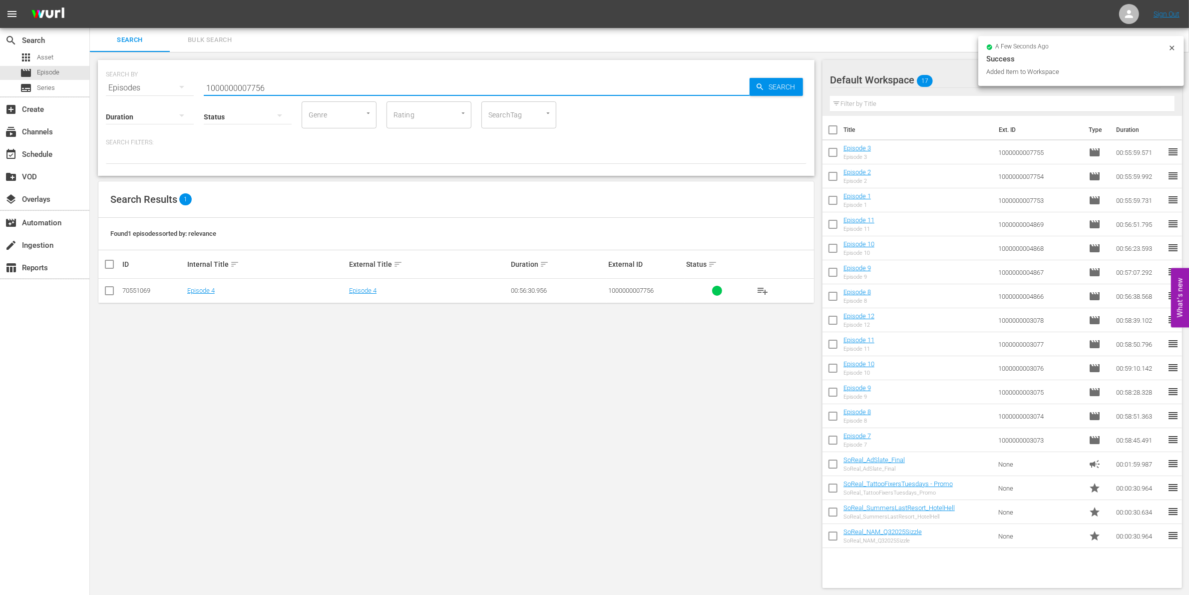
click at [109, 296] on input "checkbox" at bounding box center [109, 293] width 12 height 12
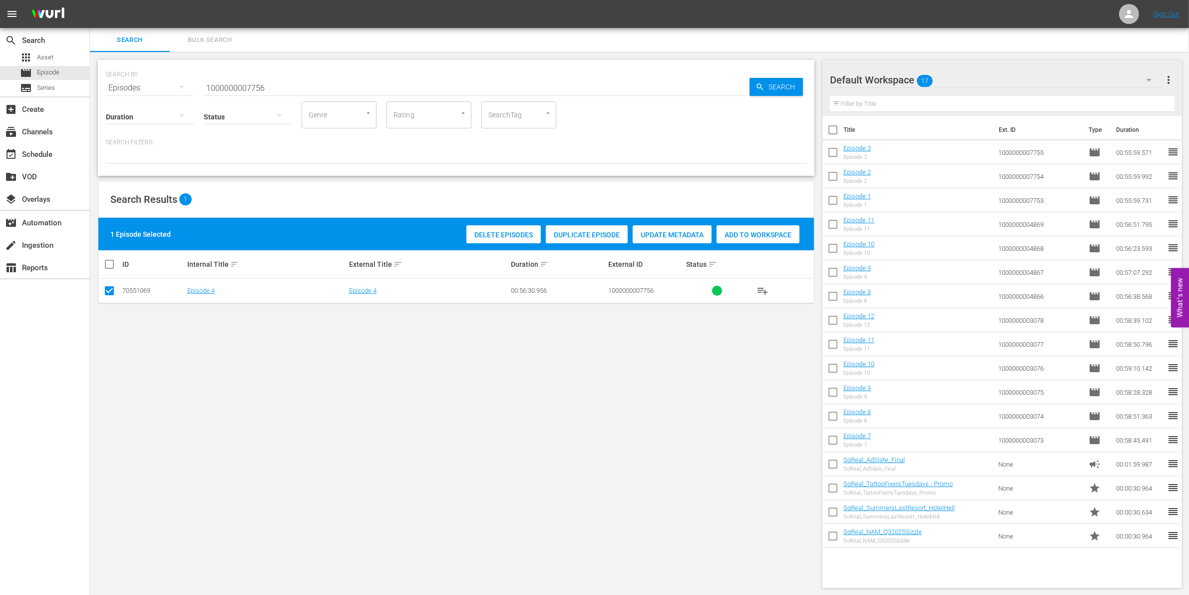
click at [765, 228] on div "Add to Workspace" at bounding box center [757, 234] width 83 height 19
click at [251, 78] on input "1000000007756" at bounding box center [477, 88] width 546 height 24
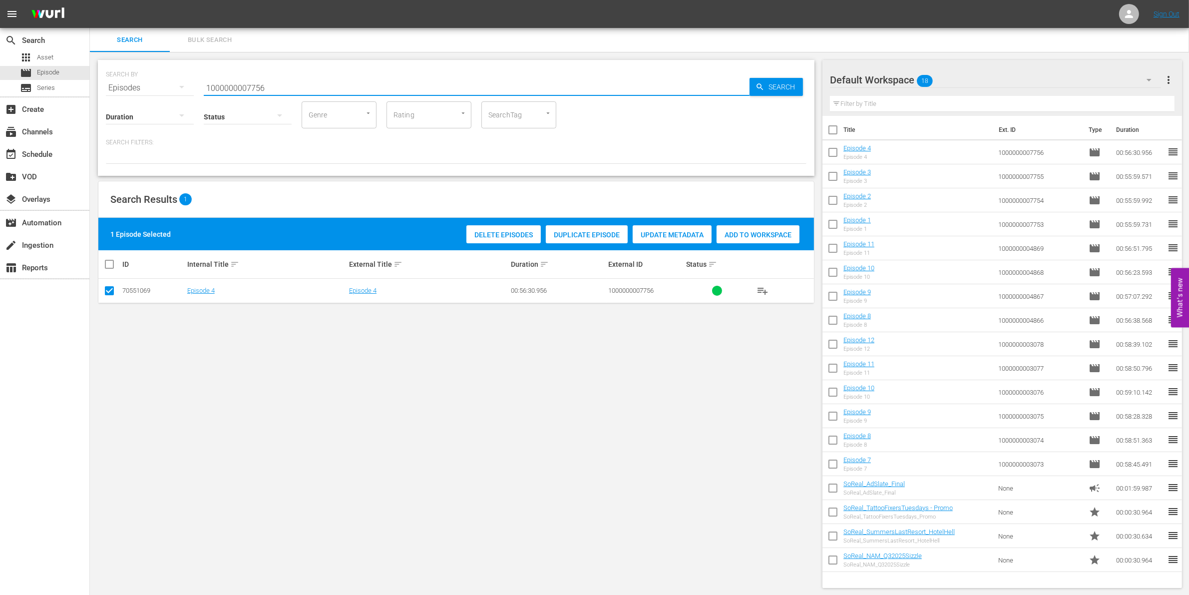
paste input "41722"
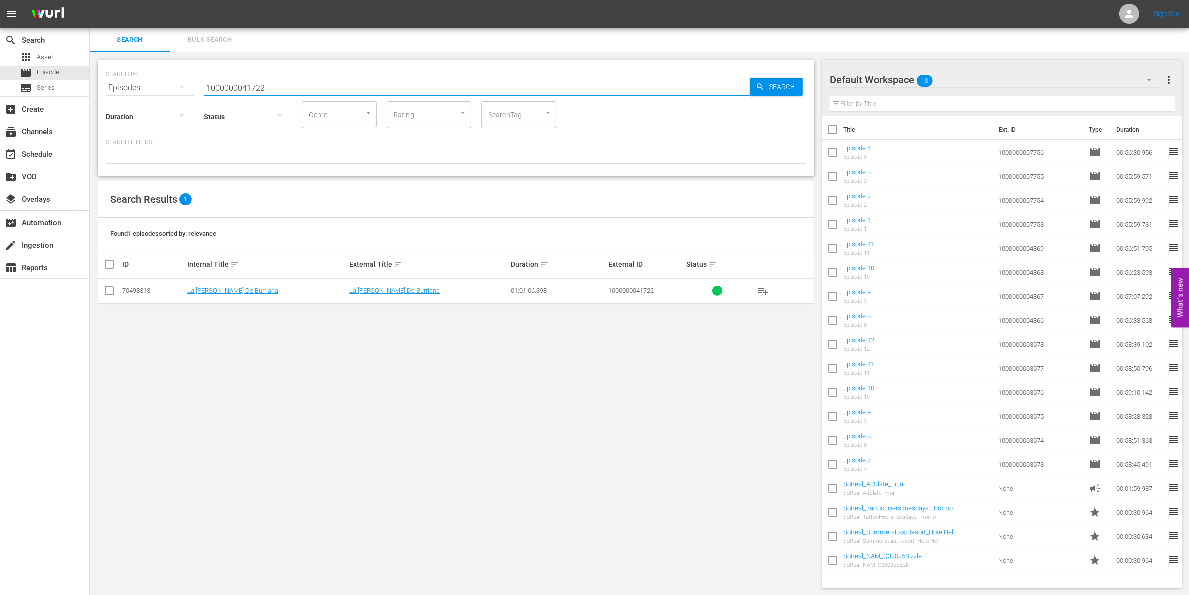
click at [111, 296] on input "checkbox" at bounding box center [109, 293] width 12 height 12
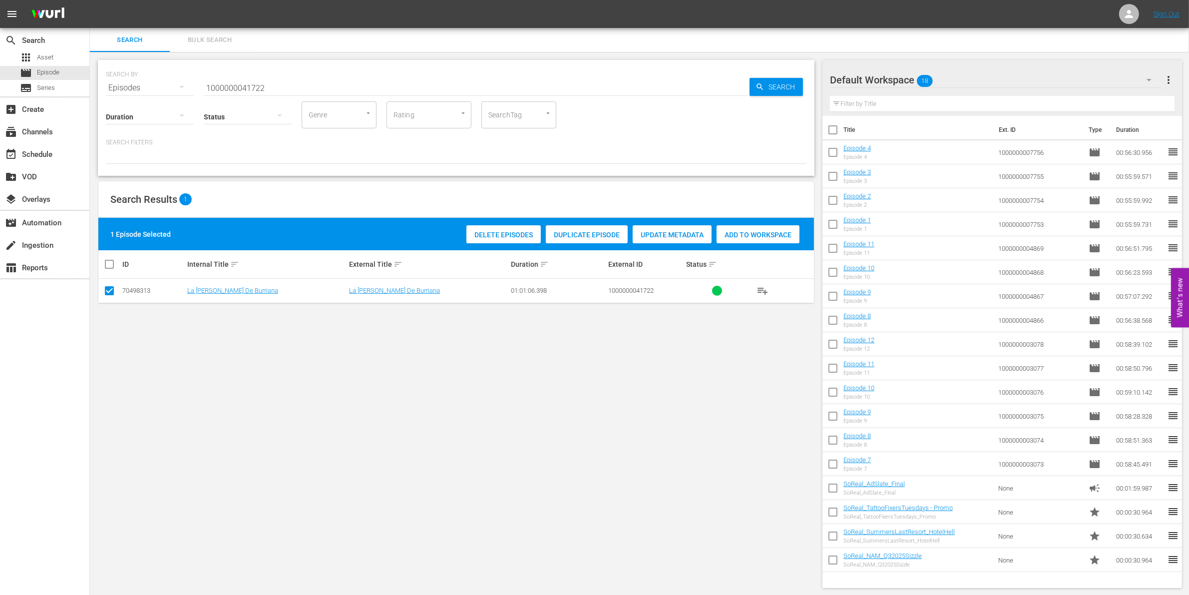
click at [743, 238] on span "Add to Workspace" at bounding box center [757, 235] width 83 height 8
click at [345, 83] on input "1000000041722" at bounding box center [477, 88] width 546 height 24
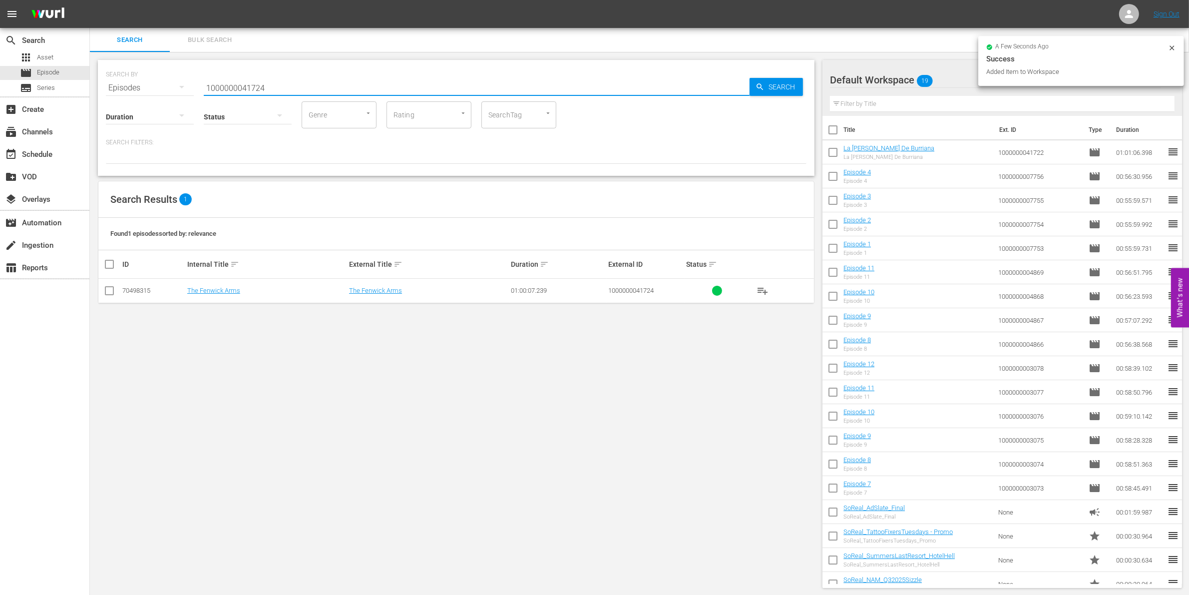
click at [108, 293] on input "checkbox" at bounding box center [109, 293] width 12 height 12
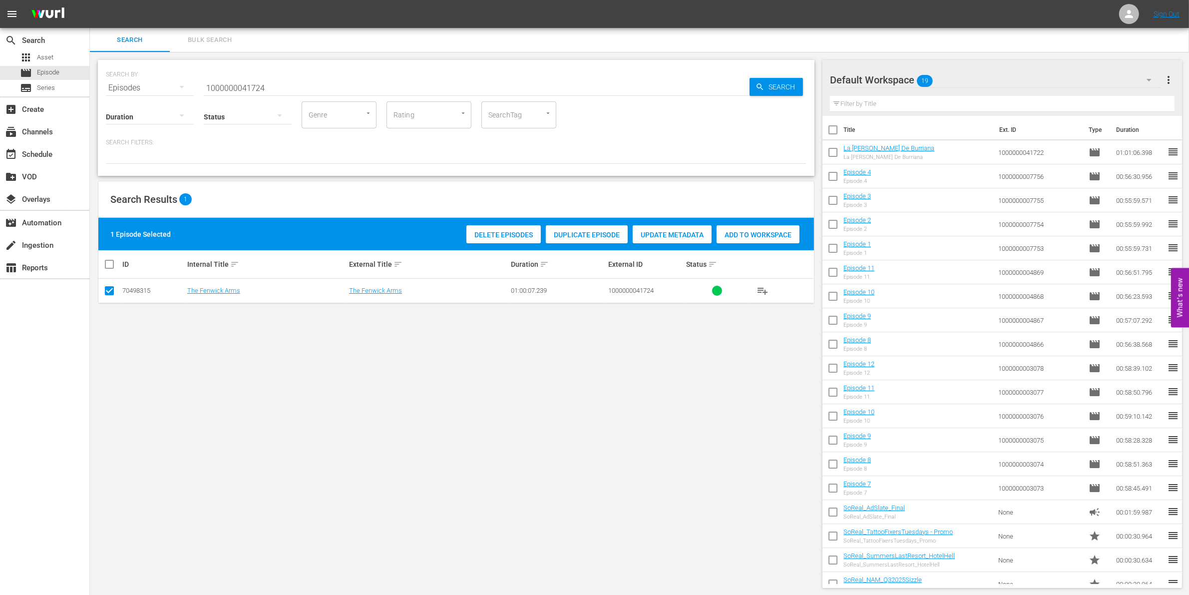
click at [765, 226] on div "Add to Workspace" at bounding box center [757, 234] width 83 height 19
click at [276, 80] on input "1000000041724" at bounding box center [477, 88] width 546 height 24
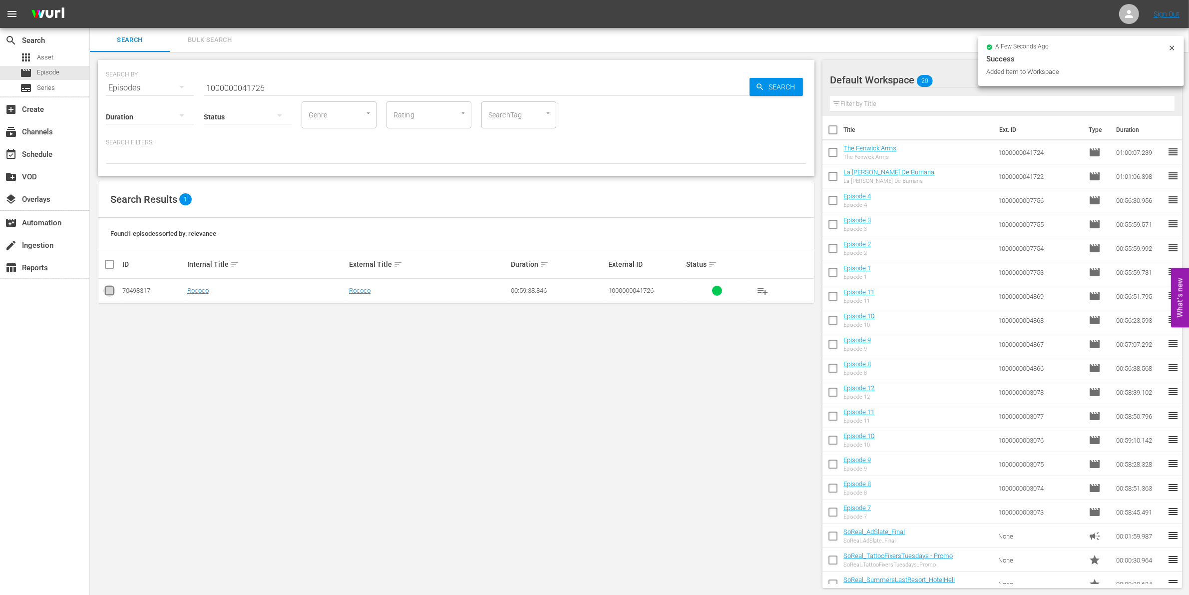
click at [109, 293] on input "checkbox" at bounding box center [109, 293] width 12 height 12
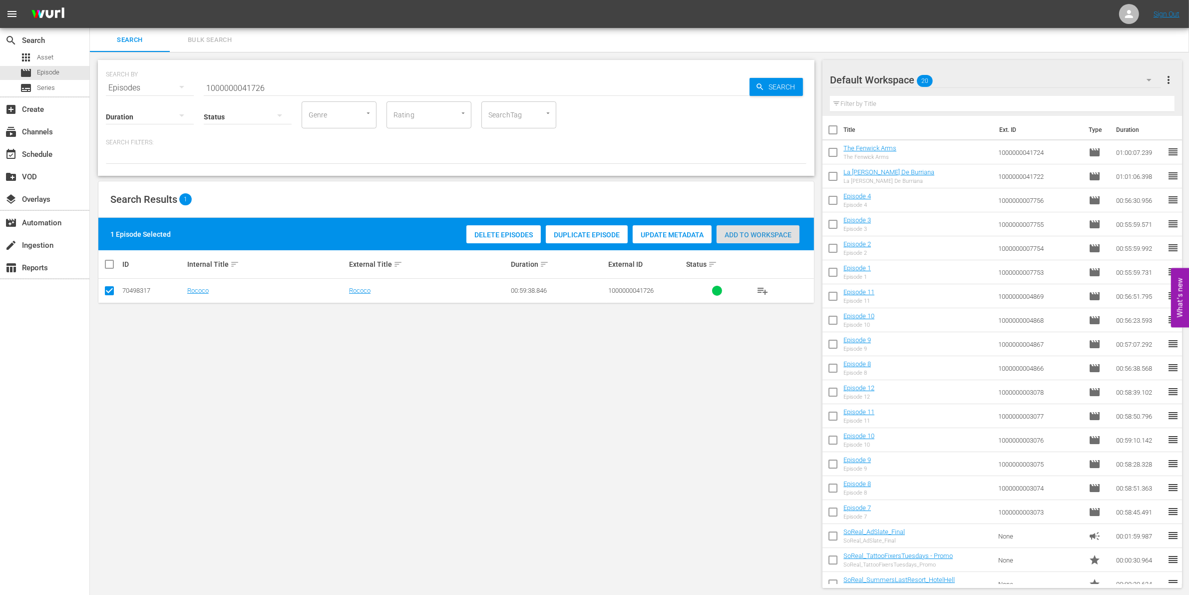
click at [754, 228] on div "Add to Workspace" at bounding box center [757, 234] width 83 height 19
click at [298, 91] on input "1000000041726" at bounding box center [477, 88] width 546 height 24
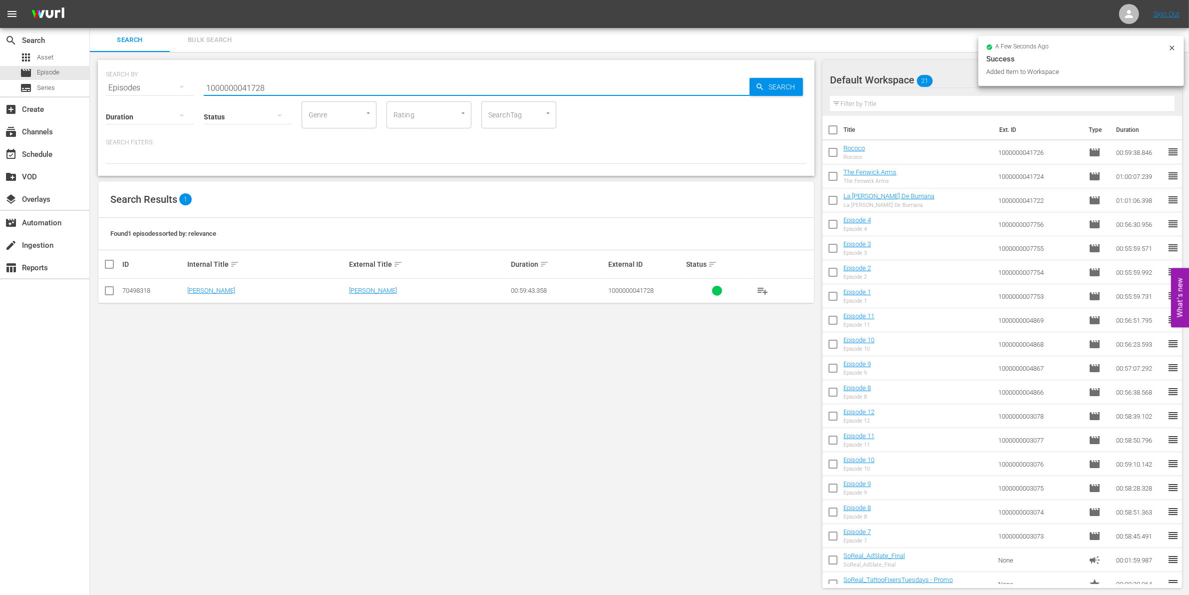
click at [111, 289] on input "checkbox" at bounding box center [109, 293] width 12 height 12
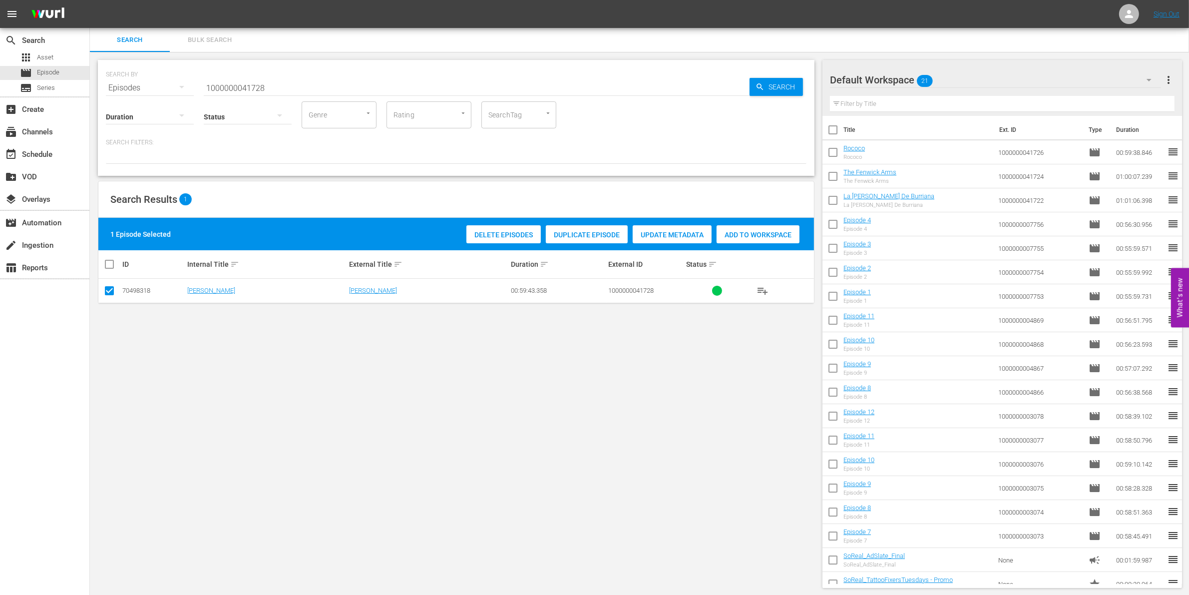
click at [762, 226] on div "Add to Workspace" at bounding box center [757, 234] width 83 height 19
click at [229, 90] on input "1000000041728" at bounding box center [477, 88] width 546 height 24
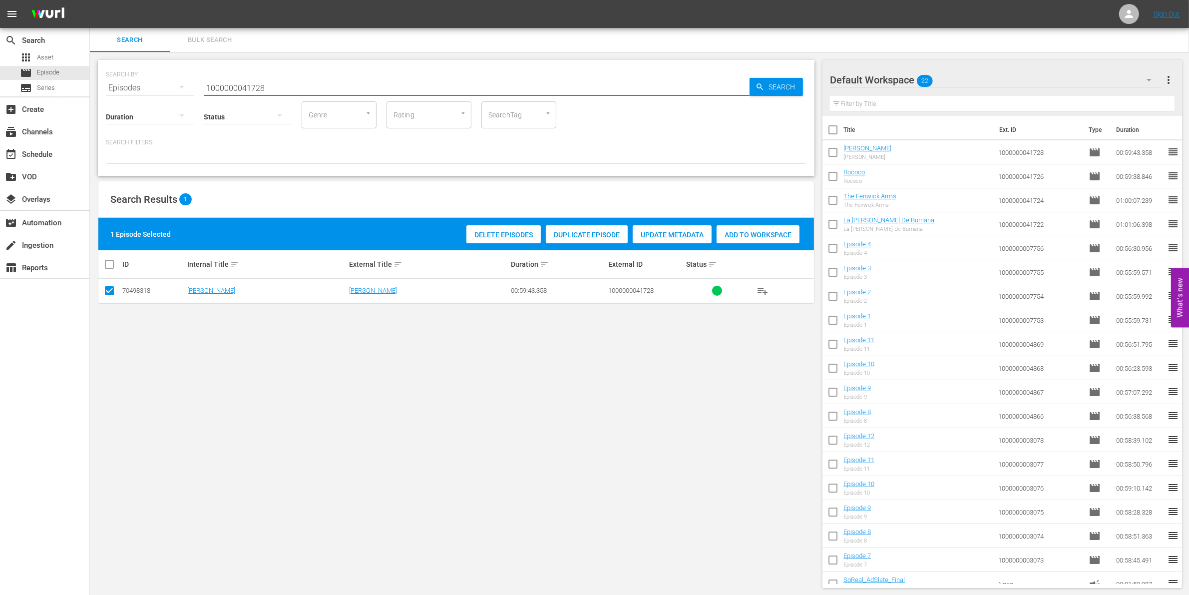
click at [229, 90] on input "1000000041728" at bounding box center [477, 88] width 546 height 24
paste input "1"
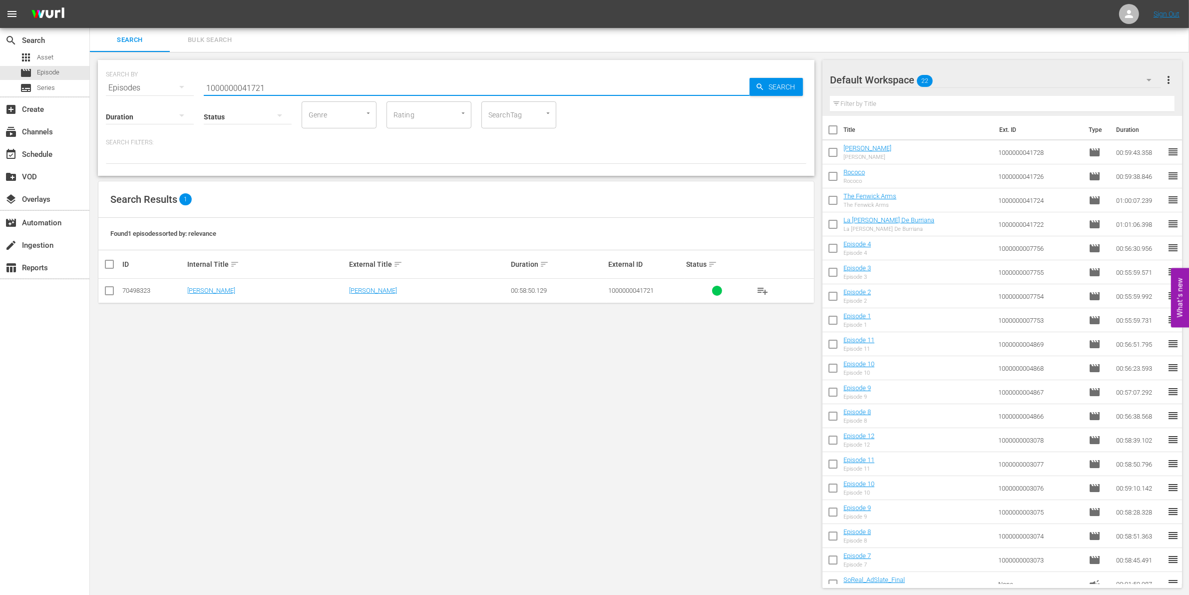
click at [111, 291] on input "checkbox" at bounding box center [109, 293] width 12 height 12
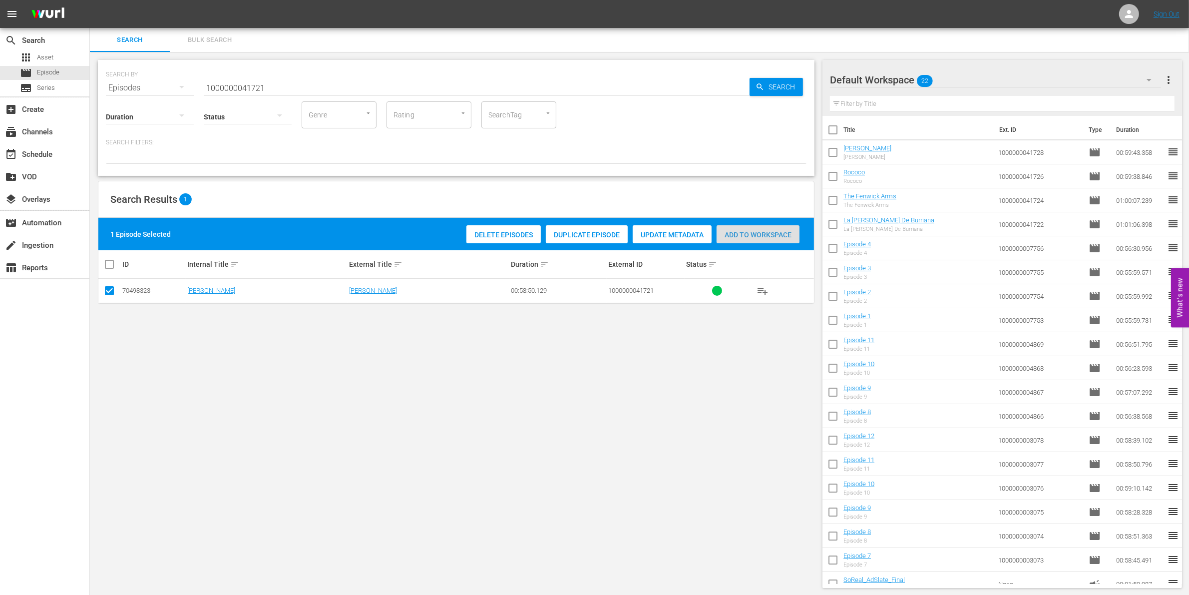
click at [764, 241] on div "Add to Workspace" at bounding box center [757, 234] width 83 height 19
click at [274, 90] on input "1000000041721" at bounding box center [477, 88] width 546 height 24
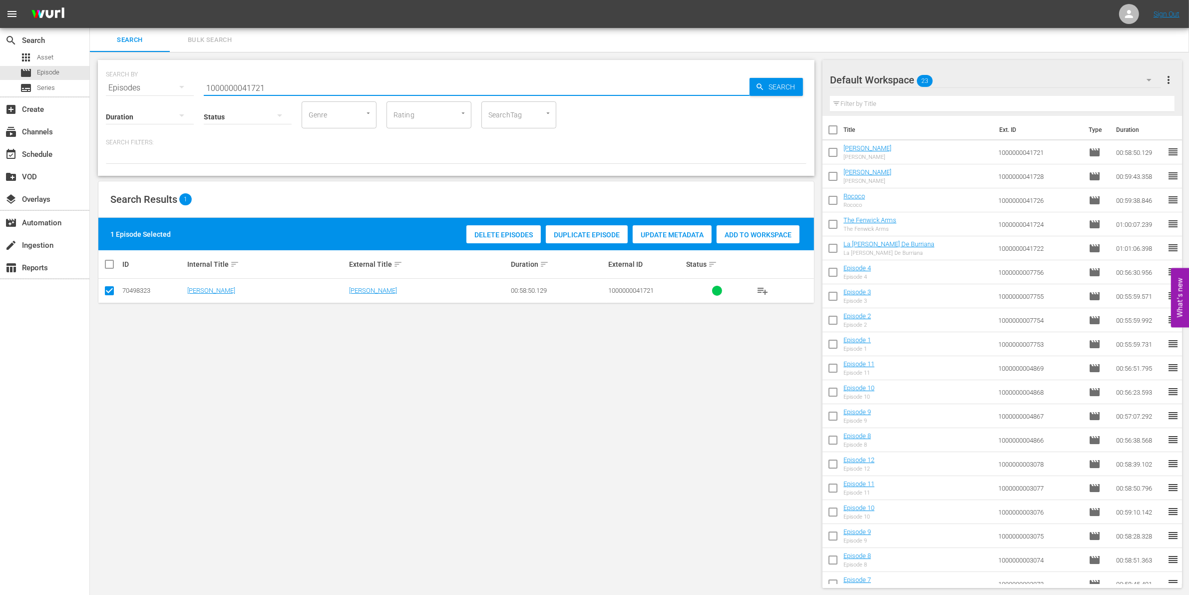
click at [274, 90] on input "1000000041721" at bounding box center [477, 88] width 546 height 24
paste input "23313"
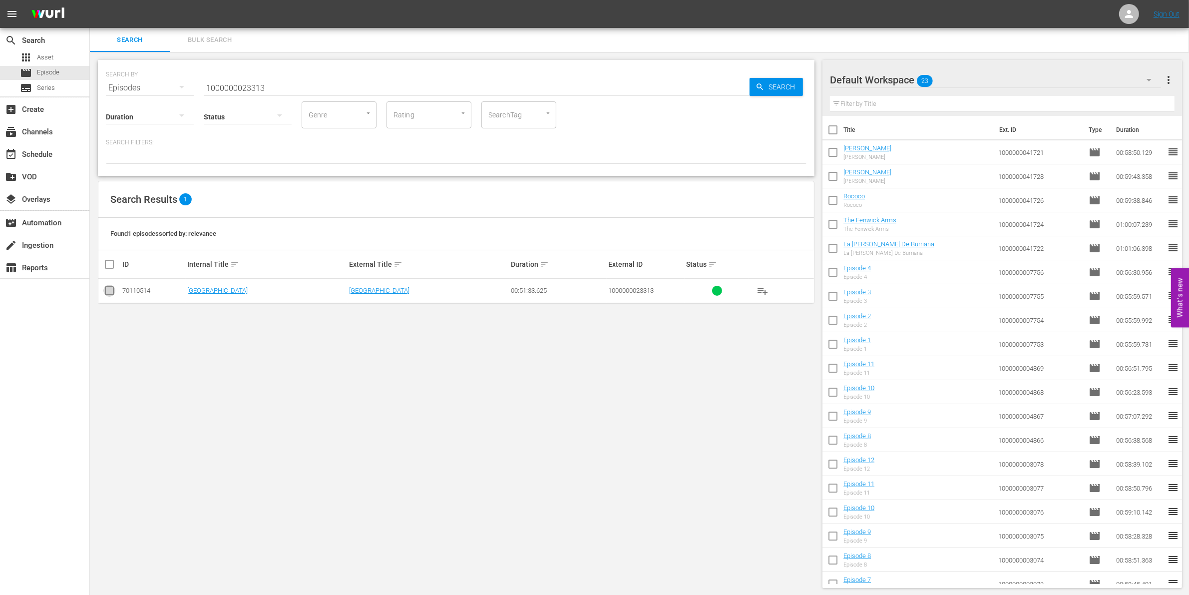
click at [110, 291] on input "checkbox" at bounding box center [109, 293] width 12 height 12
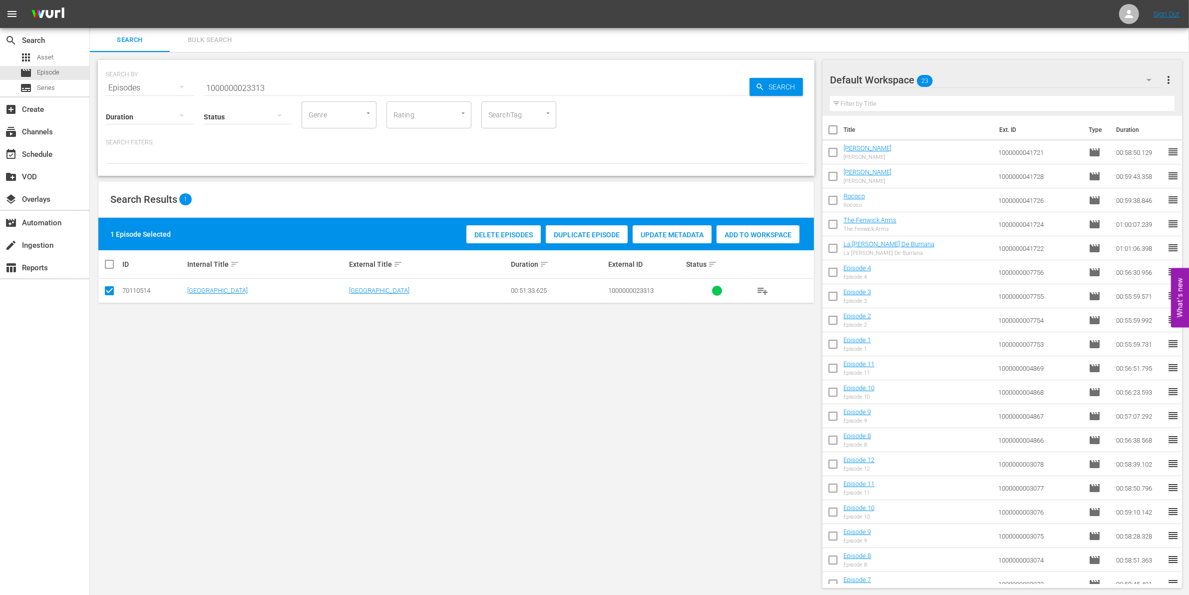
click at [741, 229] on div "Add to Workspace" at bounding box center [757, 234] width 83 height 19
click at [296, 79] on input "1000000023313" at bounding box center [477, 88] width 546 height 24
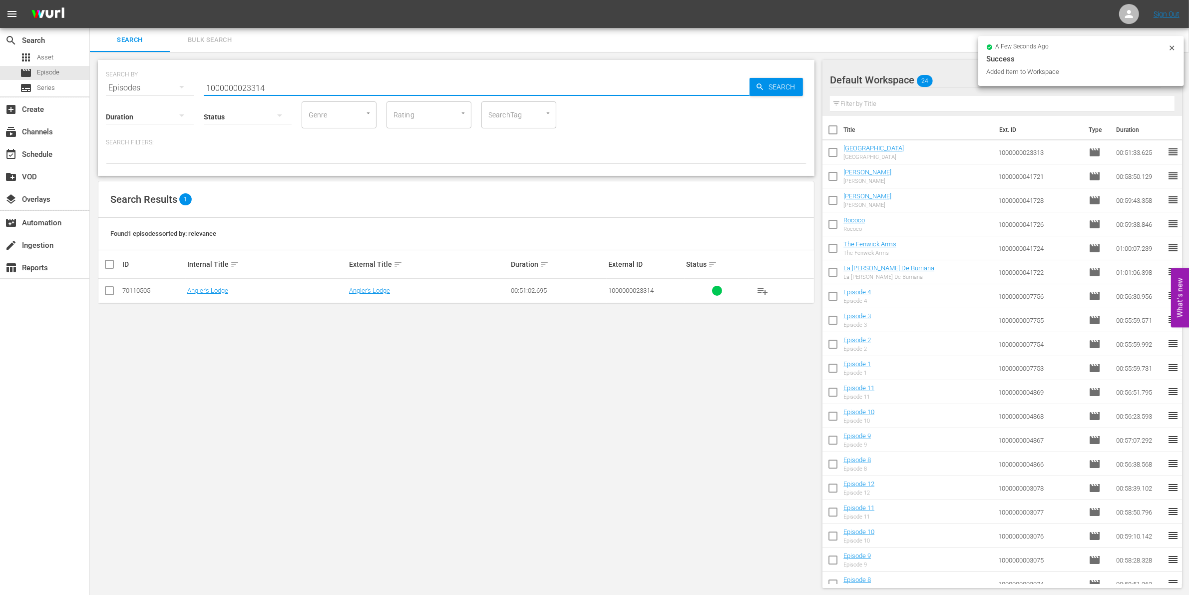
click at [113, 291] on input "checkbox" at bounding box center [109, 293] width 12 height 12
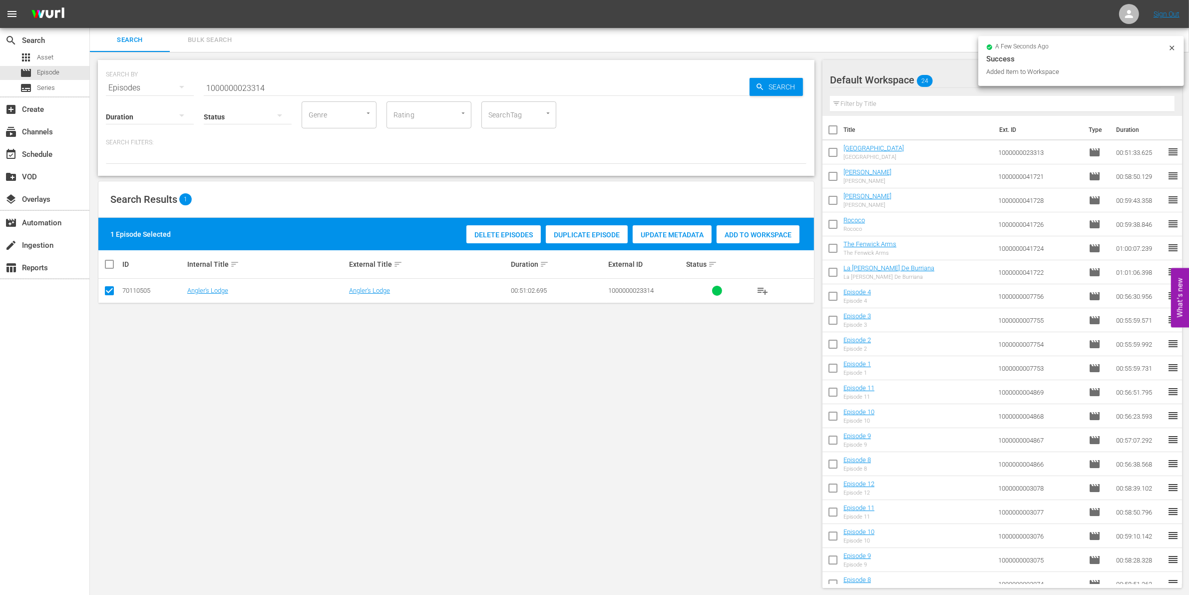
click at [745, 240] on div "Add to Workspace" at bounding box center [757, 234] width 83 height 19
click at [277, 81] on input "1000000023314" at bounding box center [477, 88] width 546 height 24
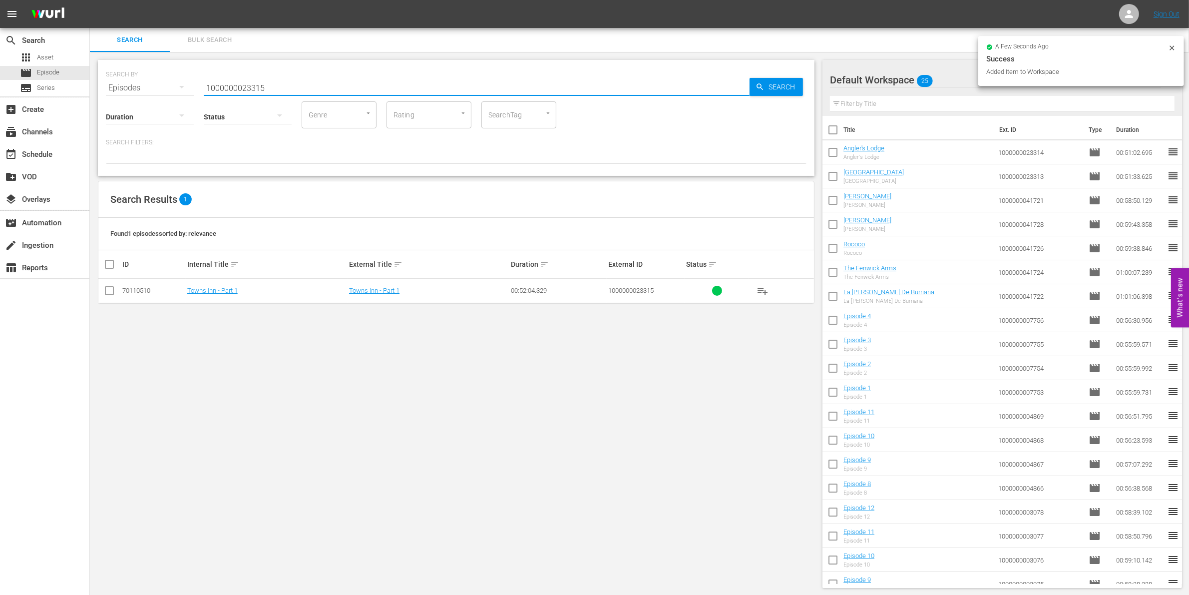
click at [111, 287] on input "checkbox" at bounding box center [109, 293] width 12 height 12
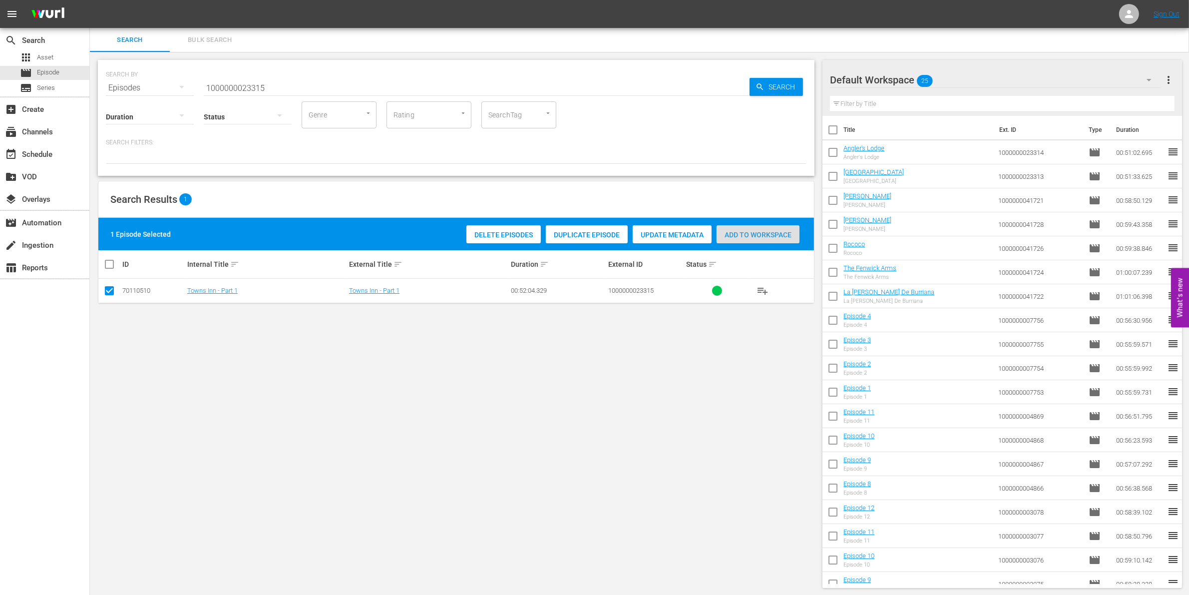
click at [767, 231] on span "Add to Workspace" at bounding box center [757, 235] width 83 height 8
click at [327, 89] on input "1000000023315" at bounding box center [477, 88] width 546 height 24
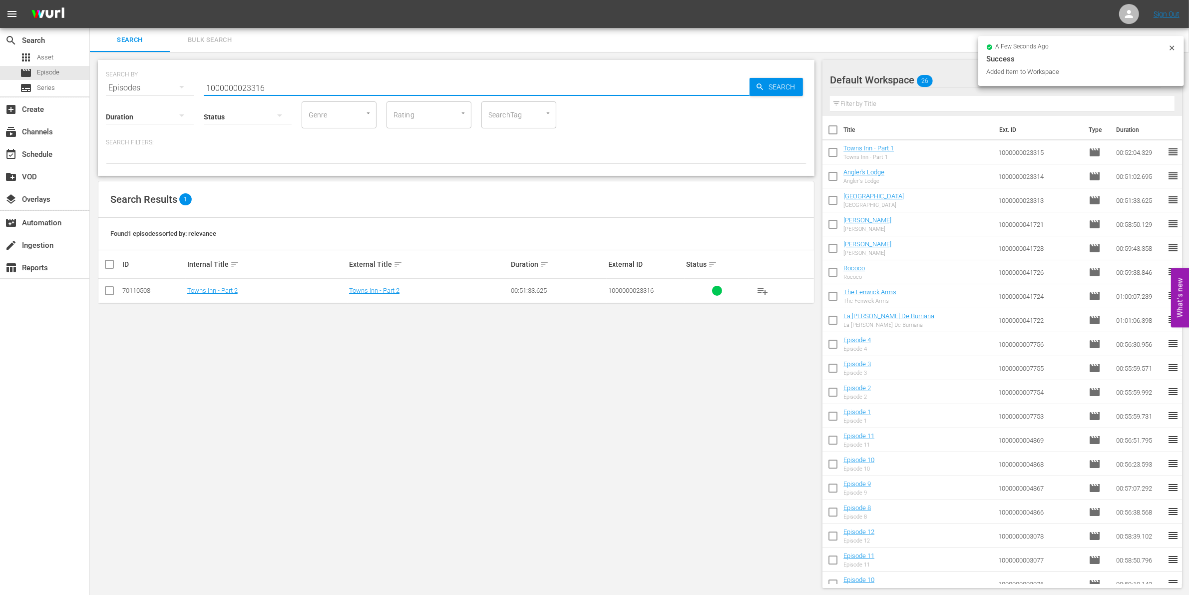
click at [115, 298] on input "checkbox" at bounding box center [109, 293] width 12 height 12
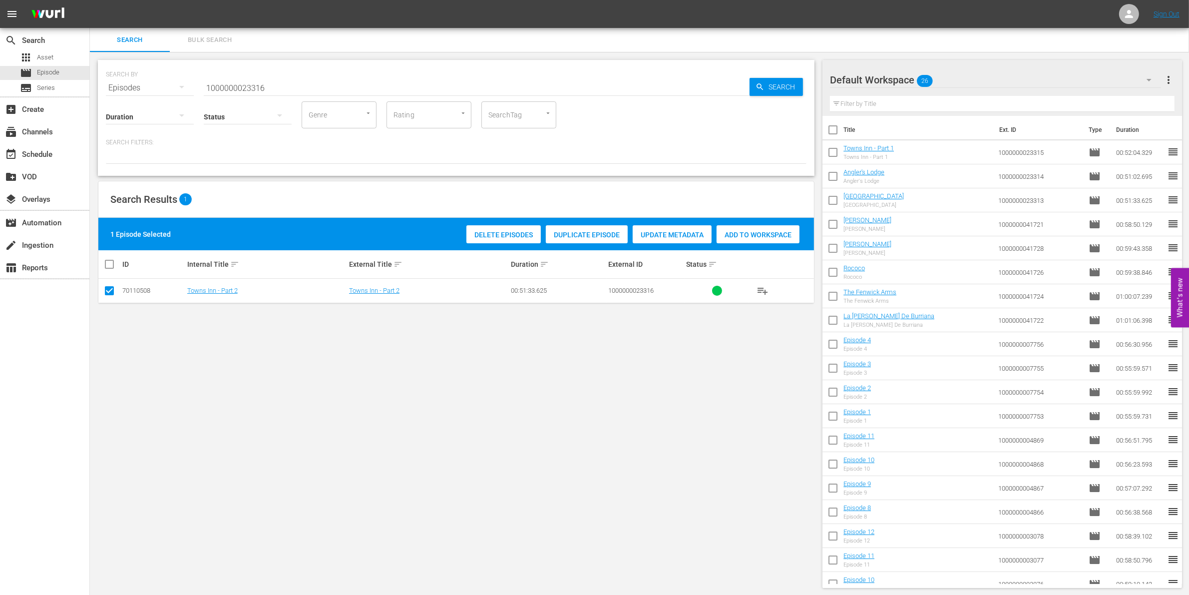
click at [742, 236] on span "Add to Workspace" at bounding box center [757, 235] width 83 height 8
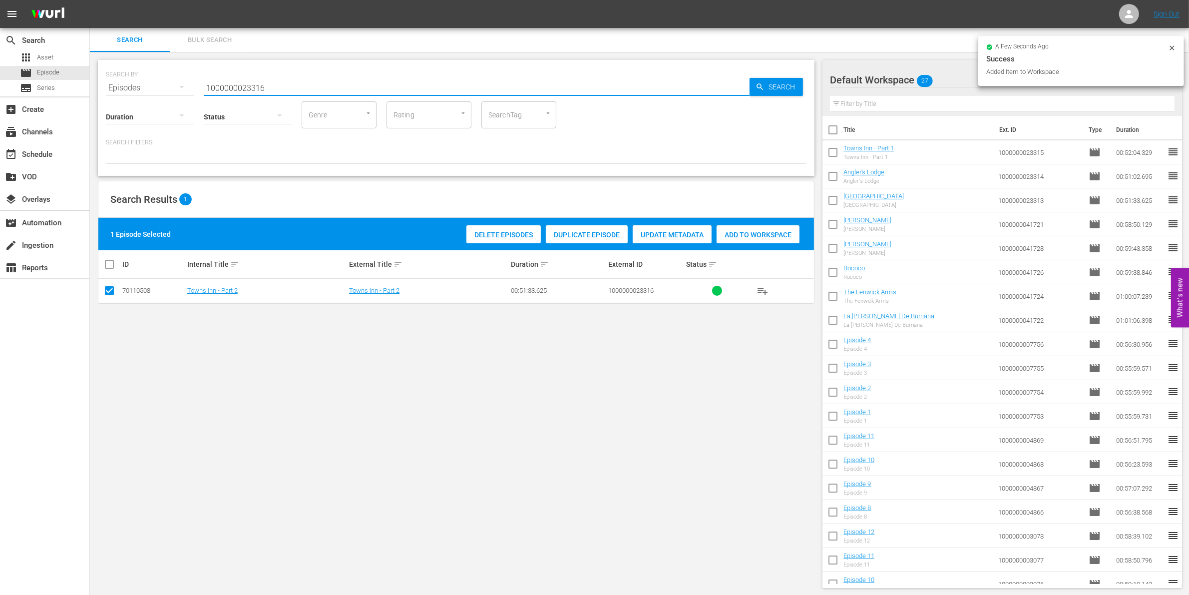
click at [278, 86] on input "1000000023316" at bounding box center [477, 88] width 546 height 24
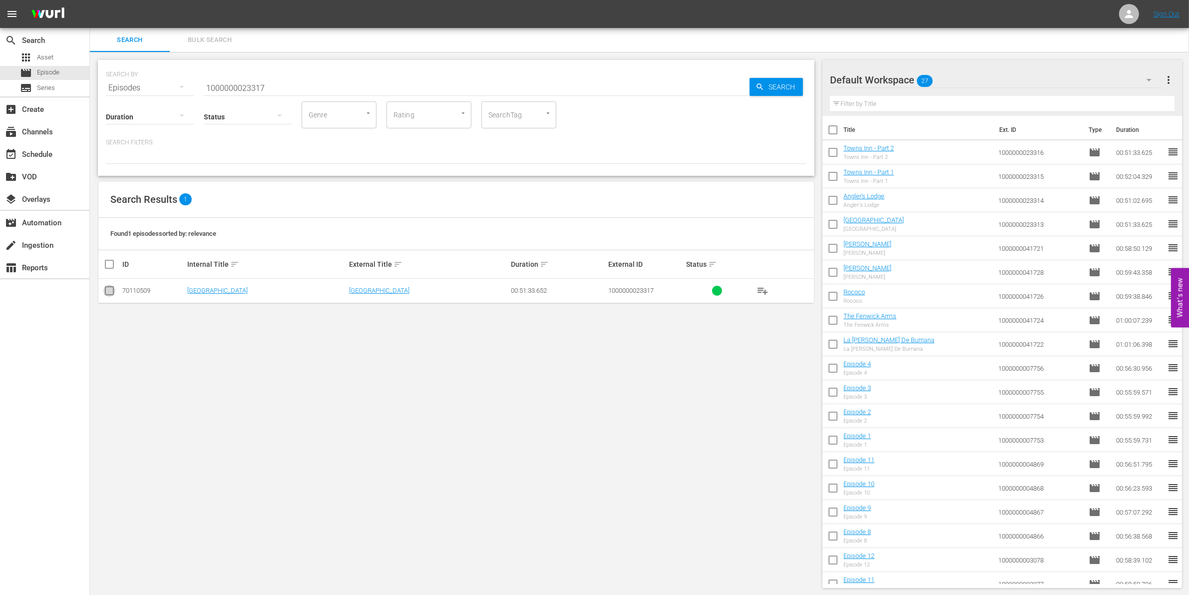
click at [105, 287] on input "checkbox" at bounding box center [109, 293] width 12 height 12
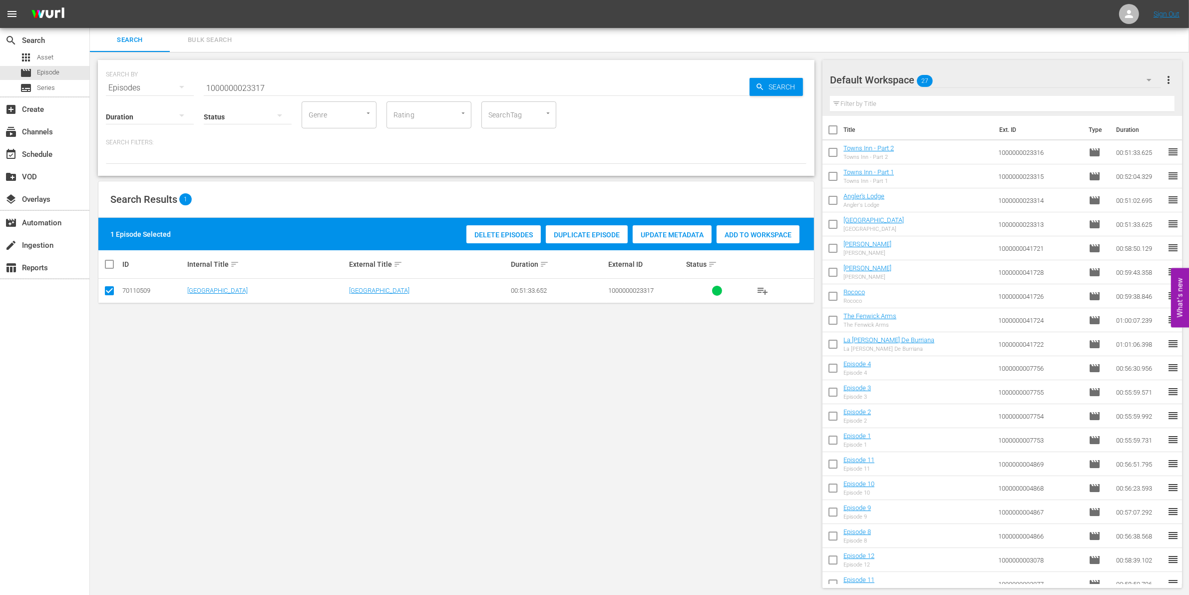
click at [738, 234] on span "Add to Workspace" at bounding box center [757, 235] width 83 height 8
click at [290, 82] on input "1000000023317" at bounding box center [477, 88] width 546 height 24
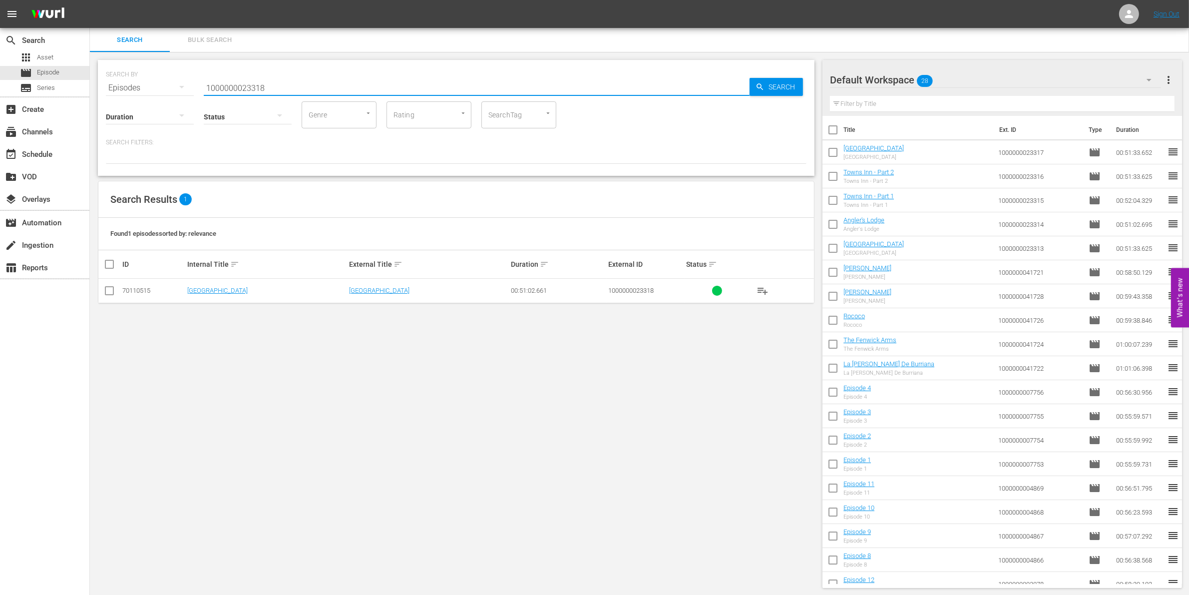
click at [108, 295] on input "checkbox" at bounding box center [109, 293] width 12 height 12
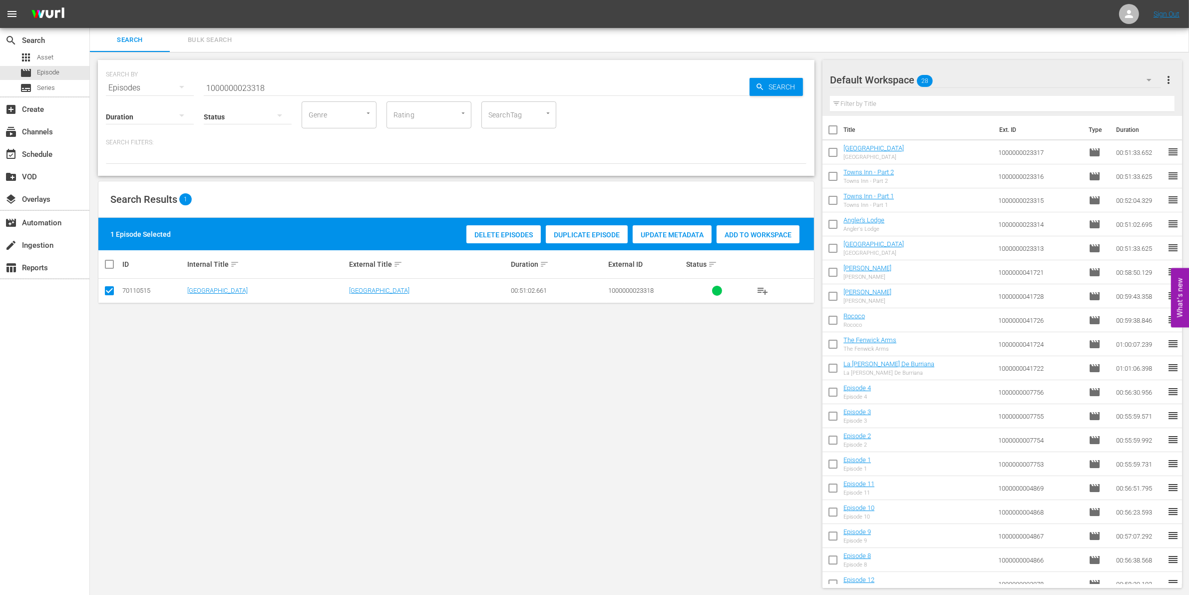
click at [769, 231] on span "Add to Workspace" at bounding box center [757, 235] width 83 height 8
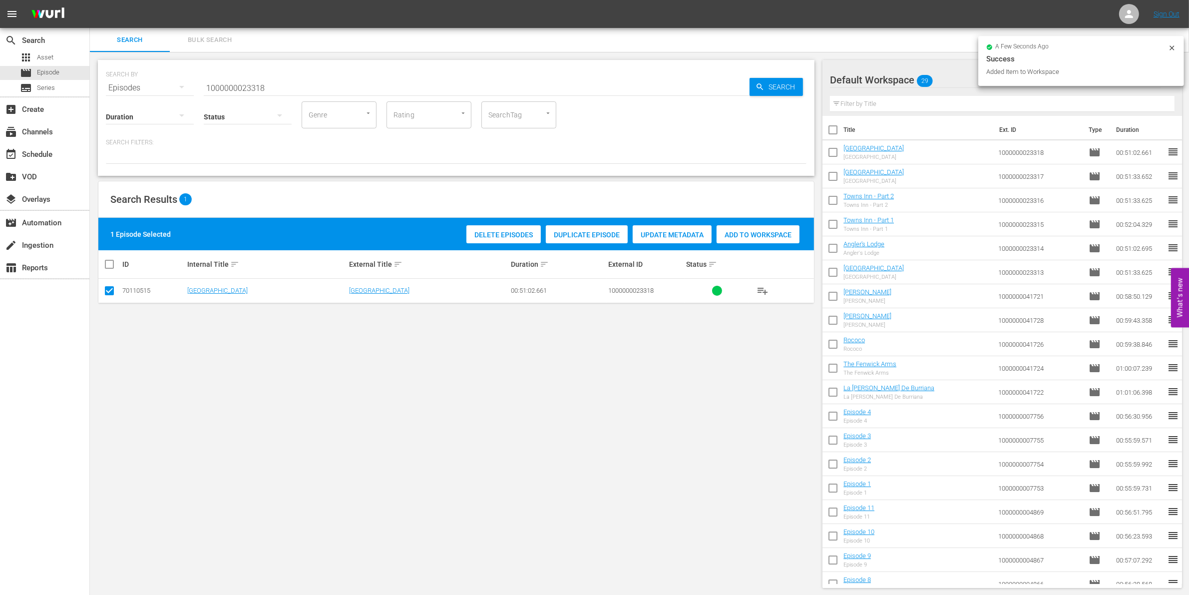
click at [367, 88] on input "1000000023318" at bounding box center [477, 88] width 546 height 24
type input "1000000023319"
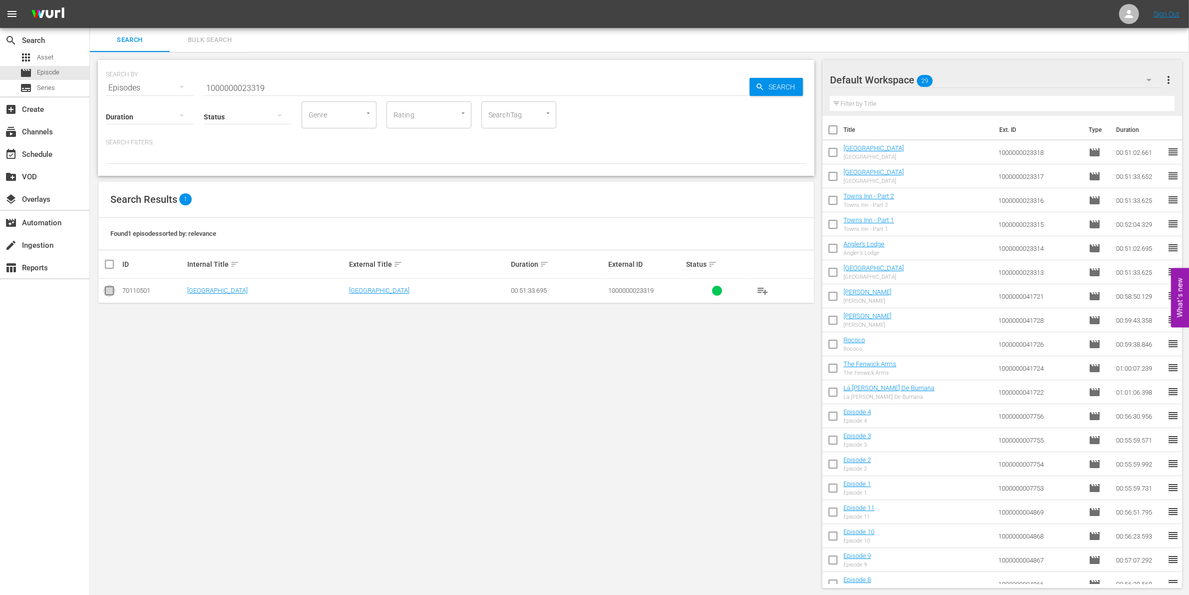
click at [111, 288] on input "checkbox" at bounding box center [109, 293] width 12 height 12
checkbox input "true"
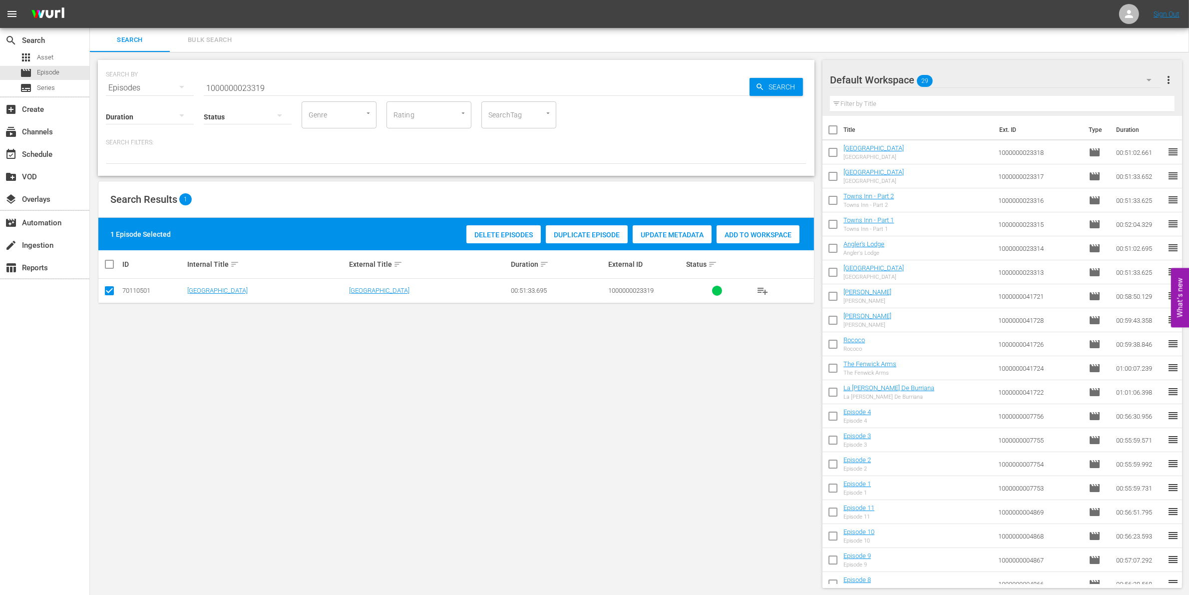
click at [753, 232] on span "Add to Workspace" at bounding box center [757, 235] width 83 height 8
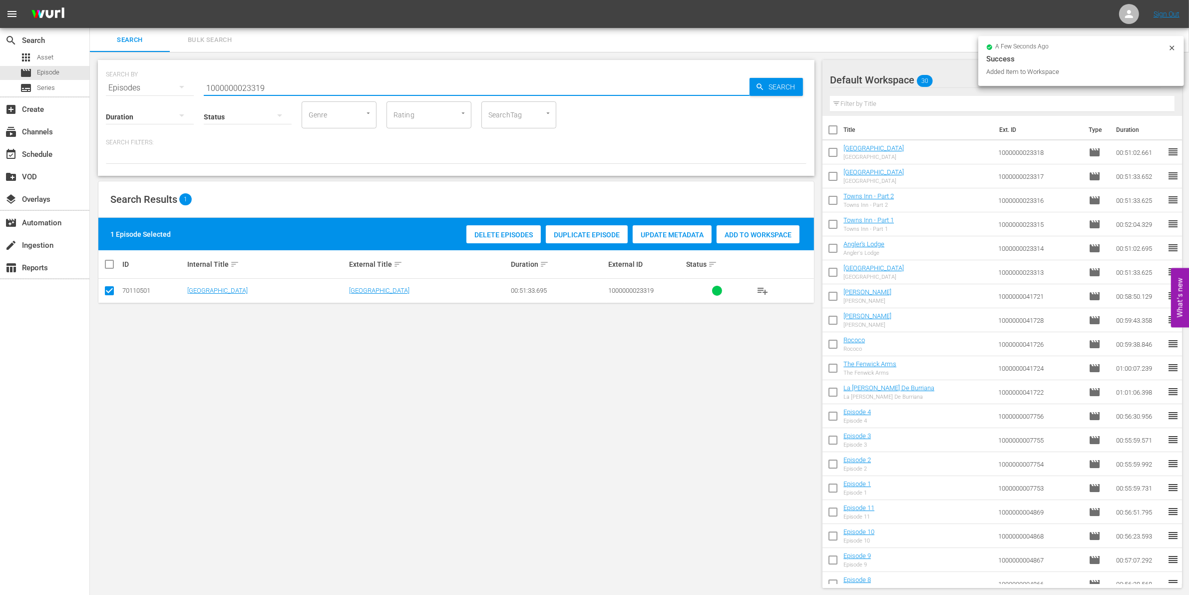
click at [295, 84] on input "1000000023319" at bounding box center [477, 88] width 546 height 24
type input "1000000023320"
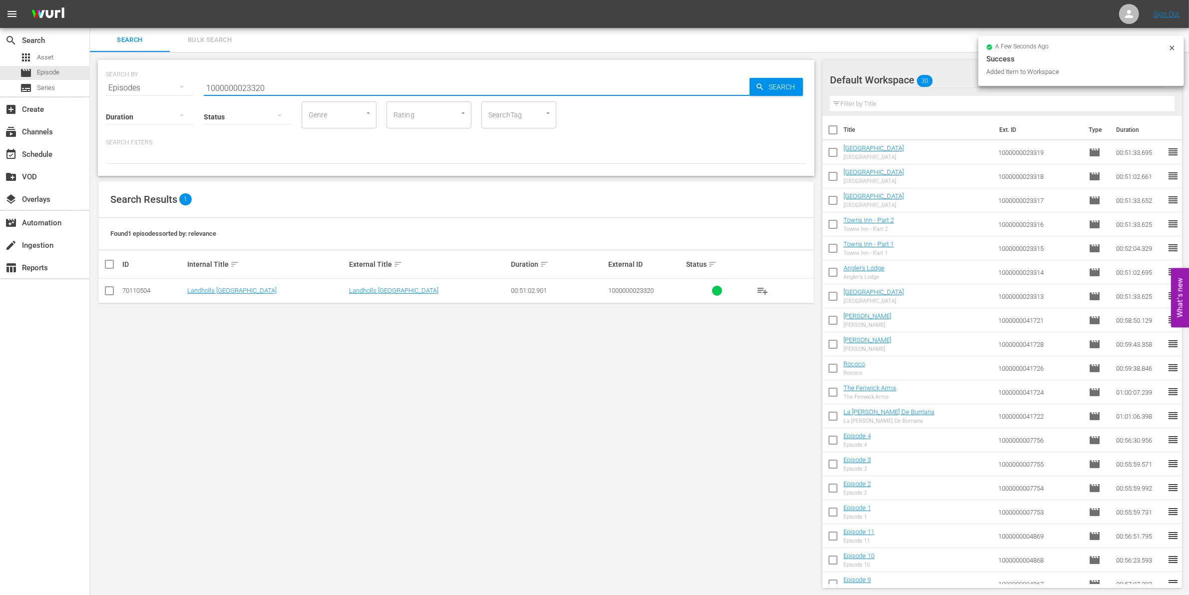
click at [108, 290] on input "checkbox" at bounding box center [109, 293] width 12 height 12
checkbox input "true"
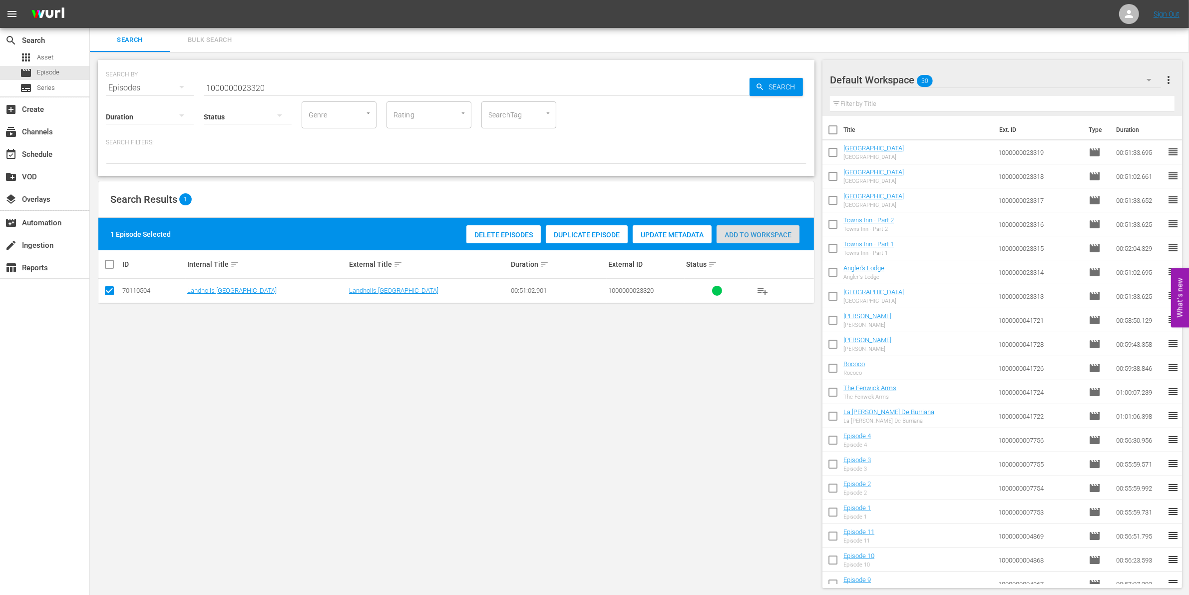
click at [752, 225] on div "Add to Workspace" at bounding box center [757, 234] width 83 height 19
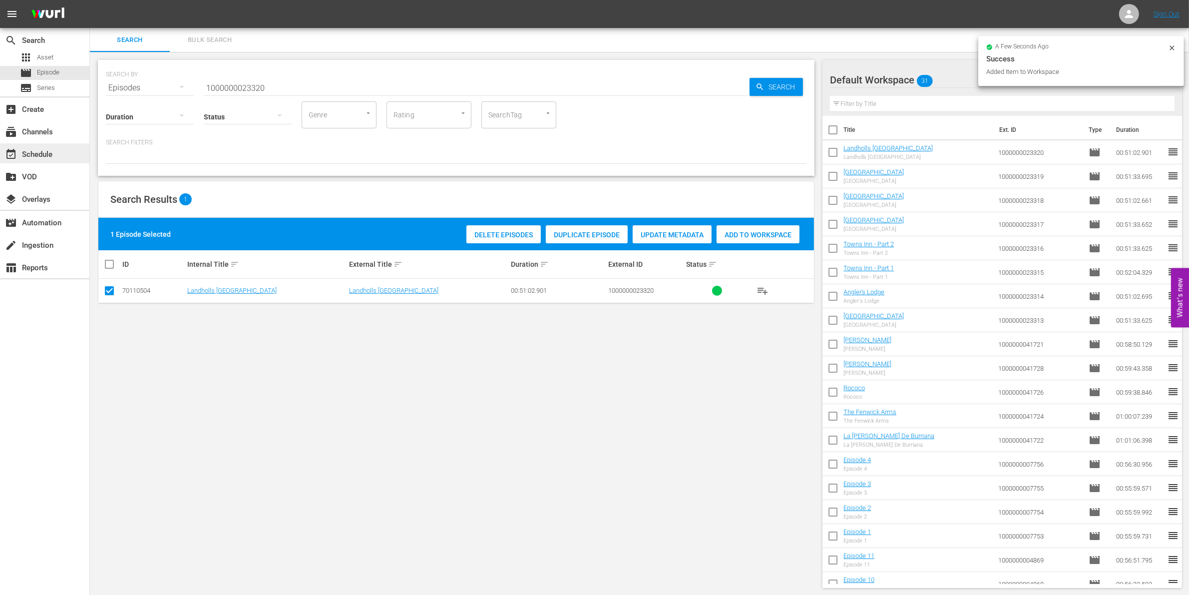
click at [58, 160] on div "event_available Schedule" at bounding box center [44, 153] width 89 height 20
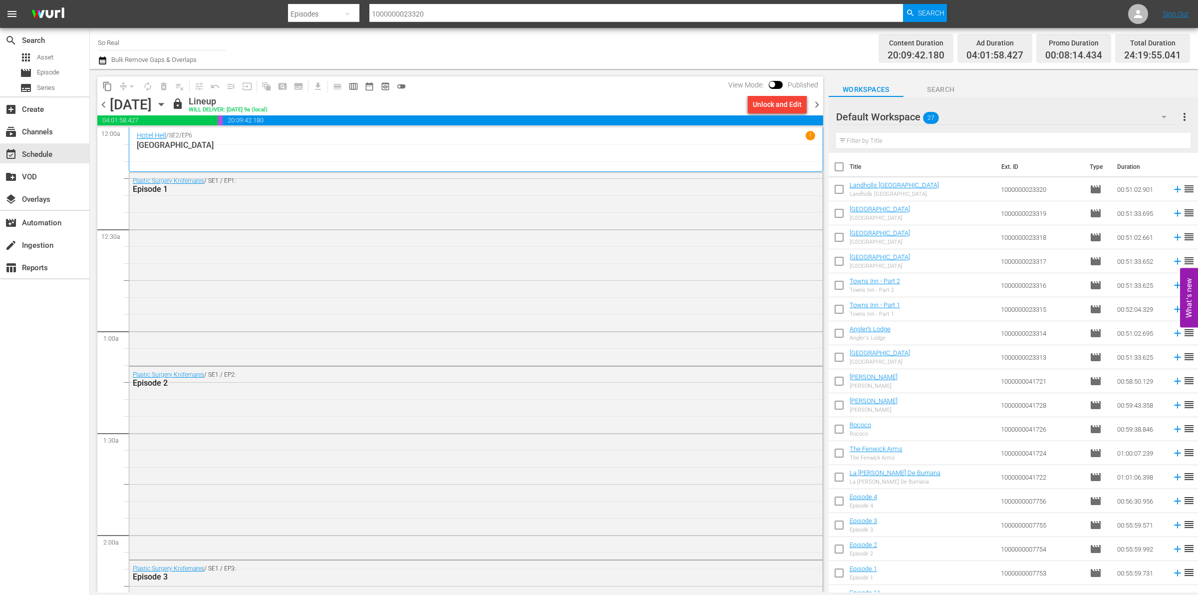
click at [811, 99] on span "chevron_right" at bounding box center [817, 104] width 12 height 12
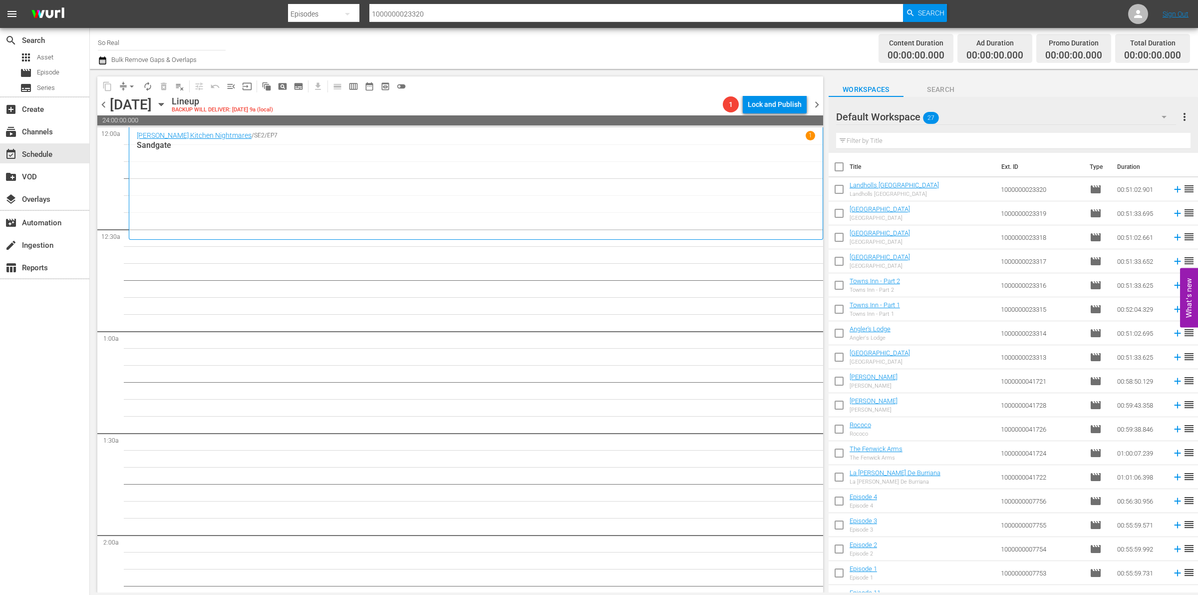
scroll to position [230, 0]
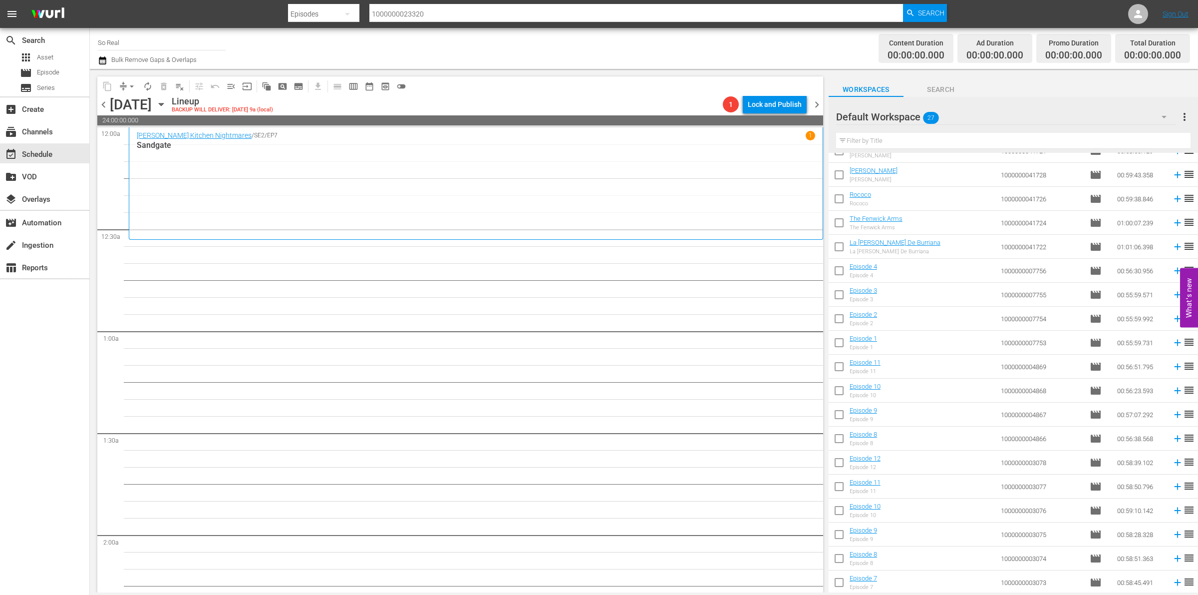
click at [835, 576] on input "checkbox" at bounding box center [839, 584] width 21 height 21
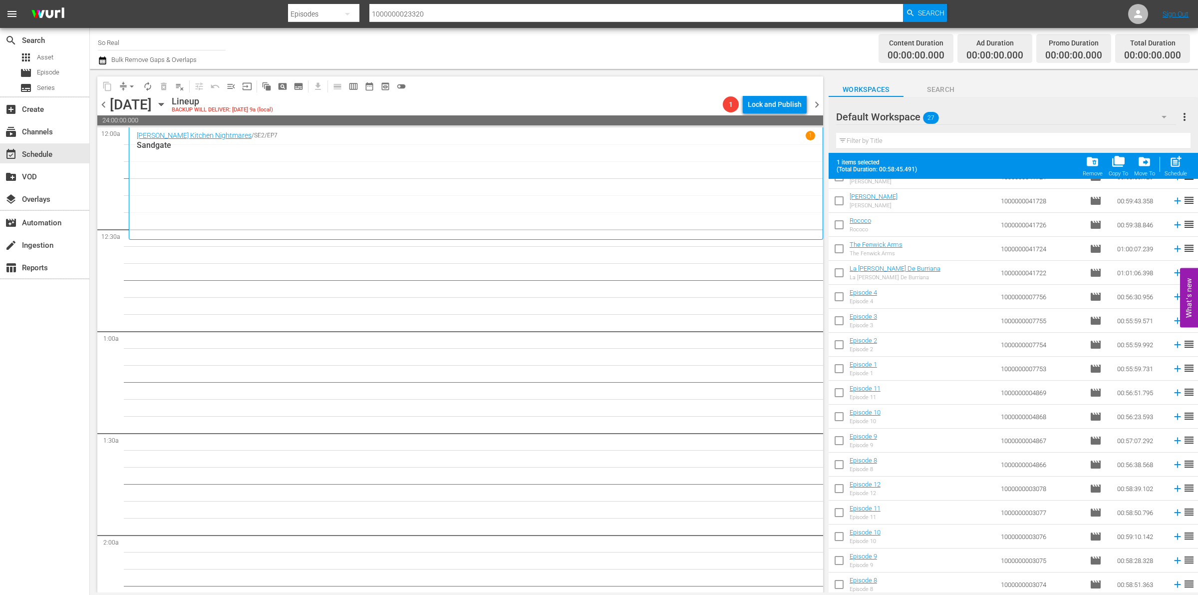
click at [1166, 163] on div "post_add Schedule" at bounding box center [1176, 166] width 22 height 22
checkbox input "false"
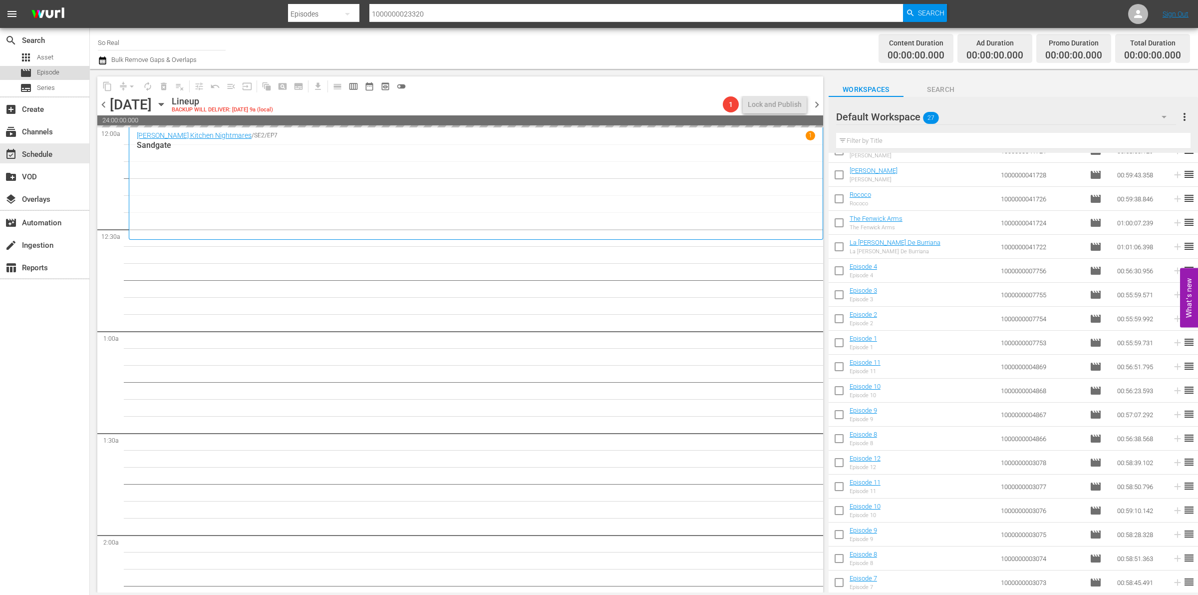
click at [52, 73] on span "Episode" at bounding box center [48, 72] width 22 height 10
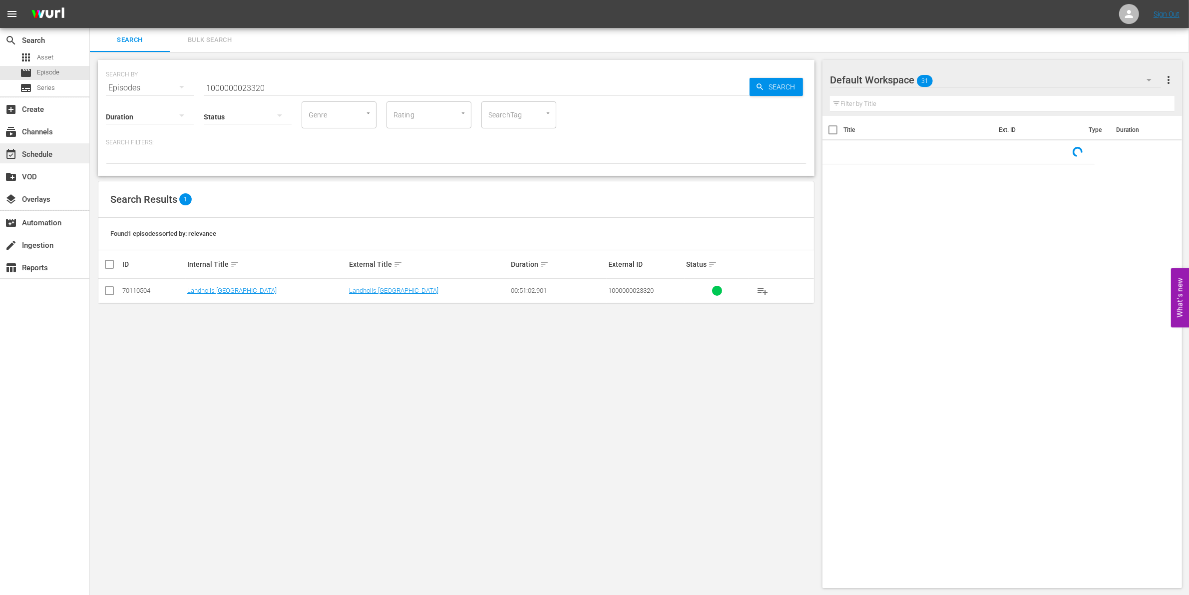
click at [51, 154] on div "event_available Schedule" at bounding box center [28, 152] width 56 height 9
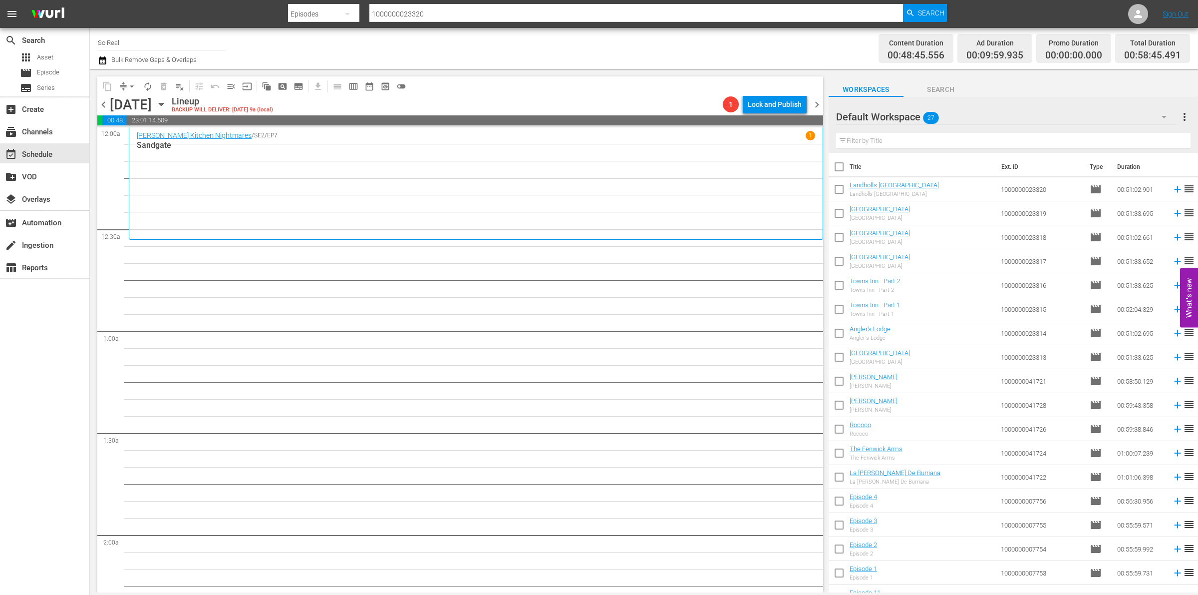
scroll to position [230, 0]
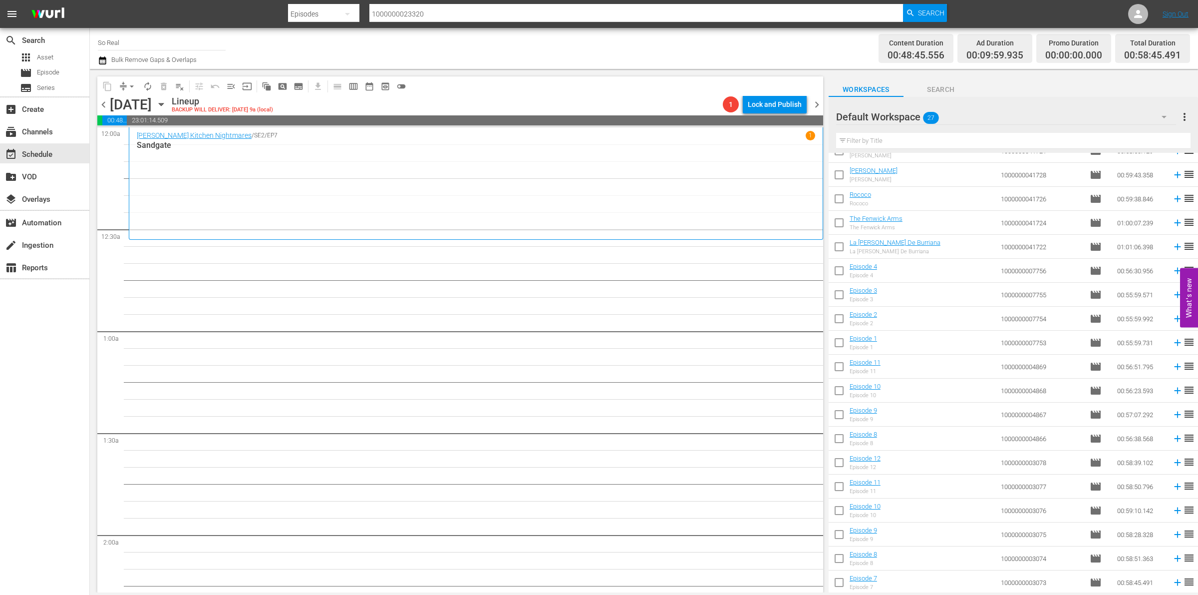
click at [845, 580] on input "checkbox" at bounding box center [839, 584] width 21 height 21
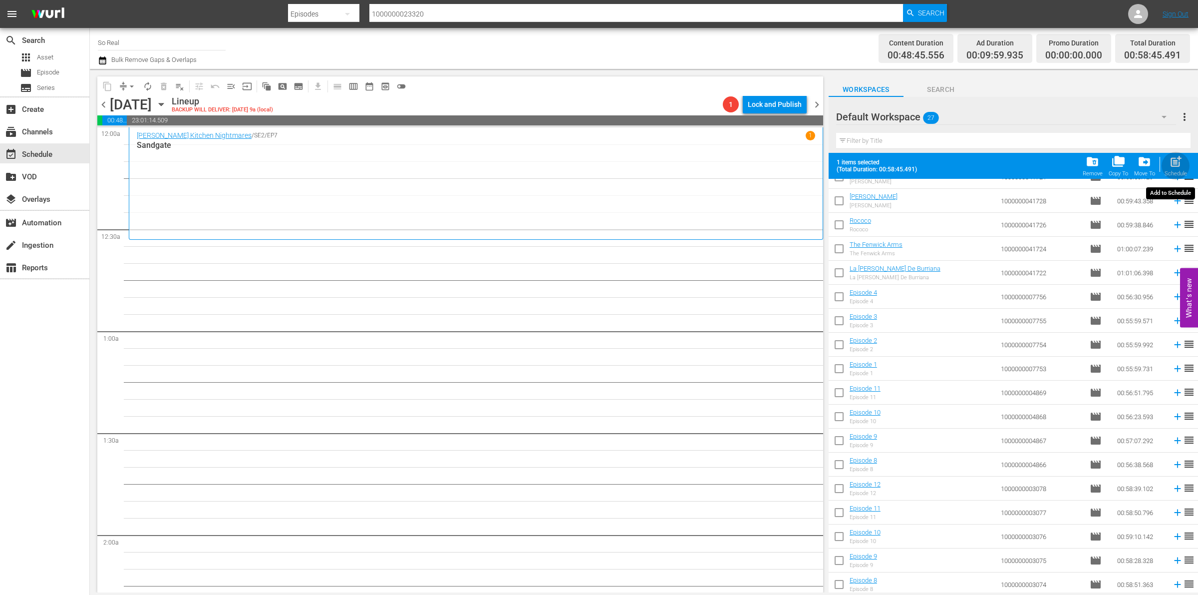
click at [1174, 168] on span "post_add" at bounding box center [1175, 161] width 13 height 13
checkbox input "false"
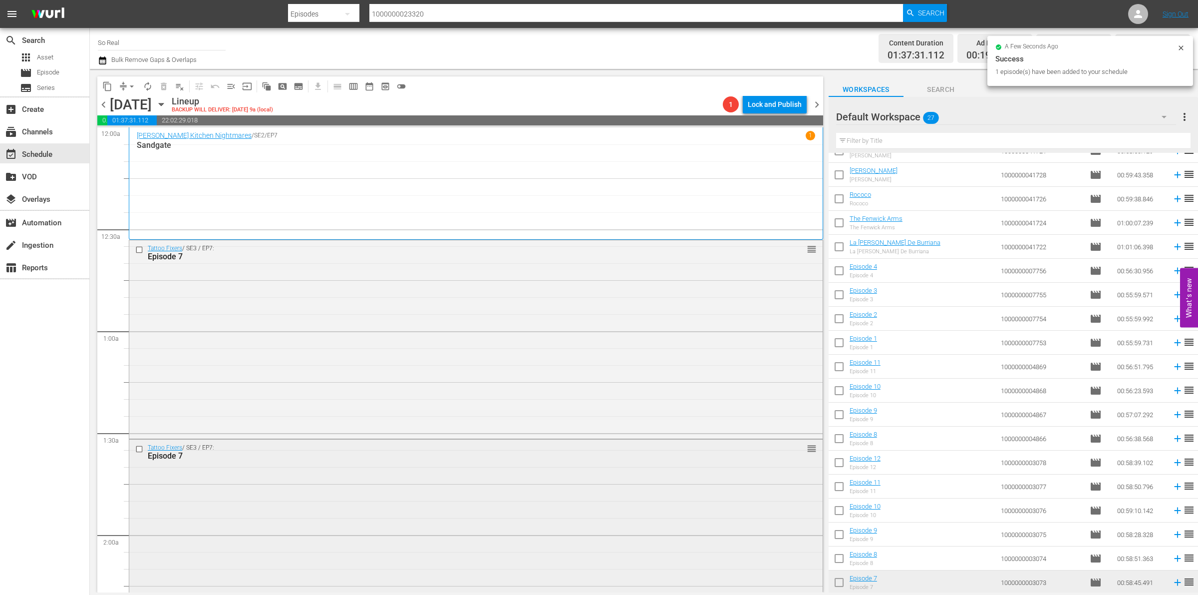
click at [475, 488] on div "Tattoo Fixers / SE3 / EP7: Episode 7 reorder" at bounding box center [475, 537] width 693 height 197
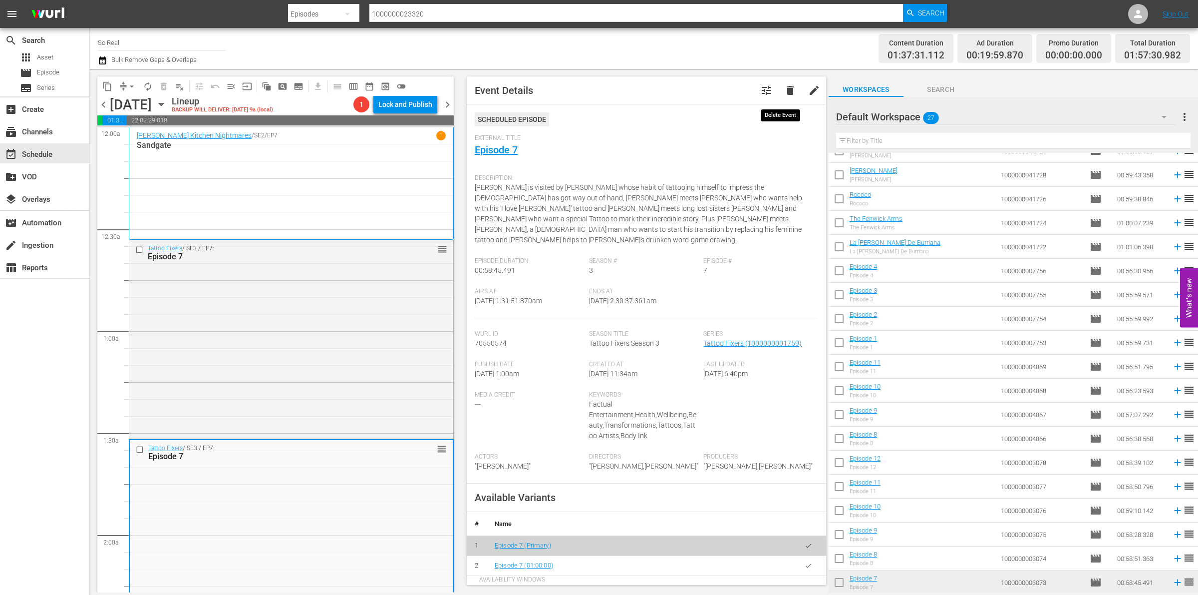
click at [784, 88] on span "delete" at bounding box center [790, 90] width 12 height 12
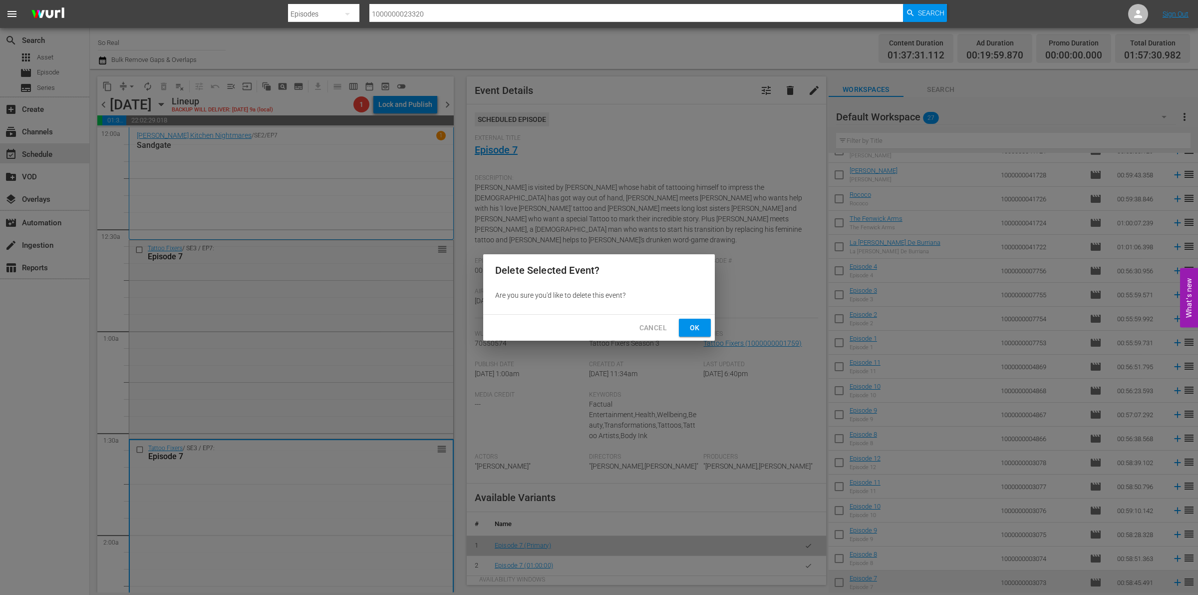
click at [693, 333] on span "Ok" at bounding box center [695, 327] width 16 height 12
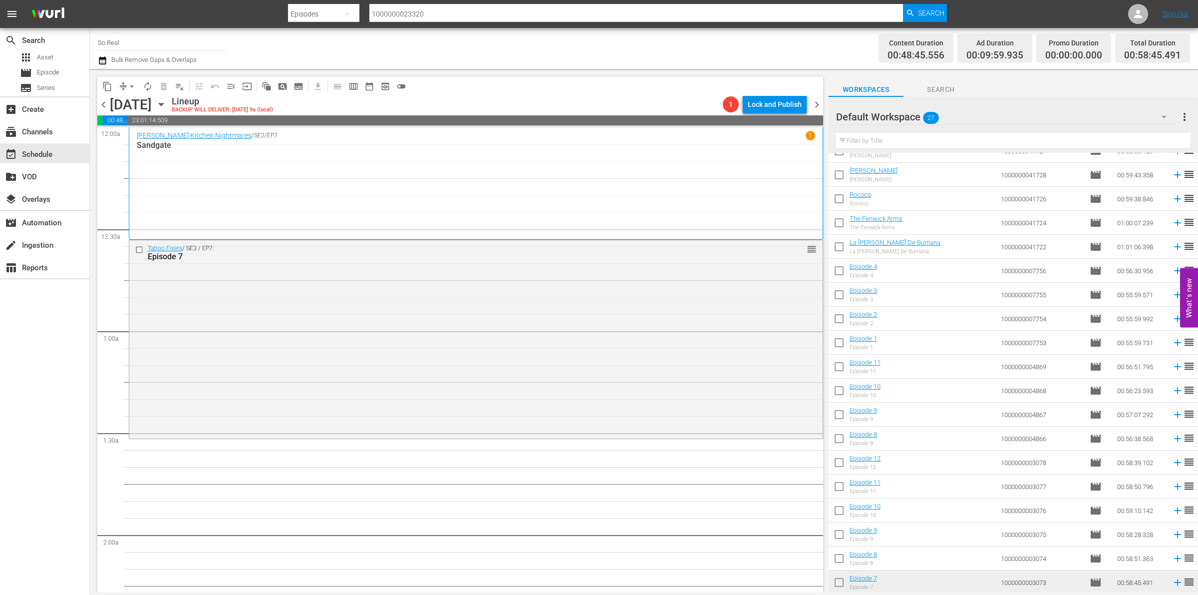
click at [844, 557] on input "checkbox" at bounding box center [839, 560] width 21 height 21
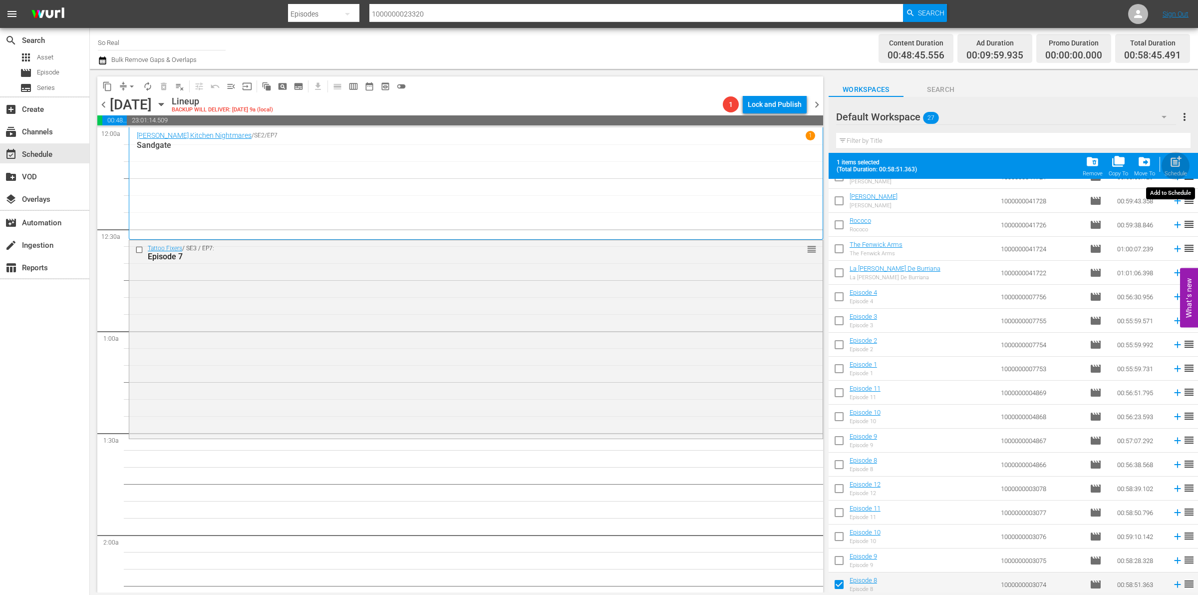
click at [1177, 168] on span "post_add" at bounding box center [1175, 161] width 13 height 13
checkbox input "false"
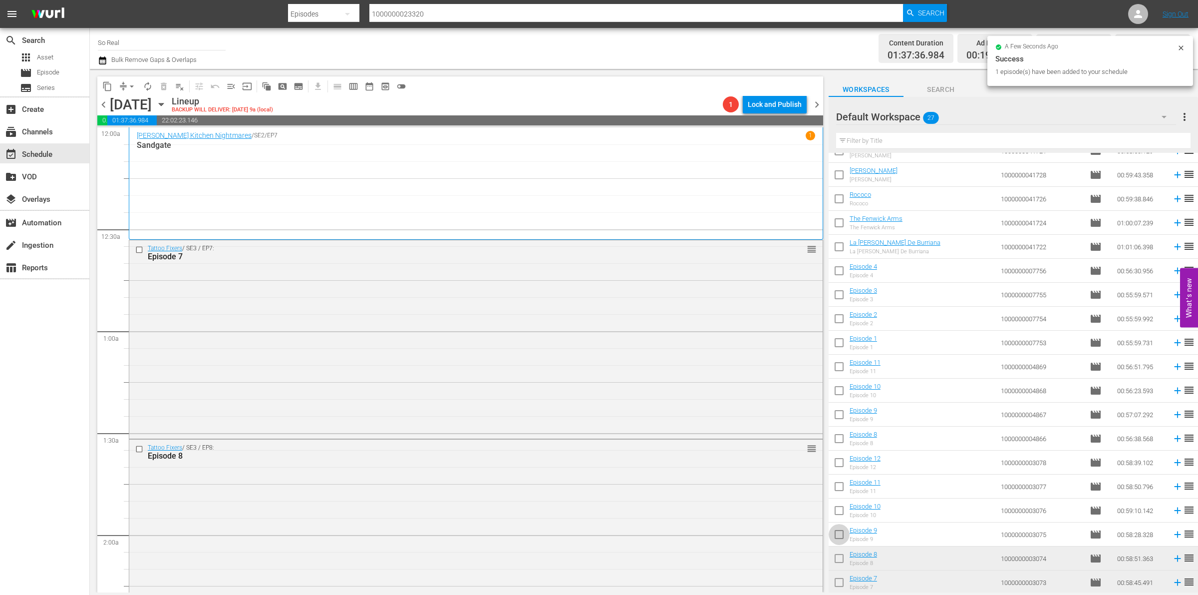
click at [836, 534] on input "checkbox" at bounding box center [839, 536] width 21 height 21
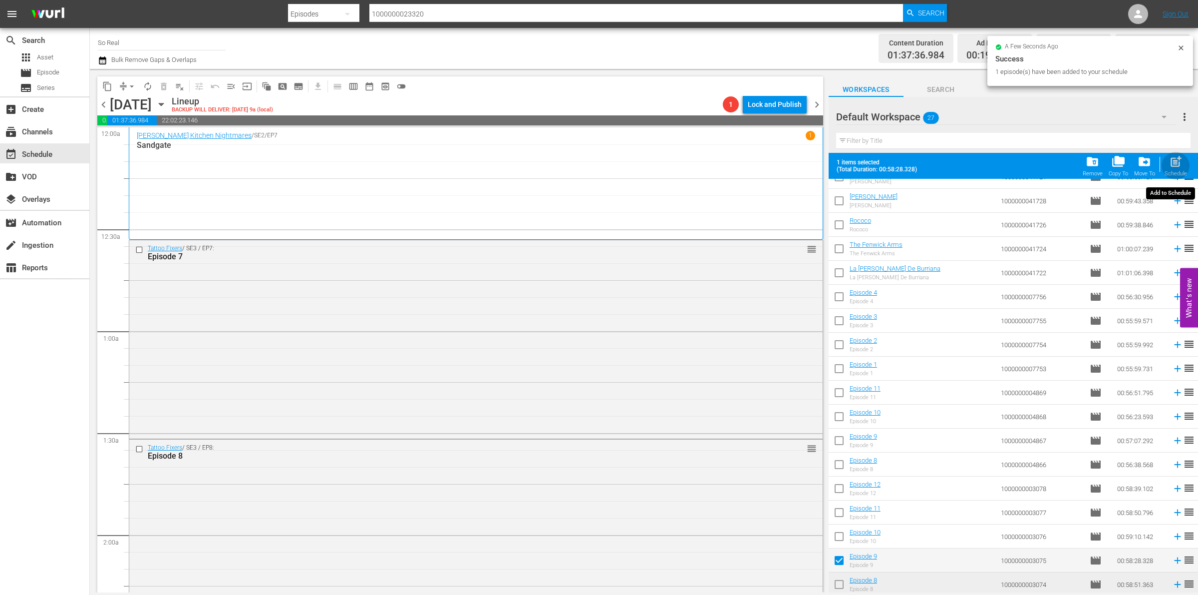
click at [1171, 169] on div "post_add Schedule" at bounding box center [1176, 166] width 22 height 22
checkbox input "false"
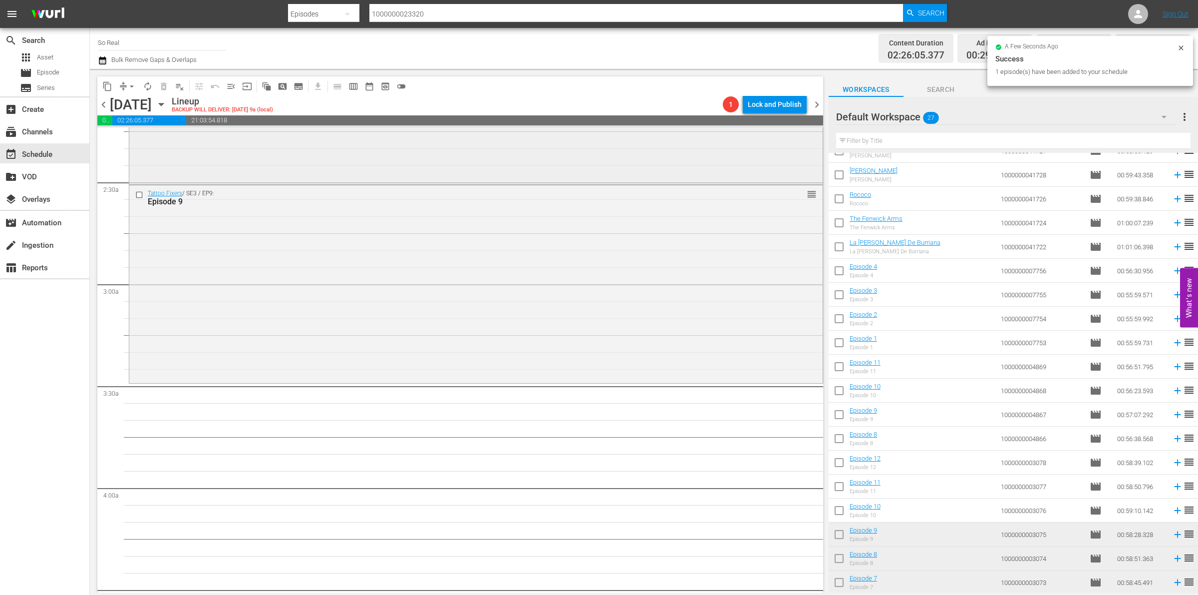
scroll to position [455, 0]
click at [845, 517] on input "checkbox" at bounding box center [839, 512] width 21 height 21
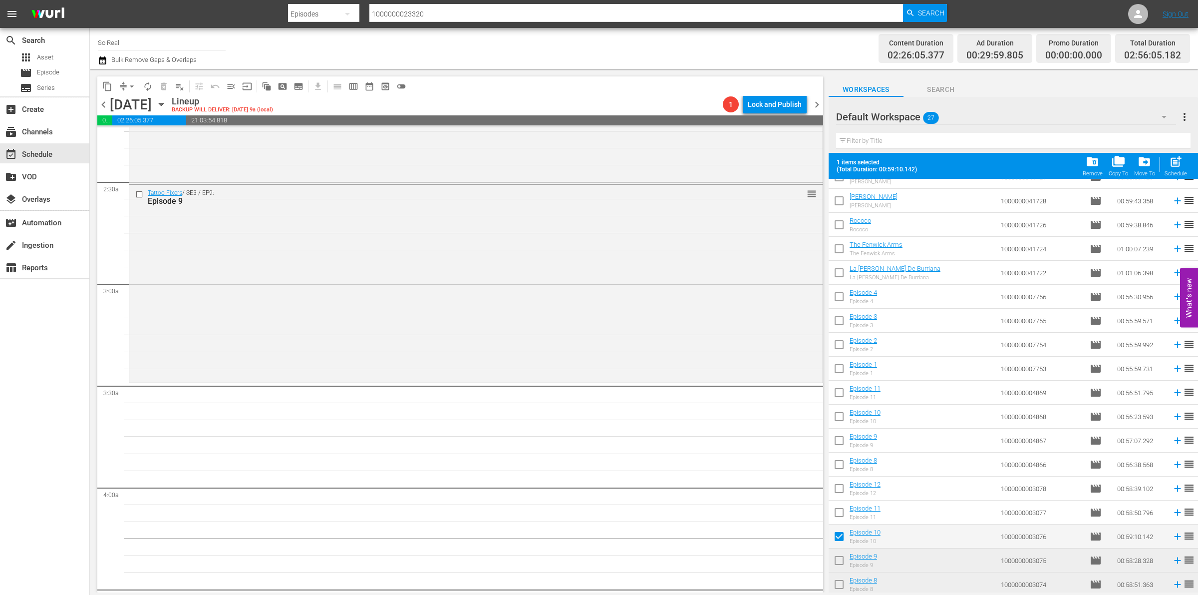
click at [1181, 170] on div "post_add Schedule" at bounding box center [1176, 166] width 22 height 22
checkbox input "false"
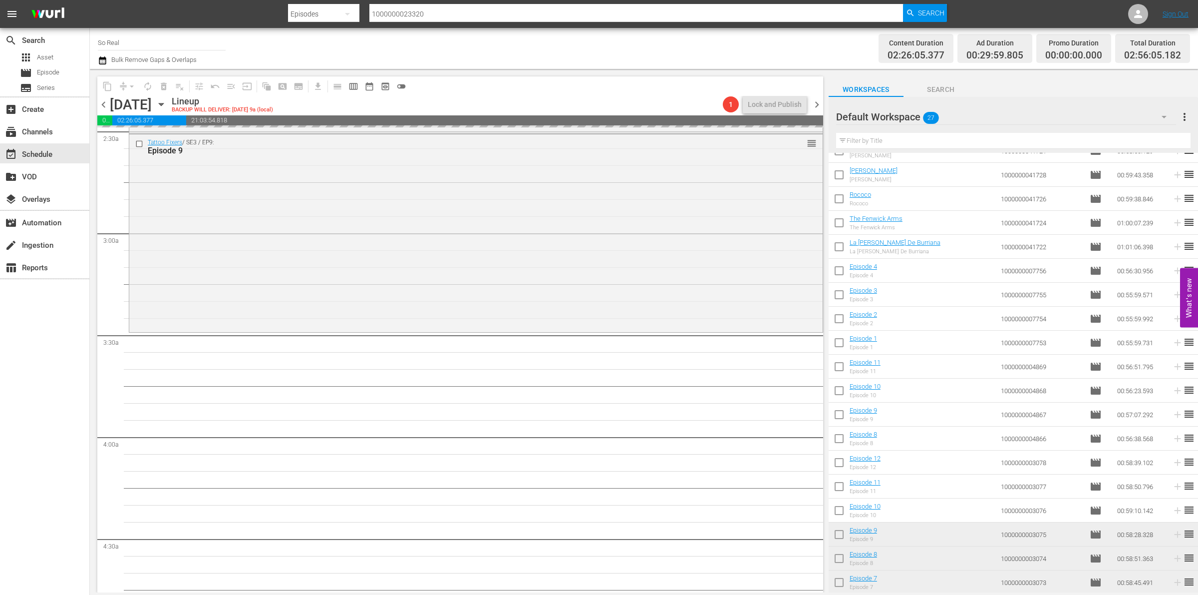
scroll to position [501, 0]
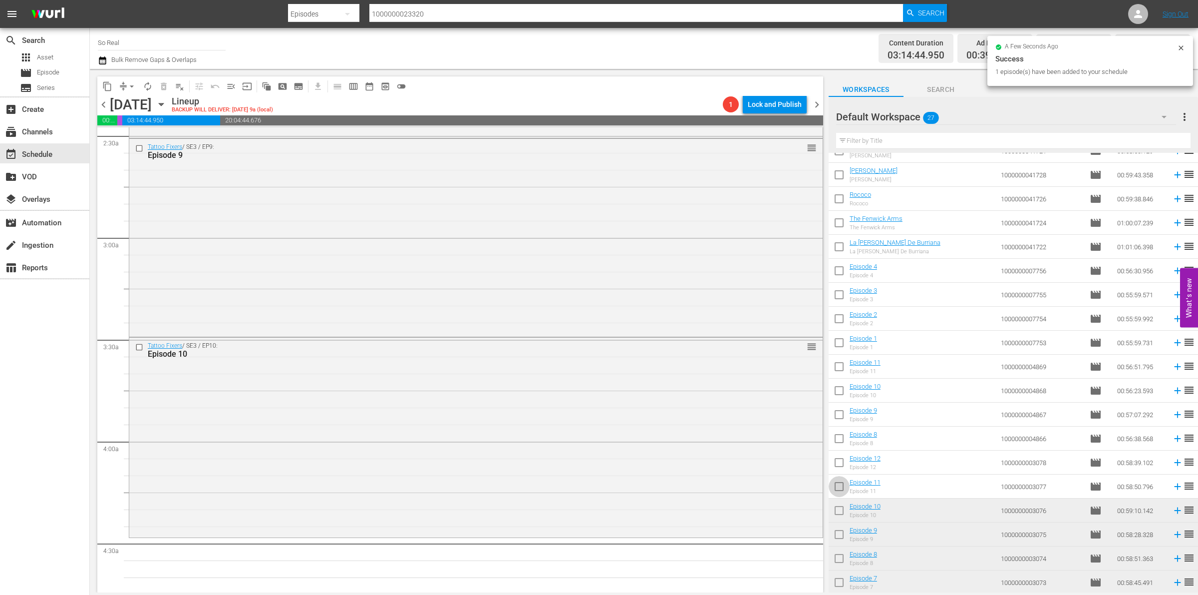
click at [836, 482] on input "checkbox" at bounding box center [839, 488] width 21 height 21
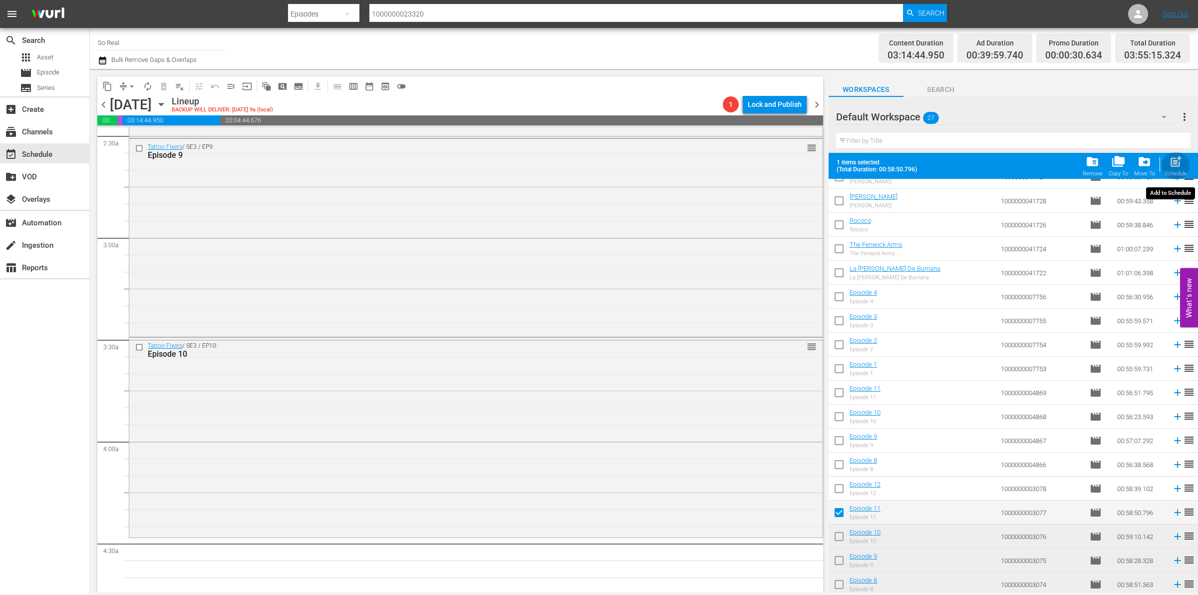
click at [1168, 171] on div "Schedule" at bounding box center [1176, 173] width 22 height 6
checkbox input "false"
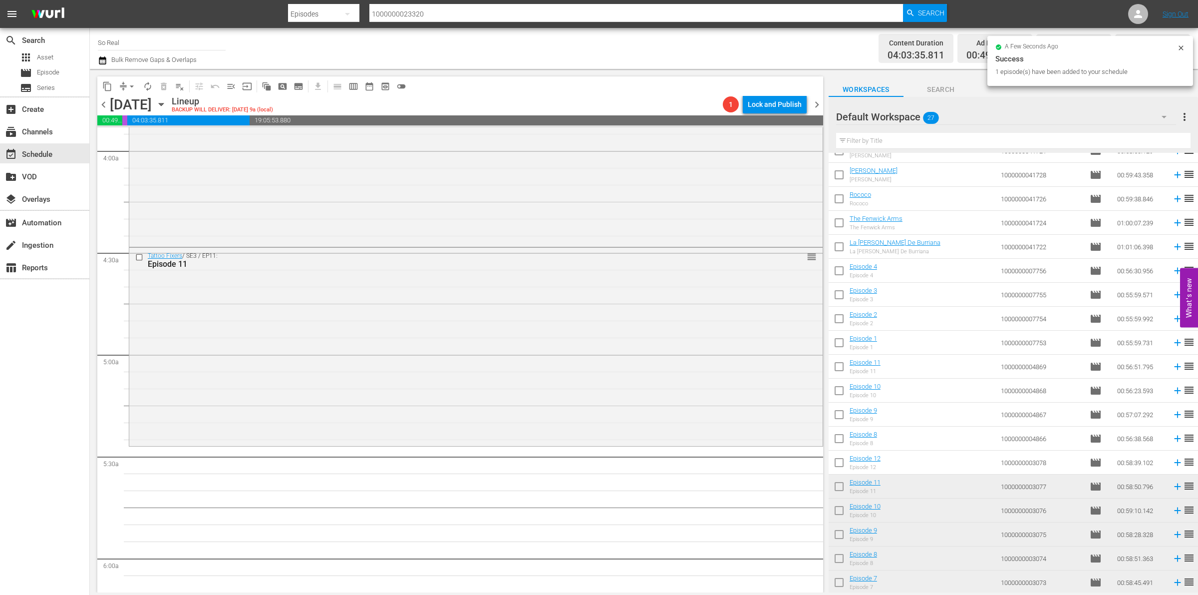
scroll to position [794, 0]
click at [835, 465] on input "checkbox" at bounding box center [839, 464] width 21 height 21
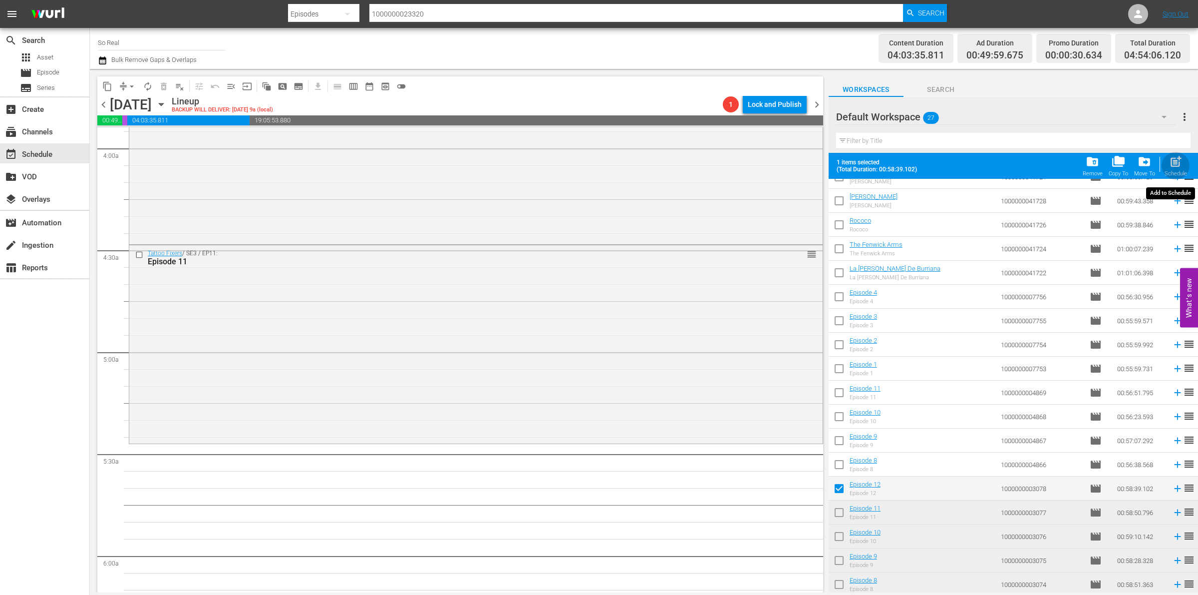
click at [1171, 159] on span "post_add" at bounding box center [1175, 161] width 13 height 13
checkbox input "false"
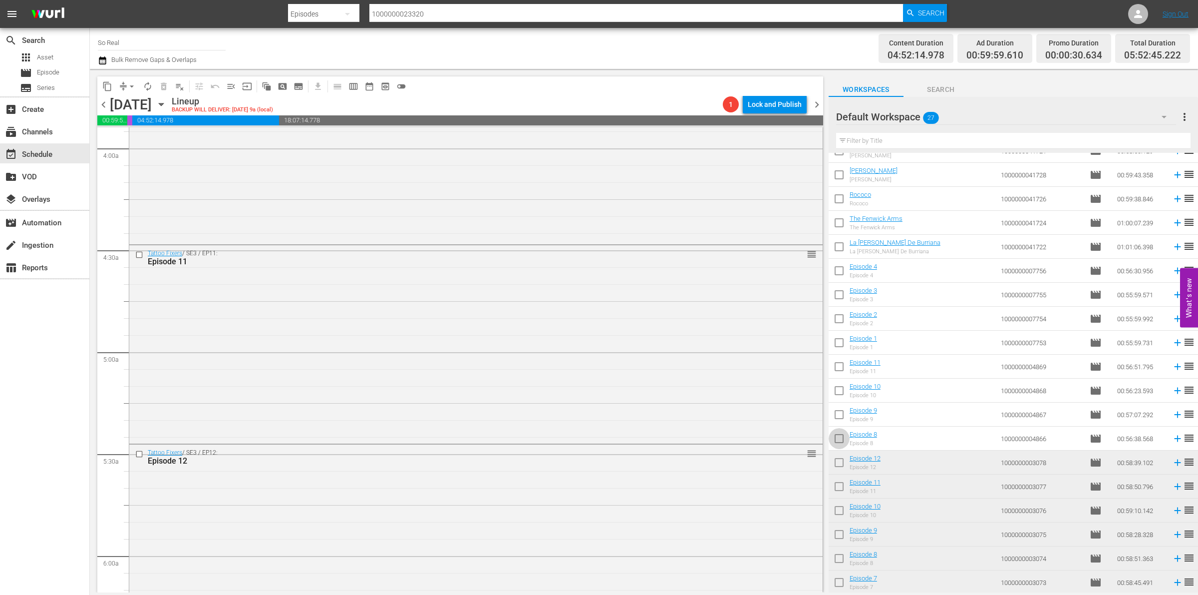
click at [837, 438] on input "checkbox" at bounding box center [839, 440] width 21 height 21
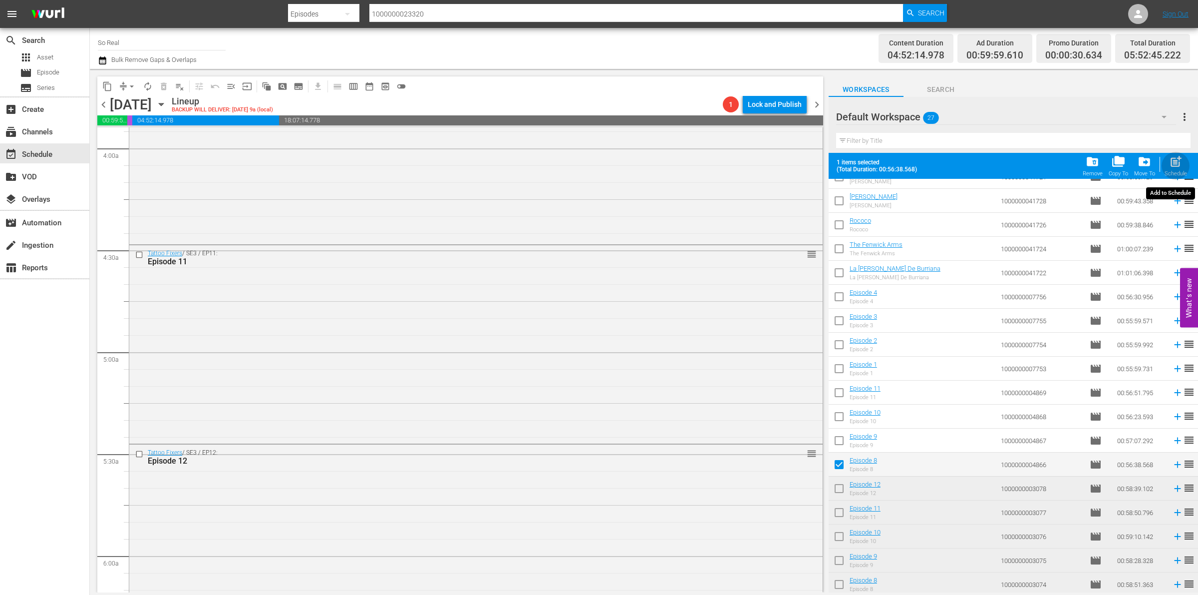
click at [1174, 163] on span "post_add" at bounding box center [1175, 161] width 13 height 13
checkbox input "false"
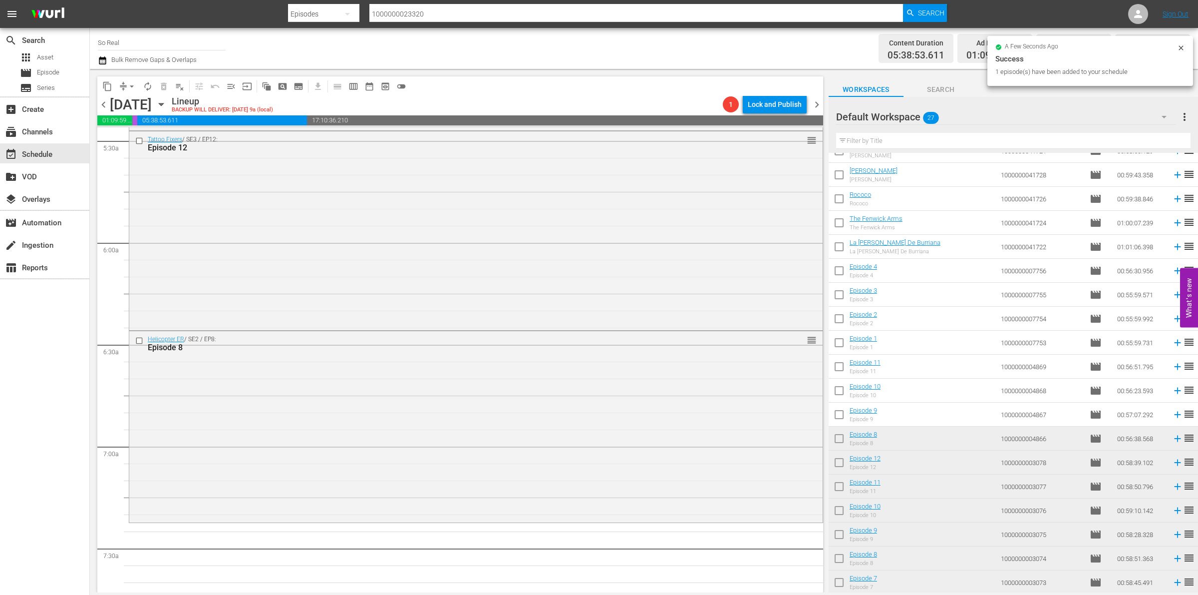
scroll to position [1115, 0]
click at [844, 417] on input "checkbox" at bounding box center [839, 416] width 21 height 21
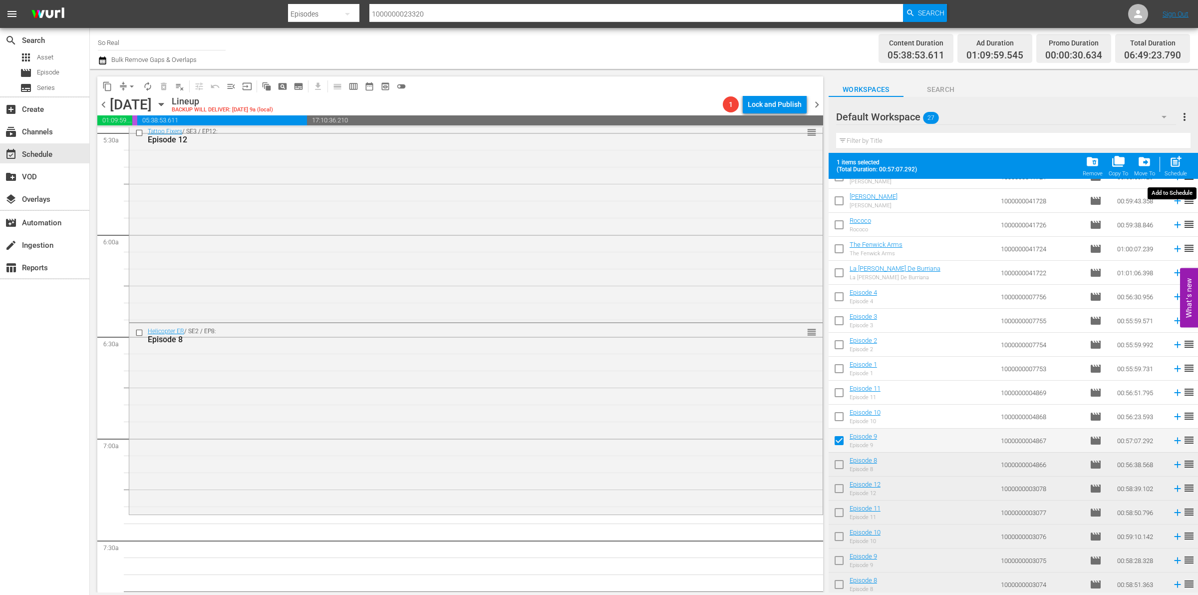
click at [1174, 167] on span "post_add" at bounding box center [1175, 161] width 13 height 13
checkbox input "false"
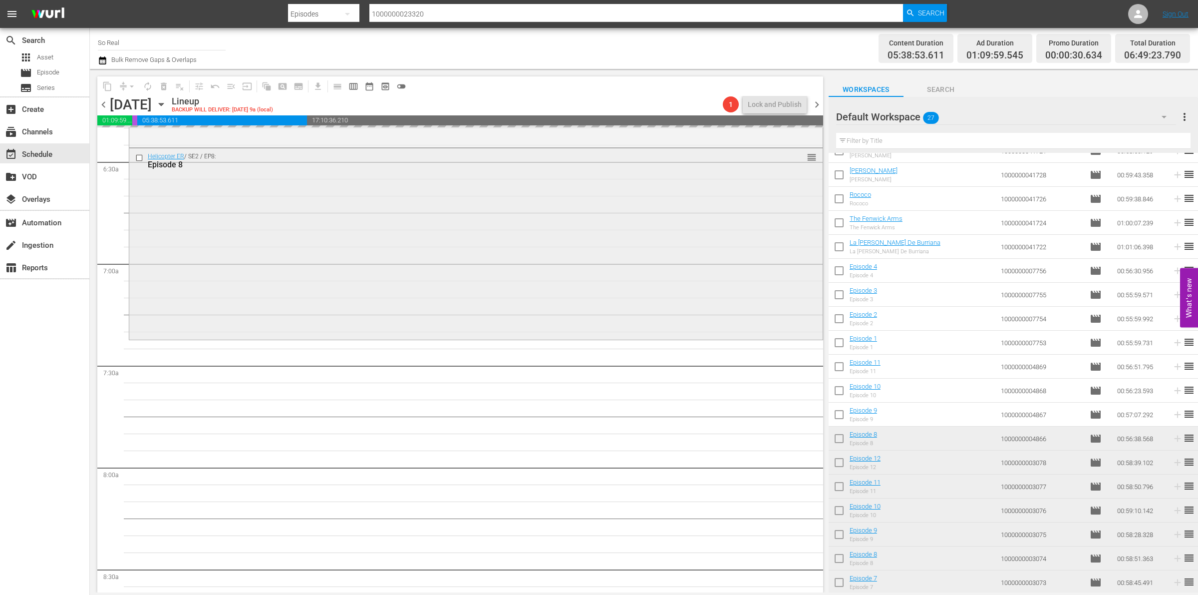
scroll to position [1291, 0]
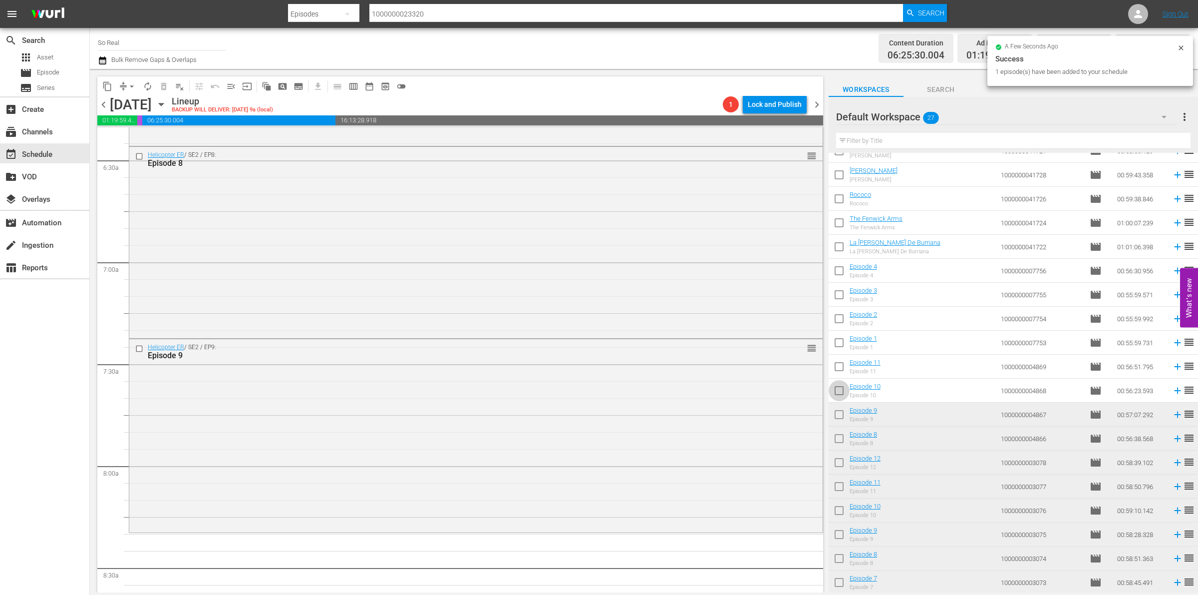
click at [839, 390] on input "checkbox" at bounding box center [839, 392] width 21 height 21
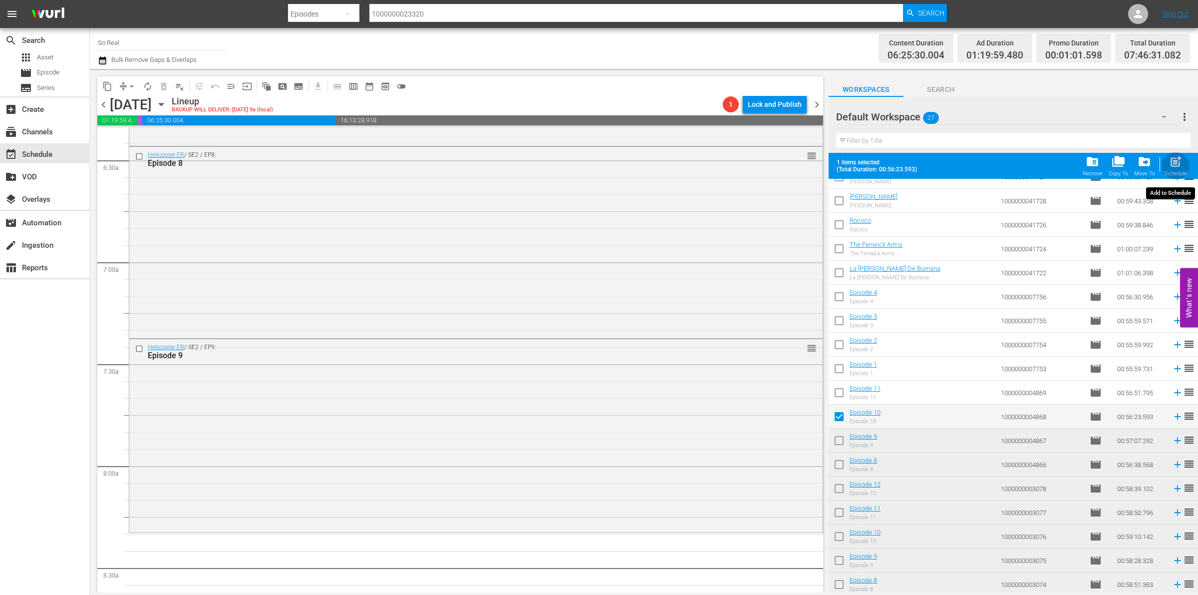
click at [1167, 164] on div "post_add Schedule" at bounding box center [1176, 166] width 22 height 22
checkbox input "false"
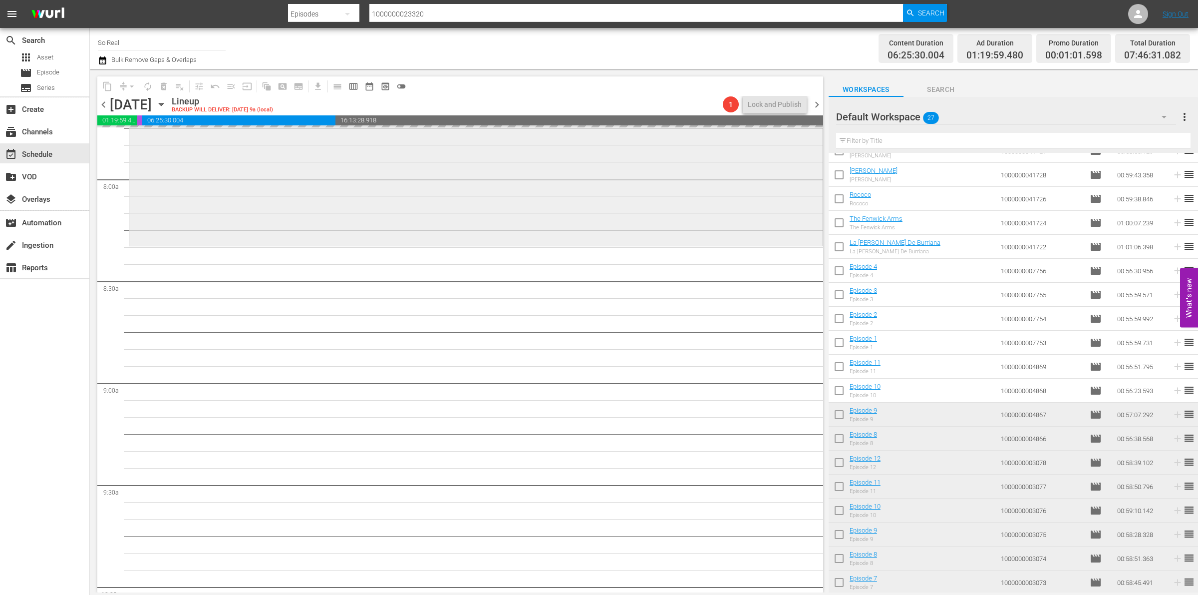
scroll to position [1578, 0]
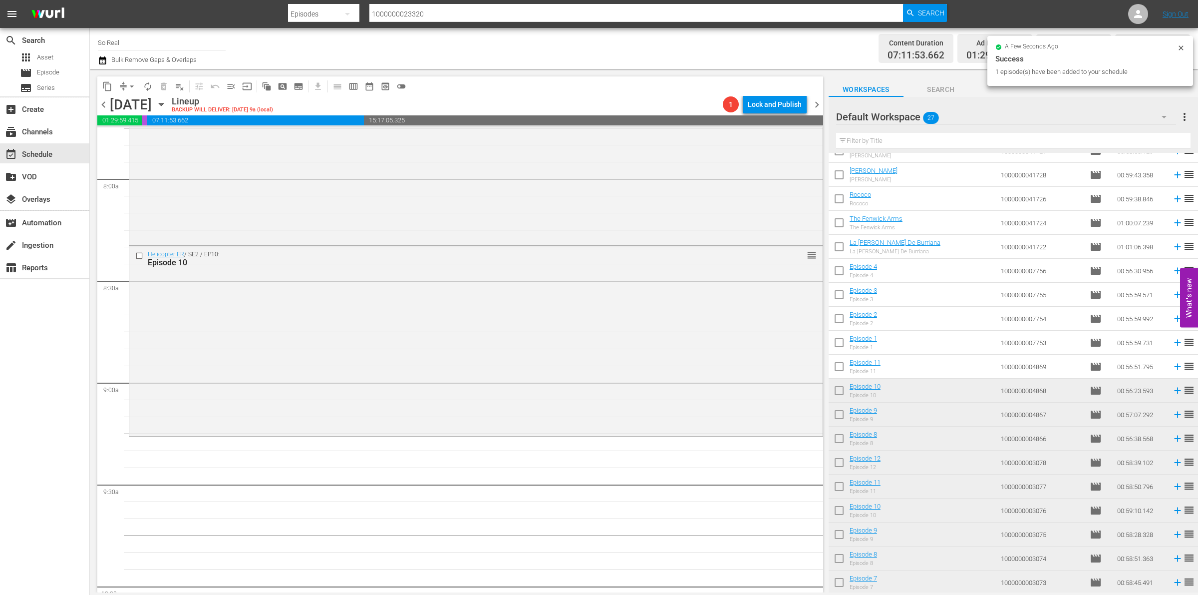
click at [842, 369] on input "checkbox" at bounding box center [839, 368] width 21 height 21
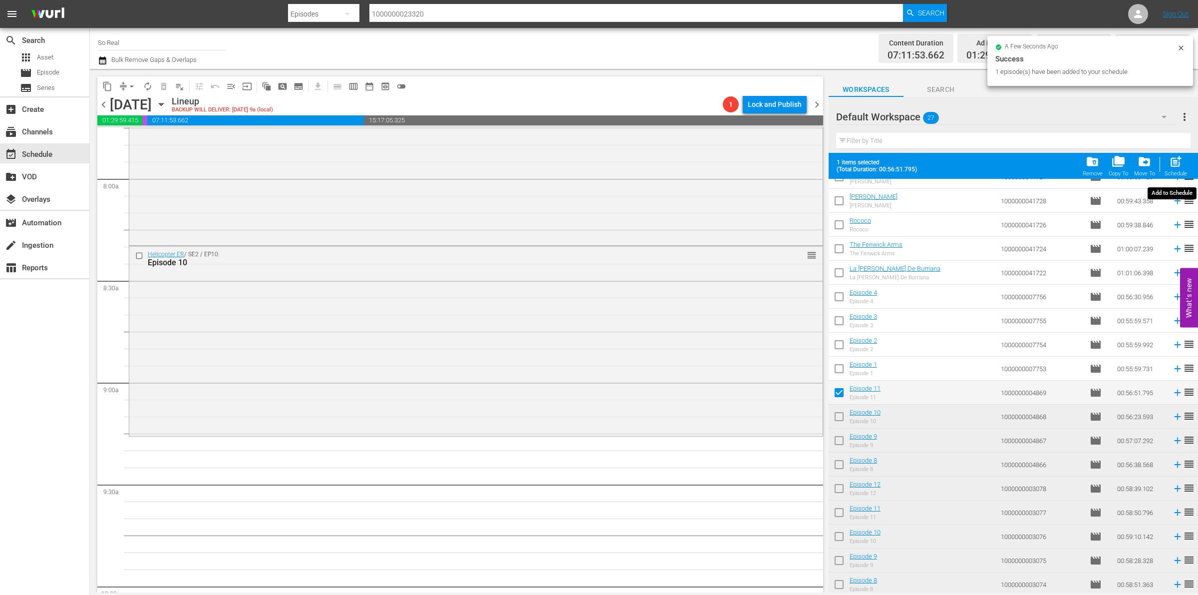
click at [1176, 164] on span "post_add" at bounding box center [1175, 161] width 13 height 13
checkbox input "false"
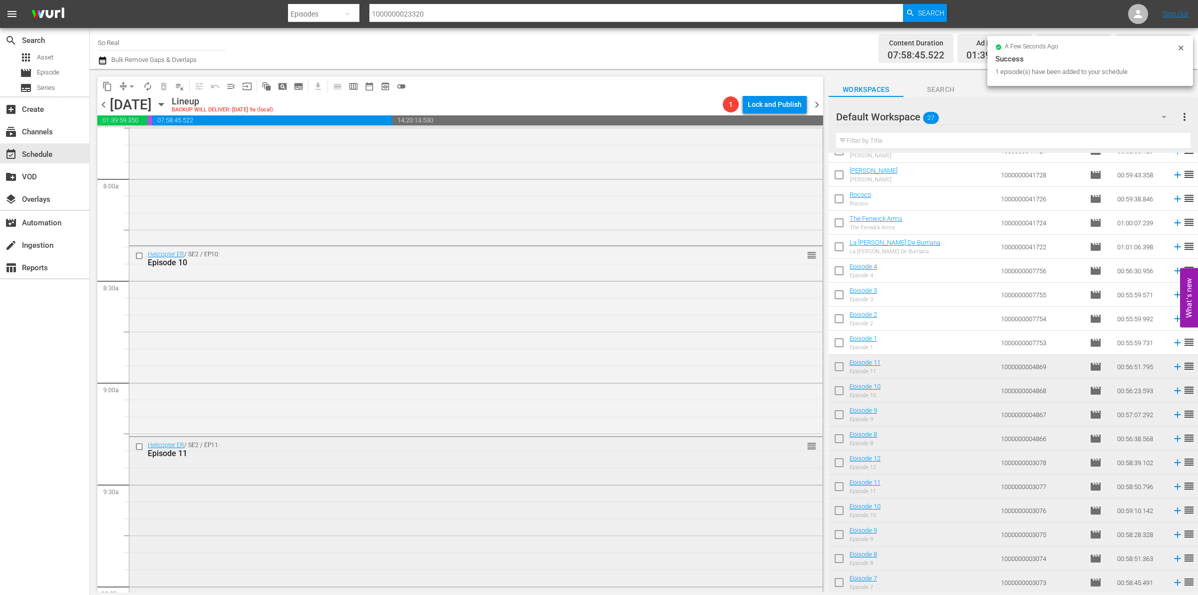
scroll to position [1755, 0]
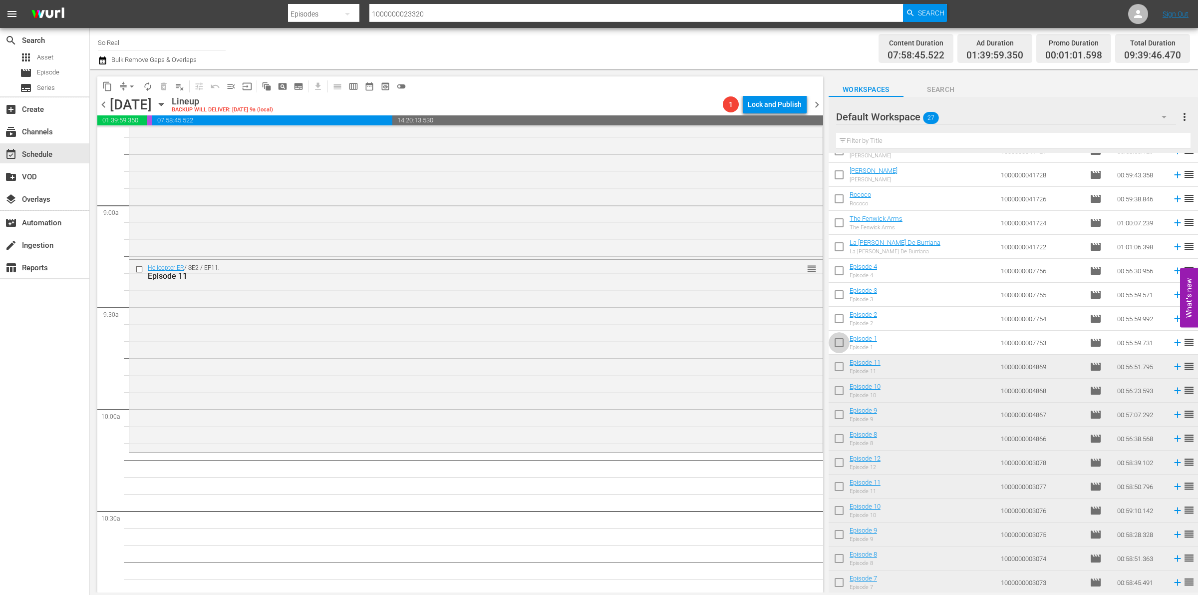
click at [841, 342] on input "checkbox" at bounding box center [839, 344] width 21 height 21
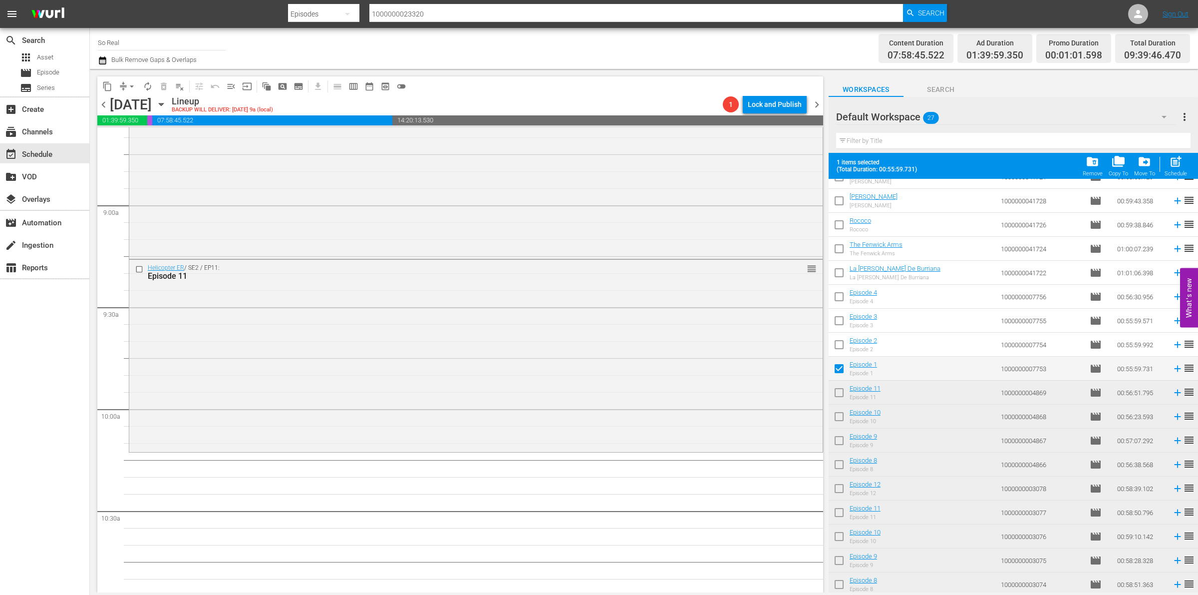
click at [1179, 164] on span "post_add" at bounding box center [1175, 161] width 13 height 13
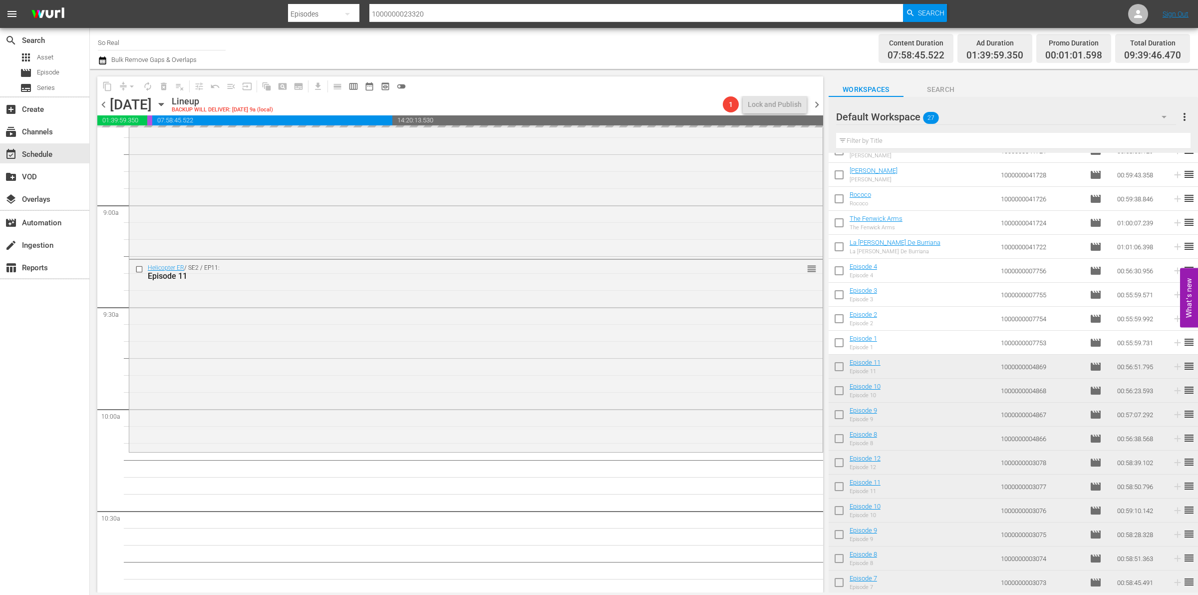
checkbox input "false"
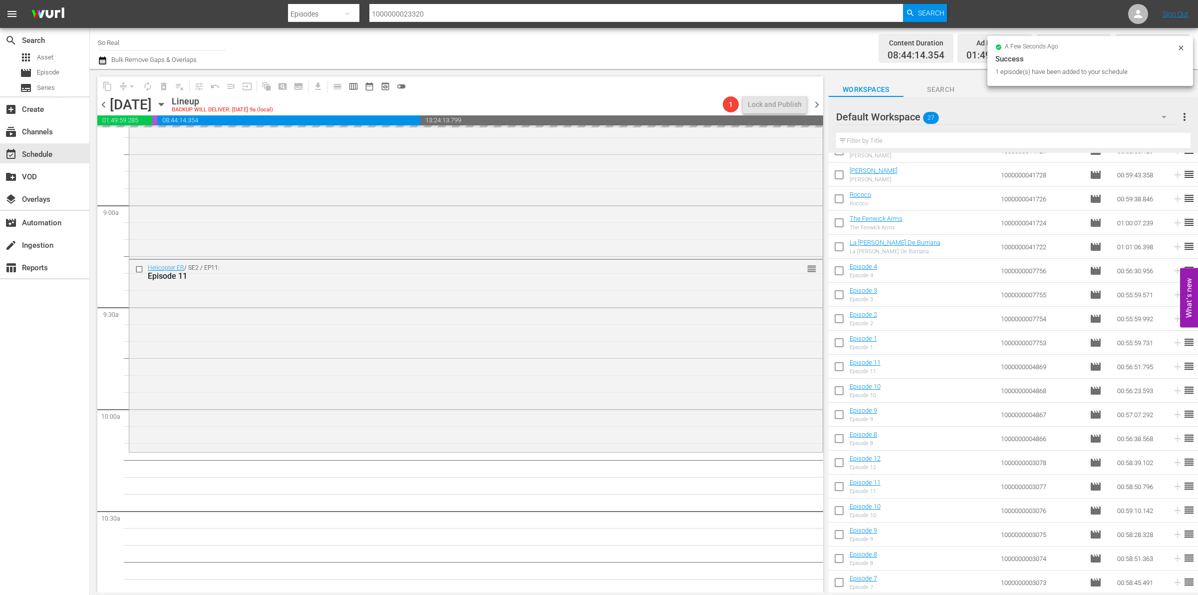
scroll to position [1984, 0]
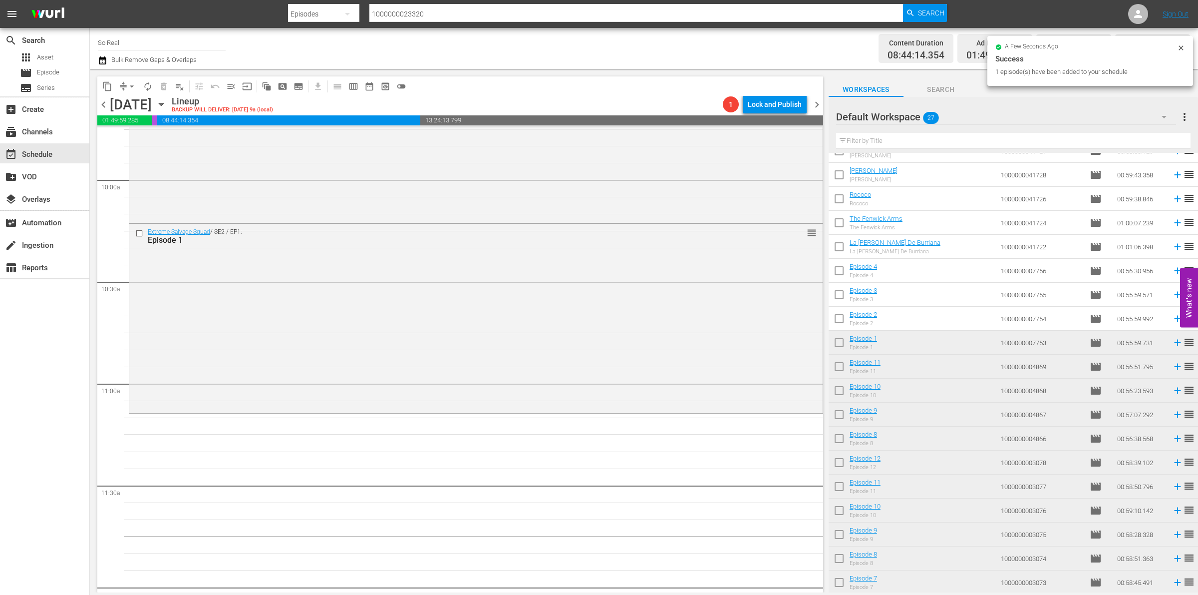
click at [841, 320] on input "checkbox" at bounding box center [839, 320] width 21 height 21
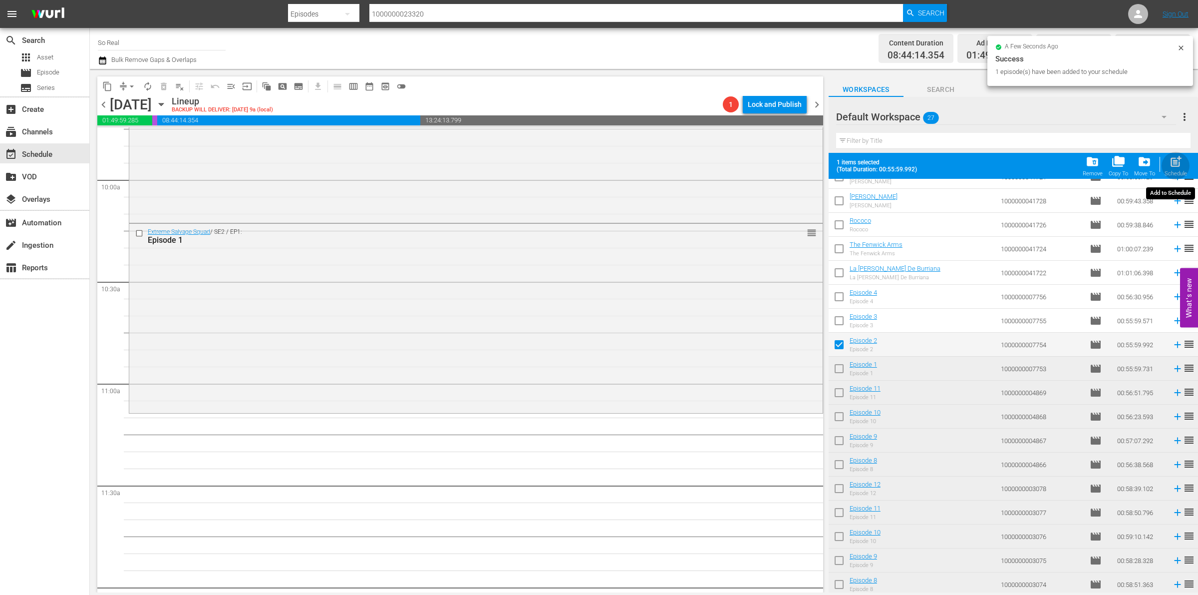
click at [1176, 163] on span "post_add" at bounding box center [1175, 161] width 13 height 13
checkbox input "false"
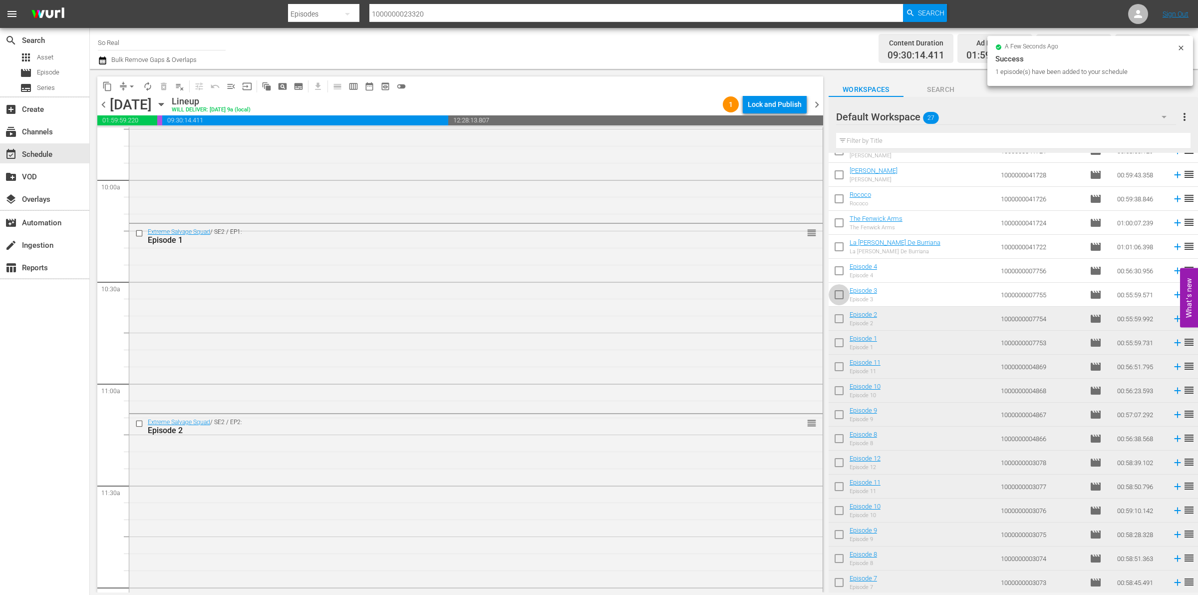
click at [840, 298] on input "checkbox" at bounding box center [839, 296] width 21 height 21
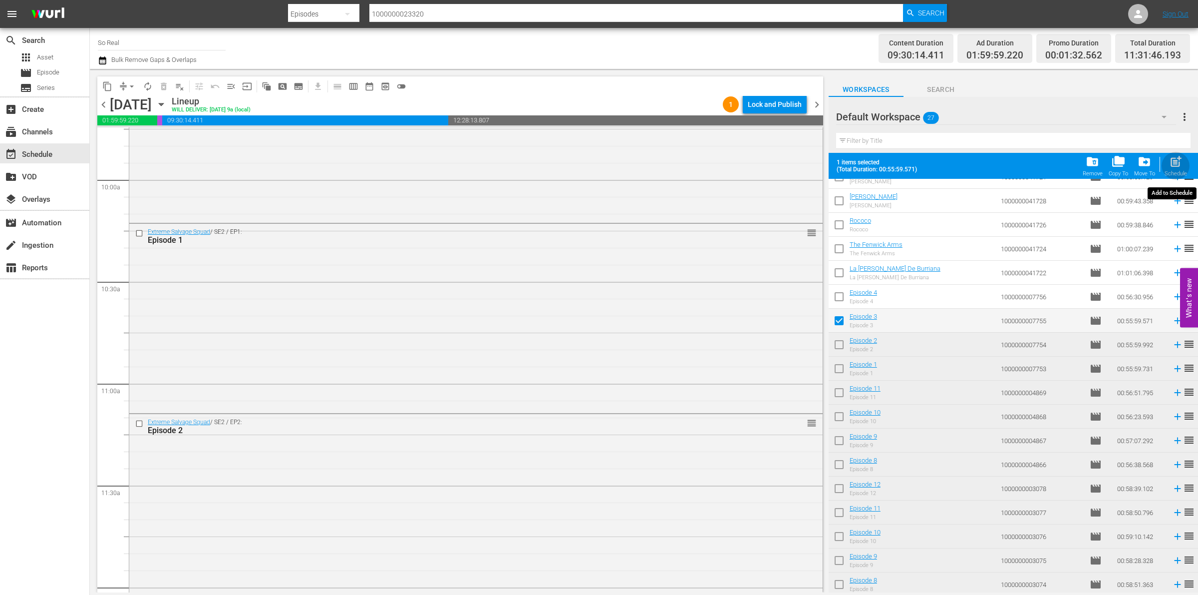
click at [1185, 164] on div "post_add Schedule" at bounding box center [1176, 166] width 22 height 22
checkbox input "false"
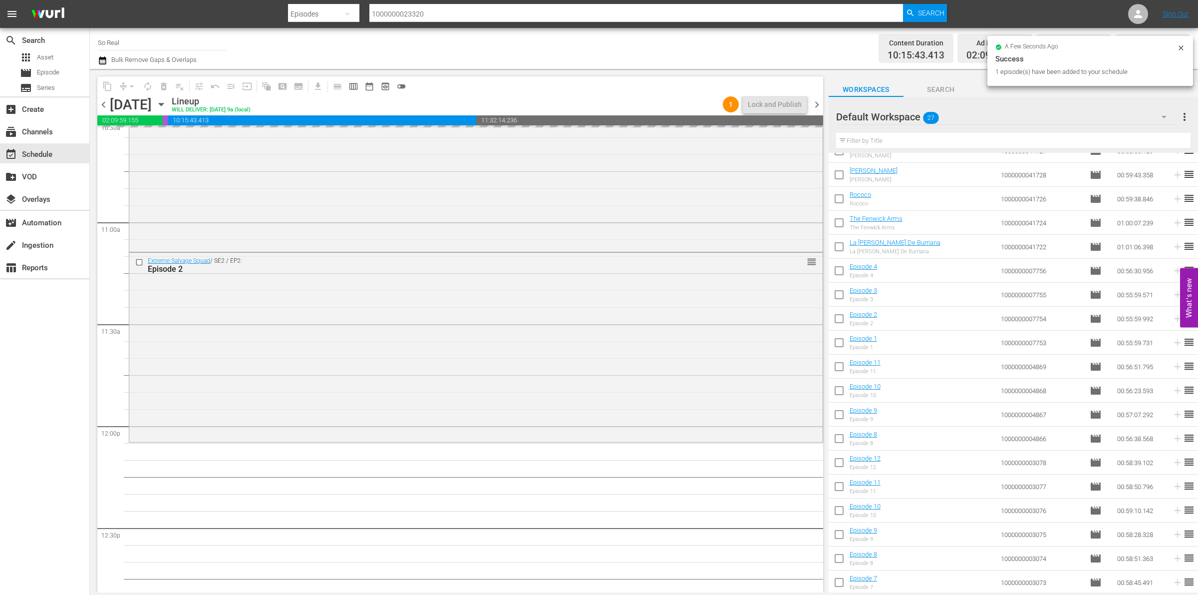
scroll to position [2275, 0]
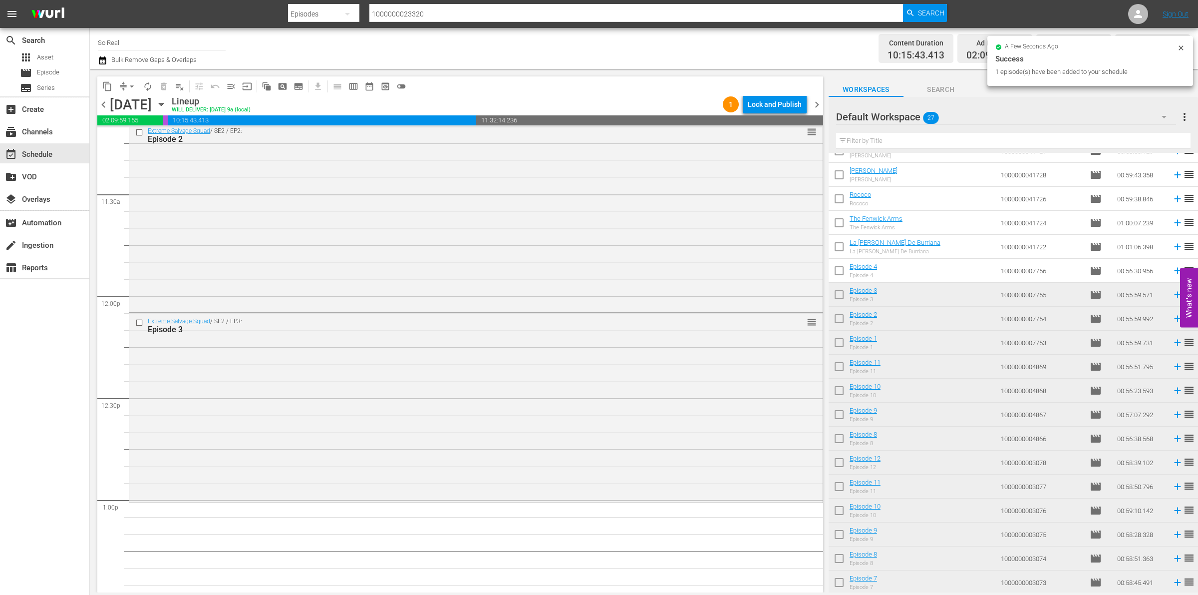
click at [837, 270] on input "checkbox" at bounding box center [839, 272] width 21 height 21
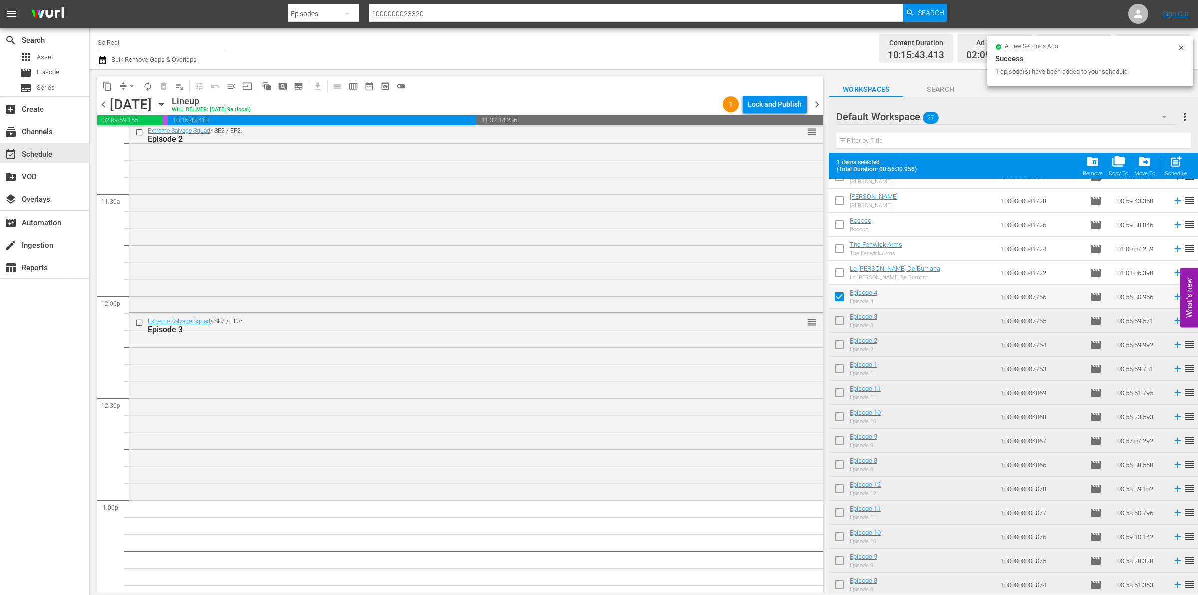
click at [1176, 168] on span "post_add" at bounding box center [1175, 161] width 13 height 13
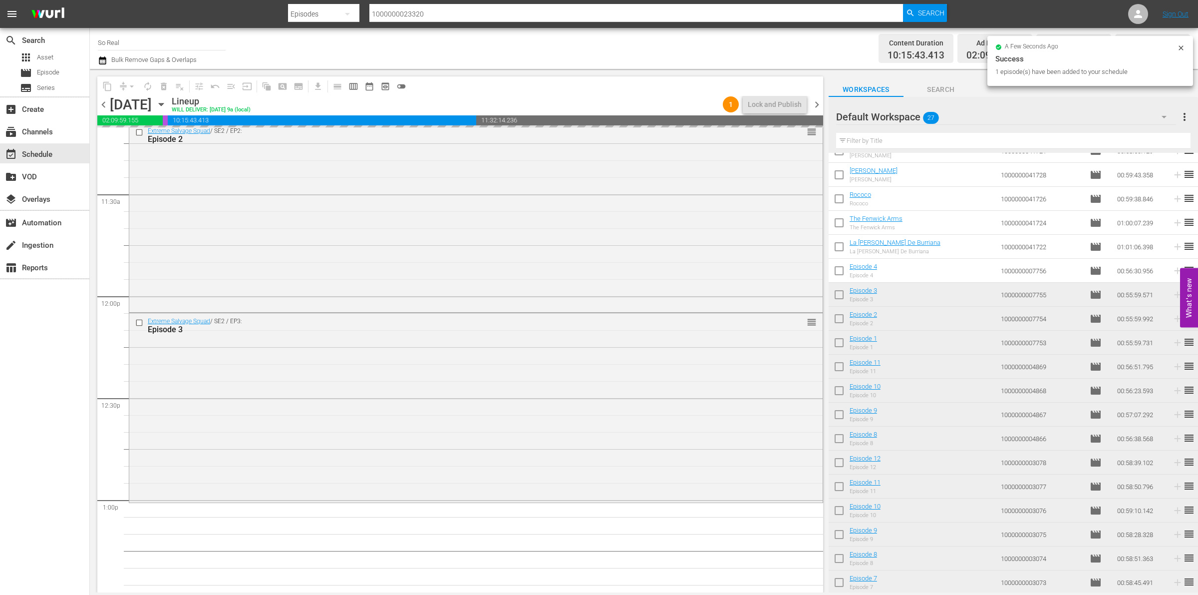
checkbox input "false"
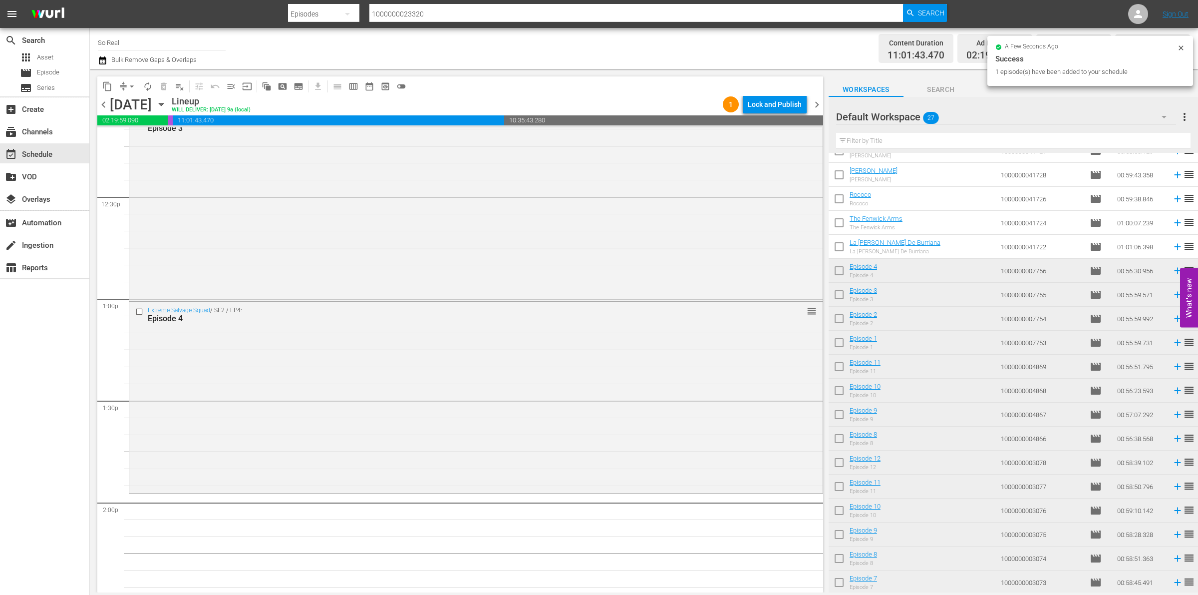
scroll to position [2542, 0]
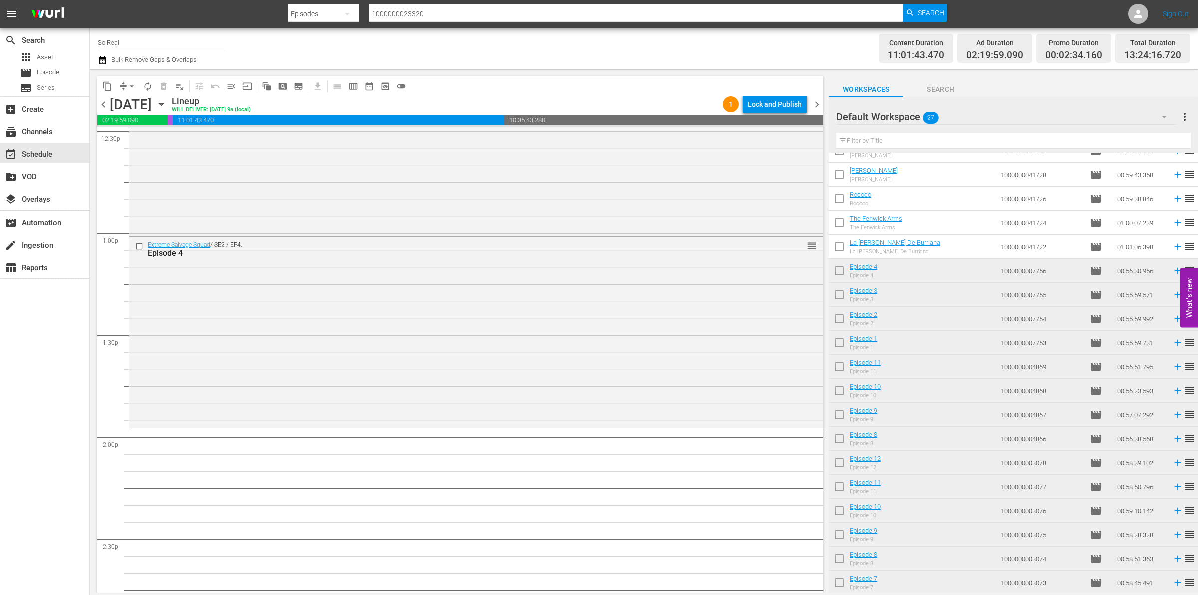
click at [837, 248] on input "checkbox" at bounding box center [839, 248] width 21 height 21
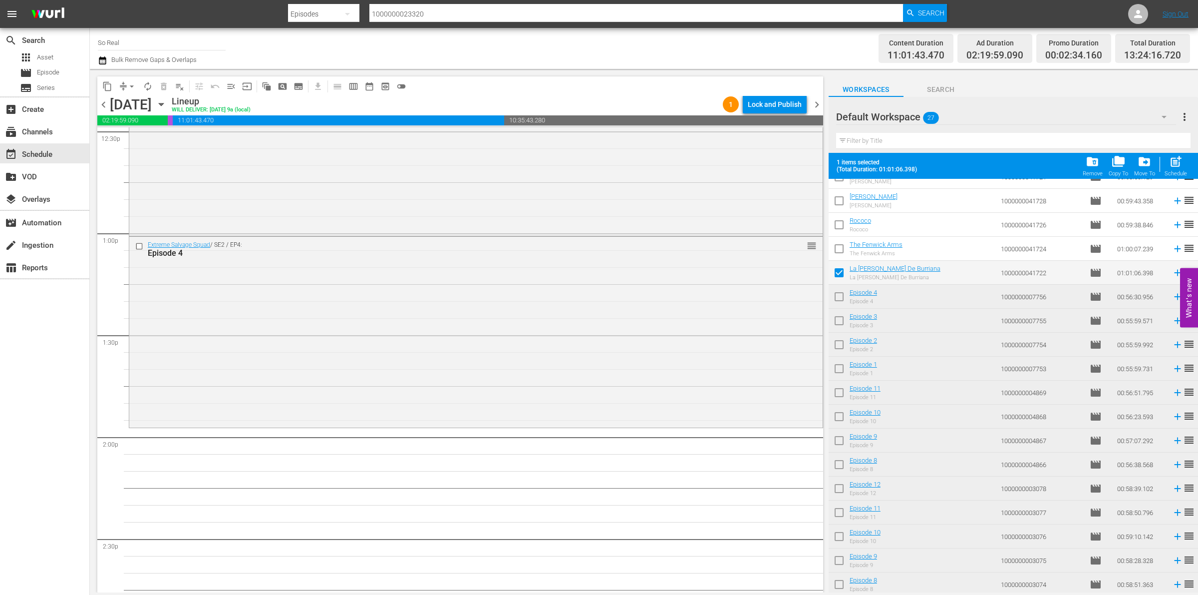
click at [1168, 176] on div "Schedule" at bounding box center [1176, 173] width 22 height 6
checkbox input "false"
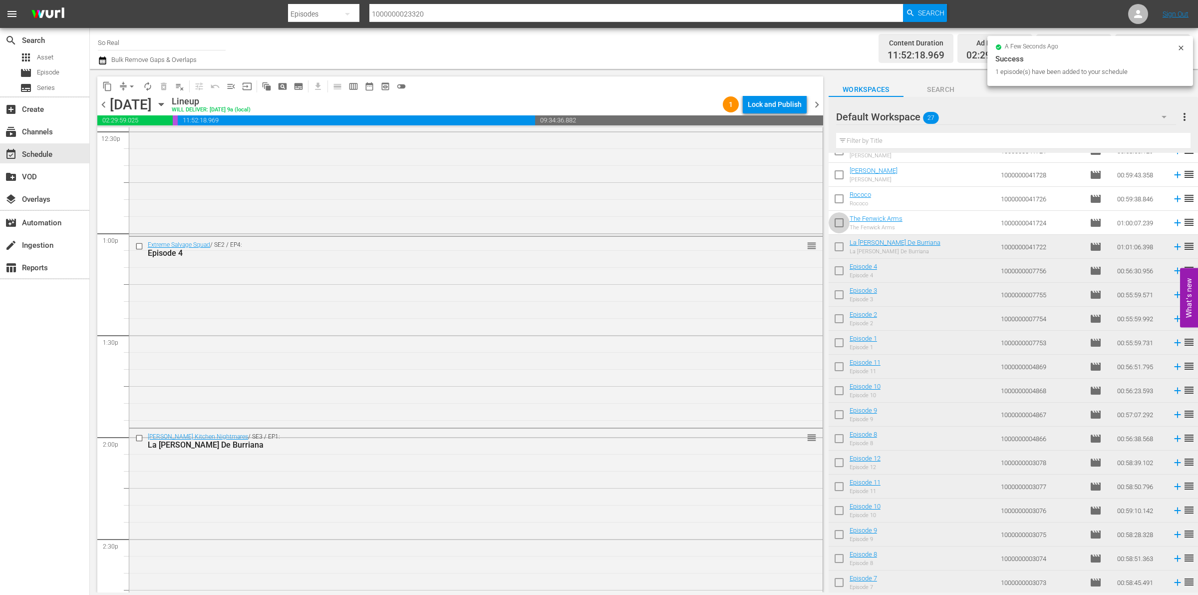
click at [834, 220] on input "checkbox" at bounding box center [839, 224] width 21 height 21
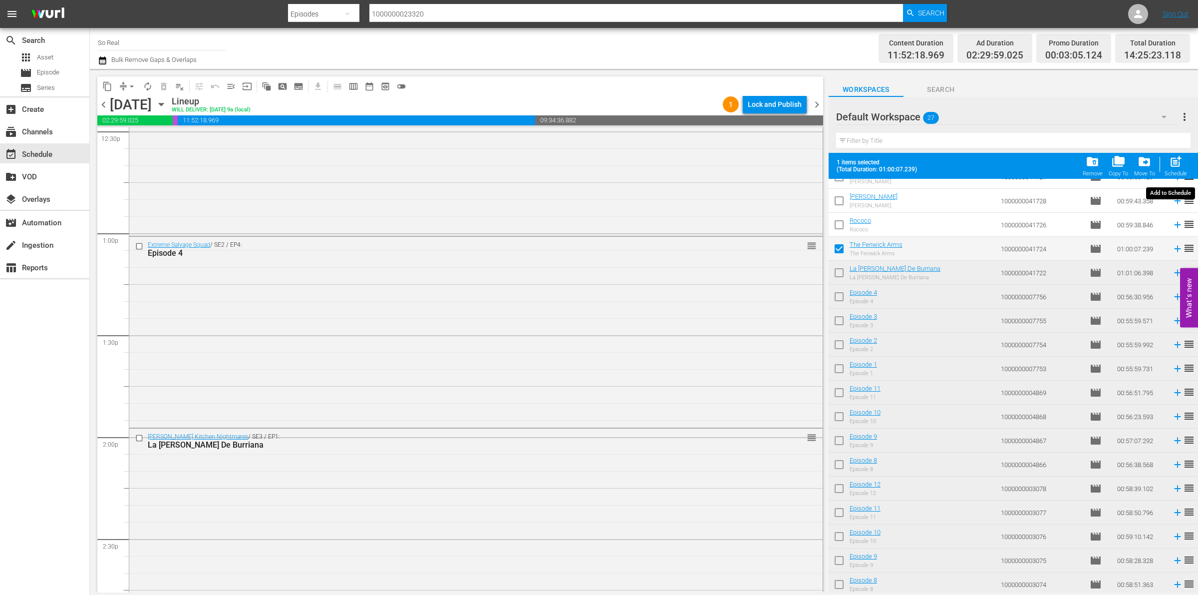
click at [1177, 168] on span "post_add" at bounding box center [1175, 161] width 13 height 13
checkbox input "false"
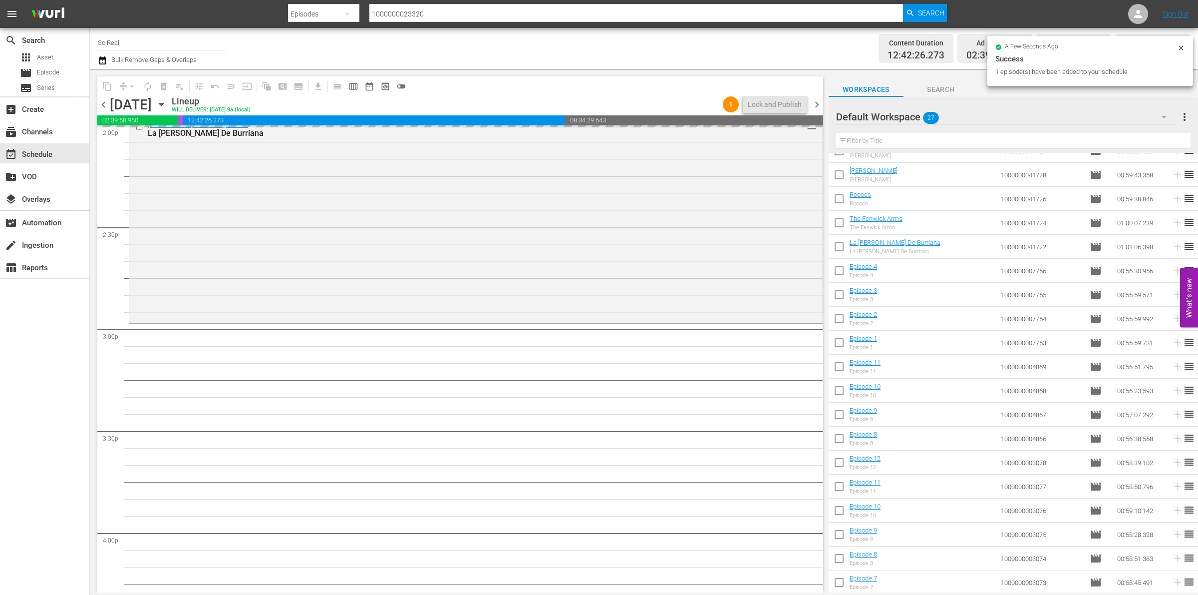
scroll to position [2858, 0]
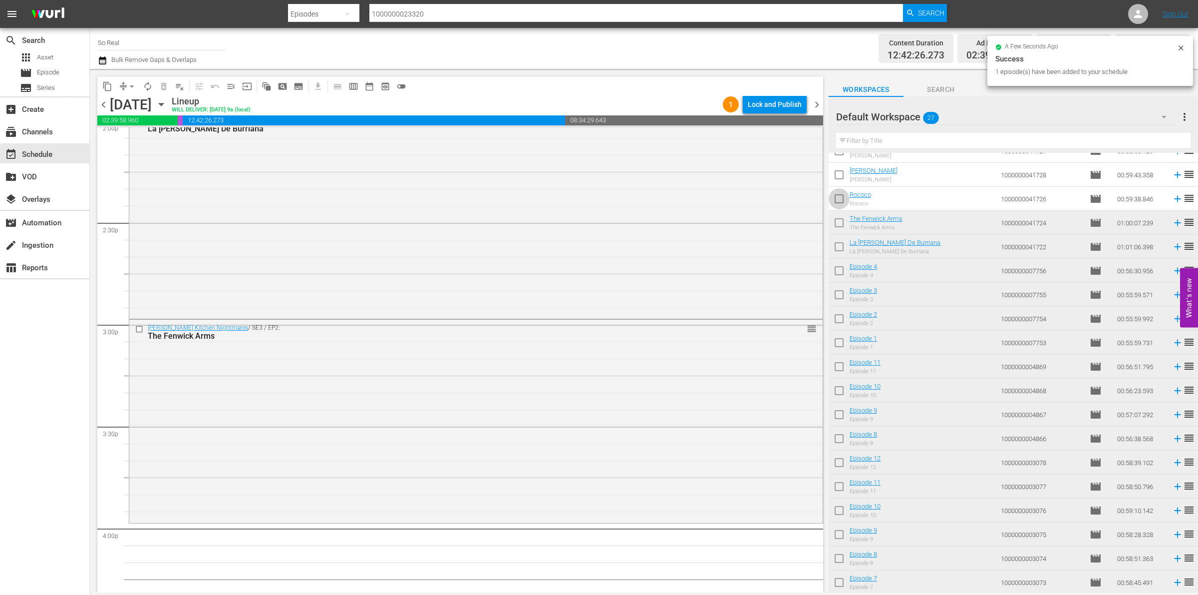
click at [841, 199] on input "checkbox" at bounding box center [839, 200] width 21 height 21
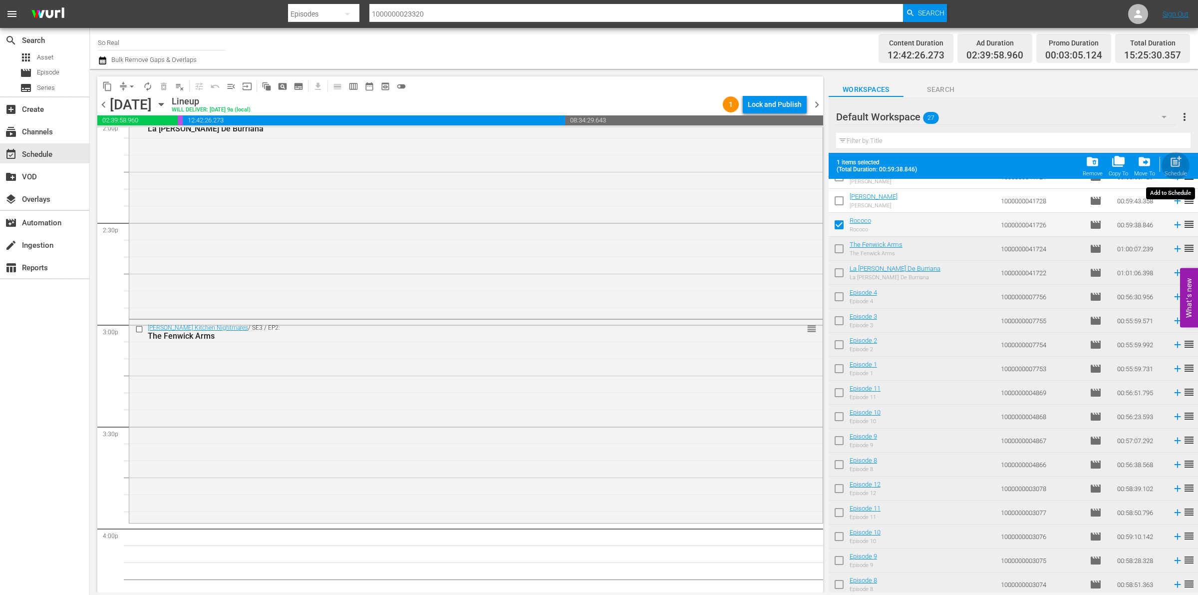
click at [1182, 171] on div "Schedule" at bounding box center [1176, 173] width 22 height 6
checkbox input "false"
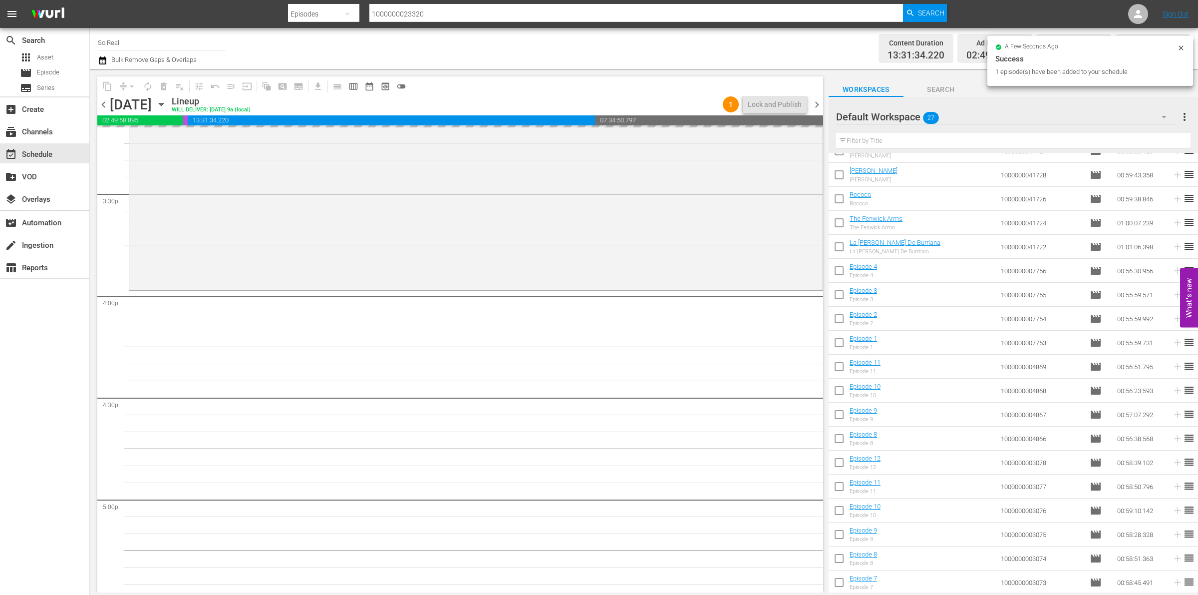
scroll to position [3094, 0]
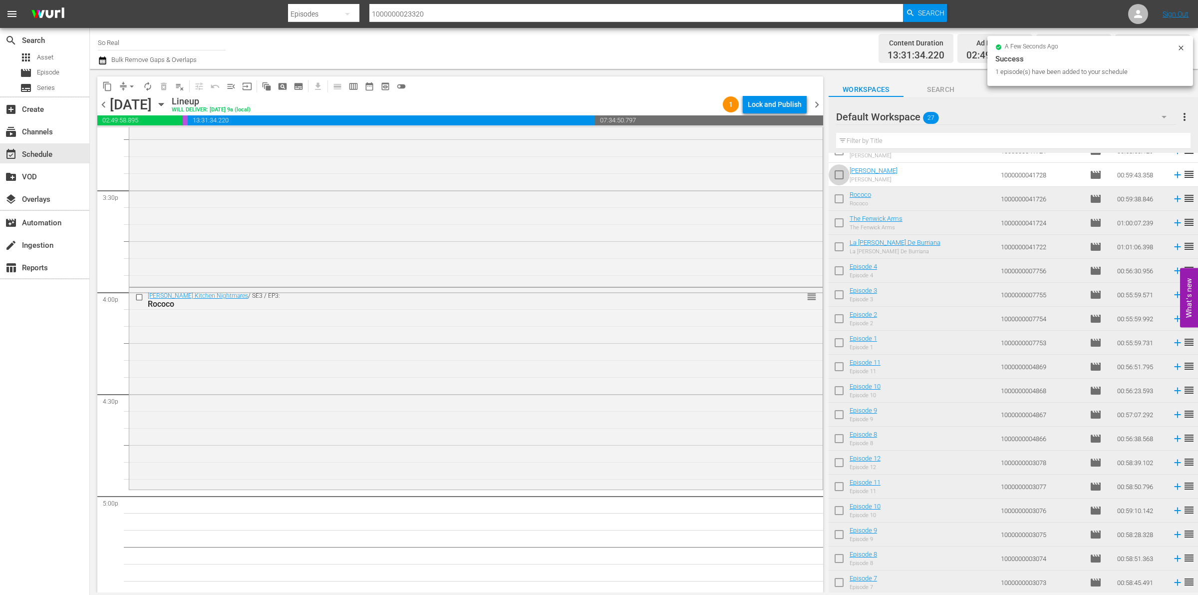
click at [839, 173] on input "checkbox" at bounding box center [839, 176] width 21 height 21
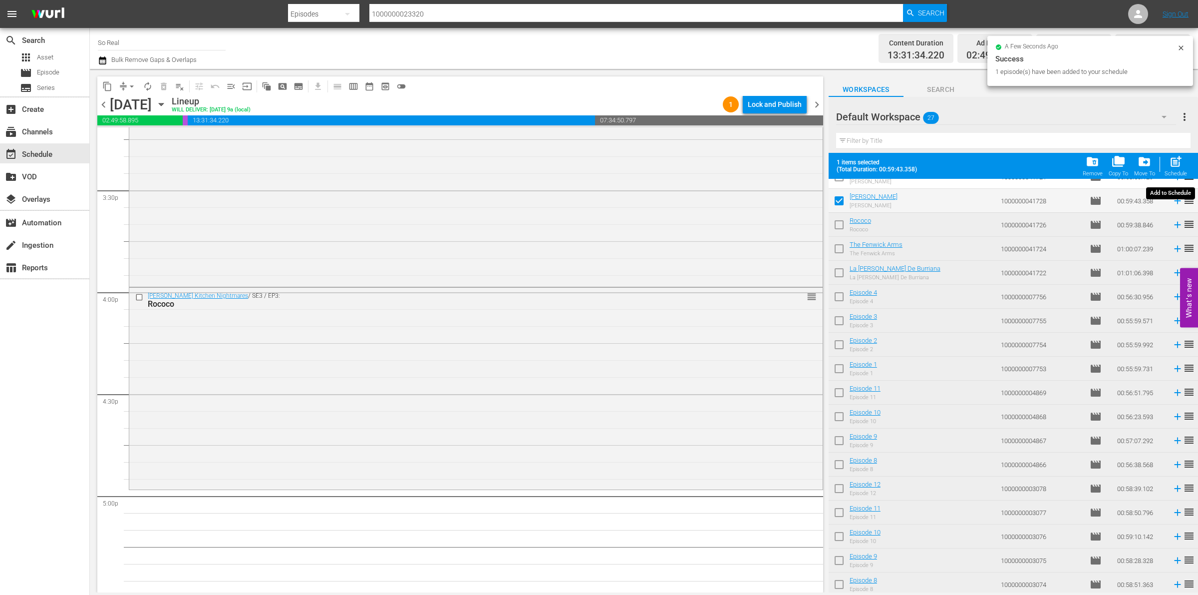
click at [1172, 158] on span "post_add" at bounding box center [1175, 161] width 13 height 13
checkbox input "false"
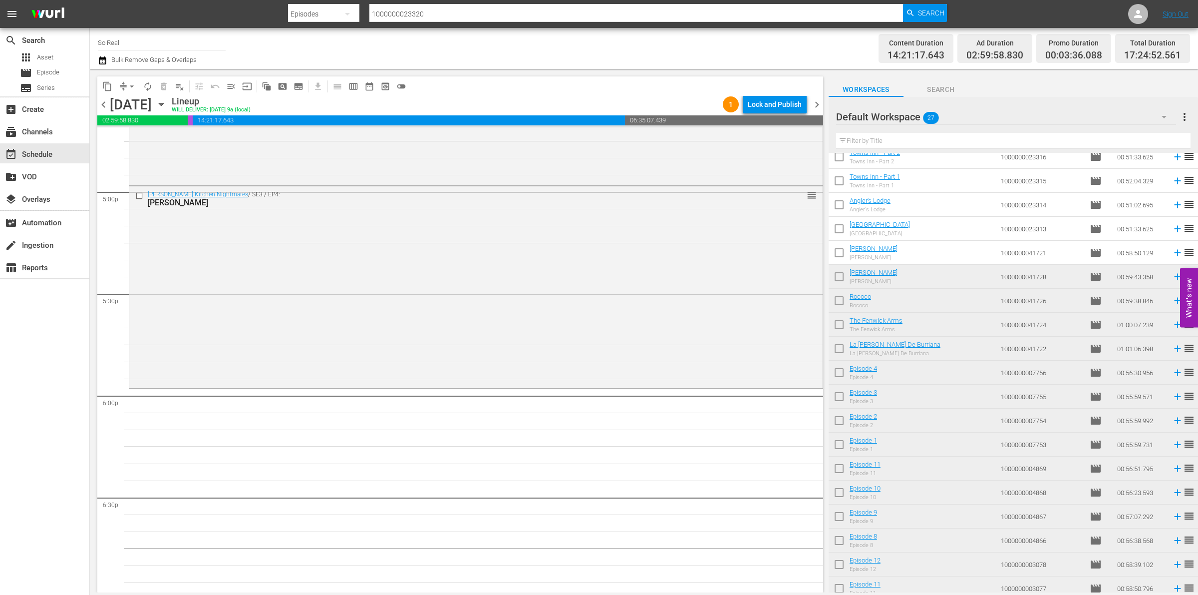
scroll to position [128, 0]
click at [834, 252] on input "checkbox" at bounding box center [839, 255] width 21 height 21
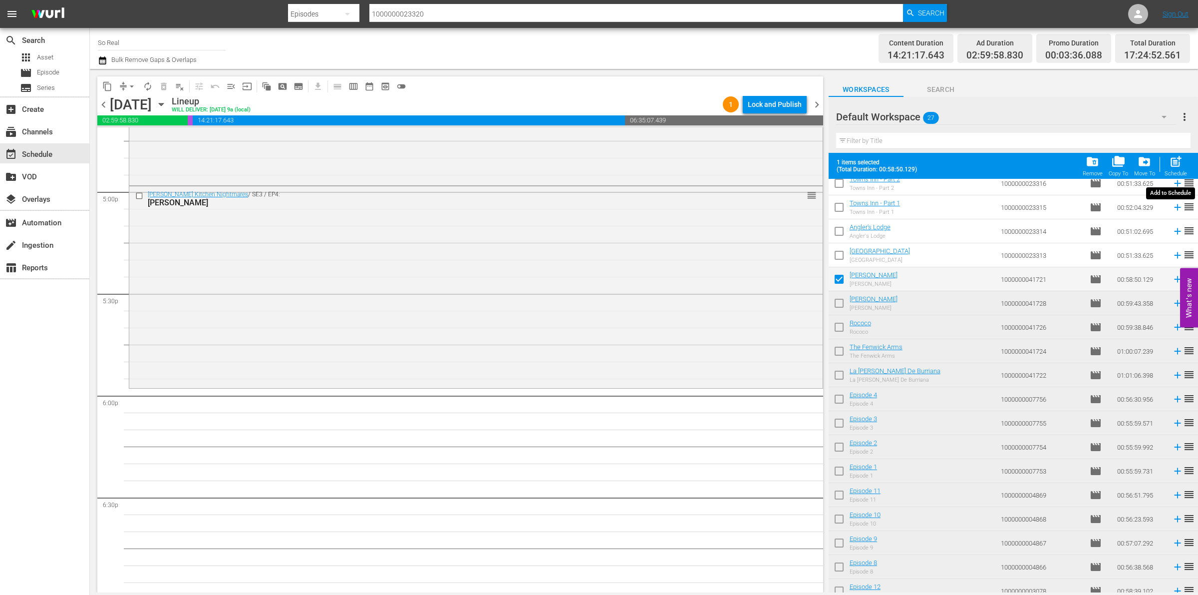
click at [1176, 166] on span "post_add" at bounding box center [1175, 161] width 13 height 13
checkbox input "false"
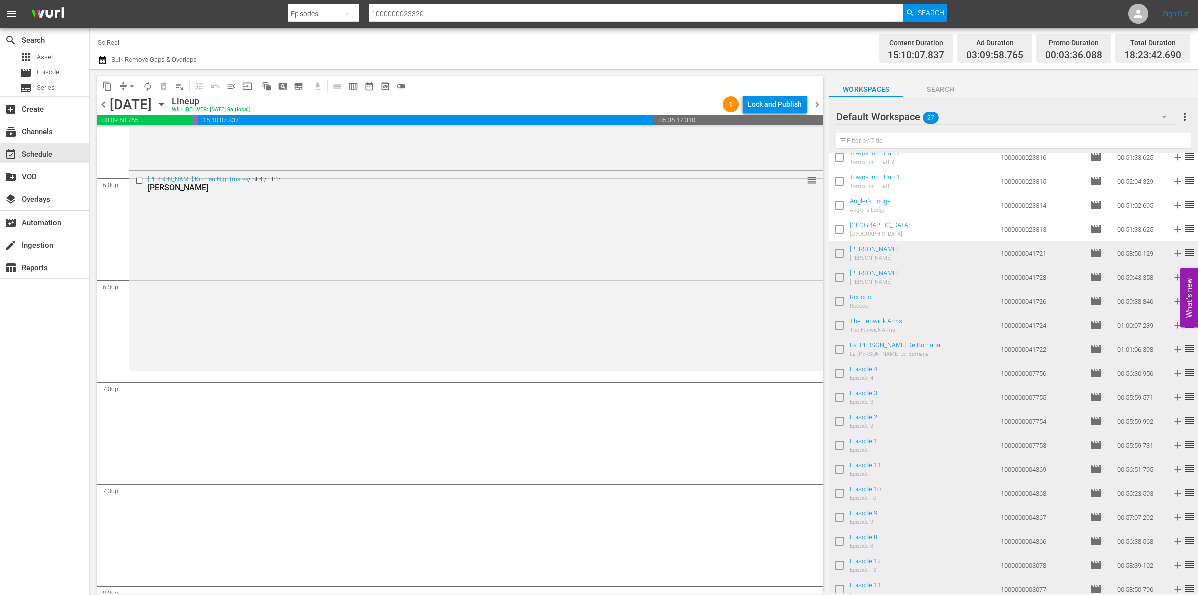
scroll to position [3650, 0]
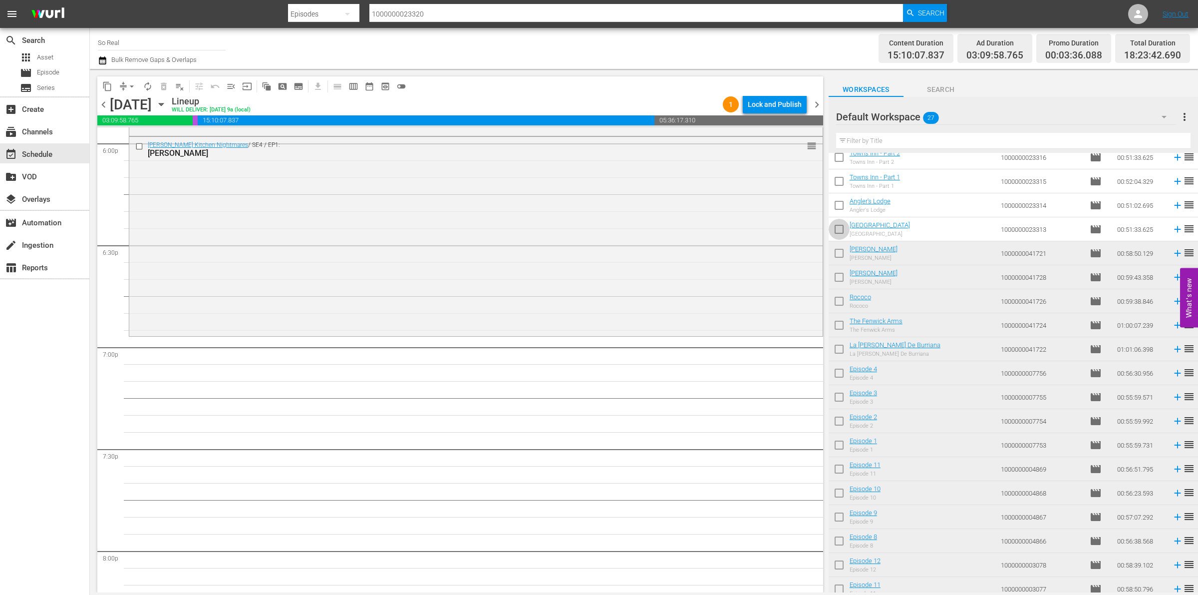
click at [847, 230] on input "checkbox" at bounding box center [839, 231] width 21 height 21
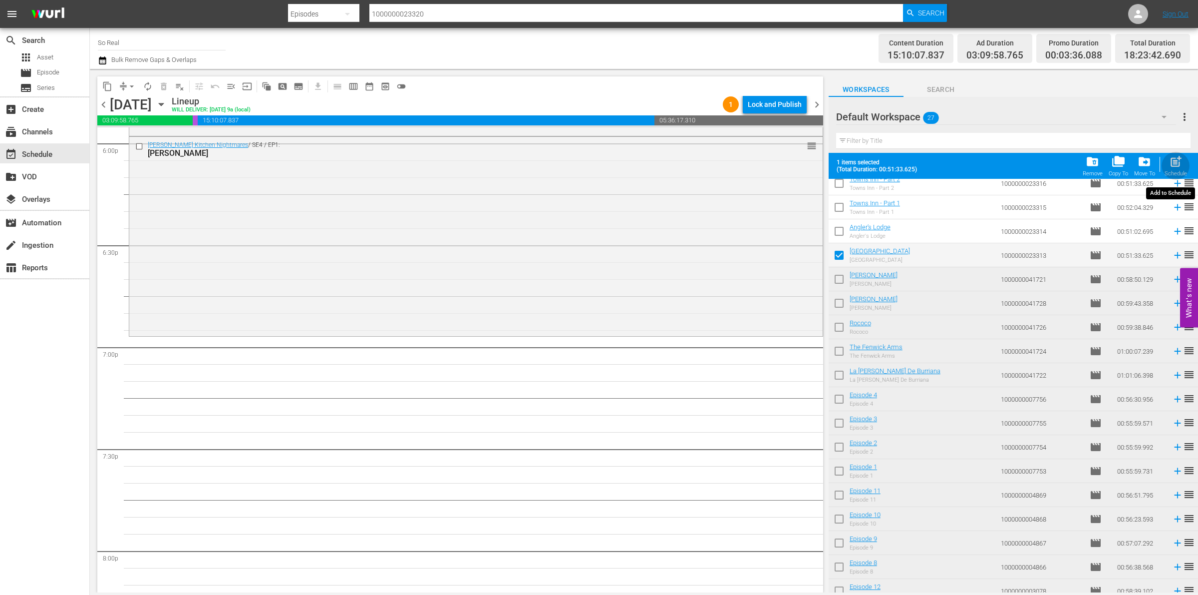
click at [1174, 171] on div "Schedule" at bounding box center [1176, 173] width 22 height 6
checkbox input "false"
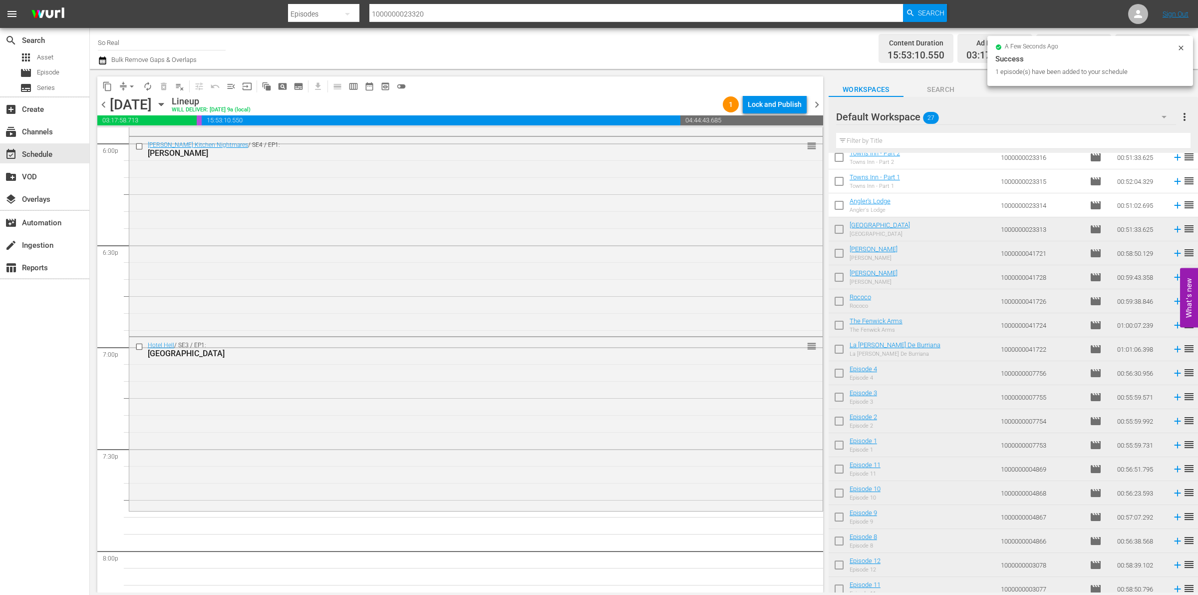
scroll to position [0, 0]
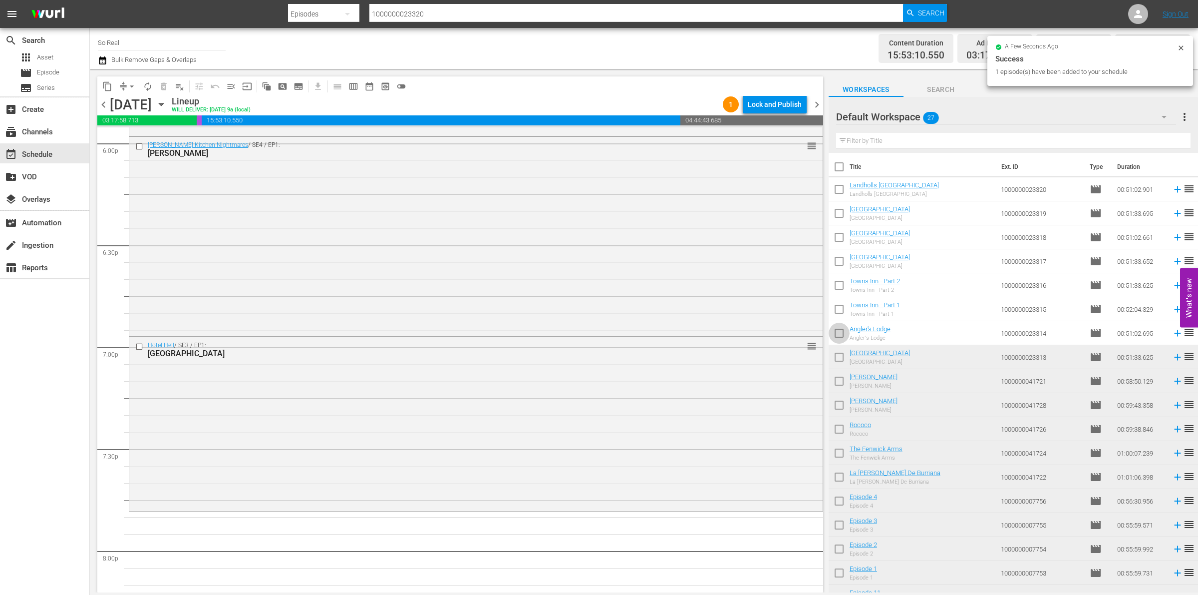
click at [839, 335] on input "checkbox" at bounding box center [839, 334] width 21 height 21
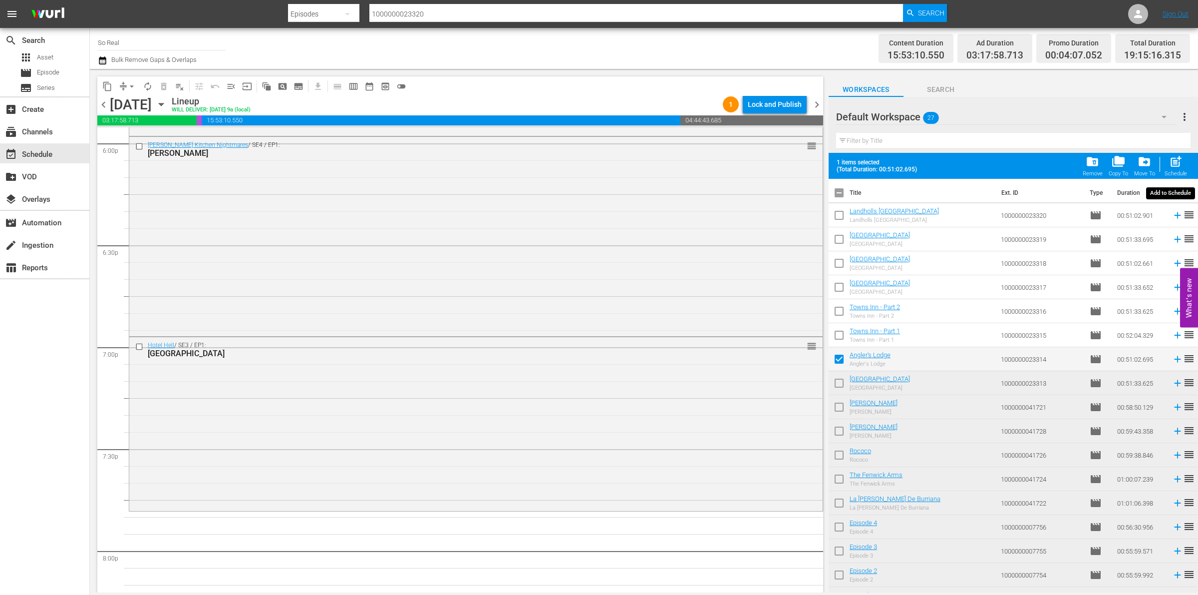
click at [1172, 163] on span "post_add" at bounding box center [1175, 161] width 13 height 13
checkbox input "false"
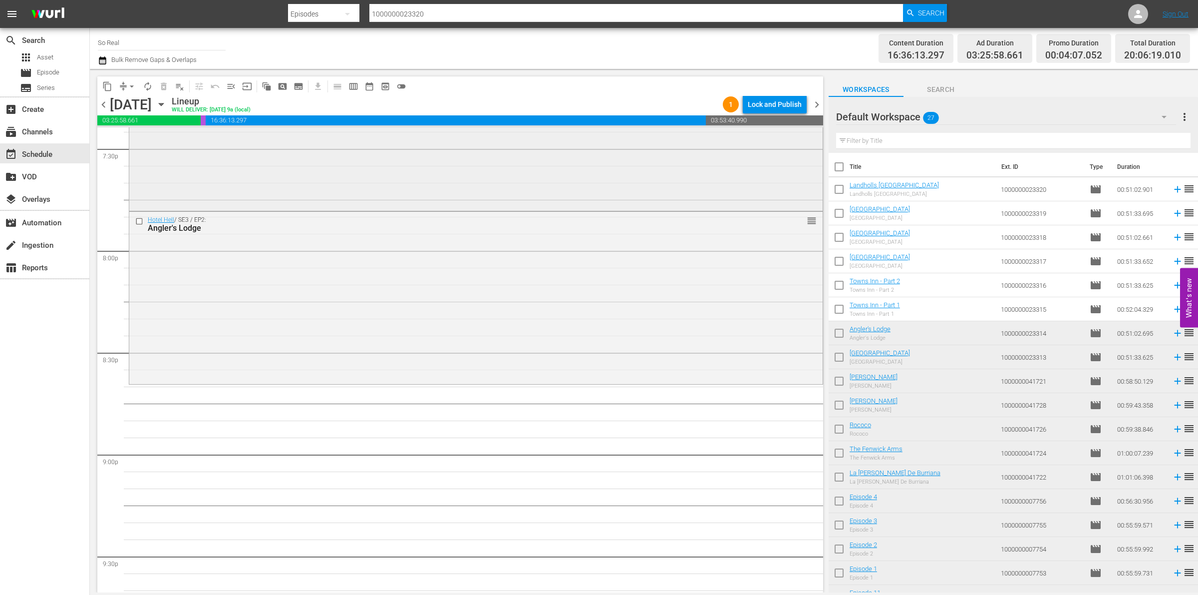
scroll to position [3955, 0]
click at [841, 315] on input "checkbox" at bounding box center [839, 311] width 21 height 21
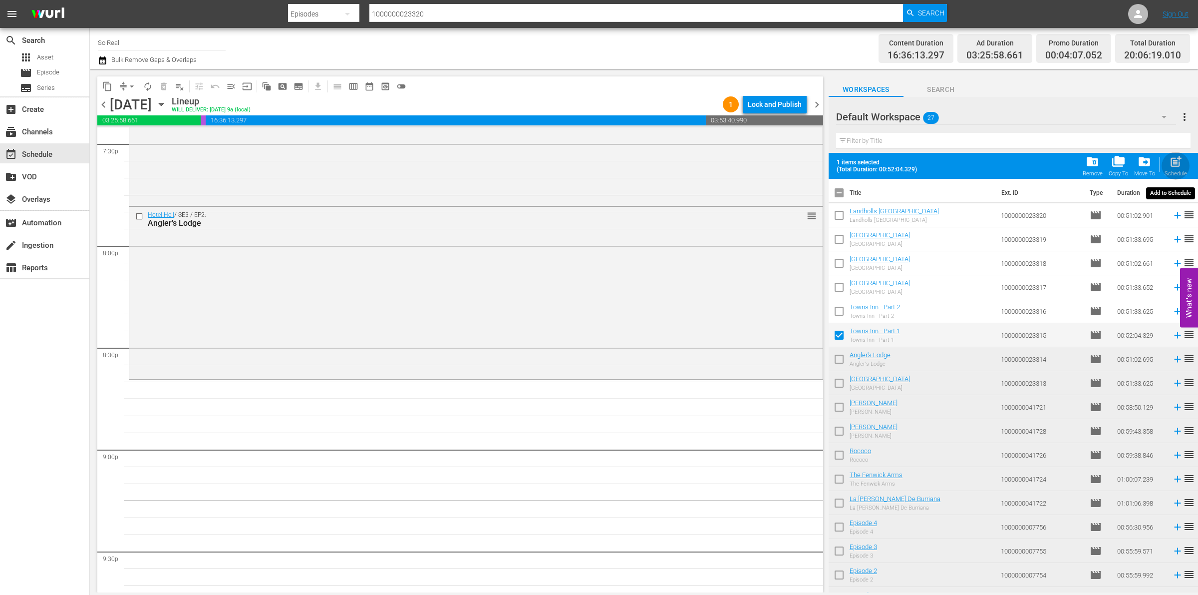
click at [1172, 153] on button "post_add Schedule" at bounding box center [1176, 166] width 28 height 28
checkbox input "false"
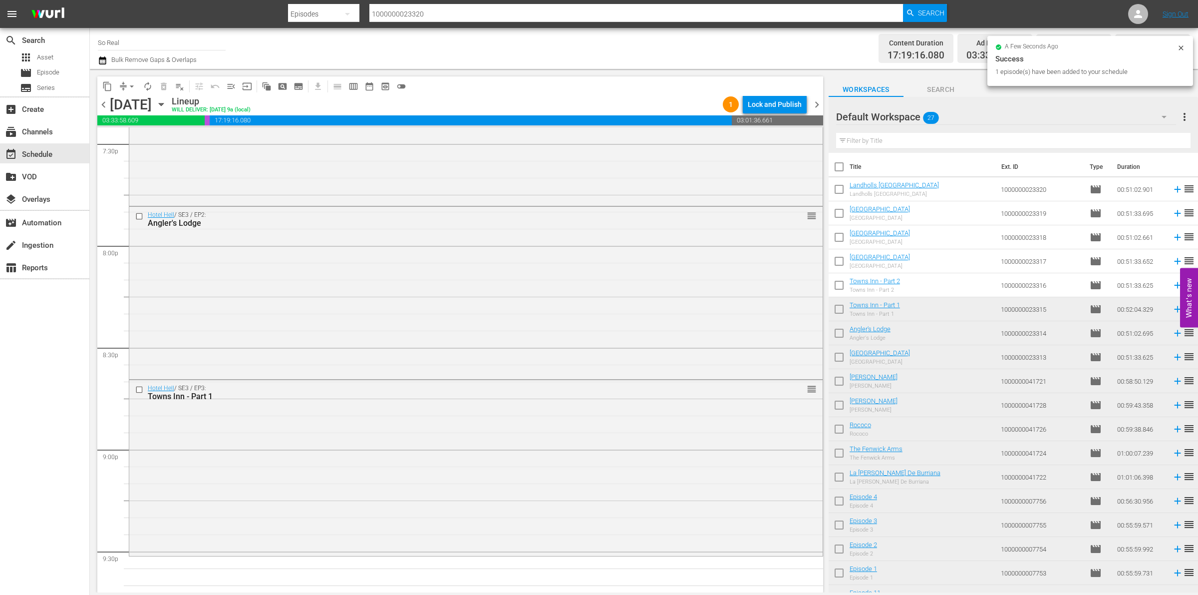
click at [837, 286] on input "checkbox" at bounding box center [839, 287] width 21 height 21
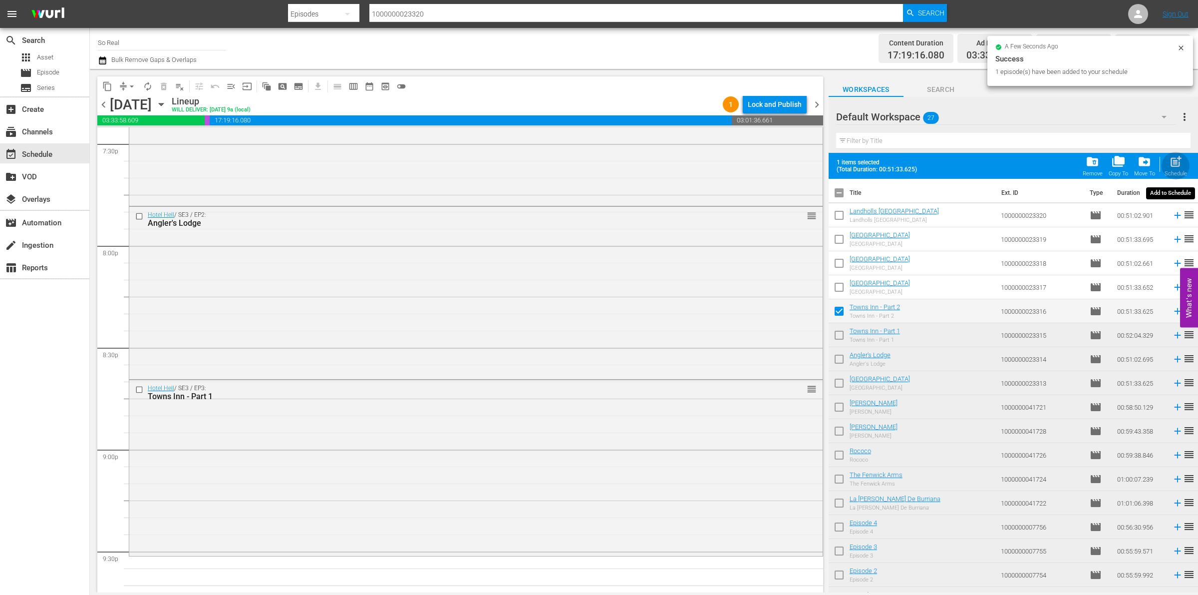
click at [1181, 161] on span "post_add" at bounding box center [1175, 161] width 13 height 13
checkbox input "false"
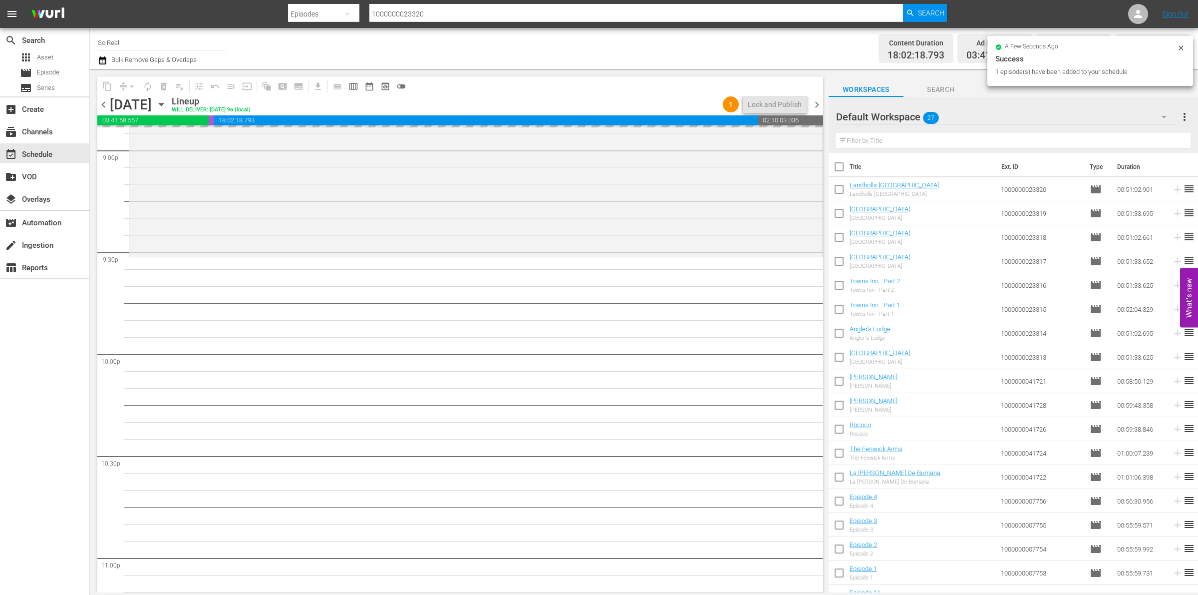
scroll to position [4255, 0]
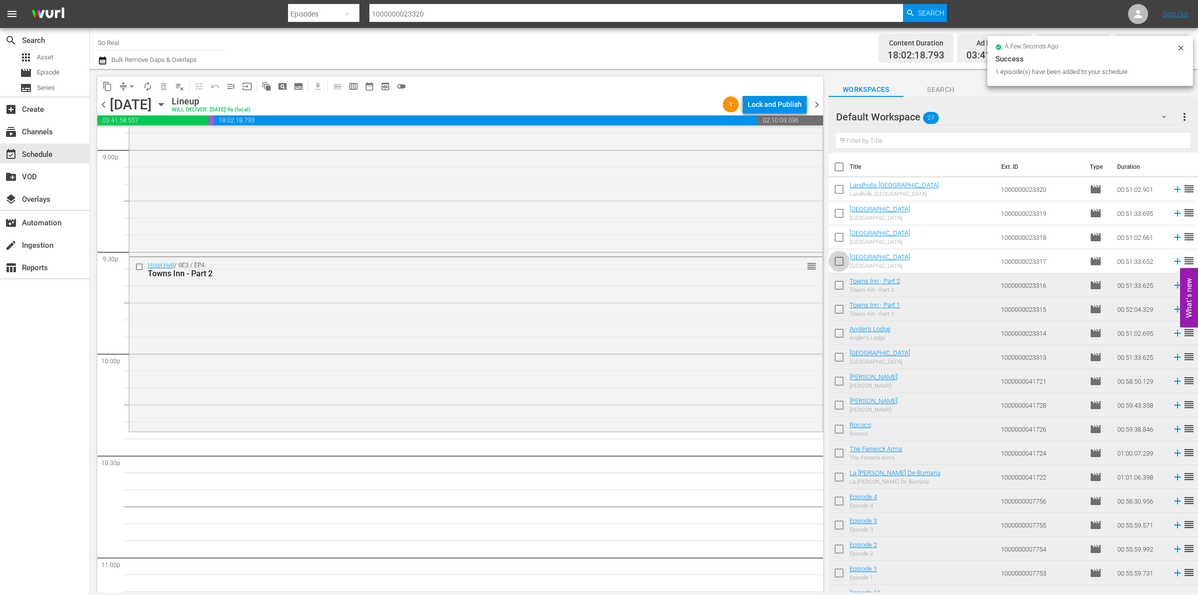
click at [843, 261] on input "checkbox" at bounding box center [839, 263] width 21 height 21
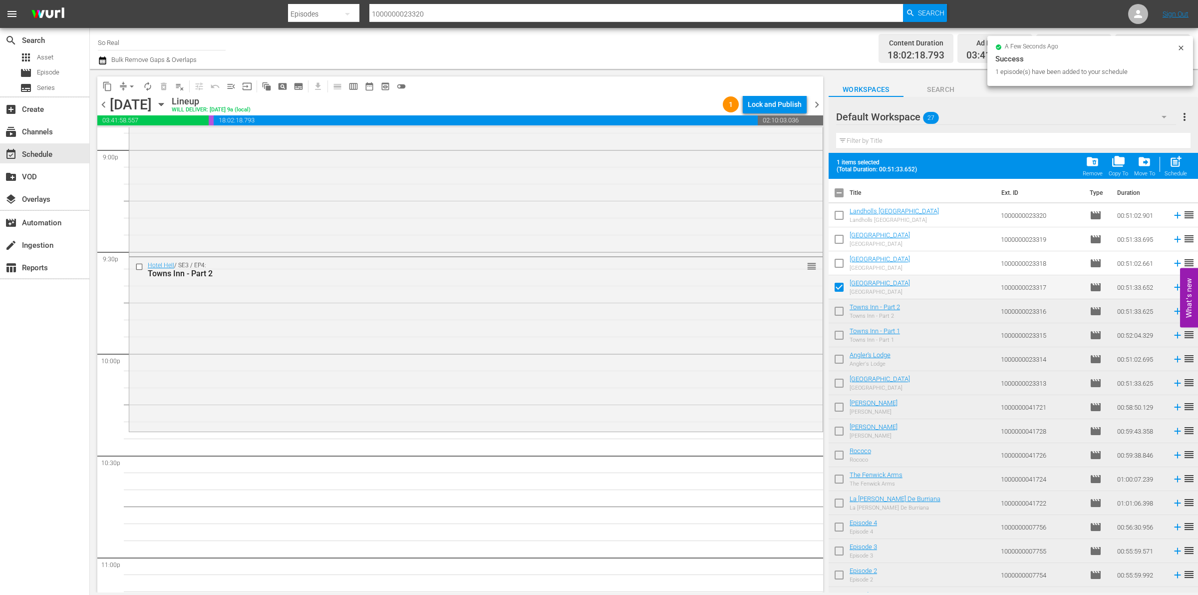
click at [1187, 163] on div "post_add Schedule" at bounding box center [1176, 166] width 22 height 22
checkbox input "false"
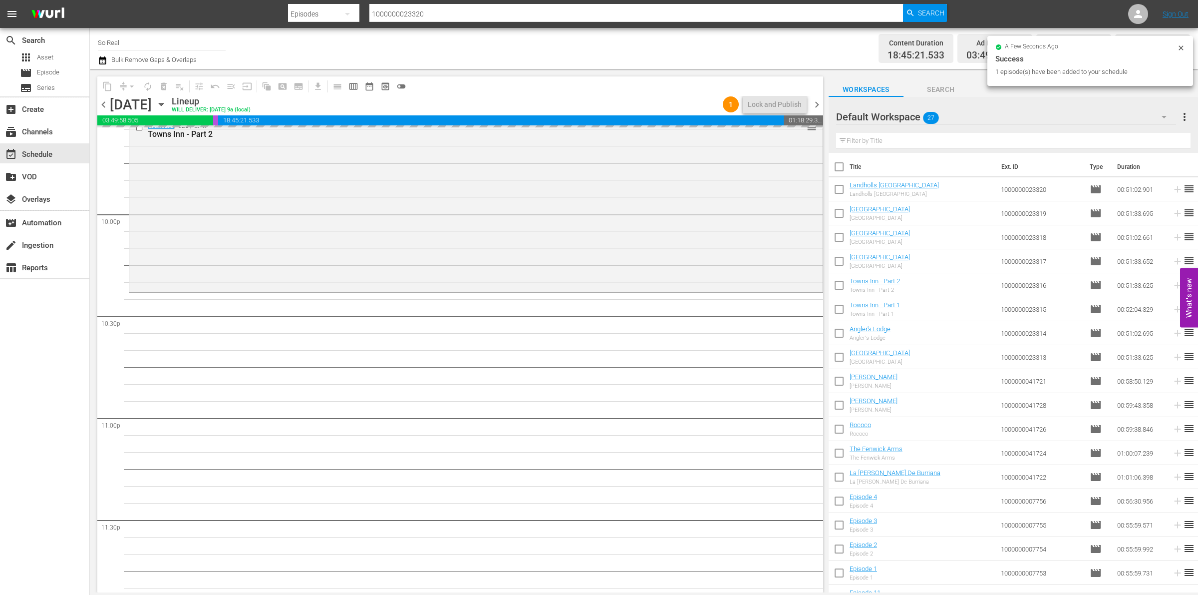
scroll to position [4423, 0]
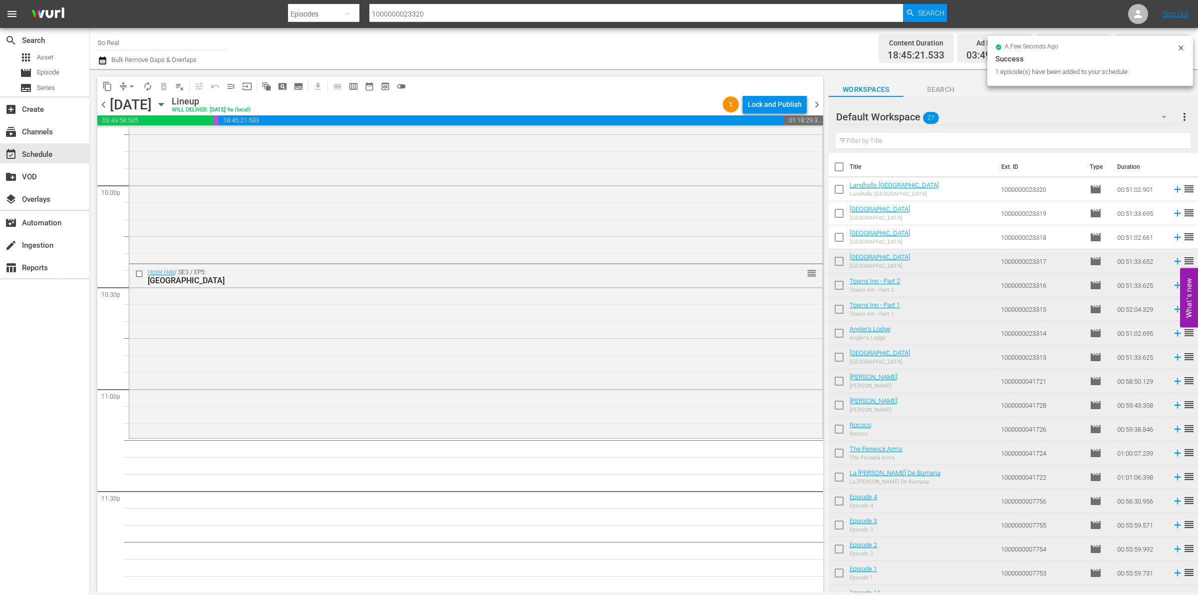
click at [842, 238] on input "checkbox" at bounding box center [839, 239] width 21 height 21
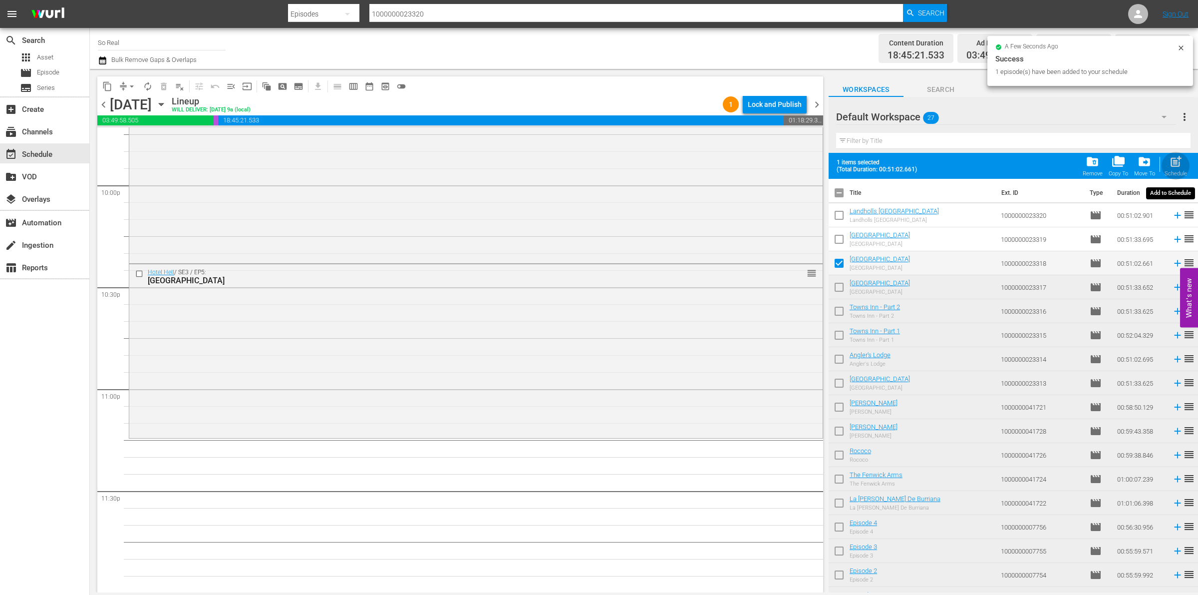
click at [1173, 162] on span "post_add" at bounding box center [1175, 161] width 13 height 13
checkbox input "false"
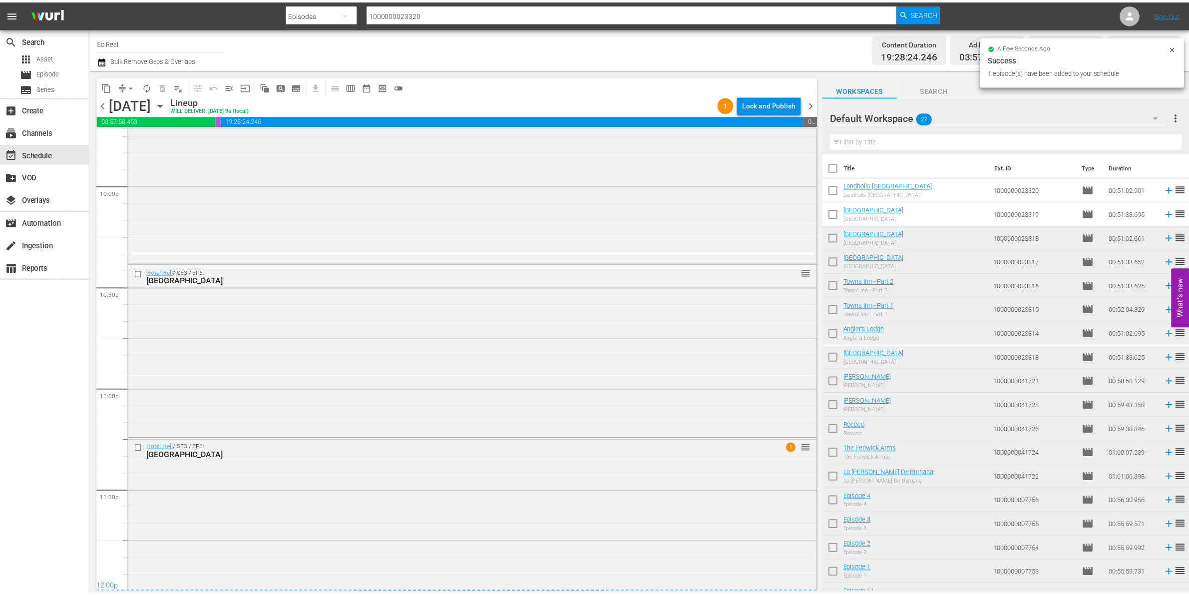
scroll to position [4442, 0]
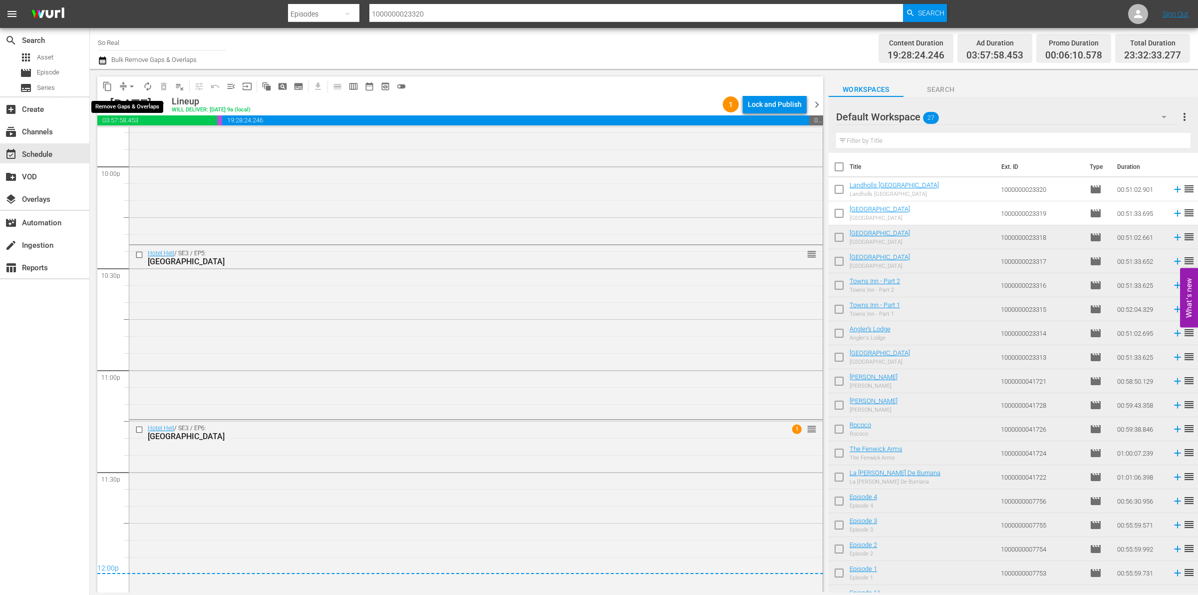
click at [130, 86] on span "arrow_drop_down" at bounding box center [132, 86] width 10 height 10
click at [140, 138] on li "Align to End of Previous Day" at bounding box center [132, 139] width 105 height 16
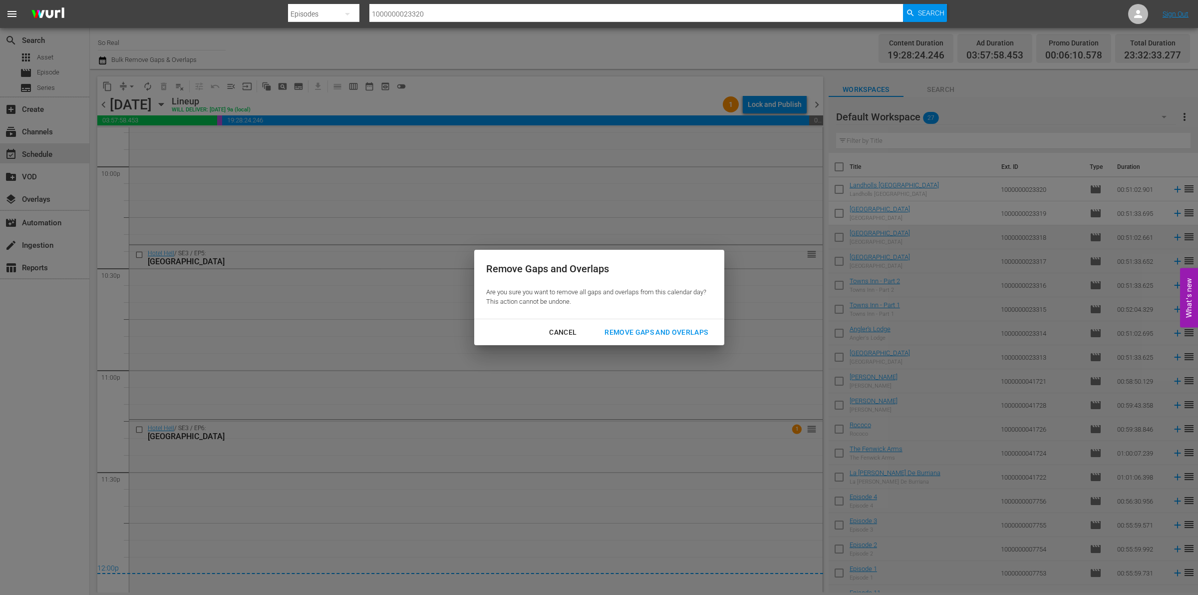
click at [664, 336] on div "Remove Gaps and Overlaps" at bounding box center [656, 332] width 119 height 12
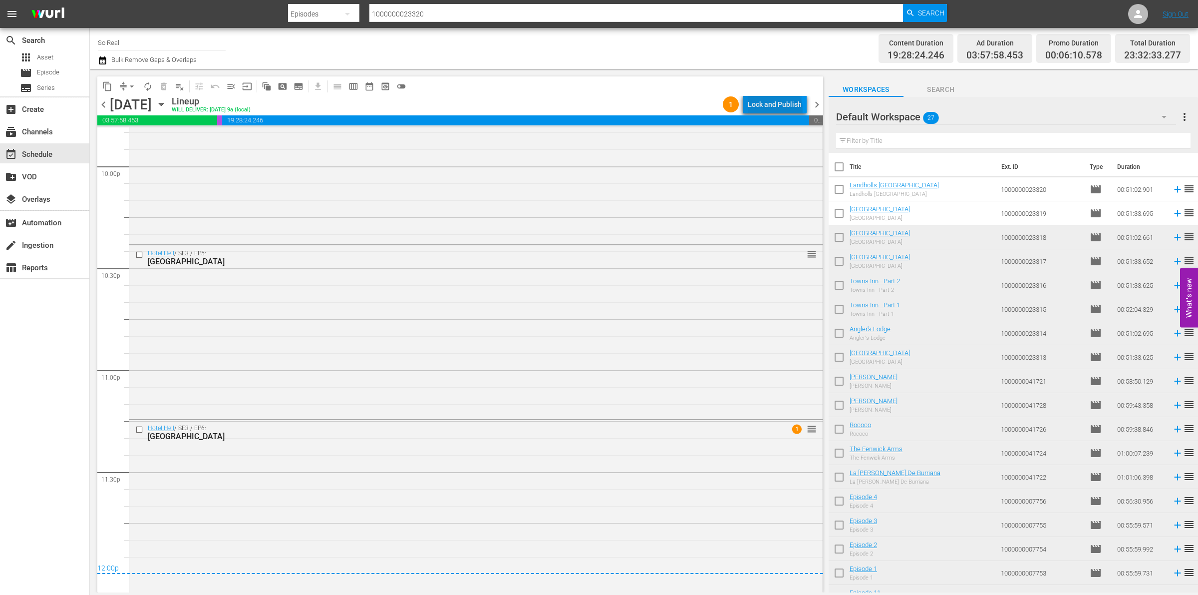
click at [776, 111] on div "Lock and Publish" at bounding box center [775, 104] width 54 height 18
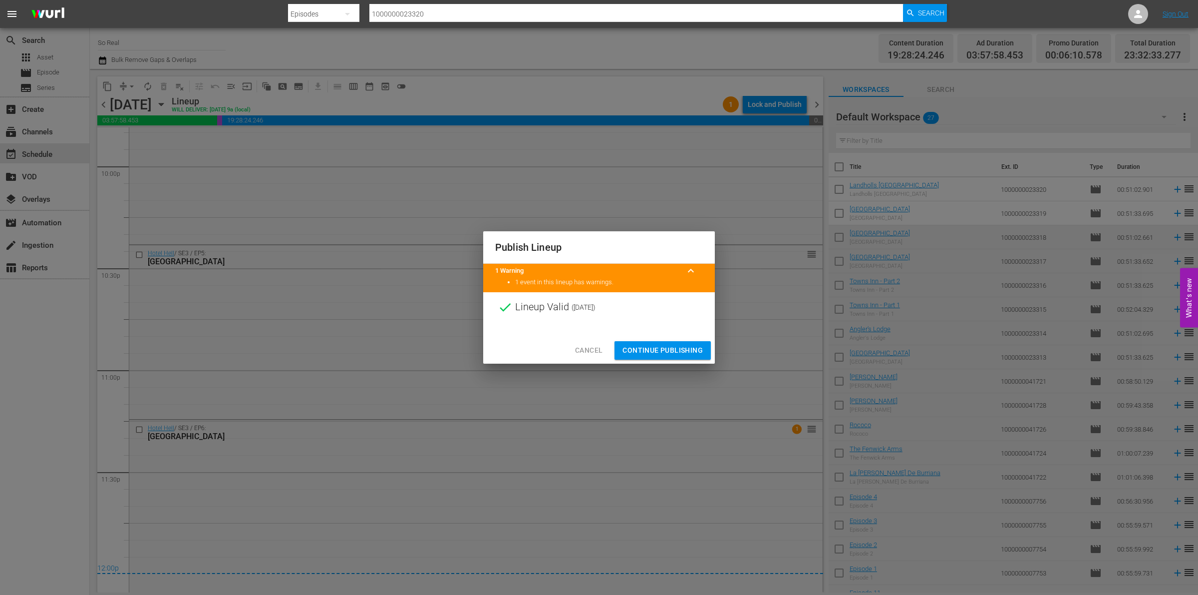
click at [684, 350] on span "Continue Publishing" at bounding box center [663, 350] width 80 height 12
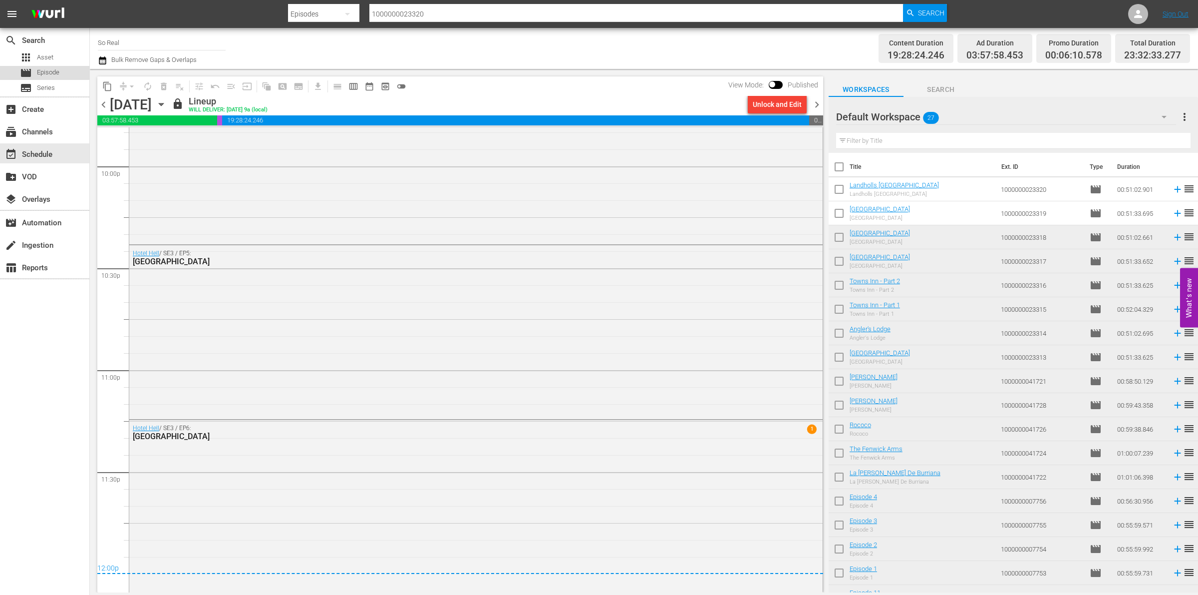
click at [55, 72] on span "Episode" at bounding box center [48, 72] width 22 height 10
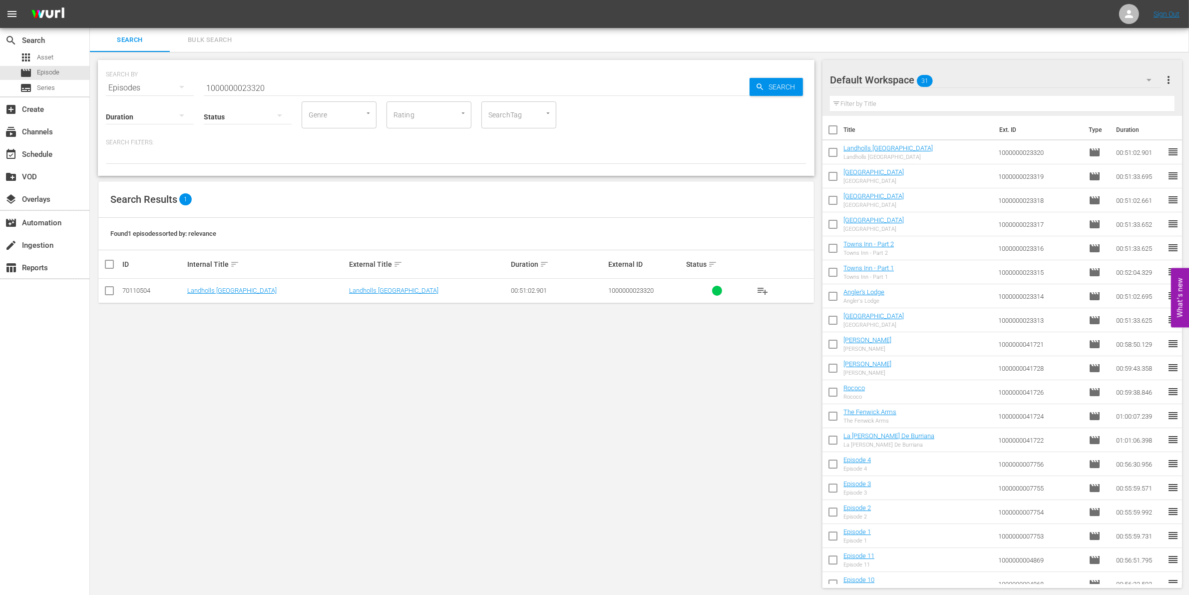
click at [829, 150] on input "checkbox" at bounding box center [832, 154] width 21 height 21
checkbox input "true"
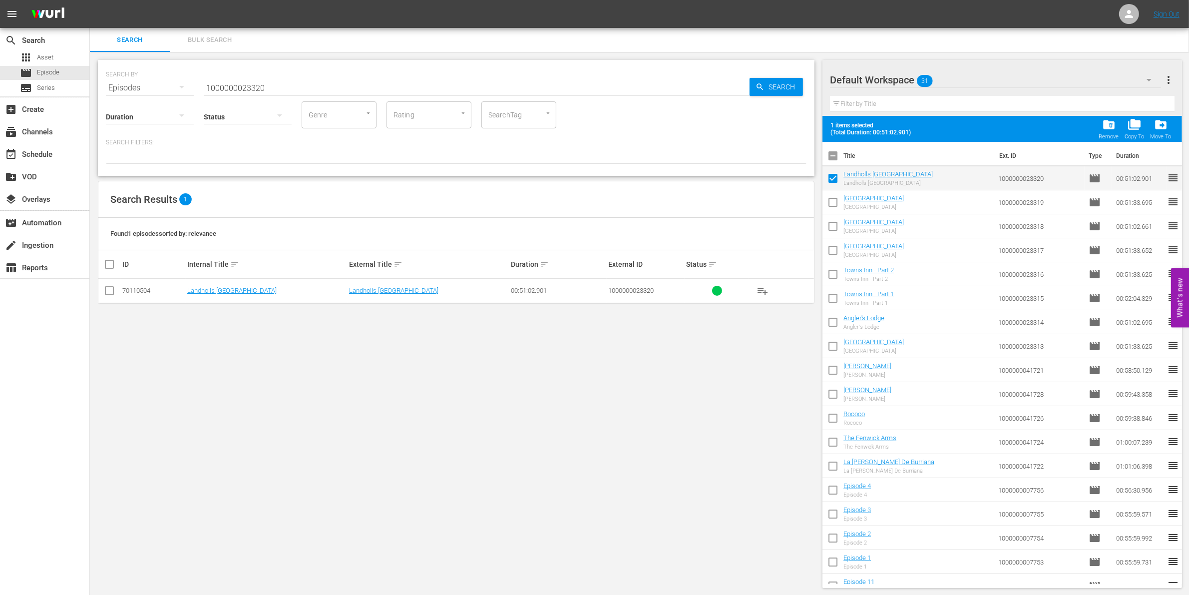
click at [834, 208] on input "checkbox" at bounding box center [832, 204] width 21 height 21
checkbox input "true"
click at [835, 235] on input "checkbox" at bounding box center [832, 228] width 21 height 21
checkbox input "true"
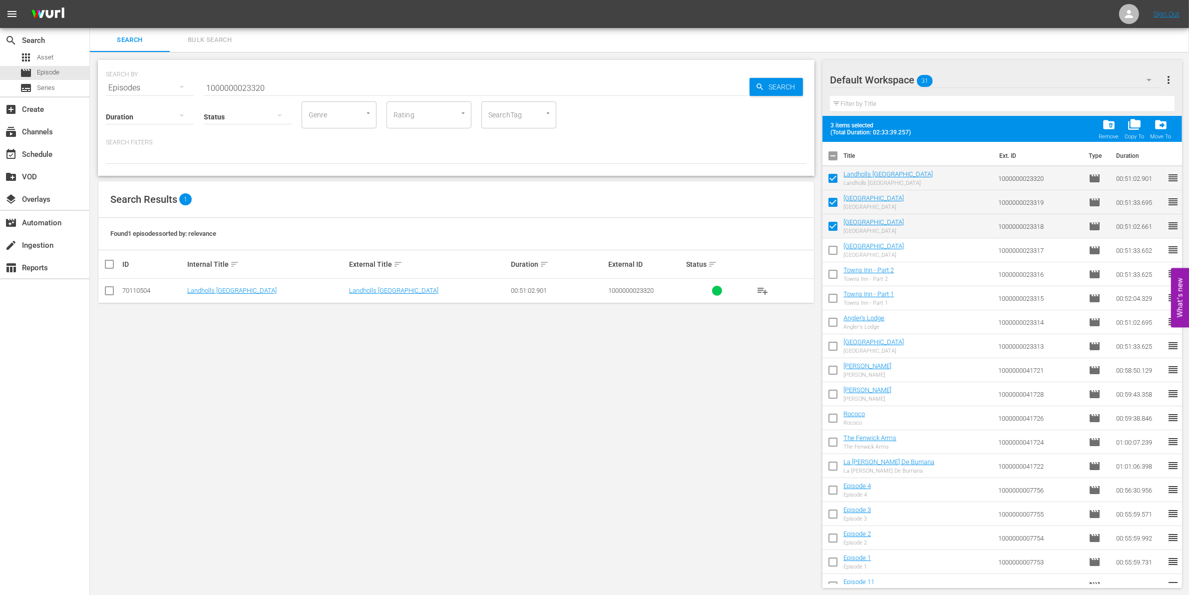
click at [834, 247] on input "checkbox" at bounding box center [832, 252] width 21 height 21
checkbox input "true"
click at [833, 280] on input "checkbox" at bounding box center [832, 276] width 21 height 21
checkbox input "true"
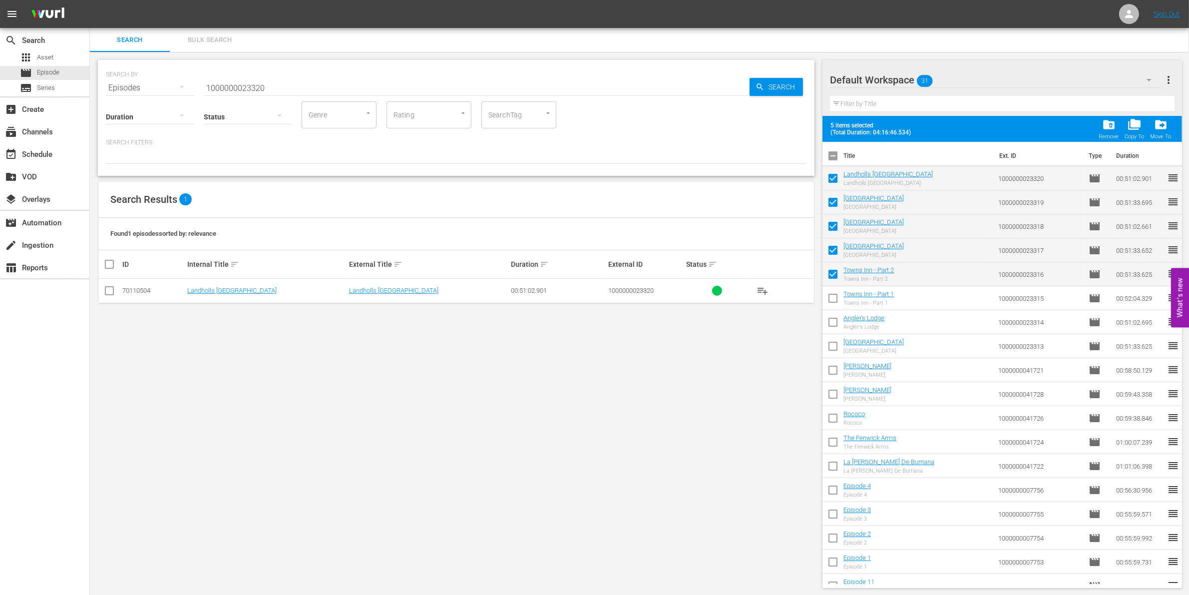
click at [832, 291] on input "checkbox" at bounding box center [832, 300] width 21 height 21
checkbox input "true"
click at [833, 323] on input "checkbox" at bounding box center [832, 324] width 21 height 21
checkbox input "true"
click at [834, 346] on input "checkbox" at bounding box center [832, 347] width 21 height 21
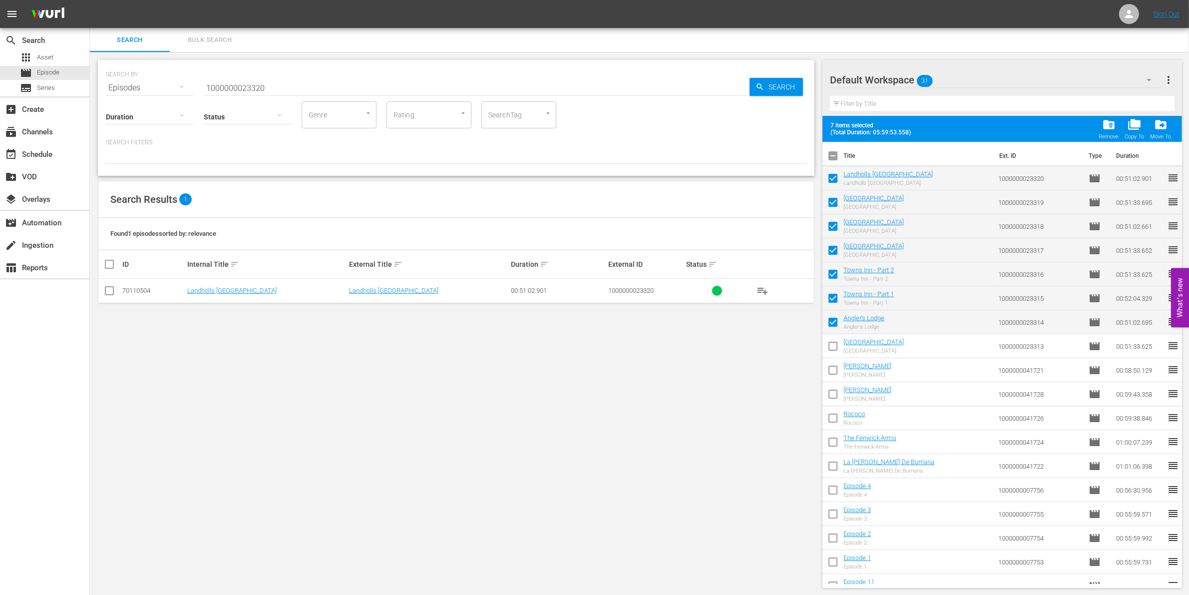
checkbox input "true"
click at [835, 372] on input "checkbox" at bounding box center [832, 371] width 21 height 21
checkbox input "true"
click at [836, 397] on input "checkbox" at bounding box center [832, 395] width 21 height 21
checkbox input "true"
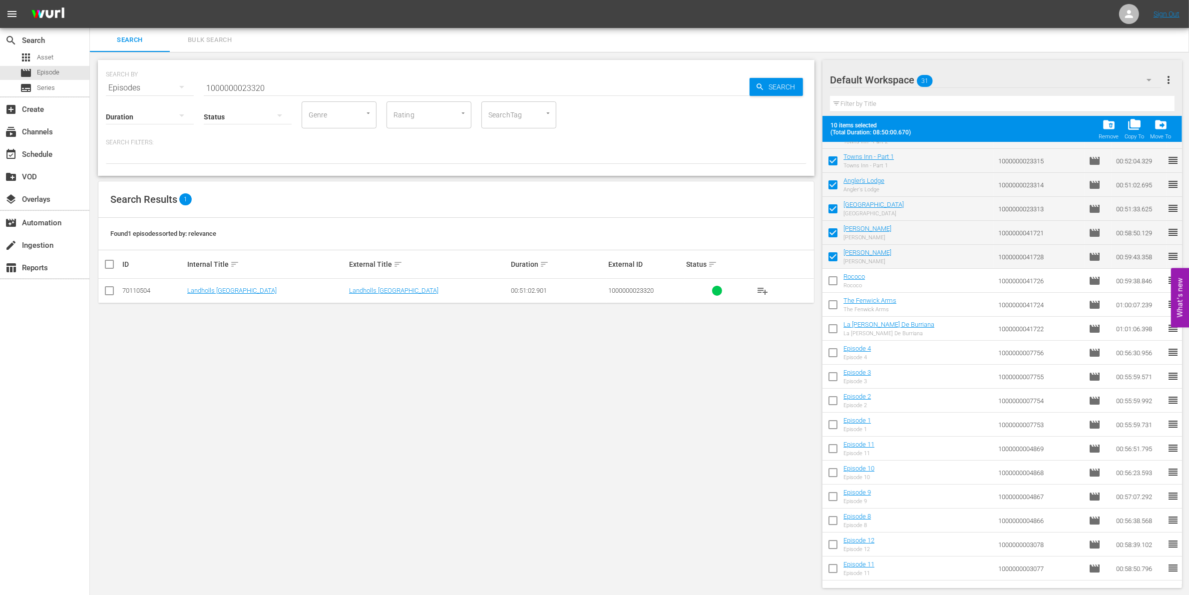
scroll to position [143, 0]
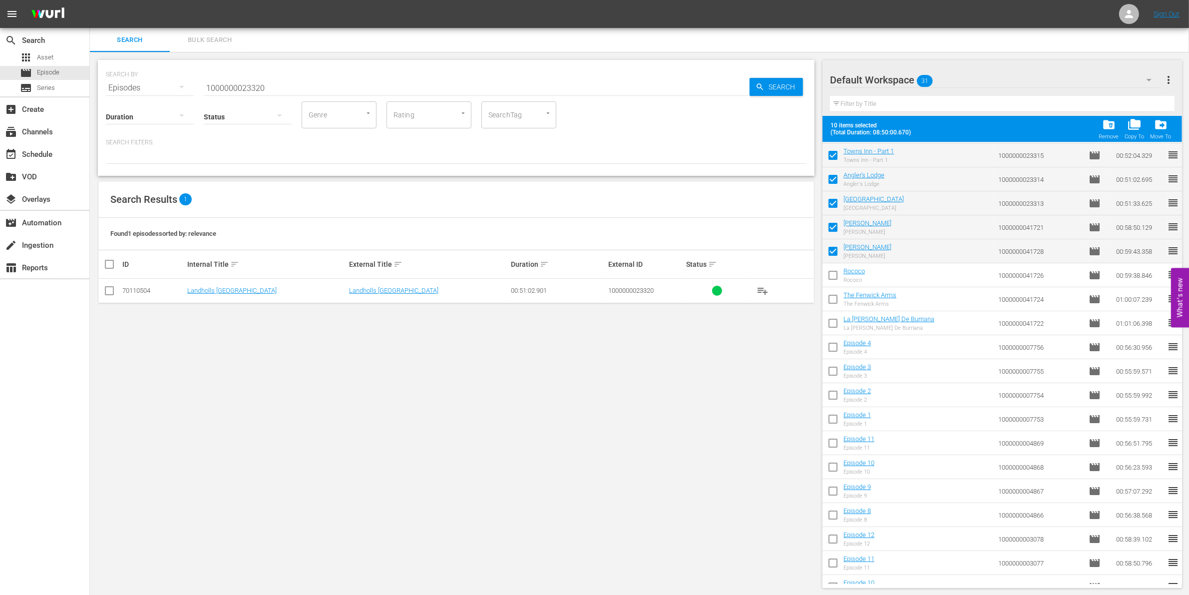
click at [832, 275] on input "checkbox" at bounding box center [832, 277] width 21 height 21
checkbox input "true"
click at [833, 293] on input "checkbox" at bounding box center [832, 301] width 21 height 21
checkbox input "true"
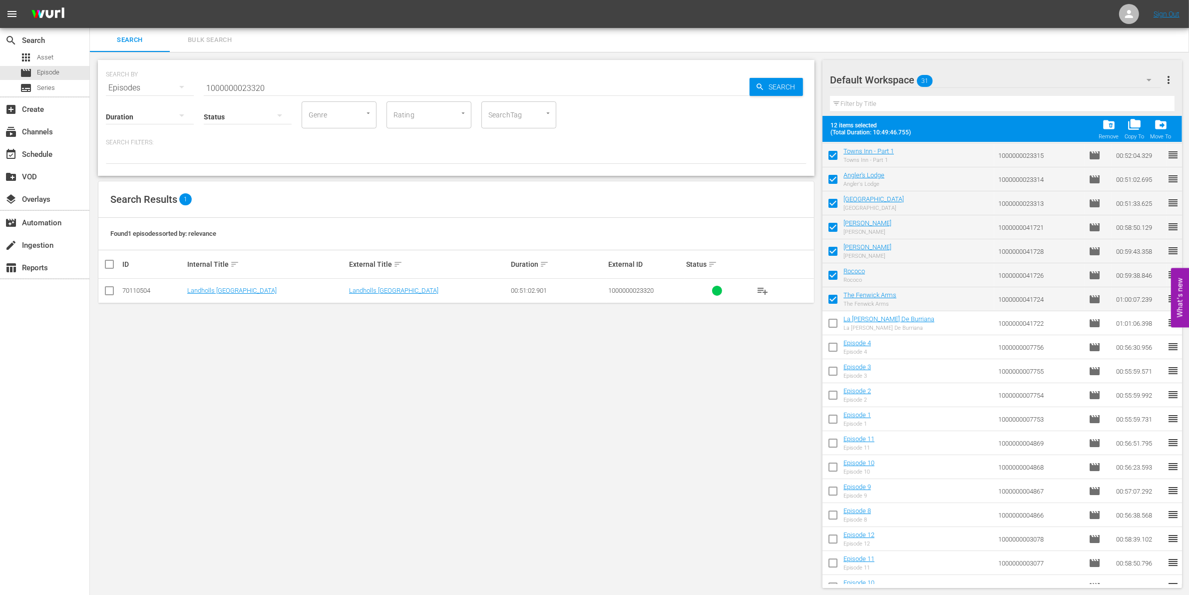
click at [832, 329] on input "checkbox" at bounding box center [832, 324] width 21 height 21
checkbox input "true"
click at [832, 347] on input "checkbox" at bounding box center [832, 348] width 21 height 21
checkbox input "true"
click at [832, 367] on input "checkbox" at bounding box center [832, 372] width 21 height 21
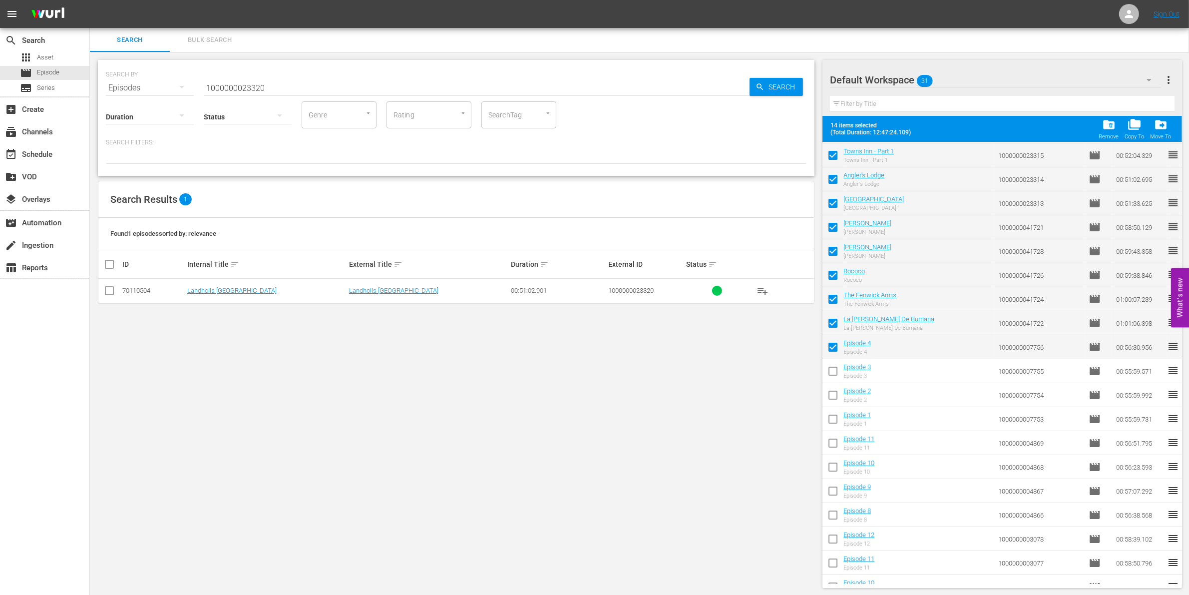
checkbox input "true"
click at [832, 391] on input "checkbox" at bounding box center [832, 396] width 21 height 21
checkbox input "true"
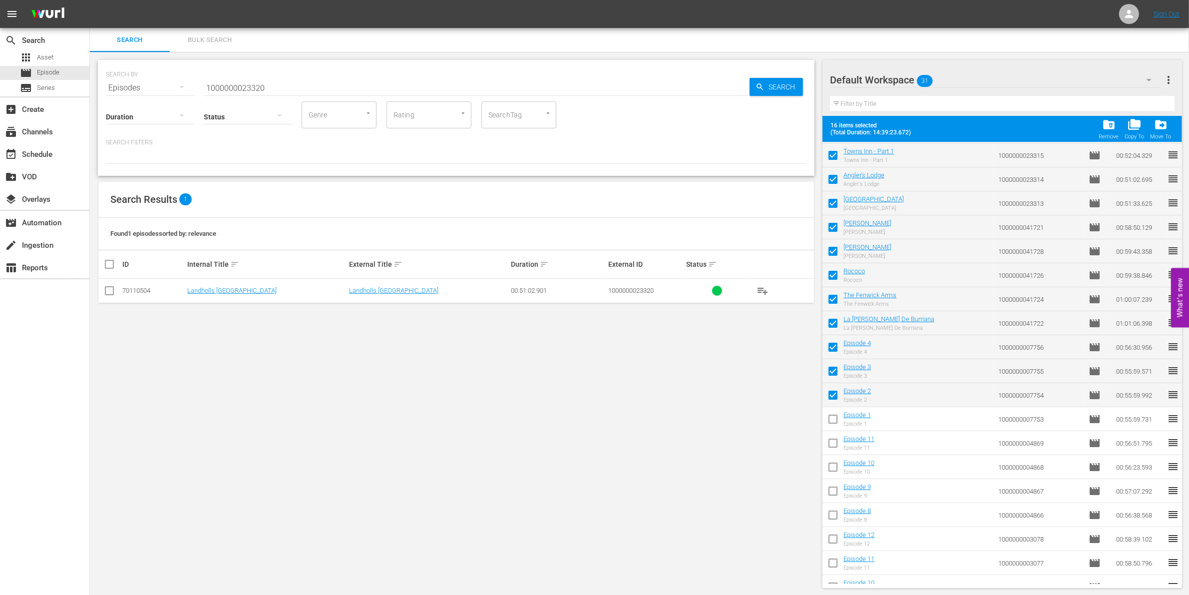
click at [835, 423] on input "checkbox" at bounding box center [832, 420] width 21 height 21
checkbox input "true"
click at [835, 451] on input "checkbox" at bounding box center [832, 444] width 21 height 21
checkbox input "true"
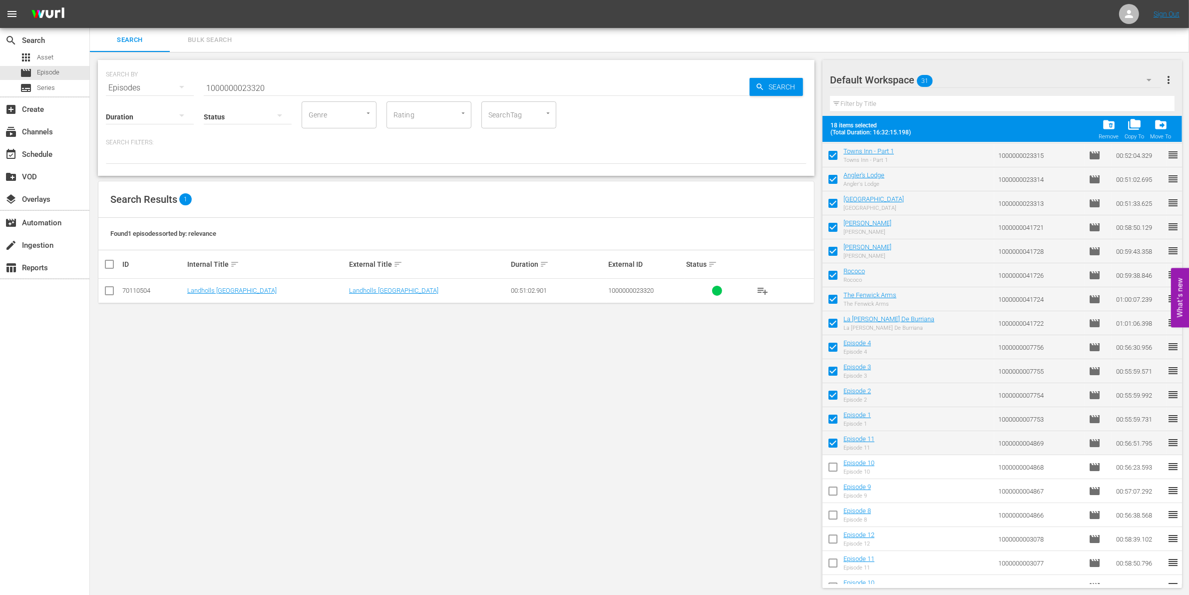
click at [834, 468] on input "checkbox" at bounding box center [832, 468] width 21 height 21
checkbox input "true"
click at [834, 485] on input "checkbox" at bounding box center [832, 492] width 21 height 21
checkbox input "true"
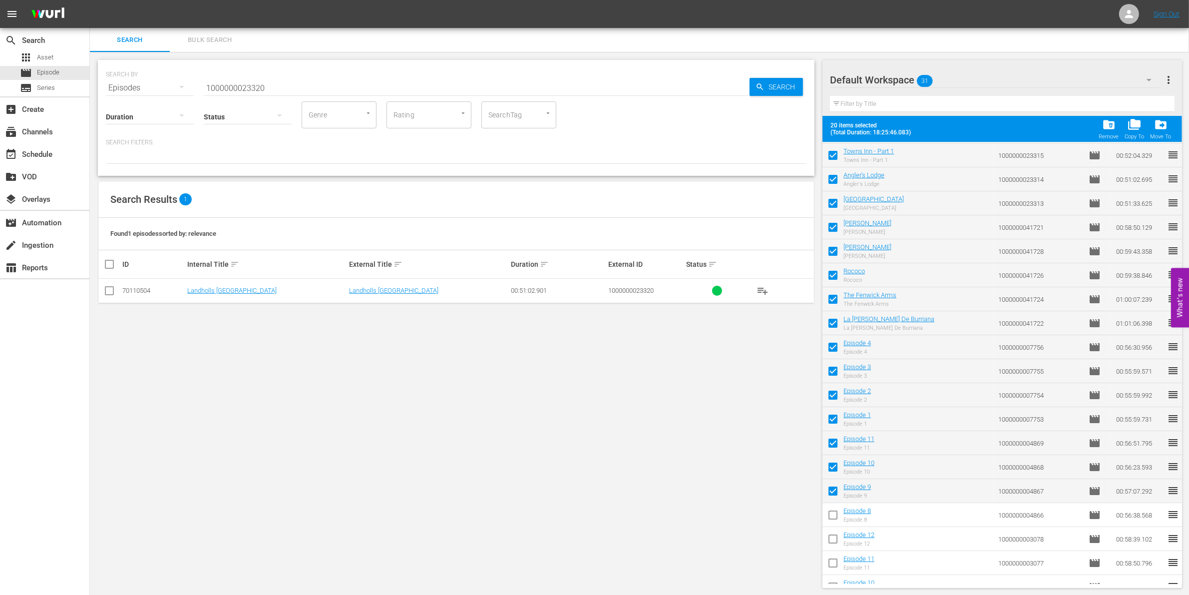
click at [834, 514] on input "checkbox" at bounding box center [832, 516] width 21 height 21
checkbox input "true"
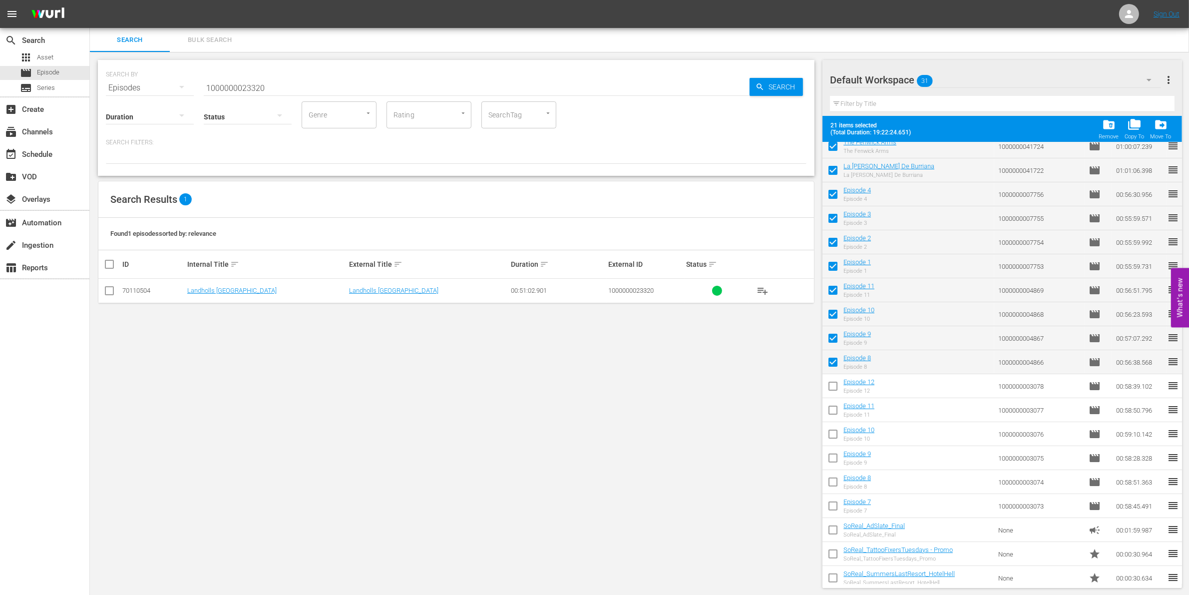
scroll to position [298, 0]
click at [835, 387] on input "checkbox" at bounding box center [832, 385] width 21 height 21
checkbox input "true"
click at [837, 412] on input "checkbox" at bounding box center [832, 409] width 21 height 21
checkbox input "true"
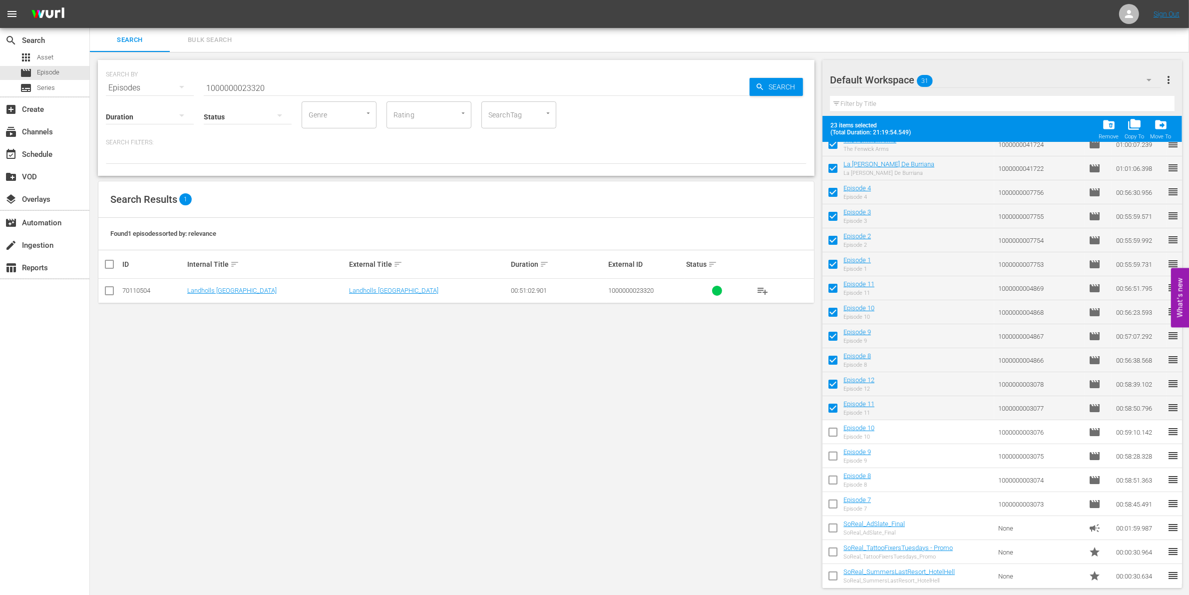
click at [835, 422] on span at bounding box center [832, 431] width 21 height 21
click at [833, 429] on input "checkbox" at bounding box center [832, 433] width 21 height 21
checkbox input "true"
click at [830, 455] on input "checkbox" at bounding box center [832, 457] width 21 height 21
checkbox input "true"
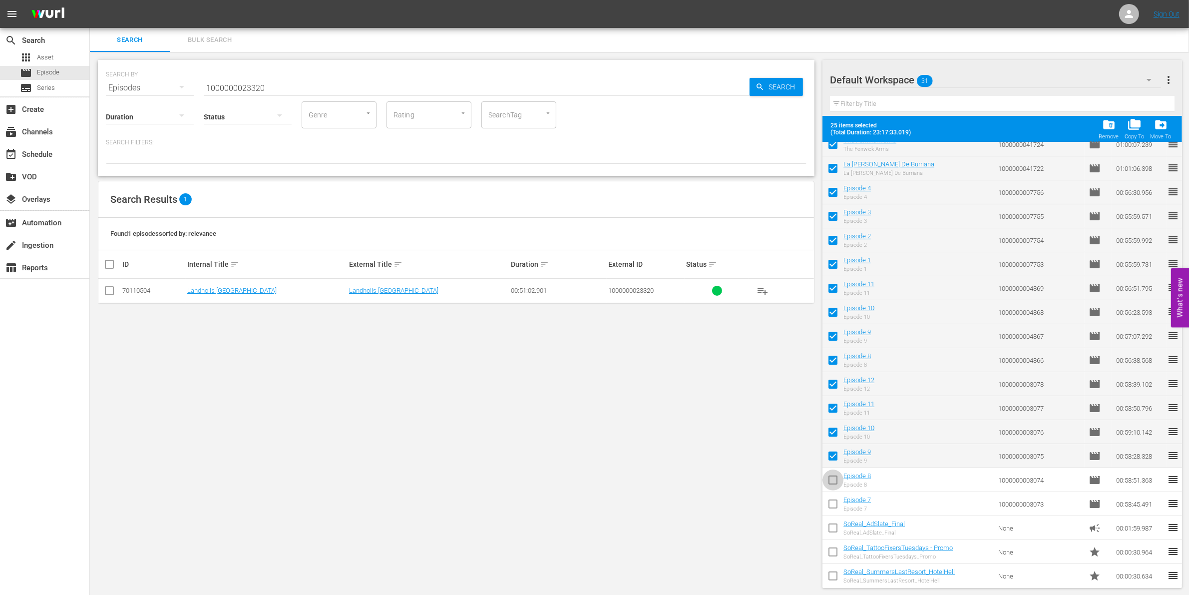
click at [831, 480] on input "checkbox" at bounding box center [832, 481] width 21 height 21
checkbox input "true"
click at [832, 502] on input "checkbox" at bounding box center [832, 505] width 21 height 21
checkbox input "true"
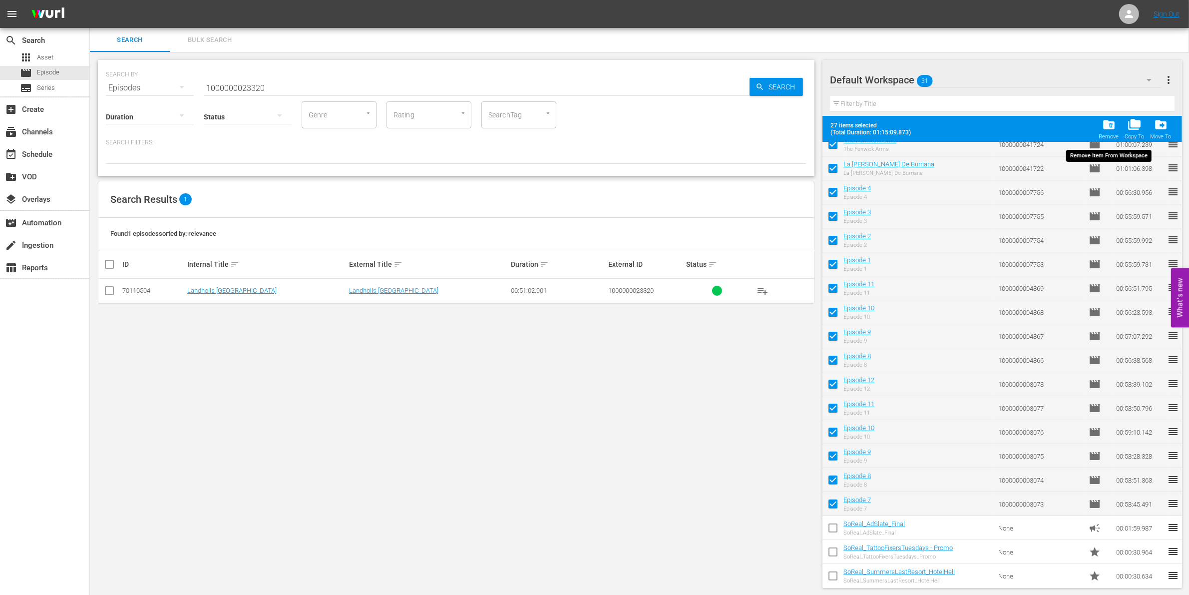
click at [1104, 129] on span "folder_delete" at bounding box center [1108, 124] width 13 height 13
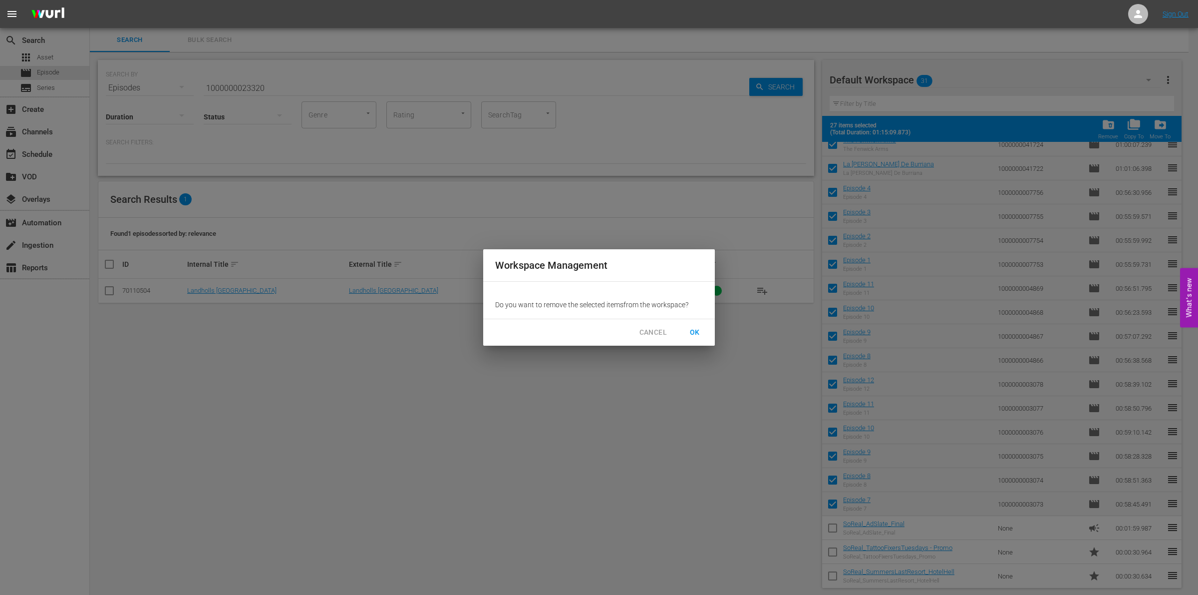
click at [687, 332] on span "OK" at bounding box center [695, 332] width 16 height 12
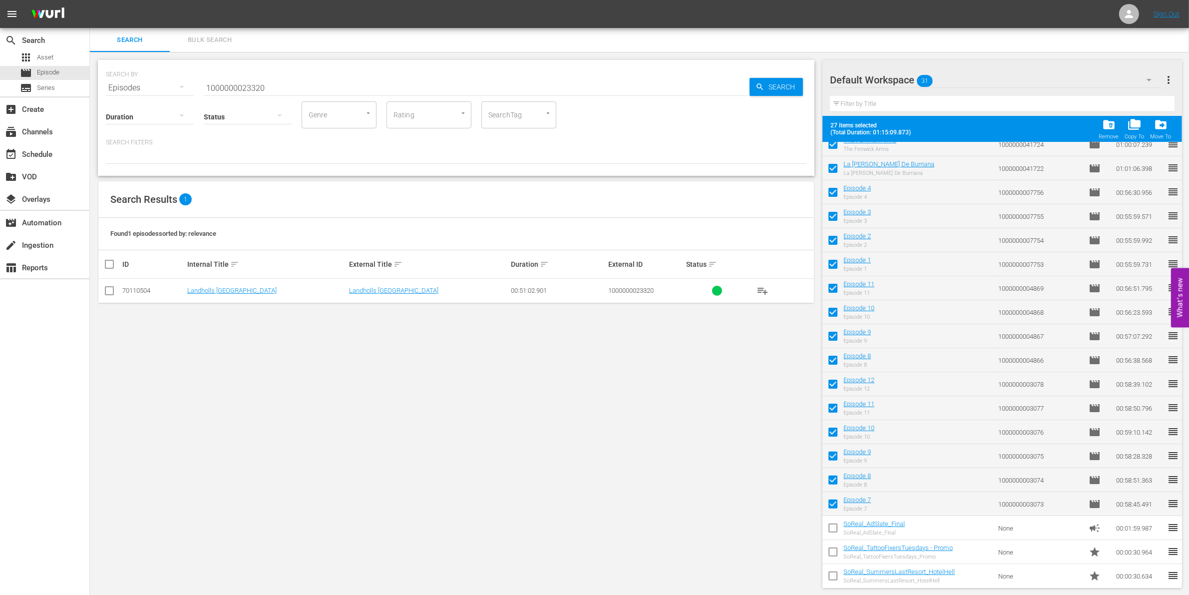
checkbox input "false"
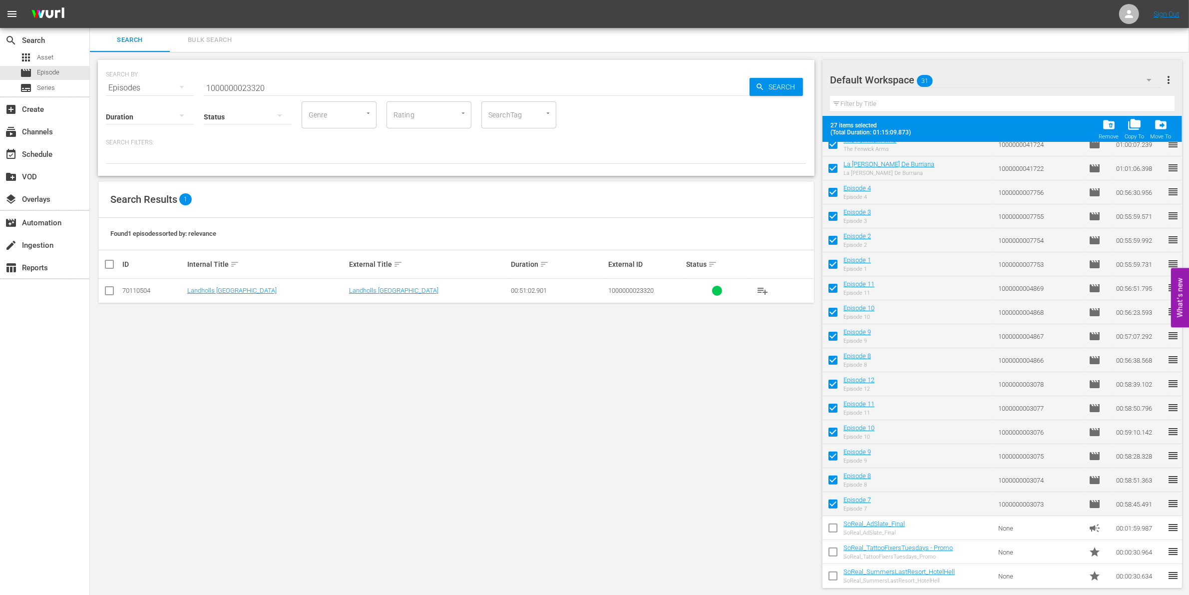
checkbox input "false"
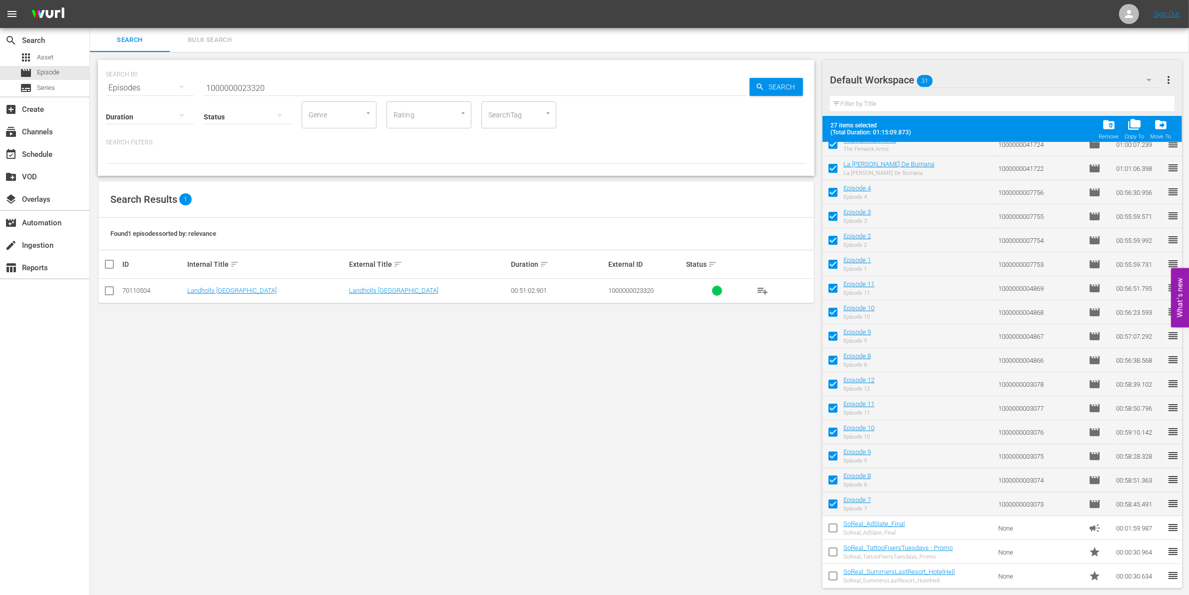
checkbox input "false"
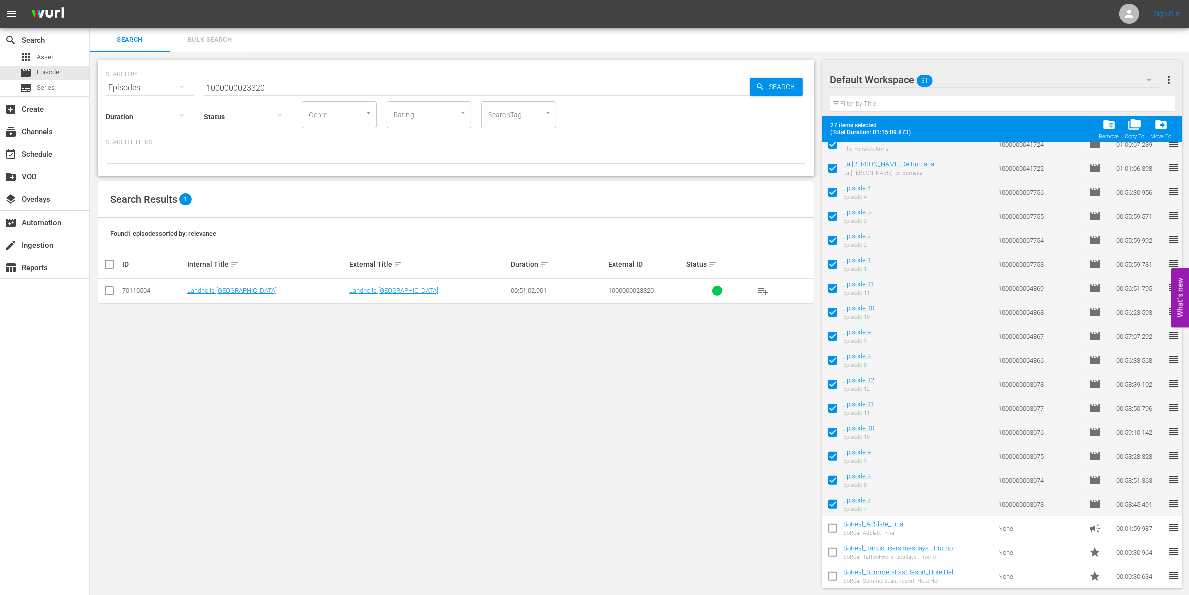
checkbox input "false"
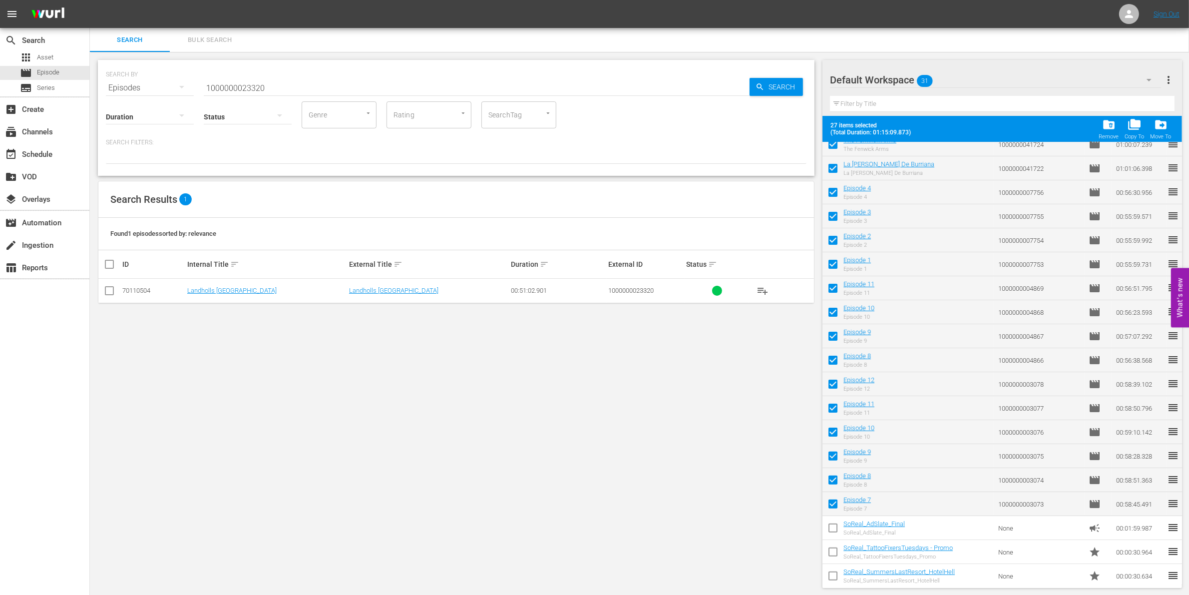
checkbox input "false"
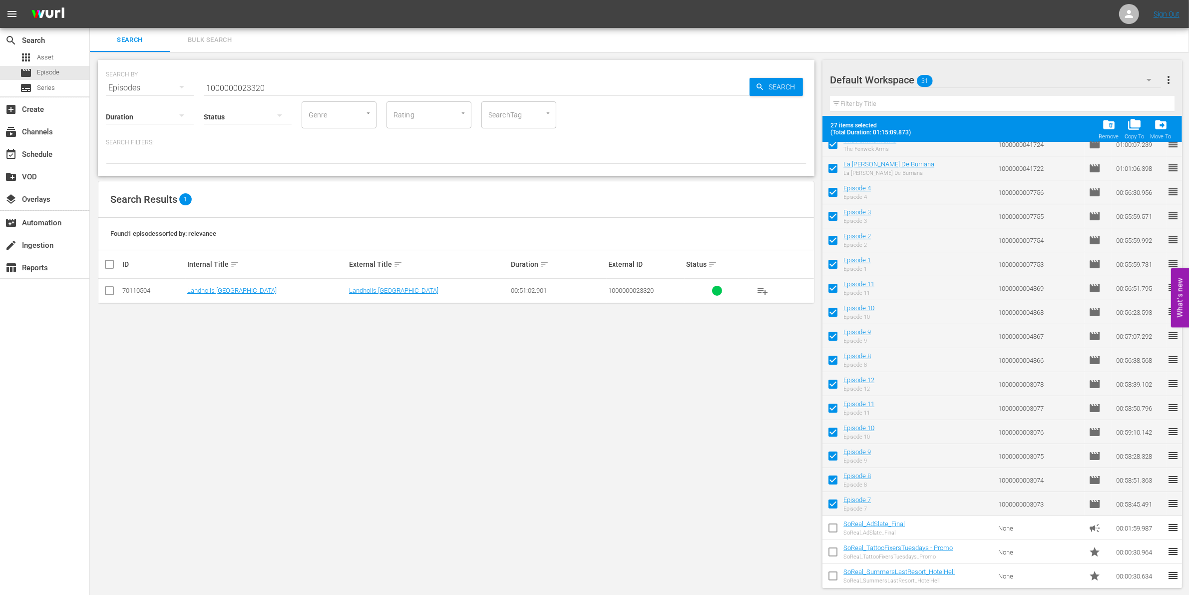
checkbox input "false"
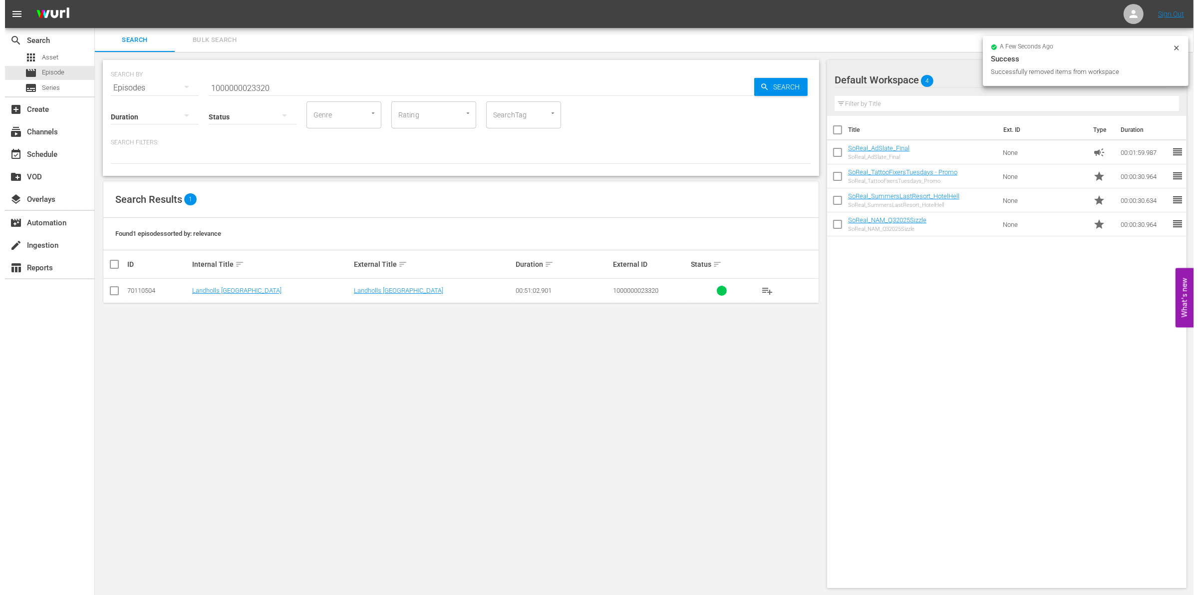
scroll to position [0, 0]
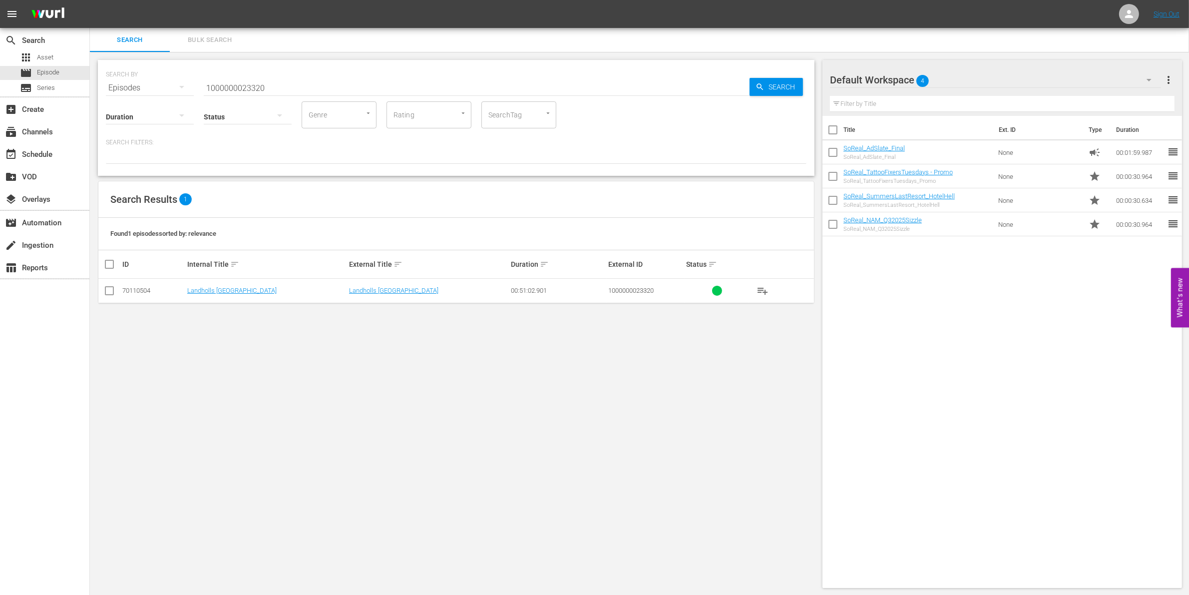
click at [219, 83] on input "1000000023320" at bounding box center [477, 88] width 546 height 24
paste input "12339"
type input "1000000012339"
click at [111, 293] on input "checkbox" at bounding box center [109, 293] width 12 height 12
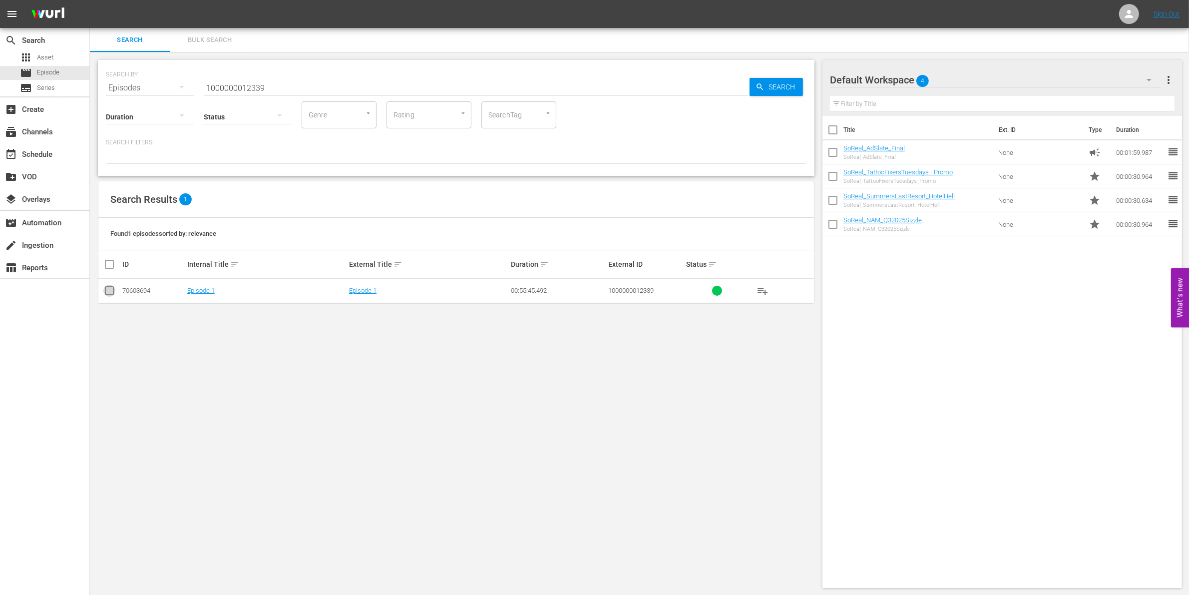
checkbox input "true"
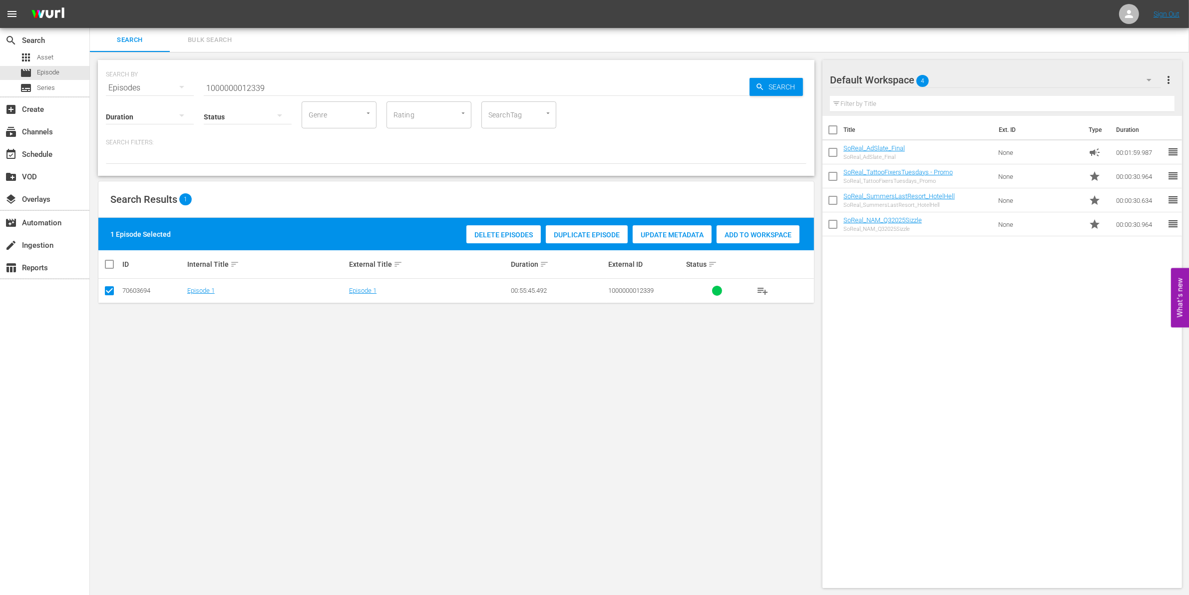
click at [732, 237] on span "Add to Workspace" at bounding box center [757, 235] width 83 height 8
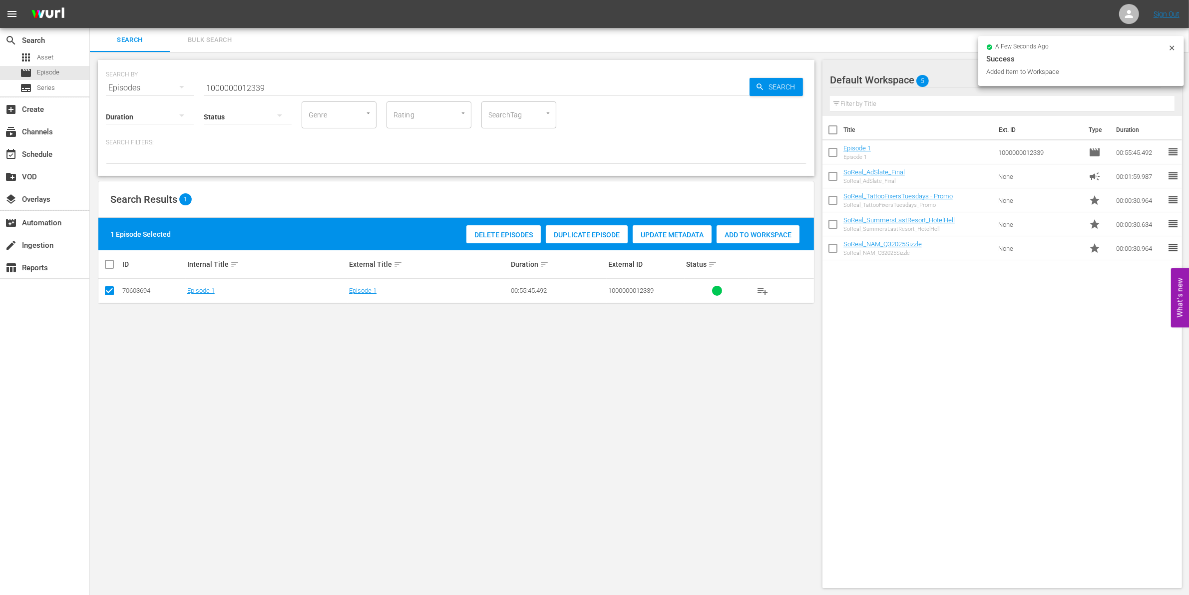
click at [295, 91] on input "1000000012339" at bounding box center [477, 88] width 546 height 24
type input "100000001234"
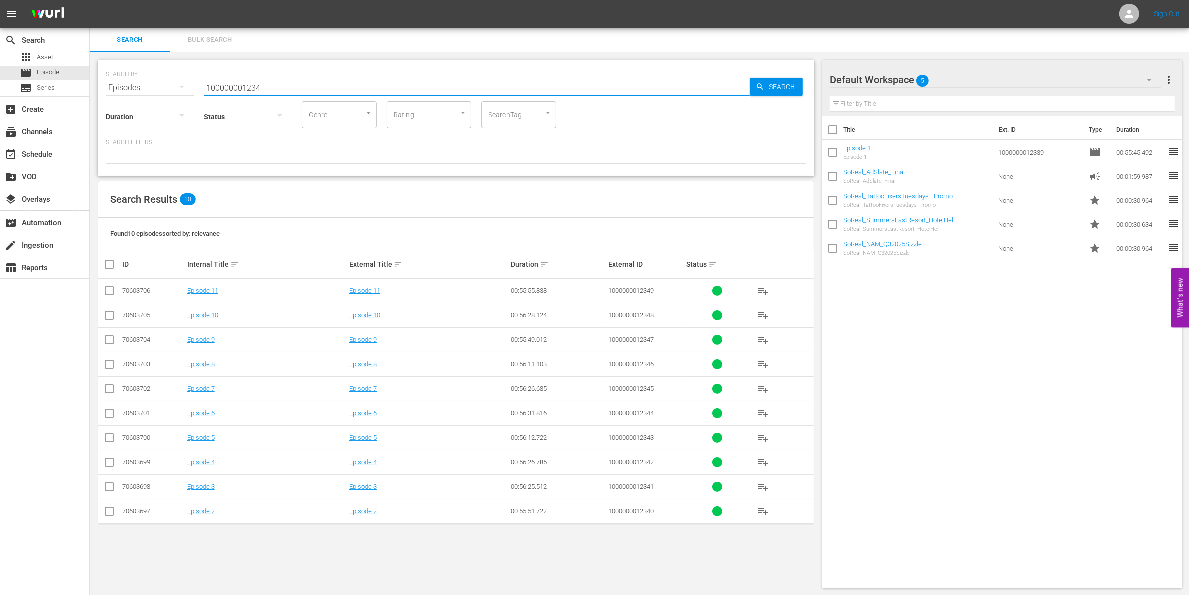
click at [104, 513] on input "checkbox" at bounding box center [109, 513] width 12 height 12
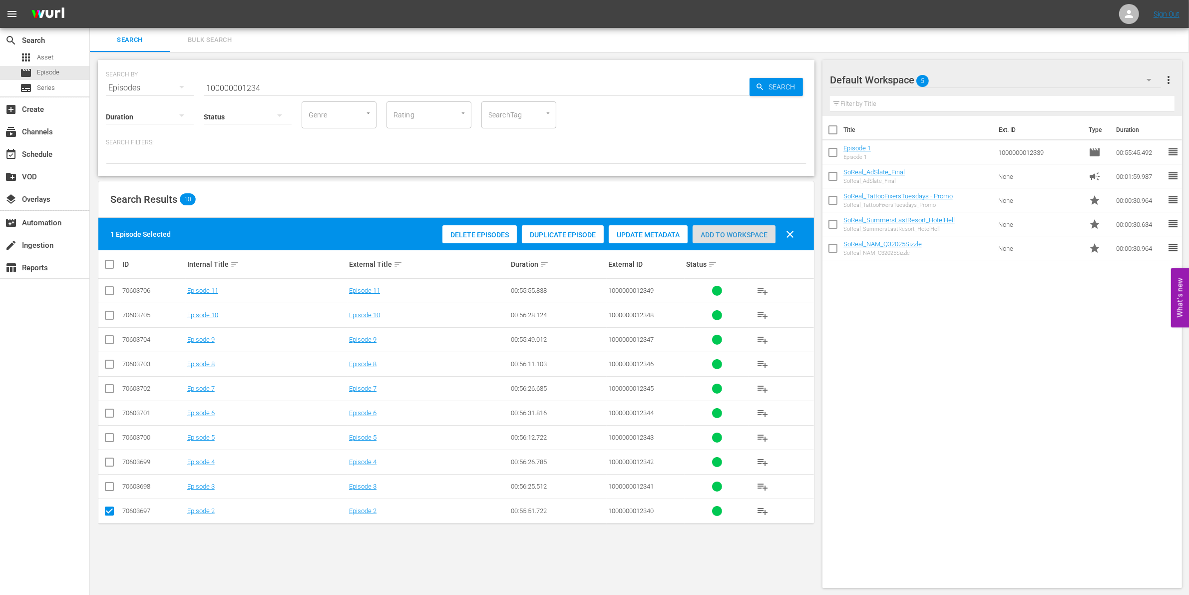
click at [748, 228] on div "Add to Workspace" at bounding box center [733, 234] width 83 height 19
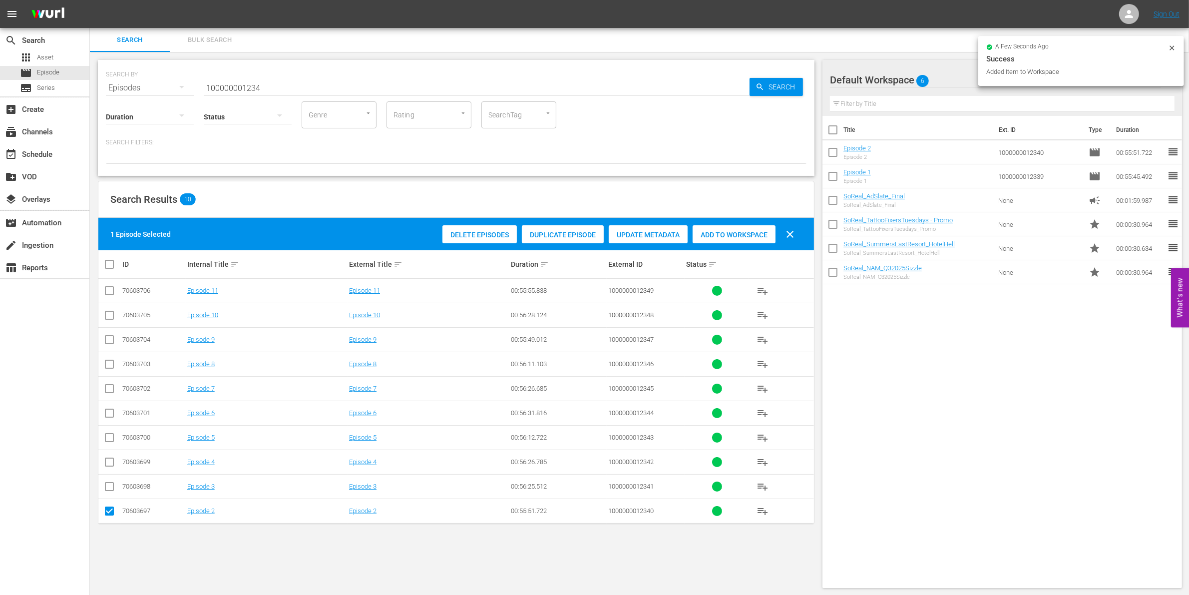
click at [115, 516] on td at bounding box center [109, 510] width 22 height 24
click at [106, 510] on input "checkbox" at bounding box center [109, 513] width 12 height 12
checkbox input "false"
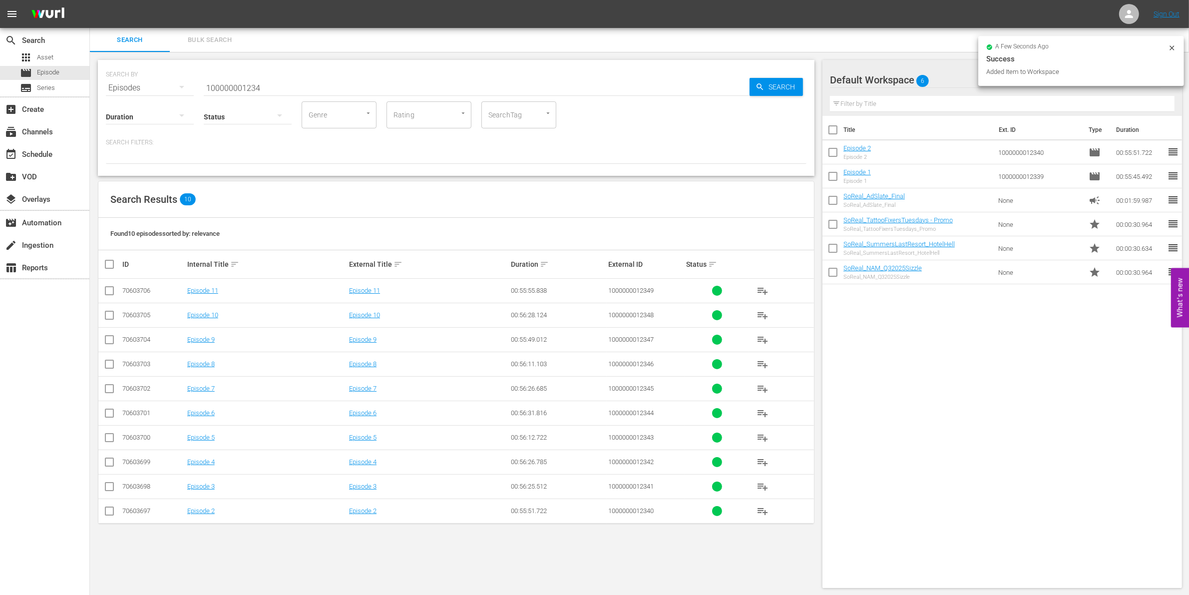
click at [112, 487] on input "checkbox" at bounding box center [109, 488] width 12 height 12
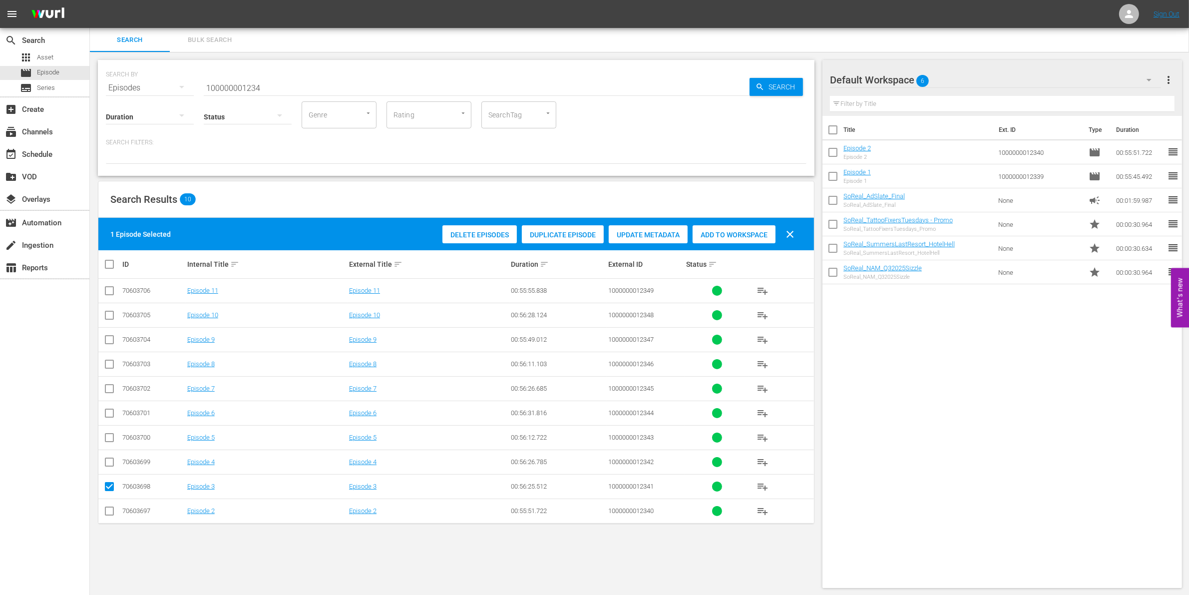
click at [732, 223] on div "Delete Episodes Duplicate Episode Update Metadata Add to Workspace clear" at bounding box center [621, 234] width 362 height 24
click at [728, 228] on div "Add to Workspace" at bounding box center [733, 234] width 83 height 19
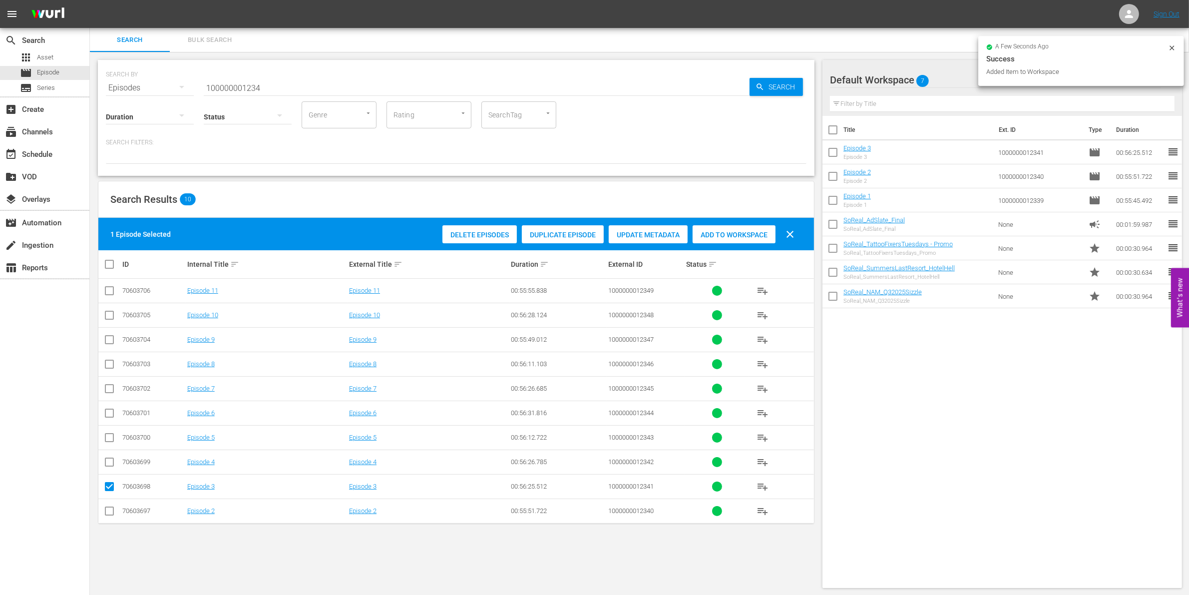
click at [110, 491] on input "checkbox" at bounding box center [109, 488] width 12 height 12
checkbox input "false"
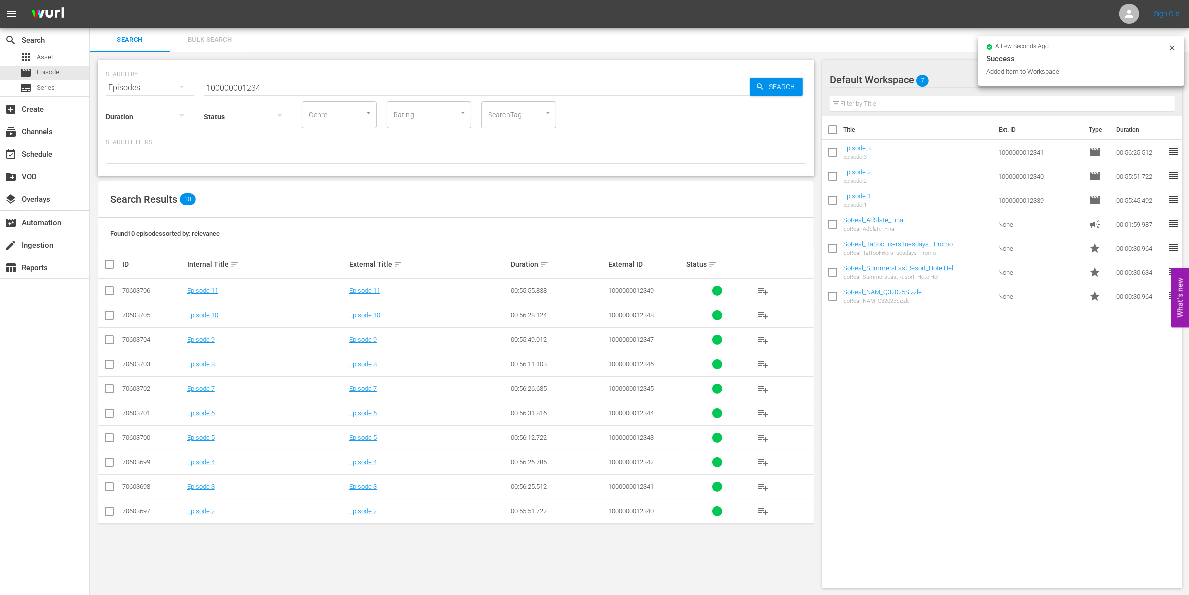
click at [110, 465] on input "checkbox" at bounding box center [109, 464] width 12 height 12
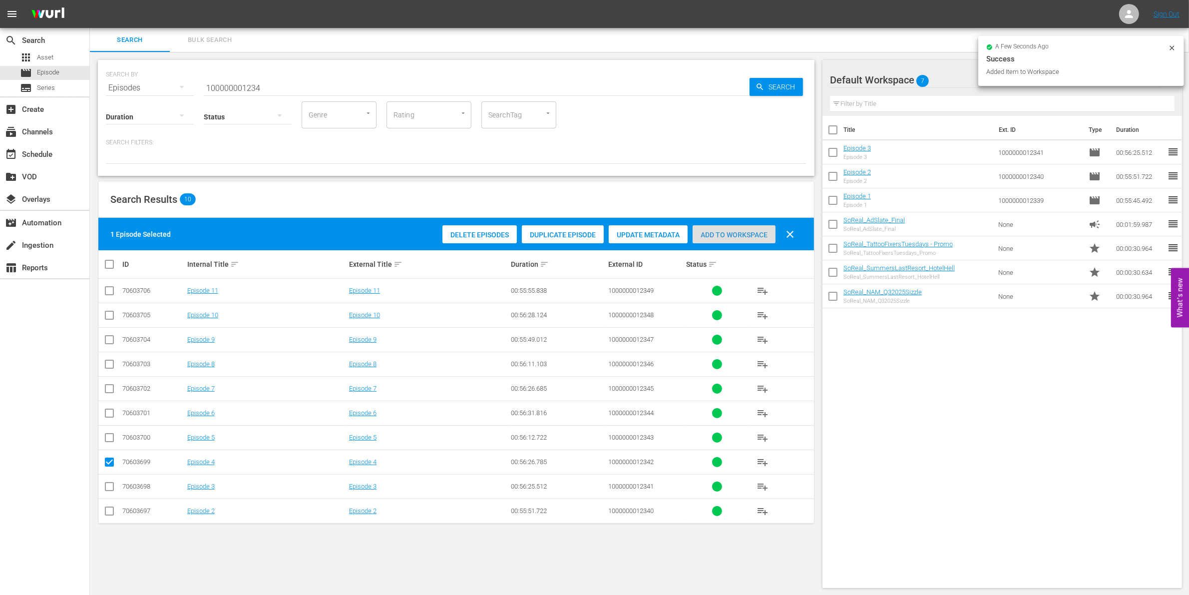
click at [737, 231] on span "Add to Workspace" at bounding box center [733, 235] width 83 height 8
click at [108, 463] on input "checkbox" at bounding box center [109, 464] width 12 height 12
checkbox input "false"
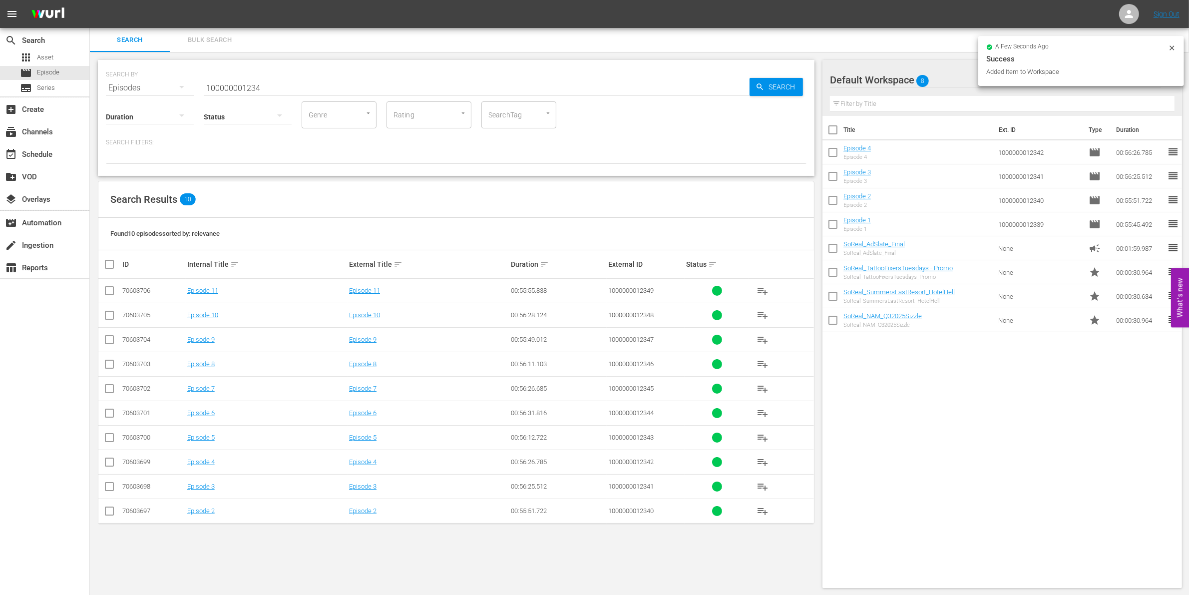
click at [108, 440] on input "checkbox" at bounding box center [109, 439] width 12 height 12
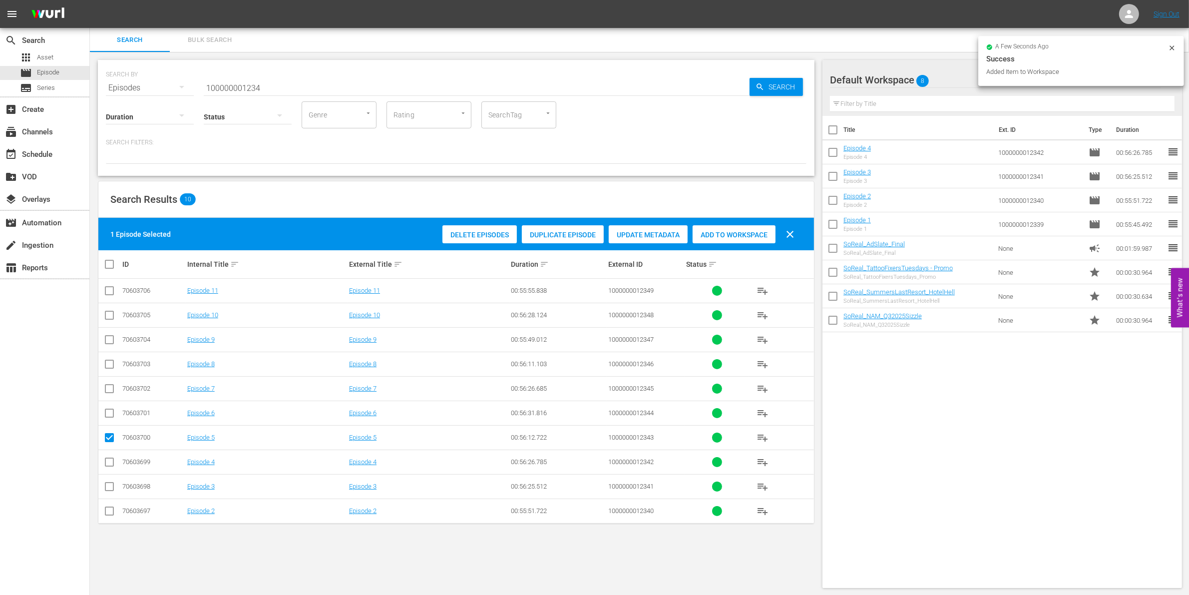
click at [734, 236] on span "Add to Workspace" at bounding box center [733, 235] width 83 height 8
click at [109, 438] on input "checkbox" at bounding box center [109, 439] width 12 height 12
checkbox input "false"
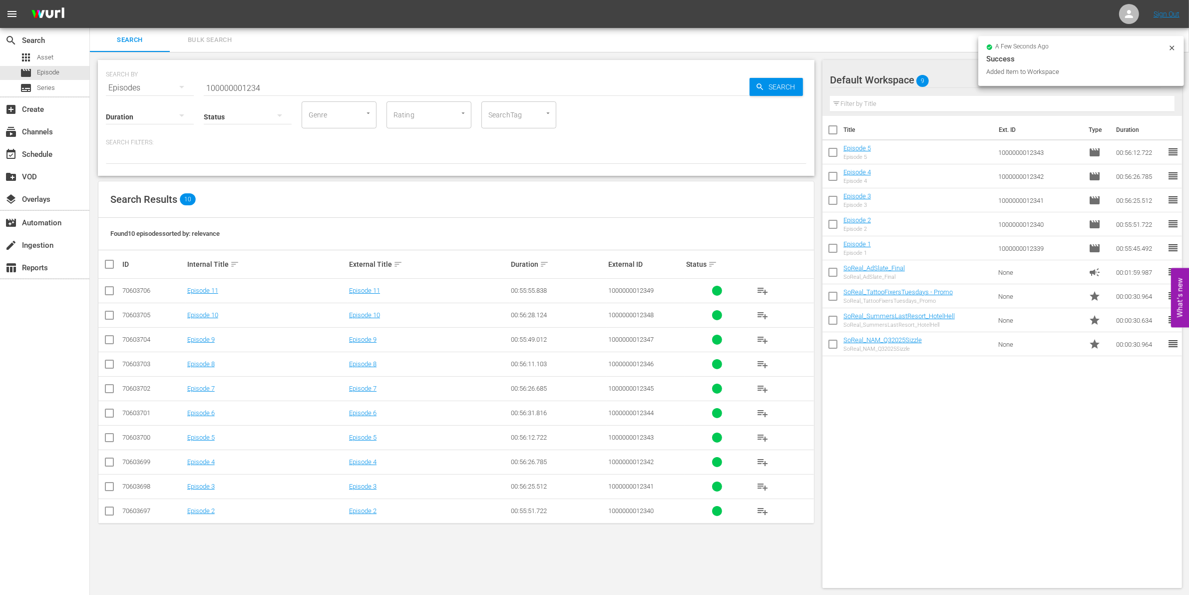
click at [109, 417] on input "checkbox" at bounding box center [109, 415] width 12 height 12
checkbox input "true"
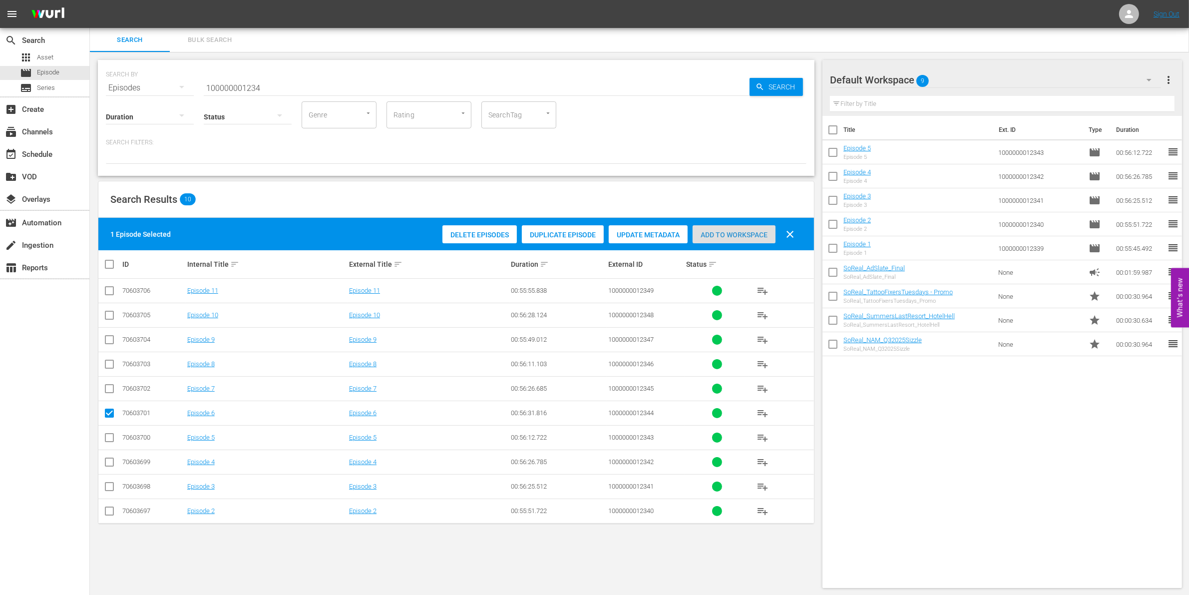
click at [745, 235] on span "Add to Workspace" at bounding box center [733, 235] width 83 height 8
click at [265, 78] on input "100000001234" at bounding box center [477, 88] width 546 height 24
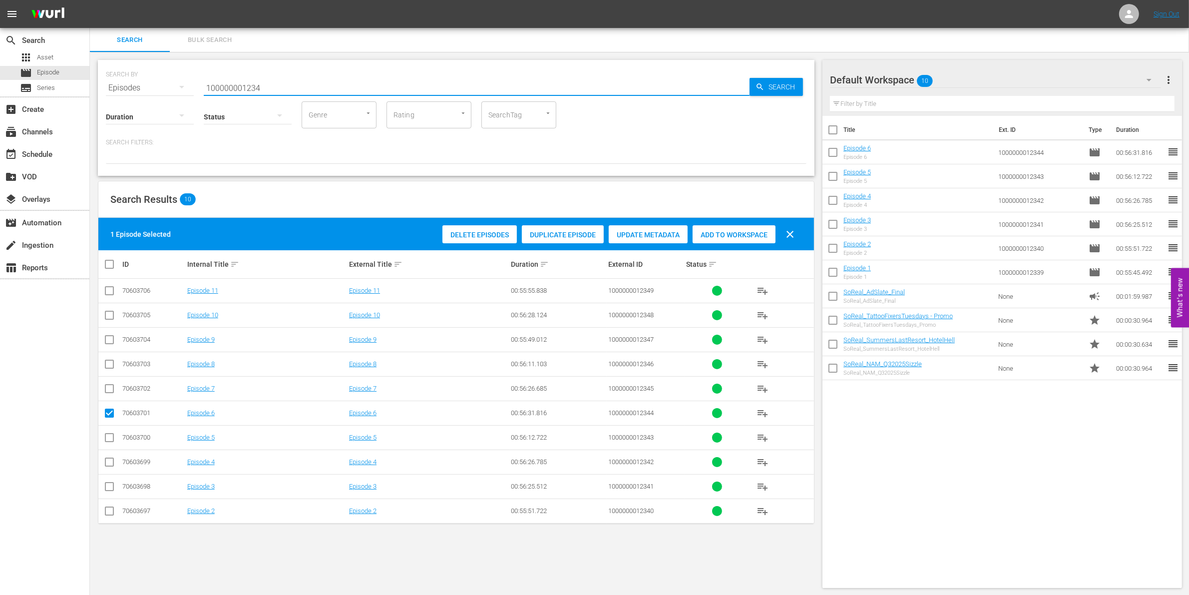
click at [265, 78] on input "100000001234" at bounding box center [477, 88] width 546 height 24
paste input "CEG10029665"
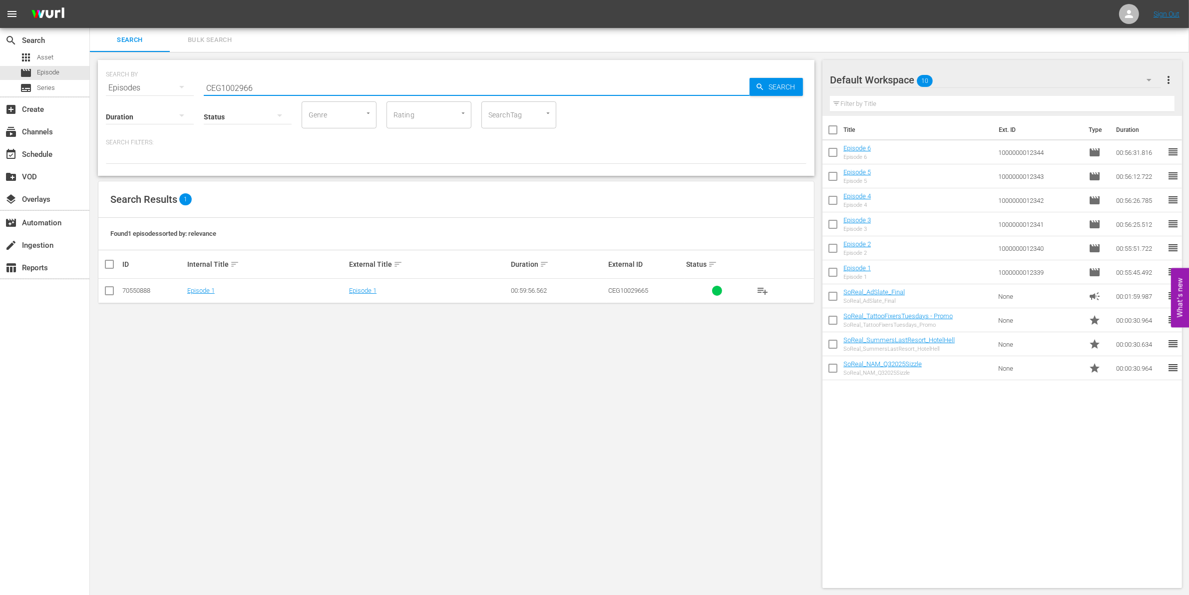
type input "CEG1002966"
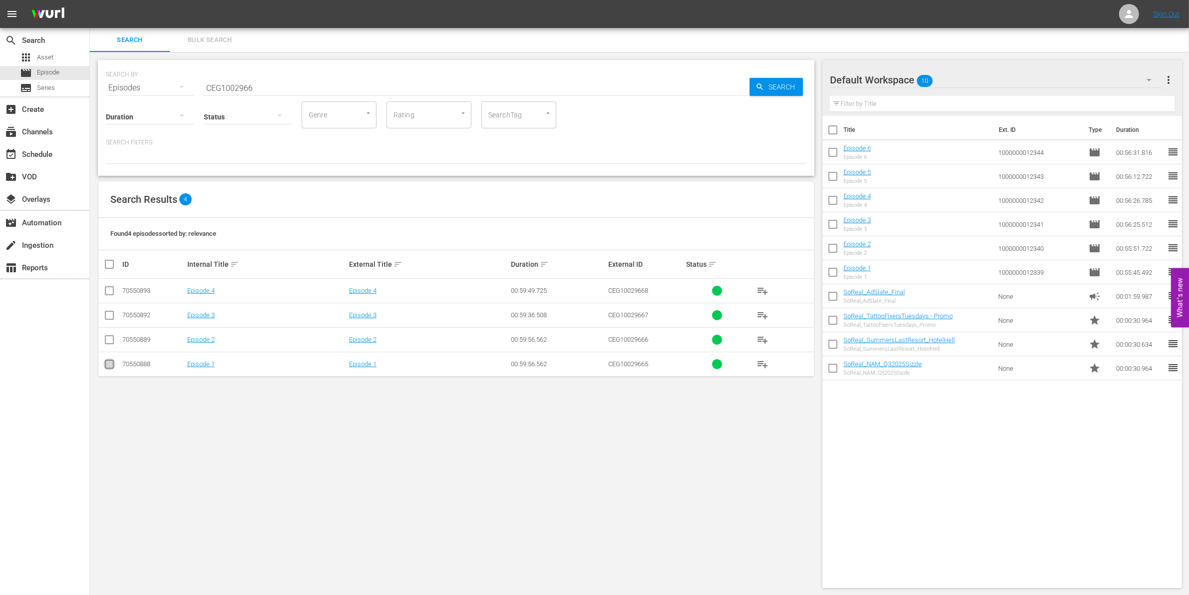
click at [110, 365] on input "checkbox" at bounding box center [109, 366] width 12 height 12
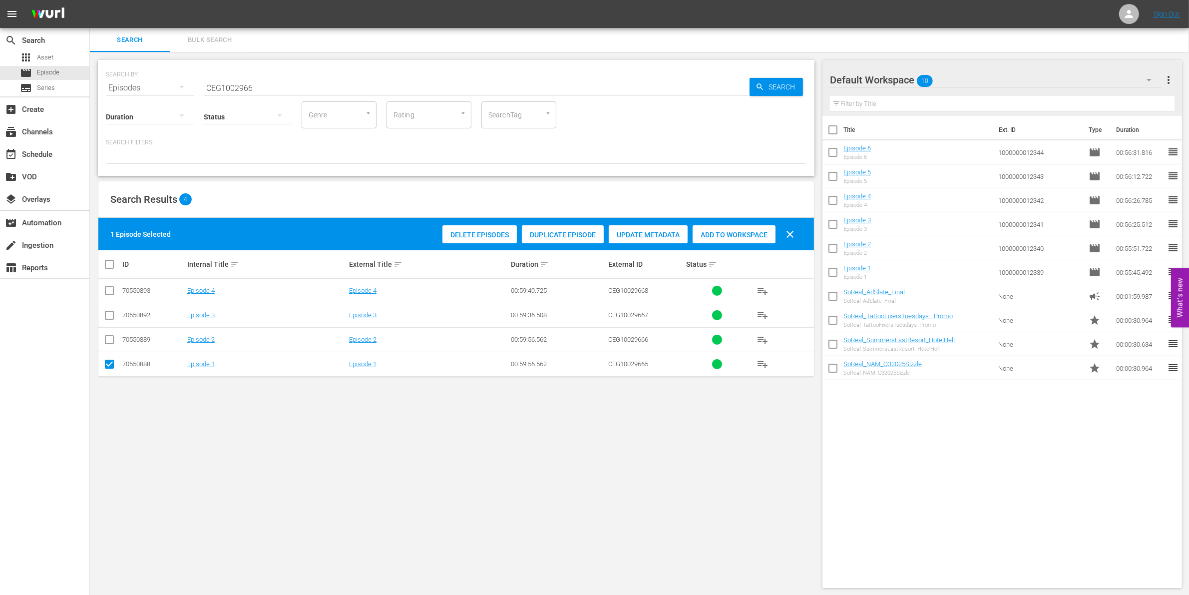
click at [742, 234] on span "Add to Workspace" at bounding box center [733, 235] width 83 height 8
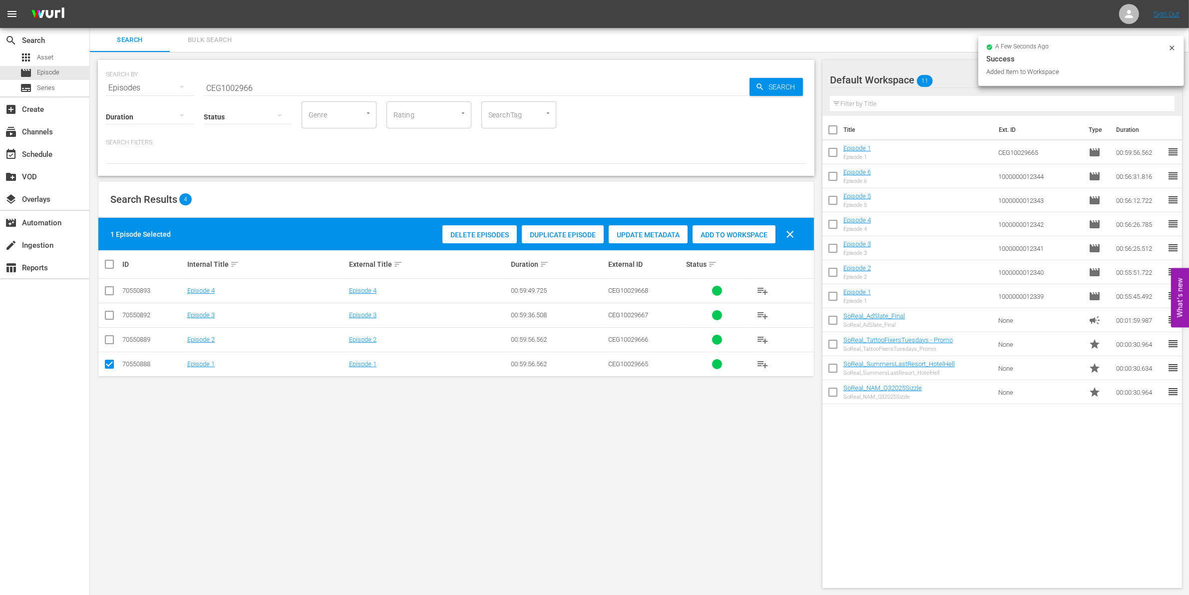
click at [109, 366] on input "checkbox" at bounding box center [109, 366] width 12 height 12
checkbox input "false"
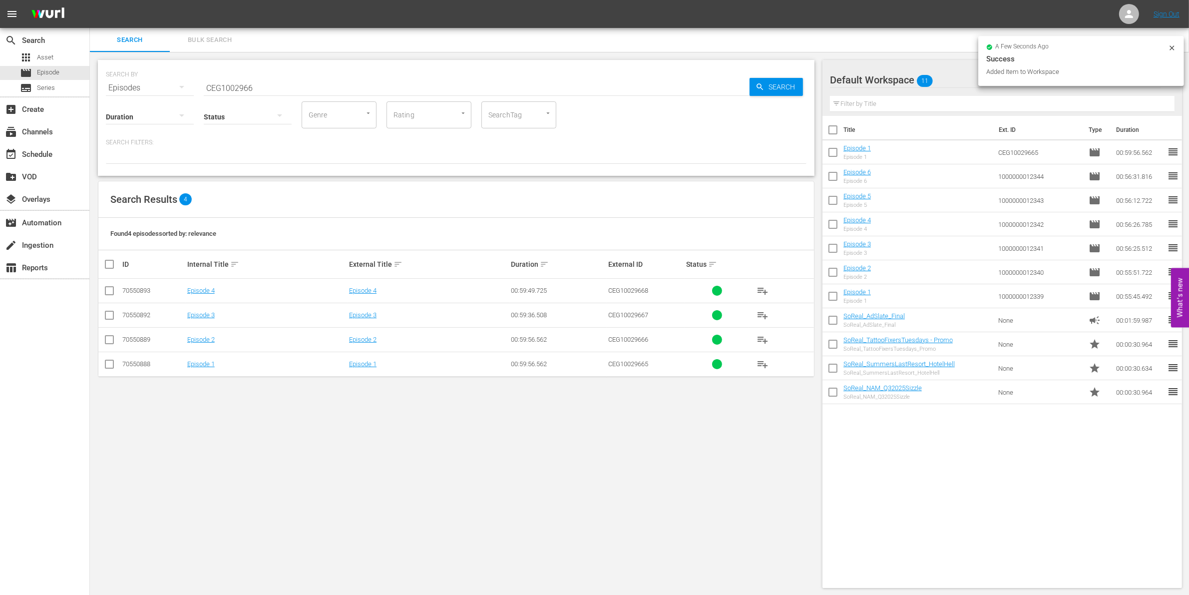
click at [110, 341] on input "checkbox" at bounding box center [109, 341] width 12 height 12
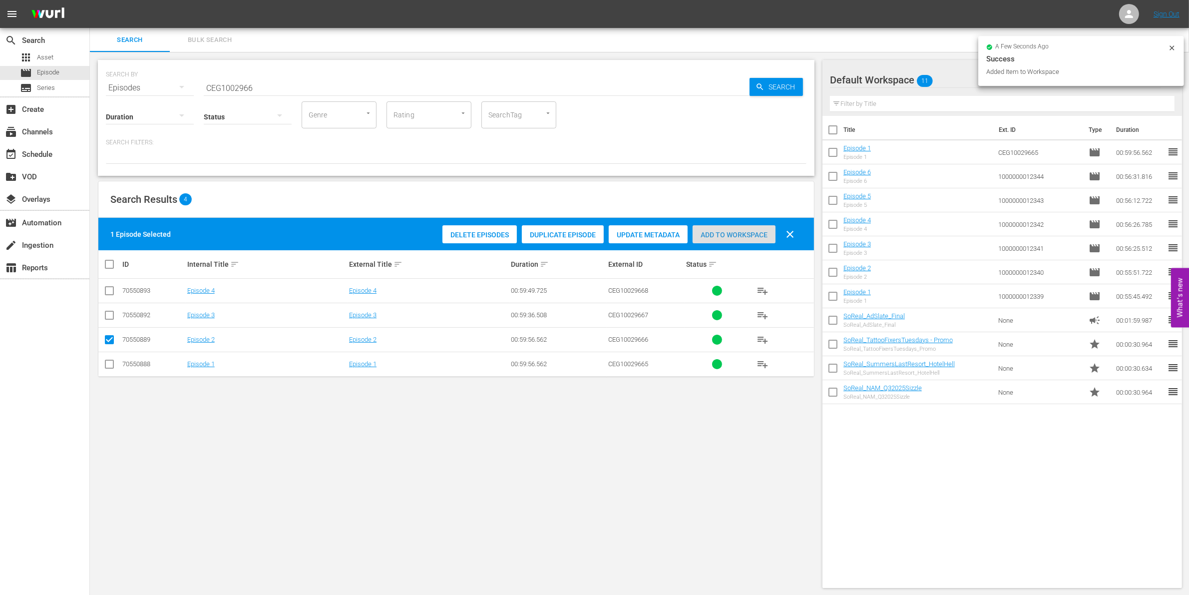
click at [727, 240] on div "Add to Workspace" at bounding box center [733, 234] width 83 height 19
click at [110, 338] on input "checkbox" at bounding box center [109, 341] width 12 height 12
checkbox input "false"
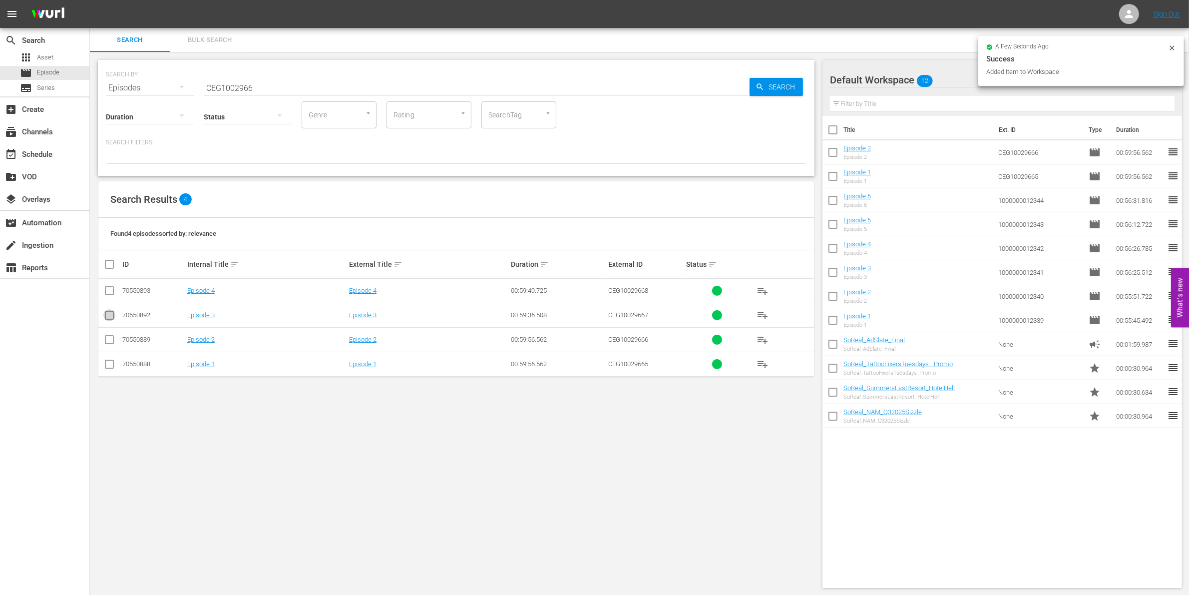
click at [110, 314] on input "checkbox" at bounding box center [109, 317] width 12 height 12
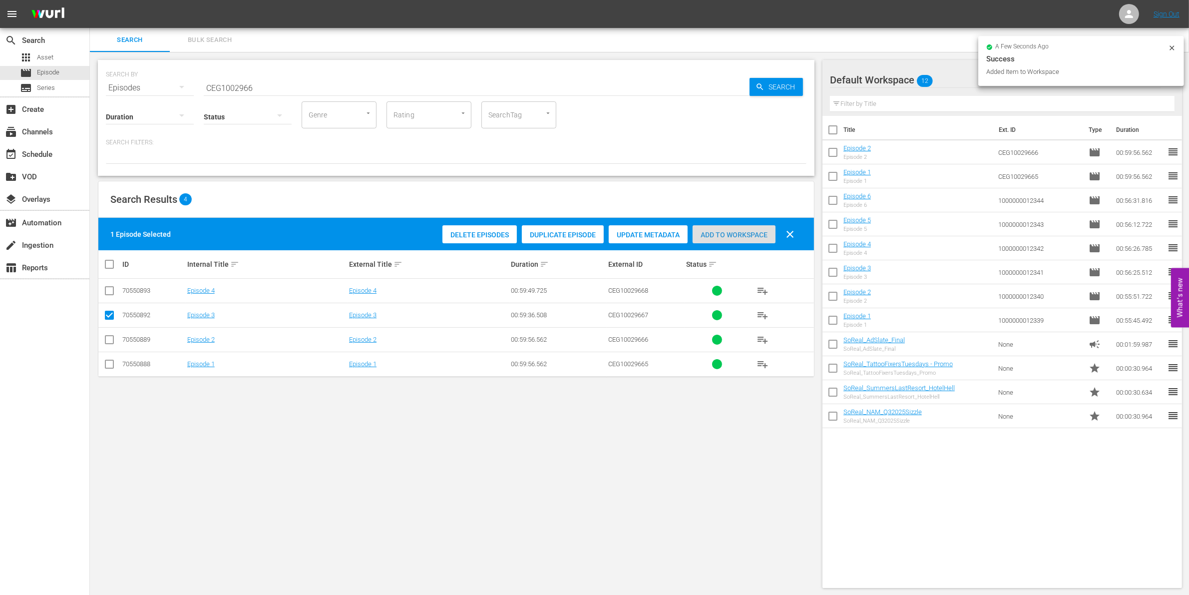
click at [728, 226] on div "Add to Workspace" at bounding box center [733, 234] width 83 height 19
click at [108, 313] on input "checkbox" at bounding box center [109, 317] width 12 height 12
checkbox input "false"
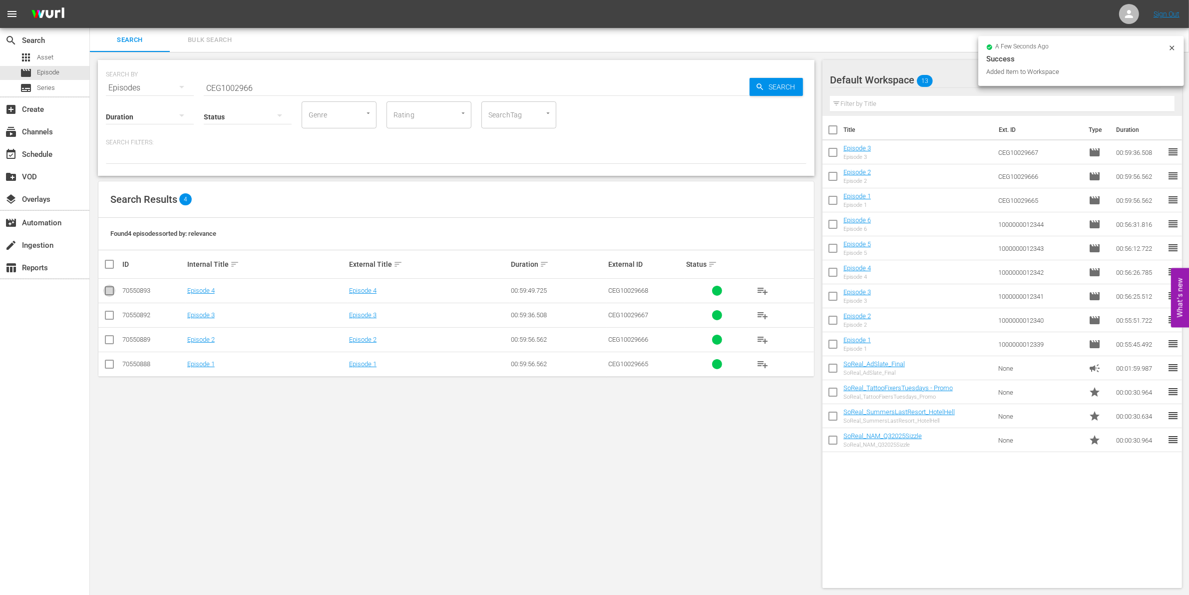
click at [110, 296] on input "checkbox" at bounding box center [109, 293] width 12 height 12
checkbox input "true"
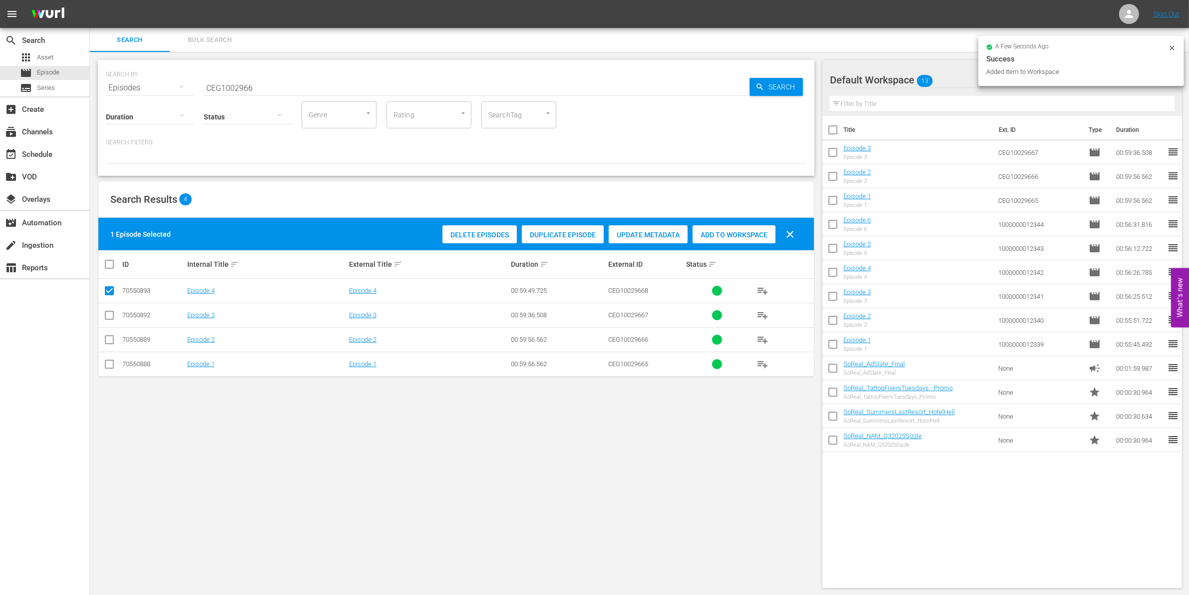
click at [722, 236] on span "Add to Workspace" at bounding box center [733, 235] width 83 height 8
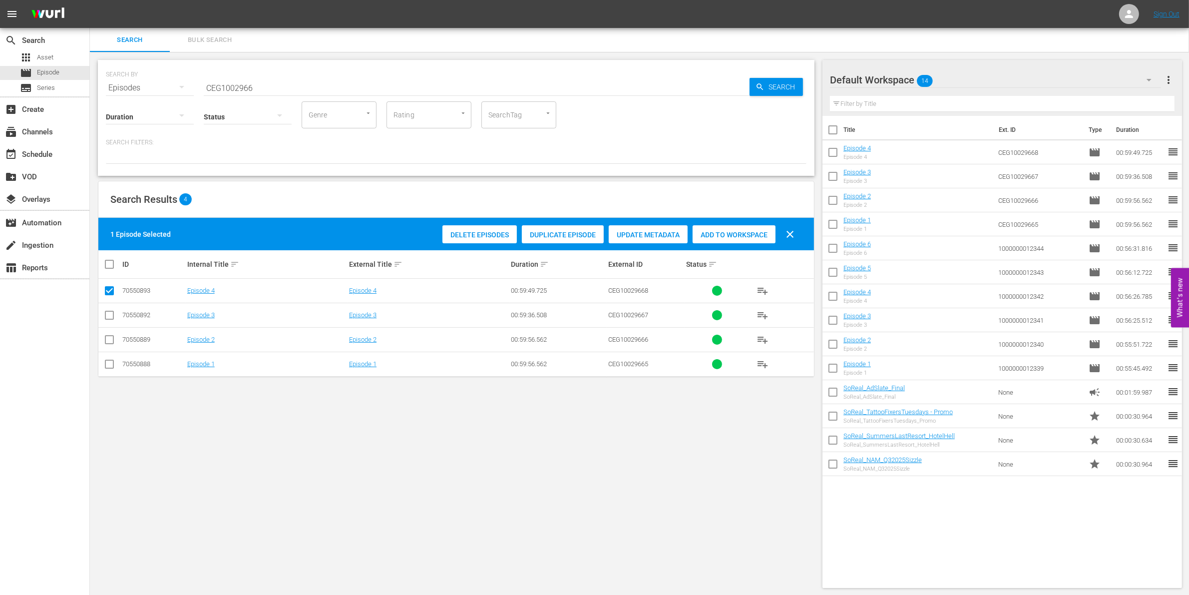
click at [240, 81] on input "CEG1002966" at bounding box center [477, 88] width 546 height 24
paste input "1000000035227"
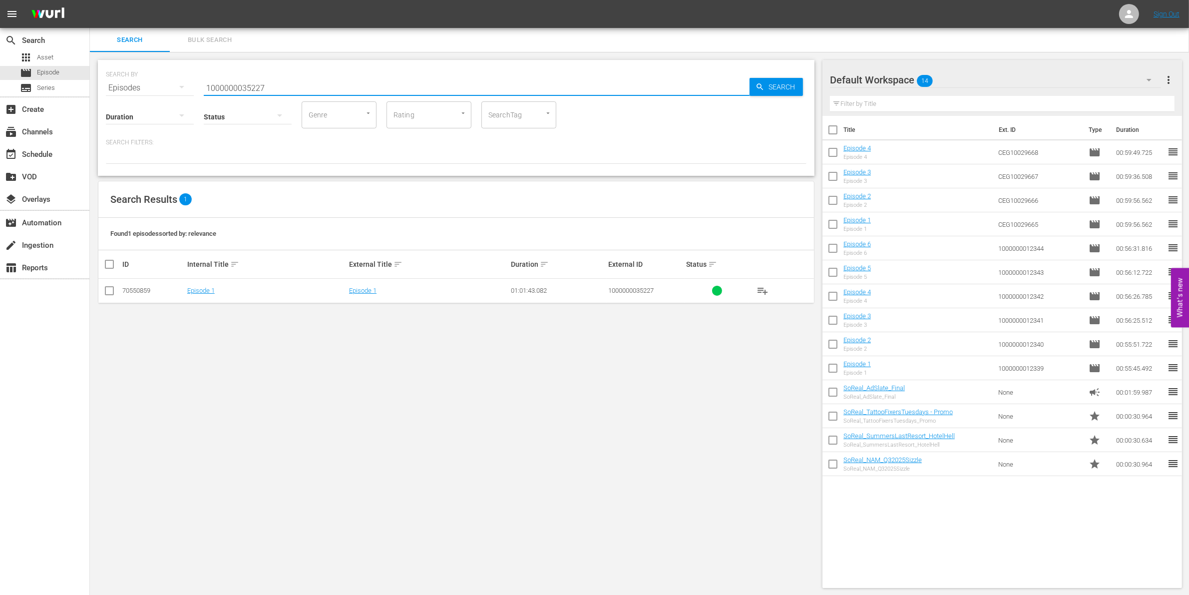
type input "1000000035227"
click at [105, 288] on input "checkbox" at bounding box center [109, 293] width 12 height 12
checkbox input "true"
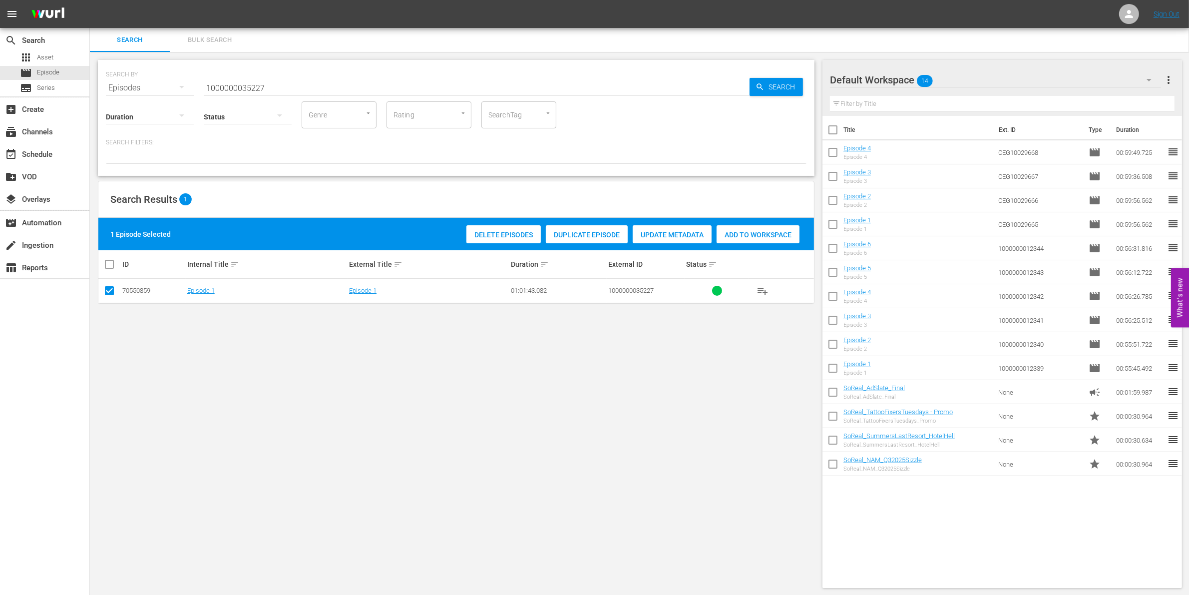
click at [764, 238] on div "Add to Workspace" at bounding box center [757, 234] width 83 height 19
click at [327, 90] on input "1000000035227" at bounding box center [477, 88] width 546 height 24
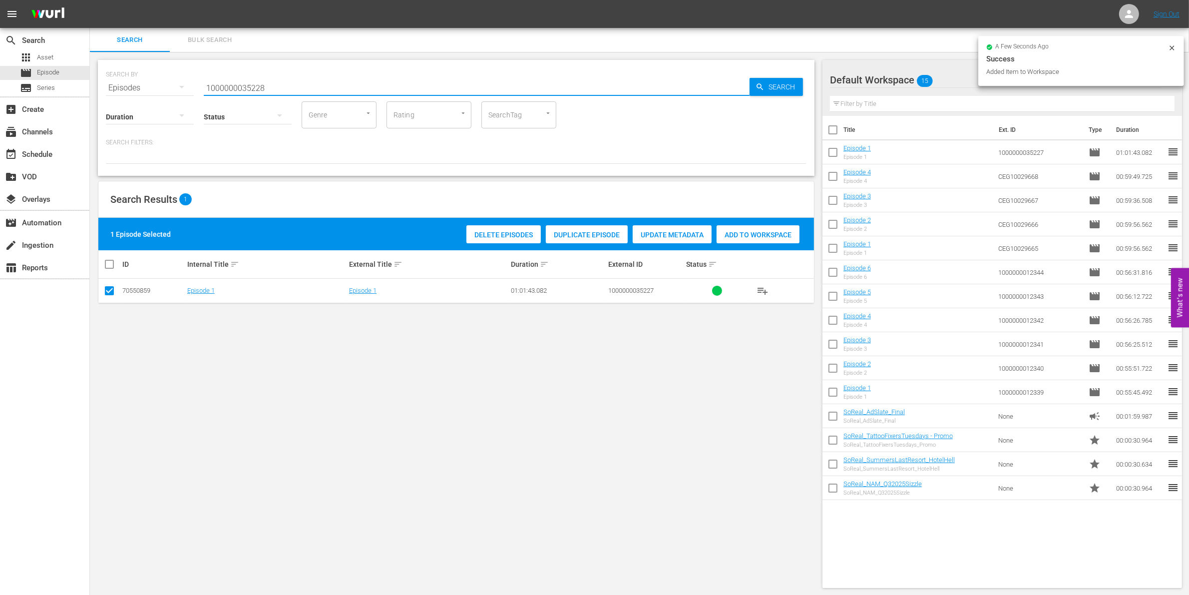
type input "1000000035228"
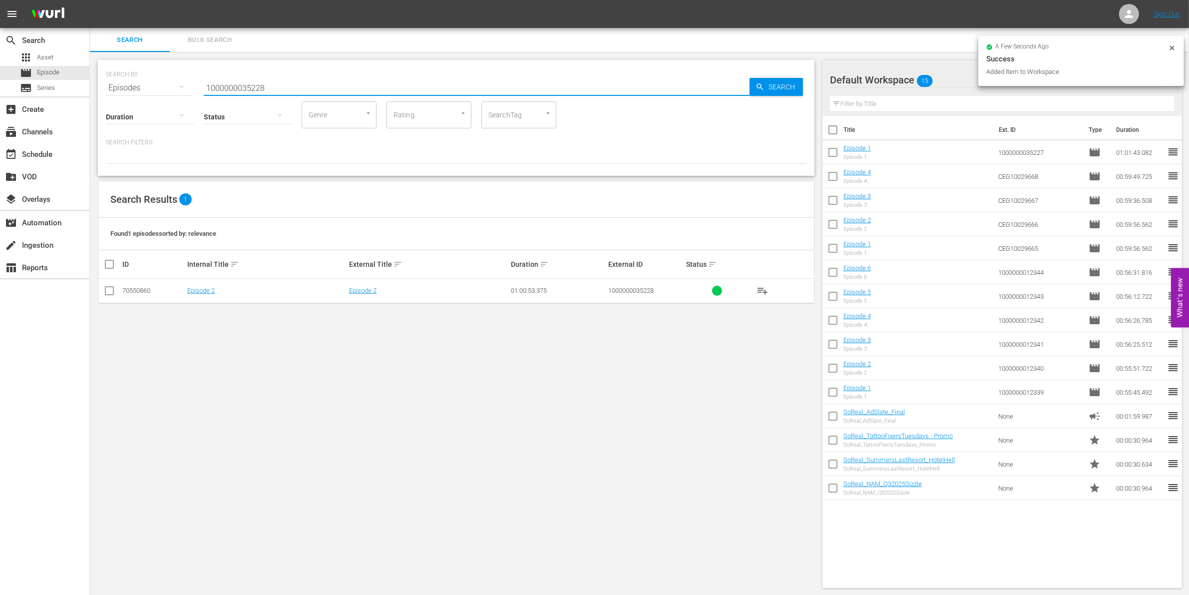
click at [98, 293] on td at bounding box center [109, 291] width 22 height 24
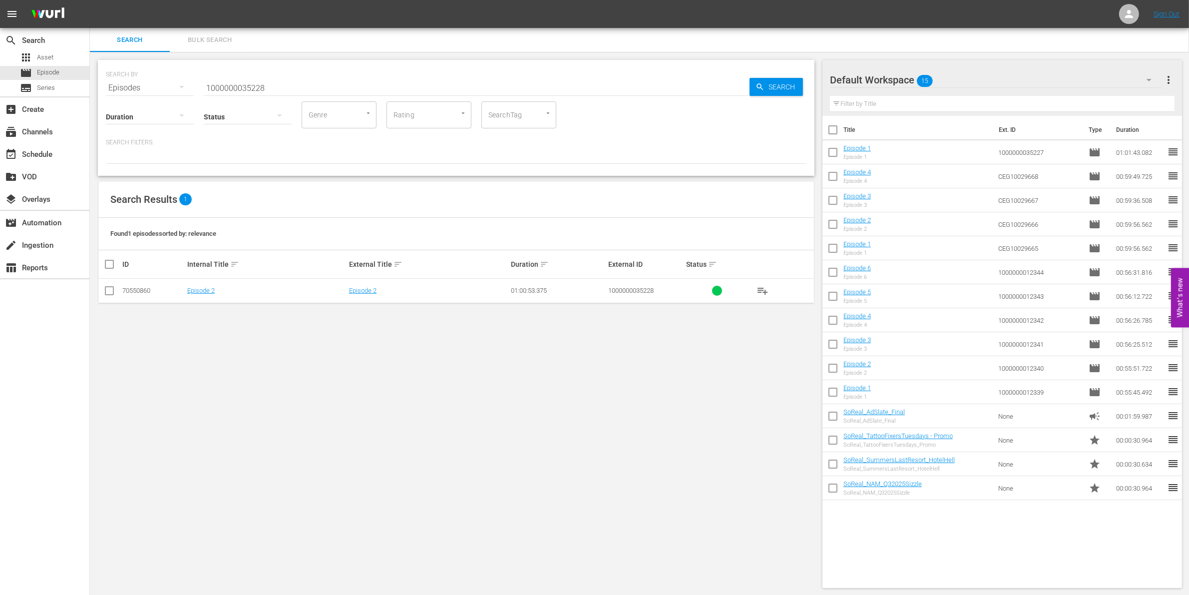
click at [112, 293] on input "checkbox" at bounding box center [109, 293] width 12 height 12
checkbox input "true"
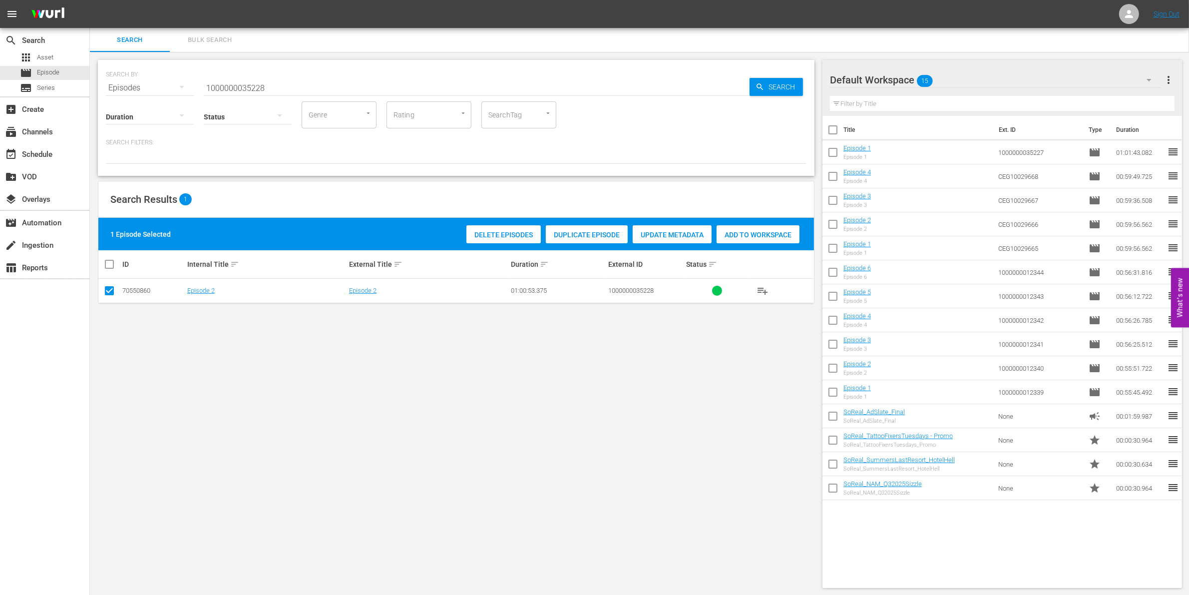
click at [732, 228] on div "Add to Workspace" at bounding box center [757, 234] width 83 height 19
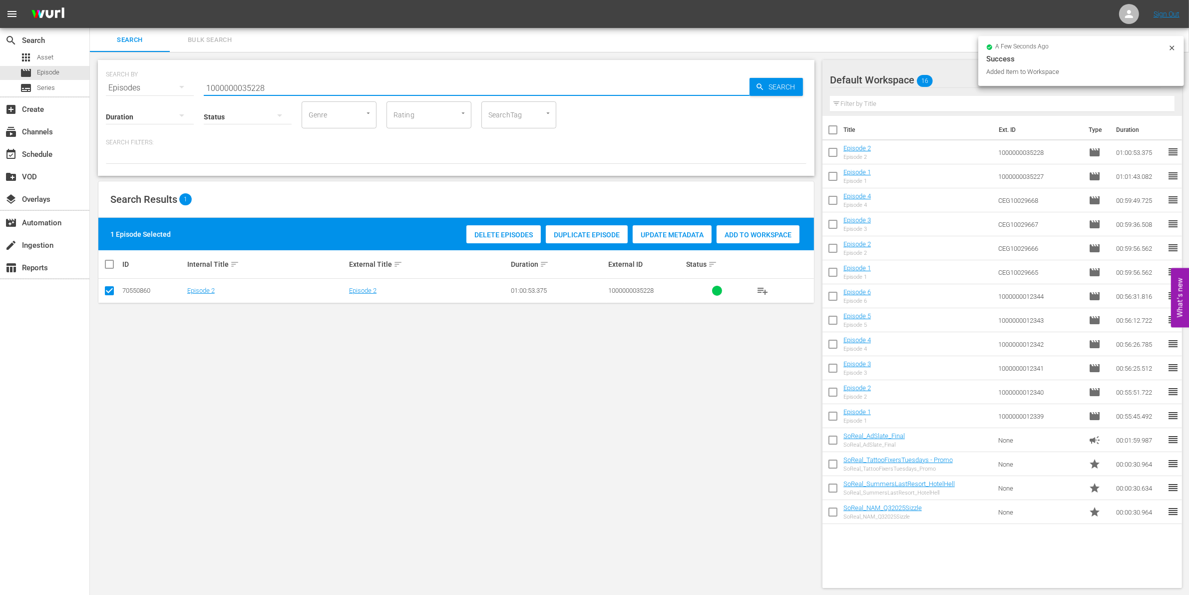
click at [315, 87] on input "1000000035228" at bounding box center [477, 88] width 546 height 24
type input "1000000035229"
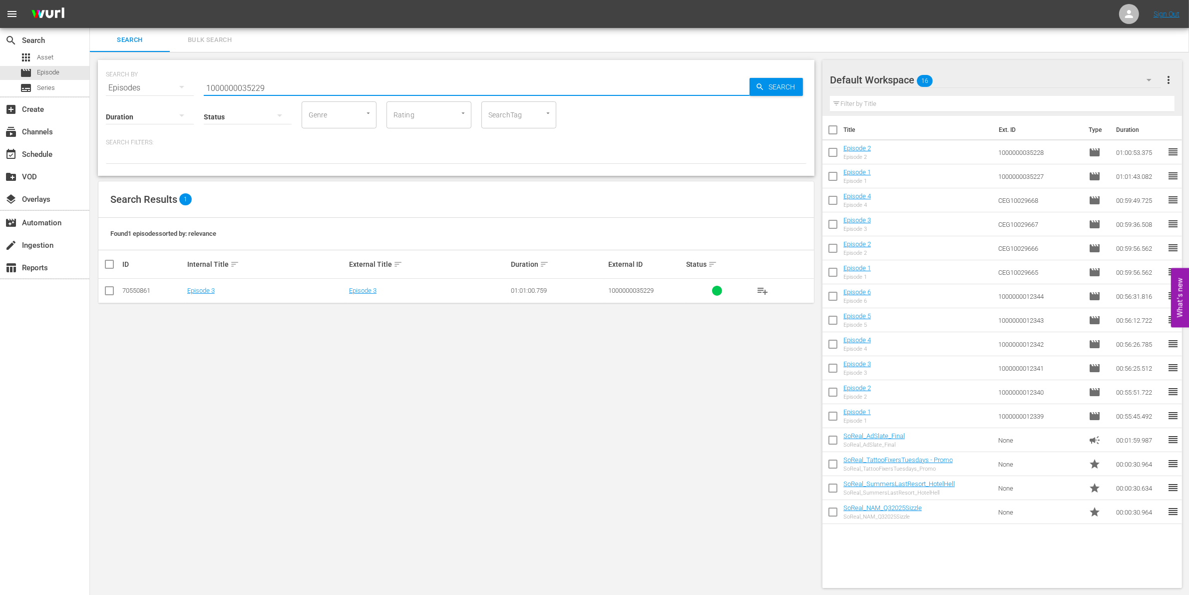
click at [111, 283] on td at bounding box center [109, 291] width 22 height 24
click at [111, 290] on input "checkbox" at bounding box center [109, 293] width 12 height 12
checkbox input "true"
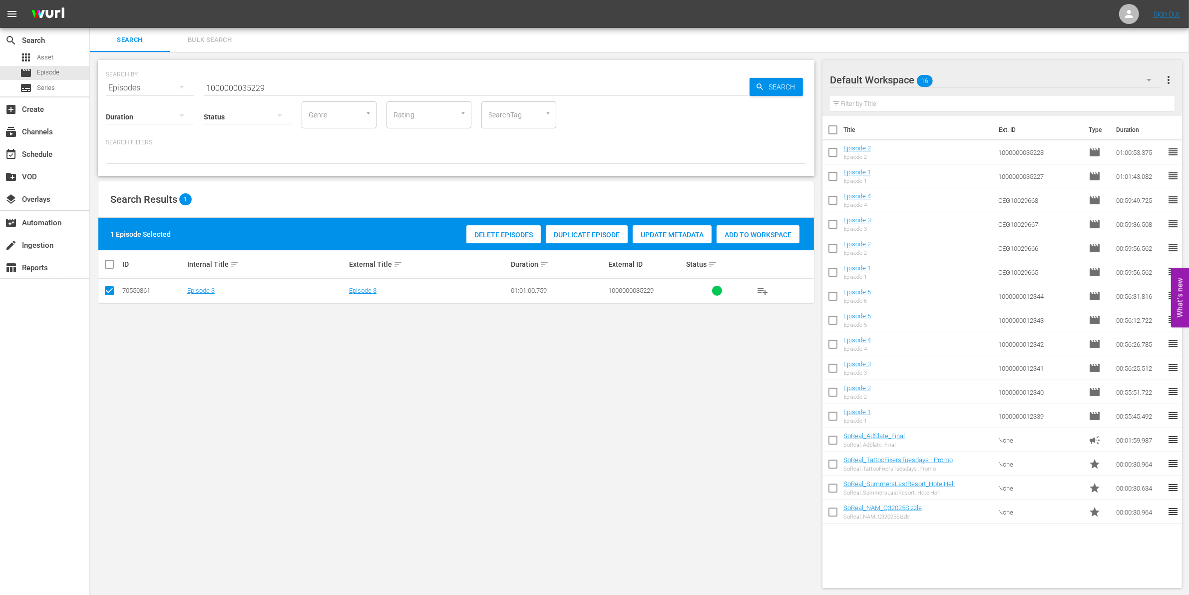
click at [779, 238] on span "Add to Workspace" at bounding box center [757, 235] width 83 height 8
click at [235, 88] on input "1000000035229" at bounding box center [477, 88] width 546 height 24
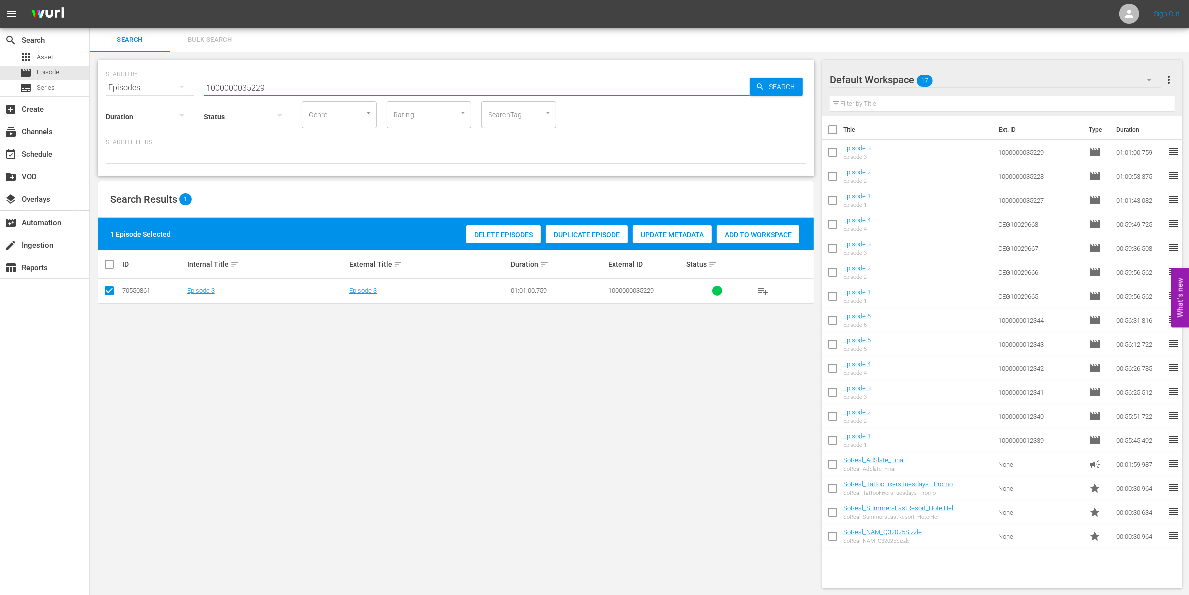
paste input "23303"
type input "1000000023303"
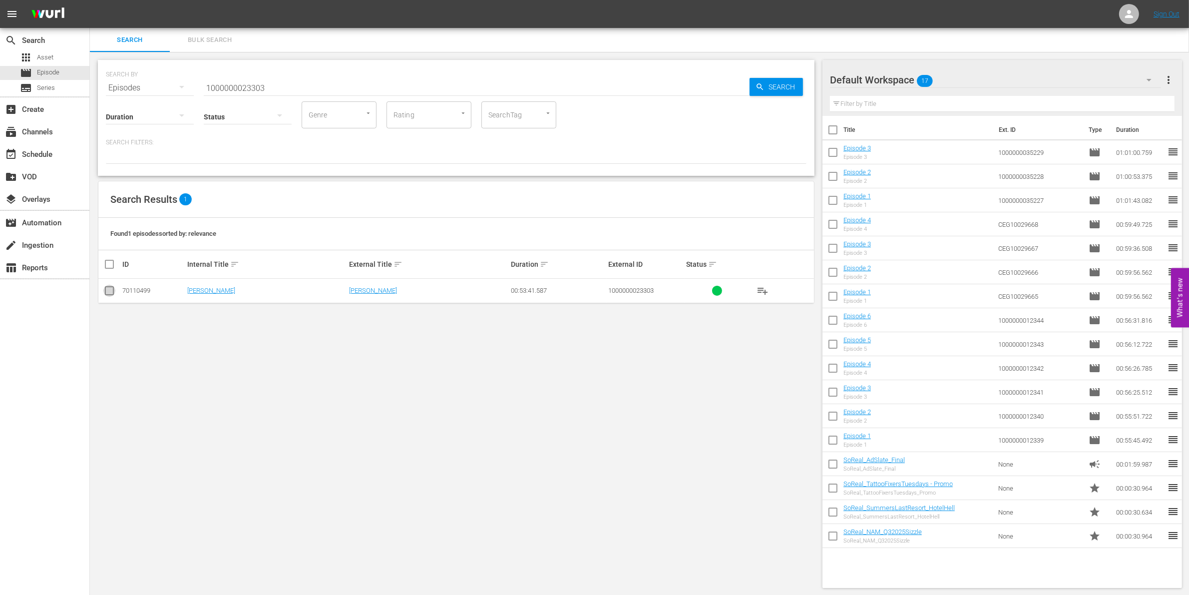
click at [112, 295] on input "checkbox" at bounding box center [109, 293] width 12 height 12
checkbox input "true"
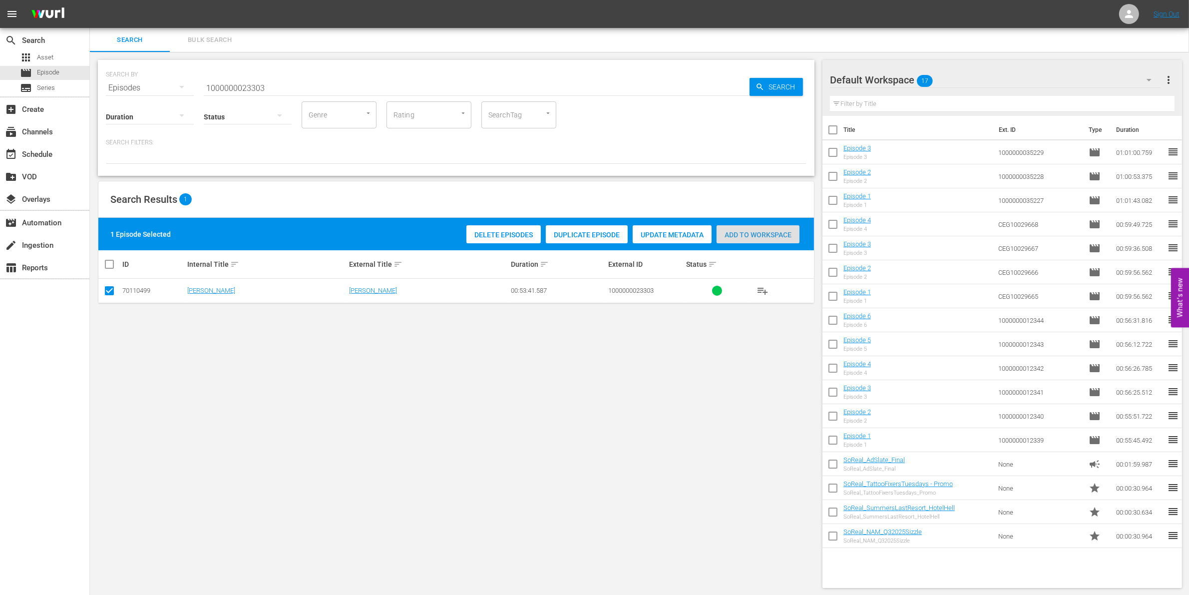
click at [774, 225] on div "Add to Workspace" at bounding box center [757, 234] width 83 height 19
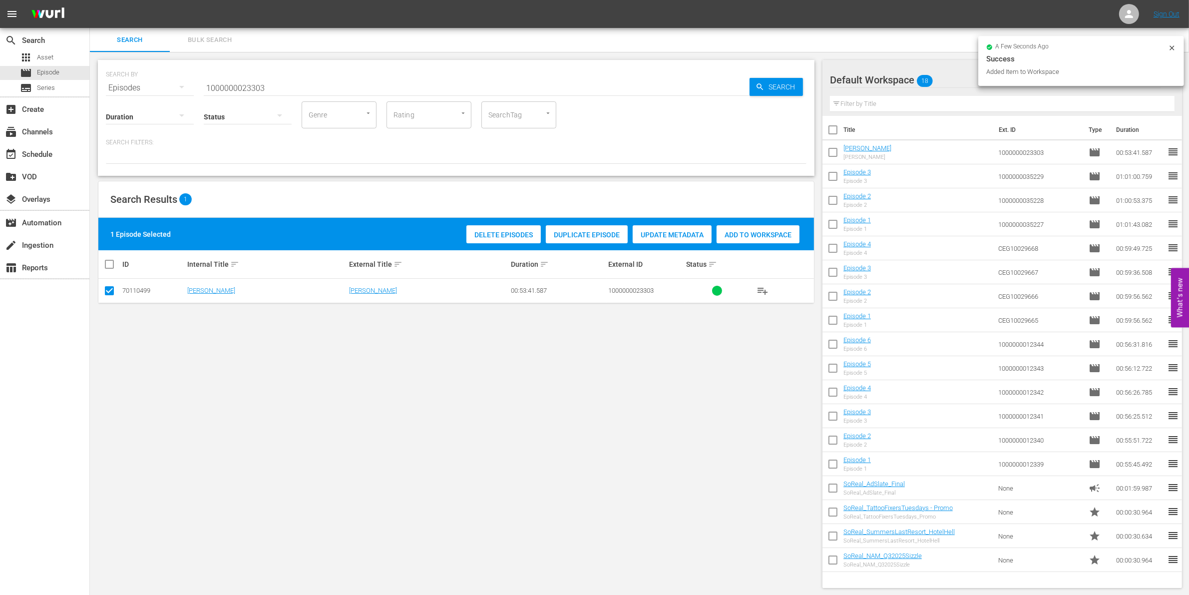
click at [337, 86] on input "1000000023303" at bounding box center [477, 88] width 546 height 24
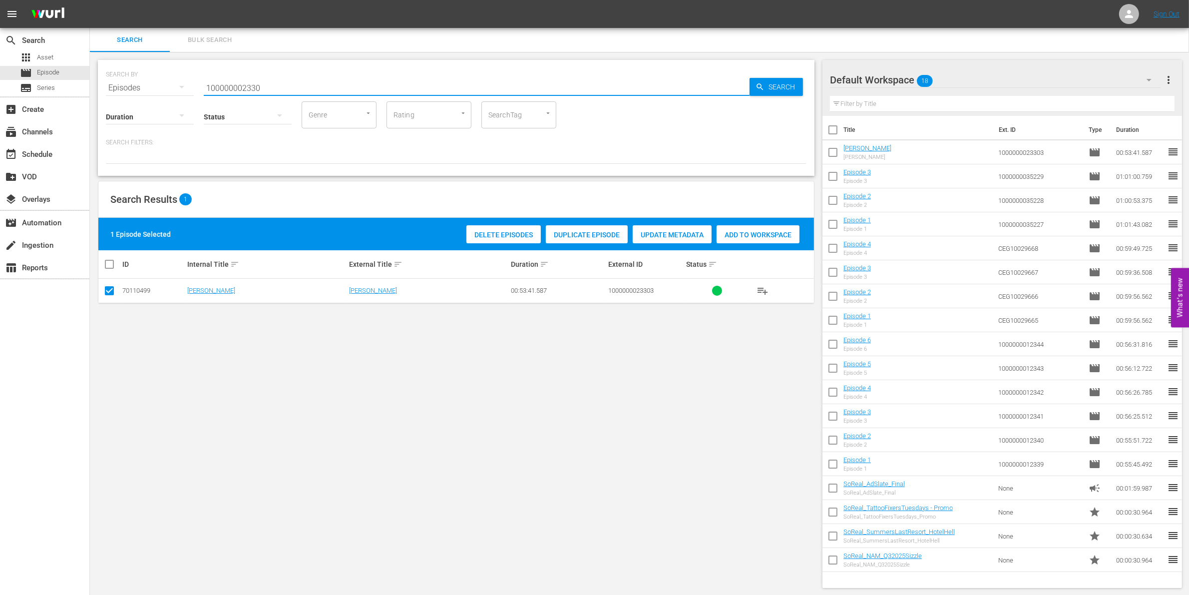
type input "100000002330"
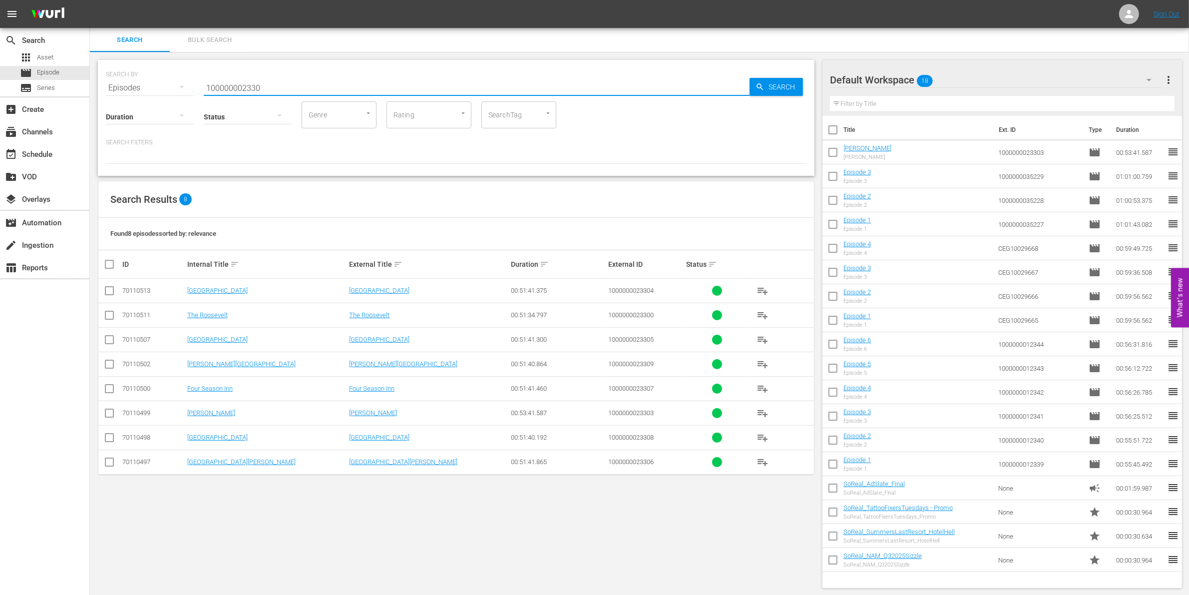
click at [108, 293] on input "checkbox" at bounding box center [109, 293] width 12 height 12
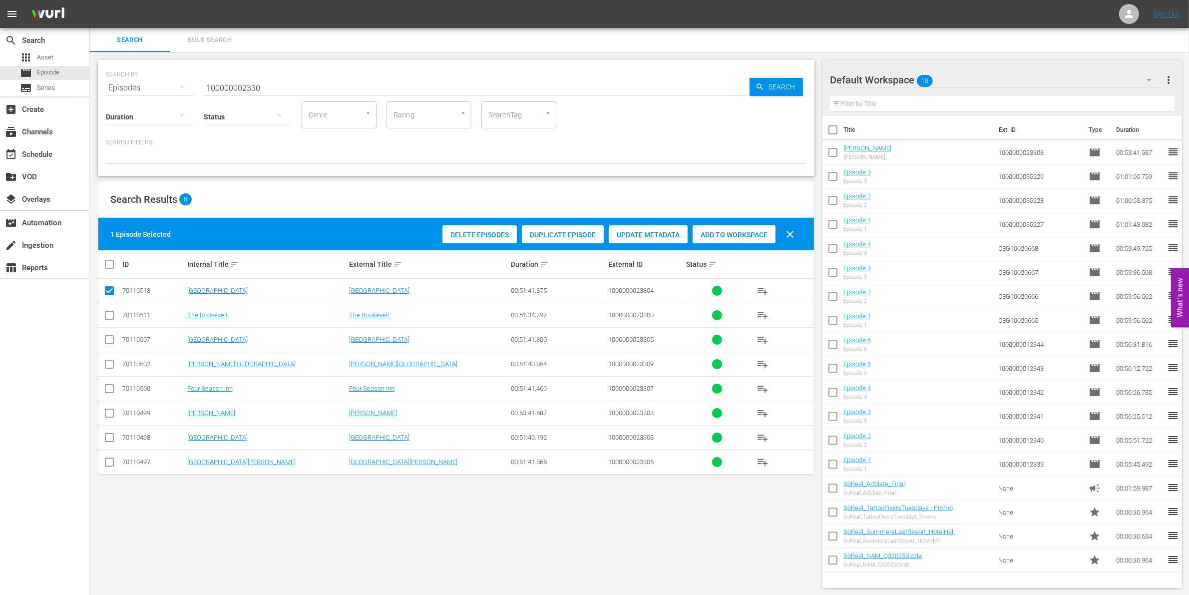
click at [740, 228] on div "Add to Workspace" at bounding box center [733, 234] width 83 height 19
click at [106, 291] on input "checkbox" at bounding box center [109, 293] width 12 height 12
checkbox input "false"
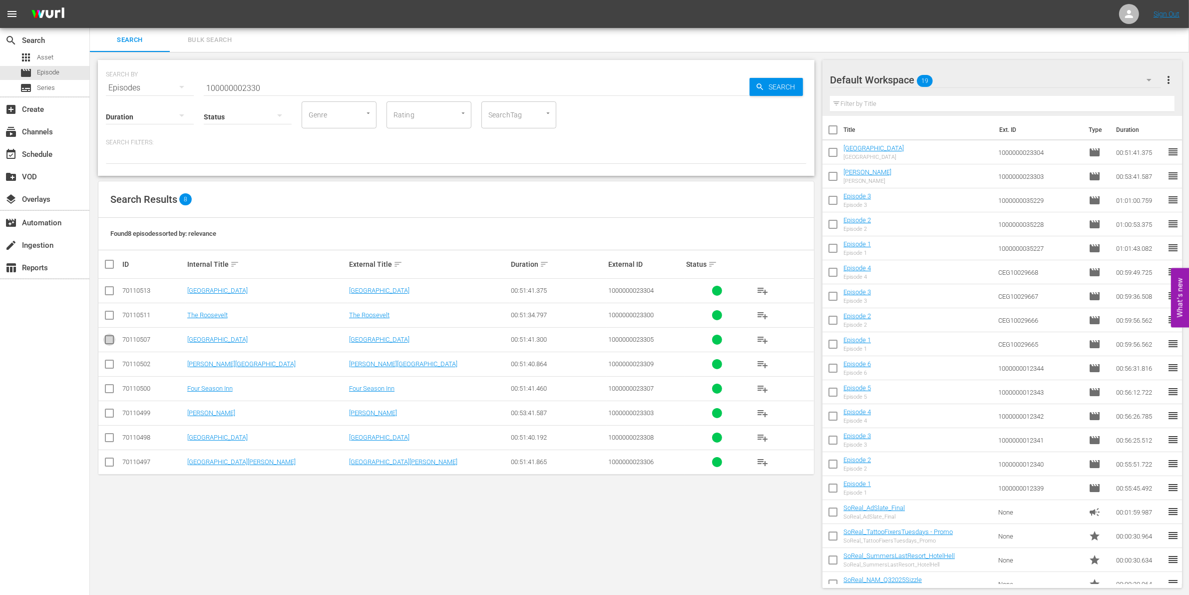
click at [111, 341] on input "checkbox" at bounding box center [109, 341] width 12 height 12
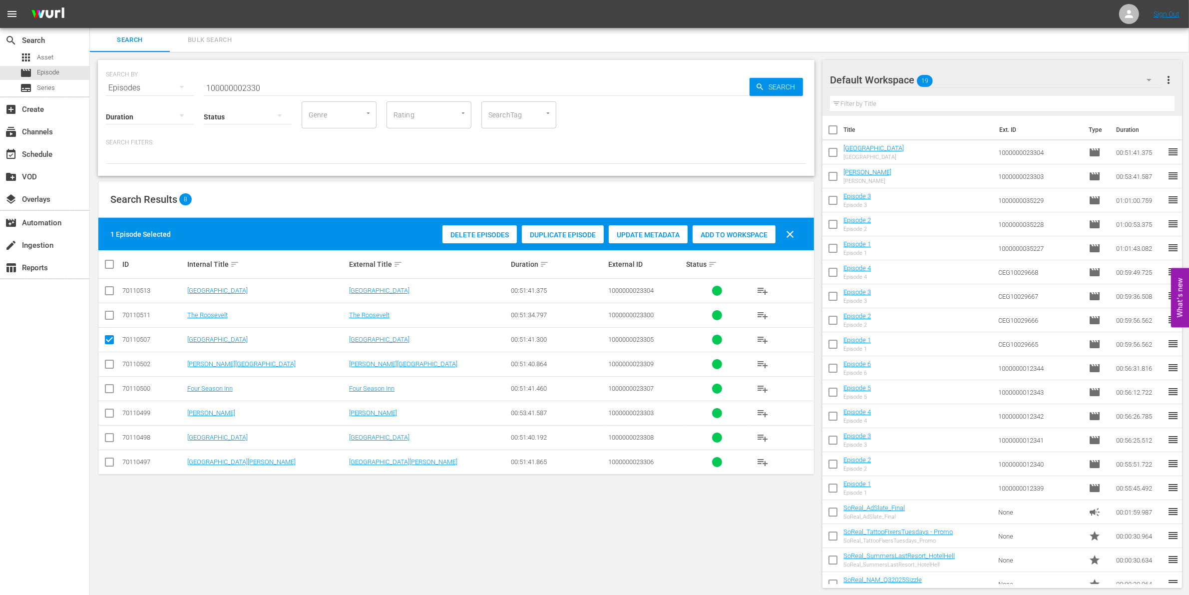
click at [749, 231] on span "Add to Workspace" at bounding box center [733, 235] width 83 height 8
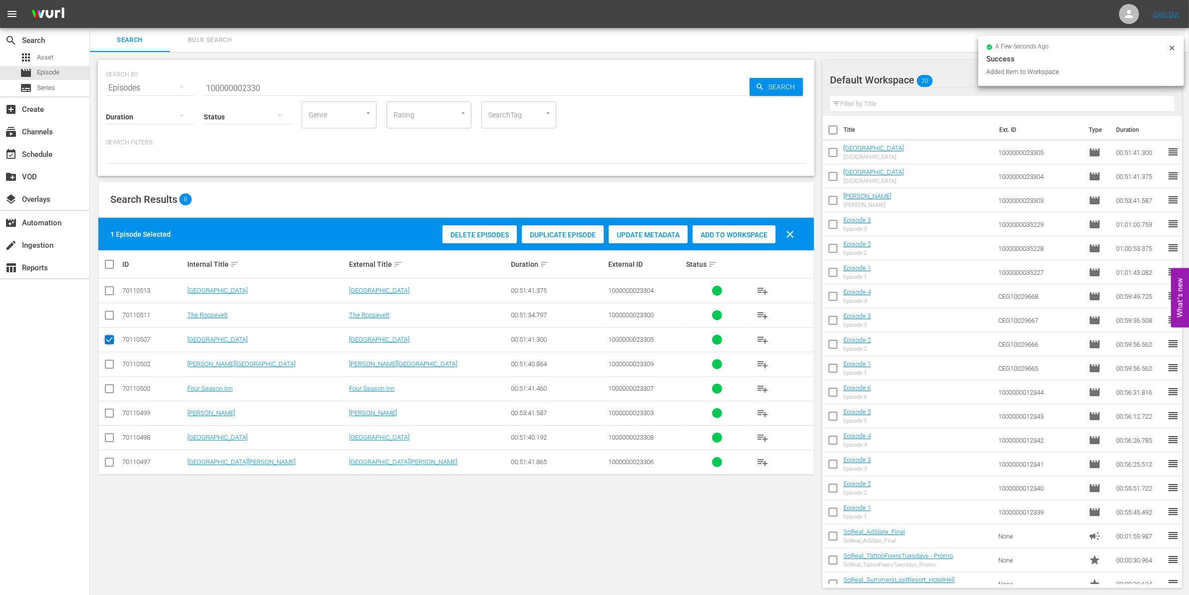
click at [109, 338] on input "checkbox" at bounding box center [109, 341] width 12 height 12
checkbox input "false"
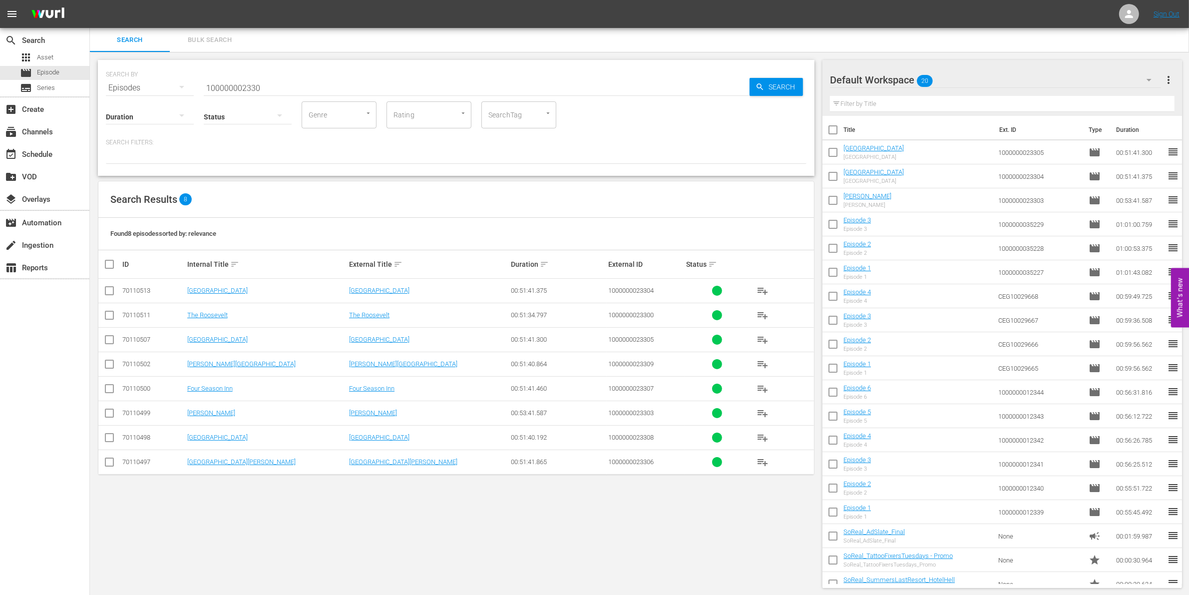
click at [111, 462] on input "checkbox" at bounding box center [109, 464] width 12 height 12
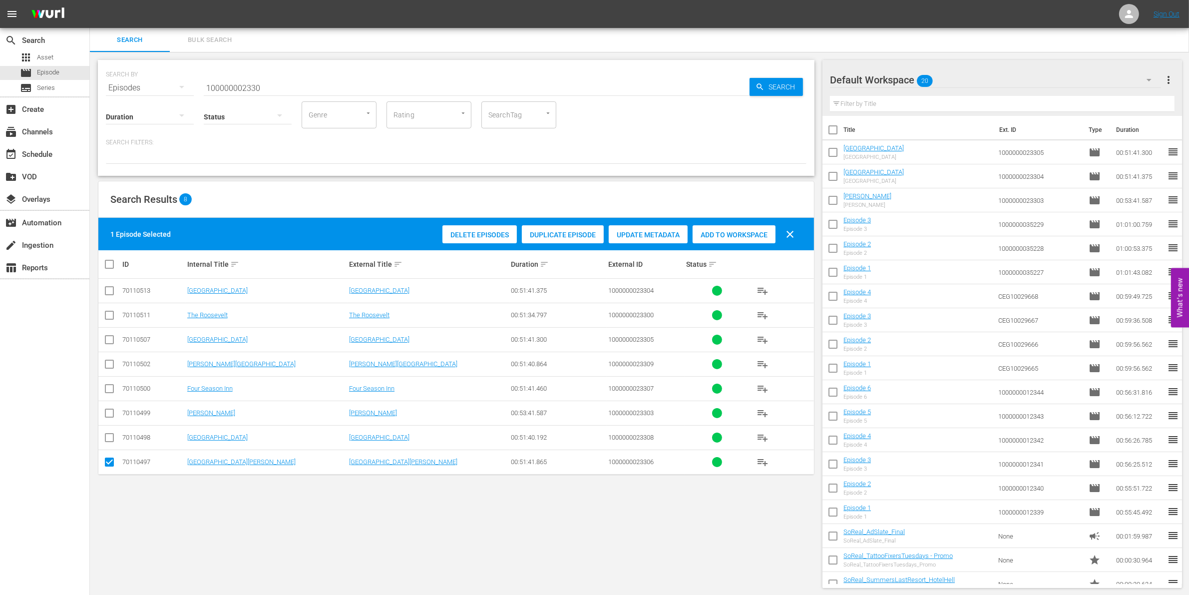
click at [742, 231] on span "Add to Workspace" at bounding box center [733, 235] width 83 height 8
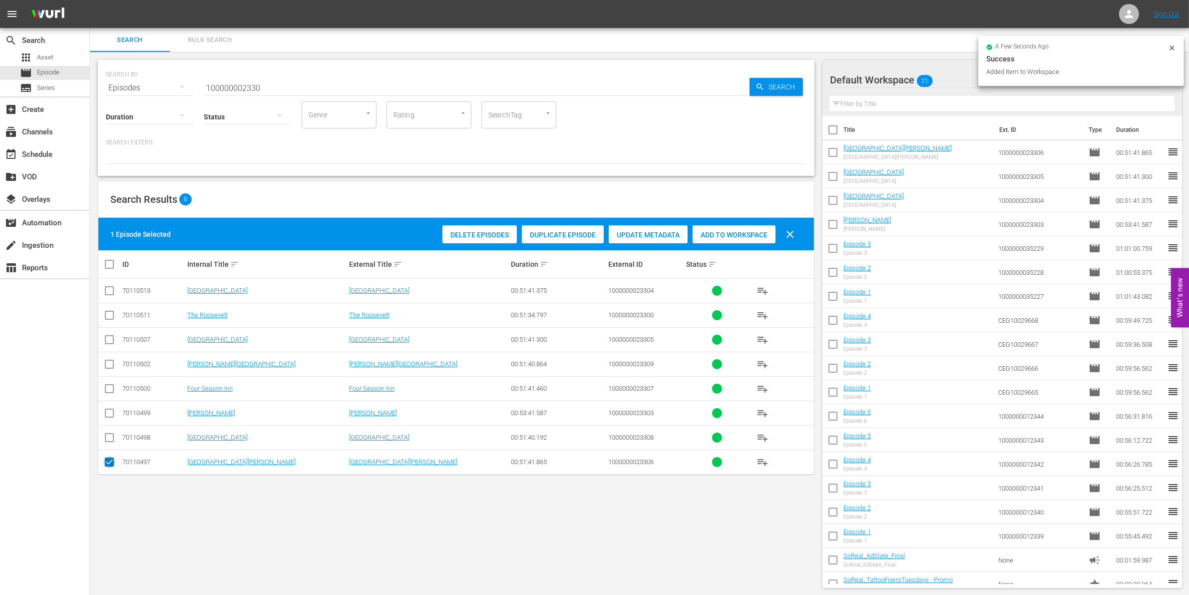
click at [111, 465] on input "checkbox" at bounding box center [109, 464] width 12 height 12
checkbox input "false"
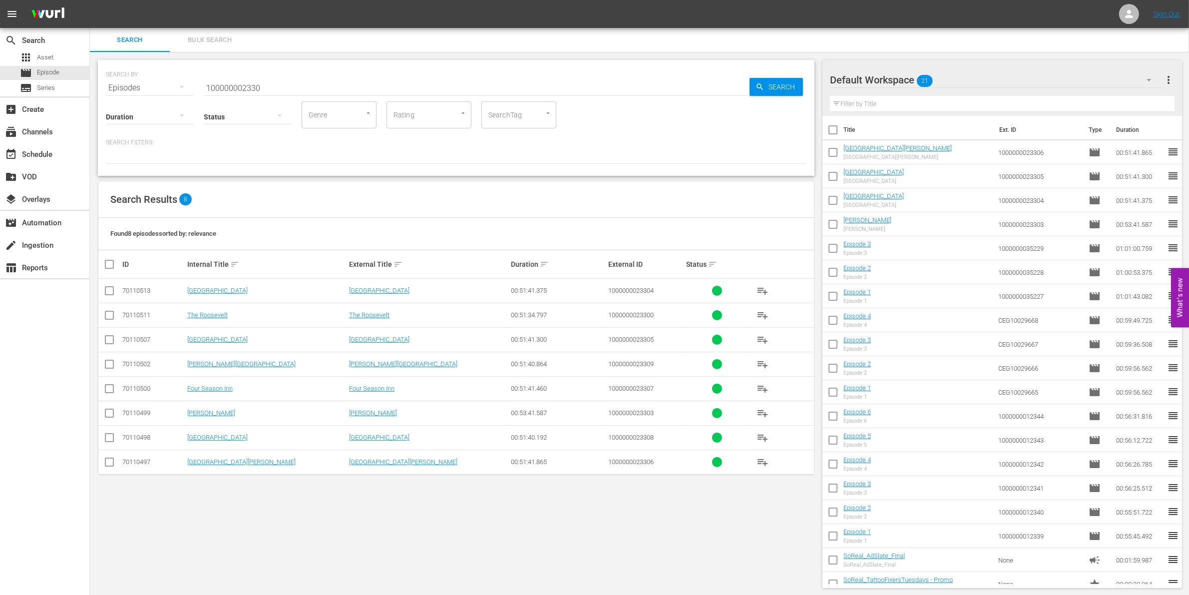
click at [106, 386] on input "checkbox" at bounding box center [109, 390] width 12 height 12
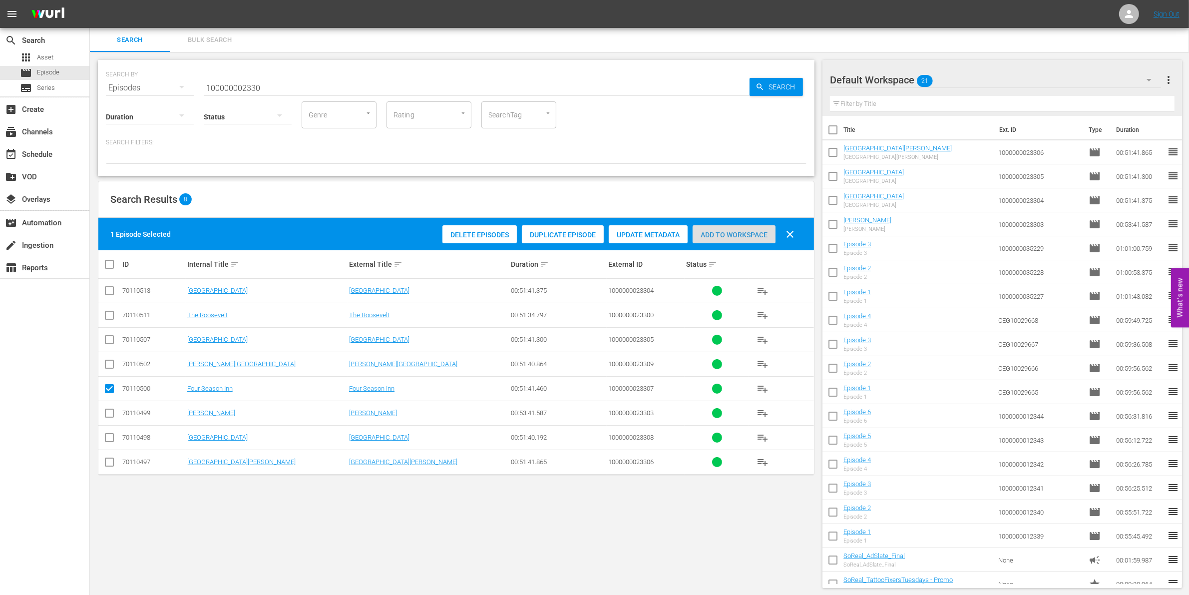
click at [707, 239] on div "Add to Workspace" at bounding box center [733, 234] width 83 height 19
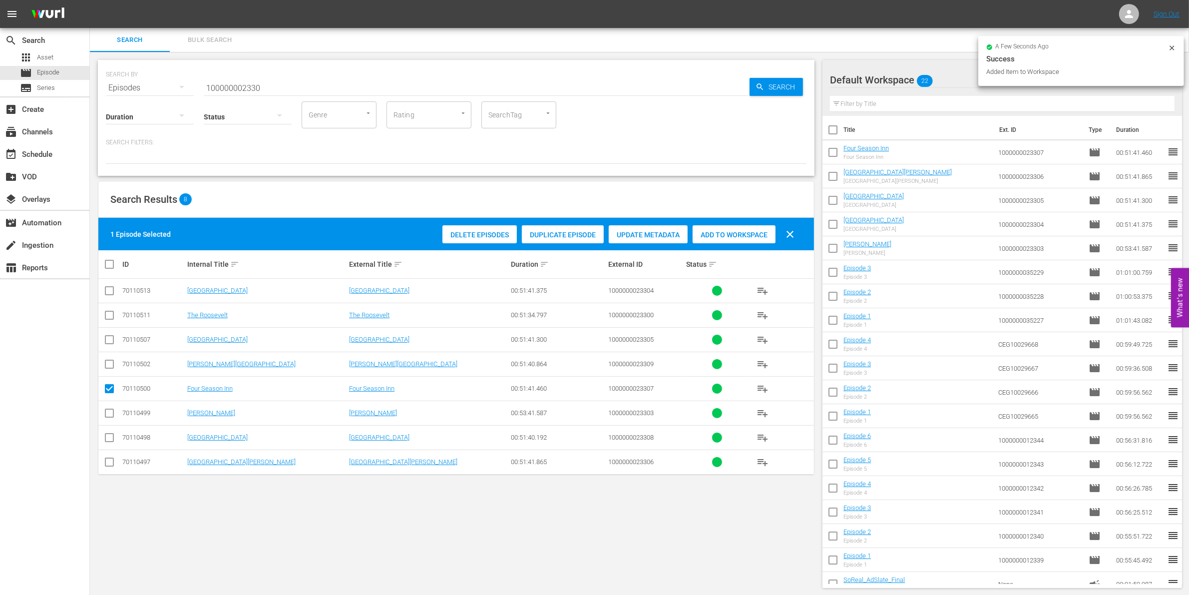
click at [106, 387] on input "checkbox" at bounding box center [109, 390] width 12 height 12
checkbox input "false"
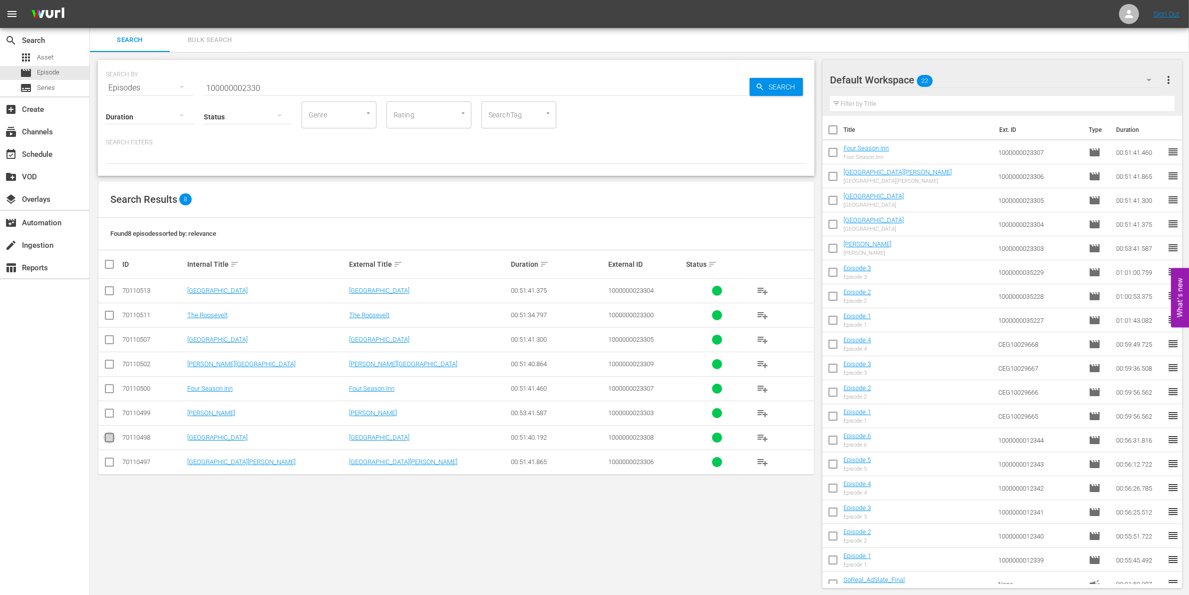
click at [110, 437] on input "checkbox" at bounding box center [109, 439] width 12 height 12
checkbox input "true"
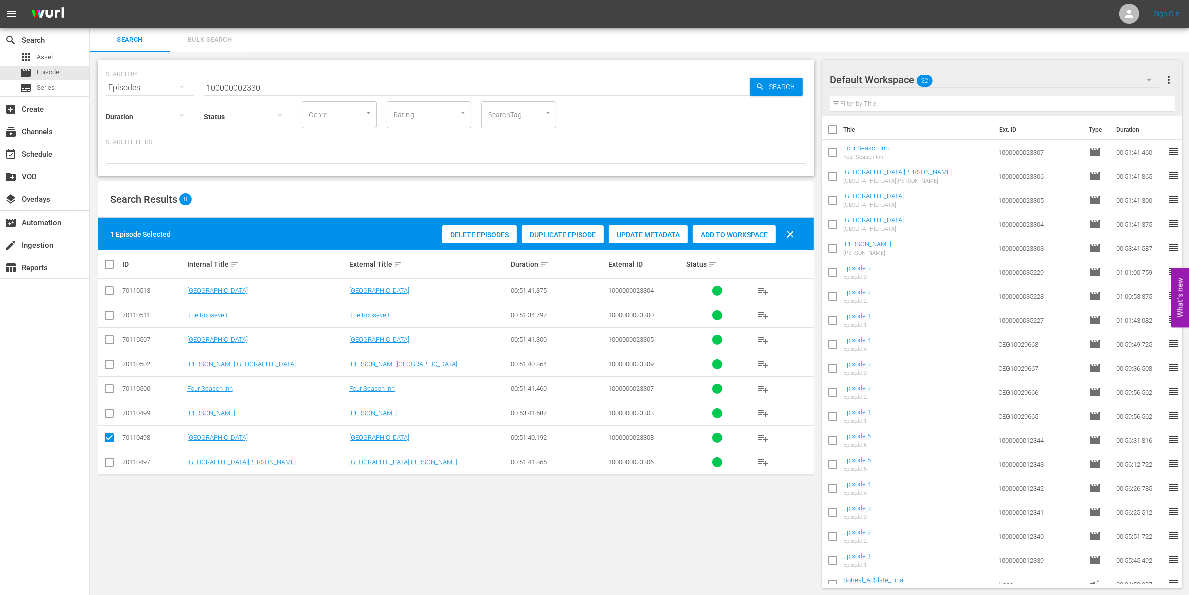
click at [720, 234] on span "Add to Workspace" at bounding box center [733, 235] width 83 height 8
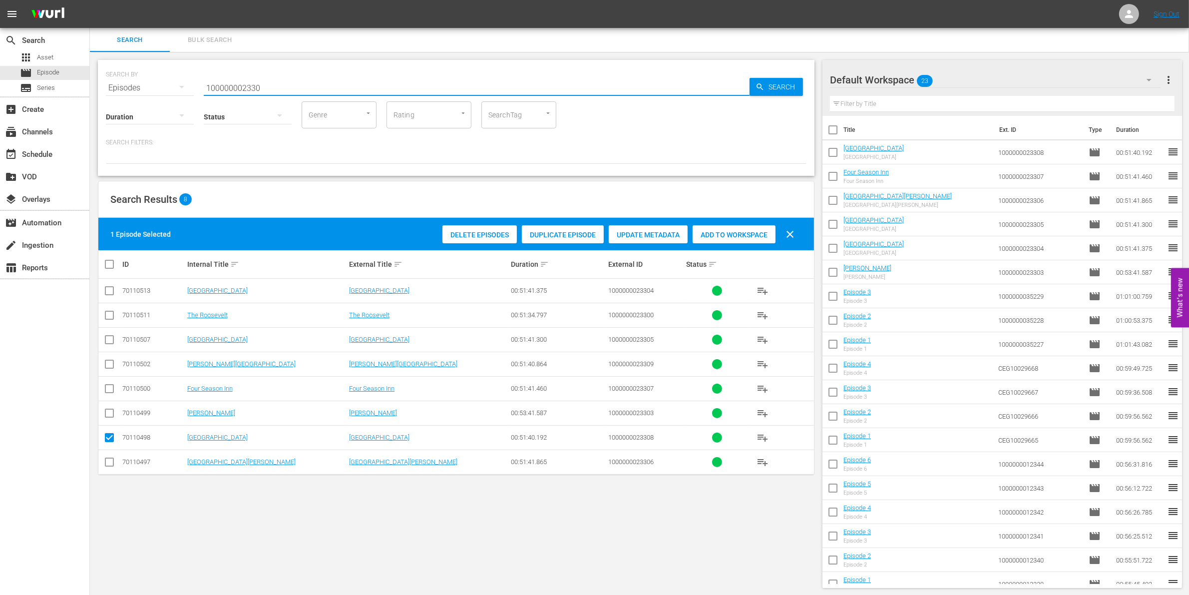
click at [286, 81] on input "100000002330" at bounding box center [477, 88] width 546 height 24
paste input "41725"
type input "1000000041725"
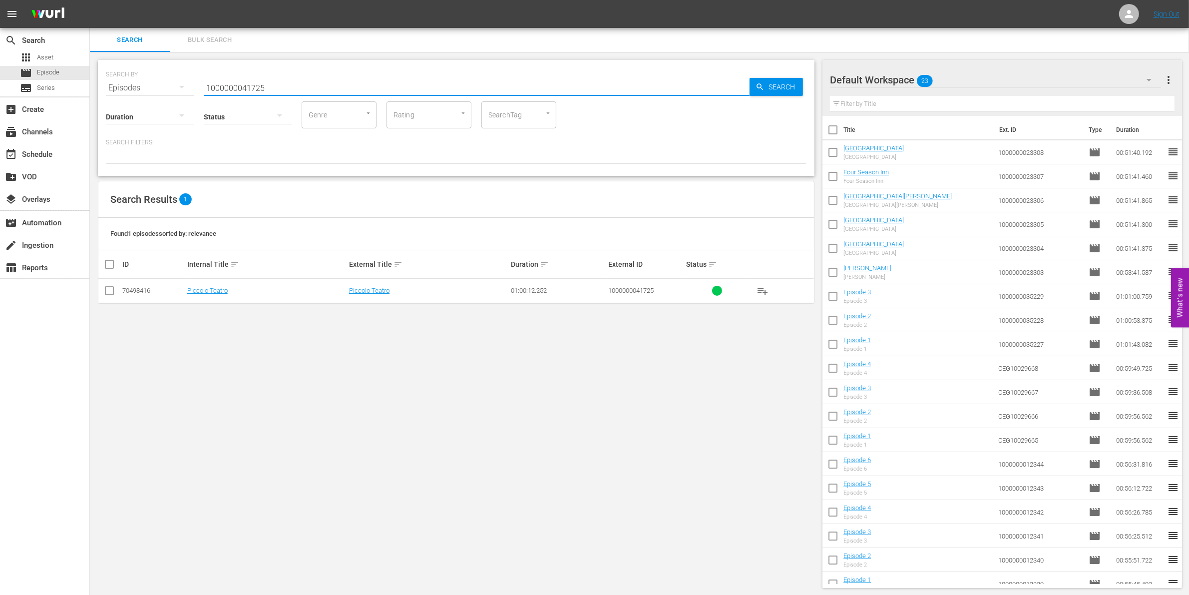
click at [111, 295] on input "checkbox" at bounding box center [109, 293] width 12 height 12
checkbox input "true"
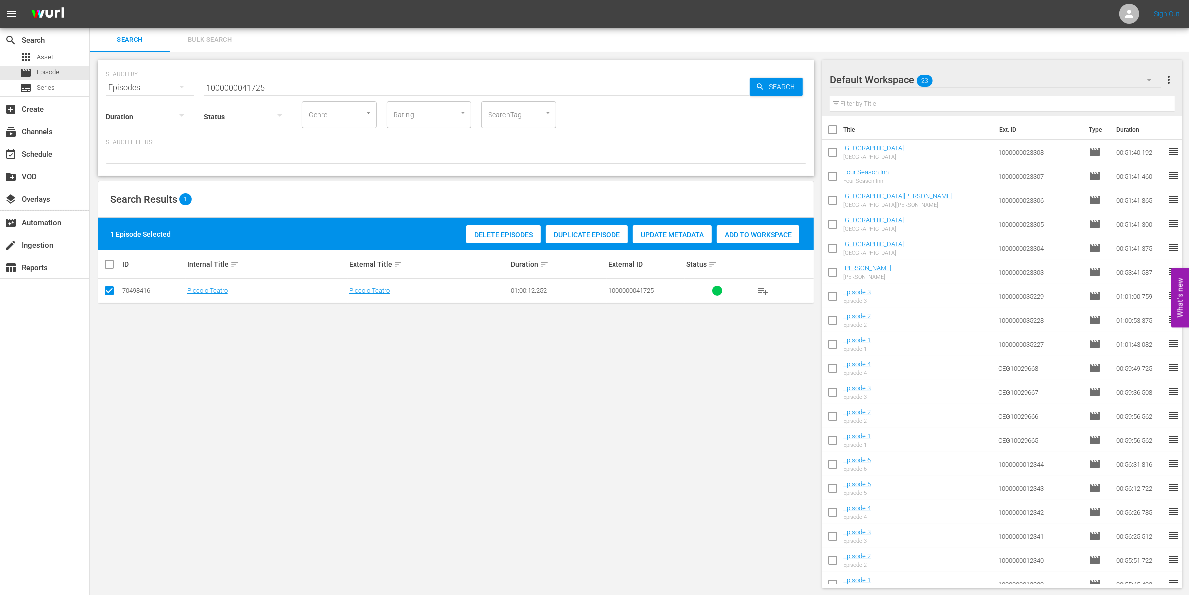
click at [768, 238] on span "Add to Workspace" at bounding box center [757, 235] width 83 height 8
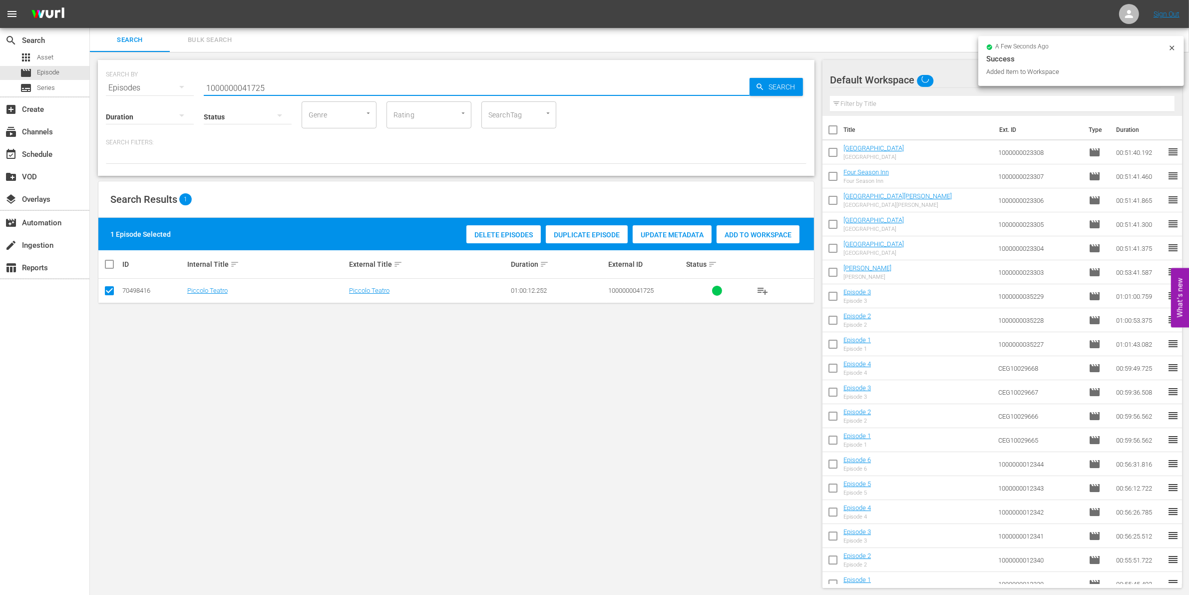
click at [320, 80] on input "1000000041725" at bounding box center [477, 88] width 546 height 24
type input "1000000041727"
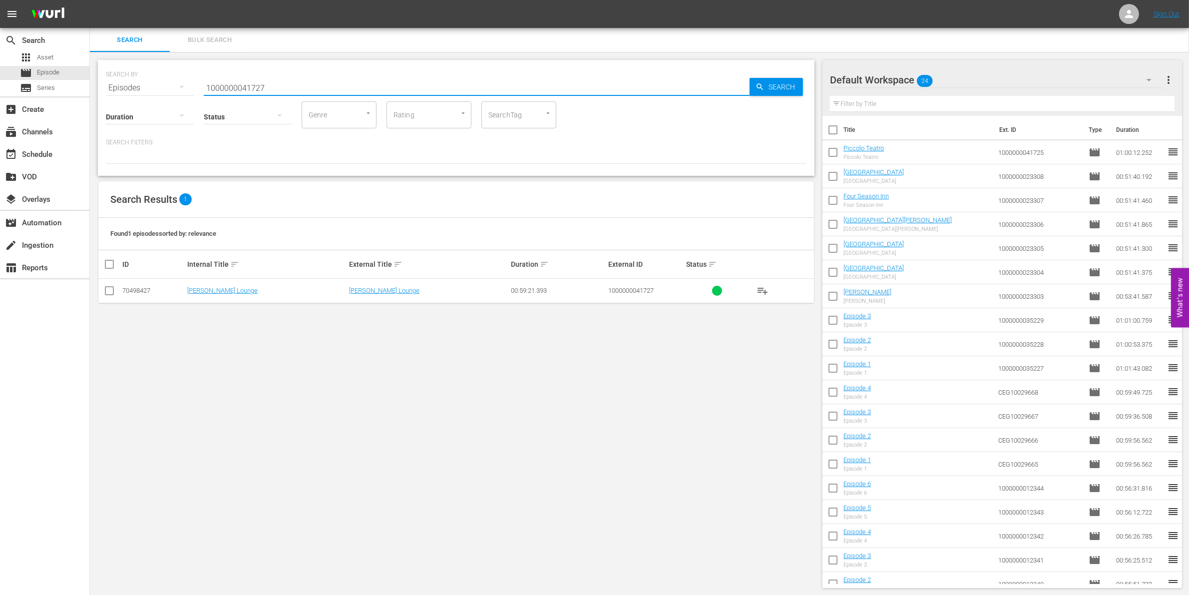
click at [106, 293] on input "checkbox" at bounding box center [109, 293] width 12 height 12
checkbox input "true"
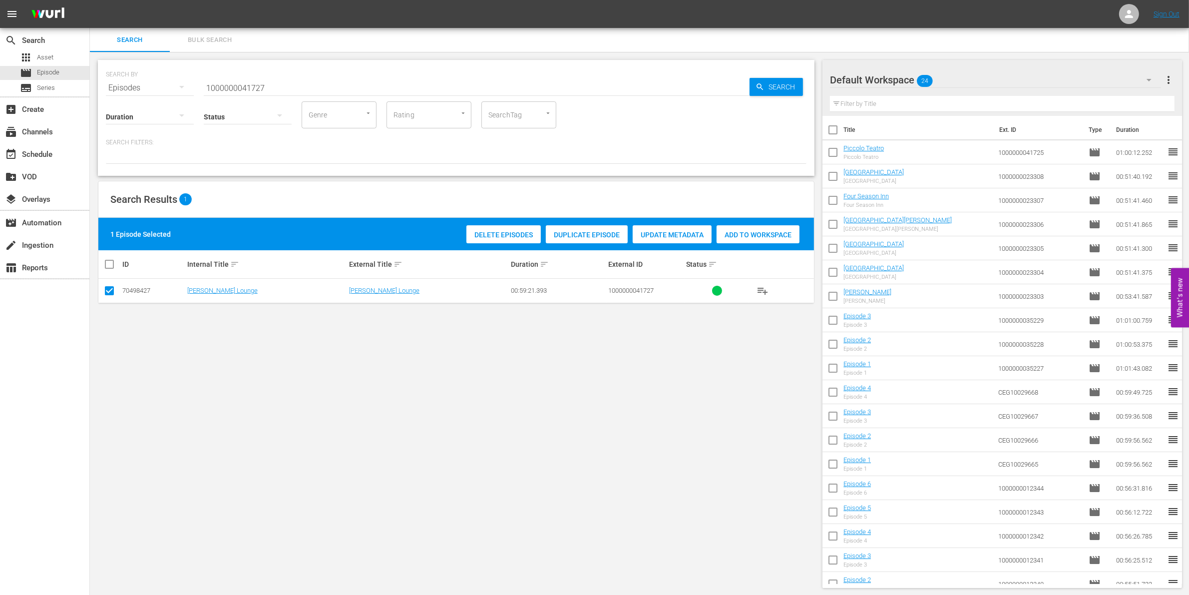
click at [742, 231] on span "Add to Workspace" at bounding box center [757, 235] width 83 height 8
click at [291, 88] on input "1000000041727" at bounding box center [477, 88] width 546 height 24
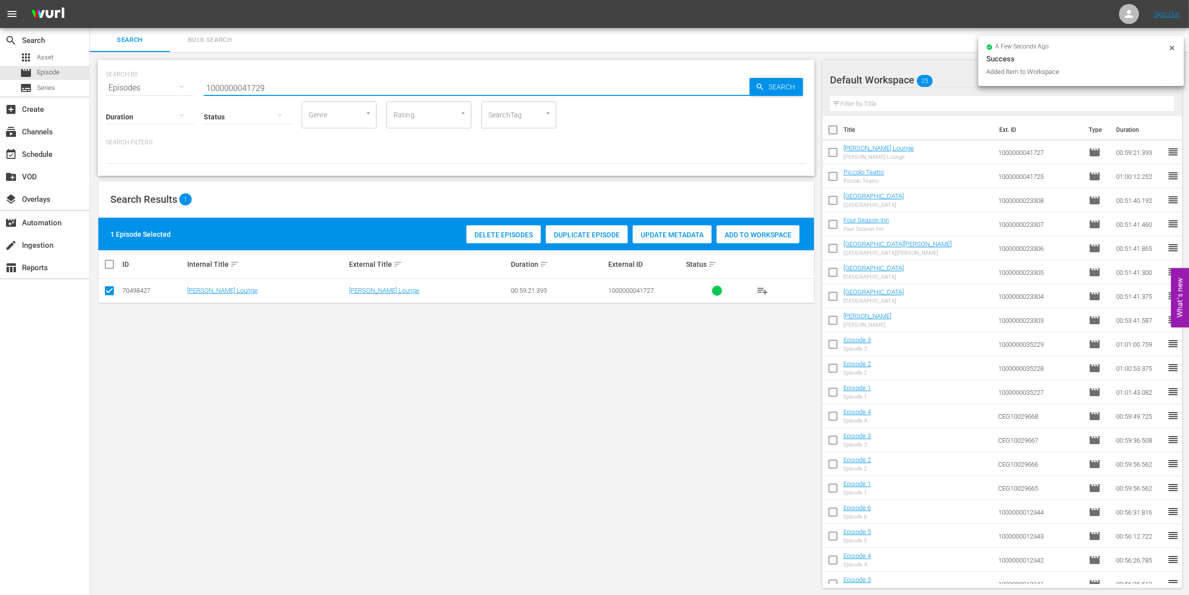
type input "1000000041729"
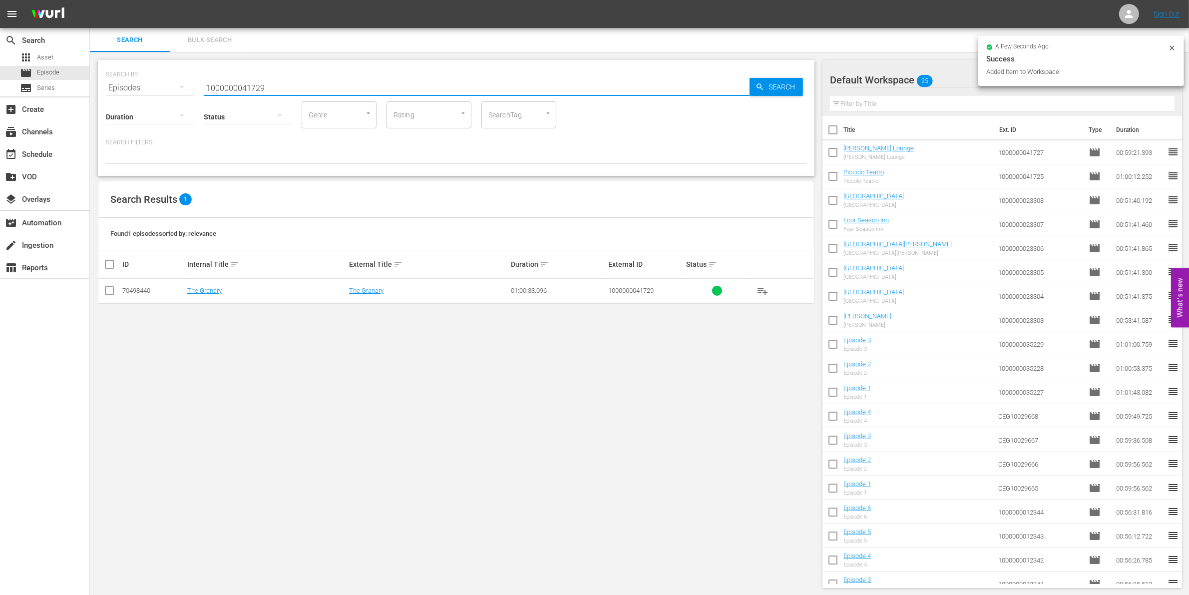
click at [110, 294] on input "checkbox" at bounding box center [109, 293] width 12 height 12
checkbox input "true"
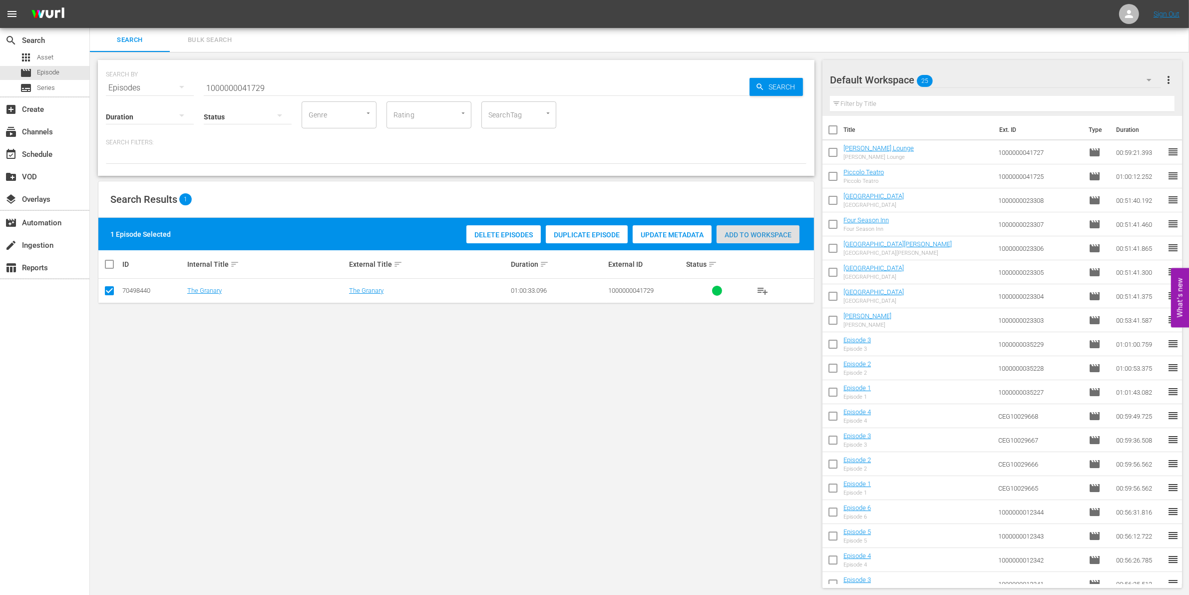
click at [759, 235] on span "Add to Workspace" at bounding box center [757, 235] width 83 height 8
click at [211, 79] on input "1000000041729" at bounding box center [477, 88] width 546 height 24
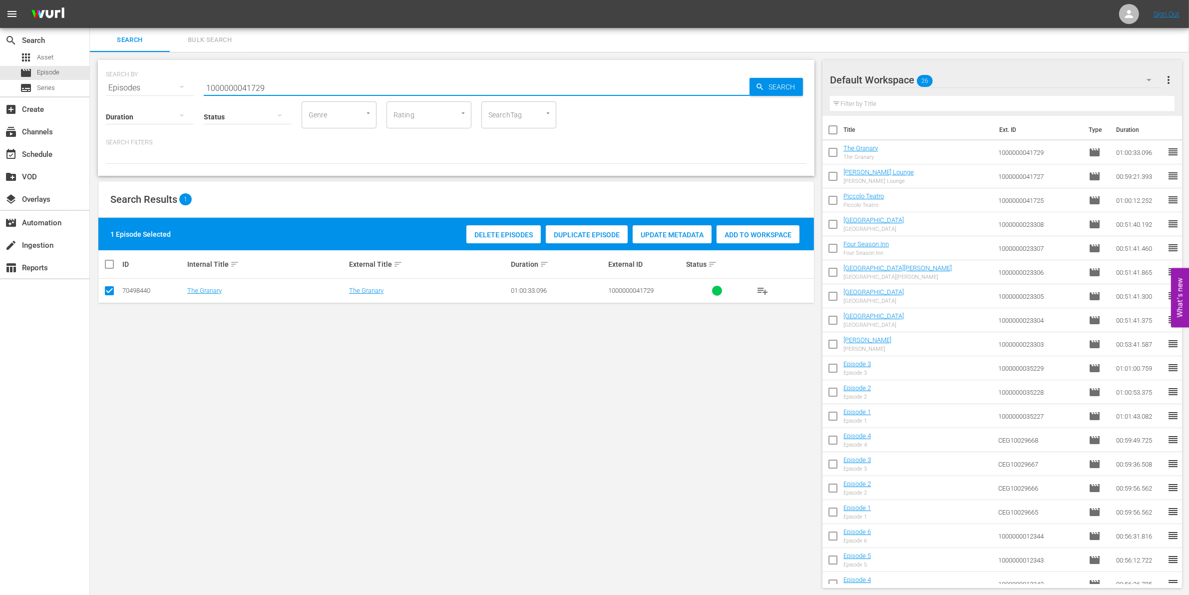
click at [211, 79] on input "1000000041729" at bounding box center [477, 88] width 546 height 24
paste input "57656"
type input "1000000057656"
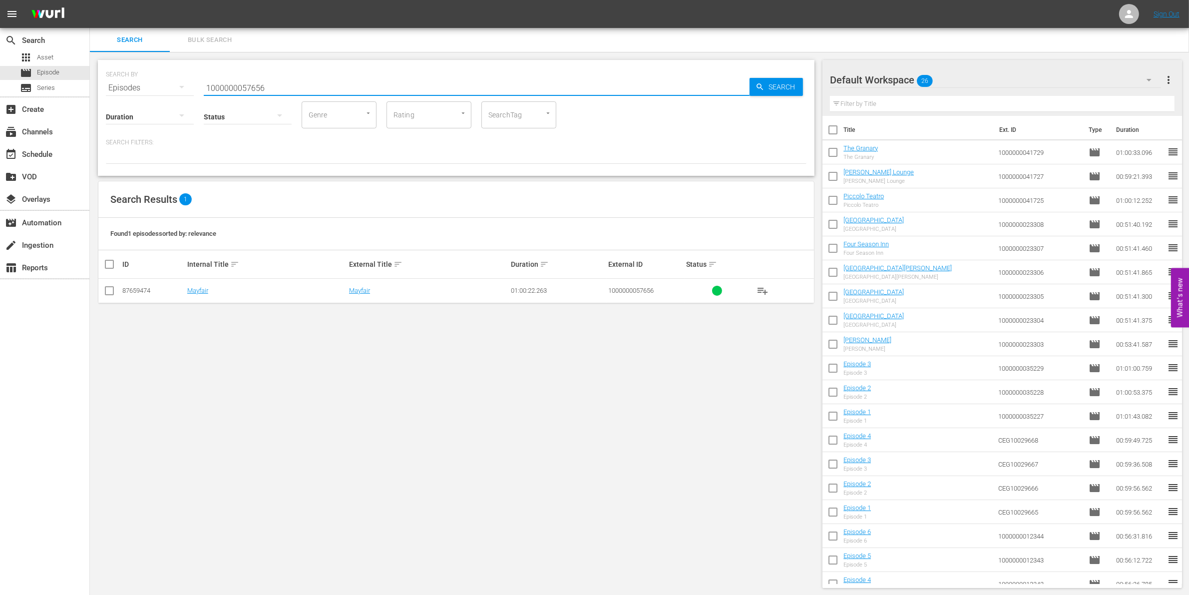
click at [111, 292] on input "checkbox" at bounding box center [109, 293] width 12 height 12
checkbox input "true"
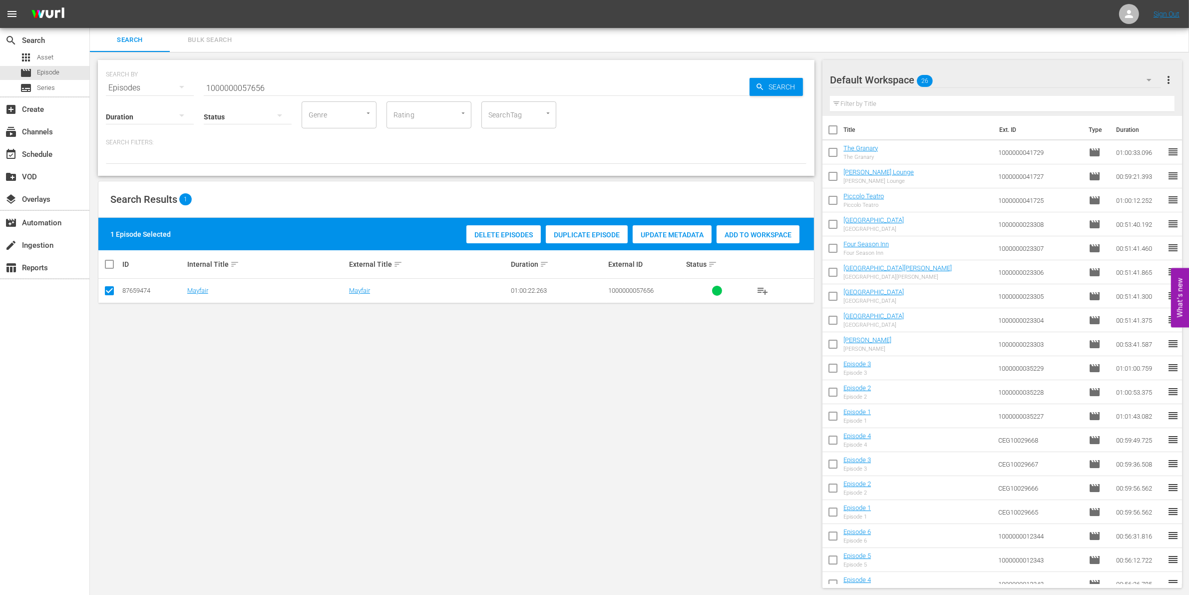
click at [748, 243] on div "Add to Workspace" at bounding box center [757, 234] width 83 height 19
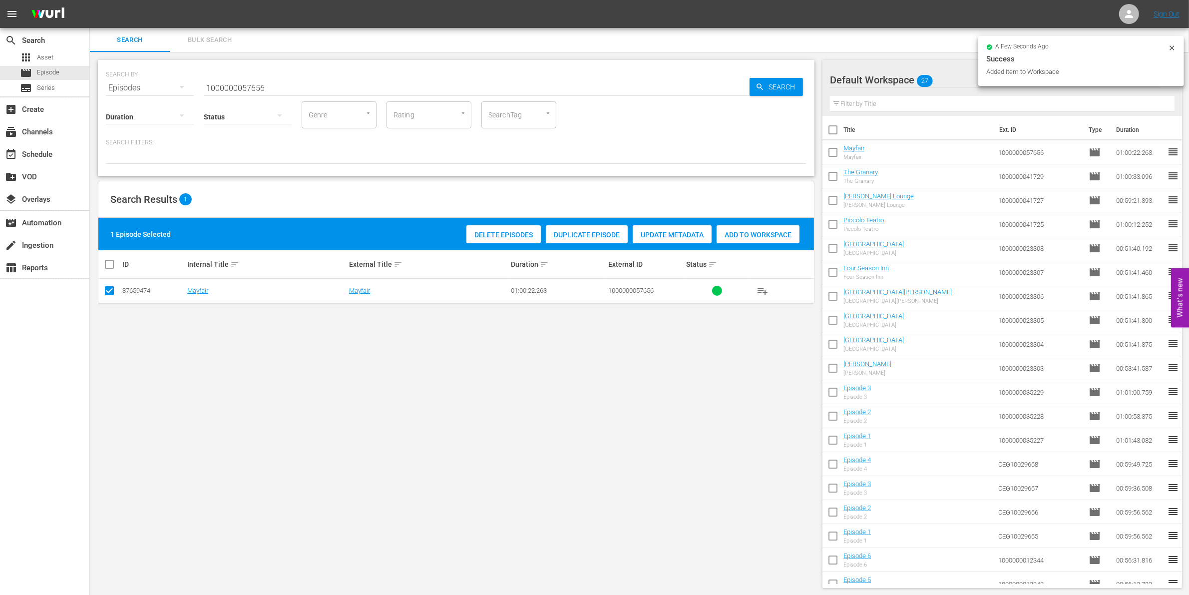
click at [292, 80] on input "1000000057656" at bounding box center [477, 88] width 546 height 24
type input "1000000057657"
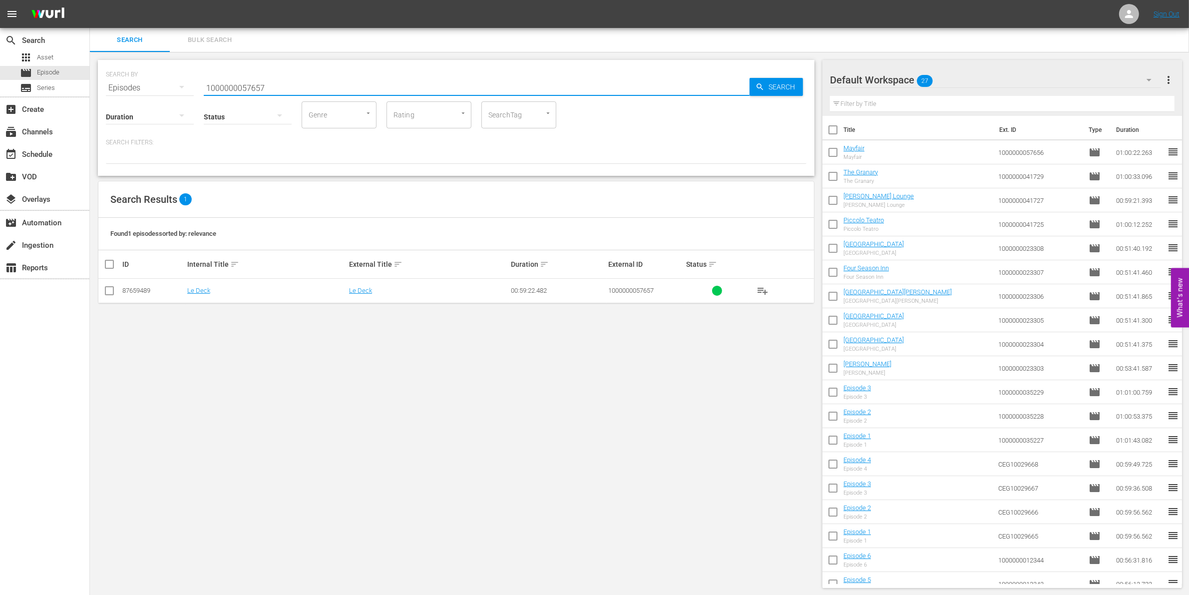
click at [110, 290] on input "checkbox" at bounding box center [109, 293] width 12 height 12
checkbox input "true"
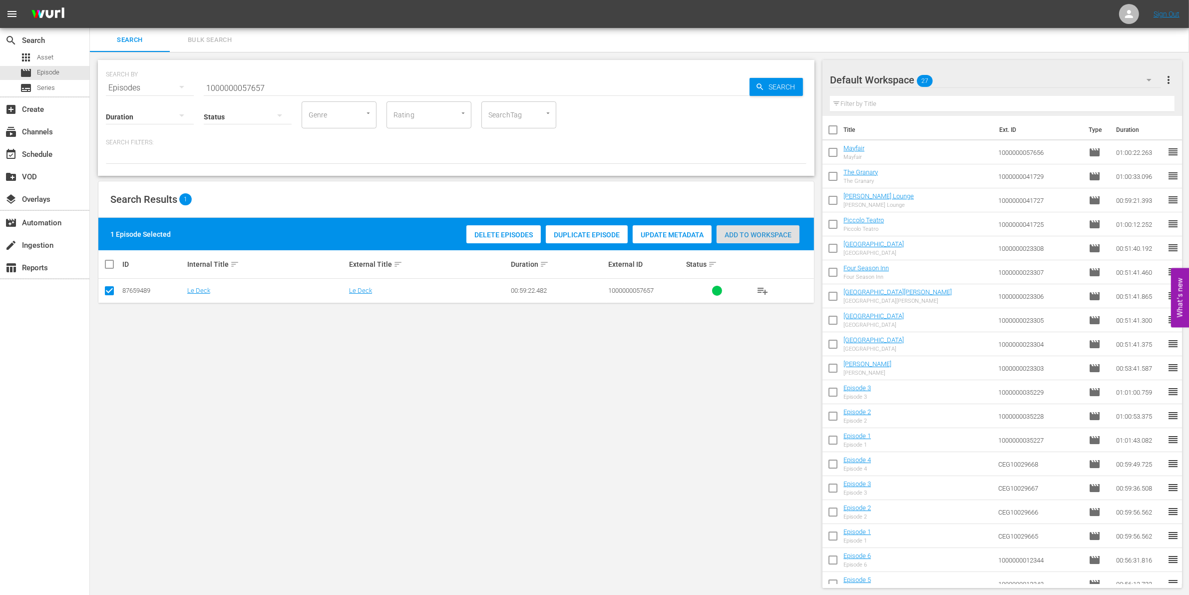
click at [785, 233] on span "Add to Workspace" at bounding box center [757, 235] width 83 height 8
click at [358, 86] on input "1000000057657" at bounding box center [477, 88] width 546 height 24
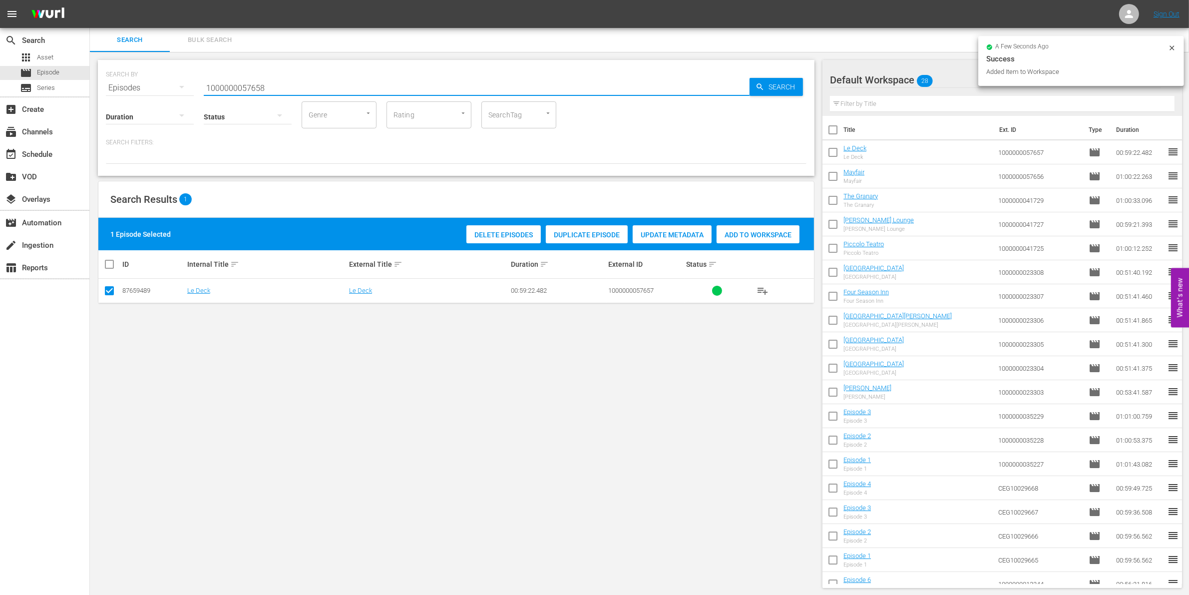
type input "1000000057658"
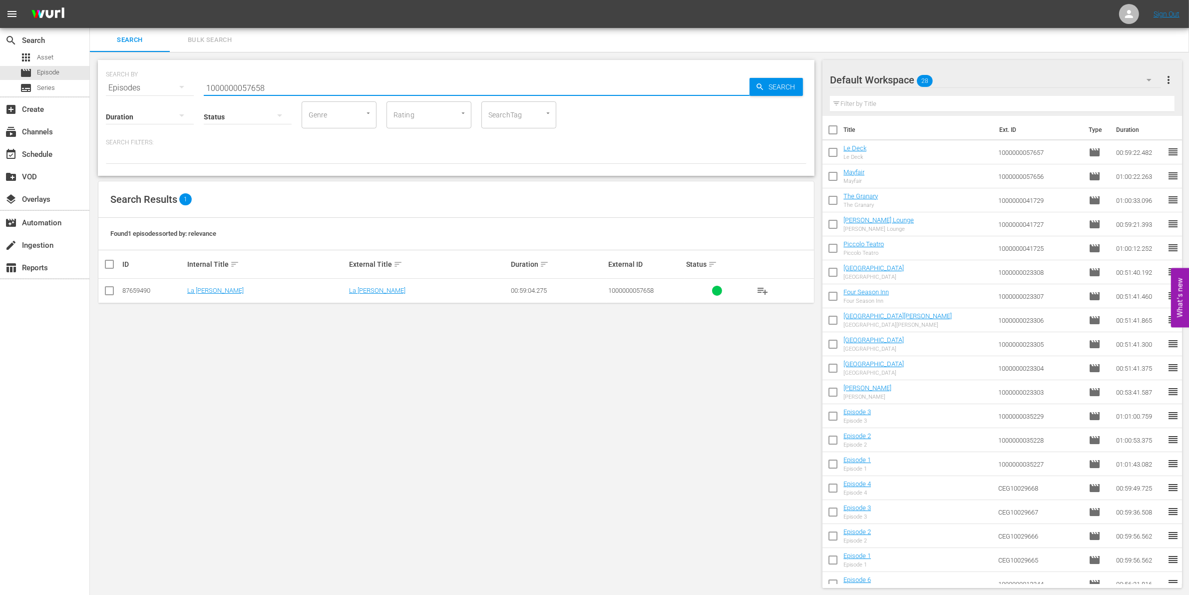
click at [108, 288] on input "checkbox" at bounding box center [109, 293] width 12 height 12
checkbox input "true"
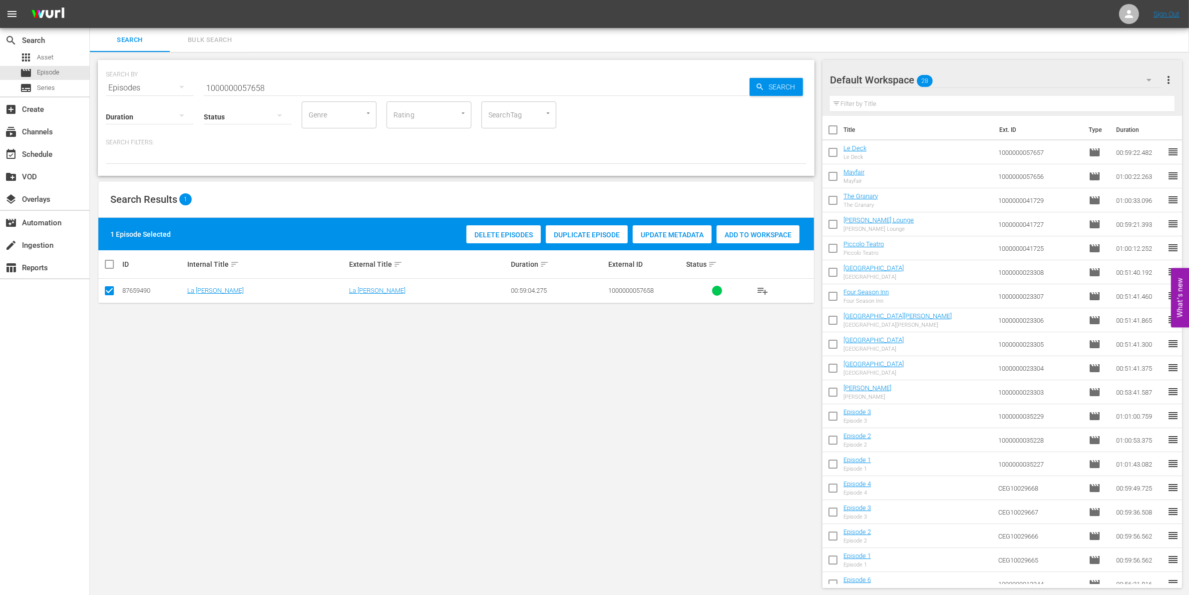
click at [802, 230] on div "1 Episode Selected Delete Episodes Duplicate Episode Update Metadata Add to Wor…" at bounding box center [455, 234] width 715 height 32
click at [765, 232] on span "Add to Workspace" at bounding box center [757, 235] width 83 height 8
click at [60, 156] on div "event_available Schedule" at bounding box center [44, 153] width 89 height 20
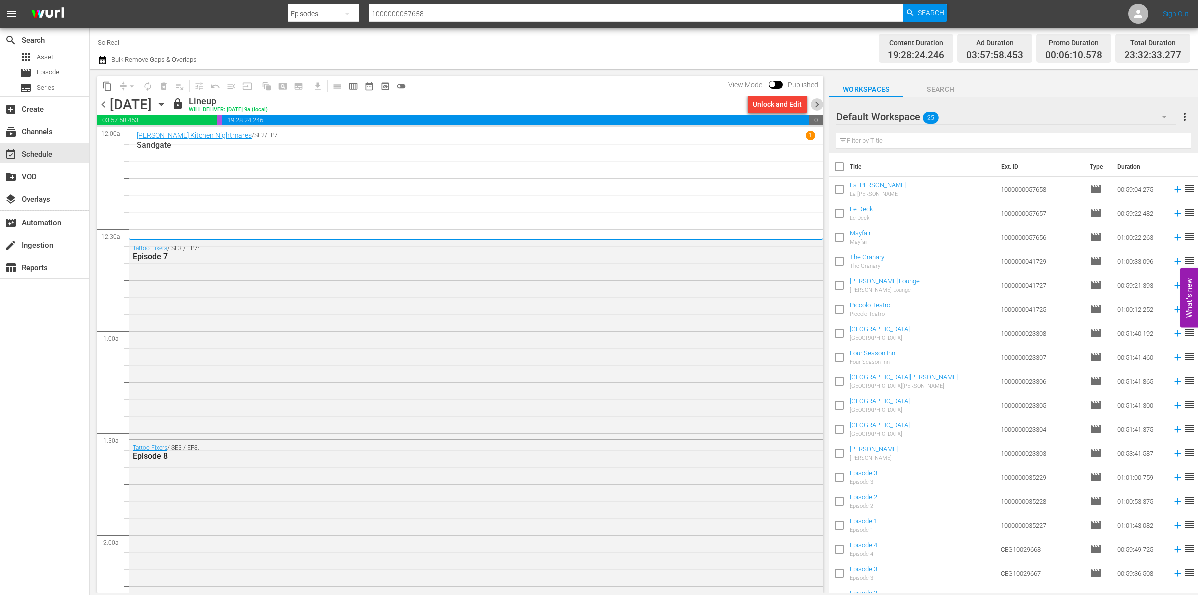
click at [820, 104] on span "chevron_right" at bounding box center [817, 104] width 12 height 12
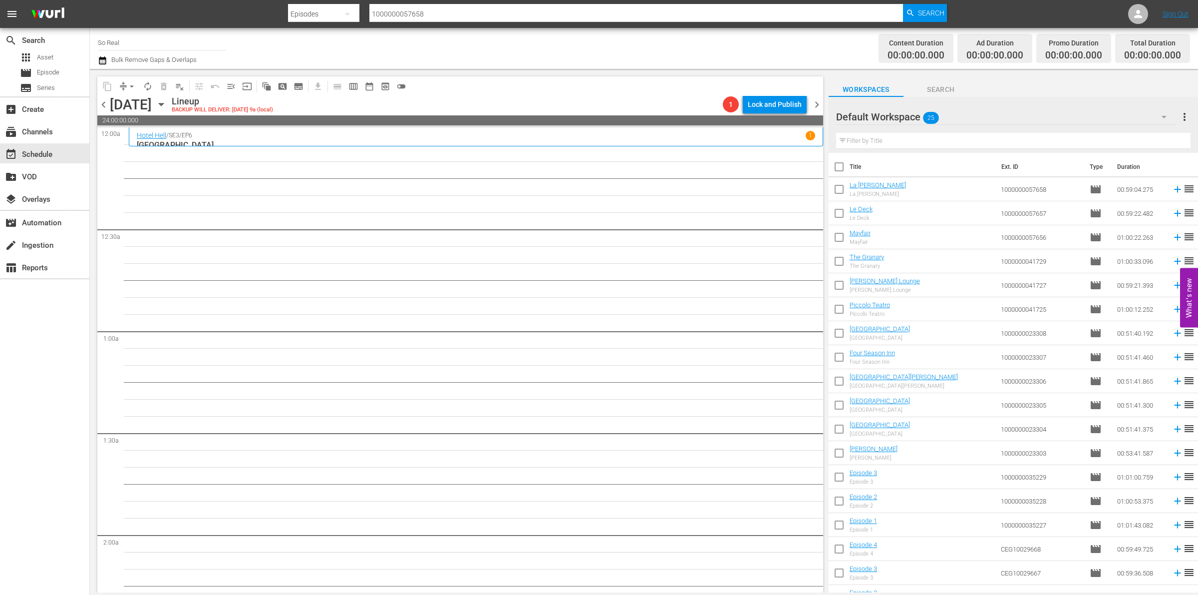
scroll to position [182, 0]
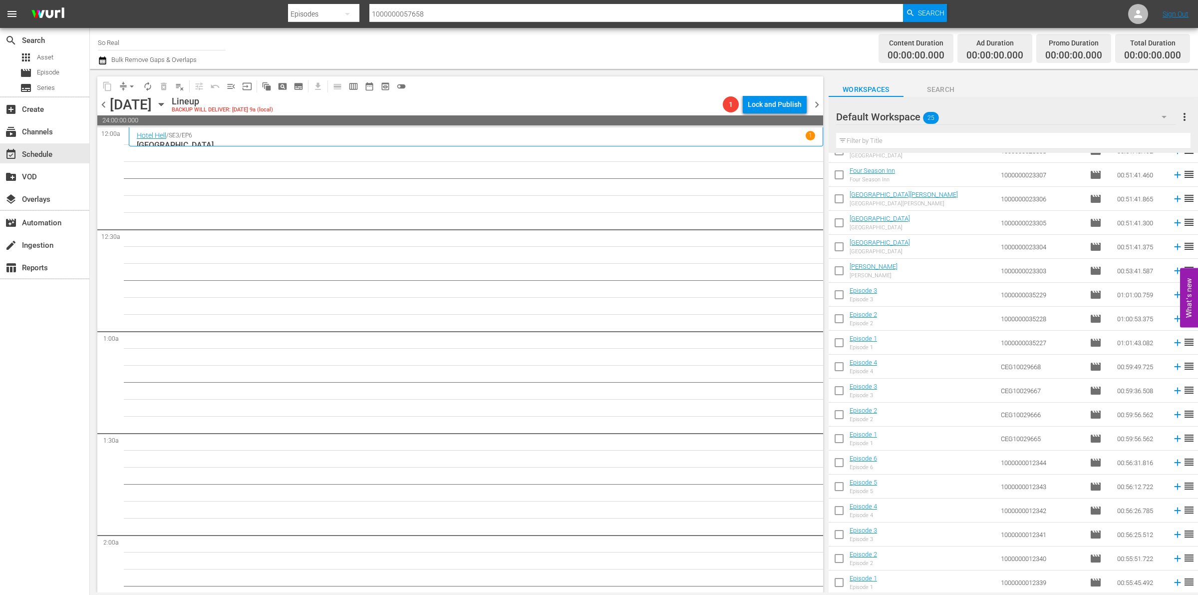
click at [840, 585] on input "checkbox" at bounding box center [839, 584] width 21 height 21
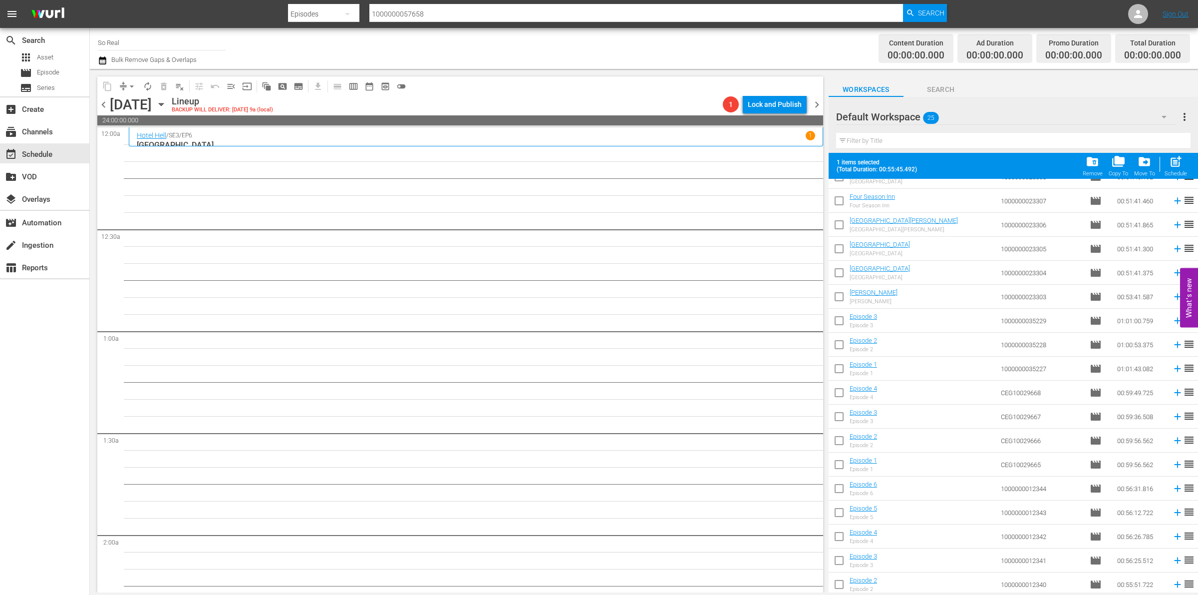
click at [1170, 170] on div "post_add Schedule" at bounding box center [1176, 166] width 22 height 22
checkbox input "false"
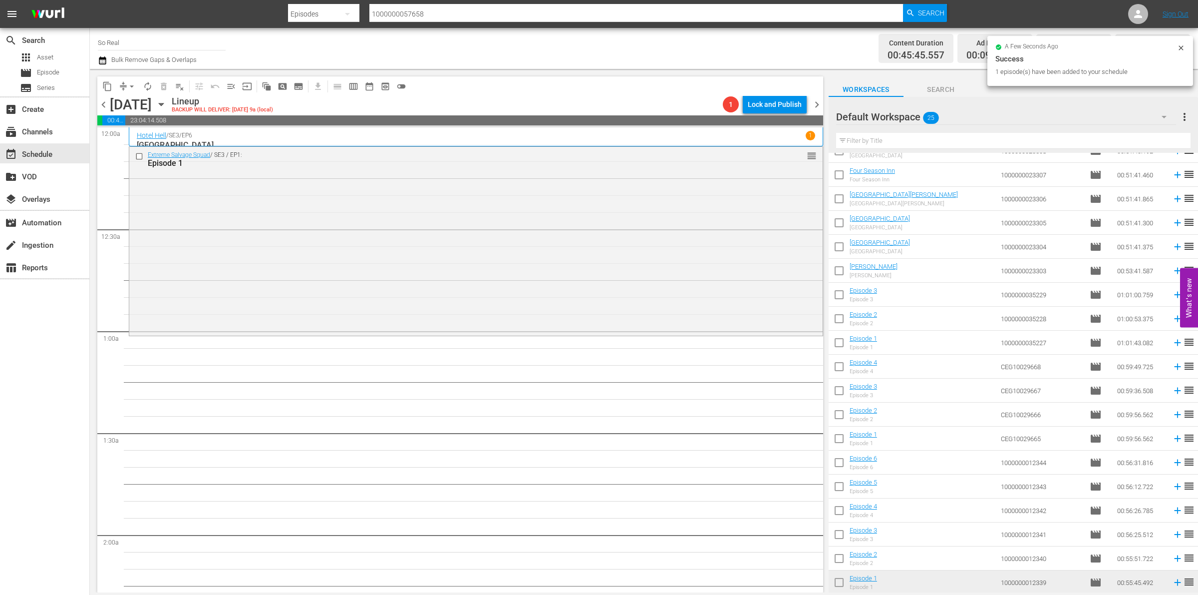
click at [840, 555] on input "checkbox" at bounding box center [839, 560] width 21 height 21
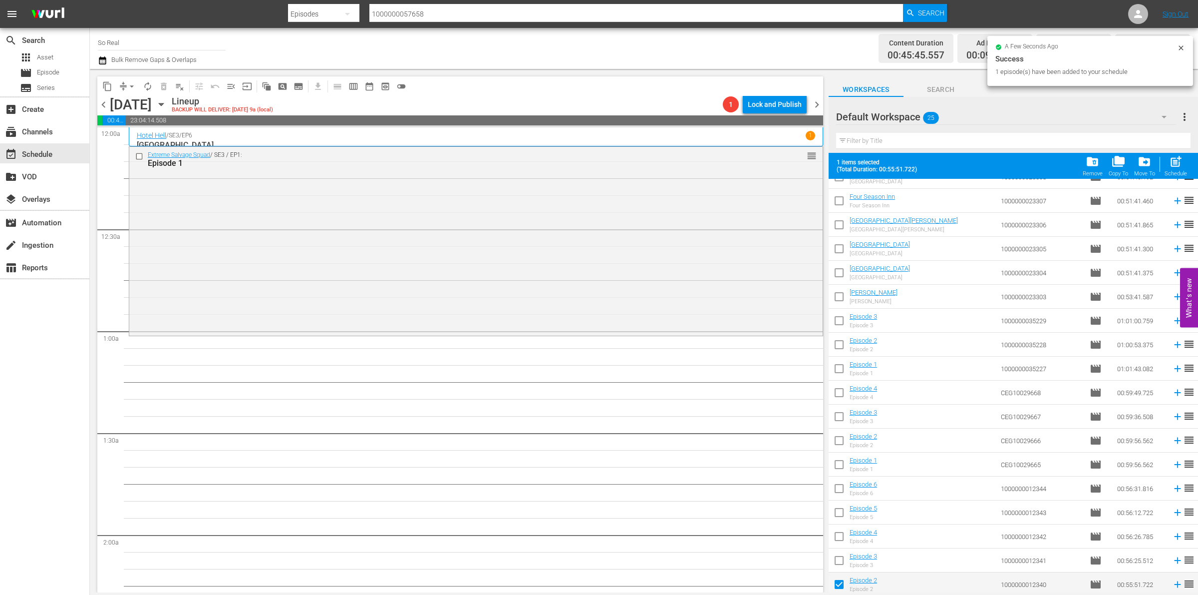
click at [1173, 165] on span "post_add" at bounding box center [1175, 161] width 13 height 13
checkbox input "false"
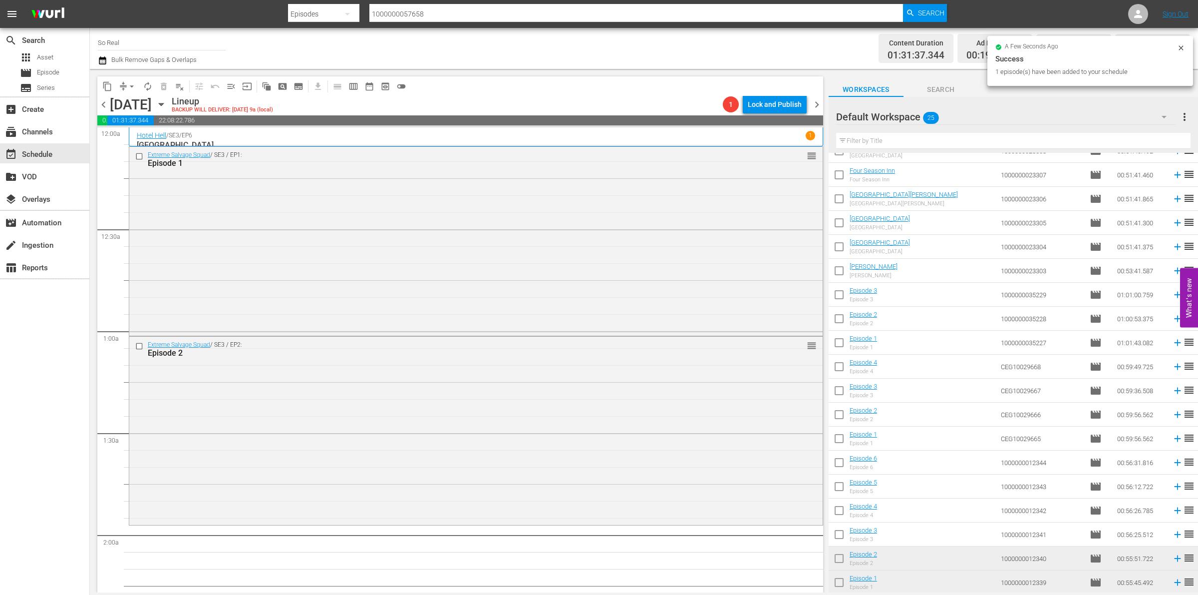
click at [837, 533] on input "checkbox" at bounding box center [839, 536] width 21 height 21
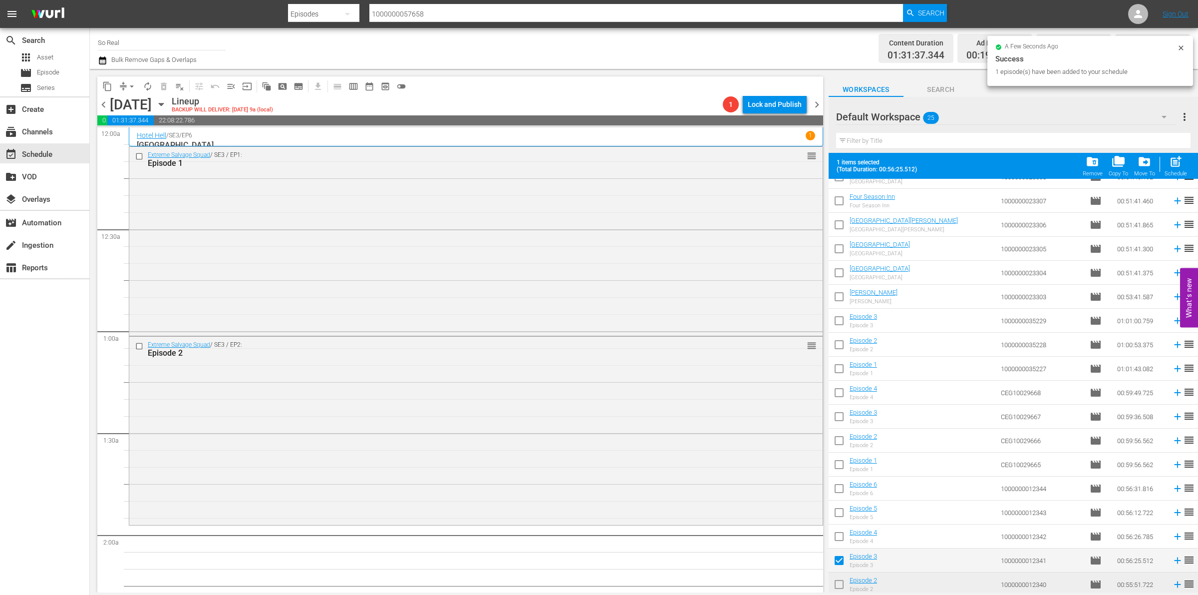
click at [1173, 163] on span "post_add" at bounding box center [1175, 161] width 13 height 13
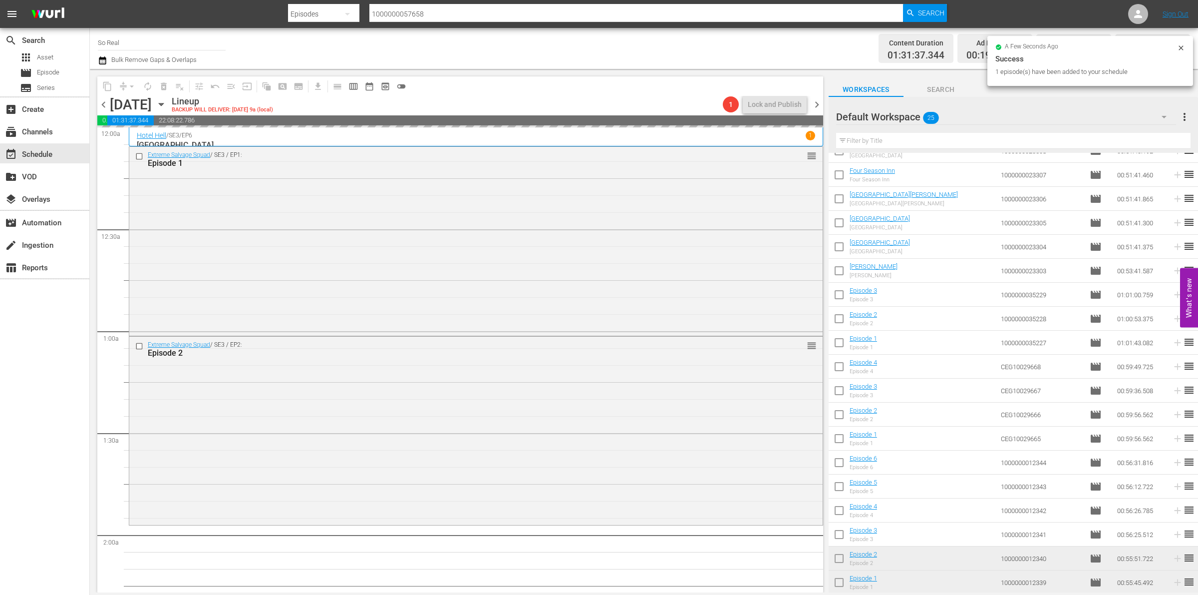
checkbox input "false"
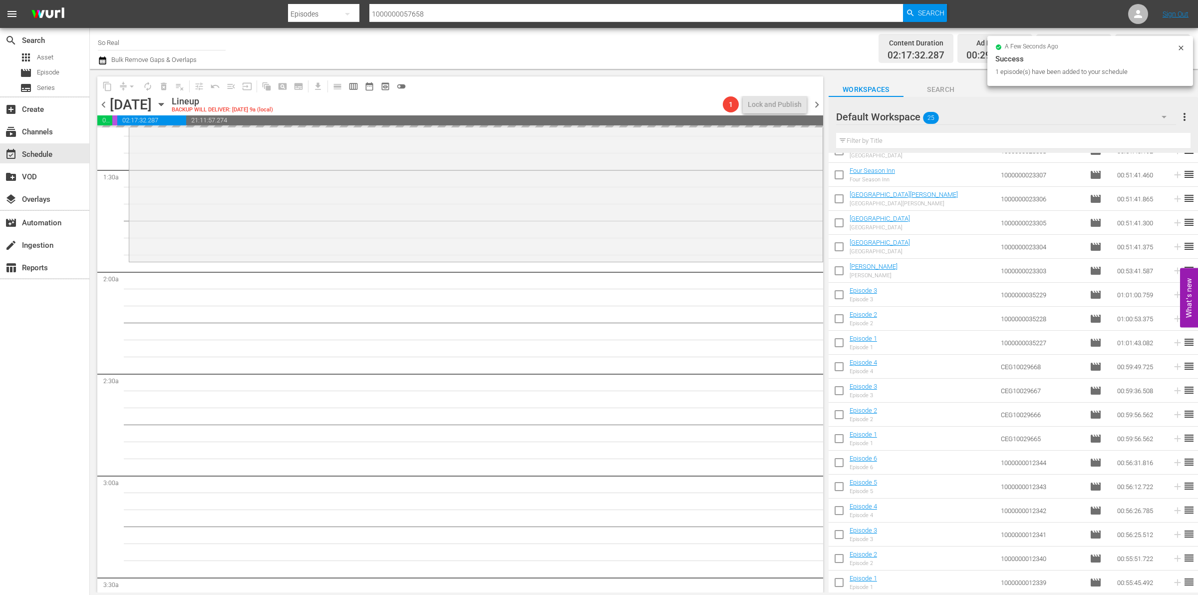
scroll to position [266, 0]
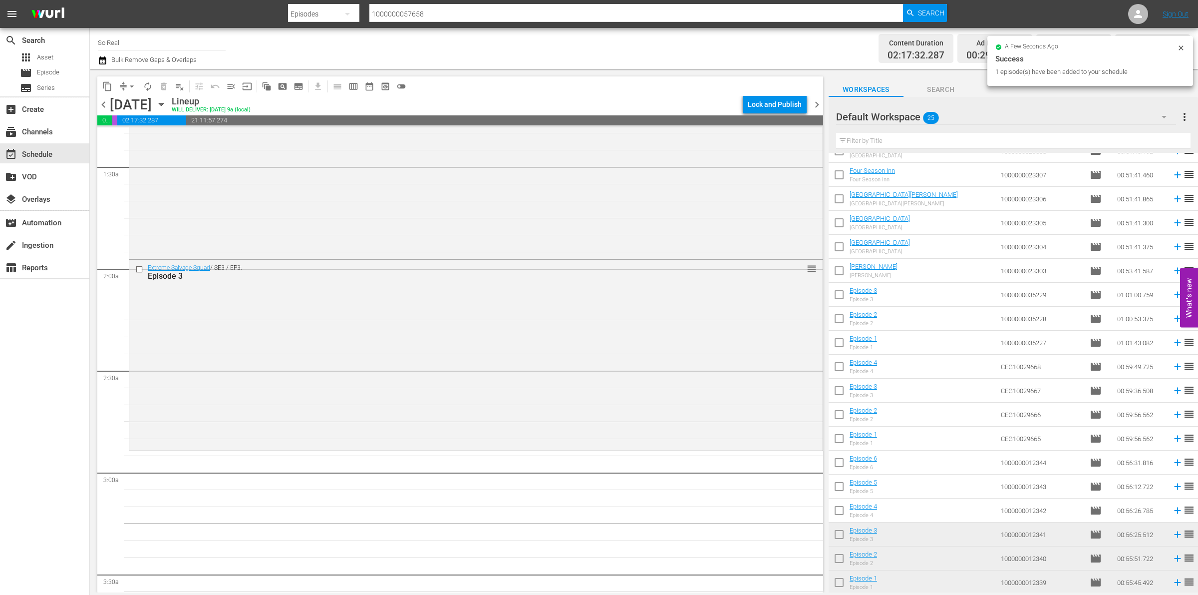
click at [840, 507] on input "checkbox" at bounding box center [839, 512] width 21 height 21
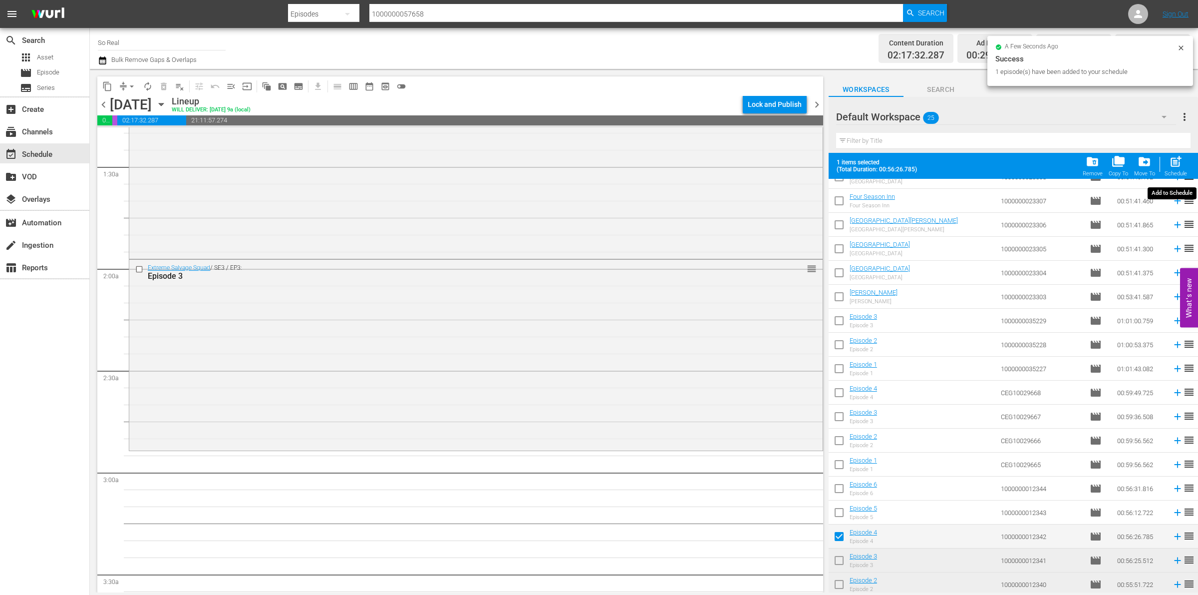
click at [1177, 164] on span "post_add" at bounding box center [1175, 161] width 13 height 13
checkbox input "false"
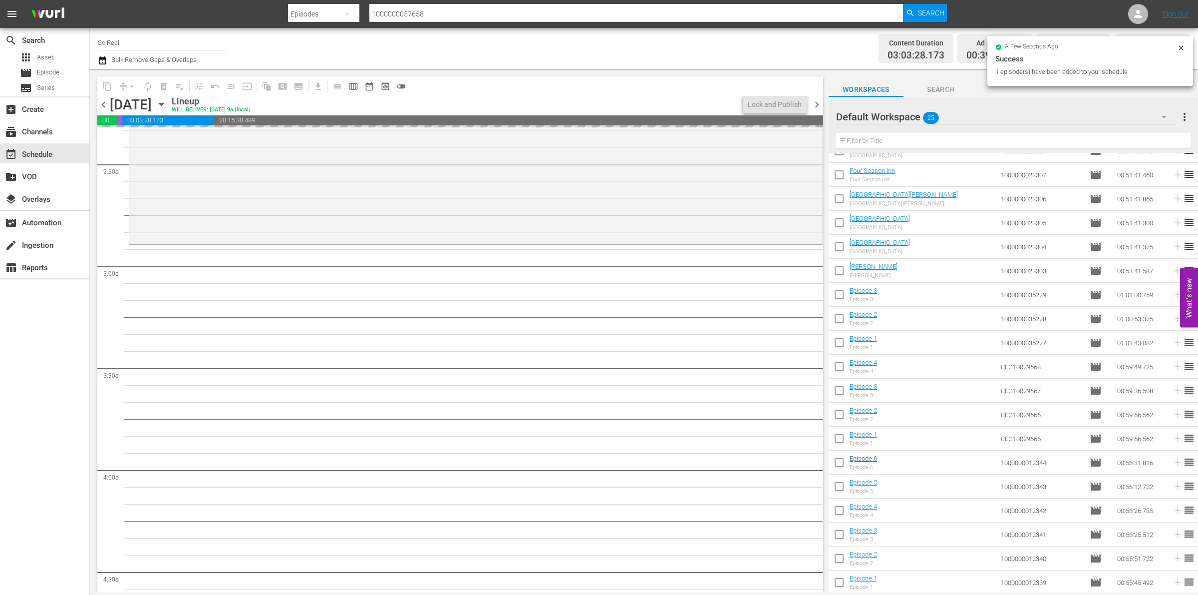
scroll to position [473, 0]
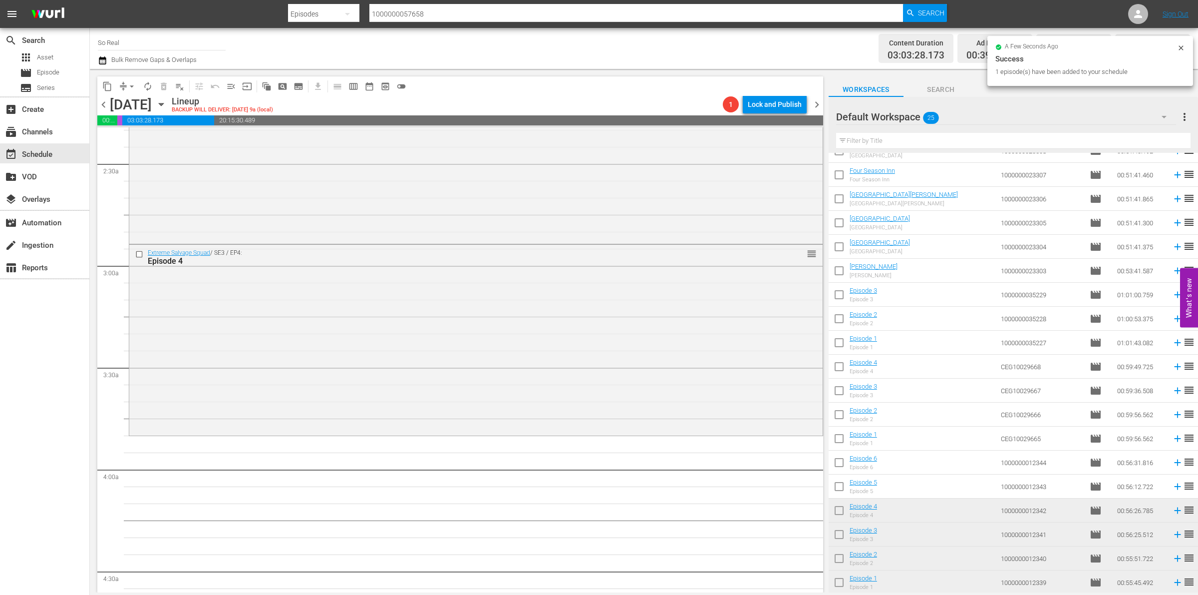
click at [840, 489] on input "checkbox" at bounding box center [839, 488] width 21 height 21
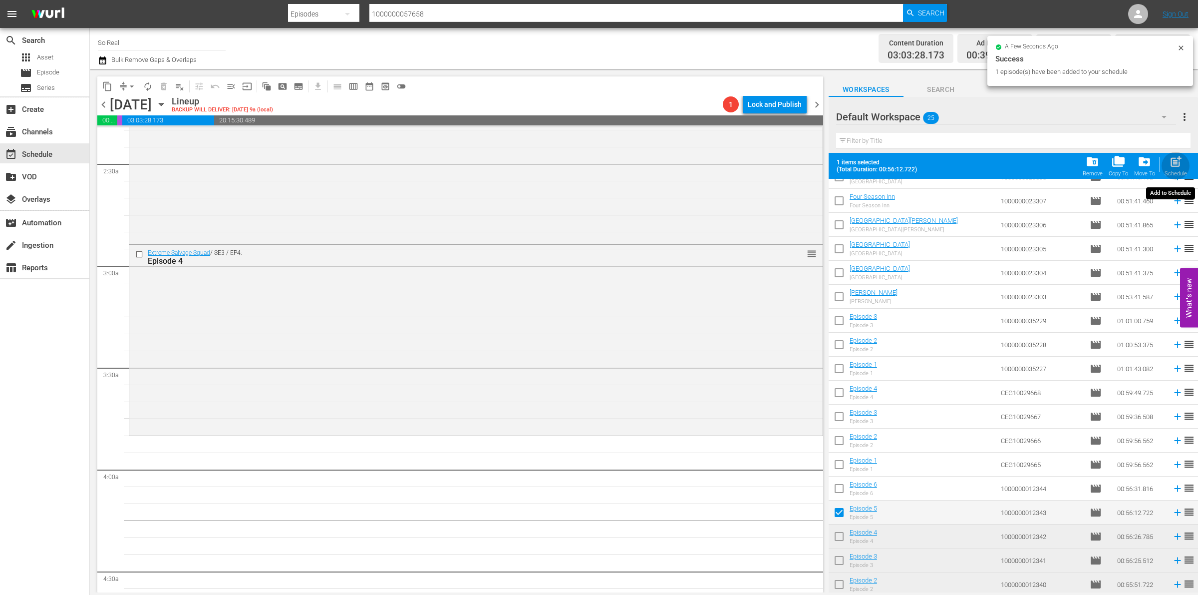
click at [1174, 160] on span "post_add" at bounding box center [1175, 161] width 13 height 13
checkbox input "false"
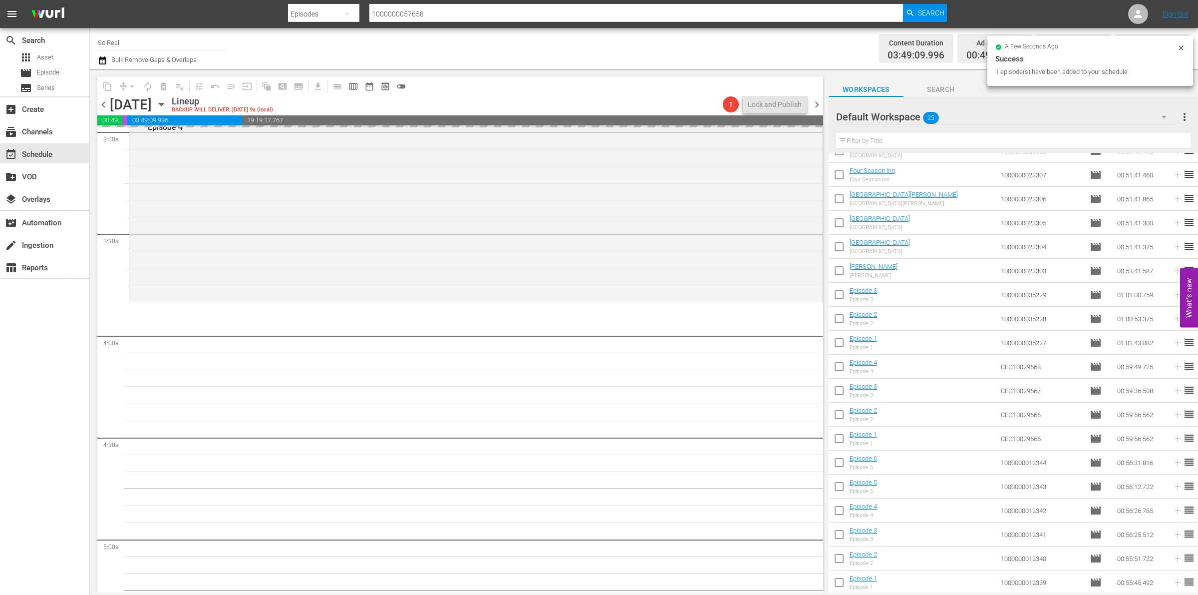
scroll to position [607, 0]
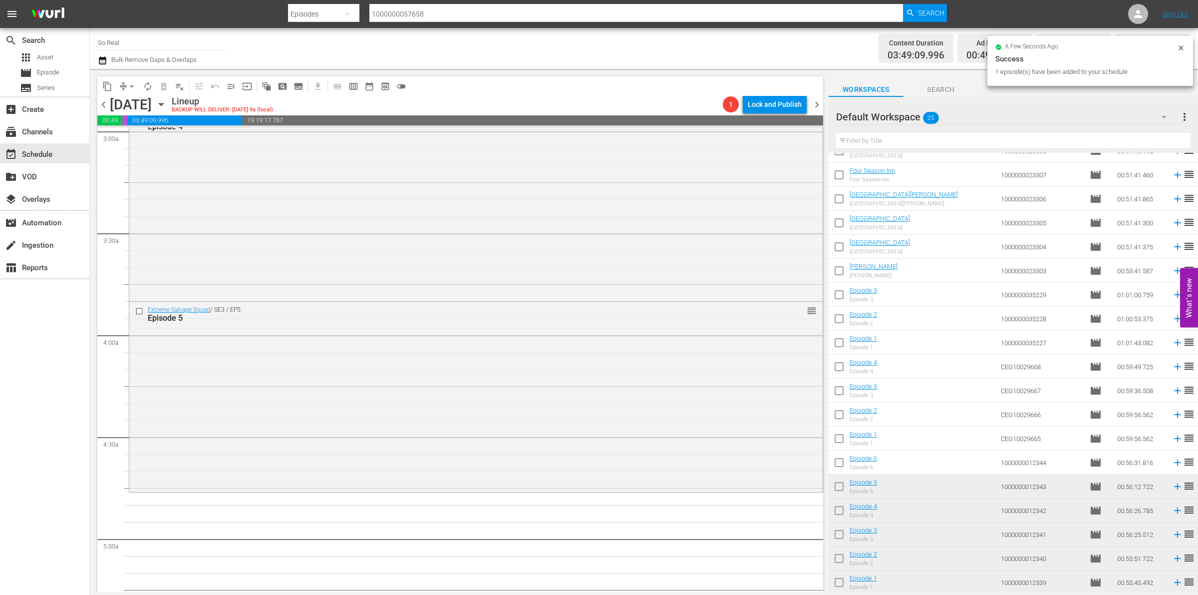
click at [844, 460] on input "checkbox" at bounding box center [839, 464] width 21 height 21
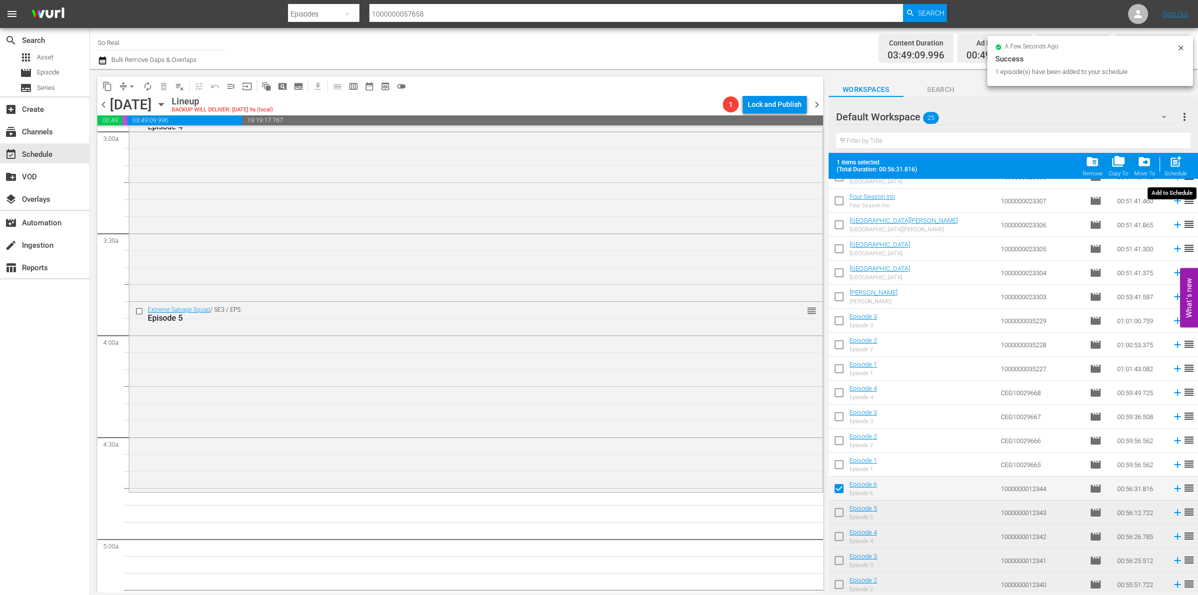
click at [1171, 162] on span "post_add" at bounding box center [1175, 161] width 13 height 13
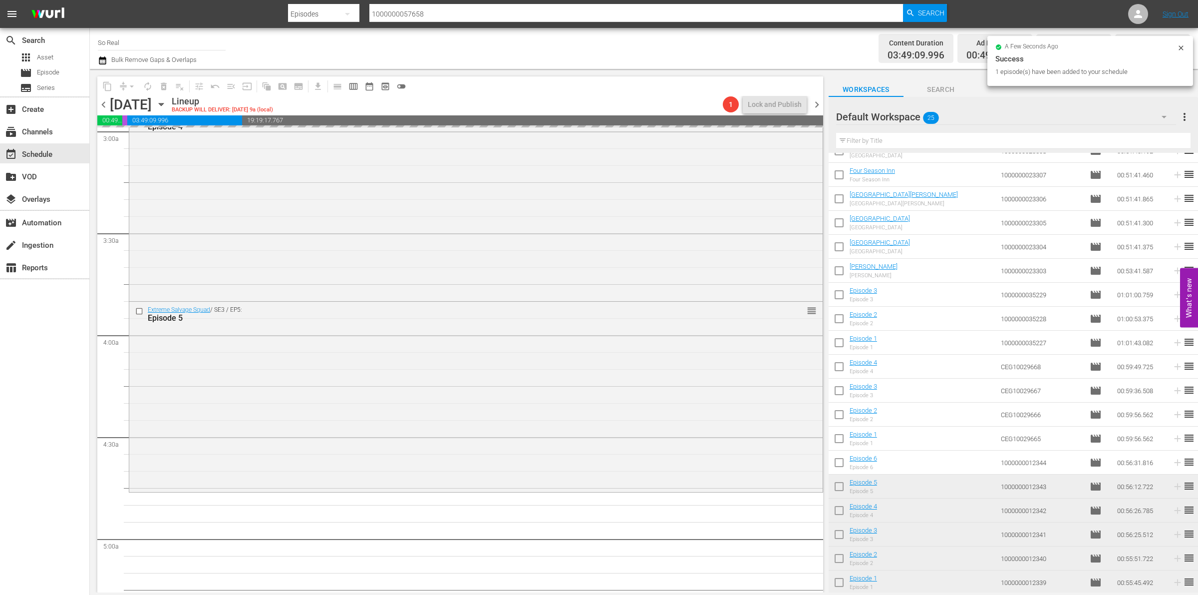
checkbox input "false"
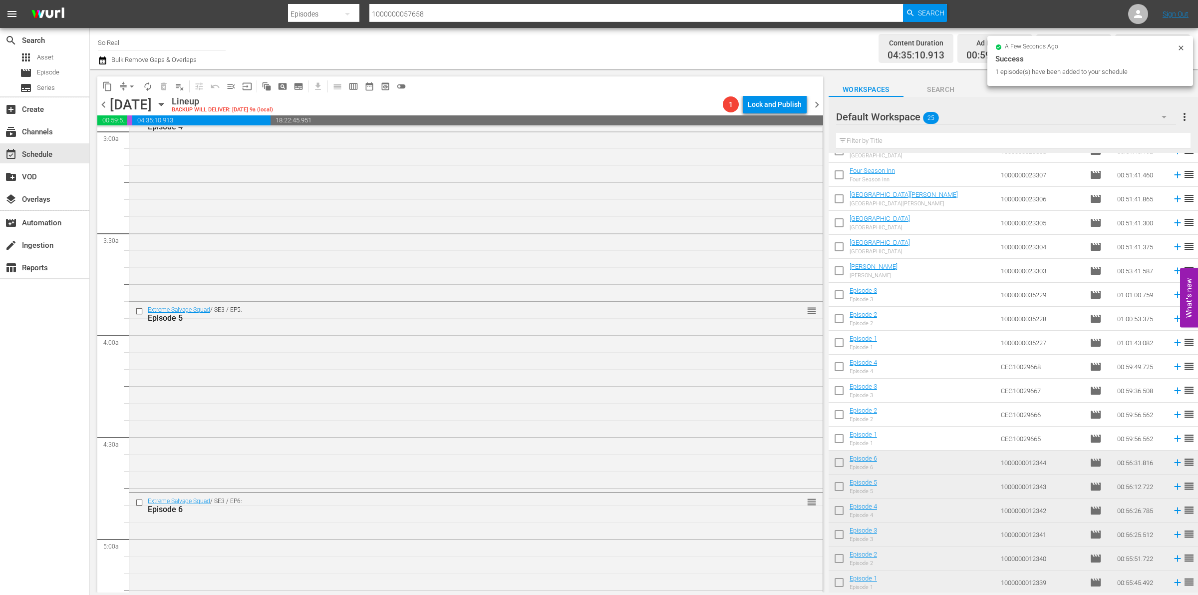
click at [835, 442] on input "checkbox" at bounding box center [839, 440] width 21 height 21
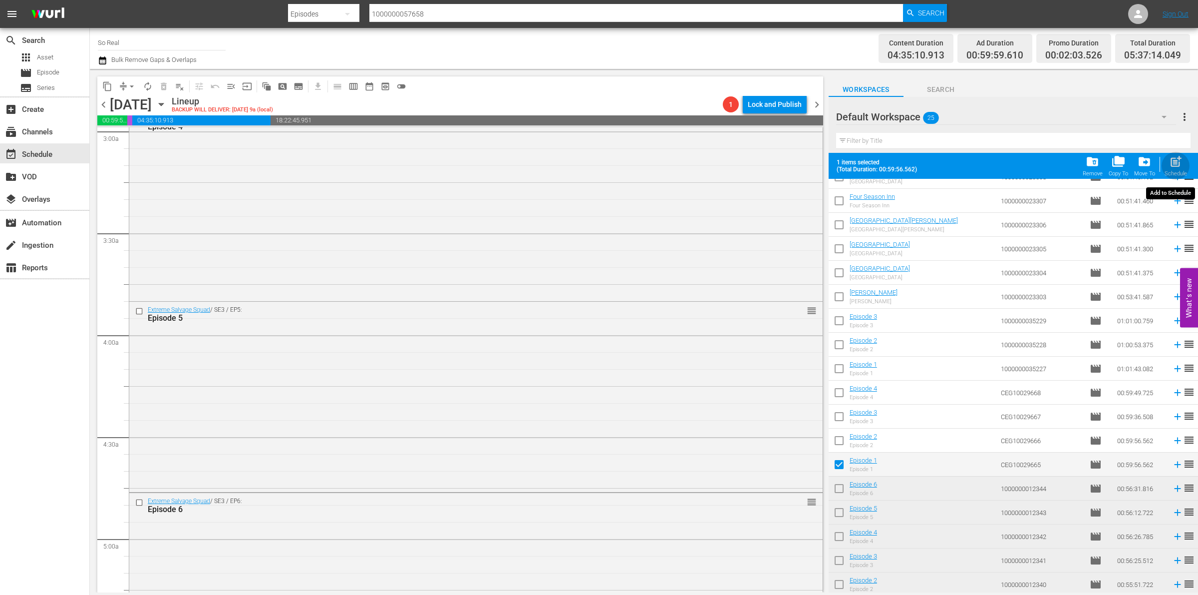
click at [1172, 167] on span "post_add" at bounding box center [1175, 161] width 13 height 13
checkbox input "false"
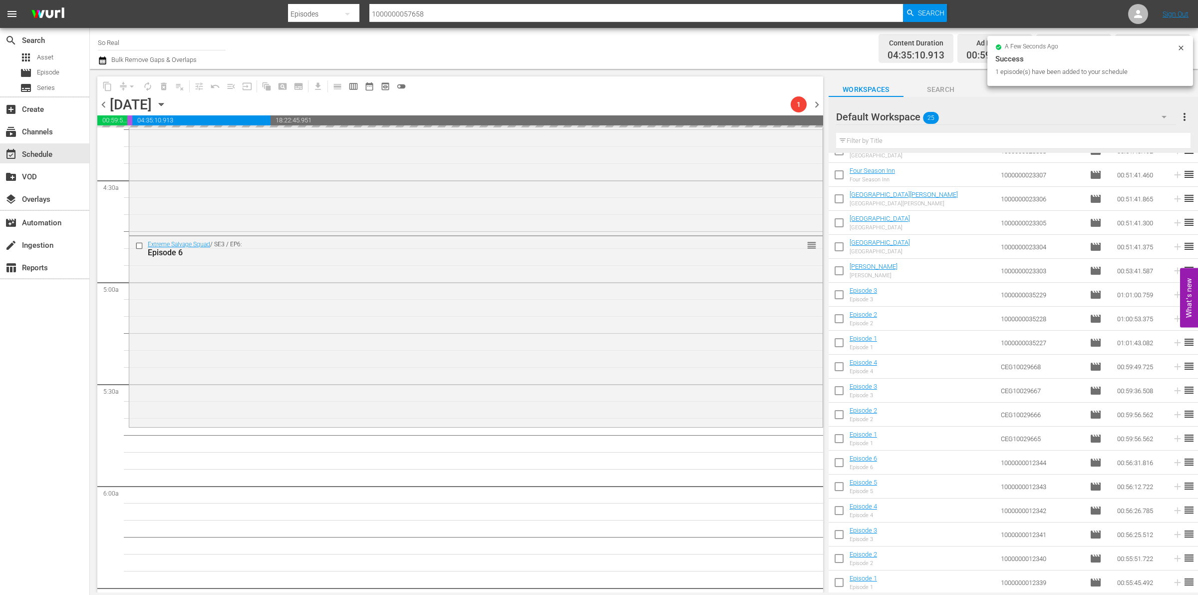
scroll to position [895, 0]
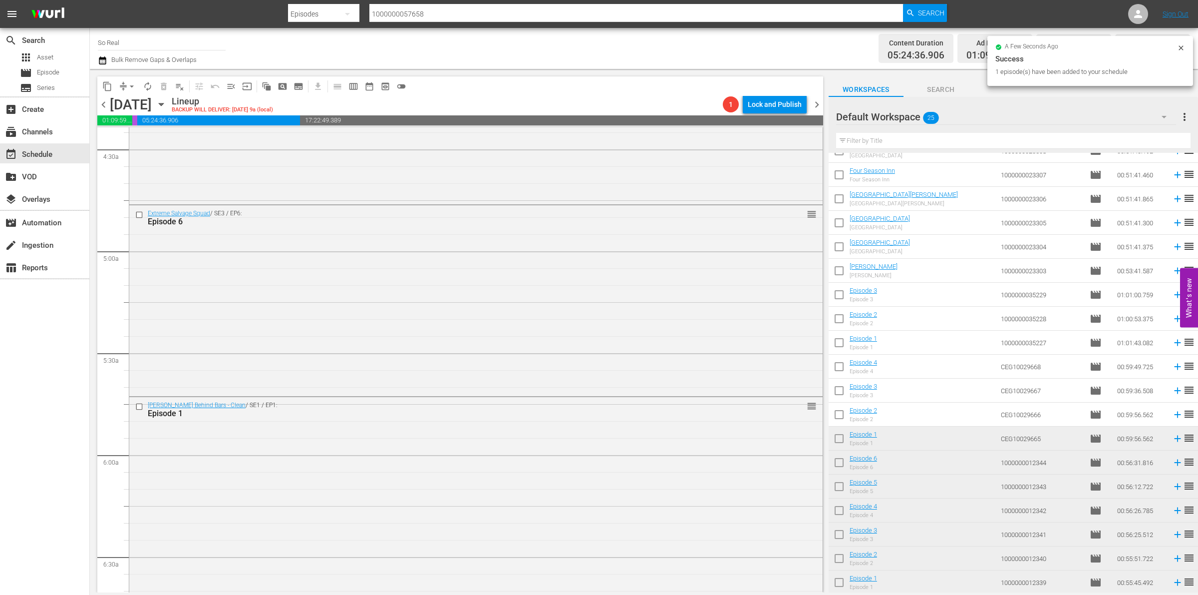
click at [845, 415] on input "checkbox" at bounding box center [839, 416] width 21 height 21
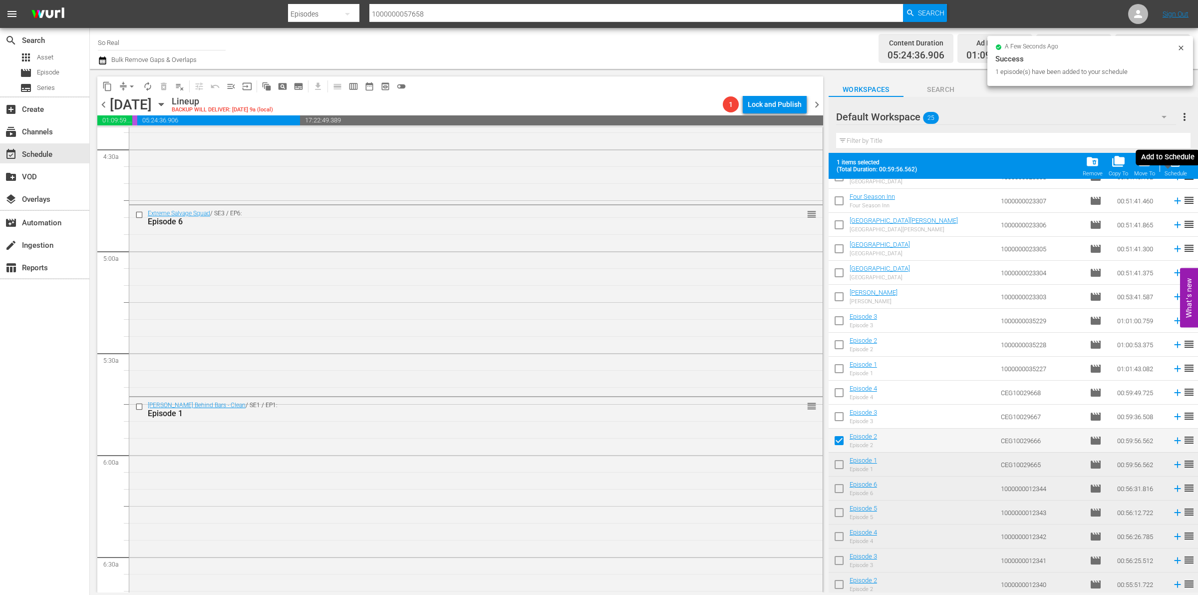
click at [1177, 161] on span "post_add" at bounding box center [1175, 161] width 13 height 13
checkbox input "false"
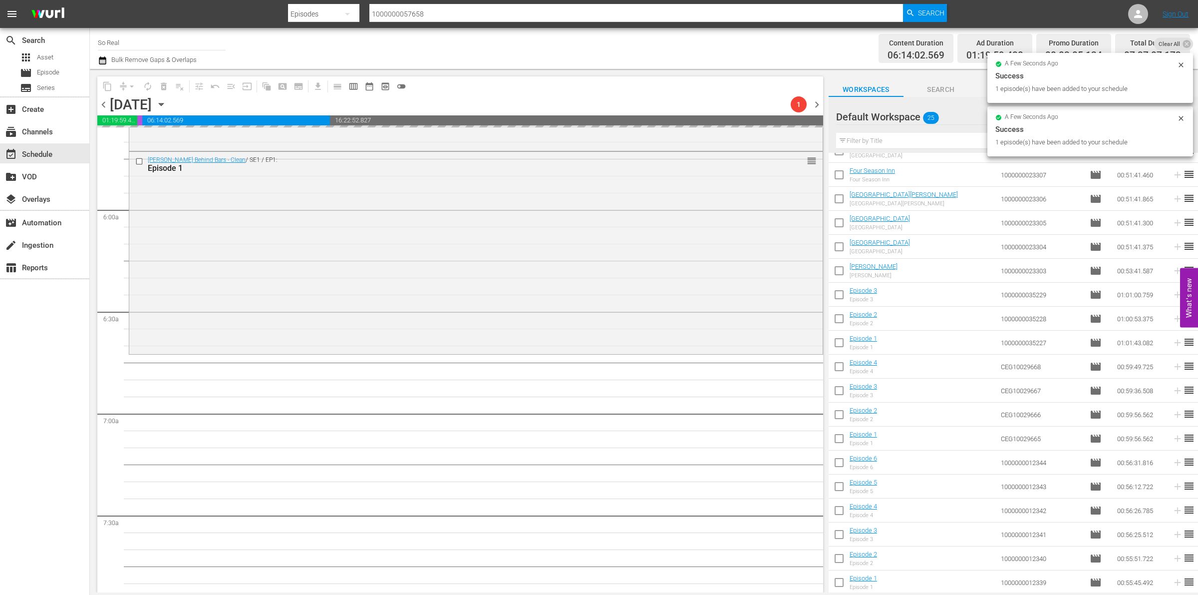
scroll to position [1182, 0]
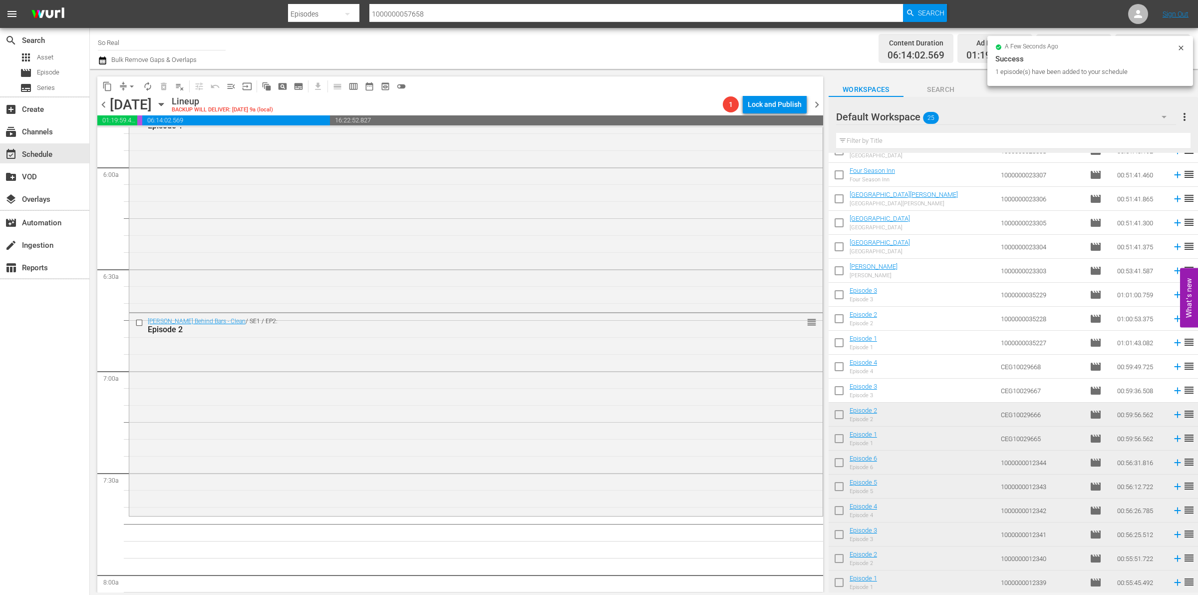
click at [835, 388] on input "checkbox" at bounding box center [839, 392] width 21 height 21
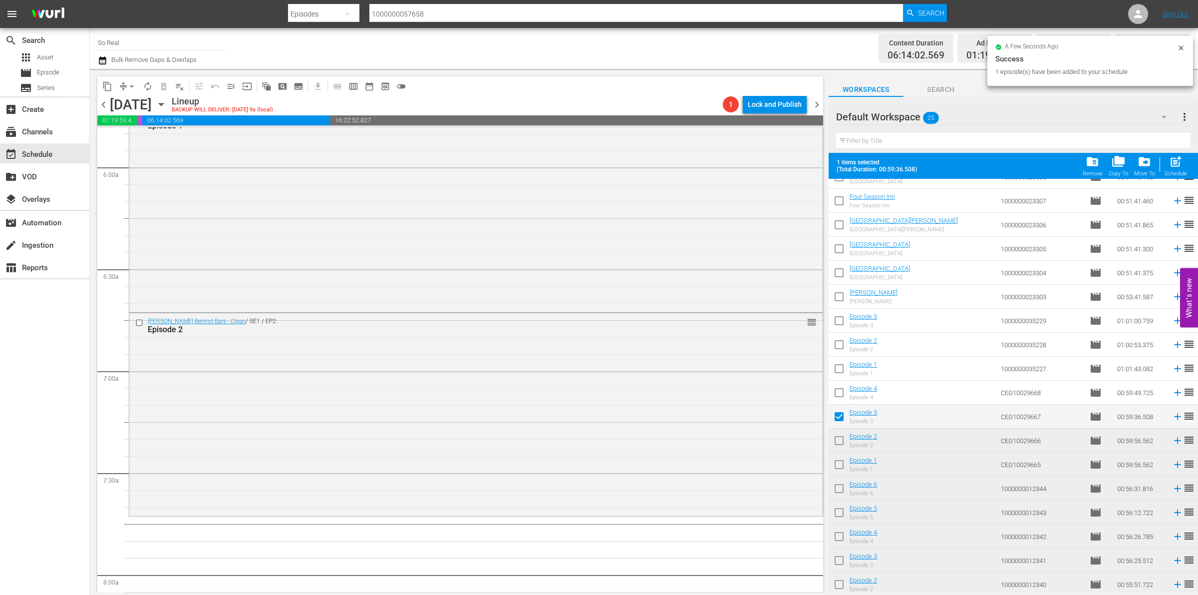
click at [1170, 151] on div "Filter by Title" at bounding box center [1013, 141] width 354 height 24
click at [1173, 156] on span "post_add" at bounding box center [1175, 161] width 13 height 13
checkbox input "false"
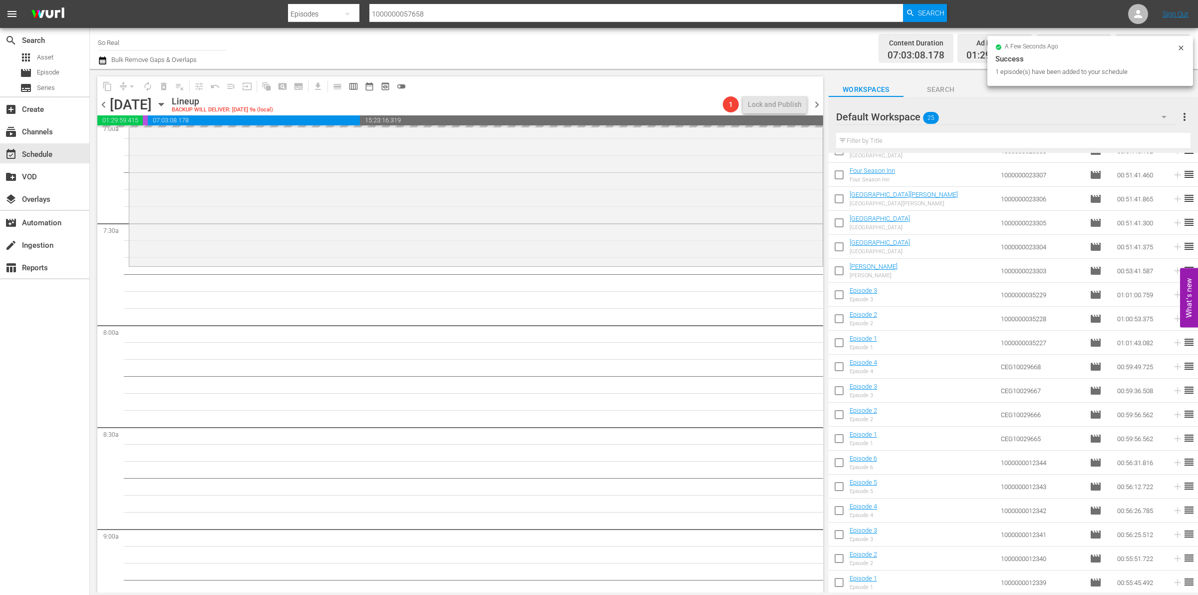
scroll to position [1433, 0]
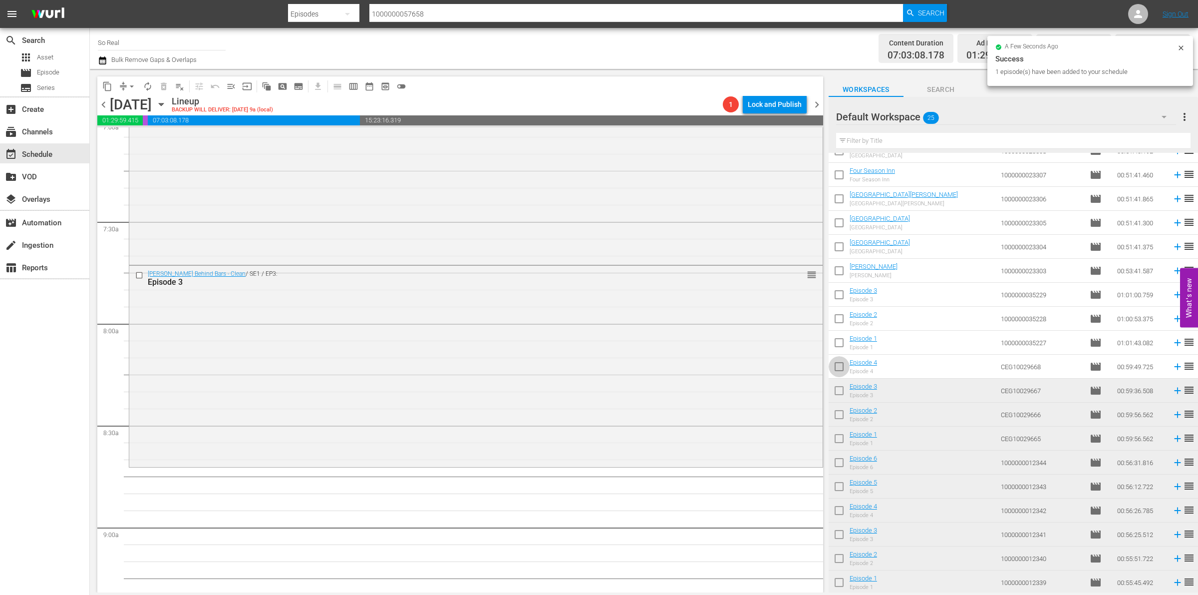
click at [839, 372] on input "checkbox" at bounding box center [839, 368] width 21 height 21
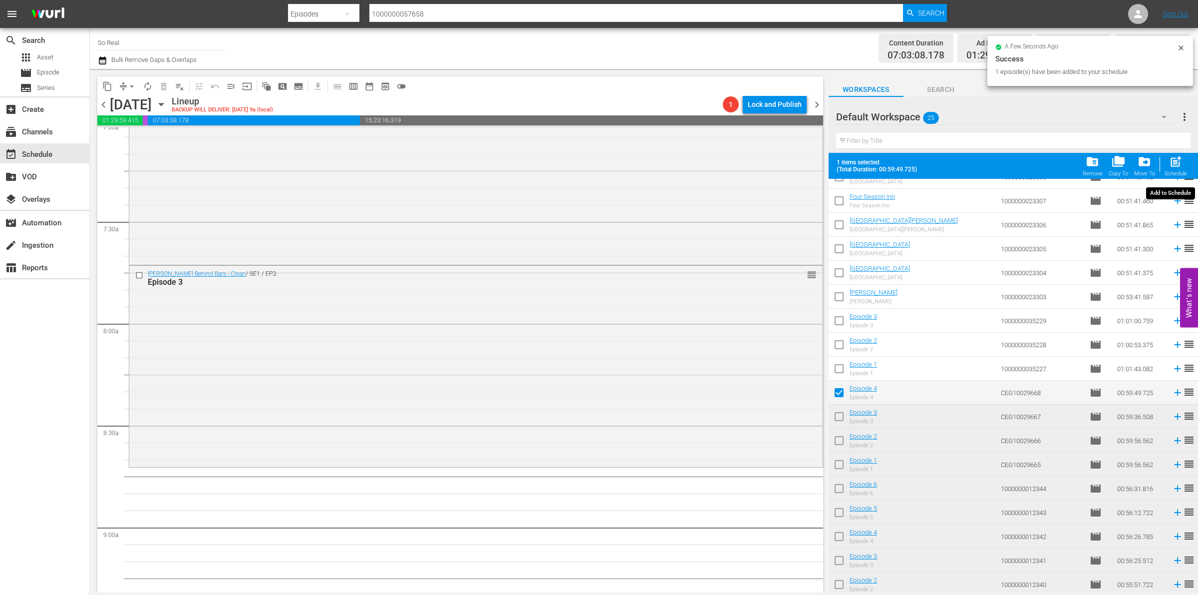
click at [1169, 171] on div "Schedule" at bounding box center [1176, 173] width 22 height 6
checkbox input "false"
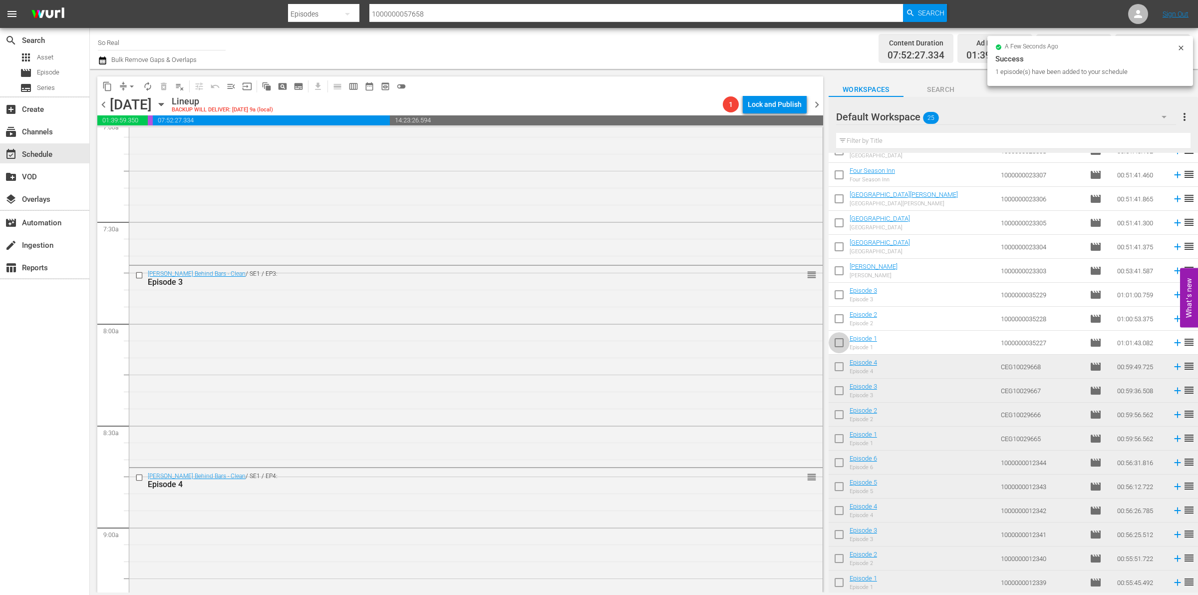
click at [839, 340] on input "checkbox" at bounding box center [839, 344] width 21 height 21
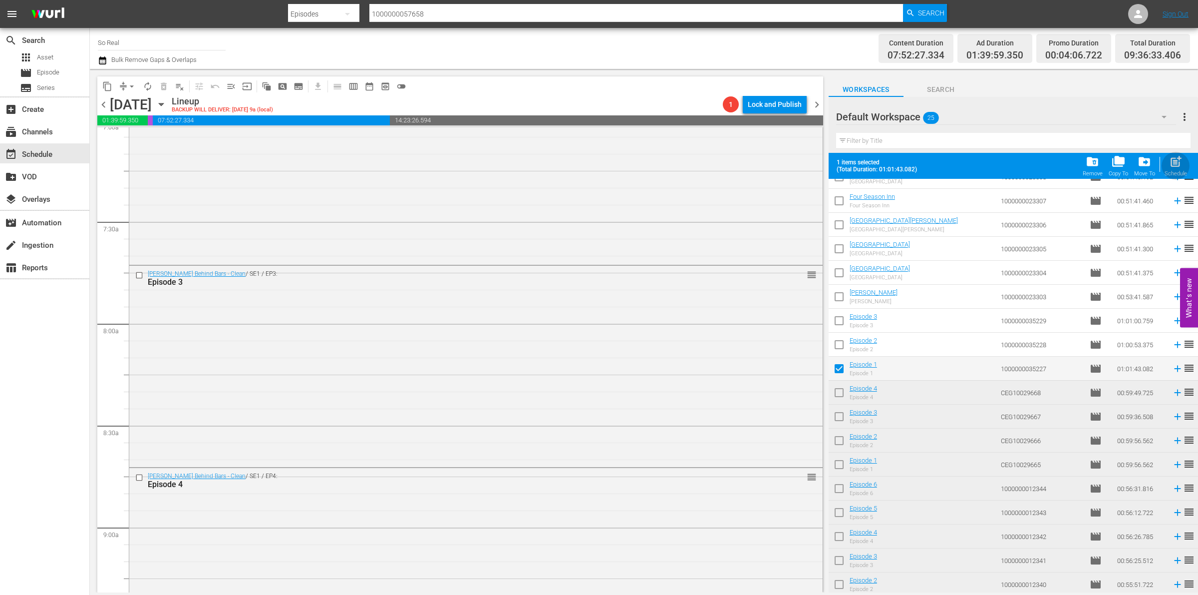
click at [1178, 170] on div "post_add Schedule" at bounding box center [1176, 166] width 22 height 22
checkbox input "false"
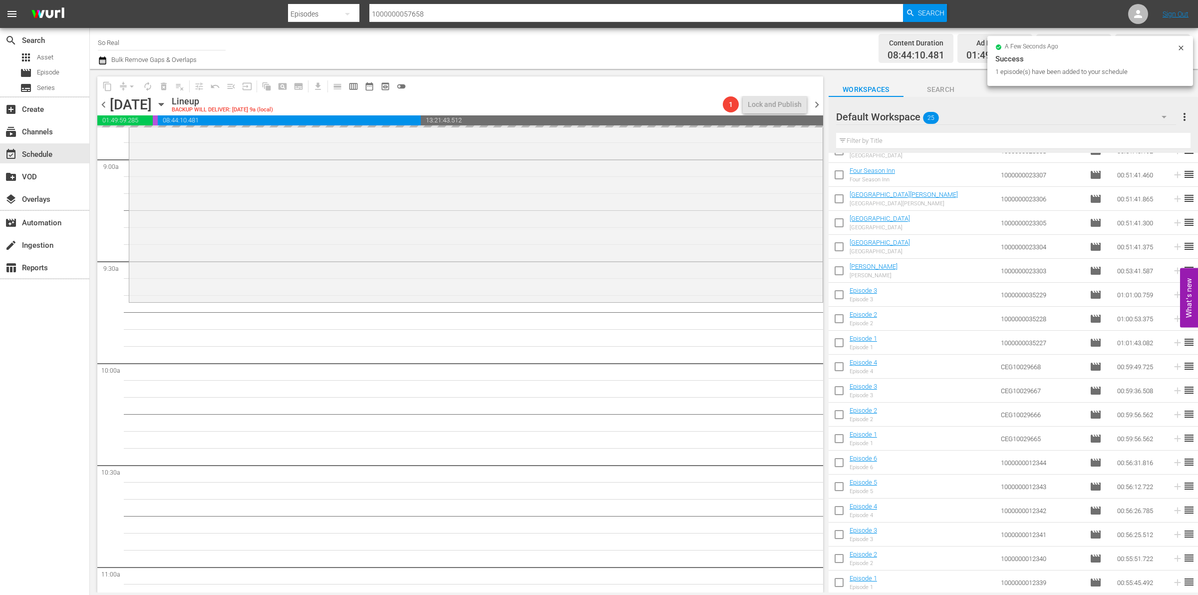
scroll to position [1803, 0]
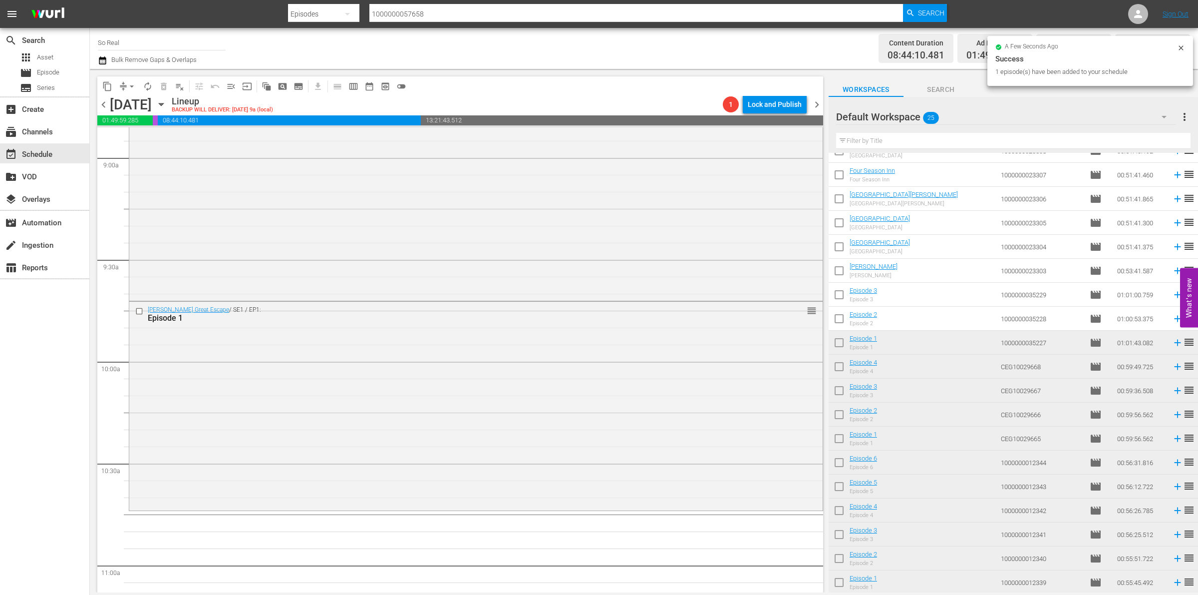
click at [846, 316] on input "checkbox" at bounding box center [839, 320] width 21 height 21
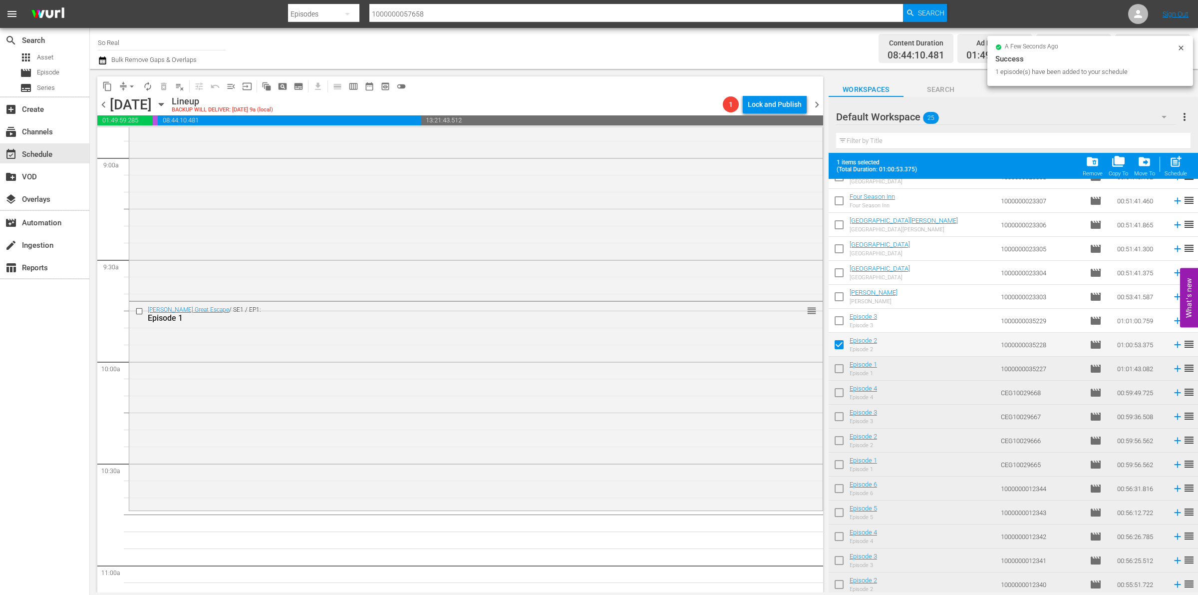
click at [1176, 160] on span "post_add" at bounding box center [1175, 161] width 13 height 13
checkbox input "false"
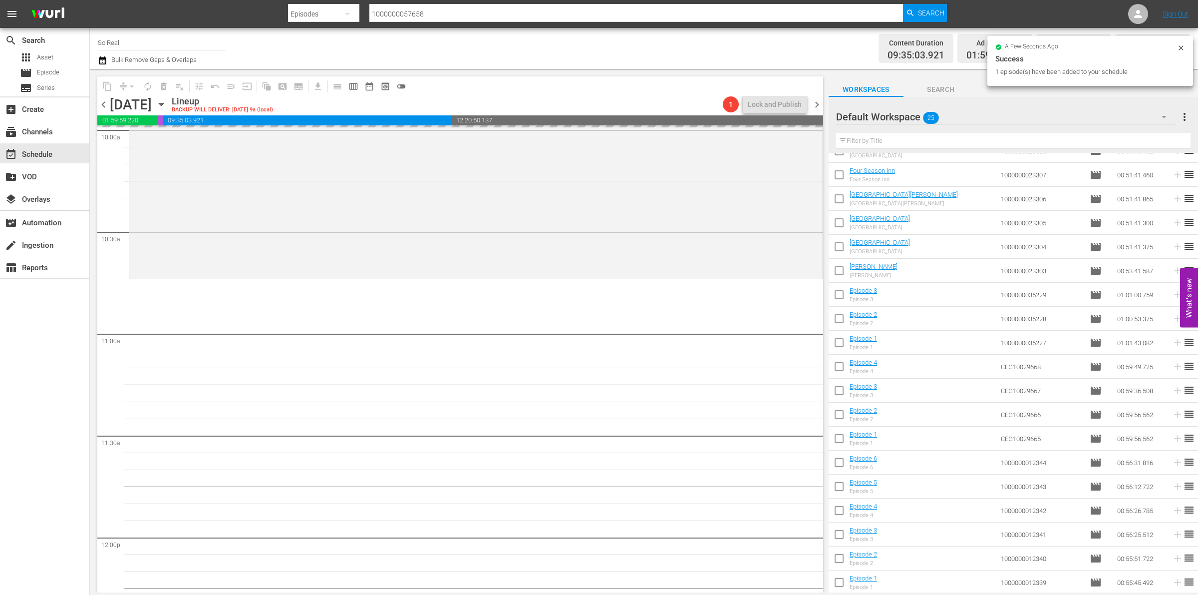
scroll to position [2083, 0]
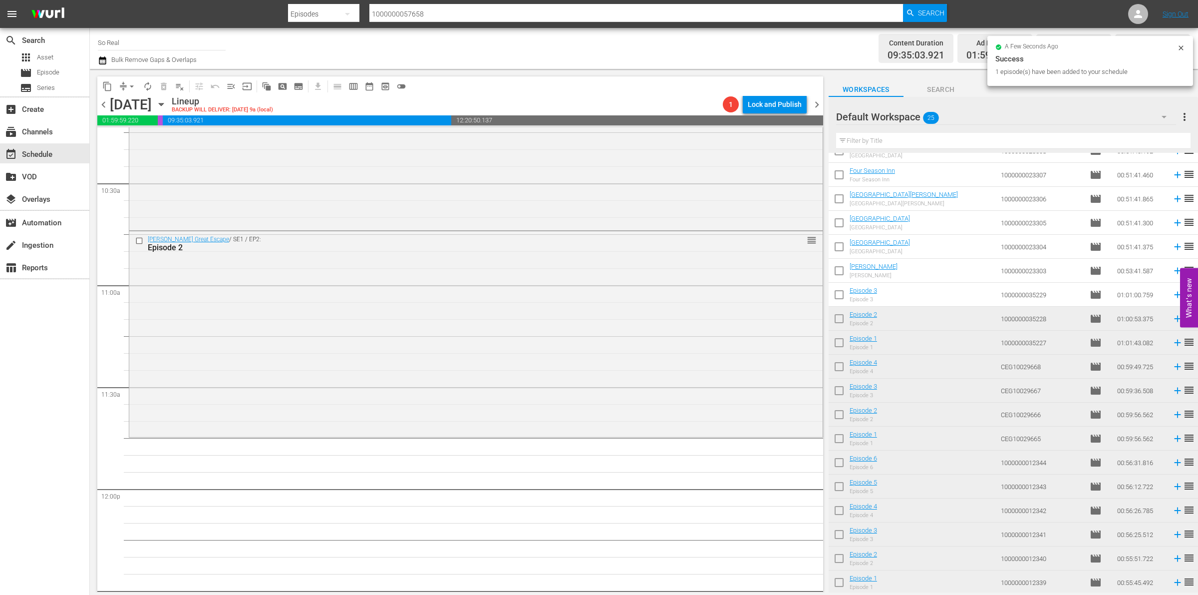
click at [840, 302] on input "checkbox" at bounding box center [839, 296] width 21 height 21
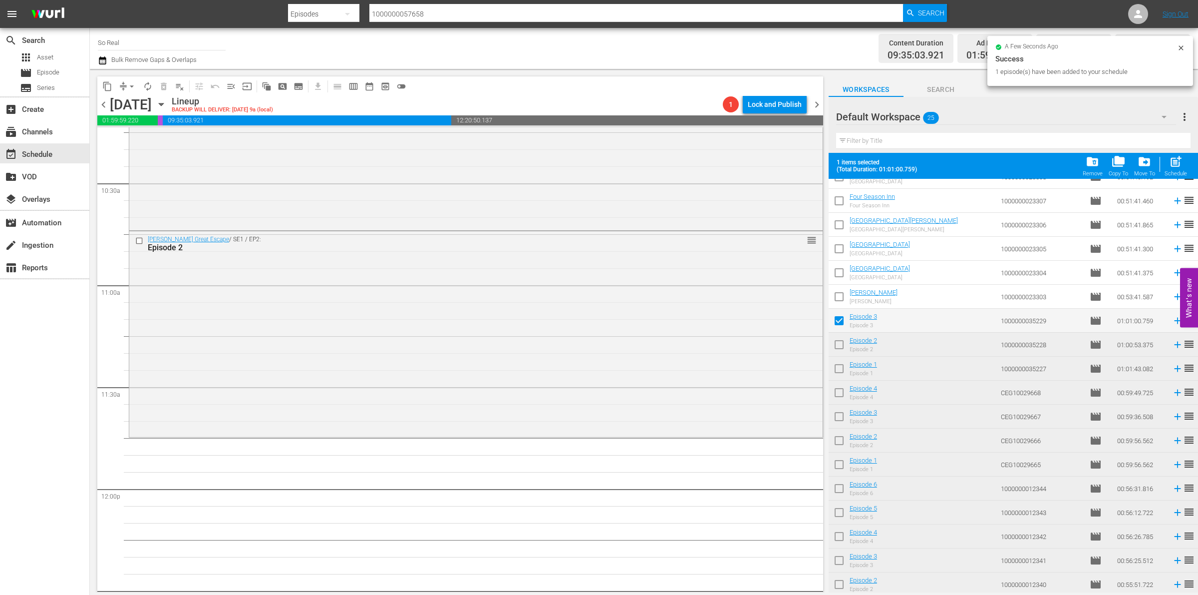
click at [1183, 173] on div "Schedule" at bounding box center [1176, 173] width 22 height 6
checkbox input "false"
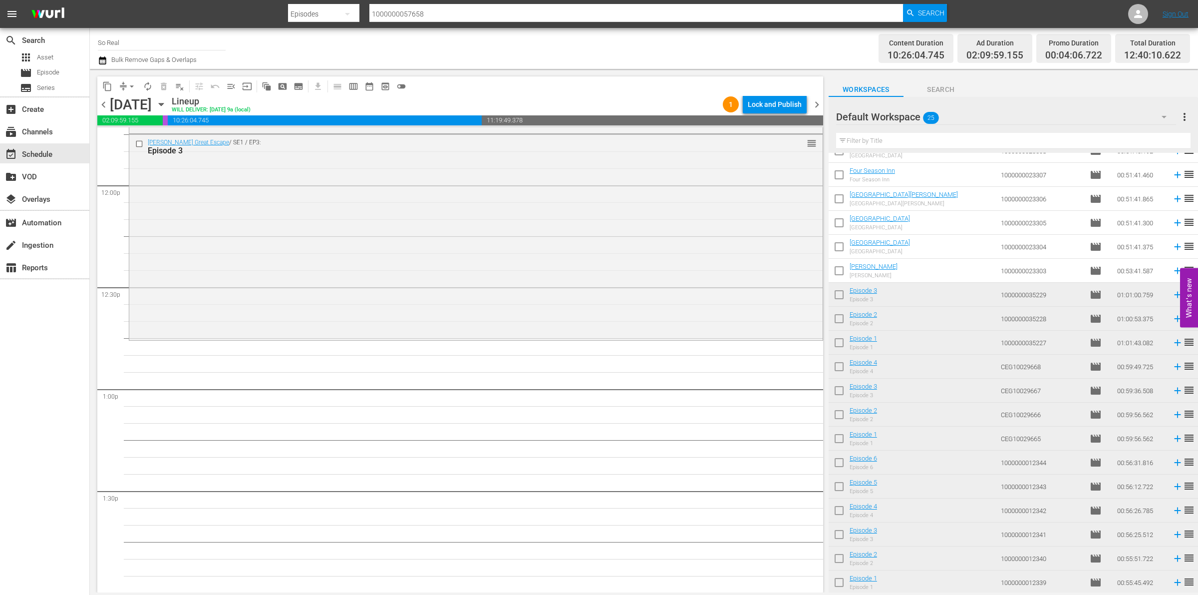
scroll to position [2387, 0]
click at [839, 273] on input "checkbox" at bounding box center [839, 272] width 21 height 21
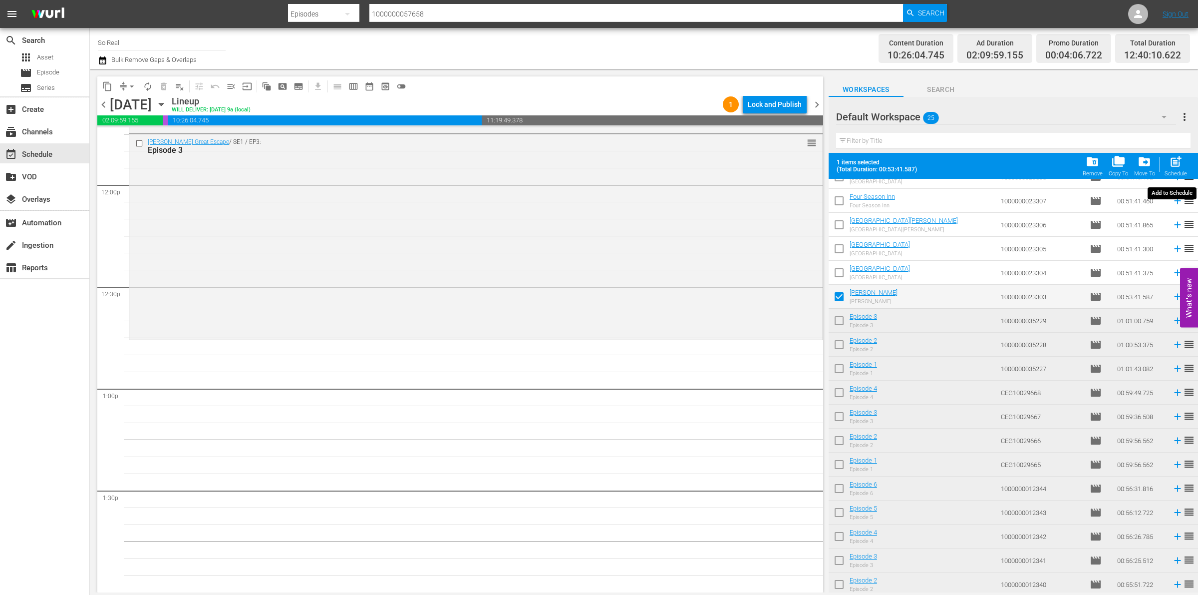
click at [1178, 166] on span "post_add" at bounding box center [1175, 161] width 13 height 13
checkbox input "false"
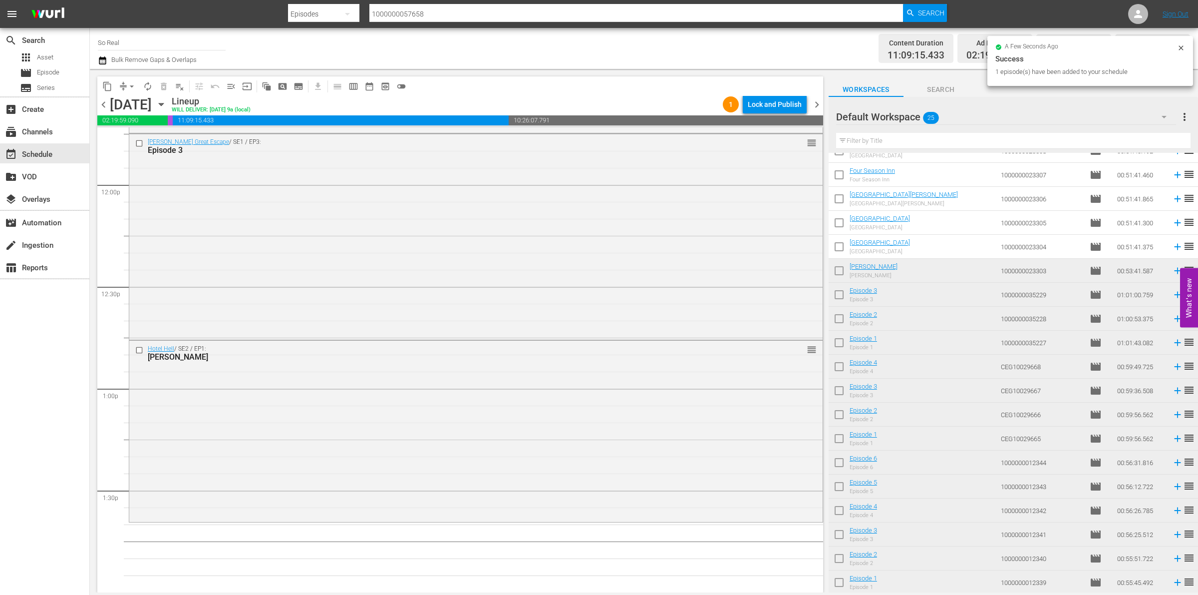
click at [838, 248] on input "checkbox" at bounding box center [839, 248] width 21 height 21
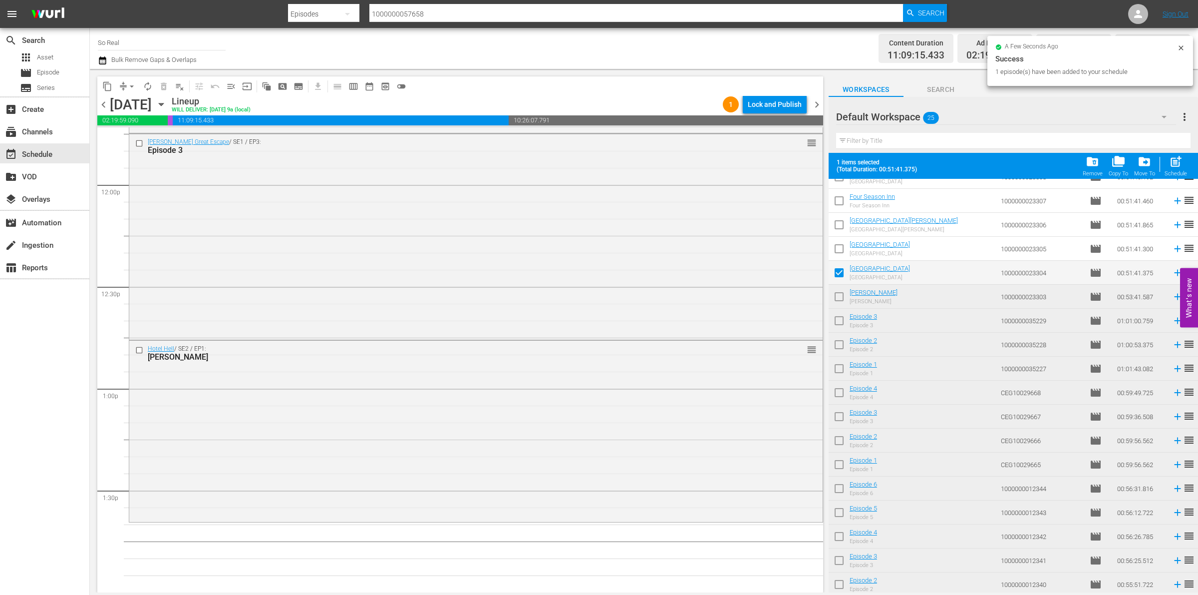
click at [1182, 158] on span "post_add" at bounding box center [1175, 161] width 13 height 13
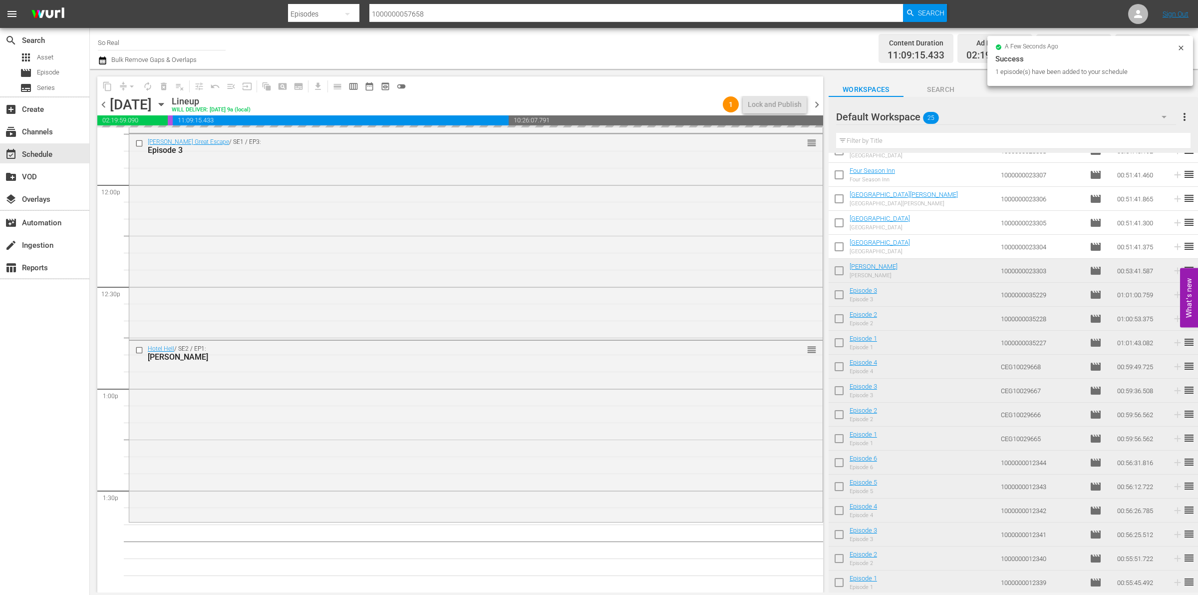
checkbox input "false"
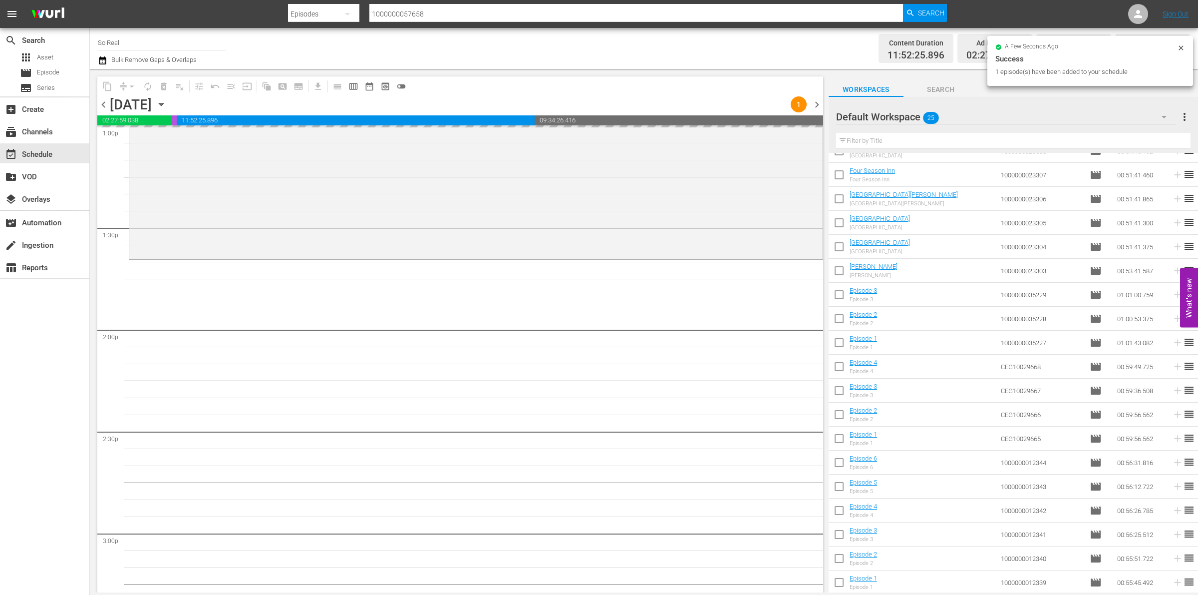
scroll to position [2678, 0]
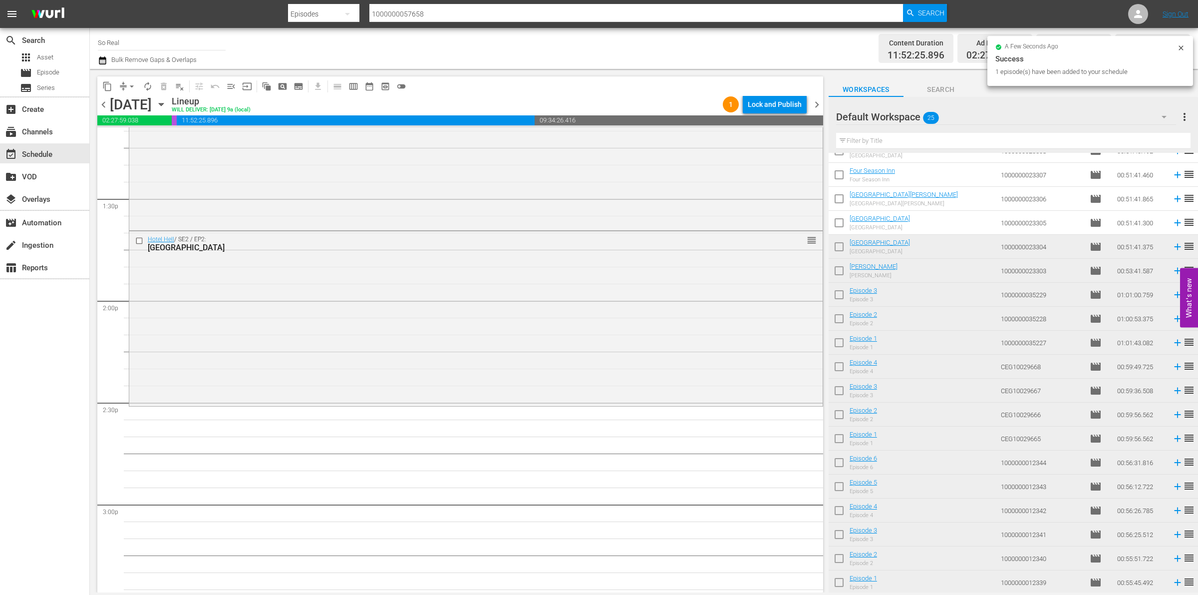
click at [840, 225] on input "checkbox" at bounding box center [839, 224] width 21 height 21
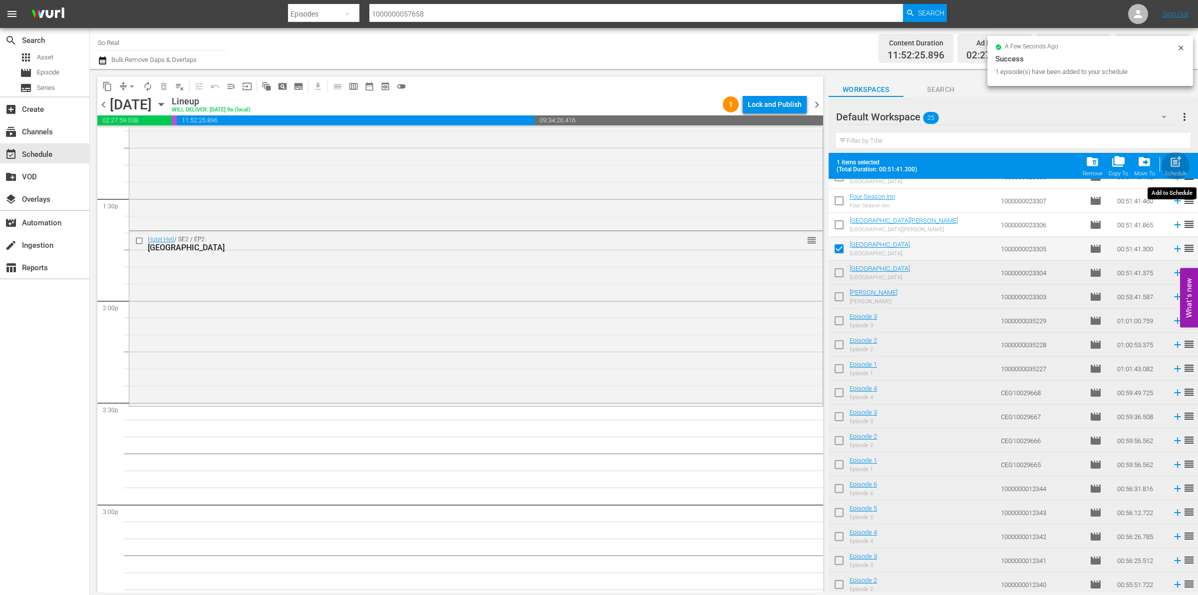
click at [1174, 171] on div "Schedule" at bounding box center [1176, 173] width 22 height 6
checkbox input "false"
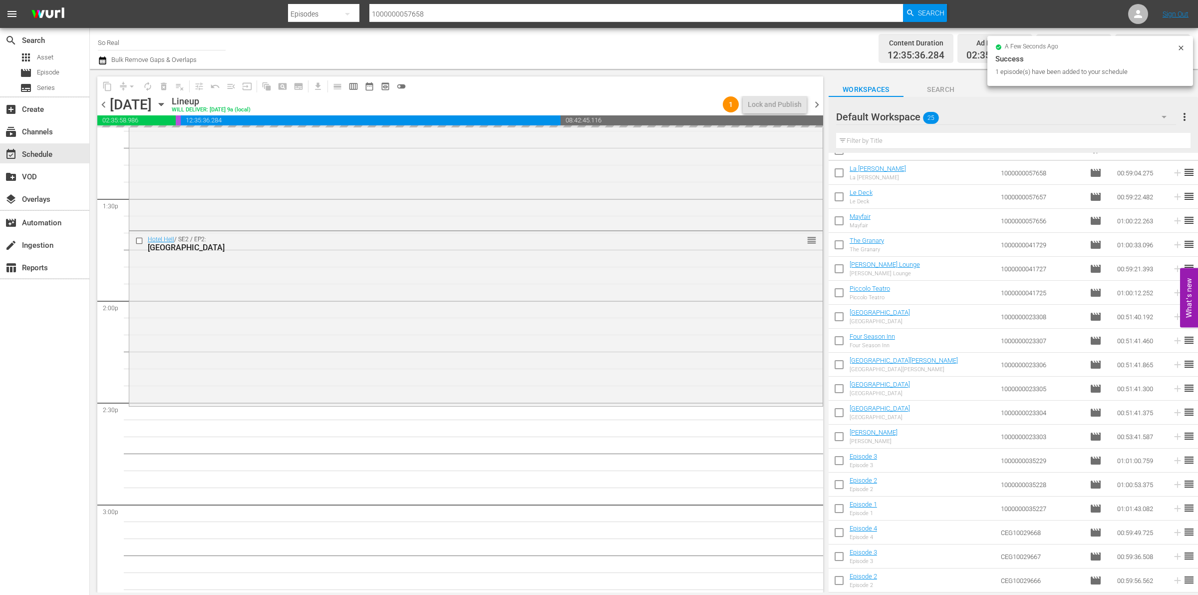
scroll to position [3, 0]
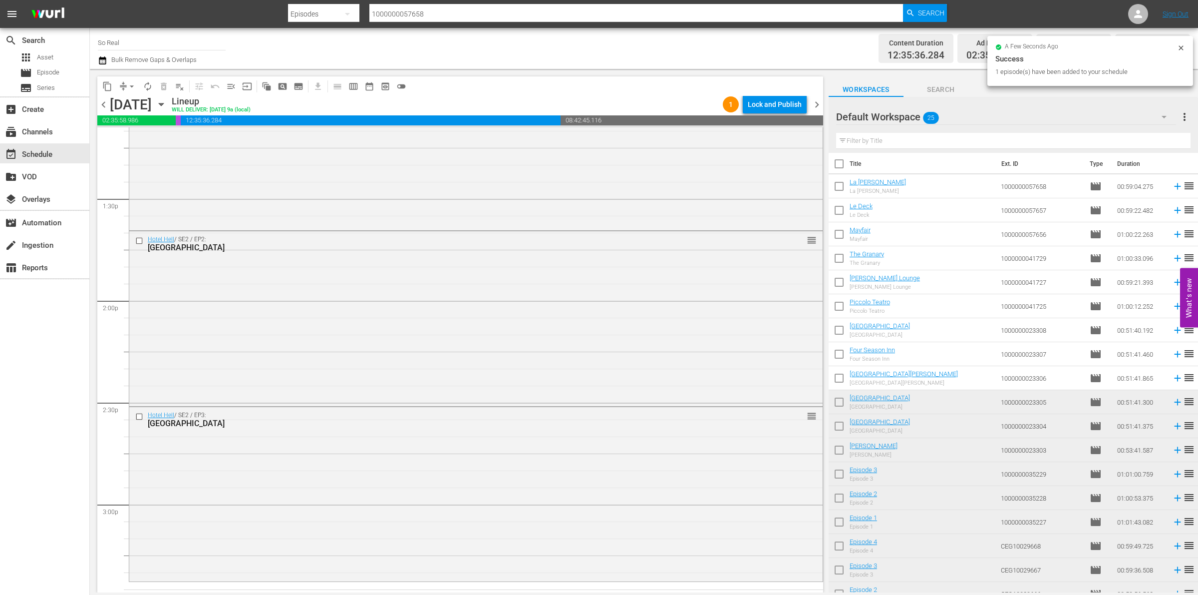
click at [843, 382] on input "checkbox" at bounding box center [839, 379] width 21 height 21
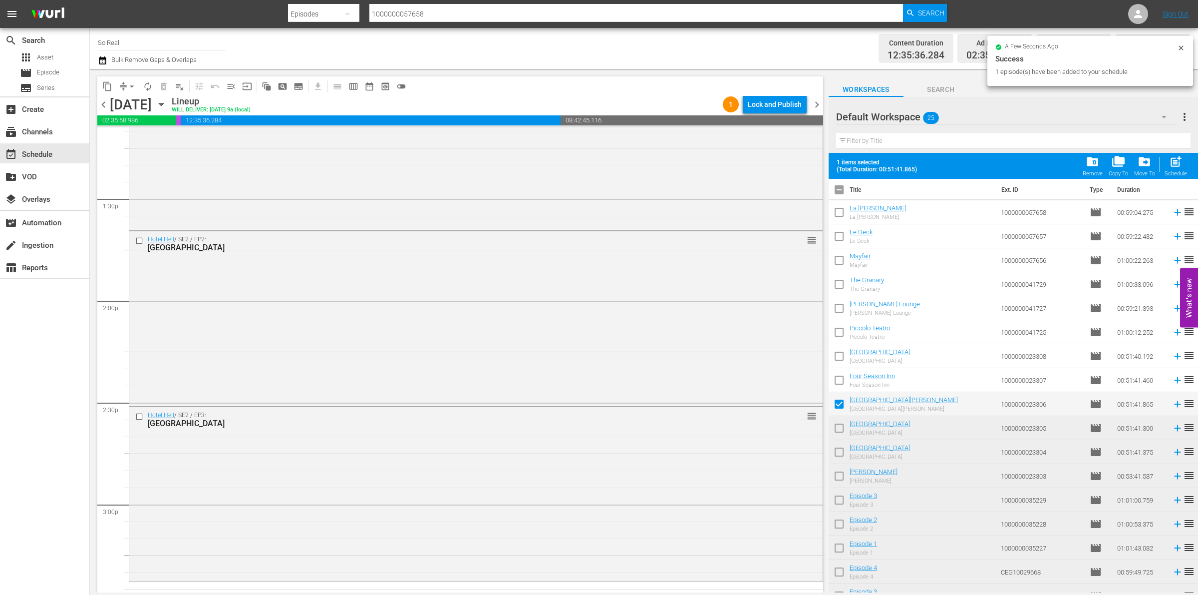
click at [1167, 162] on div "post_add Schedule" at bounding box center [1176, 166] width 22 height 22
checkbox input "false"
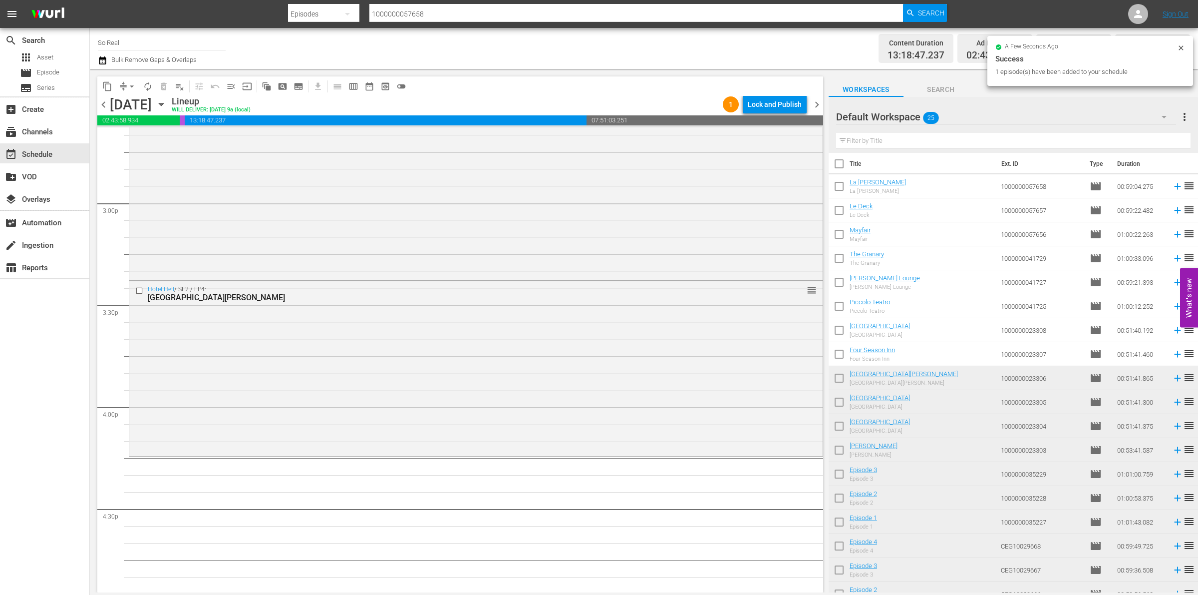
scroll to position [2980, 0]
click at [839, 352] on input "checkbox" at bounding box center [839, 355] width 21 height 21
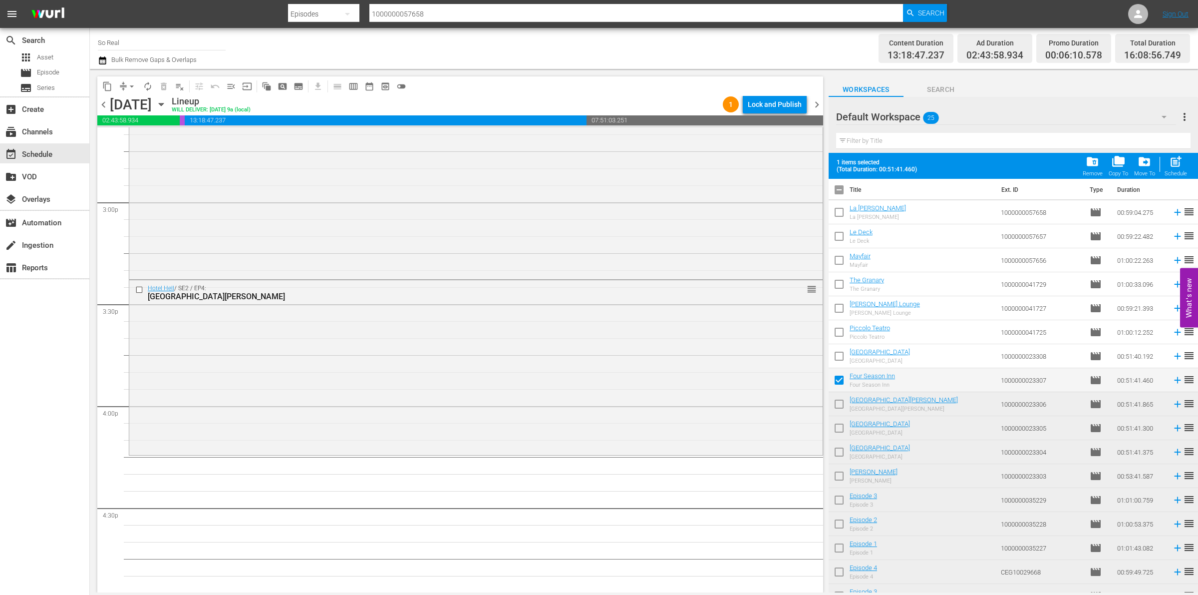
click at [1182, 150] on div "Filter by Title" at bounding box center [1013, 141] width 354 height 24
click at [1177, 161] on span "post_add" at bounding box center [1175, 161] width 13 height 13
checkbox input "false"
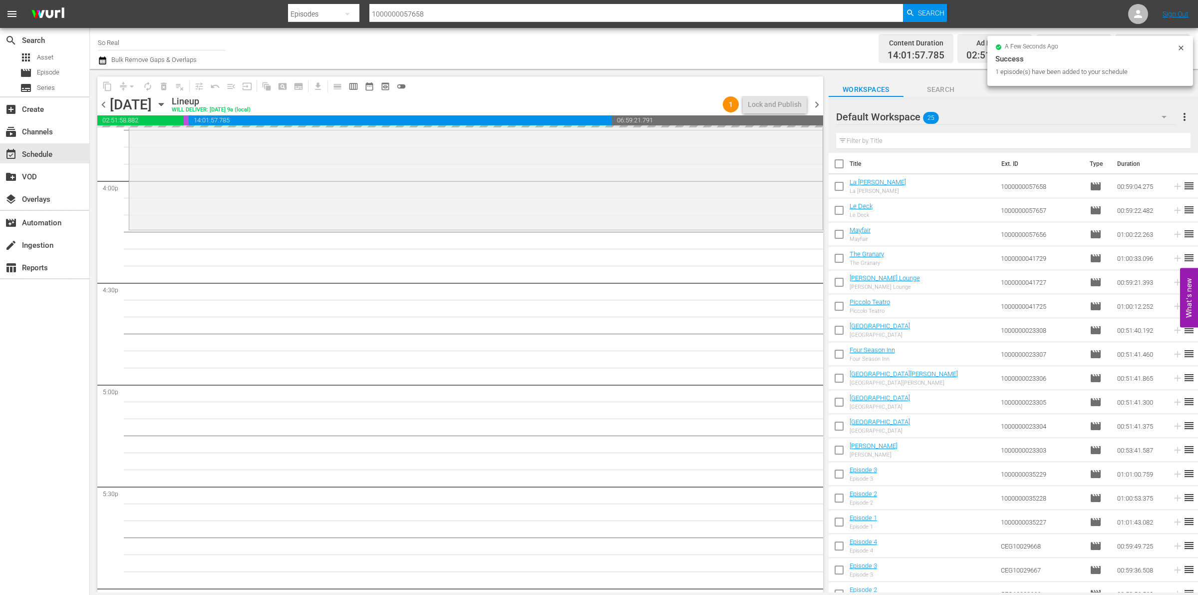
scroll to position [3207, 0]
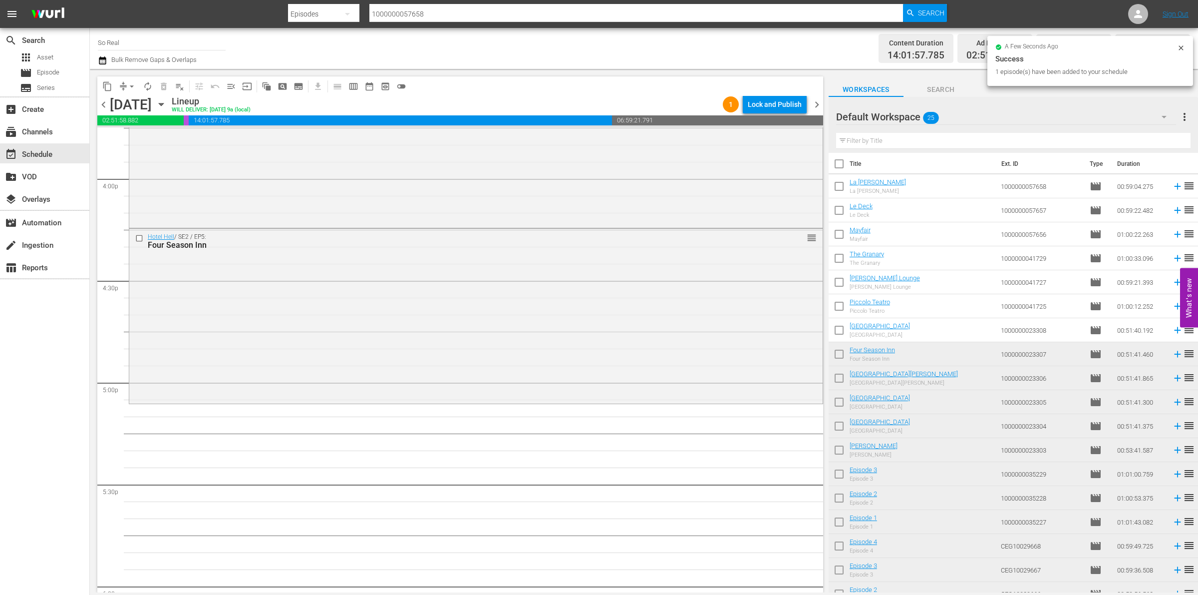
click at [845, 337] on input "checkbox" at bounding box center [839, 331] width 21 height 21
checkbox input "true"
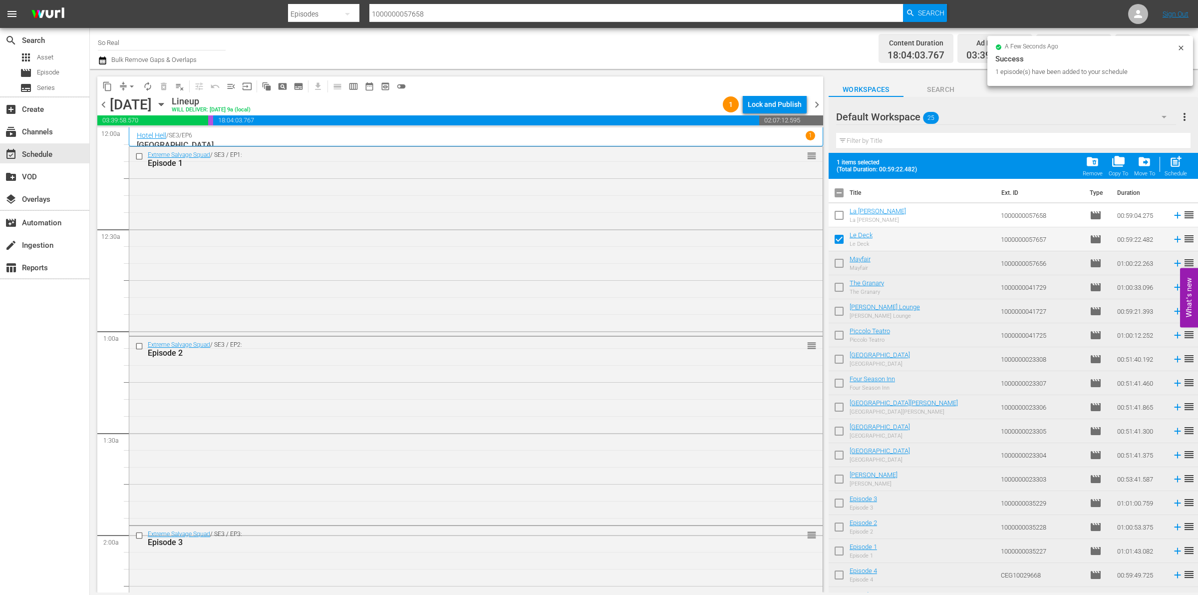
scroll to position [4029, 0]
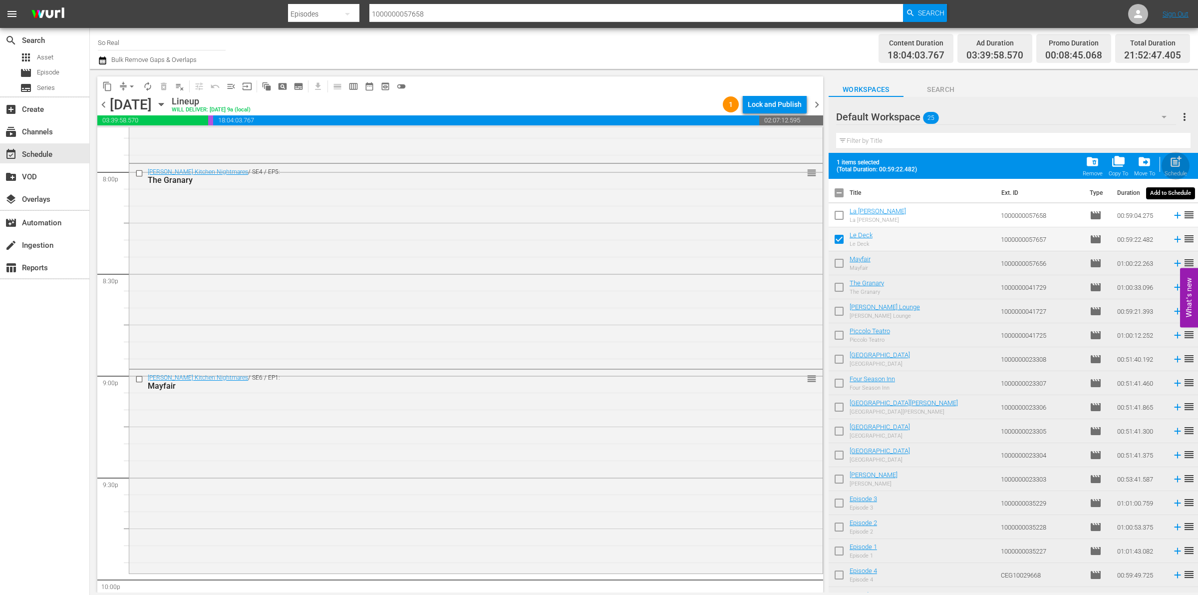
click at [1170, 165] on span "post_add" at bounding box center [1175, 161] width 13 height 13
checkbox input "false"
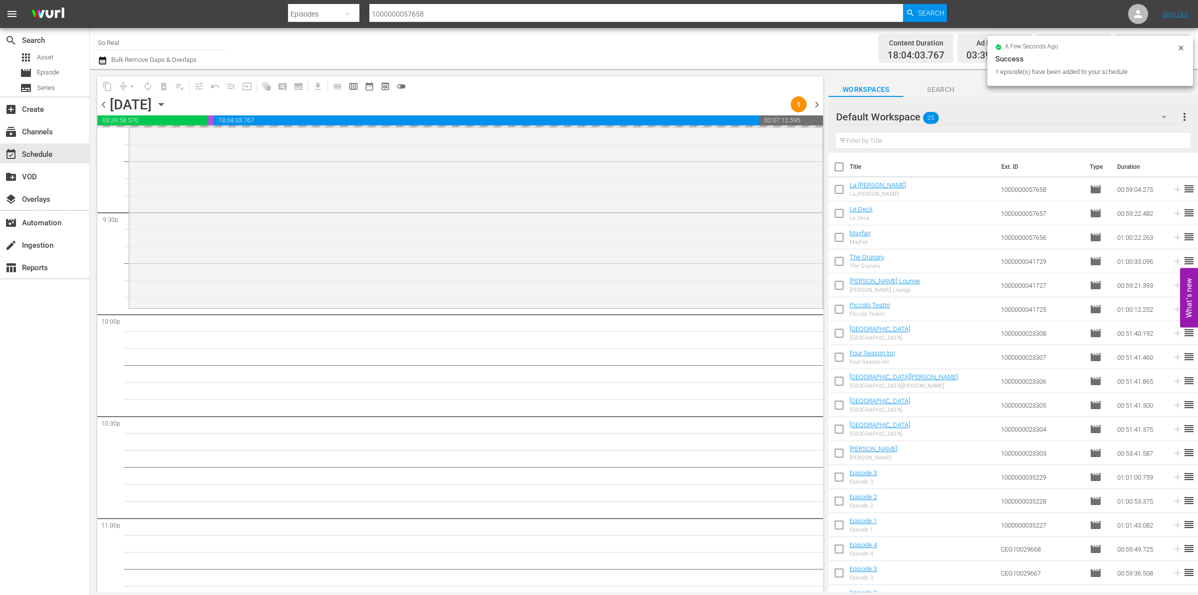
scroll to position [4346, 0]
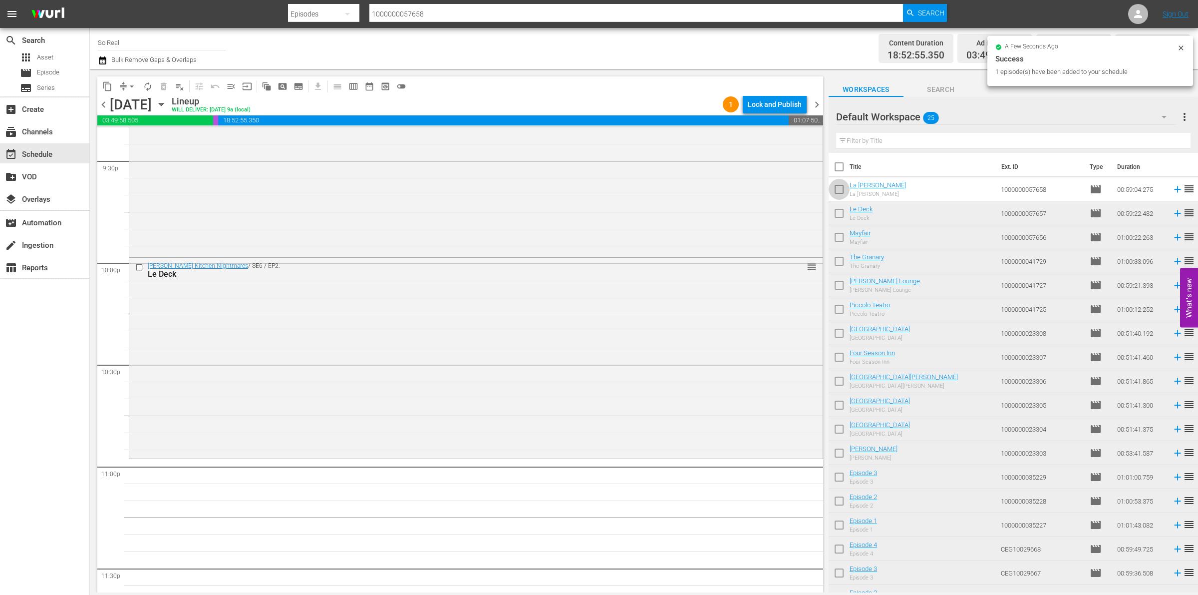
click at [840, 190] on input "checkbox" at bounding box center [839, 191] width 21 height 21
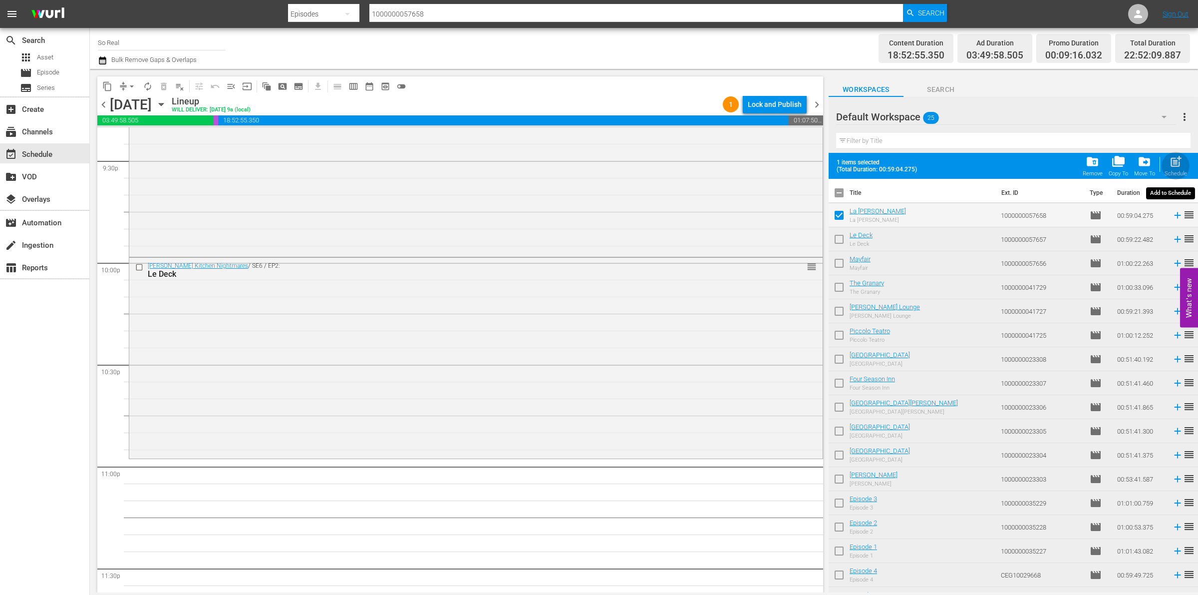
click at [1174, 163] on span "post_add" at bounding box center [1175, 161] width 13 height 13
checkbox input "false"
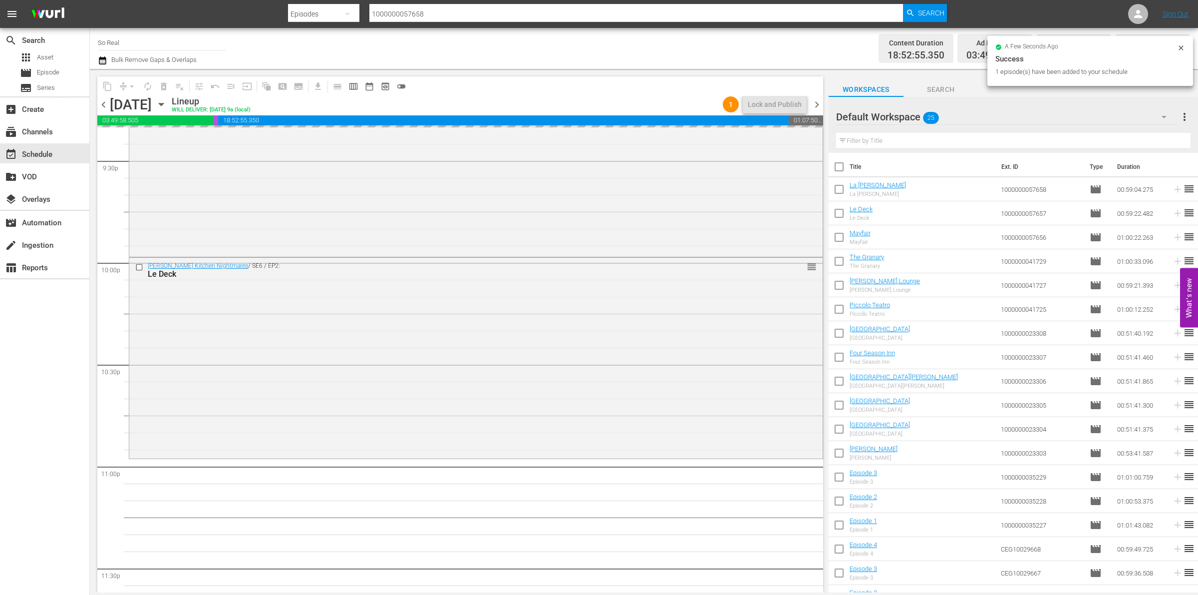
scroll to position [4423, 0]
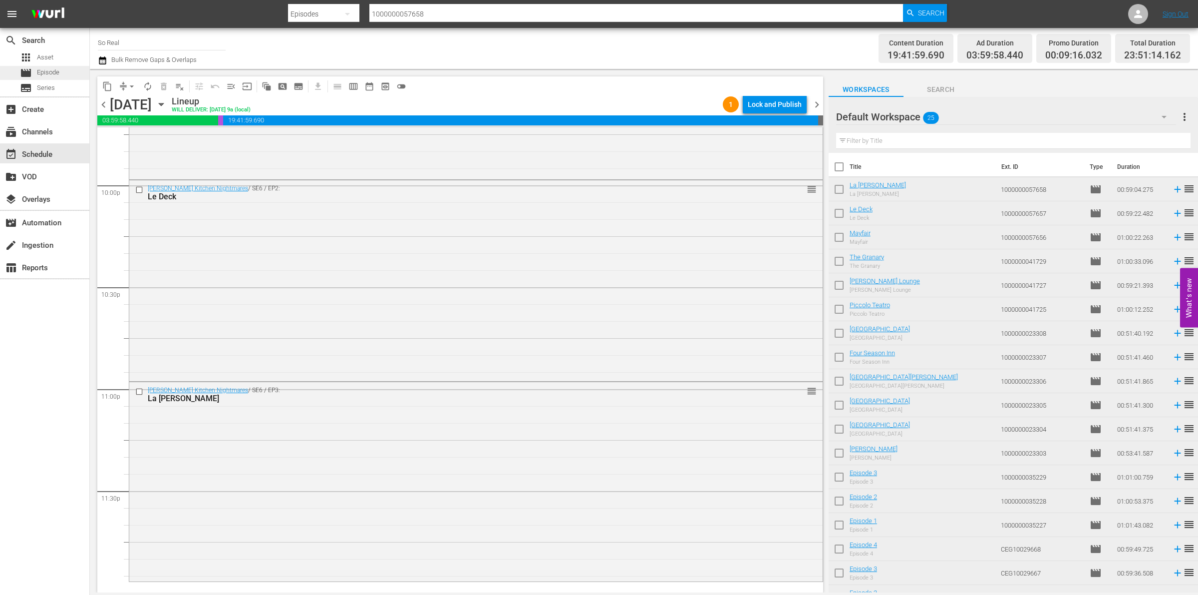
click at [65, 66] on div "movie Episode" at bounding box center [44, 73] width 89 height 14
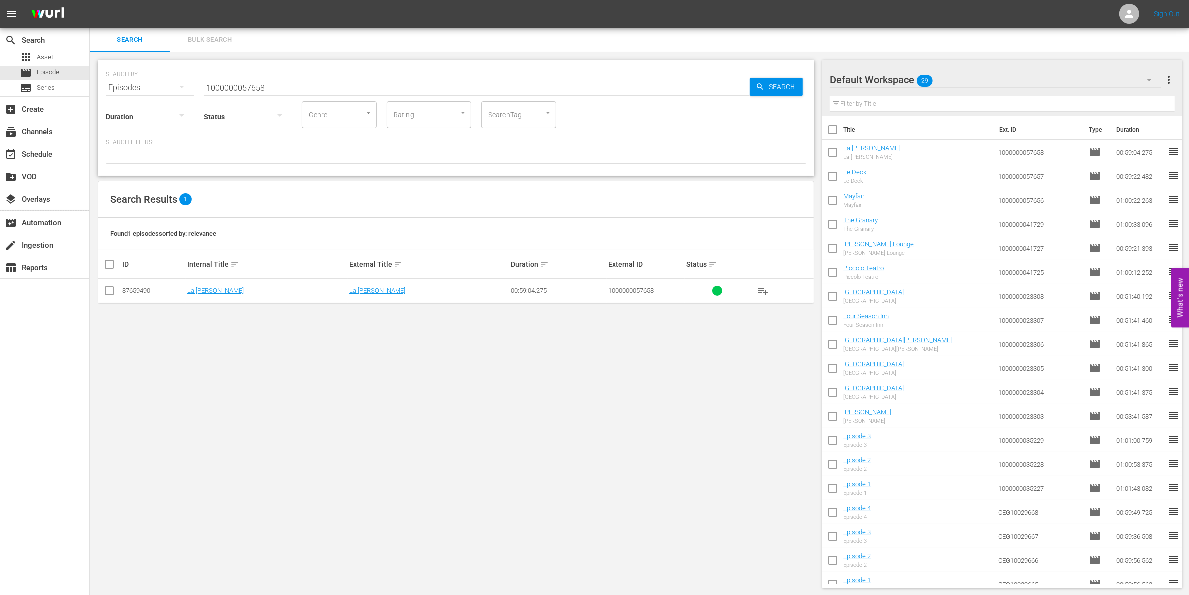
click at [321, 99] on input "1000000057658" at bounding box center [477, 88] width 546 height 24
click at [310, 94] on input "1000000057658" at bounding box center [477, 88] width 546 height 24
type input "1000000057659"
click at [105, 290] on input "checkbox" at bounding box center [109, 293] width 12 height 12
checkbox input "true"
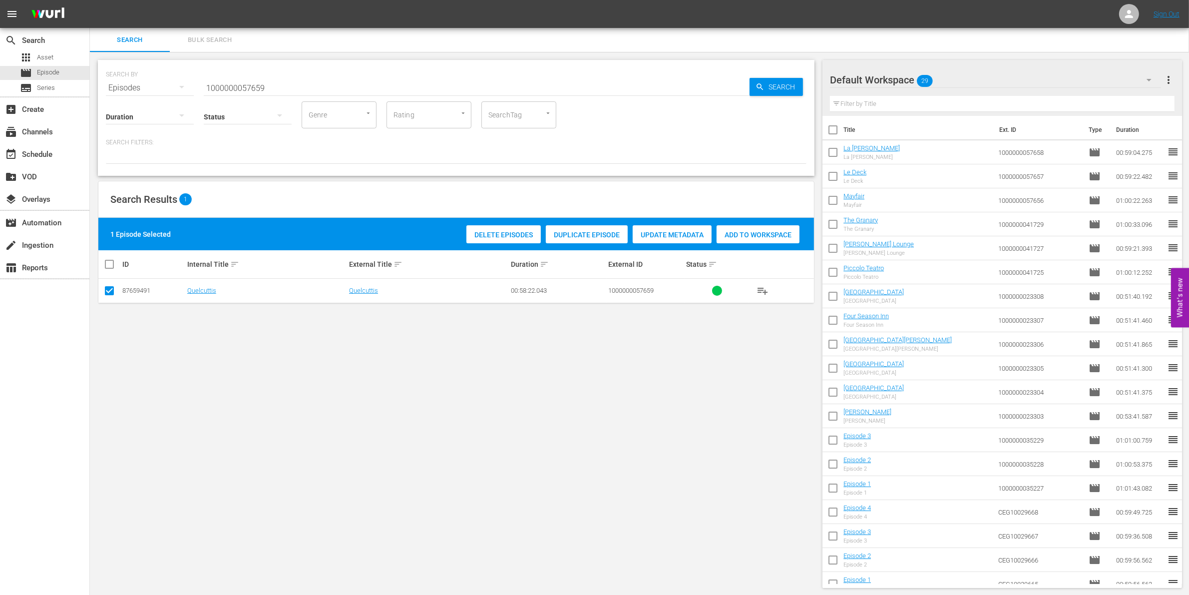
click at [753, 241] on div "Add to Workspace" at bounding box center [757, 234] width 83 height 19
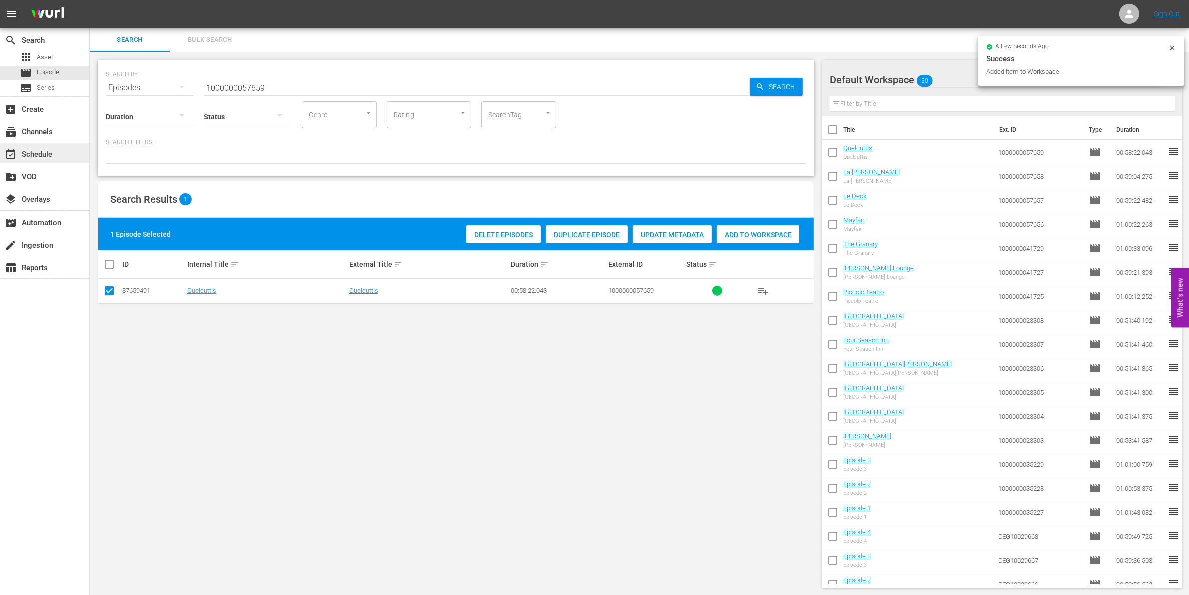
click at [53, 145] on div "event_available Schedule" at bounding box center [44, 153] width 89 height 20
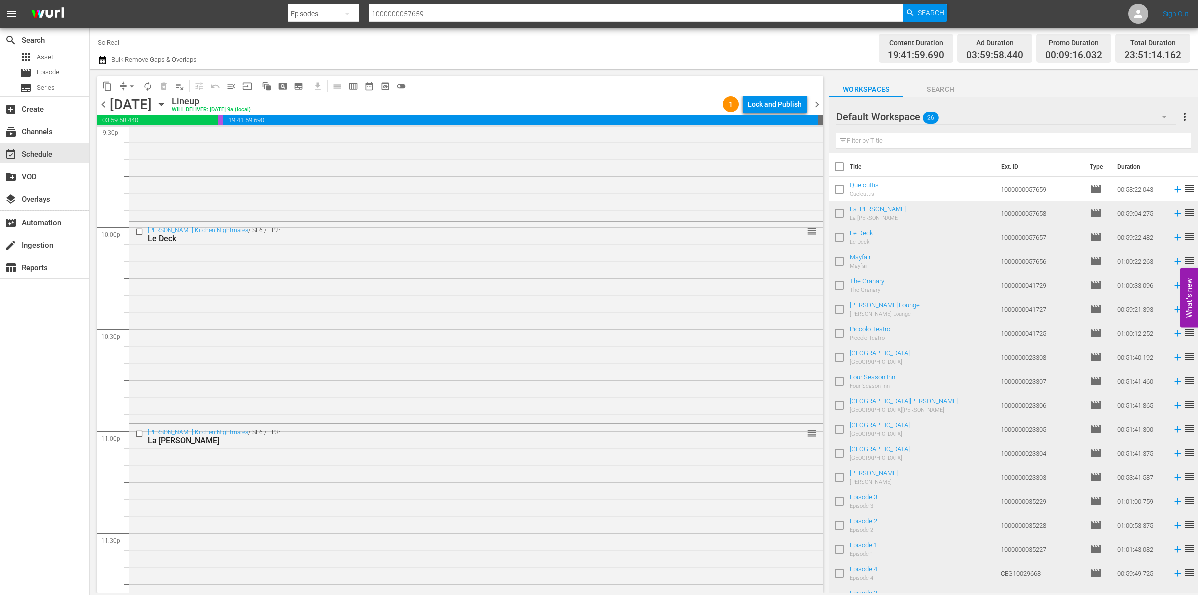
scroll to position [4423, 0]
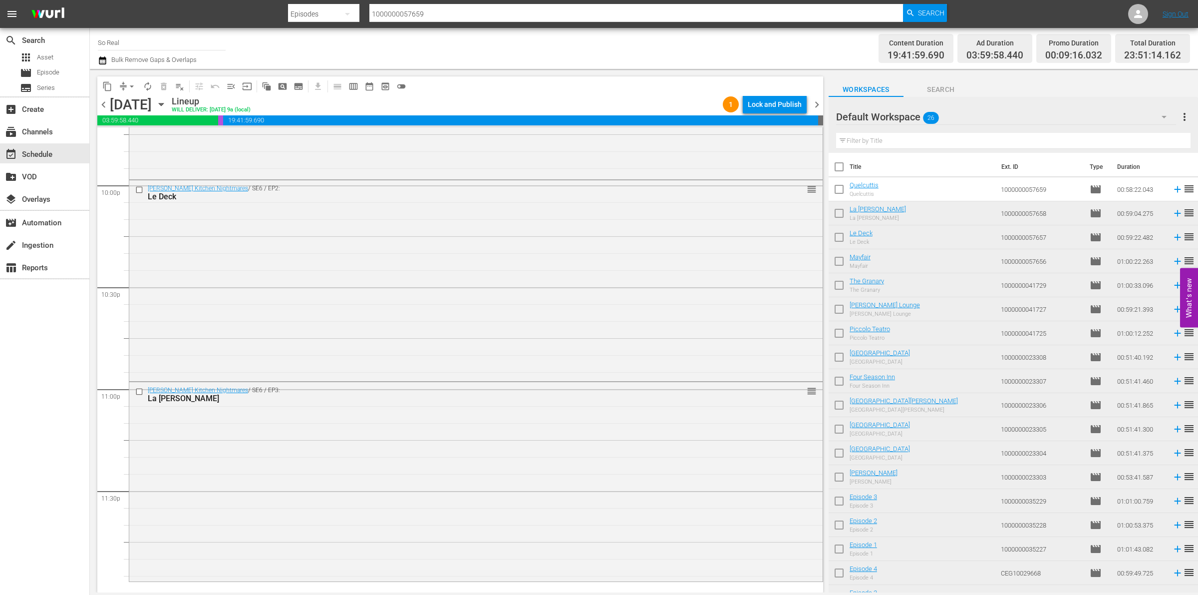
click at [842, 193] on input "checkbox" at bounding box center [839, 191] width 21 height 21
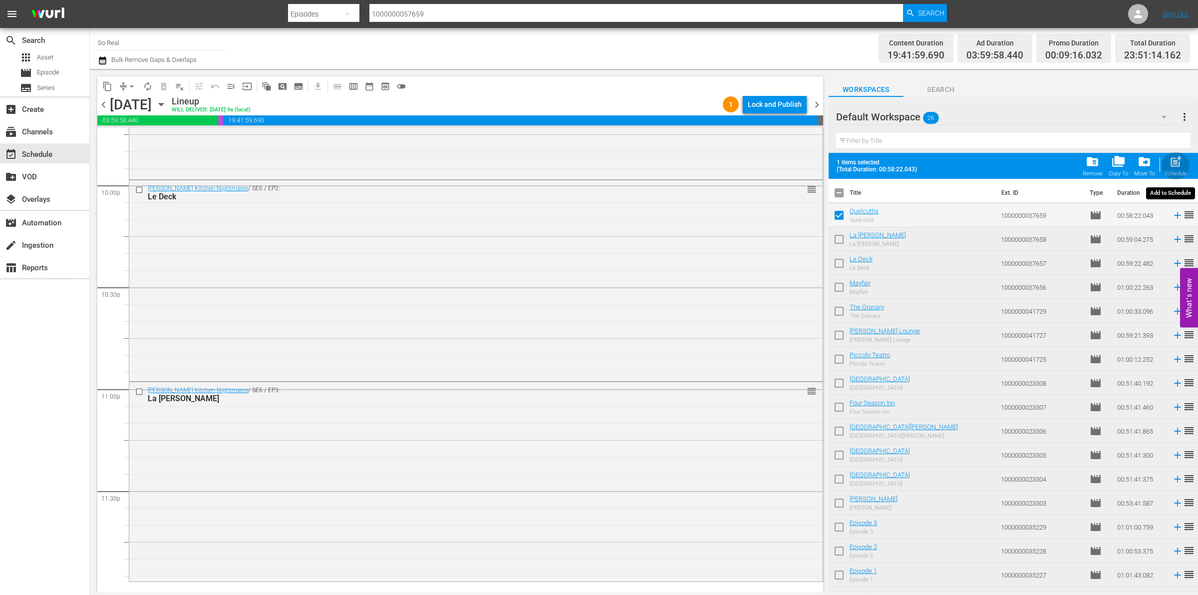
click at [1169, 160] on span "post_add" at bounding box center [1175, 161] width 13 height 13
checkbox input "false"
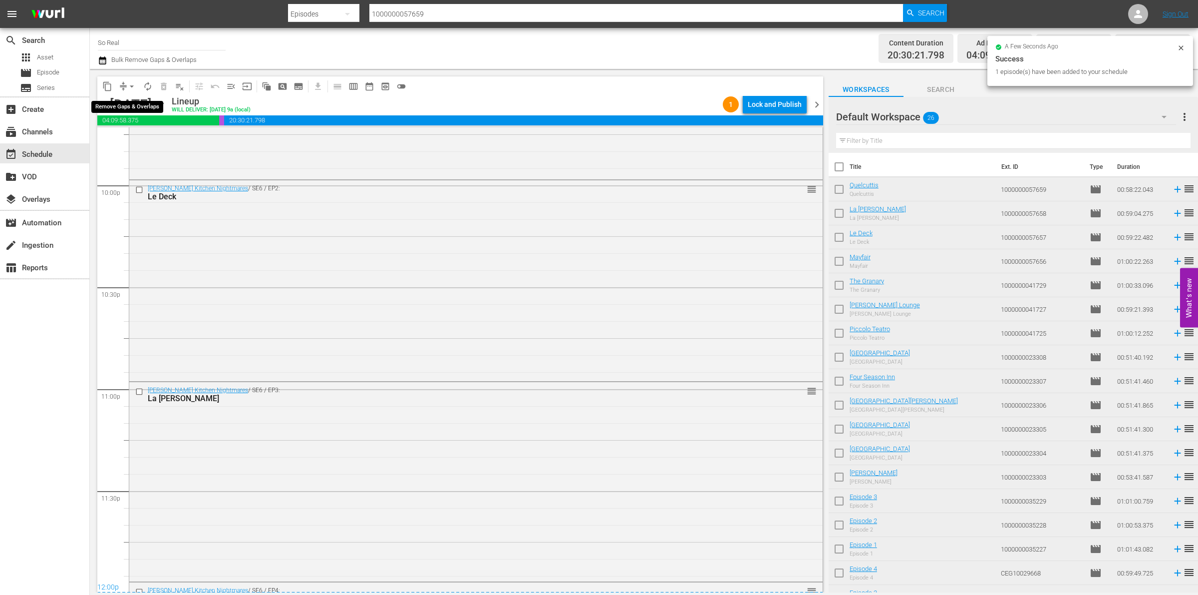
click at [129, 88] on span "arrow_drop_down" at bounding box center [132, 86] width 10 height 10
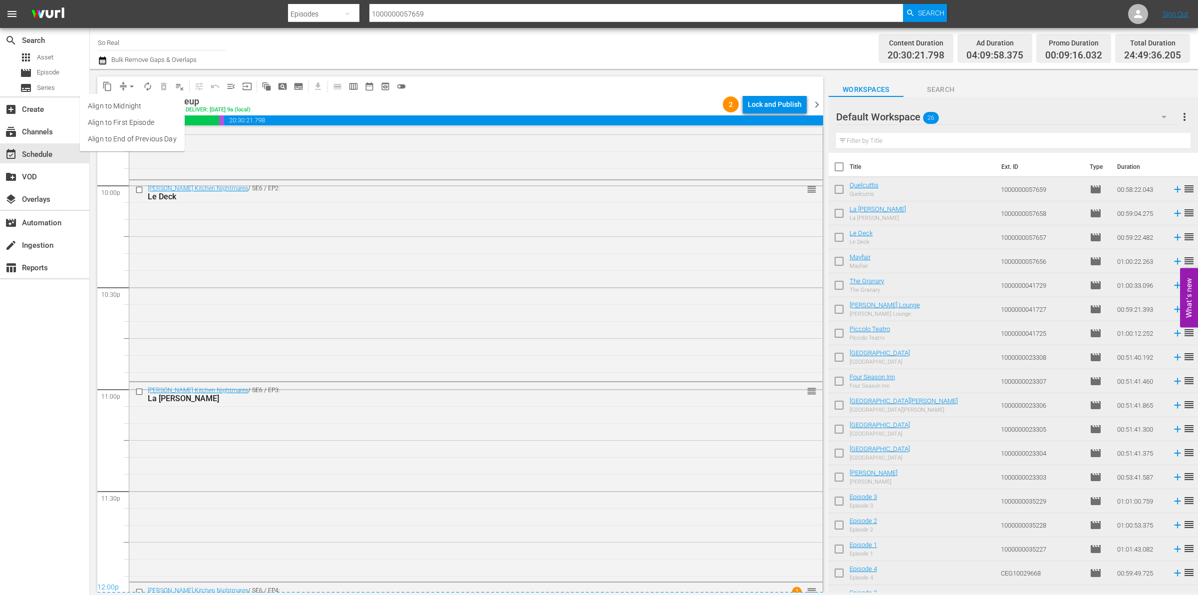
click at [143, 135] on li "Align to End of Previous Day" at bounding box center [132, 139] width 105 height 16
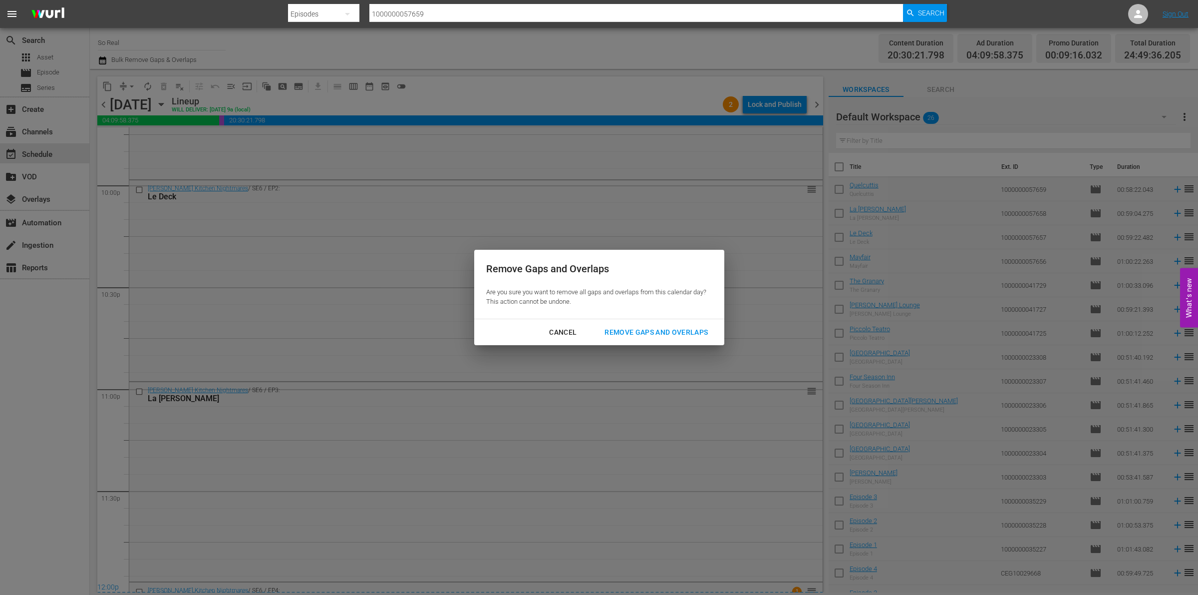
click at [629, 333] on div "Remove Gaps and Overlaps" at bounding box center [656, 332] width 119 height 12
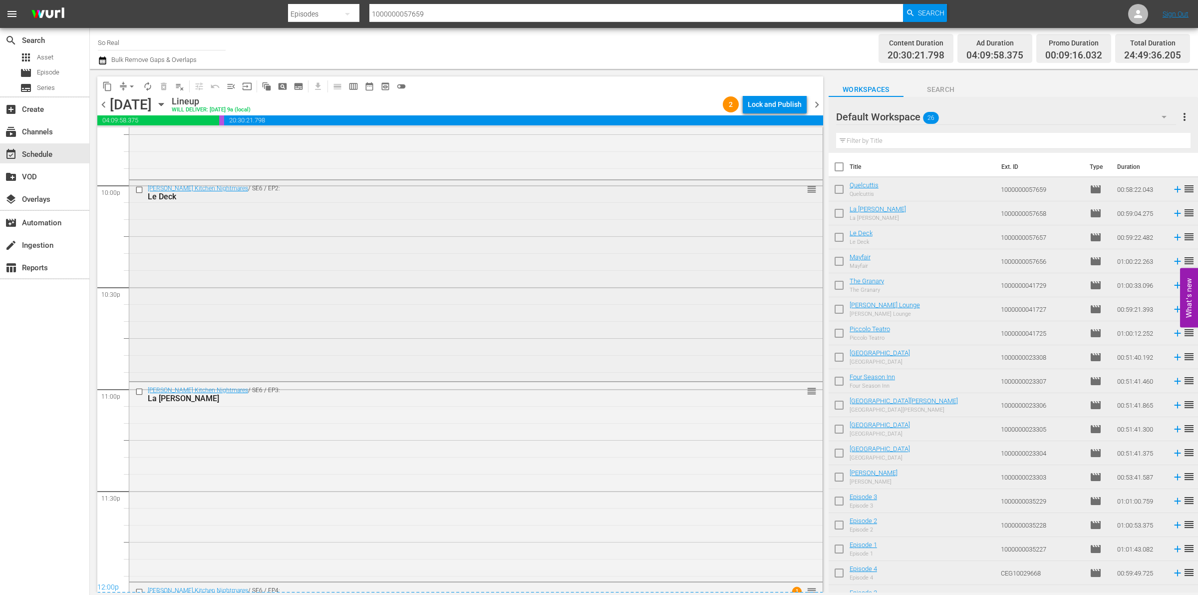
scroll to position [4611, 0]
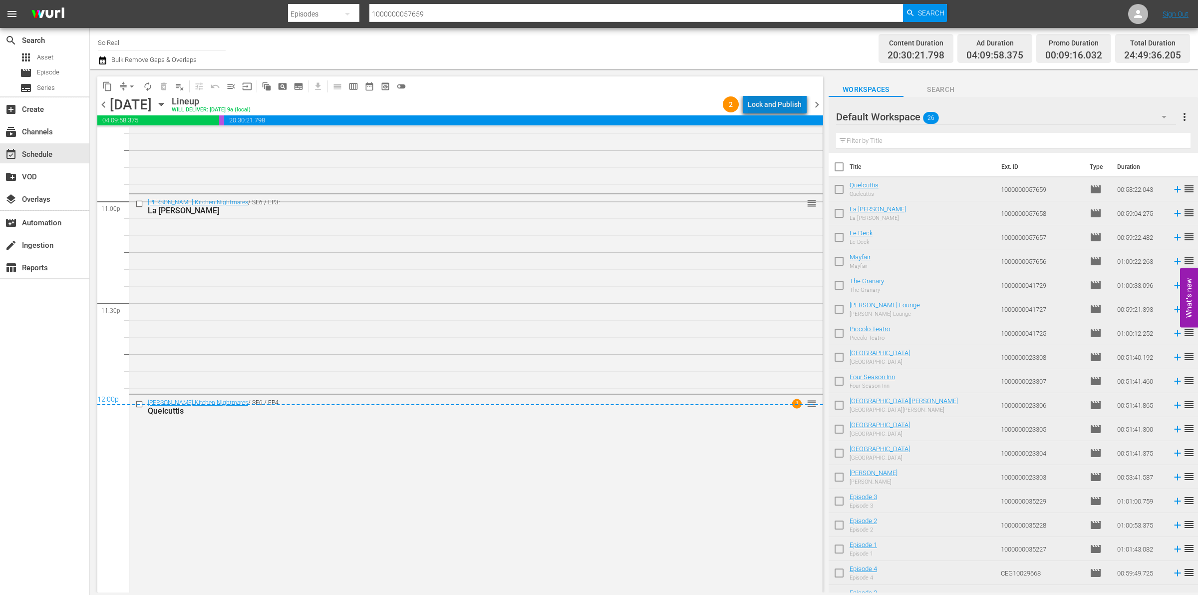
click at [787, 108] on div "Lock and Publish" at bounding box center [775, 104] width 54 height 18
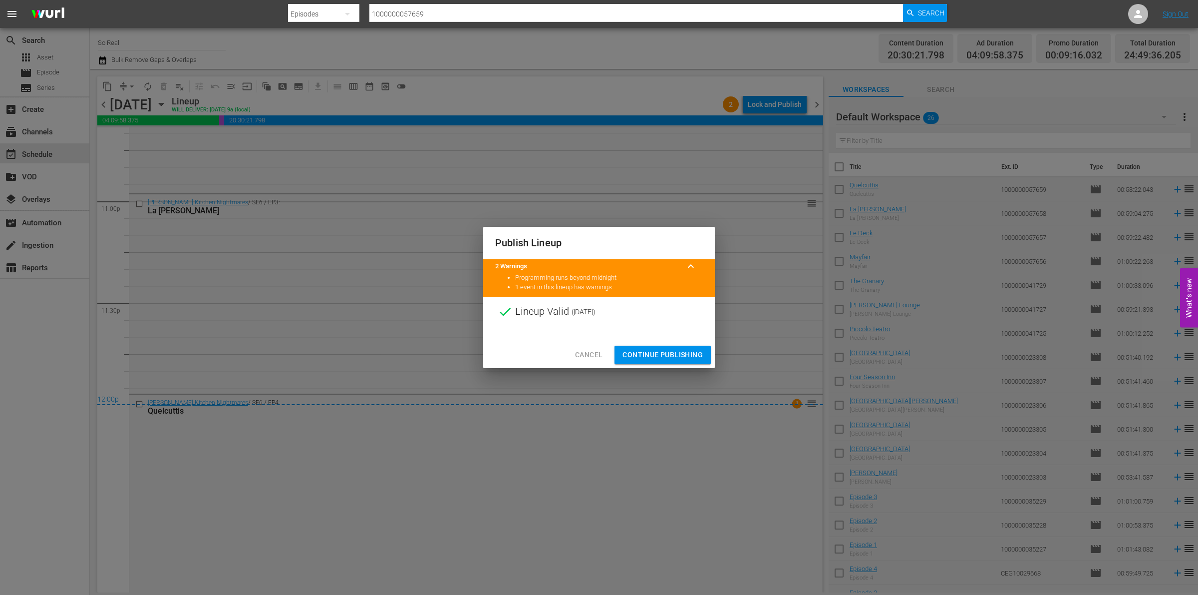
click at [651, 352] on span "Continue Publishing" at bounding box center [663, 354] width 80 height 12
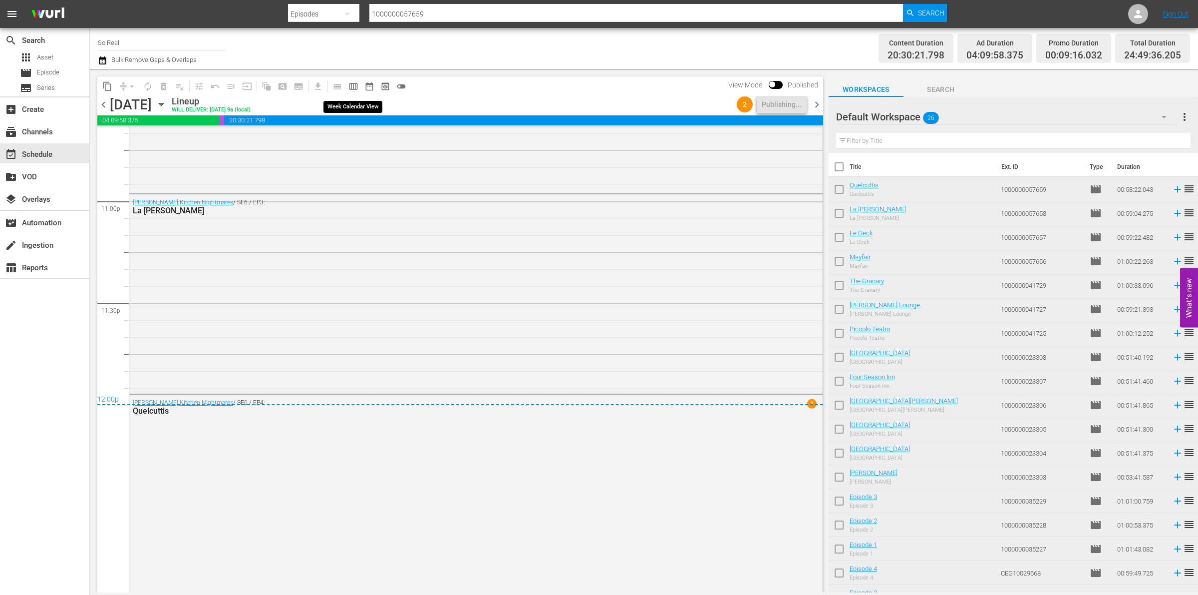
click at [357, 83] on span "calendar_view_week_outlined" at bounding box center [353, 86] width 10 height 10
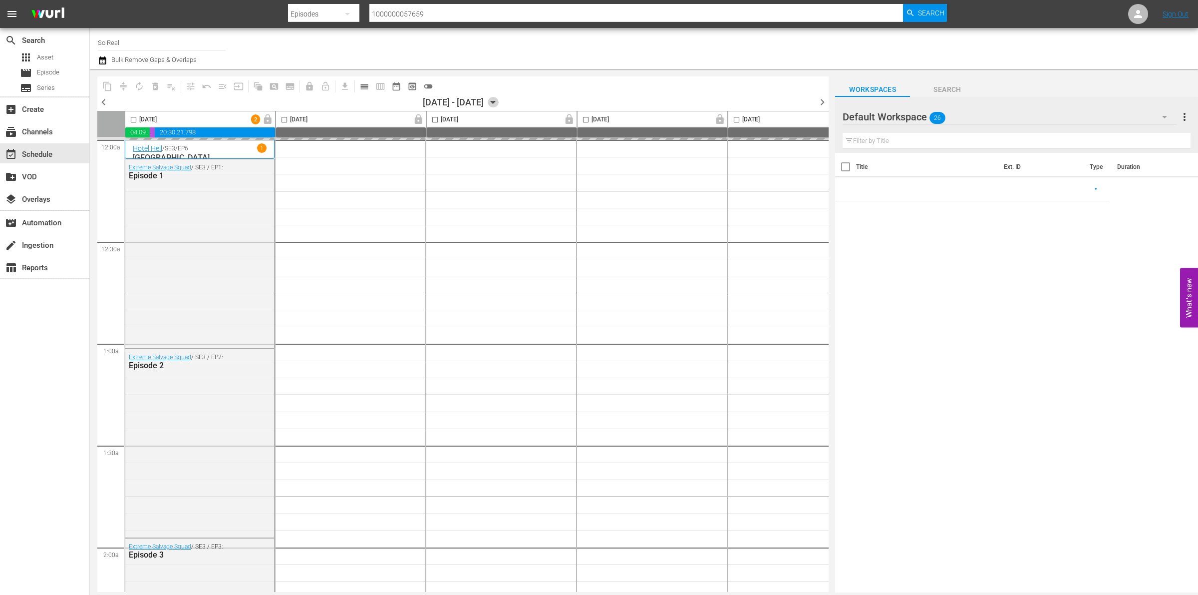
click at [499, 105] on icon "button" at bounding box center [493, 102] width 11 height 11
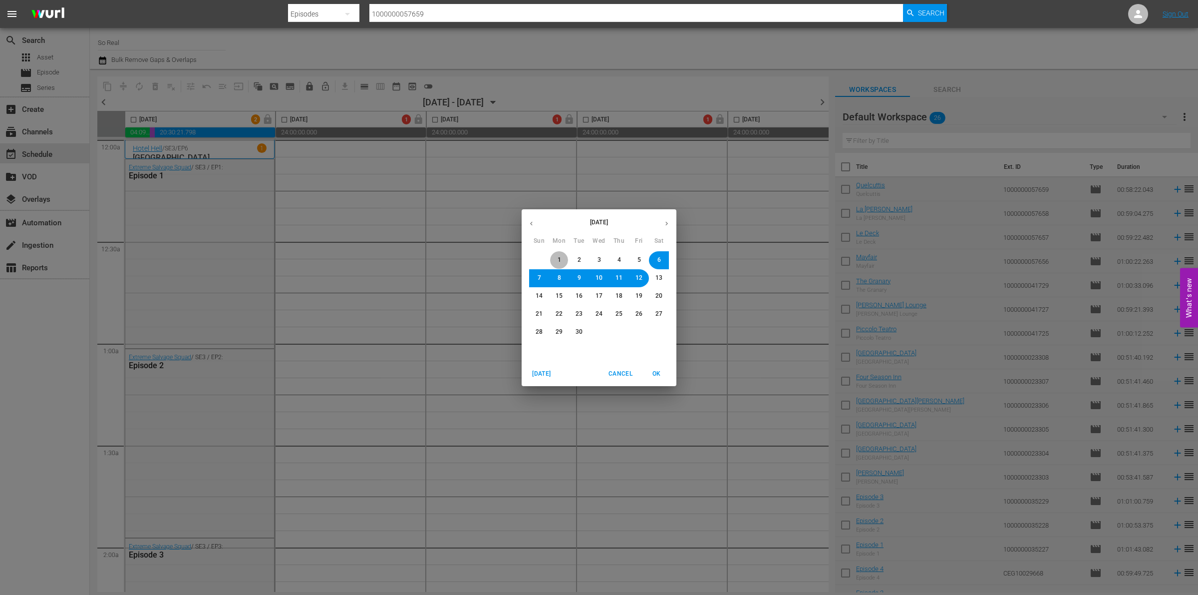
click at [560, 260] on span "1" at bounding box center [559, 260] width 3 height 8
click at [662, 368] on span "OK" at bounding box center [656, 373] width 24 height 10
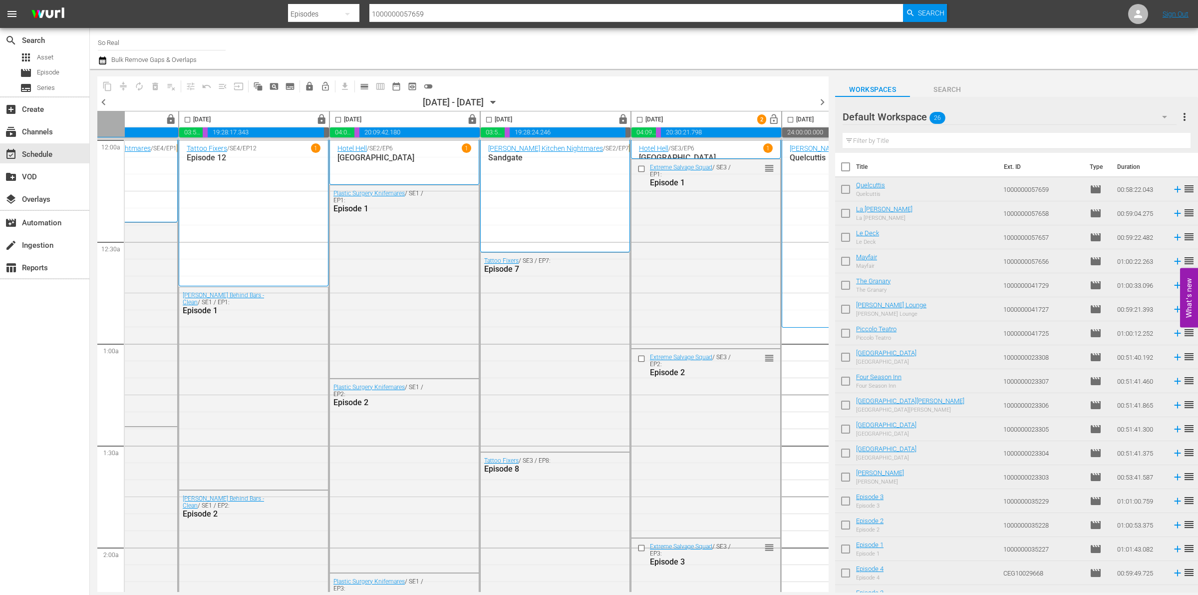
scroll to position [0, 357]
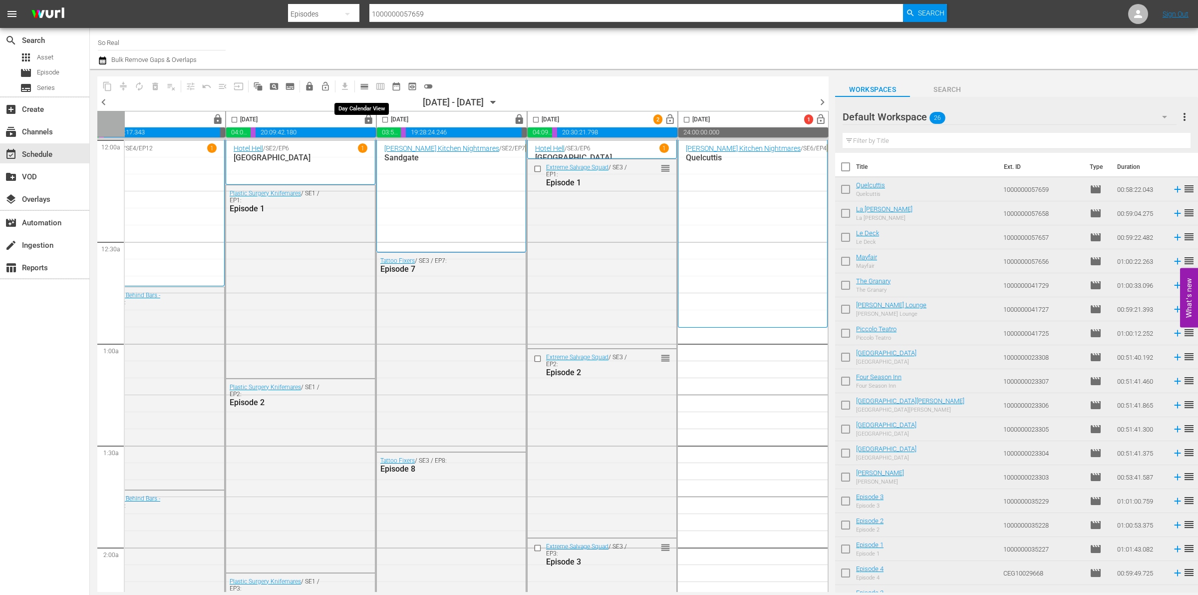
click at [368, 85] on span "calendar_view_day_outlined" at bounding box center [364, 86] width 10 height 10
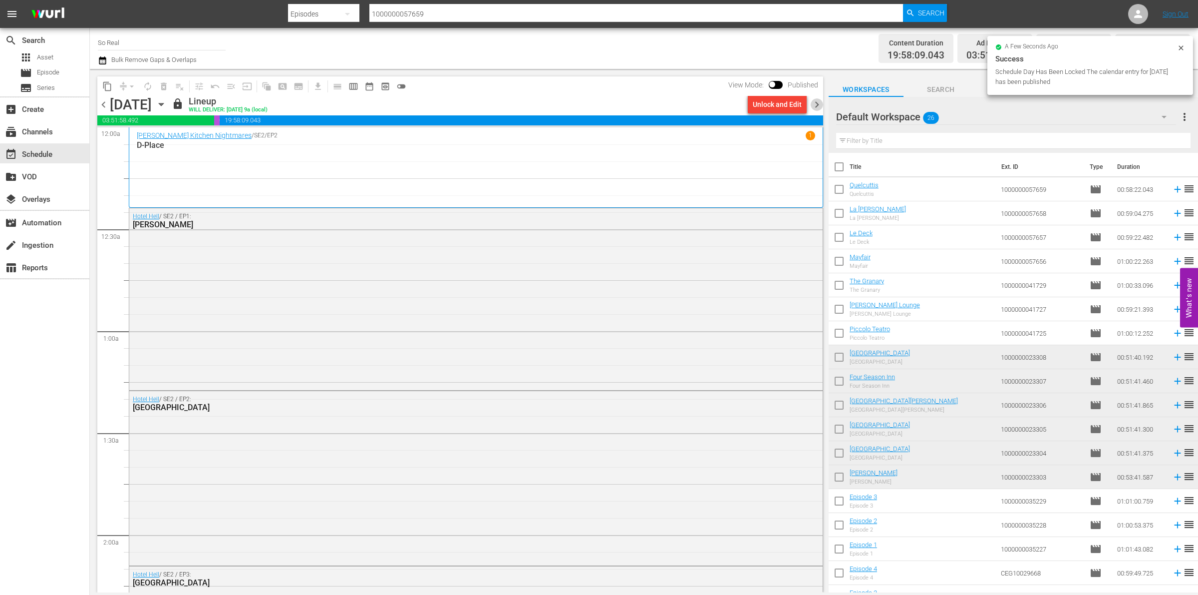
click at [816, 105] on span "chevron_right" at bounding box center [817, 104] width 12 height 12
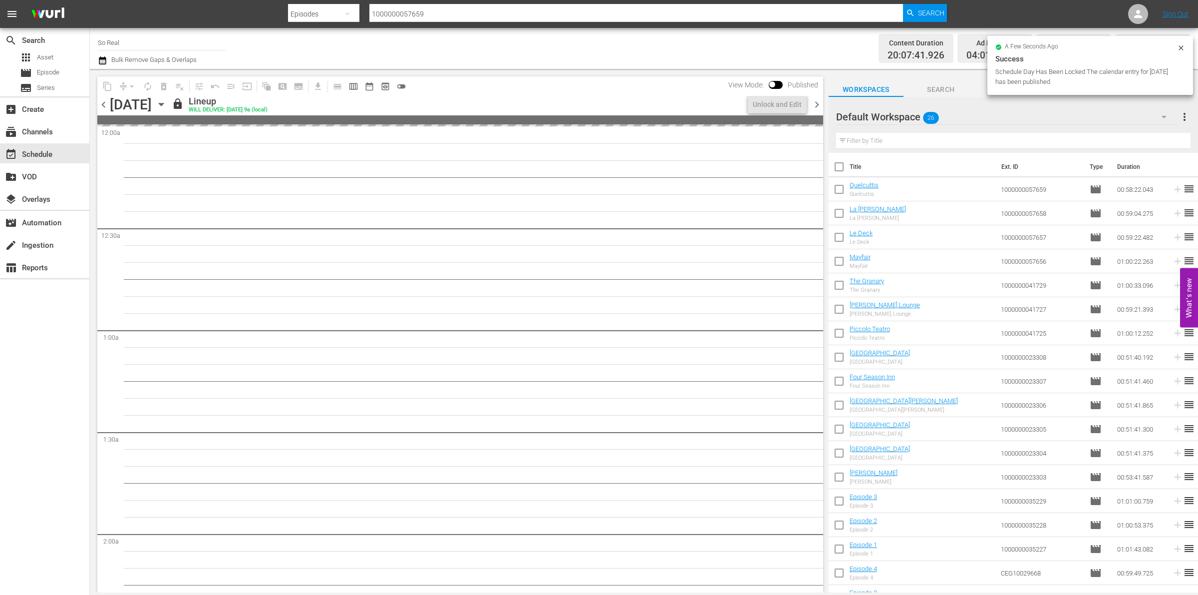
click at [816, 105] on span "chevron_right" at bounding box center [817, 104] width 12 height 12
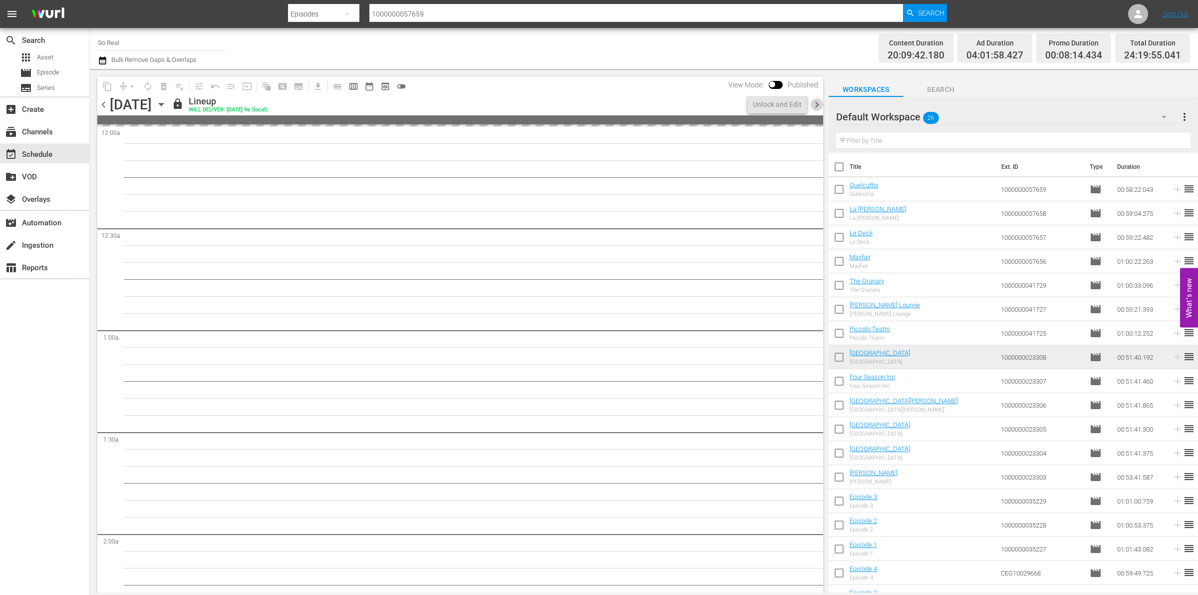
click at [816, 105] on span "chevron_right" at bounding box center [817, 104] width 12 height 12
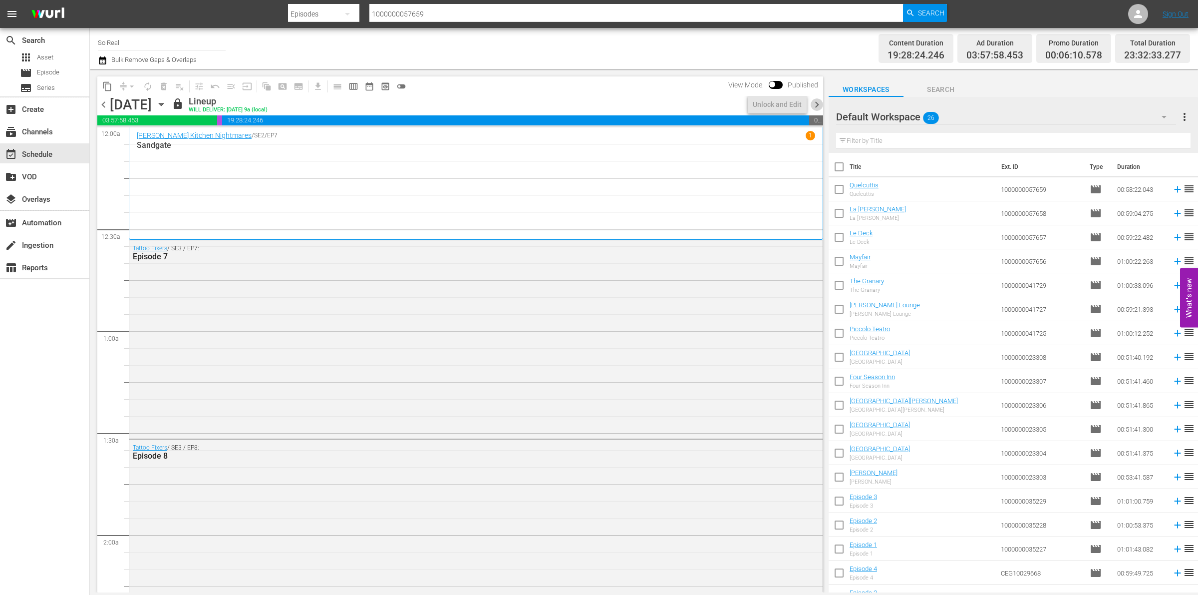
click at [816, 105] on span "chevron_right" at bounding box center [817, 104] width 12 height 12
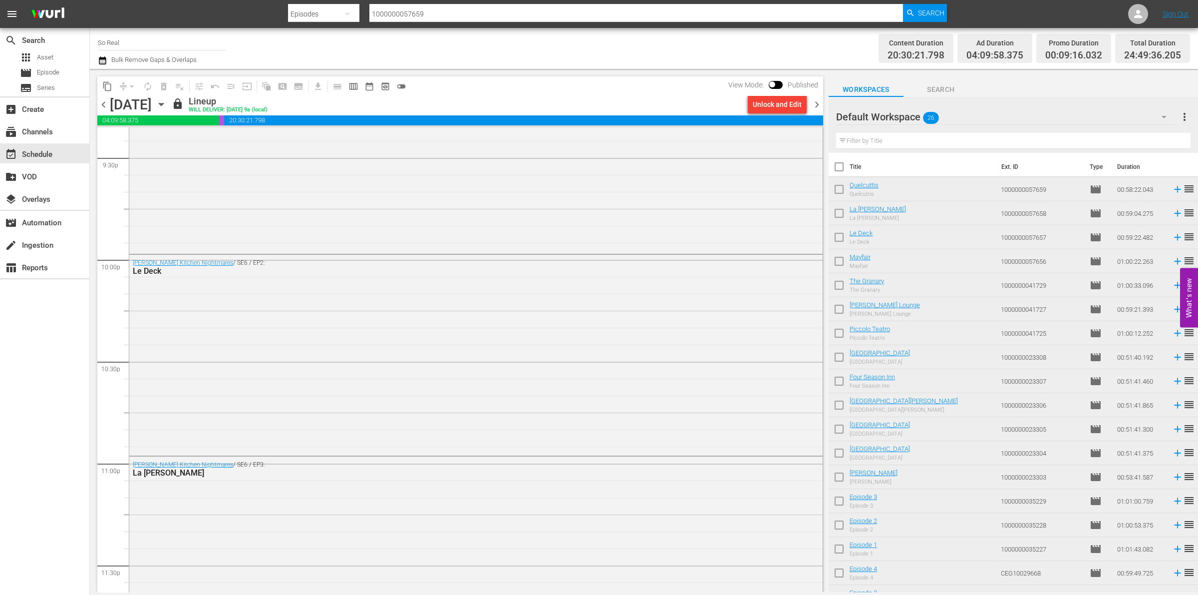
scroll to position [4611, 0]
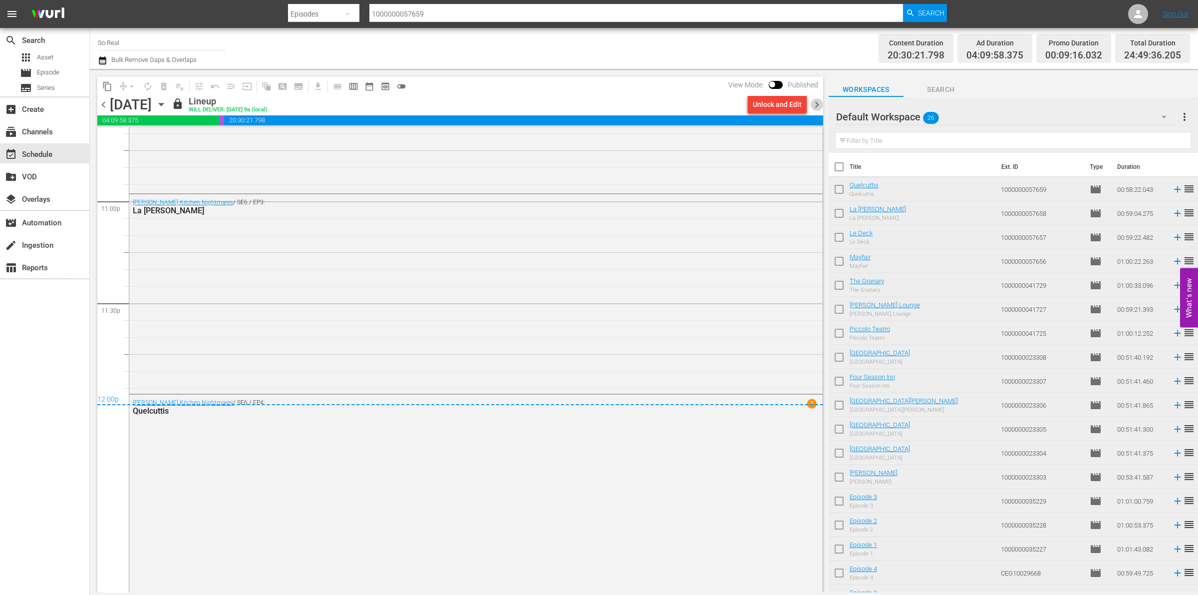
click at [815, 102] on span "chevron_right" at bounding box center [817, 104] width 12 height 12
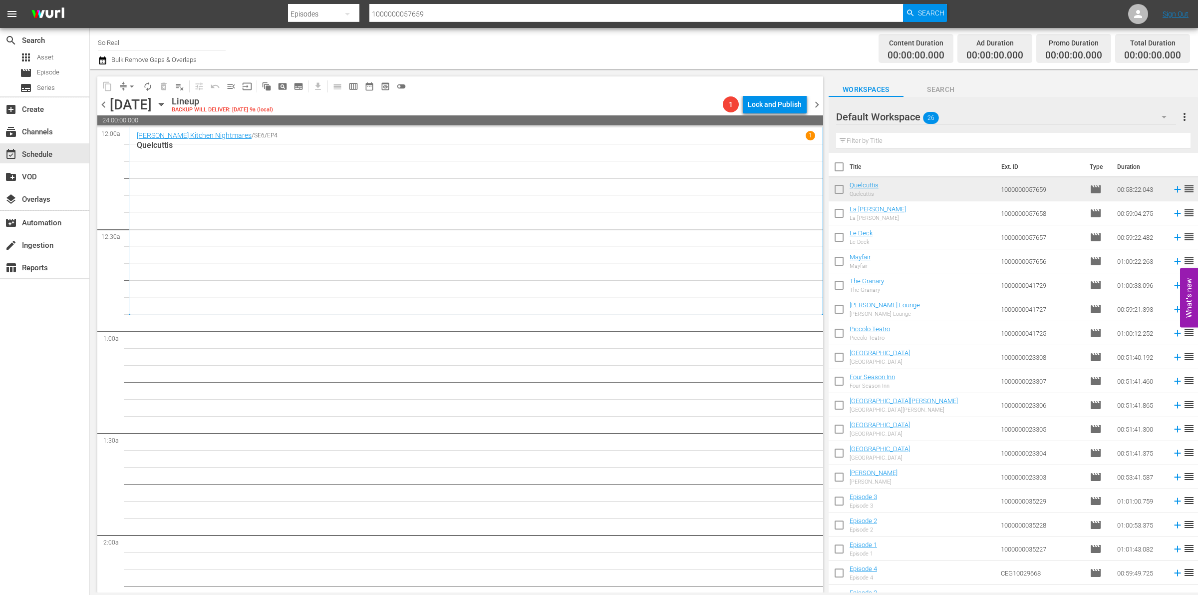
click at [842, 189] on input "checkbox" at bounding box center [839, 191] width 21 height 21
checkbox input "true"
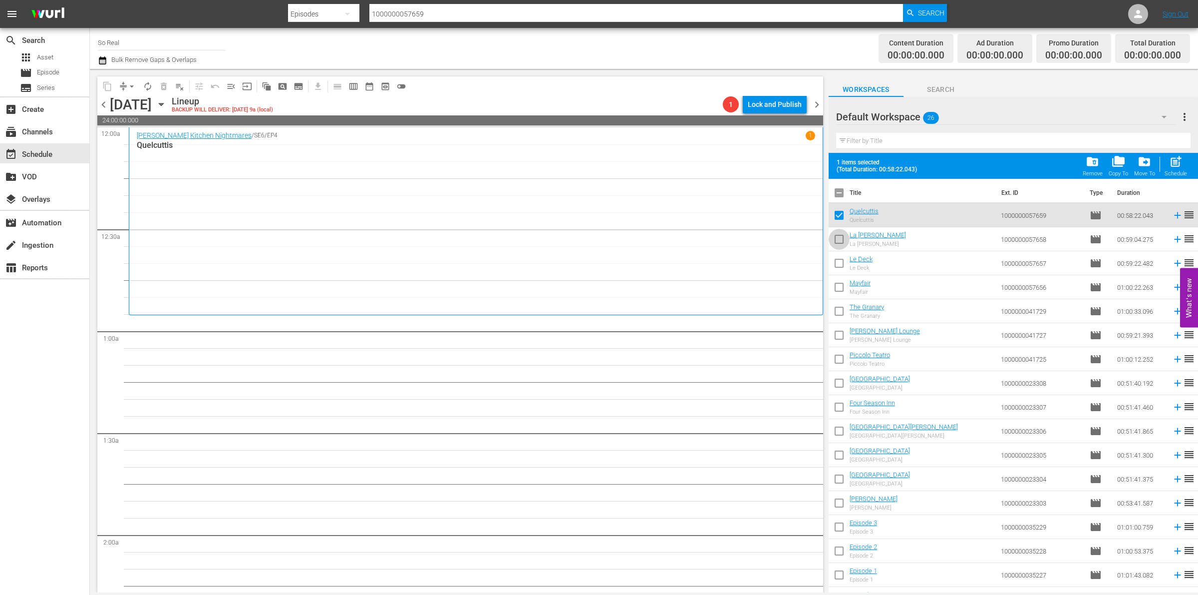
click at [844, 234] on input "checkbox" at bounding box center [839, 241] width 21 height 21
checkbox input "true"
click at [839, 263] on input "checkbox" at bounding box center [839, 265] width 21 height 21
checkbox input "true"
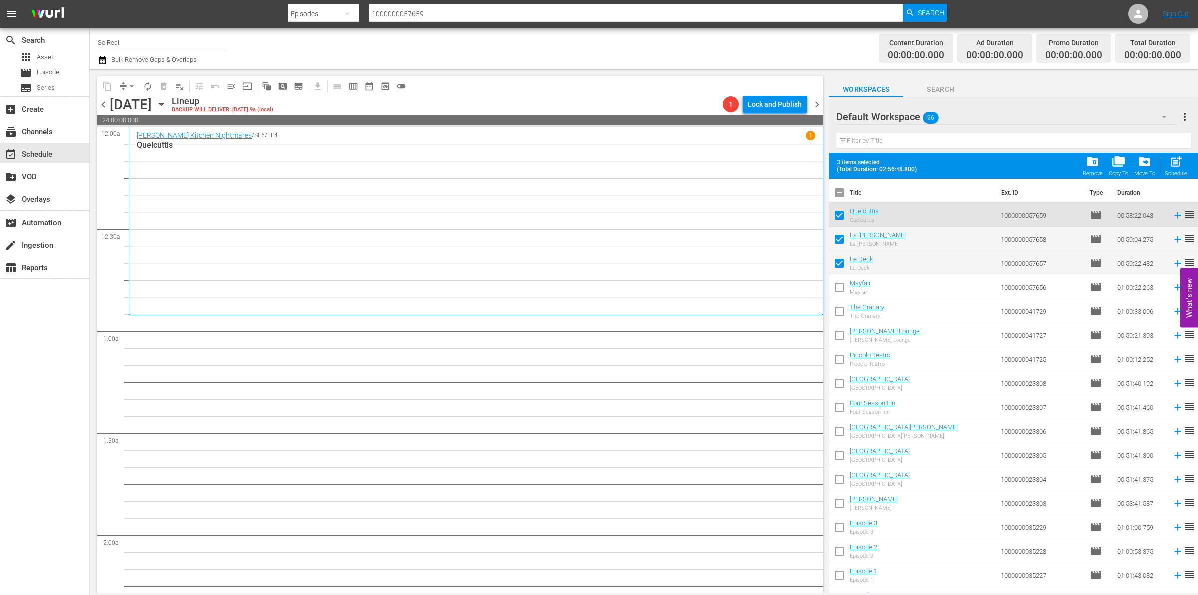
click at [839, 291] on input "checkbox" at bounding box center [839, 289] width 21 height 21
checkbox input "true"
click at [838, 310] on input "checkbox" at bounding box center [839, 313] width 21 height 21
checkbox input "true"
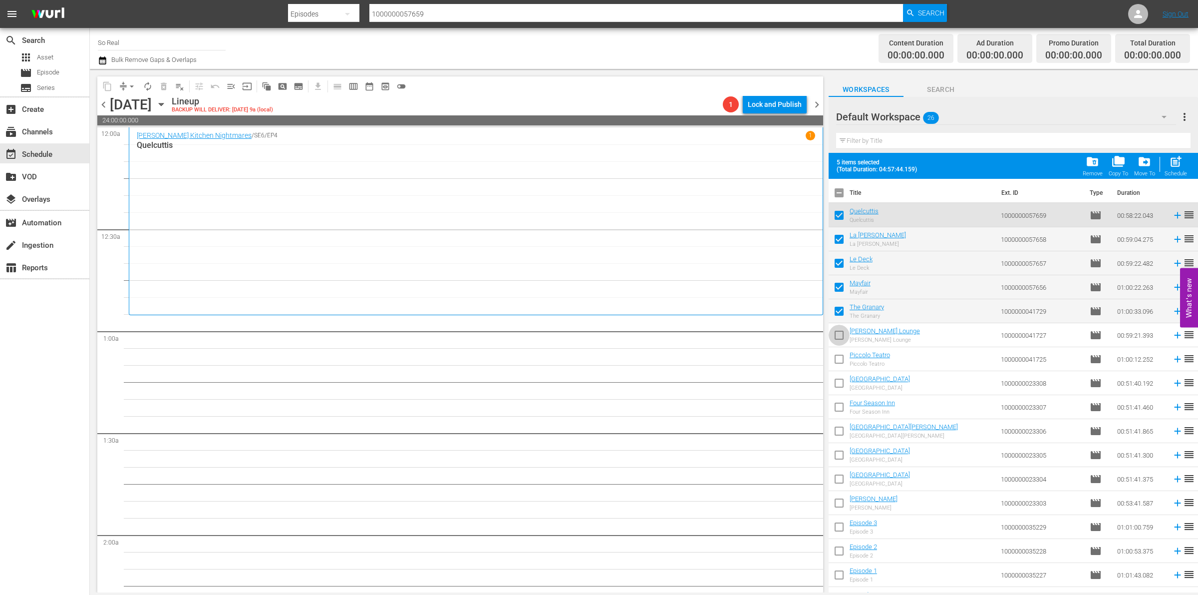
click at [837, 337] on input "checkbox" at bounding box center [839, 336] width 21 height 21
checkbox input "true"
click at [838, 362] on input "checkbox" at bounding box center [839, 360] width 21 height 21
checkbox input "true"
click at [839, 387] on input "checkbox" at bounding box center [839, 384] width 21 height 21
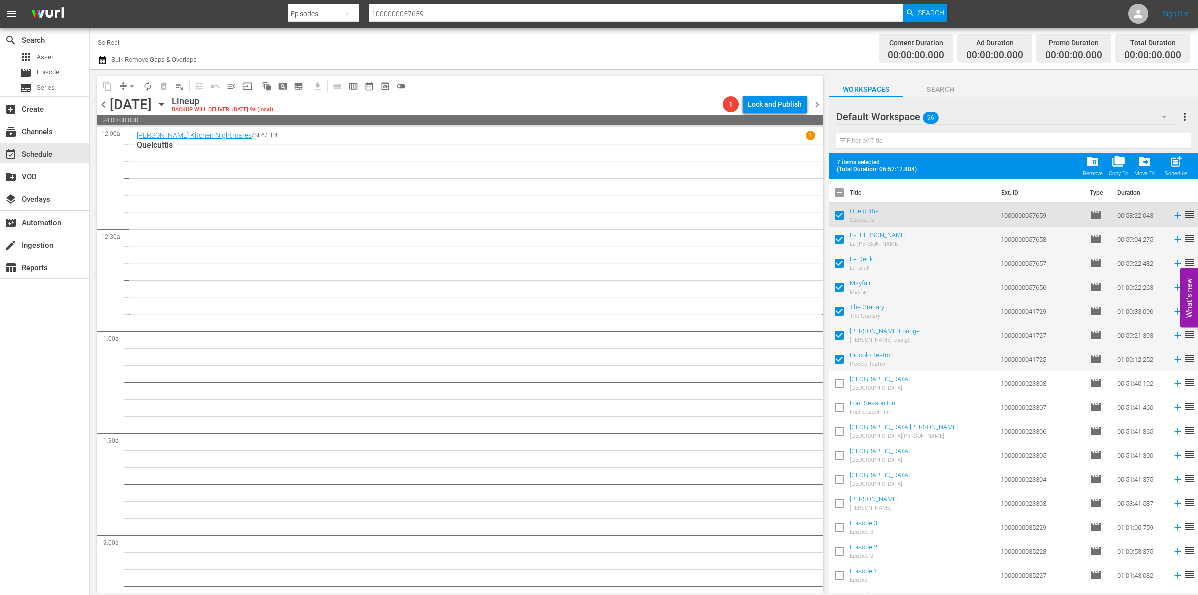
checkbox input "true"
click at [839, 410] on input "checkbox" at bounding box center [839, 408] width 21 height 21
checkbox input "true"
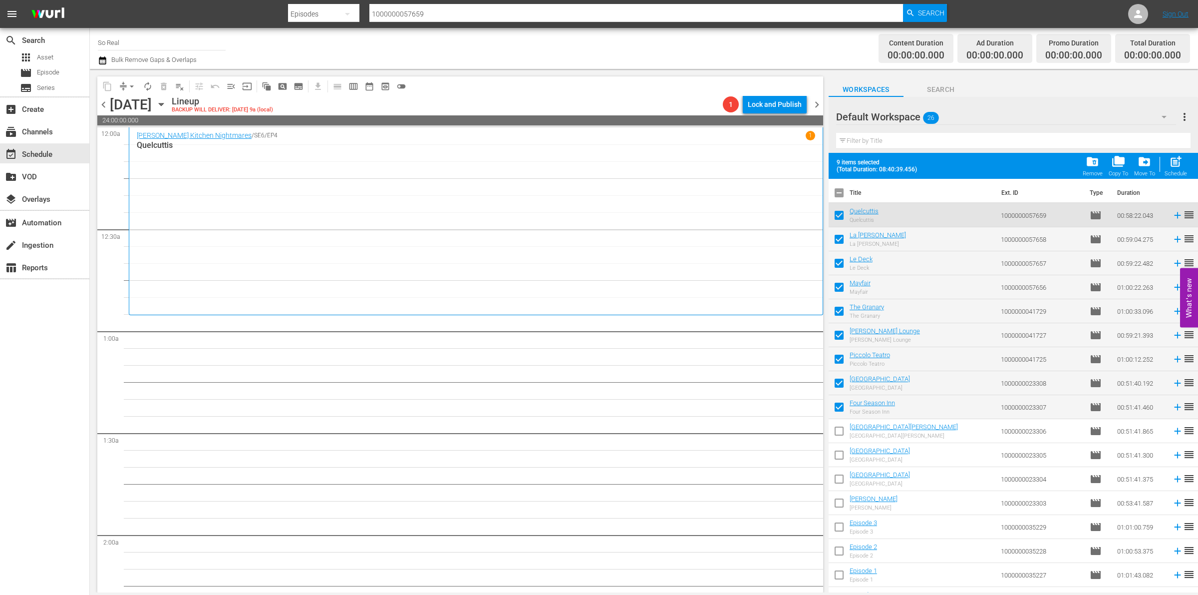
click at [840, 430] on input "checkbox" at bounding box center [839, 432] width 21 height 21
checkbox input "true"
click at [840, 452] on input "checkbox" at bounding box center [839, 456] width 21 height 21
checkbox input "true"
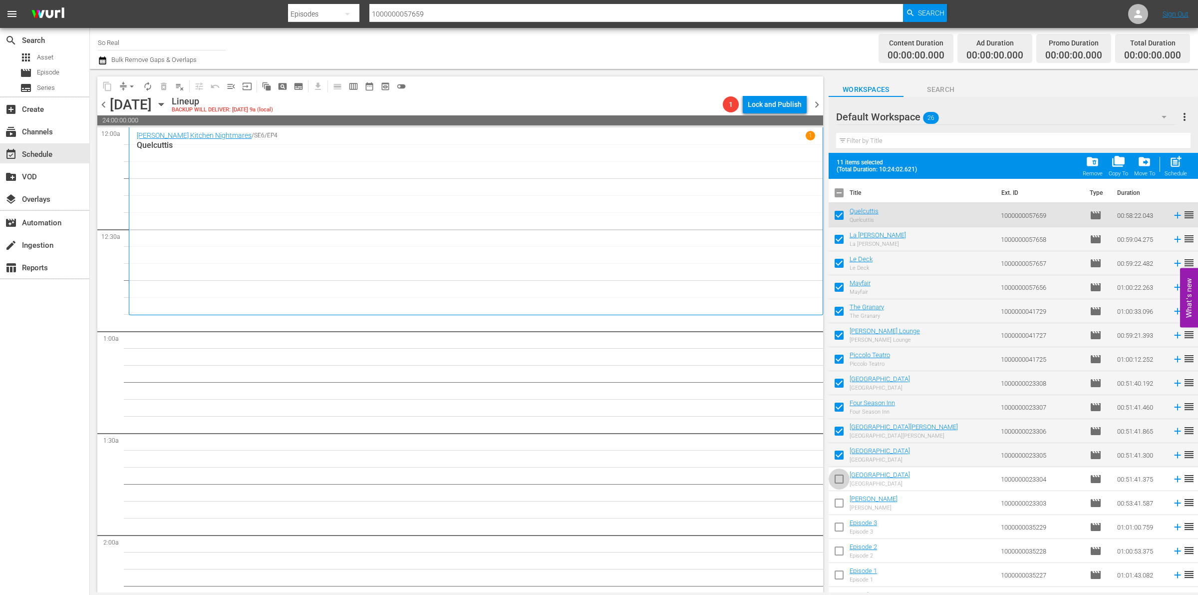
click at [839, 486] on input "checkbox" at bounding box center [839, 480] width 21 height 21
checkbox input "true"
click at [839, 501] on input "checkbox" at bounding box center [839, 504] width 21 height 21
checkbox input "true"
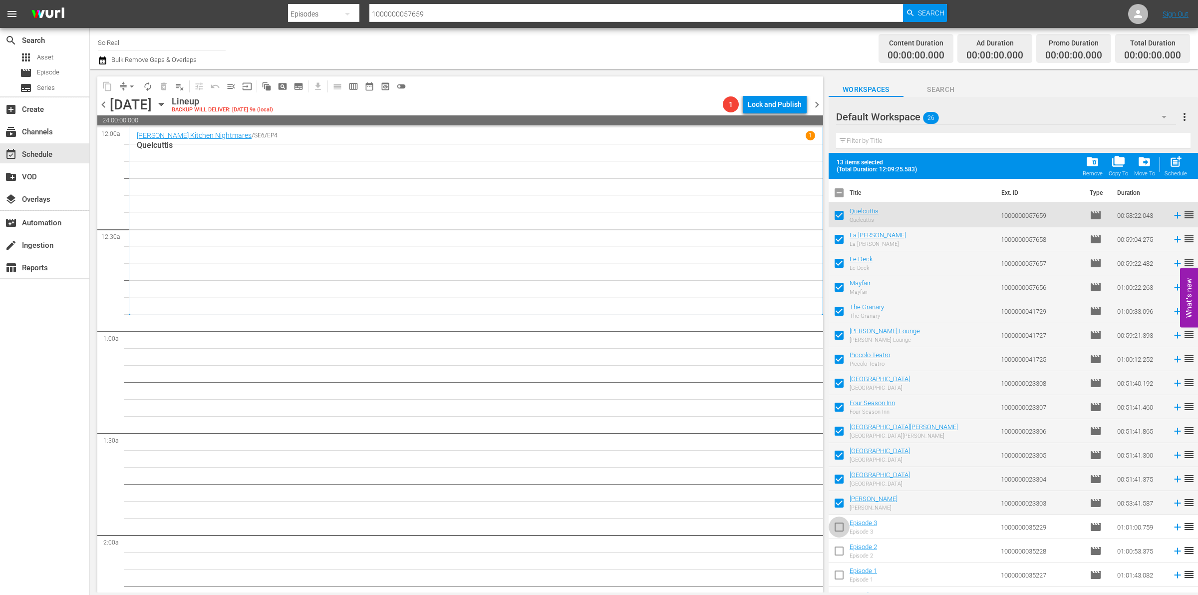
click at [839, 531] on input "checkbox" at bounding box center [839, 528] width 21 height 21
checkbox input "true"
click at [839, 553] on input "checkbox" at bounding box center [839, 552] width 21 height 21
checkbox input "true"
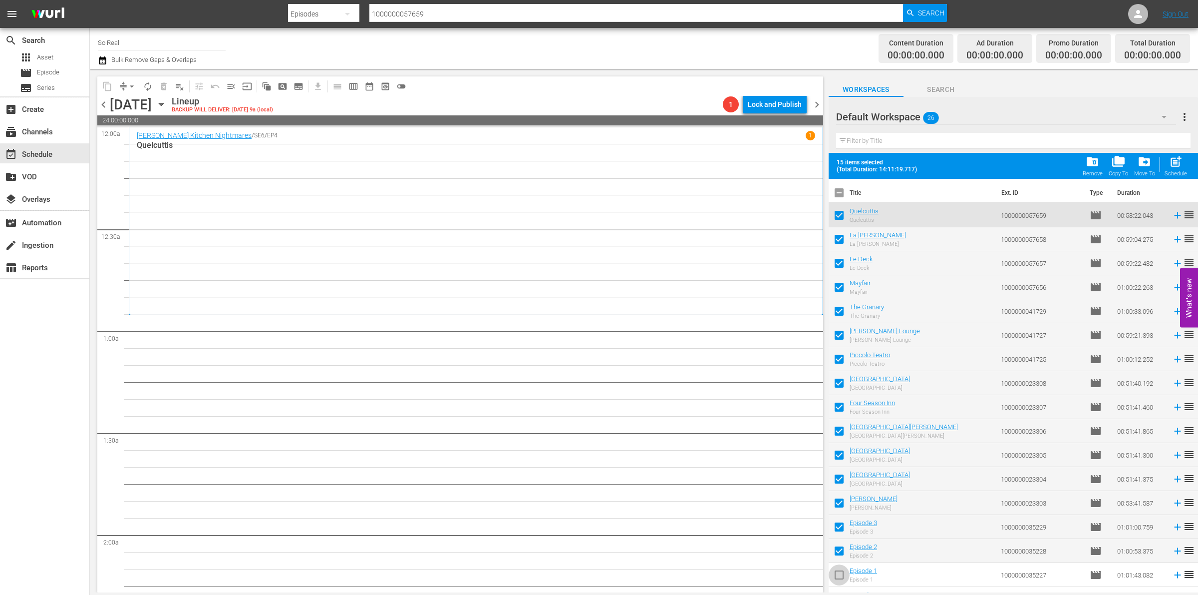
click at [840, 574] on input "checkbox" at bounding box center [839, 576] width 21 height 21
checkbox input "true"
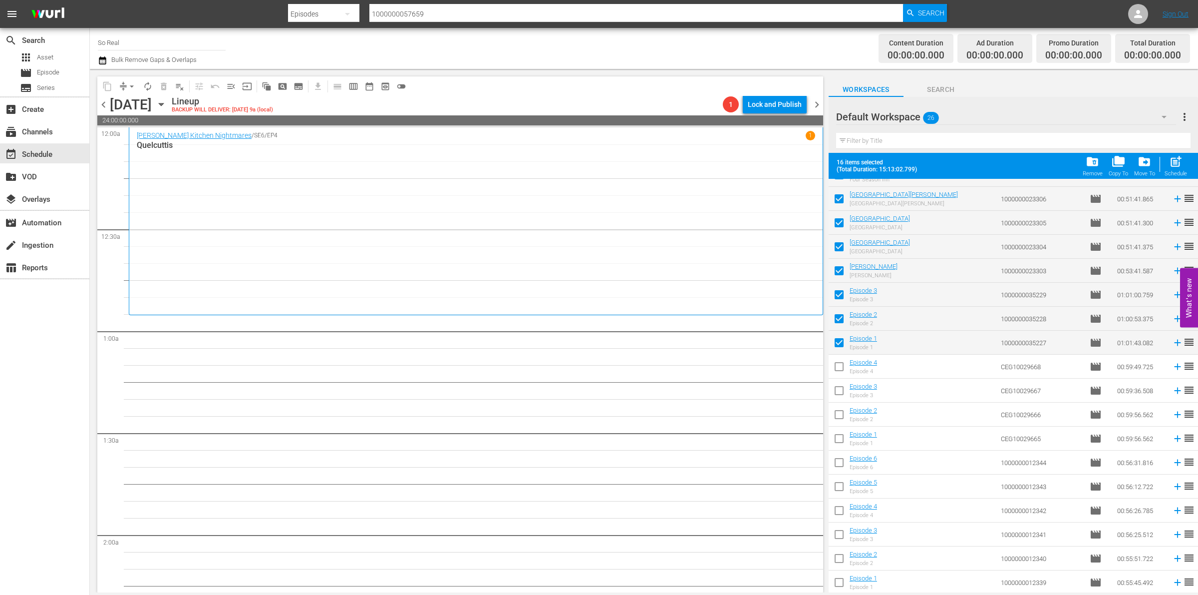
click at [839, 371] on input "checkbox" at bounding box center [839, 368] width 21 height 21
checkbox input "true"
click at [838, 390] on input "checkbox" at bounding box center [839, 392] width 21 height 21
checkbox input "true"
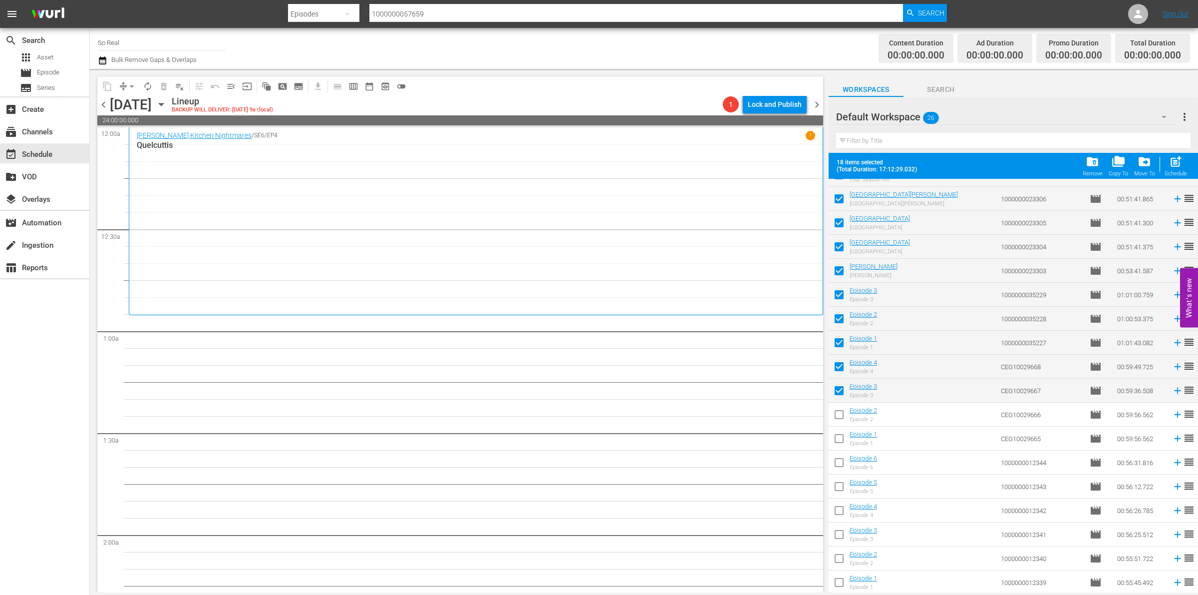
click at [838, 417] on input "checkbox" at bounding box center [839, 416] width 21 height 21
checkbox input "true"
click at [839, 443] on input "checkbox" at bounding box center [839, 440] width 21 height 21
checkbox input "true"
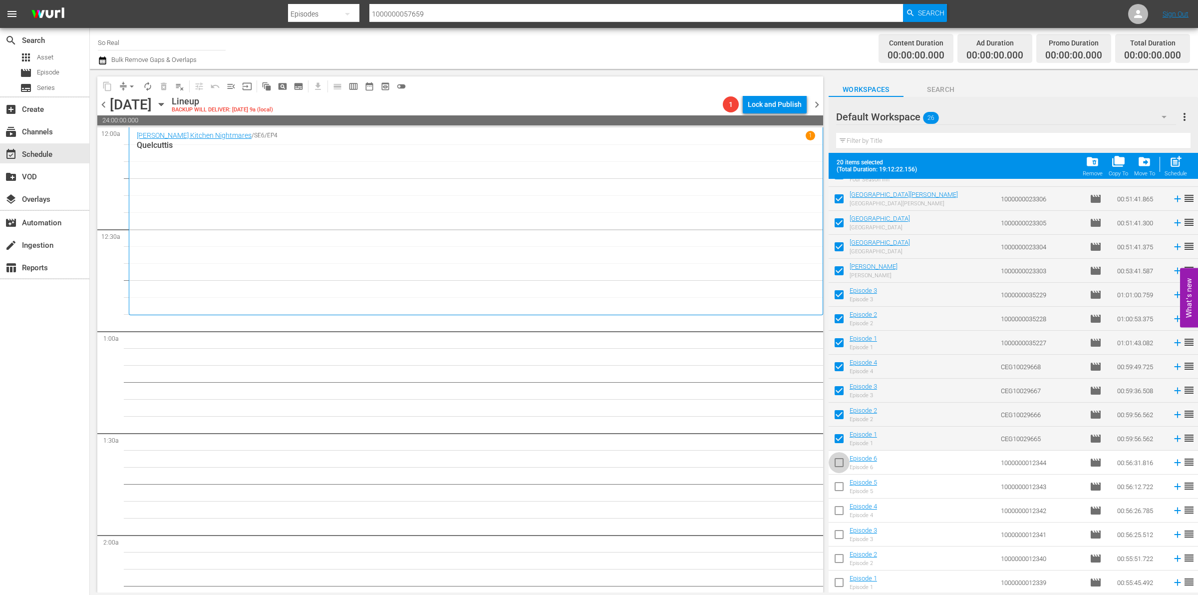
click at [840, 471] on input "checkbox" at bounding box center [839, 464] width 21 height 21
checkbox input "true"
click at [840, 490] on input "checkbox" at bounding box center [839, 488] width 21 height 21
checkbox input "true"
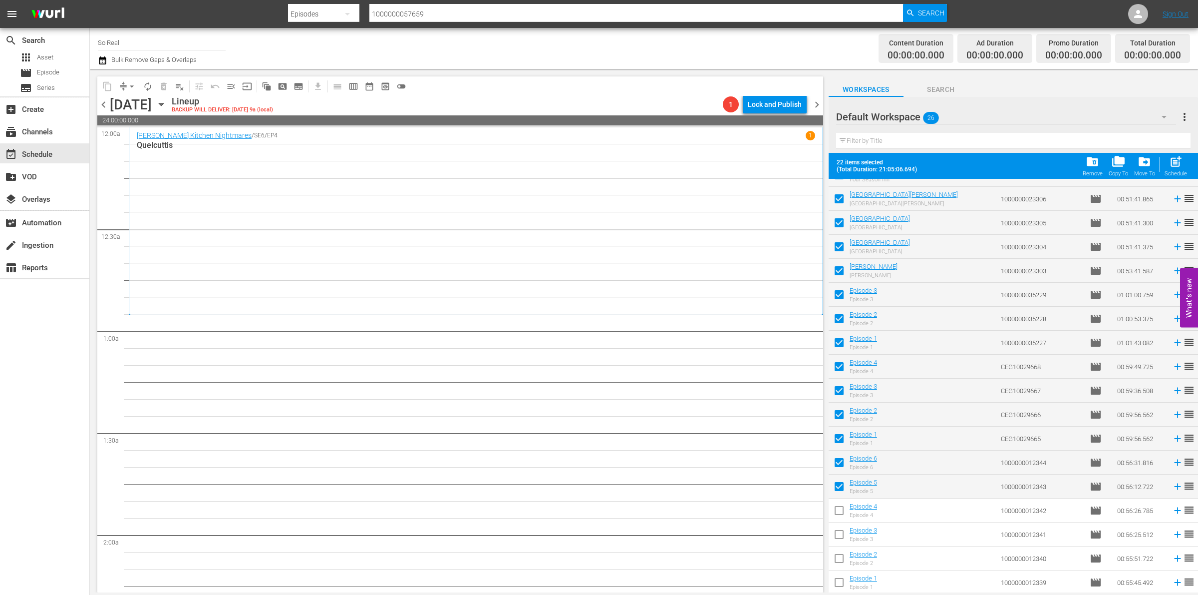
click at [838, 515] on input "checkbox" at bounding box center [839, 512] width 21 height 21
checkbox input "true"
click at [838, 537] on input "checkbox" at bounding box center [839, 536] width 21 height 21
checkbox input "true"
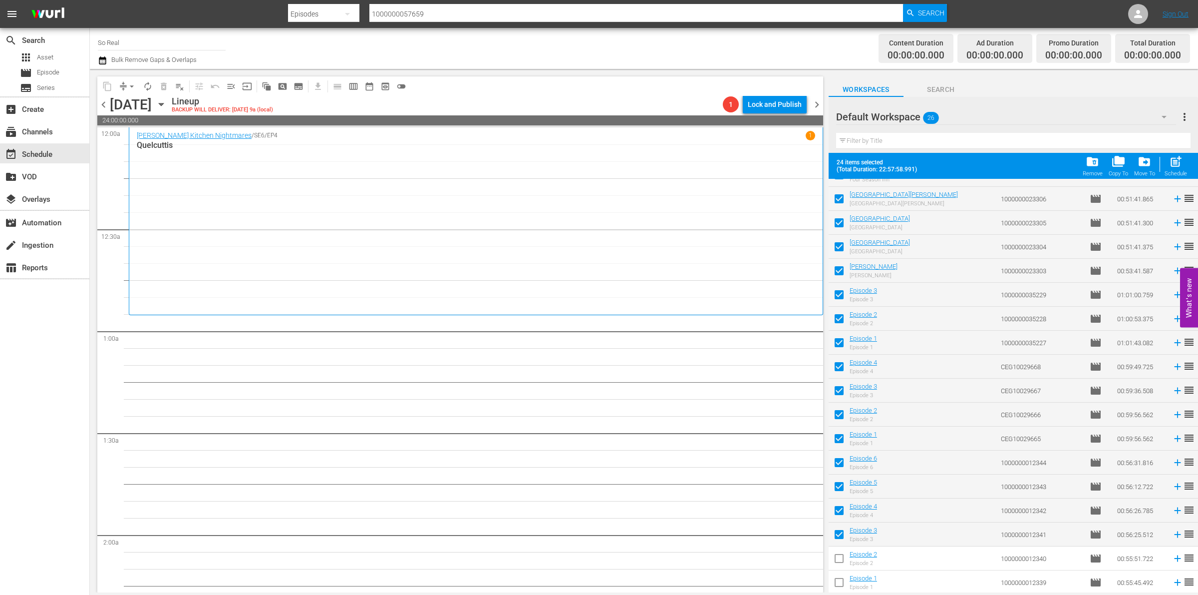
click at [838, 562] on input "checkbox" at bounding box center [839, 560] width 21 height 21
checkbox input "true"
click at [839, 583] on input "checkbox" at bounding box center [839, 584] width 21 height 21
checkbox input "true"
click at [1096, 169] on div "folder_delete Remove" at bounding box center [1093, 166] width 20 height 22
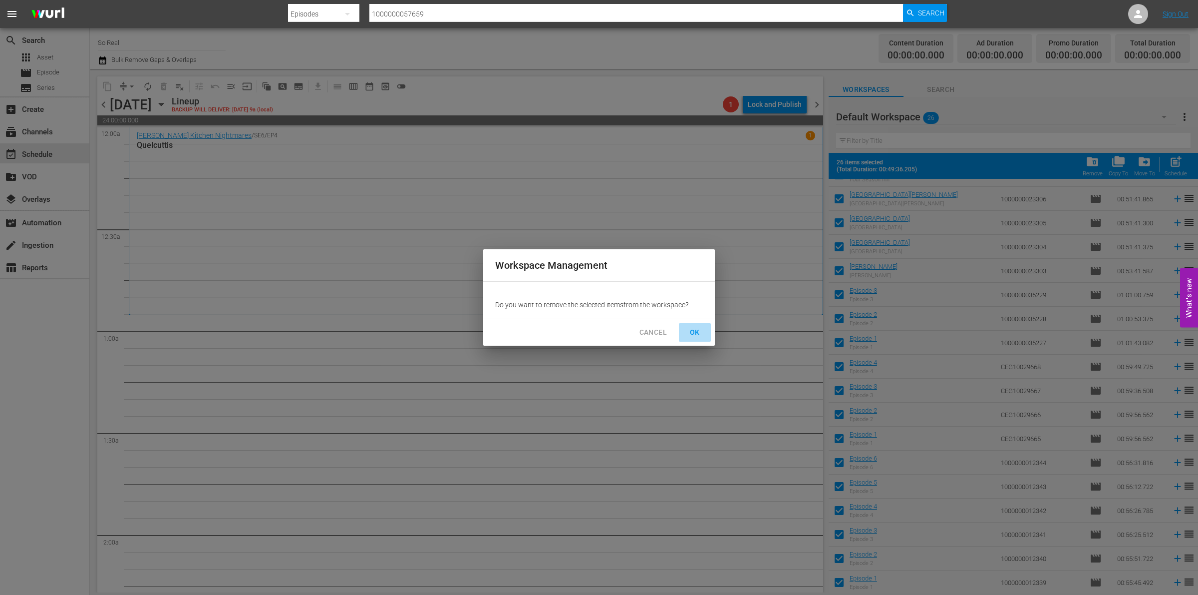
click at [699, 327] on span "OK" at bounding box center [695, 332] width 16 height 12
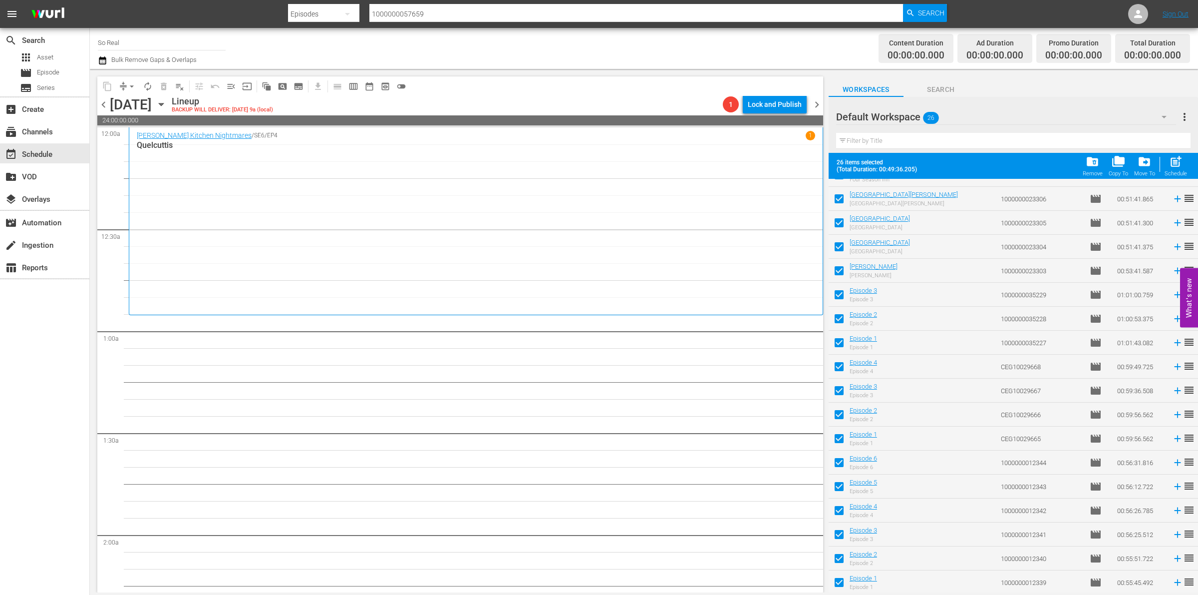
checkbox input "false"
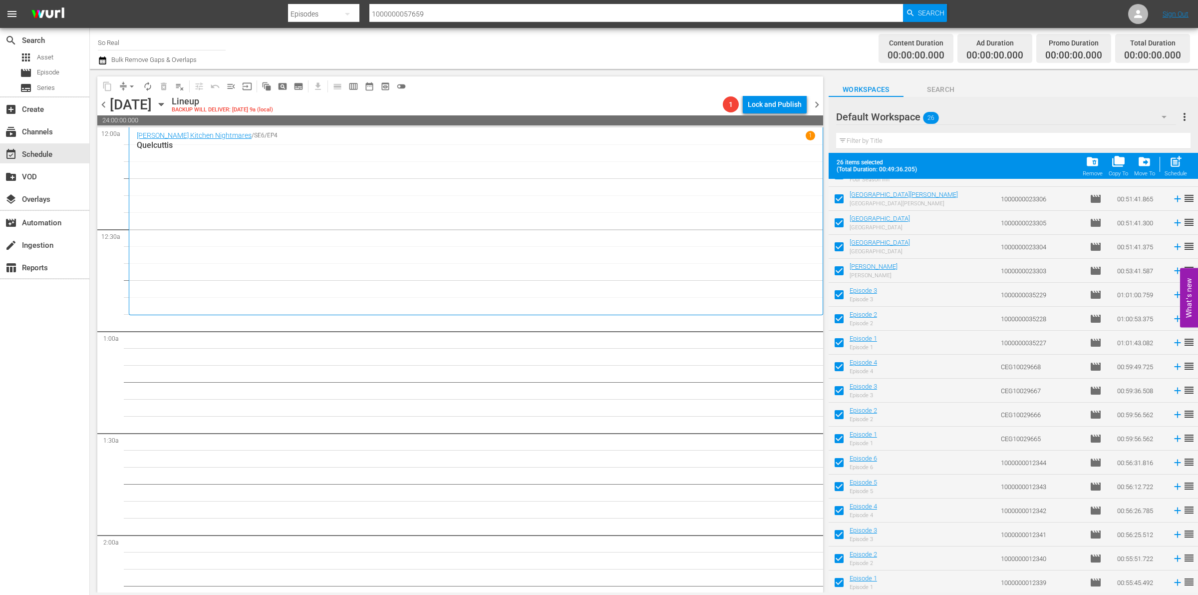
checkbox input "false"
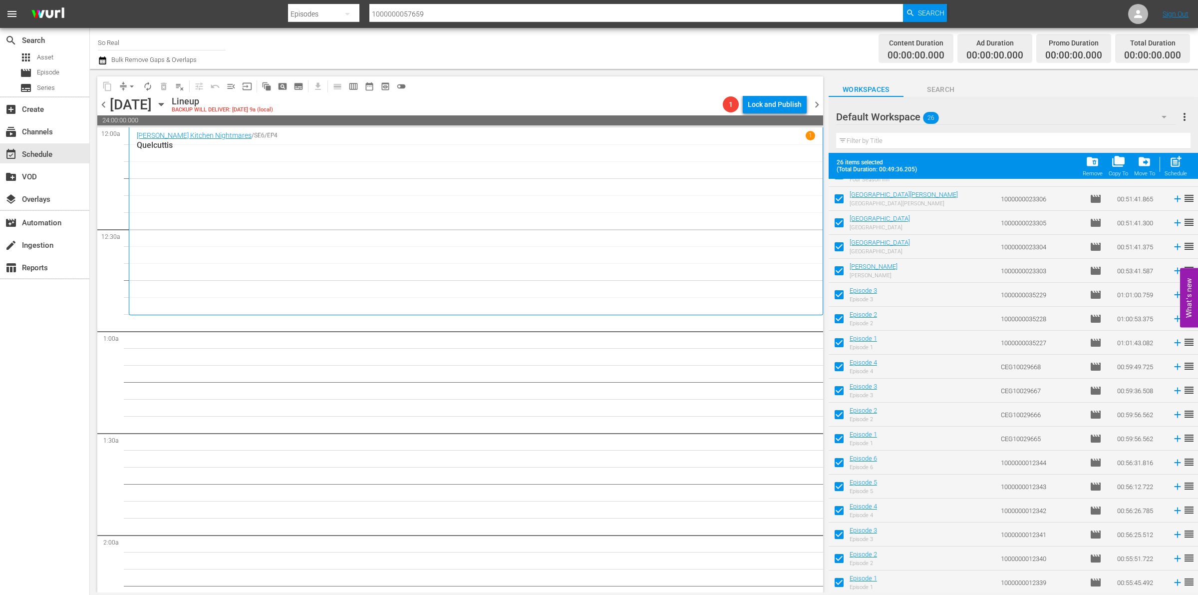
checkbox input "false"
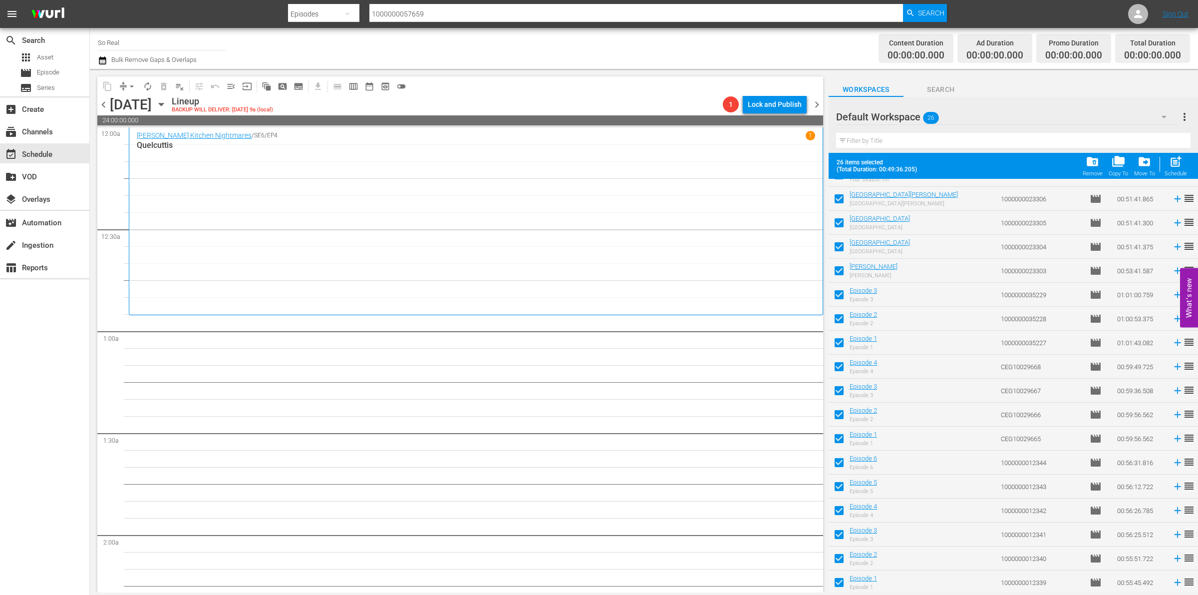
checkbox input "false"
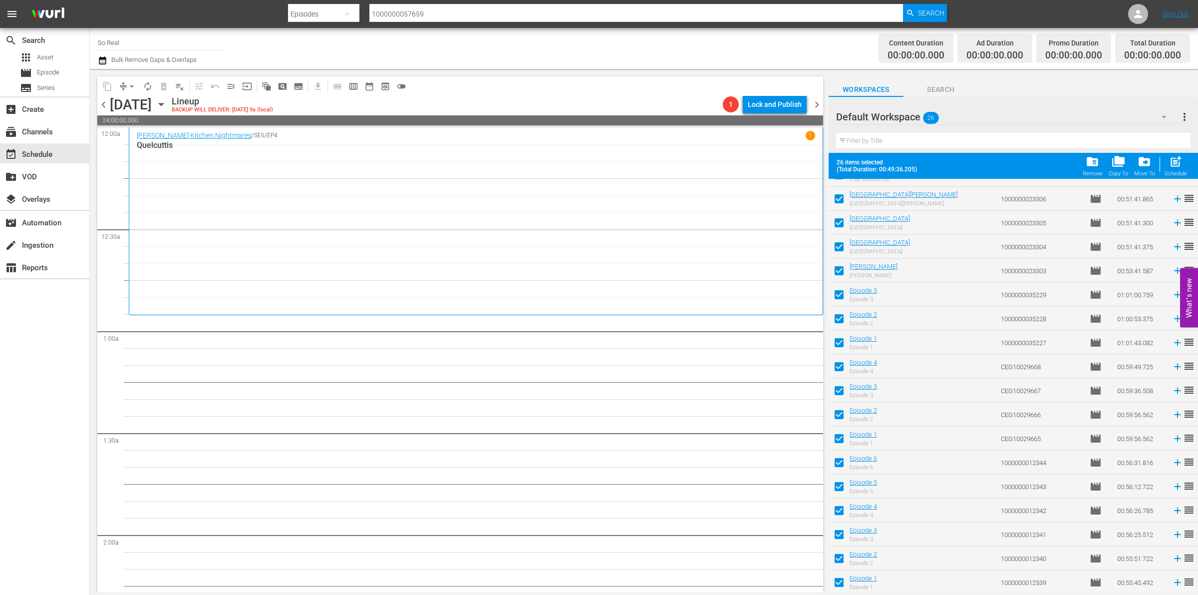
checkbox input "false"
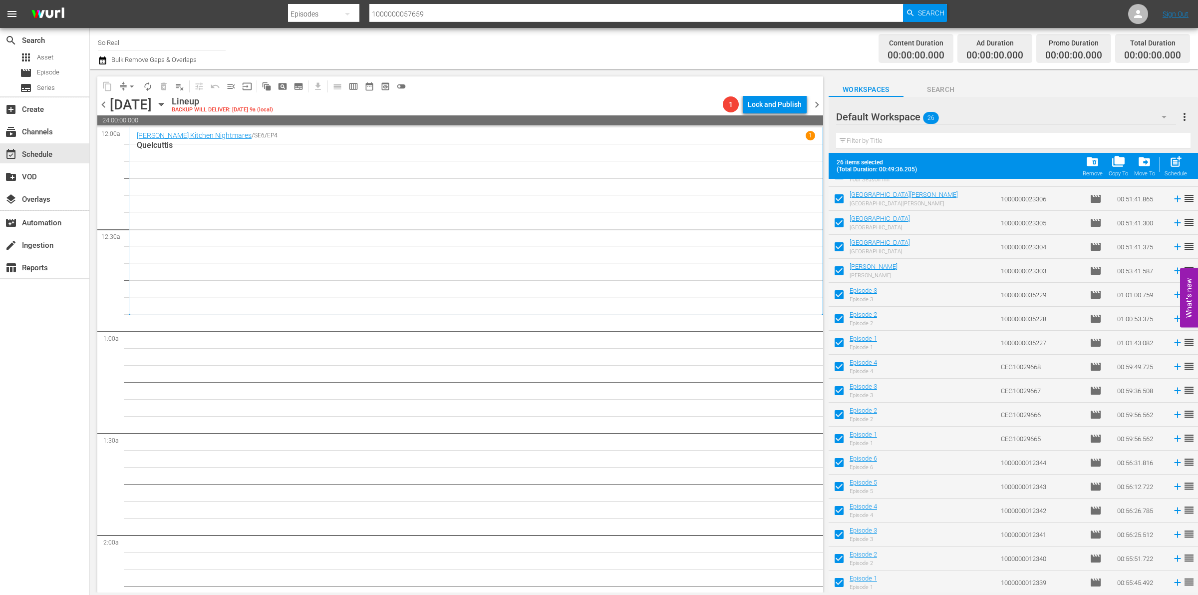
checkbox input "false"
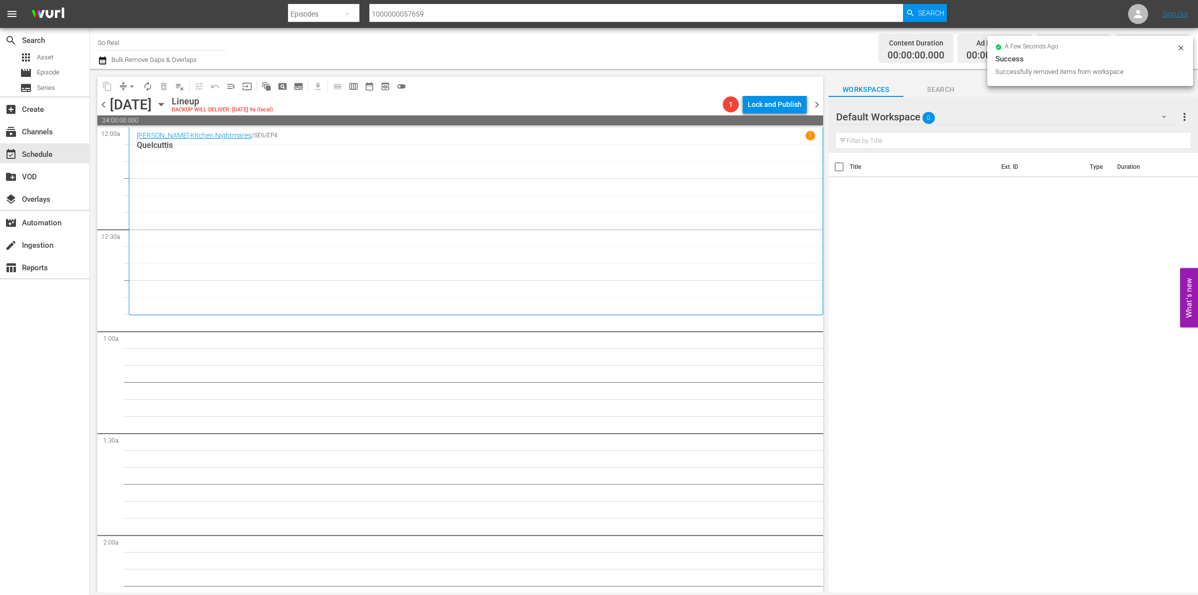
scroll to position [0, 0]
click at [66, 78] on div "movie Episode" at bounding box center [44, 73] width 89 height 14
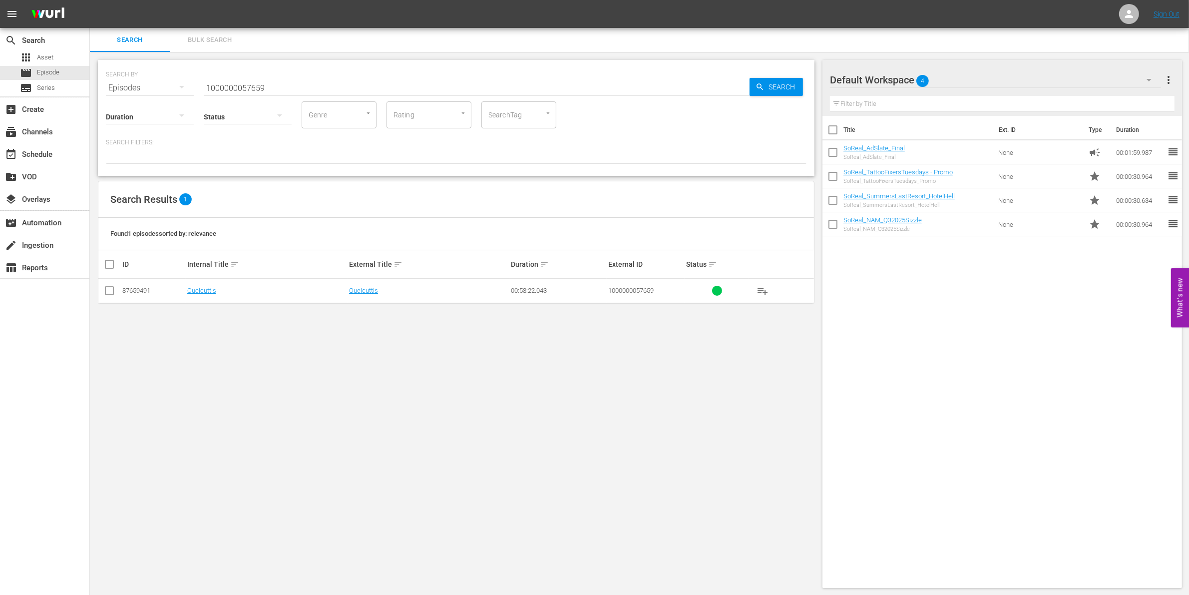
click at [256, 82] on input "1000000057659" at bounding box center [477, 88] width 546 height 24
paste input "23313"
type input "1000000023313"
click at [106, 291] on input "checkbox" at bounding box center [109, 293] width 12 height 12
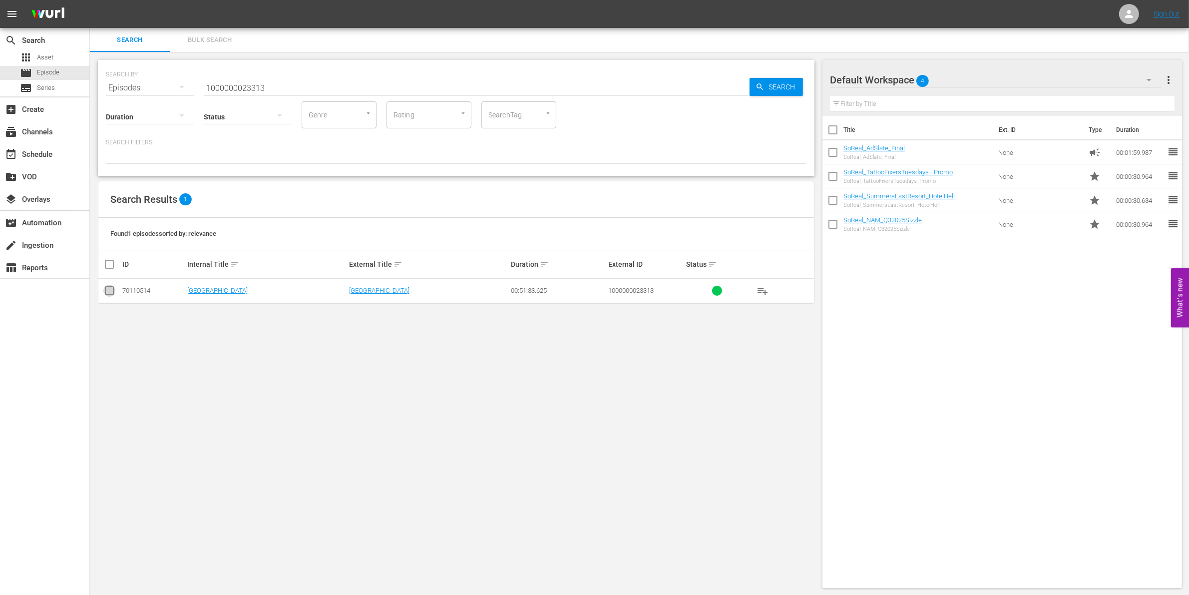
checkbox input "true"
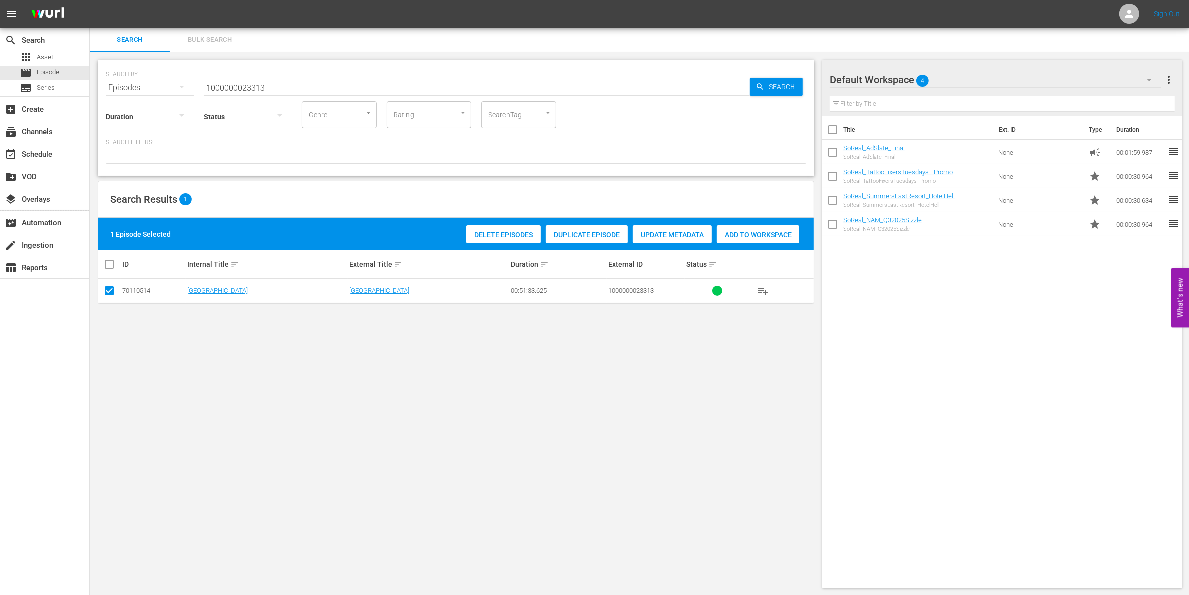
click at [730, 238] on div "Add to Workspace" at bounding box center [757, 234] width 83 height 19
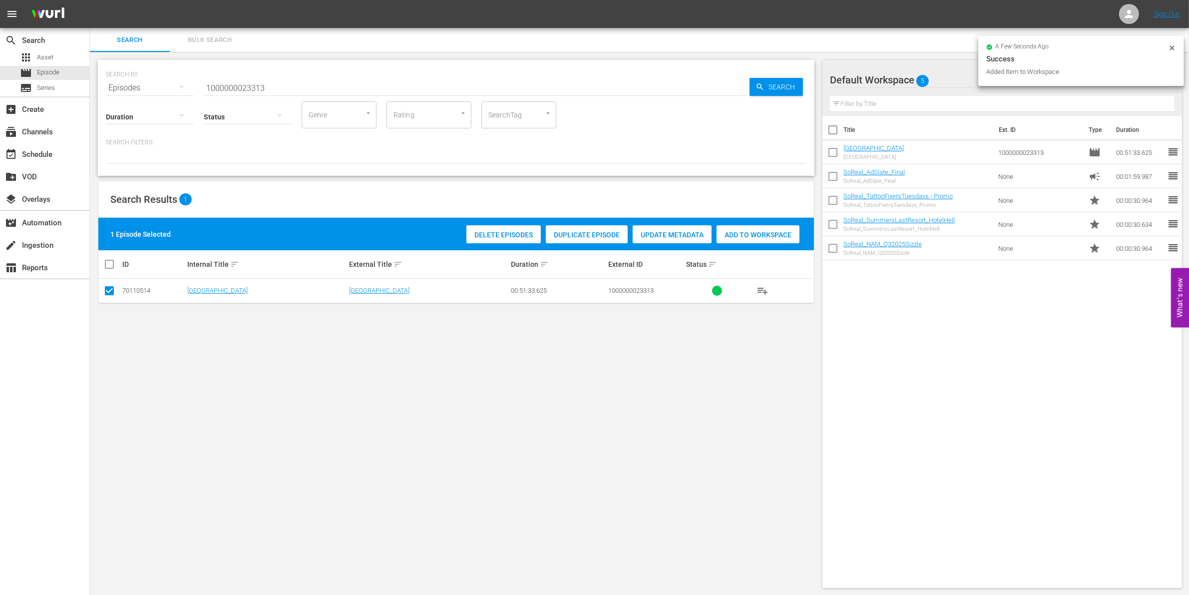
click at [299, 84] on input "1000000023313" at bounding box center [477, 88] width 546 height 24
type input "1000000023314"
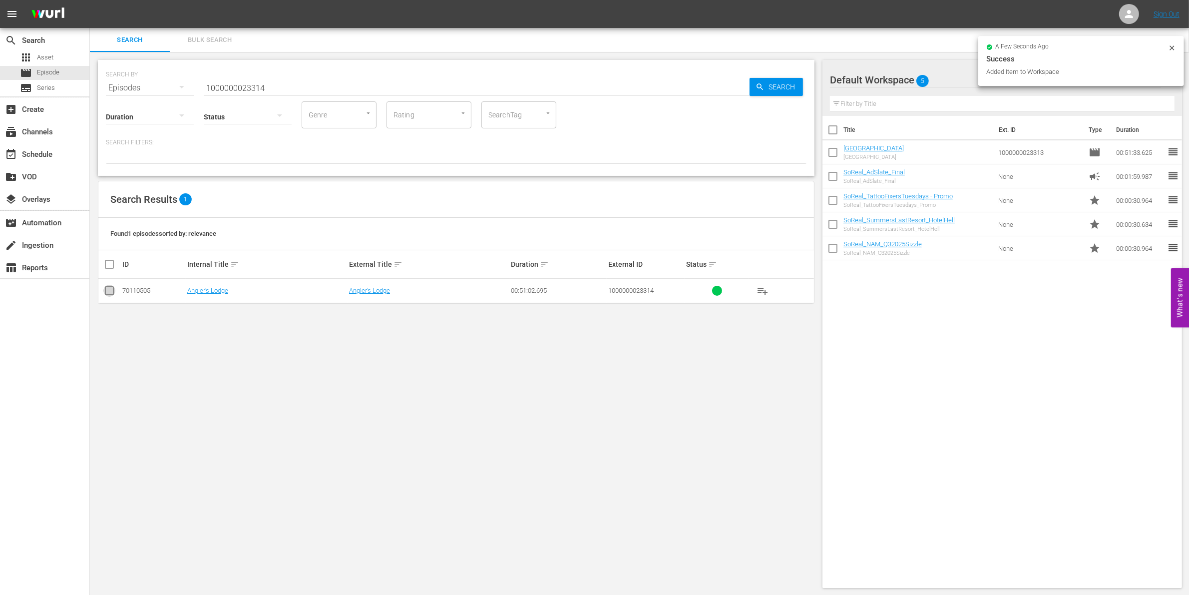
click at [111, 288] on input "checkbox" at bounding box center [109, 293] width 12 height 12
checkbox input "true"
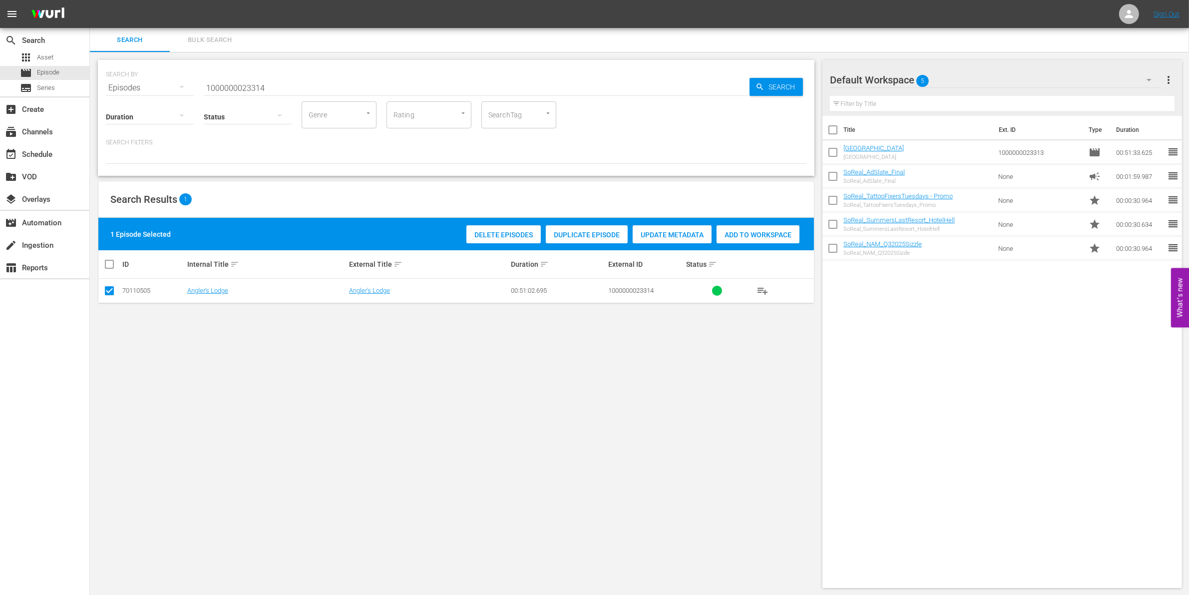
click at [755, 240] on div "Add to Workspace" at bounding box center [757, 234] width 83 height 19
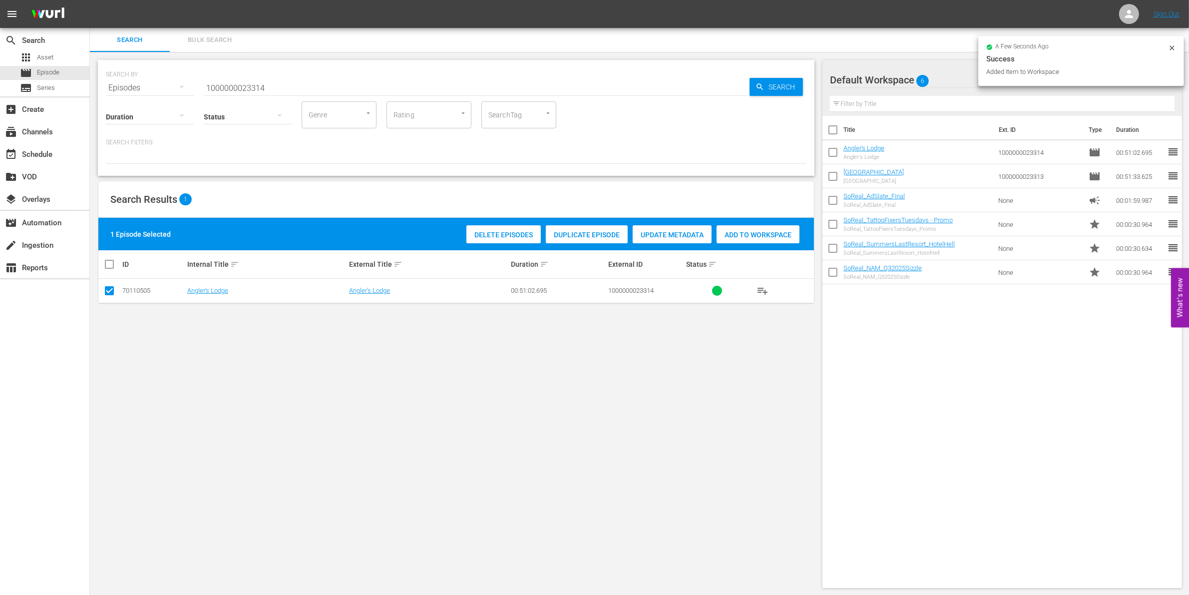
click at [284, 80] on input "1000000023314" at bounding box center [477, 88] width 546 height 24
type input "1000000023315"
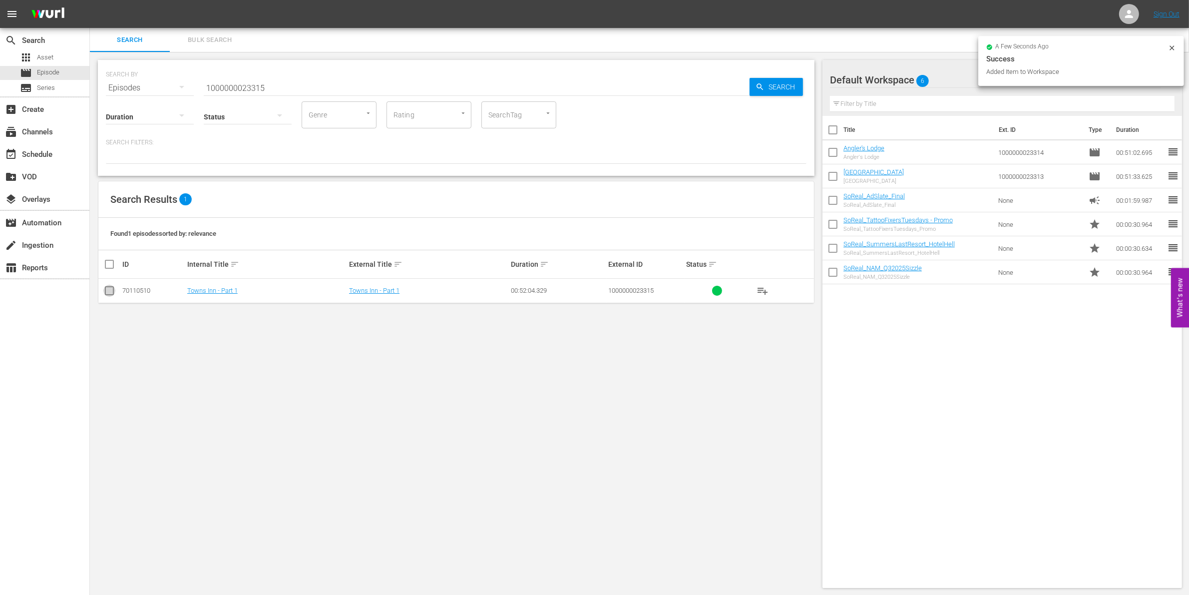
click at [109, 295] on input "checkbox" at bounding box center [109, 293] width 12 height 12
checkbox input "true"
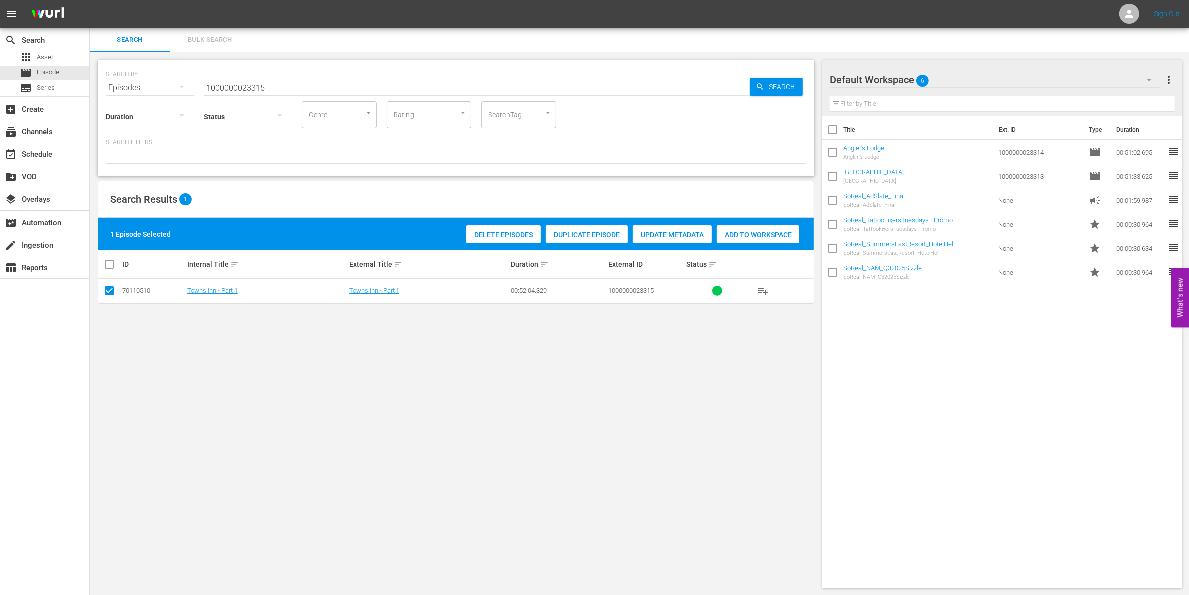
click at [754, 243] on div "Delete Episodes Duplicate Episode Update Metadata Add to Workspace" at bounding box center [633, 234] width 338 height 23
click at [764, 232] on span "Add to Workspace" at bounding box center [757, 235] width 83 height 8
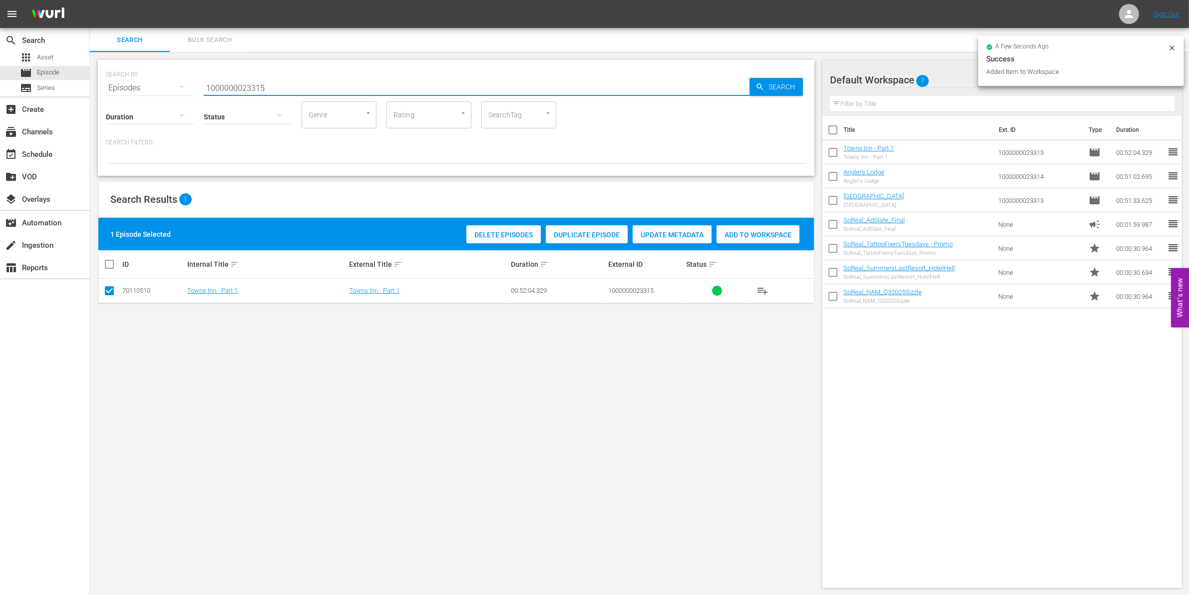
click at [333, 87] on input "1000000023315" at bounding box center [477, 88] width 546 height 24
type input "1000000023316"
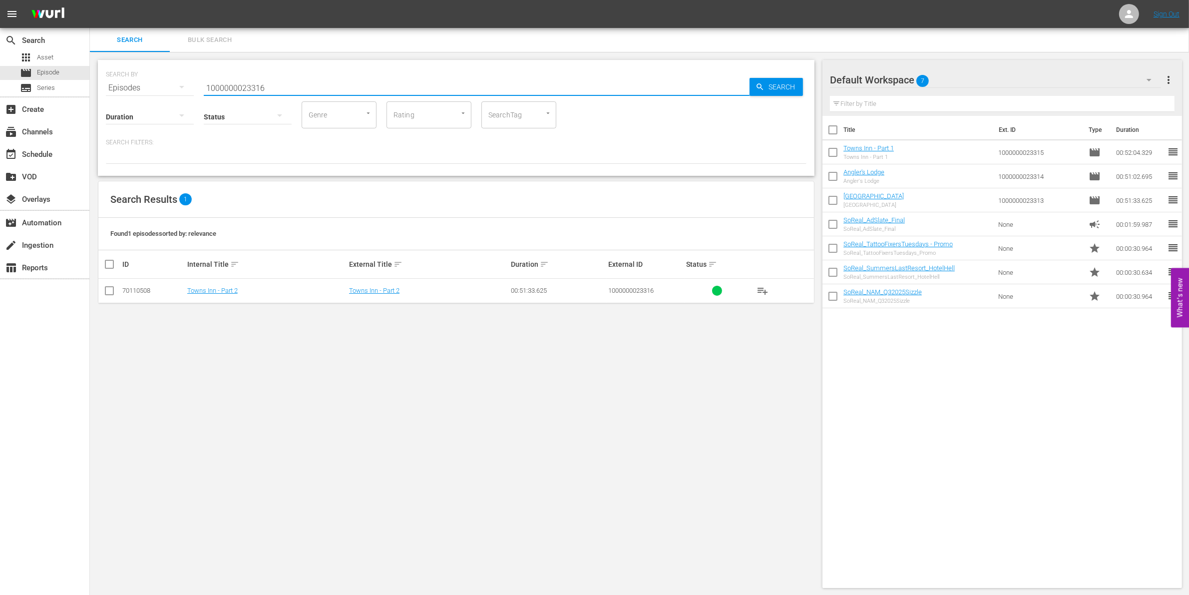
click at [110, 288] on input "checkbox" at bounding box center [109, 293] width 12 height 12
checkbox input "true"
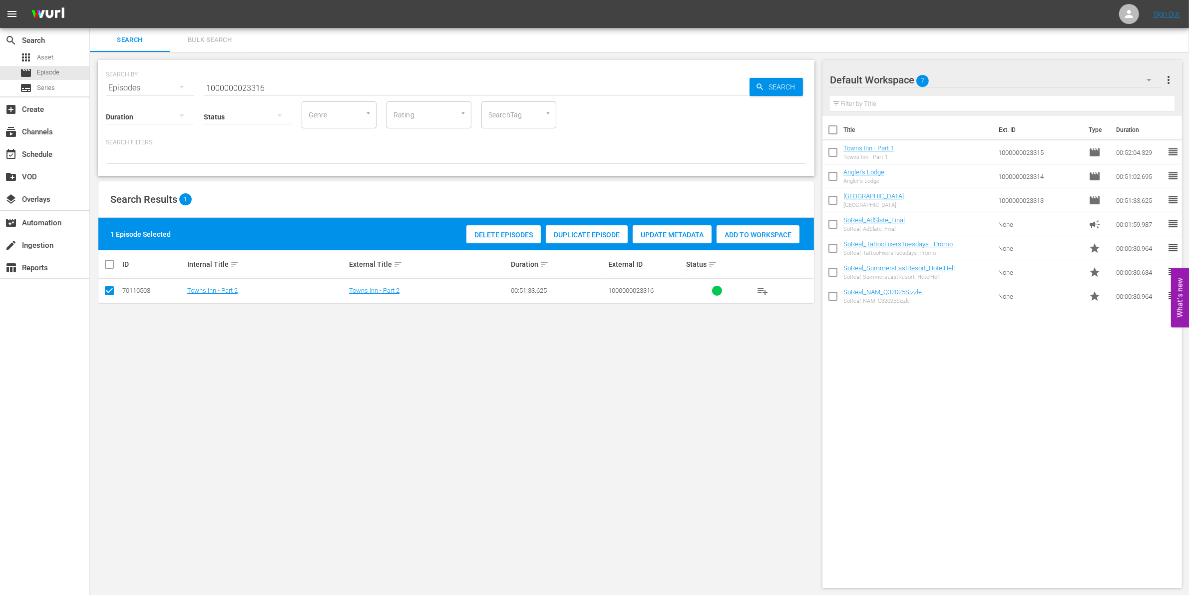
click at [741, 235] on span "Add to Workspace" at bounding box center [757, 235] width 83 height 8
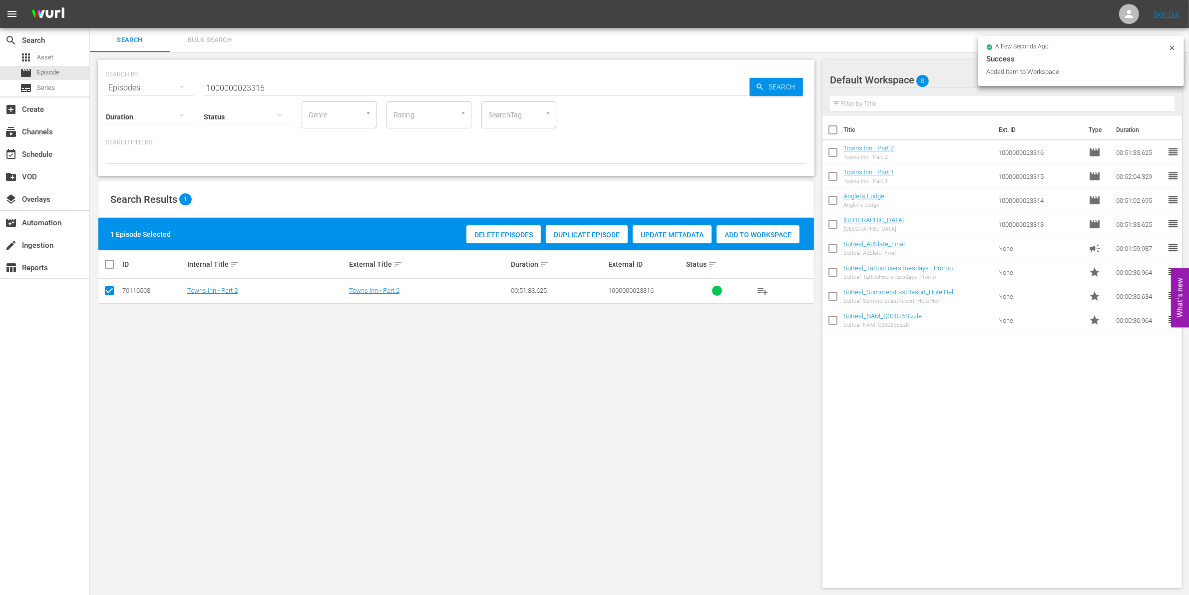
click at [288, 86] on input "1000000023316" at bounding box center [477, 88] width 546 height 24
type input "1000000023317"
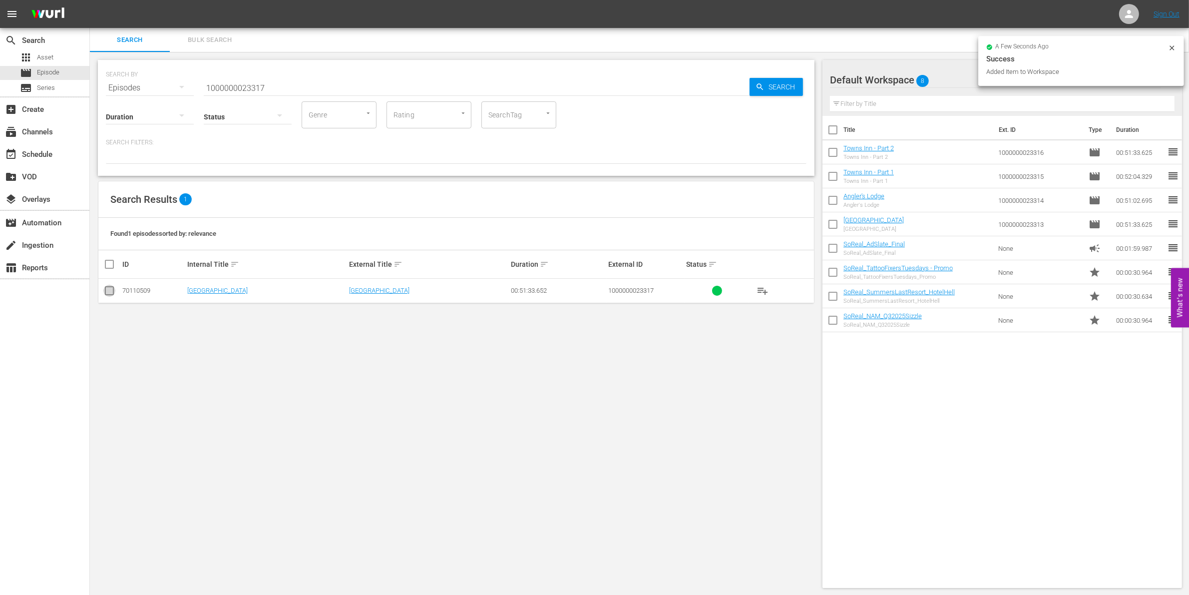
click at [109, 293] on input "checkbox" at bounding box center [109, 293] width 12 height 12
checkbox input "true"
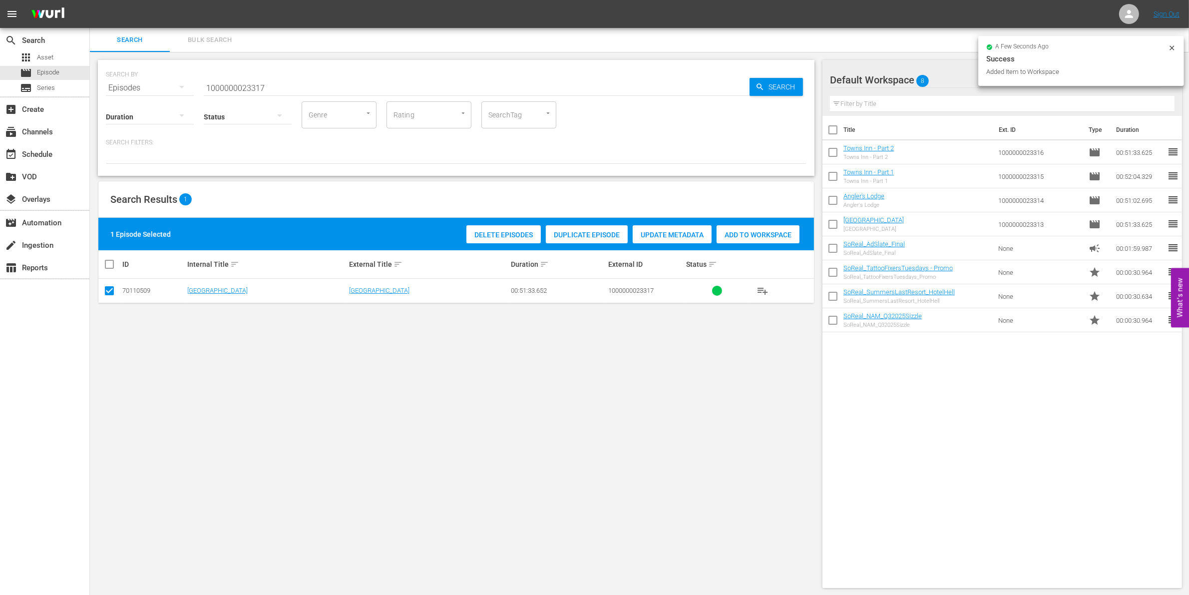
click at [758, 228] on div "Add to Workspace" at bounding box center [757, 234] width 83 height 19
click at [308, 81] on input "1000000023317" at bounding box center [477, 88] width 546 height 24
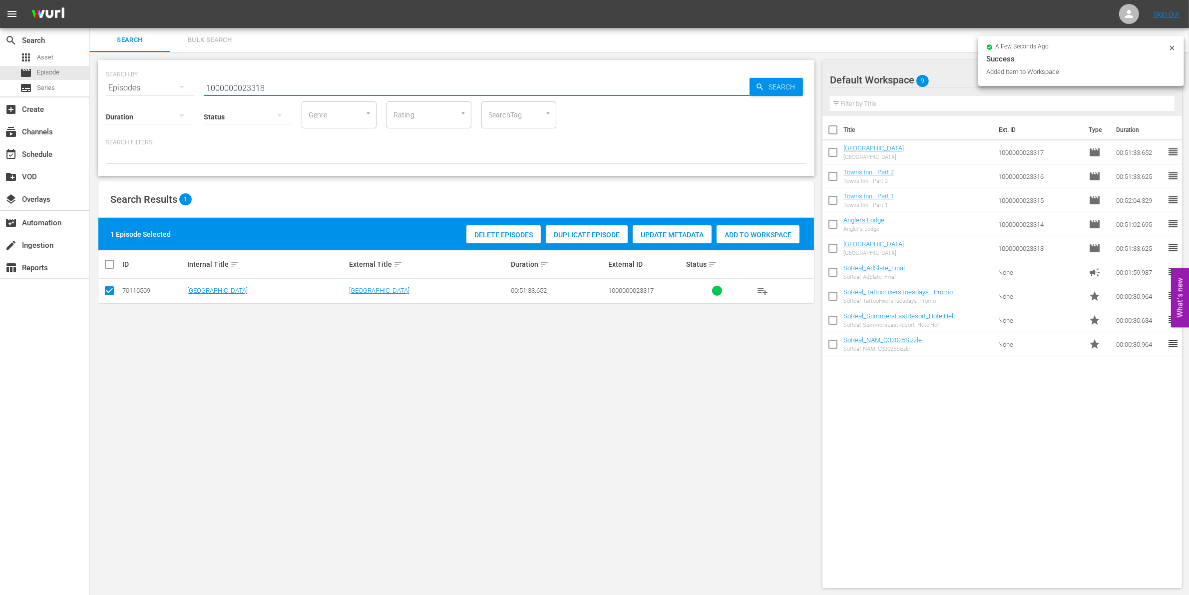
type input "1000000023318"
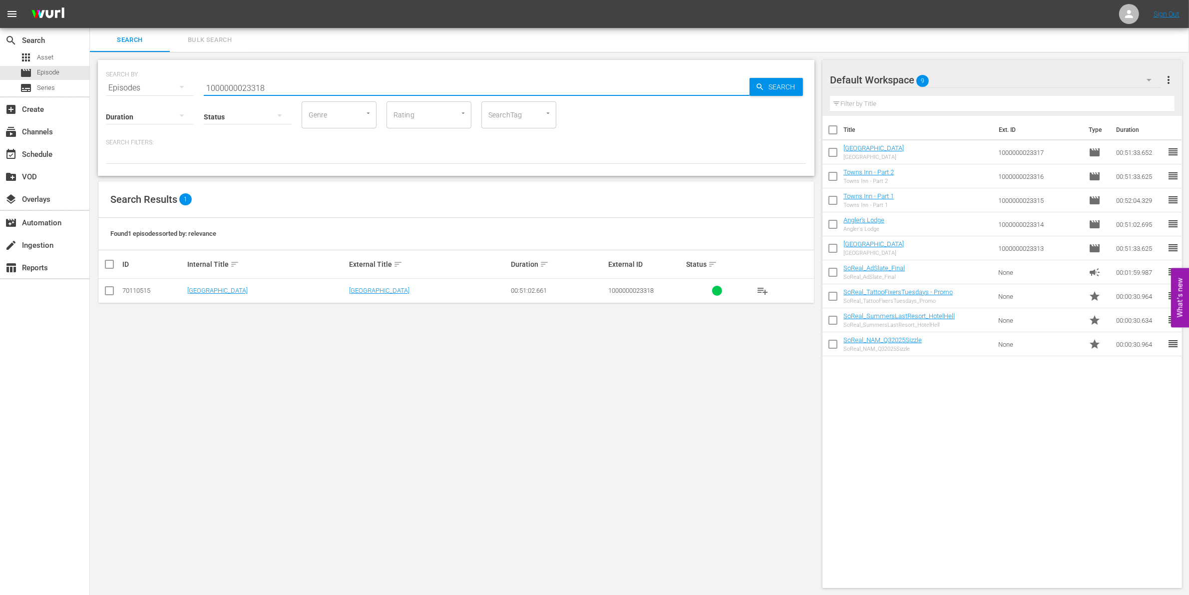
click at [110, 292] on input "checkbox" at bounding box center [109, 293] width 12 height 12
checkbox input "true"
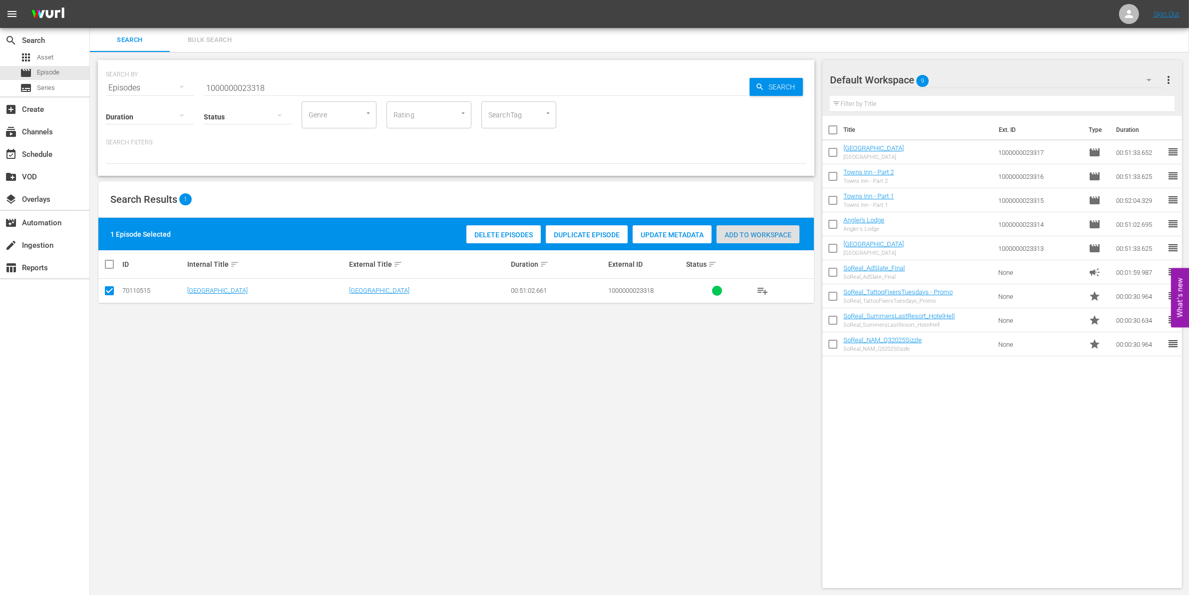
click at [754, 240] on div "Add to Workspace" at bounding box center [757, 234] width 83 height 19
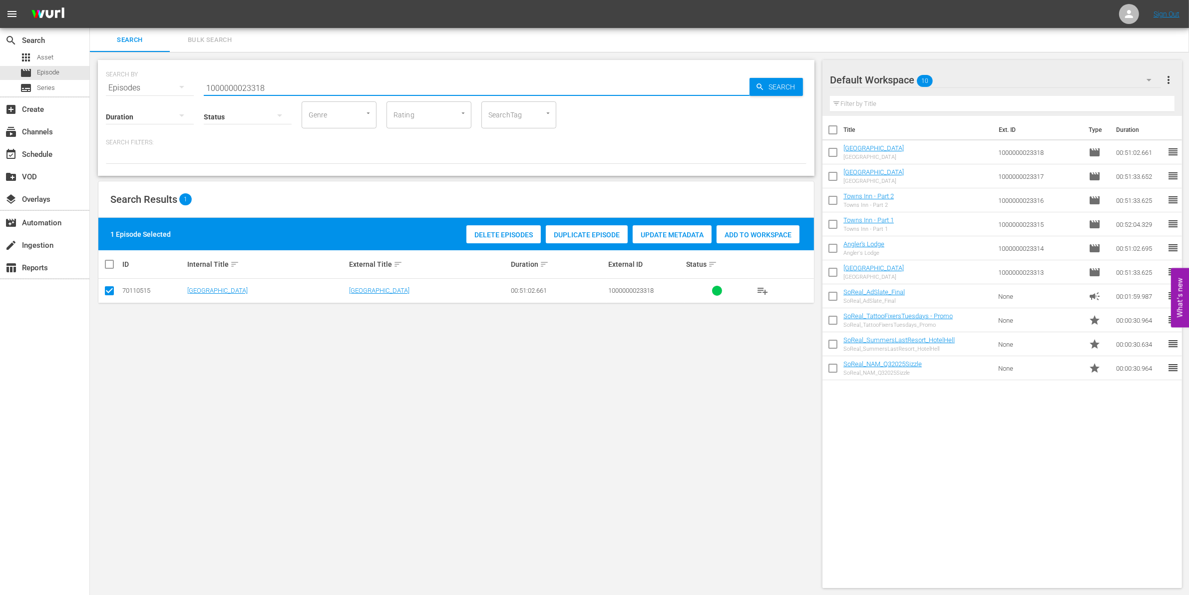
click at [243, 90] on input "1000000023318" at bounding box center [477, 88] width 546 height 24
paste input "35227"
type input "1000000035227"
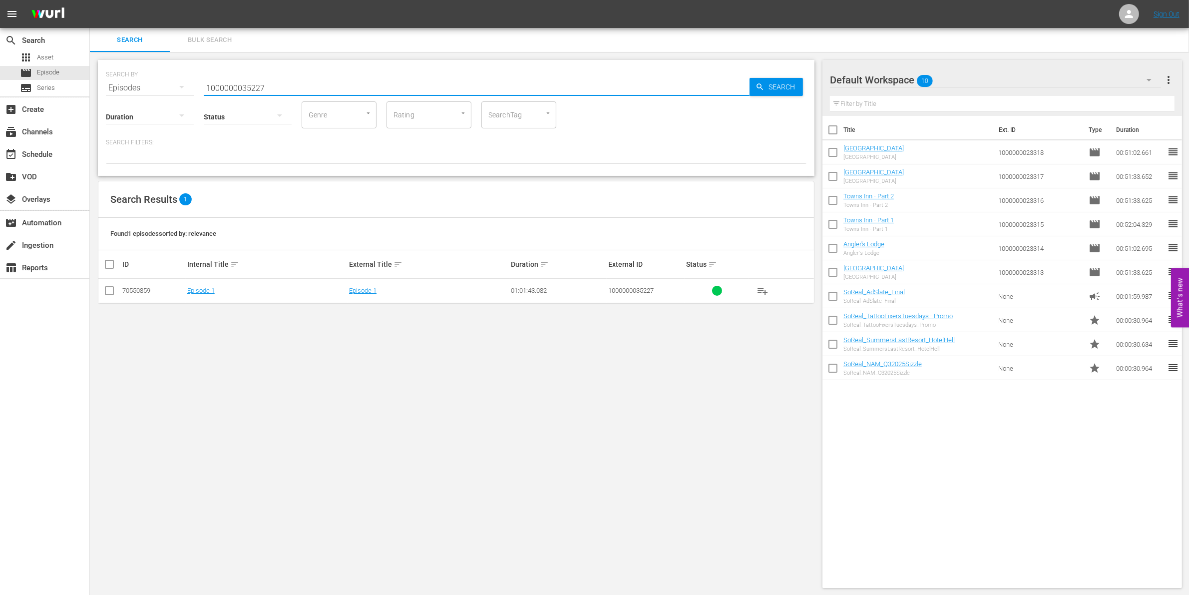
click at [111, 291] on input "checkbox" at bounding box center [109, 293] width 12 height 12
checkbox input "true"
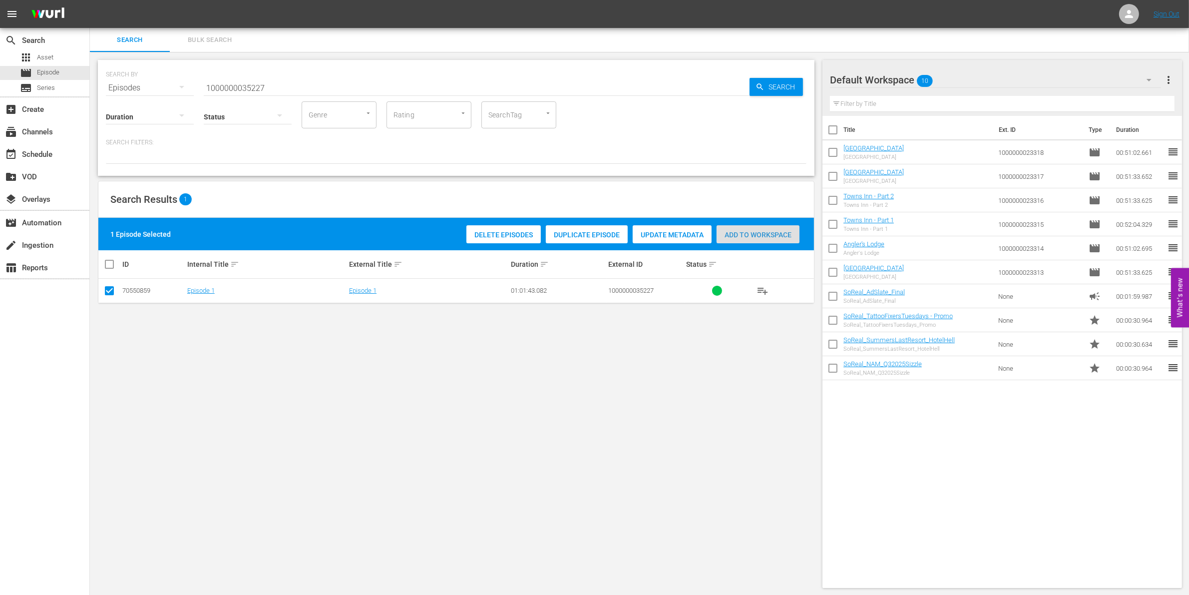
click at [745, 236] on span "Add to Workspace" at bounding box center [757, 235] width 83 height 8
click at [303, 79] on input "1000000035227" at bounding box center [477, 88] width 546 height 24
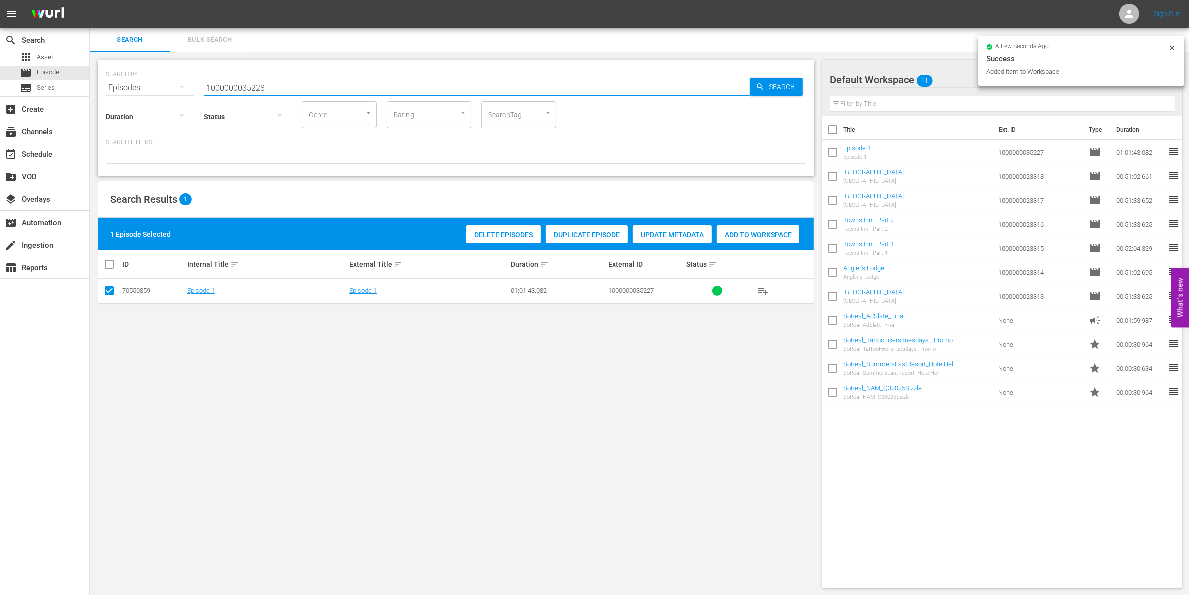
type input "1000000035228"
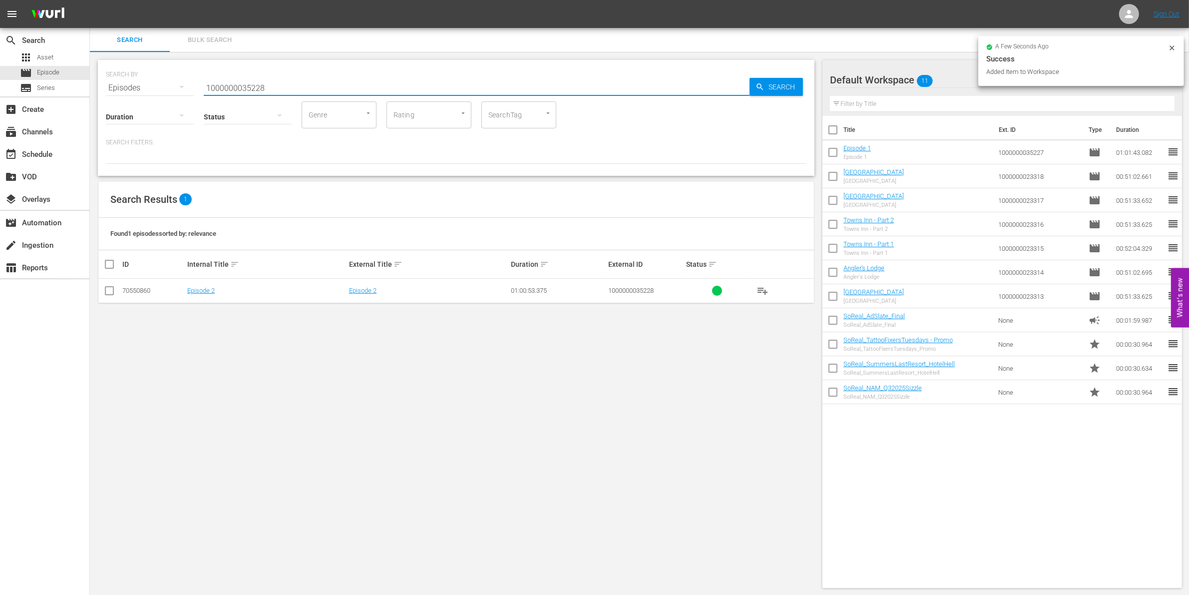
click at [113, 295] on input "checkbox" at bounding box center [109, 293] width 12 height 12
checkbox input "true"
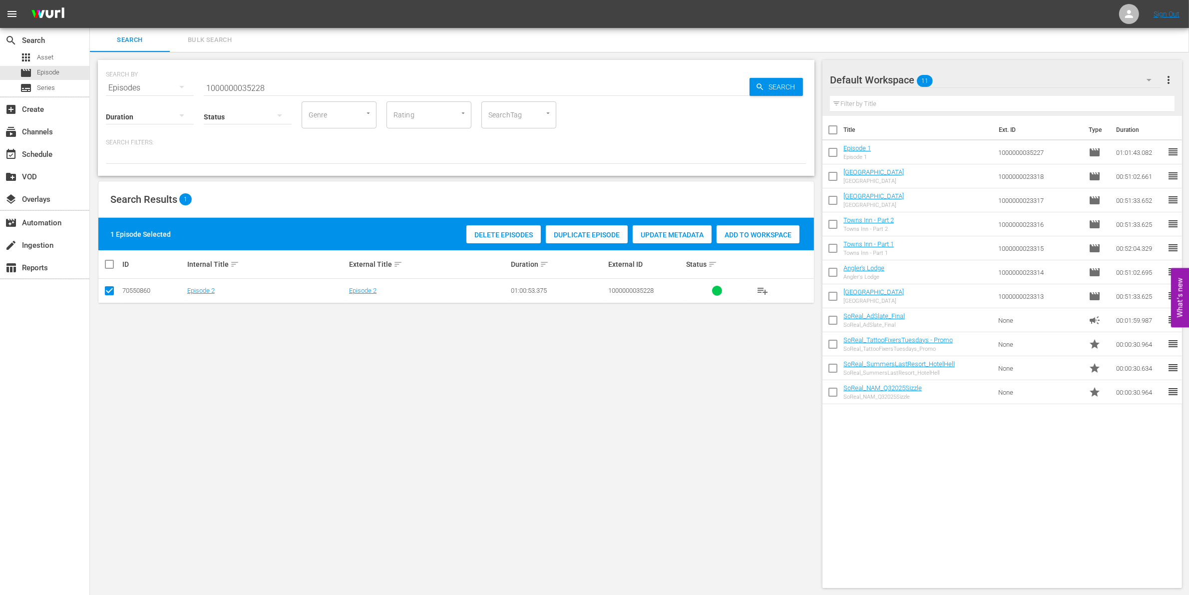
click at [752, 223] on div "Delete Episodes Duplicate Episode Update Metadata Add to Workspace" at bounding box center [633, 234] width 338 height 23
click at [746, 232] on span "Add to Workspace" at bounding box center [757, 235] width 83 height 8
click at [317, 87] on input "1000000035228" at bounding box center [477, 88] width 546 height 24
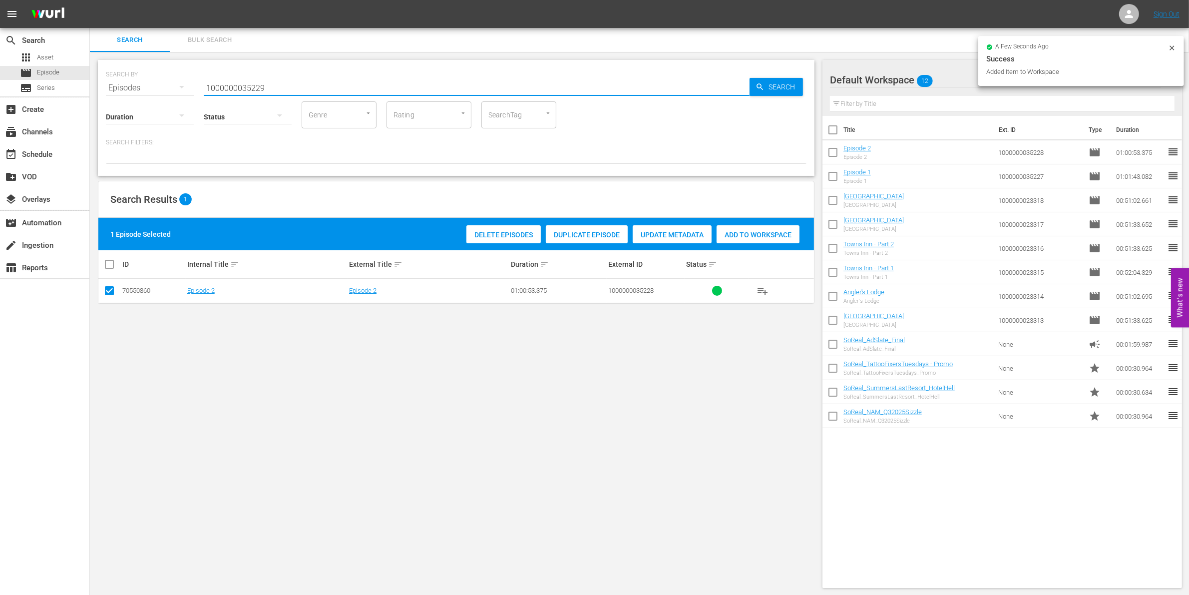
type input "1000000035229"
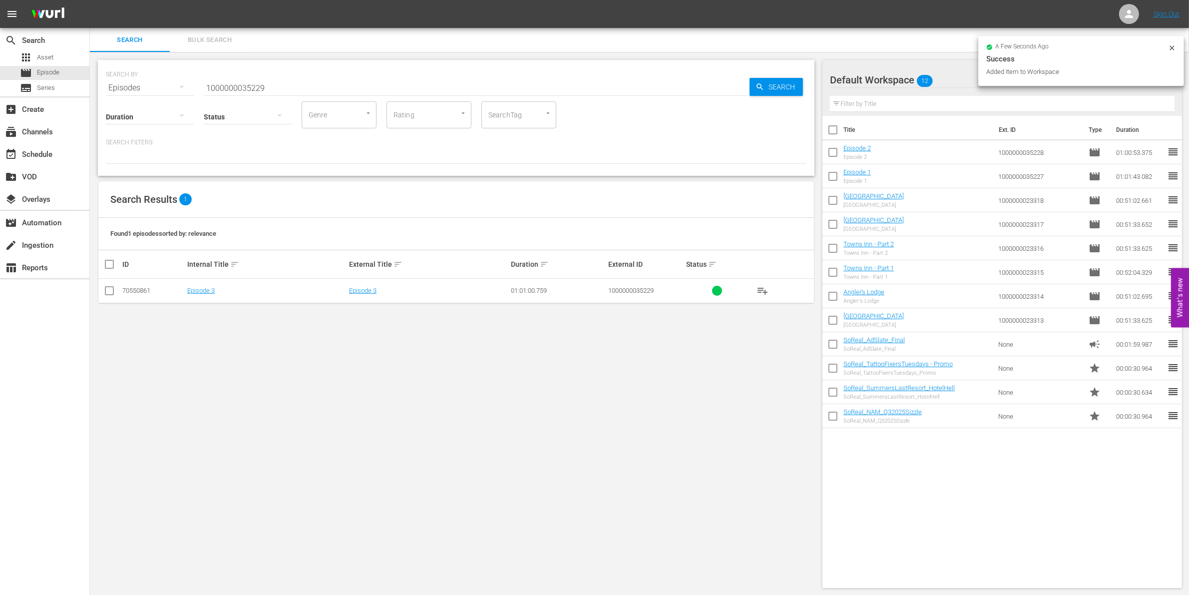
click at [101, 287] on td at bounding box center [109, 291] width 22 height 24
click at [107, 290] on input "checkbox" at bounding box center [109, 293] width 12 height 12
checkbox input "true"
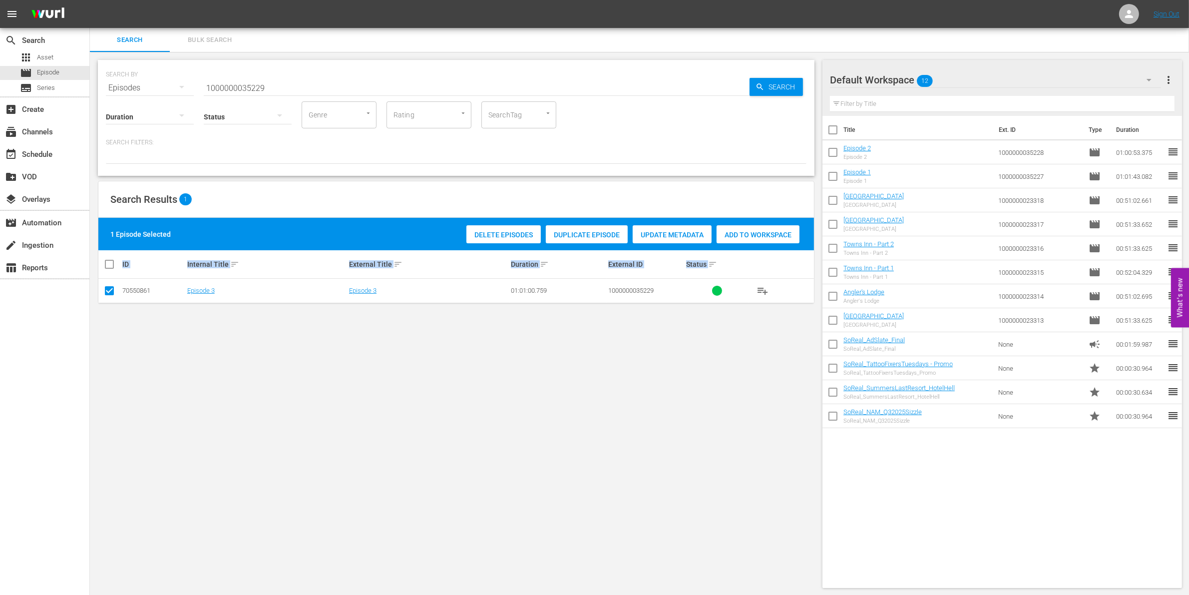
drag, startPoint x: 767, startPoint y: 251, endPoint x: 763, endPoint y: 241, distance: 11.2
click at [763, 241] on div "1 Episode Selected Delete Episodes Duplicate Episode Update Metadata Add to Wor…" at bounding box center [455, 260] width 715 height 85
click at [739, 228] on div "Add to Workspace" at bounding box center [757, 234] width 83 height 19
click at [235, 72] on div "SEARCH BY Search By Episodes Search ID, Title, Description, Keywords, or Catego…" at bounding box center [456, 82] width 700 height 36
click at [230, 82] on input "1000000035229" at bounding box center [477, 88] width 546 height 24
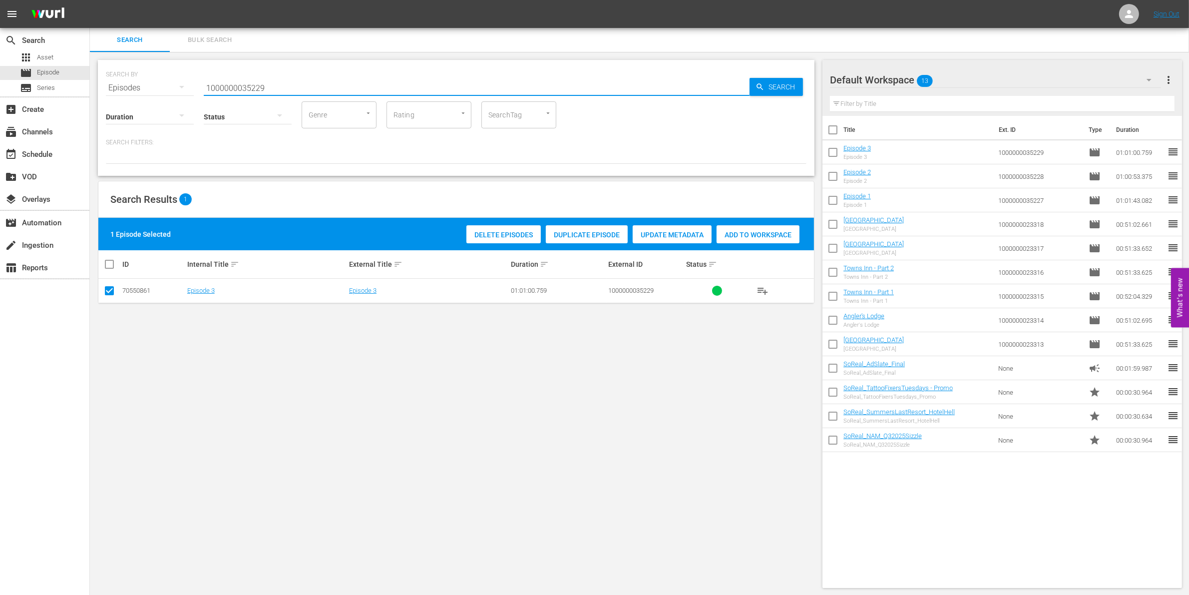
click at [230, 82] on input "1000000035229" at bounding box center [477, 88] width 546 height 24
paste input "1"
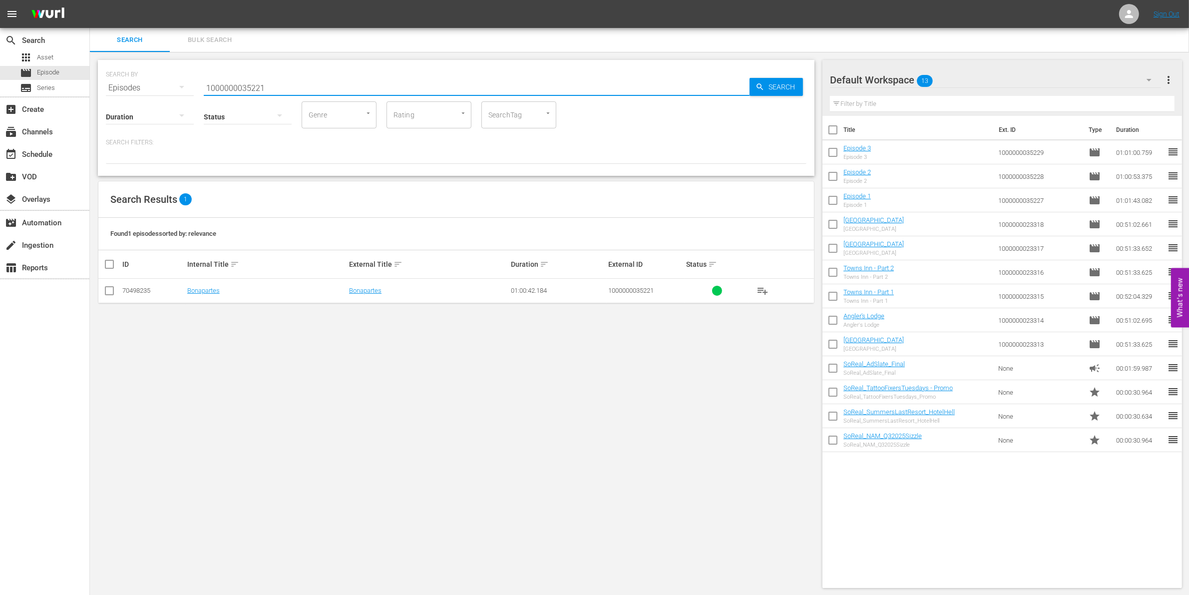
type input "1000000035221"
click at [113, 290] on input "checkbox" at bounding box center [109, 293] width 12 height 12
checkbox input "true"
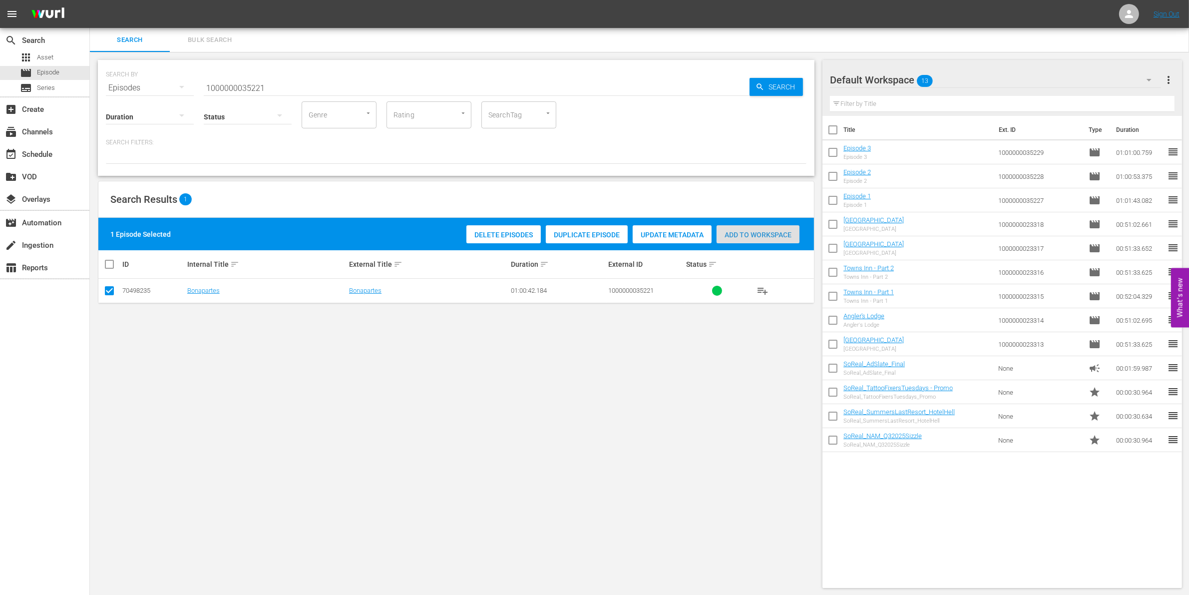
click at [758, 232] on span "Add to Workspace" at bounding box center [757, 235] width 83 height 8
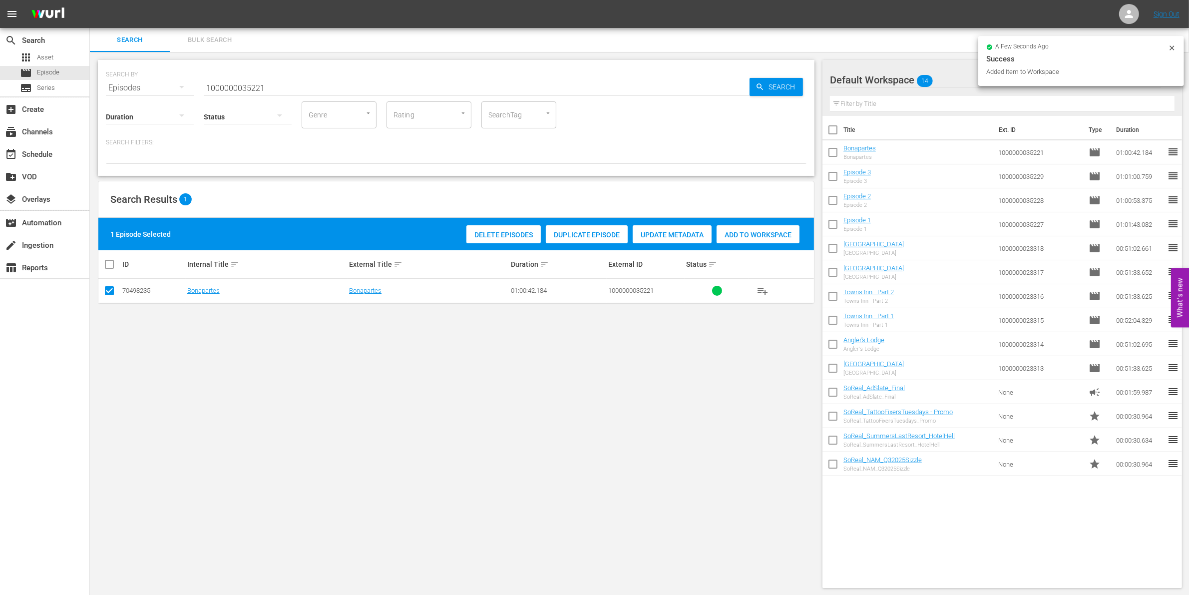
click at [288, 81] on input "1000000035221" at bounding box center [477, 88] width 546 height 24
type input "1000000035222"
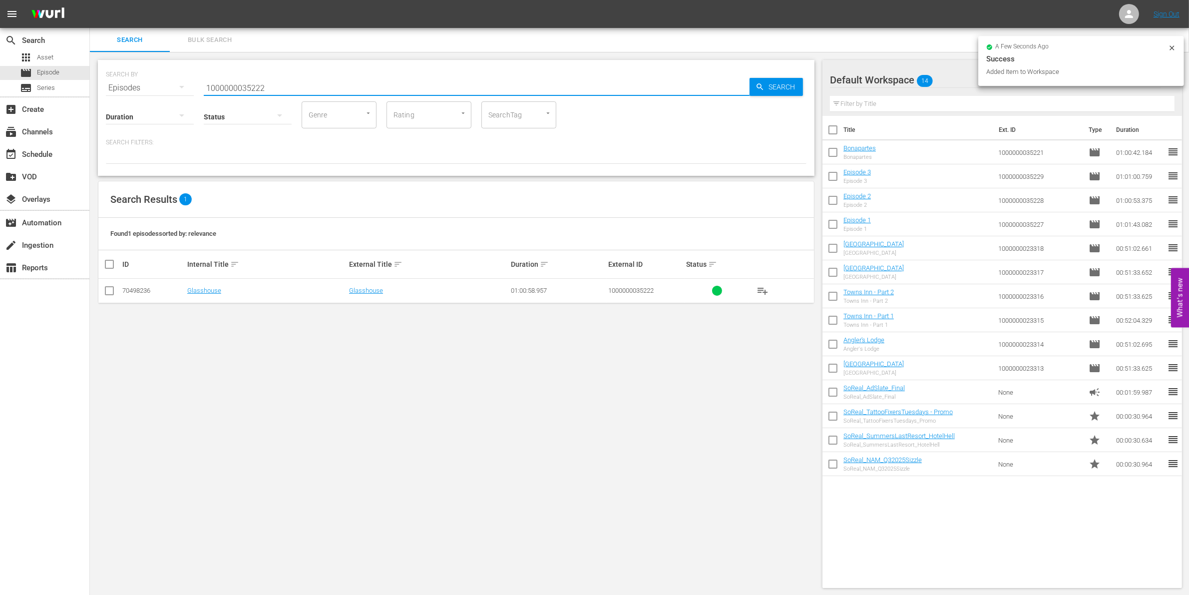
click at [103, 292] on input "checkbox" at bounding box center [109, 293] width 12 height 12
checkbox input "true"
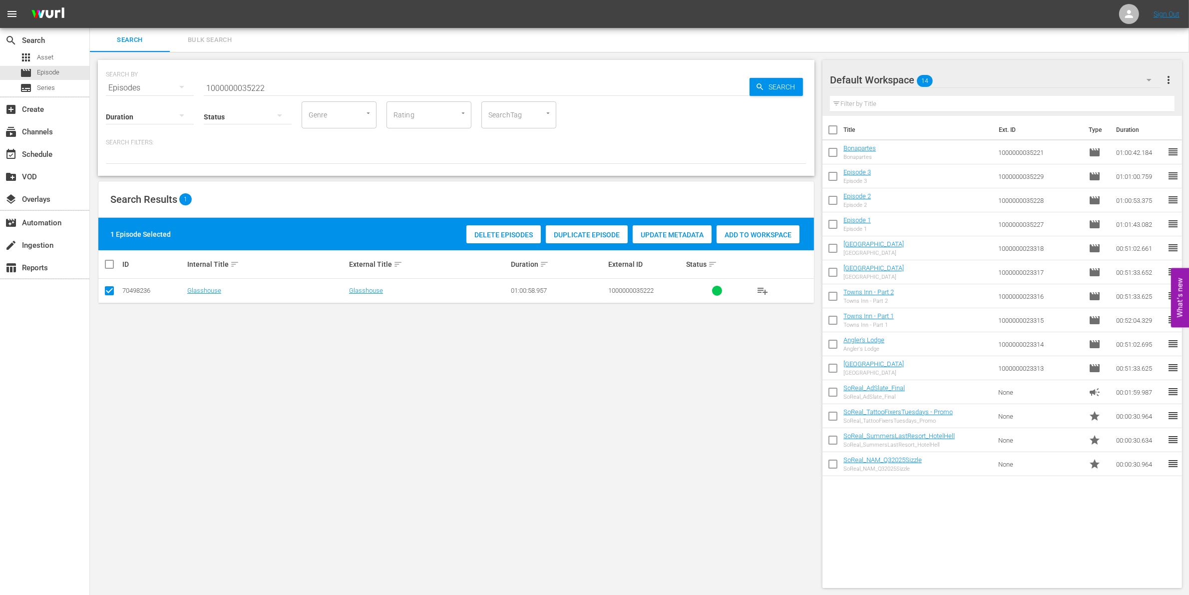
click at [748, 235] on span "Add to Workspace" at bounding box center [757, 235] width 83 height 8
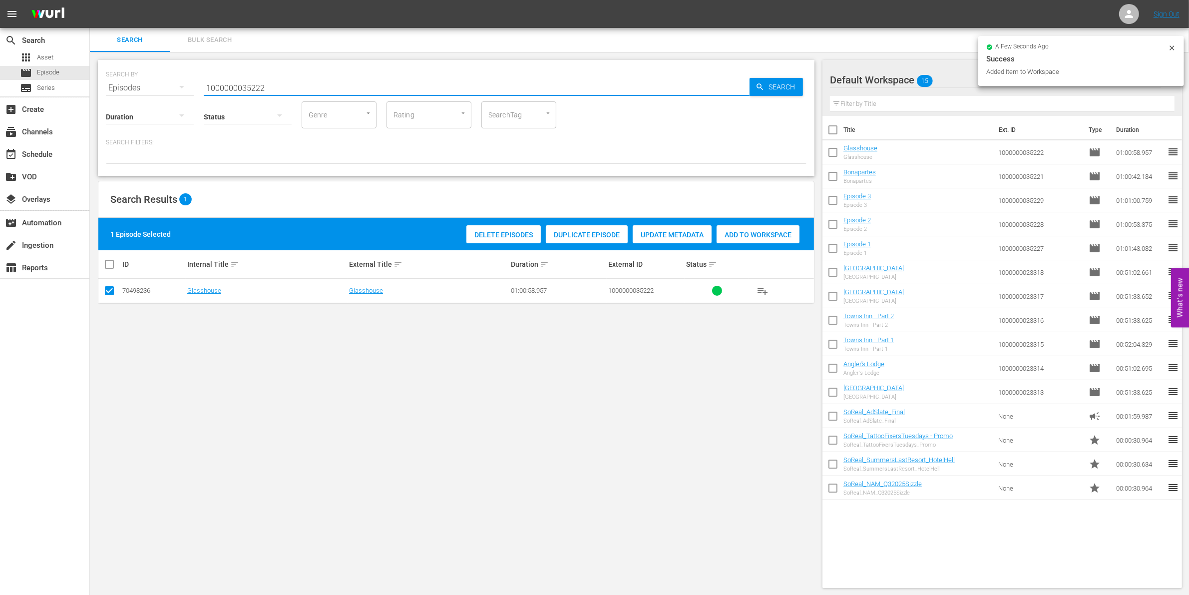
click at [270, 83] on input "1000000035222" at bounding box center [477, 88] width 546 height 24
type input "1000000035223"
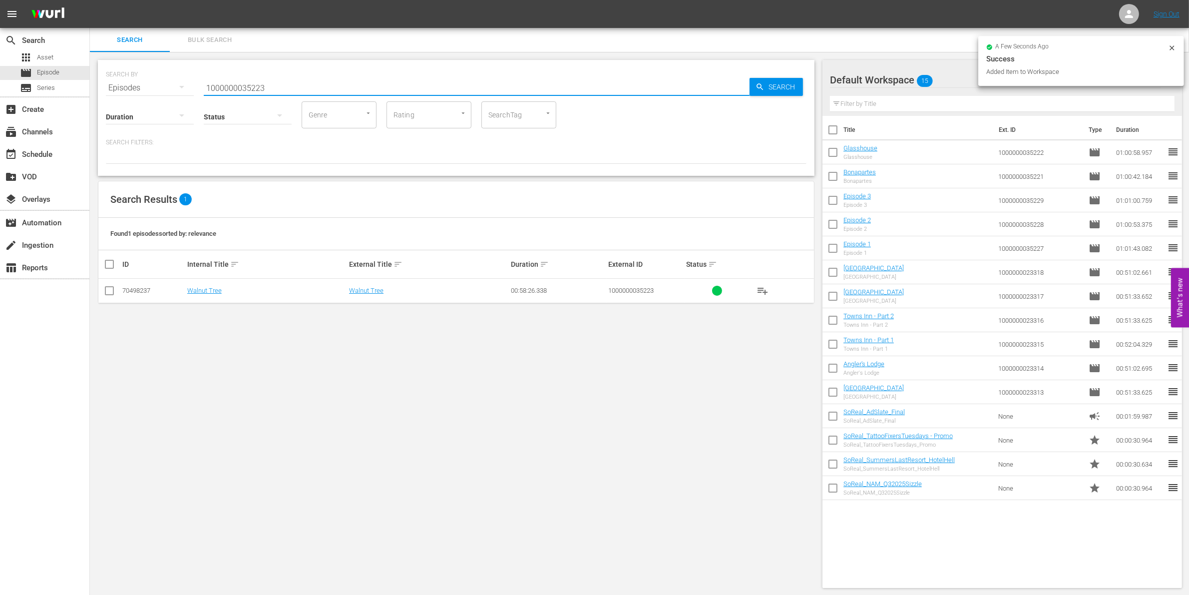
click at [113, 292] on input "checkbox" at bounding box center [109, 293] width 12 height 12
checkbox input "true"
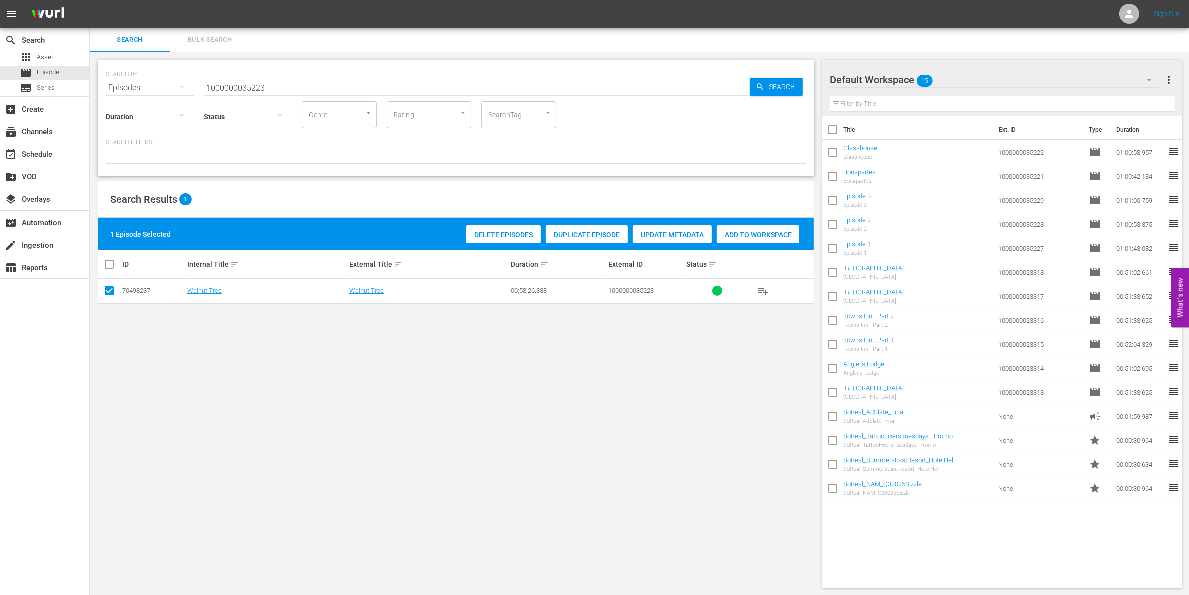
click at [757, 231] on span "Add to Workspace" at bounding box center [757, 235] width 83 height 8
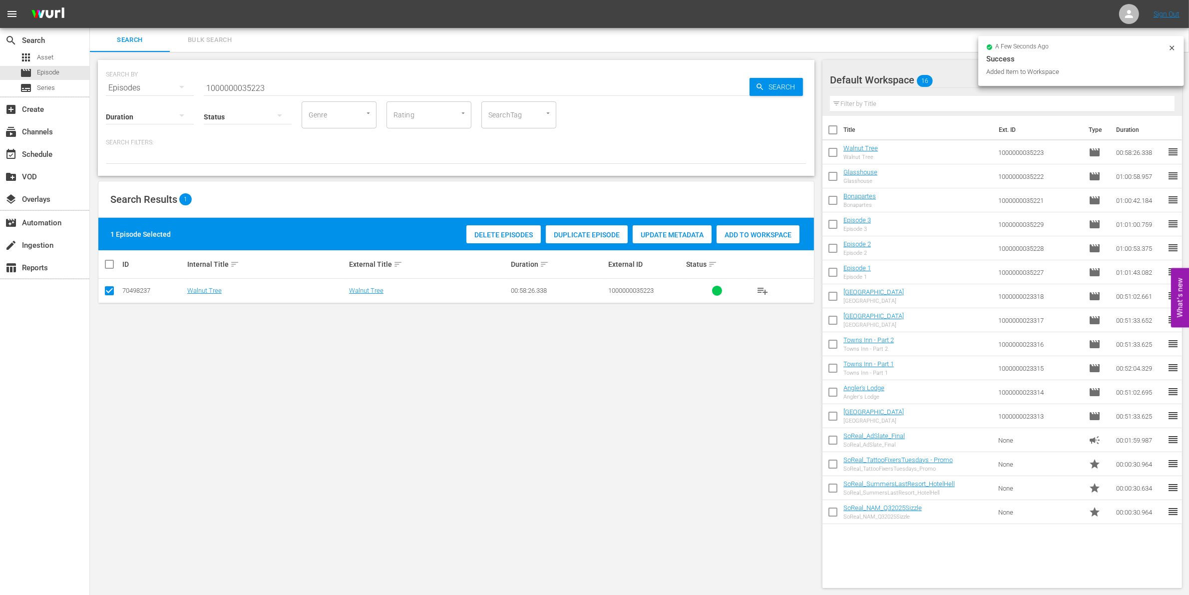
click at [328, 83] on input "1000000035223" at bounding box center [477, 88] width 546 height 24
type input "1000000035224"
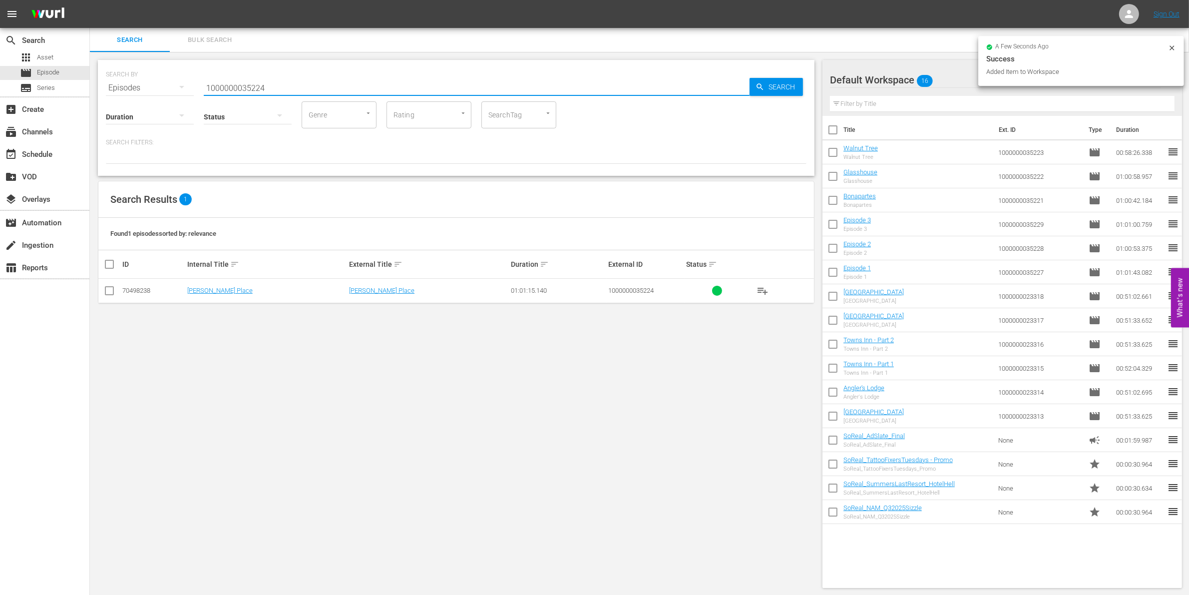
click at [103, 293] on input "checkbox" at bounding box center [109, 293] width 12 height 12
checkbox input "true"
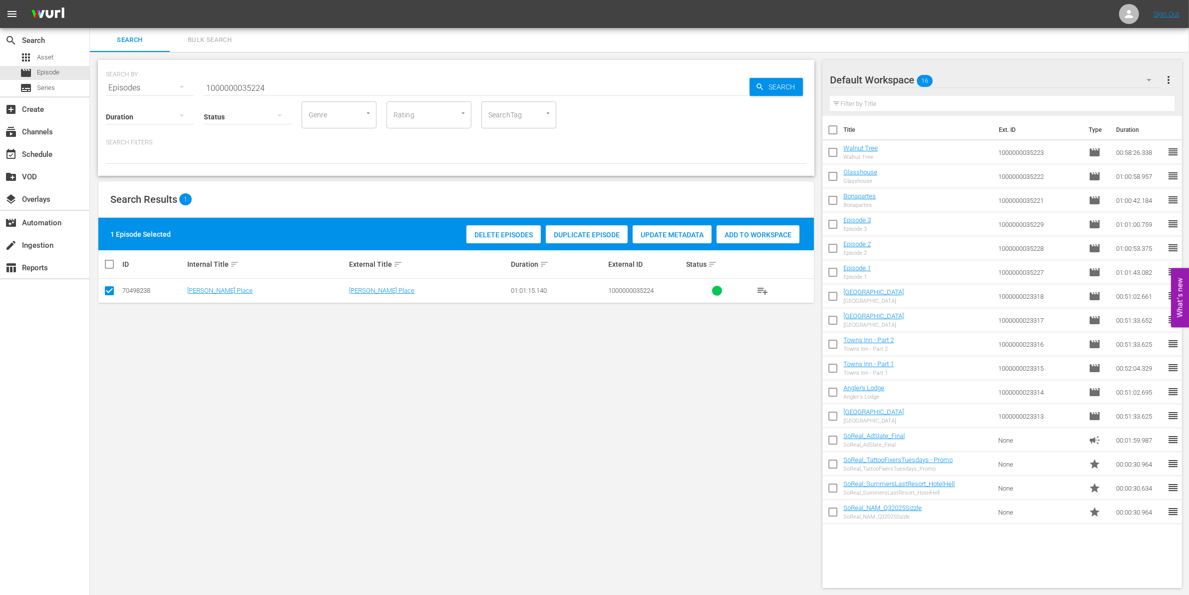
click at [747, 224] on div "Delete Episodes Duplicate Episode Update Metadata Add to Workspace" at bounding box center [633, 234] width 338 height 23
click at [747, 235] on span "Add to Workspace" at bounding box center [757, 235] width 83 height 8
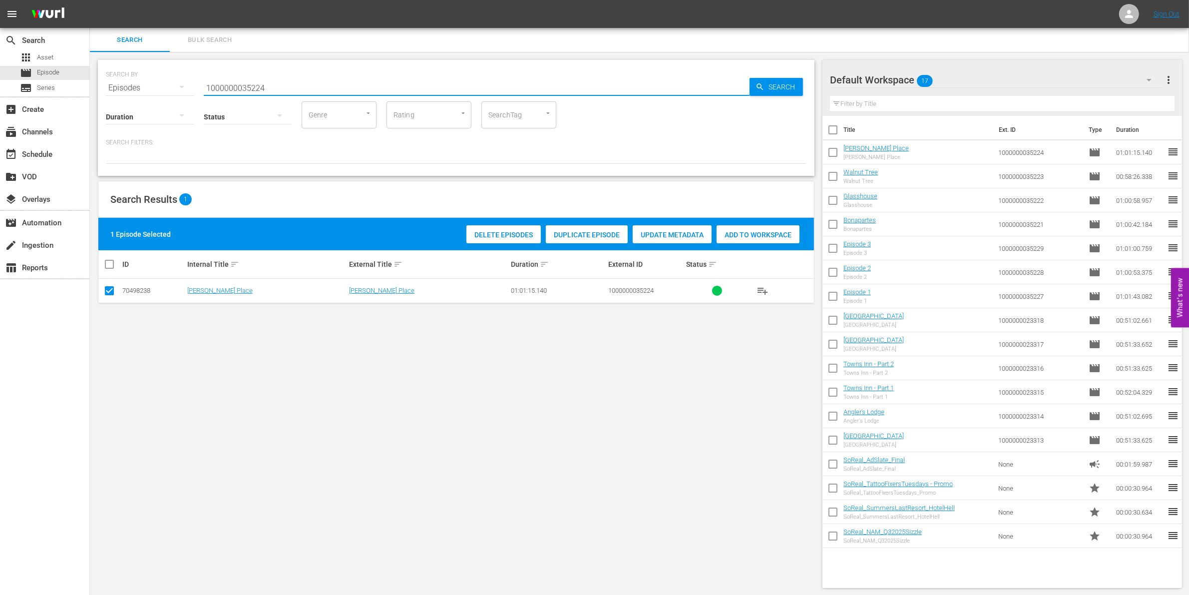
click at [238, 88] on input "1000000035224" at bounding box center [477, 88] width 546 height 24
paste input "41731"
type input "1000000041731"
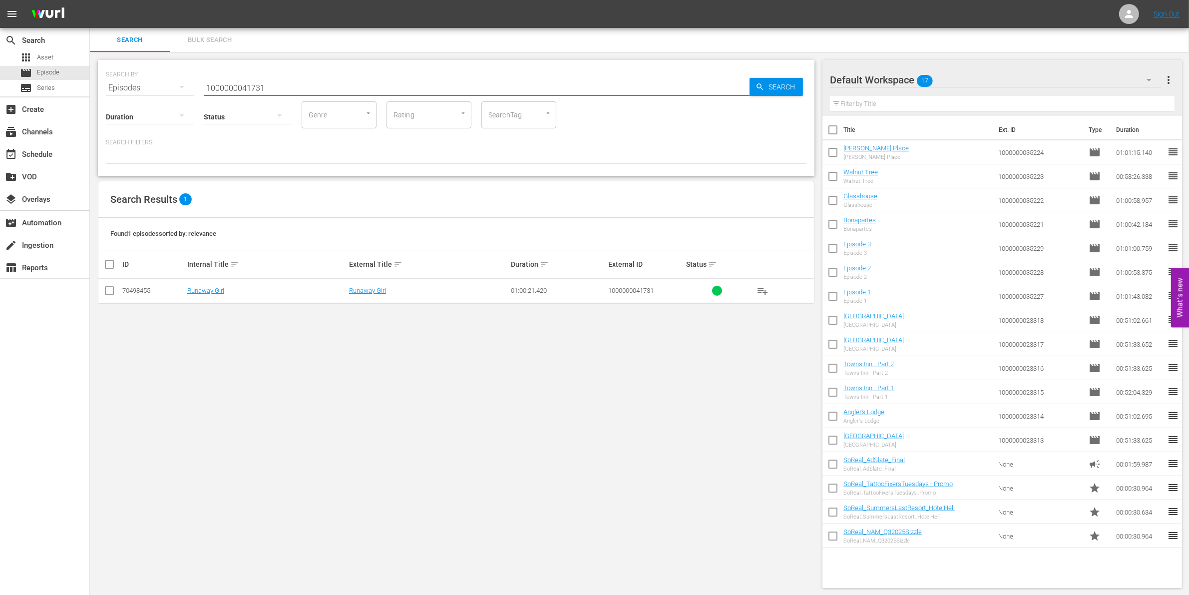
click at [103, 288] on input "checkbox" at bounding box center [109, 293] width 12 height 12
checkbox input "true"
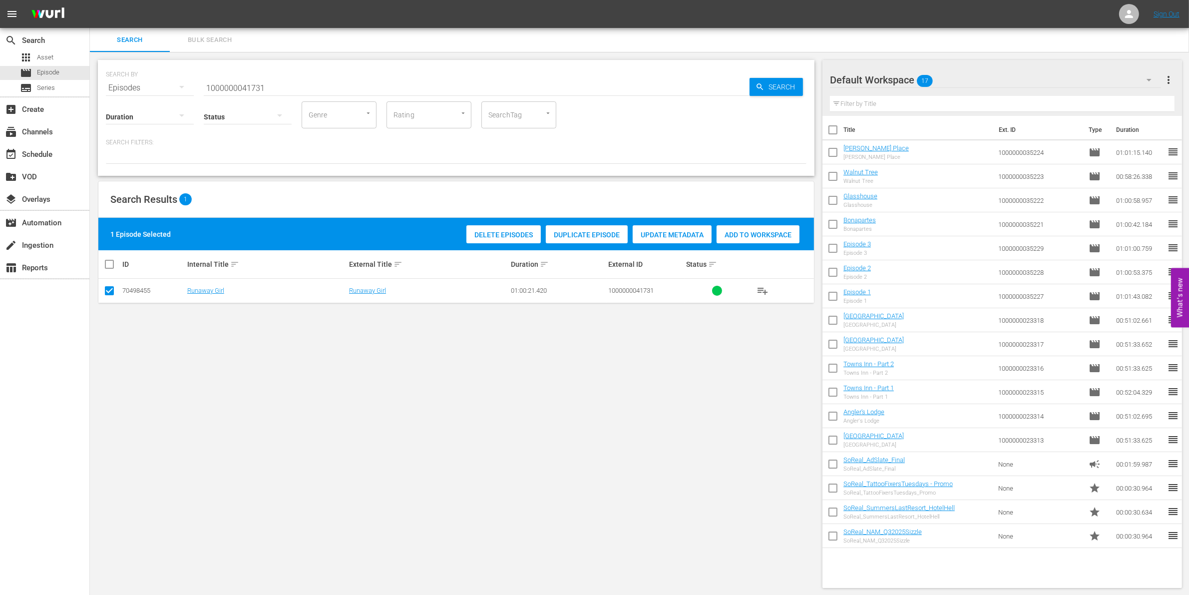
click at [790, 233] on span "Add to Workspace" at bounding box center [757, 235] width 83 height 8
click at [221, 86] on input "1000000041731" at bounding box center [477, 88] width 546 height 24
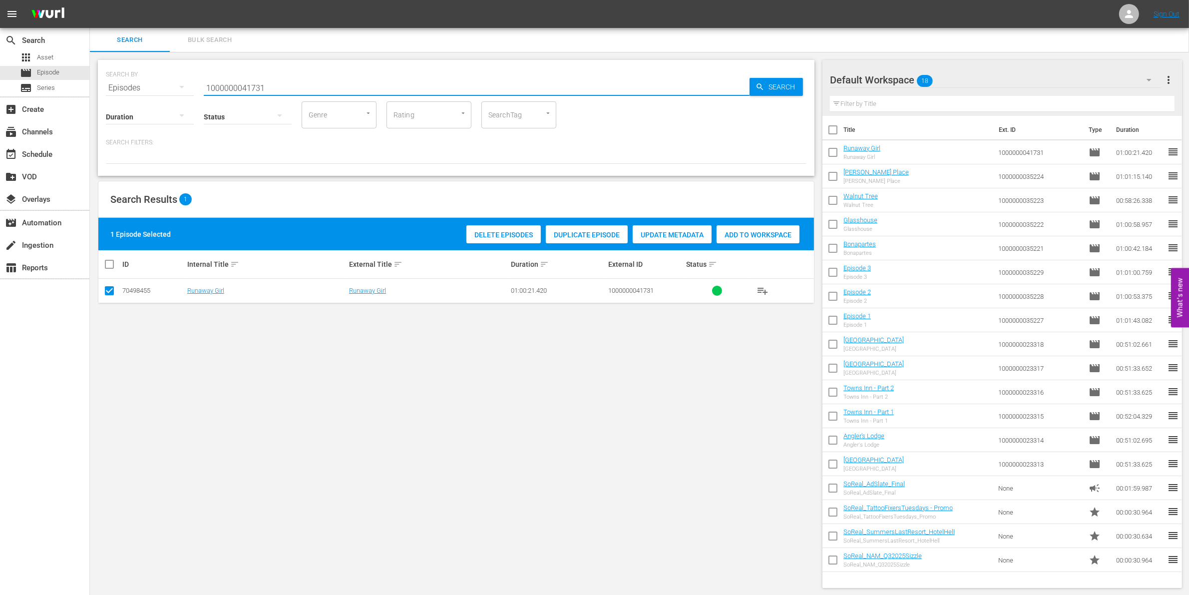
click at [221, 86] on input "1000000041731" at bounding box center [477, 88] width 546 height 24
paste input "23295"
type input "1000000023295"
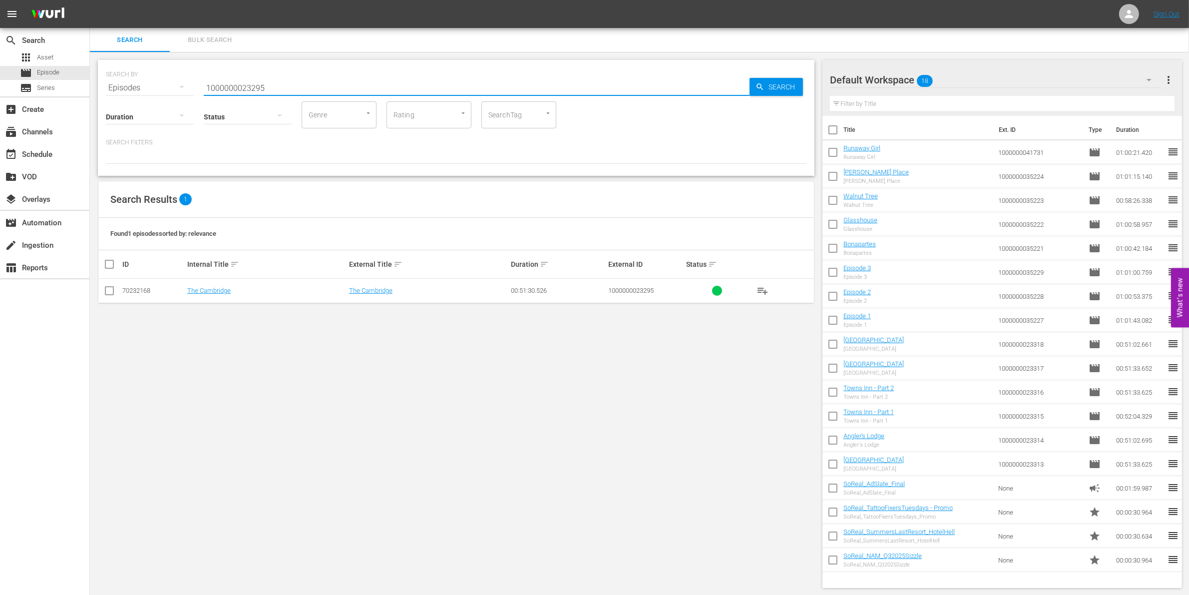
click at [110, 291] on input "checkbox" at bounding box center [109, 293] width 12 height 12
checkbox input "true"
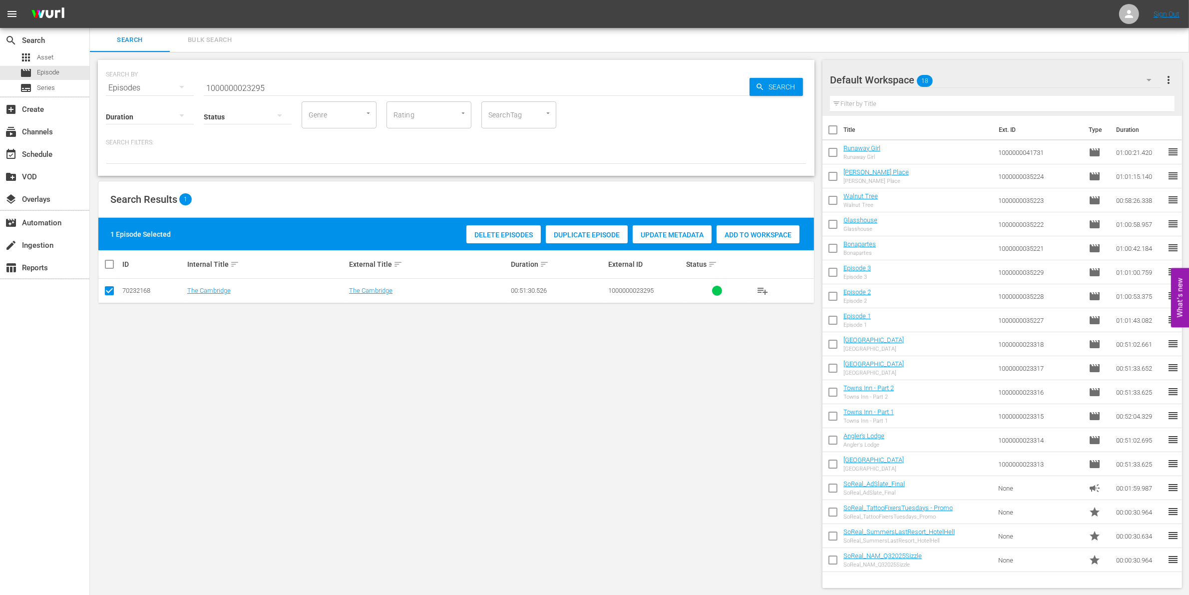
click at [767, 231] on span "Add to Workspace" at bounding box center [757, 235] width 83 height 8
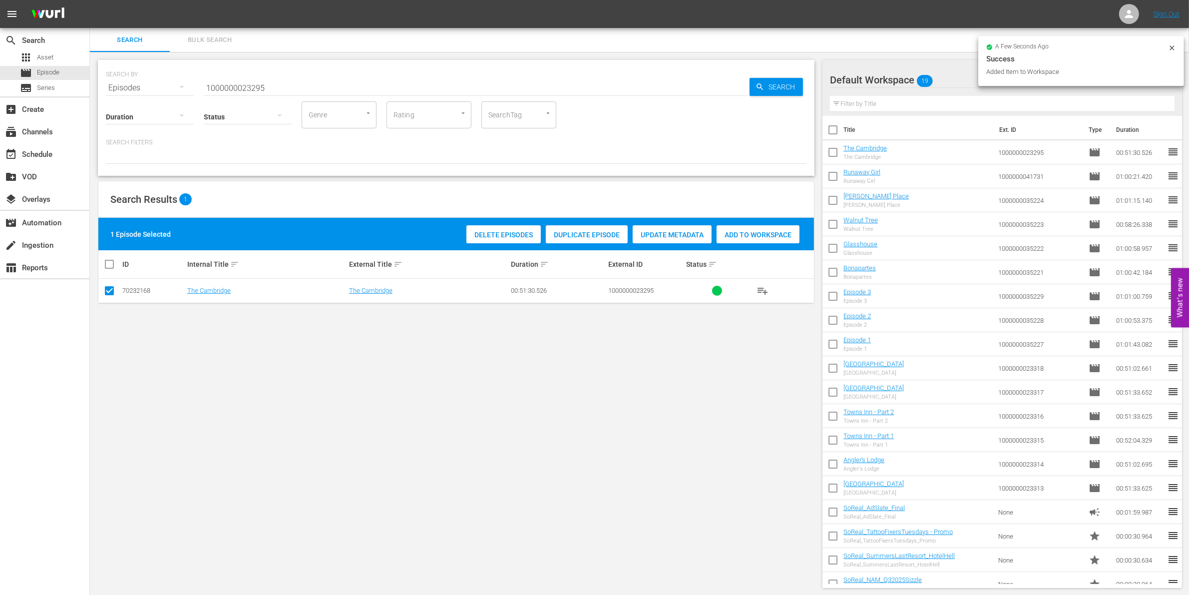
click at [358, 80] on input "1000000023295" at bounding box center [477, 88] width 546 height 24
type input "1000000023296"
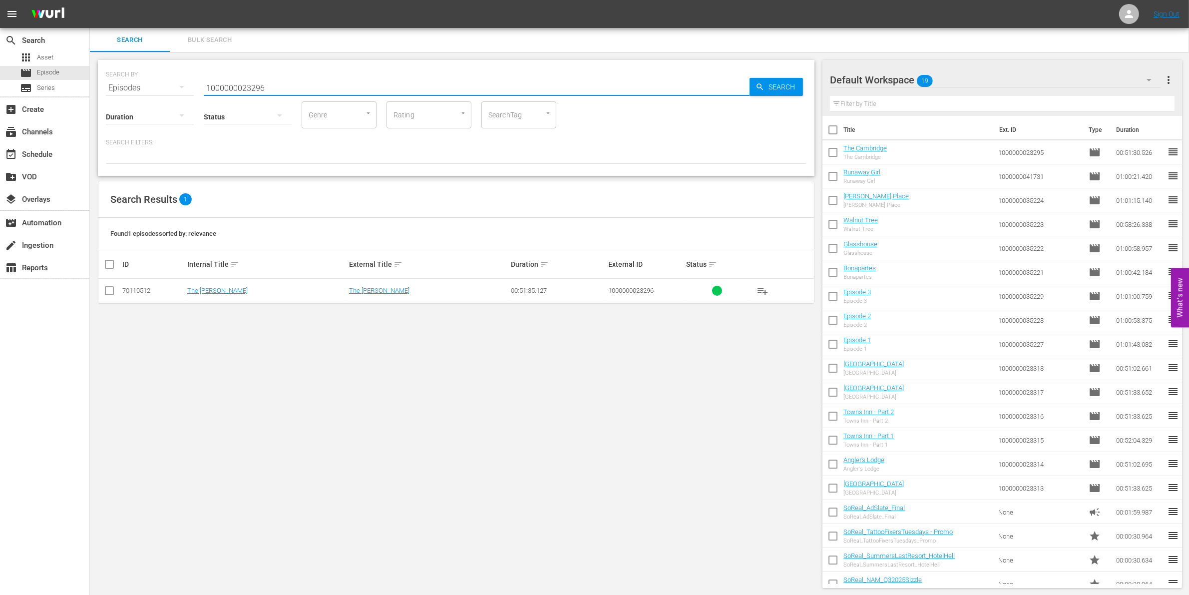
click at [117, 289] on td at bounding box center [109, 291] width 22 height 24
click at [113, 290] on input "checkbox" at bounding box center [109, 293] width 12 height 12
checkbox input "true"
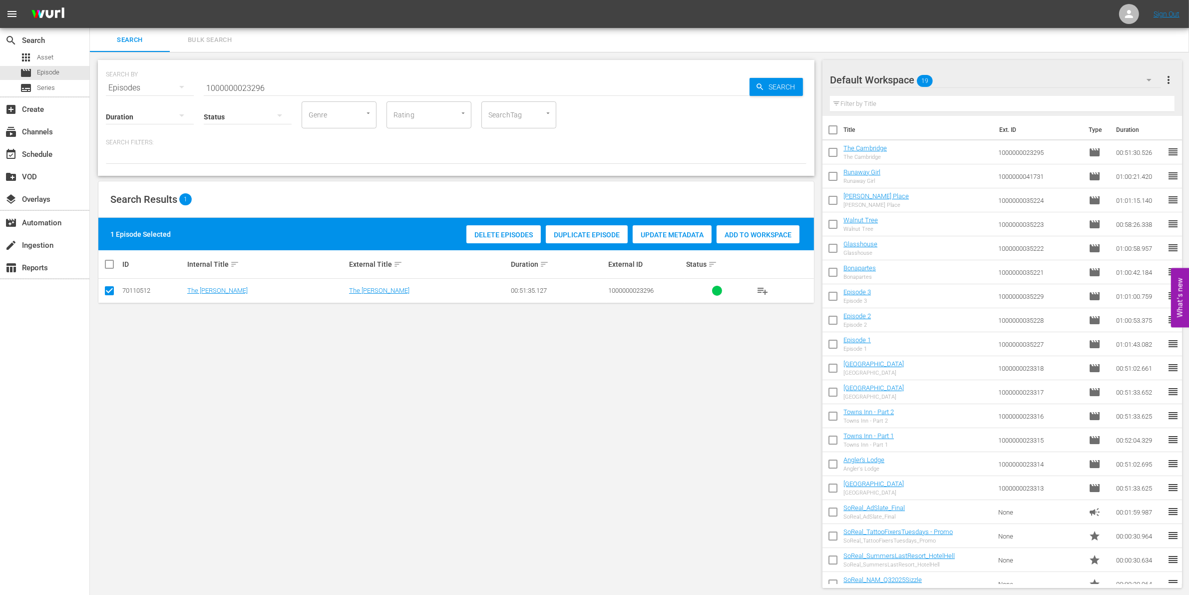
click at [766, 229] on div "Add to Workspace" at bounding box center [757, 234] width 83 height 19
click at [273, 92] on div "Status" at bounding box center [248, 110] width 88 height 36
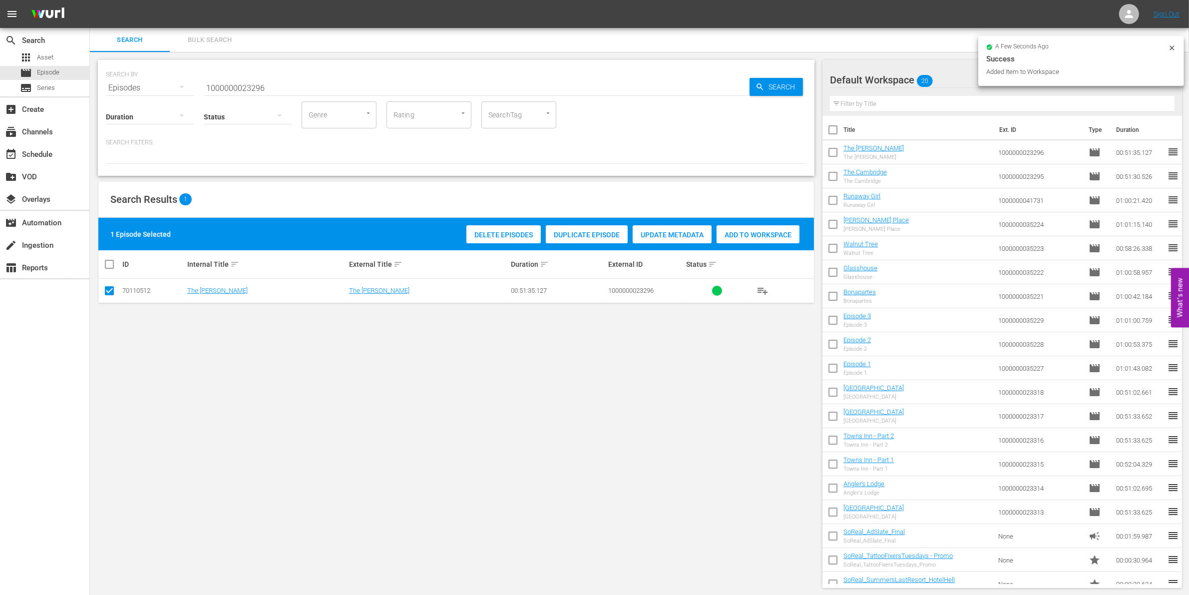
click at [272, 86] on input "1000000023296" at bounding box center [477, 88] width 546 height 24
type input "1000000023297"
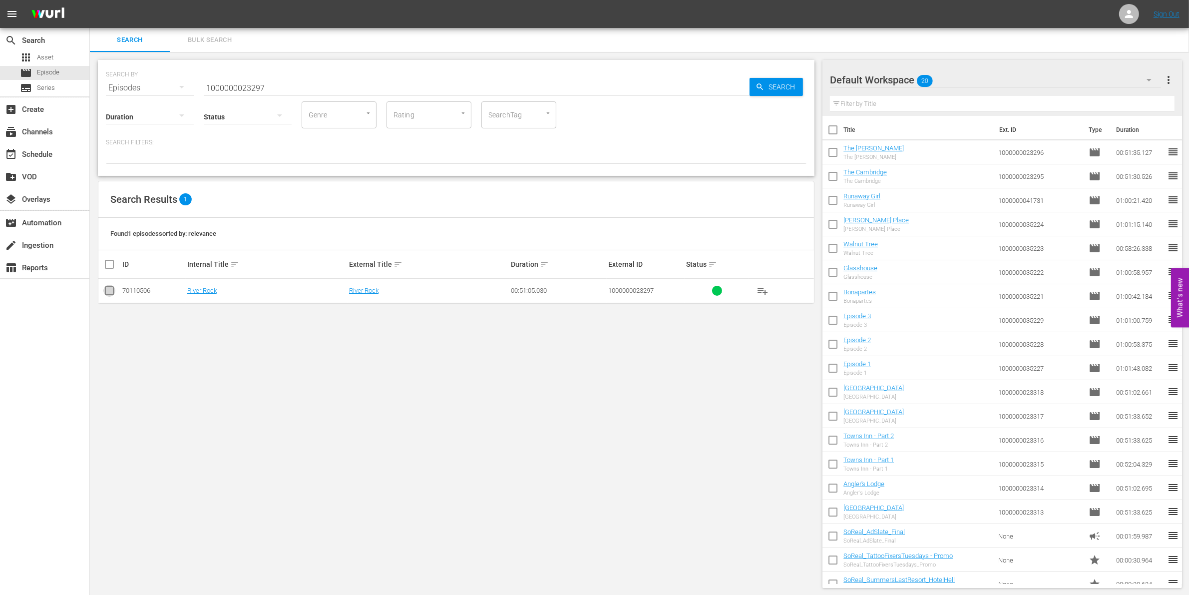
click at [111, 291] on input "checkbox" at bounding box center [109, 293] width 12 height 12
checkbox input "true"
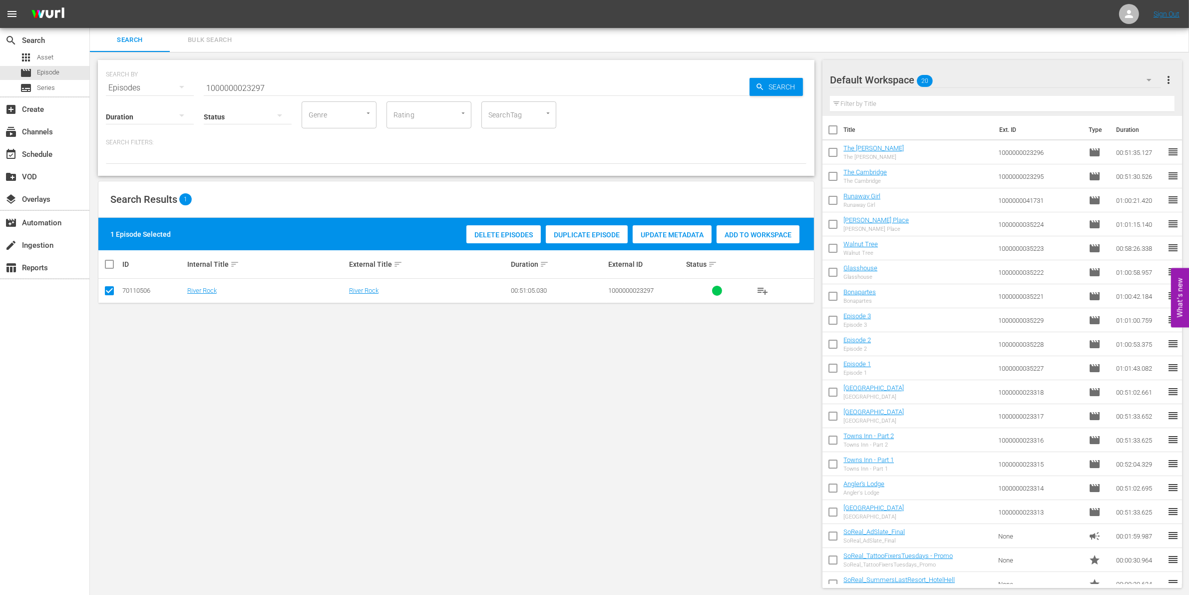
click at [776, 231] on span "Add to Workspace" at bounding box center [757, 235] width 83 height 8
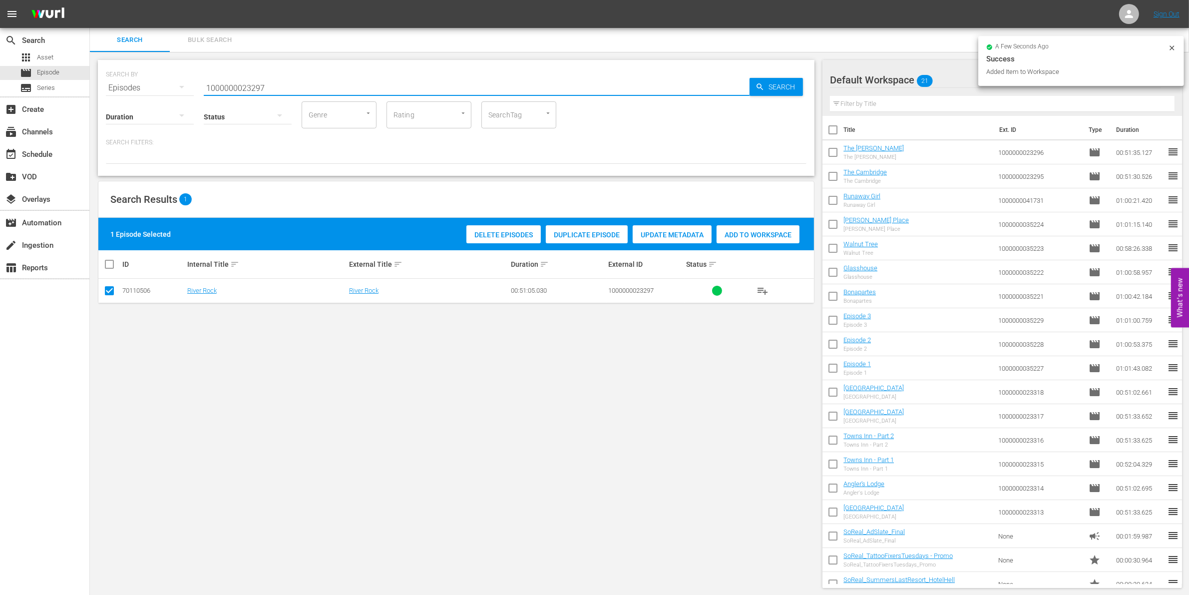
click at [289, 82] on input "1000000023297" at bounding box center [477, 88] width 546 height 24
type input "1000000023298"
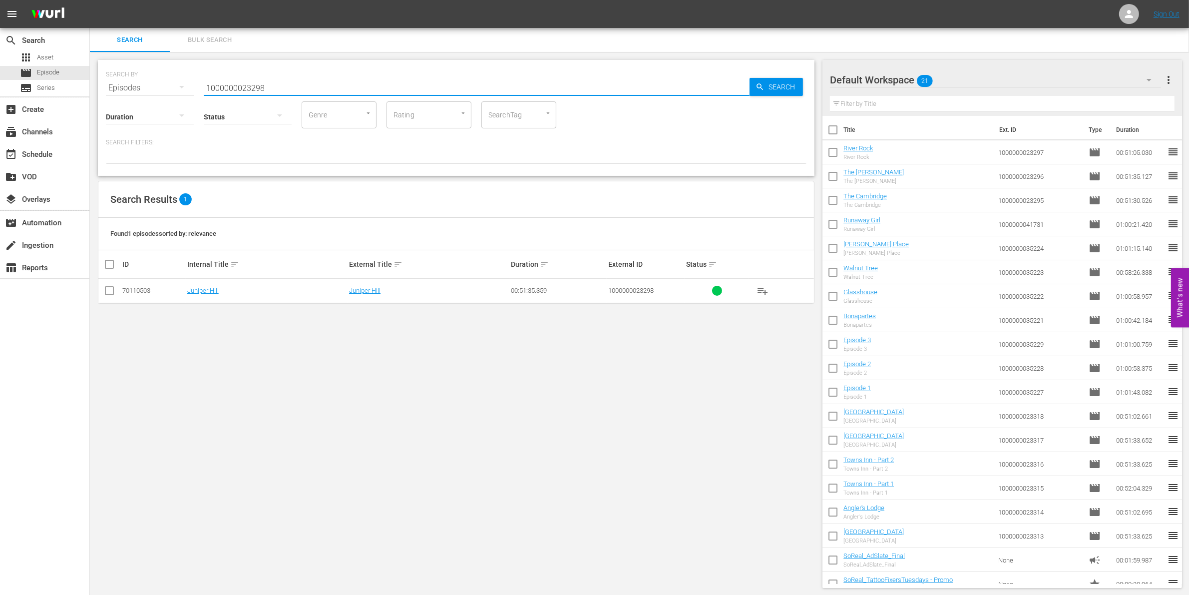
click at [105, 293] on input "checkbox" at bounding box center [109, 293] width 12 height 12
checkbox input "true"
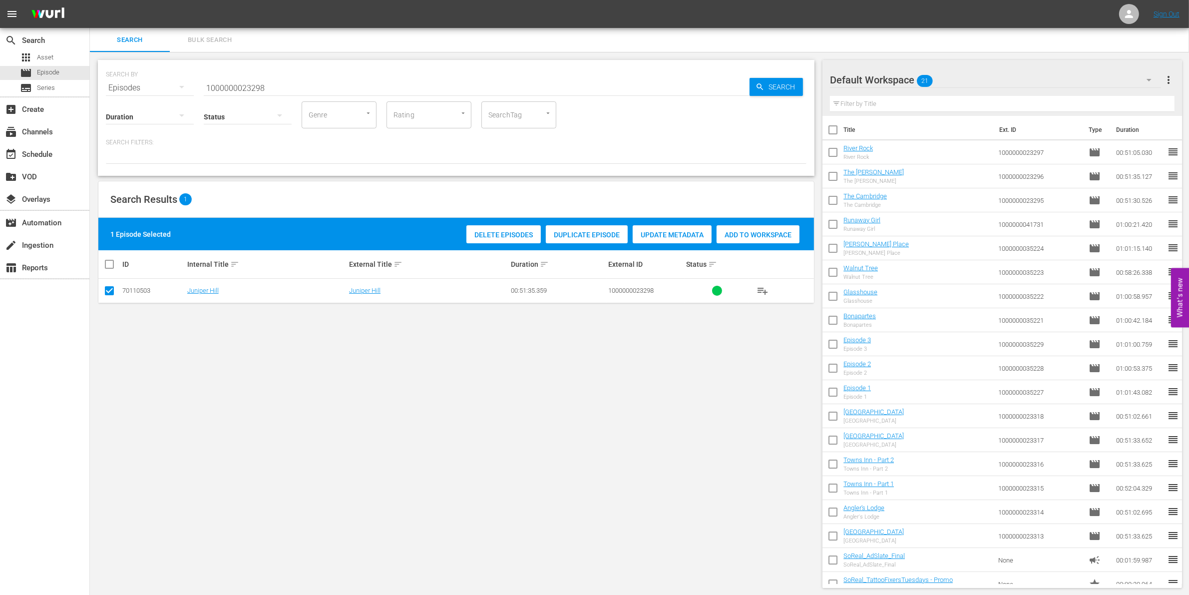
click at [792, 223] on div "Delete Episodes Duplicate Episode Update Metadata Add to Workspace" at bounding box center [633, 234] width 338 height 23
click at [762, 233] on span "Add to Workspace" at bounding box center [757, 235] width 83 height 8
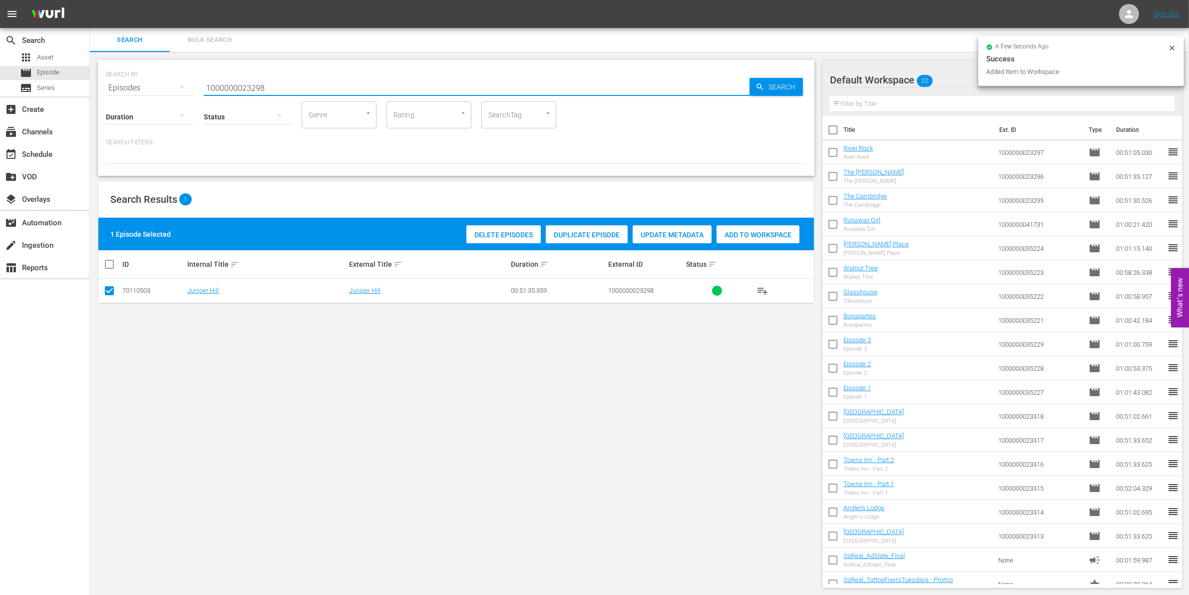
click at [274, 86] on input "1000000023298" at bounding box center [477, 88] width 546 height 24
type input "1000000023299"
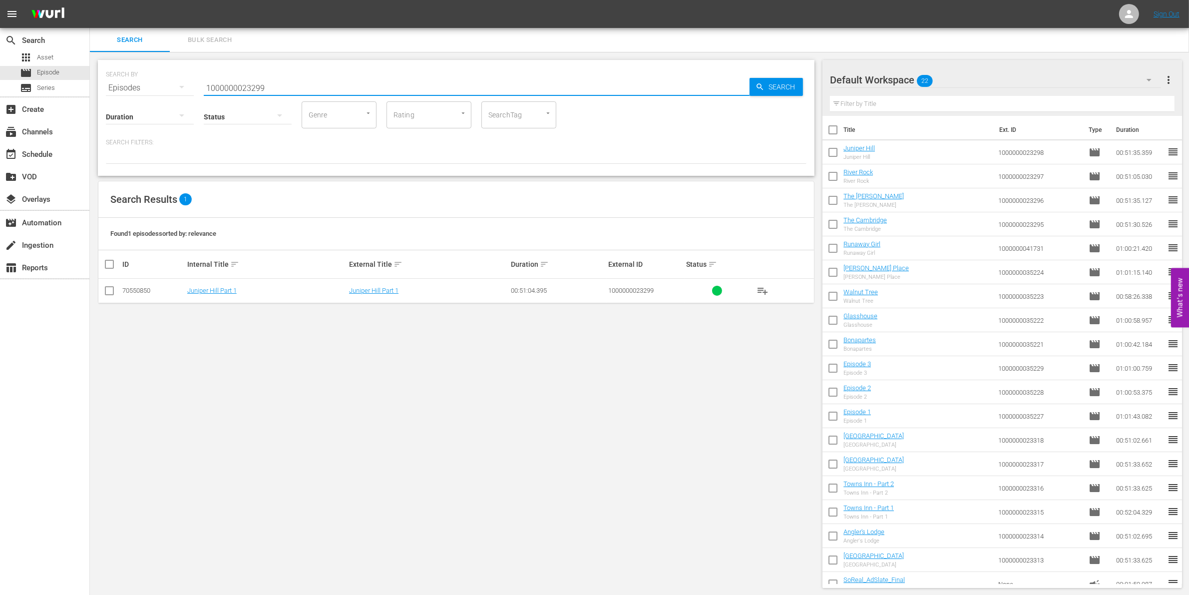
click at [110, 287] on input "checkbox" at bounding box center [109, 293] width 12 height 12
checkbox input "true"
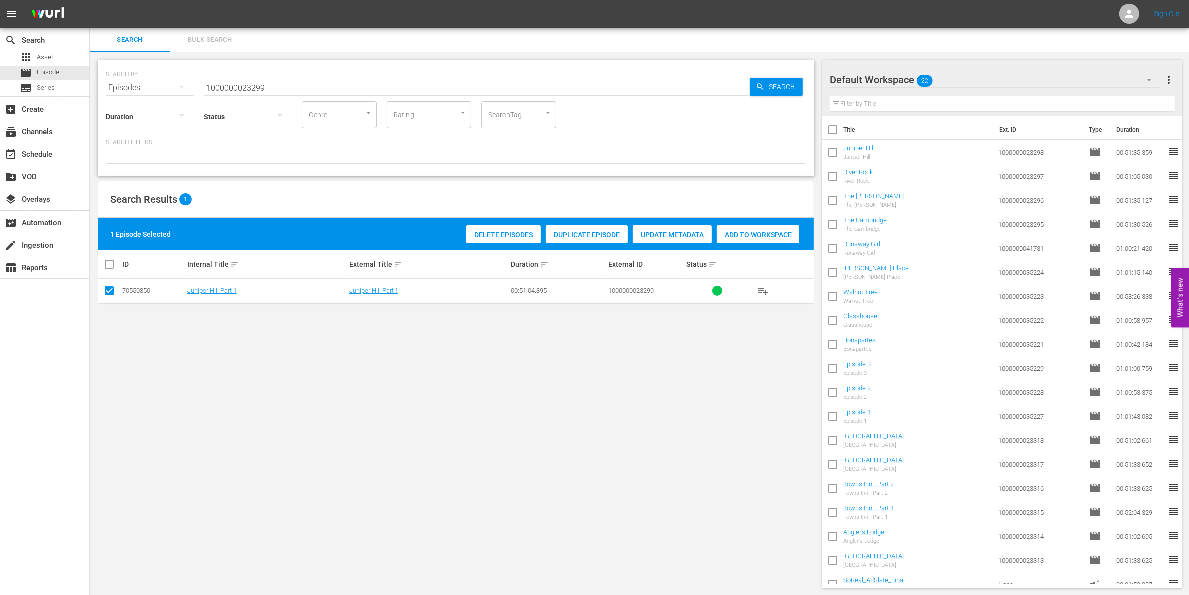
click at [755, 228] on div "Add to Workspace" at bounding box center [757, 234] width 83 height 19
click at [236, 88] on input "1000000023299" at bounding box center [477, 88] width 546 height 24
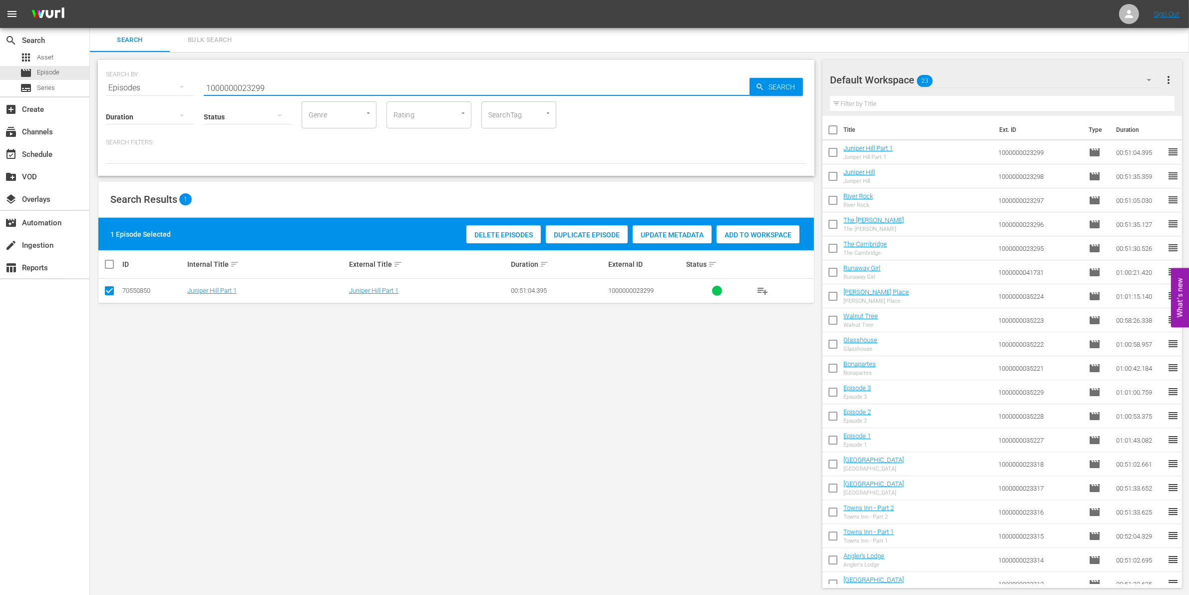
click at [236, 88] on input "1000000023299" at bounding box center [477, 88] width 546 height 24
paste input "03083"
type input "1000000003083"
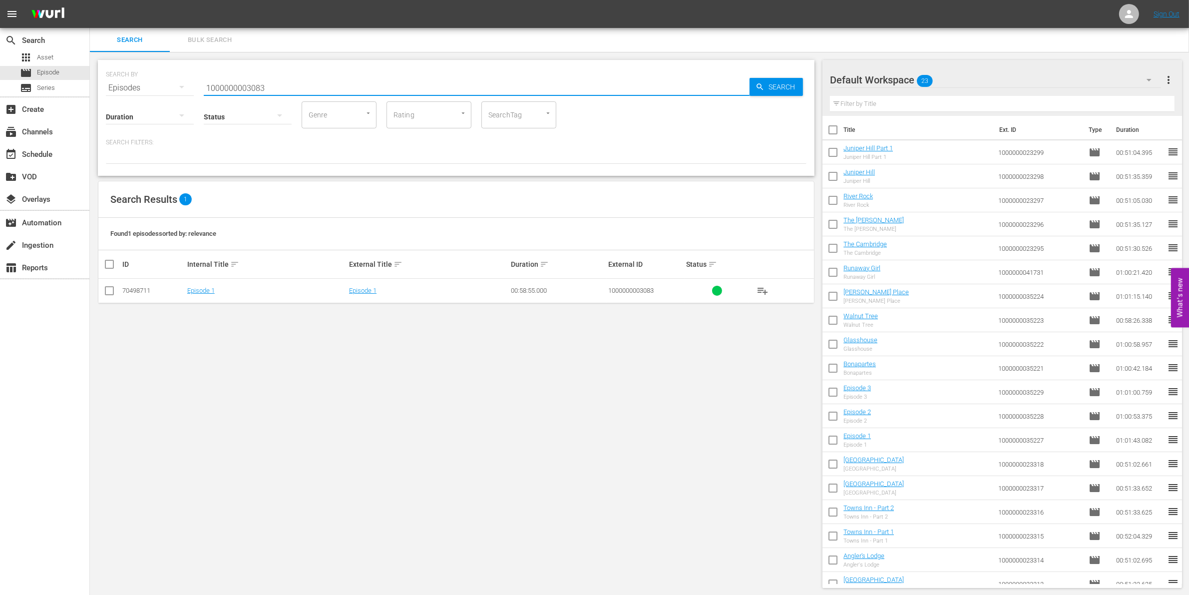
click at [107, 295] on input "checkbox" at bounding box center [109, 293] width 12 height 12
checkbox input "true"
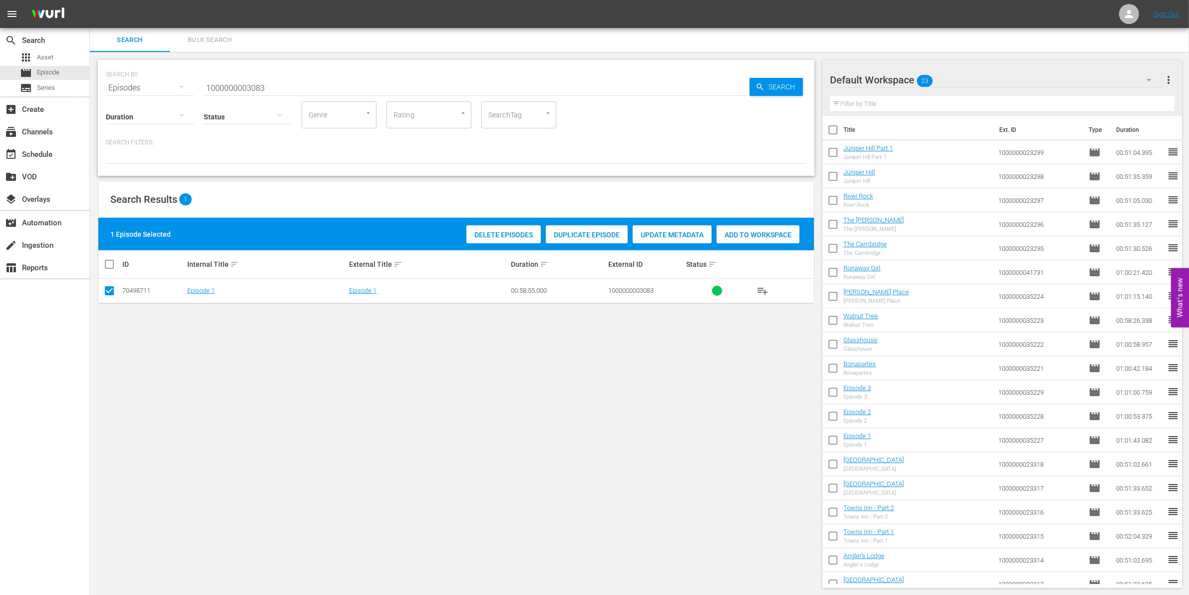
click at [749, 238] on div "Add to Workspace" at bounding box center [757, 234] width 83 height 19
click at [317, 83] on input "1000000003083" at bounding box center [477, 88] width 546 height 24
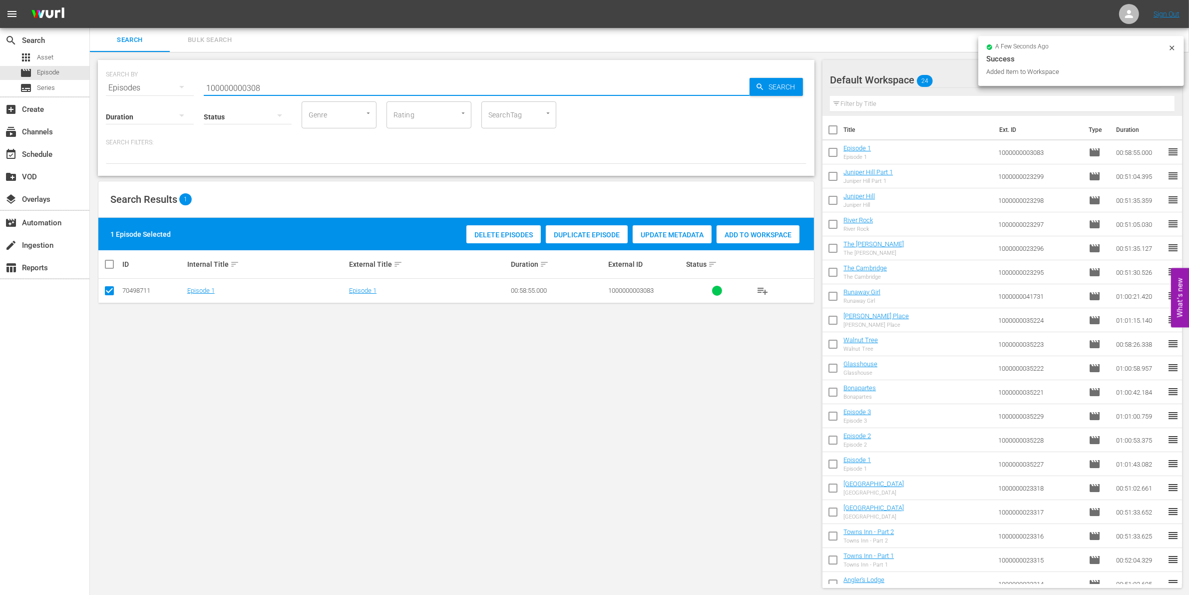
type input "100000000308"
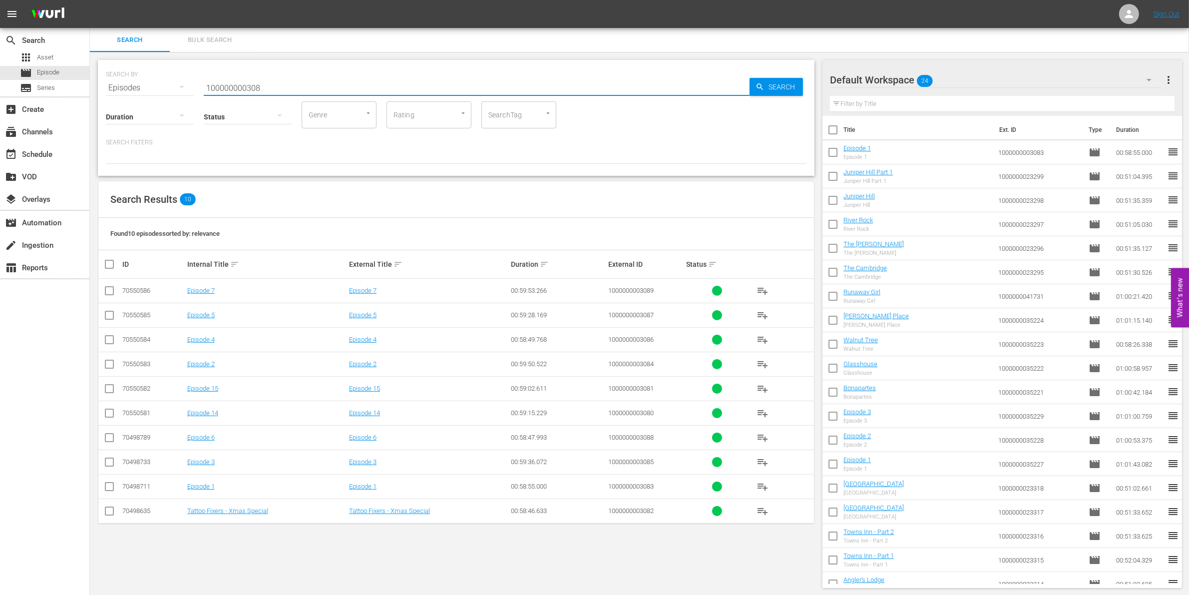
click at [108, 370] on input "checkbox" at bounding box center [109, 366] width 12 height 12
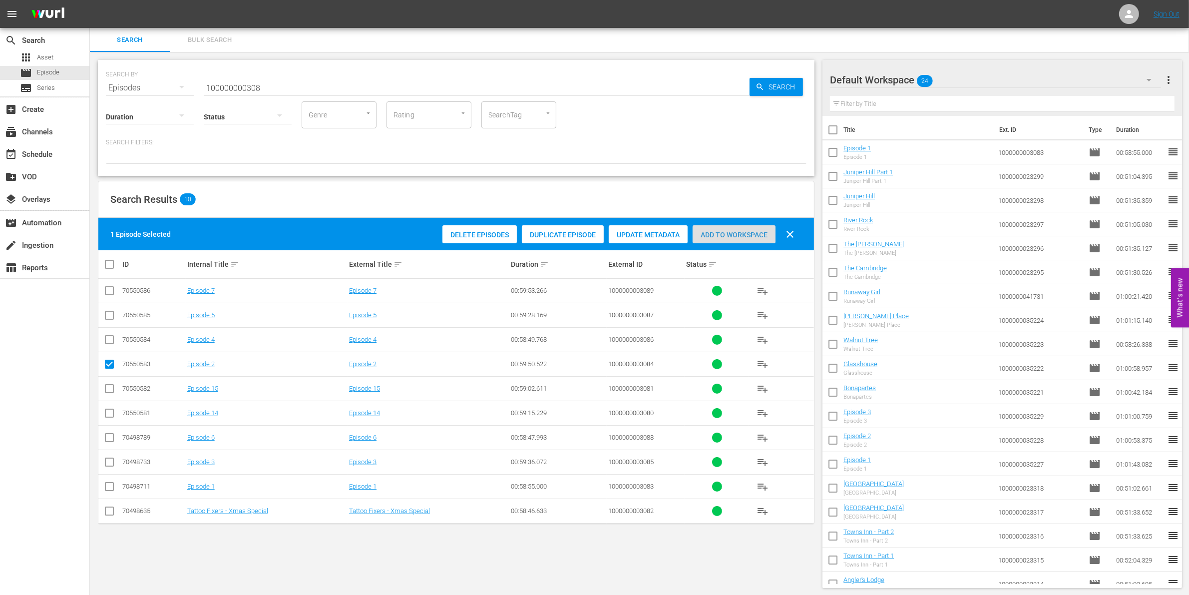
click at [739, 238] on div "Add to Workspace" at bounding box center [733, 234] width 83 height 19
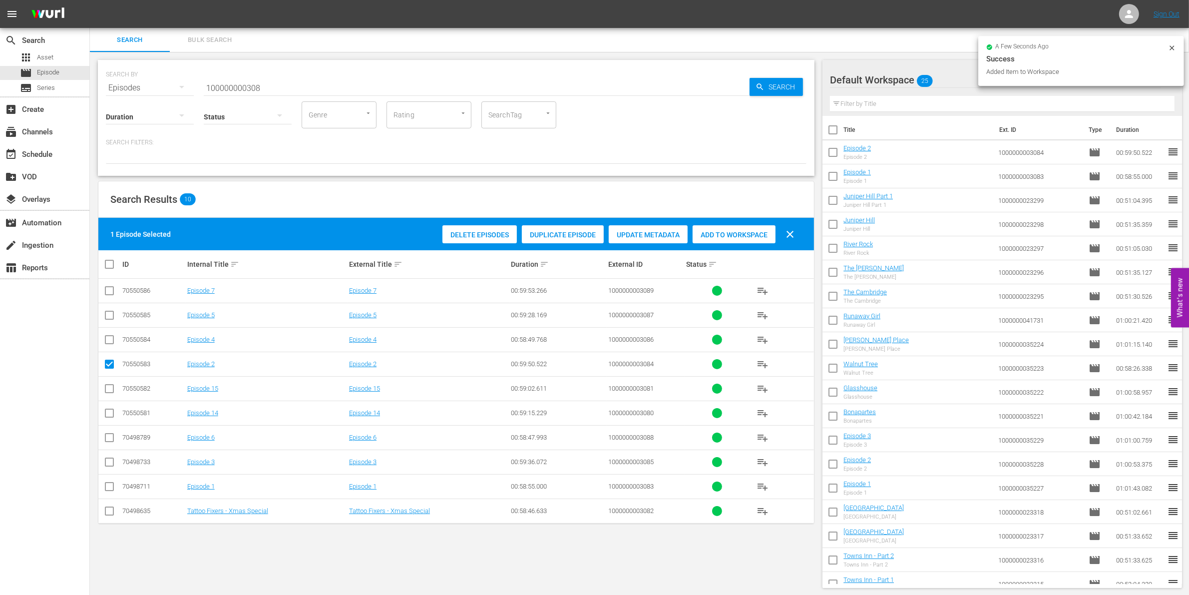
click at [107, 365] on input "checkbox" at bounding box center [109, 366] width 12 height 12
checkbox input "false"
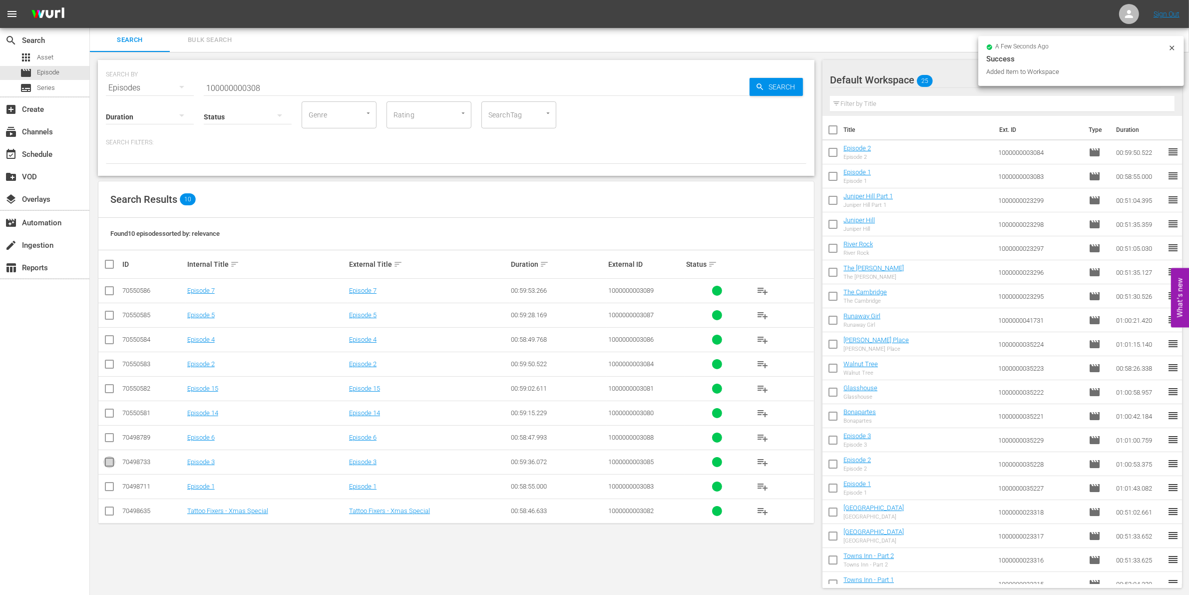
click at [103, 462] on input "checkbox" at bounding box center [109, 464] width 12 height 12
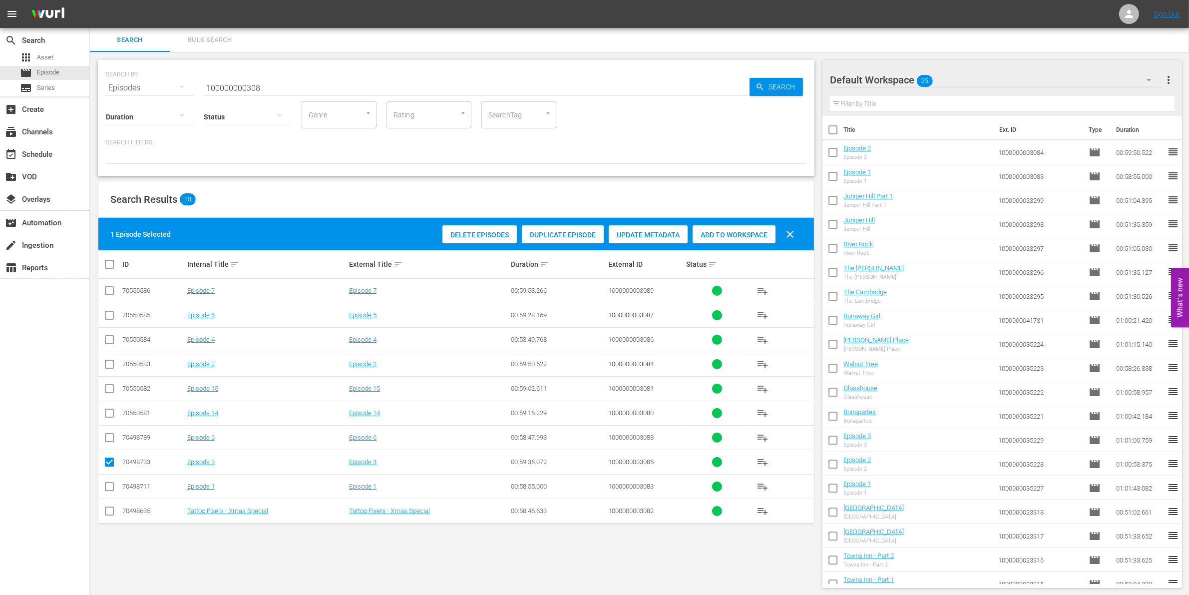
click at [732, 239] on div "Add to Workspace" at bounding box center [733, 234] width 83 height 19
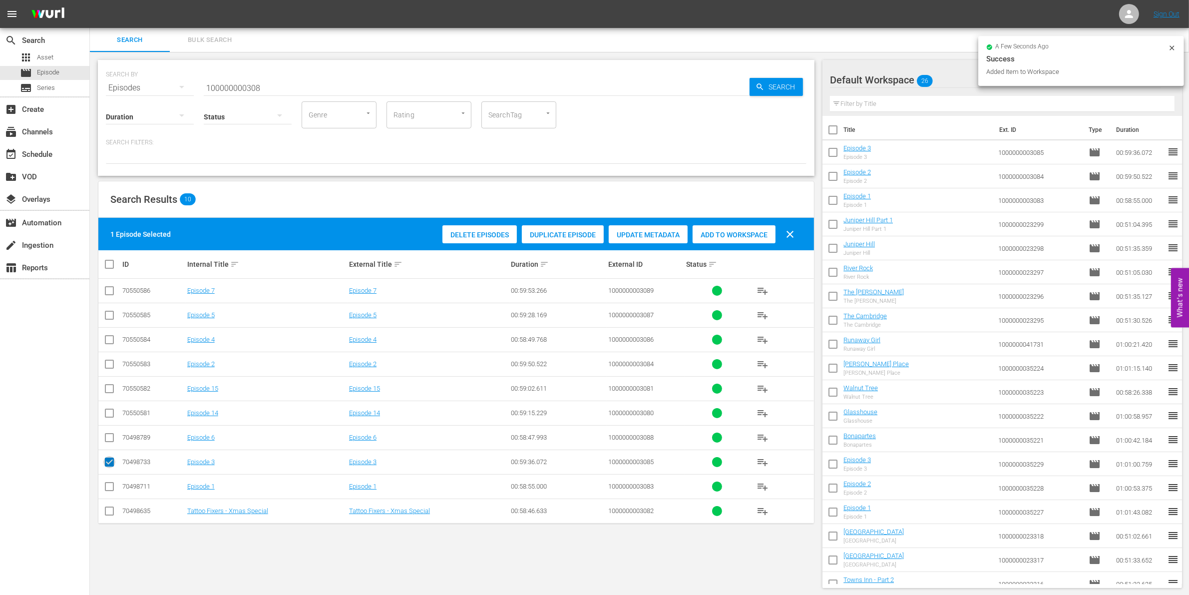
click at [110, 466] on input "checkbox" at bounding box center [109, 464] width 12 height 12
checkbox input "false"
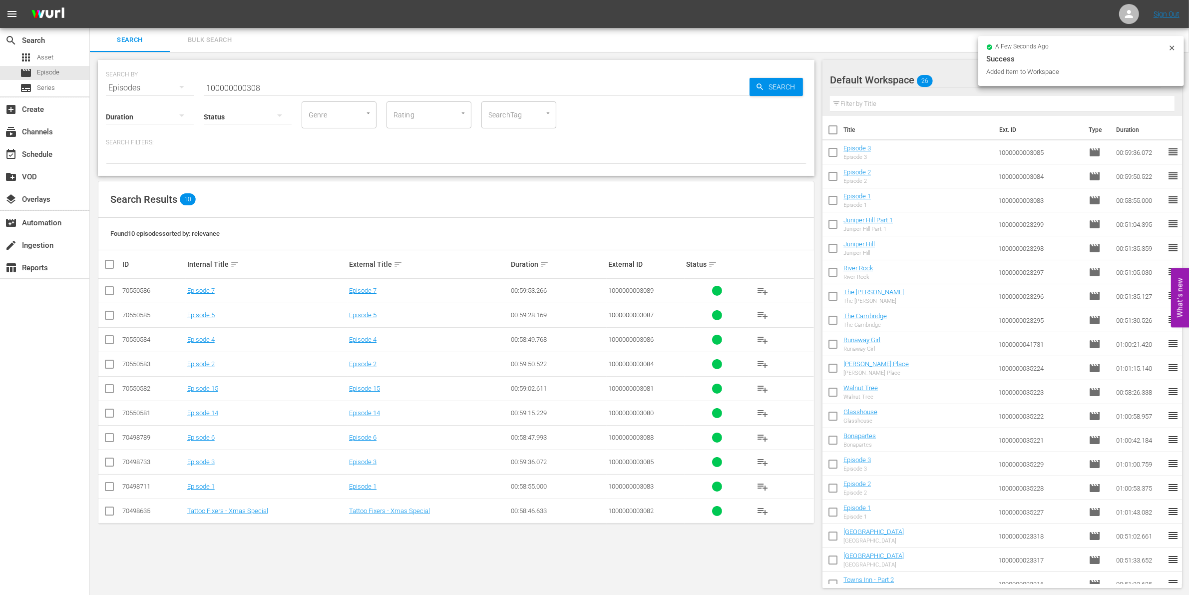
click at [108, 338] on input "checkbox" at bounding box center [109, 341] width 12 height 12
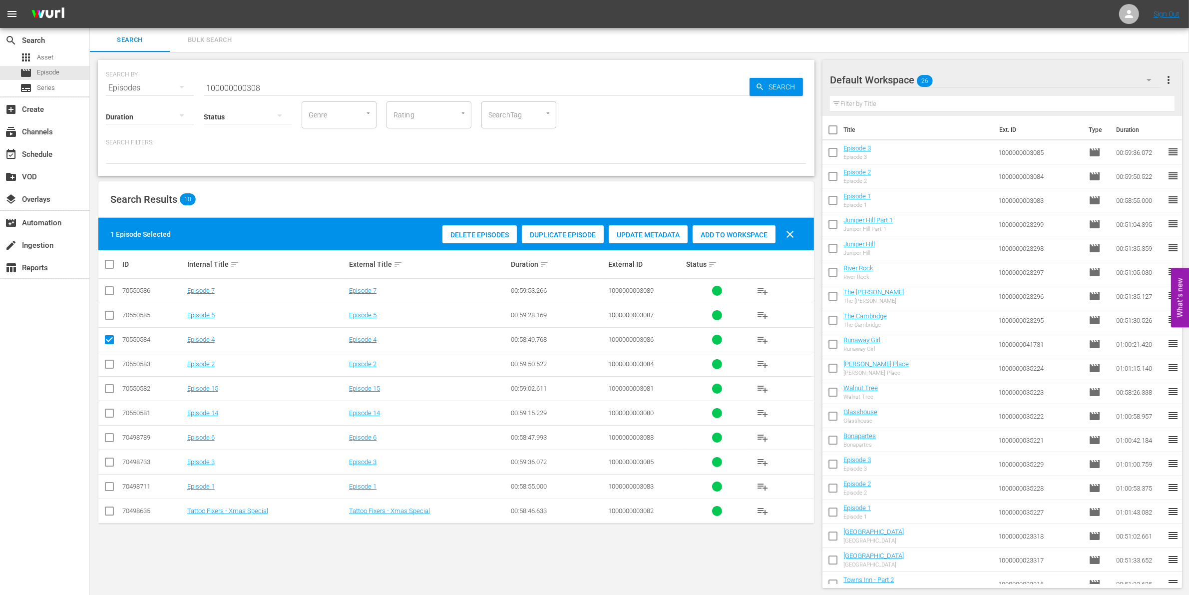
click at [752, 229] on div "Add to Workspace" at bounding box center [733, 234] width 83 height 19
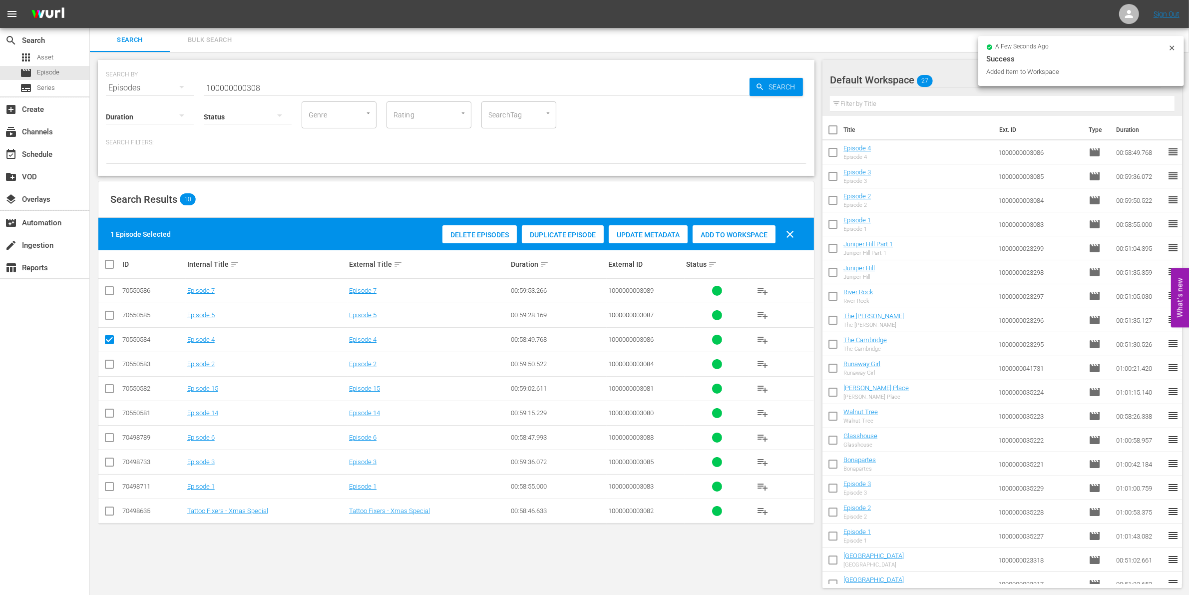
click at [106, 341] on input "checkbox" at bounding box center [109, 341] width 12 height 12
checkbox input "false"
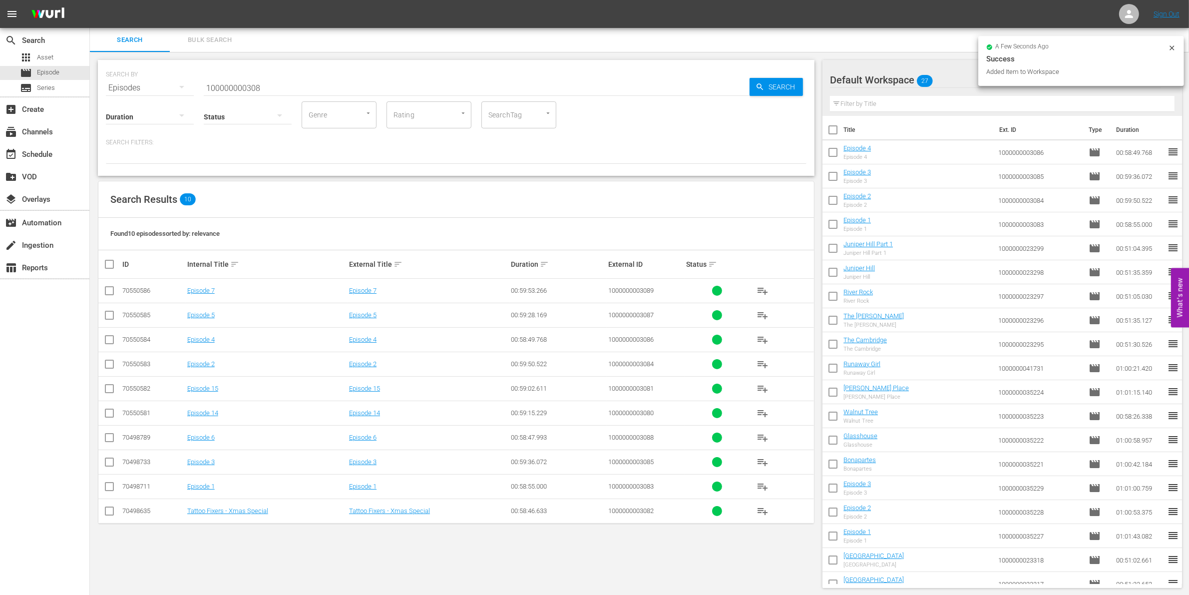
click at [106, 312] on input "checkbox" at bounding box center [109, 317] width 12 height 12
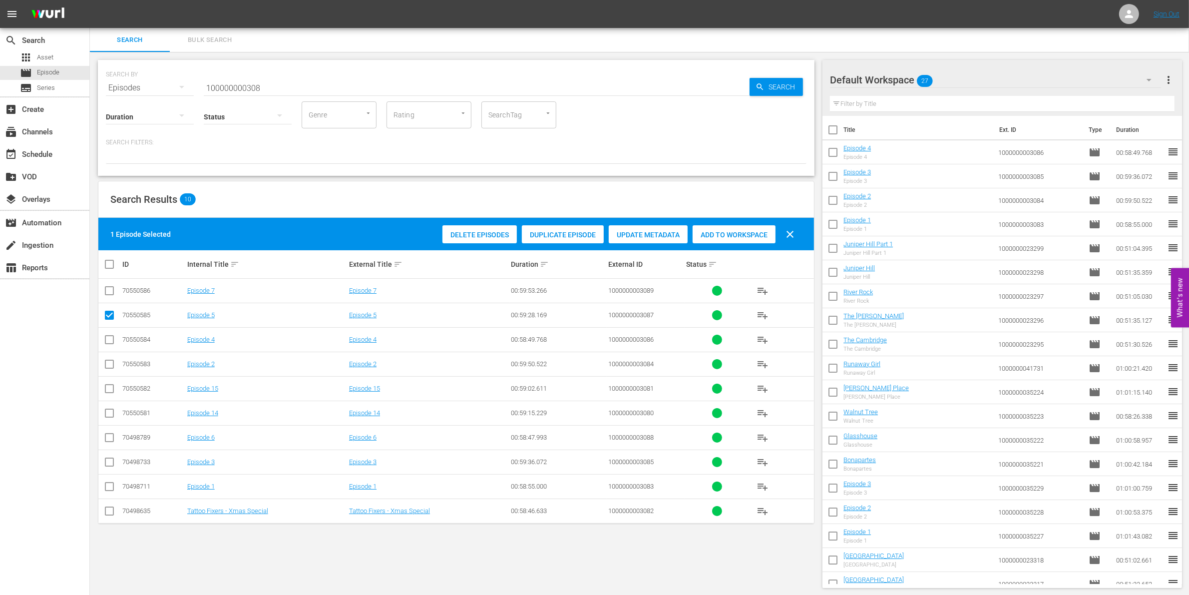
click at [735, 228] on div "Add to Workspace" at bounding box center [733, 234] width 83 height 19
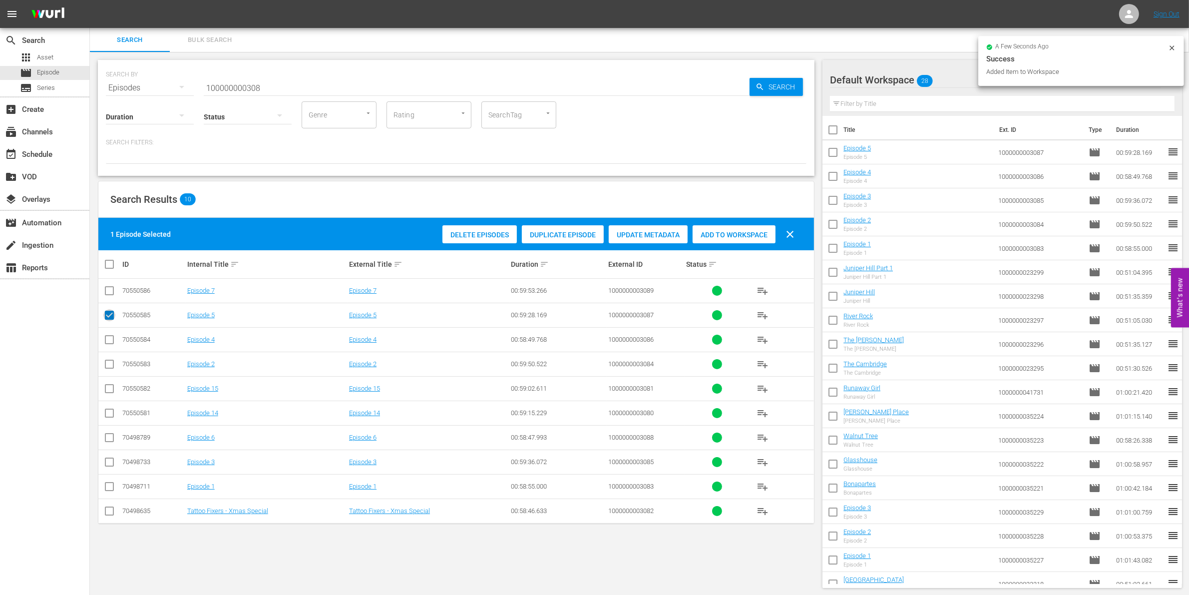
click at [108, 314] on input "checkbox" at bounding box center [109, 317] width 12 height 12
checkbox input "false"
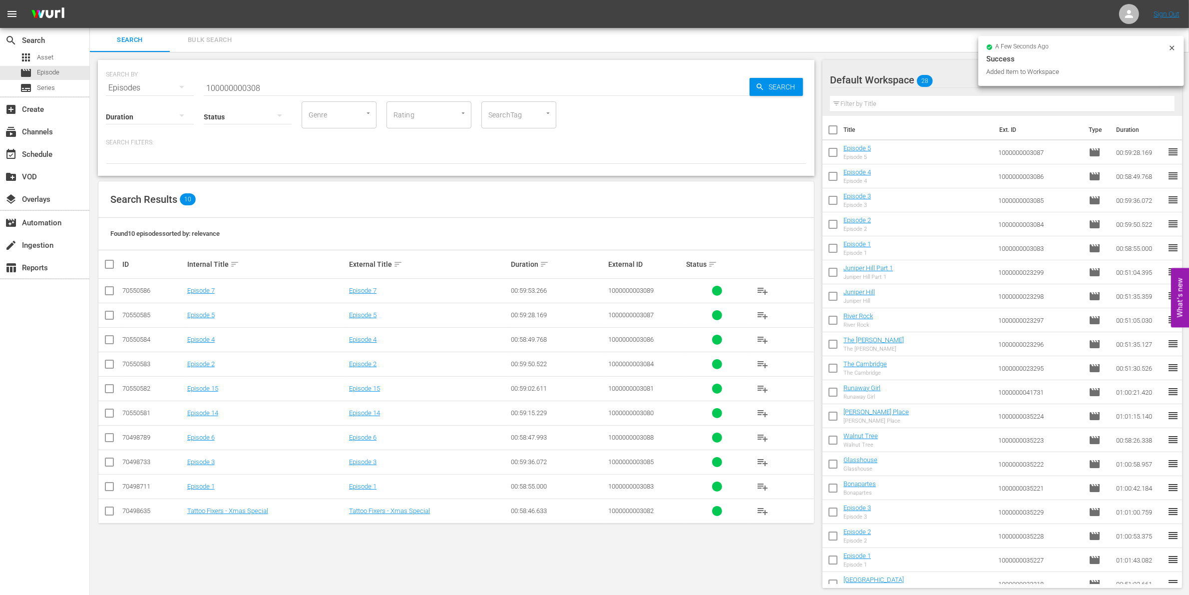
click at [109, 435] on input "checkbox" at bounding box center [109, 439] width 12 height 12
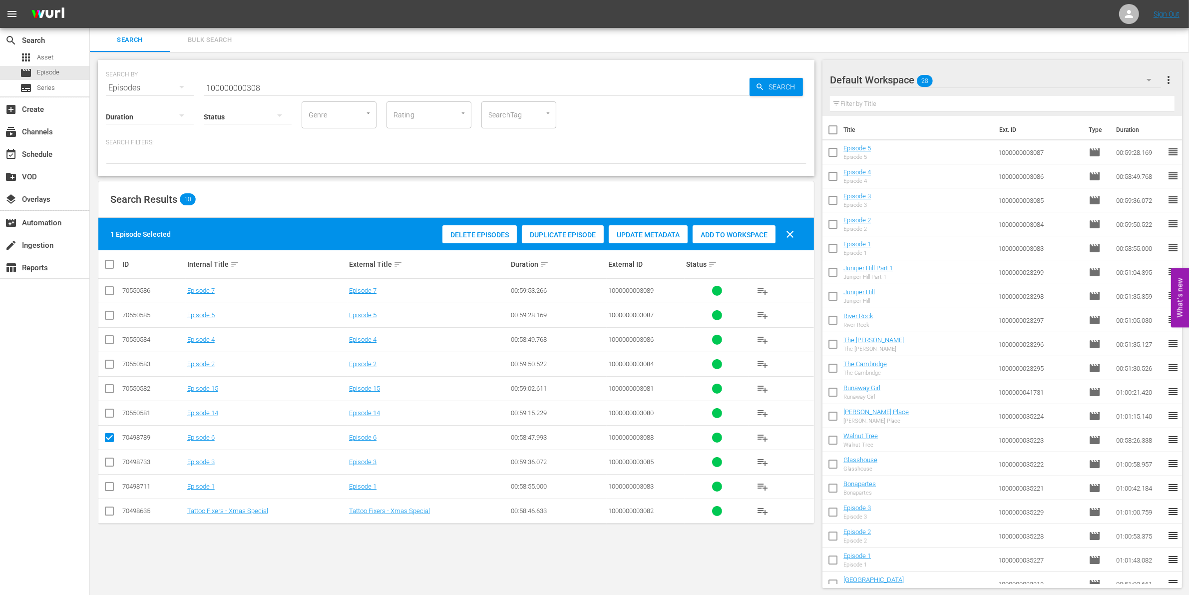
click at [765, 223] on div "Delete Episodes Duplicate Episode Update Metadata Add to Workspace clear" at bounding box center [621, 234] width 362 height 24
click at [748, 228] on div "Add to Workspace" at bounding box center [733, 234] width 83 height 19
click at [113, 438] on input "checkbox" at bounding box center [109, 439] width 12 height 12
checkbox input "false"
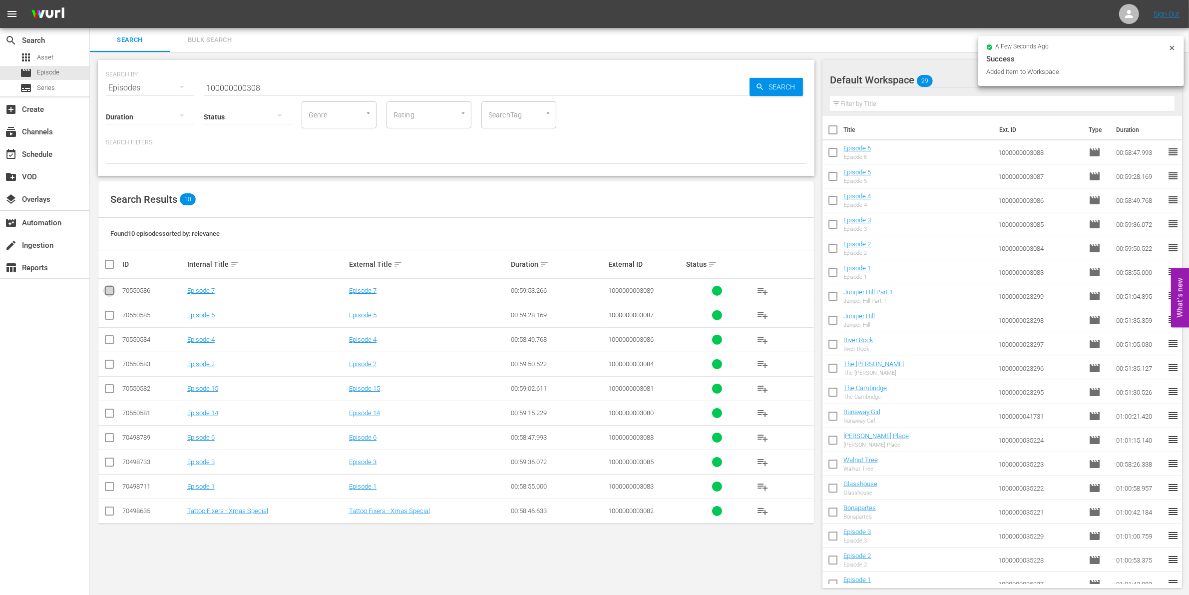
click at [113, 292] on input "checkbox" at bounding box center [109, 293] width 12 height 12
checkbox input "true"
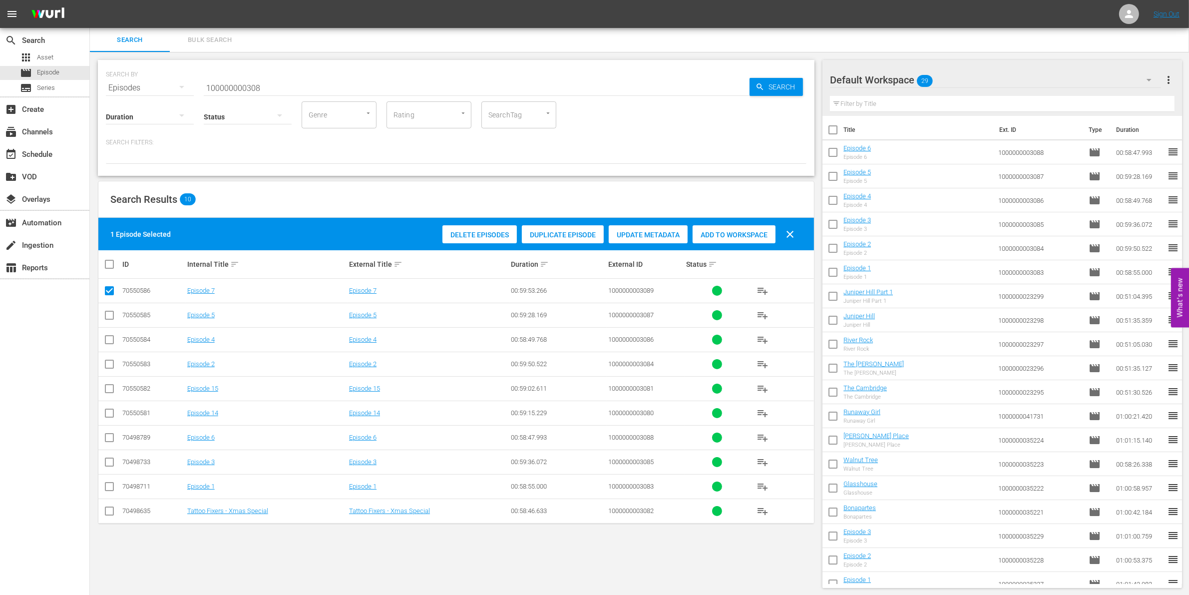
click at [733, 232] on span "Add to Workspace" at bounding box center [733, 235] width 83 height 8
click at [46, 156] on div "event_available Schedule" at bounding box center [28, 152] width 56 height 9
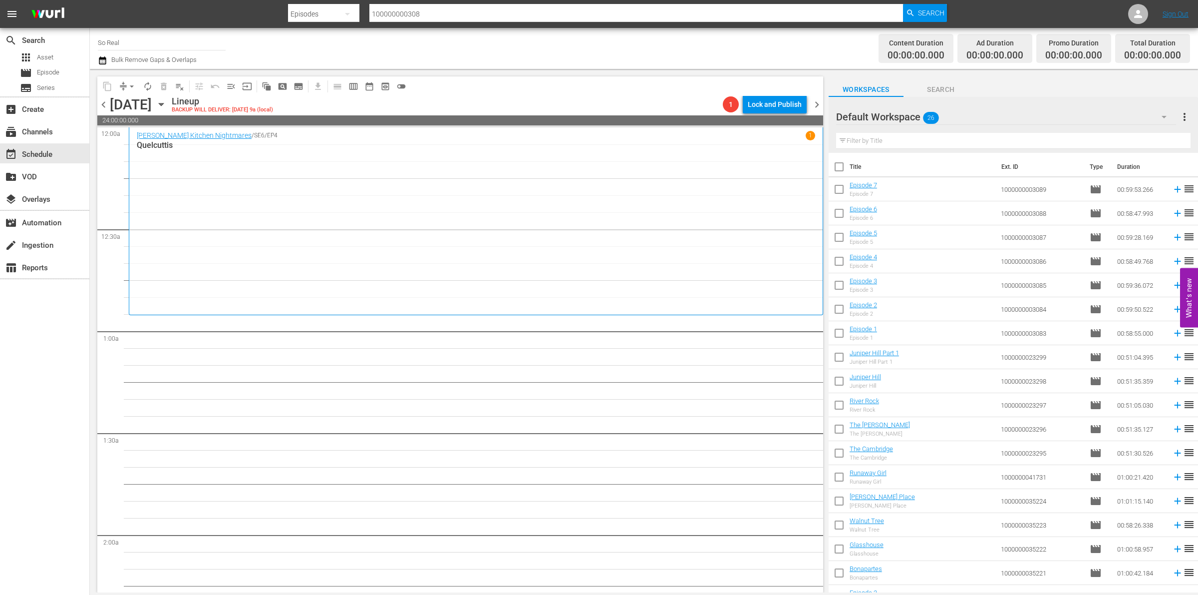
scroll to position [206, 0]
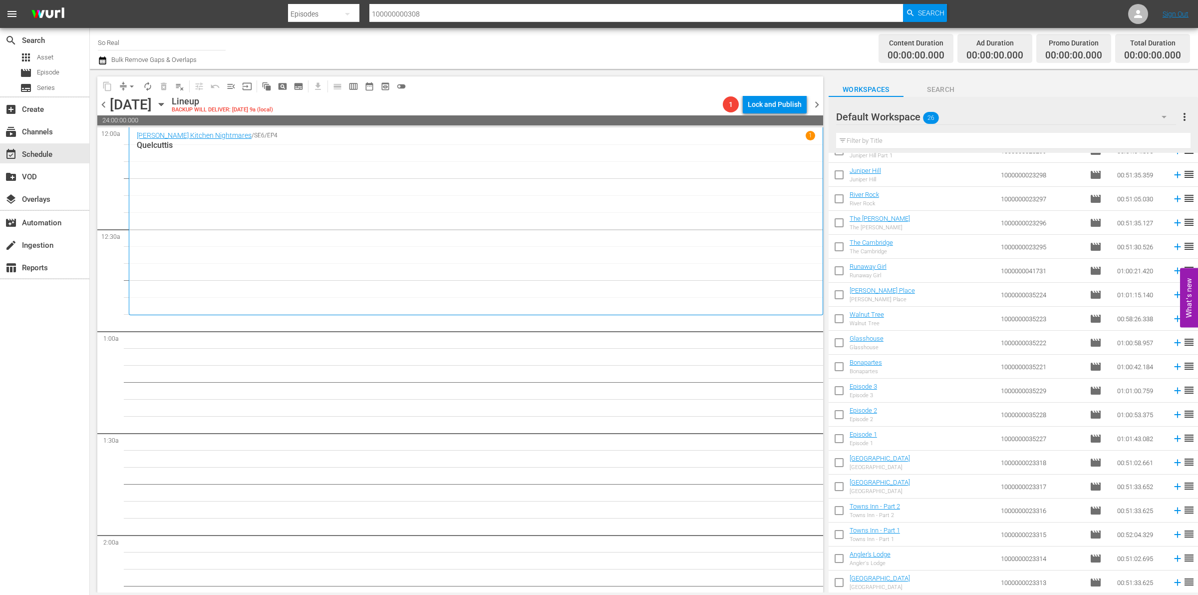
click at [838, 588] on input "checkbox" at bounding box center [839, 584] width 21 height 21
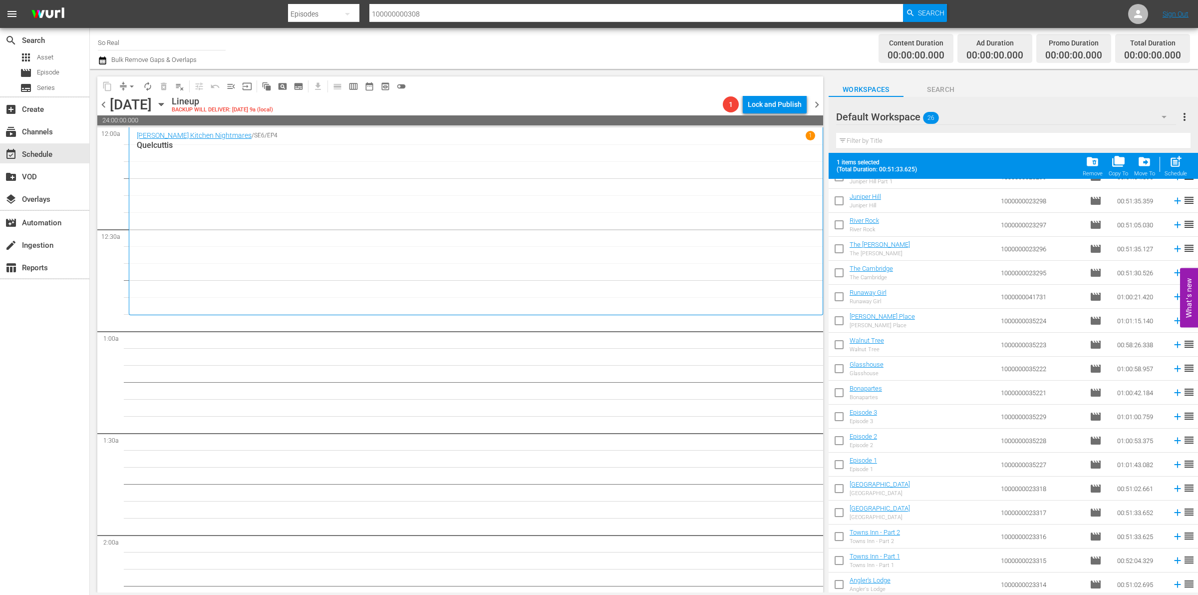
click at [1174, 165] on span "post_add" at bounding box center [1175, 161] width 13 height 13
checkbox input "false"
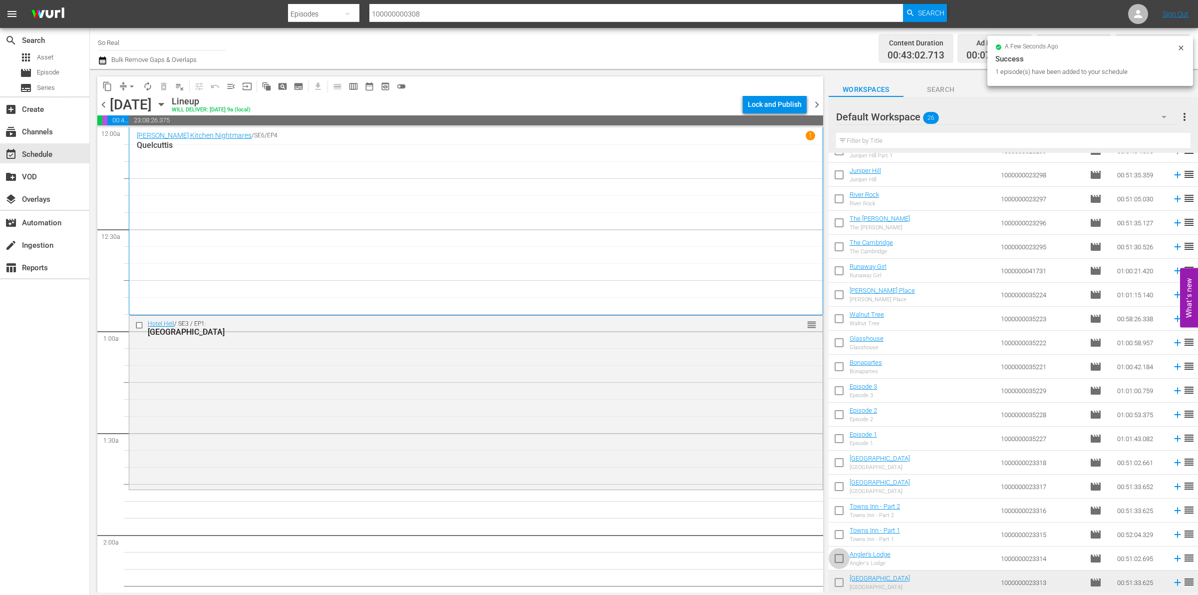
click at [835, 557] on input "checkbox" at bounding box center [839, 560] width 21 height 21
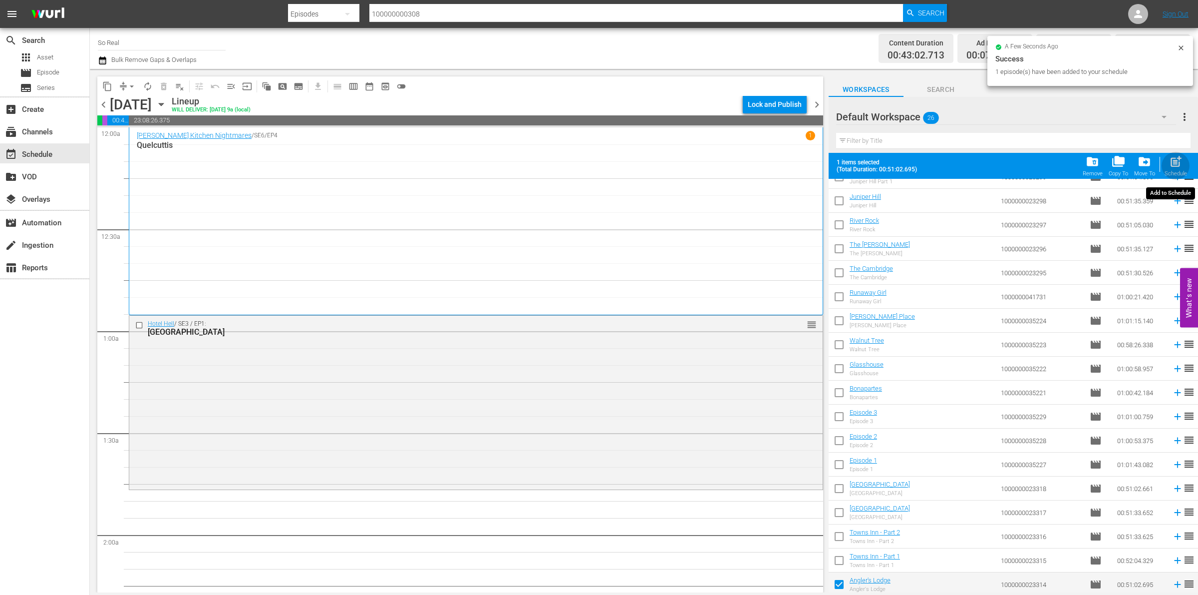
click at [1171, 159] on span "post_add" at bounding box center [1175, 161] width 13 height 13
checkbox input "false"
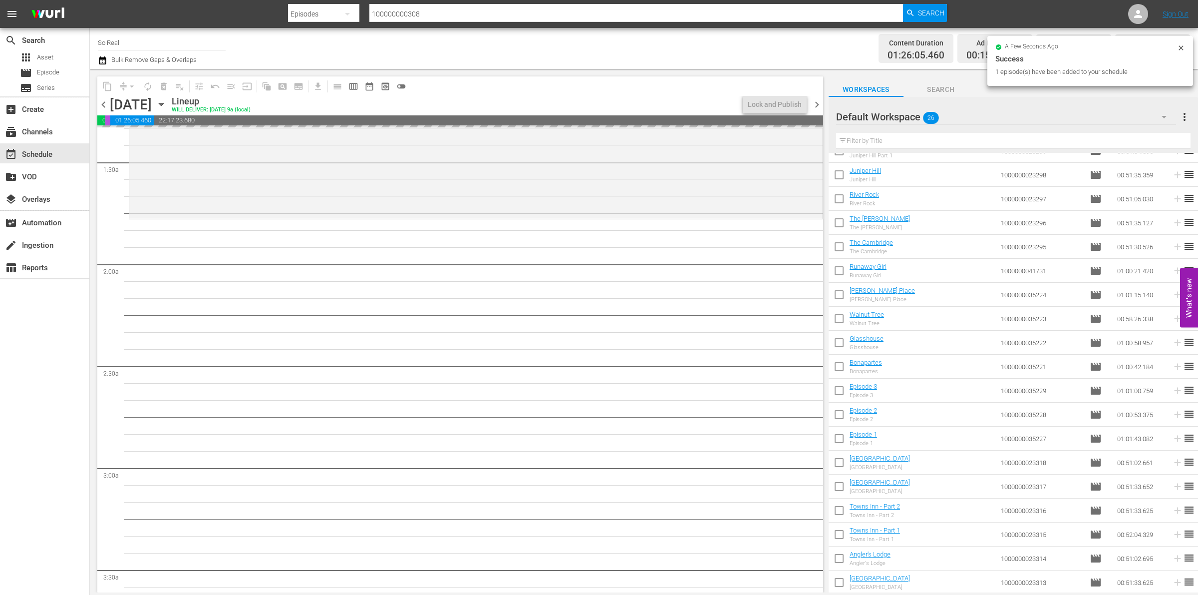
scroll to position [275, 0]
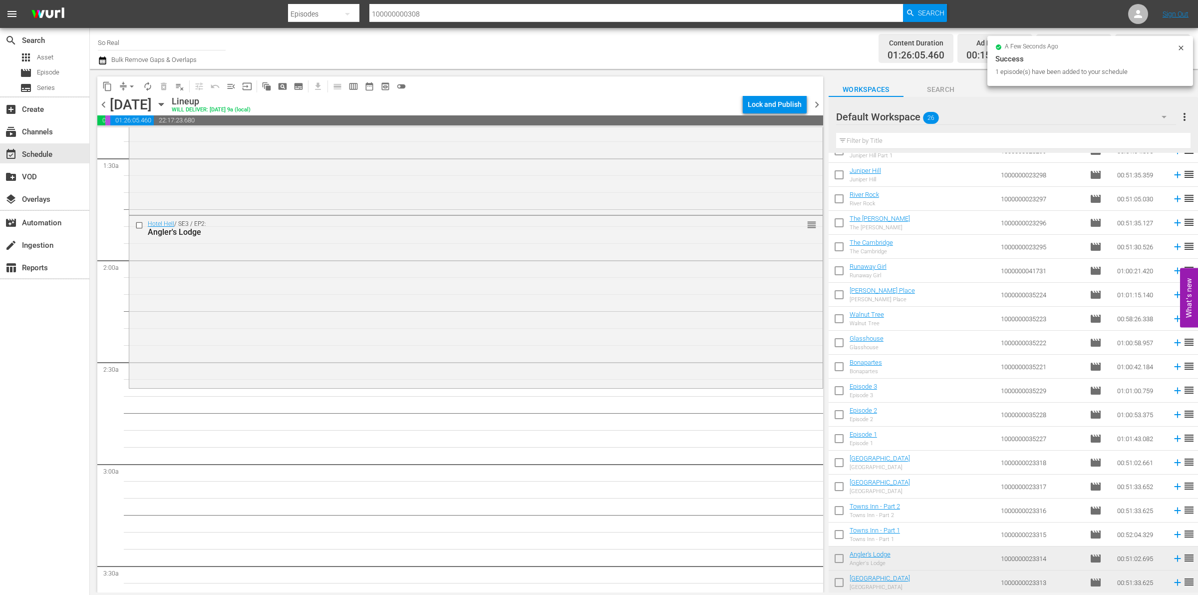
click at [835, 529] on input "checkbox" at bounding box center [839, 536] width 21 height 21
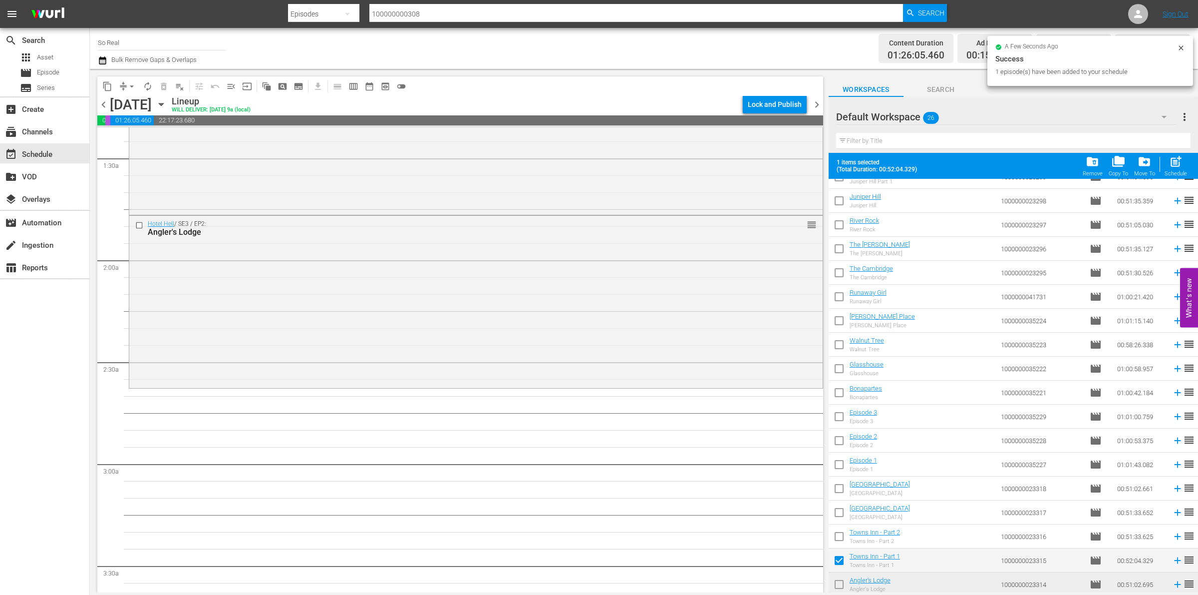
click at [1178, 161] on span "post_add" at bounding box center [1175, 161] width 13 height 13
checkbox input "false"
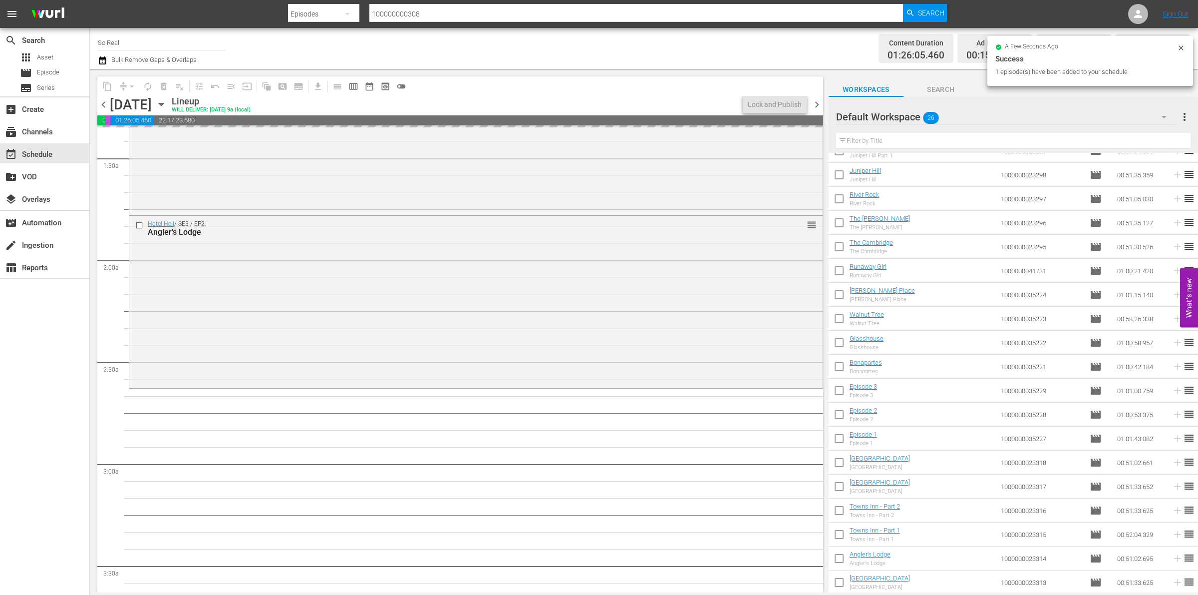
scroll to position [464, 0]
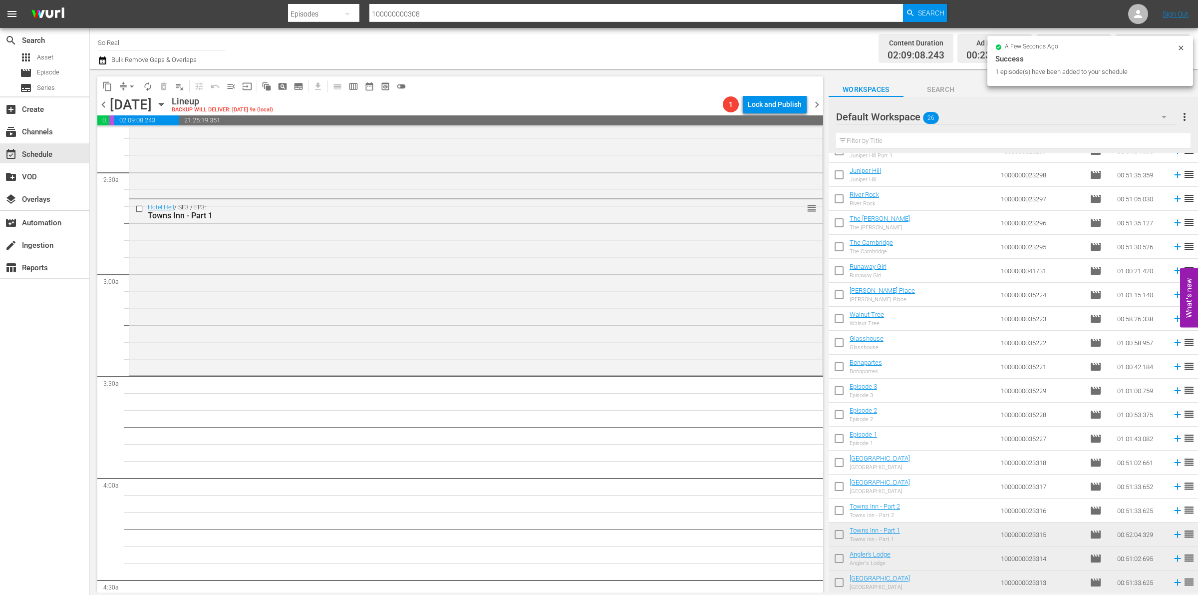
click at [842, 508] on input "checkbox" at bounding box center [839, 512] width 21 height 21
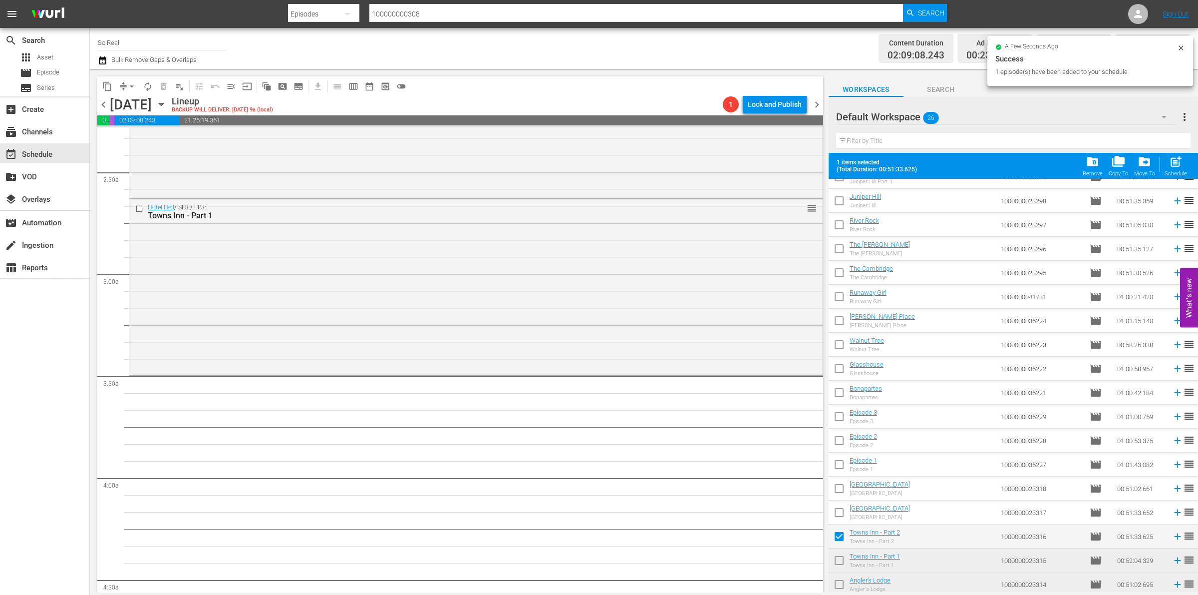
click at [1170, 174] on div "Schedule" at bounding box center [1176, 173] width 22 height 6
checkbox input "false"
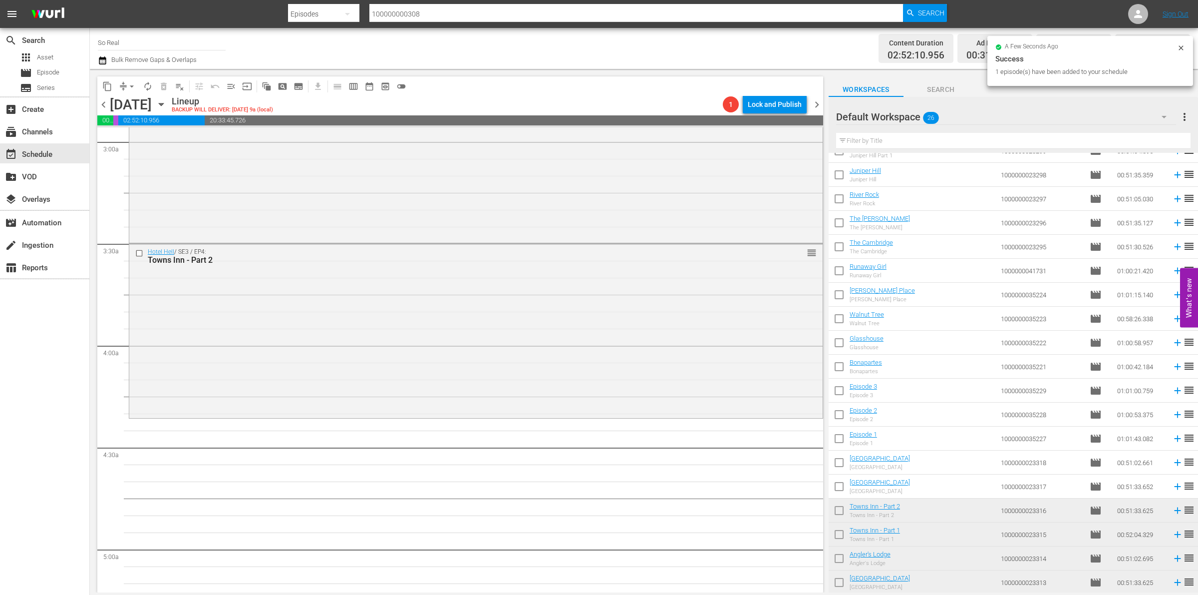
scroll to position [597, 0]
click at [839, 488] on input "checkbox" at bounding box center [839, 488] width 21 height 21
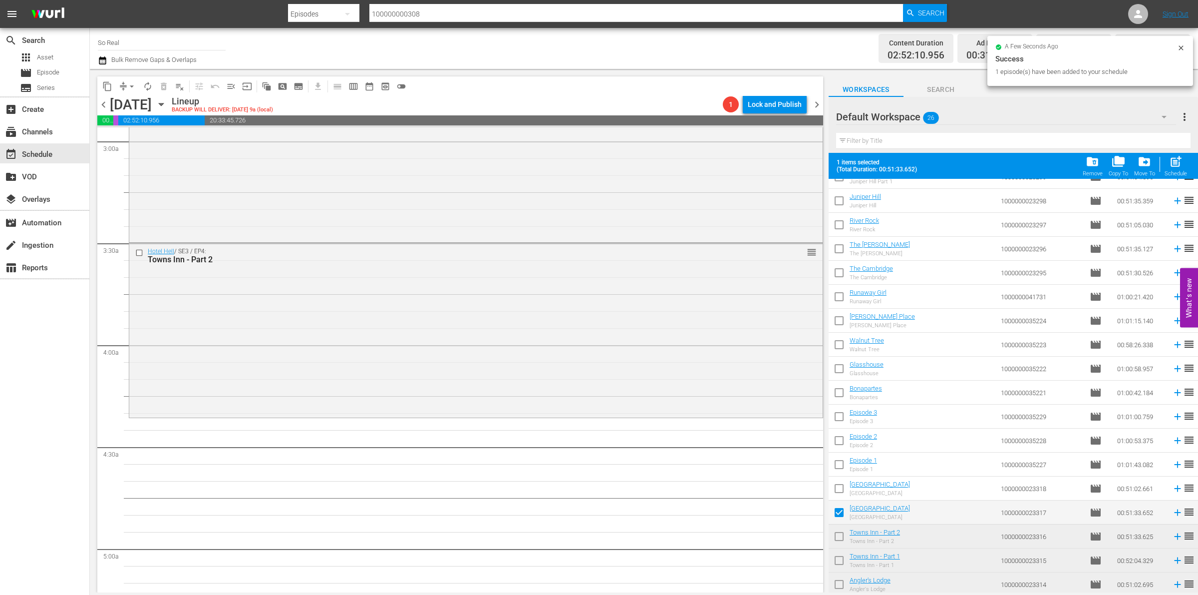
click at [1173, 163] on span "post_add" at bounding box center [1175, 161] width 13 height 13
checkbox input "false"
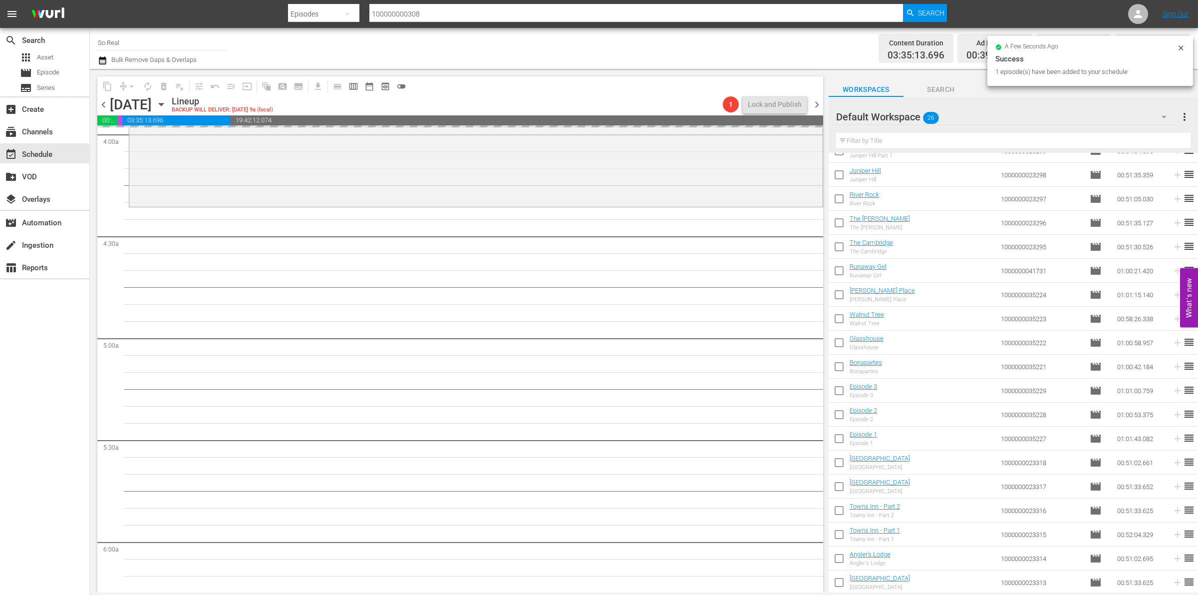
scroll to position [809, 0]
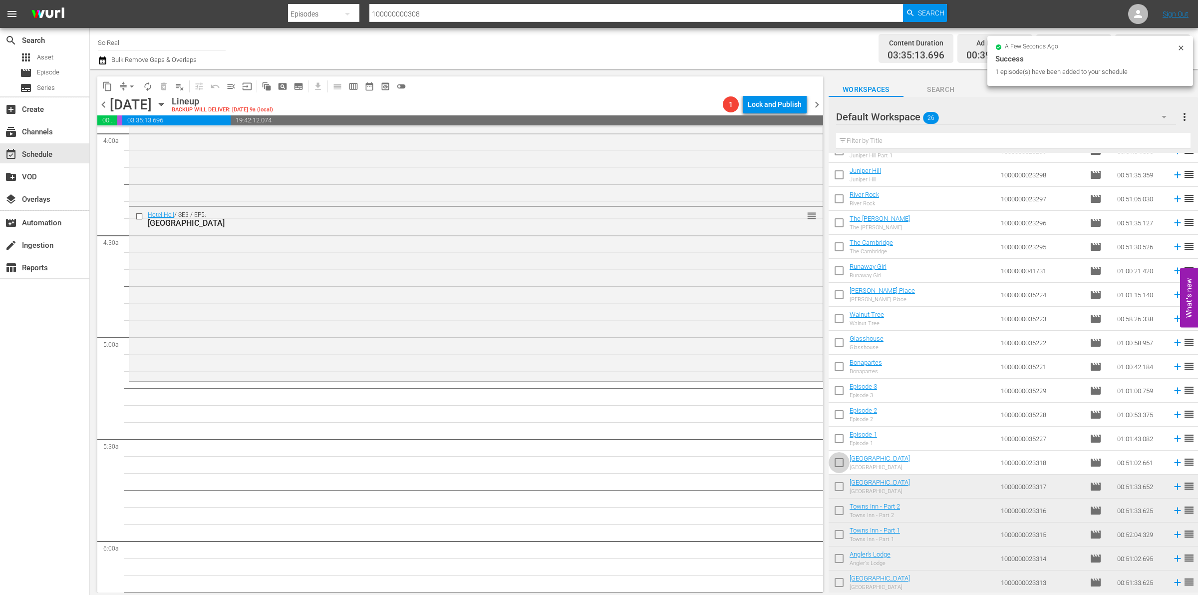
click at [841, 463] on input "checkbox" at bounding box center [839, 464] width 21 height 21
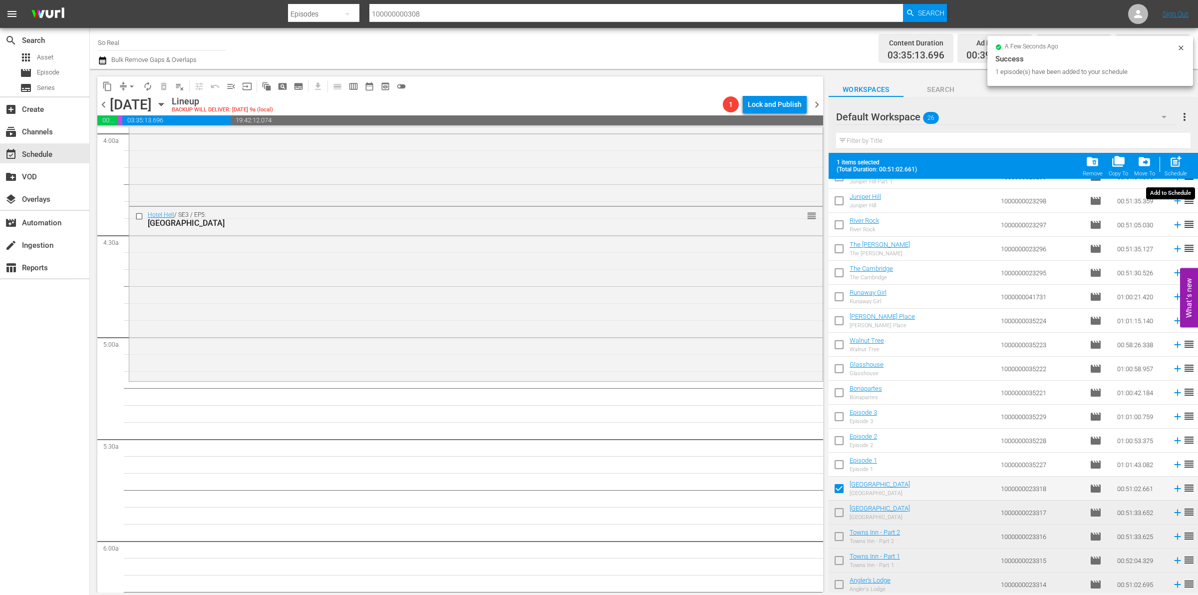
click at [1167, 170] on div "post_add Schedule" at bounding box center [1176, 166] width 22 height 22
checkbox input "false"
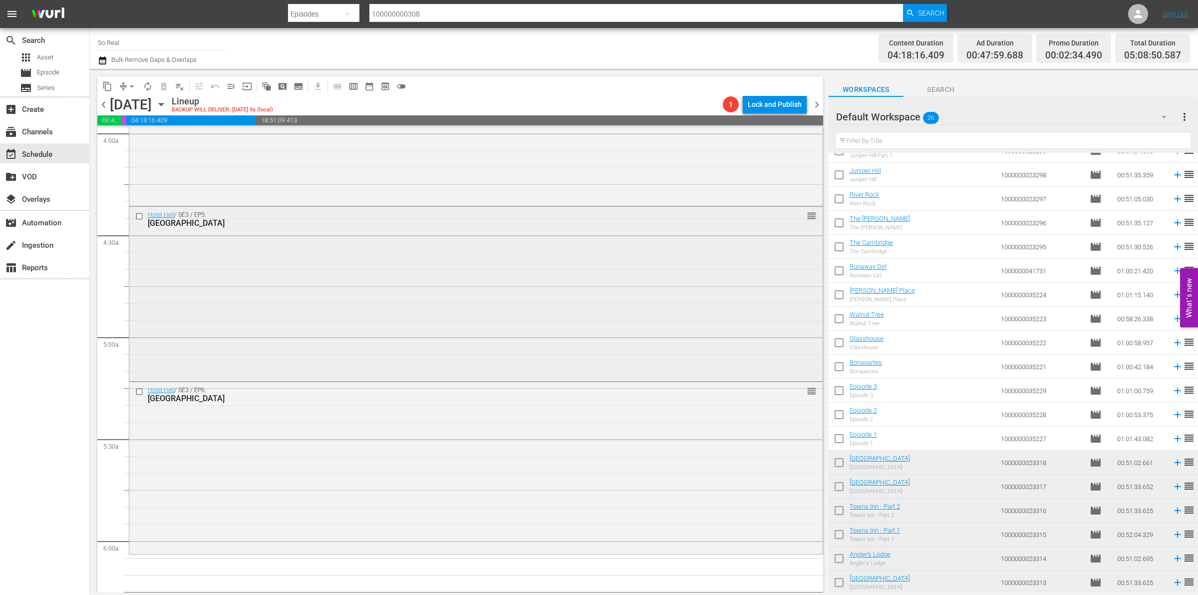
scroll to position [1074, 0]
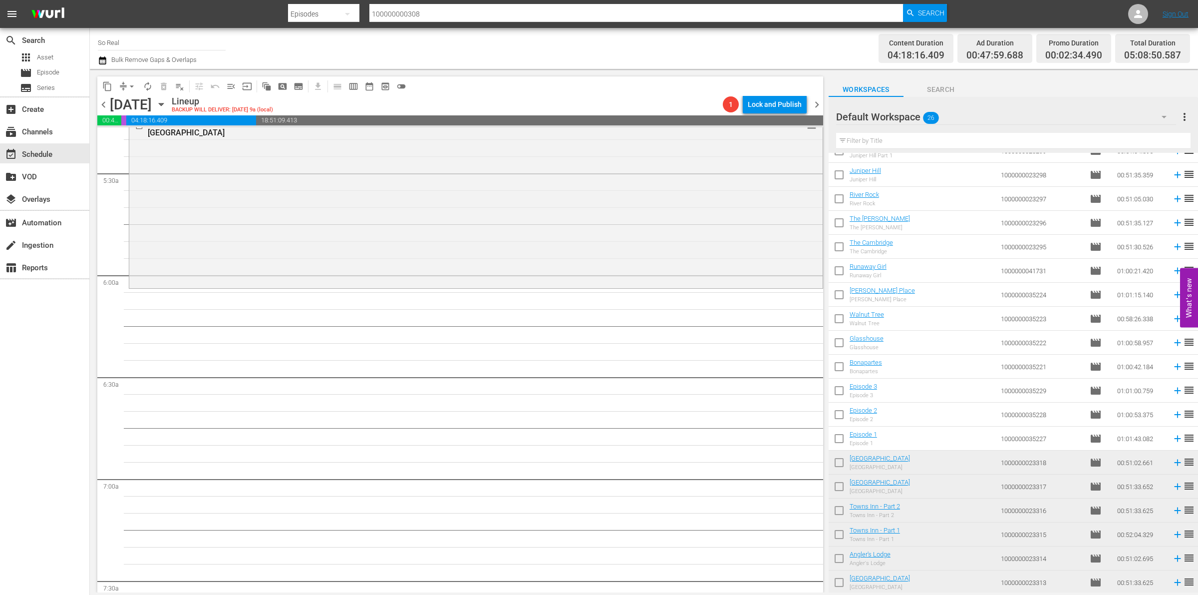
click at [835, 445] on input "checkbox" at bounding box center [839, 440] width 21 height 21
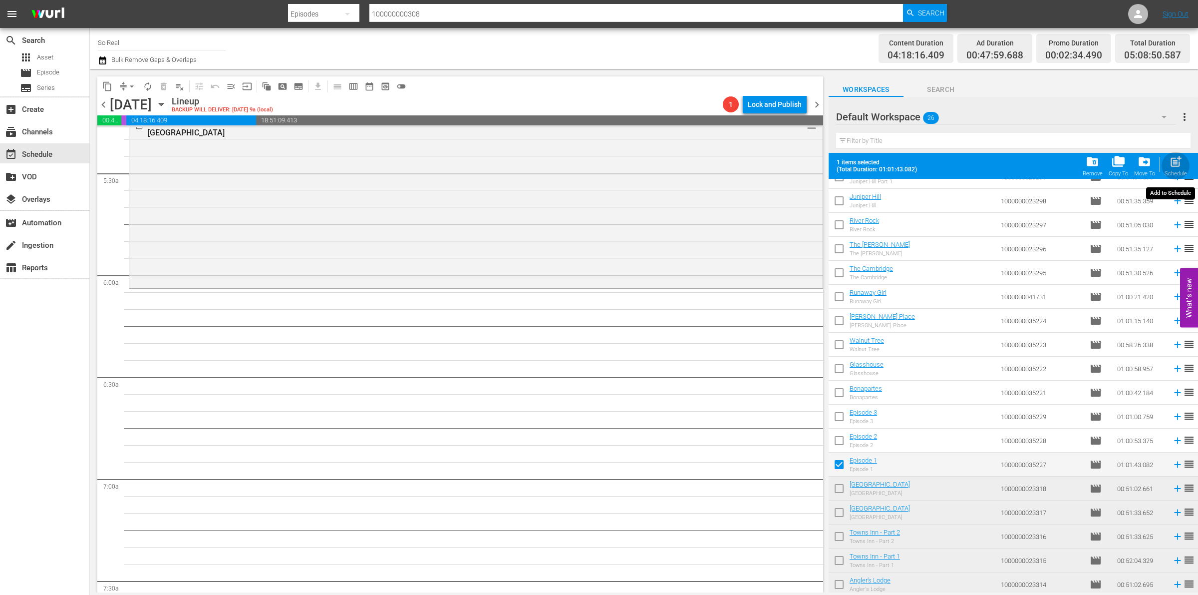
click at [1174, 171] on div "Schedule" at bounding box center [1176, 173] width 22 height 6
checkbox input "false"
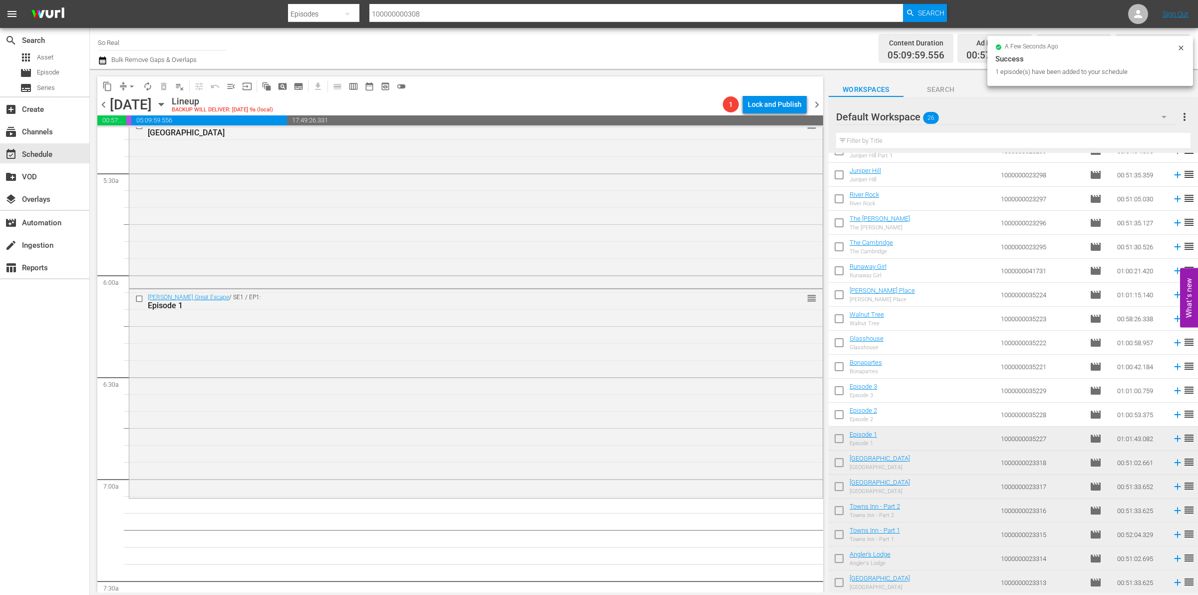
click at [843, 410] on input "checkbox" at bounding box center [839, 416] width 21 height 21
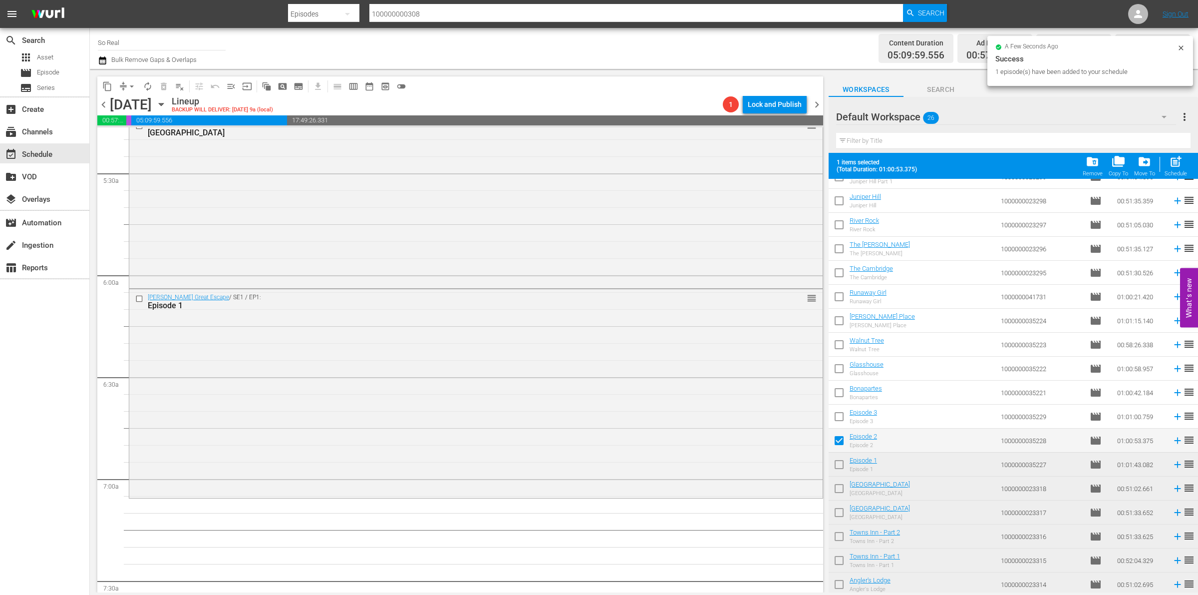
click at [1179, 159] on span "post_add" at bounding box center [1175, 161] width 13 height 13
checkbox input "false"
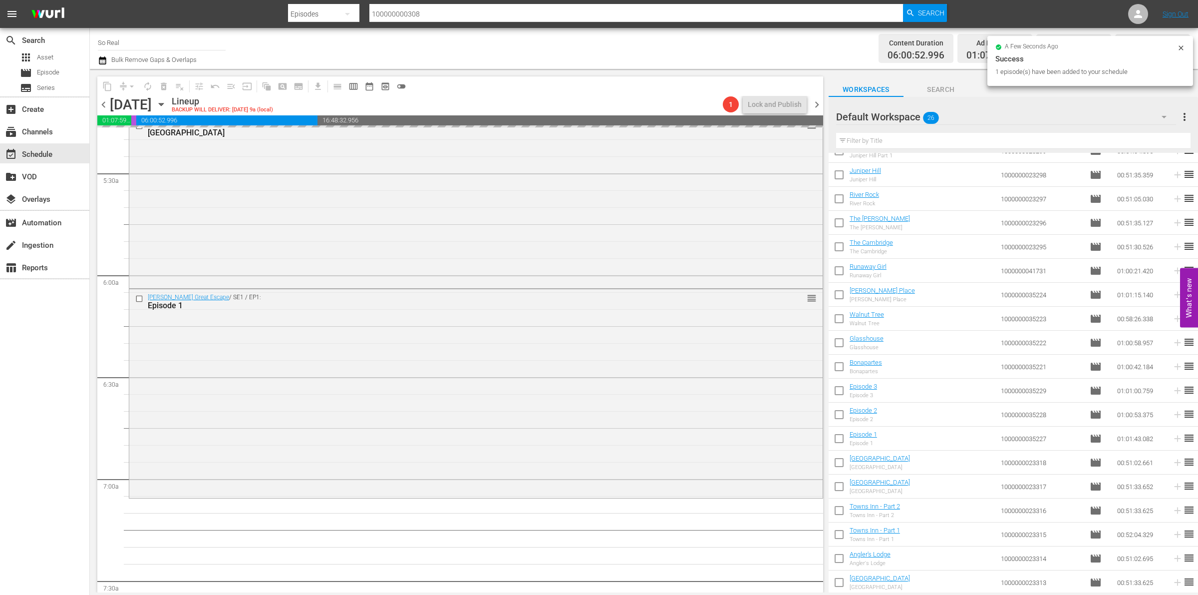
scroll to position [1264, 0]
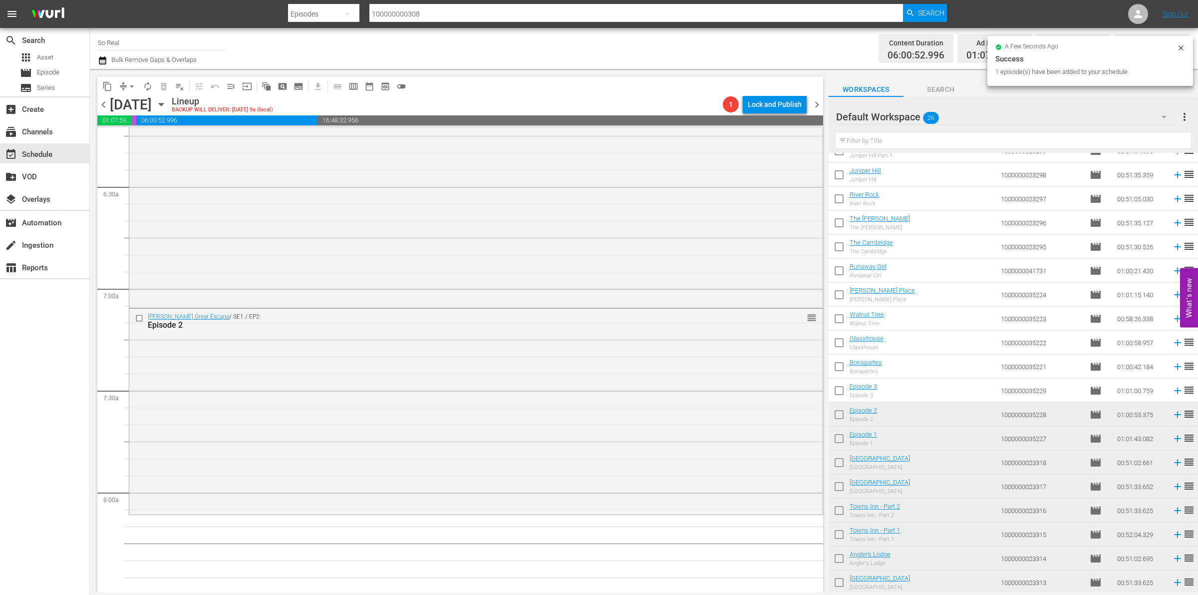
click at [839, 392] on input "checkbox" at bounding box center [839, 392] width 21 height 21
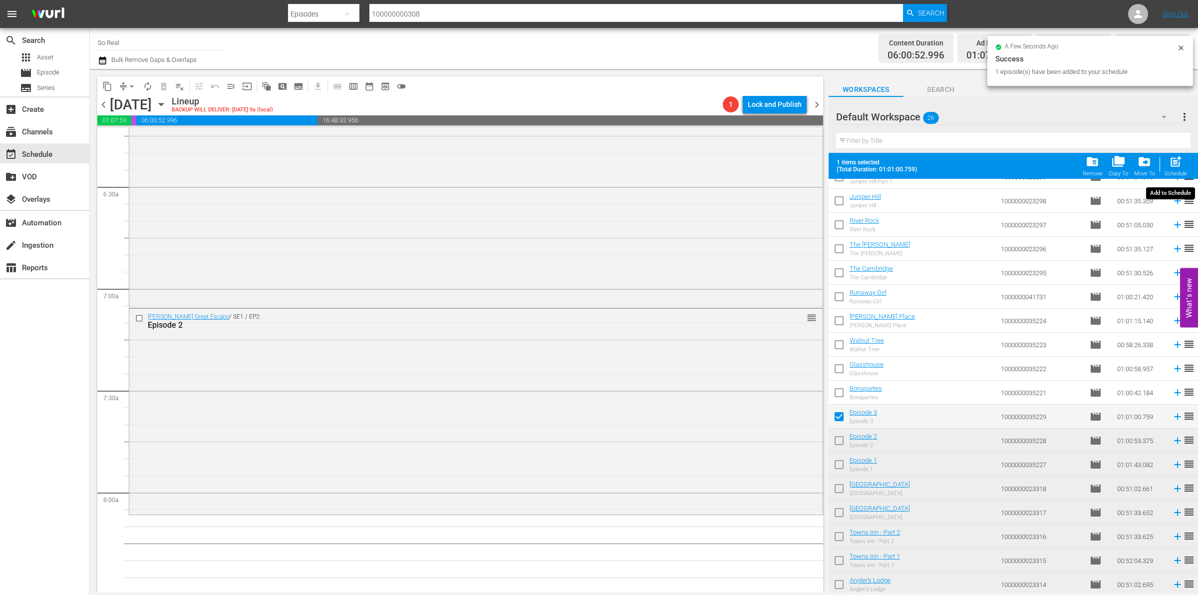
click at [1174, 165] on span "post_add" at bounding box center [1175, 161] width 13 height 13
checkbox input "false"
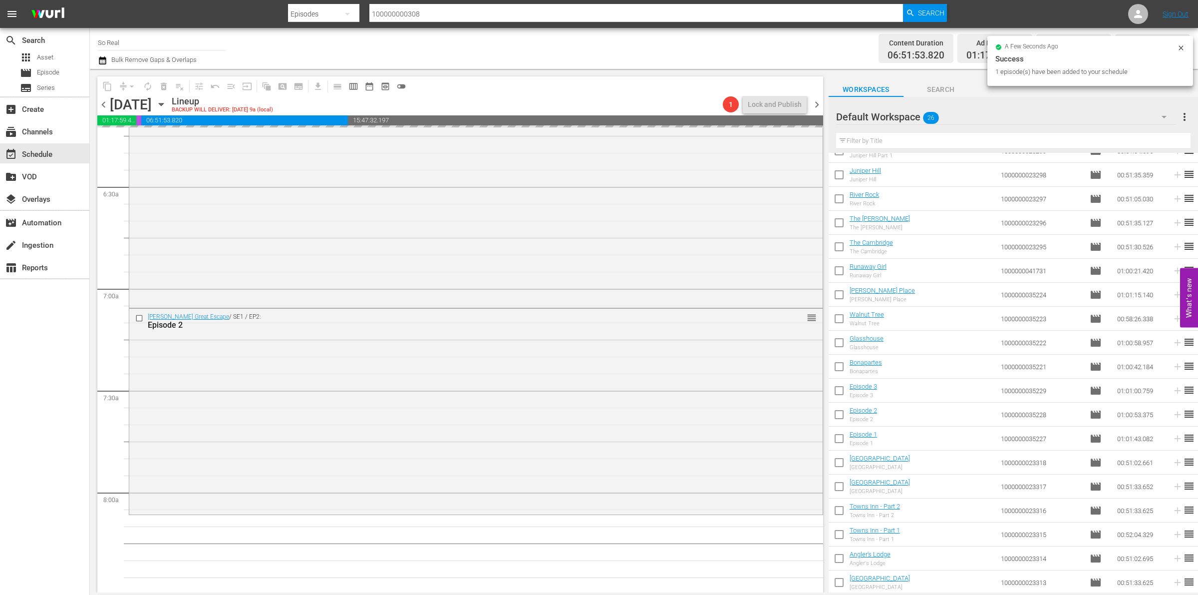
scroll to position [1554, 0]
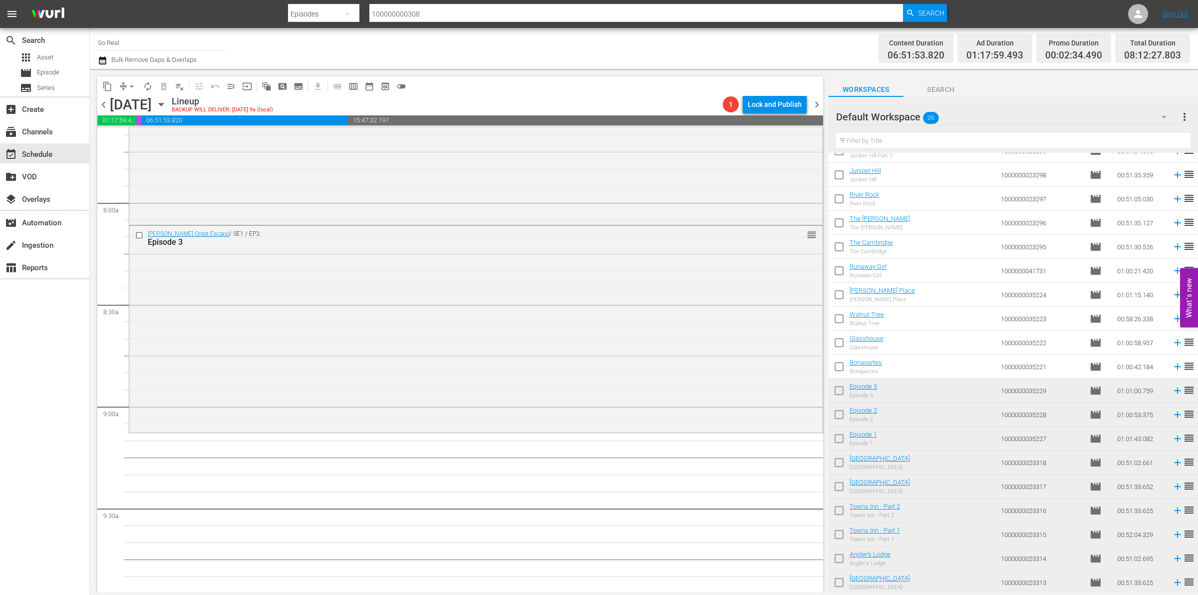
click at [840, 367] on input "checkbox" at bounding box center [839, 368] width 21 height 21
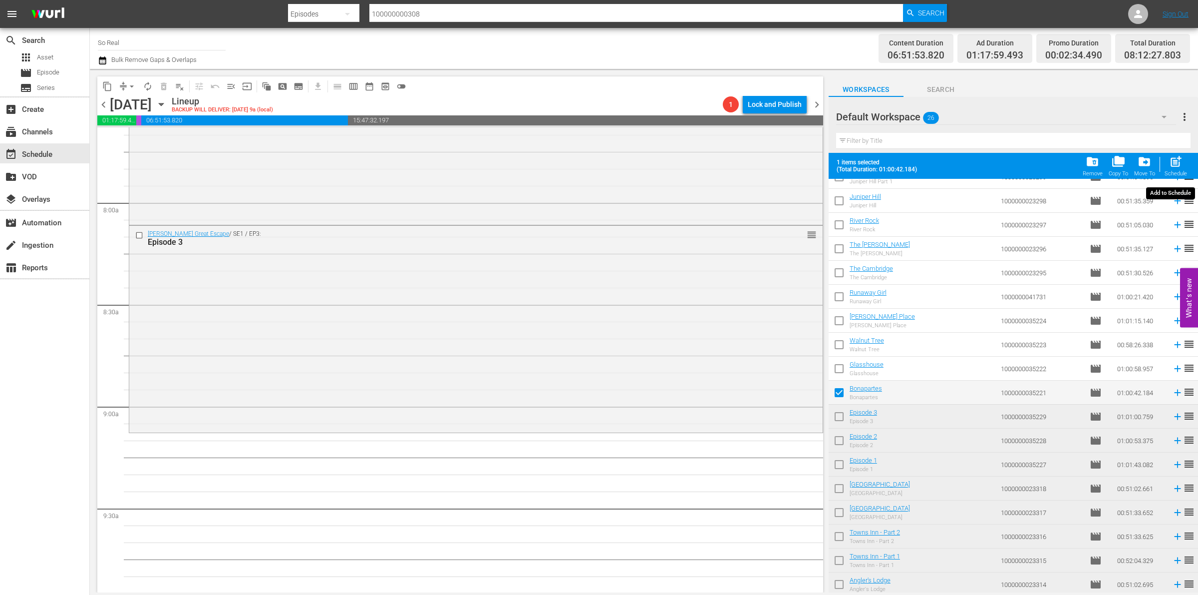
click at [1174, 164] on span "post_add" at bounding box center [1175, 161] width 13 height 13
checkbox input "false"
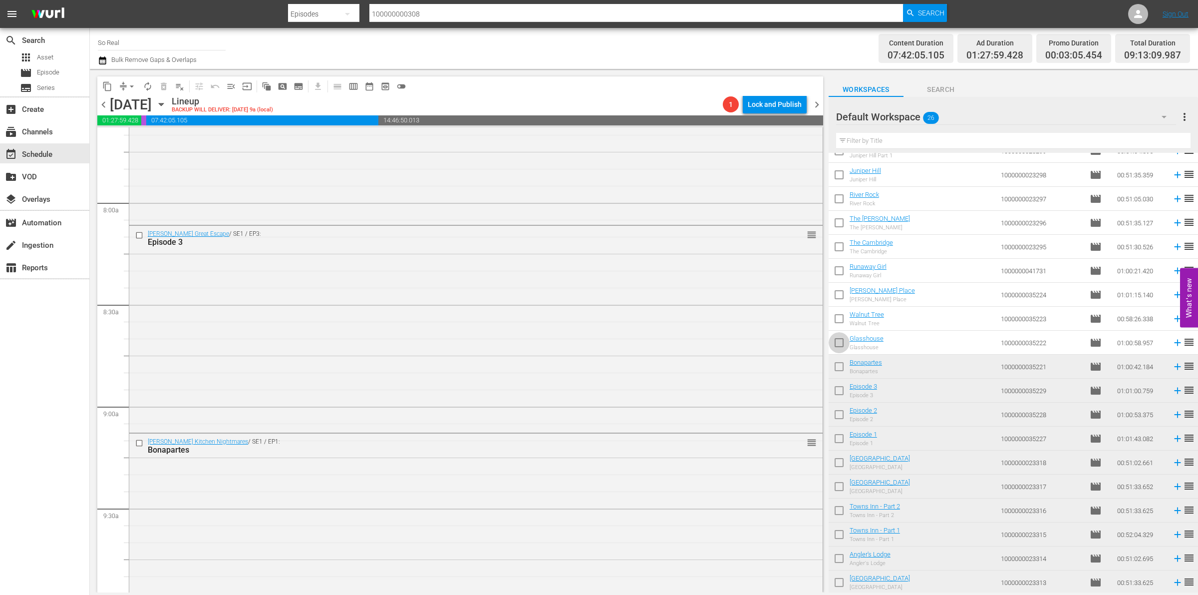
click at [840, 345] on input "checkbox" at bounding box center [839, 344] width 21 height 21
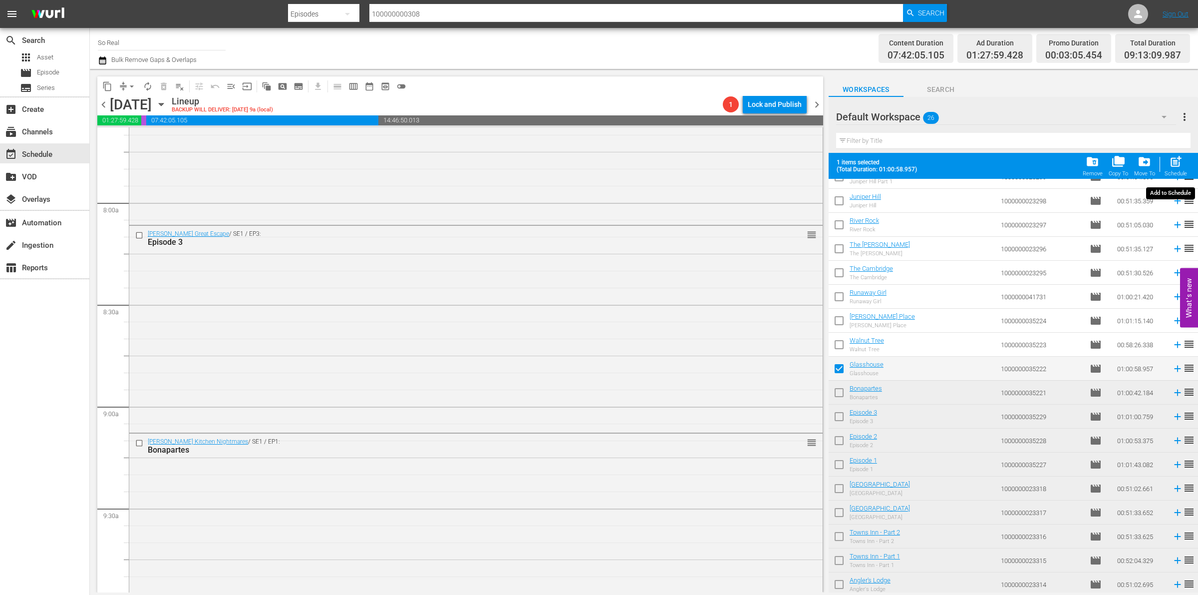
click at [1179, 166] on span "post_add" at bounding box center [1175, 161] width 13 height 13
checkbox input "false"
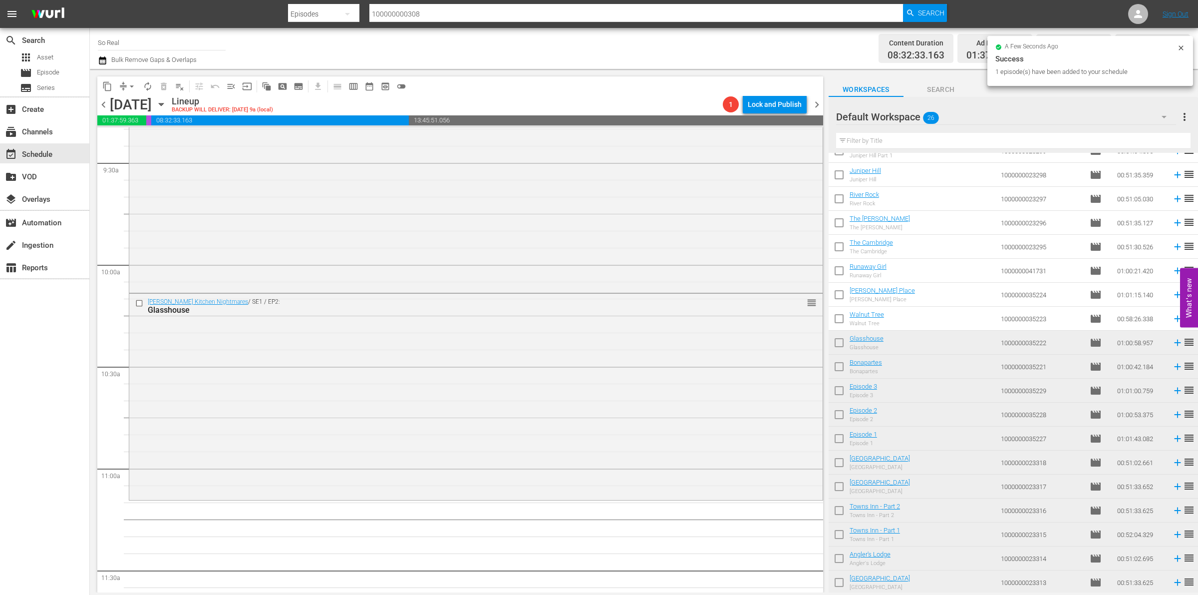
scroll to position [1937, 0]
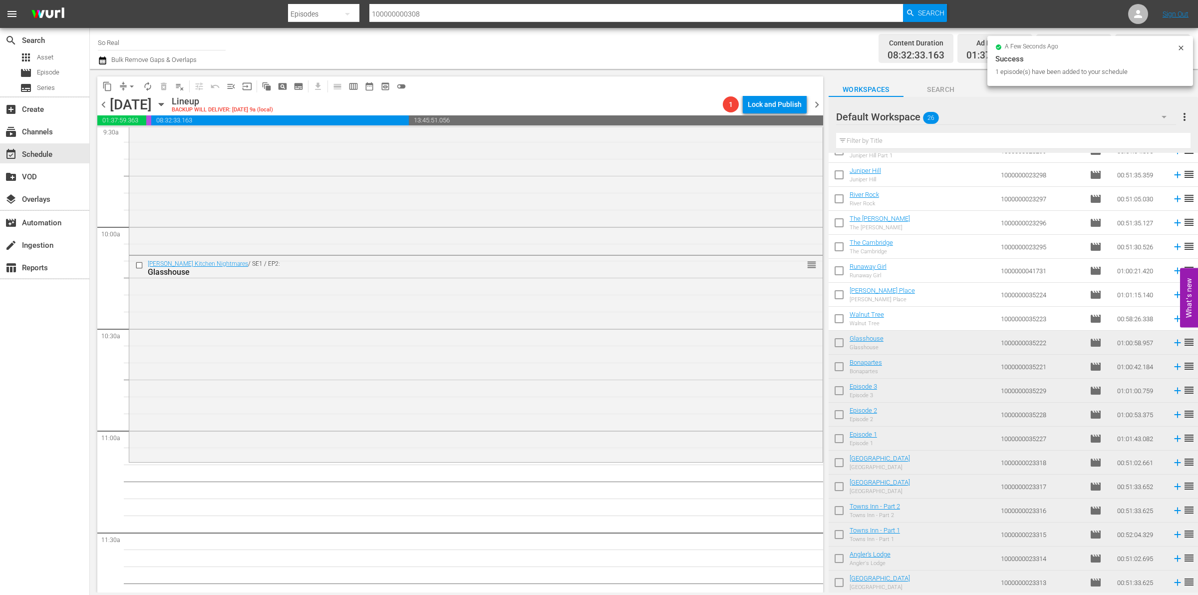
click at [839, 317] on input "checkbox" at bounding box center [839, 320] width 21 height 21
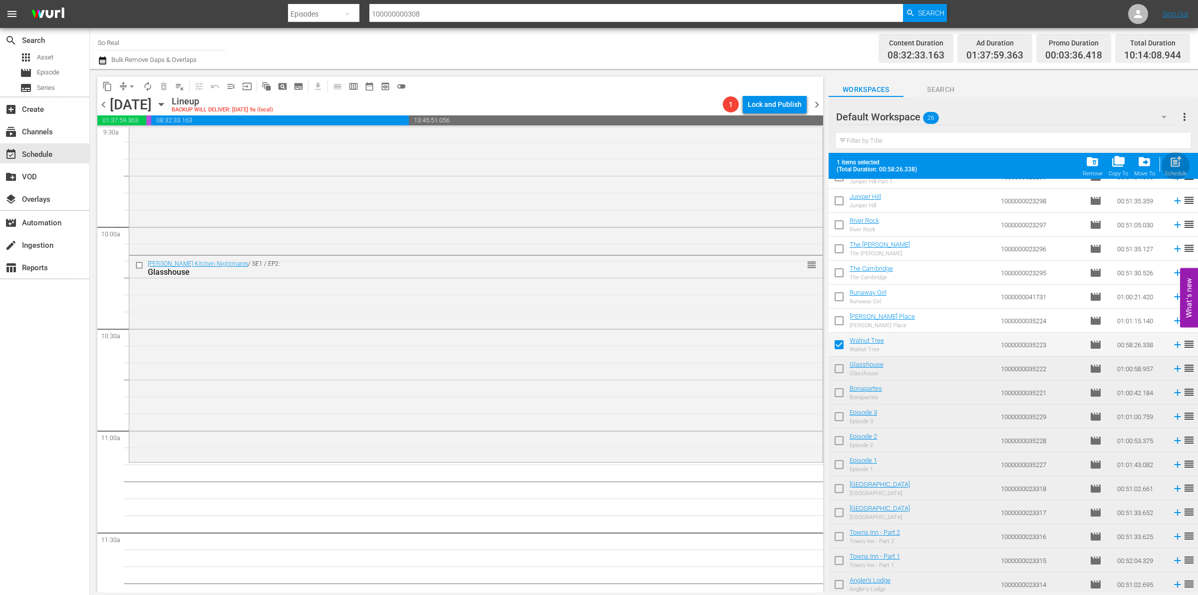
click at [1172, 165] on span "post_add" at bounding box center [1175, 161] width 13 height 13
checkbox input "false"
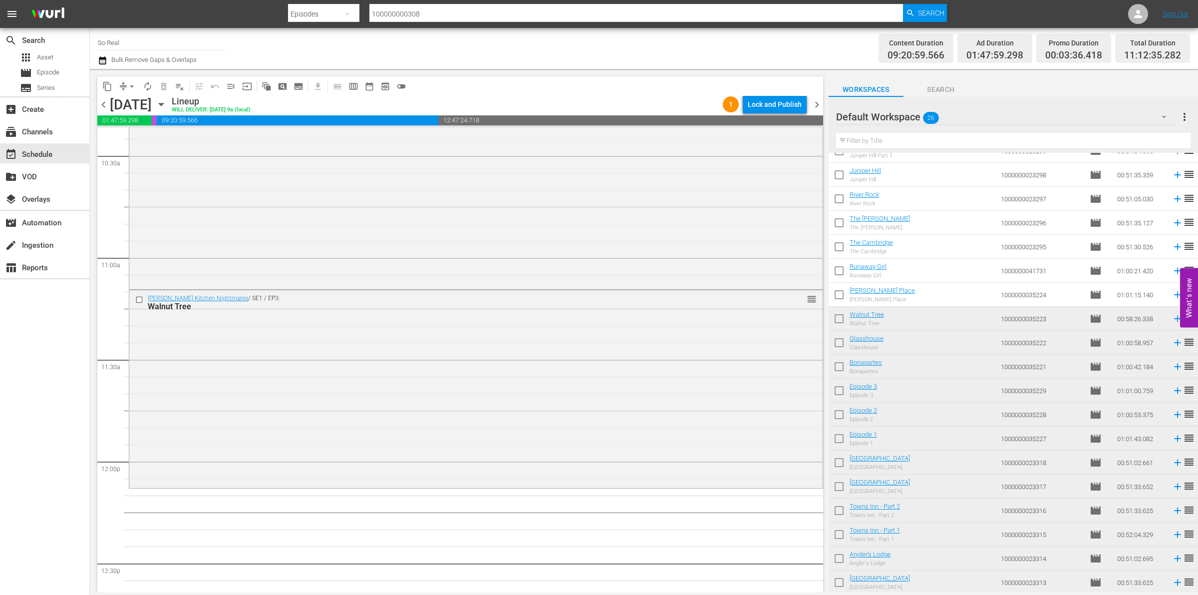
scroll to position [2131, 0]
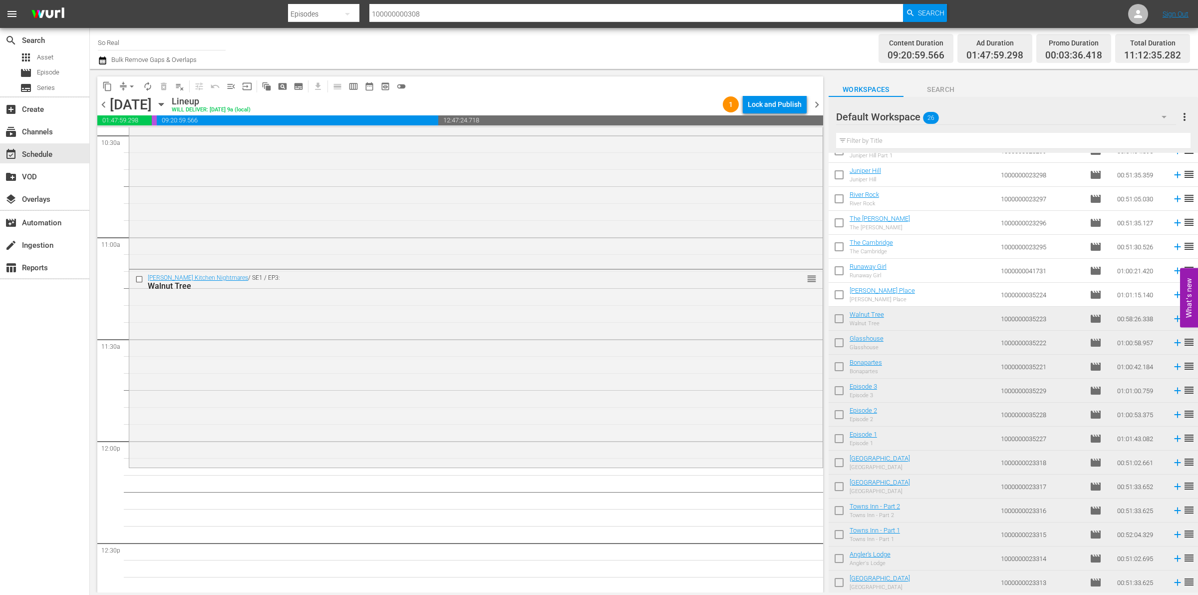
click at [833, 288] on input "checkbox" at bounding box center [839, 296] width 21 height 21
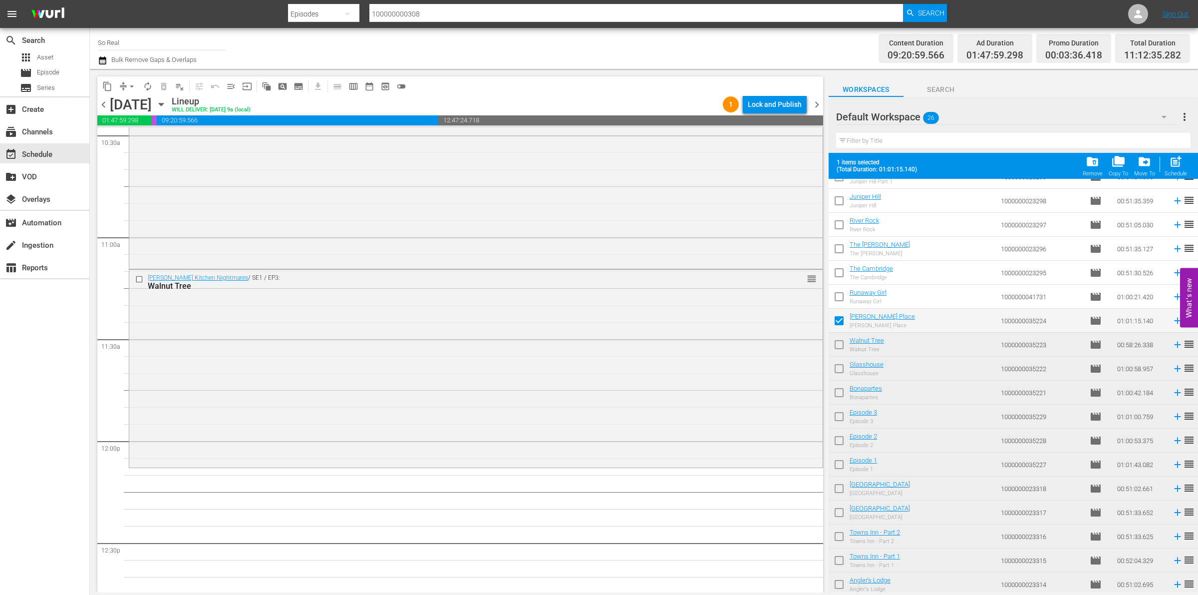
click at [1171, 165] on span "post_add" at bounding box center [1175, 161] width 13 height 13
checkbox input "false"
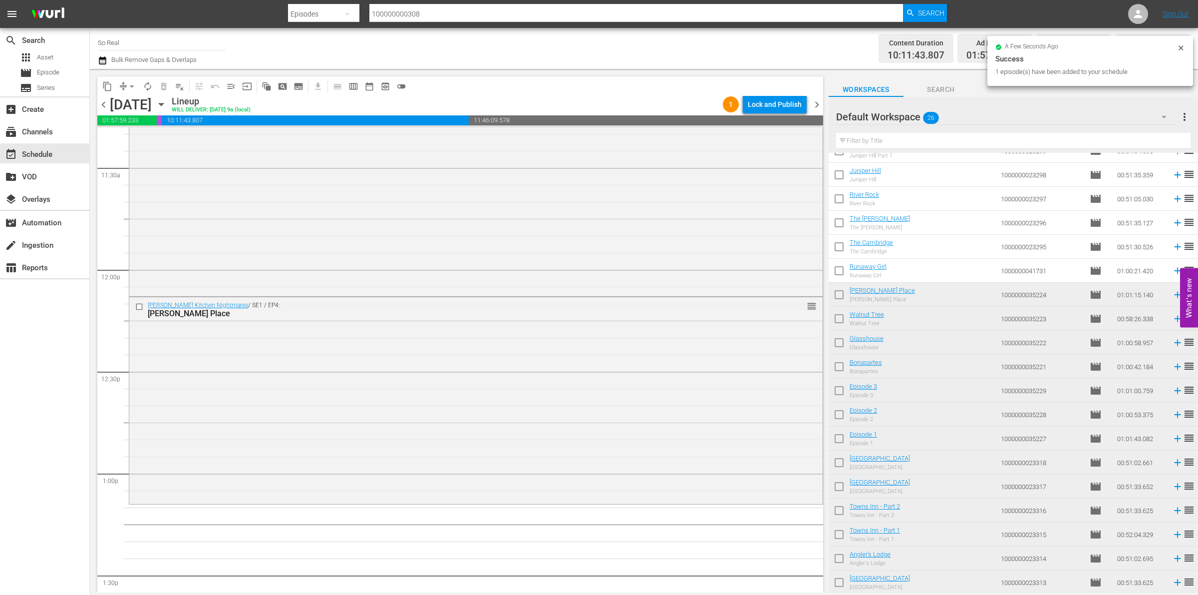
scroll to position [2303, 0]
click at [839, 267] on input "checkbox" at bounding box center [839, 272] width 21 height 21
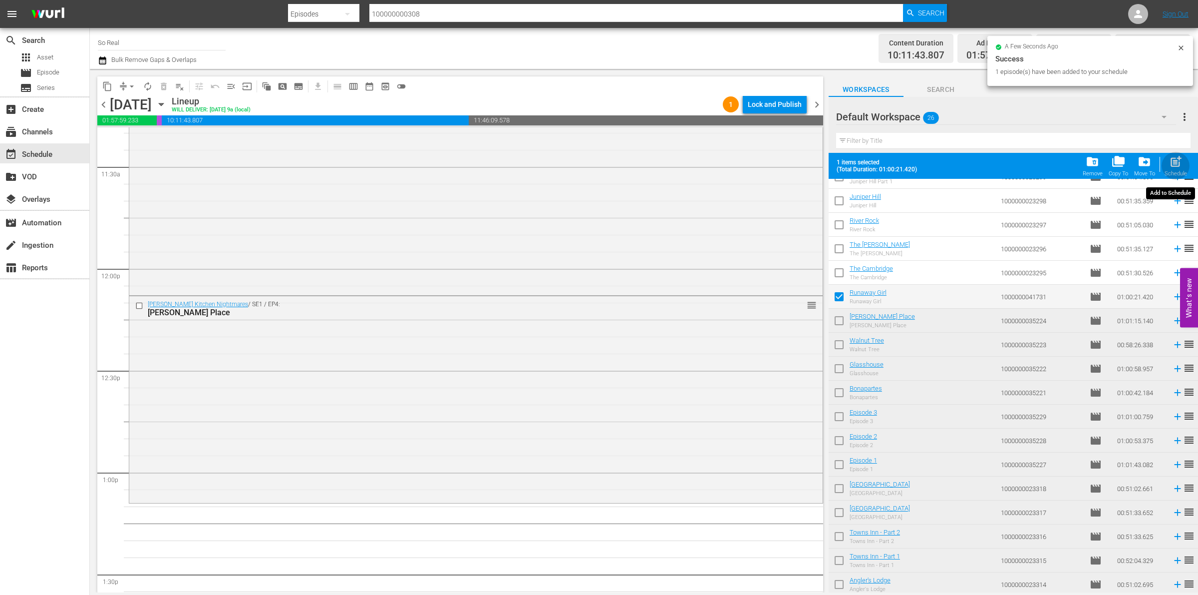
click at [1176, 162] on span "post_add" at bounding box center [1175, 161] width 13 height 13
checkbox input "false"
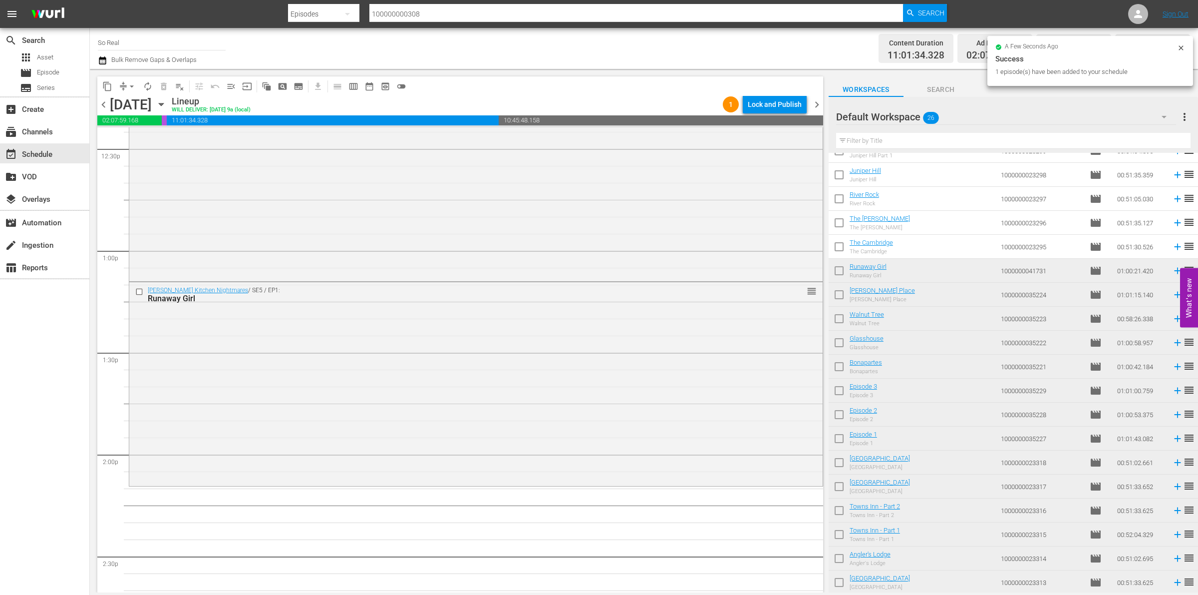
scroll to position [2525, 0]
click at [839, 246] on input "checkbox" at bounding box center [839, 248] width 21 height 21
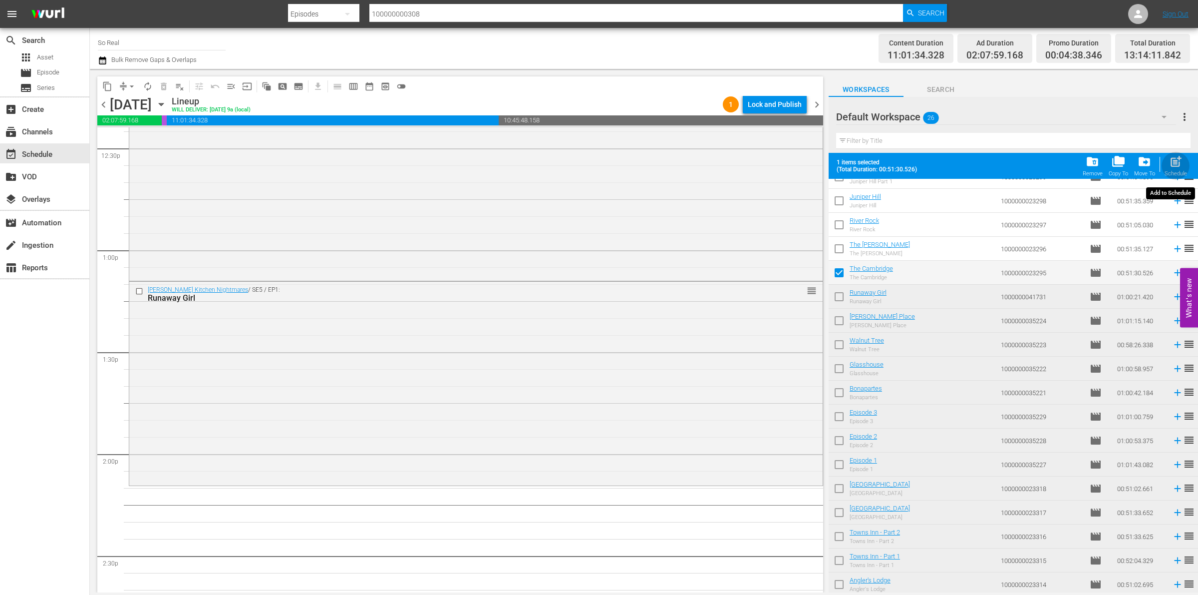
click at [1174, 164] on span "post_add" at bounding box center [1175, 161] width 13 height 13
checkbox input "false"
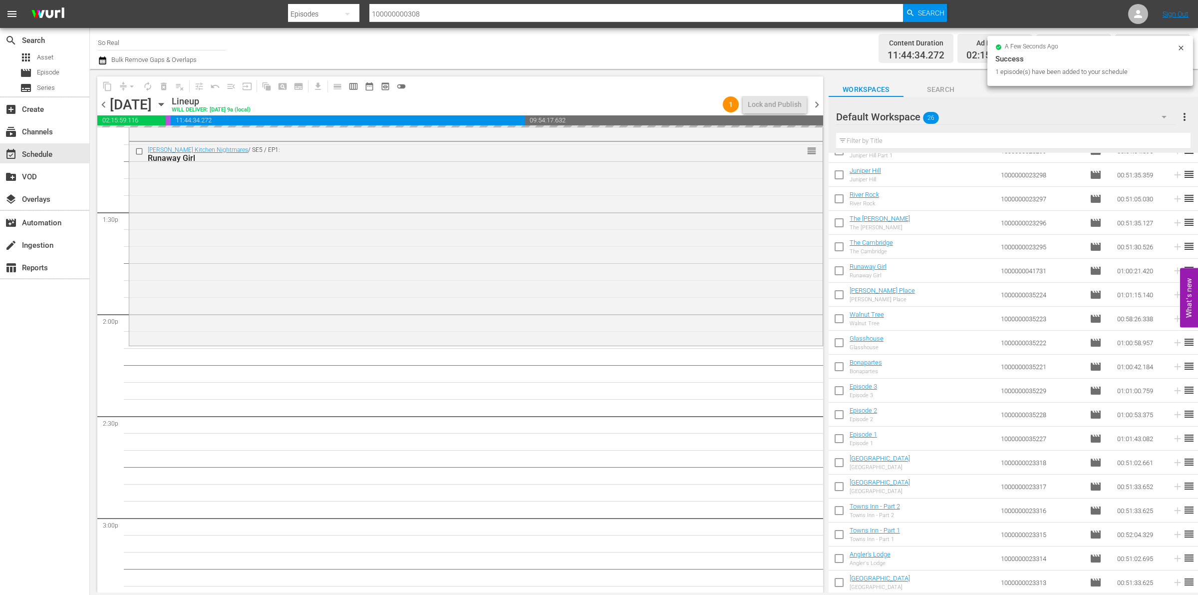
scroll to position [2721, 0]
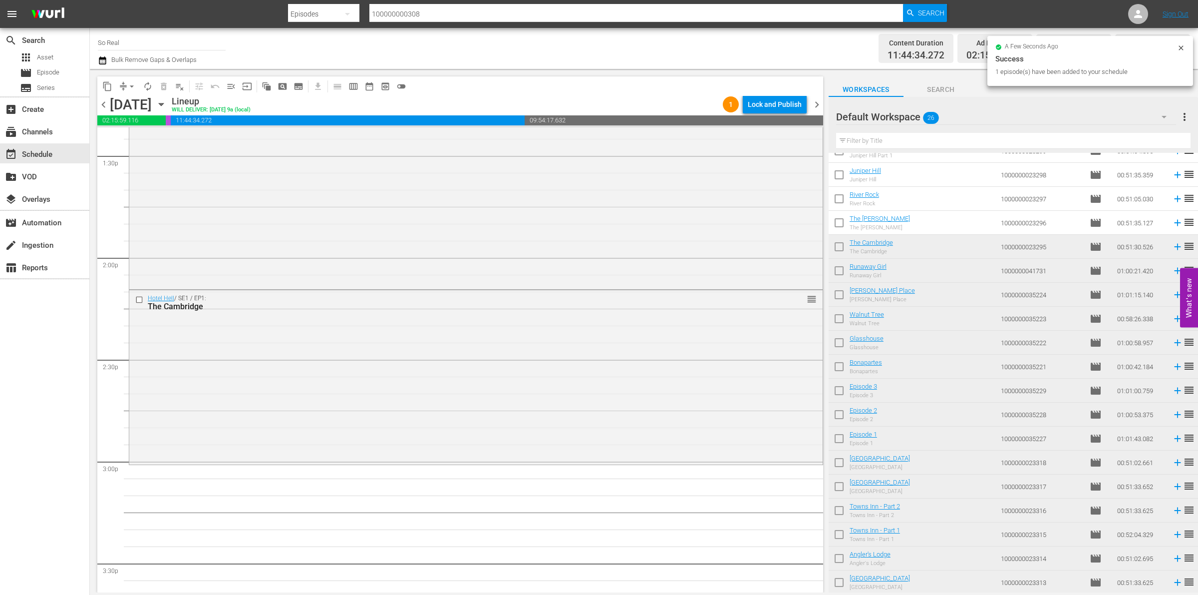
click at [840, 219] on input "checkbox" at bounding box center [839, 224] width 21 height 21
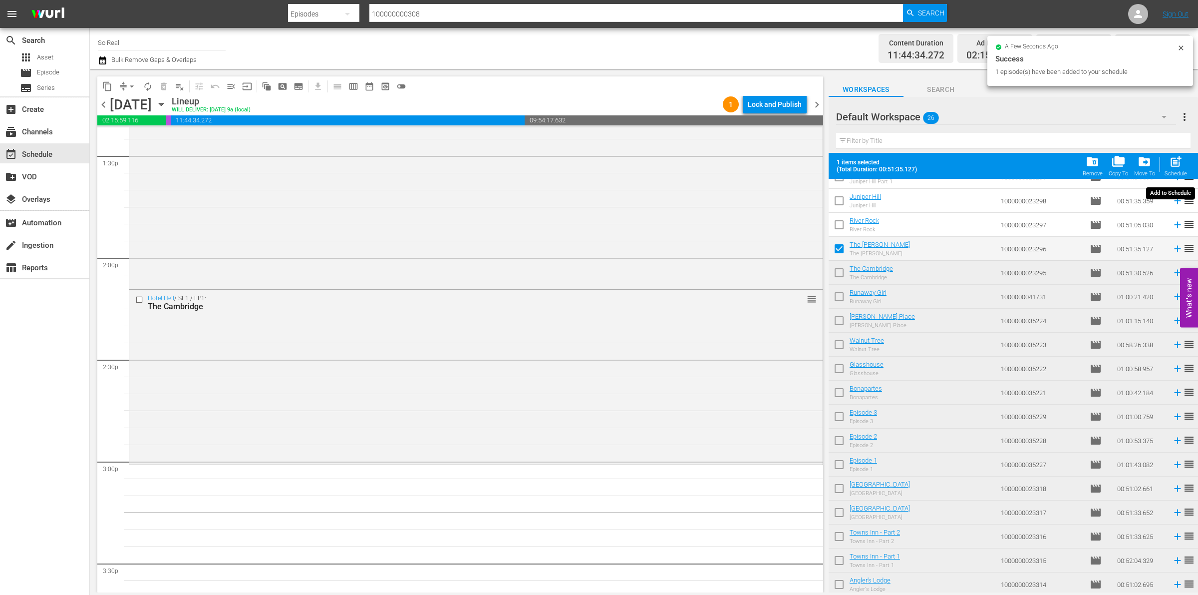
click at [1169, 158] on span "post_add" at bounding box center [1175, 161] width 13 height 13
checkbox input "false"
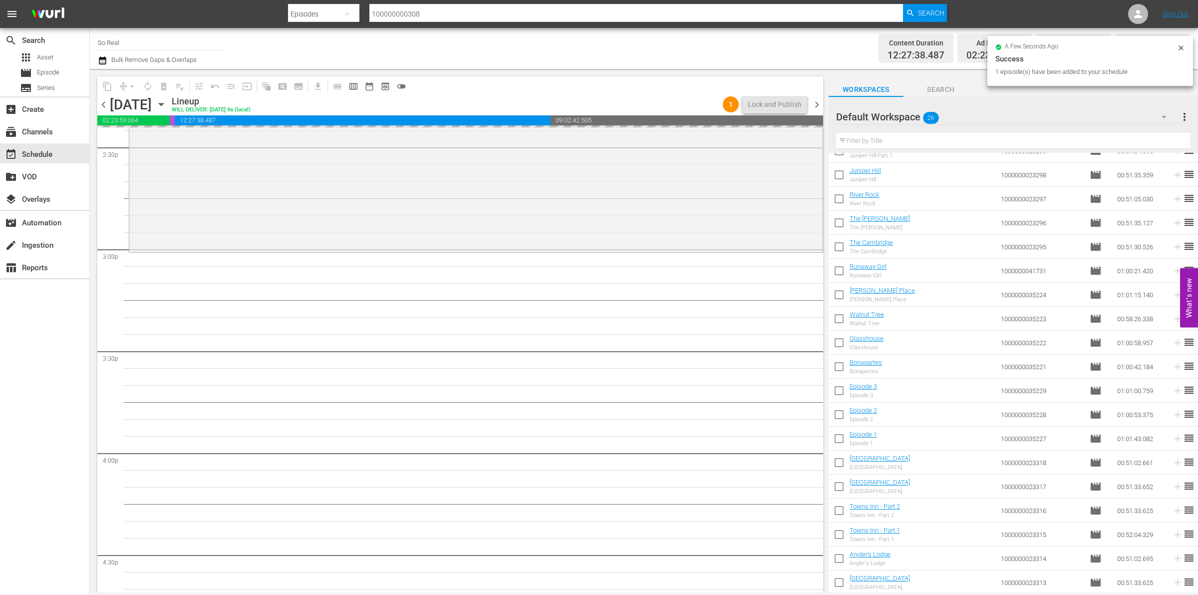
scroll to position [2934, 0]
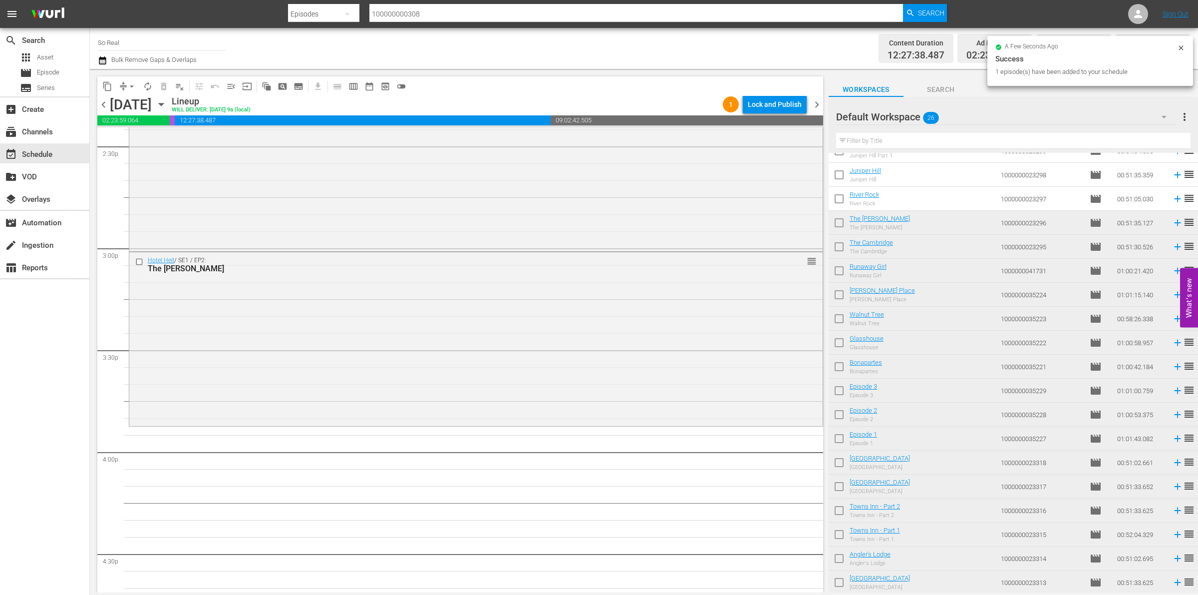
click at [843, 199] on input "checkbox" at bounding box center [839, 200] width 21 height 21
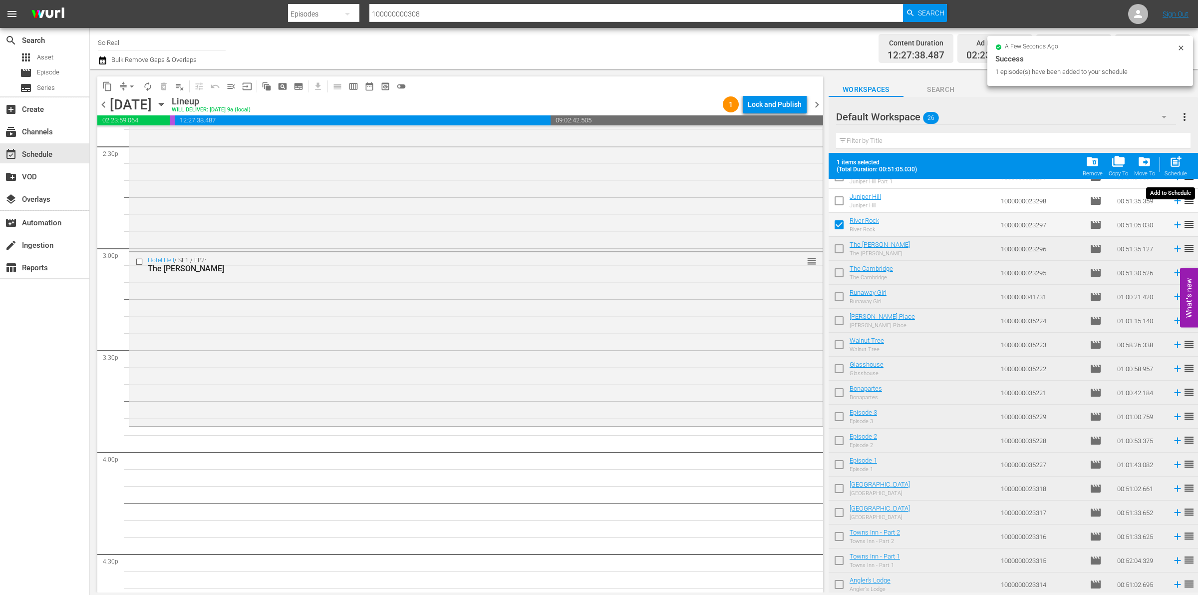
click at [1172, 166] on span "post_add" at bounding box center [1175, 161] width 13 height 13
checkbox input "false"
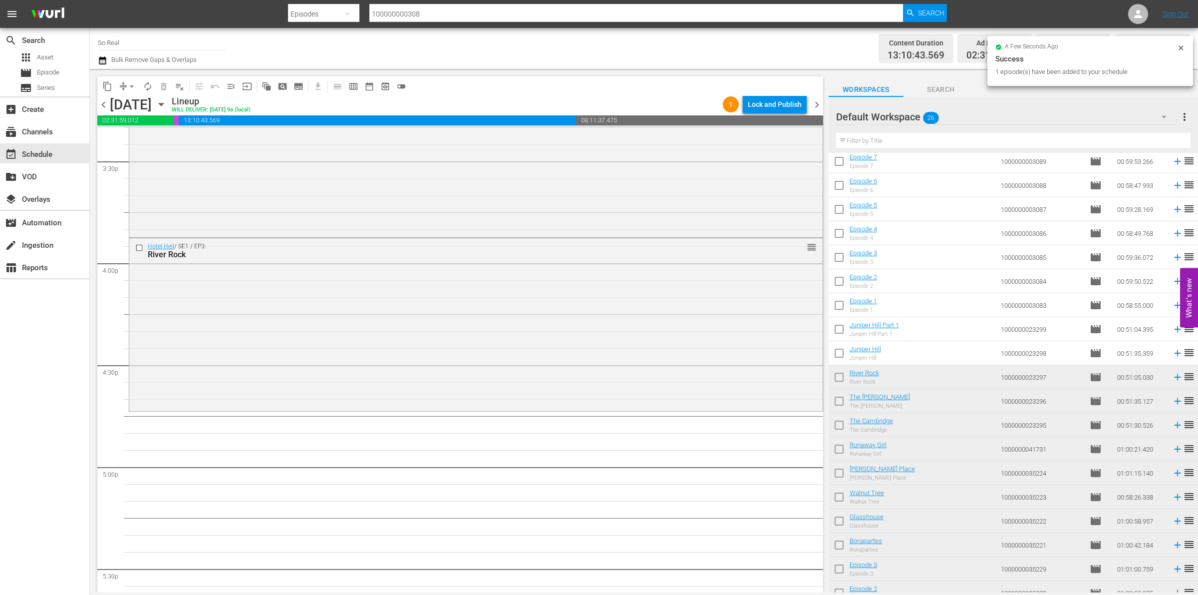
scroll to position [26, 0]
click at [845, 358] on input "checkbox" at bounding box center [839, 356] width 21 height 21
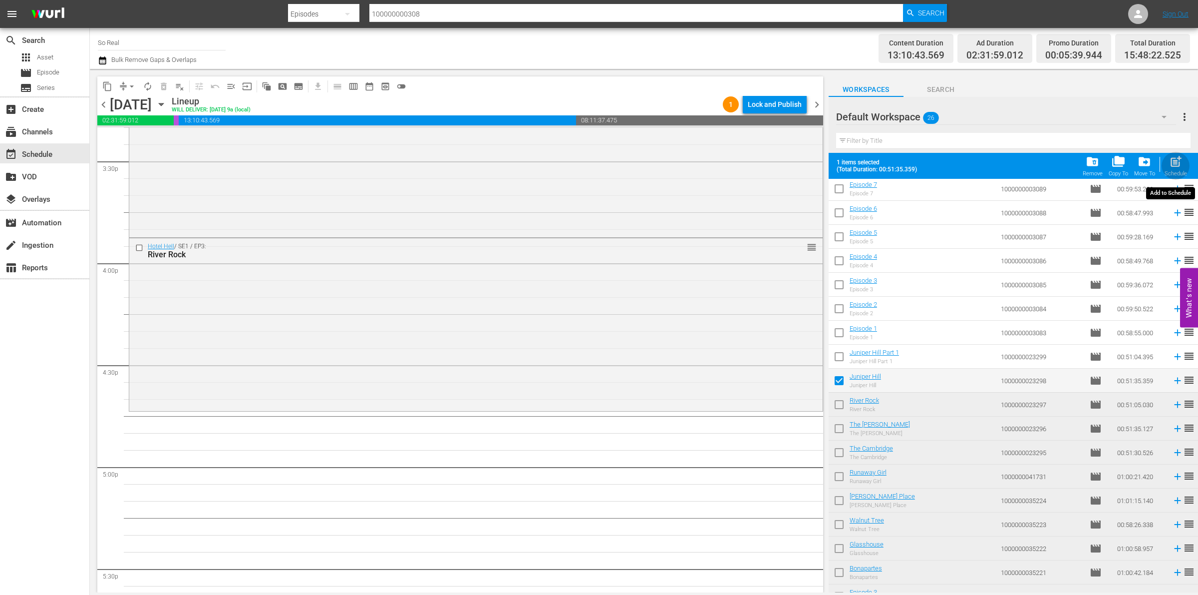
click at [1168, 163] on div "post_add Schedule" at bounding box center [1176, 166] width 22 height 22
checkbox input "false"
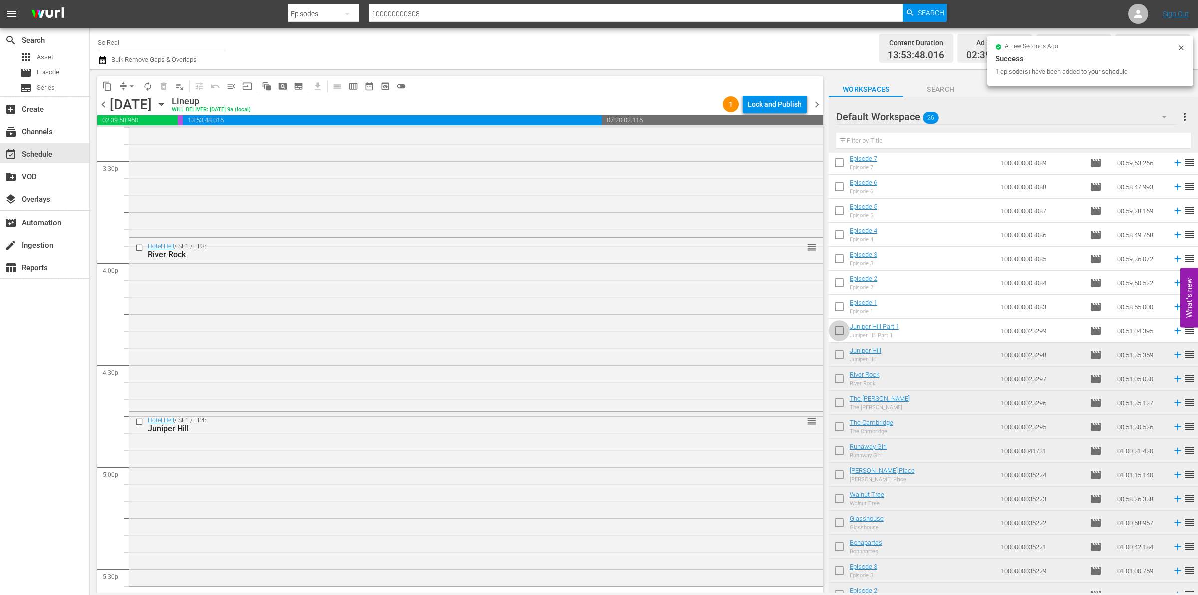
click at [838, 337] on input "checkbox" at bounding box center [839, 332] width 21 height 21
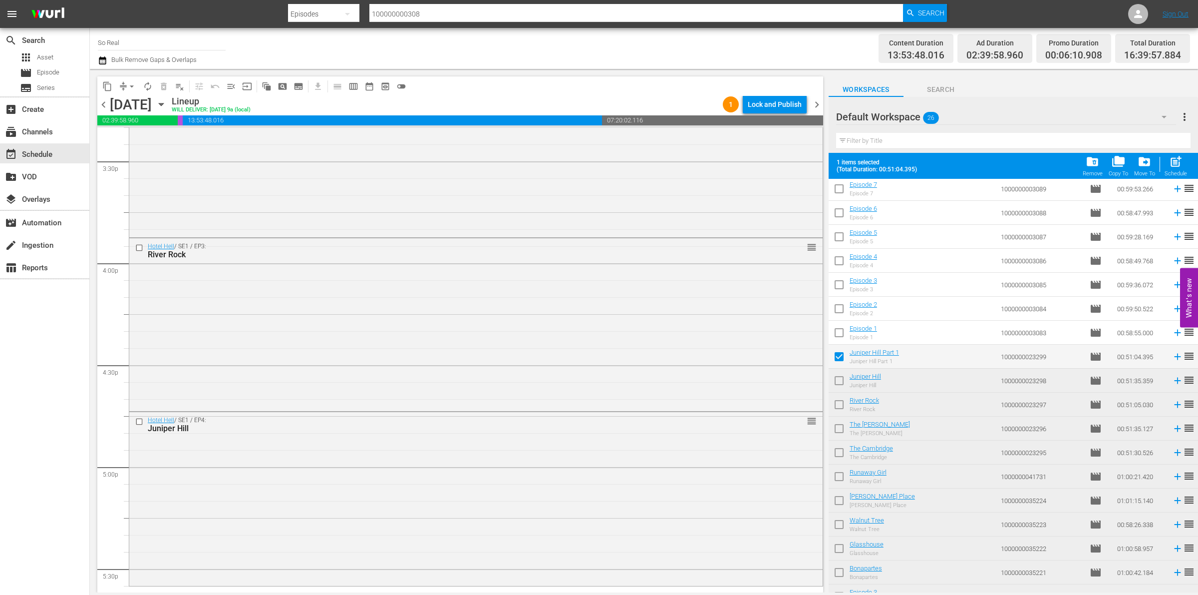
click at [1159, 167] on div "folder_delete Remove folder_copy Copy To drive_file_move Move To post_add Sched…" at bounding box center [1135, 166] width 110 height 28
click at [1179, 170] on div "post_add Schedule" at bounding box center [1176, 166] width 22 height 22
checkbox input "false"
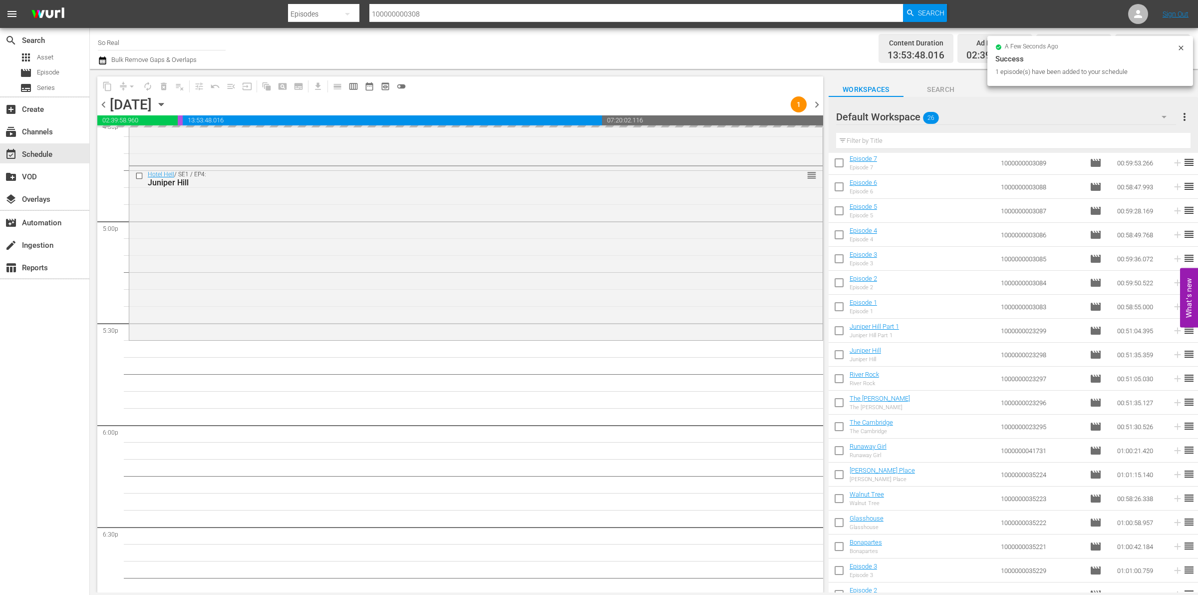
scroll to position [3415, 0]
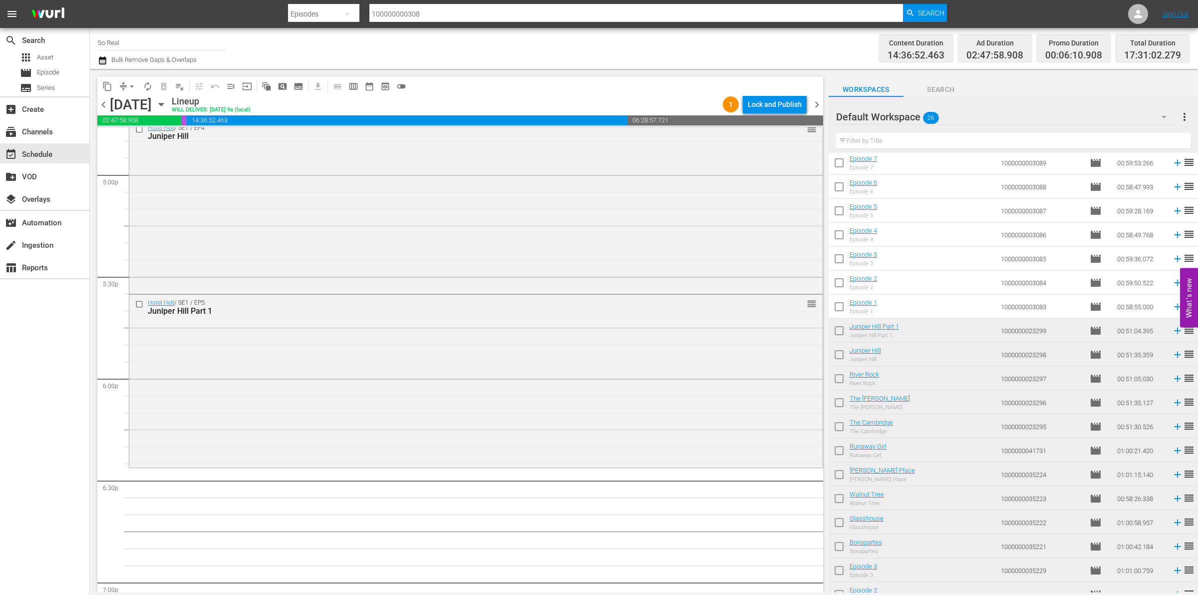
click at [836, 308] on input "checkbox" at bounding box center [839, 308] width 21 height 21
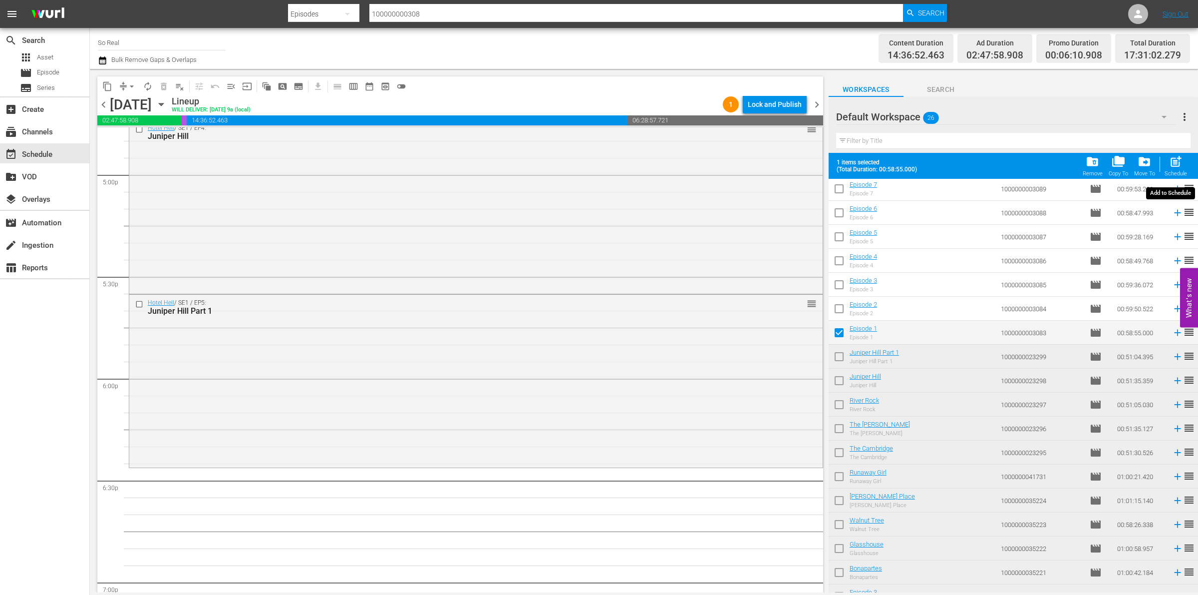
click at [1172, 163] on span "post_add" at bounding box center [1175, 161] width 13 height 13
checkbox input "false"
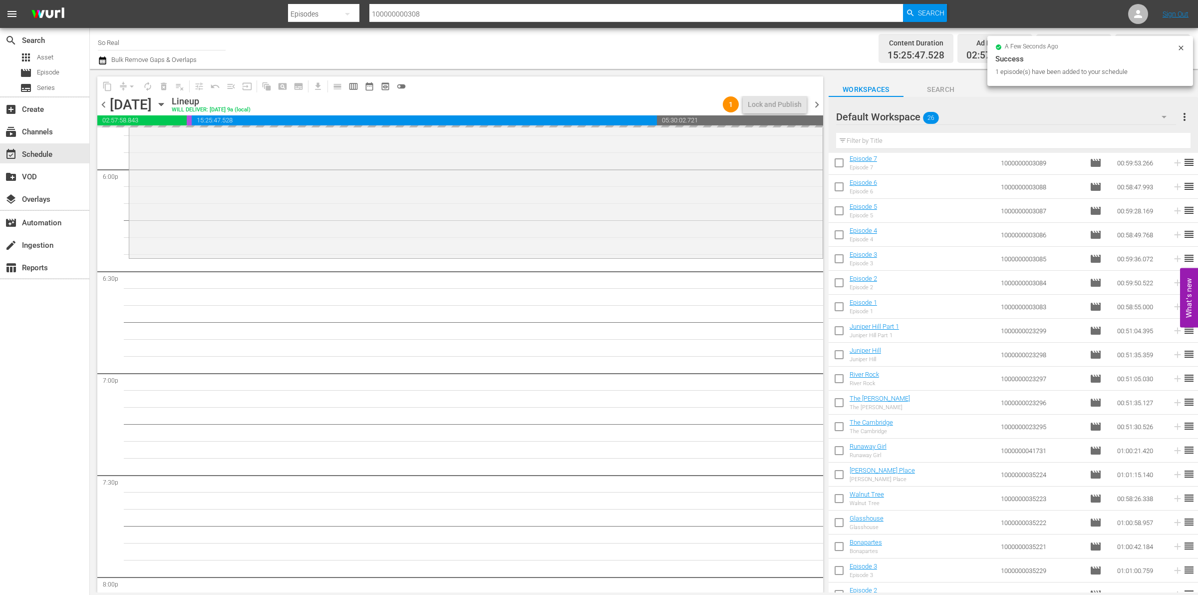
scroll to position [3633, 0]
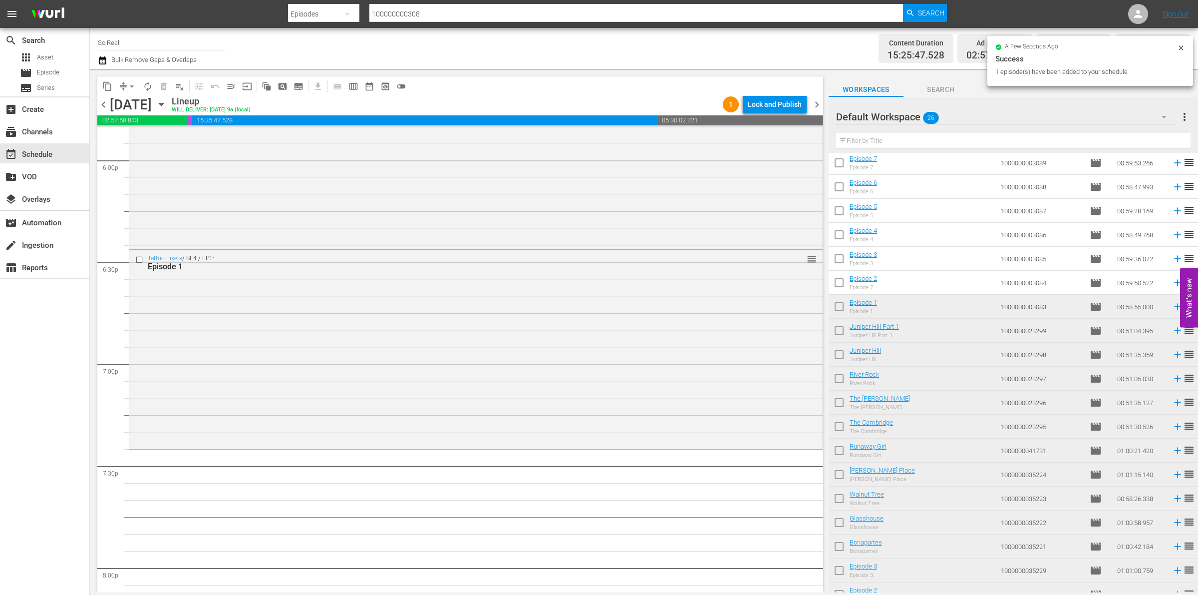
click at [842, 285] on input "checkbox" at bounding box center [839, 284] width 21 height 21
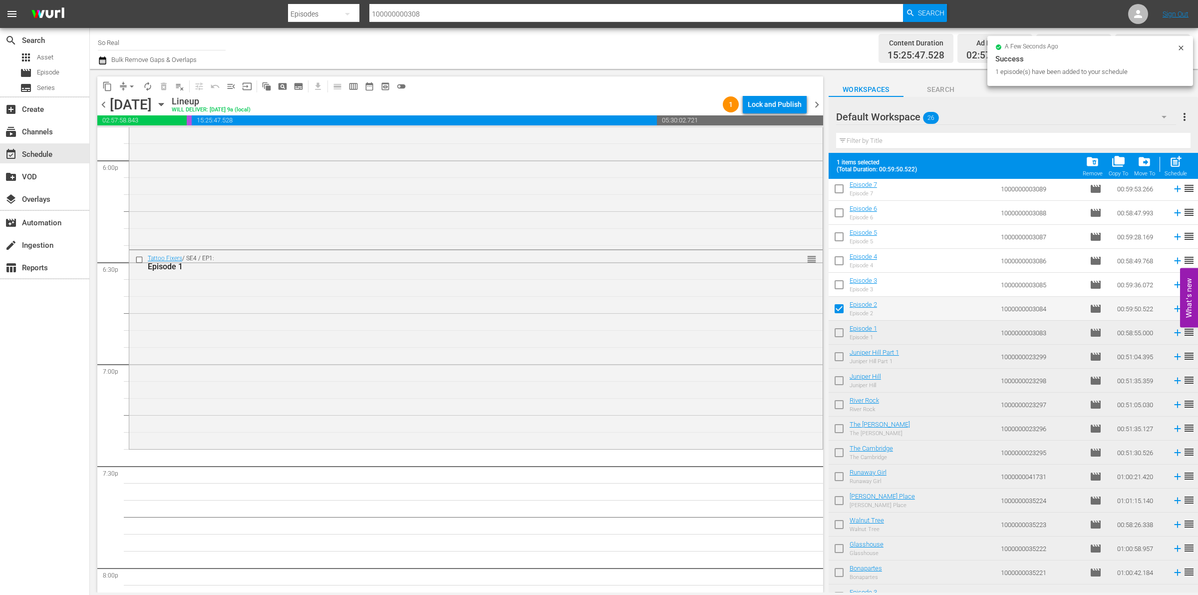
click at [1168, 169] on div "post_add Schedule" at bounding box center [1176, 166] width 22 height 22
checkbox input "false"
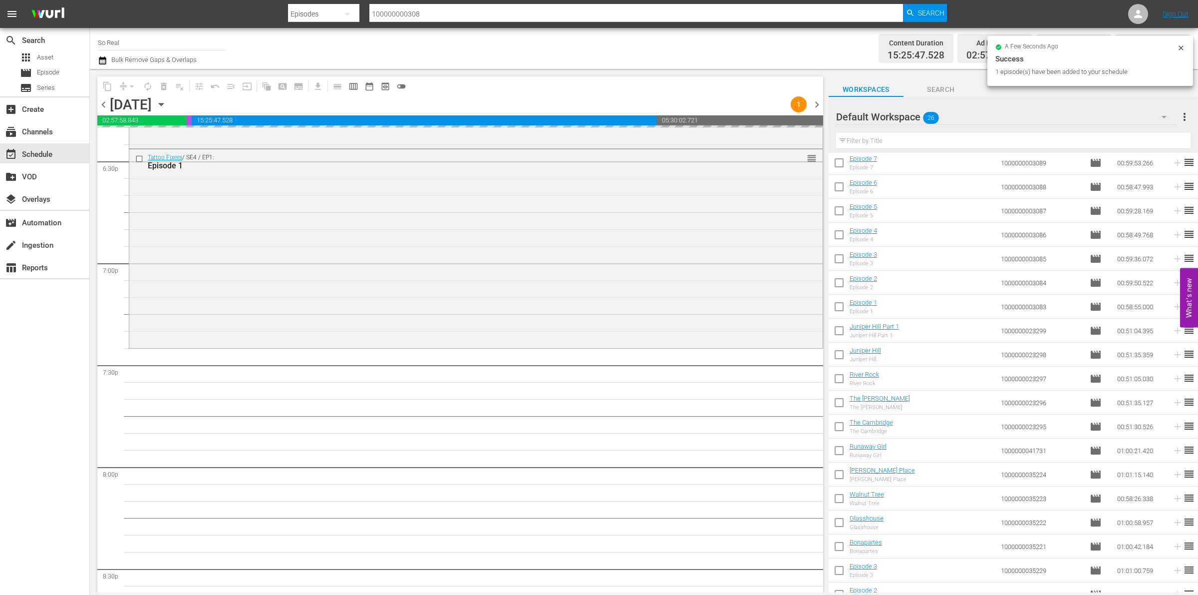
scroll to position [3796, 0]
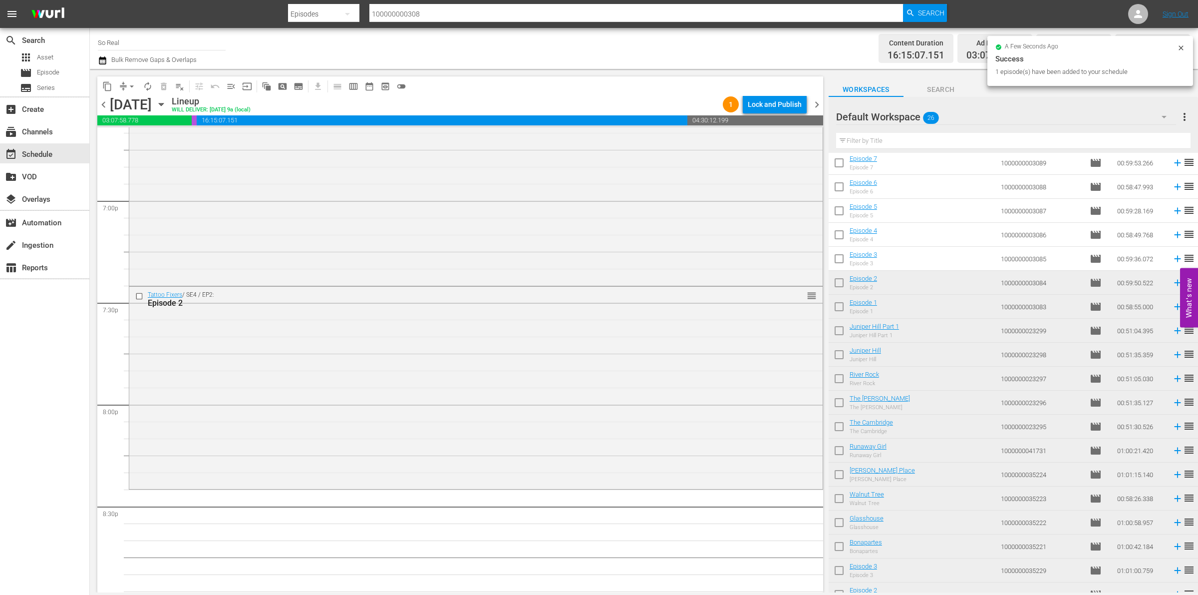
click at [839, 258] on input "checkbox" at bounding box center [839, 260] width 21 height 21
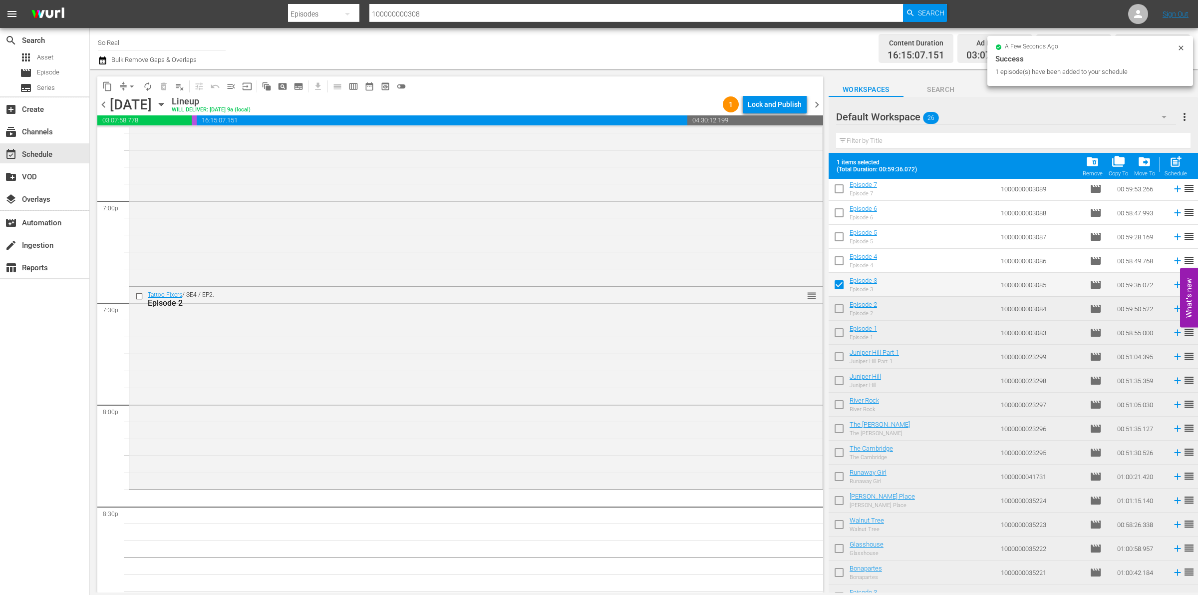
click at [1167, 164] on div "post_add Schedule" at bounding box center [1176, 166] width 22 height 22
checkbox input "false"
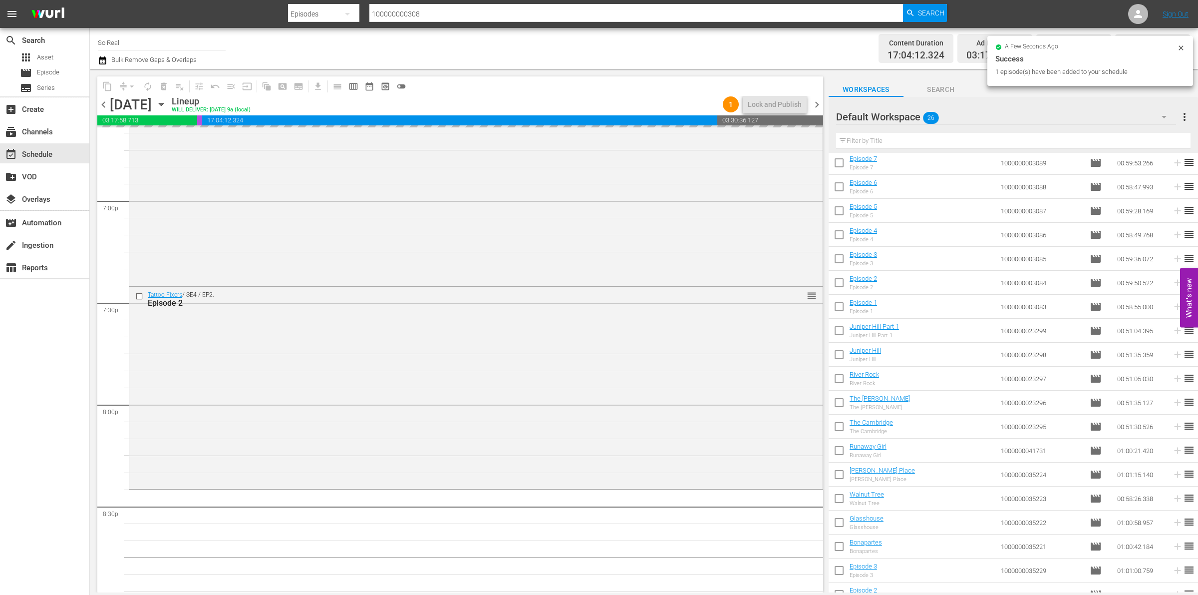
scroll to position [3997, 0]
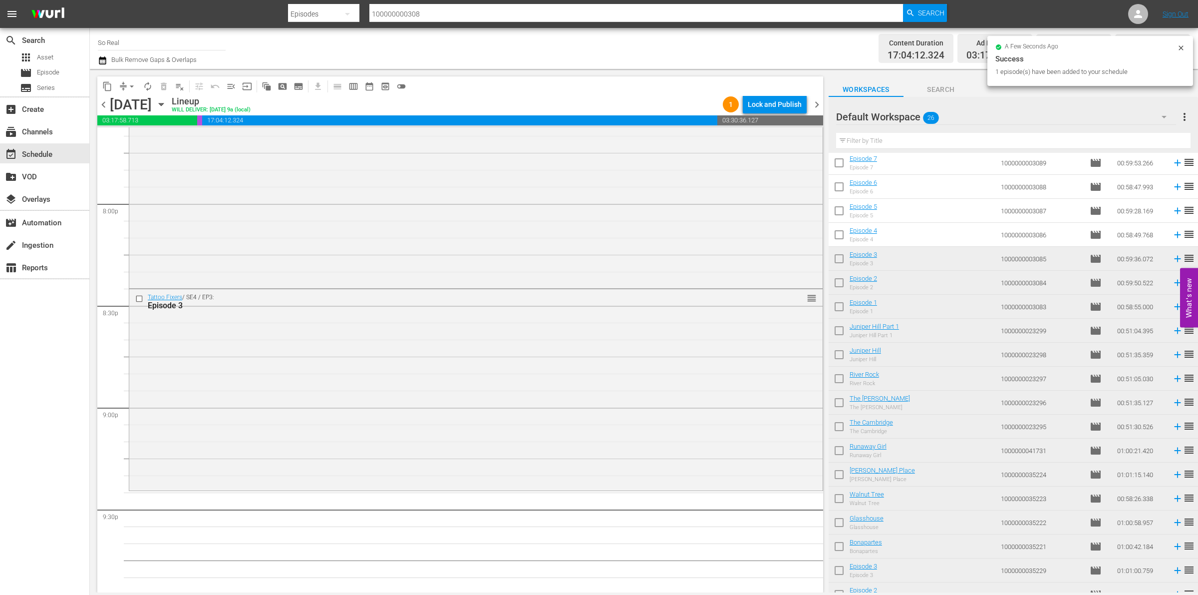
click at [840, 232] on input "checkbox" at bounding box center [839, 236] width 21 height 21
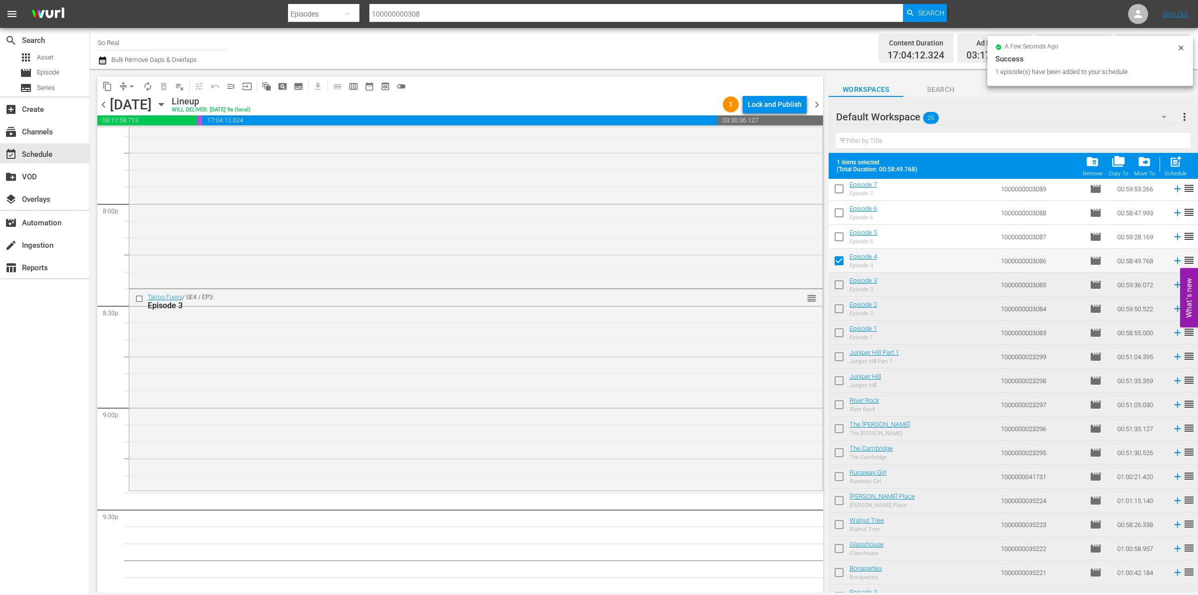
click at [1168, 171] on div "Schedule" at bounding box center [1176, 173] width 22 height 6
checkbox input "false"
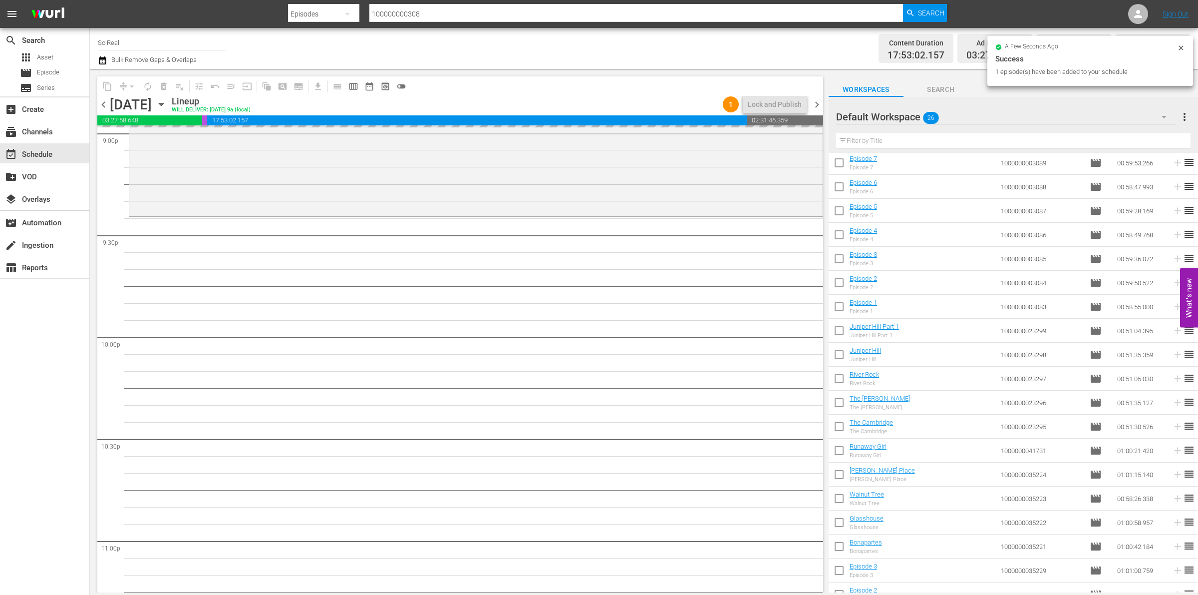
scroll to position [4272, 0]
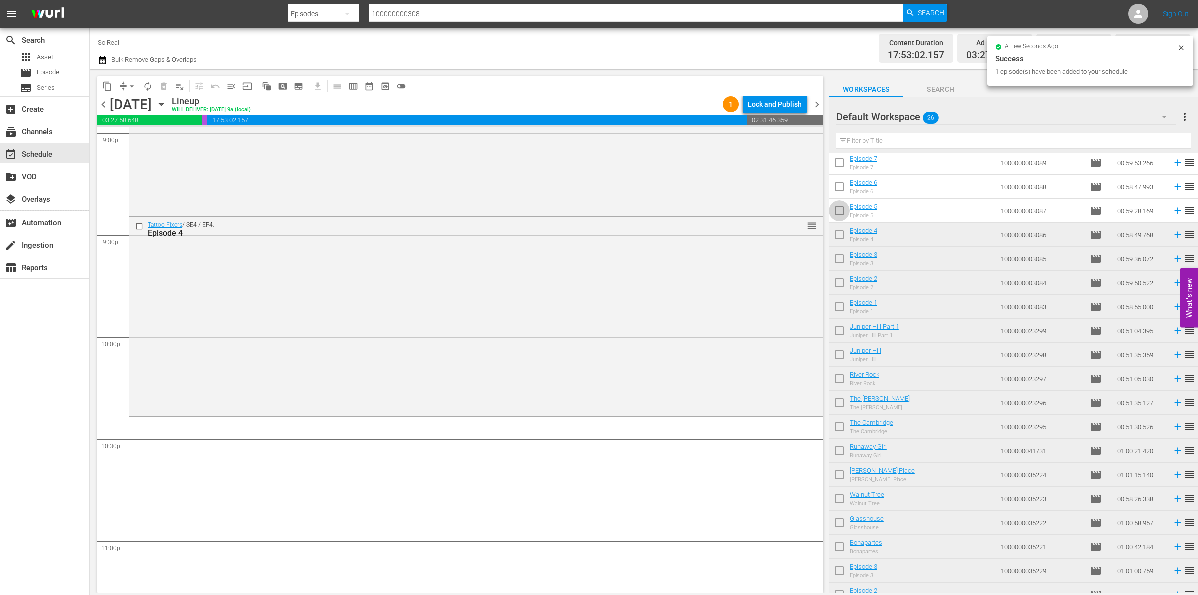
click at [844, 217] on input "checkbox" at bounding box center [839, 212] width 21 height 21
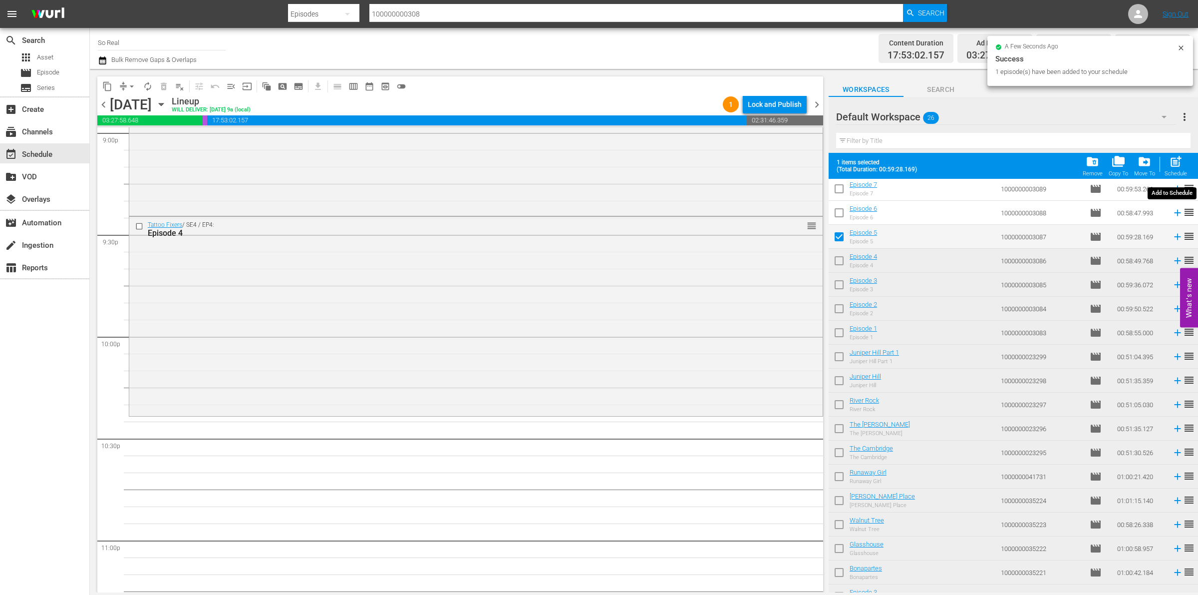
click at [1172, 165] on span "post_add" at bounding box center [1175, 161] width 13 height 13
checkbox input "false"
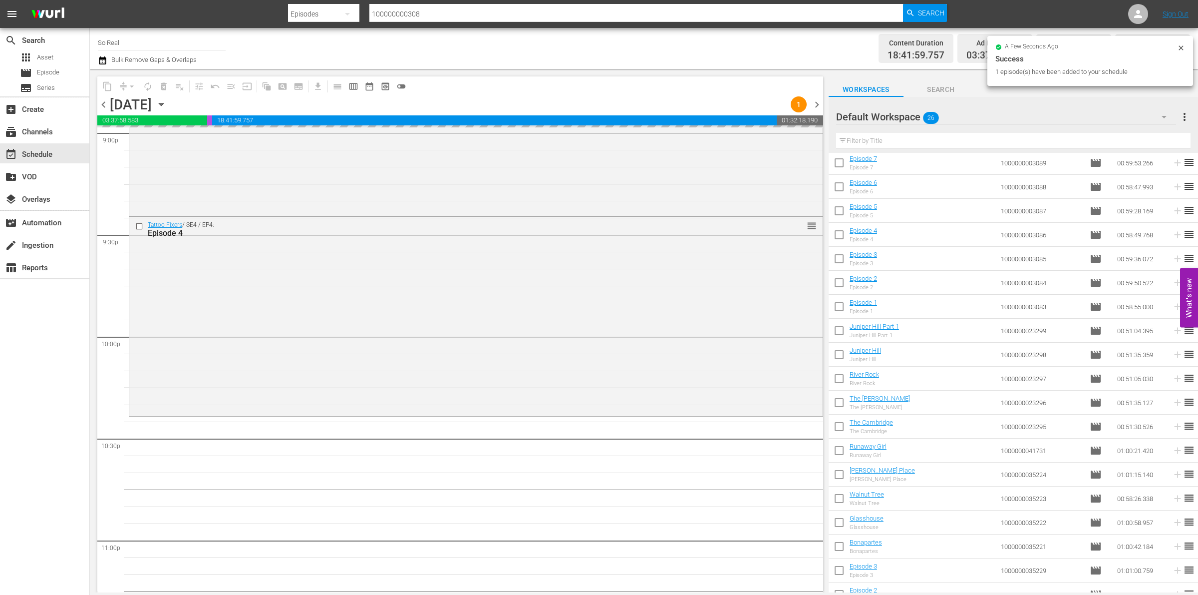
scroll to position [4423, 0]
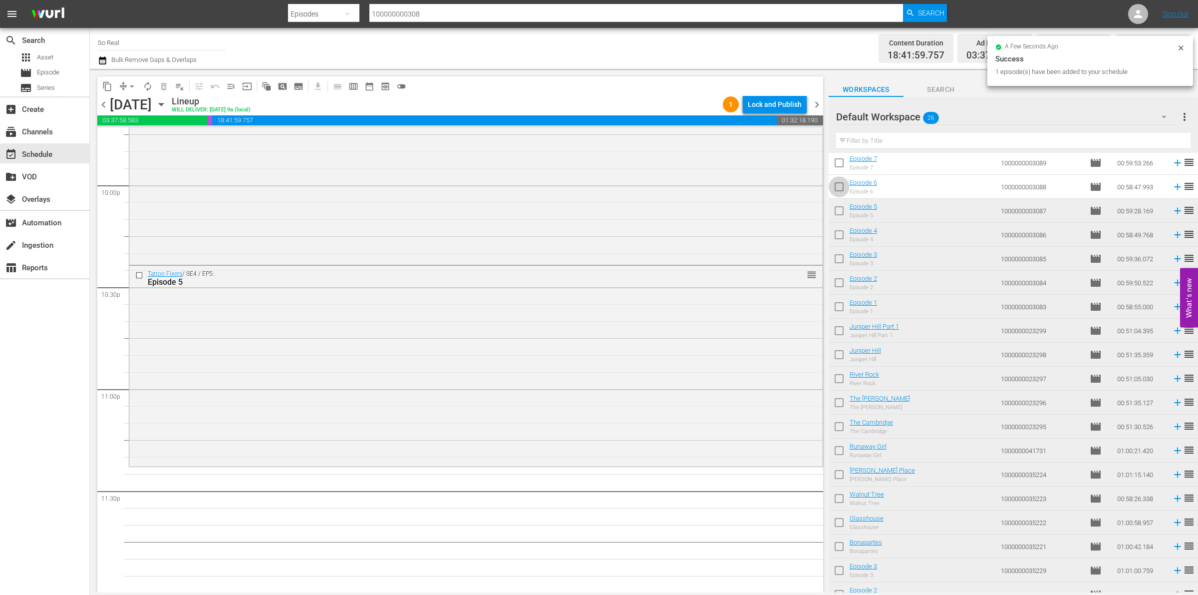
click at [834, 193] on input "checkbox" at bounding box center [839, 188] width 21 height 21
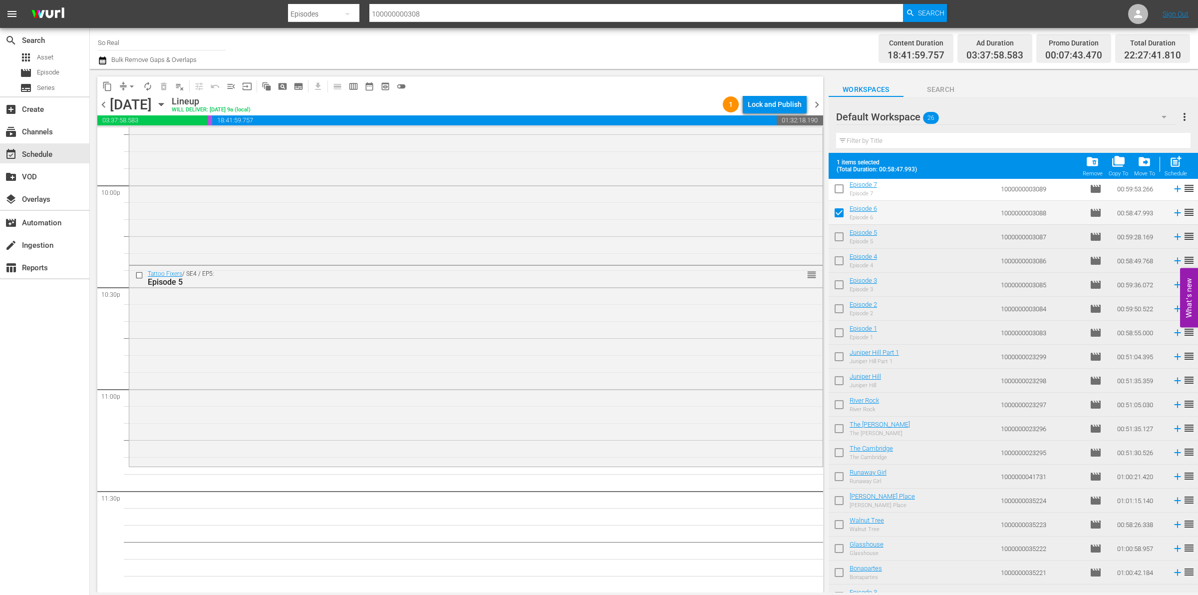
click at [1175, 165] on span "post_add" at bounding box center [1175, 161] width 13 height 13
checkbox input "false"
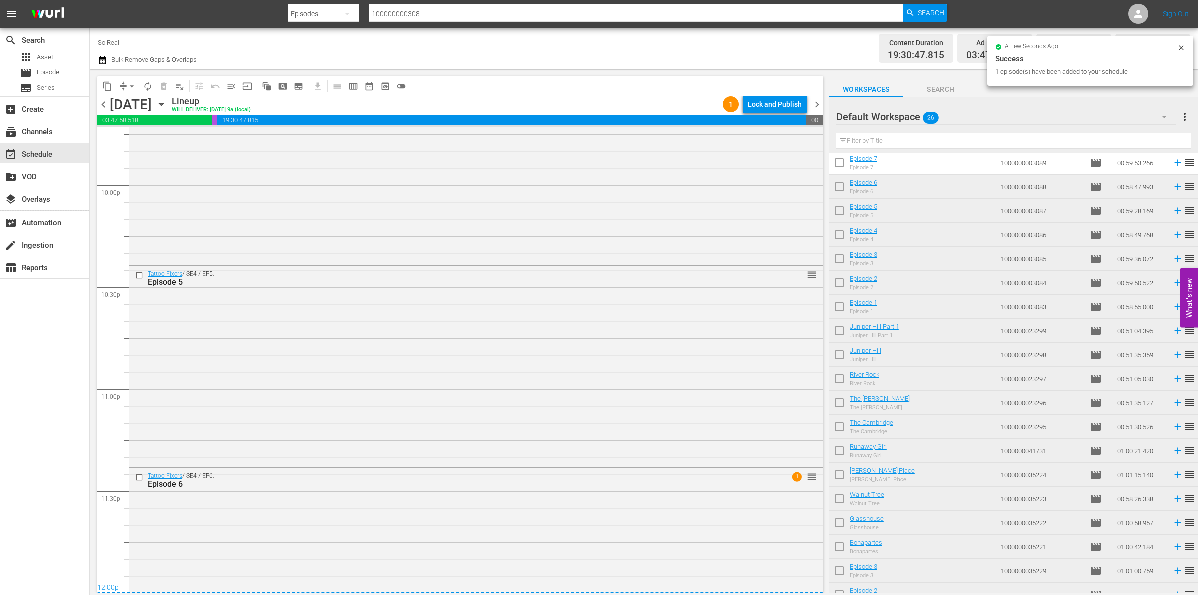
scroll to position [4497, 0]
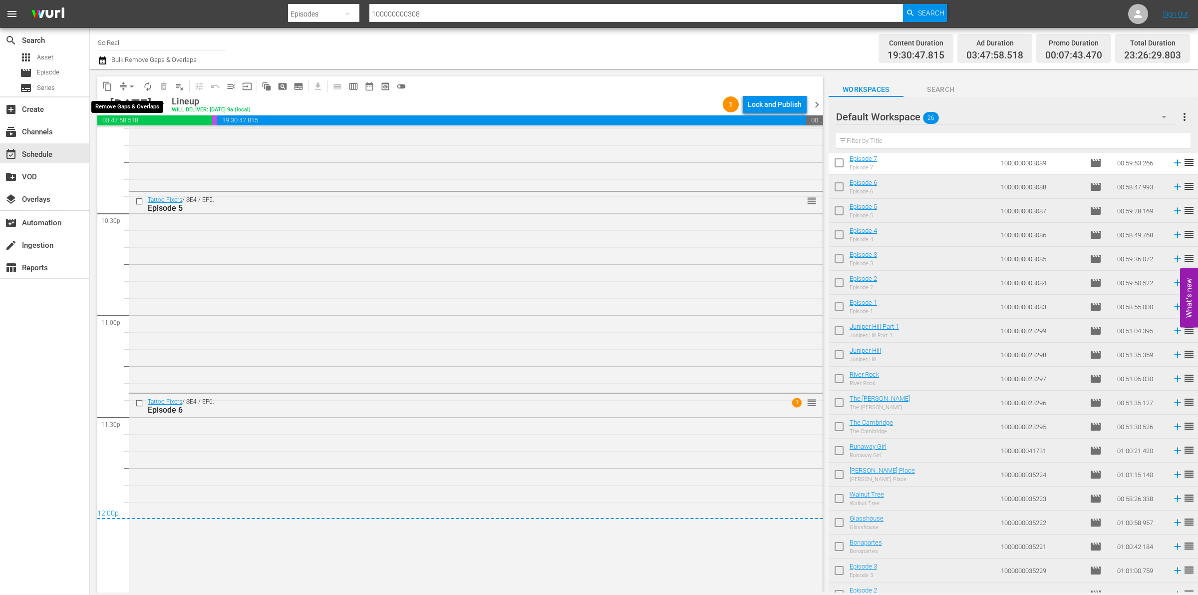
click at [130, 83] on span "arrow_drop_down" at bounding box center [132, 86] width 10 height 10
click at [139, 134] on li "Align to End of Previous Day" at bounding box center [132, 139] width 105 height 16
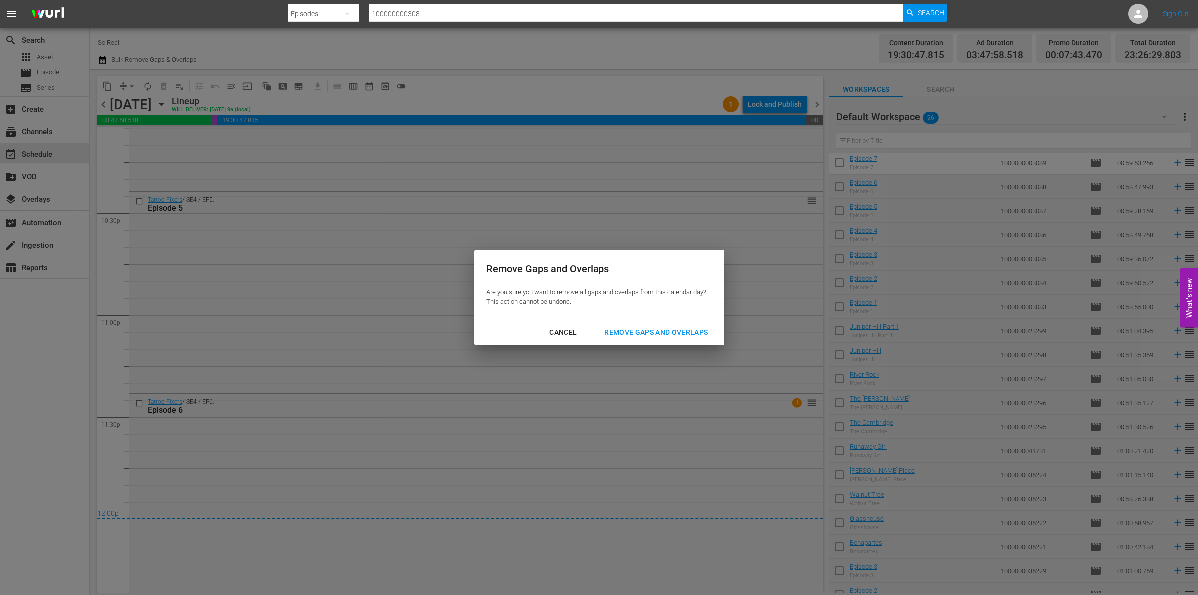
click at [669, 331] on div "Remove Gaps and Overlaps" at bounding box center [656, 332] width 119 height 12
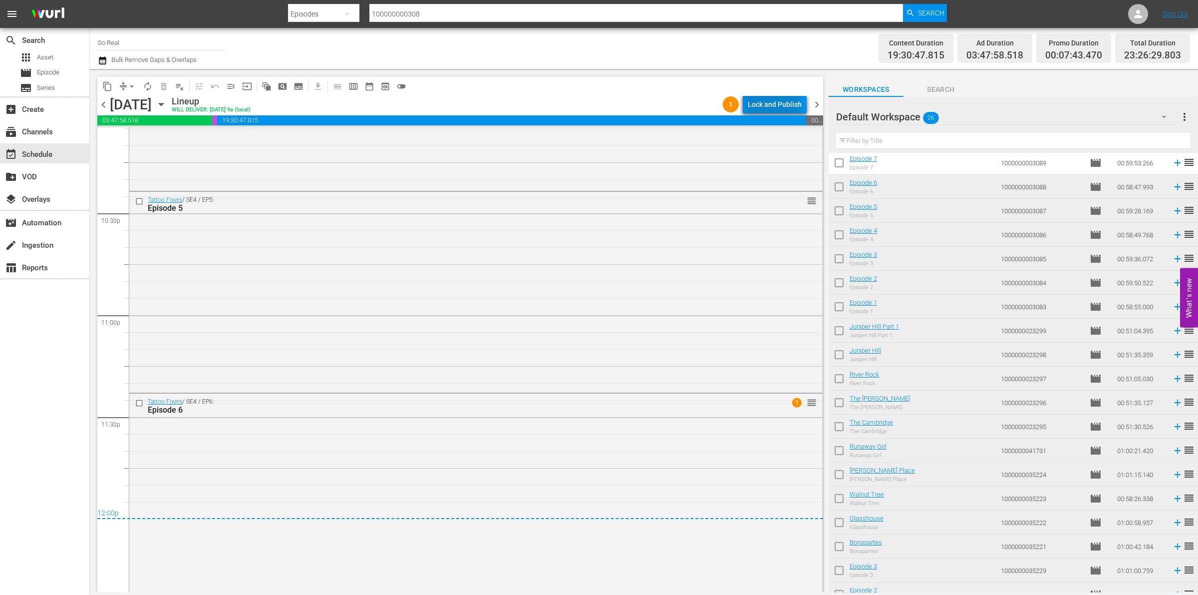
click at [756, 100] on div "Lock and Publish" at bounding box center [775, 104] width 54 height 18
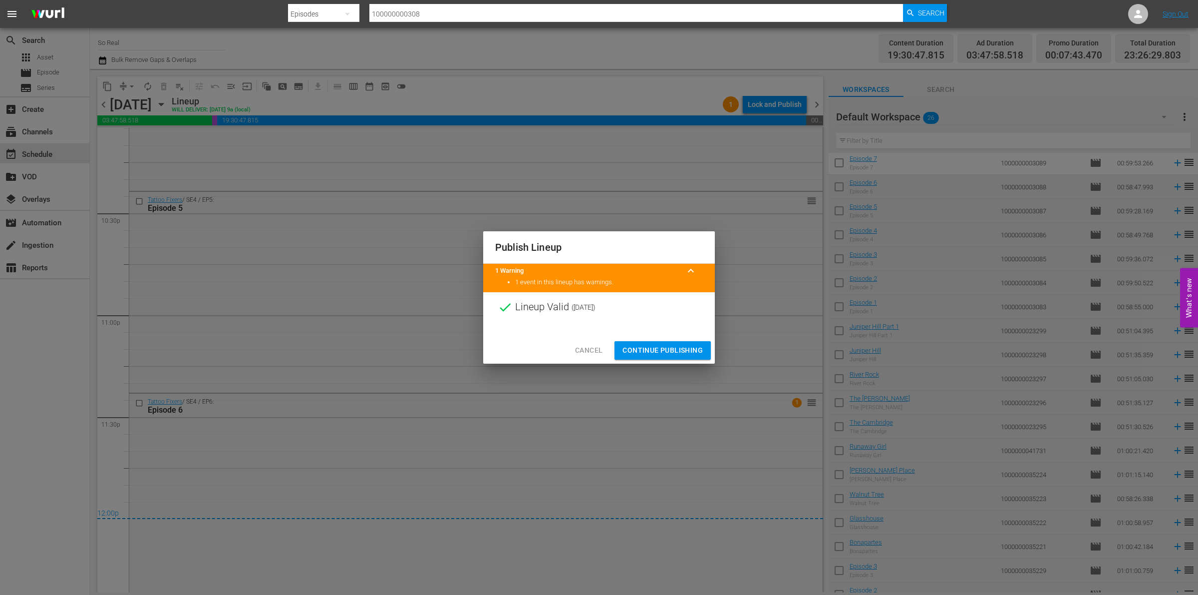
click at [670, 344] on span "Continue Publishing" at bounding box center [663, 350] width 80 height 12
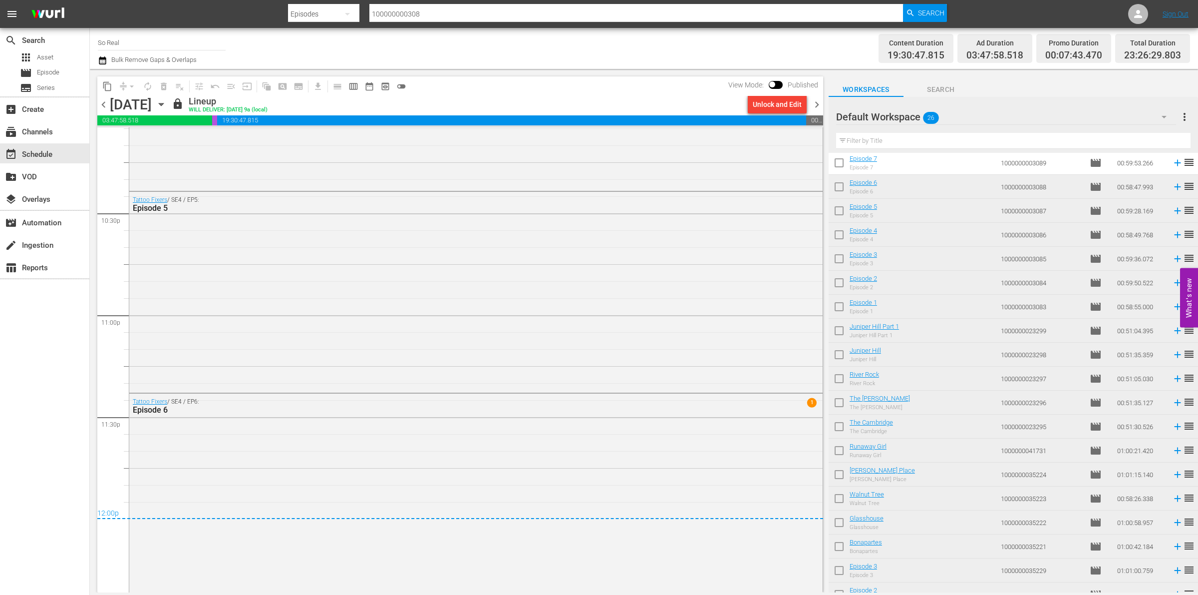
click at [842, 166] on input "checkbox" at bounding box center [839, 164] width 21 height 21
checkbox input "true"
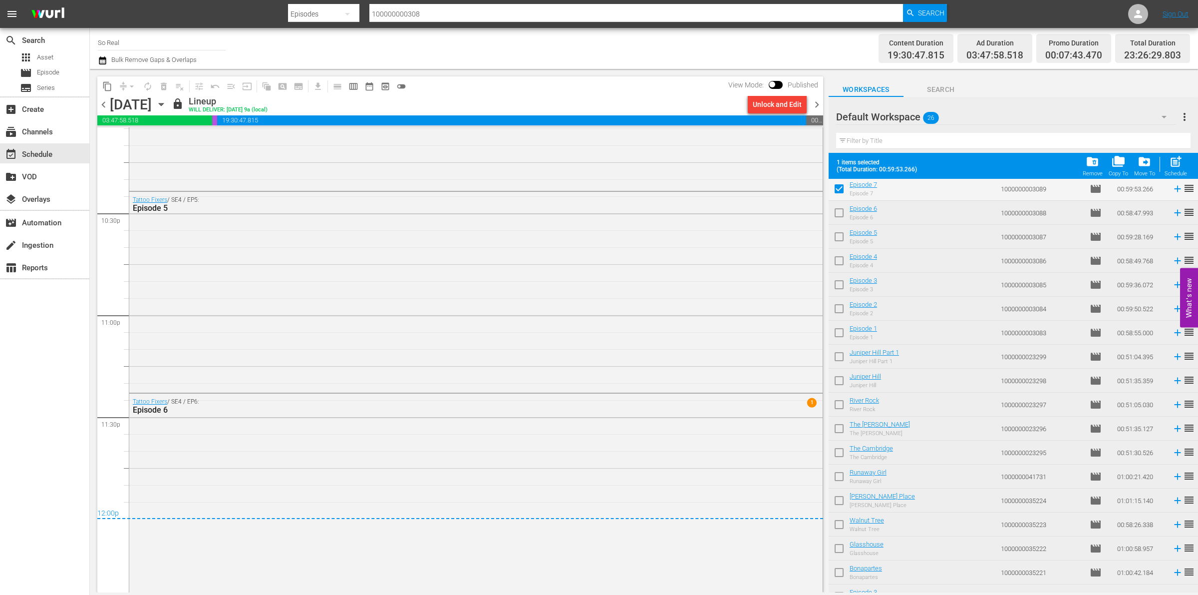
click at [844, 220] on input "checkbox" at bounding box center [839, 214] width 21 height 21
checkbox input "true"
click at [842, 236] on input "checkbox" at bounding box center [839, 238] width 21 height 21
checkbox input "true"
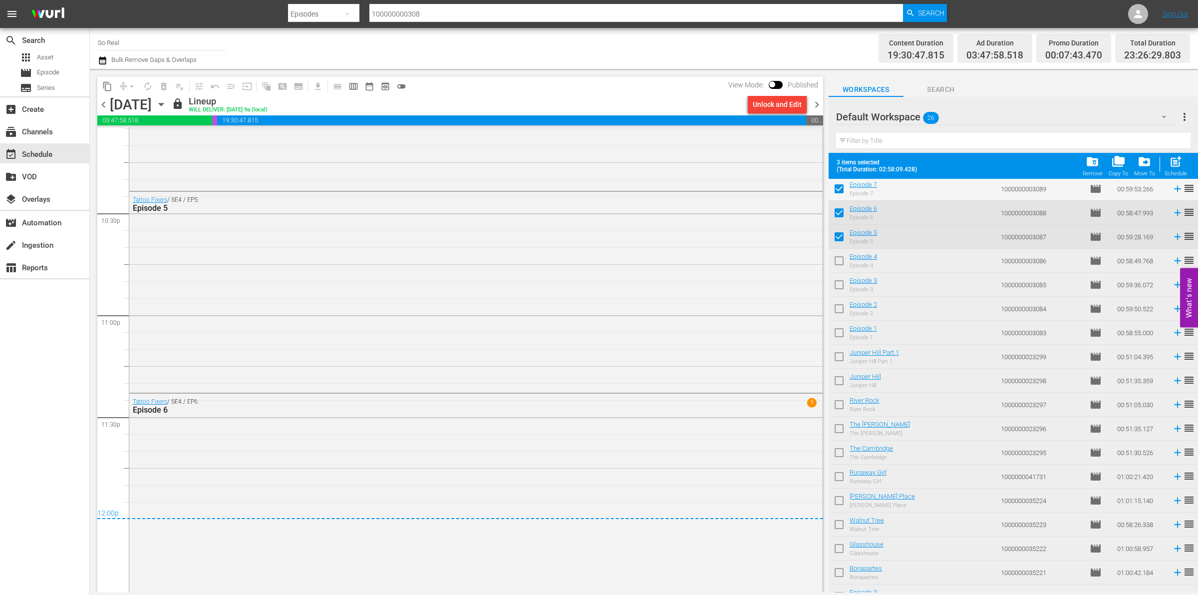
click at [842, 263] on input "checkbox" at bounding box center [839, 262] width 21 height 21
checkbox input "true"
click at [842, 289] on input "checkbox" at bounding box center [839, 286] width 21 height 21
checkbox input "true"
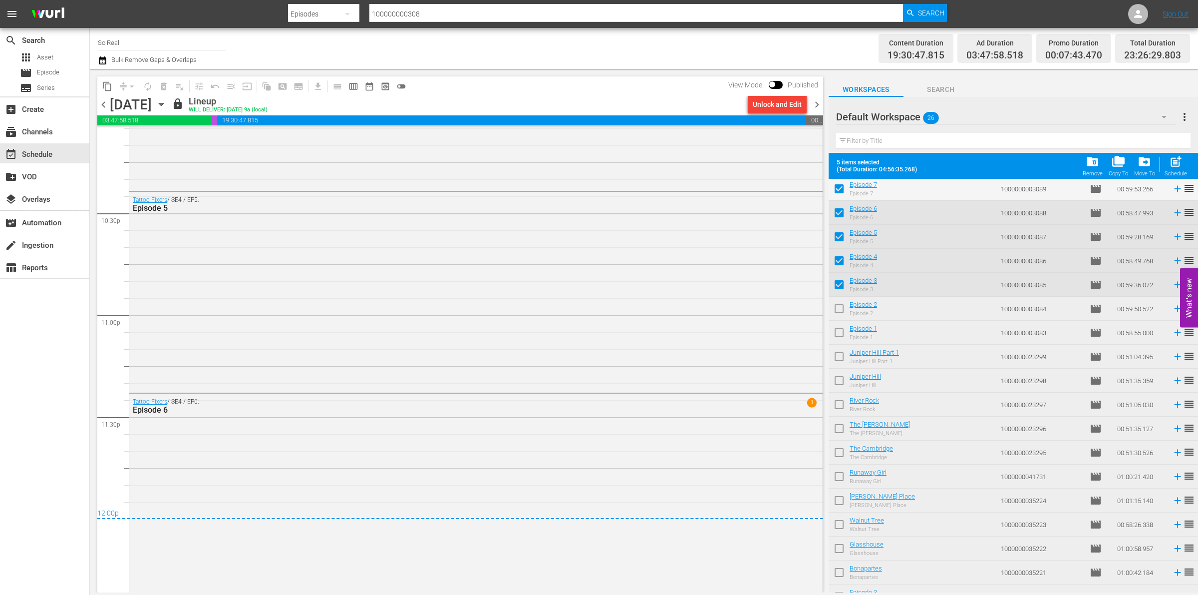
click at [840, 313] on input "checkbox" at bounding box center [839, 310] width 21 height 21
checkbox input "true"
click at [841, 328] on input "checkbox" at bounding box center [839, 334] width 21 height 21
checkbox input "true"
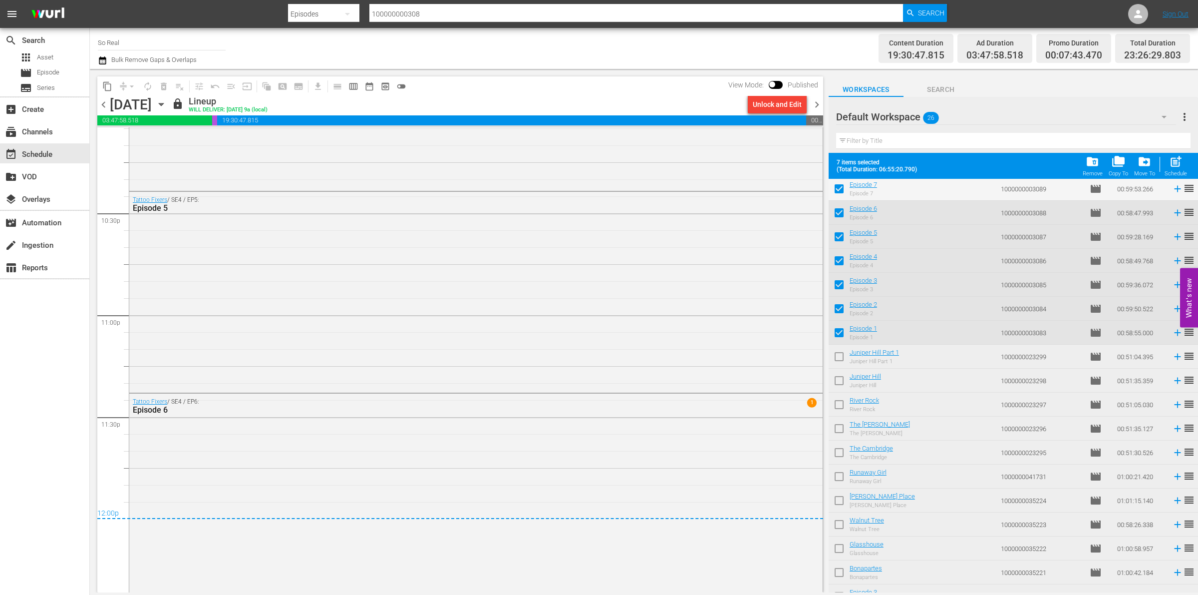
click at [841, 357] on input "checkbox" at bounding box center [839, 358] width 21 height 21
checkbox input "true"
click at [841, 382] on input "checkbox" at bounding box center [839, 382] width 21 height 21
checkbox input "true"
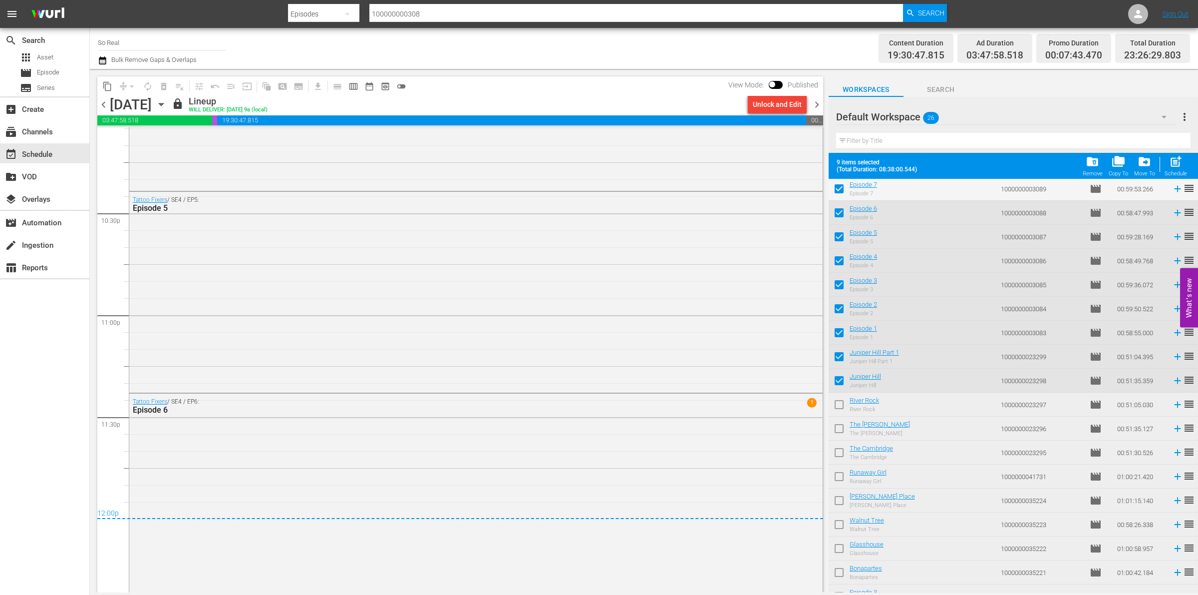
click at [841, 403] on input "checkbox" at bounding box center [839, 406] width 21 height 21
checkbox input "true"
click at [841, 431] on input "checkbox" at bounding box center [839, 430] width 21 height 21
checkbox input "true"
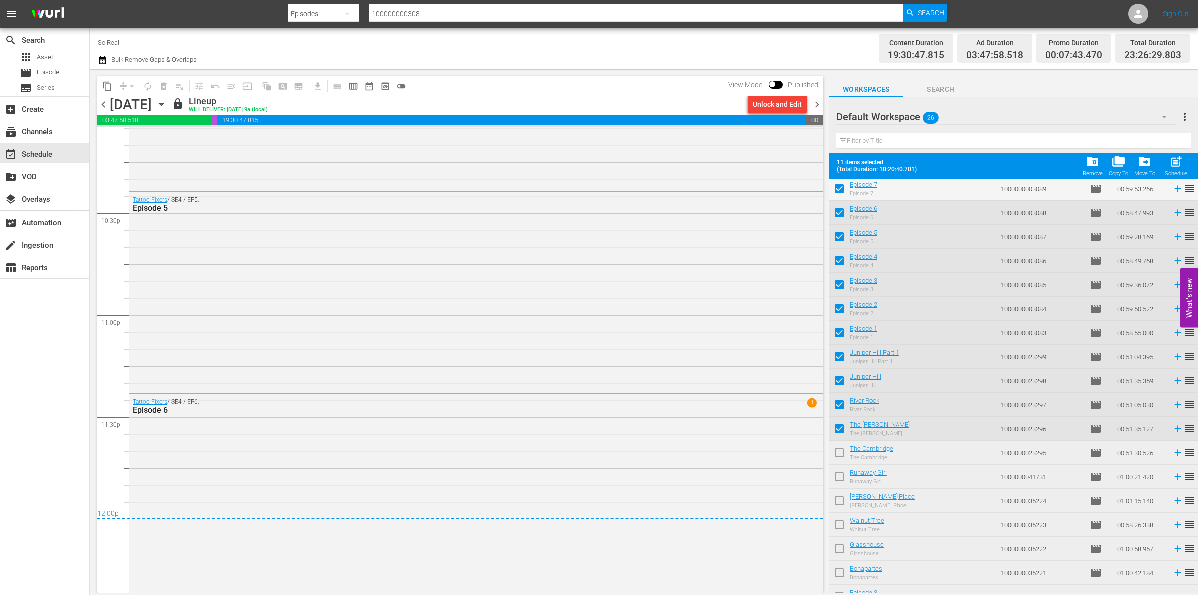
click at [840, 453] on input "checkbox" at bounding box center [839, 454] width 21 height 21
checkbox input "true"
click at [840, 478] on input "checkbox" at bounding box center [839, 478] width 21 height 21
checkbox input "true"
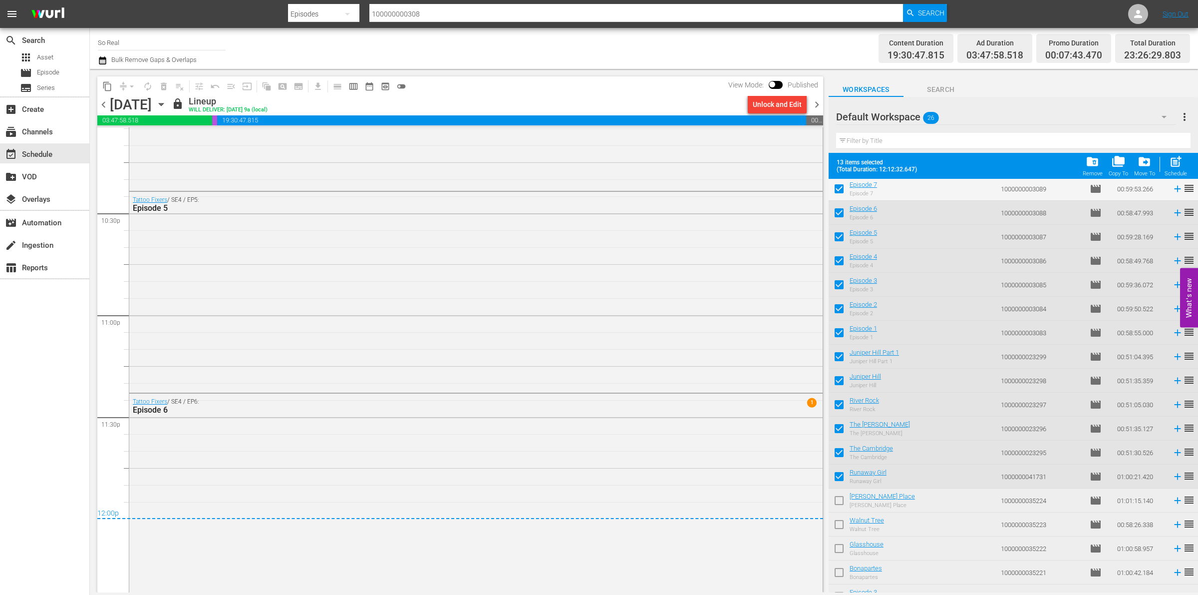
click at [840, 498] on input "checkbox" at bounding box center [839, 502] width 21 height 21
checkbox input "true"
click at [841, 523] on input "checkbox" at bounding box center [839, 526] width 21 height 21
checkbox input "true"
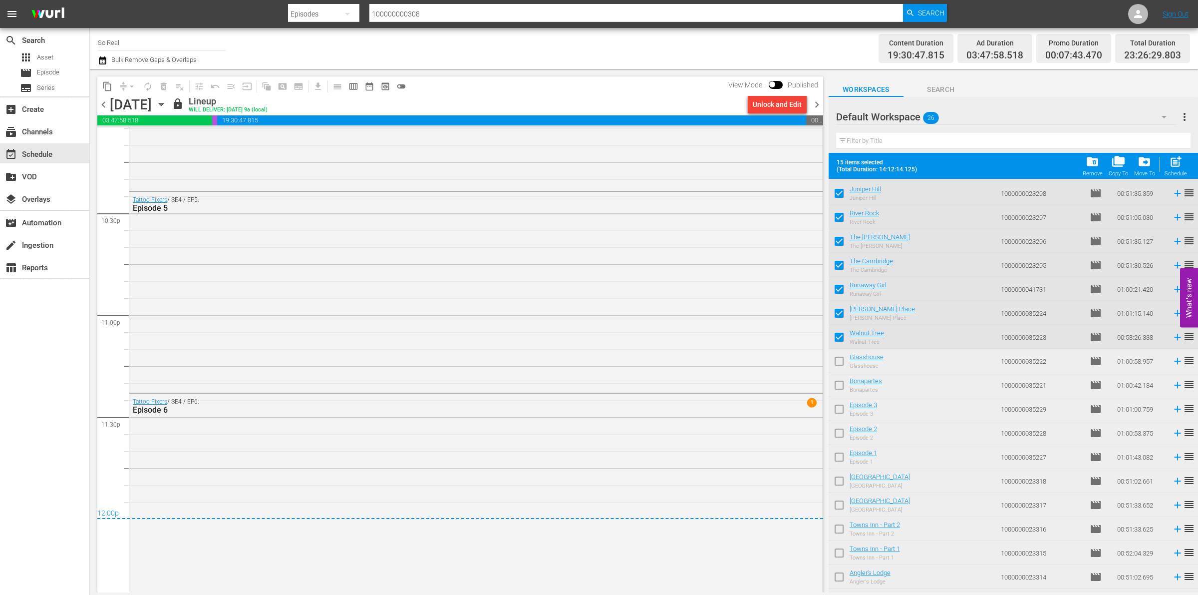
scroll to position [221, 0]
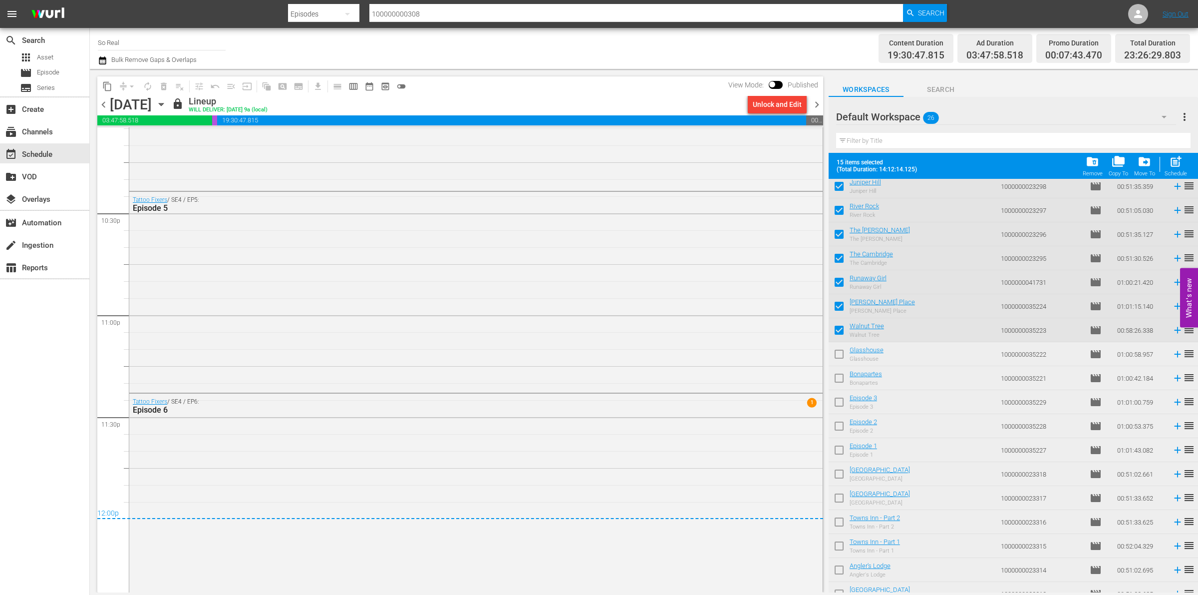
click at [840, 358] on input "checkbox" at bounding box center [839, 355] width 21 height 21
checkbox input "true"
click at [839, 382] on input "checkbox" at bounding box center [839, 379] width 21 height 21
checkbox input "true"
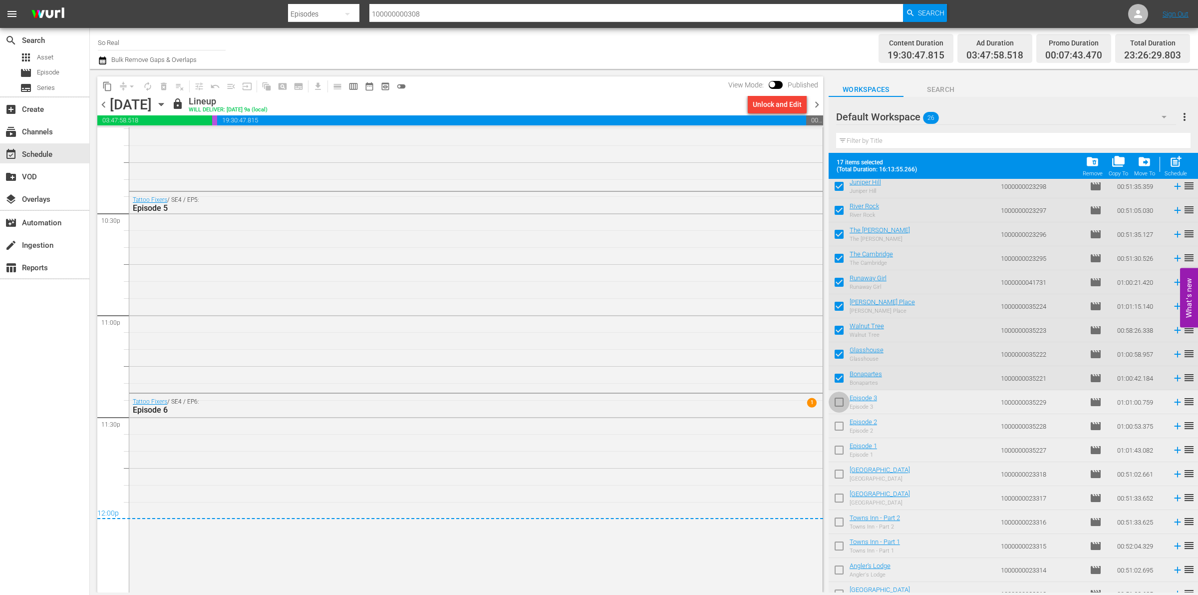
click at [839, 408] on input "checkbox" at bounding box center [839, 403] width 21 height 21
checkbox input "true"
click at [839, 428] on input "checkbox" at bounding box center [839, 427] width 21 height 21
checkbox input "true"
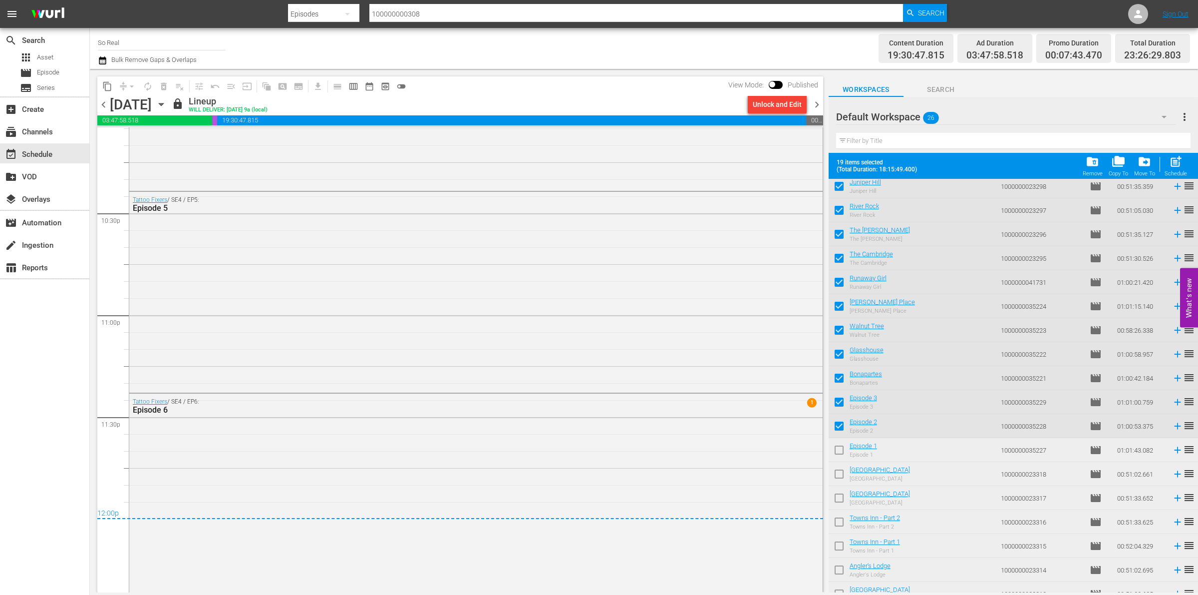
click at [840, 452] on input "checkbox" at bounding box center [839, 451] width 21 height 21
checkbox input "true"
click at [840, 478] on input "checkbox" at bounding box center [839, 475] width 21 height 21
checkbox input "true"
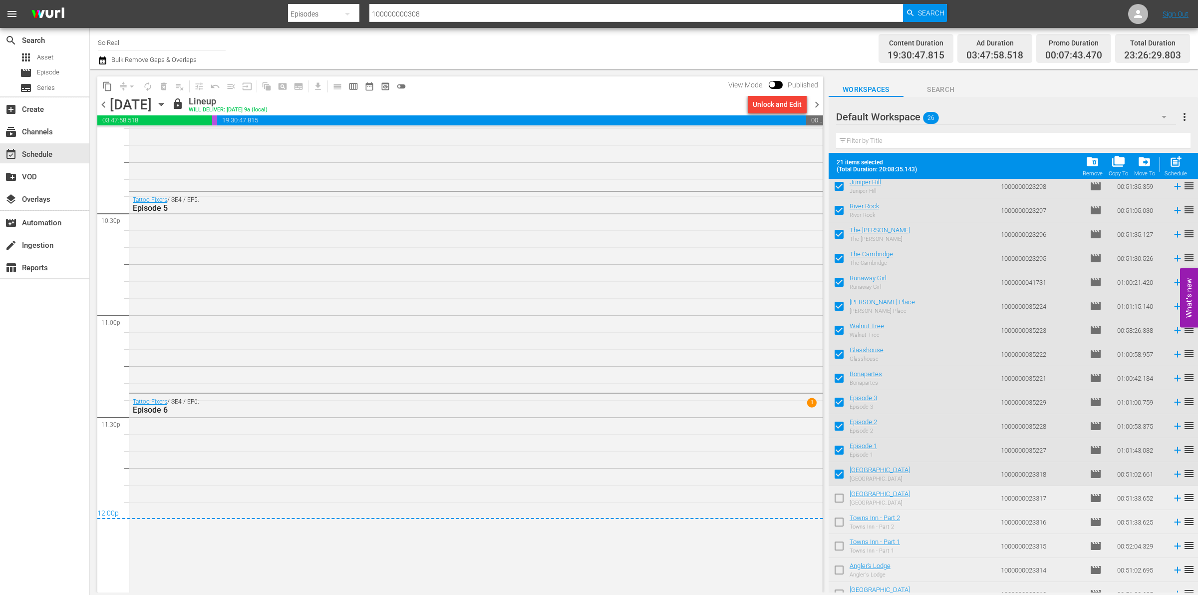
click at [840, 503] on input "checkbox" at bounding box center [839, 499] width 21 height 21
checkbox input "true"
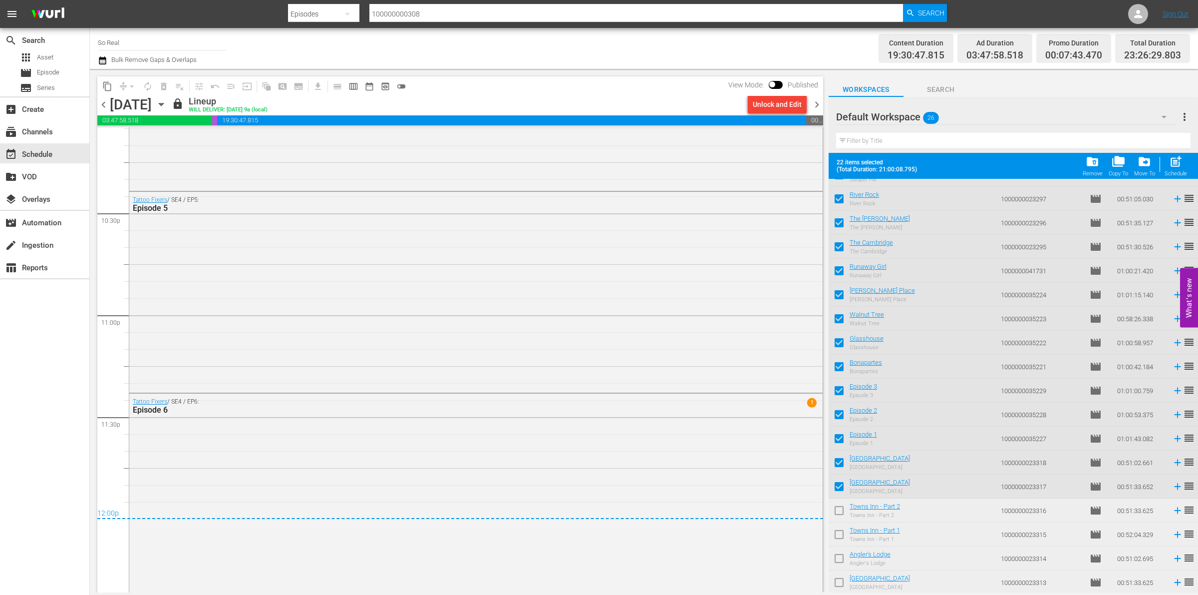
click at [839, 509] on input "checkbox" at bounding box center [839, 512] width 21 height 21
checkbox input "true"
click at [841, 540] on input "checkbox" at bounding box center [839, 536] width 21 height 21
checkbox input "true"
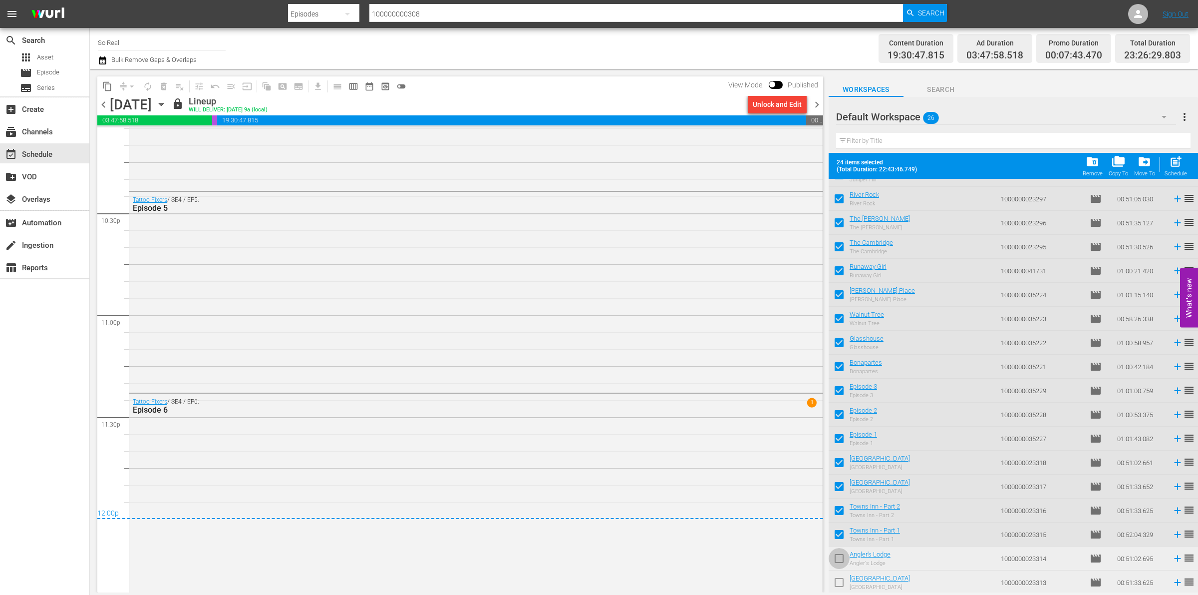
click at [840, 565] on input "checkbox" at bounding box center [839, 560] width 21 height 21
checkbox input "true"
click at [839, 582] on input "checkbox" at bounding box center [839, 584] width 21 height 21
checkbox input "true"
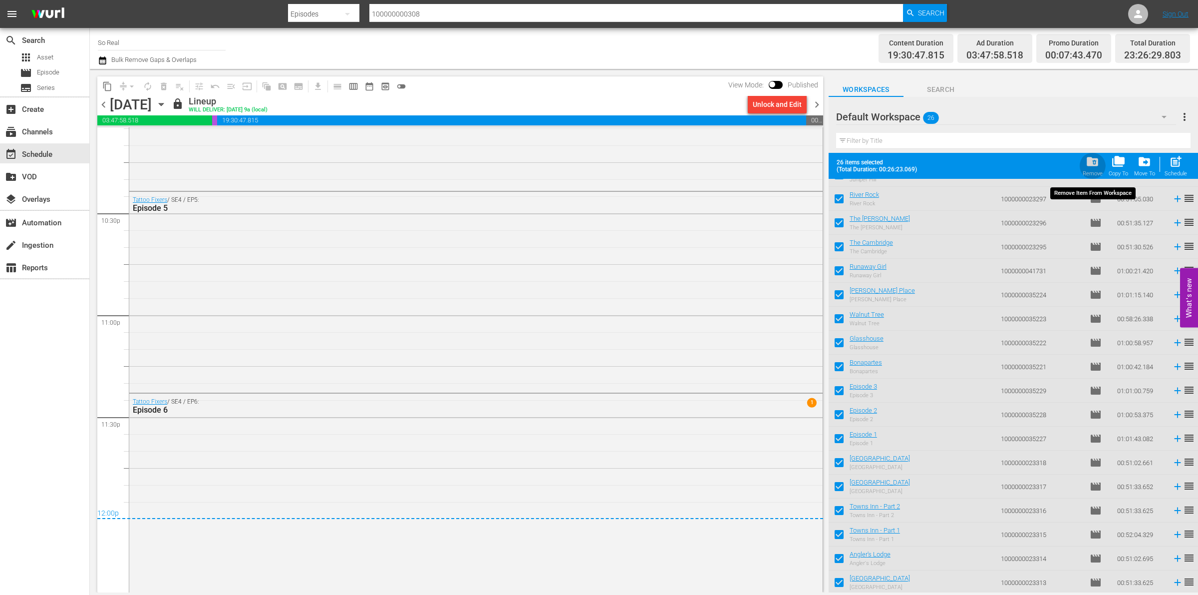
click at [1096, 166] on span "folder_delete" at bounding box center [1092, 161] width 13 height 13
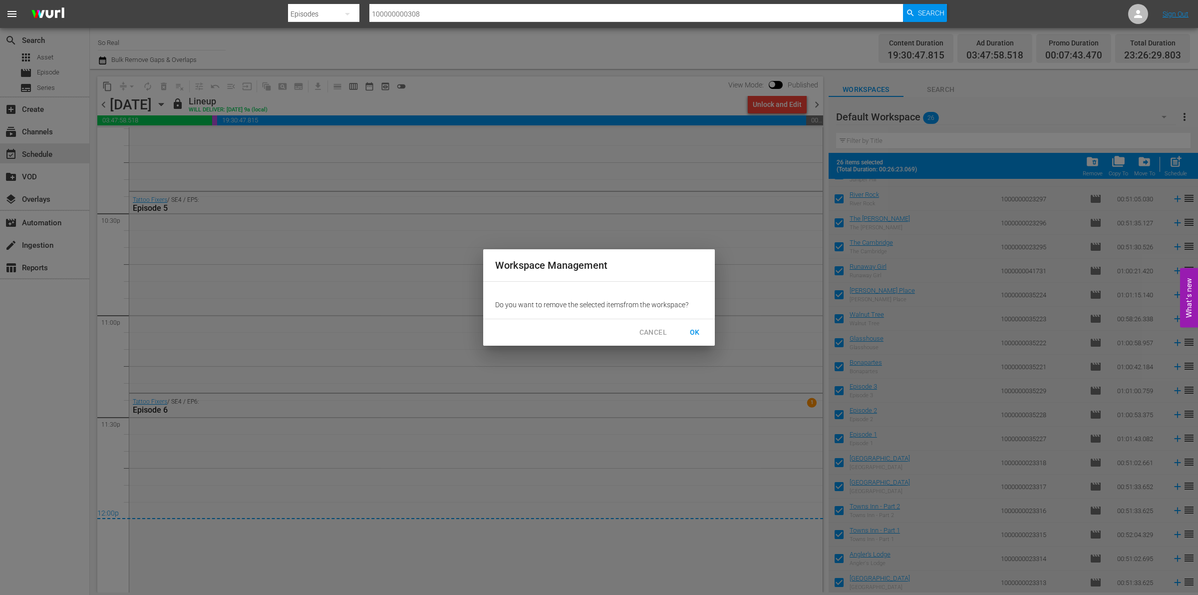
click at [690, 327] on span "OK" at bounding box center [695, 332] width 16 height 12
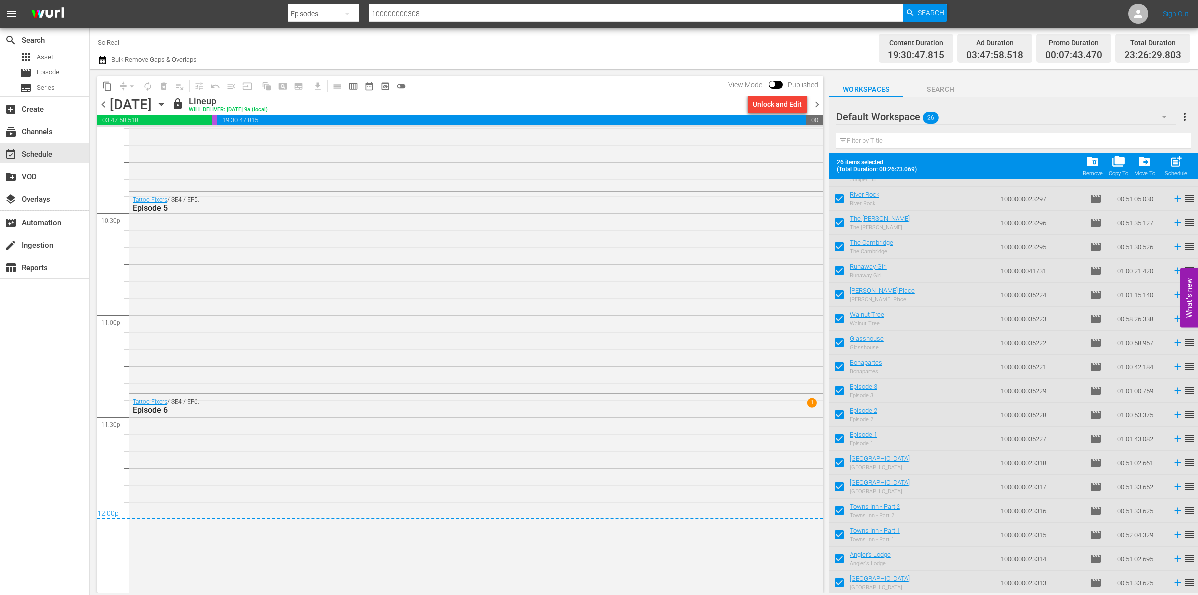
checkbox input "false"
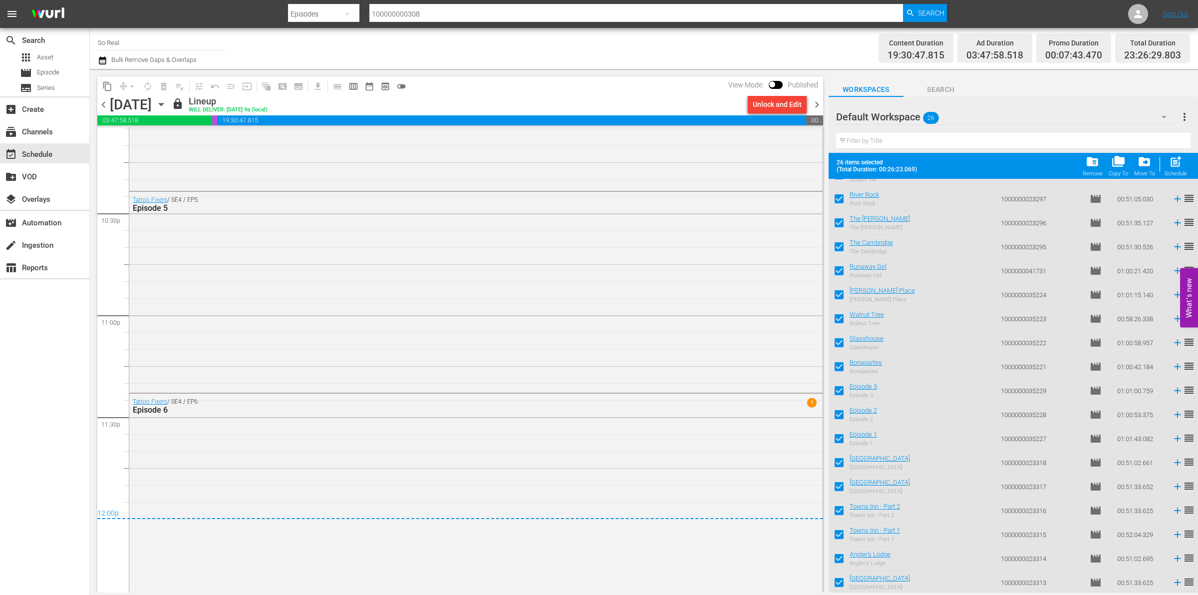
checkbox input "false"
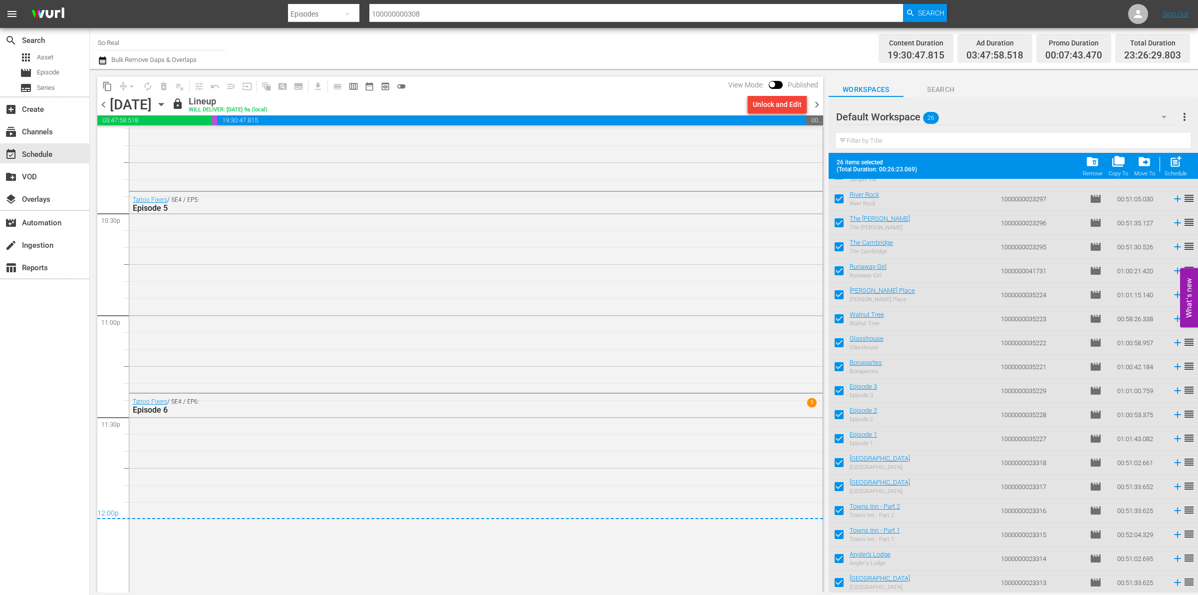
checkbox input "false"
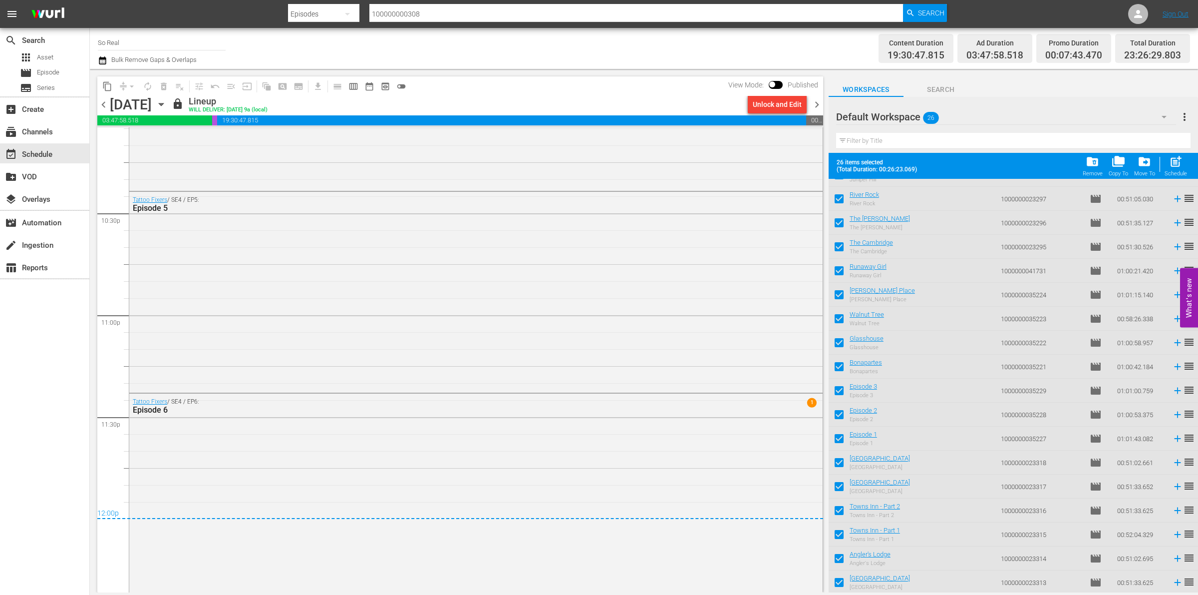
checkbox input "false"
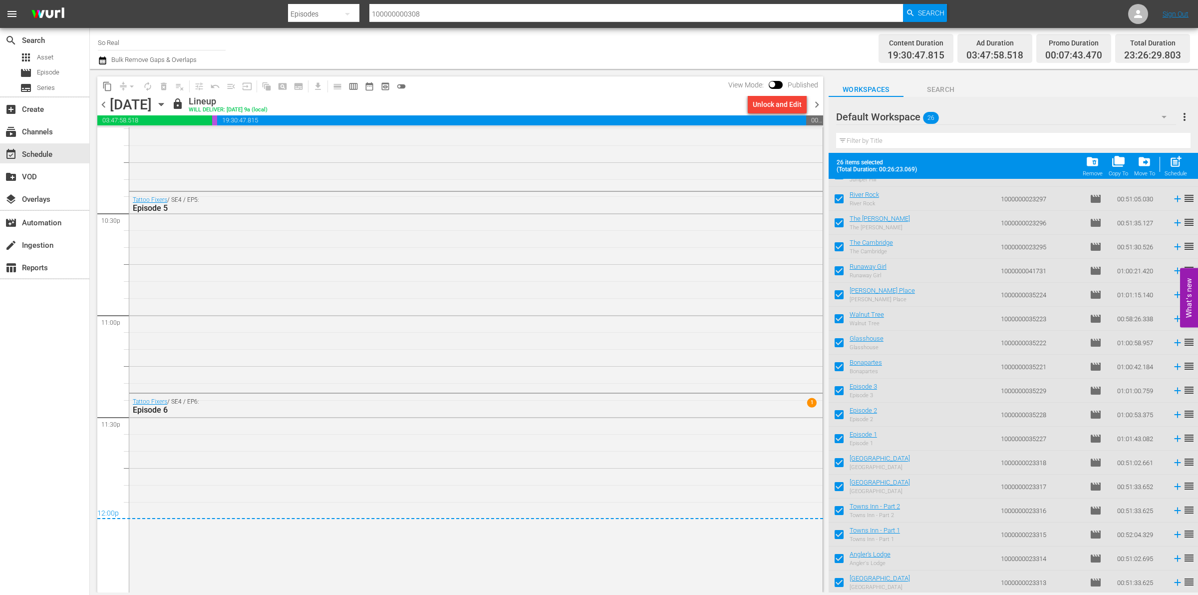
checkbox input "false"
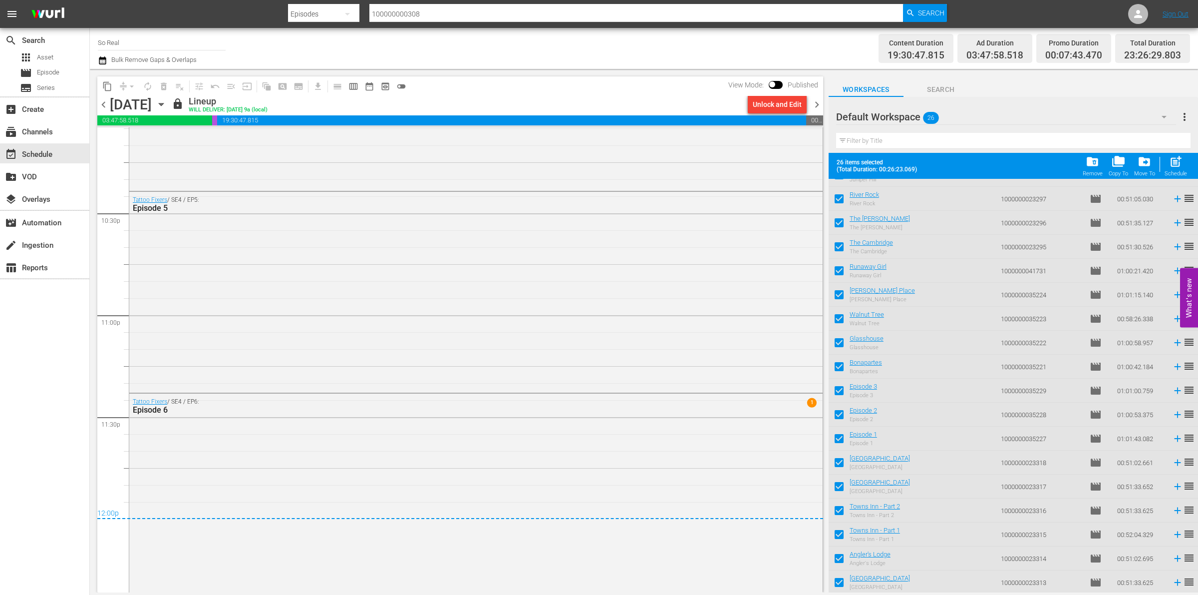
checkbox input "false"
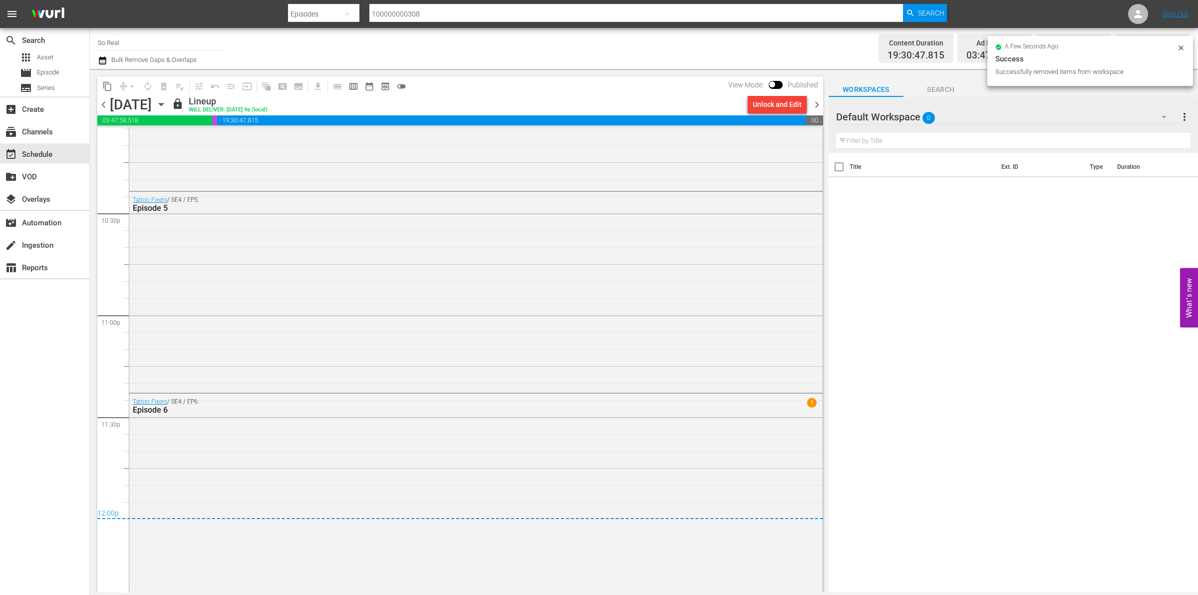
scroll to position [0, 0]
click at [905, 477] on div "Title Ext. ID Type Duration" at bounding box center [1013, 373] width 369 height 441
